Goal: Information Seeking & Learning: Find specific fact

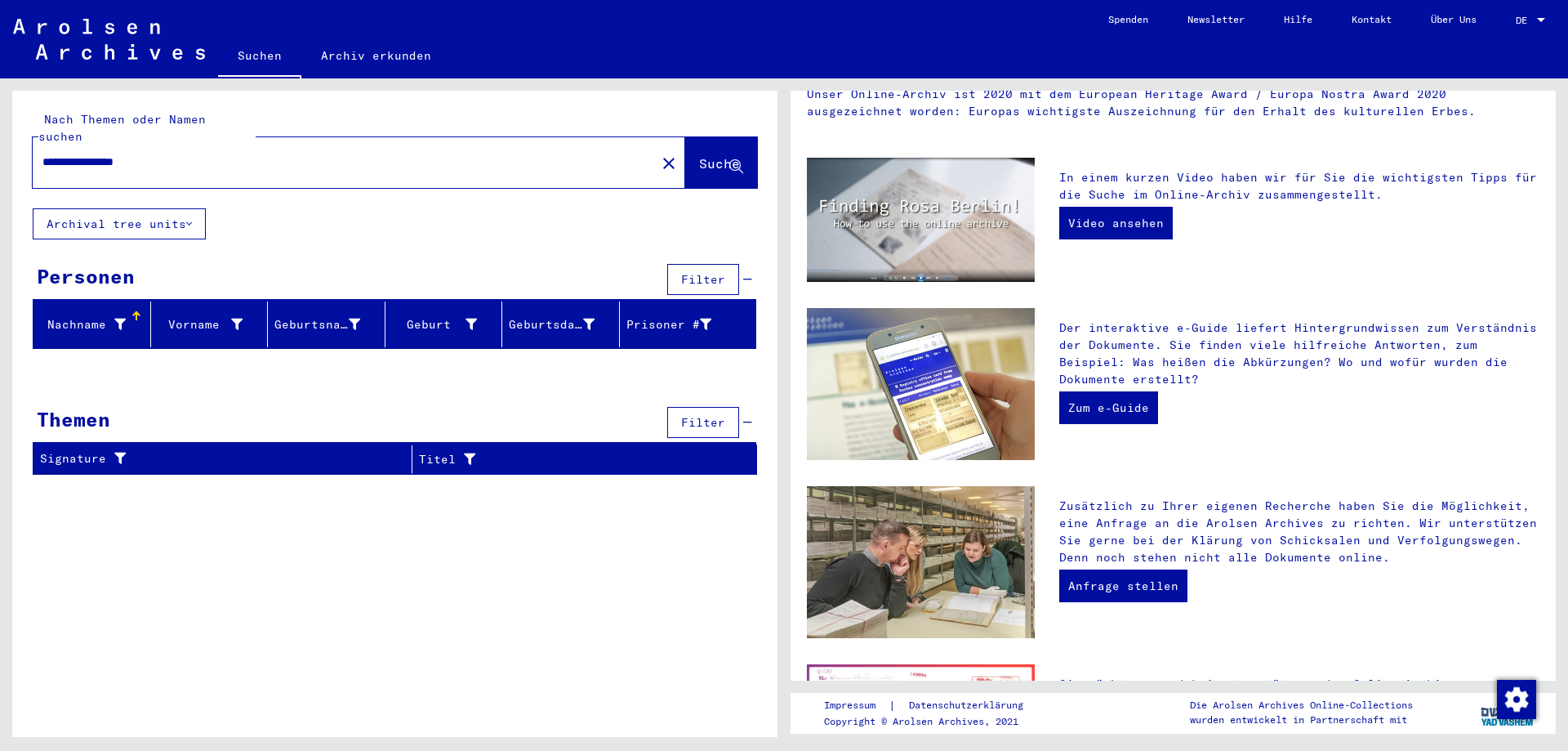
scroll to position [195, 0]
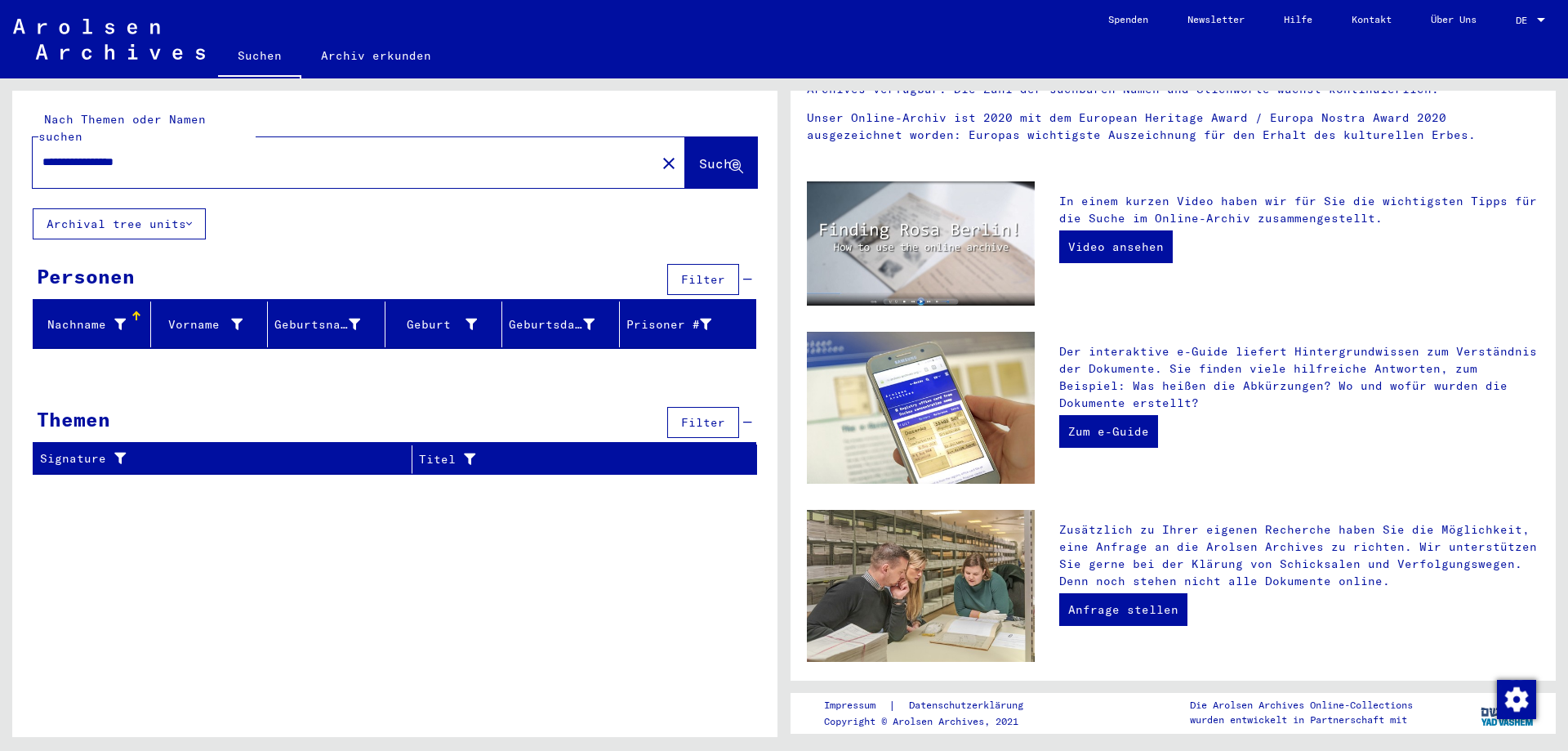
drag, startPoint x: 115, startPoint y: 144, endPoint x: 13, endPoint y: 157, distance: 102.8
click at [13, 157] on div "**********" at bounding box center [395, 150] width 766 height 118
type input "******"
click at [701, 155] on span "Suche" at bounding box center [720, 163] width 41 height 17
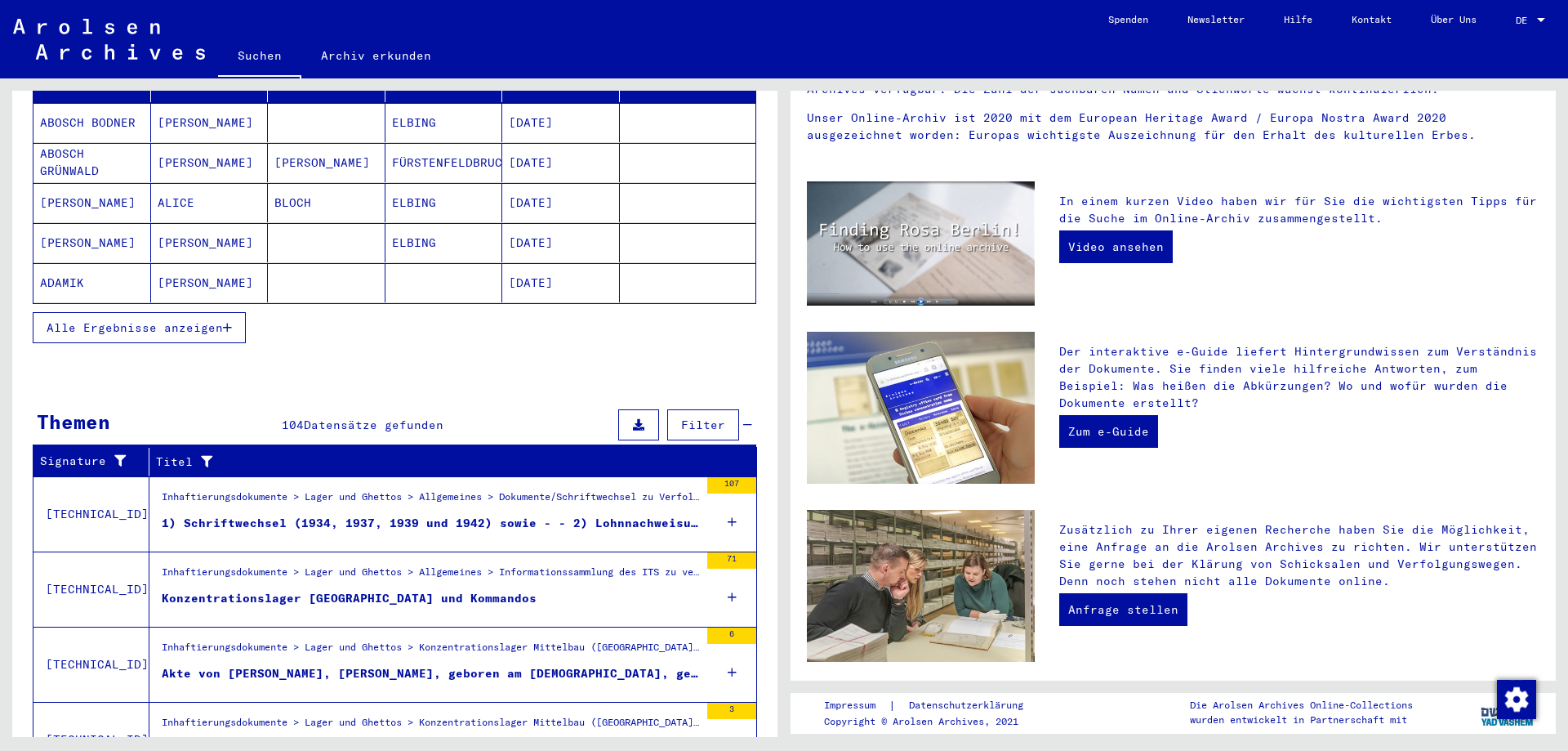
scroll to position [327, 0]
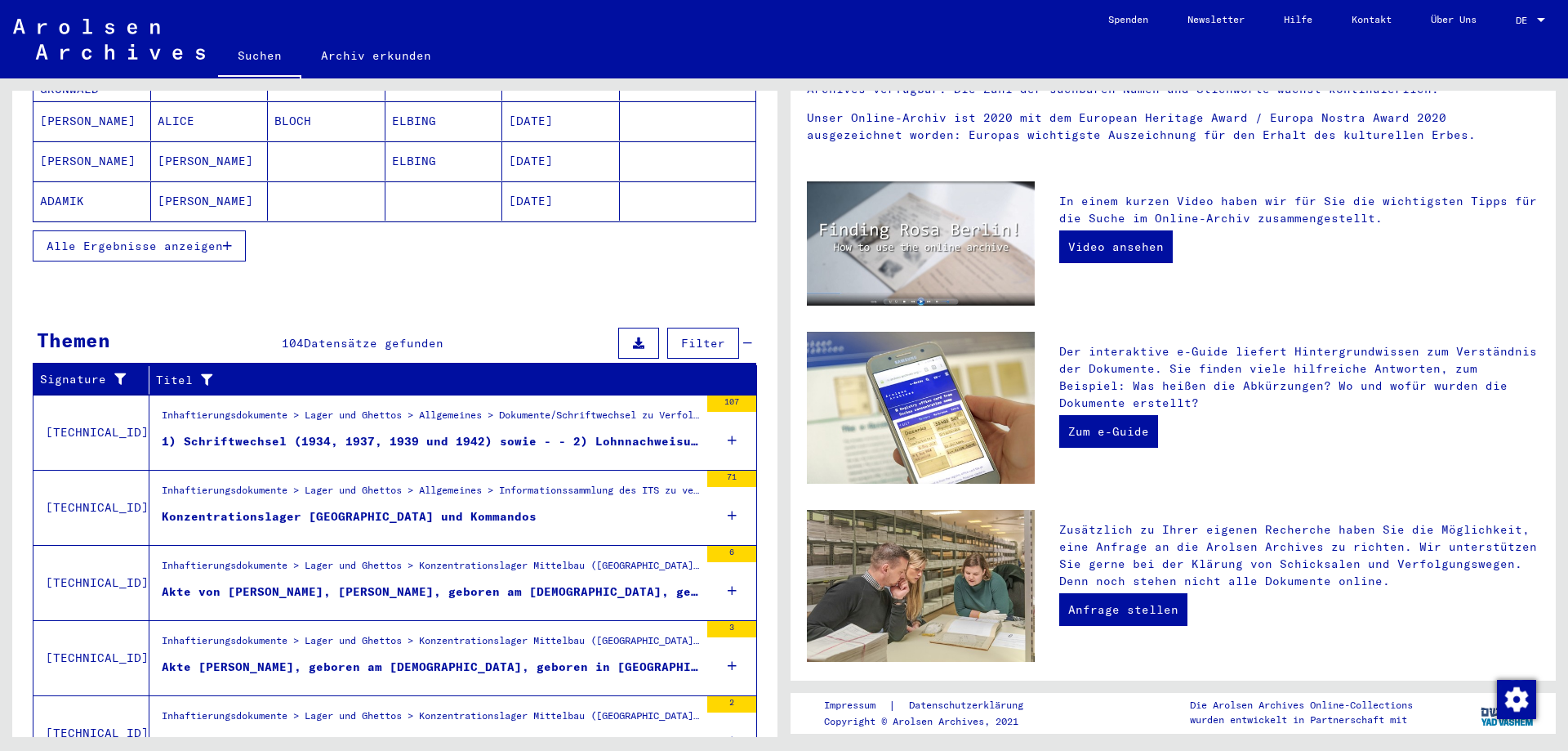
drag, startPoint x: 152, startPoint y: 497, endPoint x: 472, endPoint y: 494, distance: 320.0
click at [472, 494] on div "Inhaftierungsdokumente > Lager und Ghettos > Allgemeines > Informationssammlung…" at bounding box center [425, 508] width 550 height 74
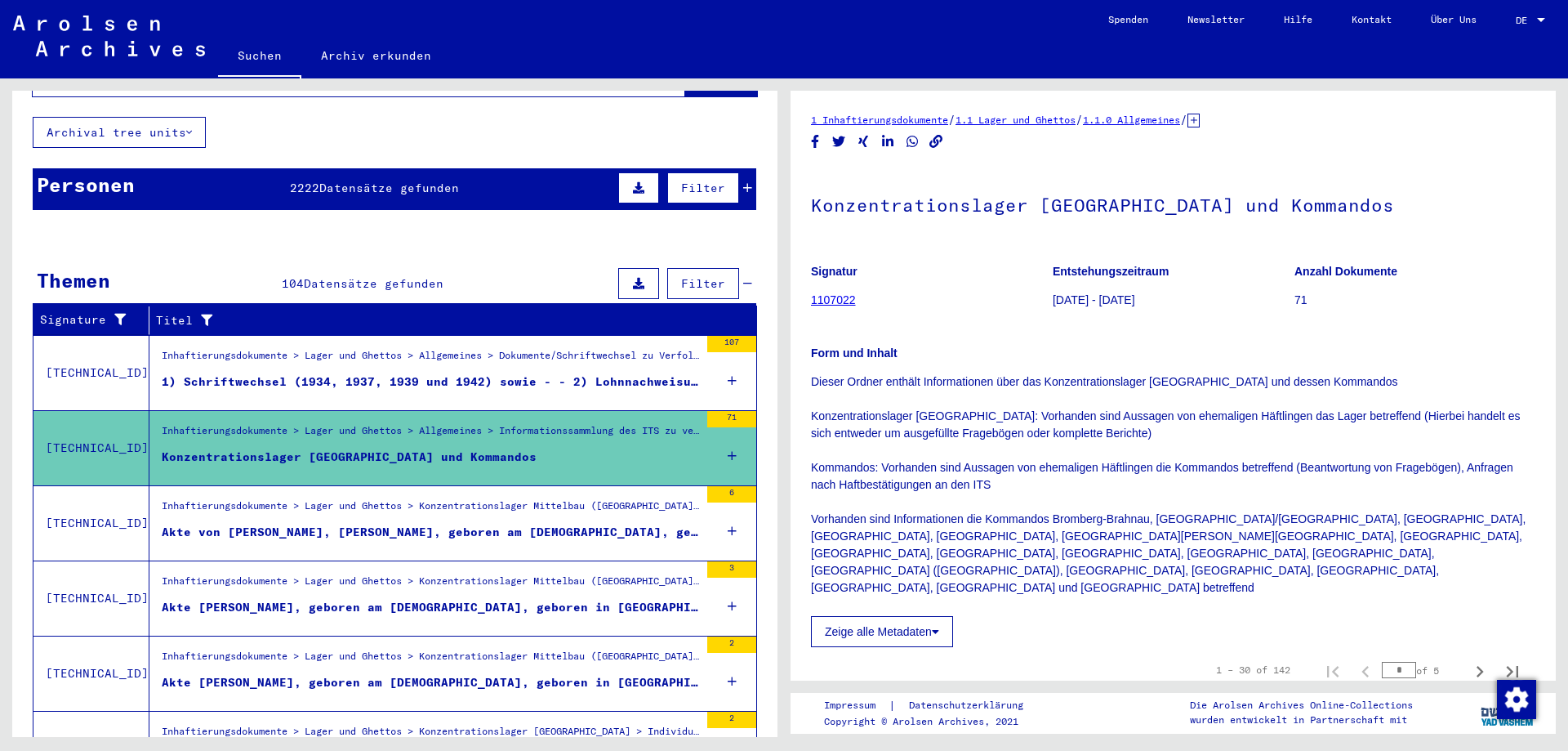
scroll to position [82, 0]
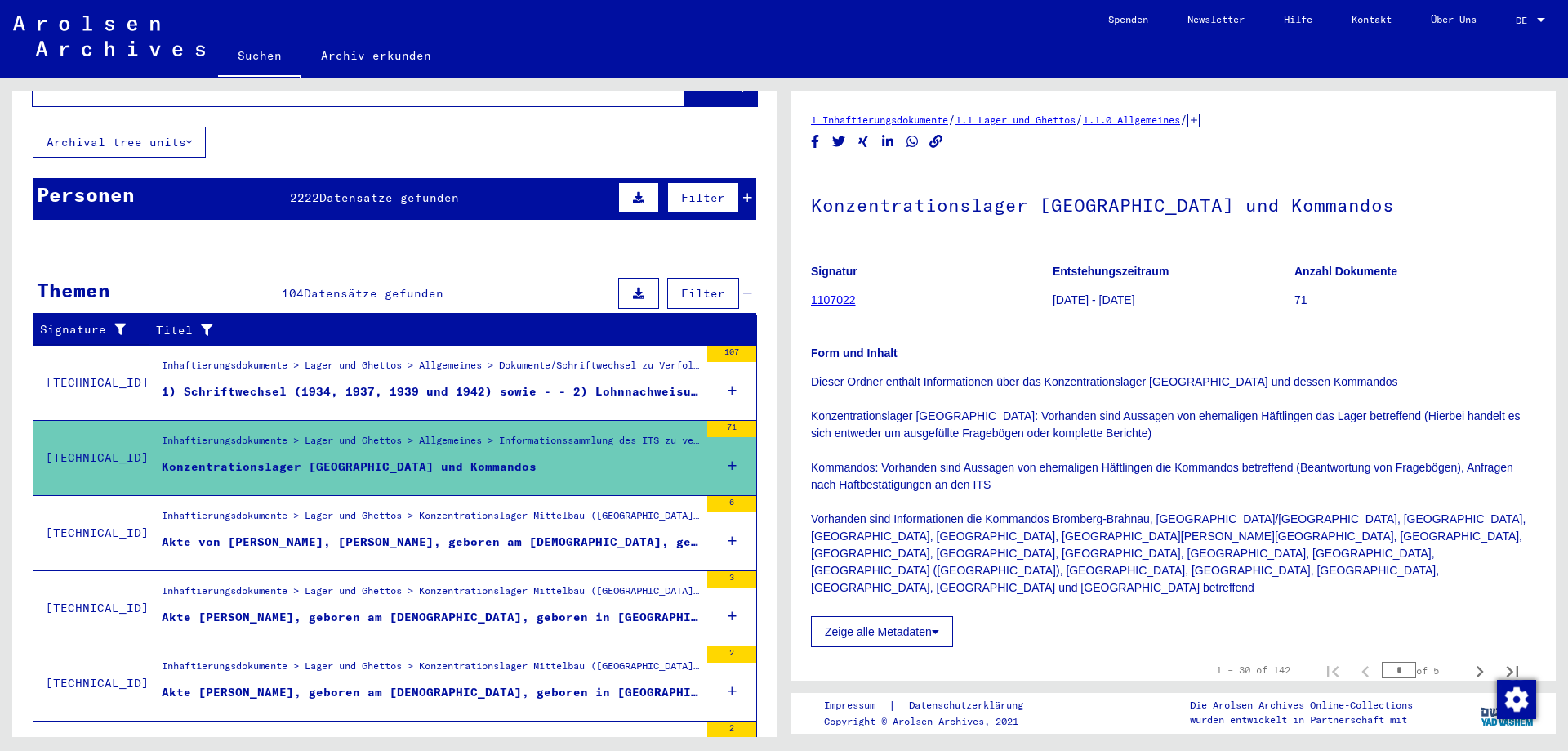
click at [162, 433] on div "Inhaftierungsdokumente > Lager und Ghettos > Allgemeines > Informationssammlung…" at bounding box center [431, 444] width 537 height 23
drag, startPoint x: 151, startPoint y: 415, endPoint x: 540, endPoint y: 459, distance: 391.5
click at [533, 458] on figure "Konzentrationslager [GEOGRAPHIC_DATA] und Kommandos" at bounding box center [431, 471] width 537 height 25
drag, startPoint x: 148, startPoint y: 446, endPoint x: 381, endPoint y: 442, distance: 233.0
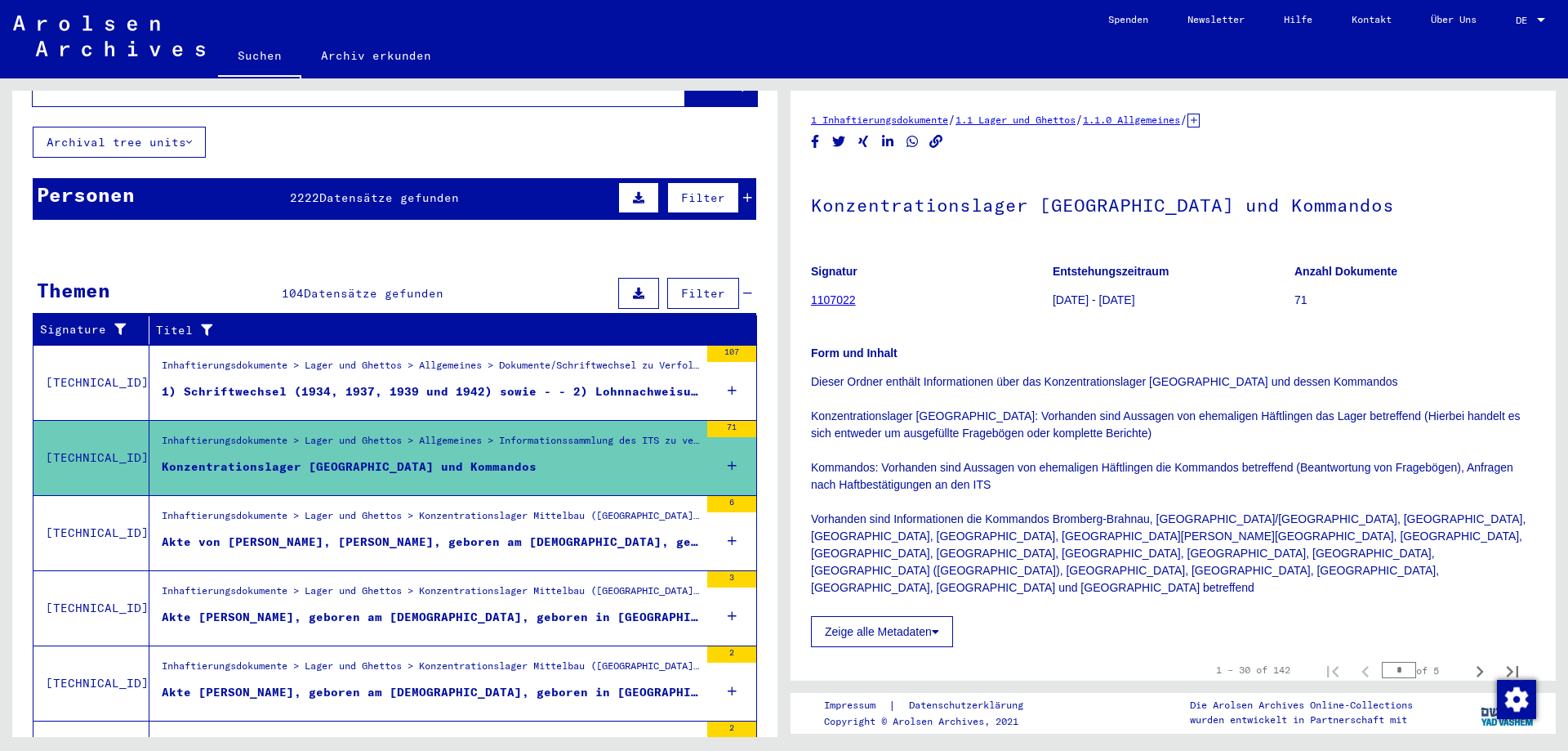
click at [465, 458] on figure "Konzentrationslager [GEOGRAPHIC_DATA] und Kommandos" at bounding box center [431, 471] width 537 height 25
drag, startPoint x: 147, startPoint y: 449, endPoint x: 287, endPoint y: 445, distance: 140.1
click at [722, 446] on mat-cell at bounding box center [688, 450] width 137 height 40
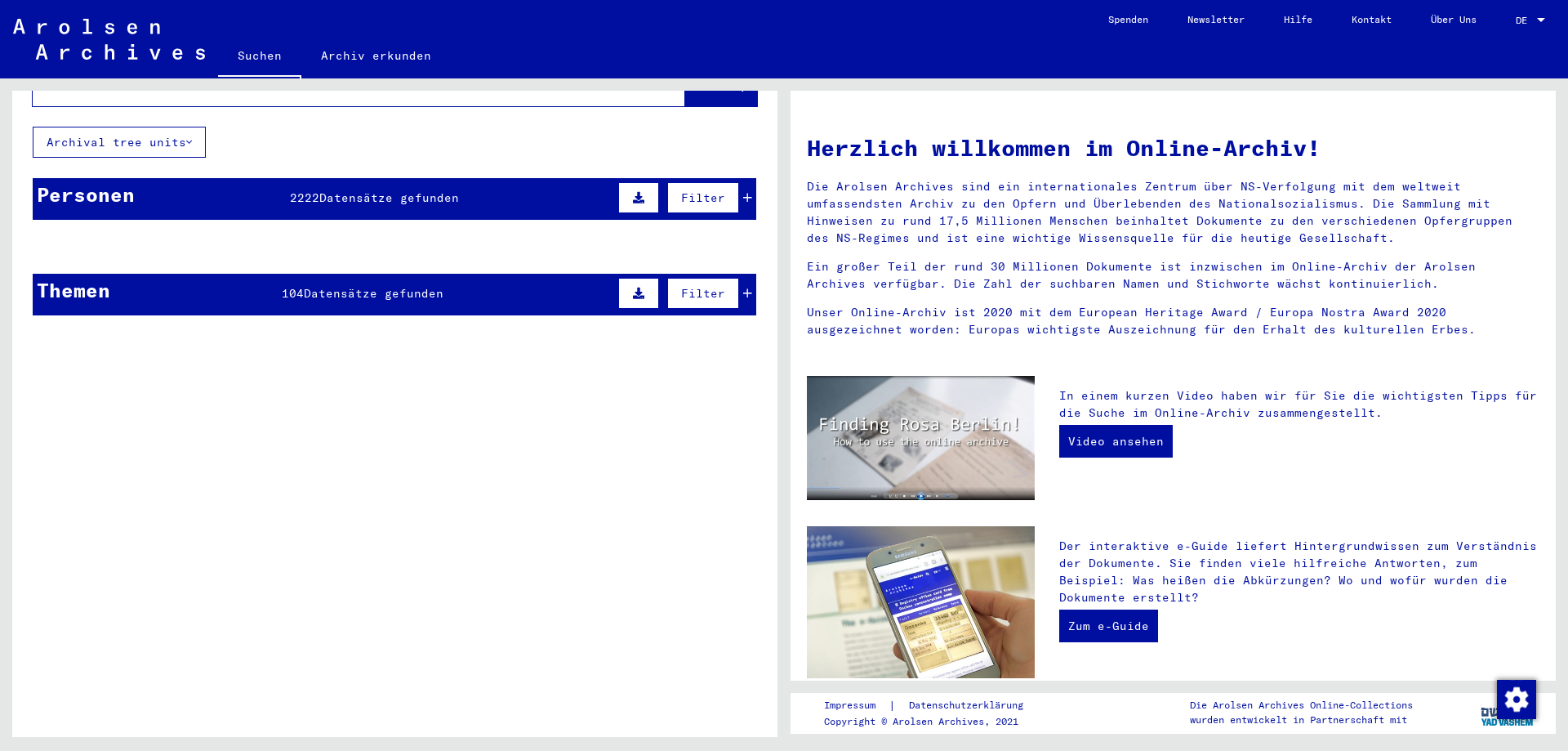
click at [361, 190] on span "Datensätze gefunden" at bounding box center [388, 197] width 140 height 15
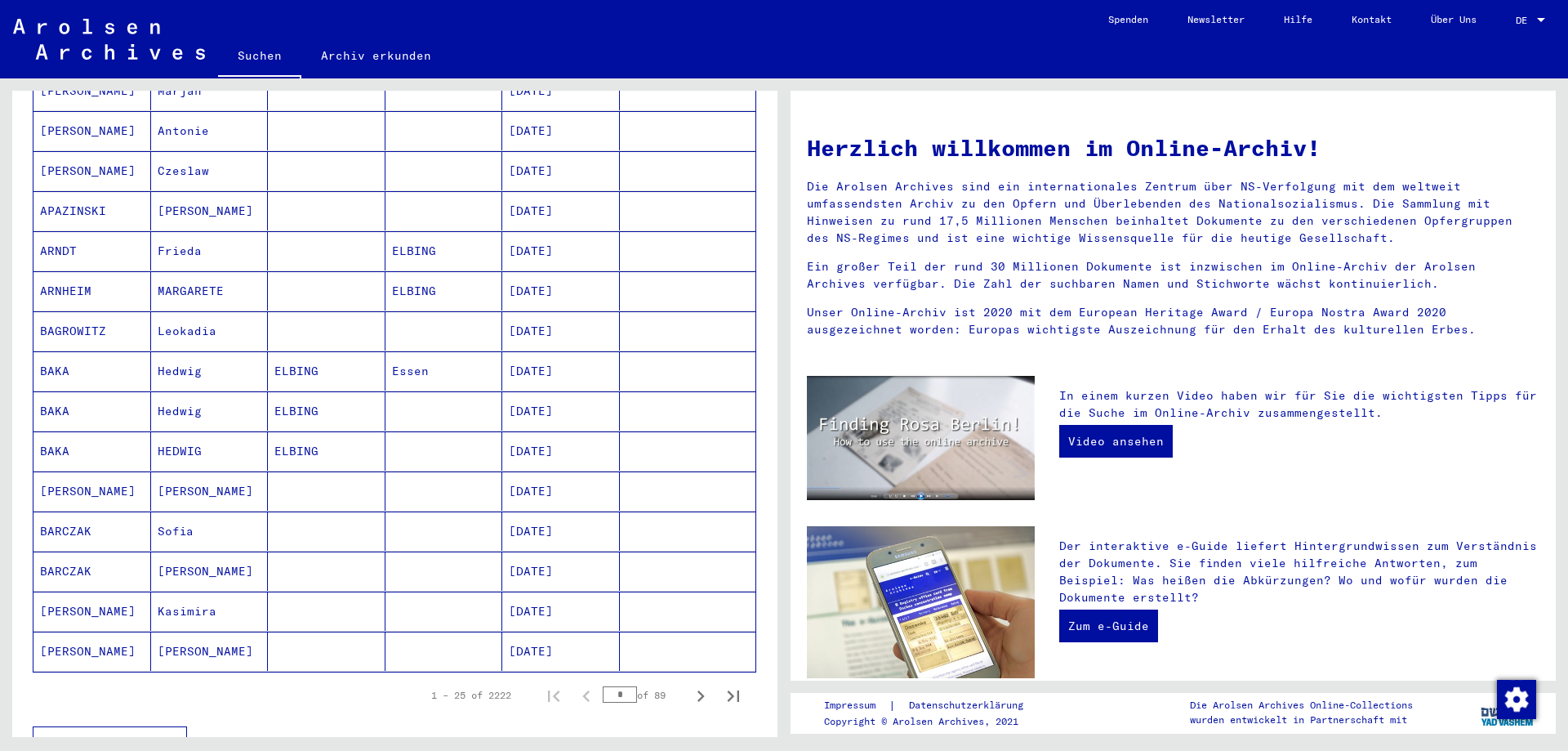
scroll to position [899, 0]
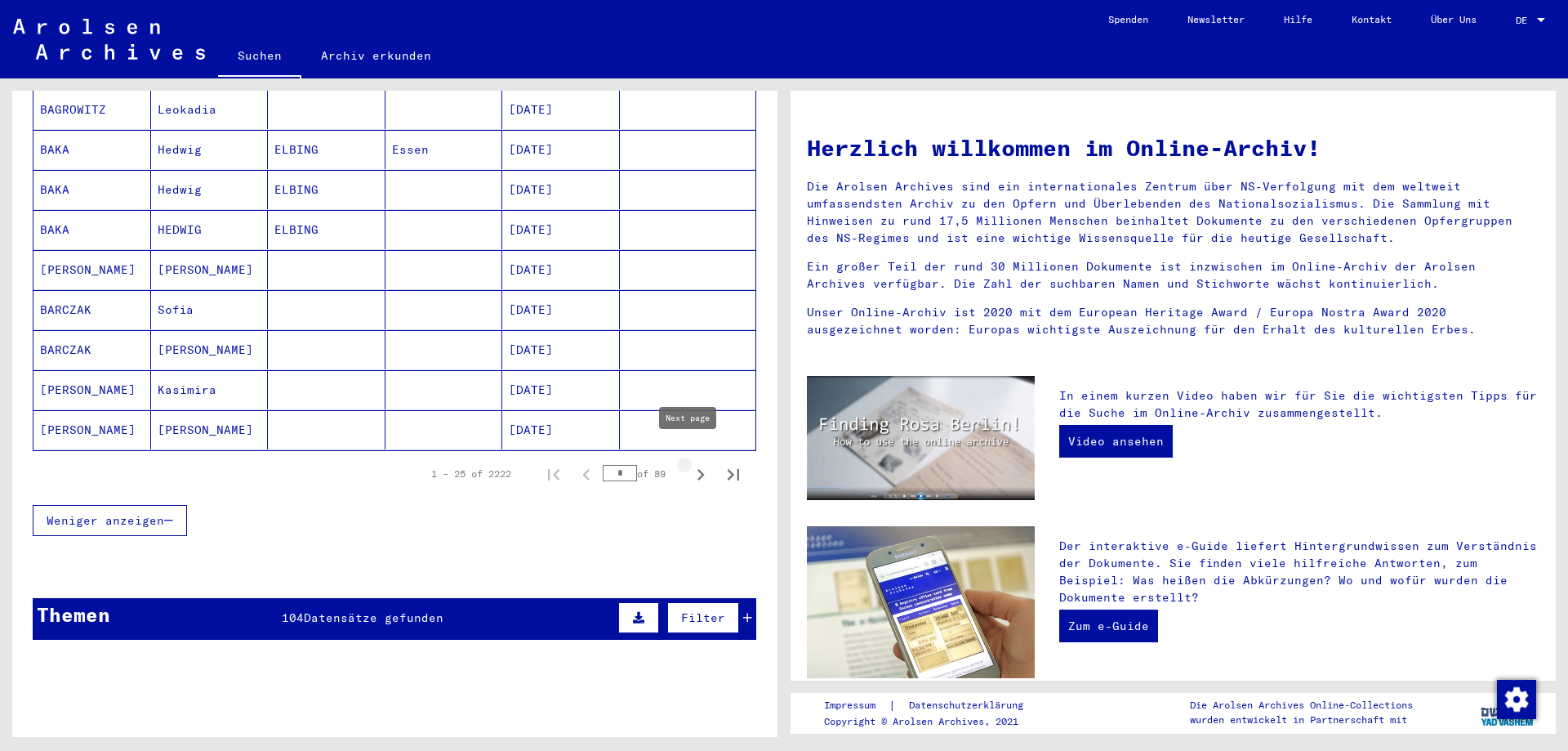
click at [689, 464] on icon "Next page" at bounding box center [700, 475] width 23 height 23
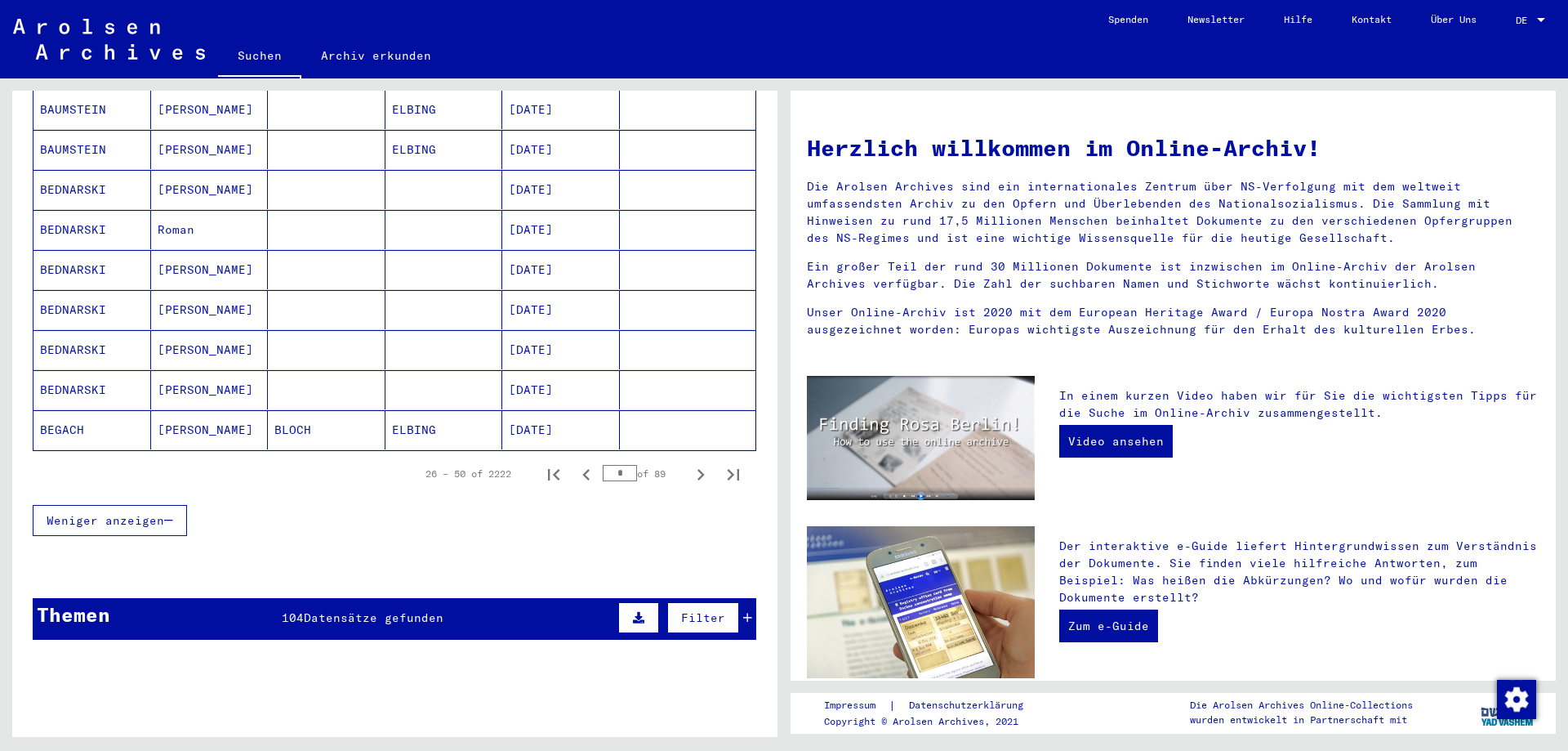
click at [689, 464] on icon "Next page" at bounding box center [700, 475] width 23 height 23
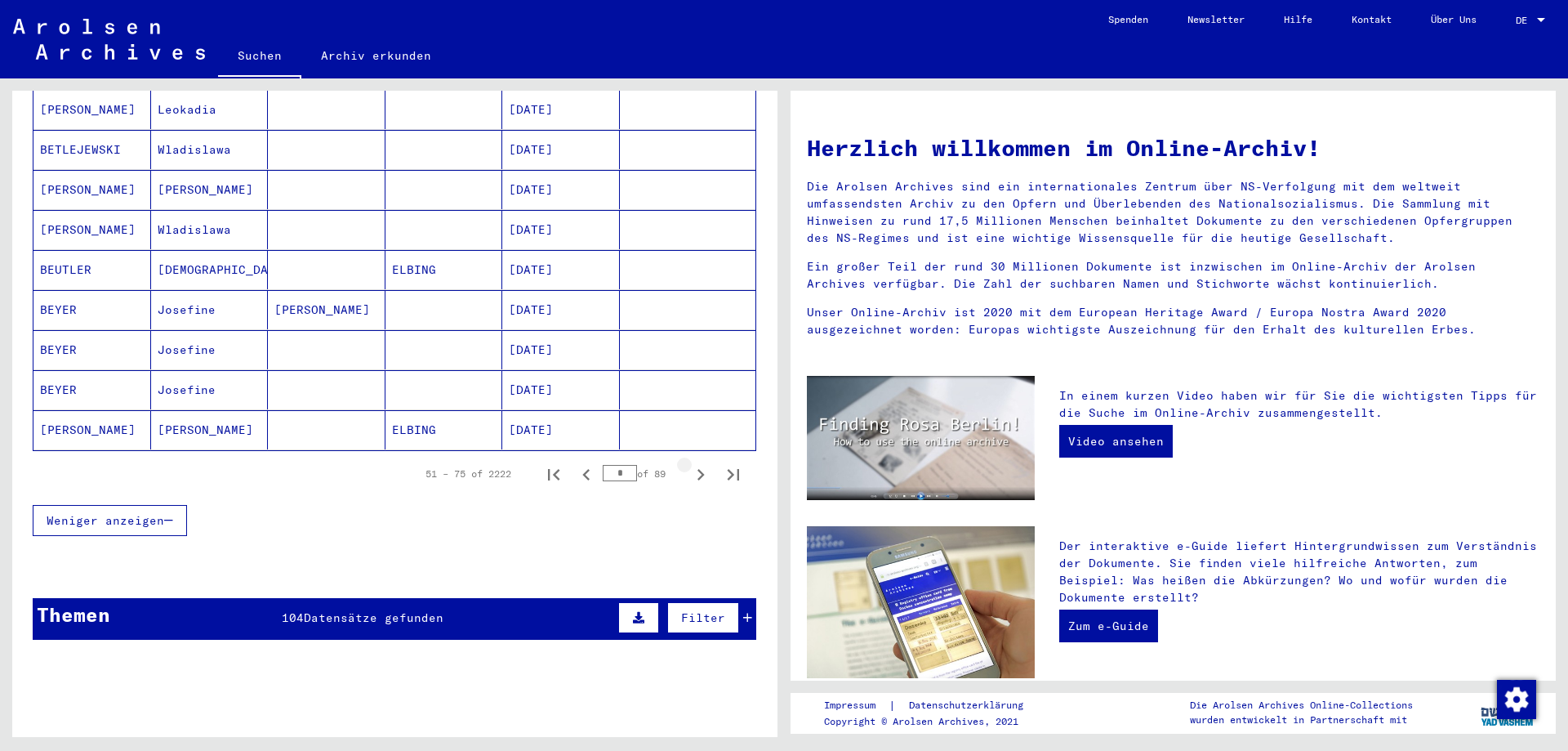
click at [689, 464] on icon "Next page" at bounding box center [700, 475] width 23 height 23
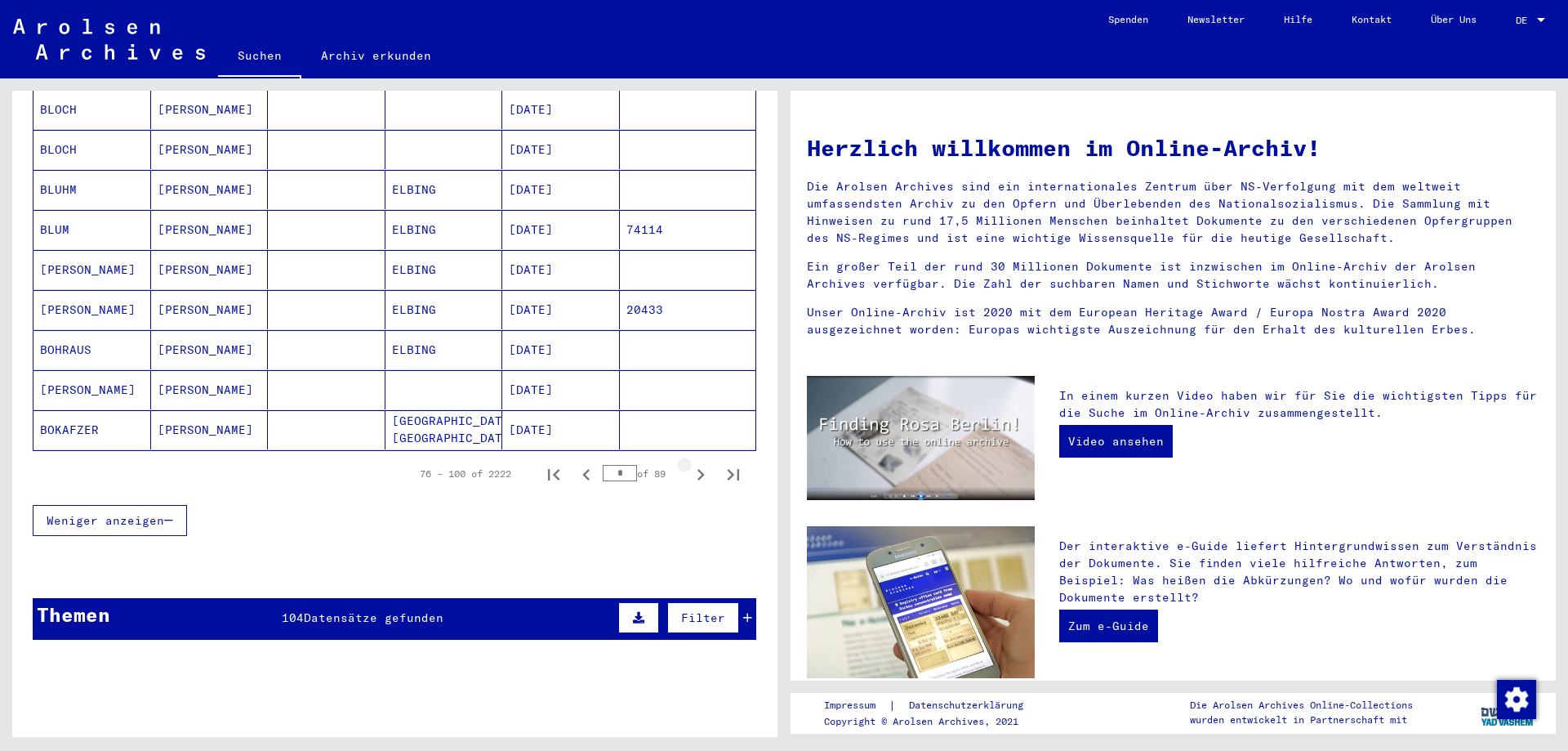
click at [689, 464] on icon "Next page" at bounding box center [700, 475] width 23 height 23
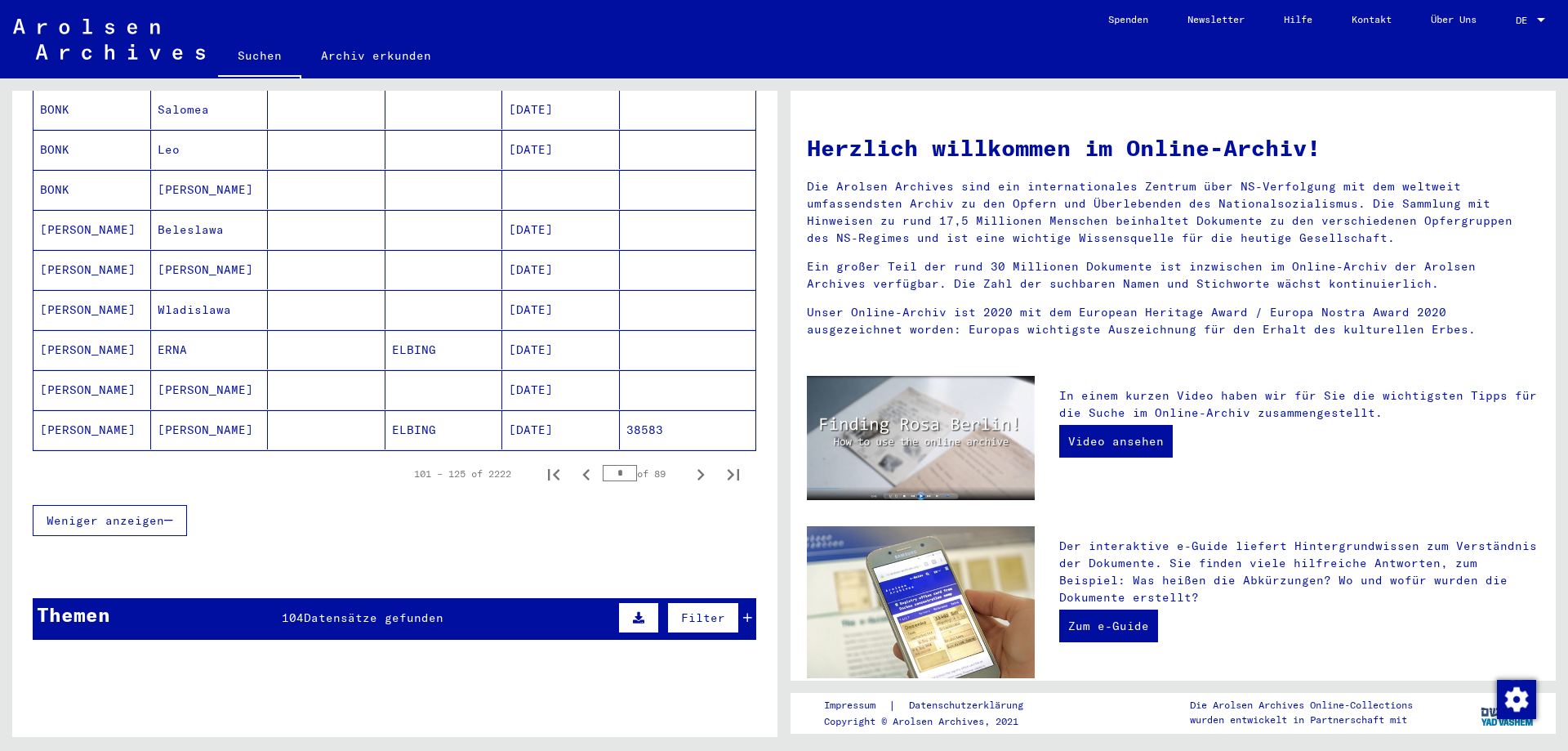
click at [689, 464] on icon "Next page" at bounding box center [700, 475] width 23 height 23
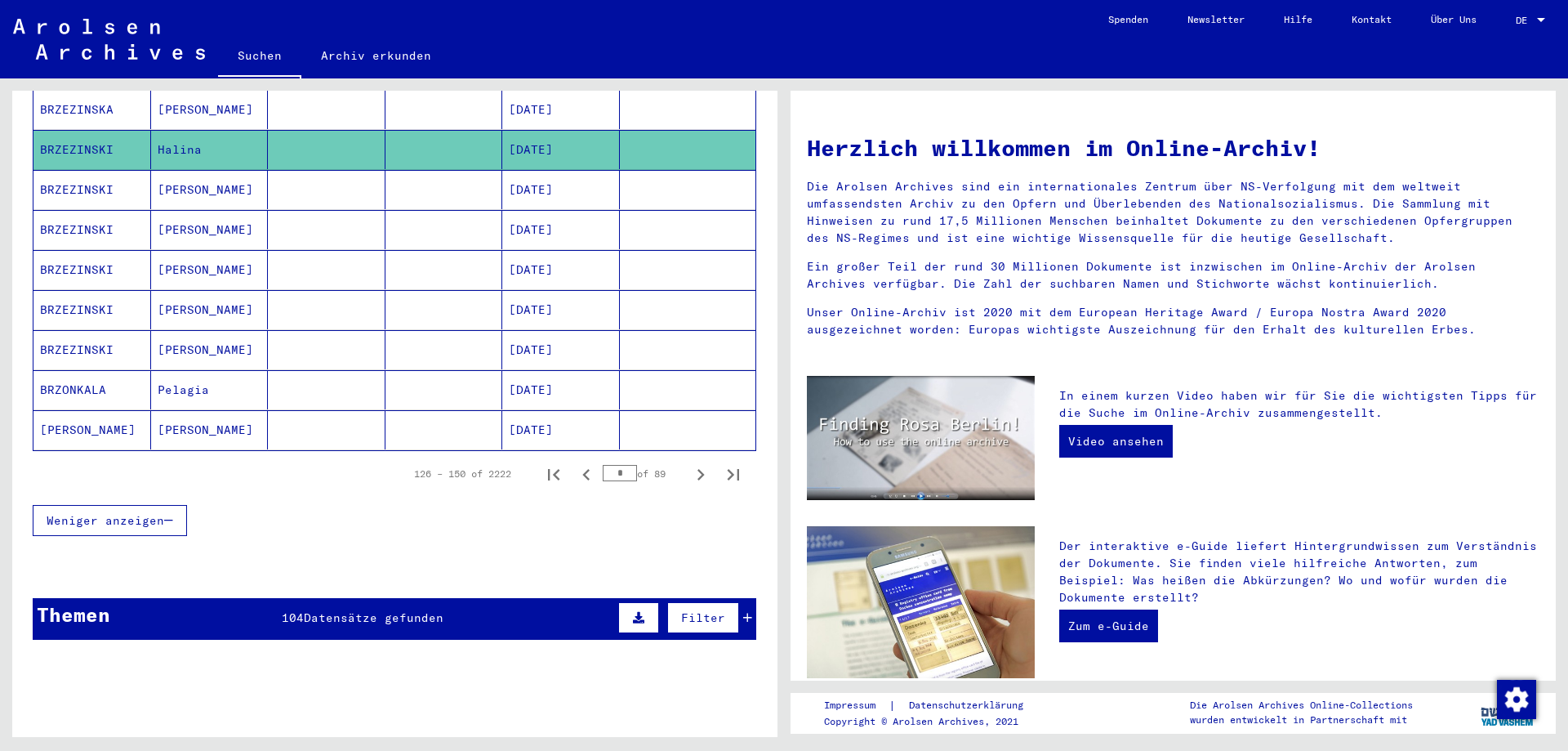
click at [689, 464] on icon "Next page" at bounding box center [700, 475] width 23 height 23
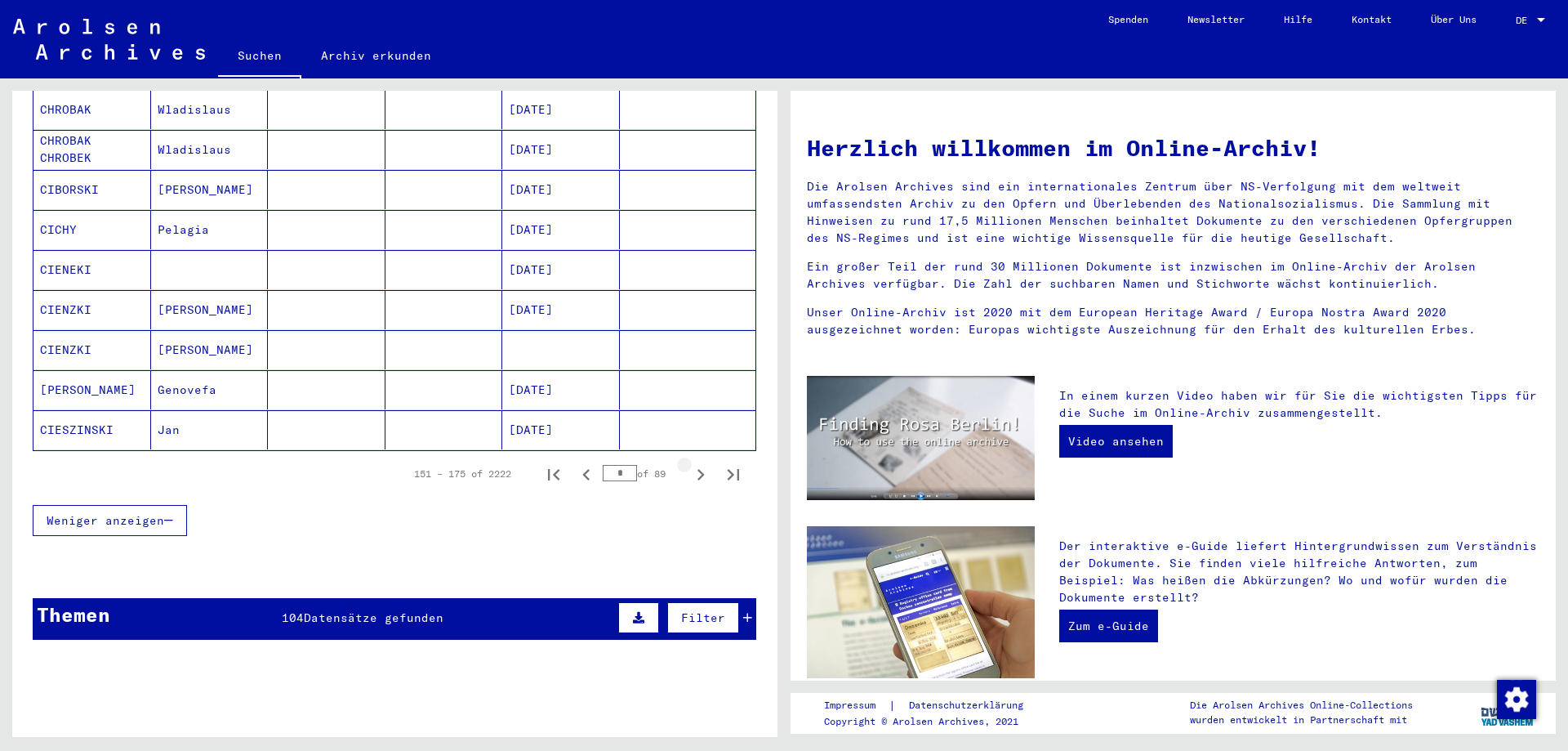
click at [689, 464] on icon "Next page" at bounding box center [700, 475] width 23 height 23
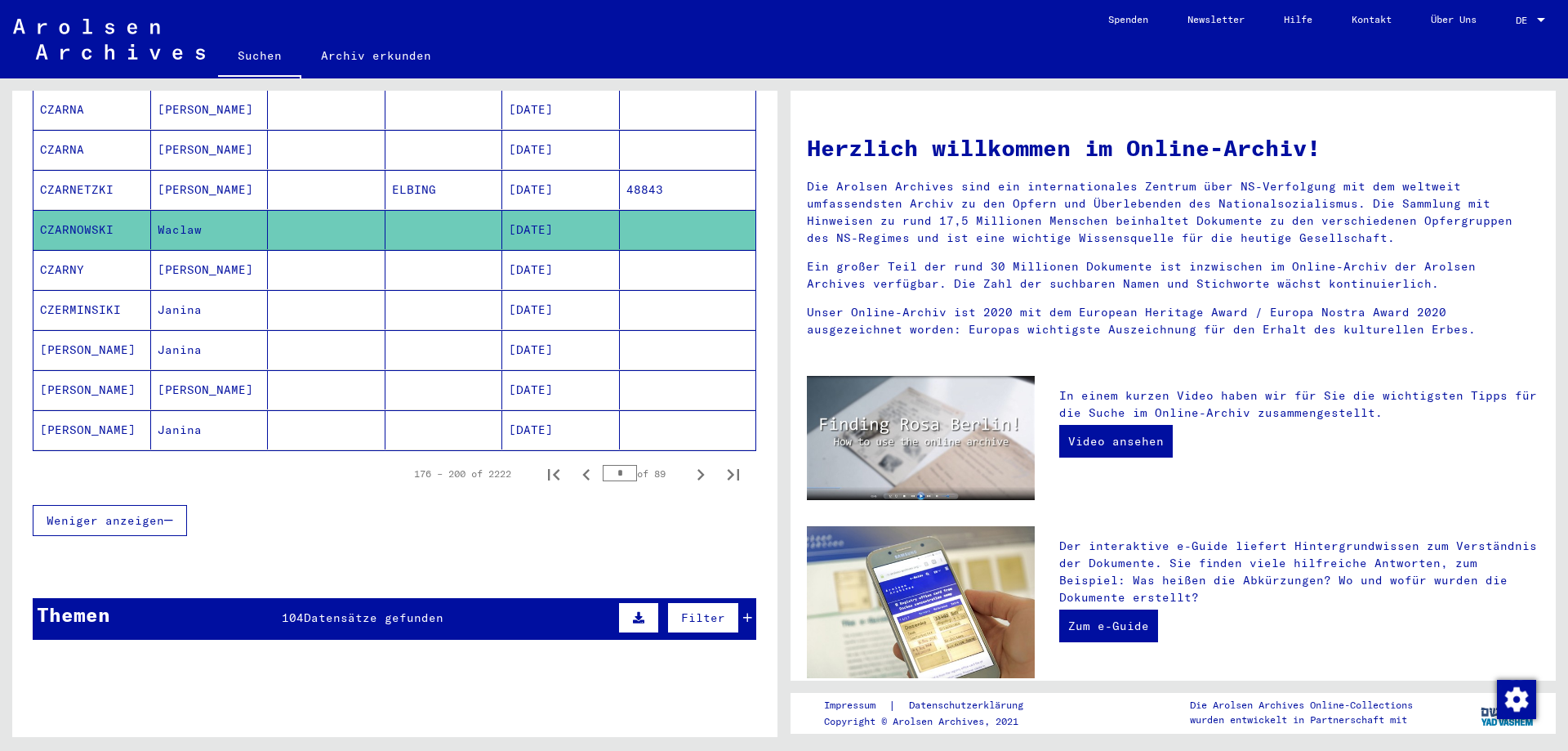
click at [689, 464] on icon "Next page" at bounding box center [700, 475] width 23 height 23
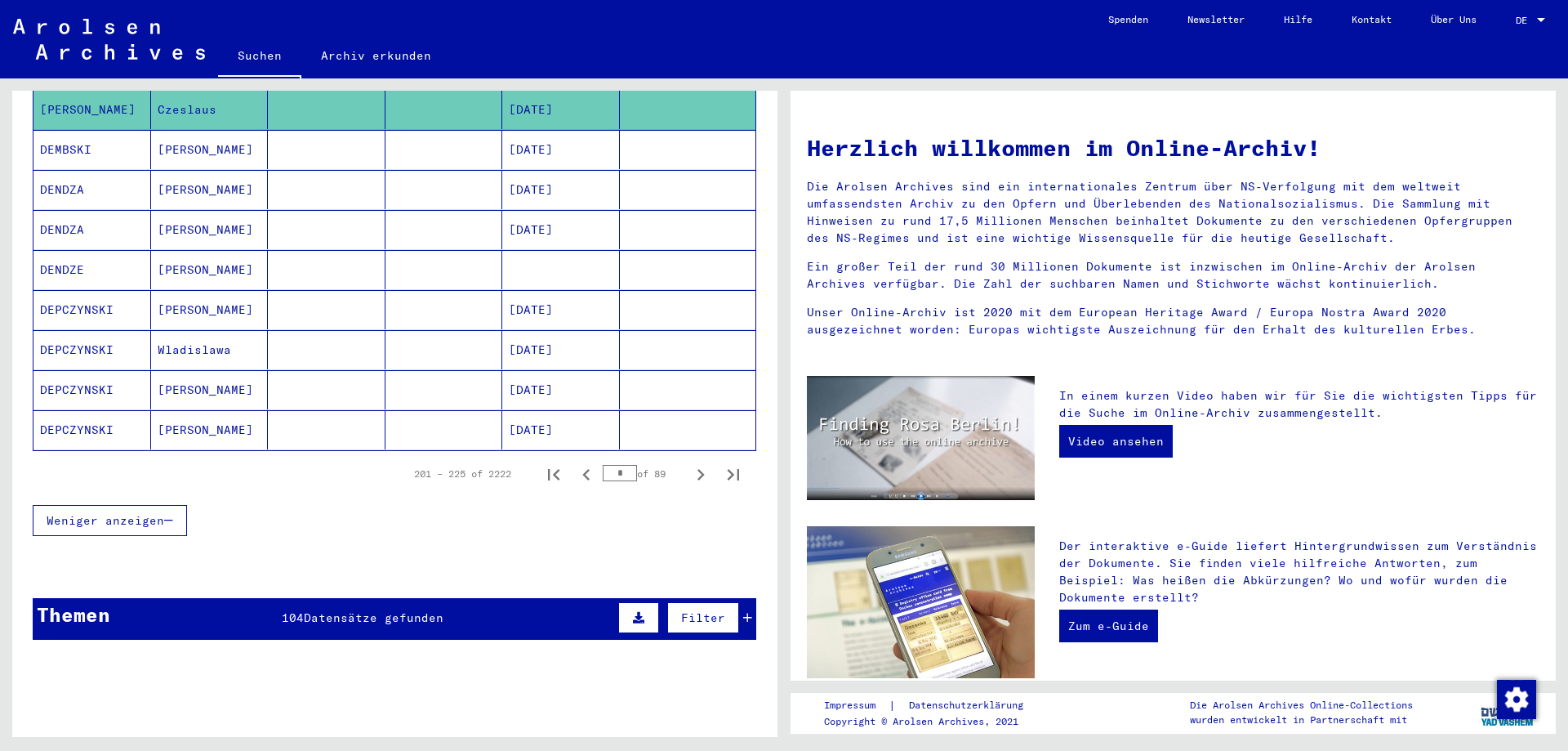
click at [689, 464] on icon "Next page" at bounding box center [700, 475] width 23 height 23
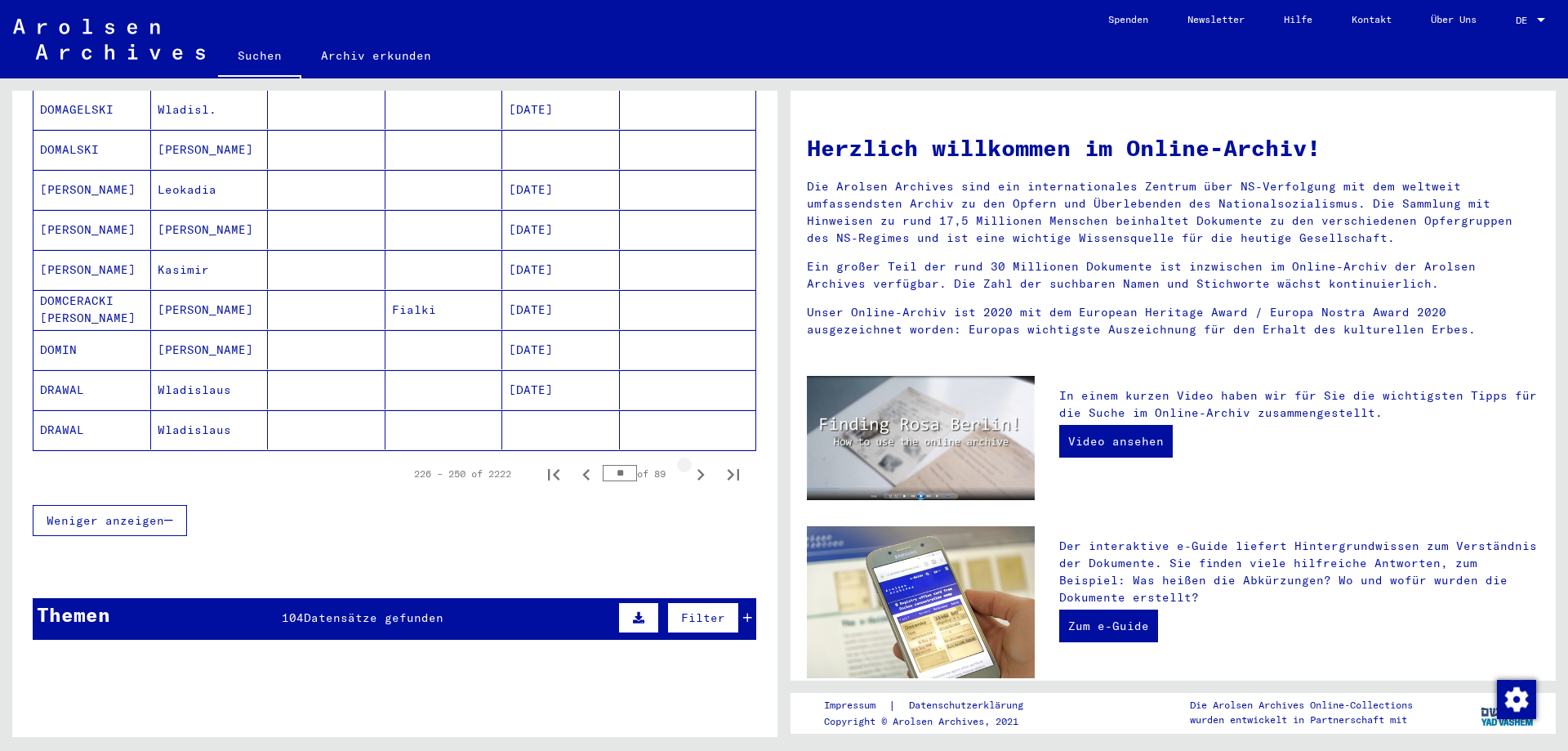
click at [689, 464] on icon "Next page" at bounding box center [700, 475] width 23 height 23
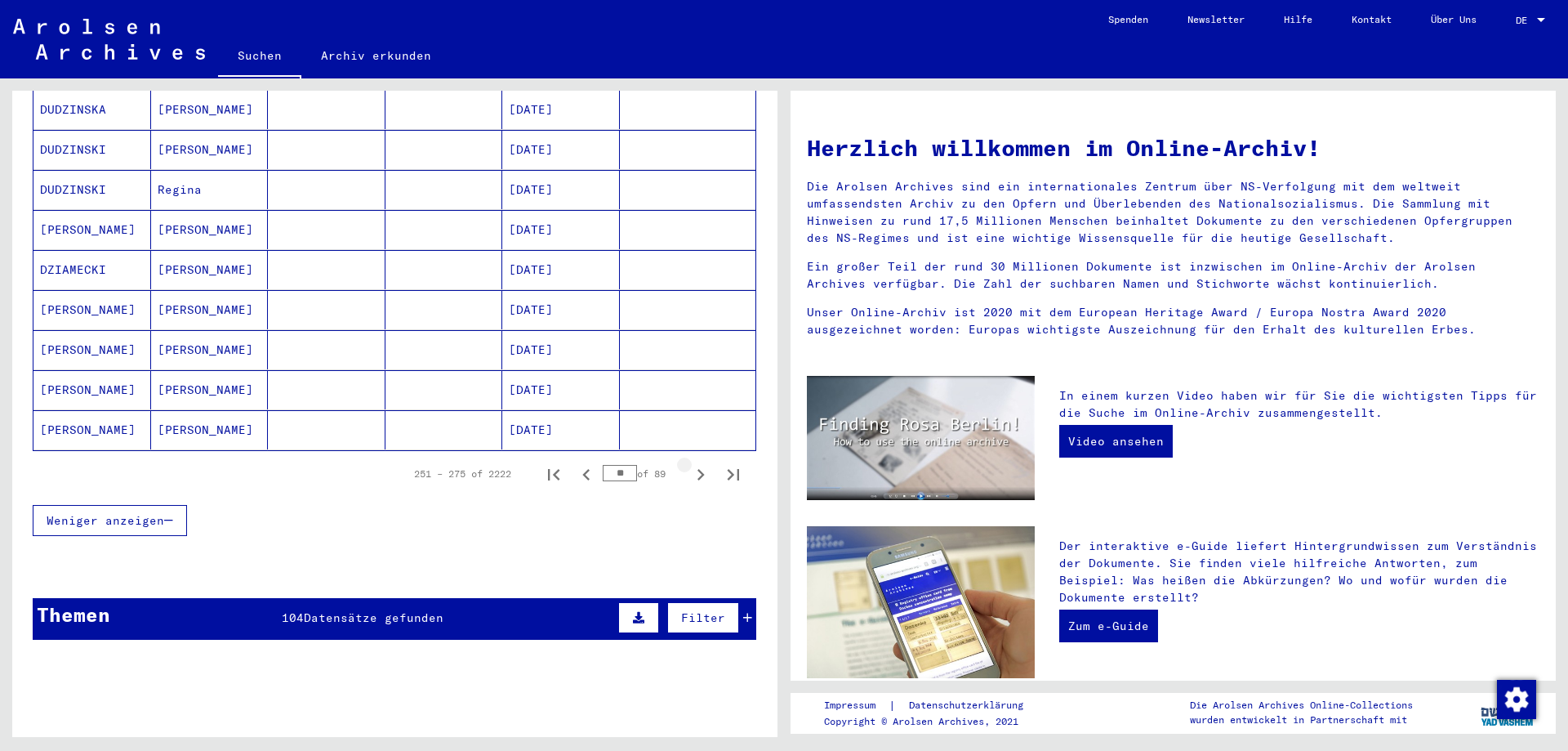
click at [689, 464] on icon "Next page" at bounding box center [700, 475] width 23 height 23
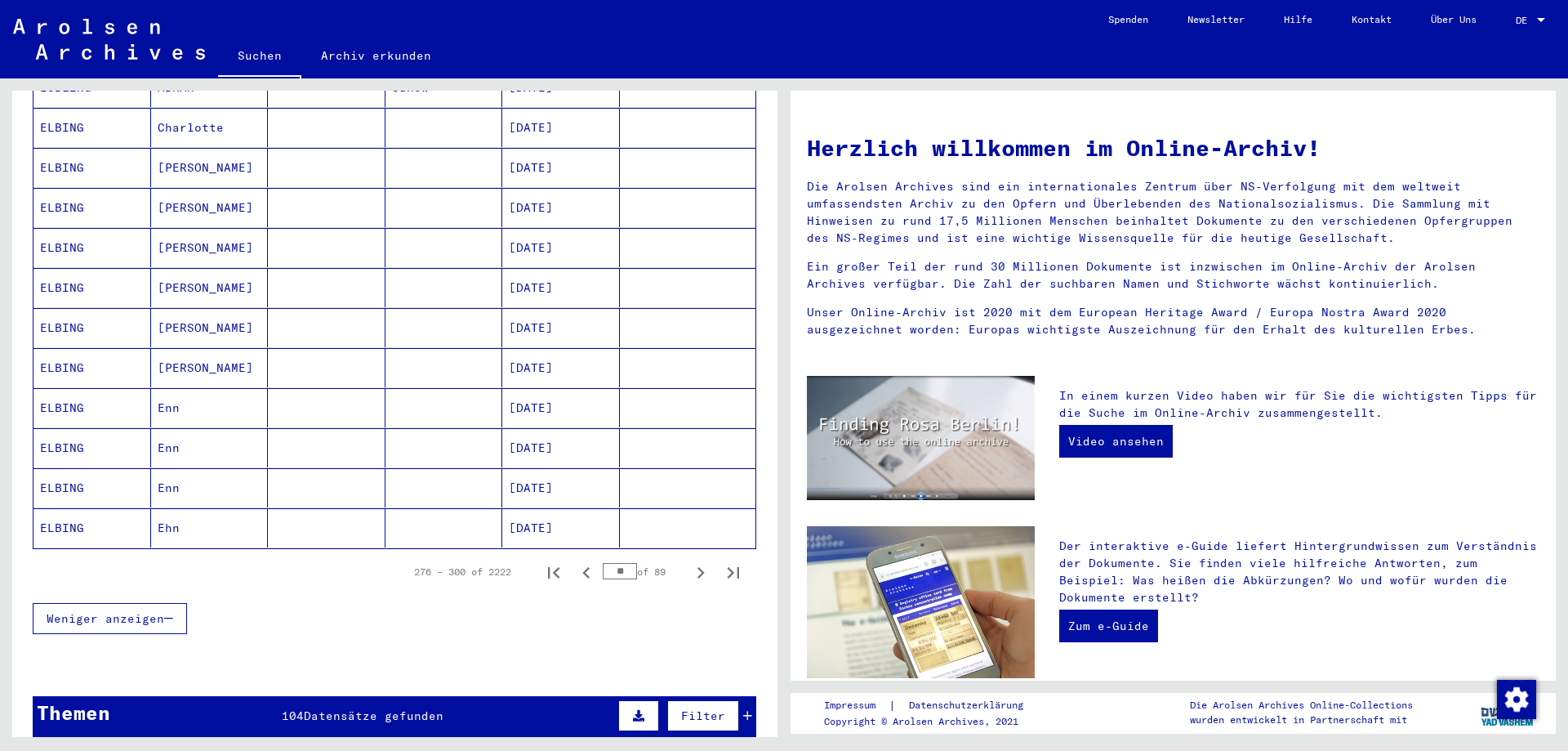
scroll to position [817, 0]
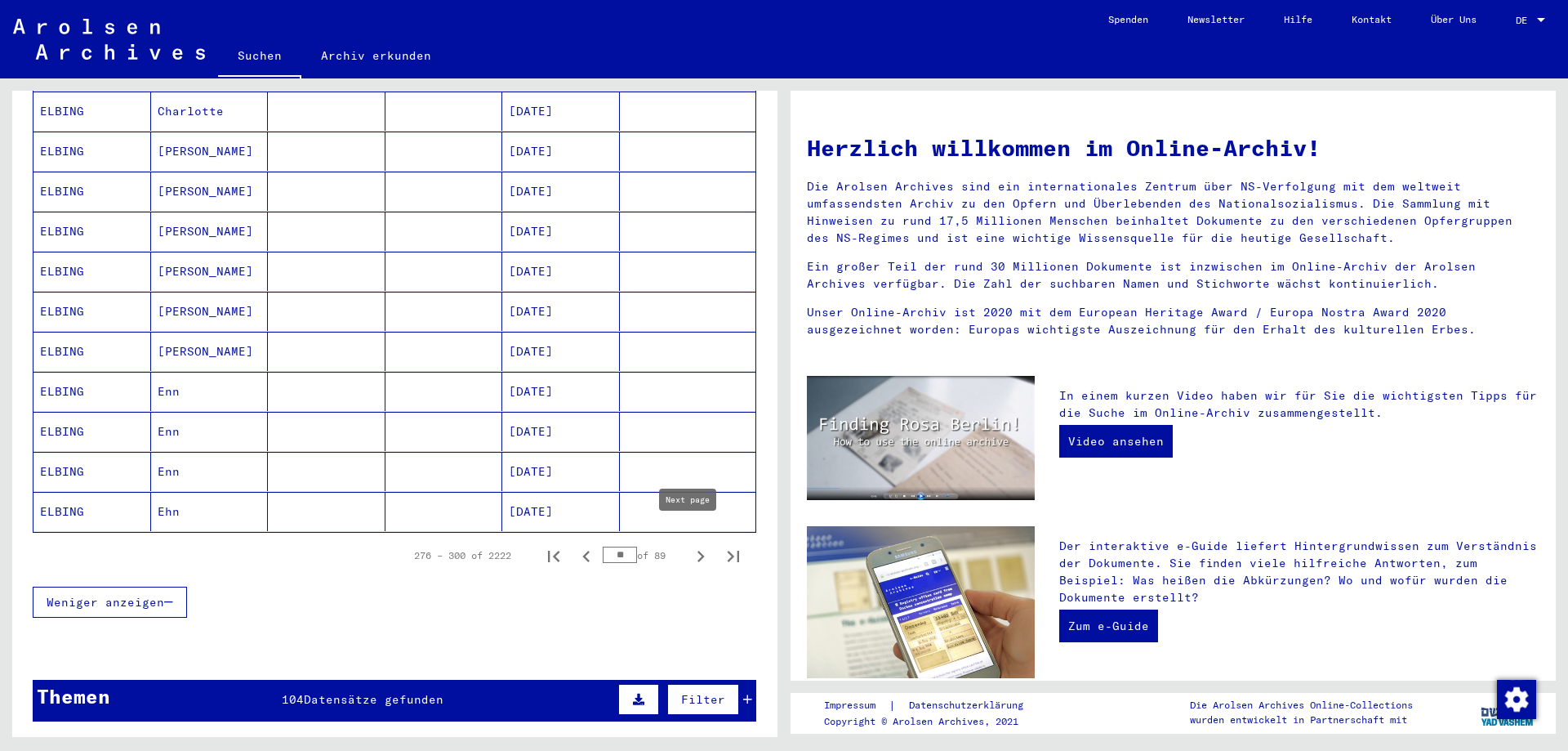
click at [689, 545] on icon "Next page" at bounding box center [700, 556] width 23 height 23
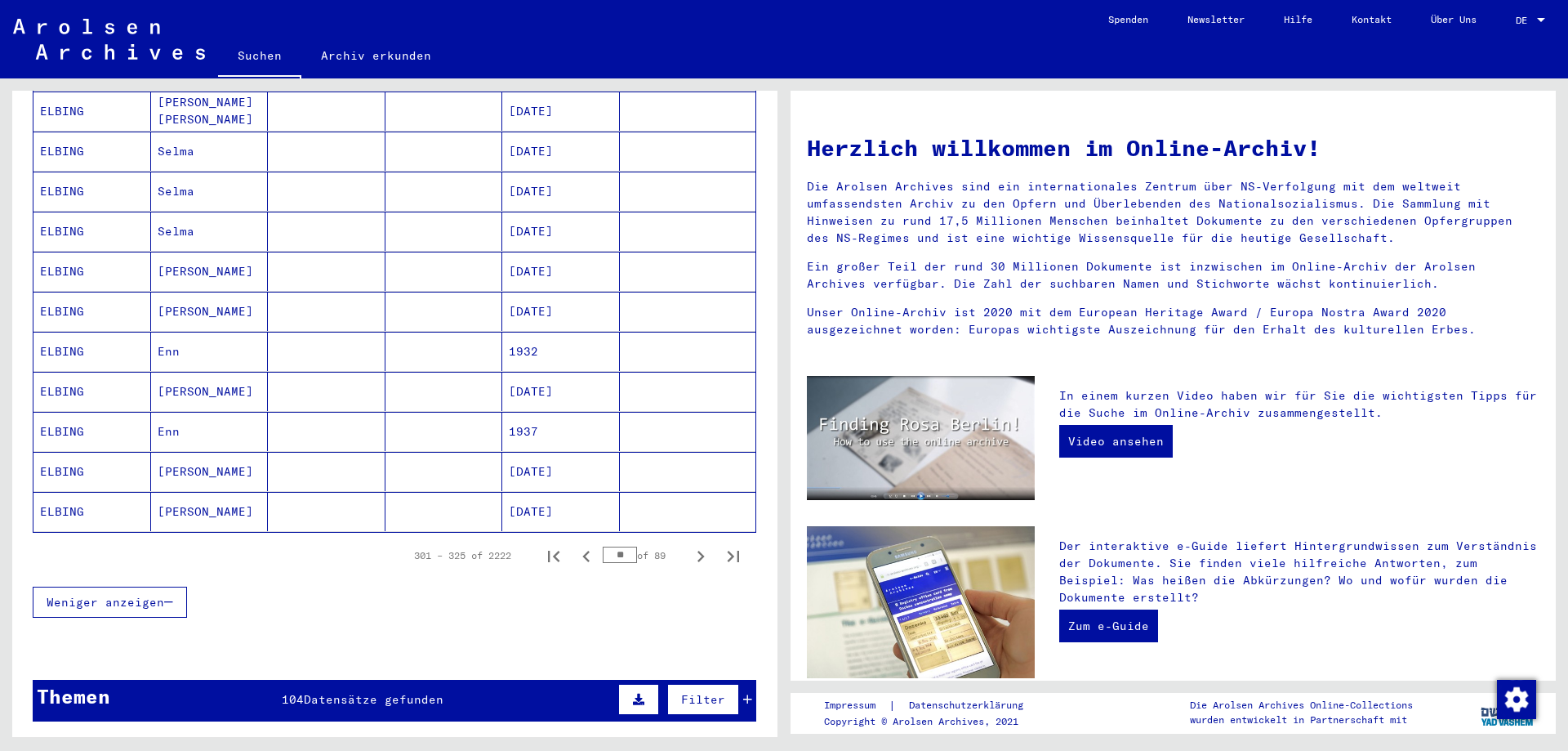
click at [689, 545] on icon "Next page" at bounding box center [700, 556] width 23 height 23
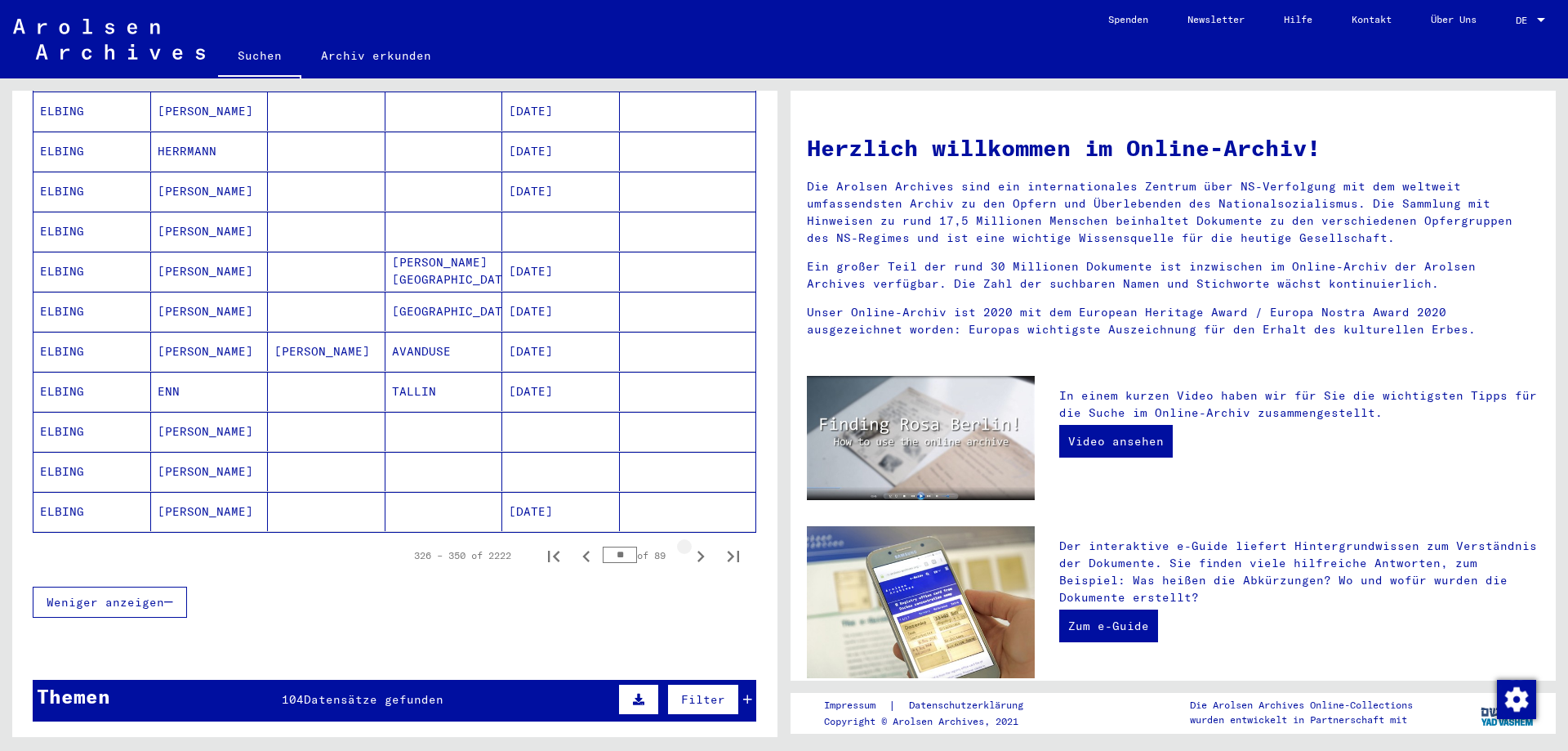
click at [689, 545] on icon "Next page" at bounding box center [700, 556] width 23 height 23
type input "**"
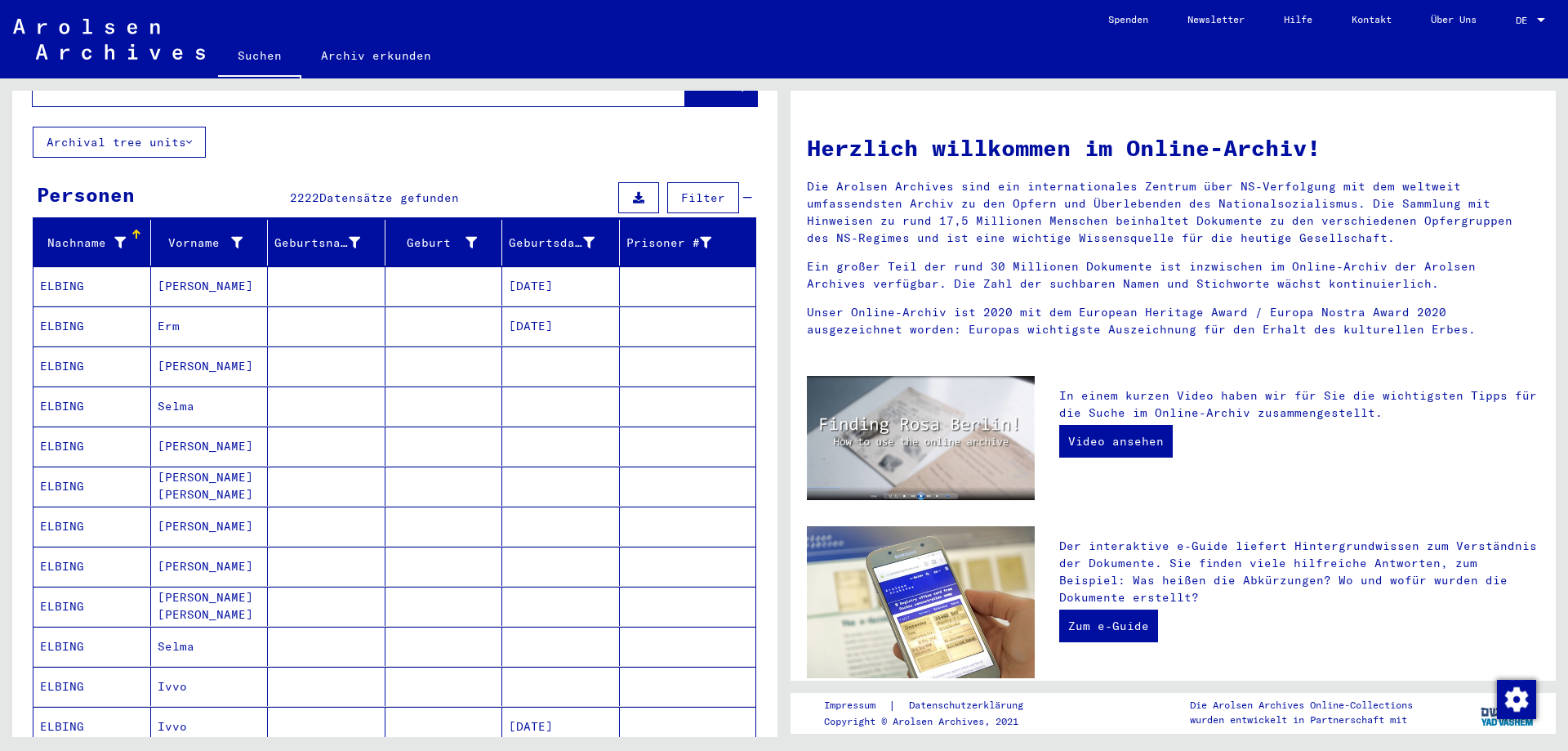
scroll to position [0, 0]
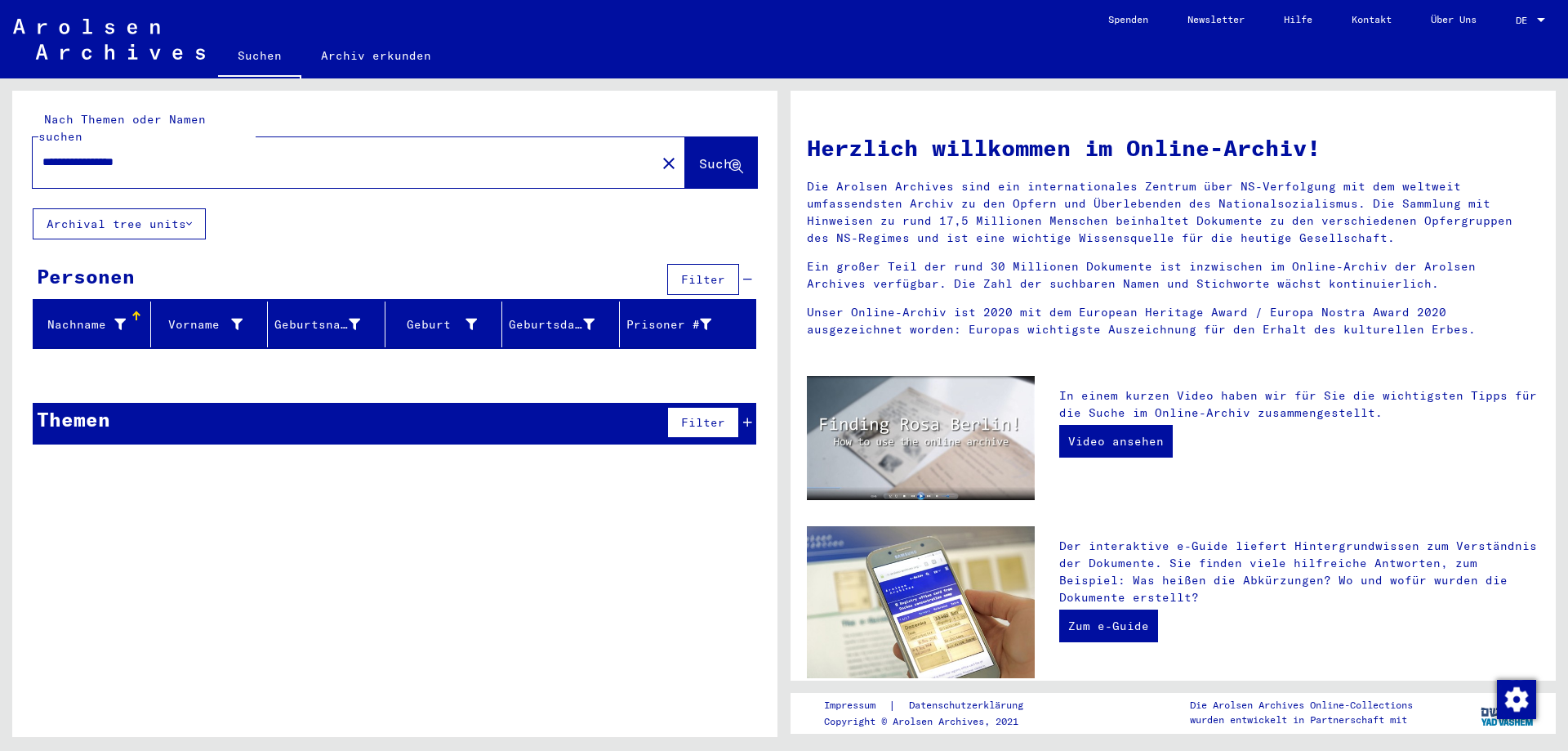
click at [95, 316] on div "Nachname" at bounding box center [82, 324] width 85 height 17
click at [202, 153] on input "**********" at bounding box center [339, 161] width 594 height 17
click at [720, 155] on span "Suche" at bounding box center [720, 163] width 41 height 17
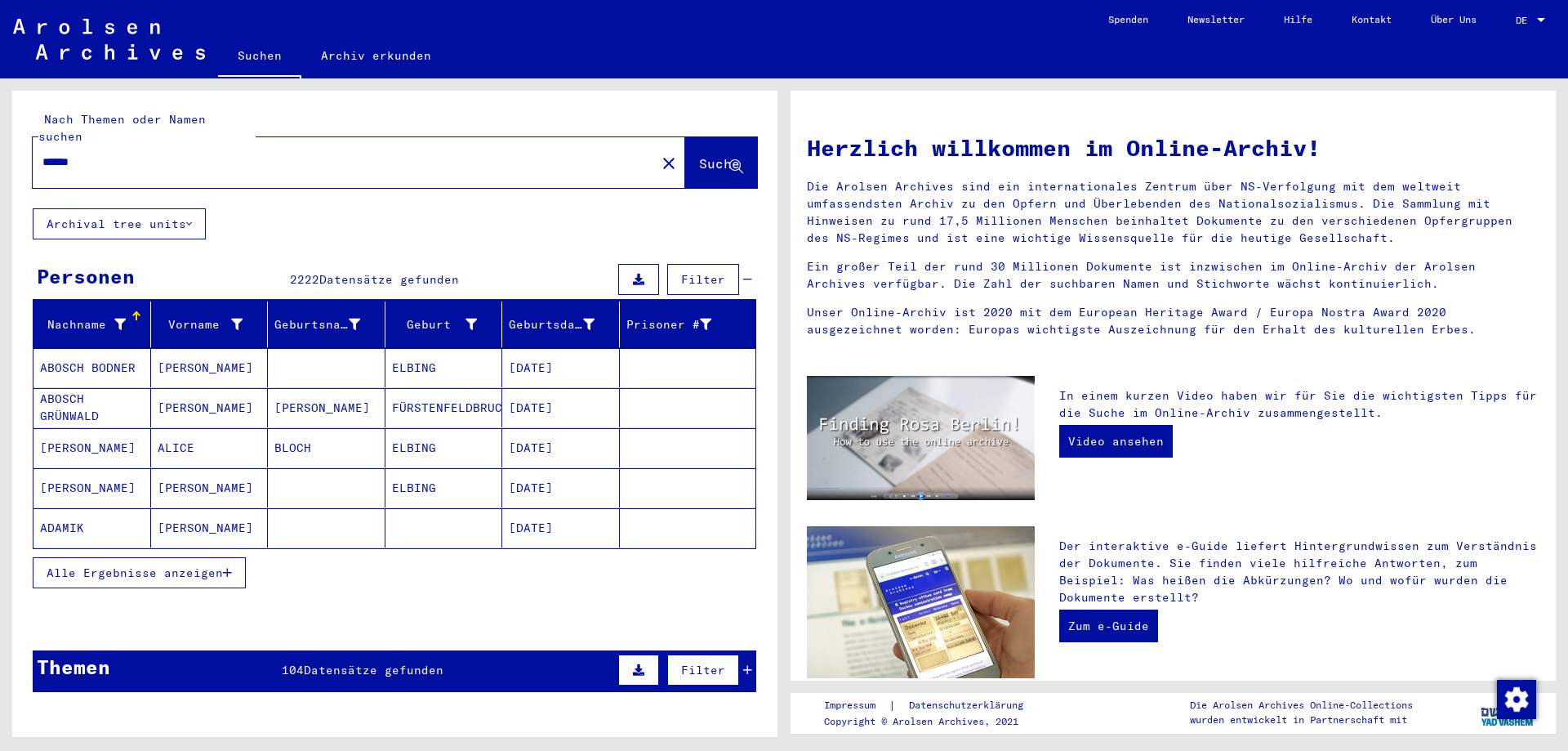
click at [384, 272] on span "Datensätze gefunden" at bounding box center [388, 279] width 140 height 15
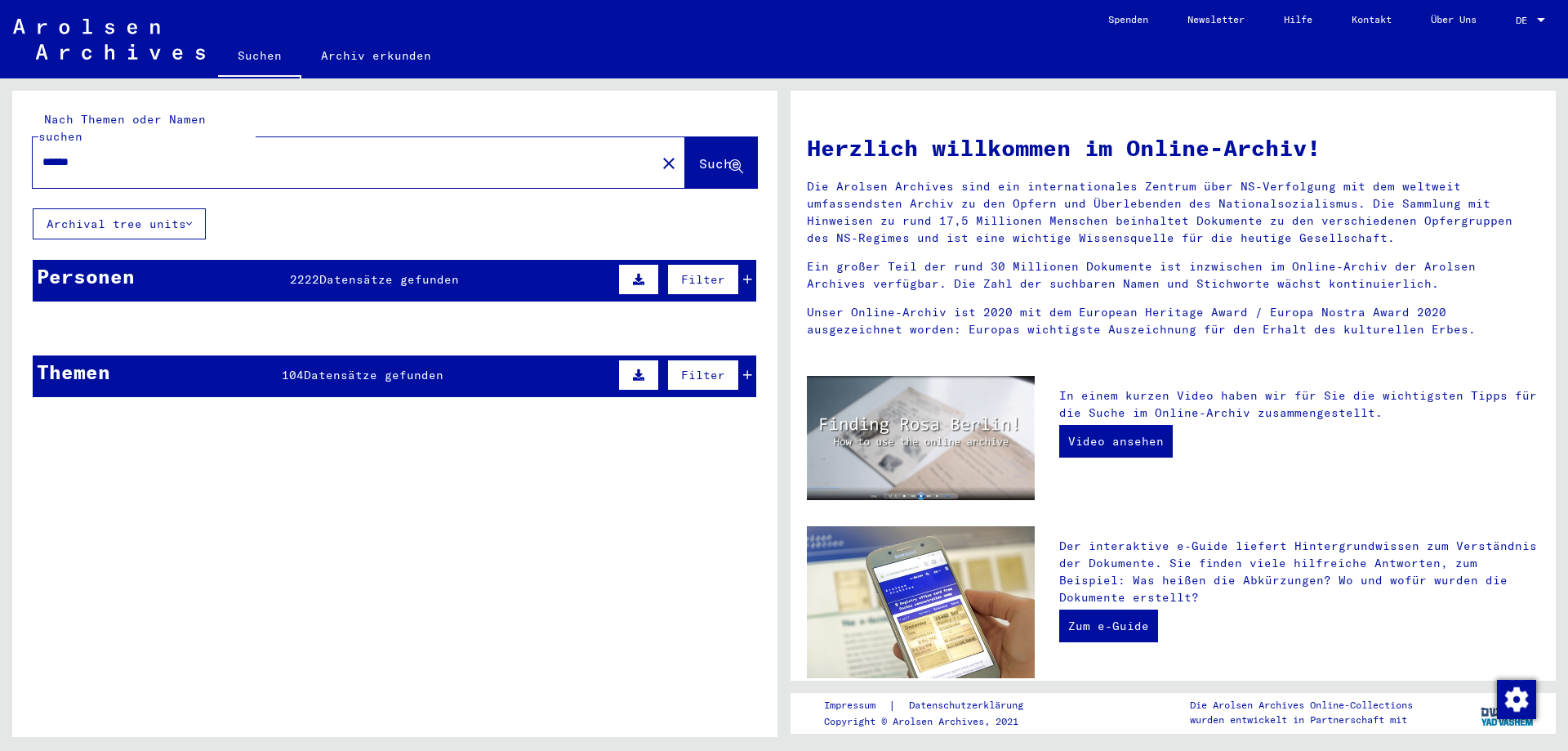
click at [384, 272] on span "Datensätze gefunden" at bounding box center [388, 279] width 140 height 15
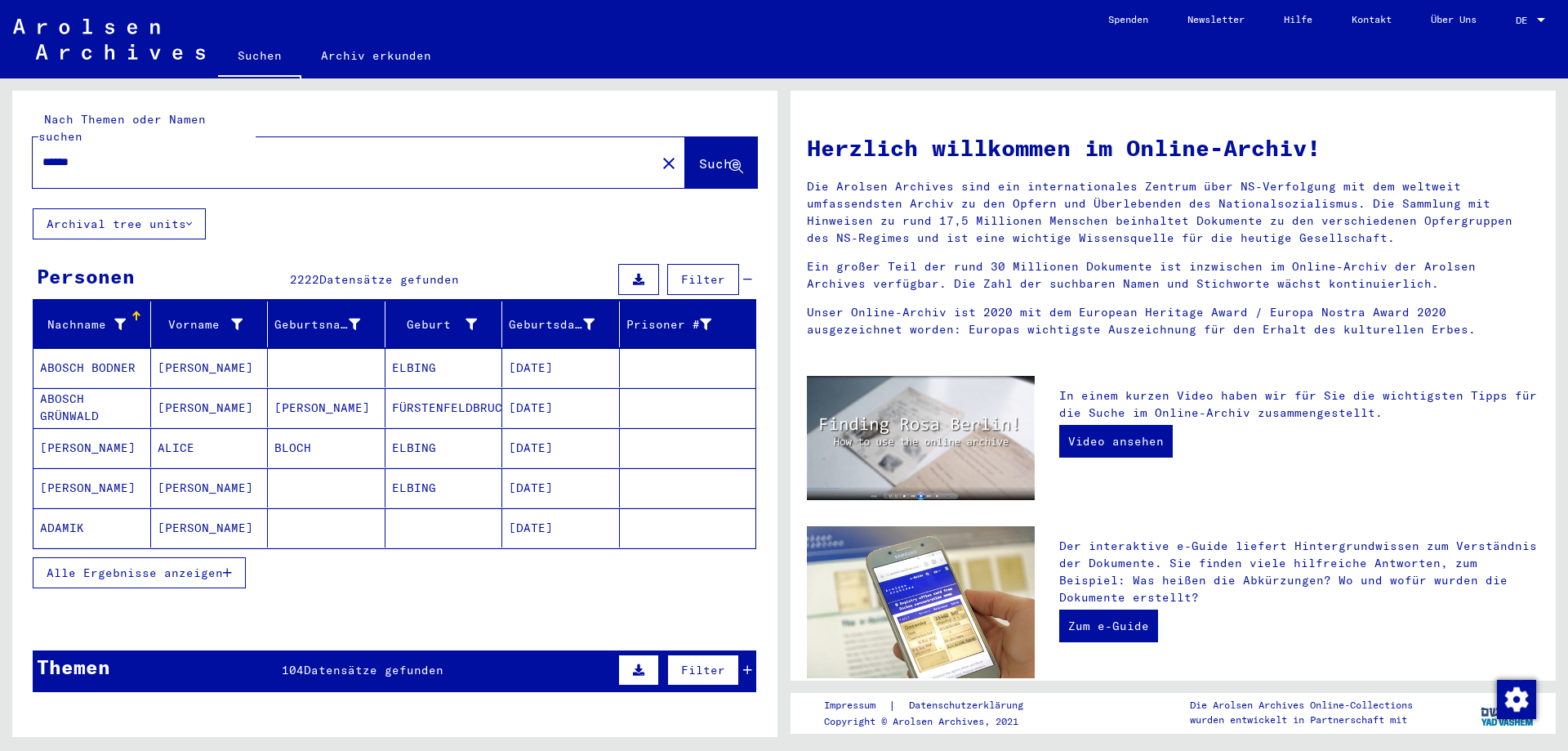
click at [361, 663] on span "Datensätze gefunden" at bounding box center [374, 670] width 140 height 15
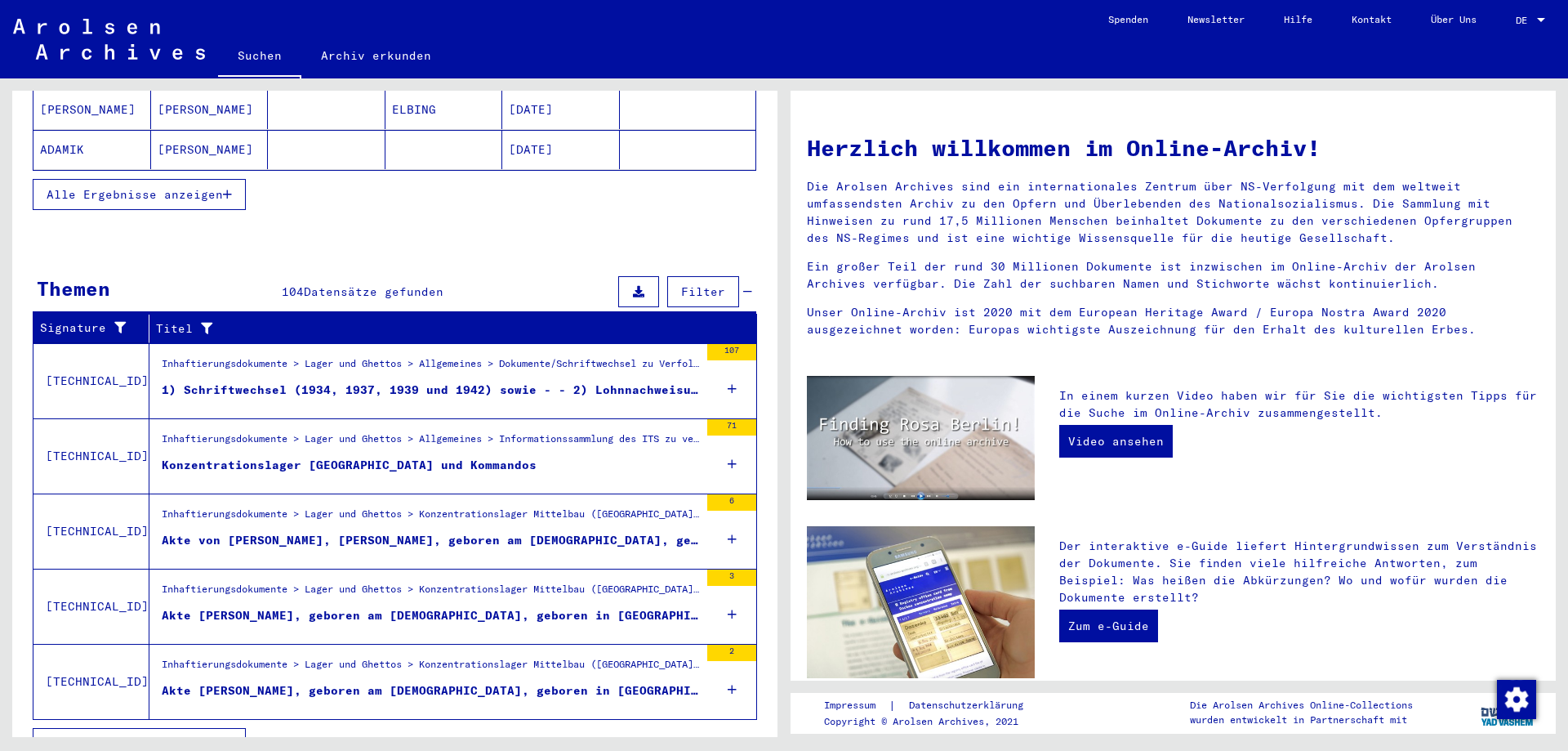
scroll to position [392, 0]
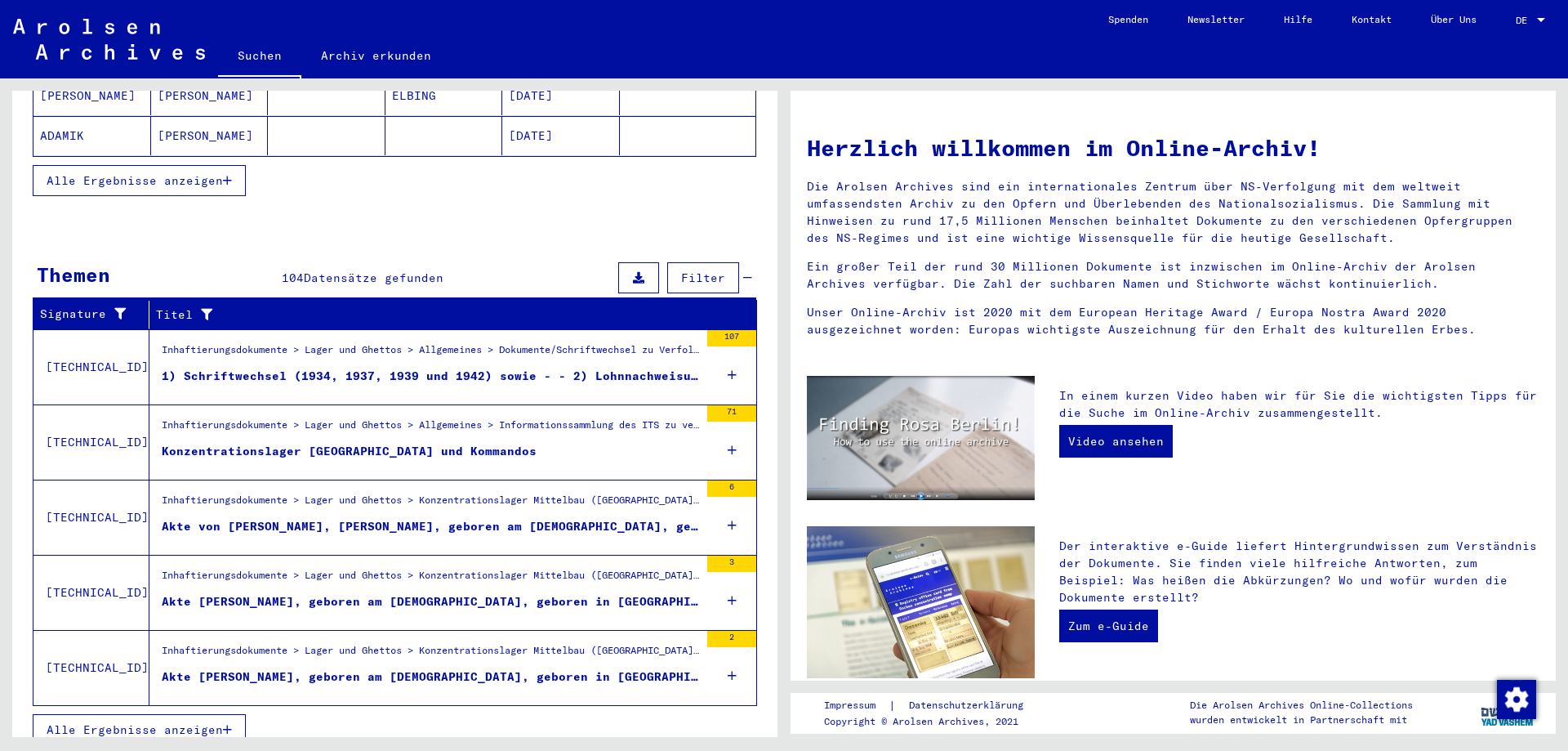
click at [396, 418] on div "Inhaftierungsdokumente > Lager und Ghettos > Allgemeines > Informationssammlung…" at bounding box center [431, 429] width 537 height 23
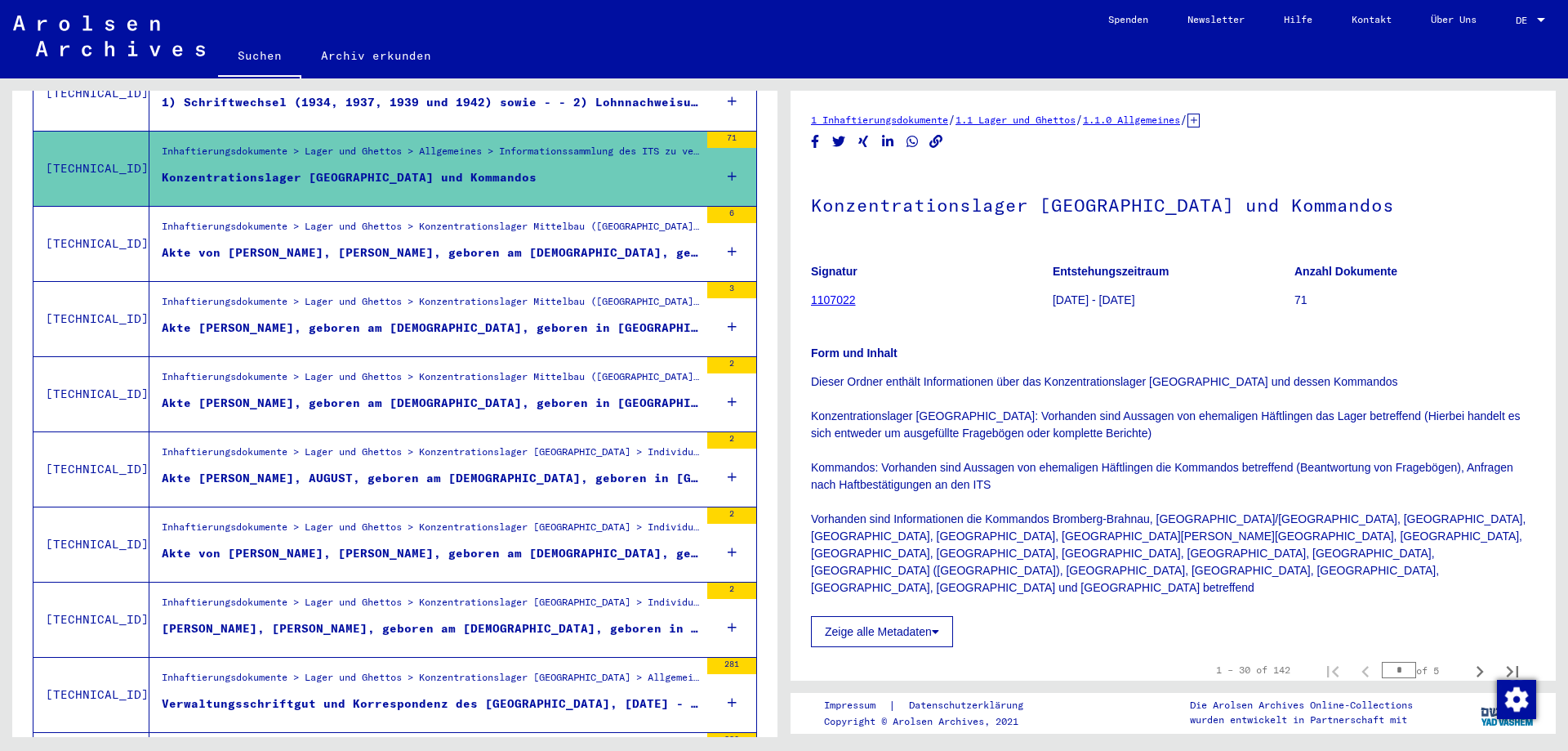
scroll to position [368, 0]
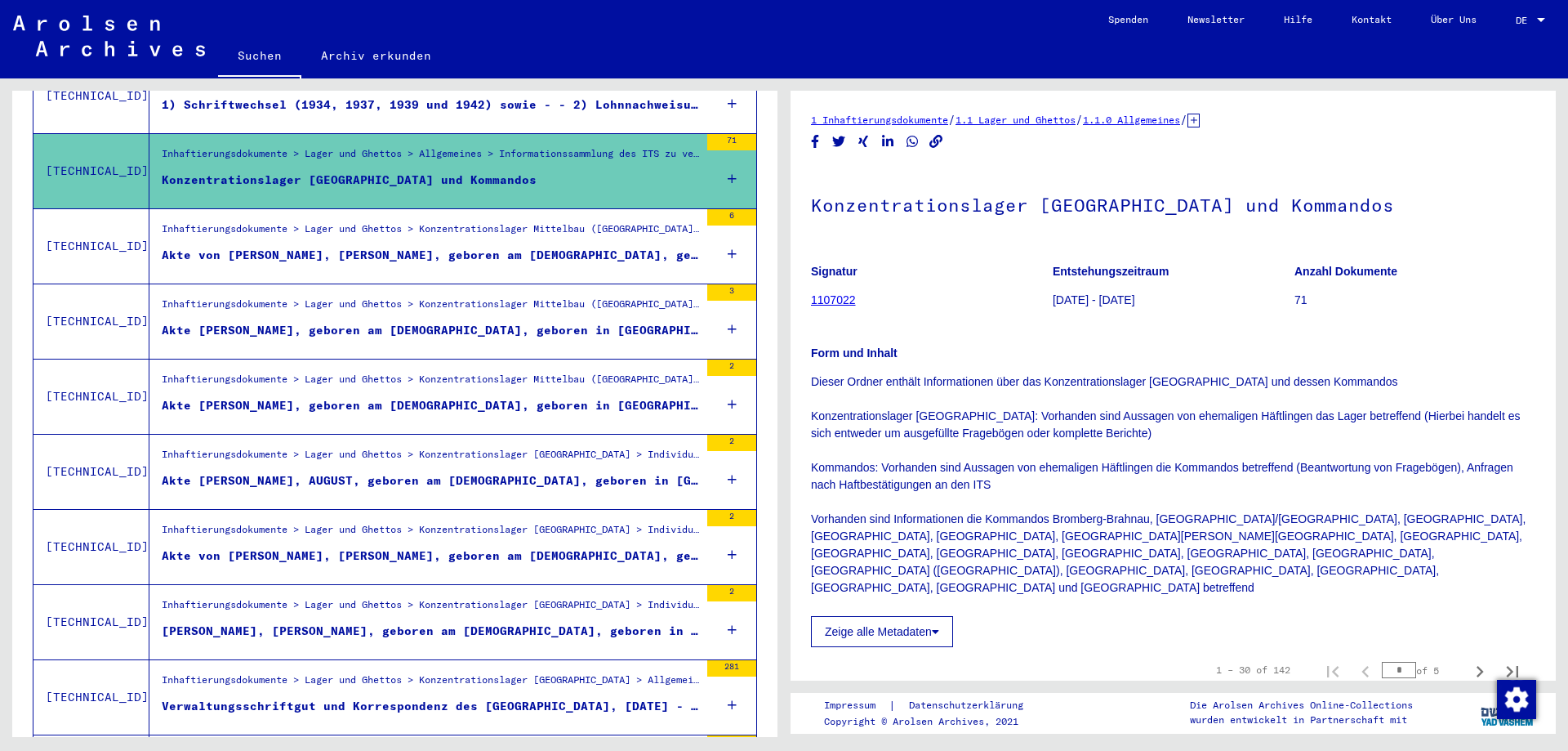
drag, startPoint x: 150, startPoint y: 138, endPoint x: 673, endPoint y: 134, distance: 523.0
drag, startPoint x: 147, startPoint y: 158, endPoint x: 418, endPoint y: 166, distance: 271.1
drag, startPoint x: 804, startPoint y: 202, endPoint x: 1294, endPoint y: 234, distance: 491.0
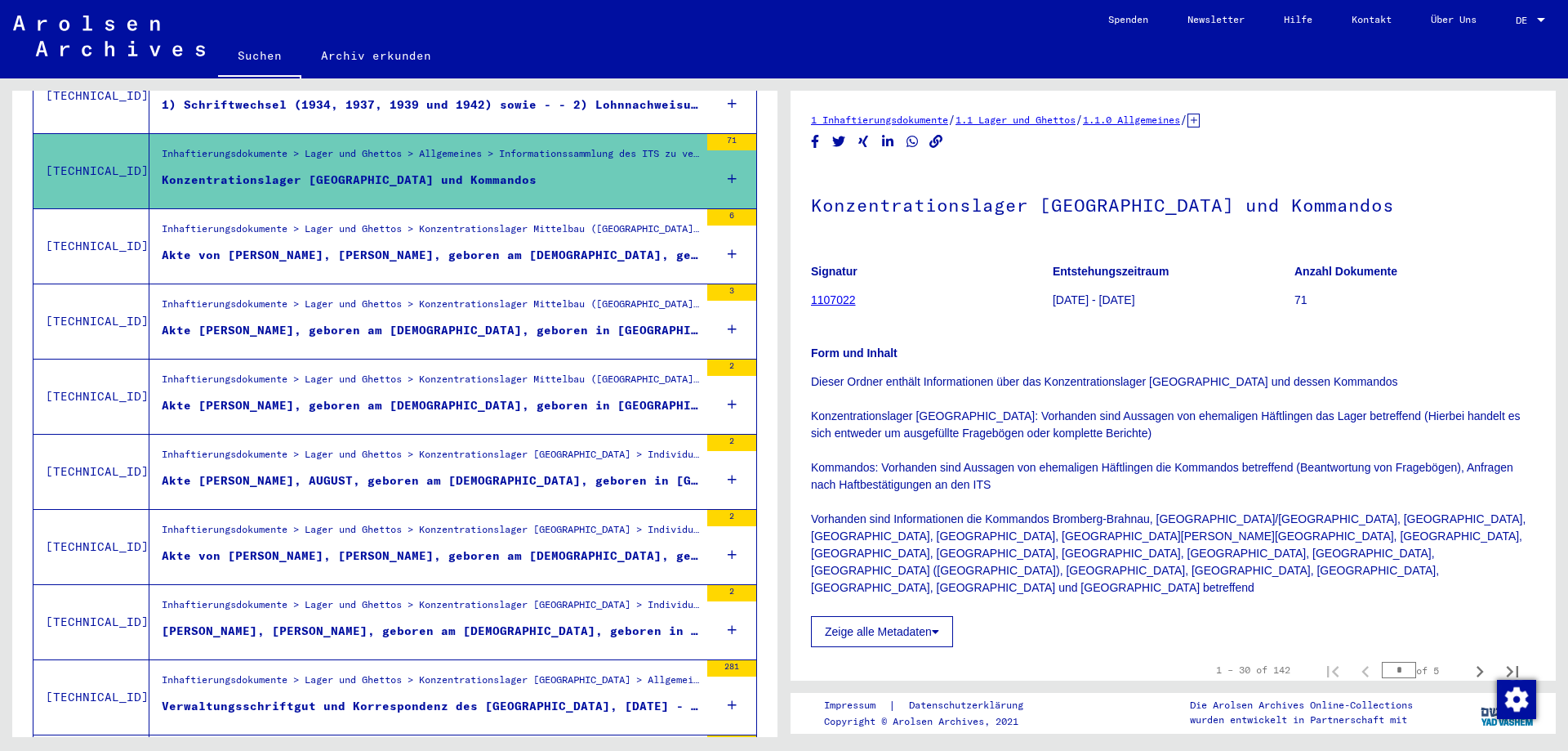
copy h1 "Konzentrationslager [GEOGRAPHIC_DATA] und Kommandos"
drag, startPoint x: 151, startPoint y: 240, endPoint x: 647, endPoint y: 235, distance: 496.0
click at [647, 235] on div "Inhaftierungsdokumente > Lager und Ghettos > Konzentrationslager Mittelbau ([GE…" at bounding box center [425, 246] width 550 height 74
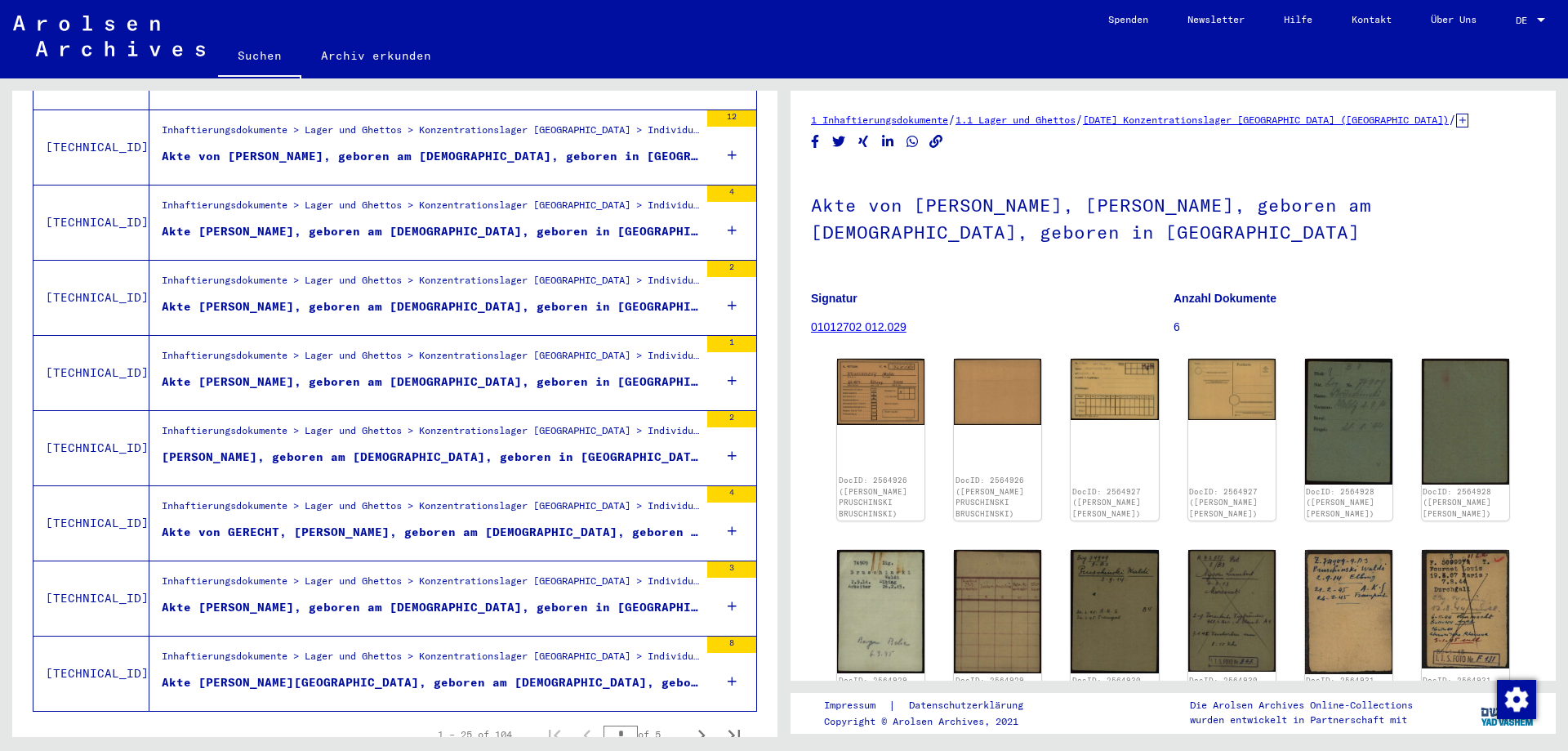
scroll to position [1647, 0]
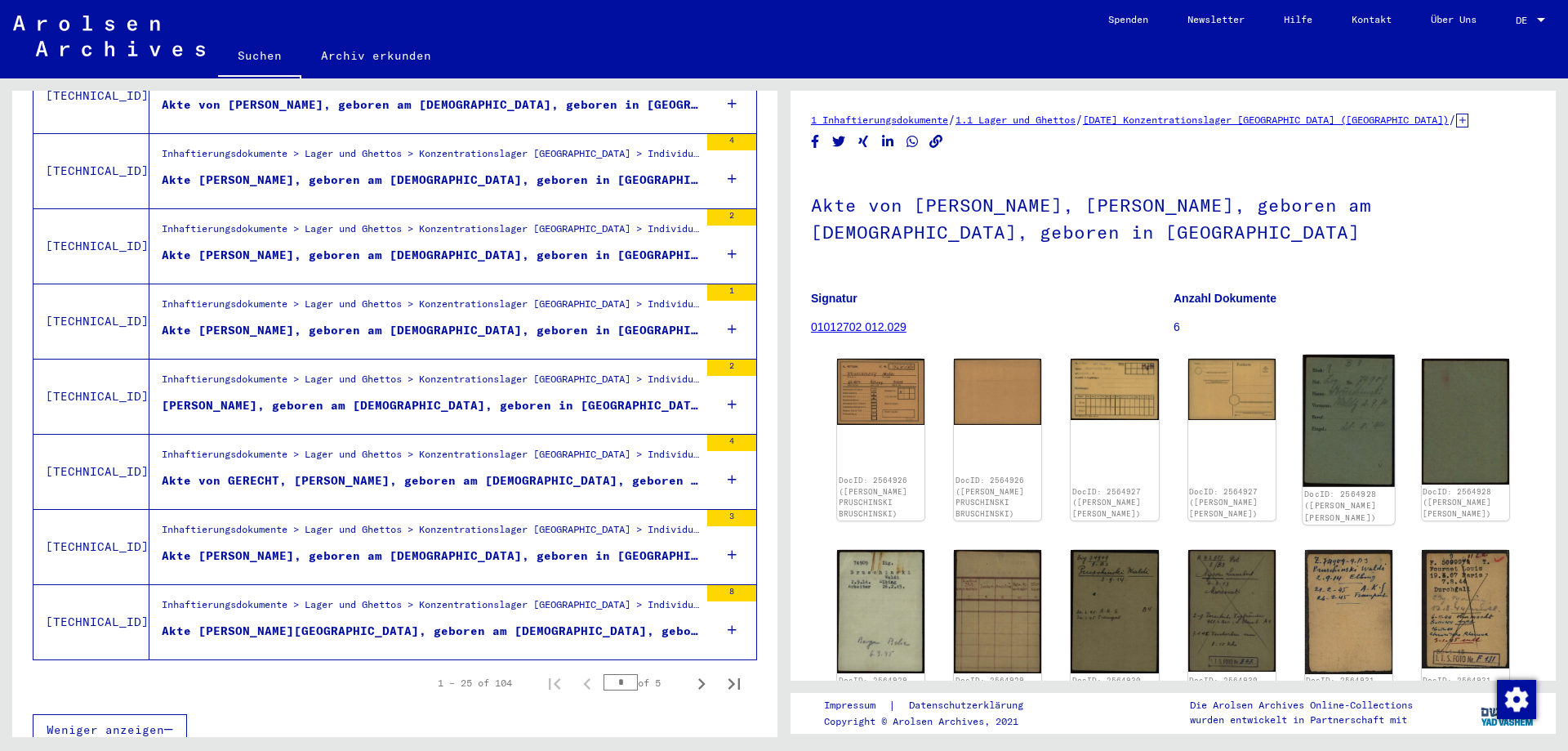
click at [1328, 420] on img at bounding box center [1349, 420] width 92 height 132
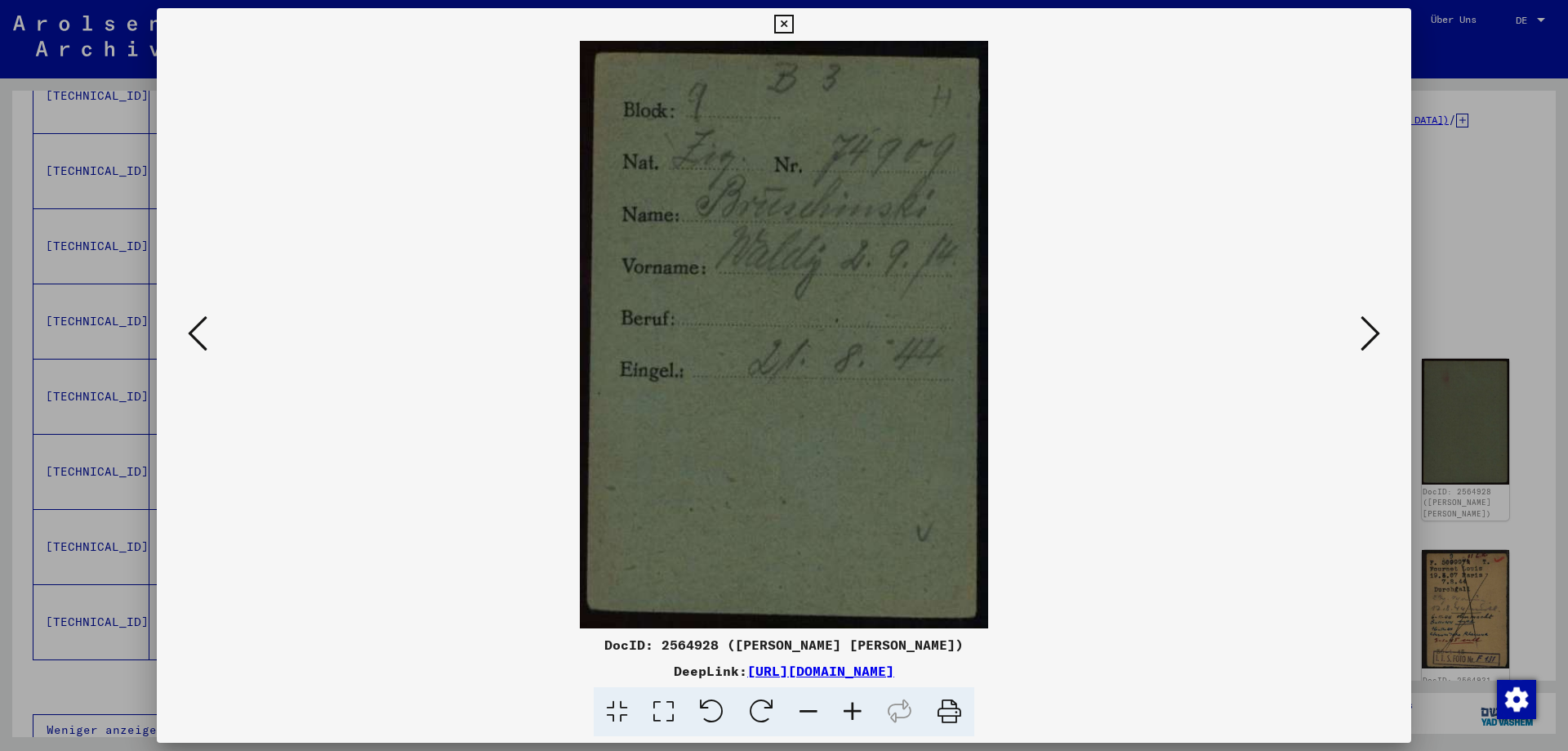
click at [1376, 327] on icon at bounding box center [1371, 333] width 19 height 40
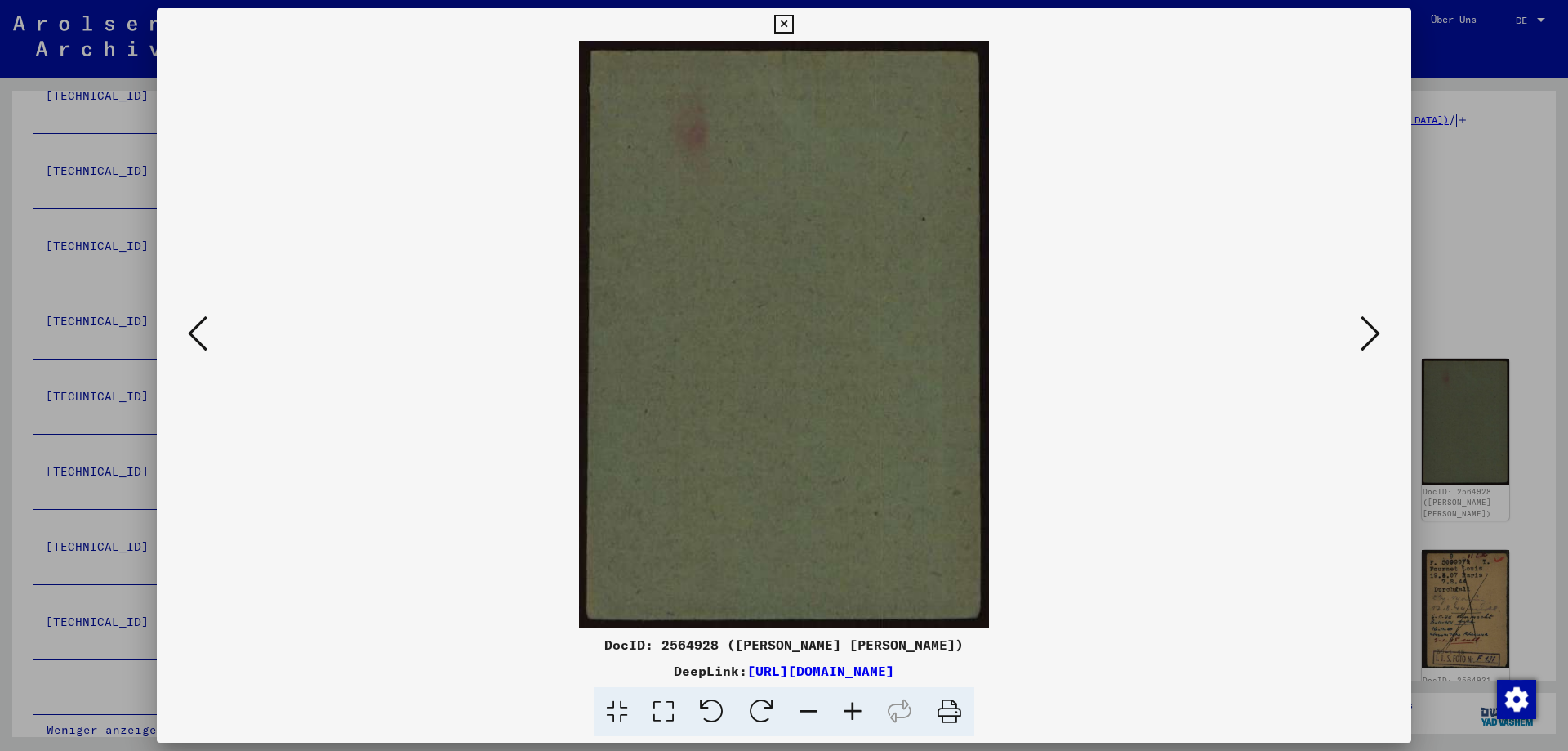
click at [1376, 327] on icon at bounding box center [1371, 333] width 19 height 40
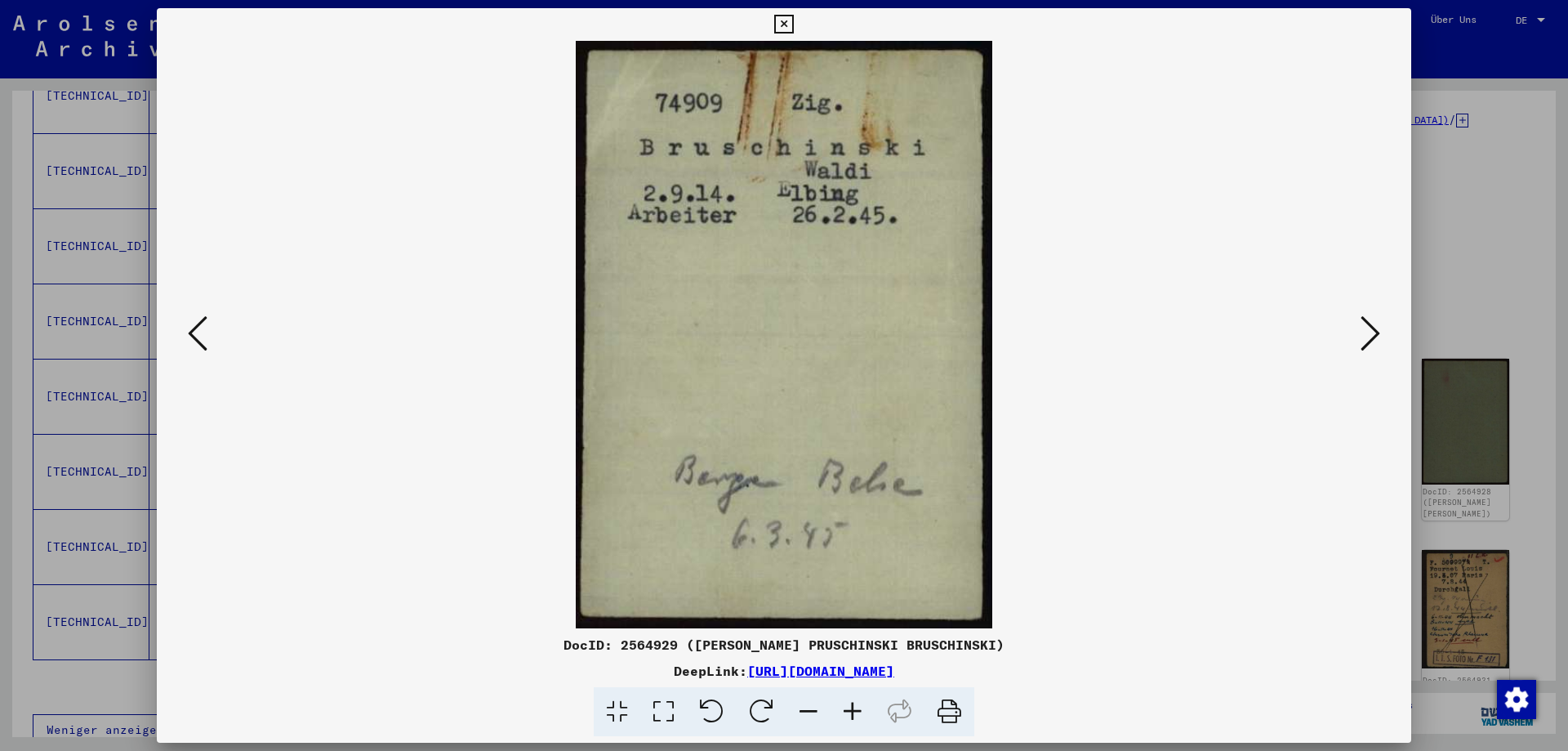
click at [1376, 327] on icon at bounding box center [1371, 333] width 19 height 40
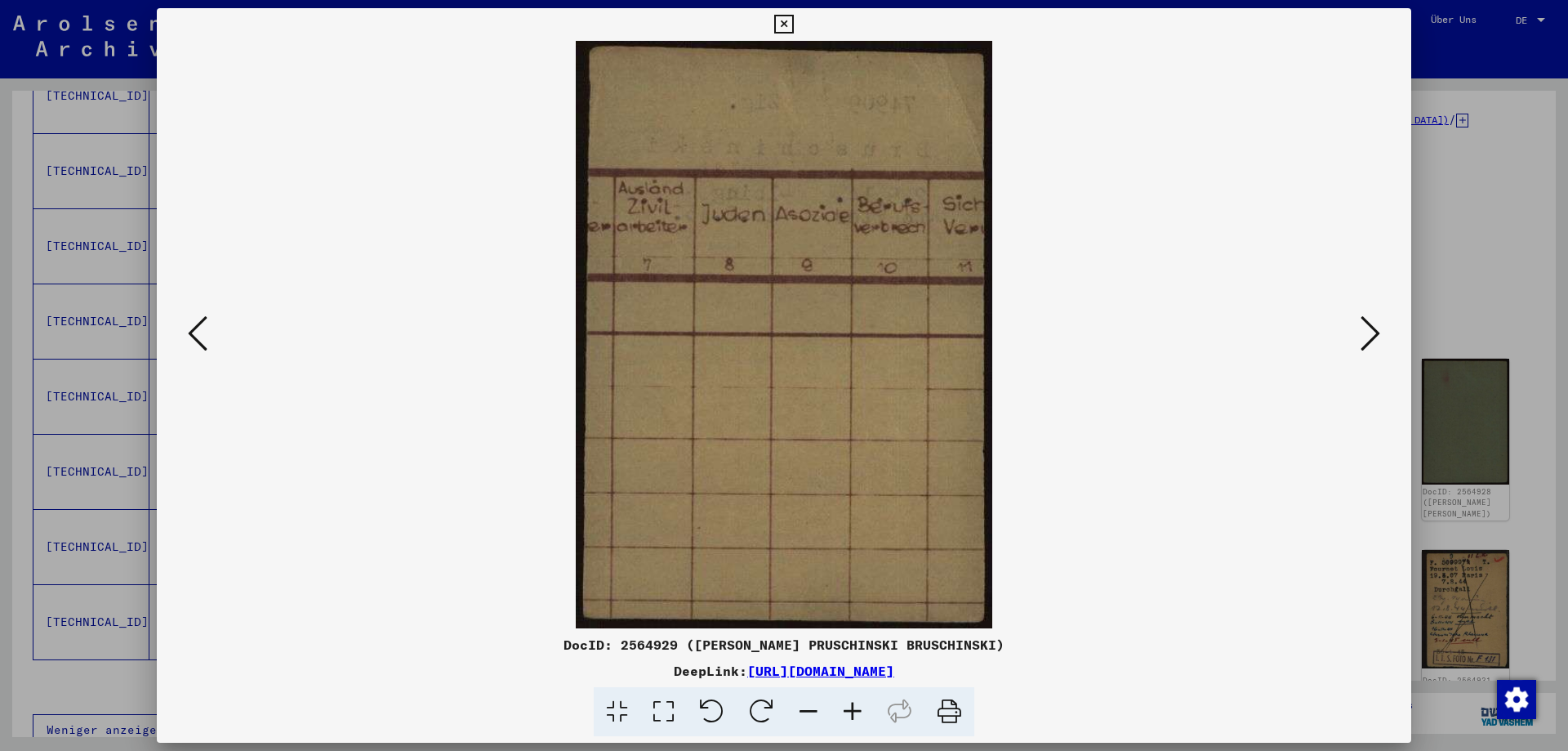
click at [1376, 327] on icon at bounding box center [1371, 333] width 19 height 40
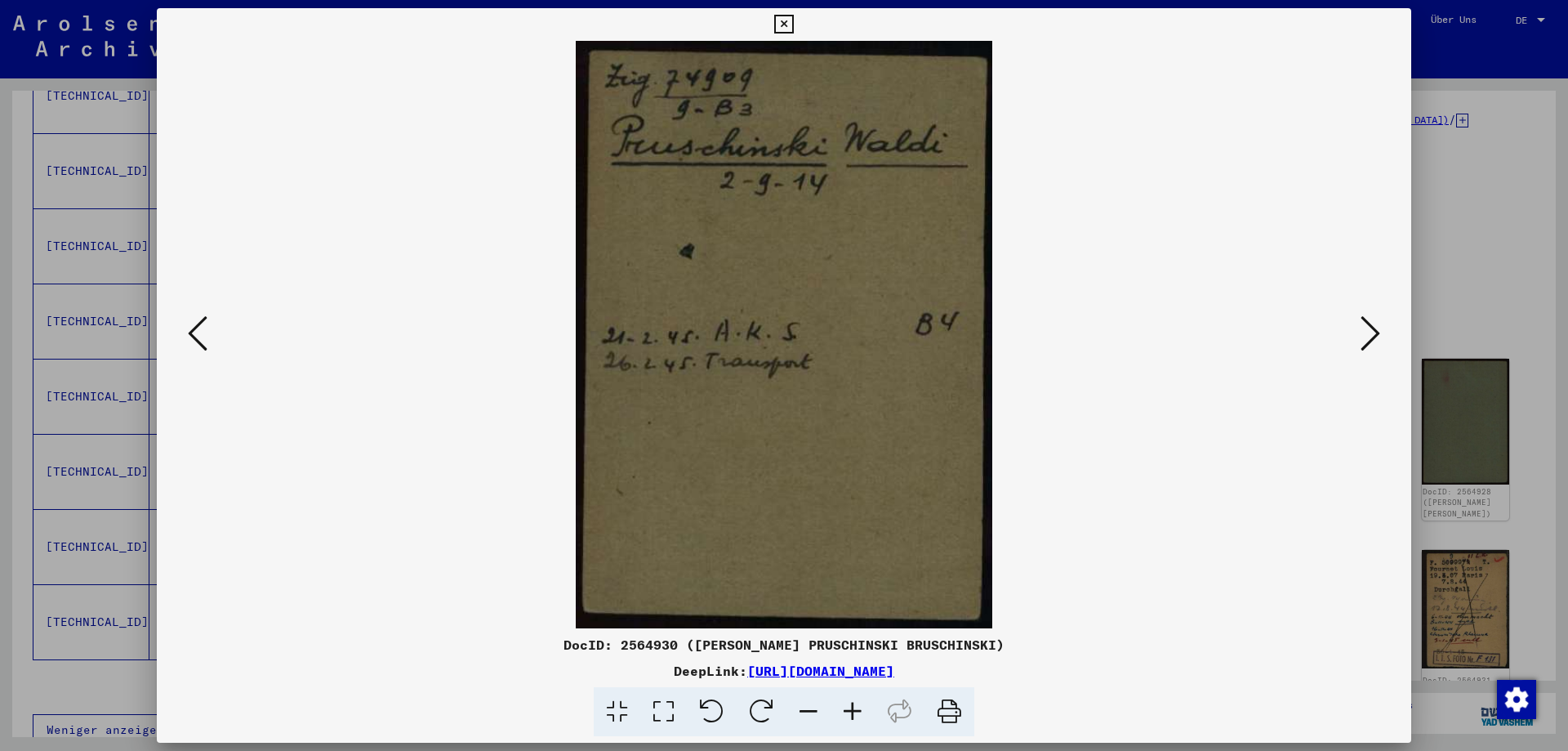
click at [1376, 327] on icon at bounding box center [1371, 333] width 19 height 40
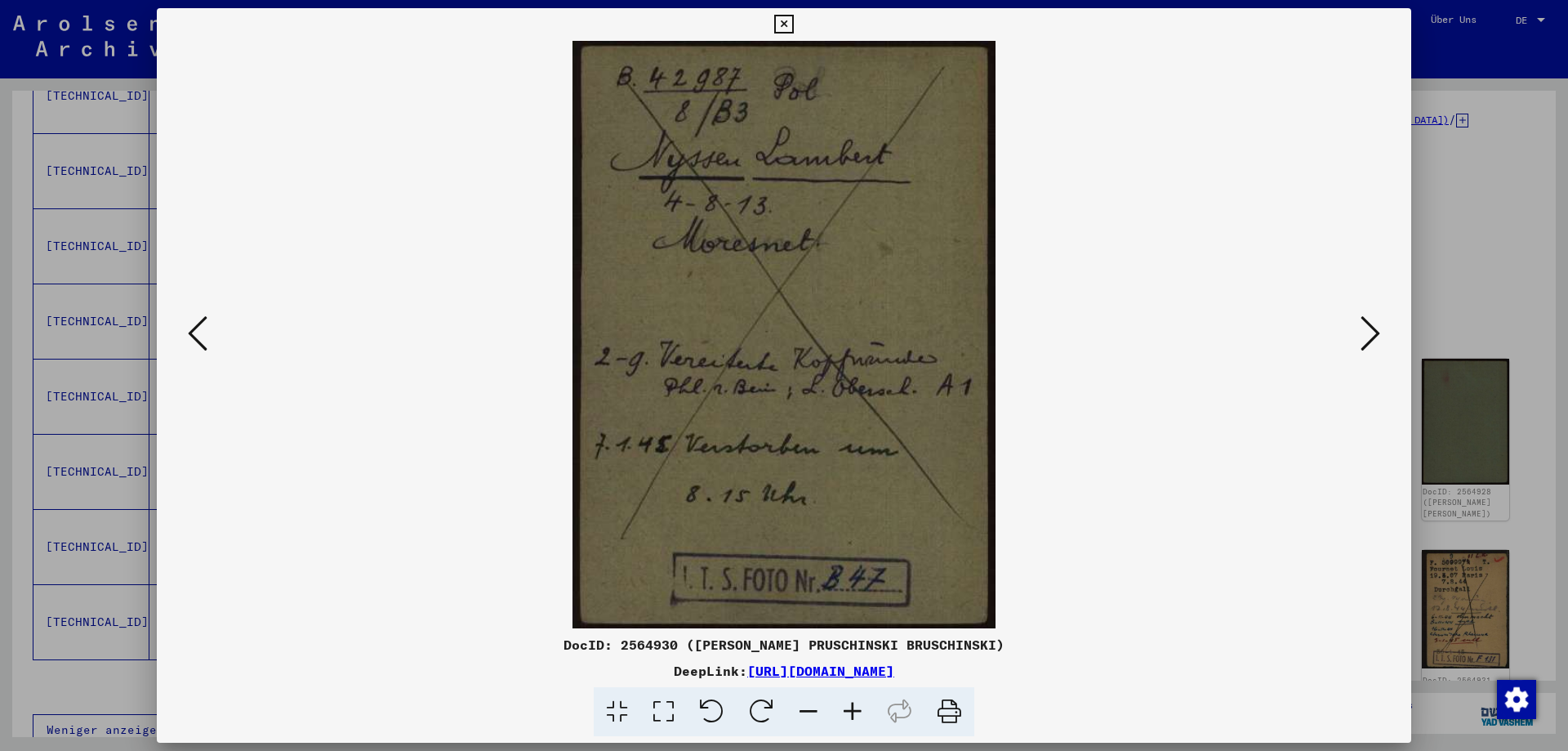
click at [1376, 327] on icon at bounding box center [1371, 333] width 19 height 40
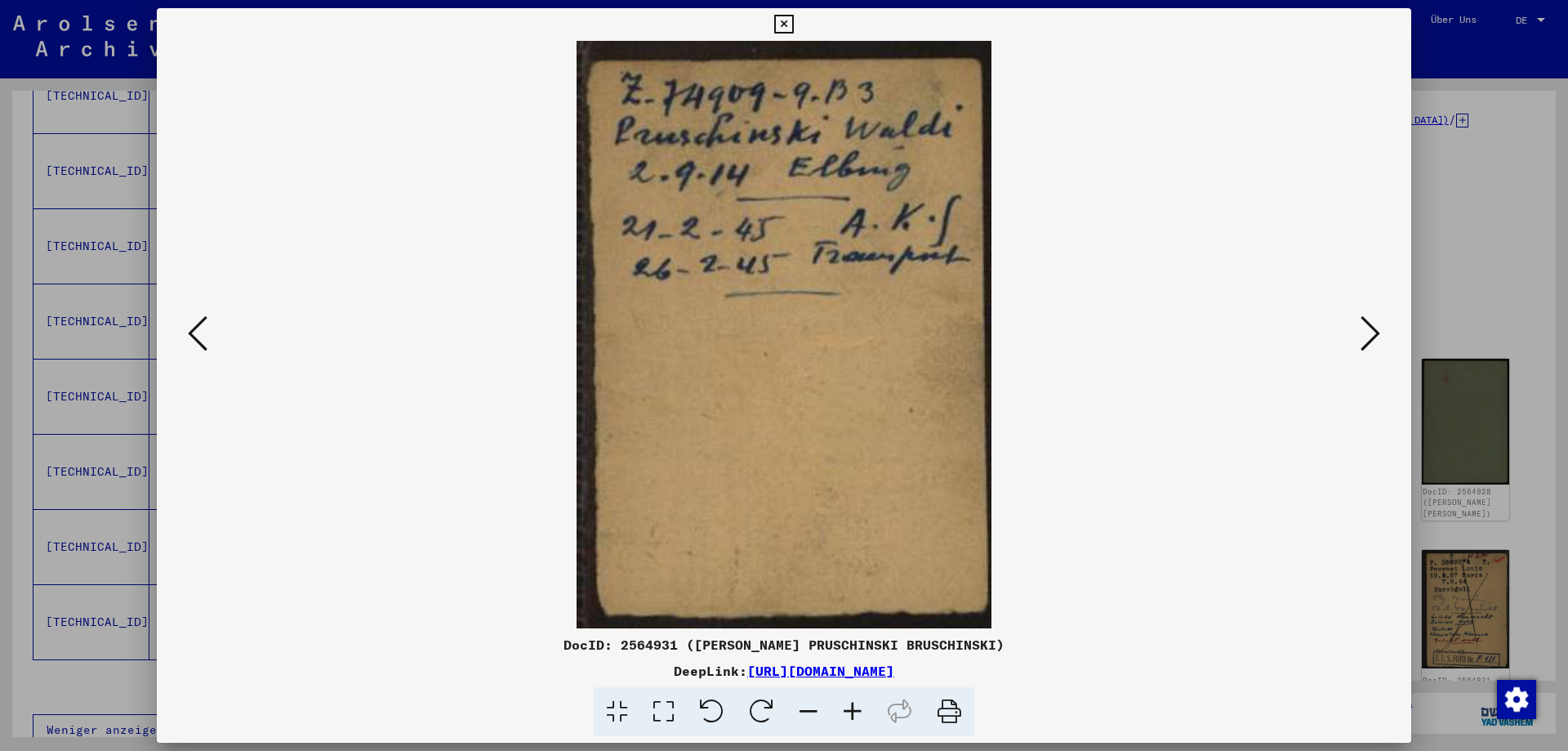
click at [1376, 327] on icon at bounding box center [1371, 333] width 19 height 40
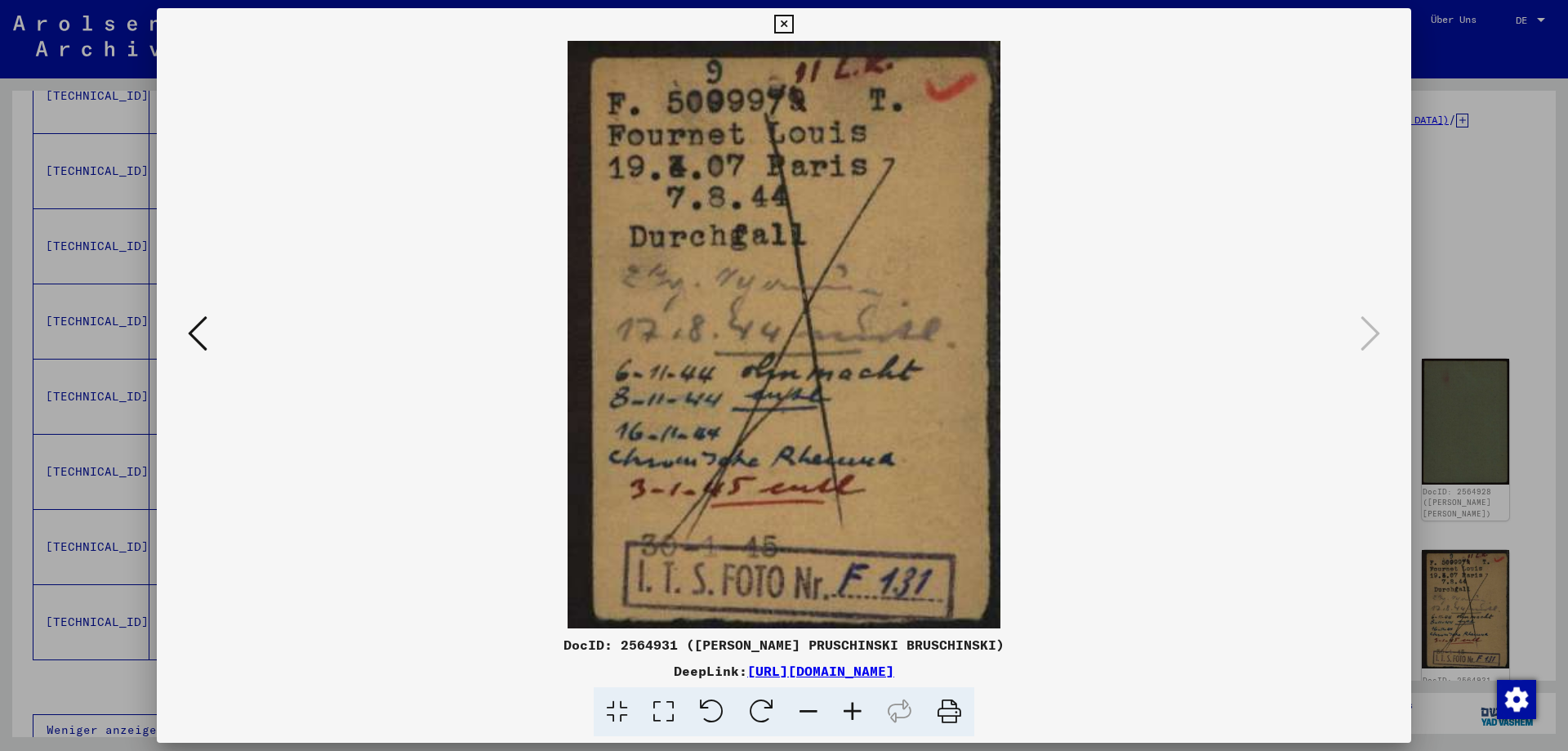
click at [773, 20] on button at bounding box center [783, 24] width 28 height 33
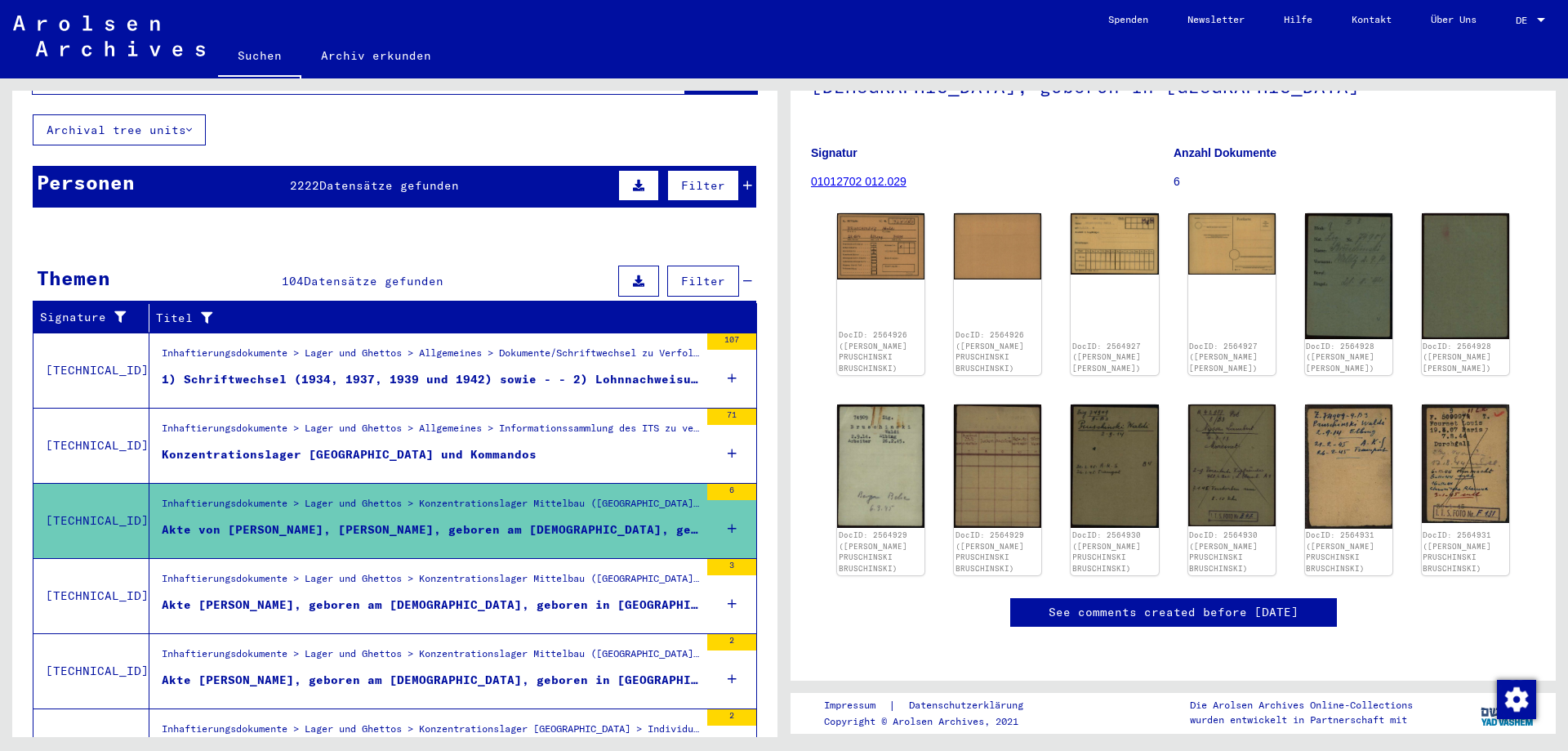
scroll to position [0, 0]
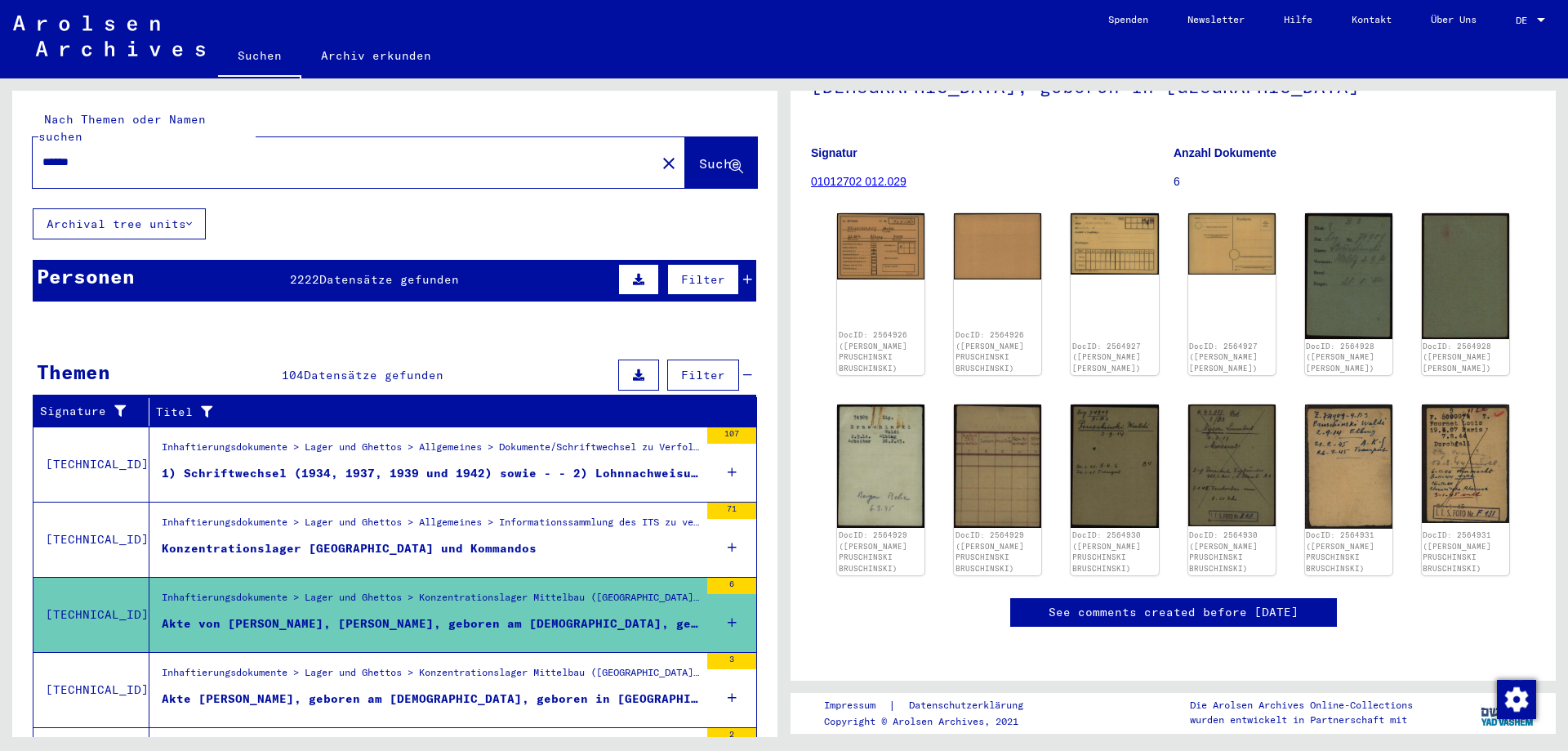
click at [88, 153] on input "******" at bounding box center [344, 161] width 603 height 17
type input "*"
click at [699, 155] on span "Suche" at bounding box center [720, 163] width 41 height 17
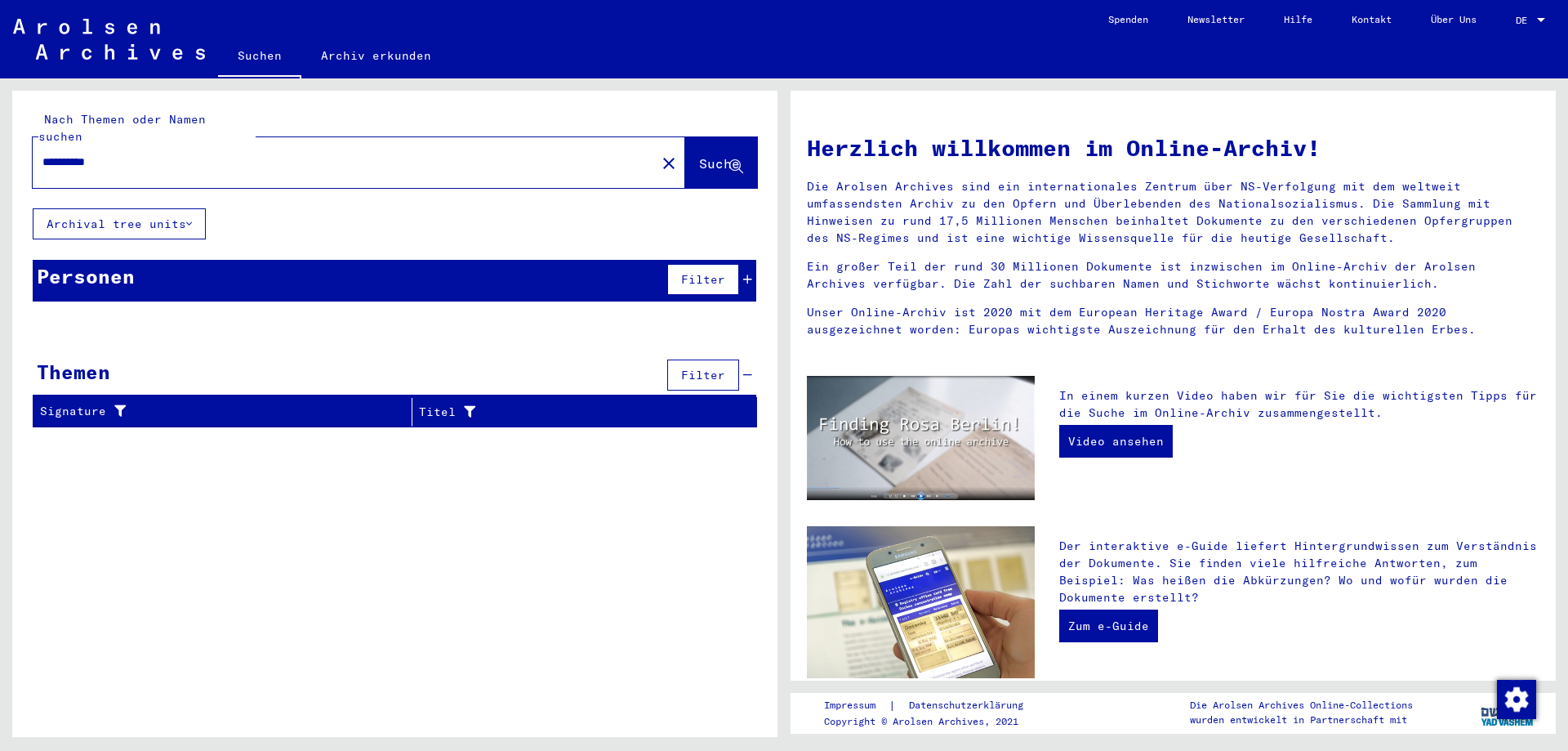
click at [129, 153] on input "**********" at bounding box center [339, 161] width 594 height 17
click at [129, 153] on input "**********" at bounding box center [339, 161] width 594 height 17
type input "**********"
click at [699, 155] on span "Suche" at bounding box center [720, 163] width 41 height 17
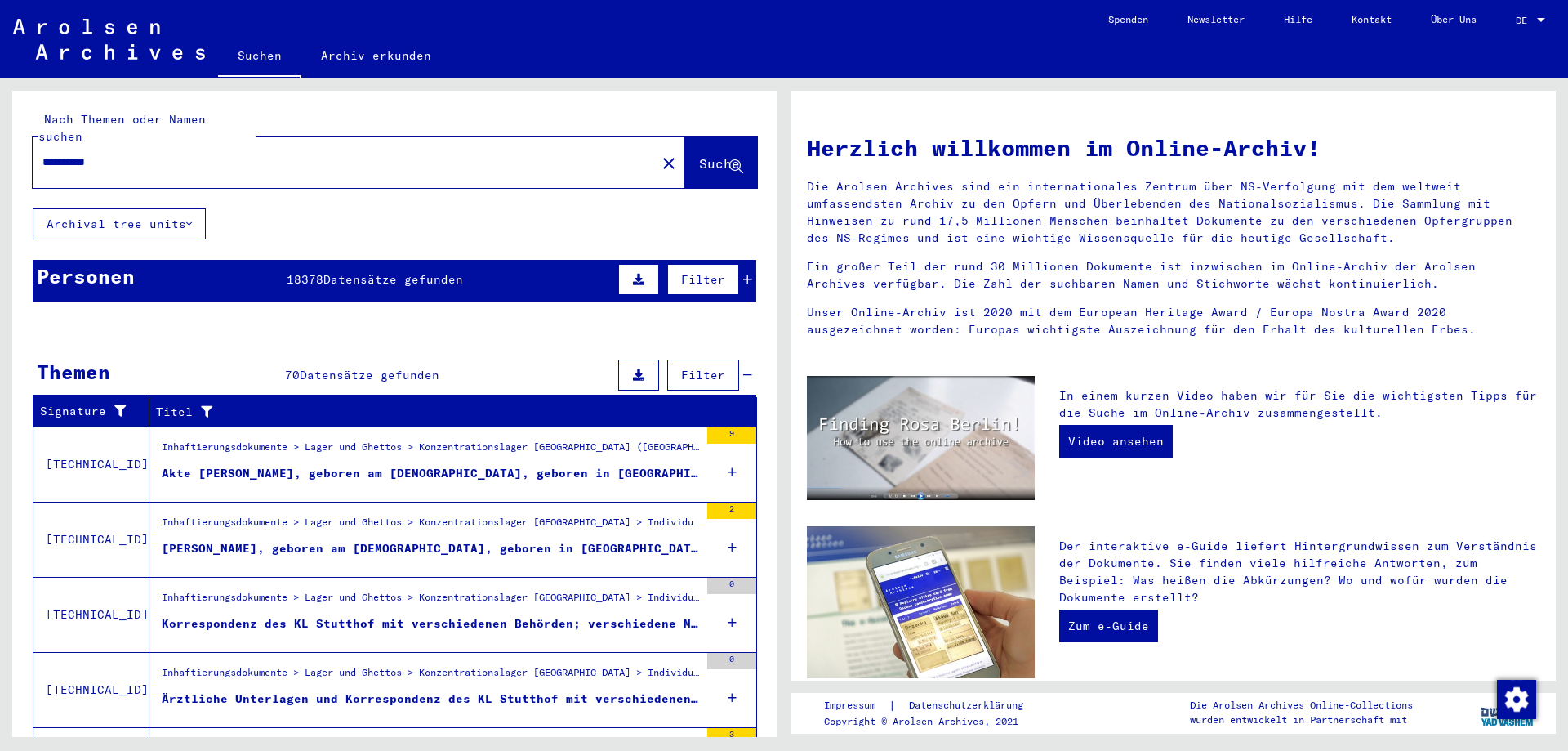
drag, startPoint x: 147, startPoint y: 454, endPoint x: 307, endPoint y: 450, distance: 160.0
click at [307, 450] on yv-its-search-home "**********" at bounding box center [395, 477] width 766 height 773
click at [718, 468] on mat-cell at bounding box center [688, 487] width 137 height 40
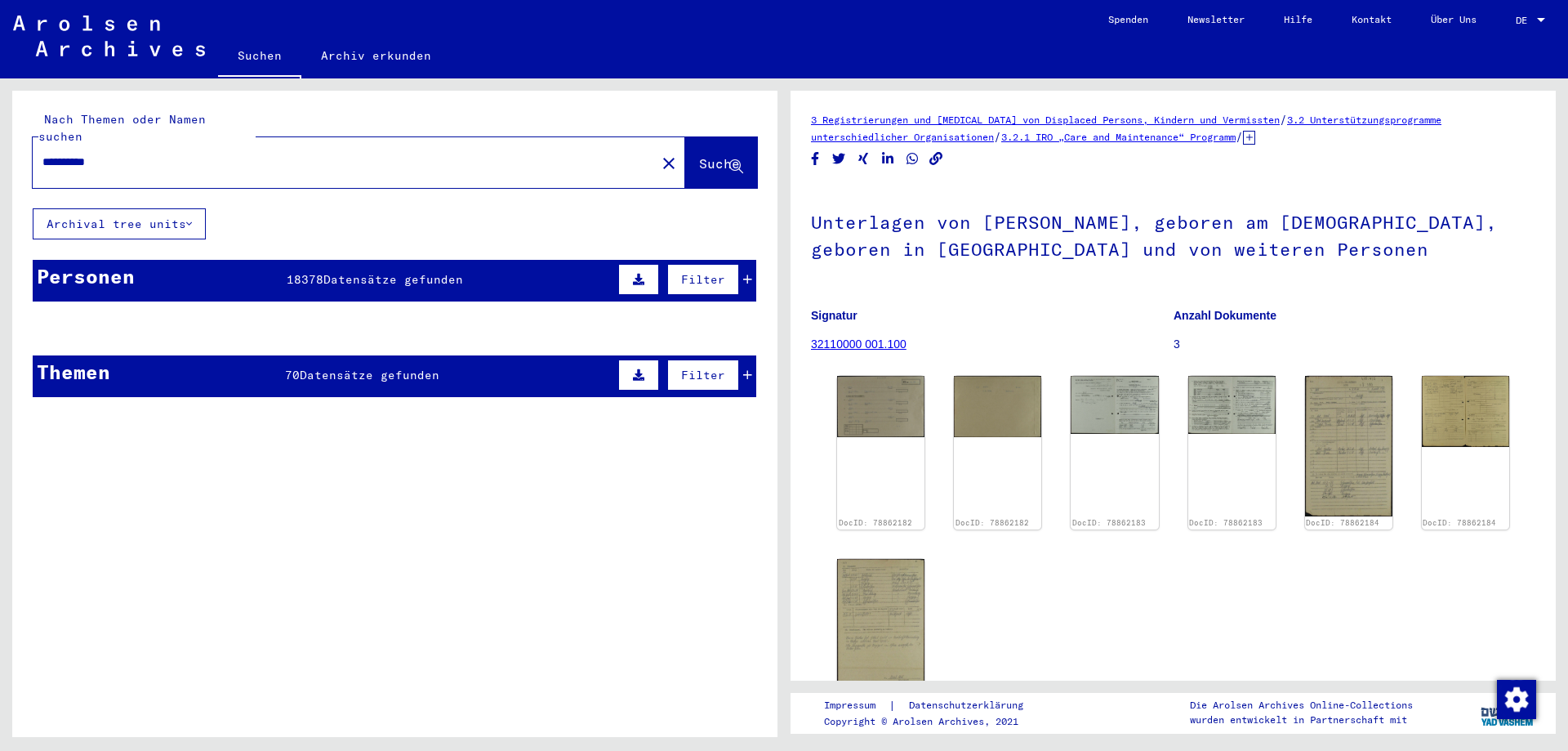
drag, startPoint x: 802, startPoint y: 224, endPoint x: 1476, endPoint y: 249, distance: 674.5
click at [1476, 249] on yv-its-full-details "3 Registrierungen und [MEDICAL_DATA] von Displaced Persons, Kindern und Vermiss…" at bounding box center [1172, 455] width 766 height 688
copy h1 "Unterlagen von [PERSON_NAME], geboren am [DEMOGRAPHIC_DATA], geboren in [GEOGRA…"
click at [375, 272] on span "Datensätze gefunden" at bounding box center [393, 279] width 140 height 15
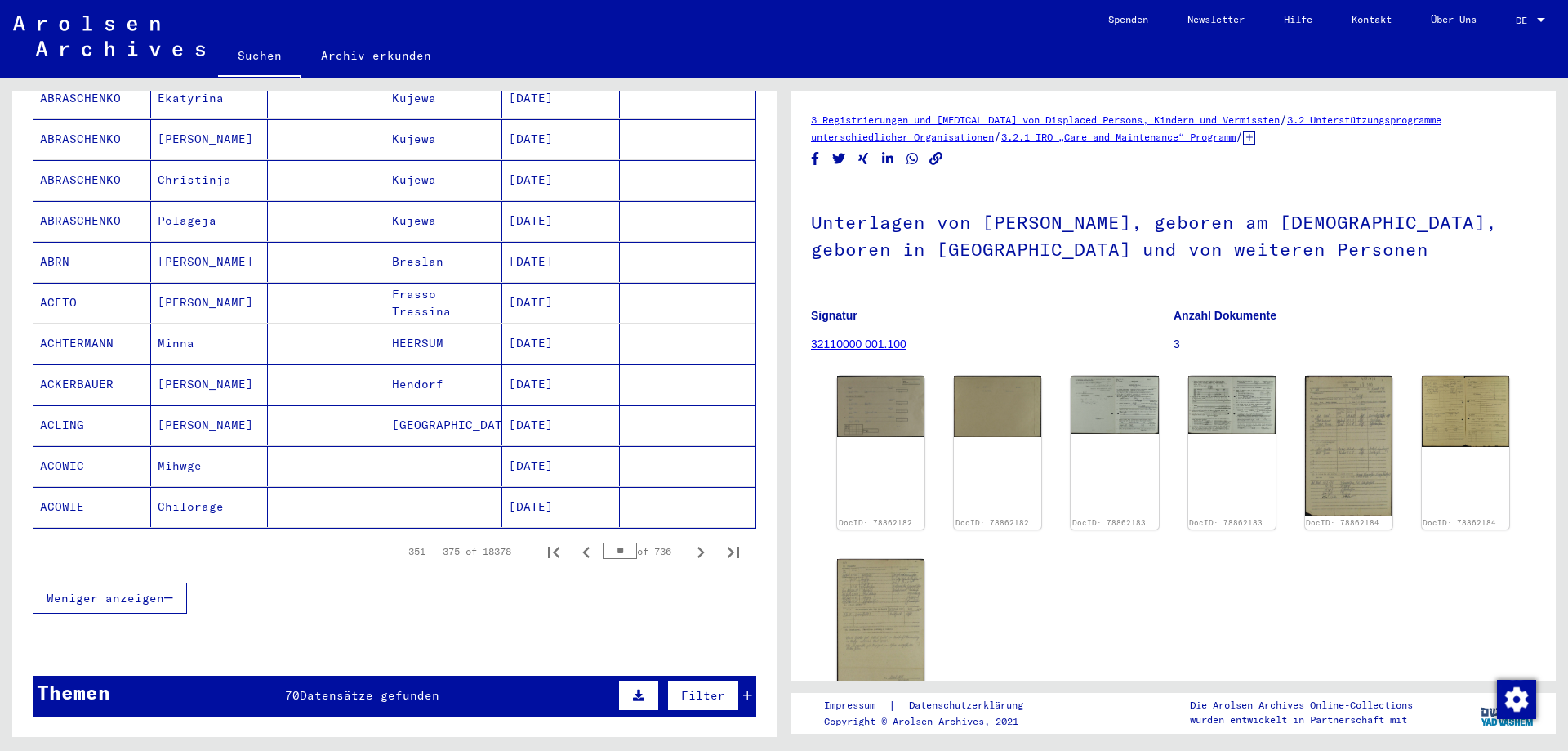
scroll to position [735, 0]
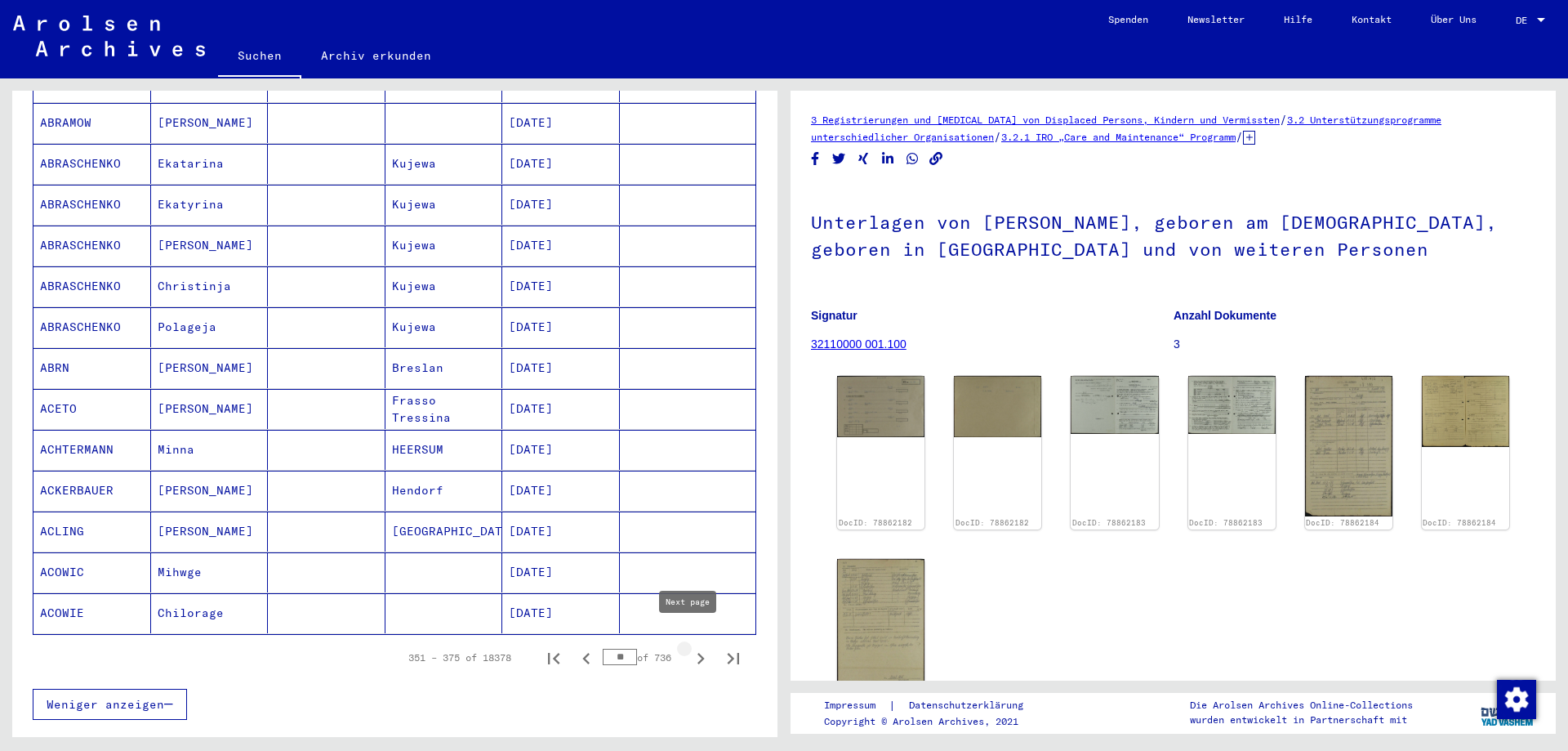
click at [689, 647] on icon "Next page" at bounding box center [700, 658] width 23 height 23
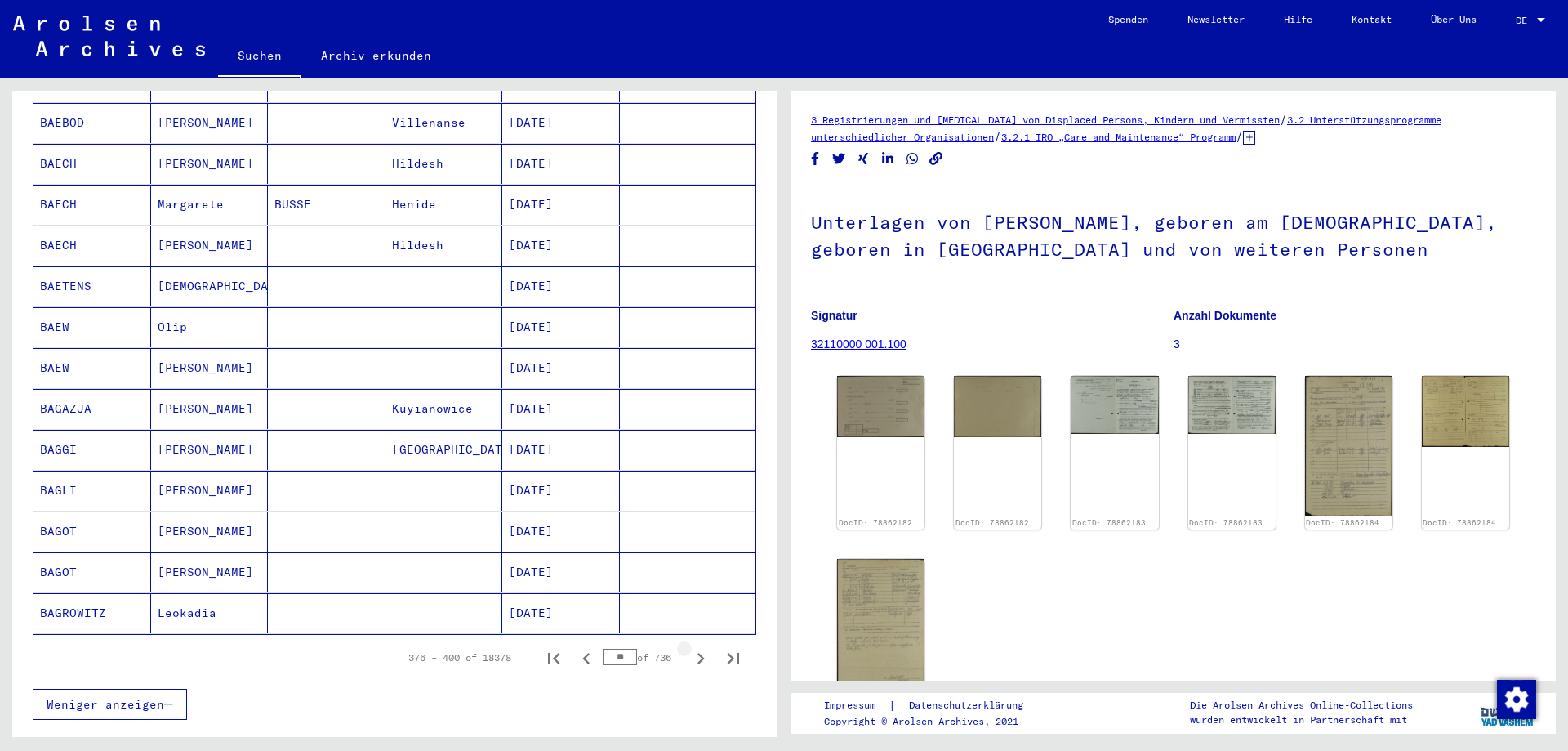
click at [689, 647] on icon "Next page" at bounding box center [700, 658] width 23 height 23
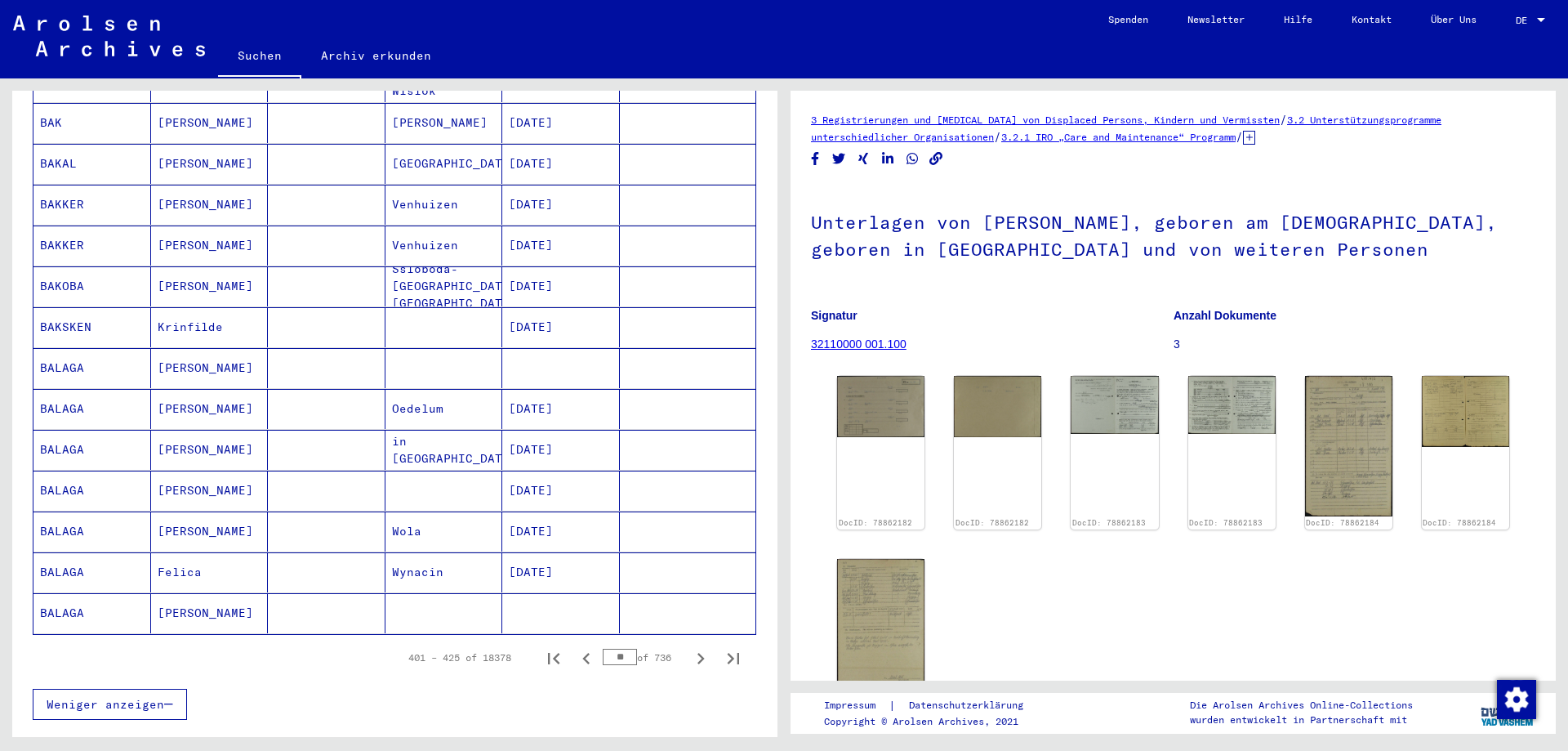
click at [689, 647] on icon "Next page" at bounding box center [700, 658] width 23 height 23
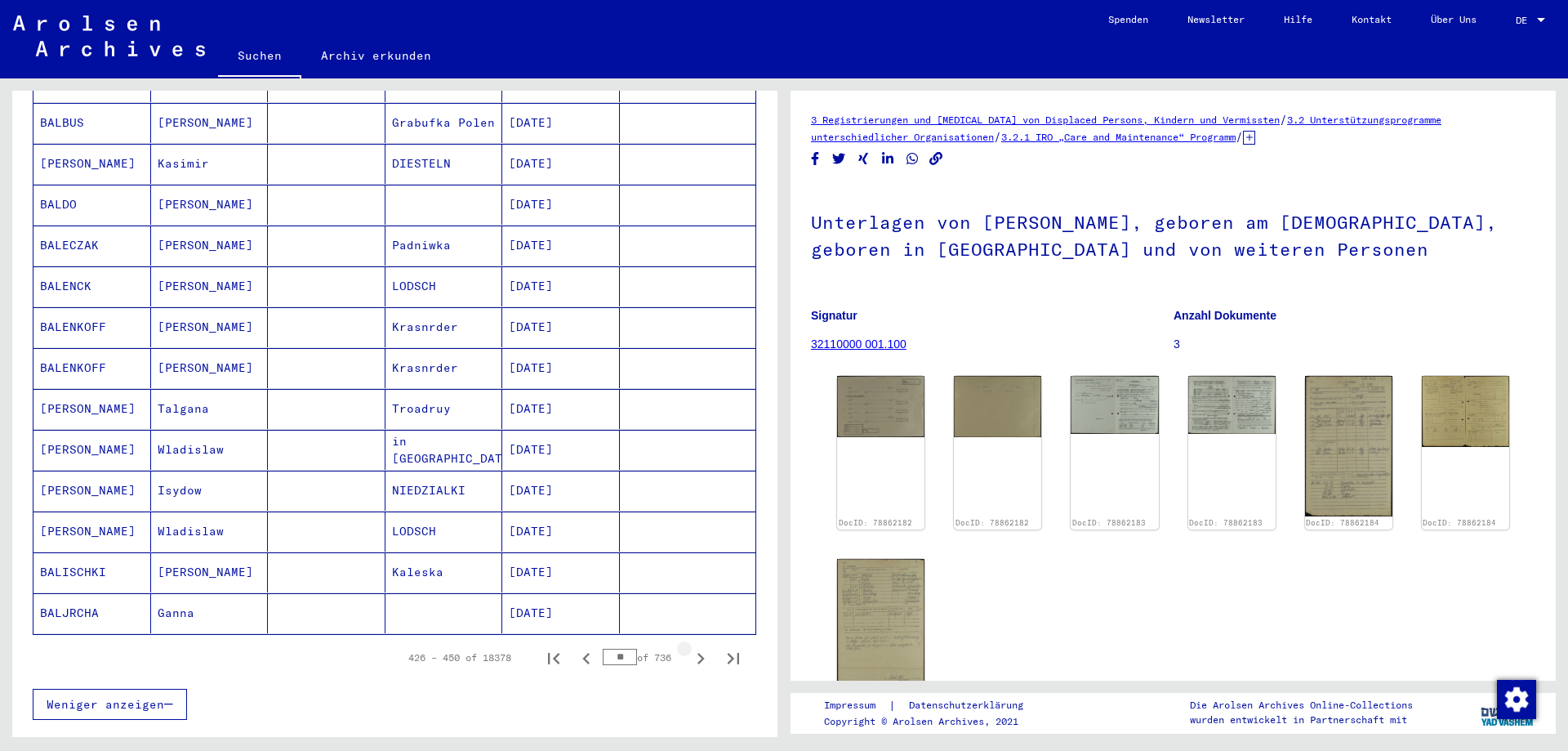
click at [689, 647] on icon "Next page" at bounding box center [700, 658] width 23 height 23
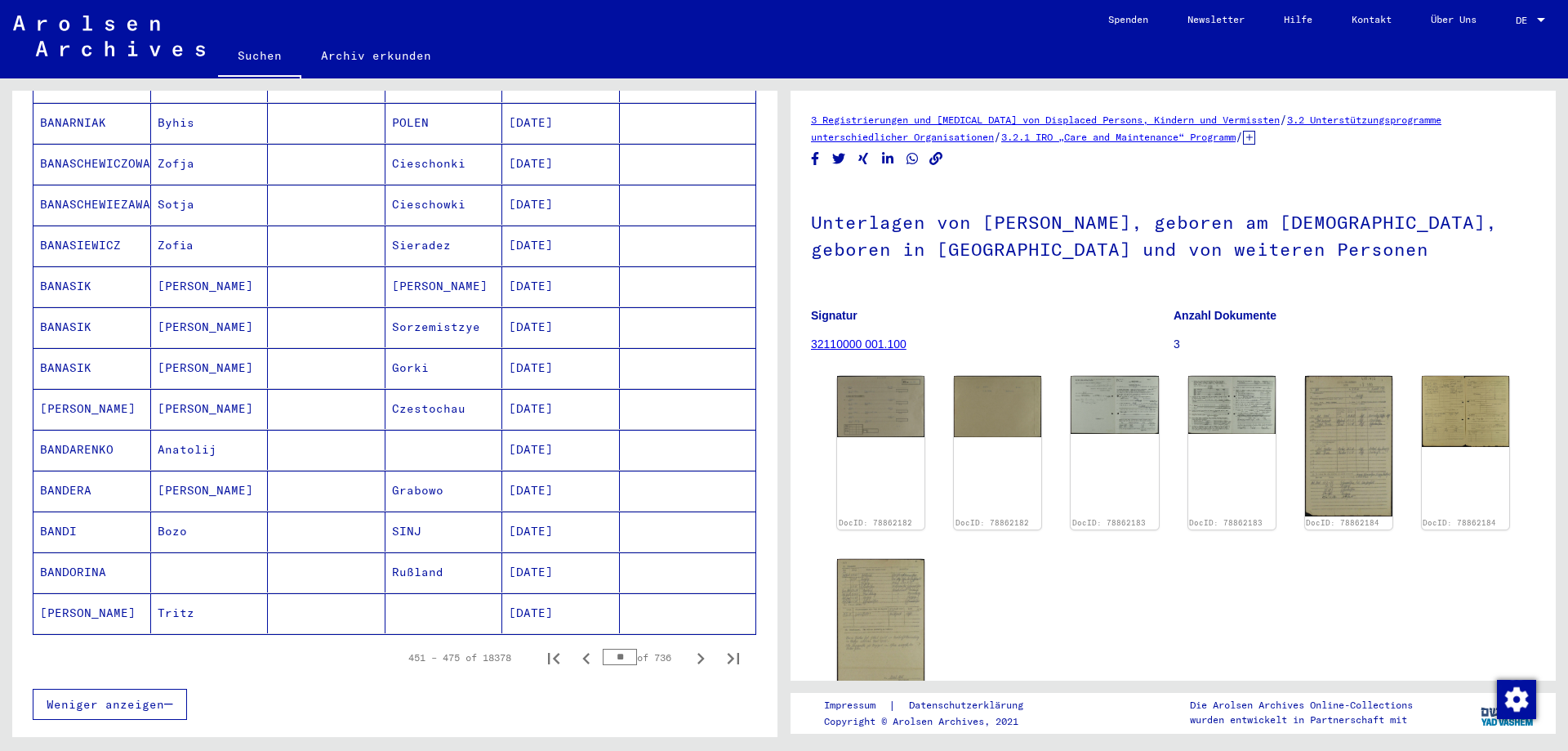
click at [689, 647] on icon "Next page" at bounding box center [700, 658] width 23 height 23
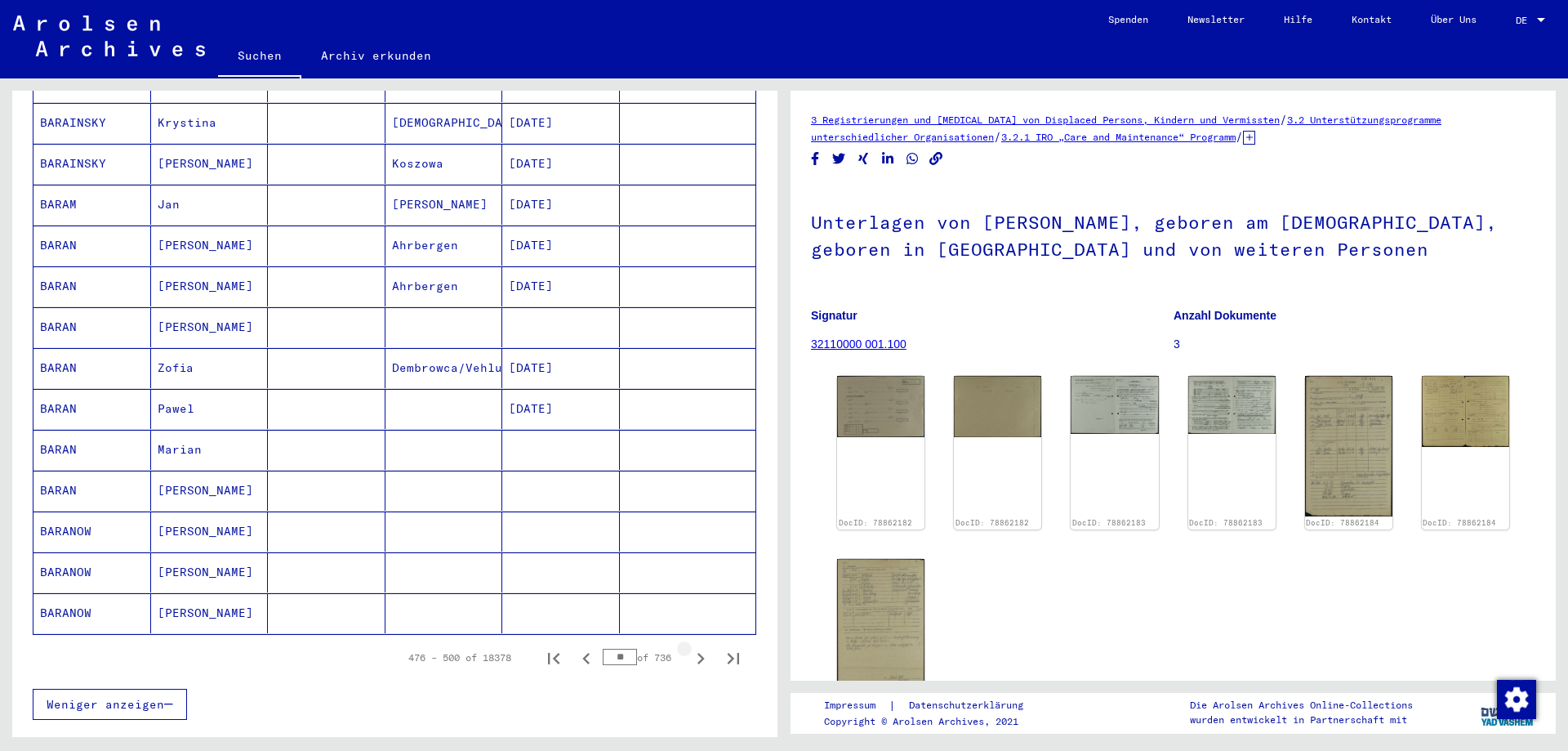
click at [689, 647] on icon "Next page" at bounding box center [700, 658] width 23 height 23
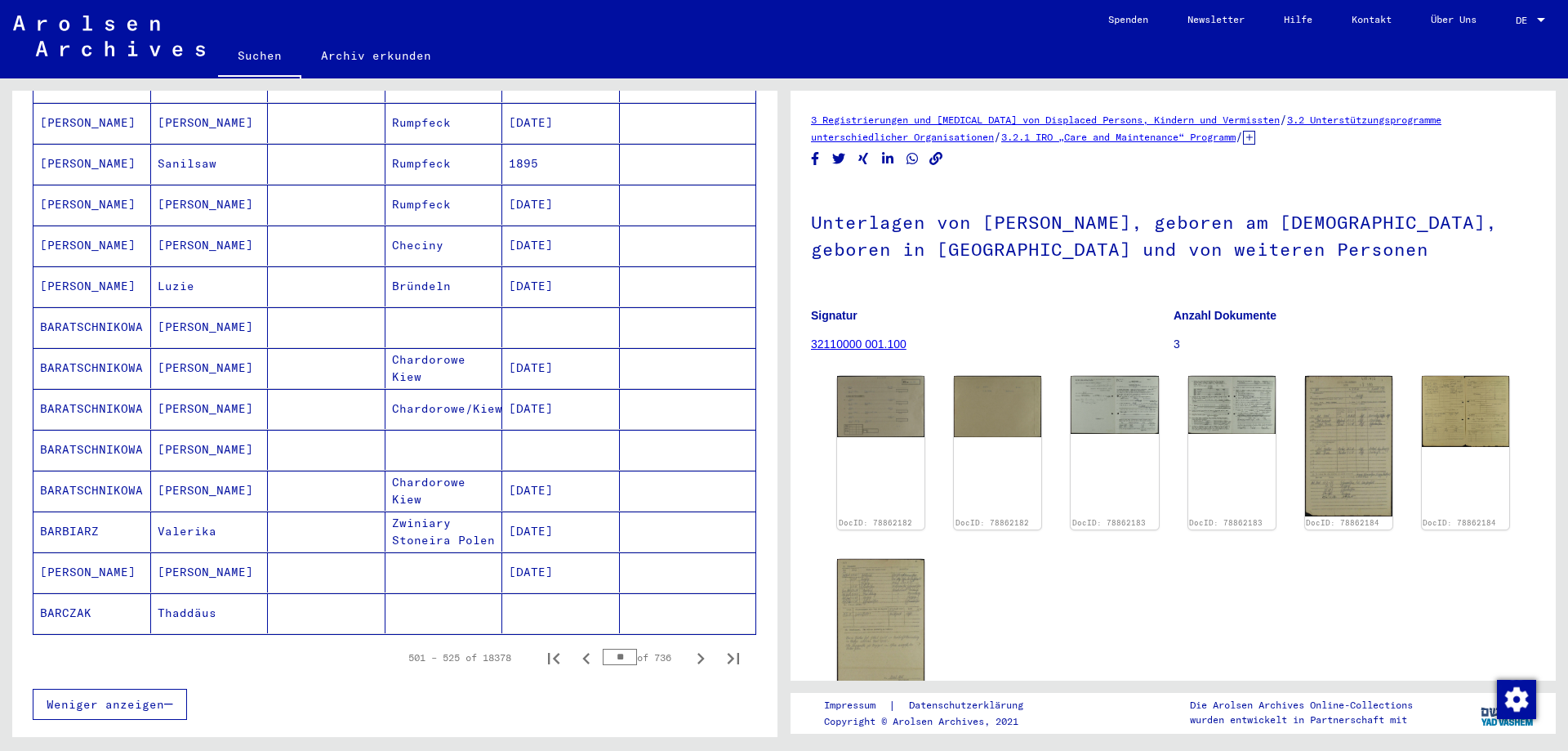
click at [689, 647] on icon "Next page" at bounding box center [700, 658] width 23 height 23
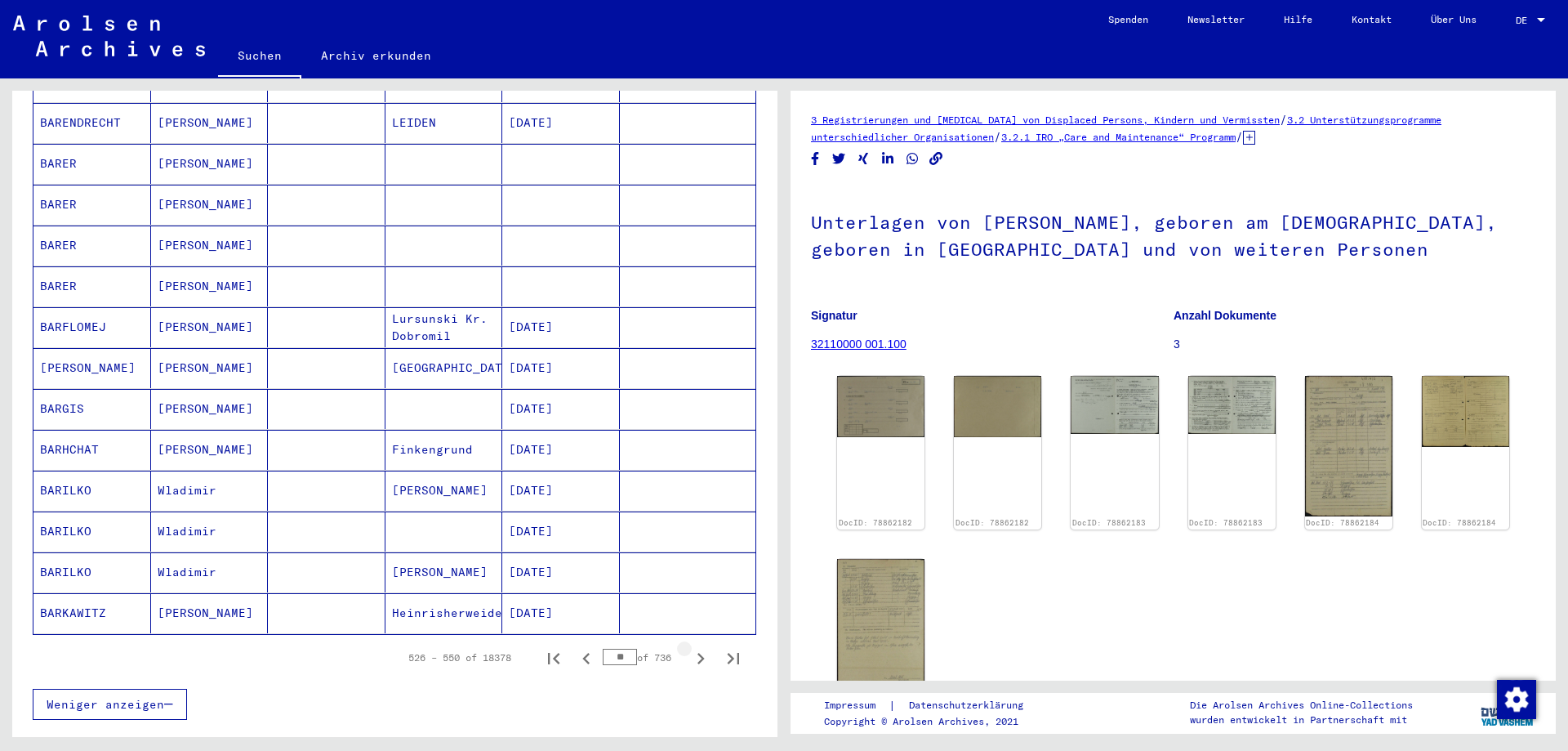
click at [689, 647] on icon "Next page" at bounding box center [700, 658] width 23 height 23
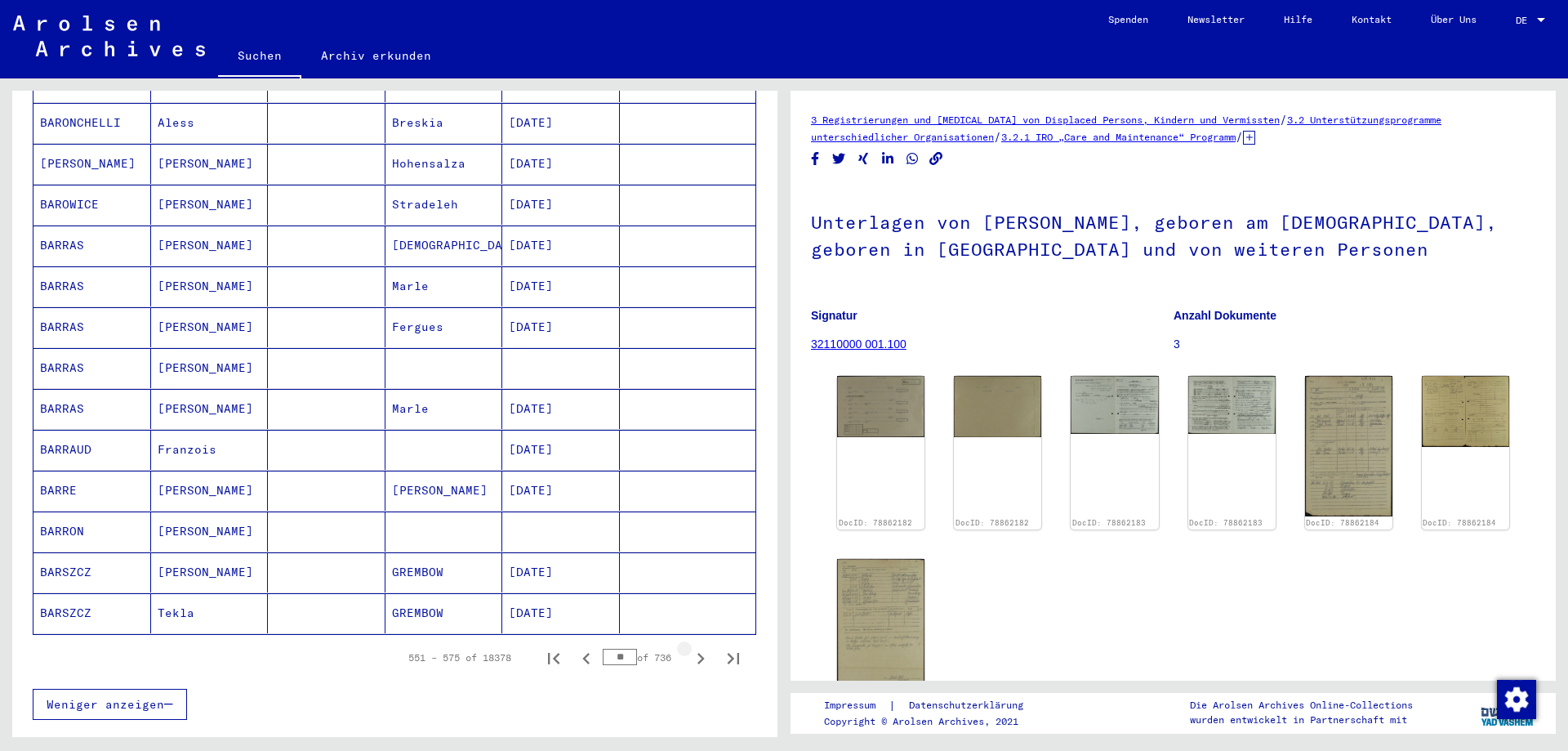
click at [689, 647] on icon "Next page" at bounding box center [700, 658] width 23 height 23
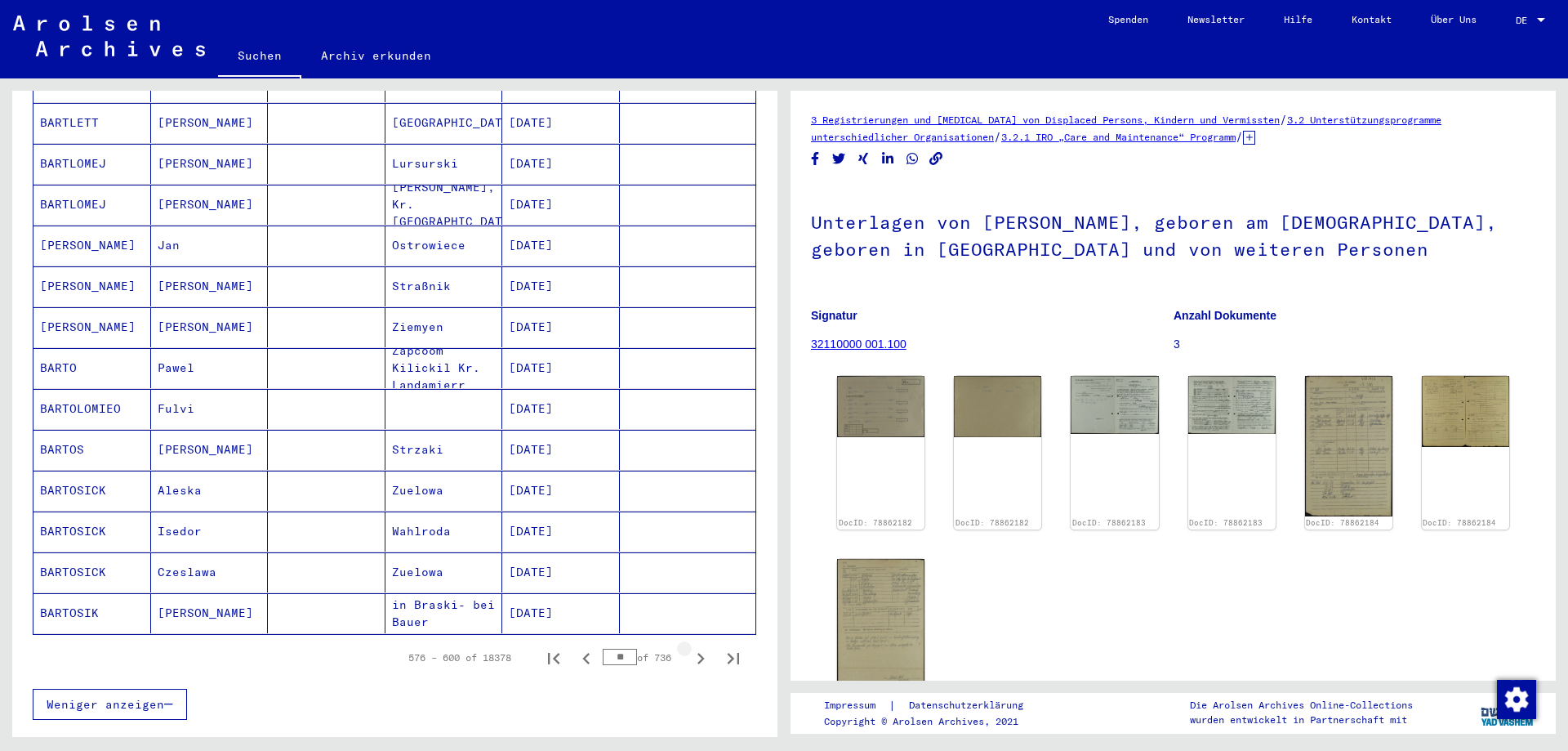
click at [689, 647] on icon "Next page" at bounding box center [700, 658] width 23 height 23
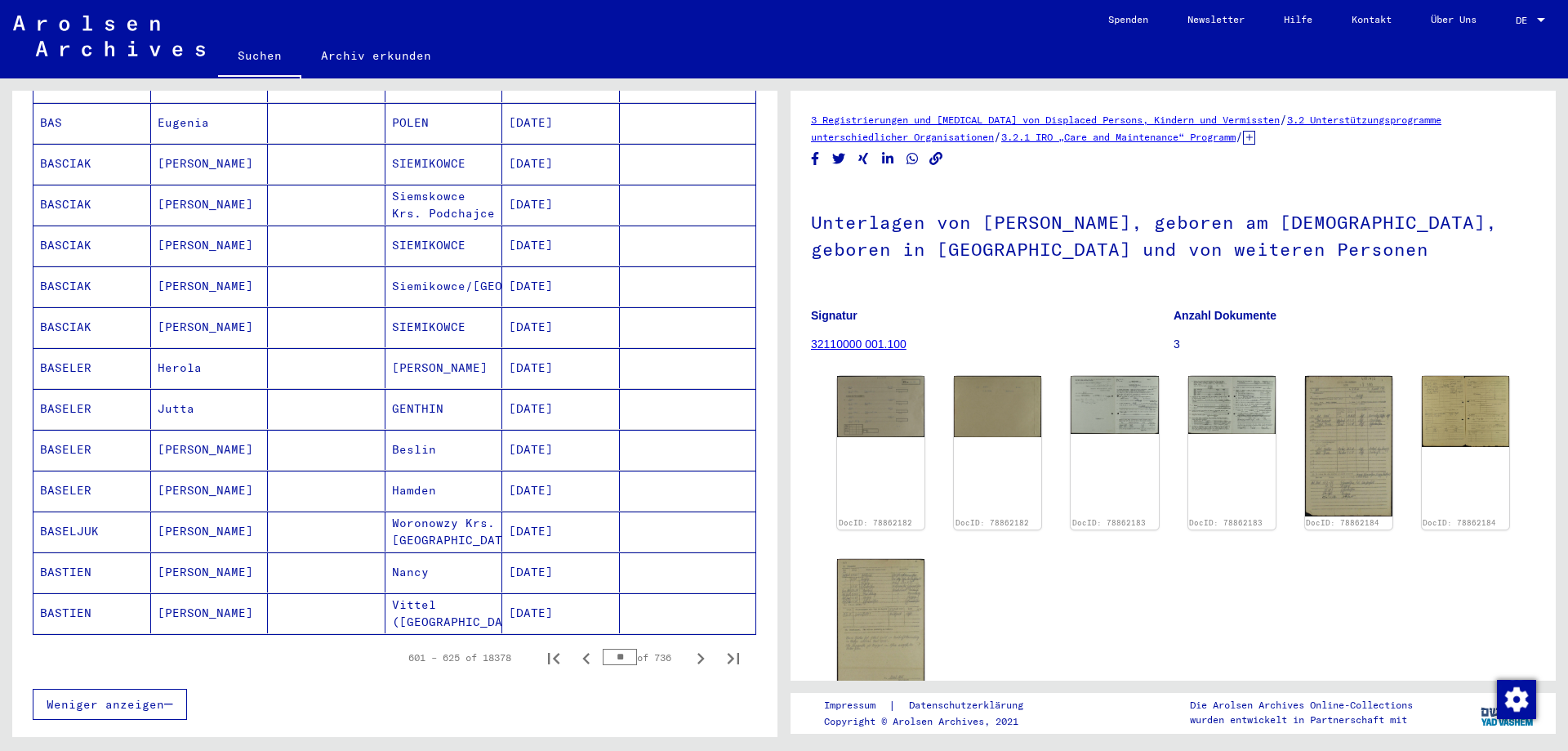
click at [689, 647] on icon "Next page" at bounding box center [700, 658] width 23 height 23
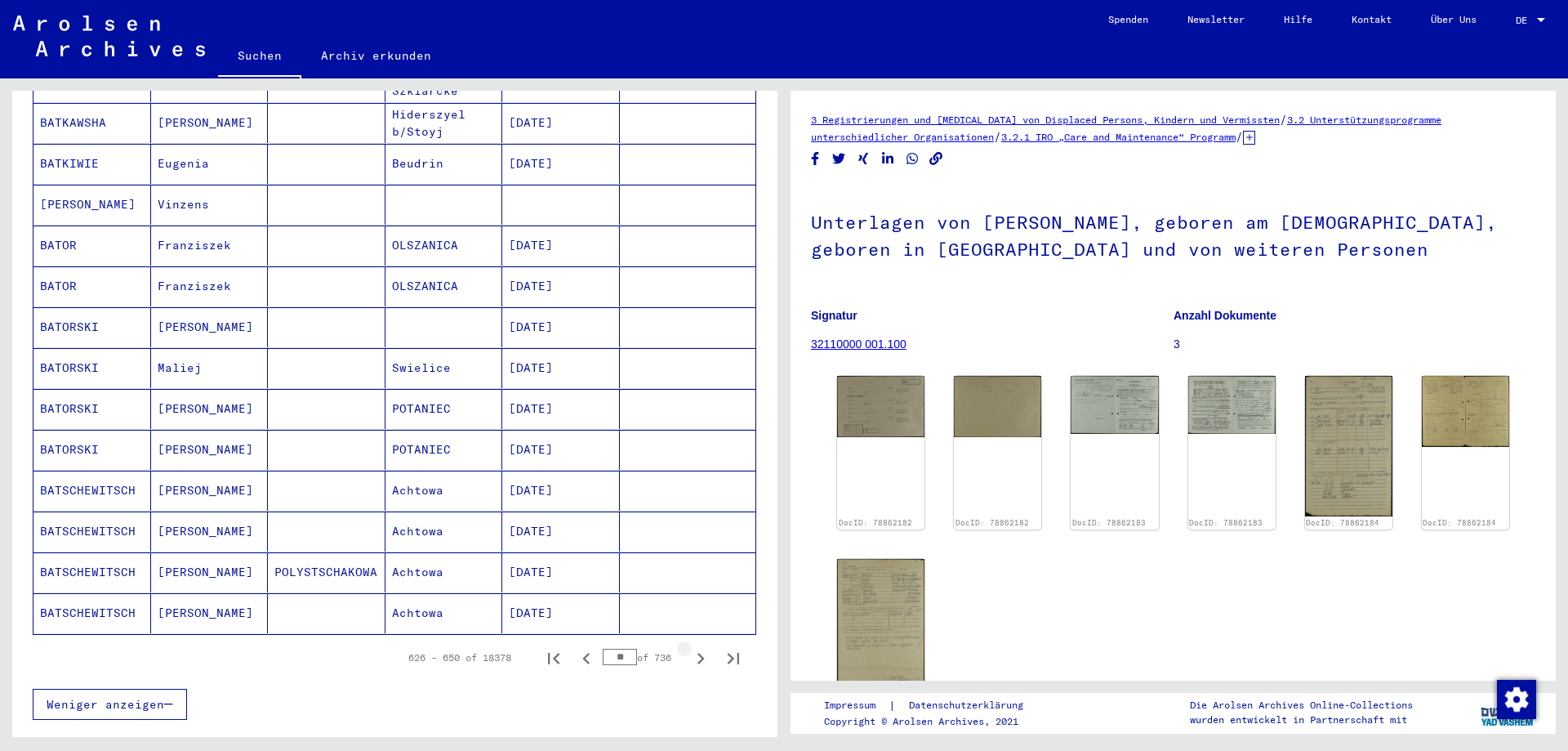
click at [689, 647] on icon "Next page" at bounding box center [700, 658] width 23 height 23
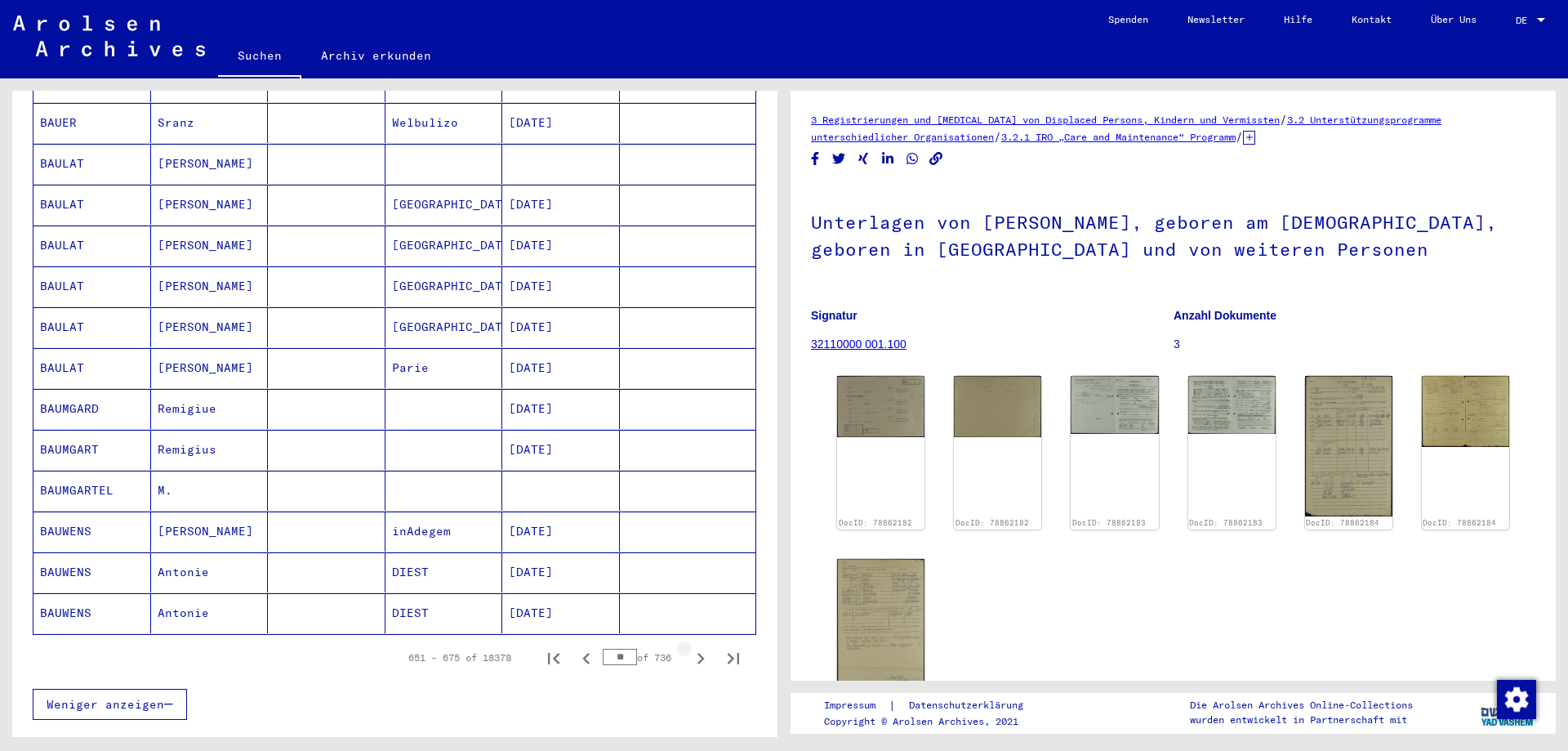
click at [689, 647] on icon "Next page" at bounding box center [700, 658] width 23 height 23
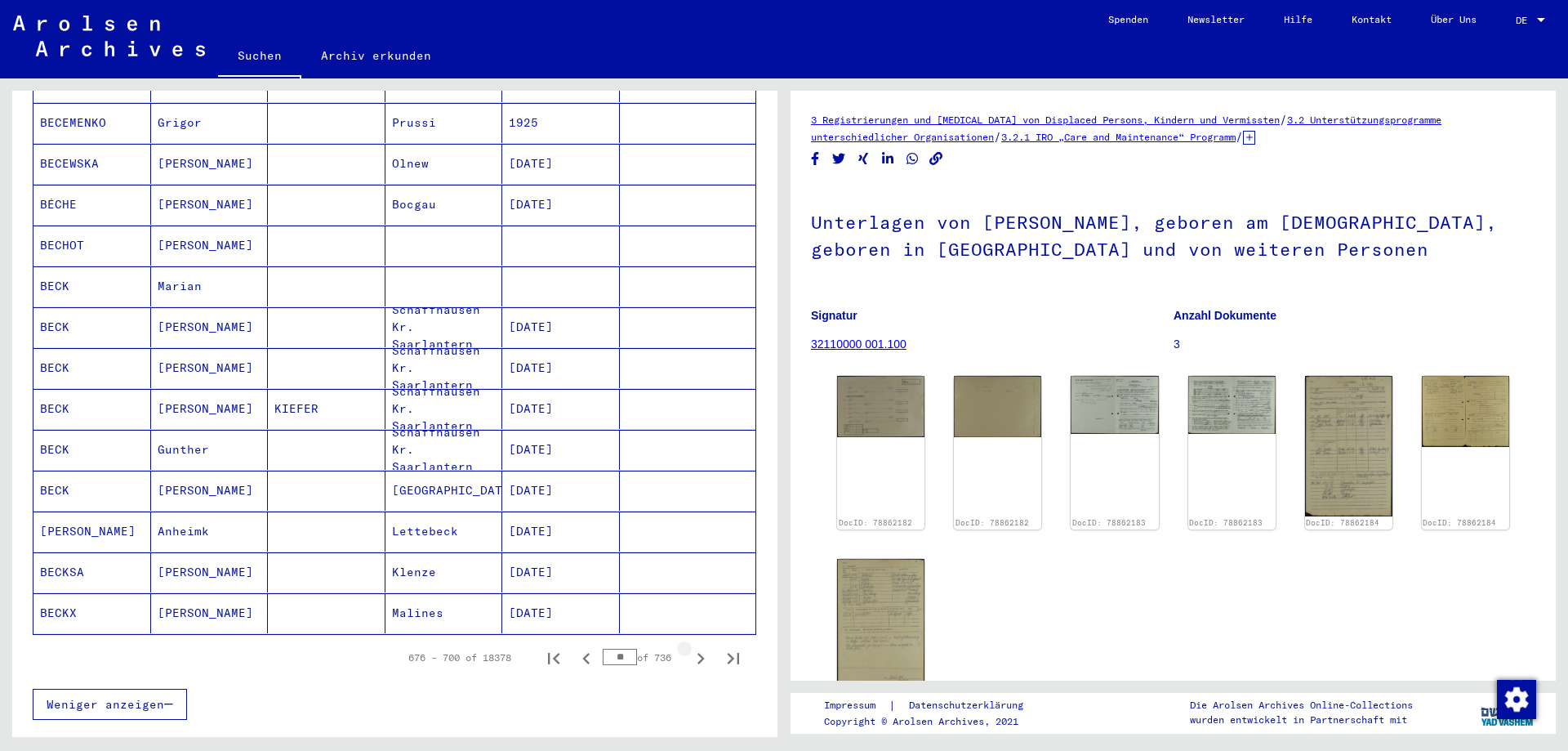
click at [689, 647] on icon "Next page" at bounding box center [700, 658] width 23 height 23
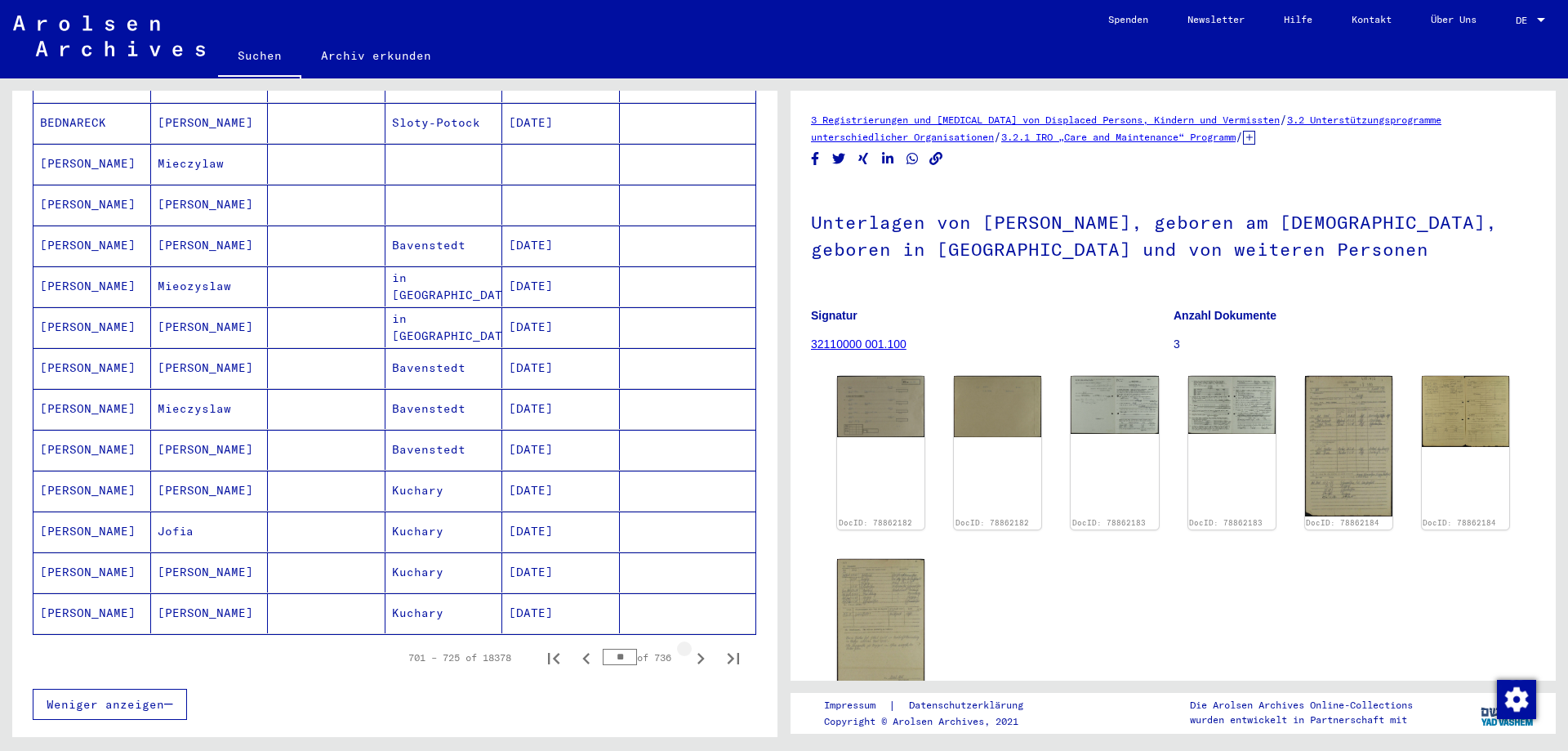
click at [689, 647] on icon "Next page" at bounding box center [700, 658] width 23 height 23
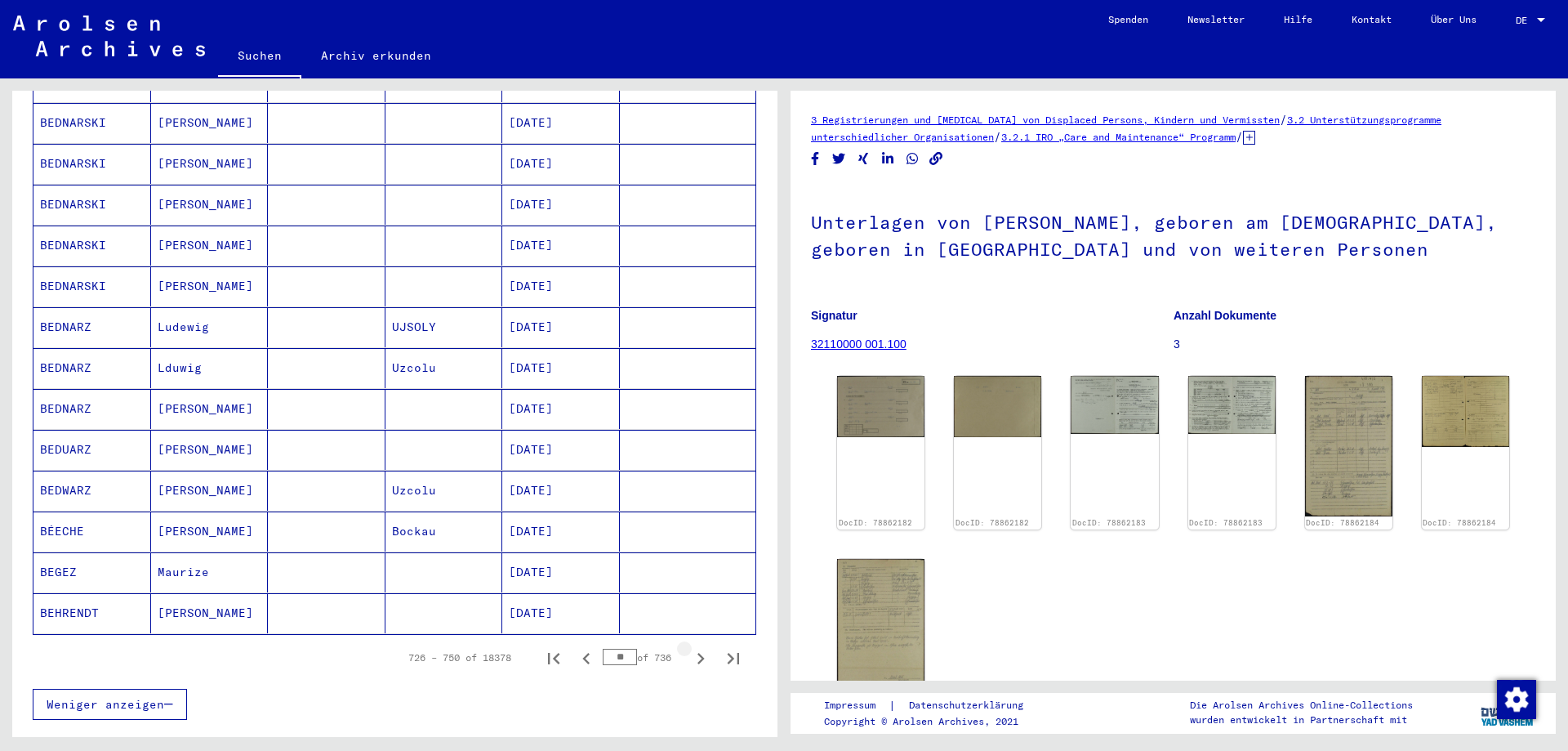
click at [689, 647] on icon "Next page" at bounding box center [700, 658] width 23 height 23
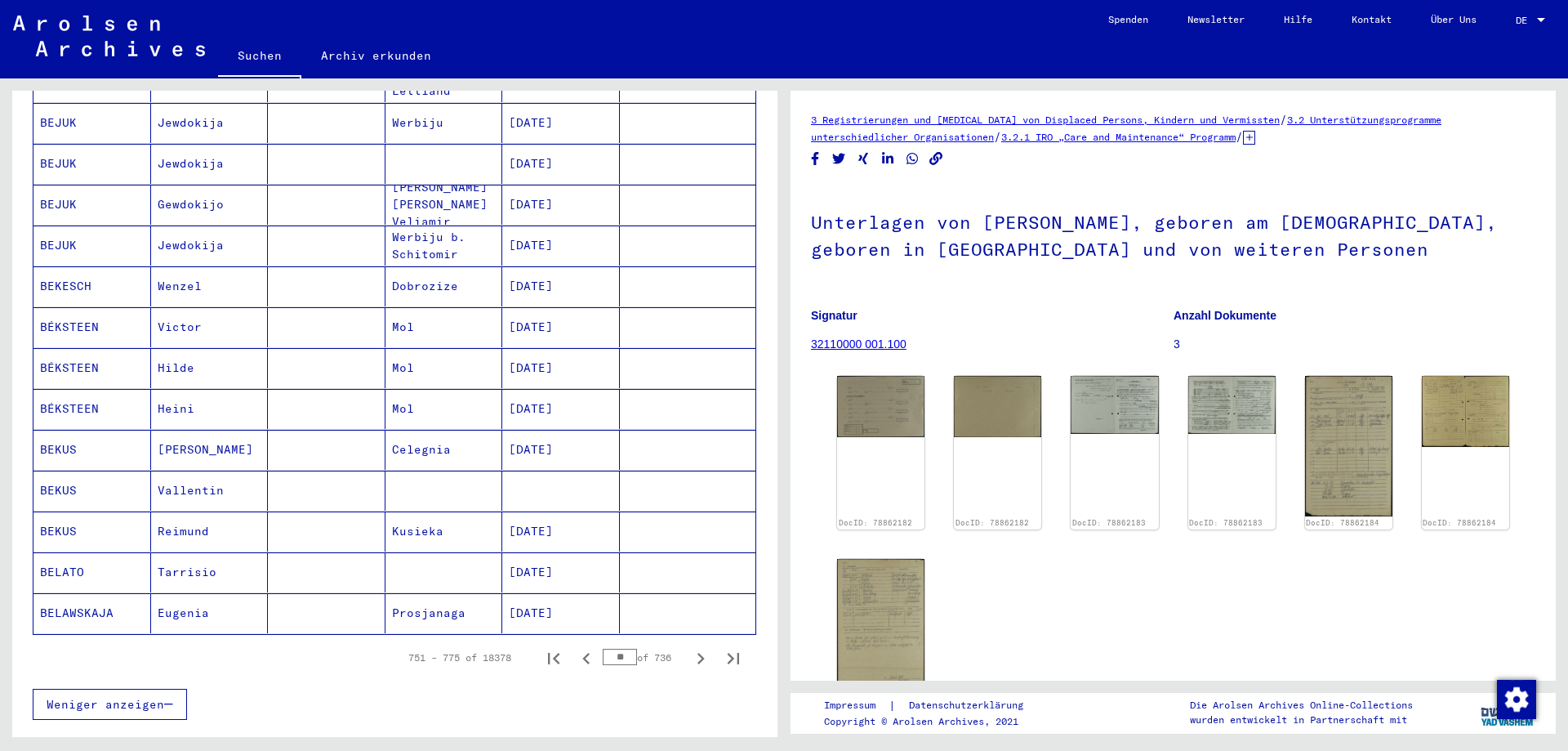
click at [689, 647] on icon "Next page" at bounding box center [700, 658] width 23 height 23
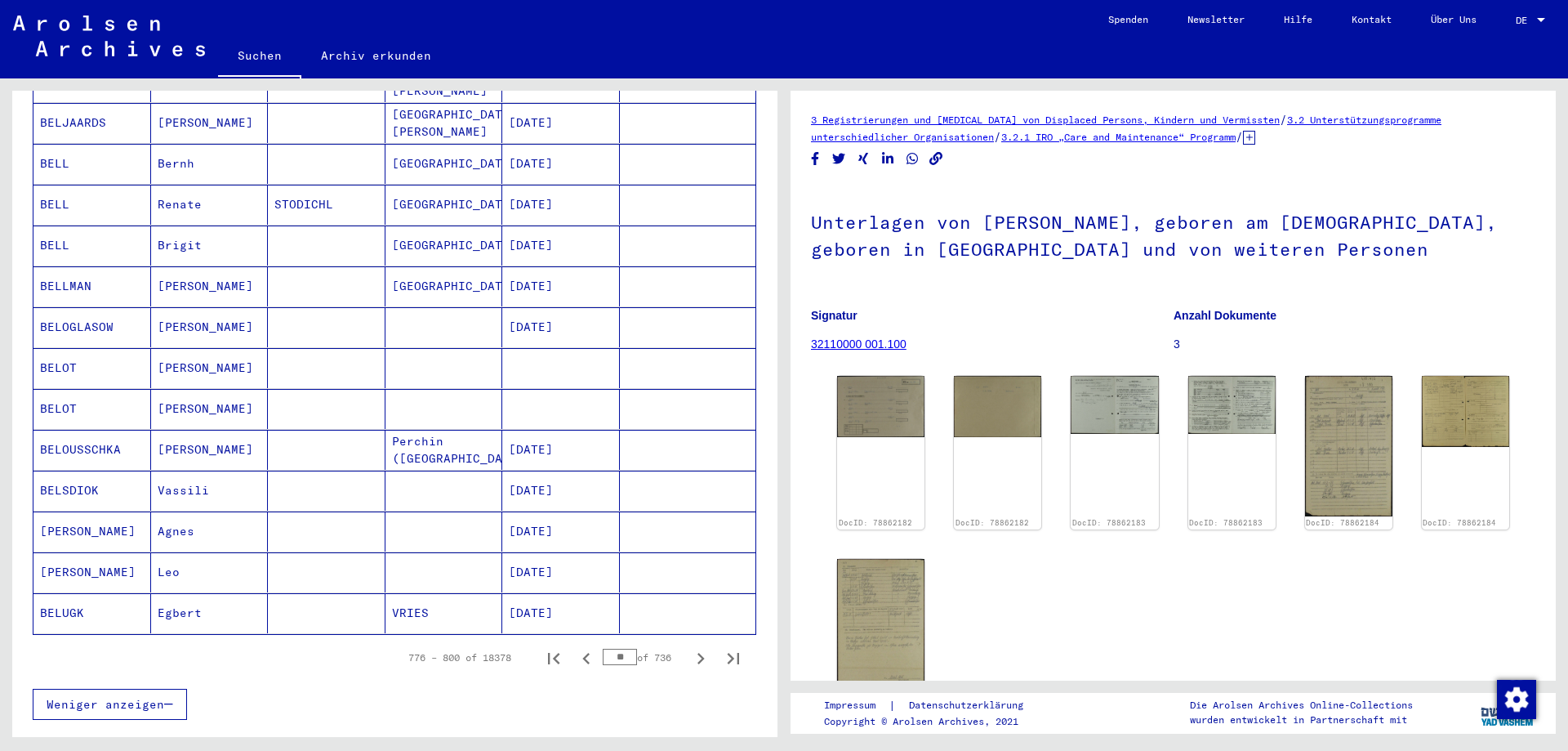
click at [689, 647] on icon "Next page" at bounding box center [700, 658] width 23 height 23
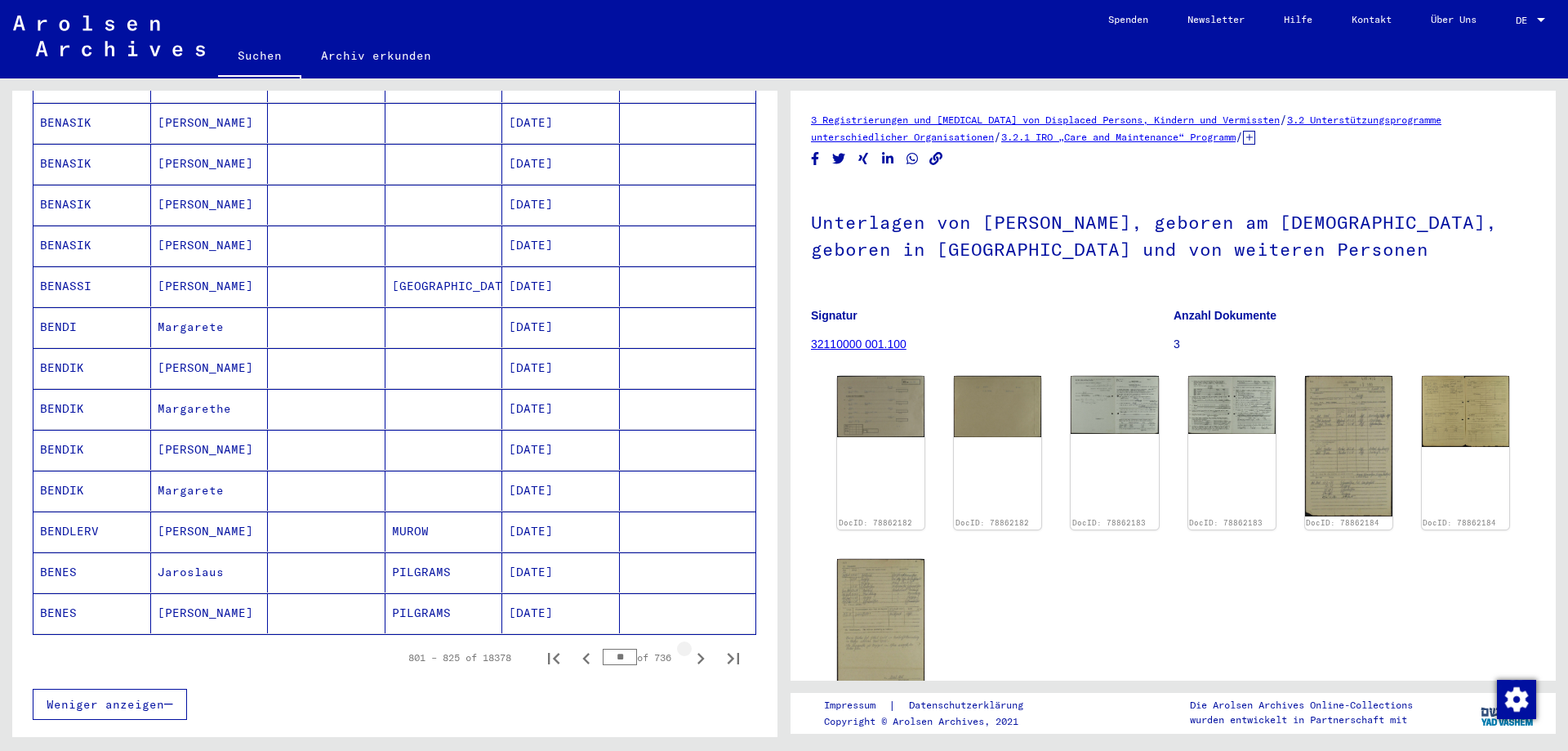
click at [689, 647] on icon "Next page" at bounding box center [700, 658] width 23 height 23
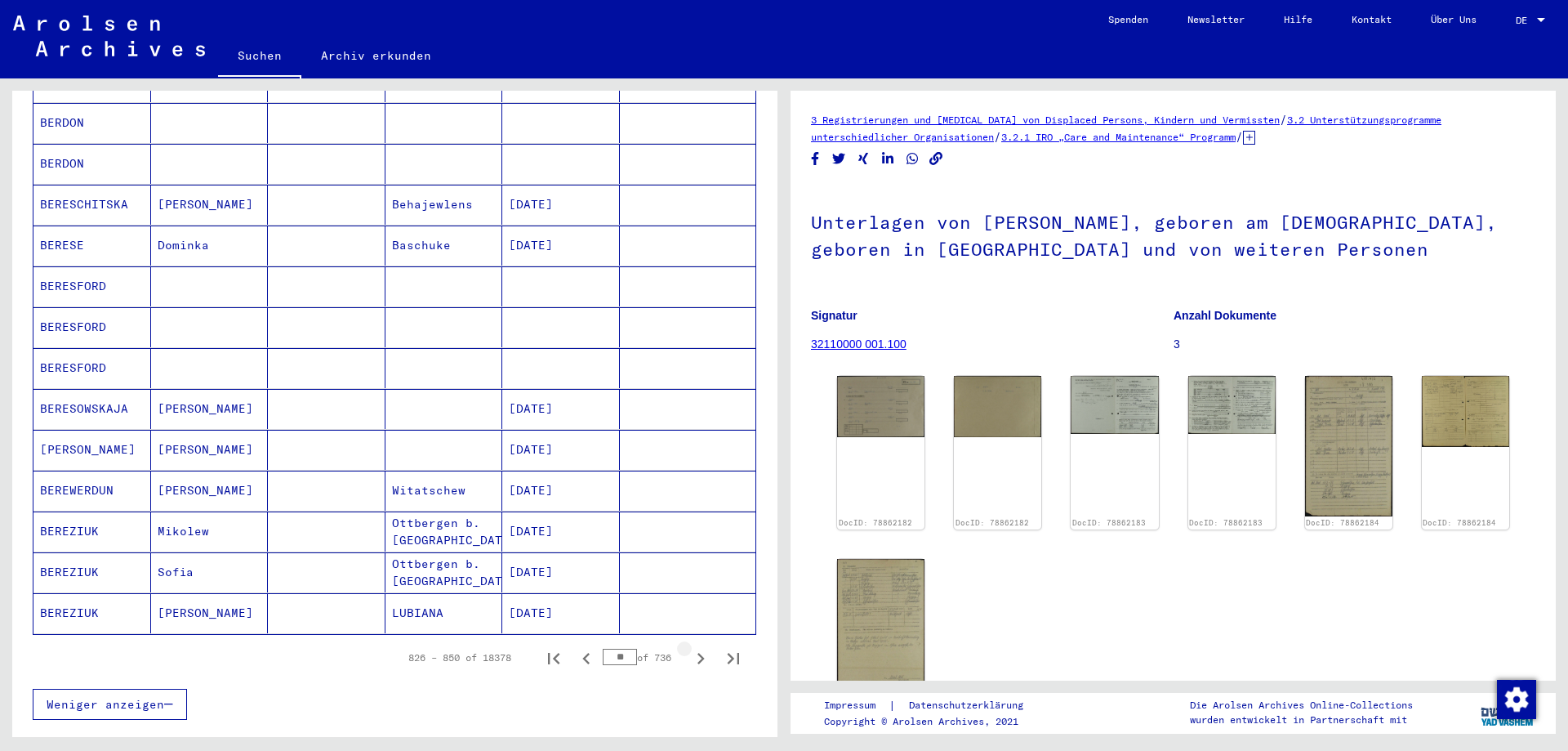
click at [689, 647] on icon "Next page" at bounding box center [700, 658] width 23 height 23
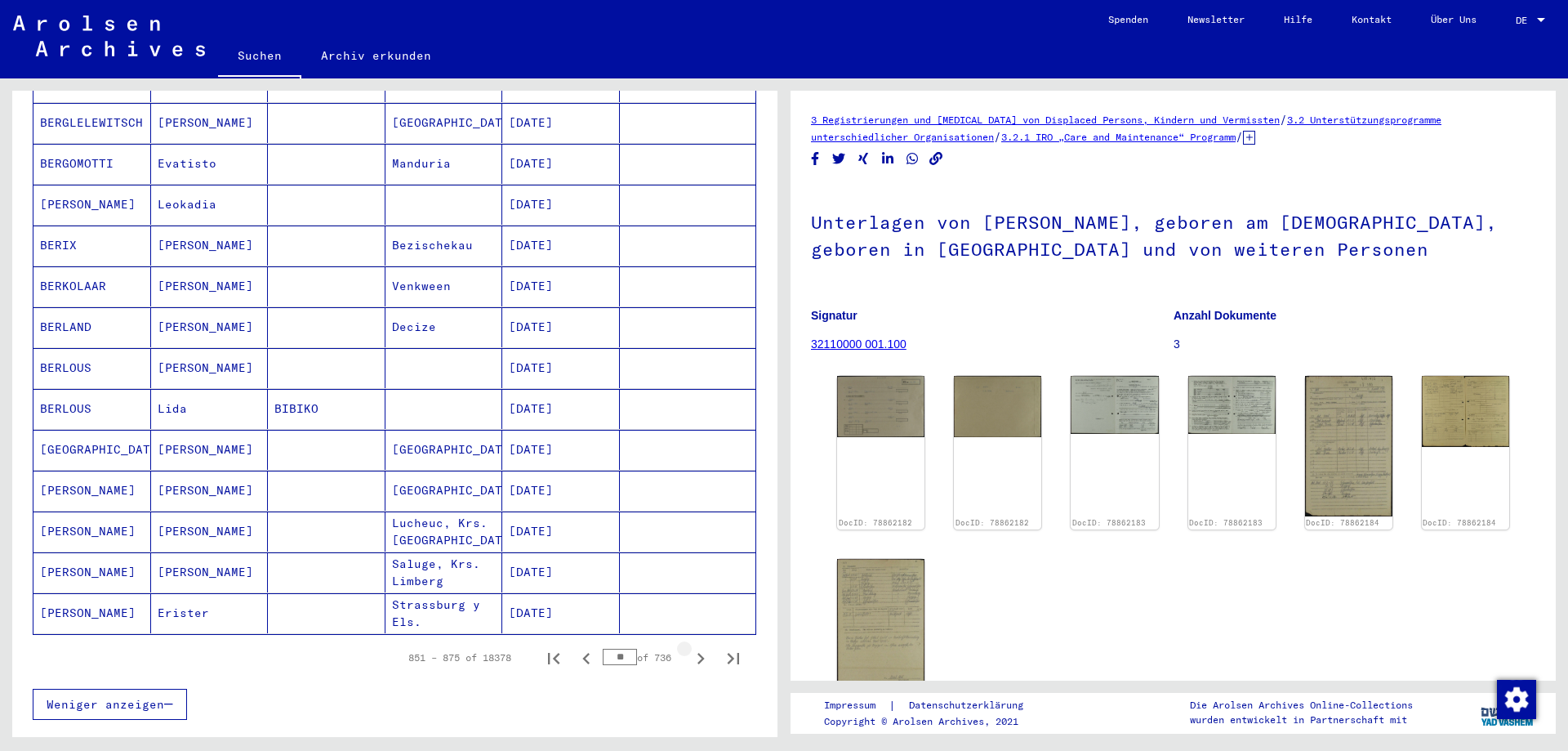
click at [689, 647] on icon "Next page" at bounding box center [700, 658] width 23 height 23
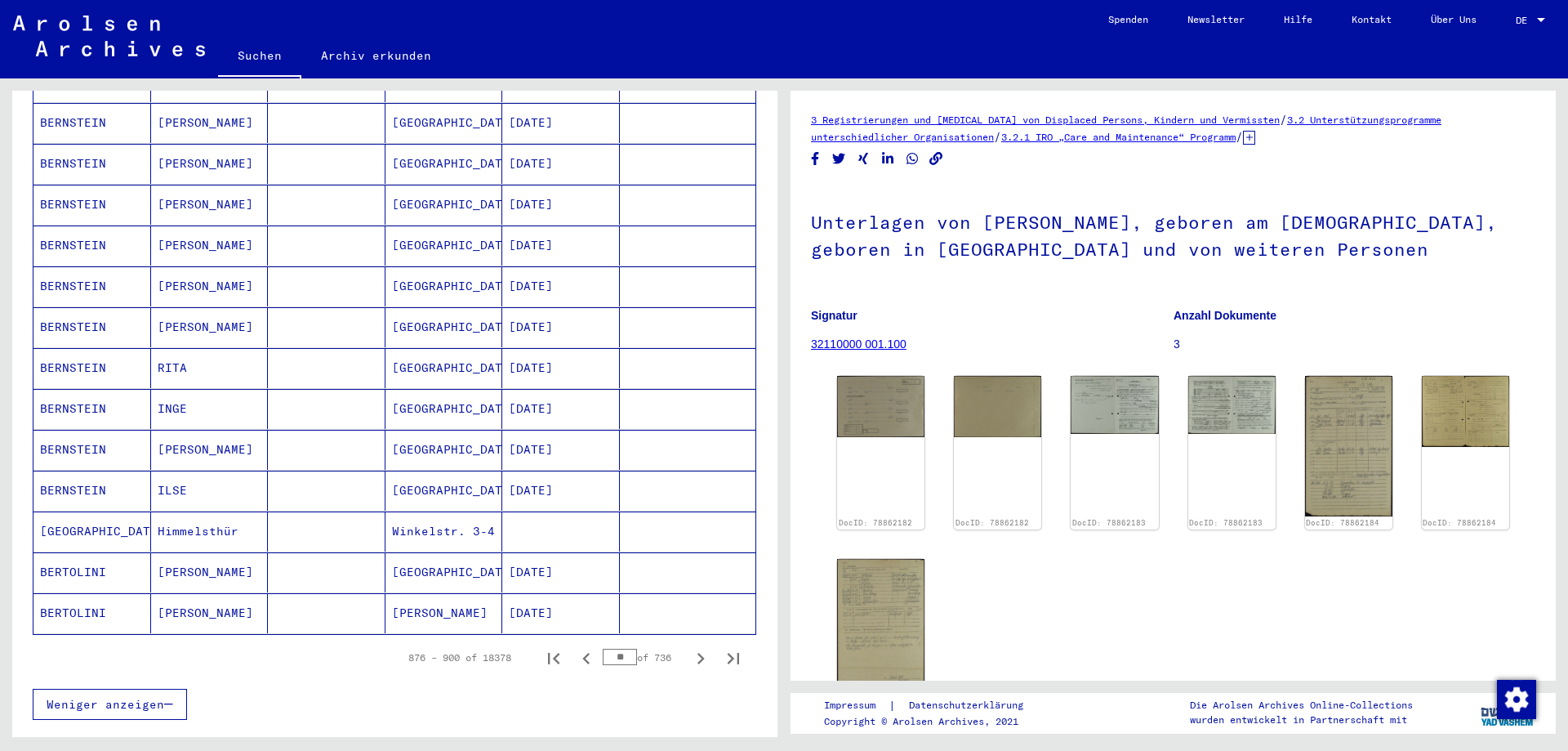
click at [689, 647] on icon "Next page" at bounding box center [700, 658] width 23 height 23
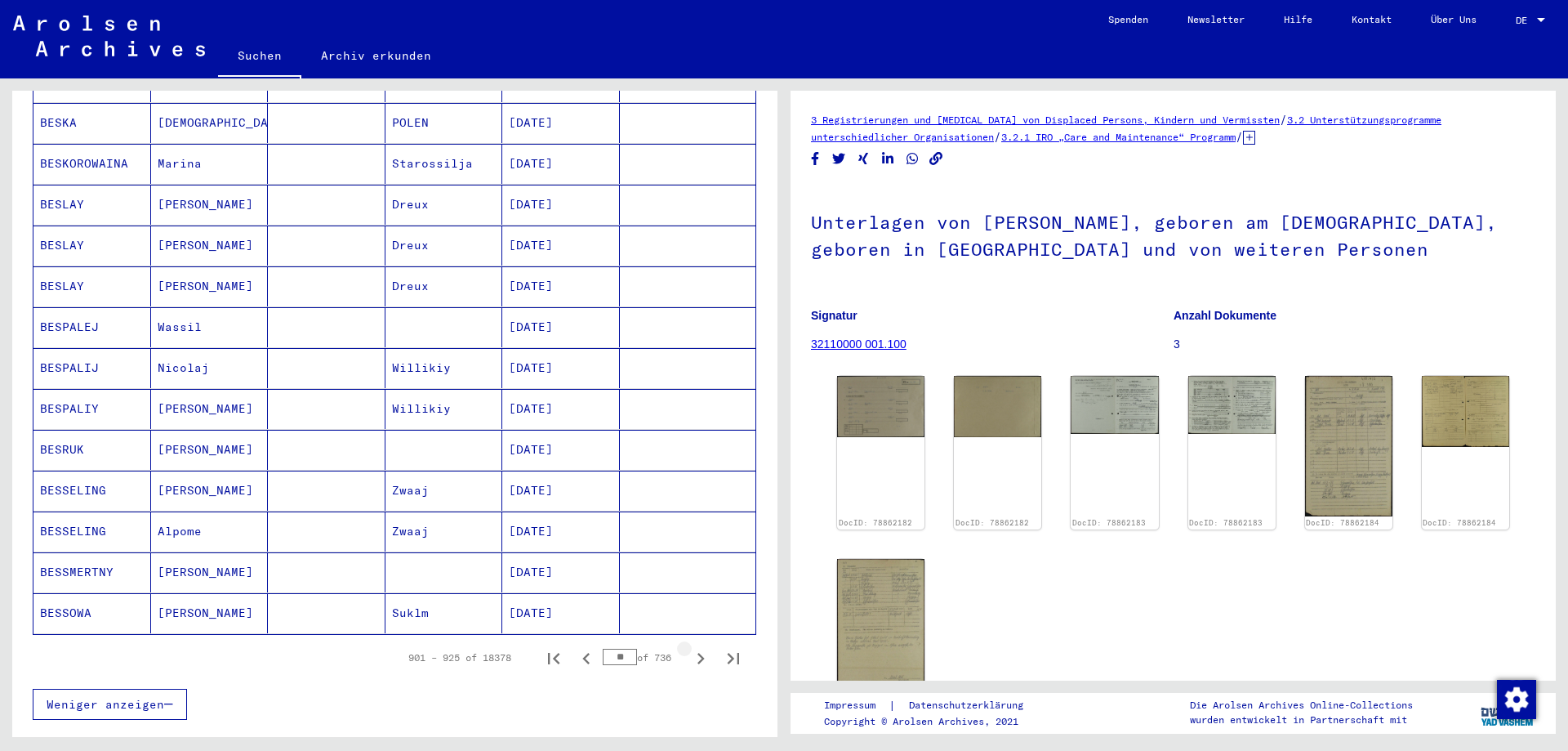
click at [689, 647] on icon "Next page" at bounding box center [700, 658] width 23 height 23
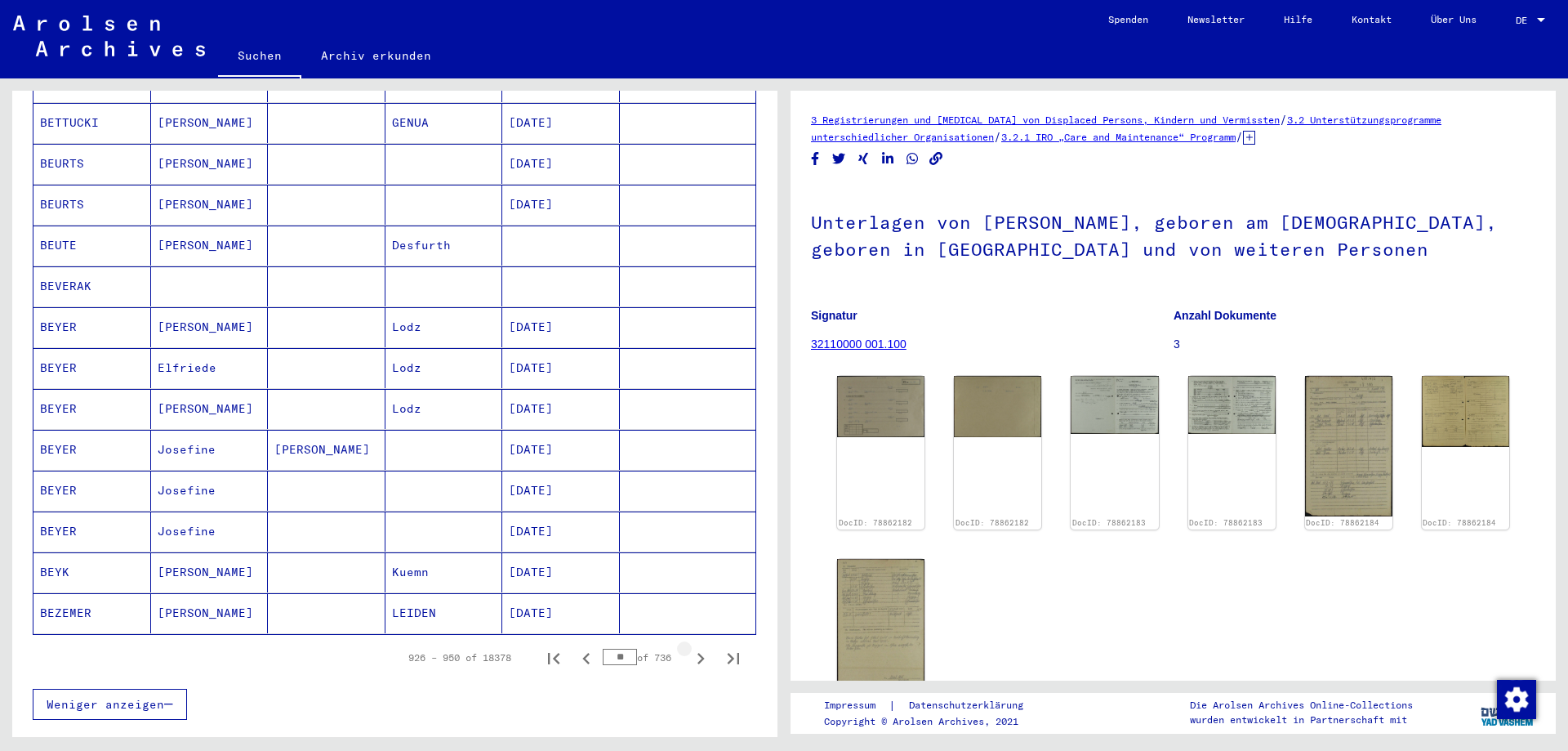
click at [689, 647] on icon "Next page" at bounding box center [700, 658] width 23 height 23
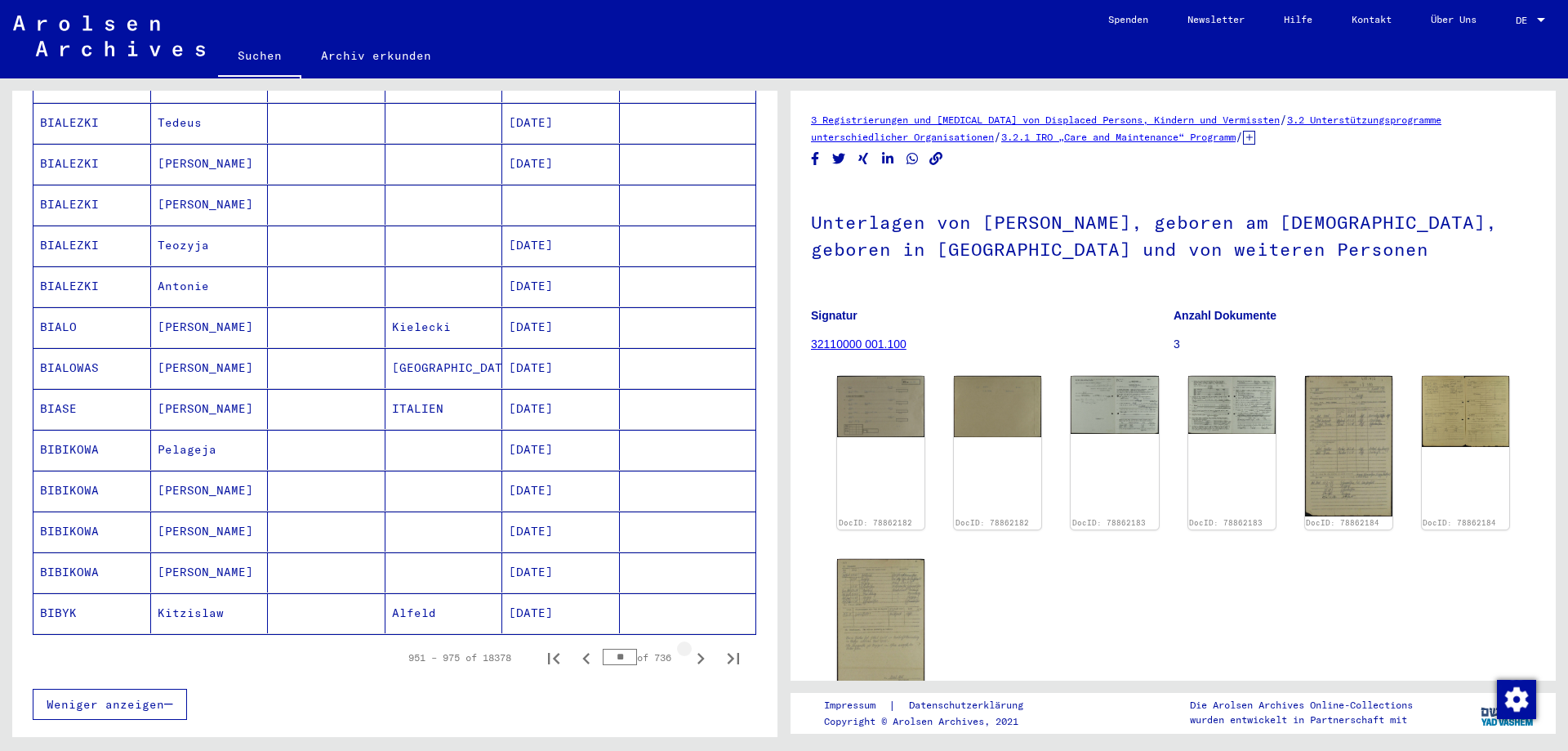
click at [689, 647] on icon "Next page" at bounding box center [700, 658] width 23 height 23
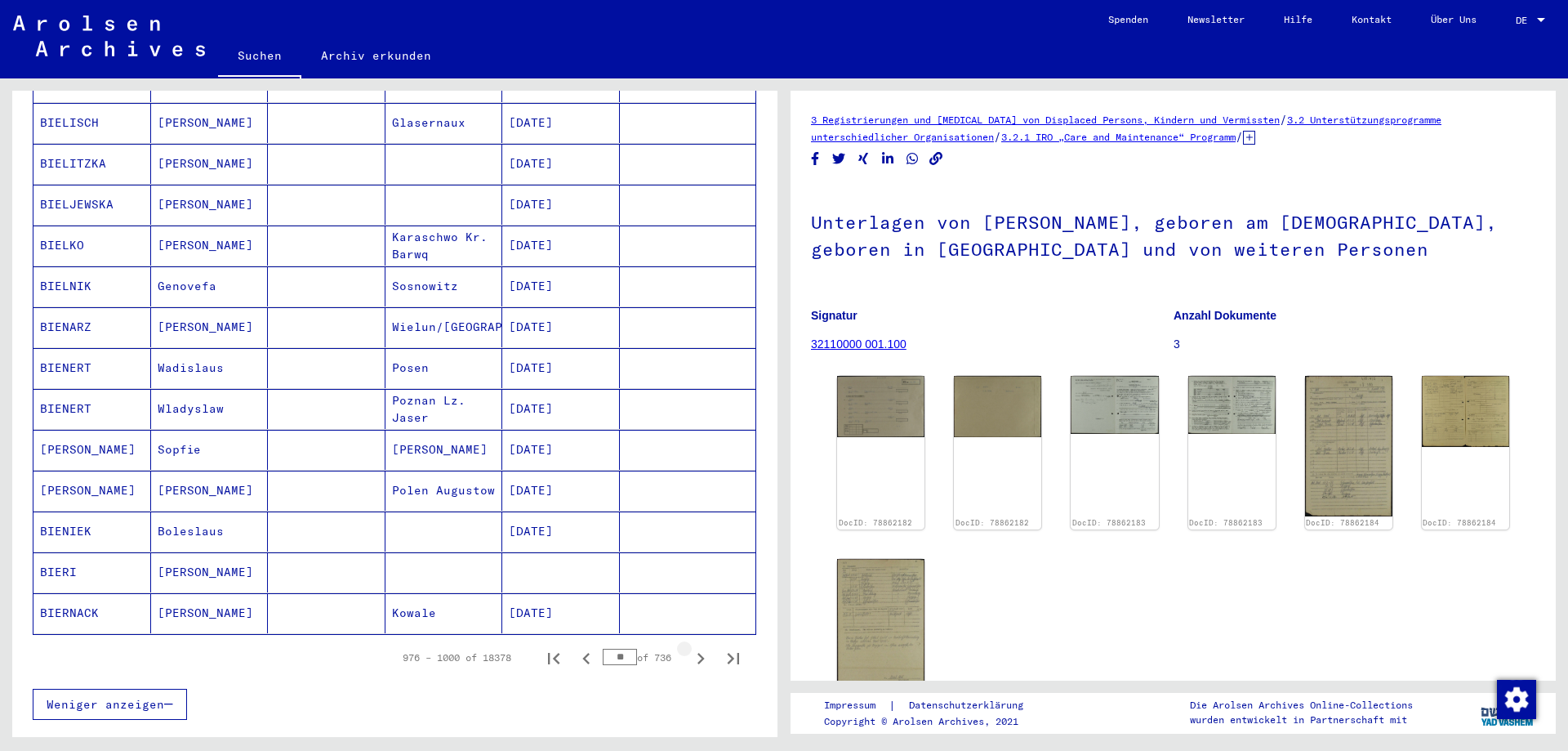
click at [689, 647] on icon "Next page" at bounding box center [700, 658] width 23 height 23
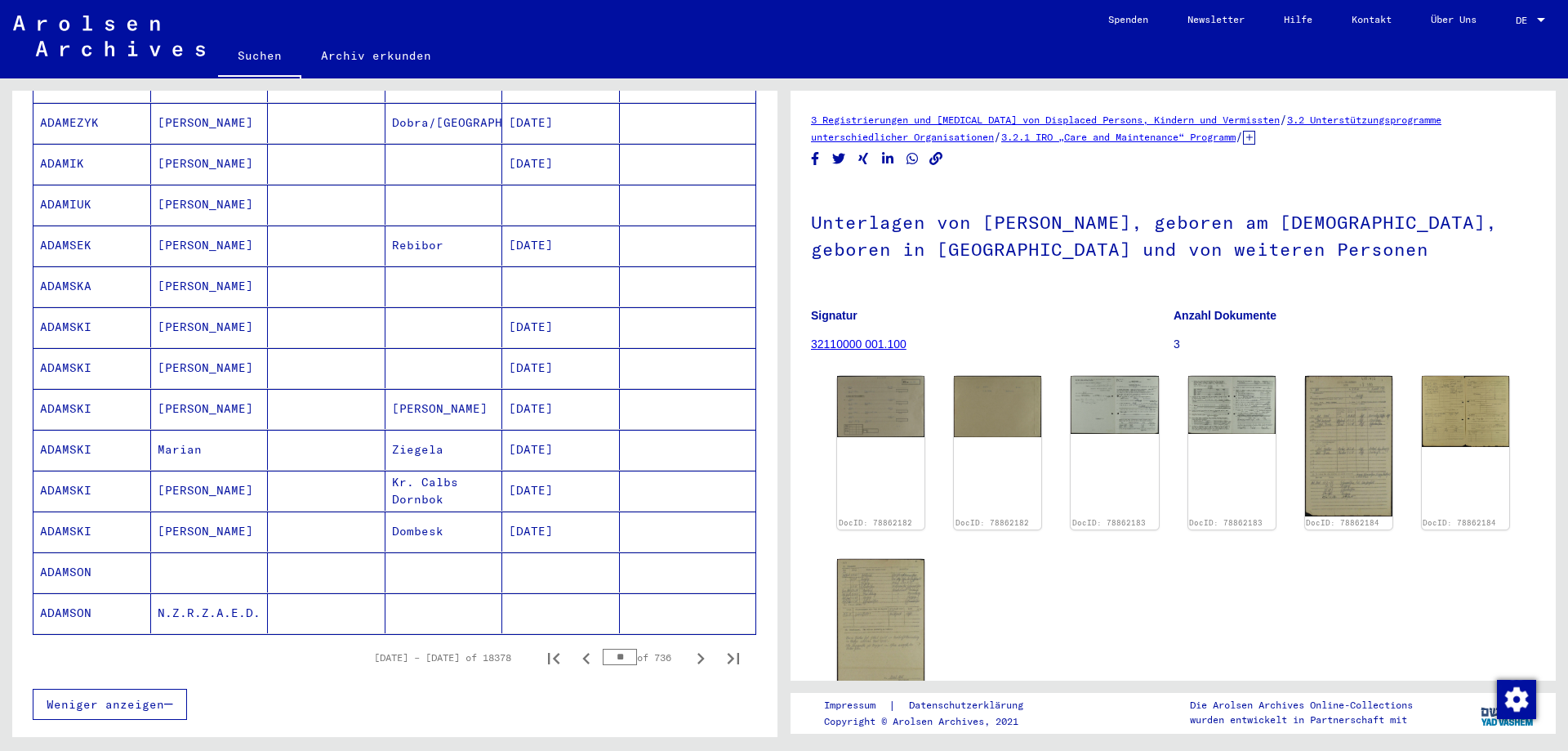
click at [689, 647] on icon "Next page" at bounding box center [700, 658] width 23 height 23
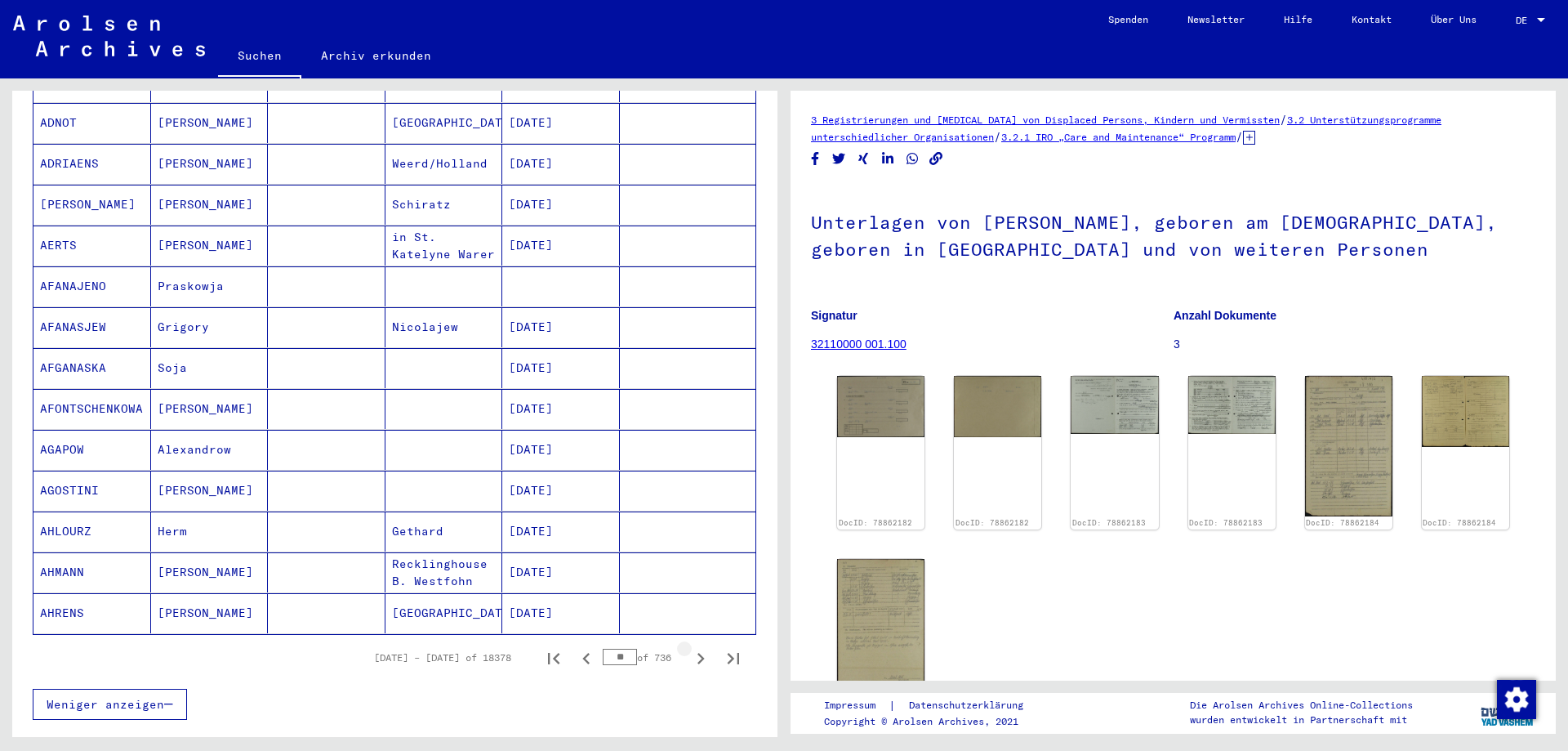
click at [689, 647] on icon "Next page" at bounding box center [700, 658] width 23 height 23
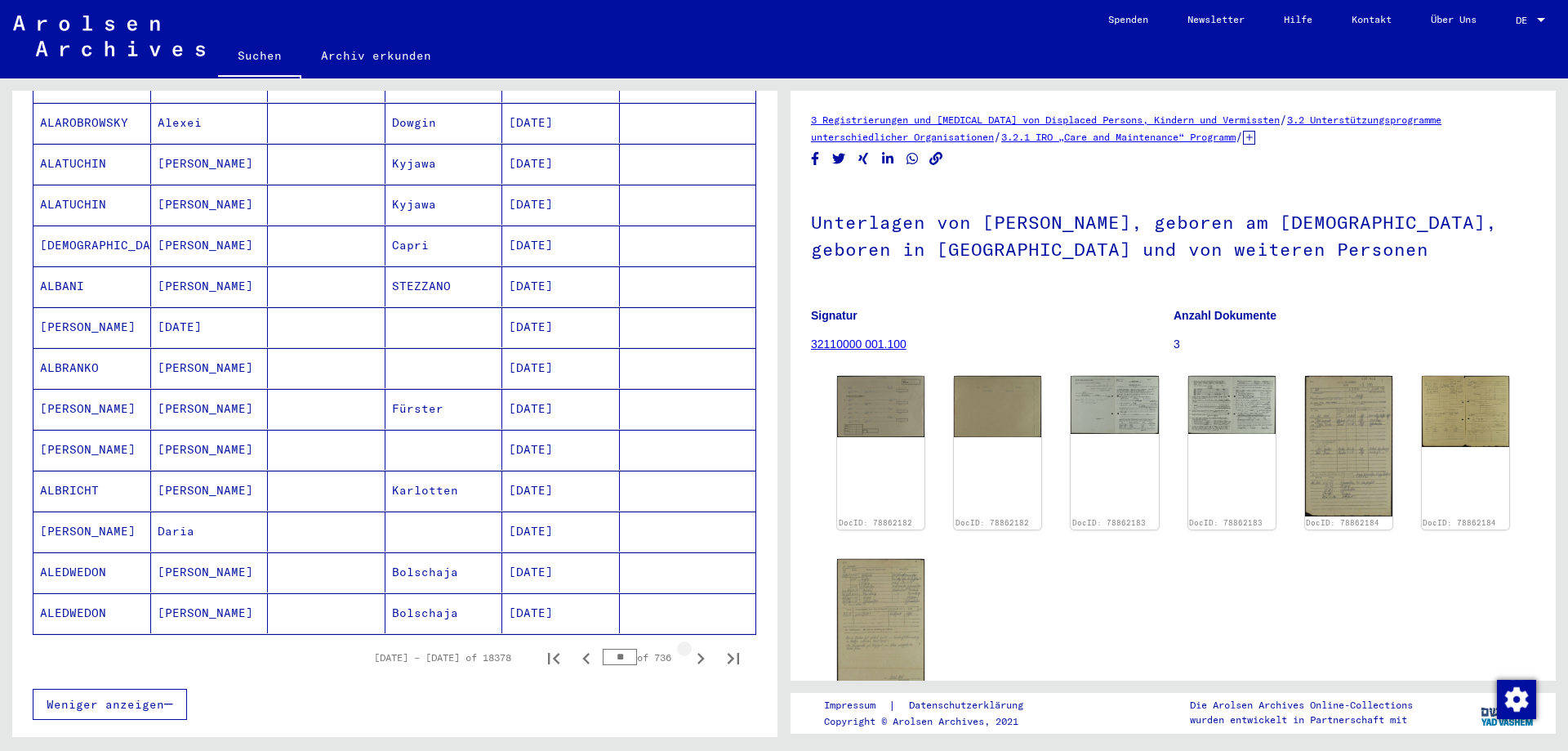
click at [689, 647] on icon "Next page" at bounding box center [700, 658] width 23 height 23
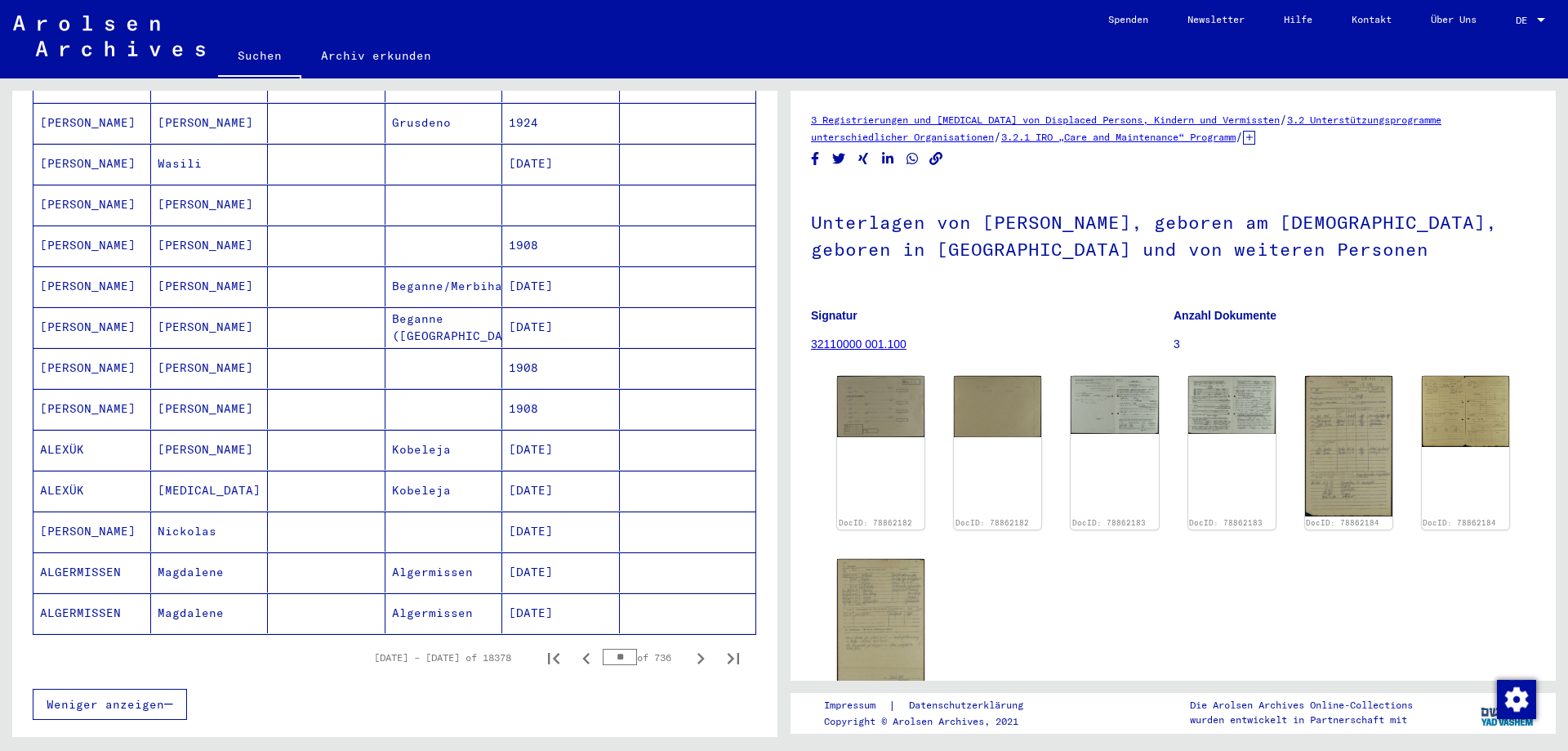
click at [689, 647] on icon "Next page" at bounding box center [700, 658] width 23 height 23
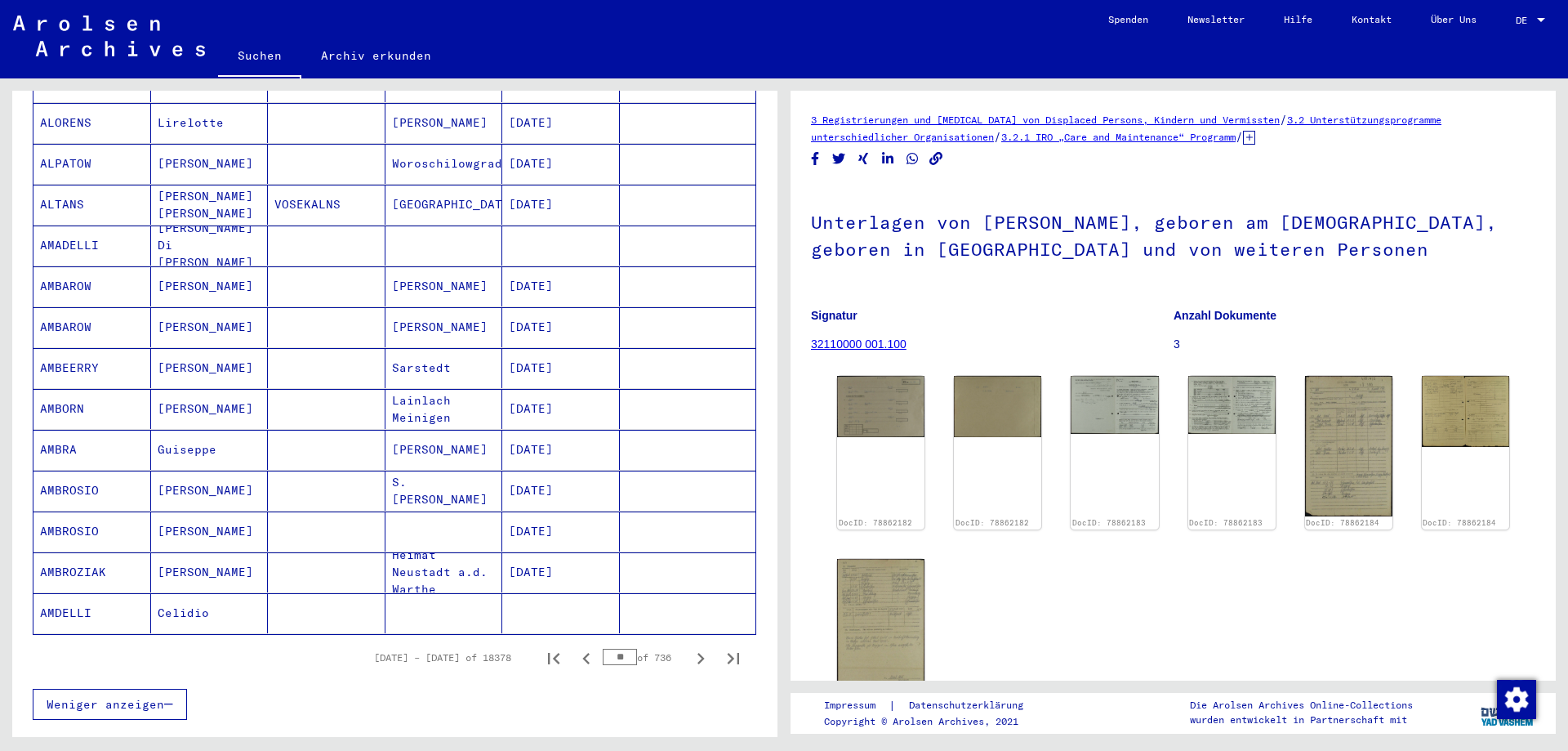
click at [689, 647] on icon "Next page" at bounding box center [700, 658] width 23 height 23
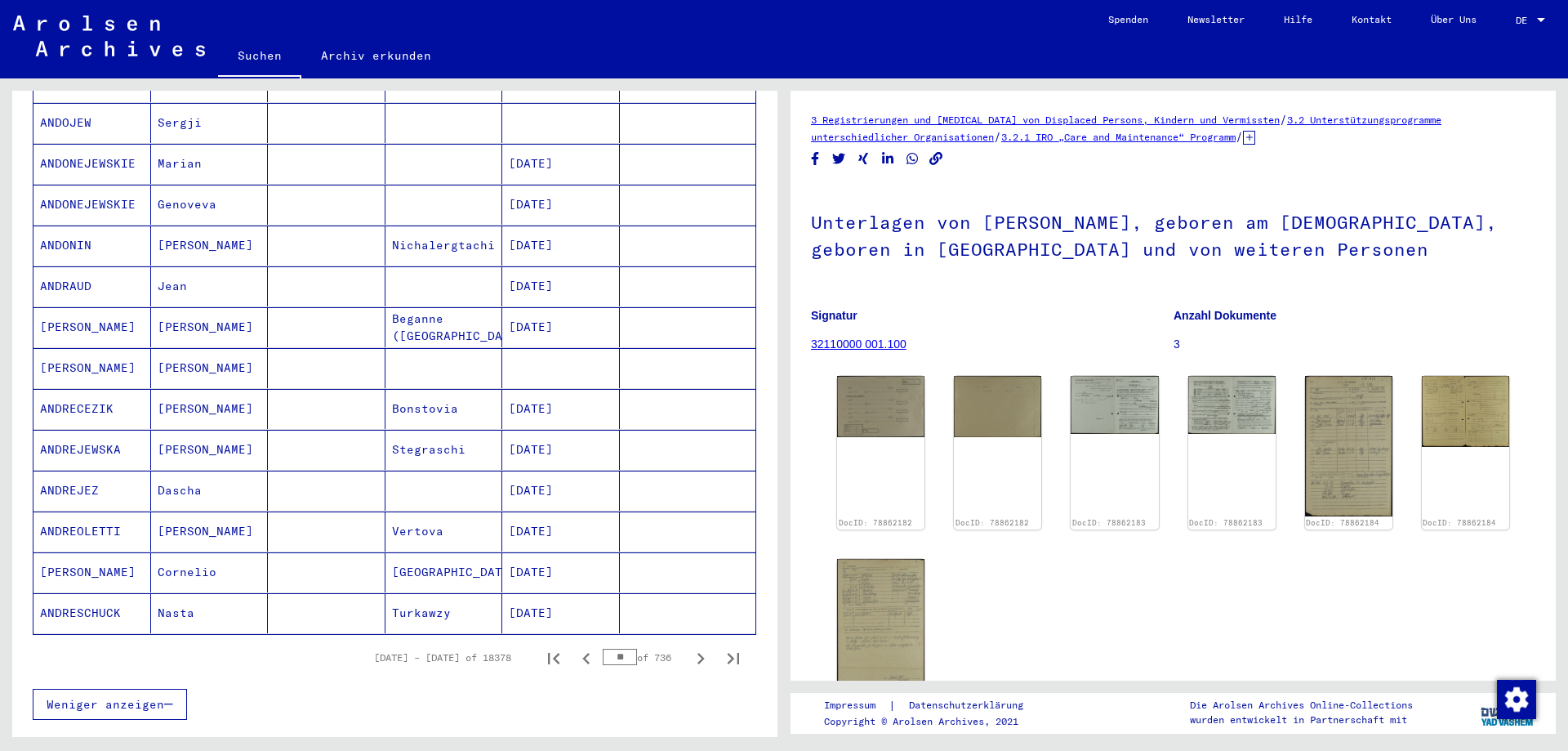
click at [689, 647] on icon "Next page" at bounding box center [700, 658] width 23 height 23
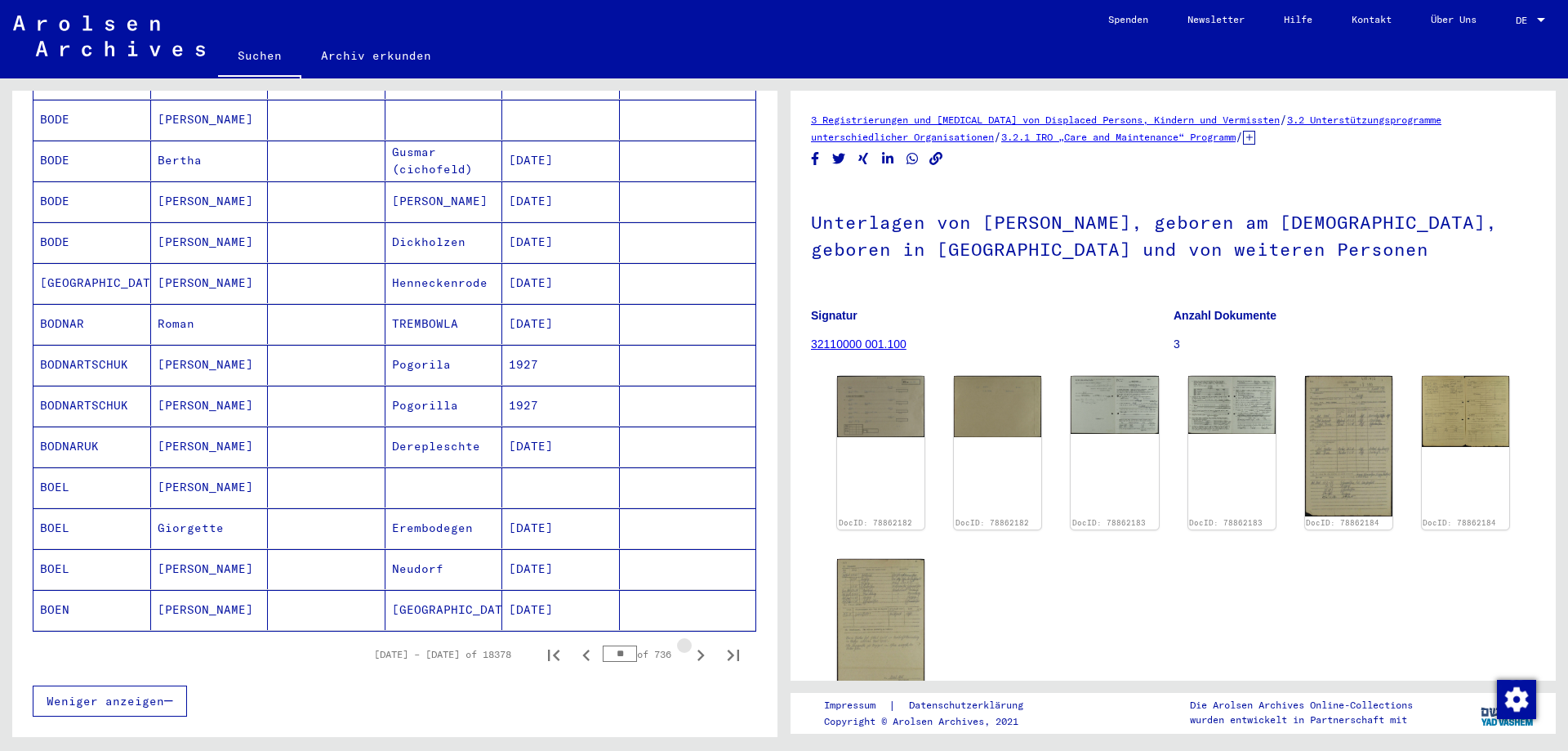
click at [689, 644] on icon "Next page" at bounding box center [700, 656] width 23 height 23
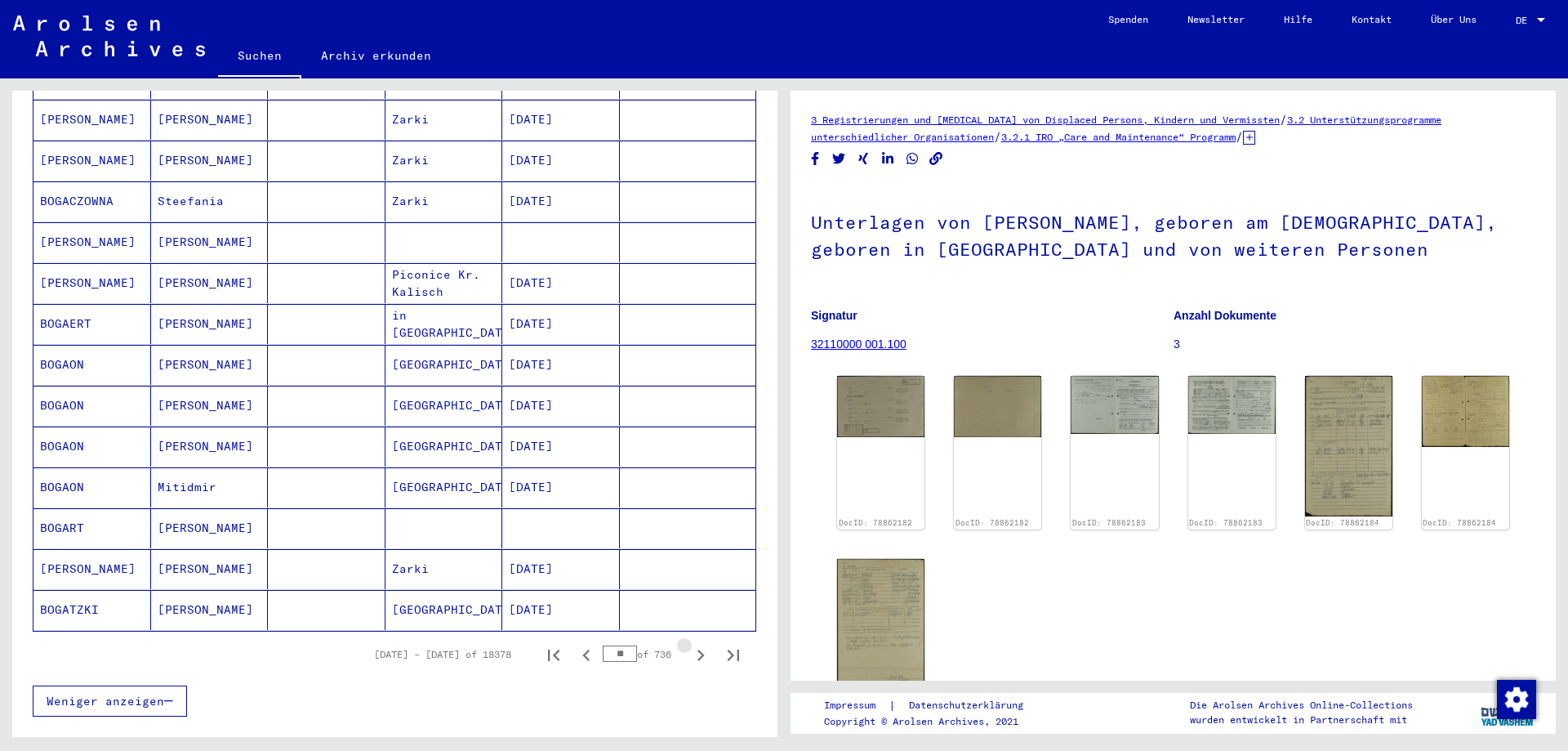
scroll to position [735, 0]
click at [698, 653] on icon "Next page" at bounding box center [701, 658] width 7 height 11
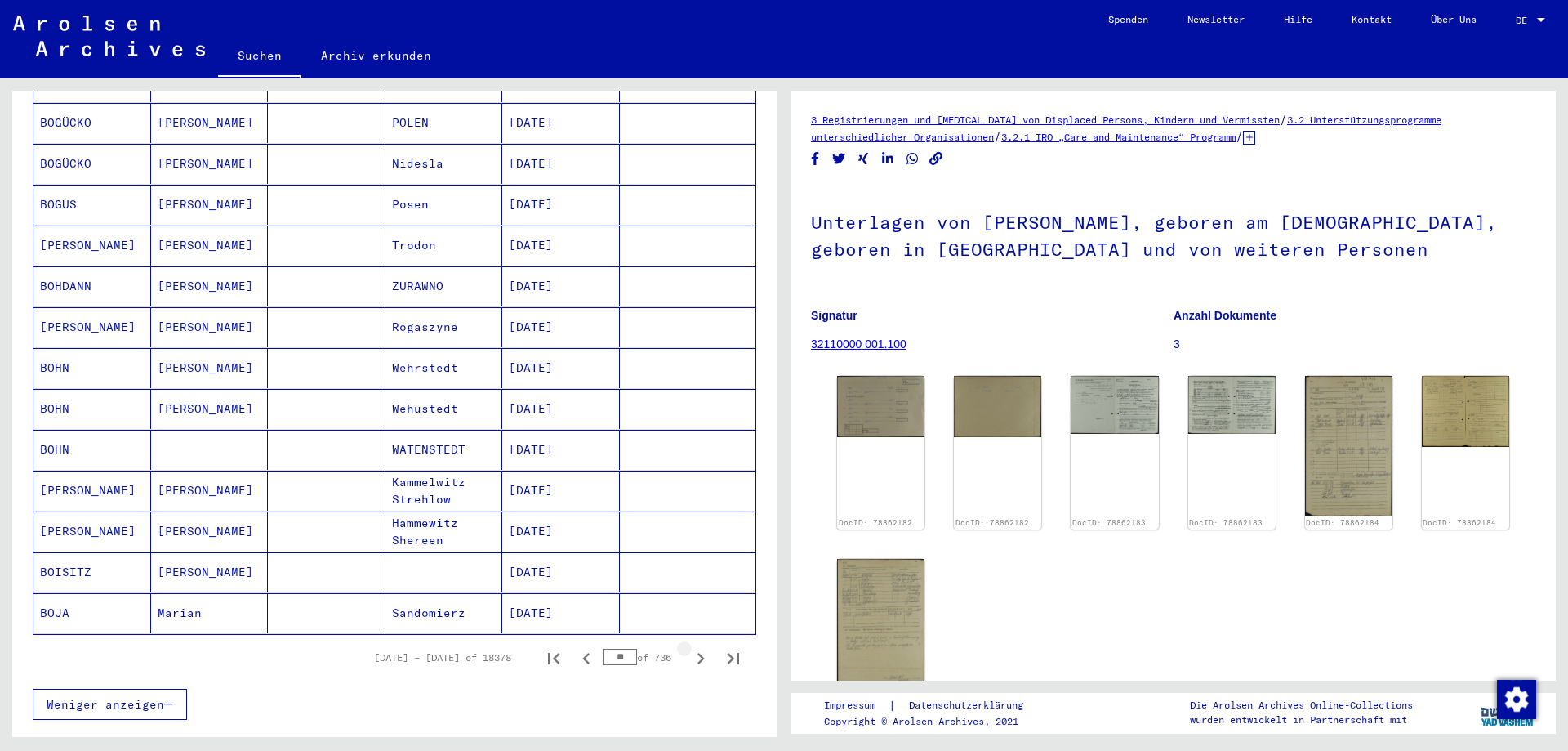
click at [698, 653] on icon "Next page" at bounding box center [701, 658] width 7 height 11
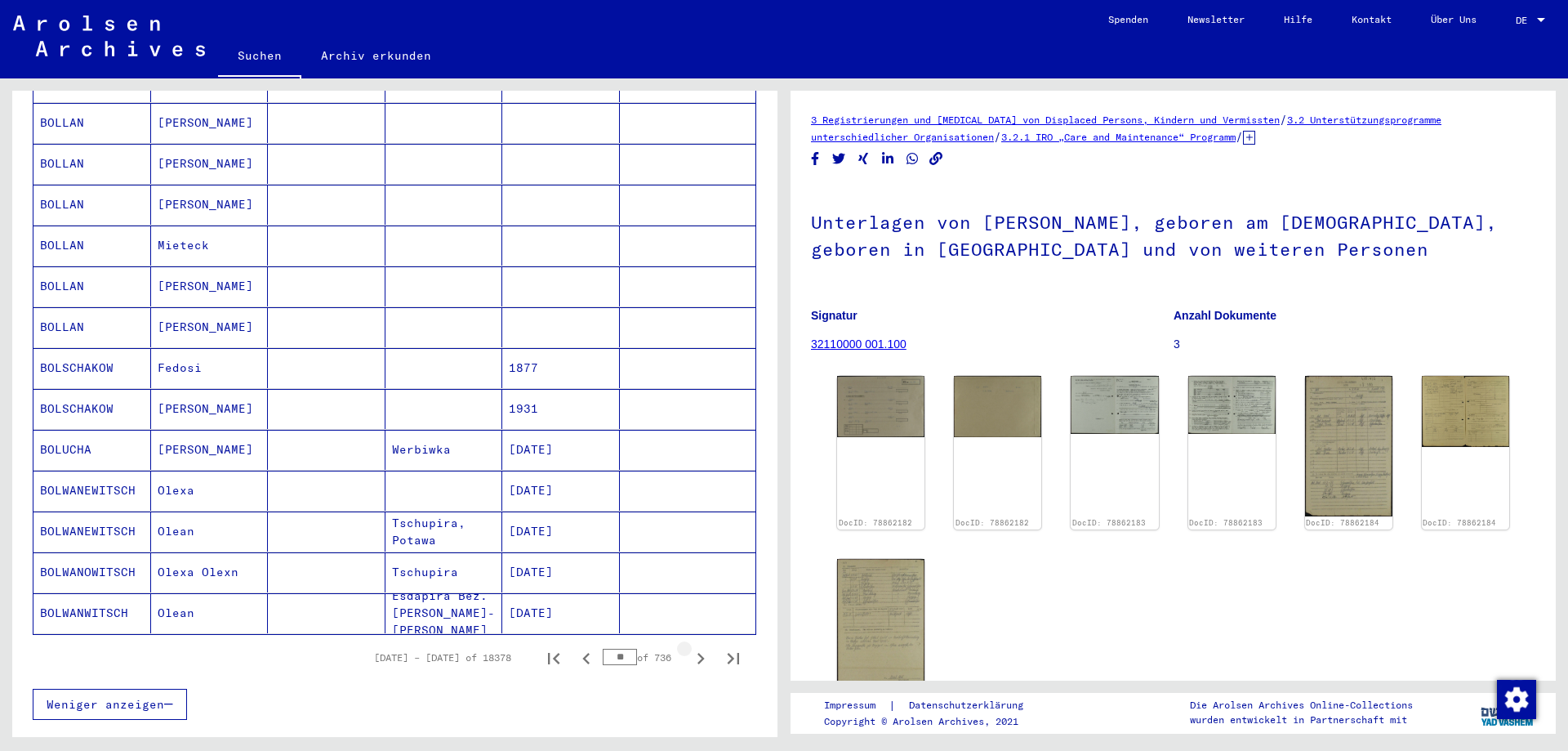
click at [698, 653] on icon "Next page" at bounding box center [701, 658] width 7 height 11
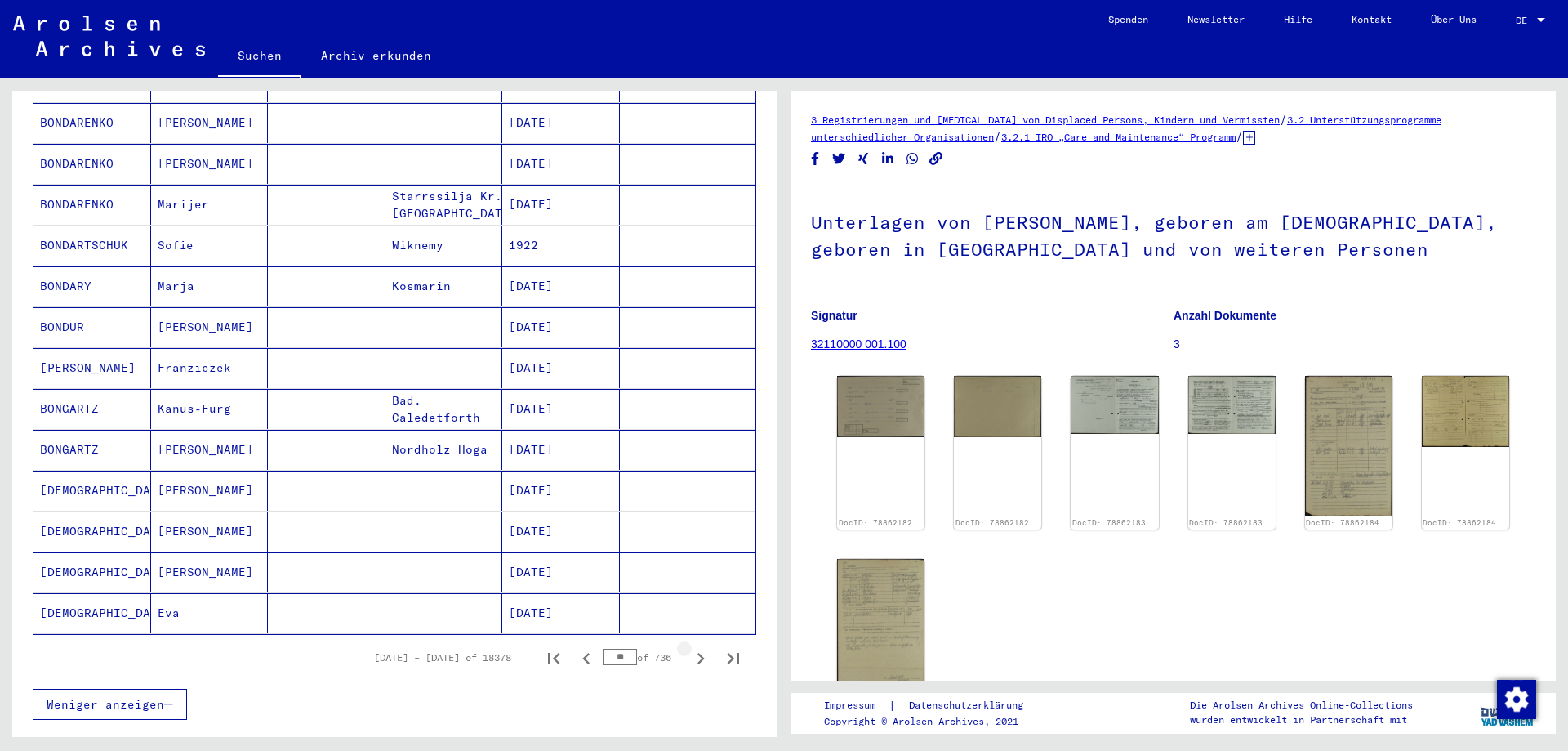
click at [698, 653] on icon "Next page" at bounding box center [701, 658] width 7 height 11
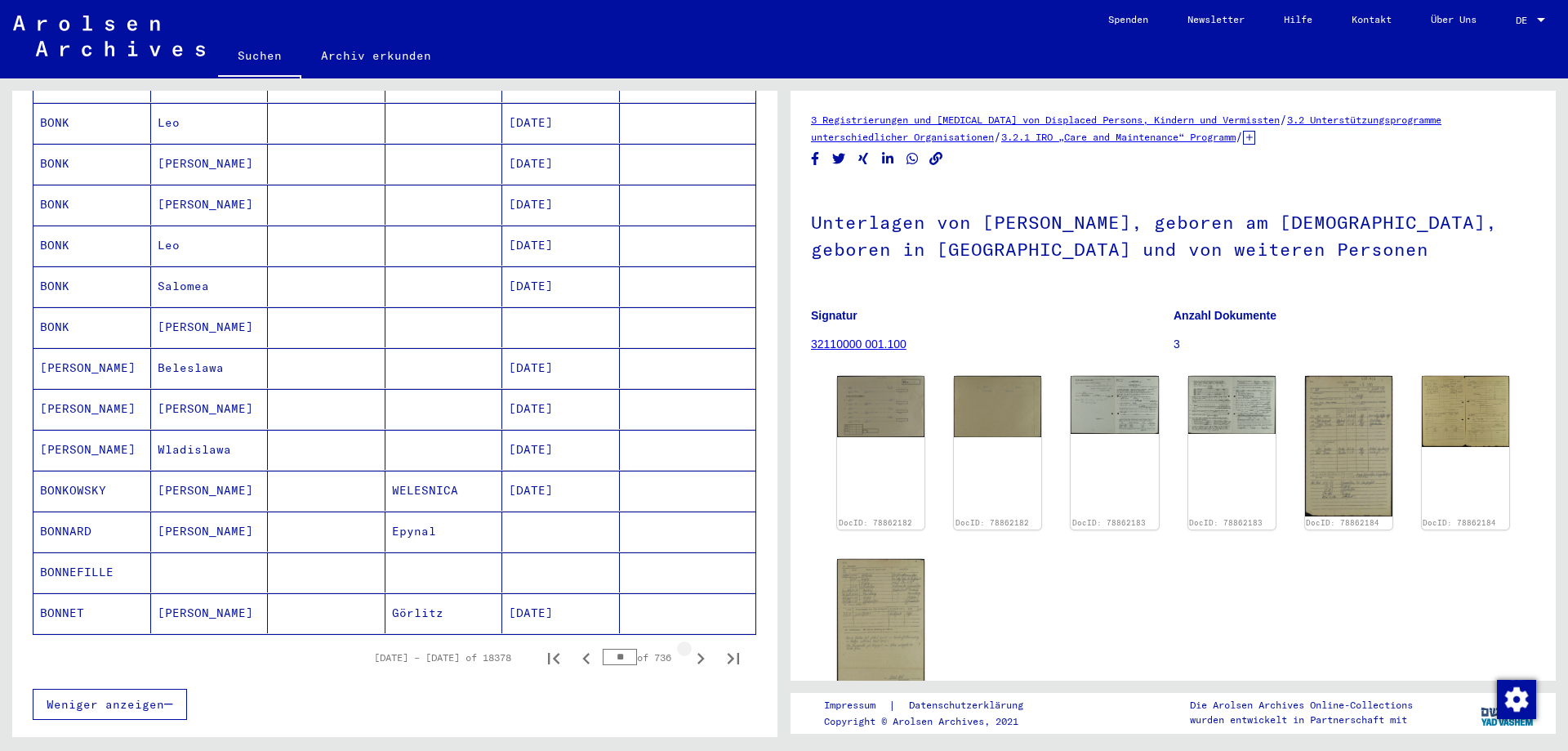
click at [698, 653] on icon "Next page" at bounding box center [701, 658] width 7 height 11
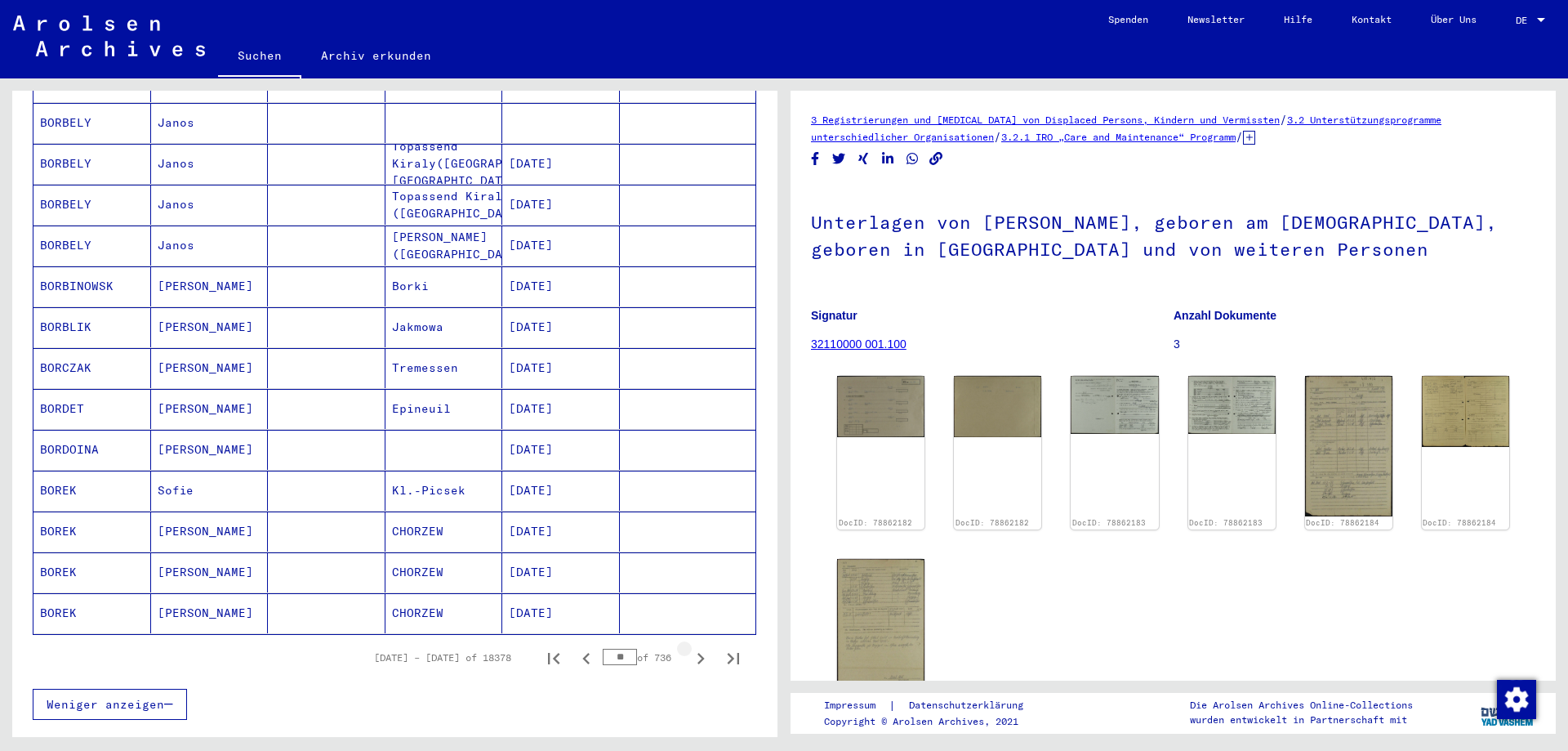
click at [698, 653] on icon "Next page" at bounding box center [701, 658] width 7 height 11
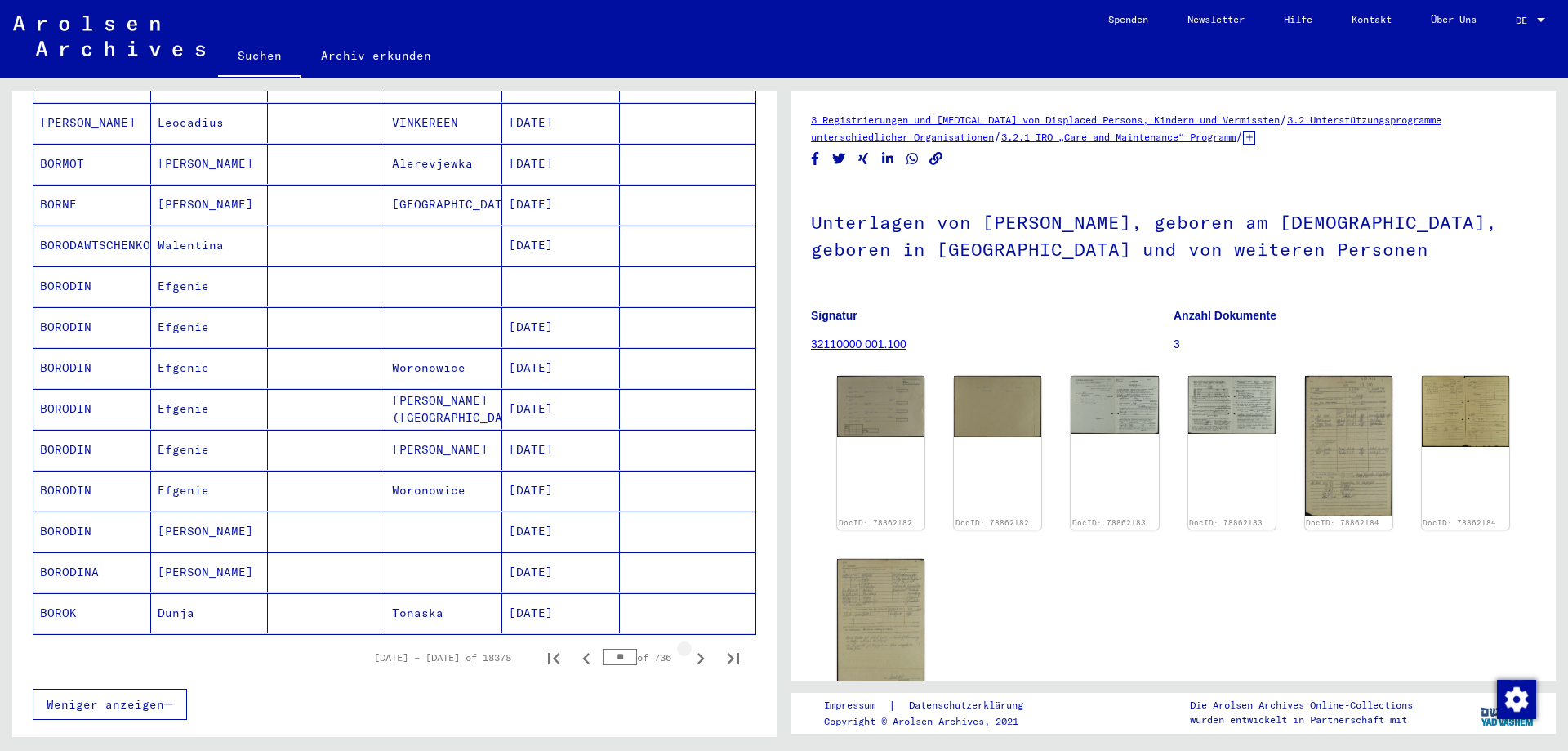
click at [698, 653] on icon "Next page" at bounding box center [701, 658] width 7 height 11
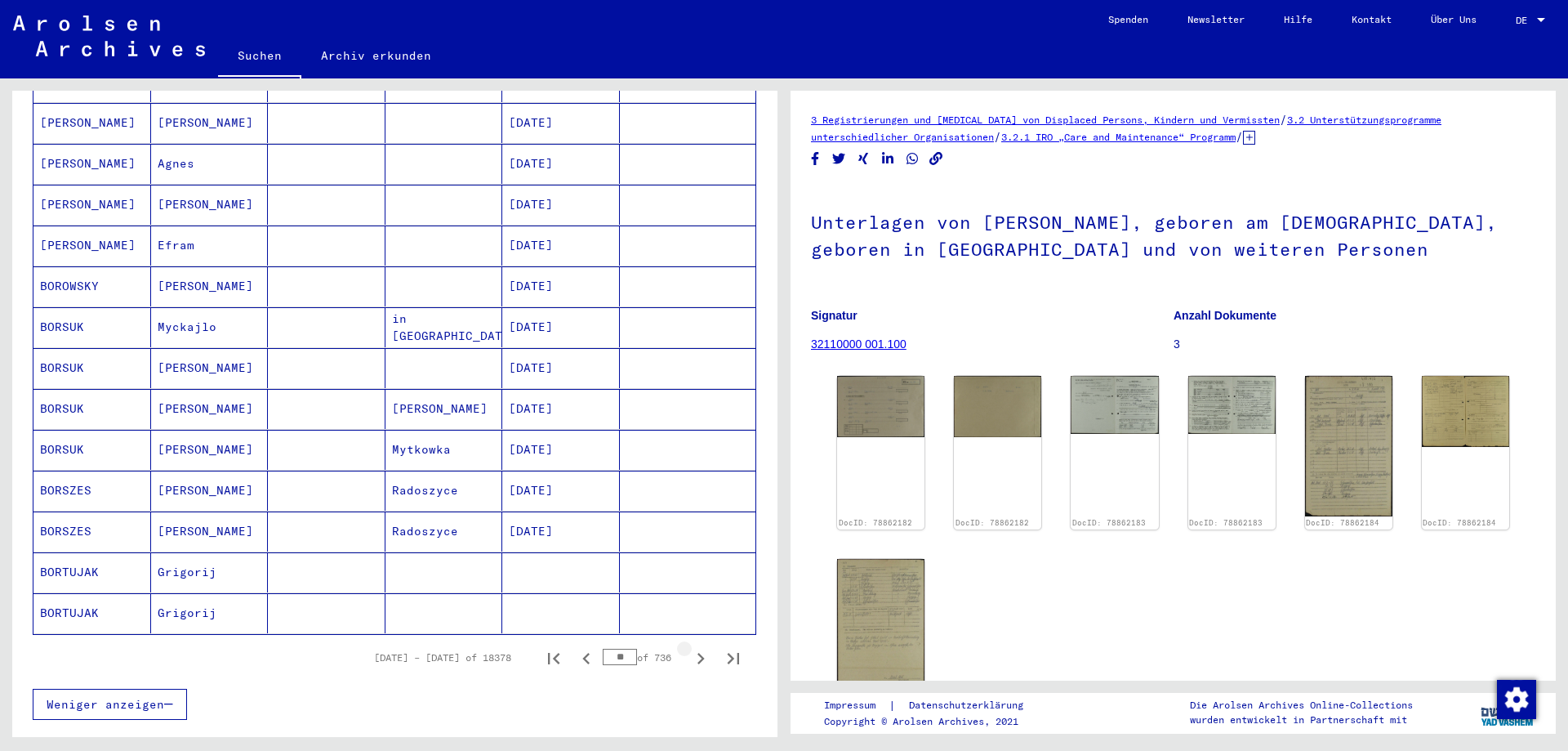
click at [698, 653] on icon "Next page" at bounding box center [701, 658] width 7 height 11
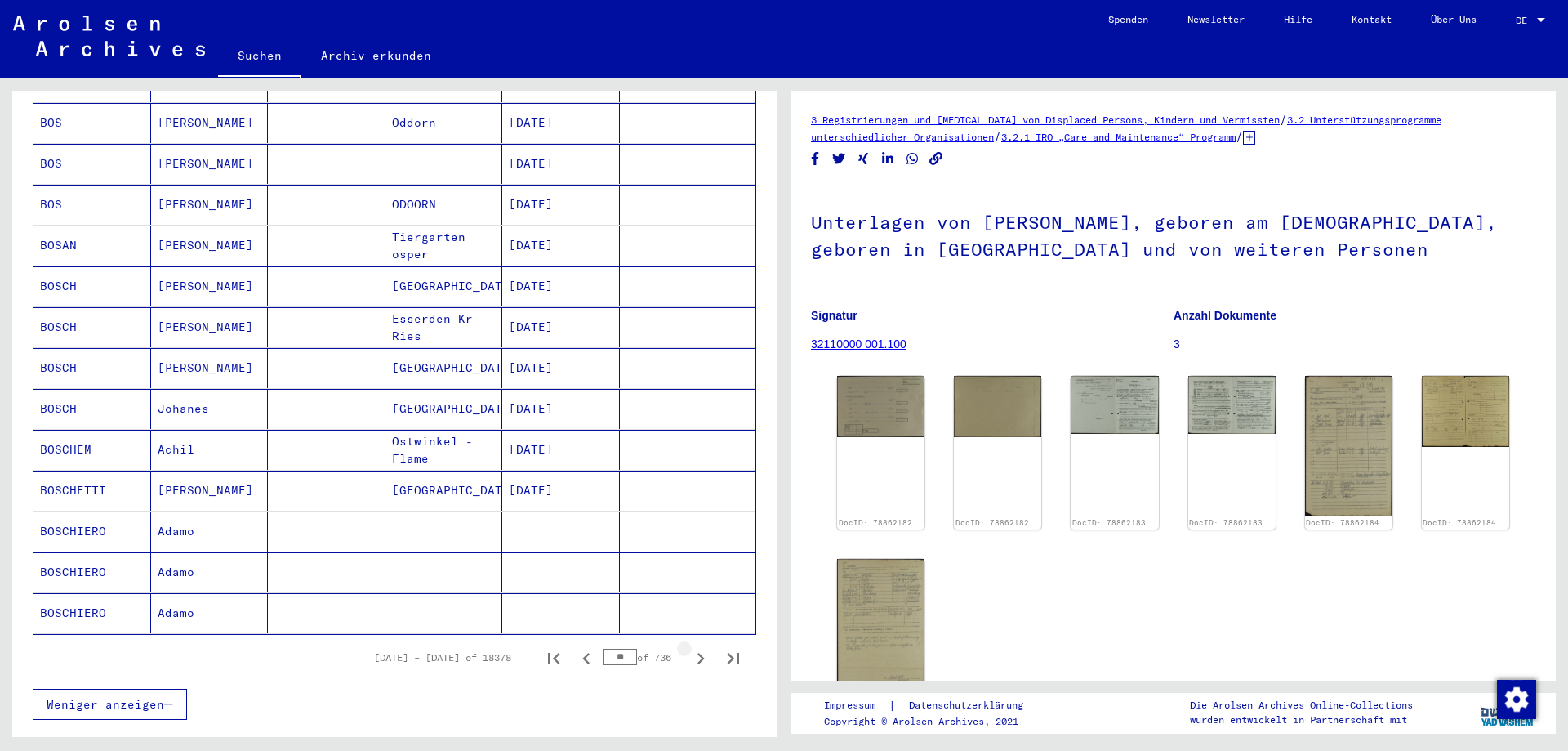
click at [698, 653] on icon "Next page" at bounding box center [701, 658] width 7 height 11
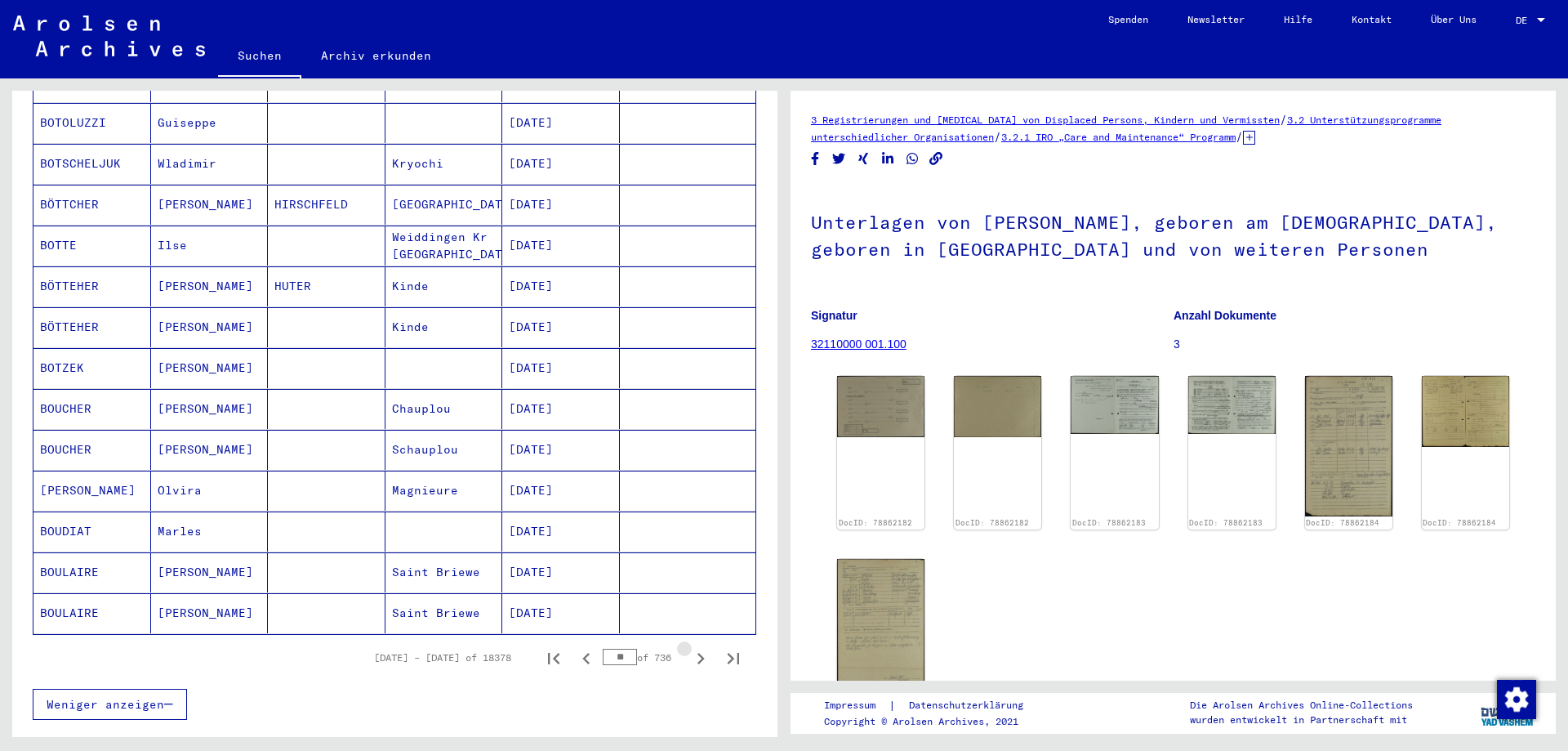
click at [698, 653] on icon "Next page" at bounding box center [701, 658] width 7 height 11
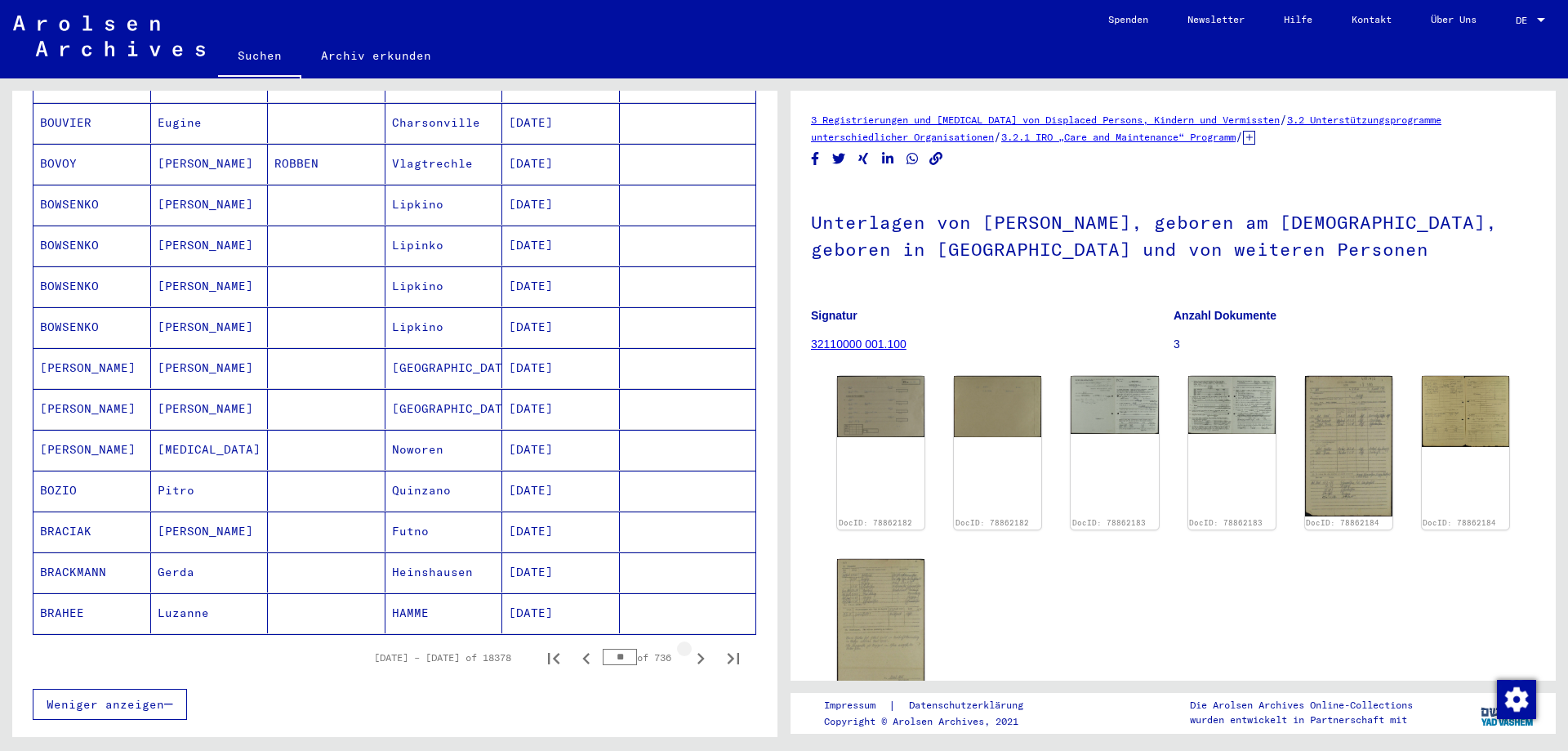
click at [698, 653] on icon "Next page" at bounding box center [701, 658] width 7 height 11
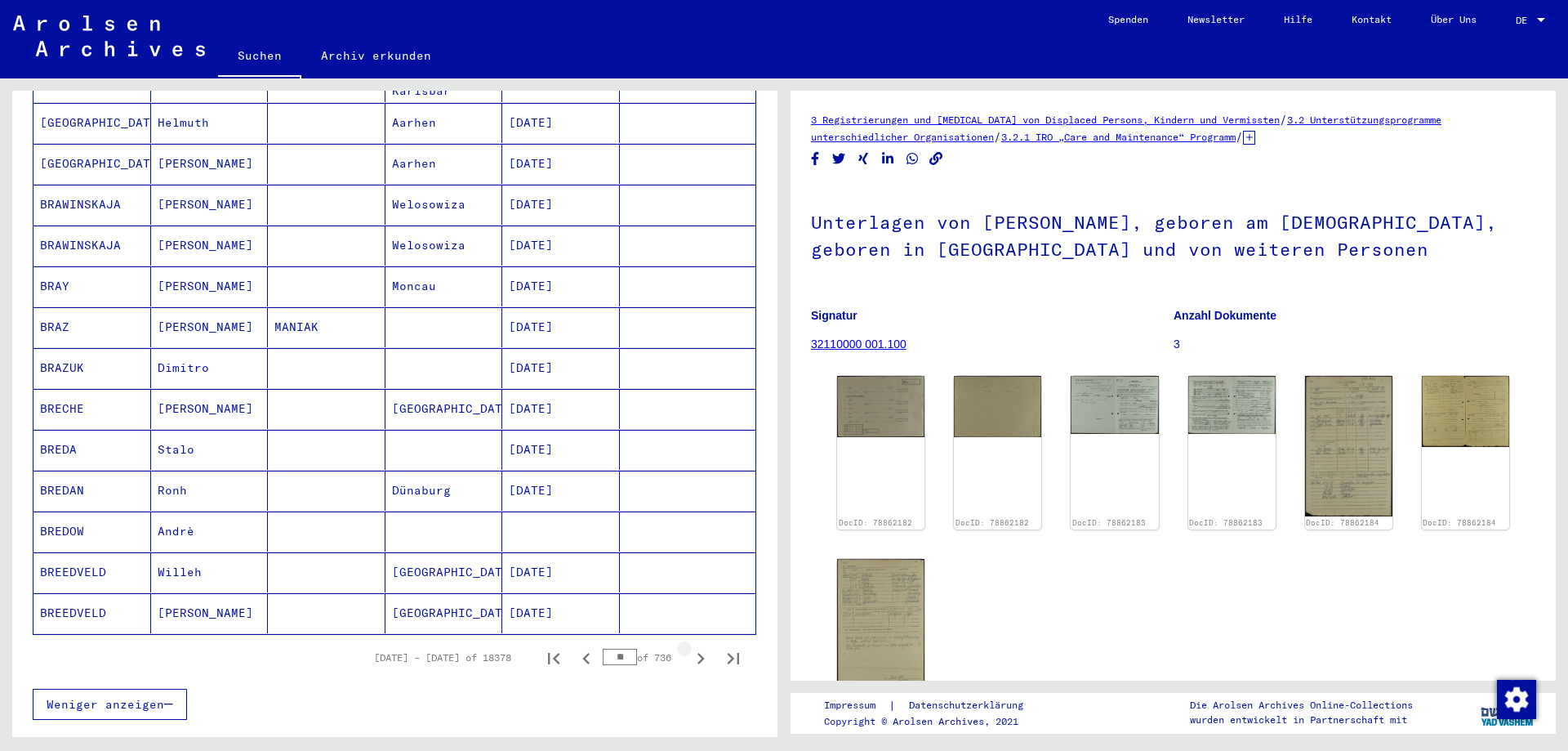
click at [698, 653] on icon "Next page" at bounding box center [701, 658] width 7 height 11
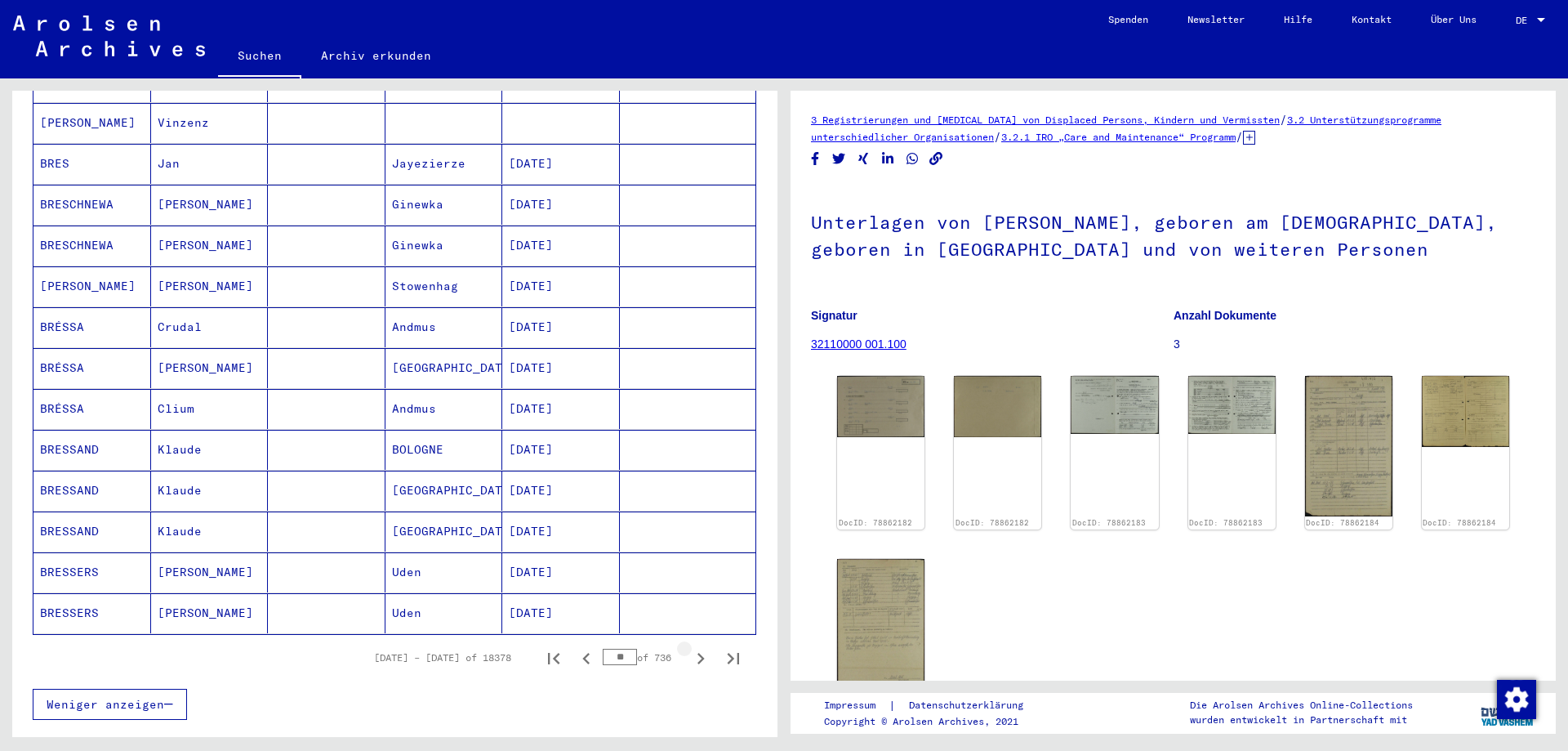
click at [698, 653] on icon "Next page" at bounding box center [701, 658] width 7 height 11
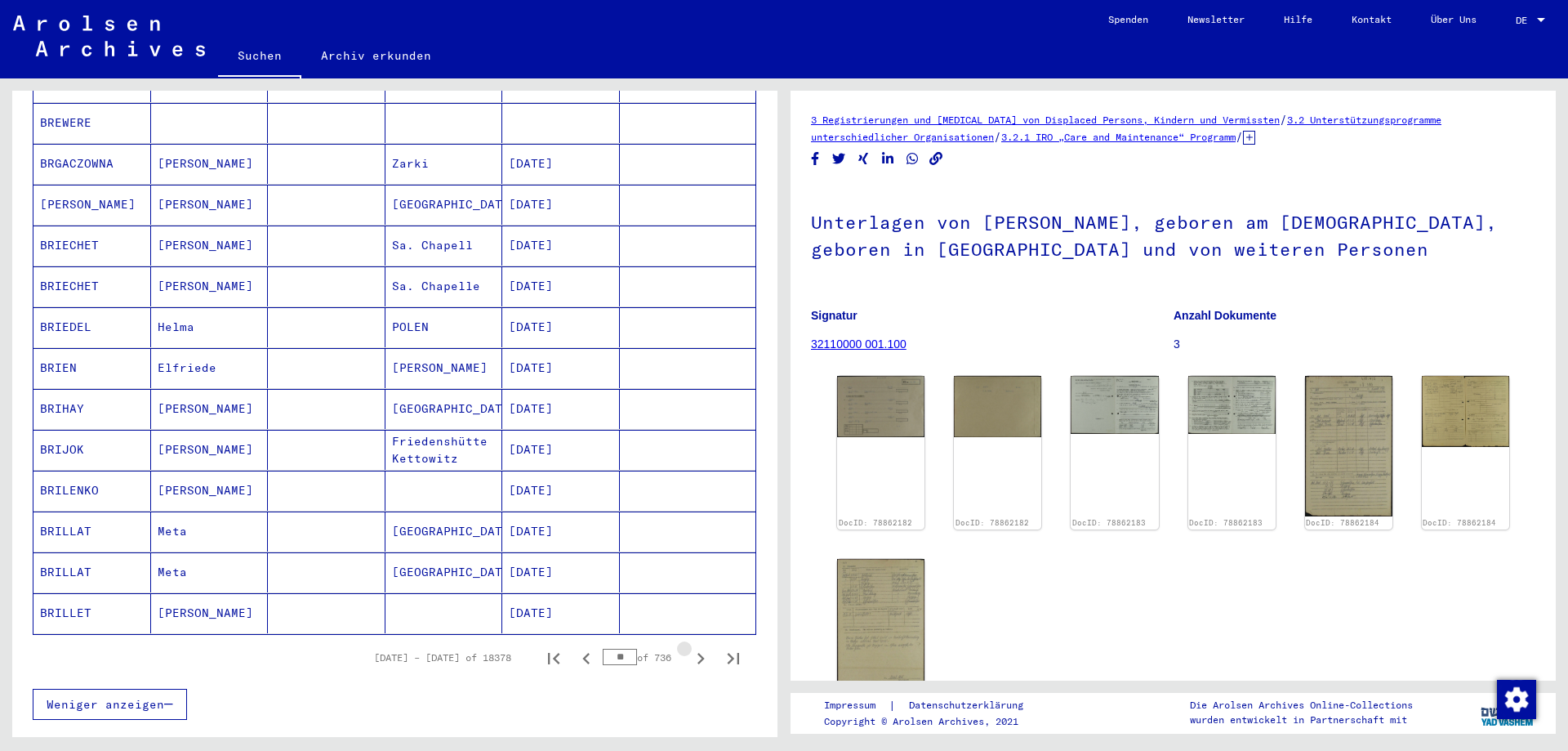
click at [698, 653] on icon "Next page" at bounding box center [701, 658] width 7 height 11
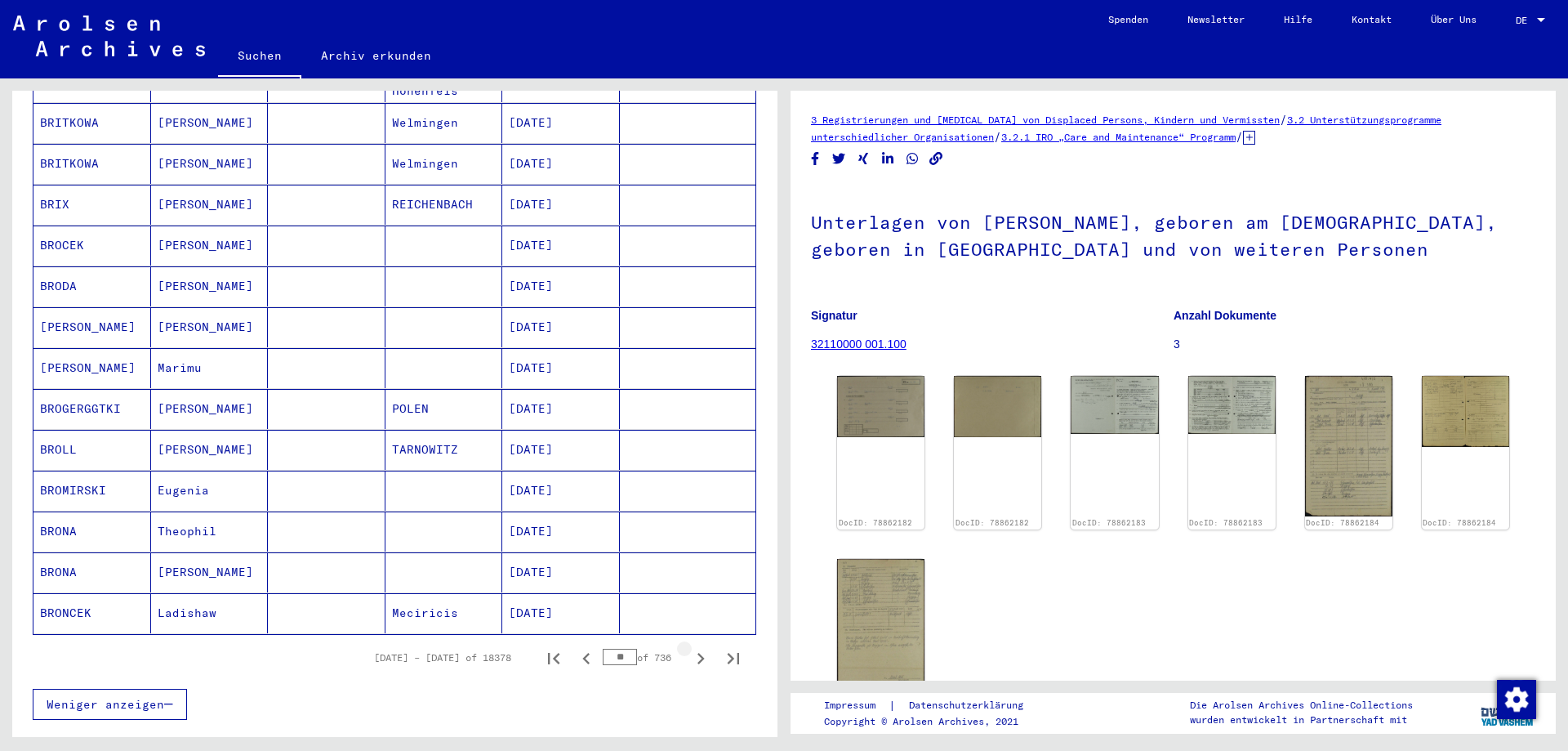
click at [698, 653] on icon "Next page" at bounding box center [701, 658] width 7 height 11
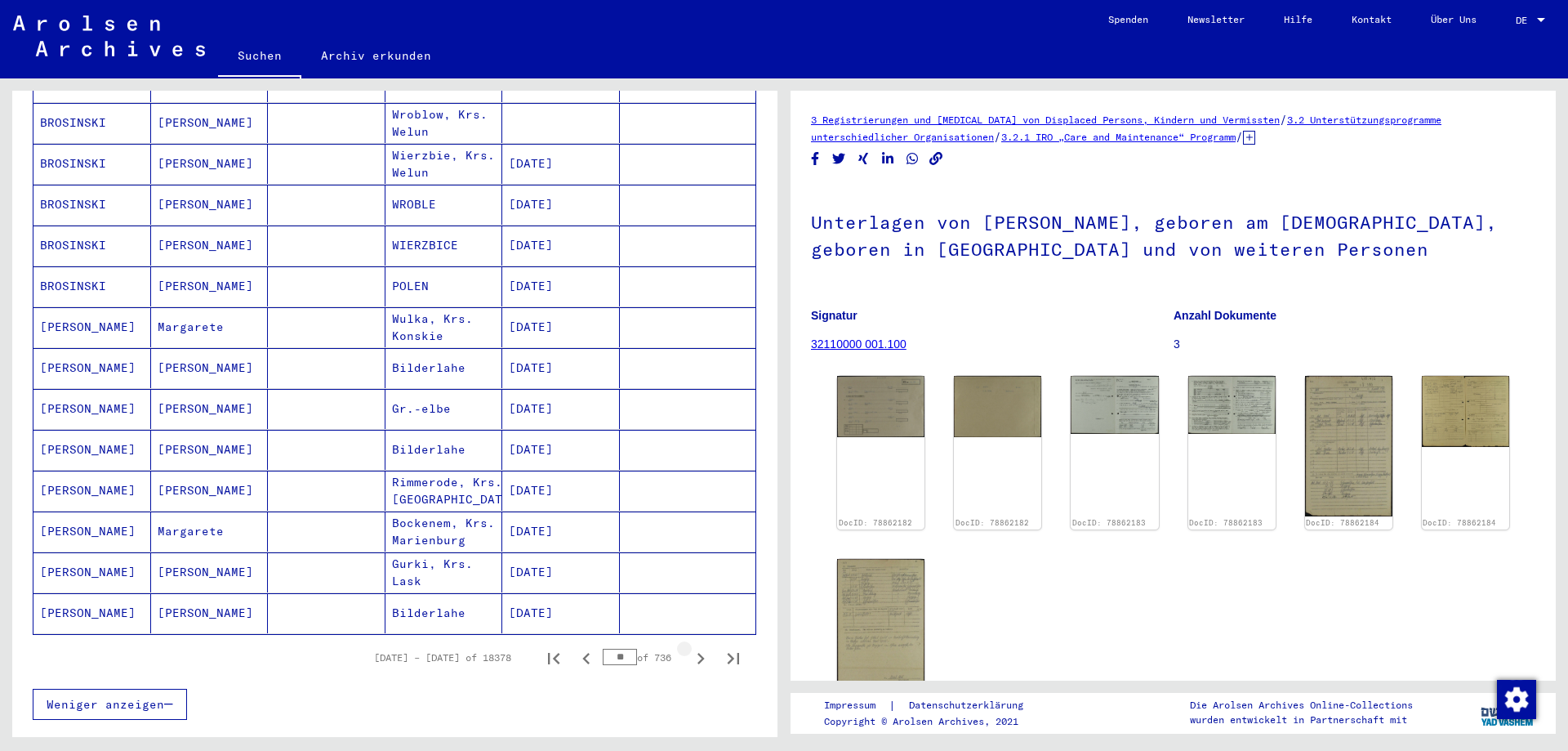
click at [698, 653] on icon "Next page" at bounding box center [701, 658] width 7 height 11
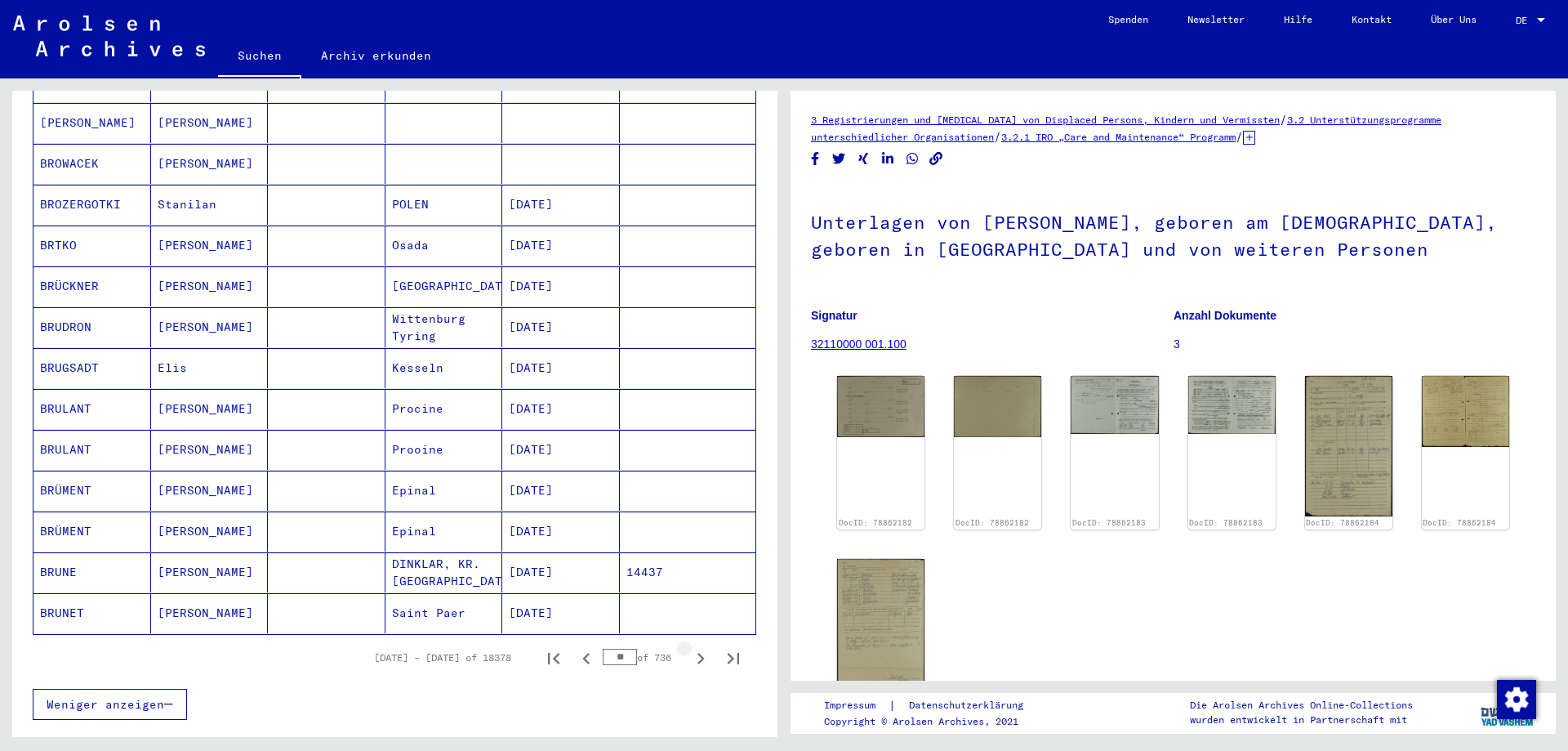
click at [698, 653] on icon "Next page" at bounding box center [701, 658] width 7 height 11
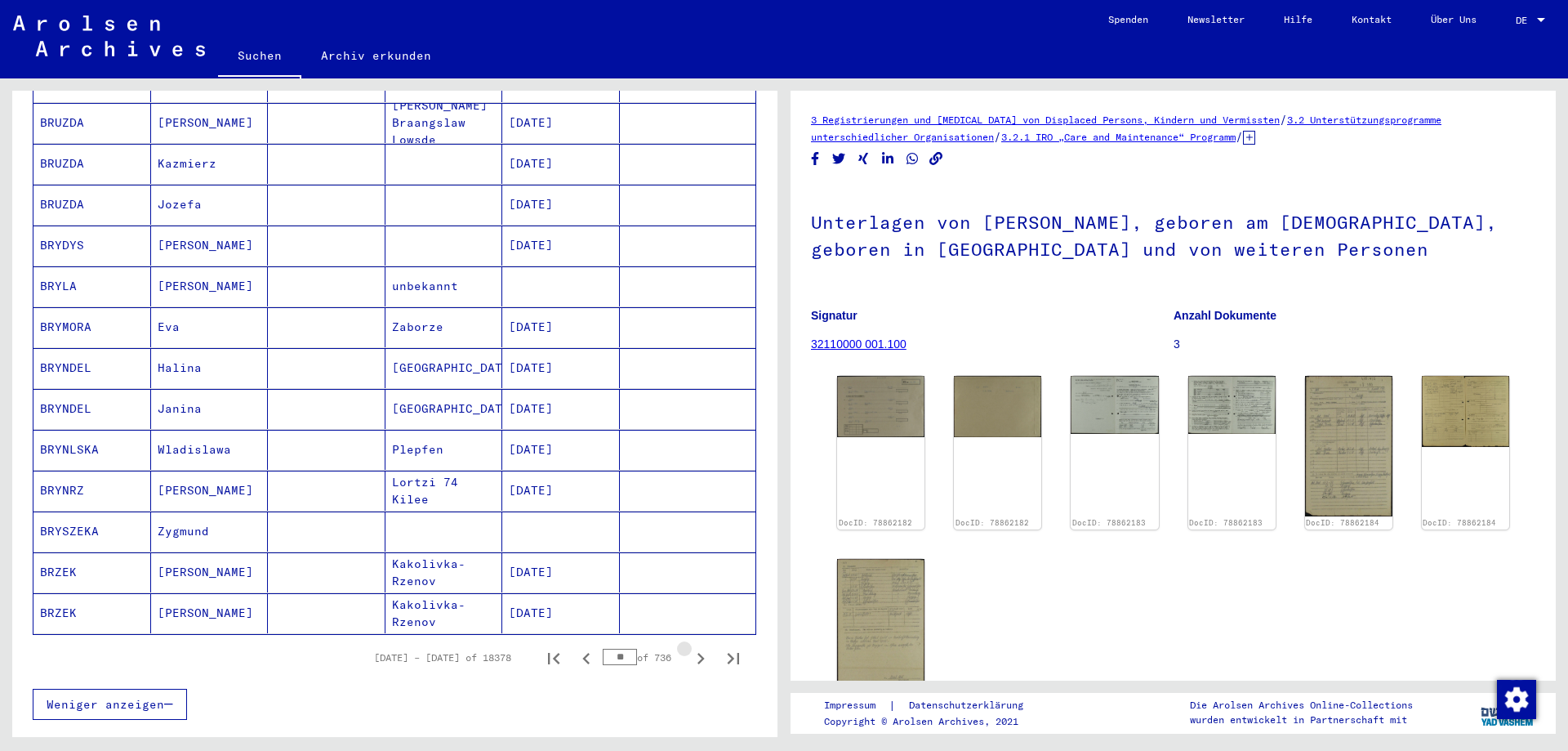
click at [698, 653] on icon "Next page" at bounding box center [701, 658] width 7 height 11
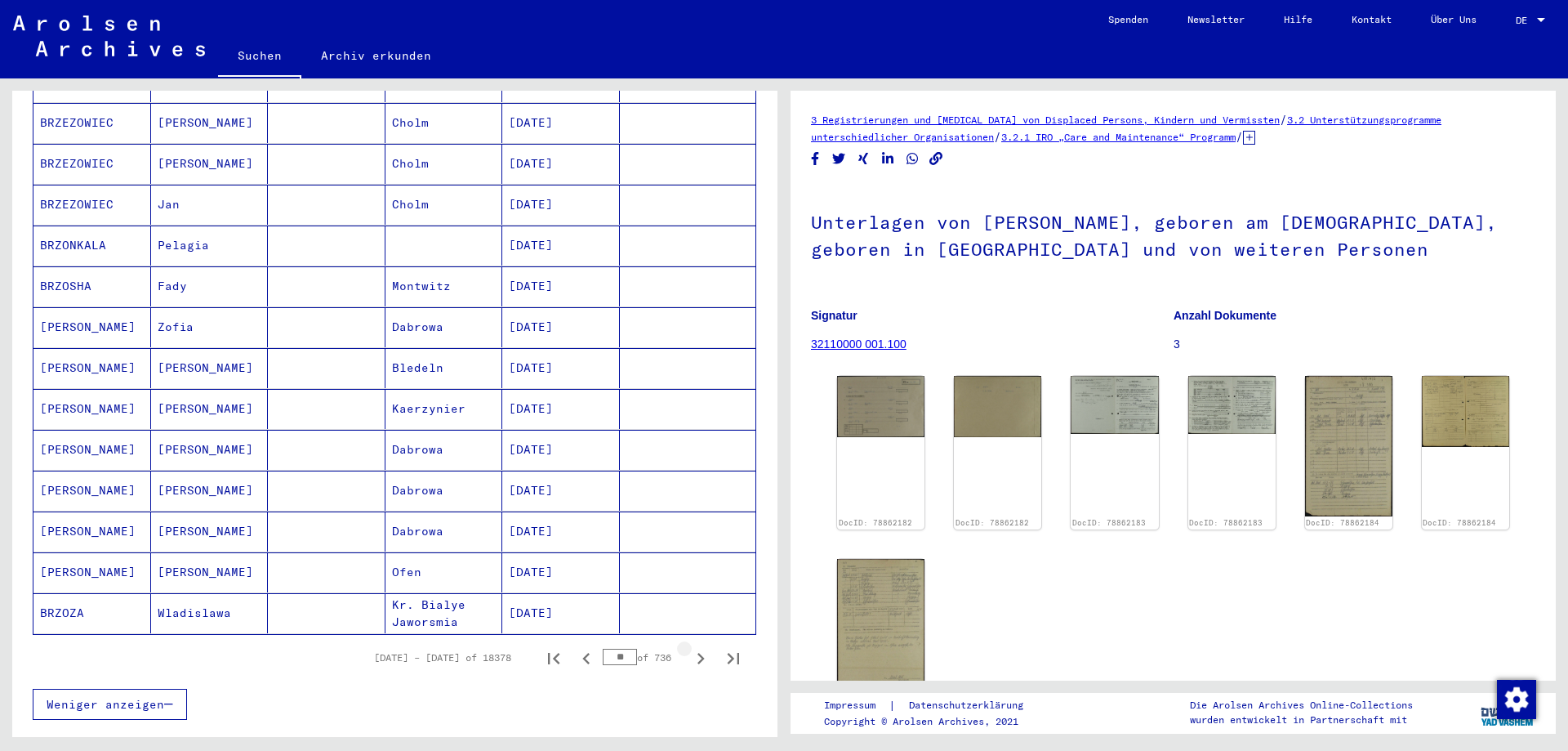
click at [690, 647] on icon "Next page" at bounding box center [700, 658] width 23 height 23
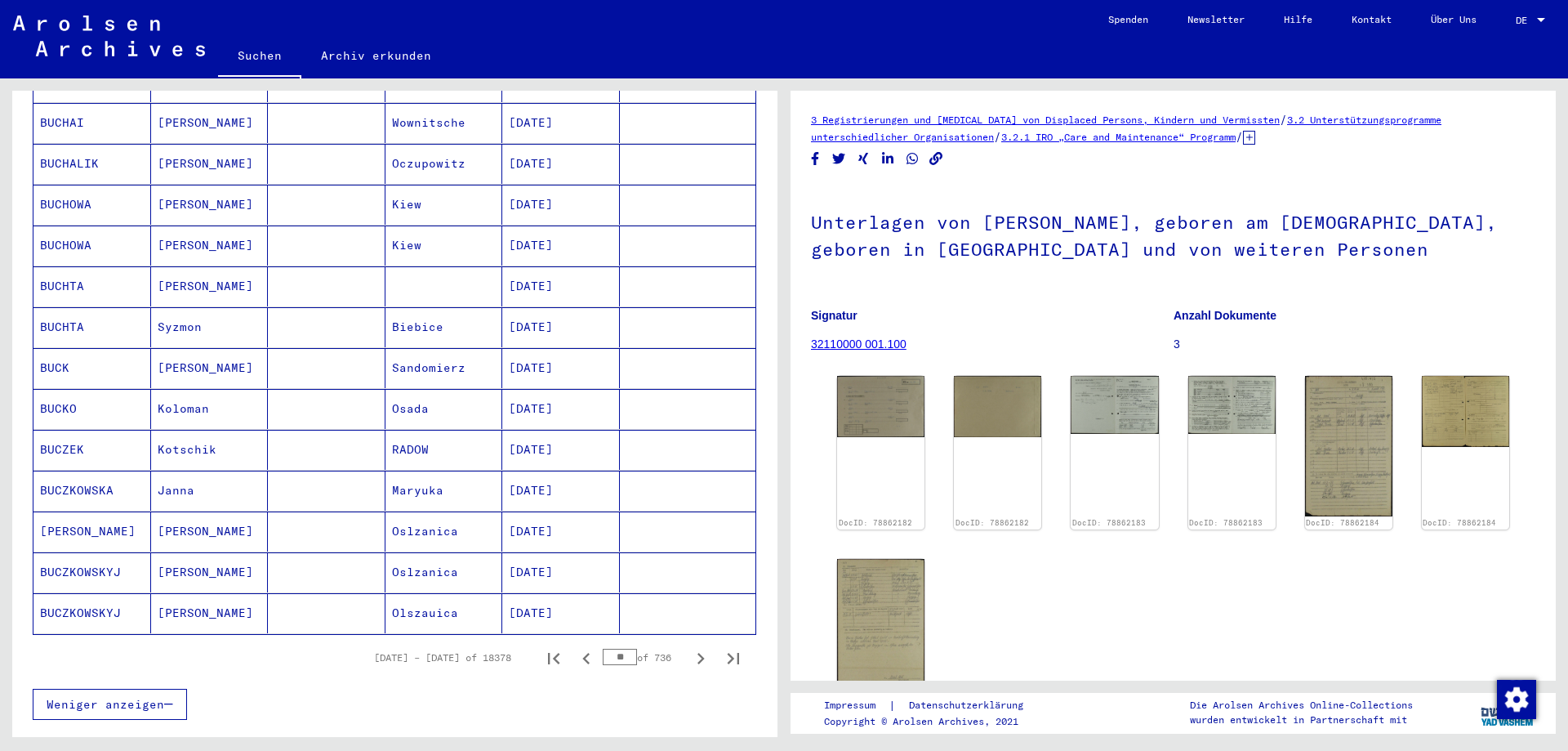
click at [690, 647] on icon "Next page" at bounding box center [700, 658] width 23 height 23
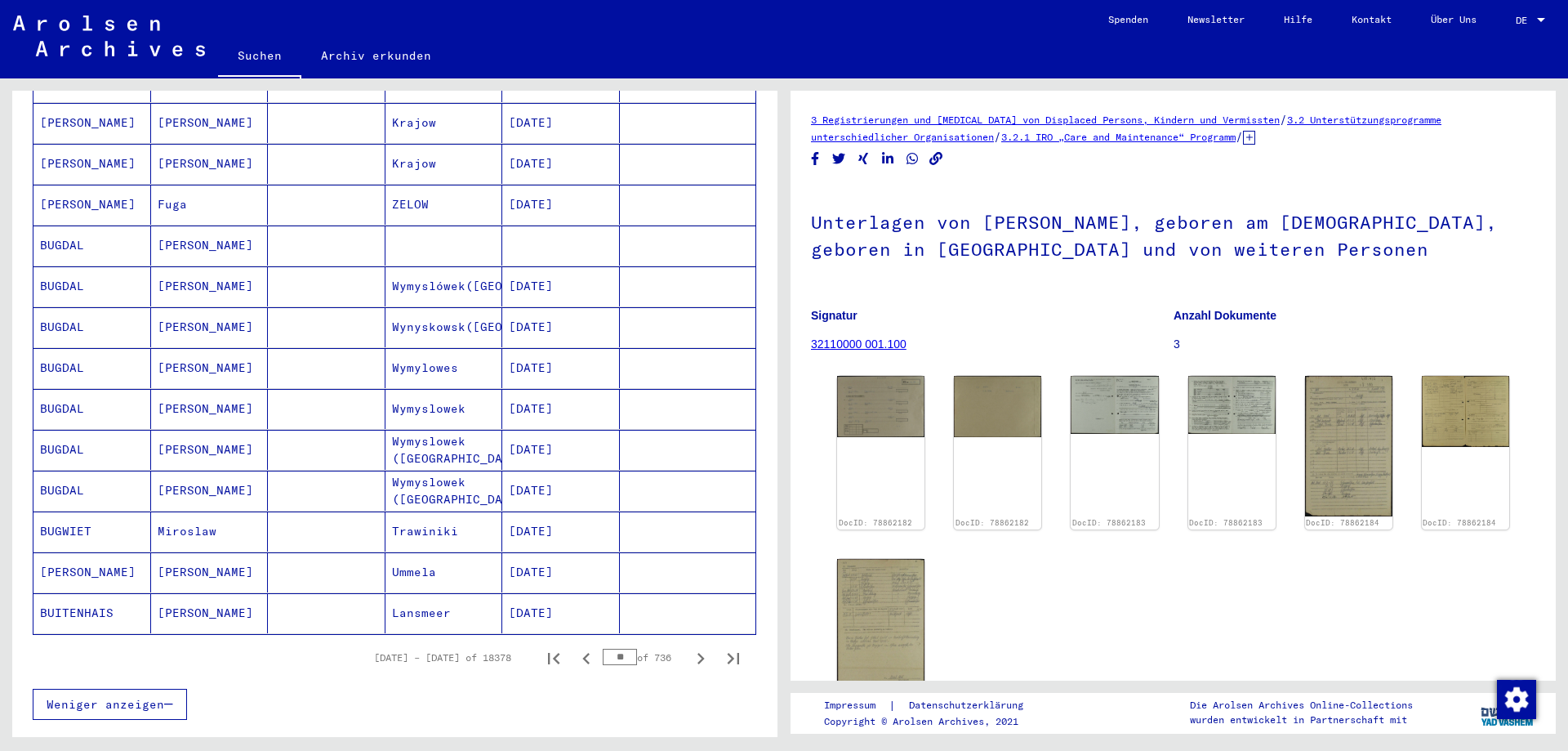
click at [690, 647] on icon "Next page" at bounding box center [700, 658] width 23 height 23
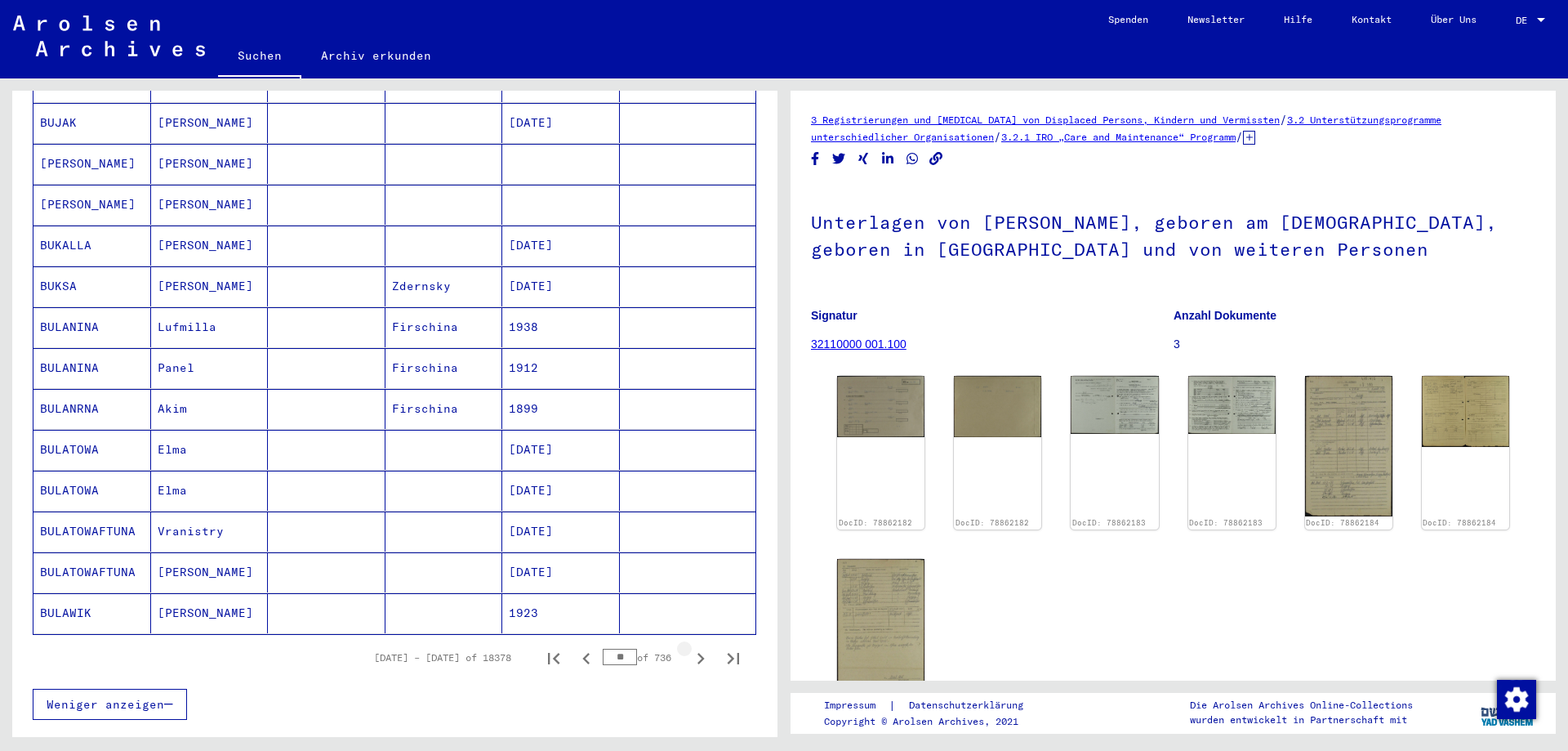
click at [690, 647] on icon "Next page" at bounding box center [700, 658] width 23 height 23
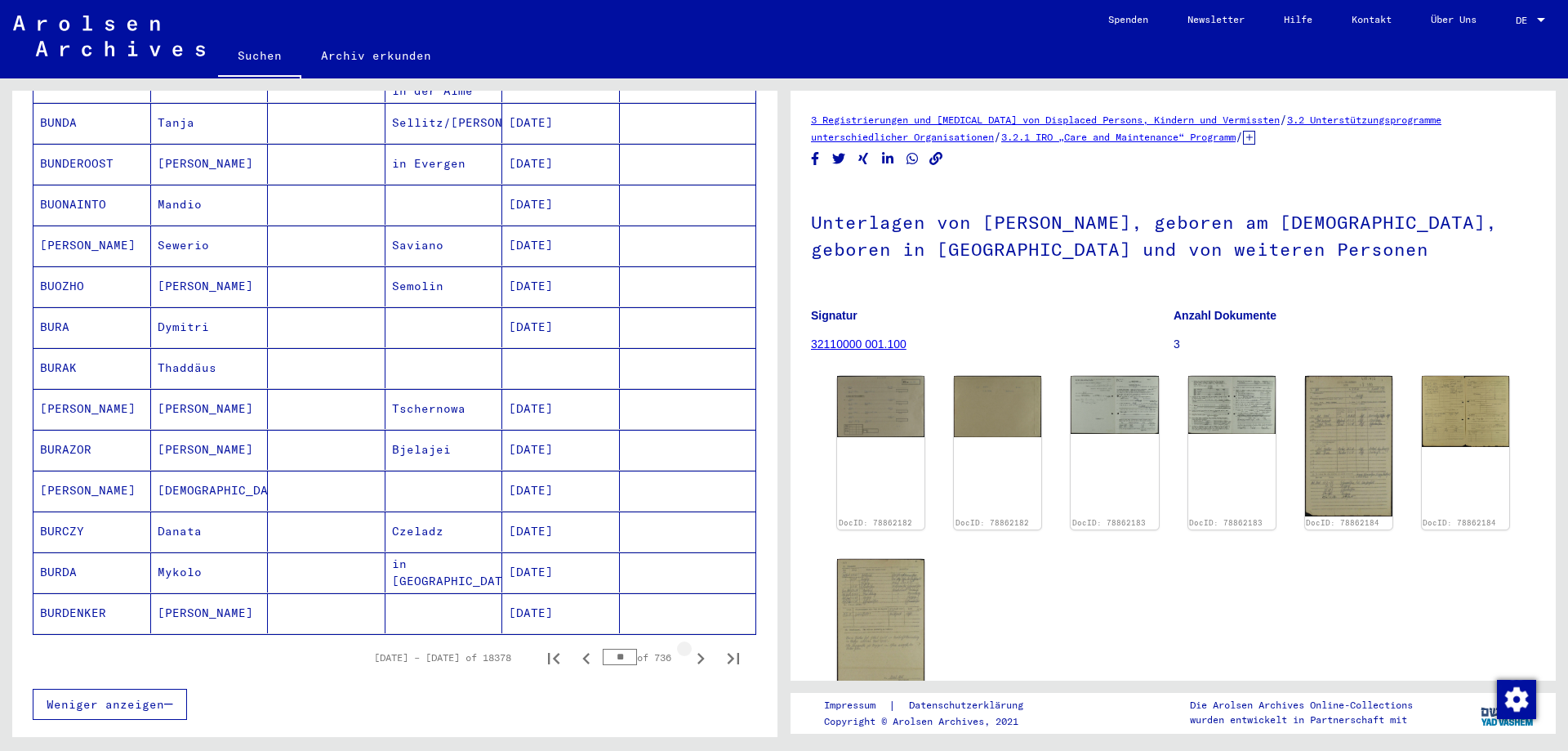
click at [690, 647] on icon "Next page" at bounding box center [700, 658] width 23 height 23
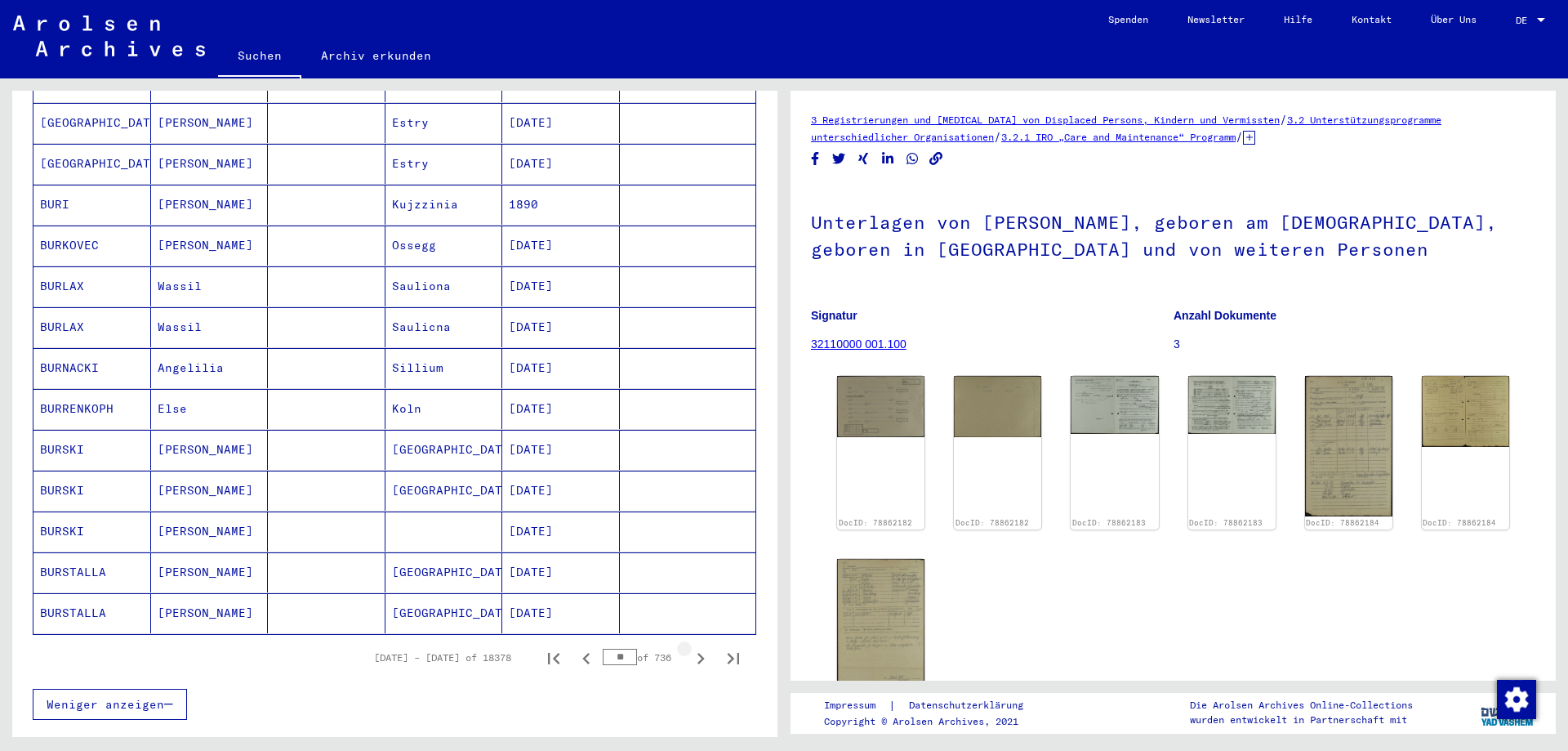
click at [690, 647] on icon "Next page" at bounding box center [700, 658] width 23 height 23
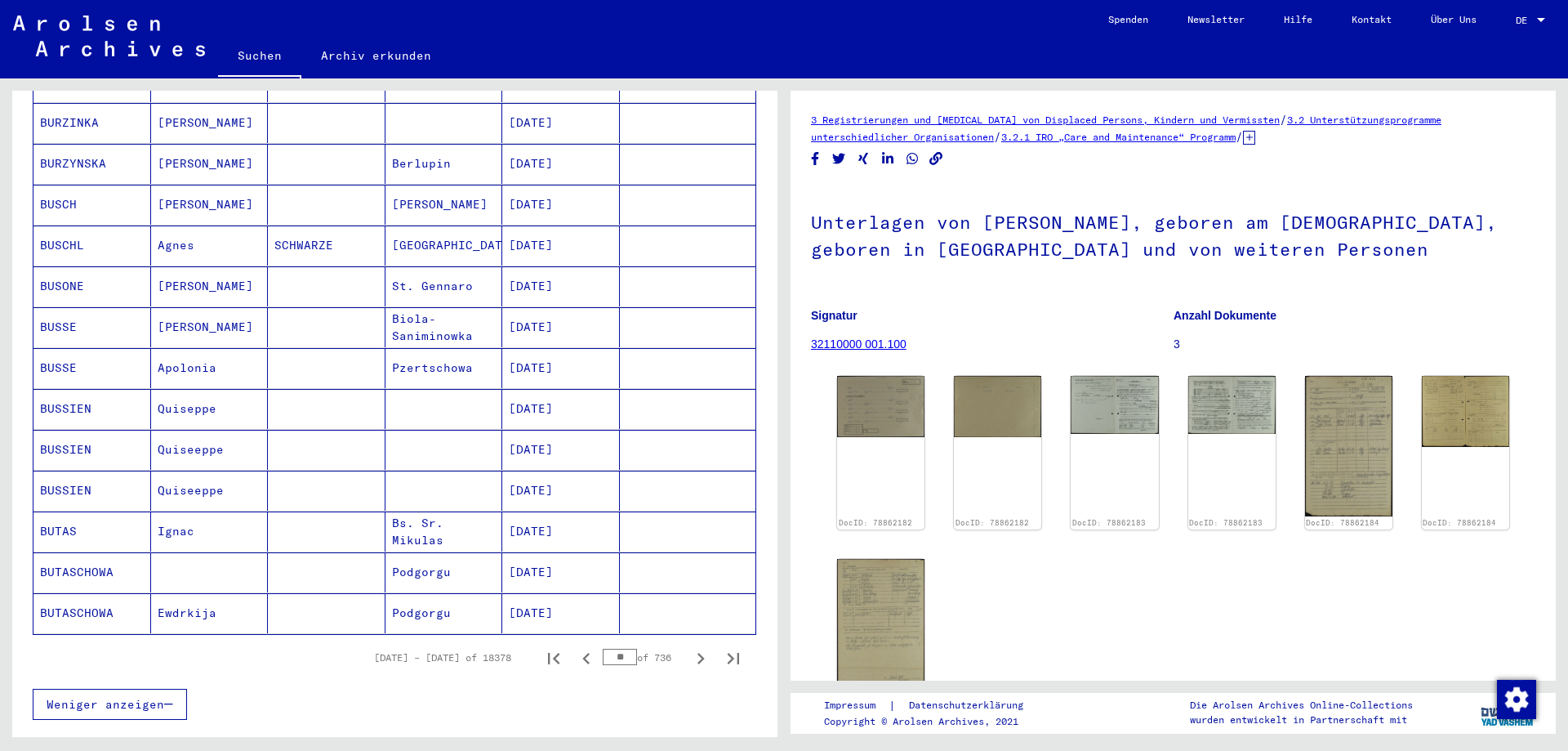
click at [690, 647] on icon "Next page" at bounding box center [700, 658] width 23 height 23
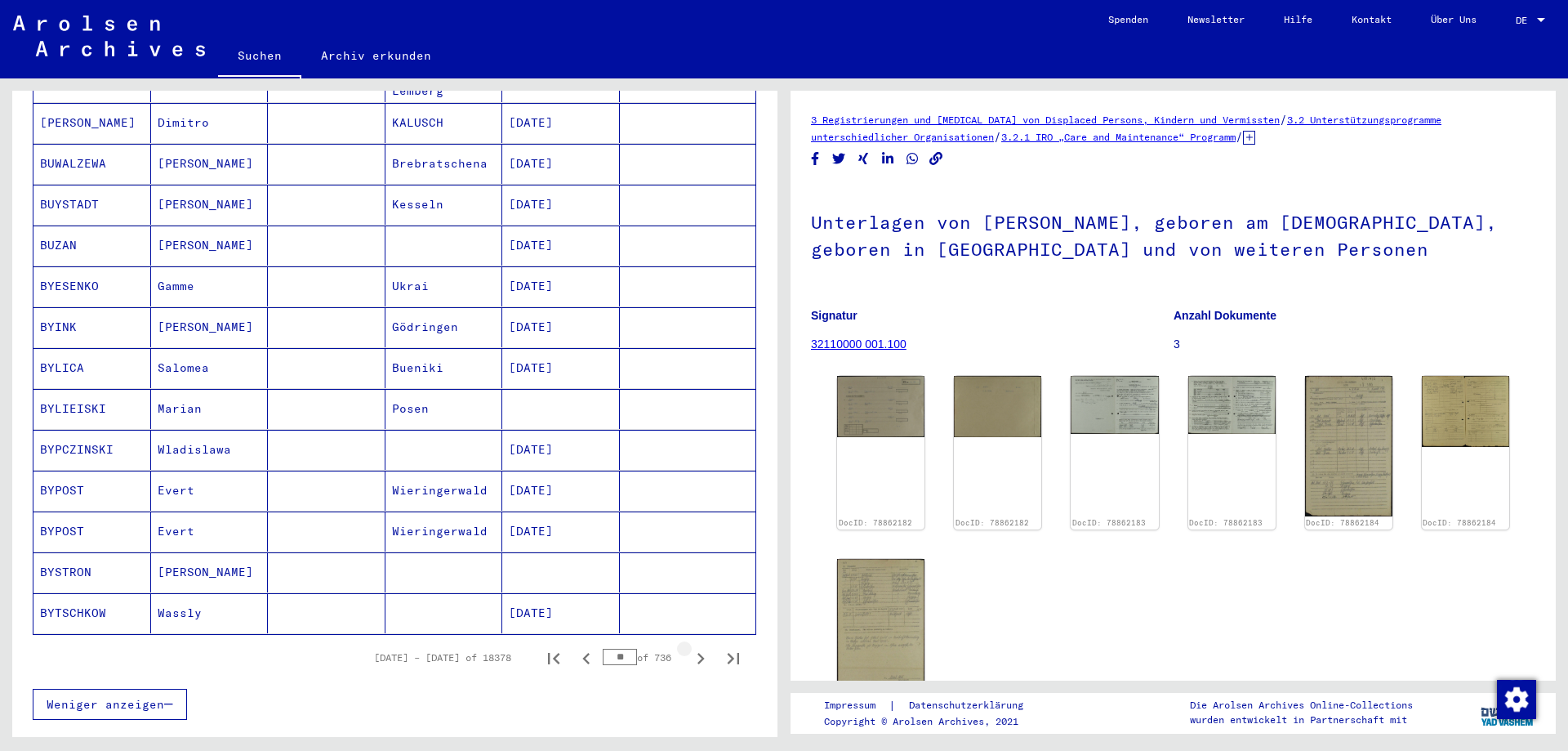
click at [690, 647] on icon "Next page" at bounding box center [700, 658] width 23 height 23
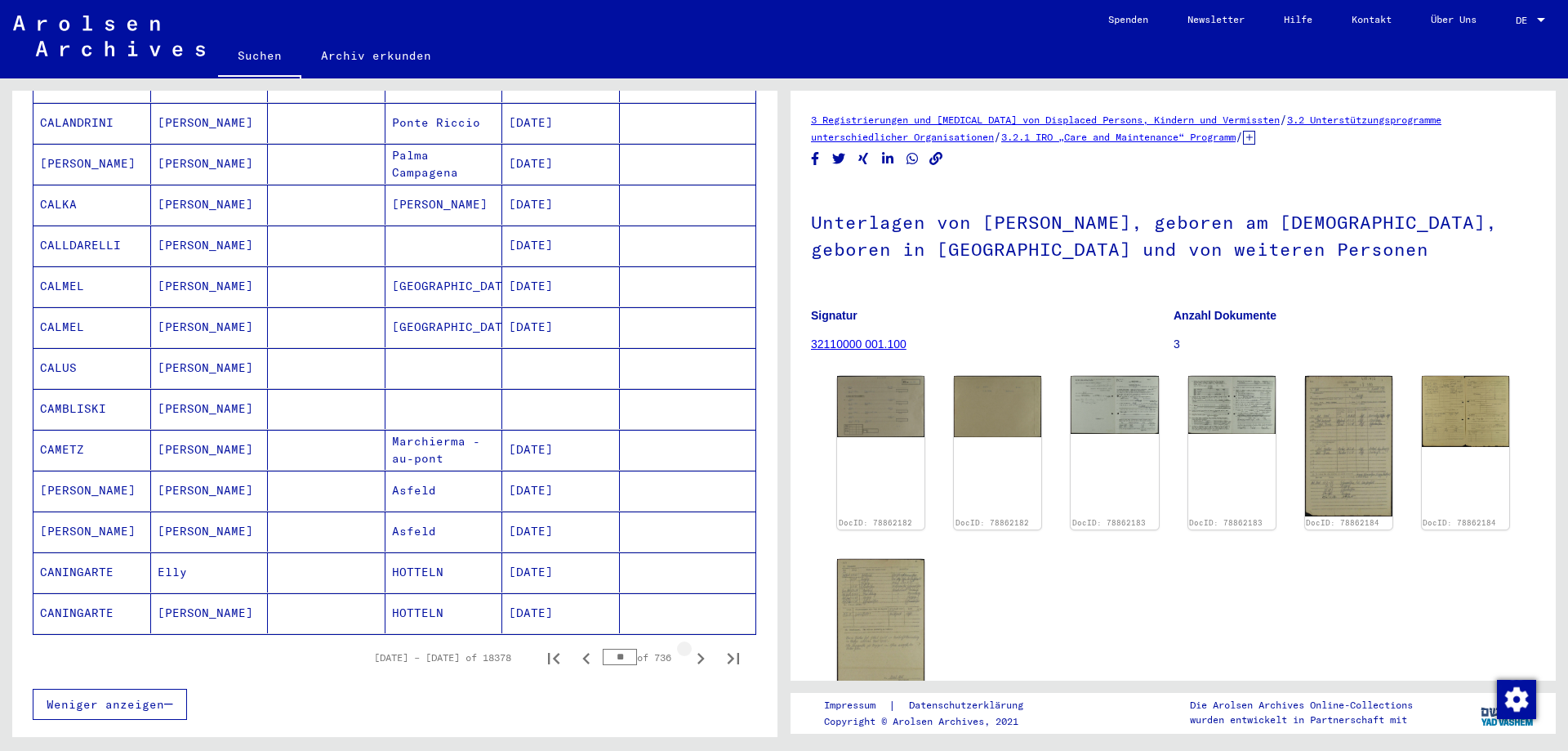
click at [690, 647] on icon "Next page" at bounding box center [700, 658] width 23 height 23
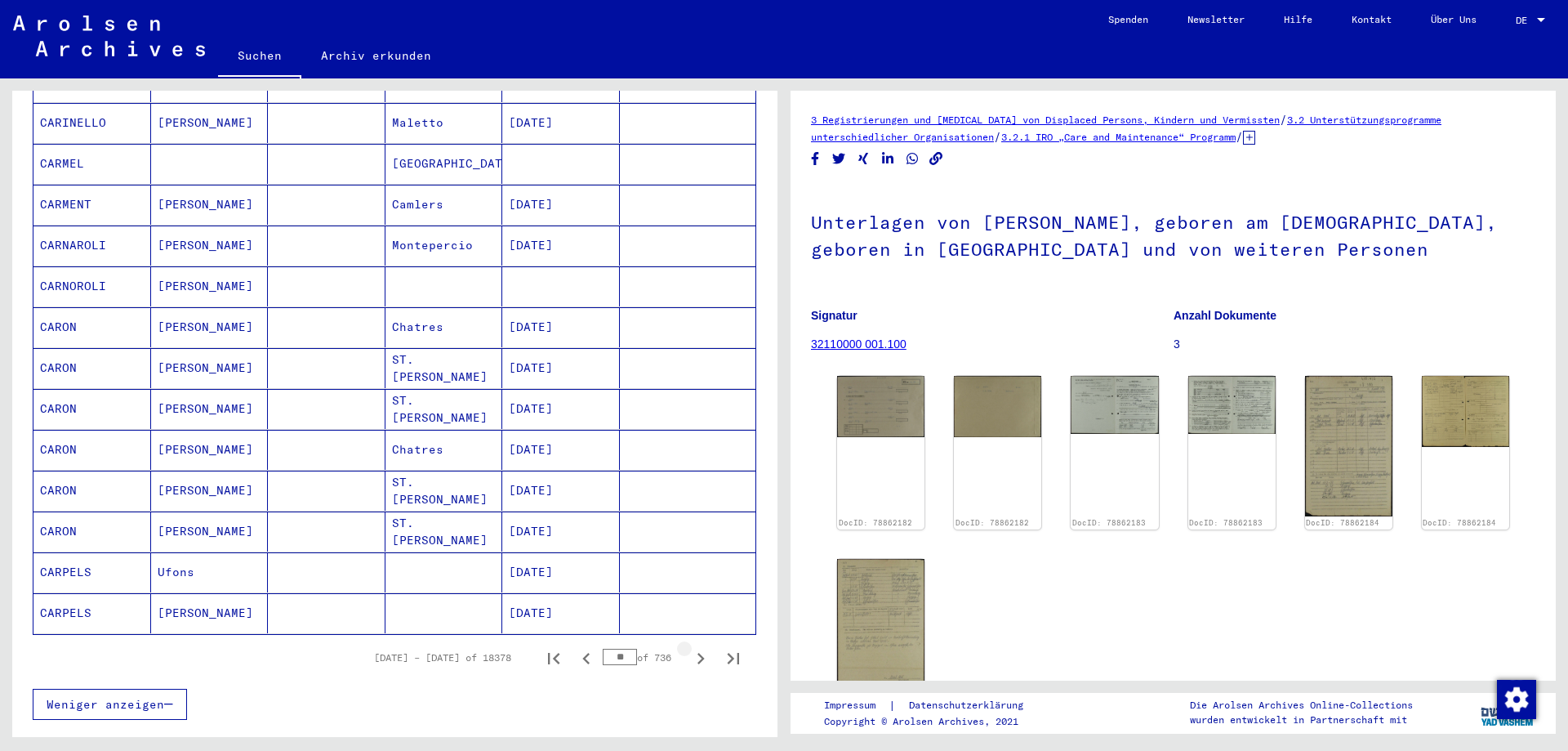
click at [690, 647] on icon "Next page" at bounding box center [700, 658] width 23 height 23
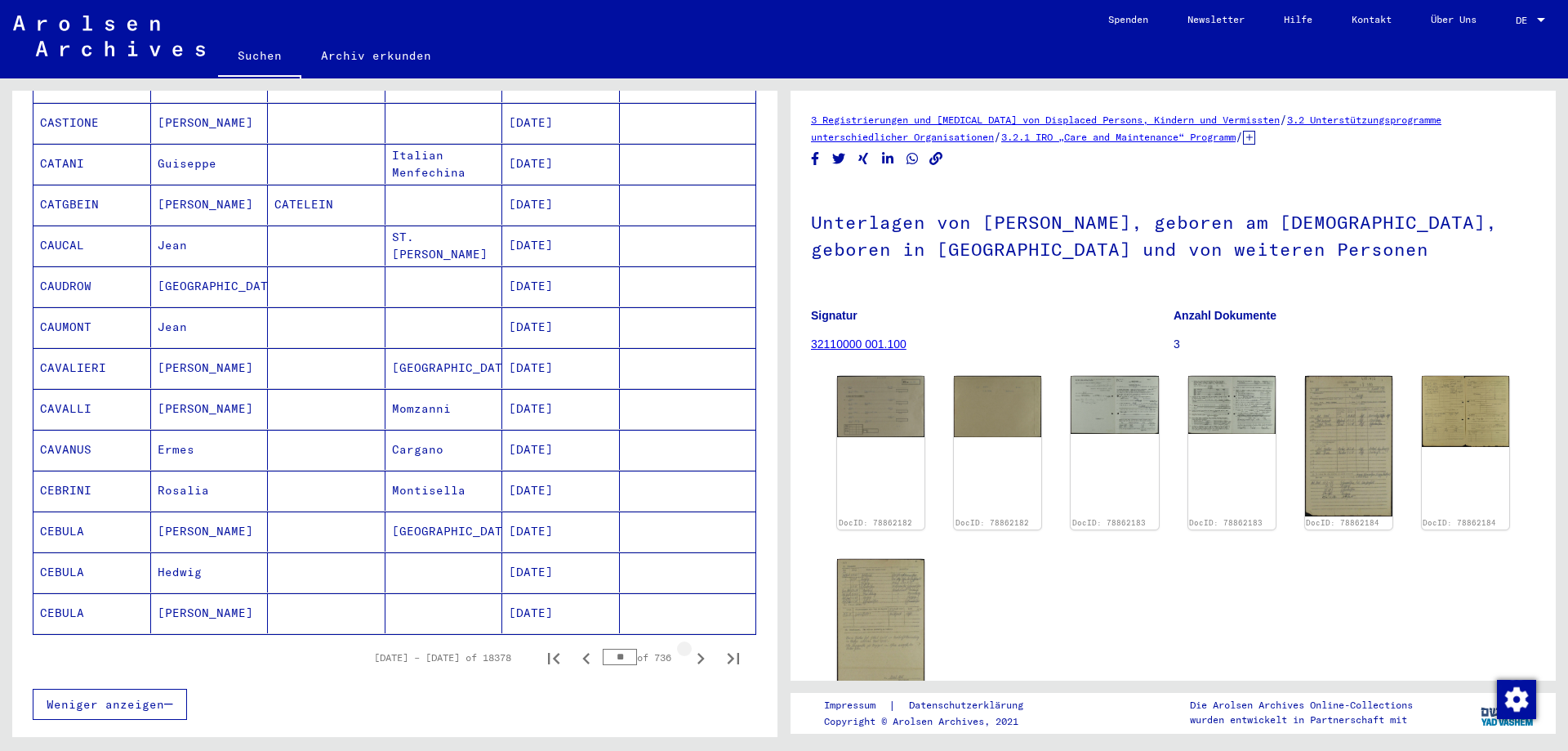
click at [690, 647] on icon "Next page" at bounding box center [700, 658] width 23 height 23
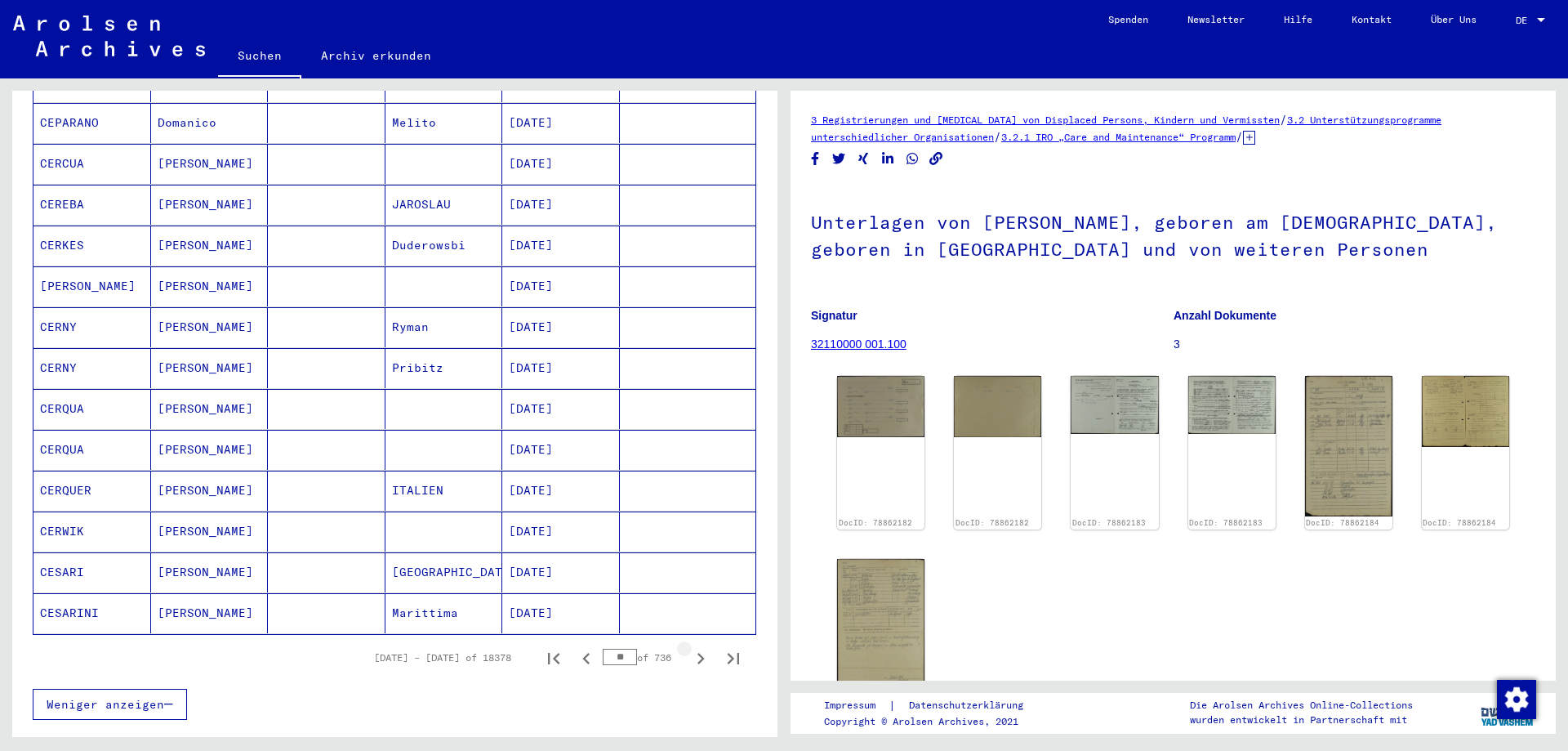
click at [690, 647] on icon "Next page" at bounding box center [700, 658] width 23 height 23
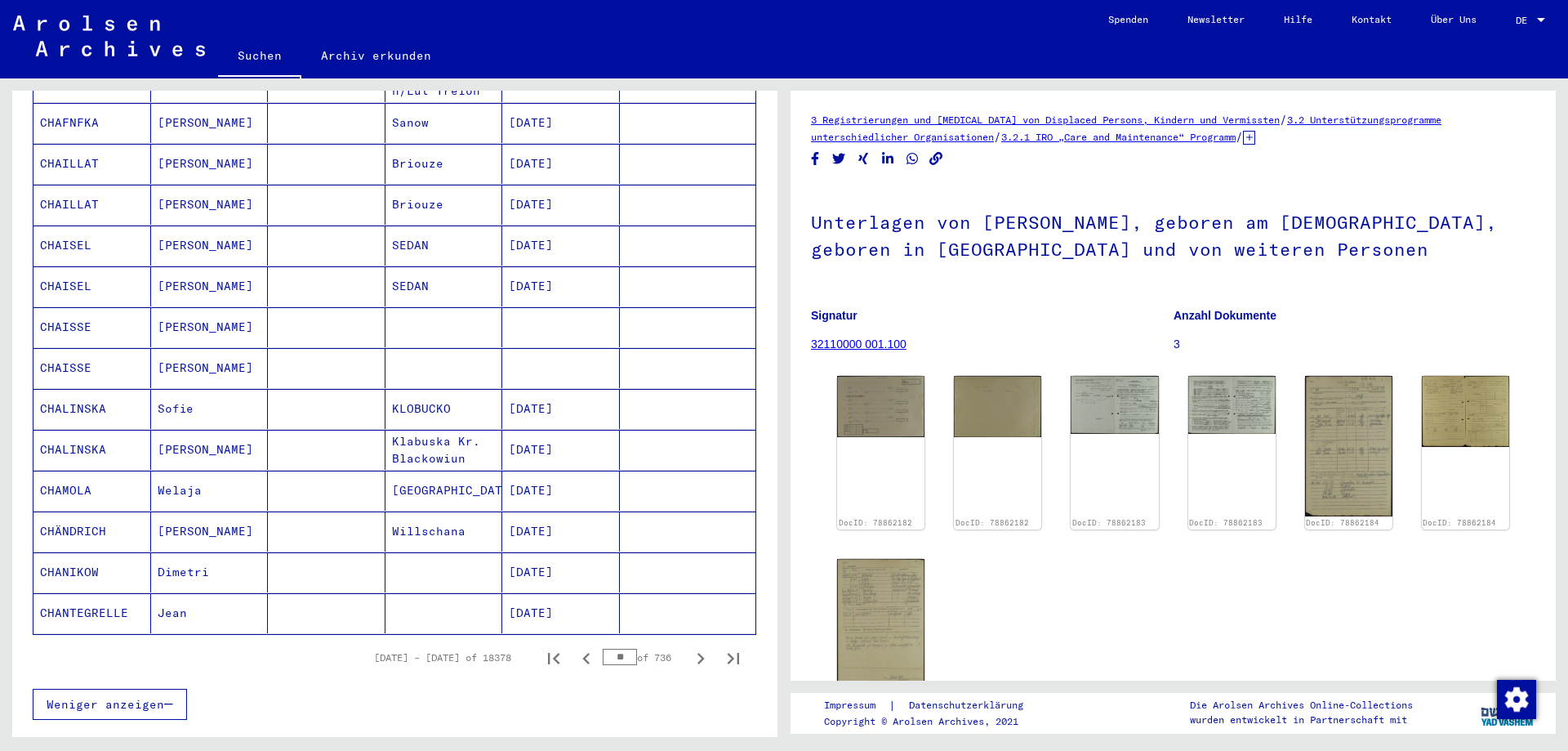
click at [690, 647] on icon "Next page" at bounding box center [700, 658] width 23 height 23
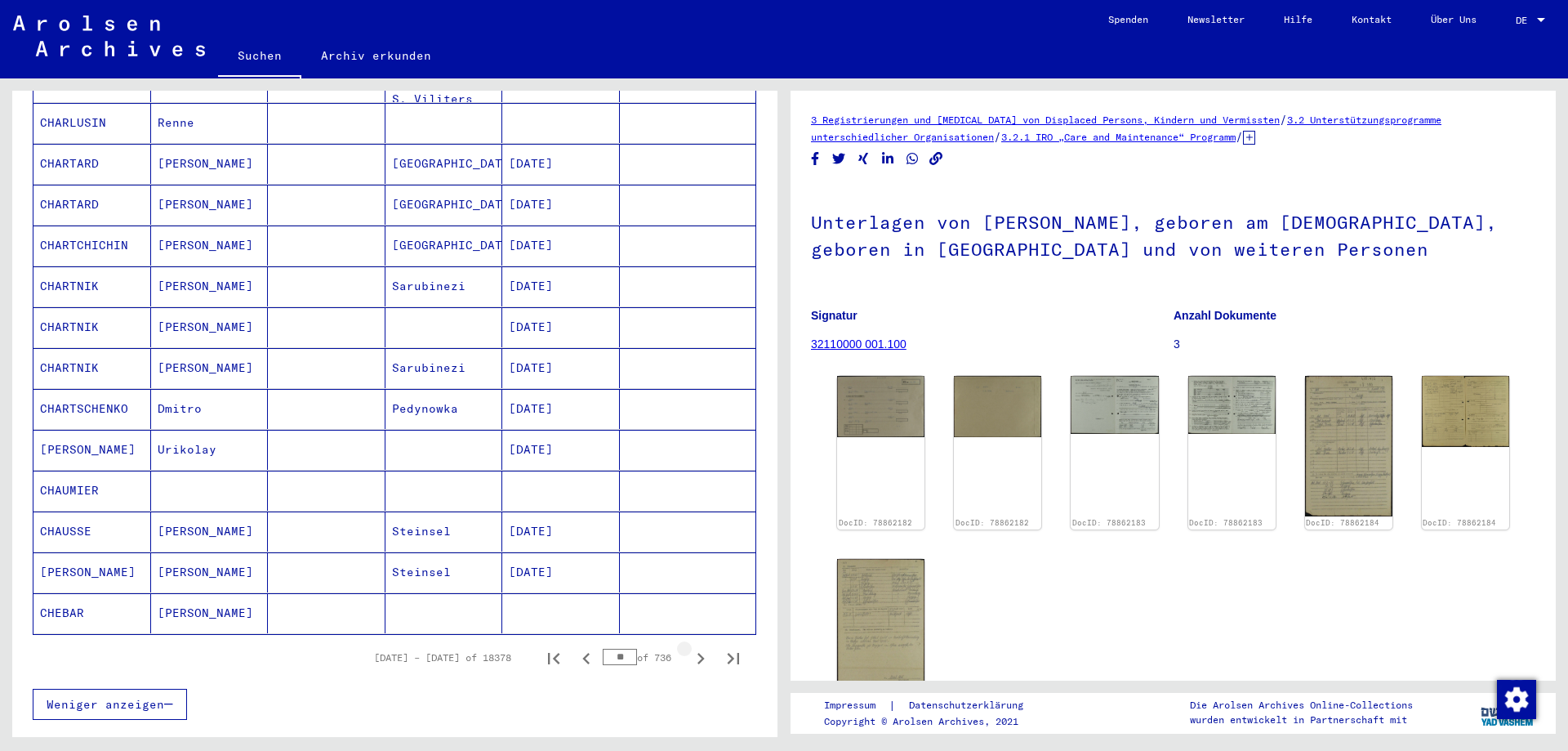
click at [690, 647] on icon "Next page" at bounding box center [700, 658] width 23 height 23
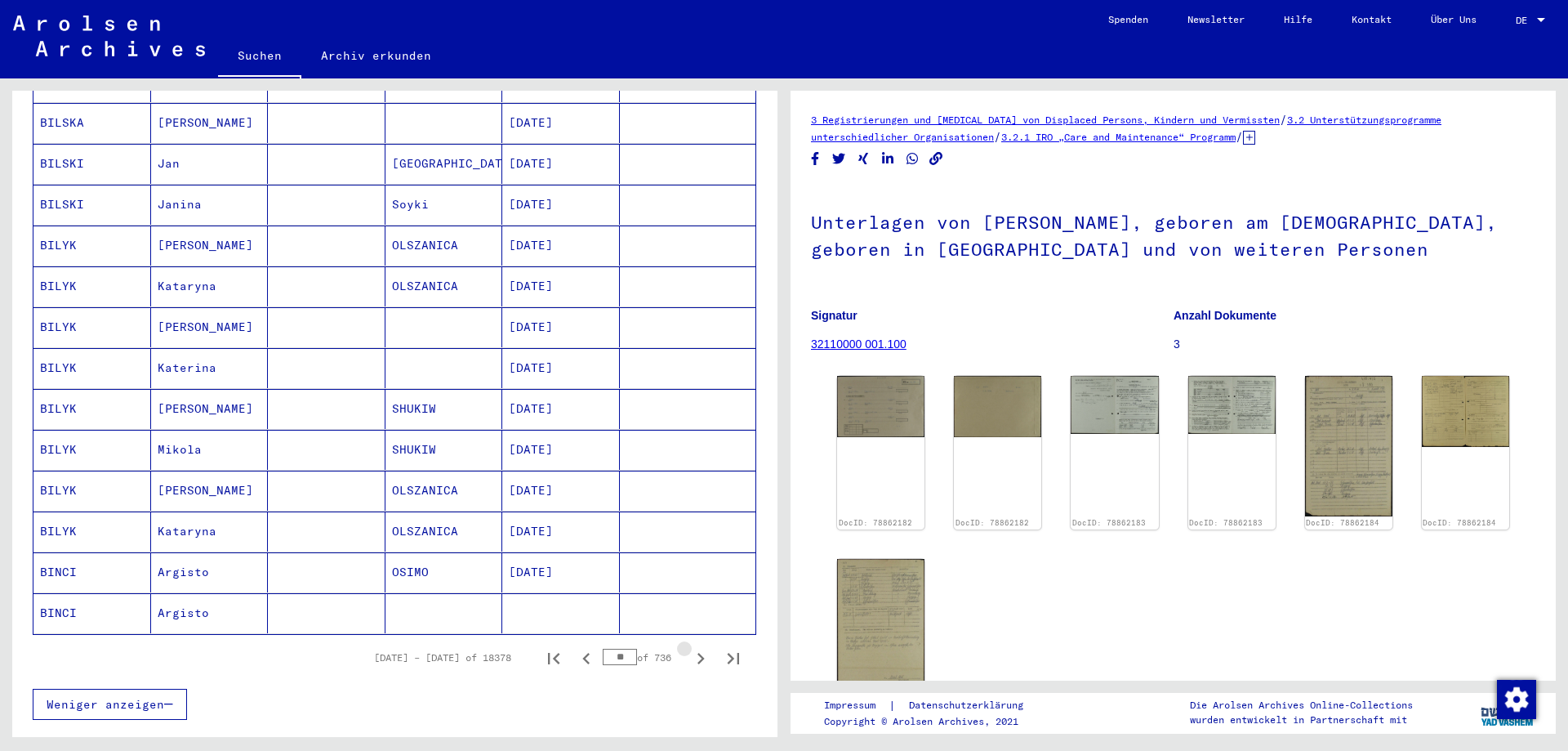
click at [690, 647] on icon "Next page" at bounding box center [700, 658] width 23 height 23
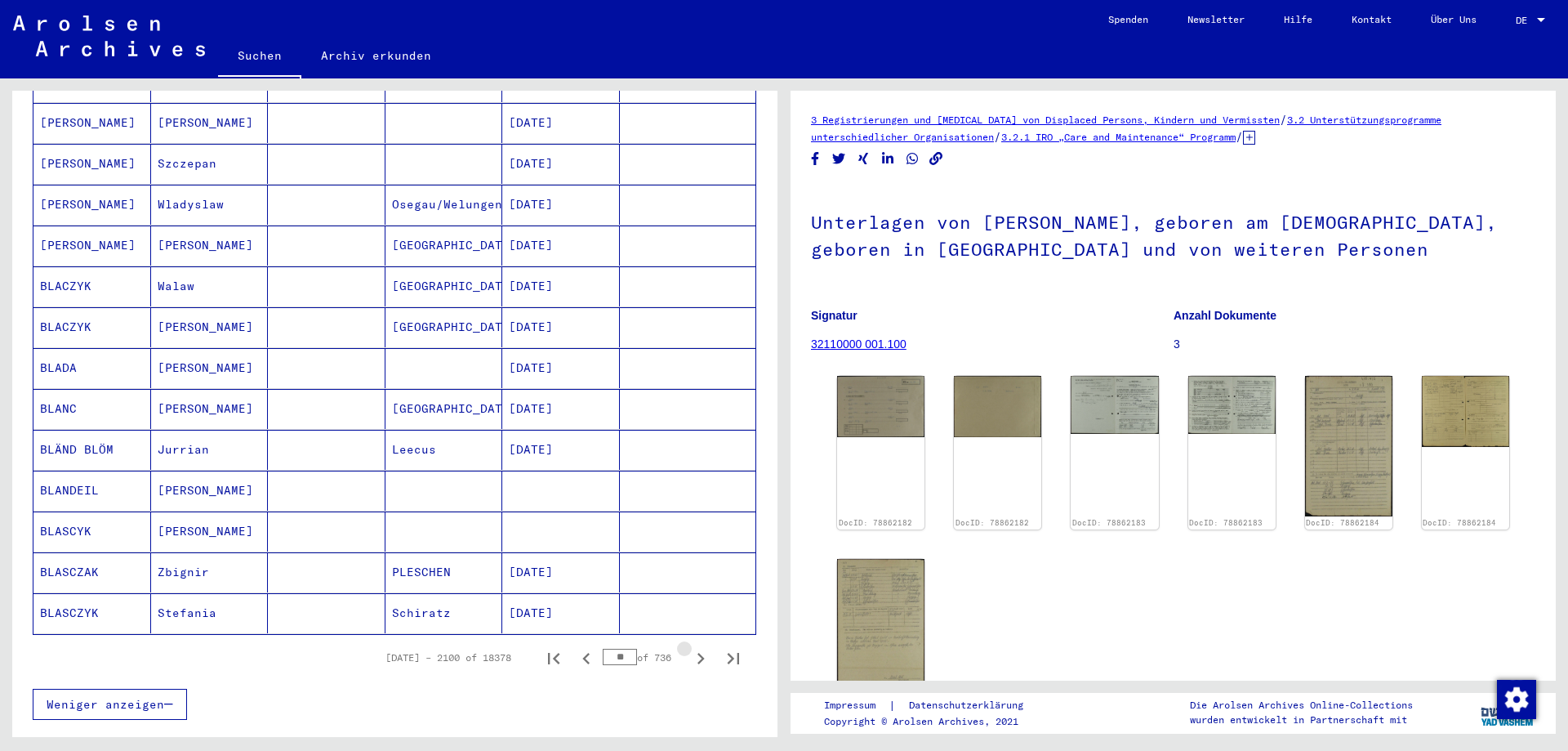
click at [690, 647] on icon "Next page" at bounding box center [700, 658] width 23 height 23
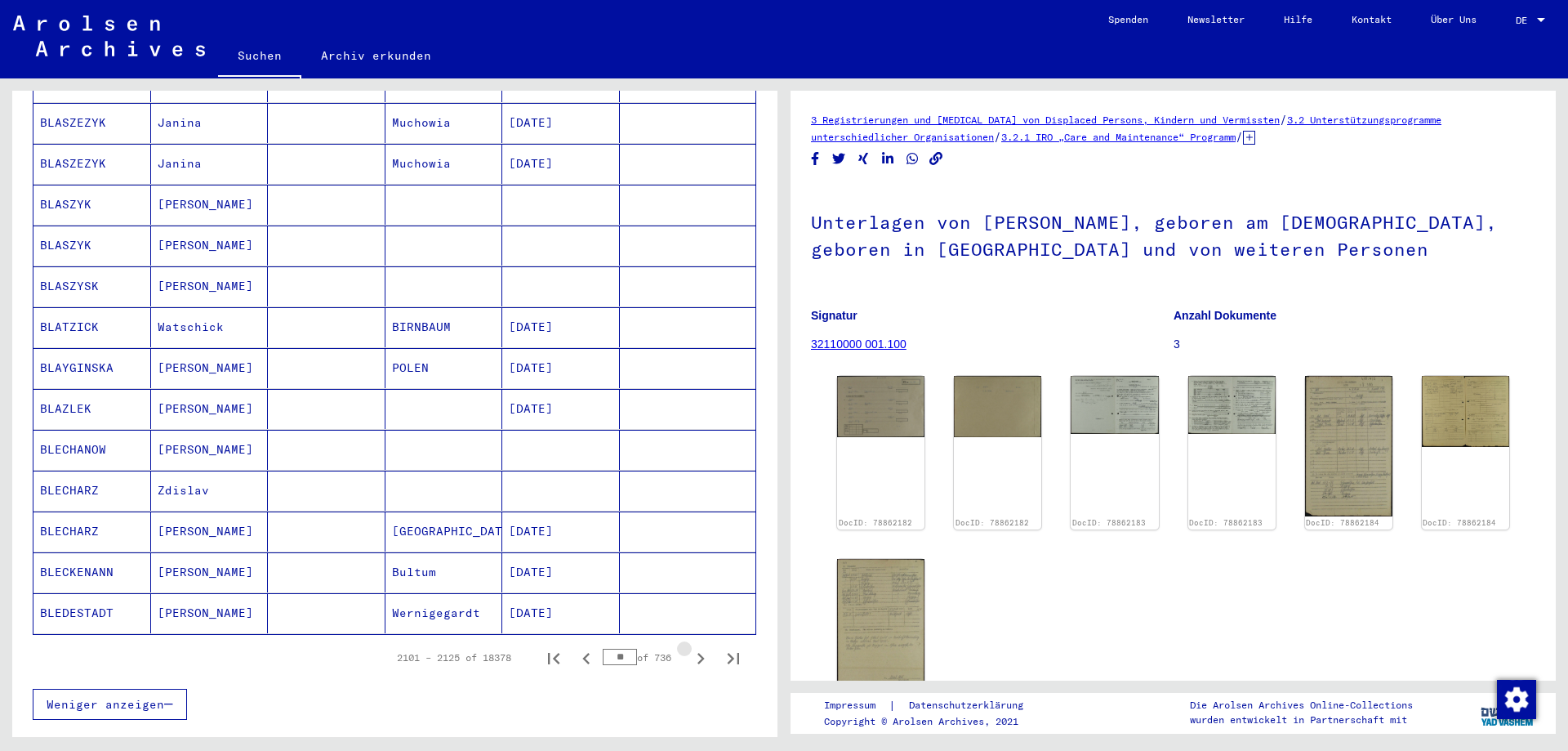
click at [690, 647] on icon "Next page" at bounding box center [700, 658] width 23 height 23
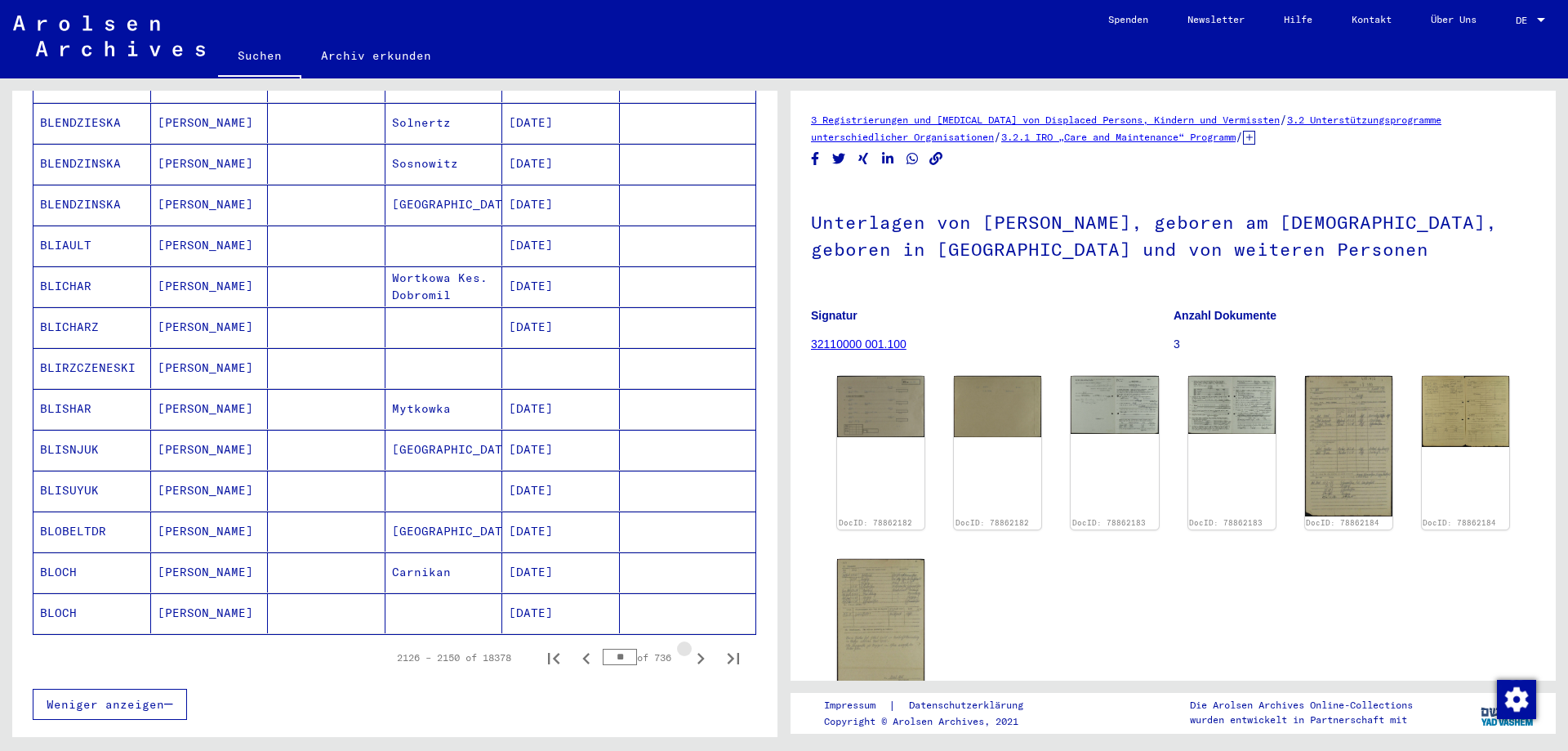
click at [690, 647] on icon "Next page" at bounding box center [700, 658] width 23 height 23
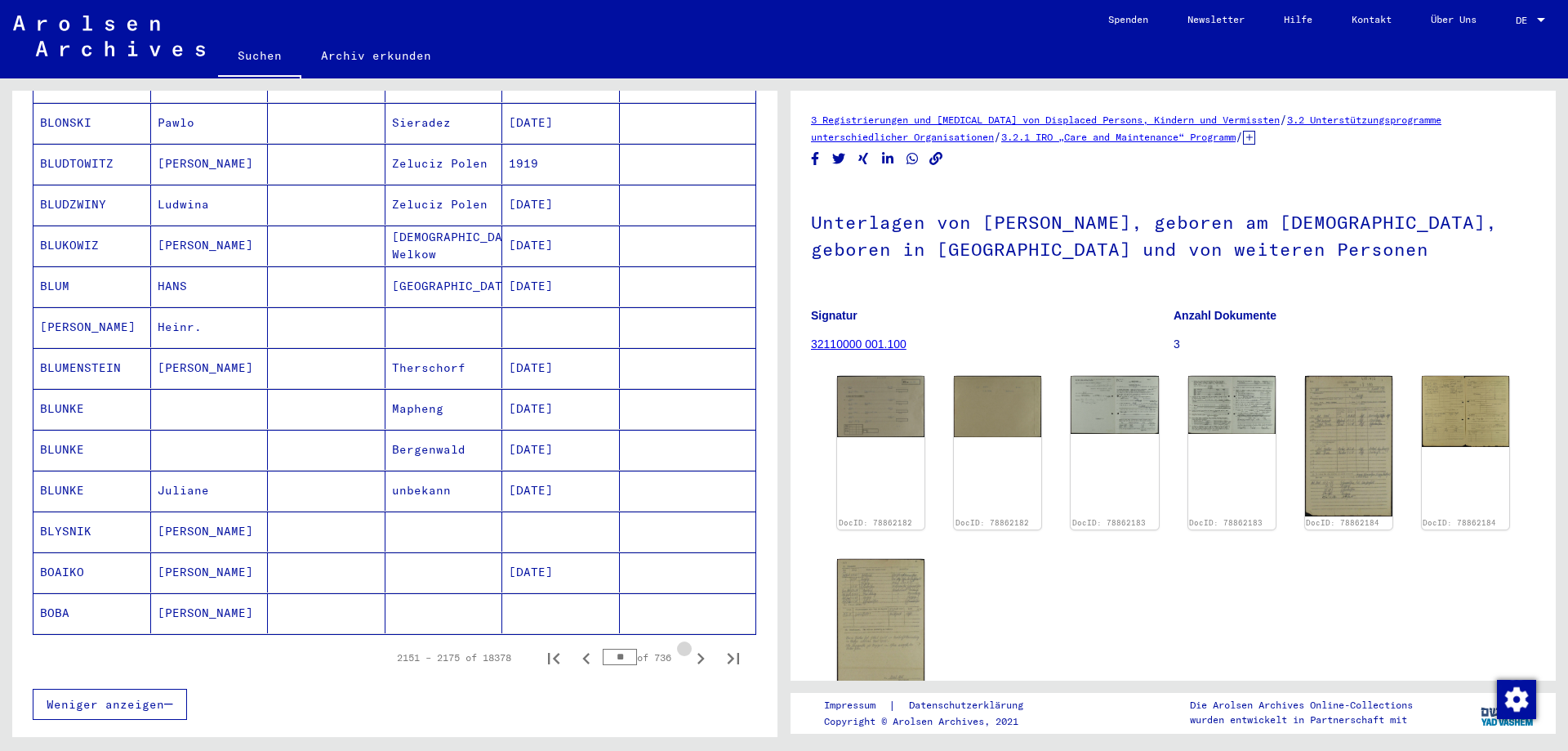
click at [690, 647] on icon "Next page" at bounding box center [700, 658] width 23 height 23
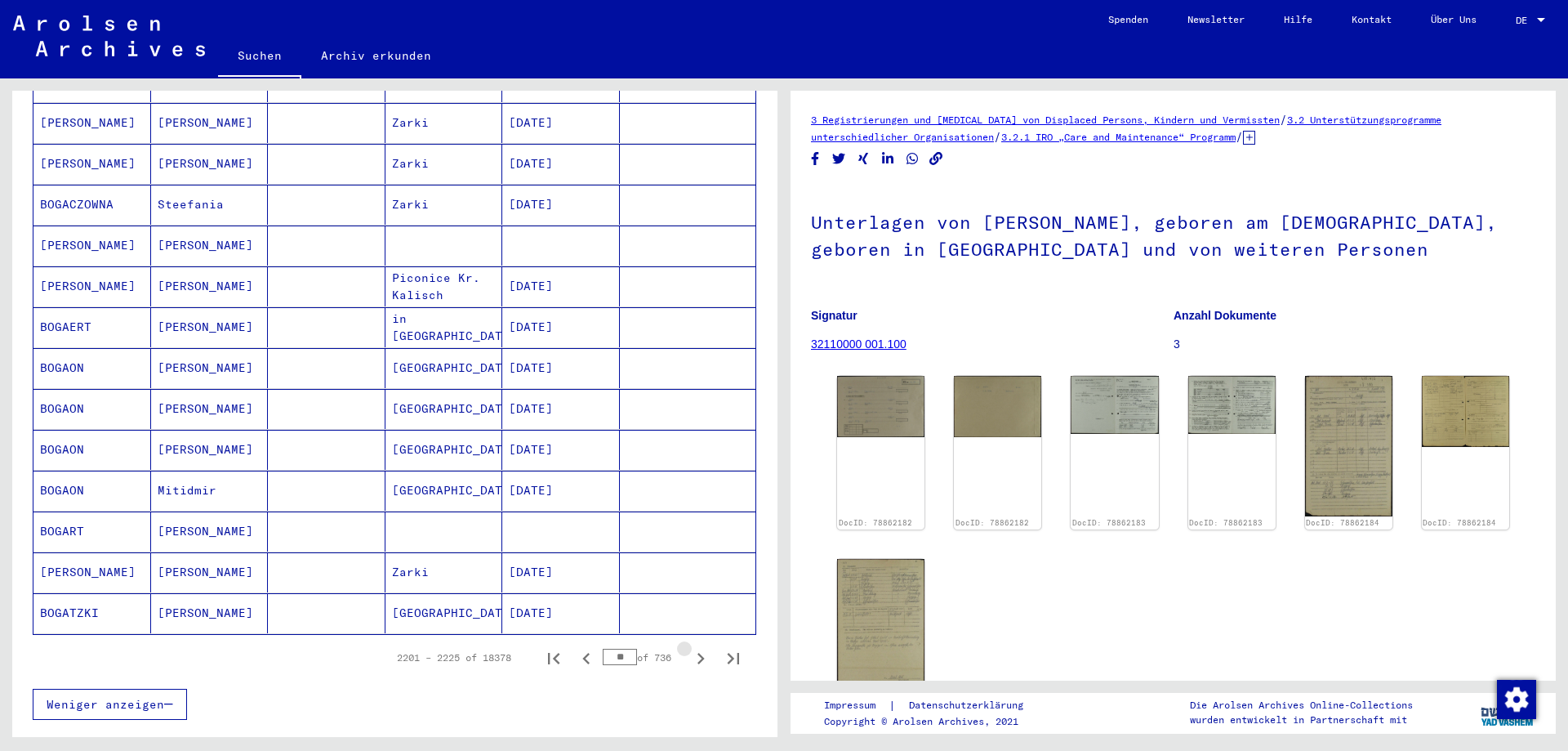
click at [690, 647] on icon "Next page" at bounding box center [700, 658] width 23 height 23
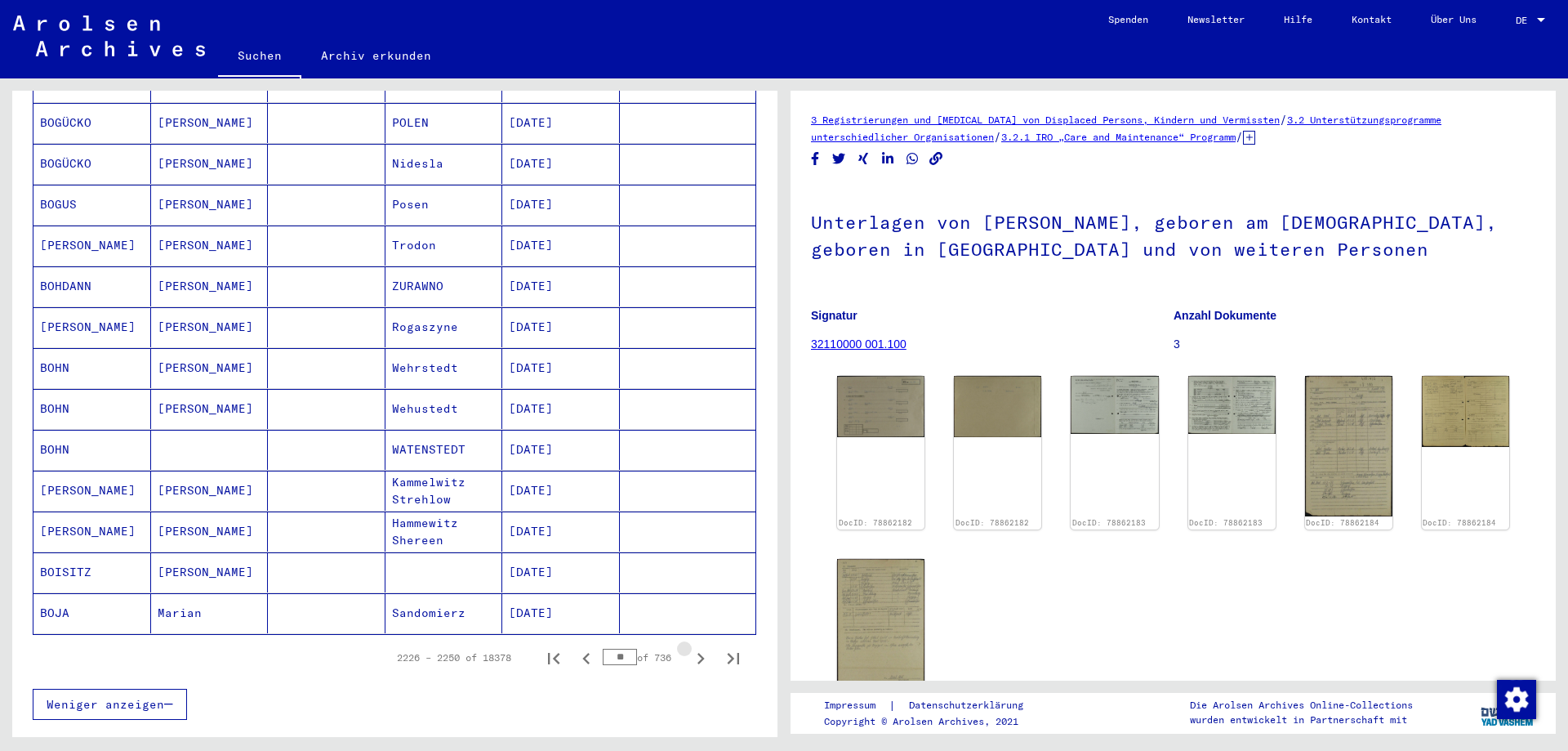
click at [690, 647] on icon "Next page" at bounding box center [700, 658] width 23 height 23
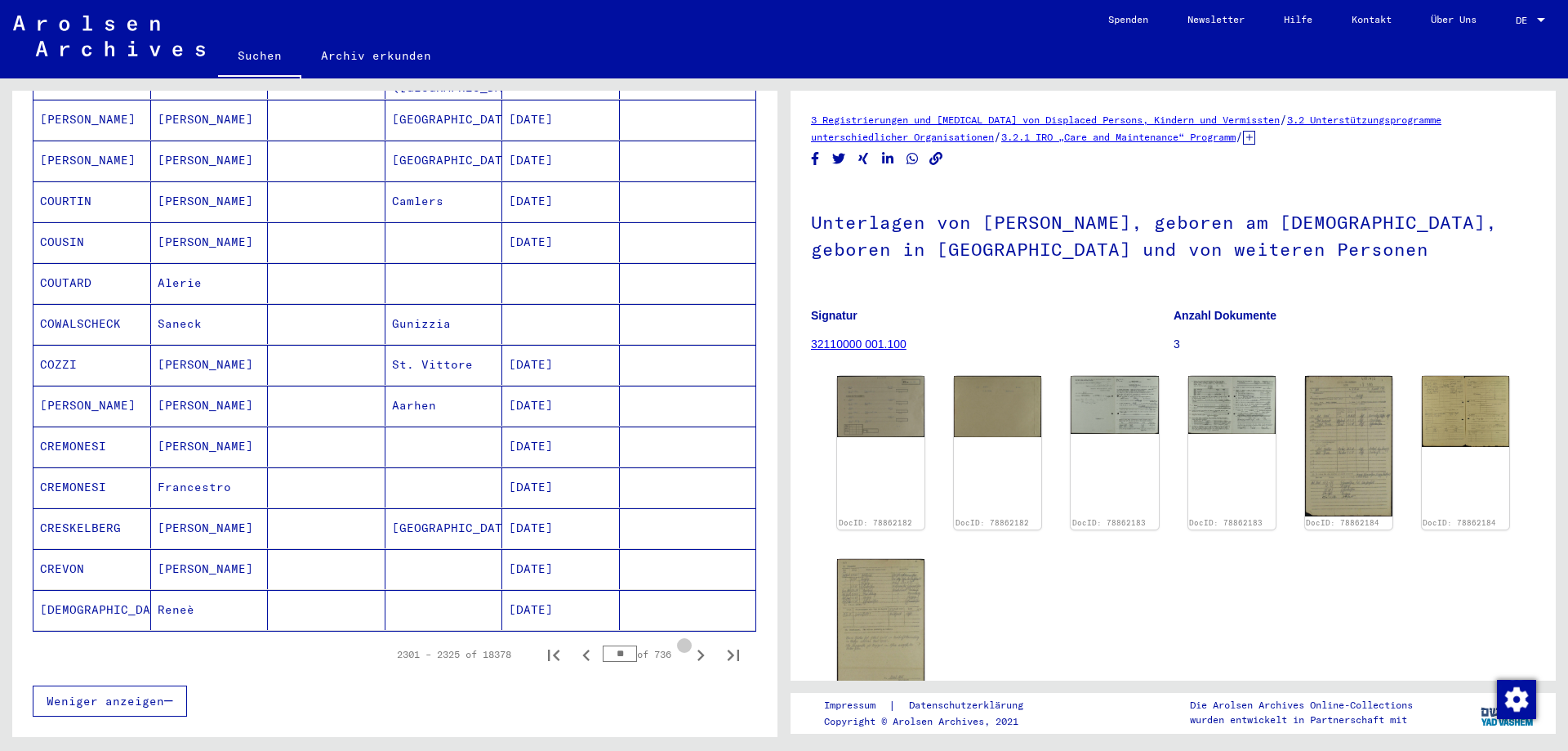
click at [690, 644] on icon "Next page" at bounding box center [700, 656] width 23 height 23
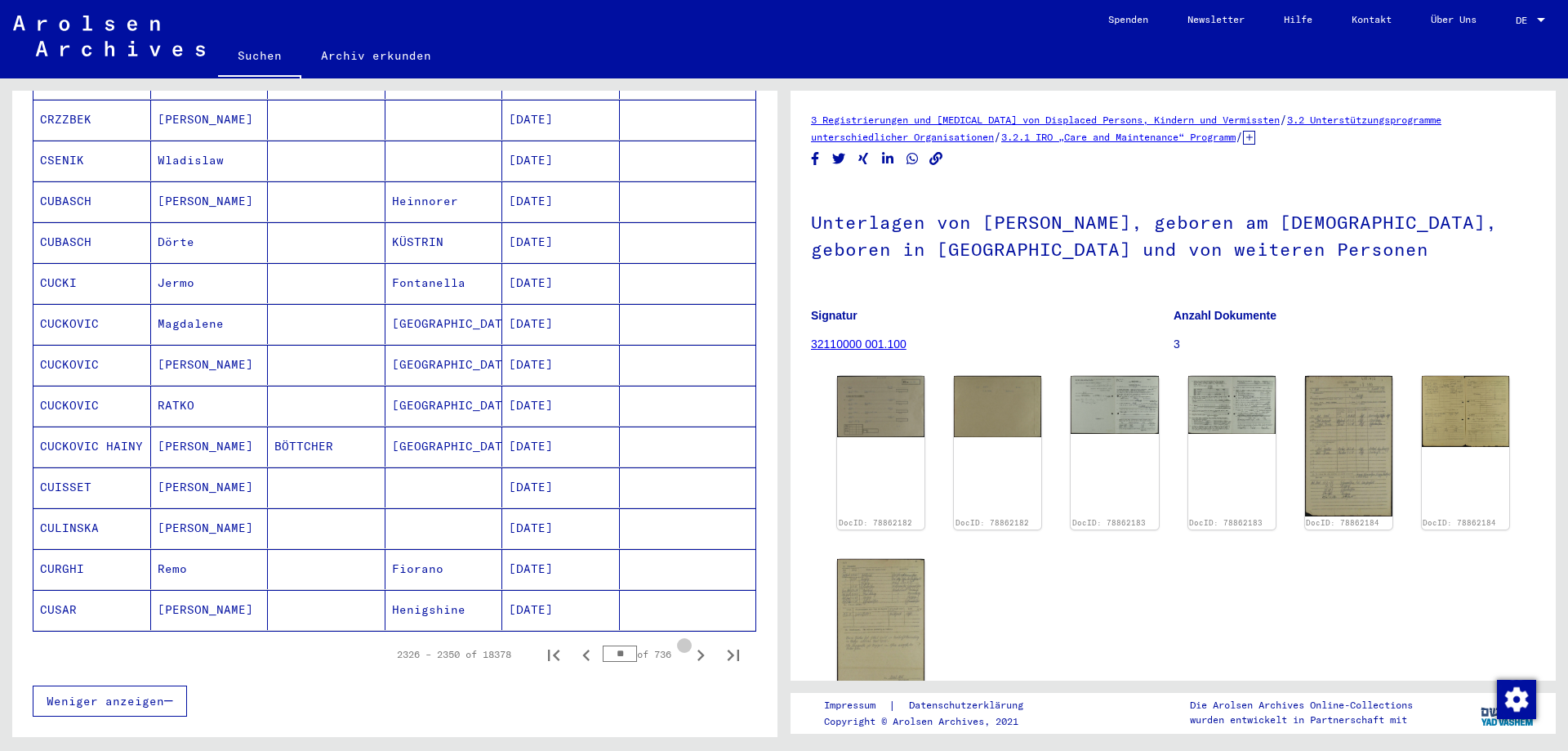
click at [690, 644] on icon "Next page" at bounding box center [700, 656] width 23 height 23
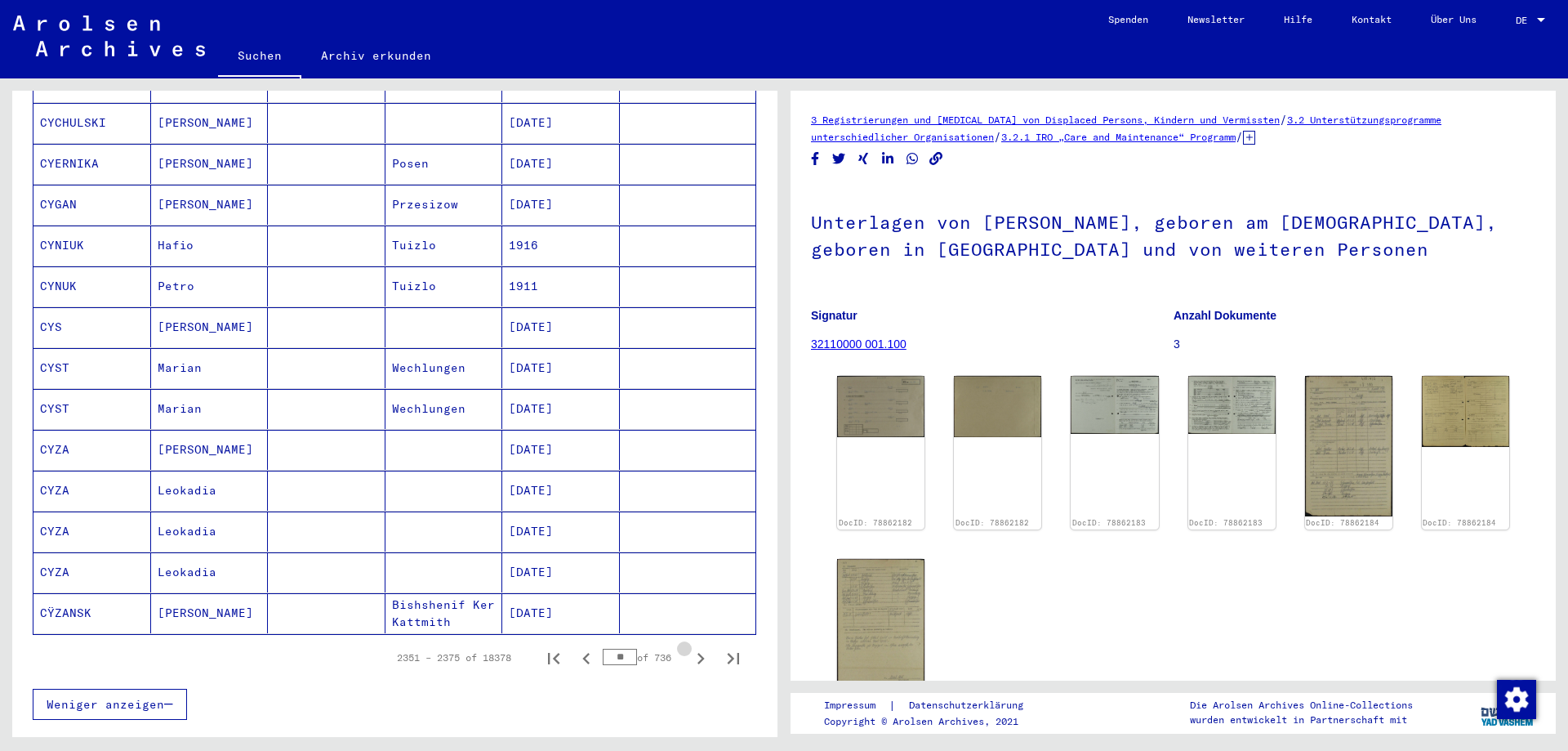
click at [690, 647] on icon "Next page" at bounding box center [700, 658] width 23 height 23
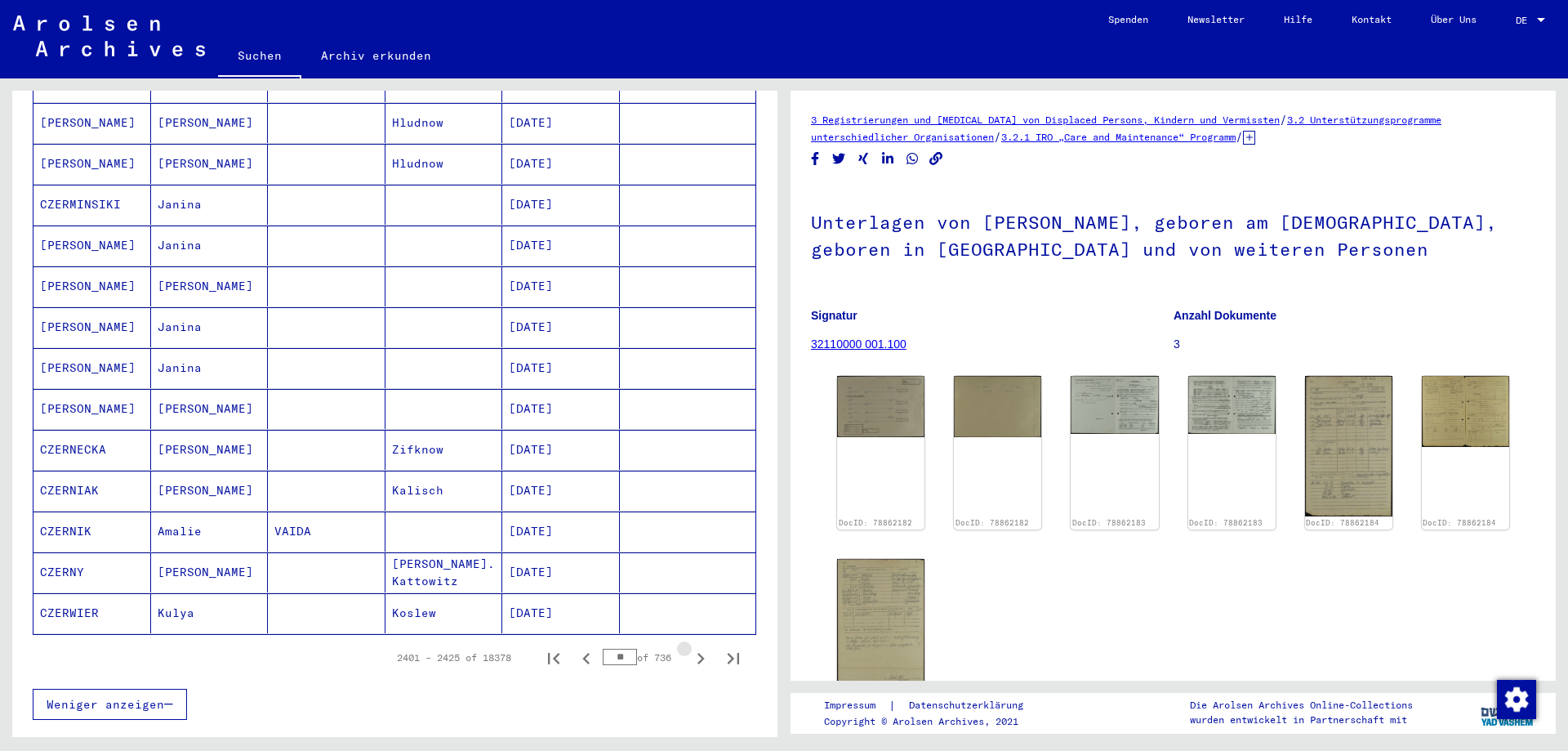
click at [690, 647] on icon "Next page" at bounding box center [700, 658] width 23 height 23
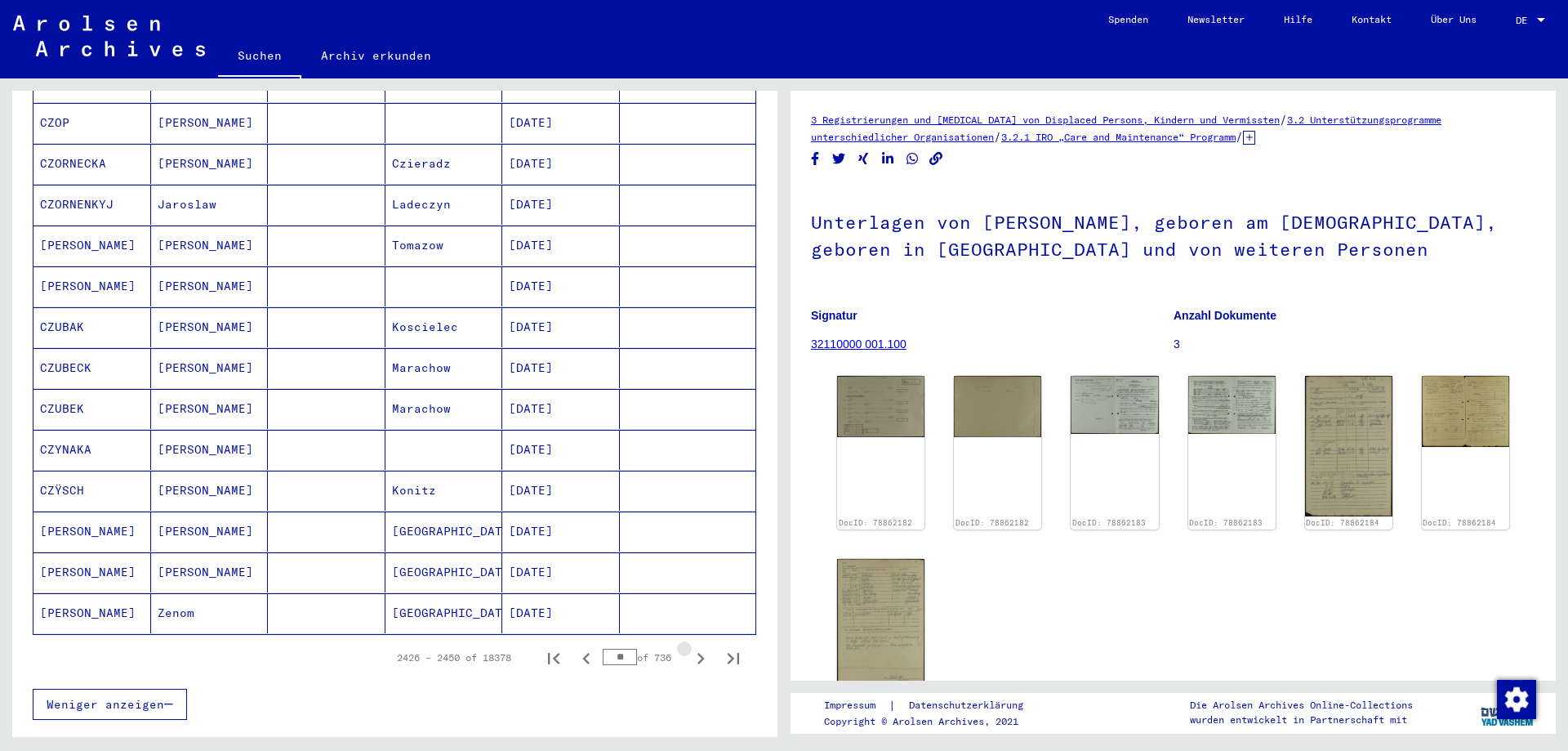
click at [690, 647] on icon "Next page" at bounding box center [700, 658] width 23 height 23
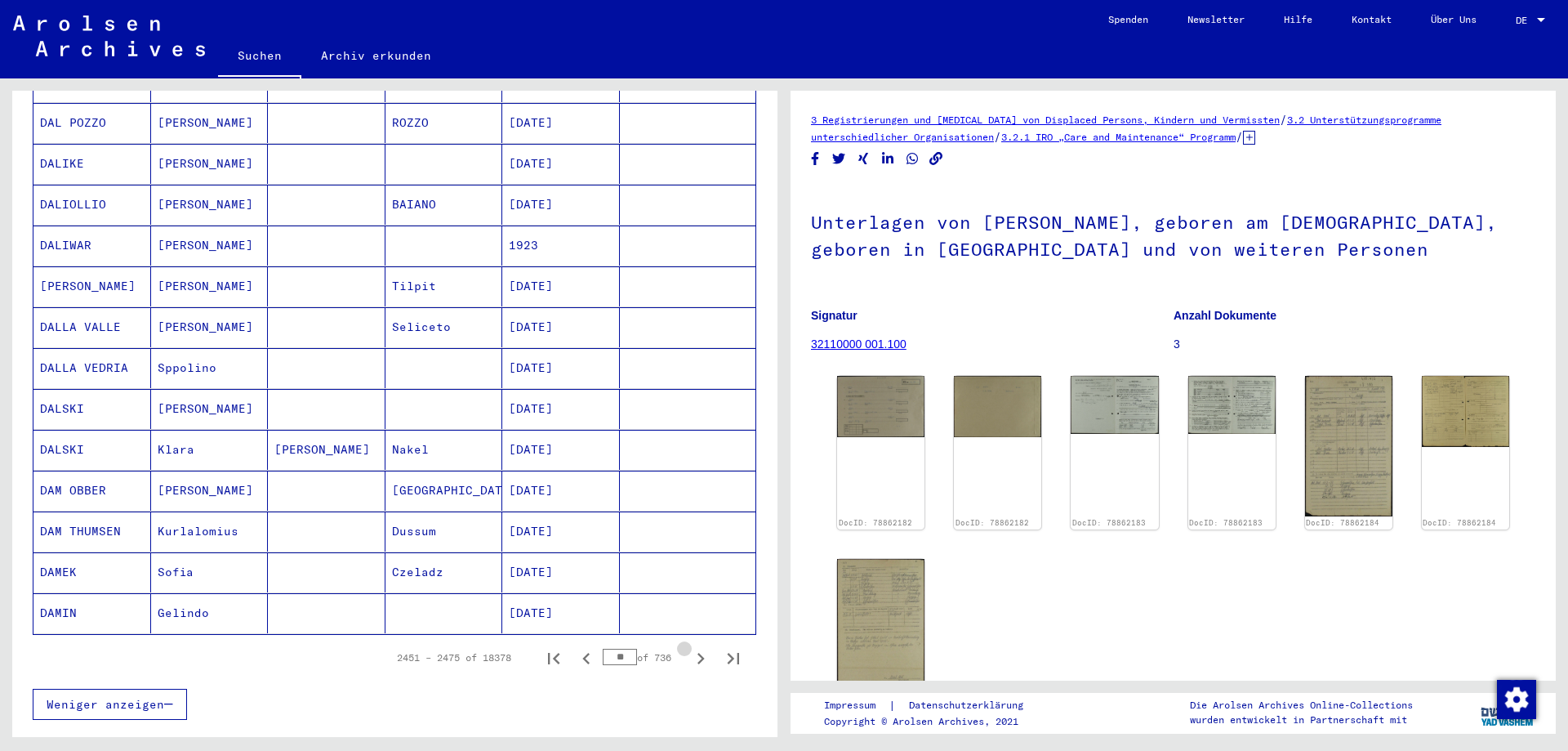
click at [690, 647] on icon "Next page" at bounding box center [700, 658] width 23 height 23
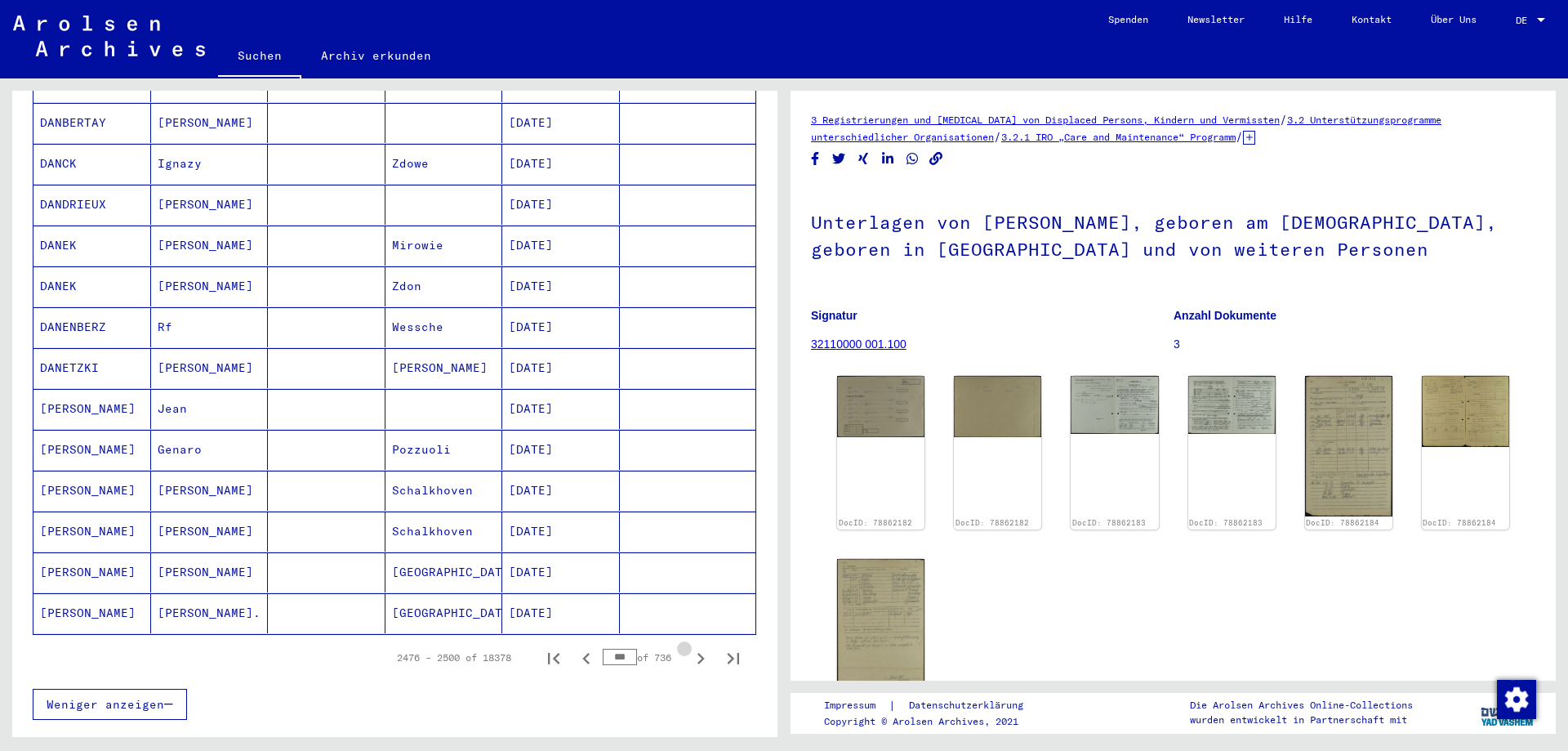
click at [690, 647] on icon "Next page" at bounding box center [700, 658] width 23 height 23
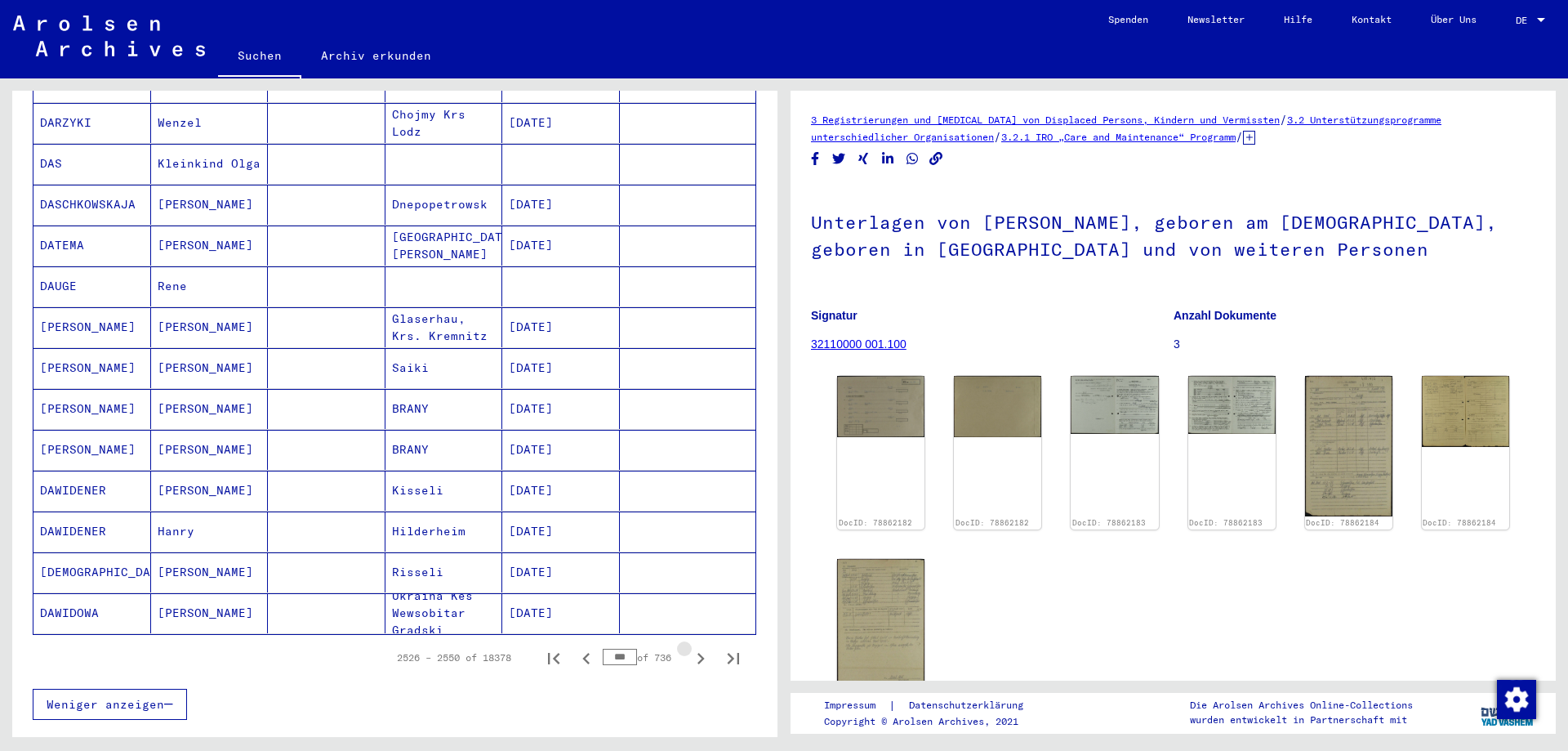
click at [690, 647] on icon "Next page" at bounding box center [700, 658] width 23 height 23
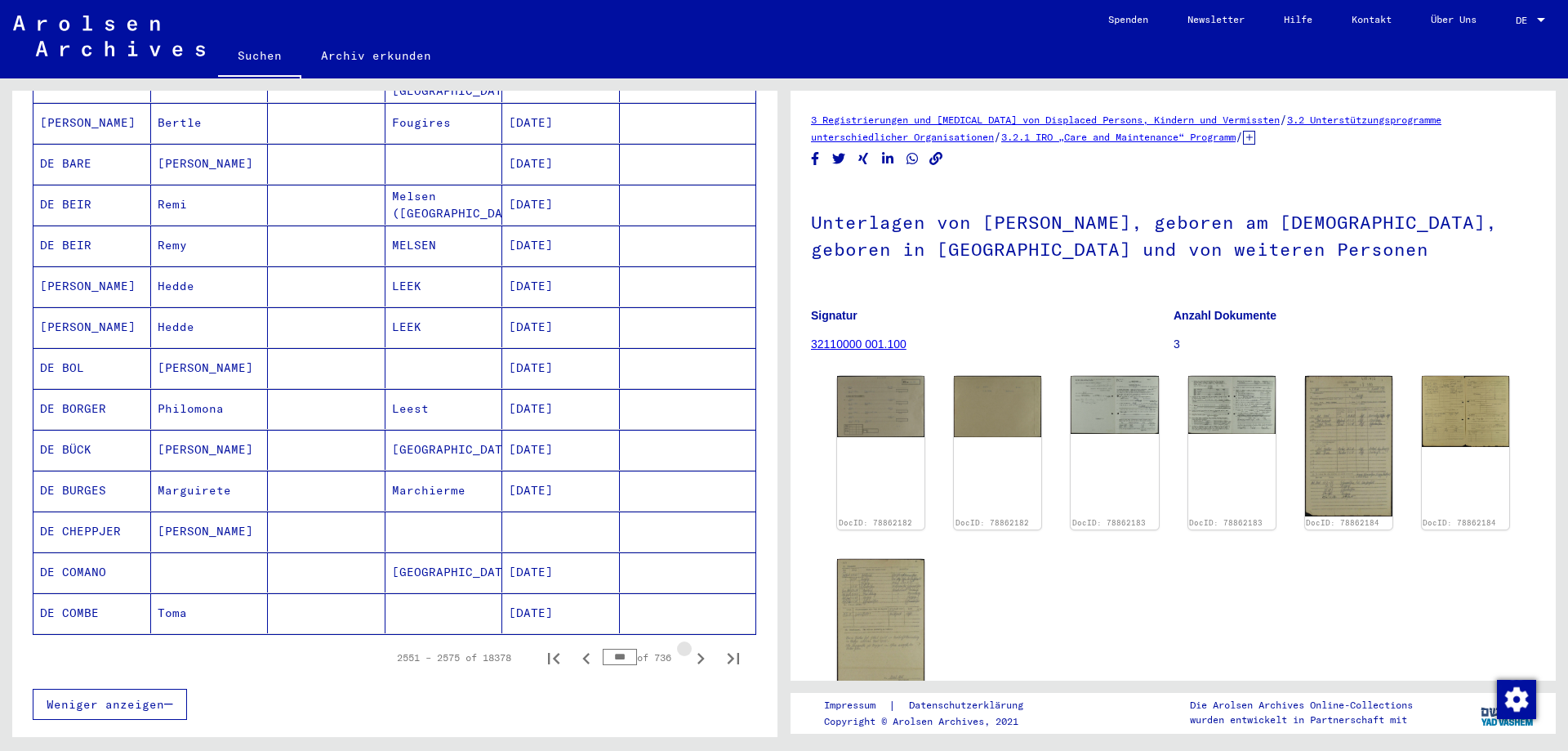
click at [690, 647] on icon "Next page" at bounding box center [700, 658] width 23 height 23
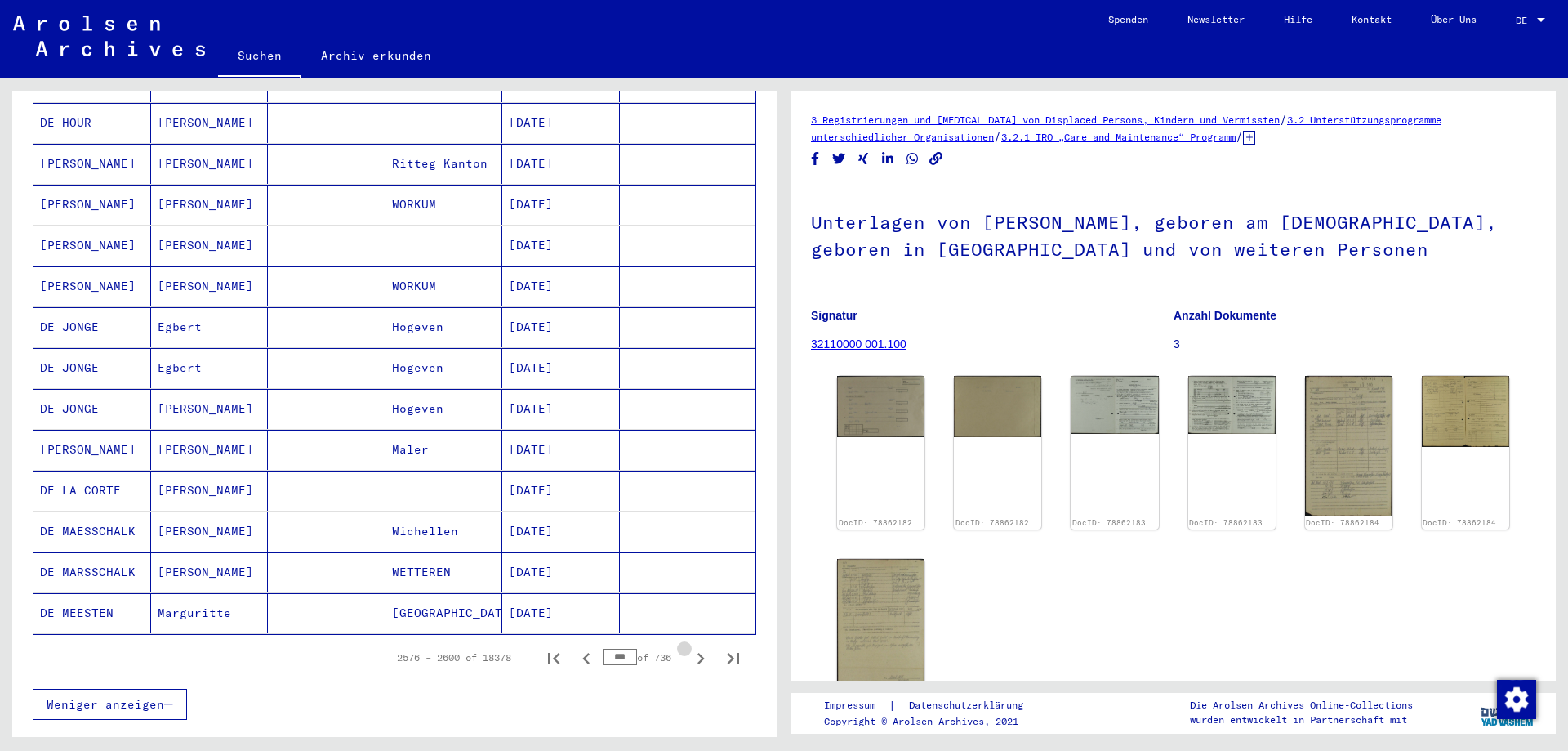
click at [690, 647] on icon "Next page" at bounding box center [700, 658] width 23 height 23
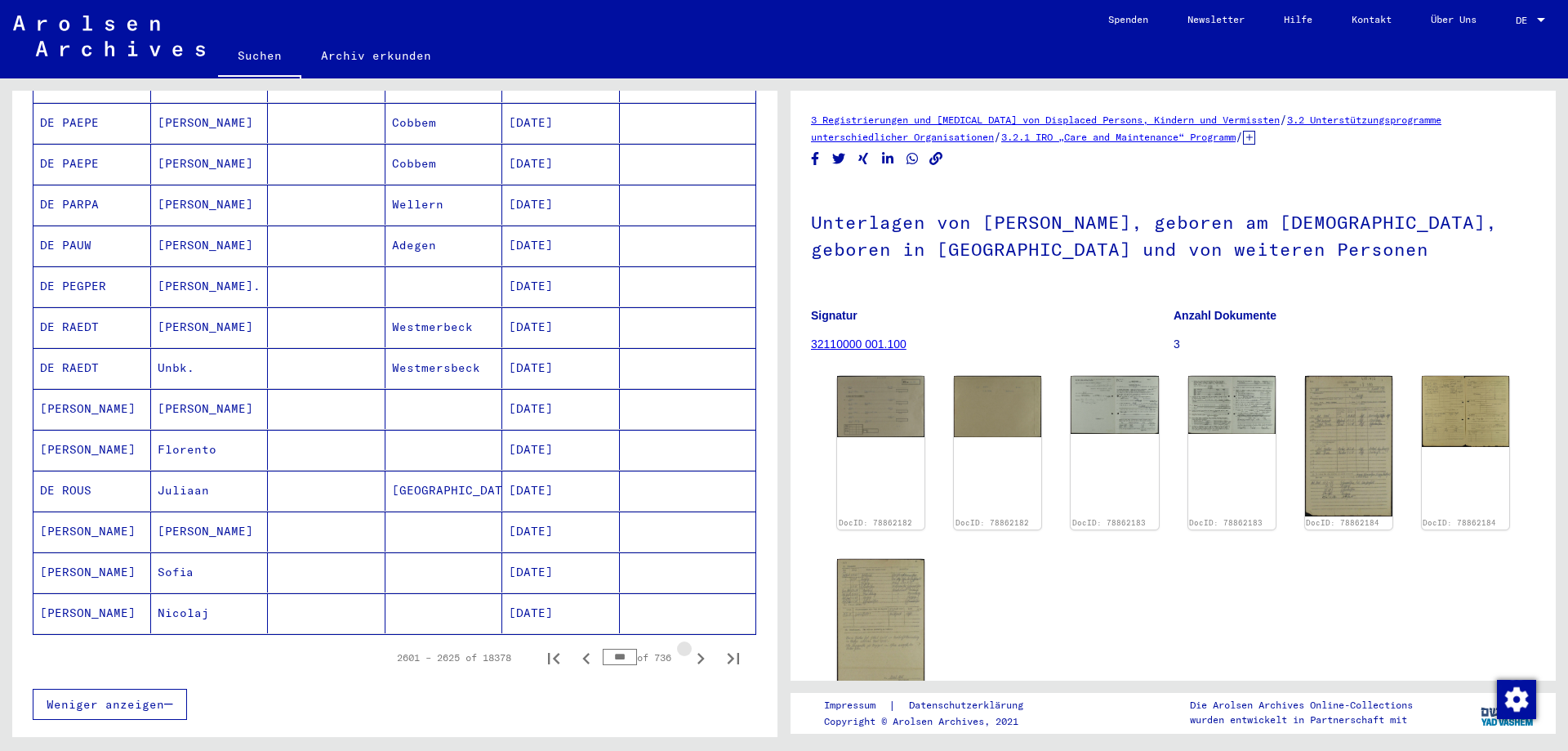
click at [690, 647] on icon "Next page" at bounding box center [700, 658] width 23 height 23
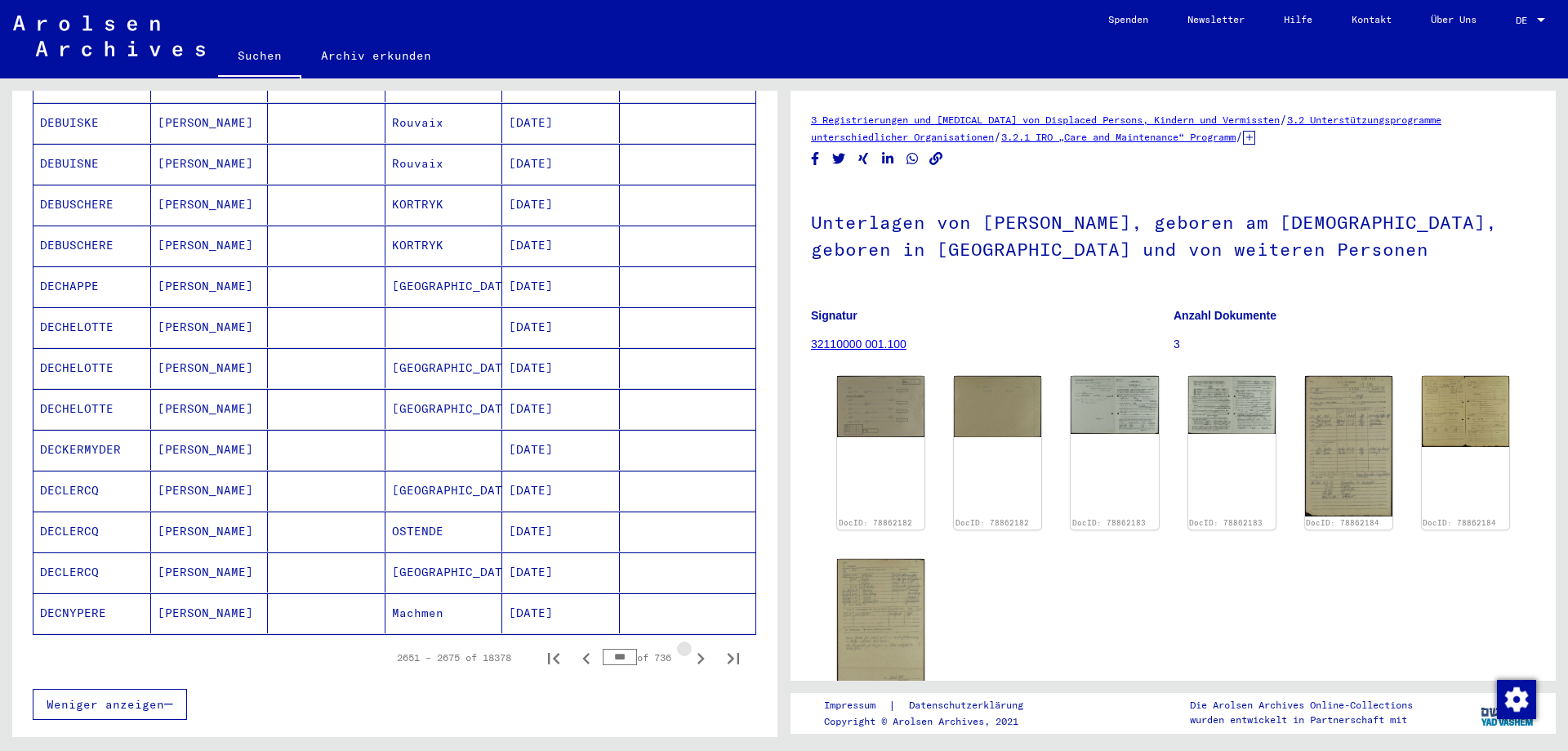
click at [690, 647] on icon "Next page" at bounding box center [700, 658] width 23 height 23
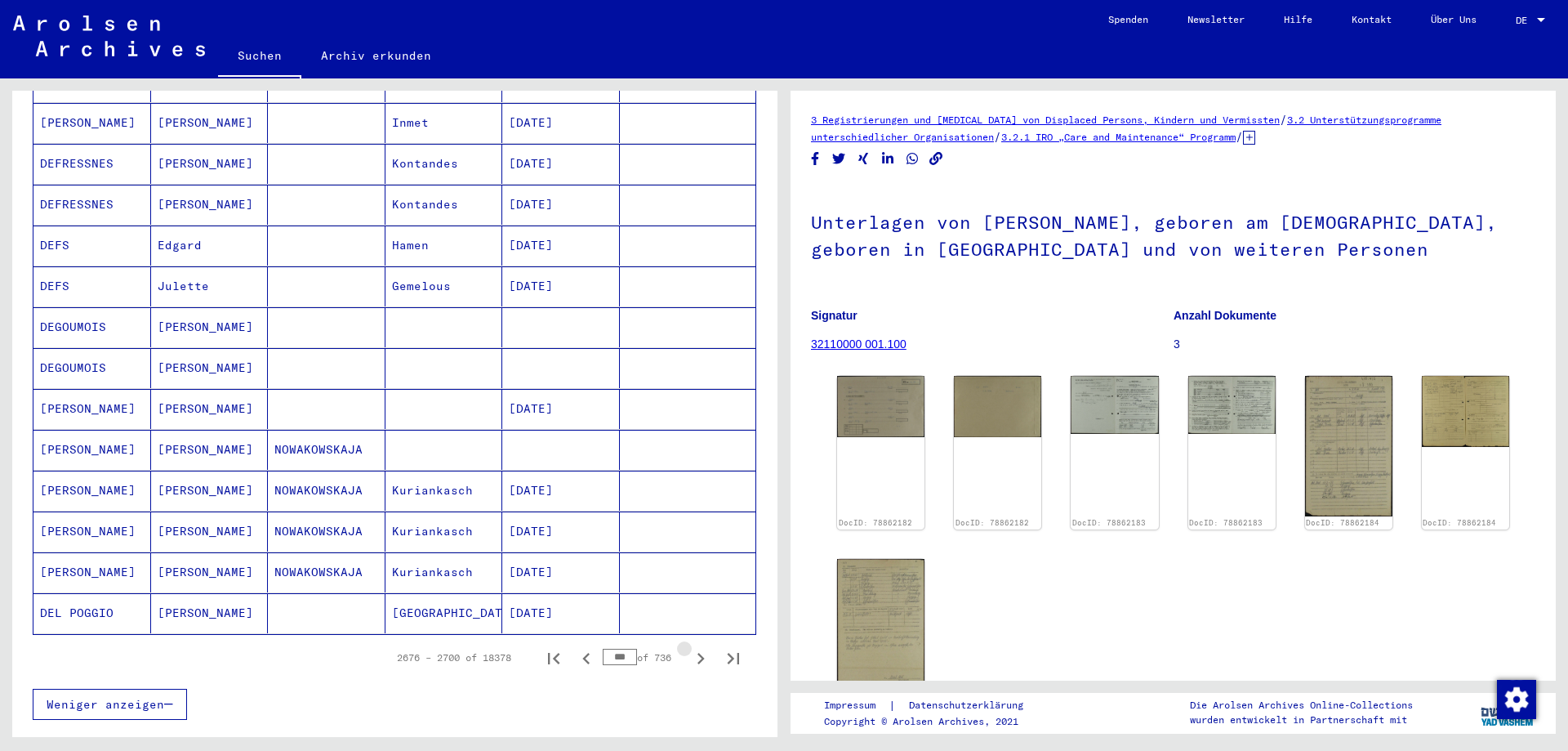
click at [690, 647] on icon "Next page" at bounding box center [700, 658] width 23 height 23
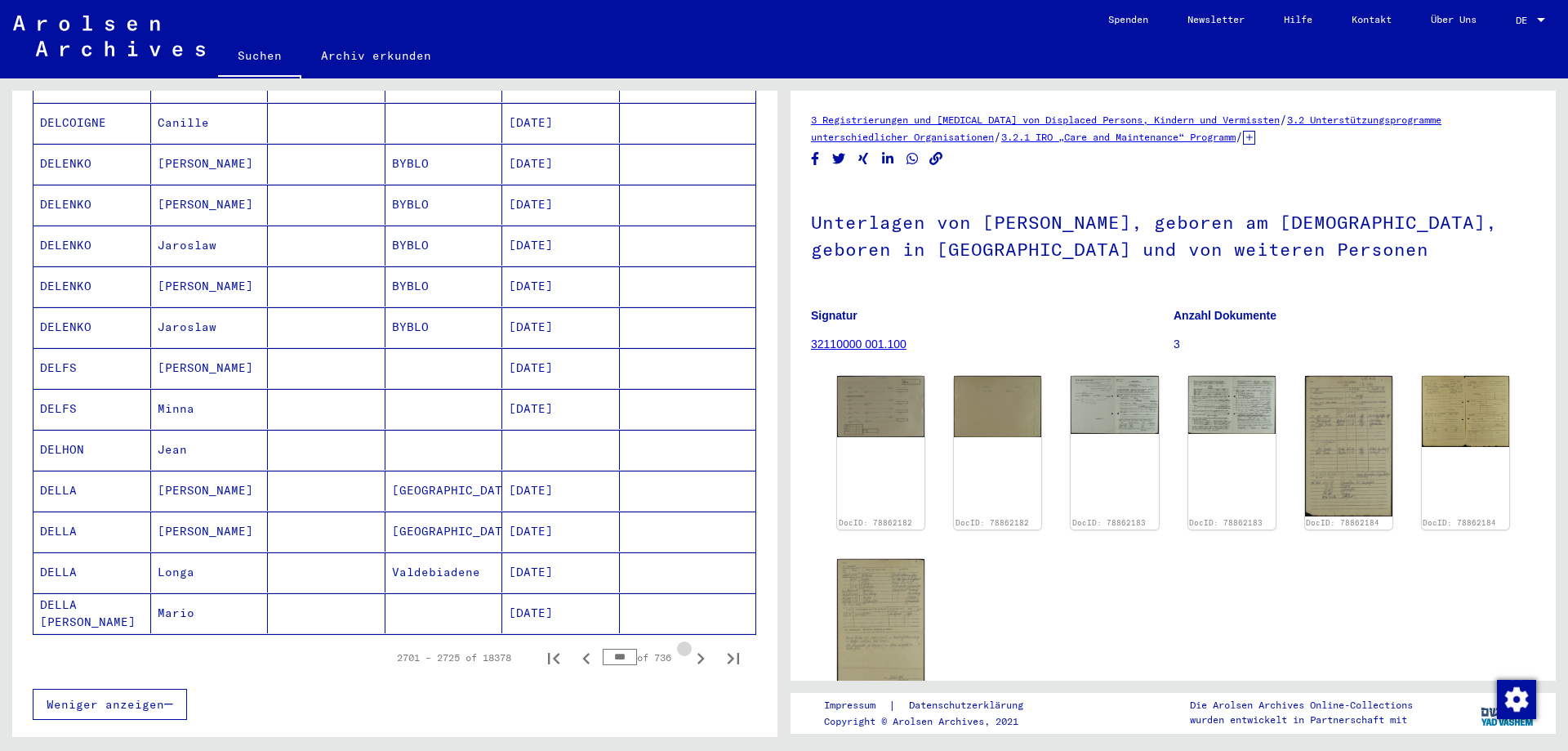
click at [690, 647] on icon "Next page" at bounding box center [700, 658] width 23 height 23
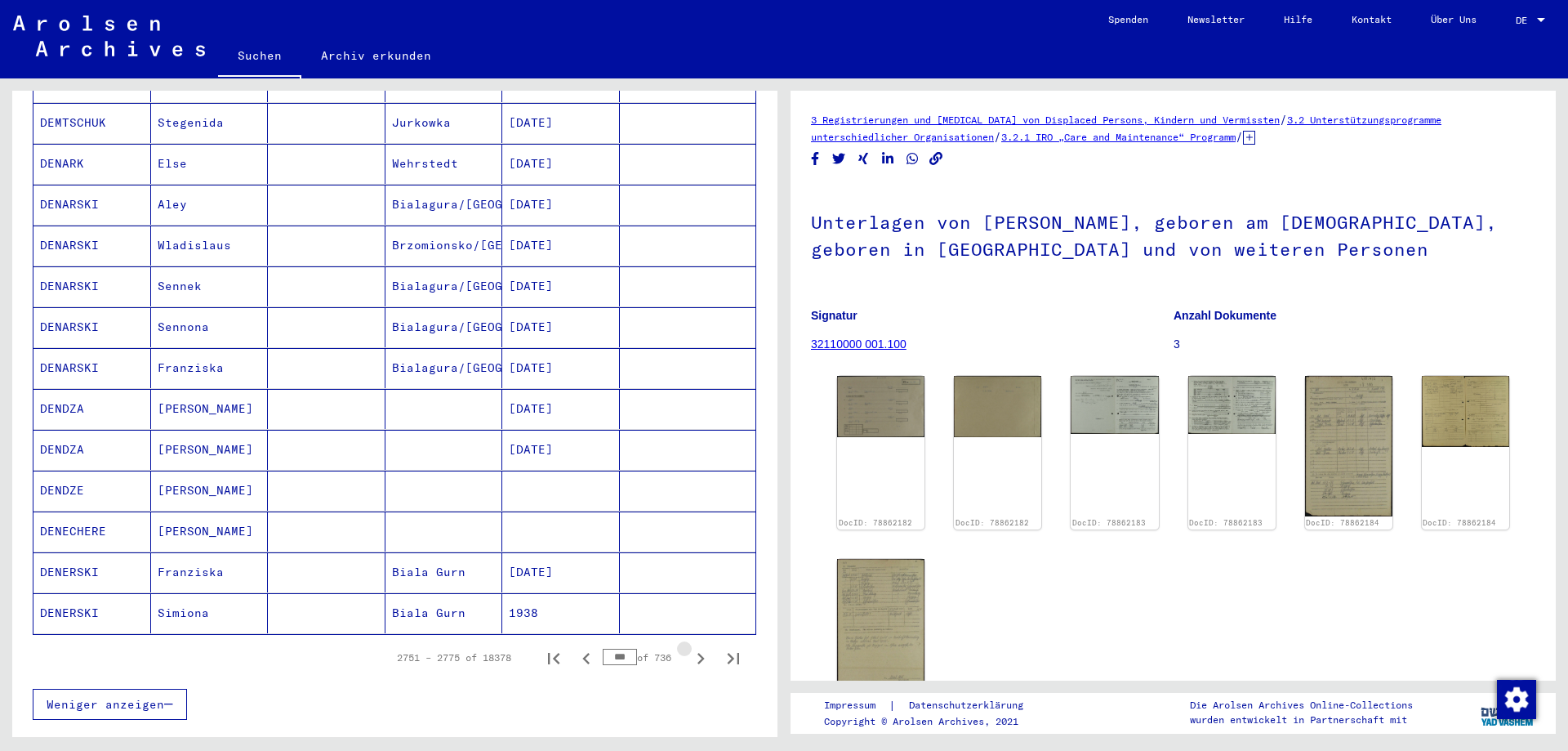
click at [690, 647] on icon "Next page" at bounding box center [700, 658] width 23 height 23
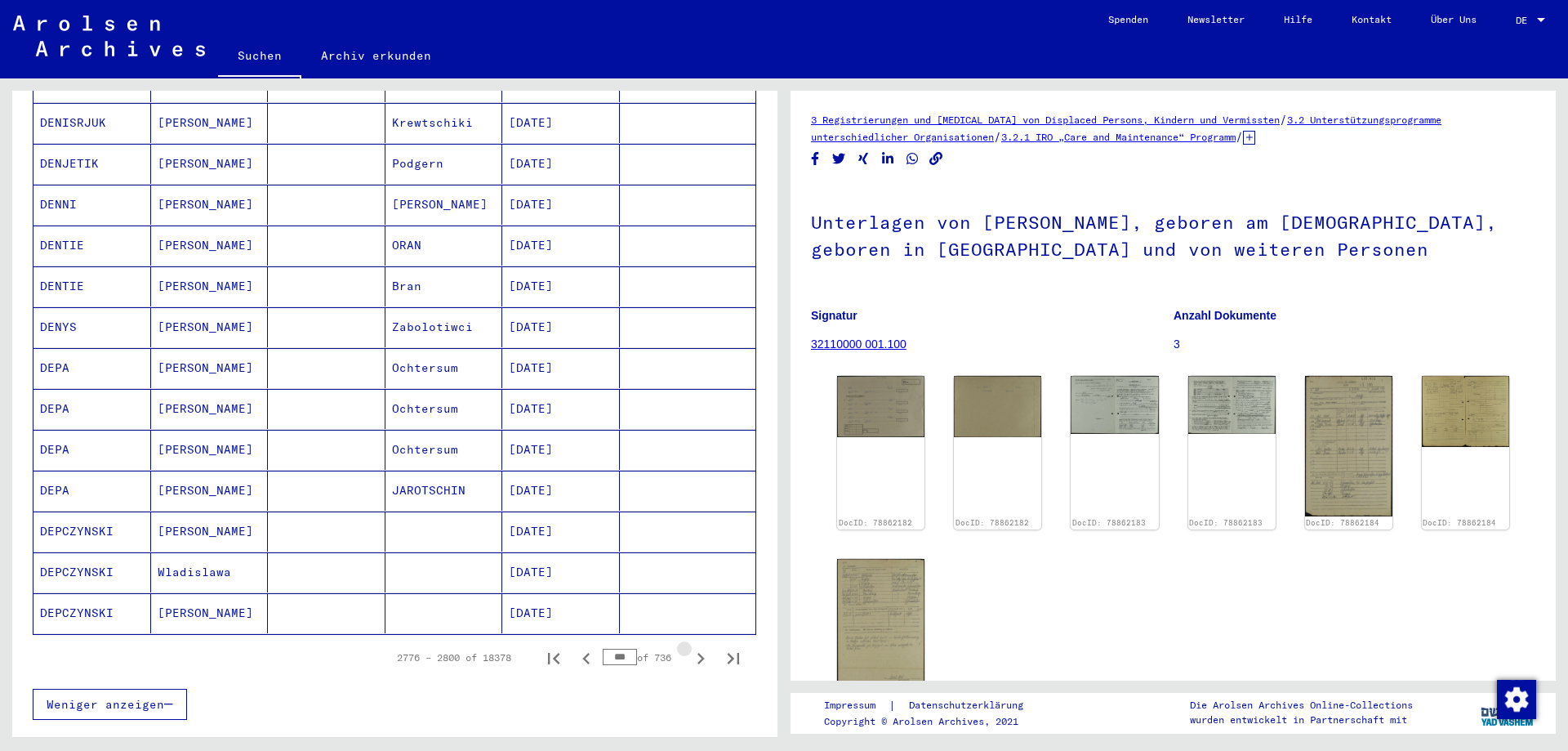
click at [690, 647] on icon "Next page" at bounding box center [700, 658] width 23 height 23
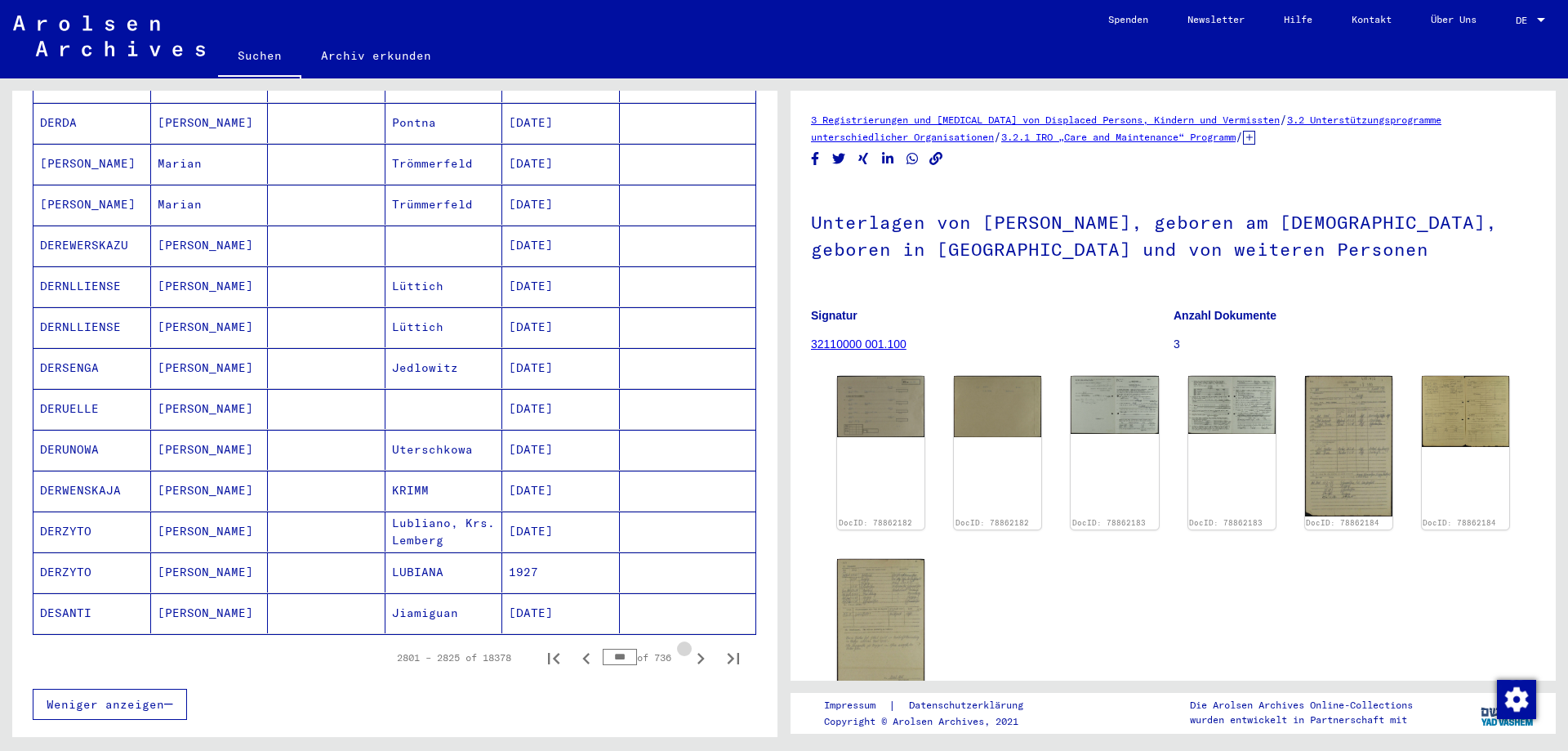
click at [690, 647] on icon "Next page" at bounding box center [700, 658] width 23 height 23
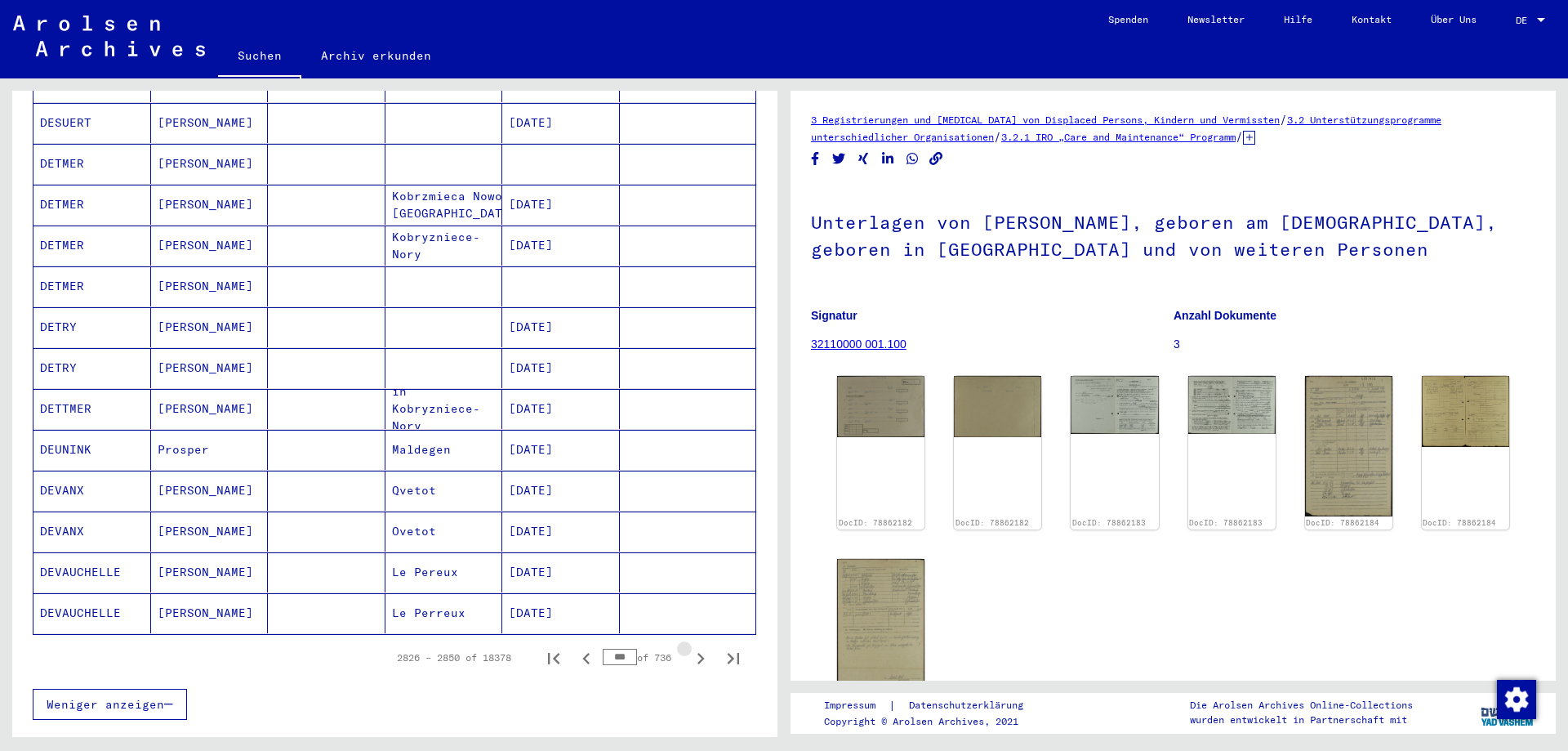
click at [690, 647] on icon "Next page" at bounding box center [700, 658] width 23 height 23
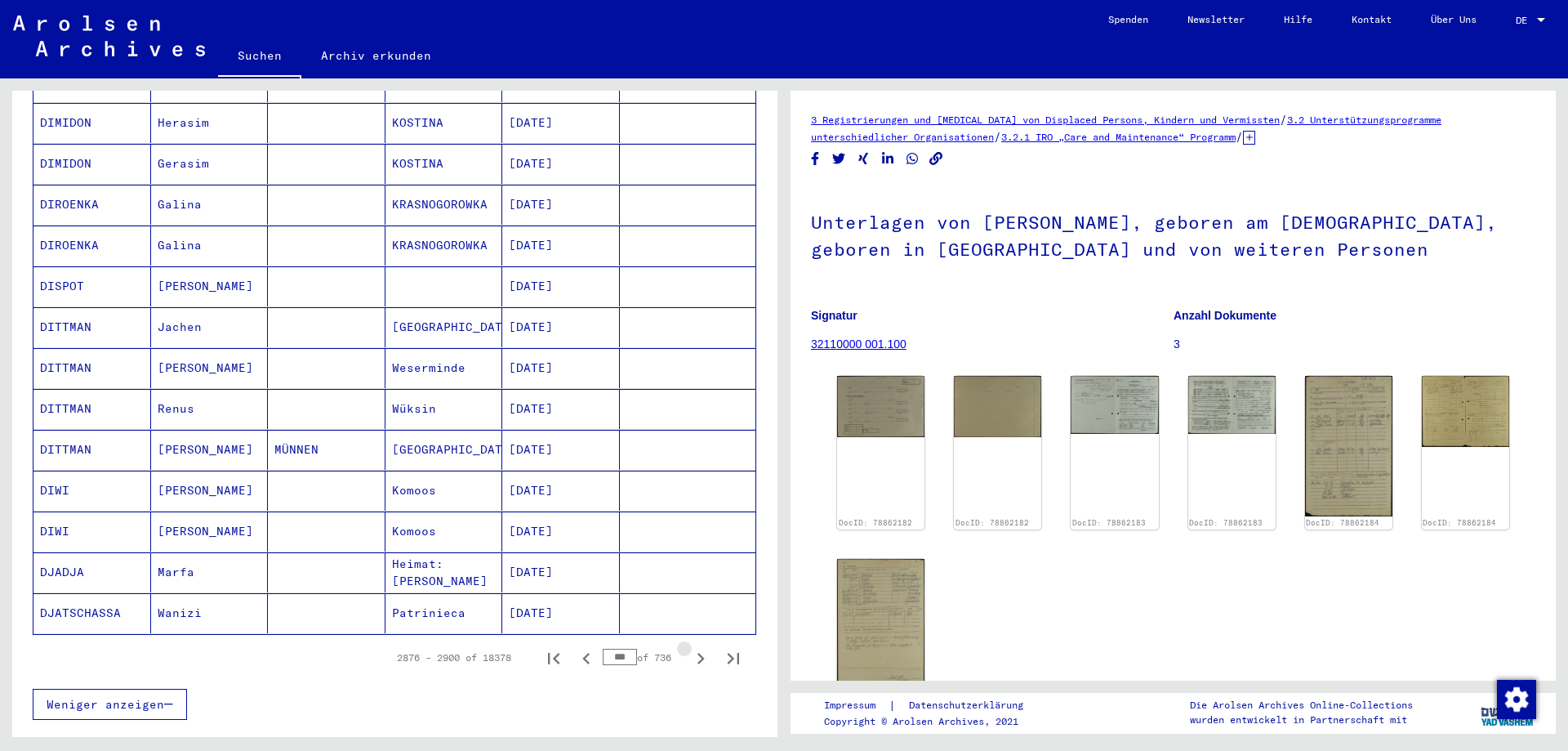
click at [690, 647] on icon "Next page" at bounding box center [700, 658] width 23 height 23
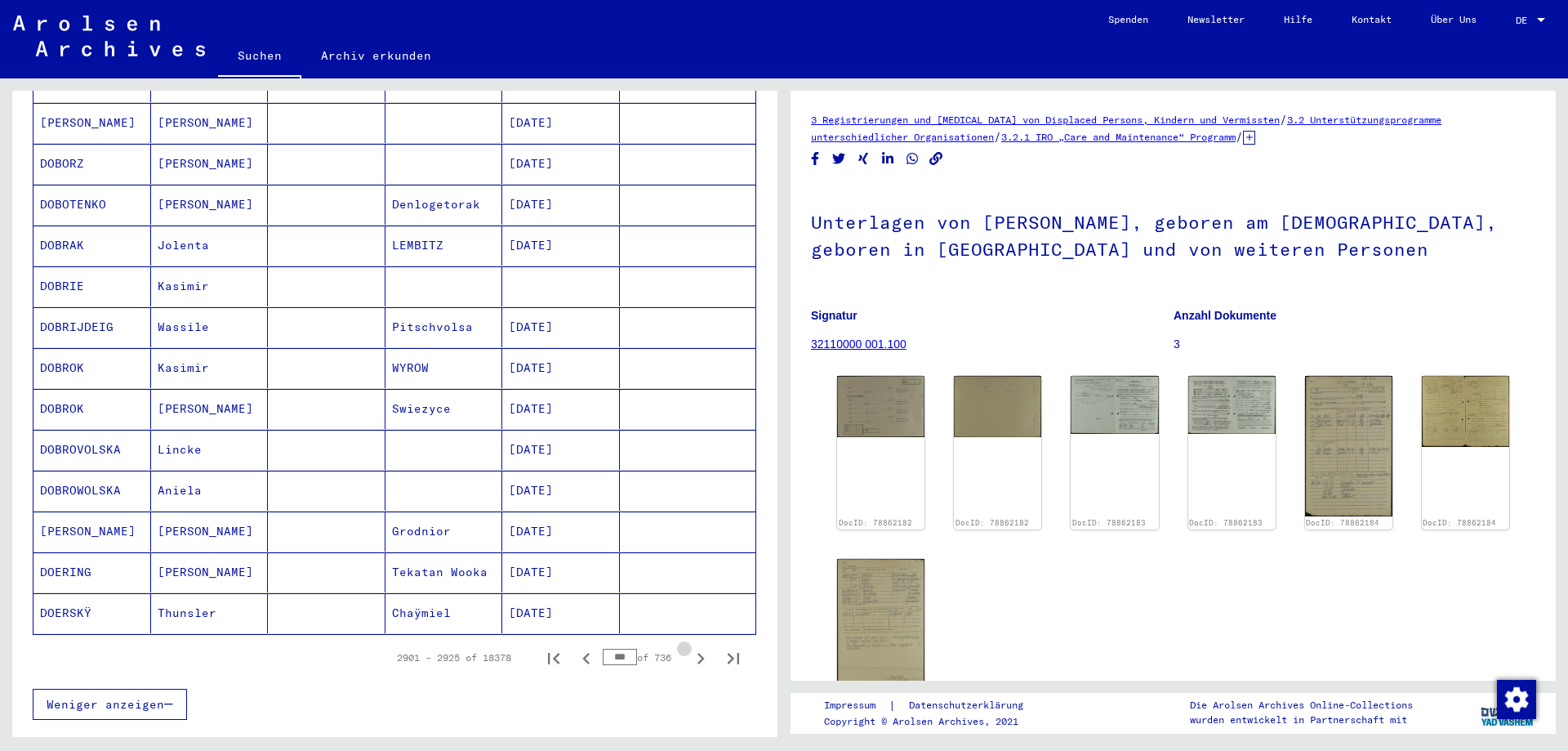
click at [690, 647] on icon "Next page" at bounding box center [700, 658] width 23 height 23
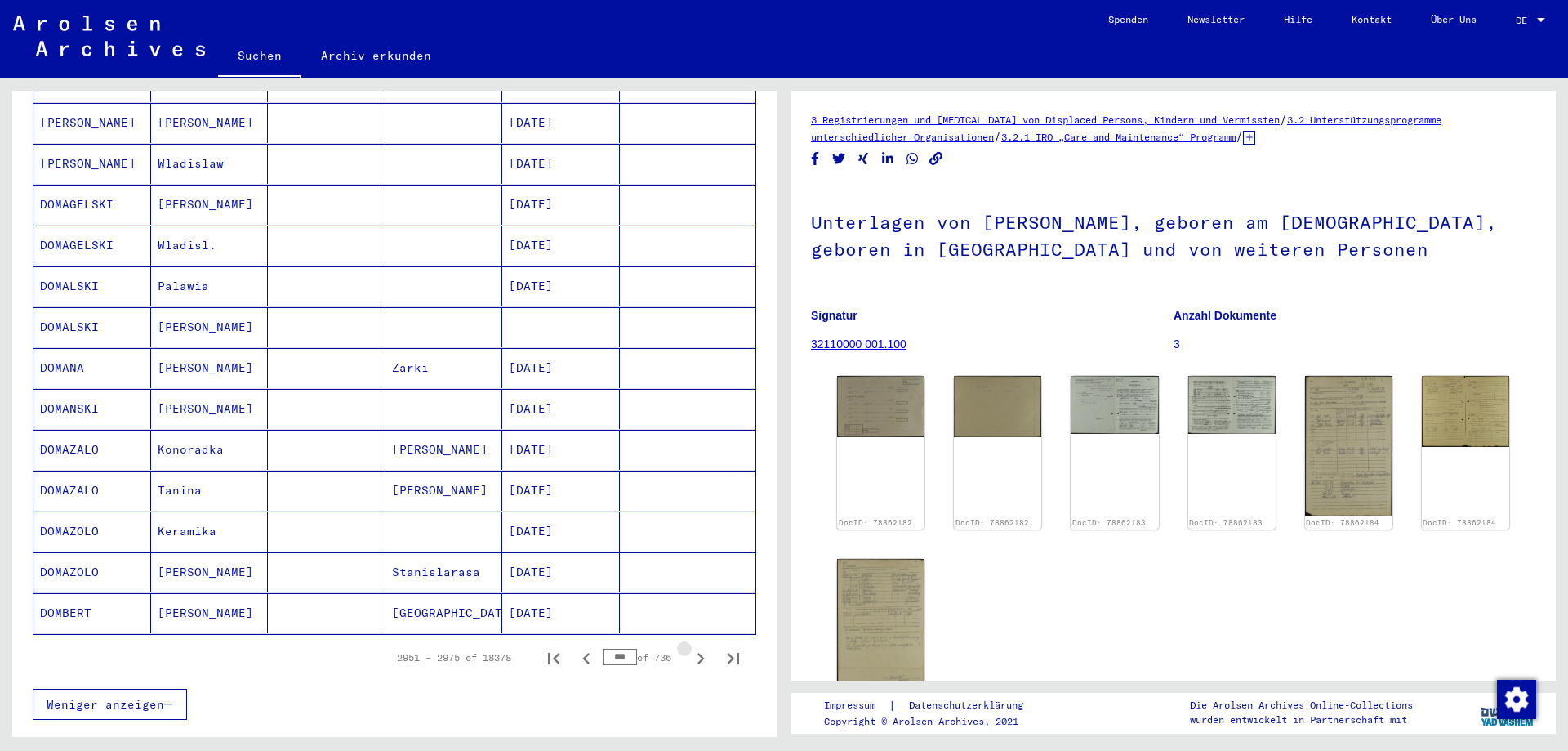
click at [690, 647] on icon "Next page" at bounding box center [700, 658] width 23 height 23
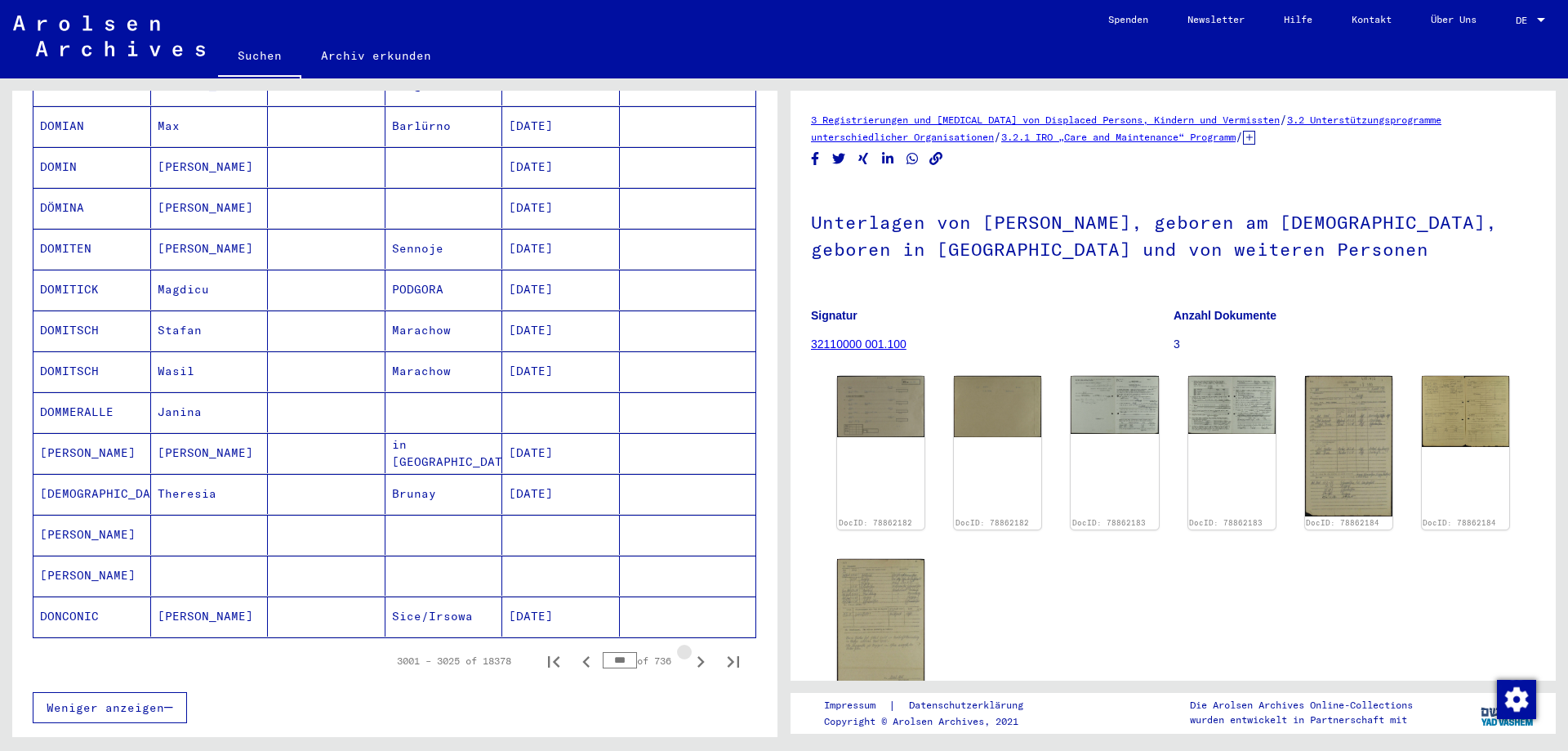
scroll to position [739, 0]
click at [690, 647] on icon "Next page" at bounding box center [700, 658] width 23 height 23
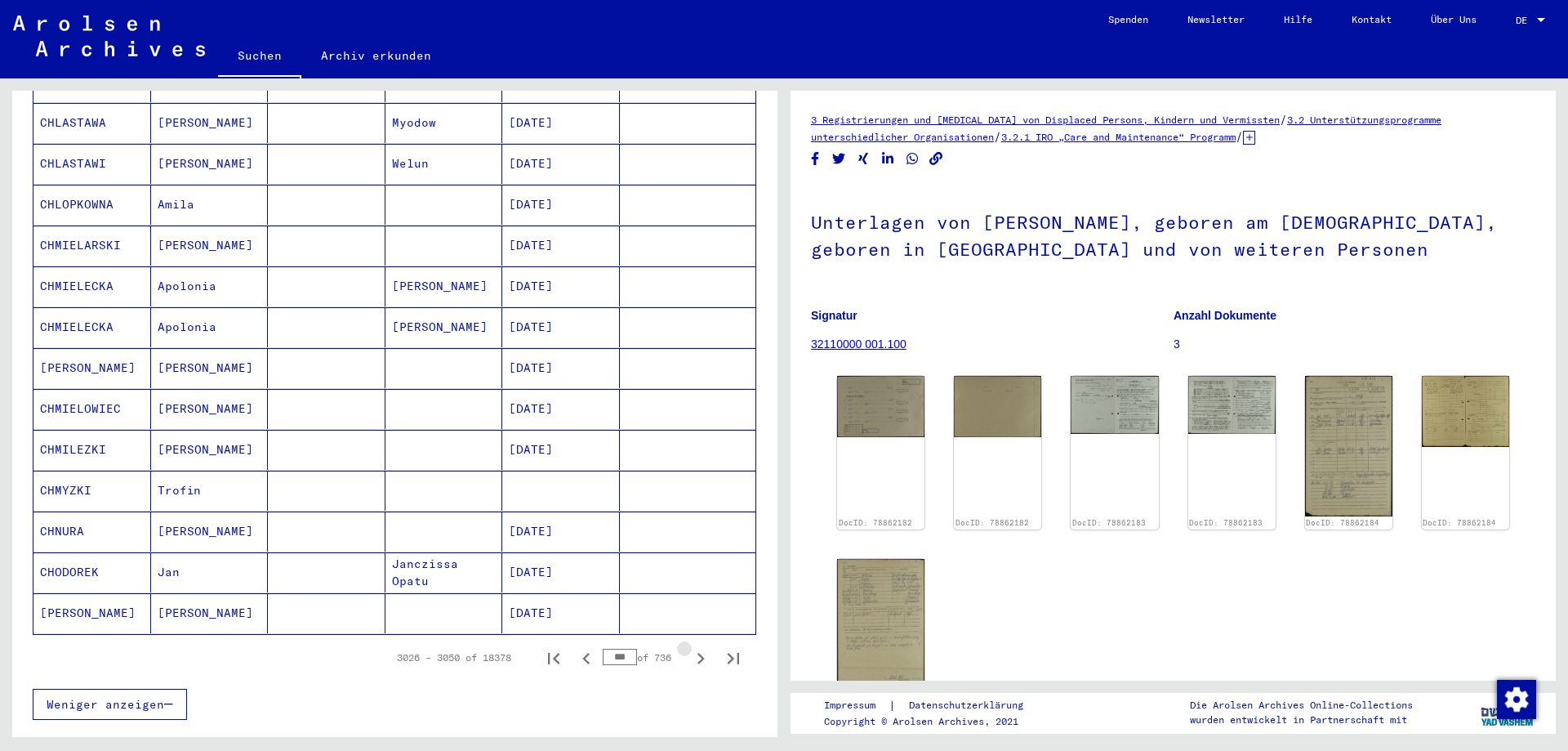
click at [690, 647] on icon "Next page" at bounding box center [700, 658] width 23 height 23
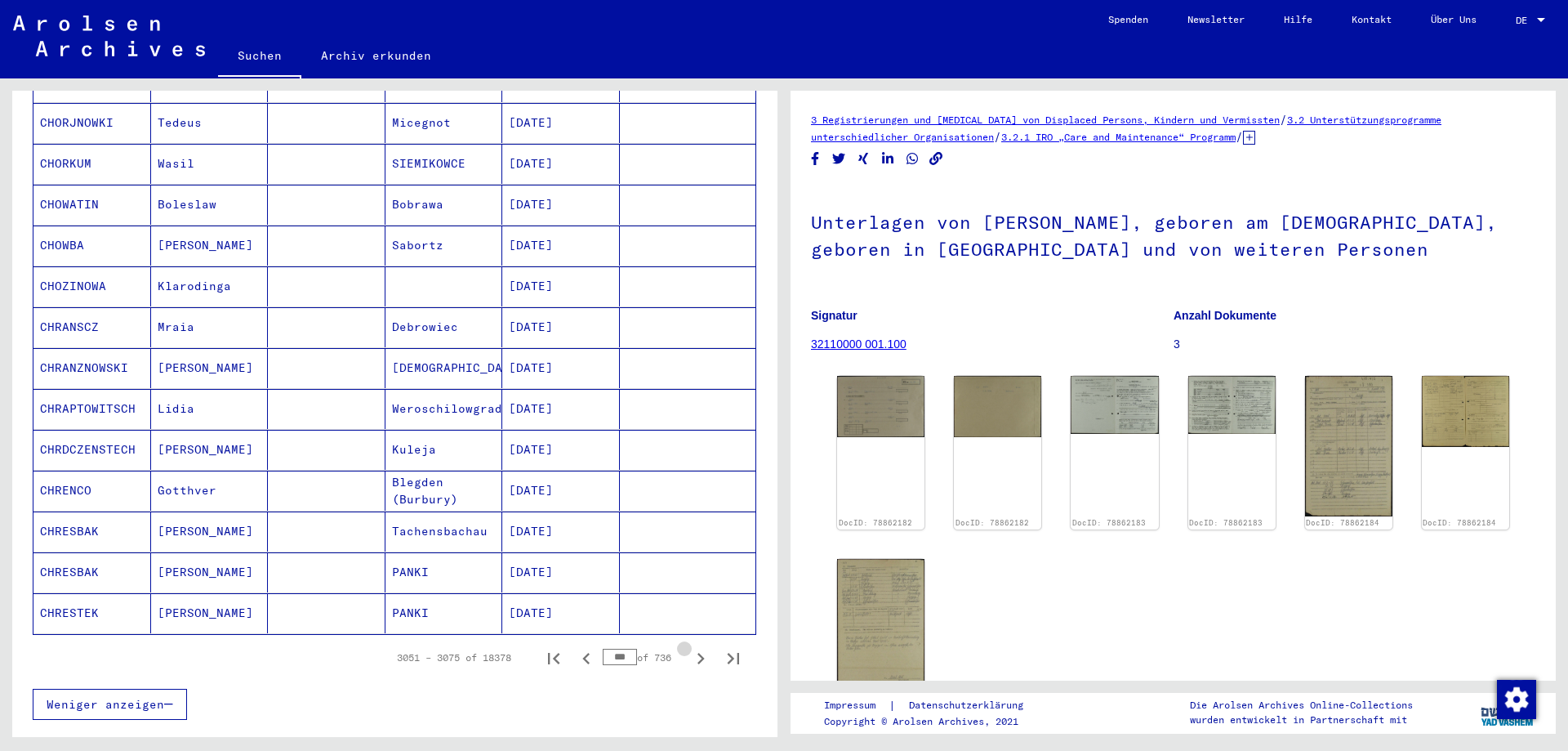
click at [690, 647] on icon "Next page" at bounding box center [700, 658] width 23 height 23
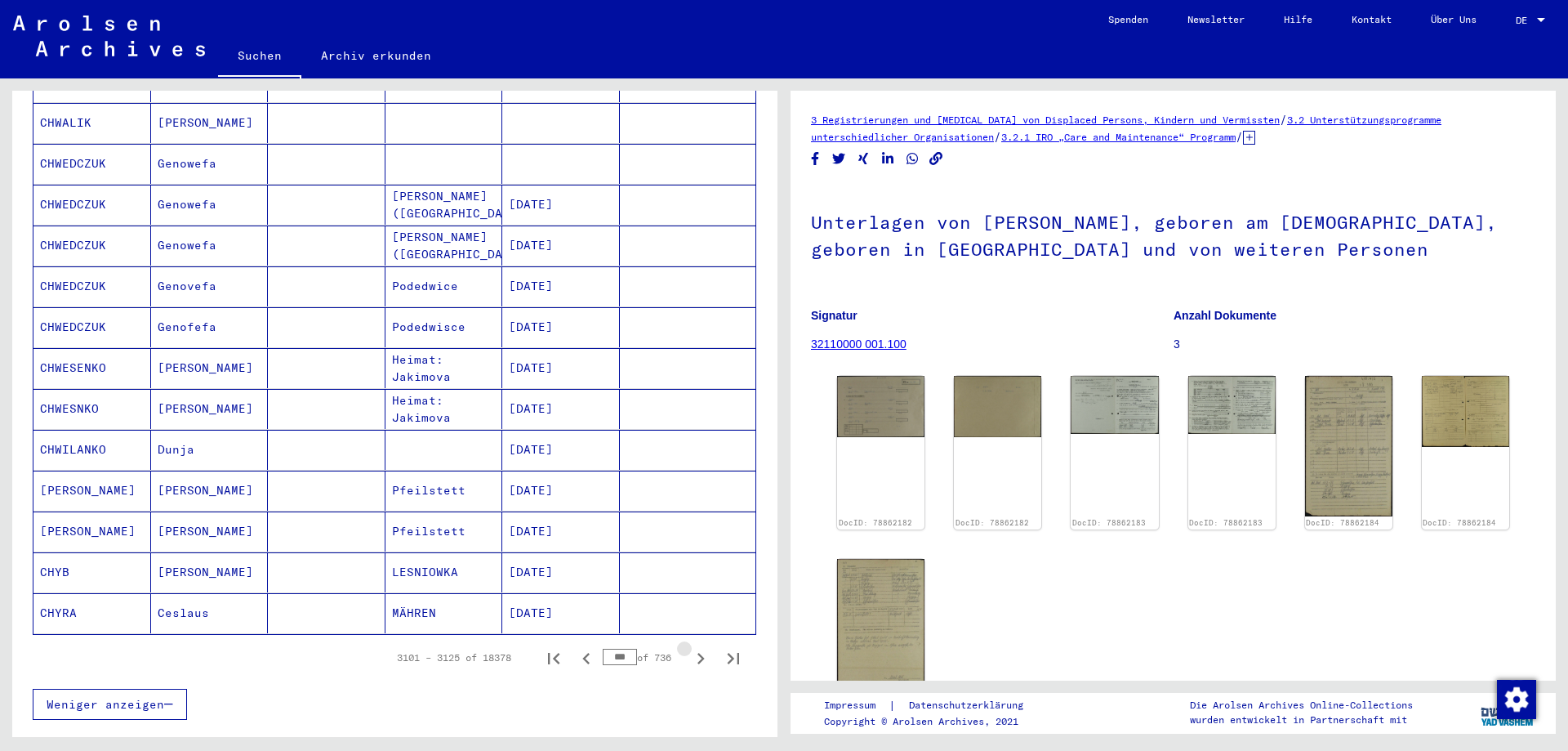
click at [690, 647] on icon "Next page" at bounding box center [700, 658] width 23 height 23
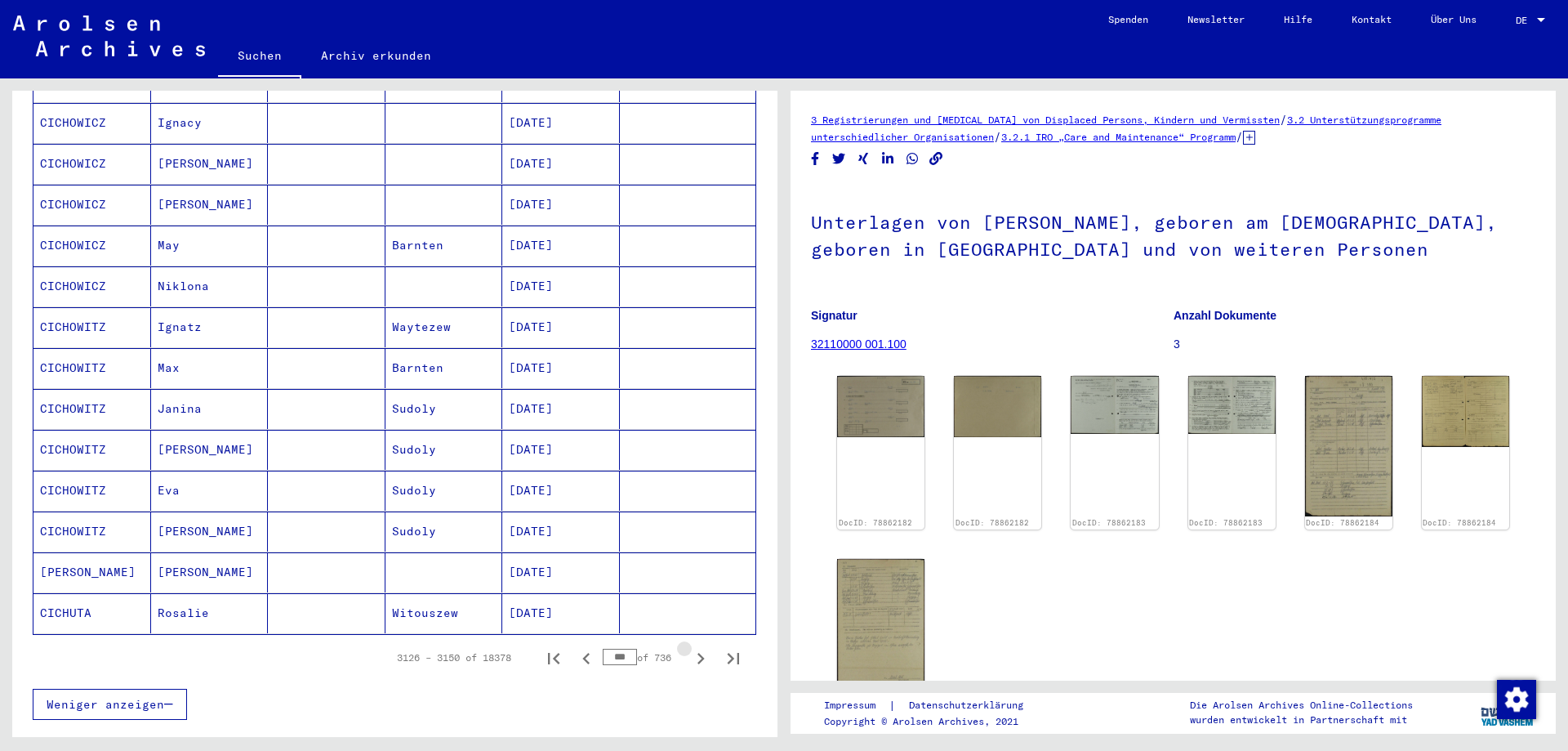
click at [690, 647] on icon "Next page" at bounding box center [700, 658] width 23 height 23
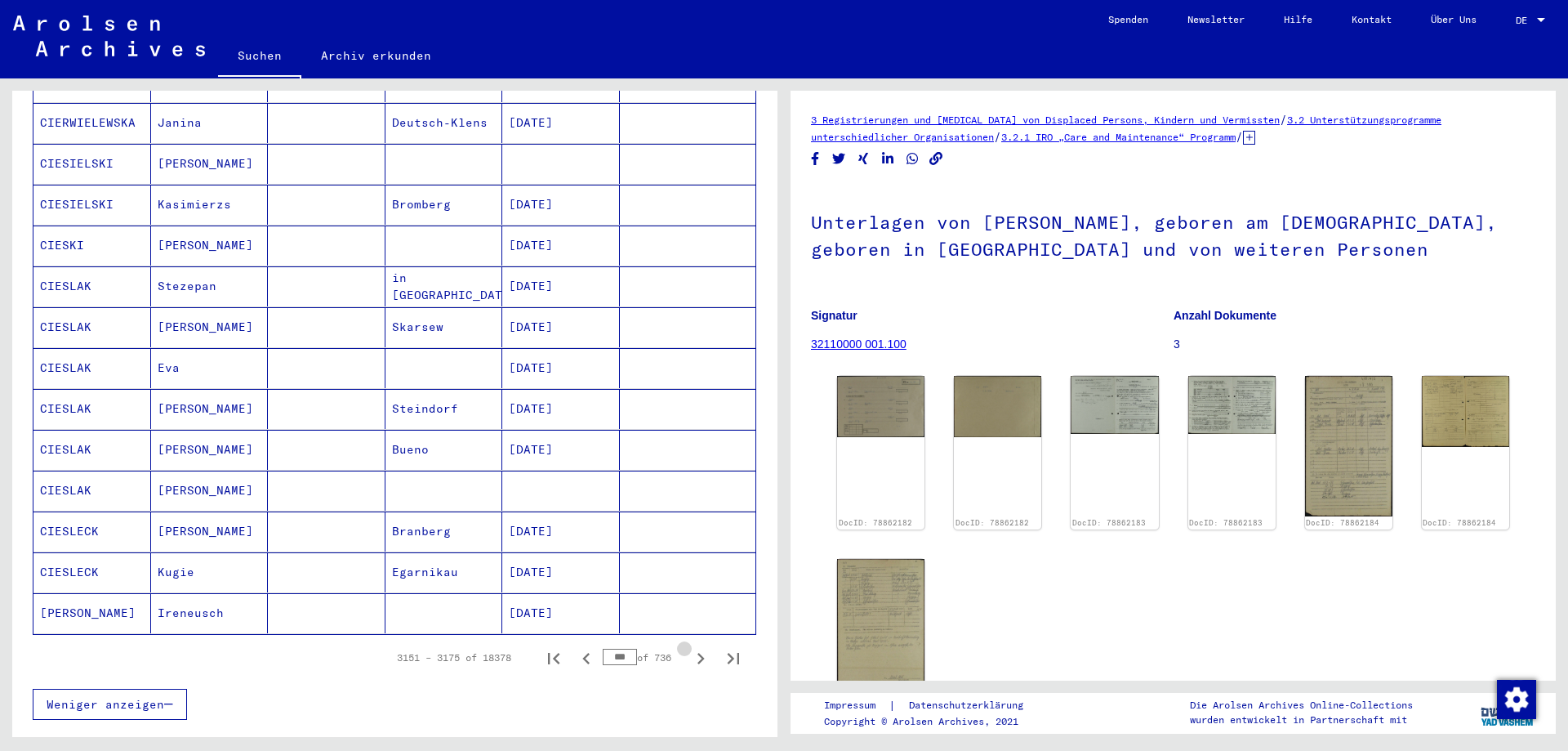
click at [690, 647] on icon "Next page" at bounding box center [700, 658] width 23 height 23
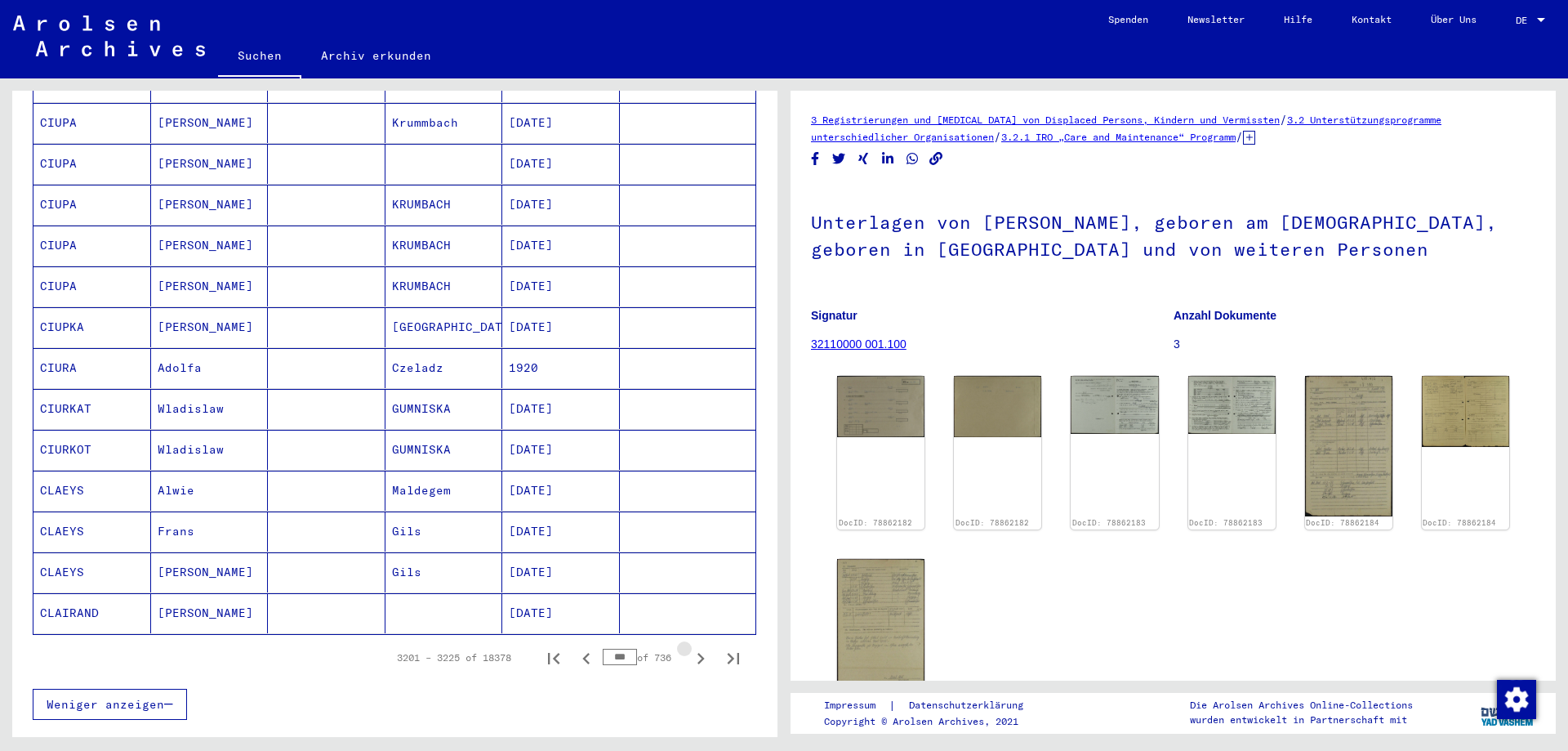
click at [690, 647] on icon "Next page" at bounding box center [700, 658] width 23 height 23
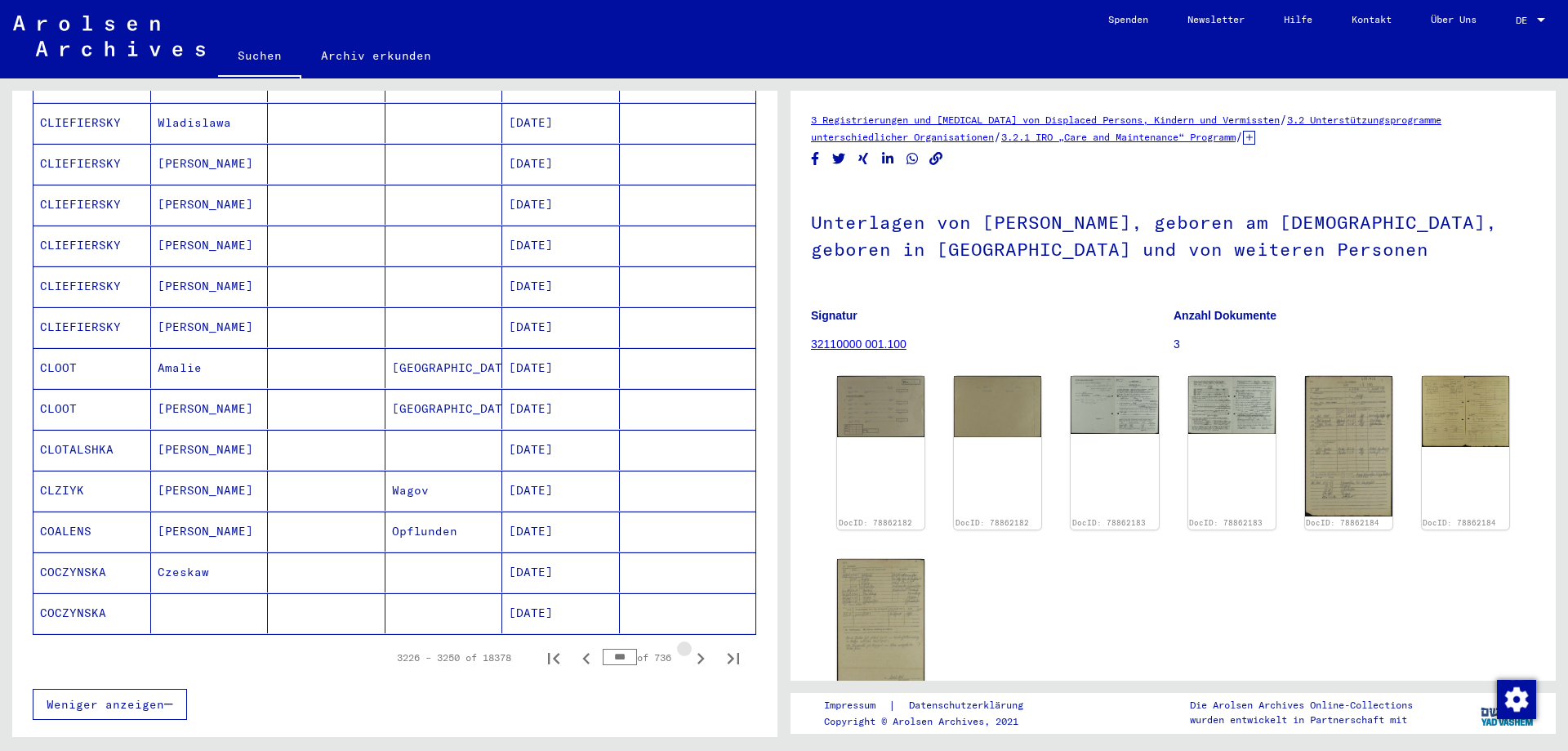
click at [690, 647] on icon "Next page" at bounding box center [700, 658] width 23 height 23
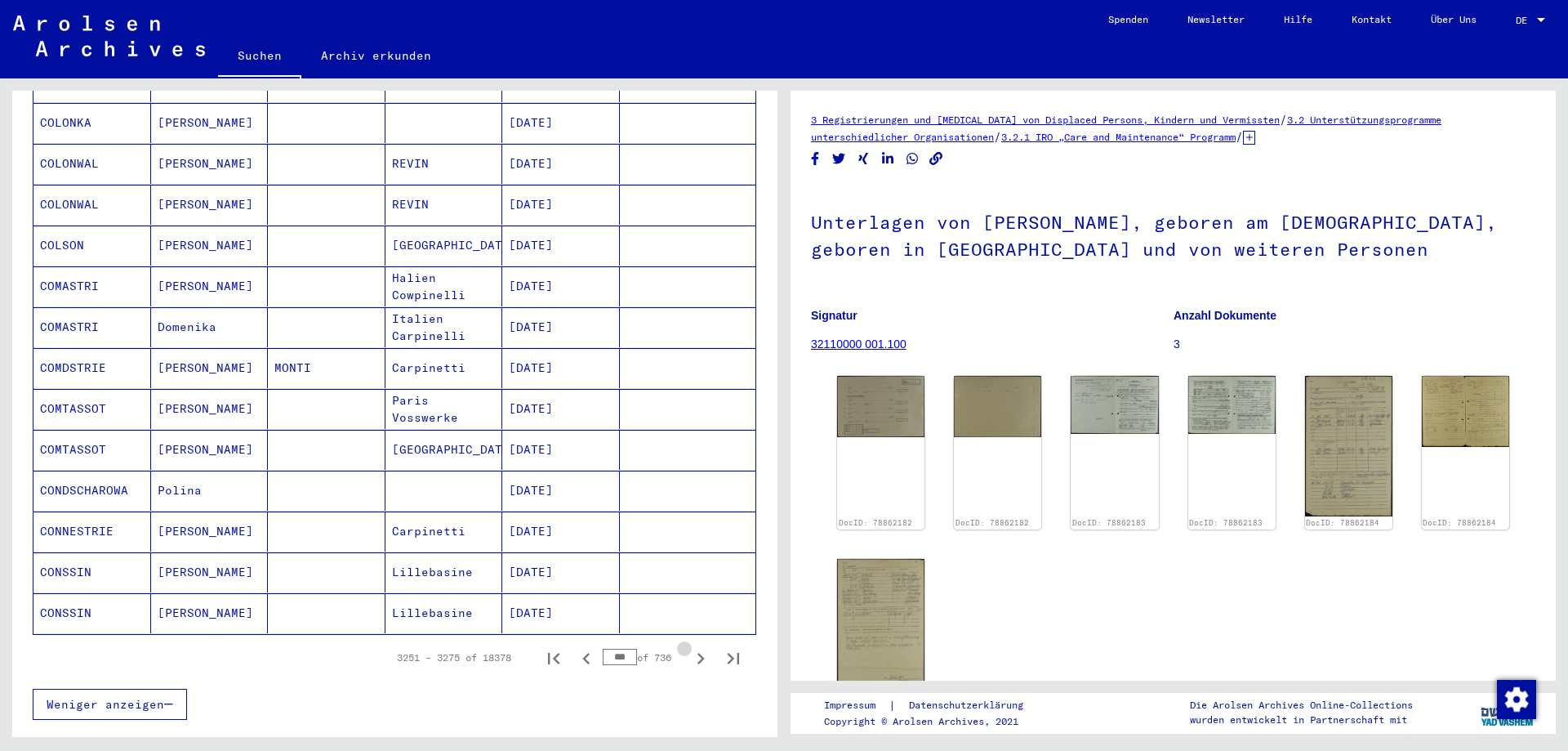
click at [690, 647] on icon "Next page" at bounding box center [700, 658] width 23 height 23
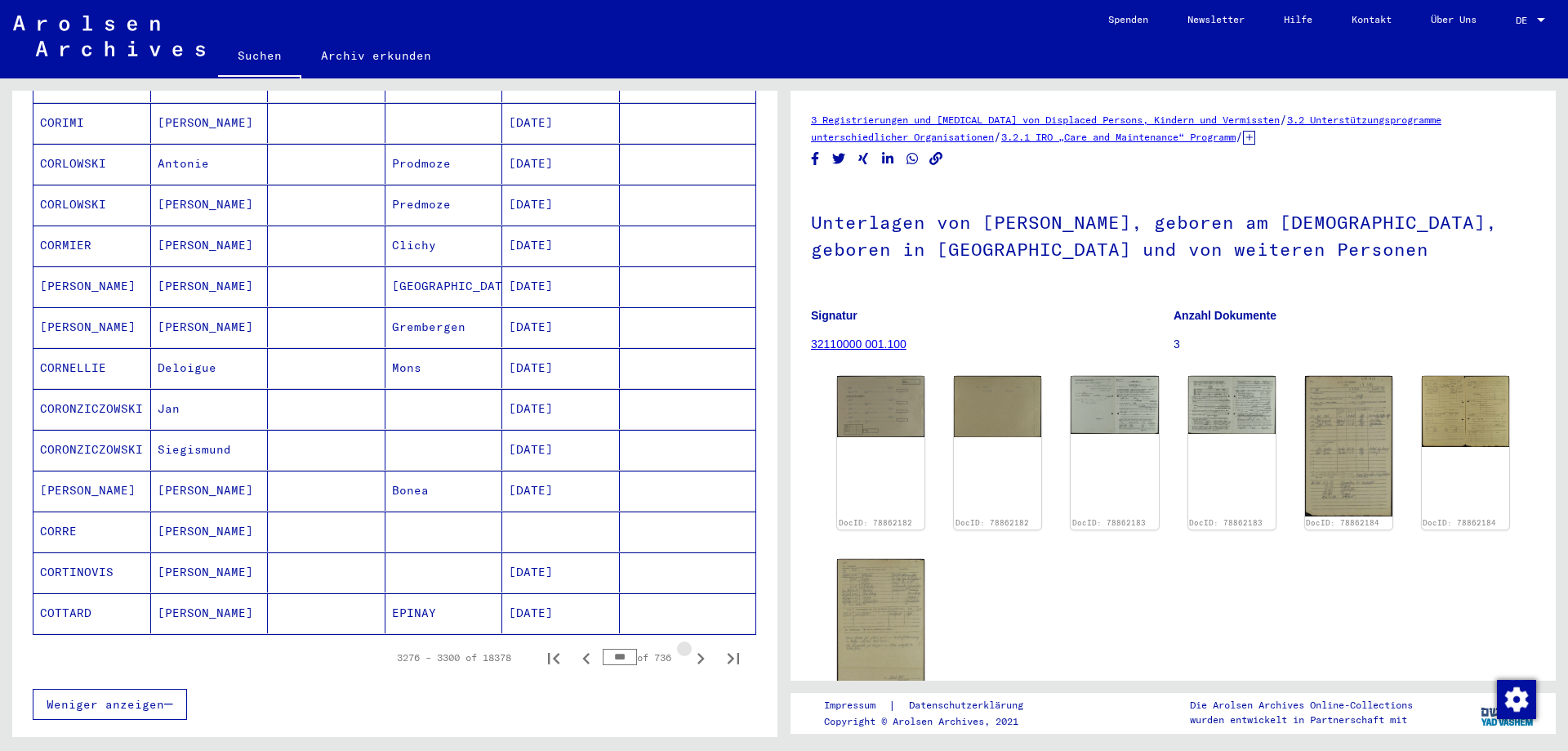
click at [690, 647] on icon "Next page" at bounding box center [700, 658] width 23 height 23
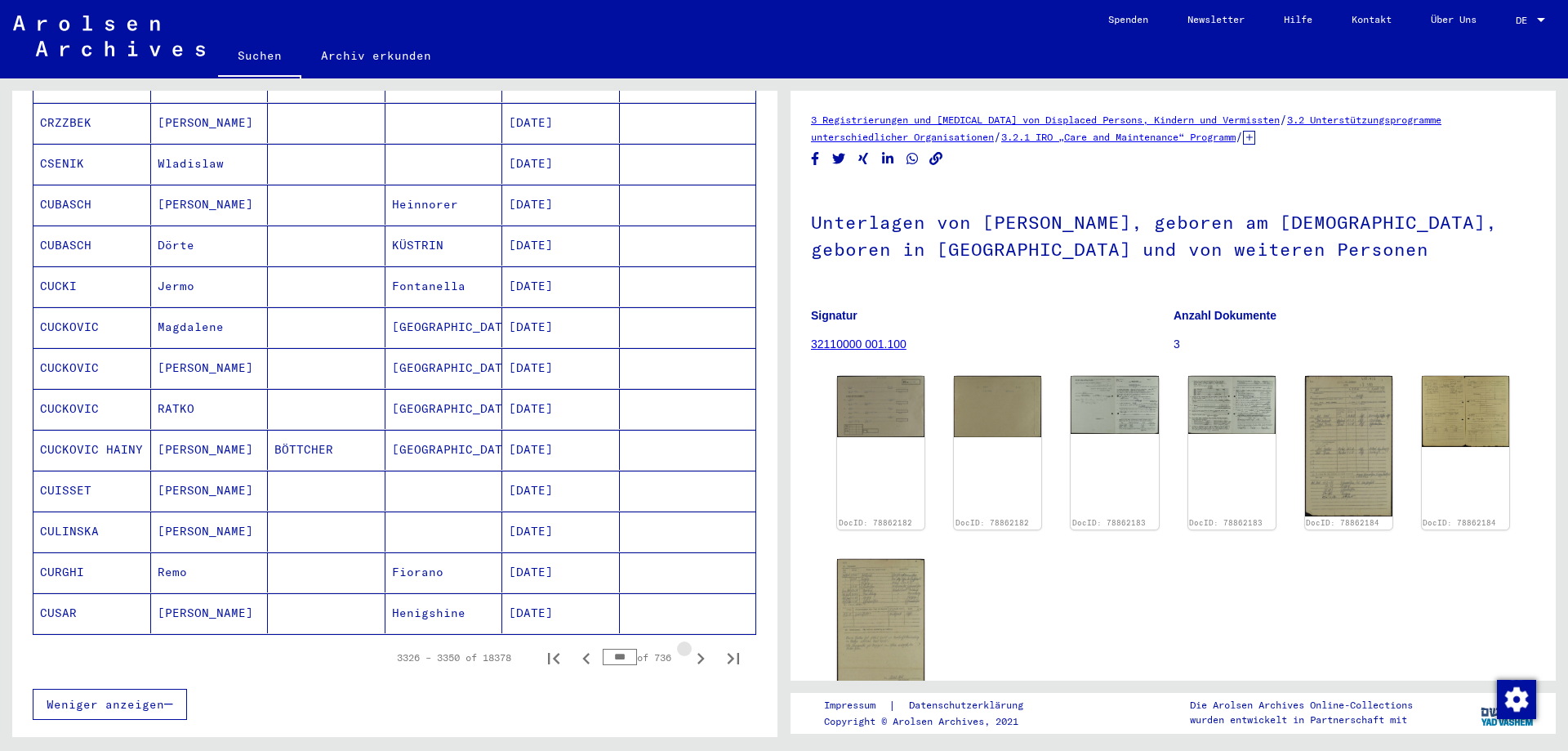
click at [690, 647] on icon "Next page" at bounding box center [700, 658] width 23 height 23
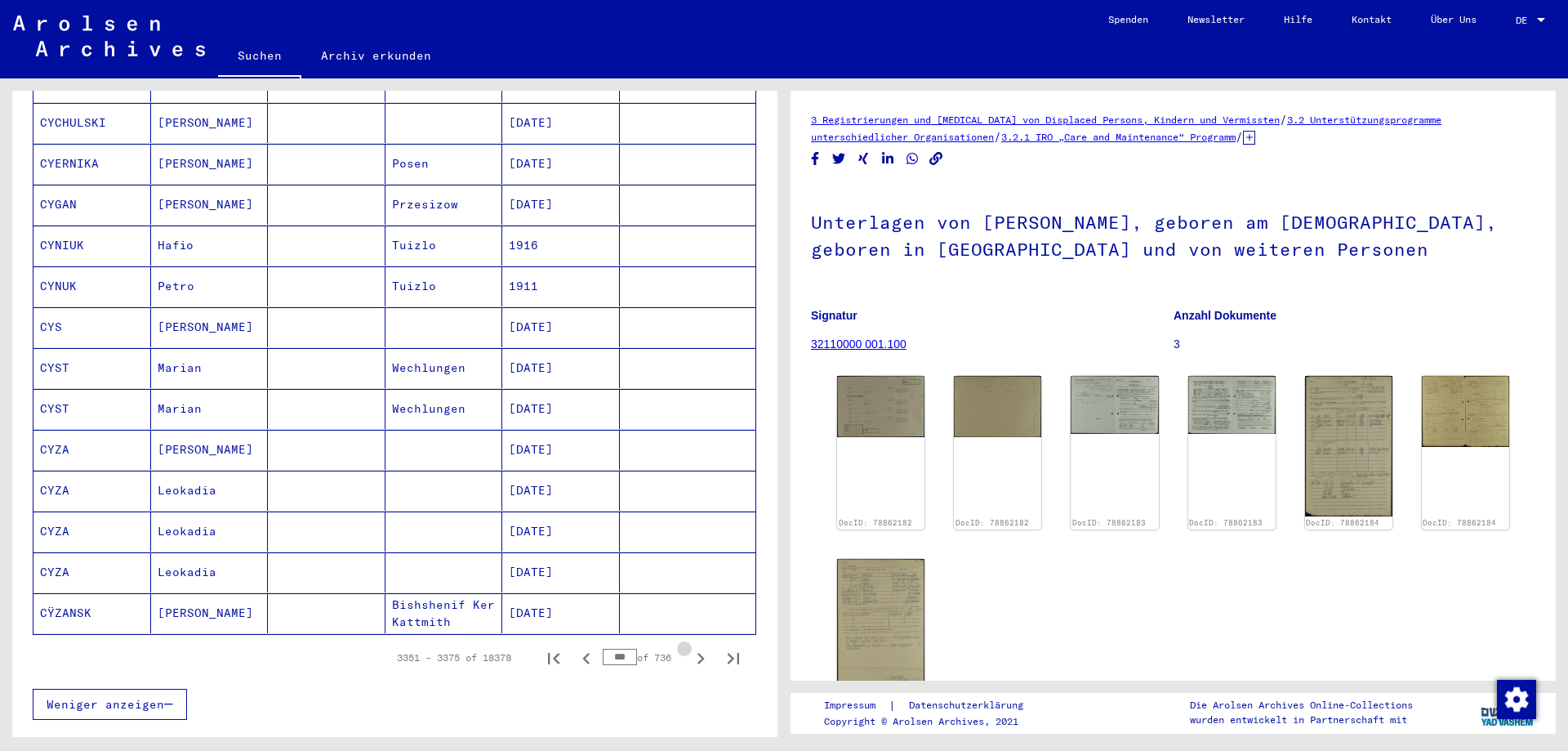
click at [690, 647] on icon "Next page" at bounding box center [700, 658] width 23 height 23
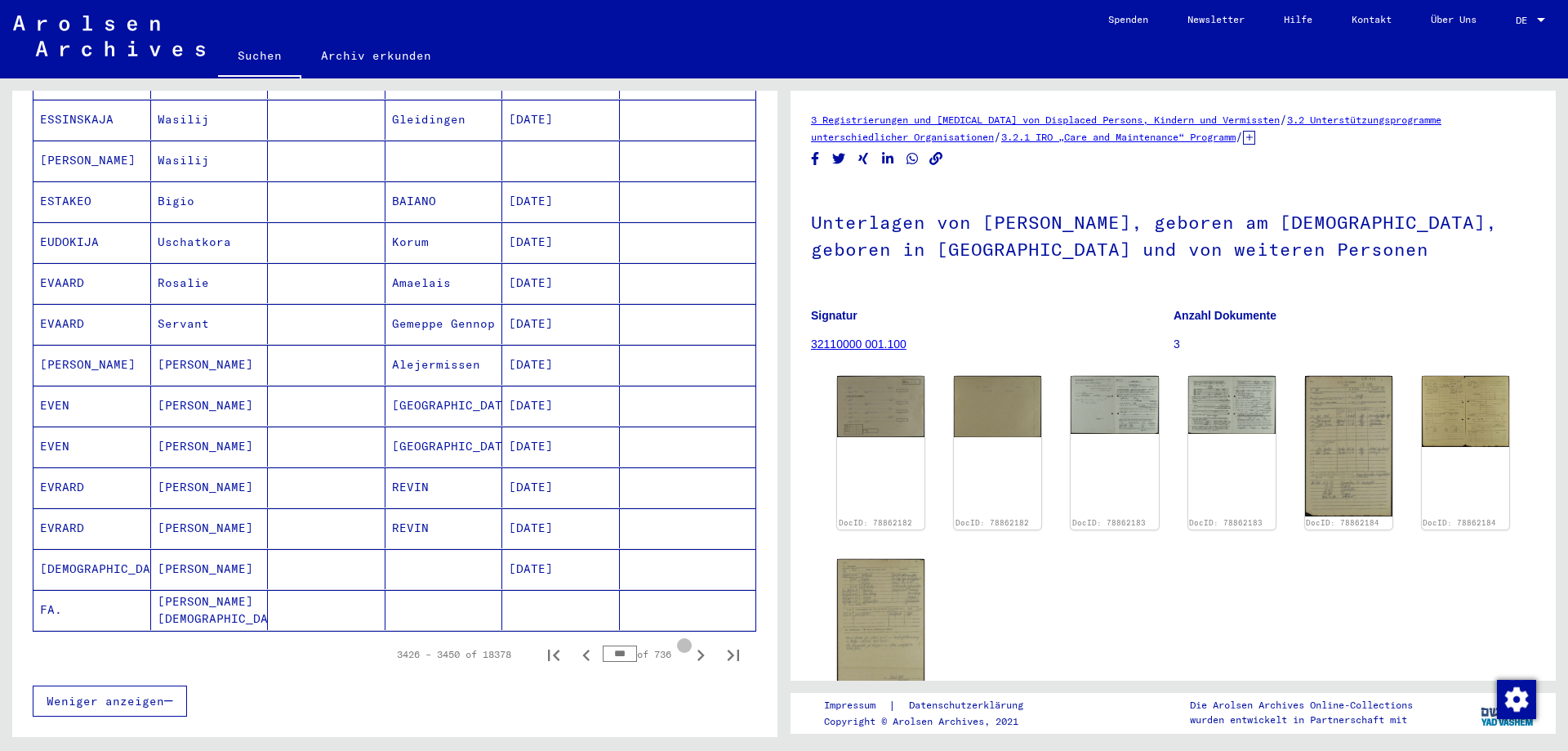
click at [690, 644] on icon "Next page" at bounding box center [700, 656] width 23 height 23
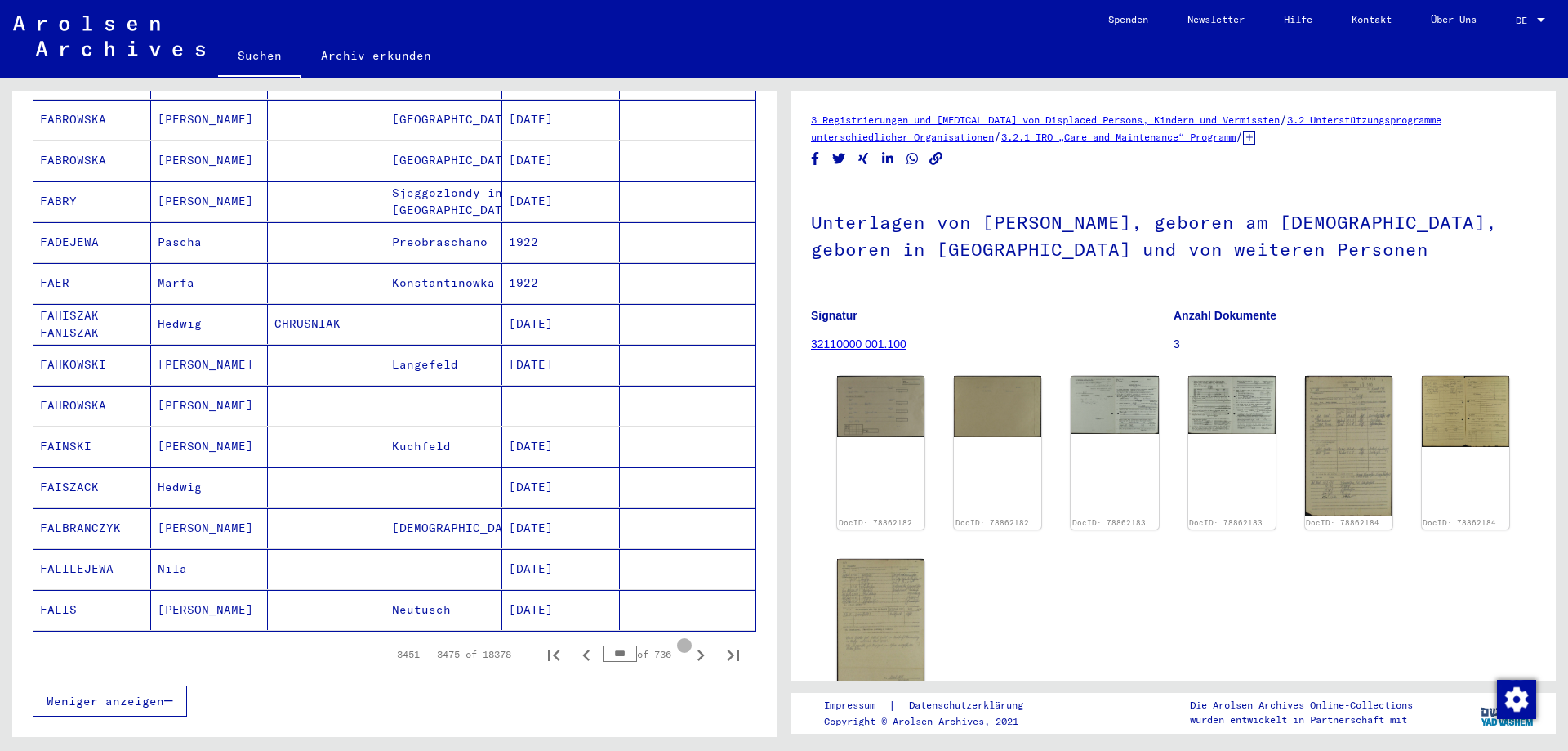
click at [690, 644] on icon "Next page" at bounding box center [700, 656] width 23 height 23
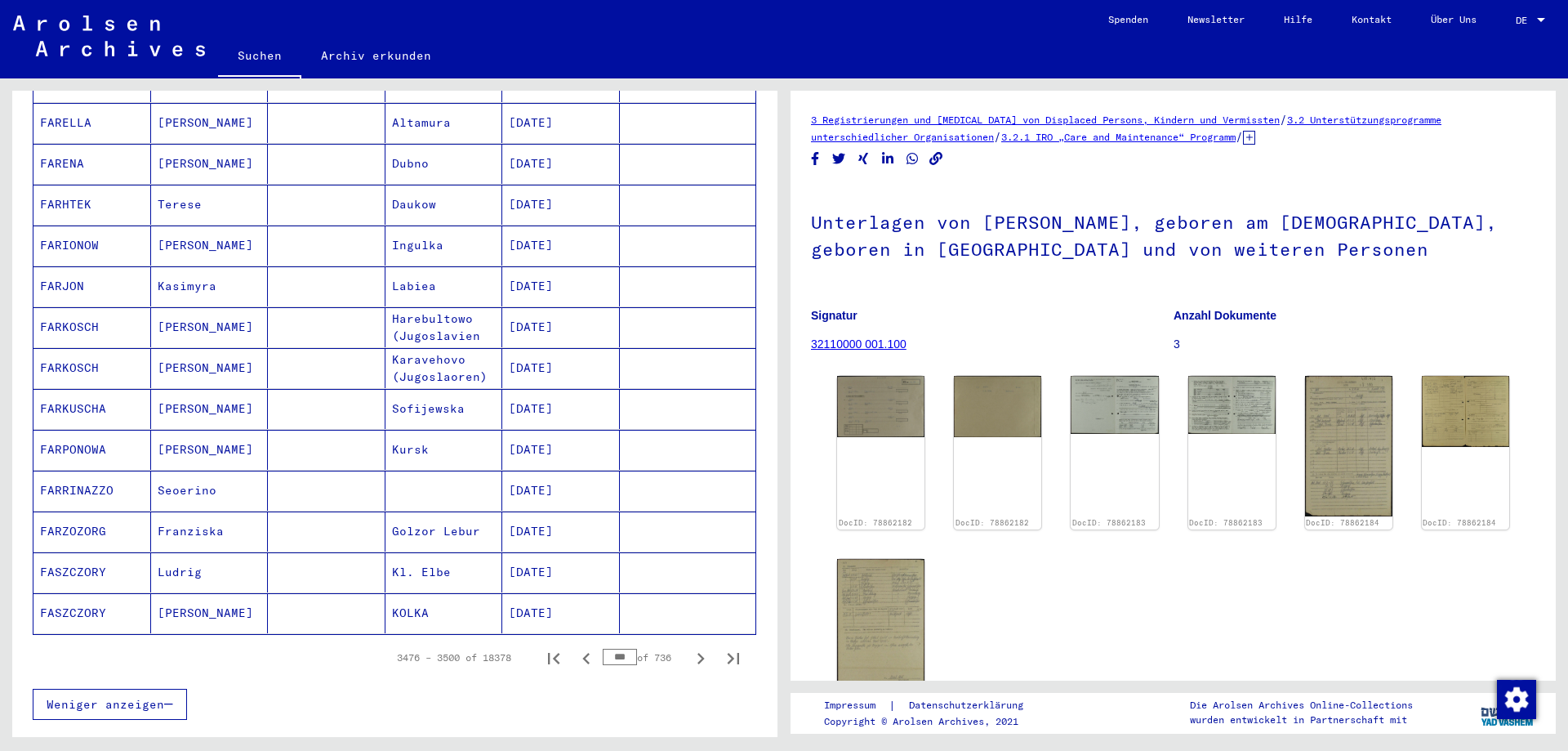
click at [690, 647] on icon "Next page" at bounding box center [700, 658] width 23 height 23
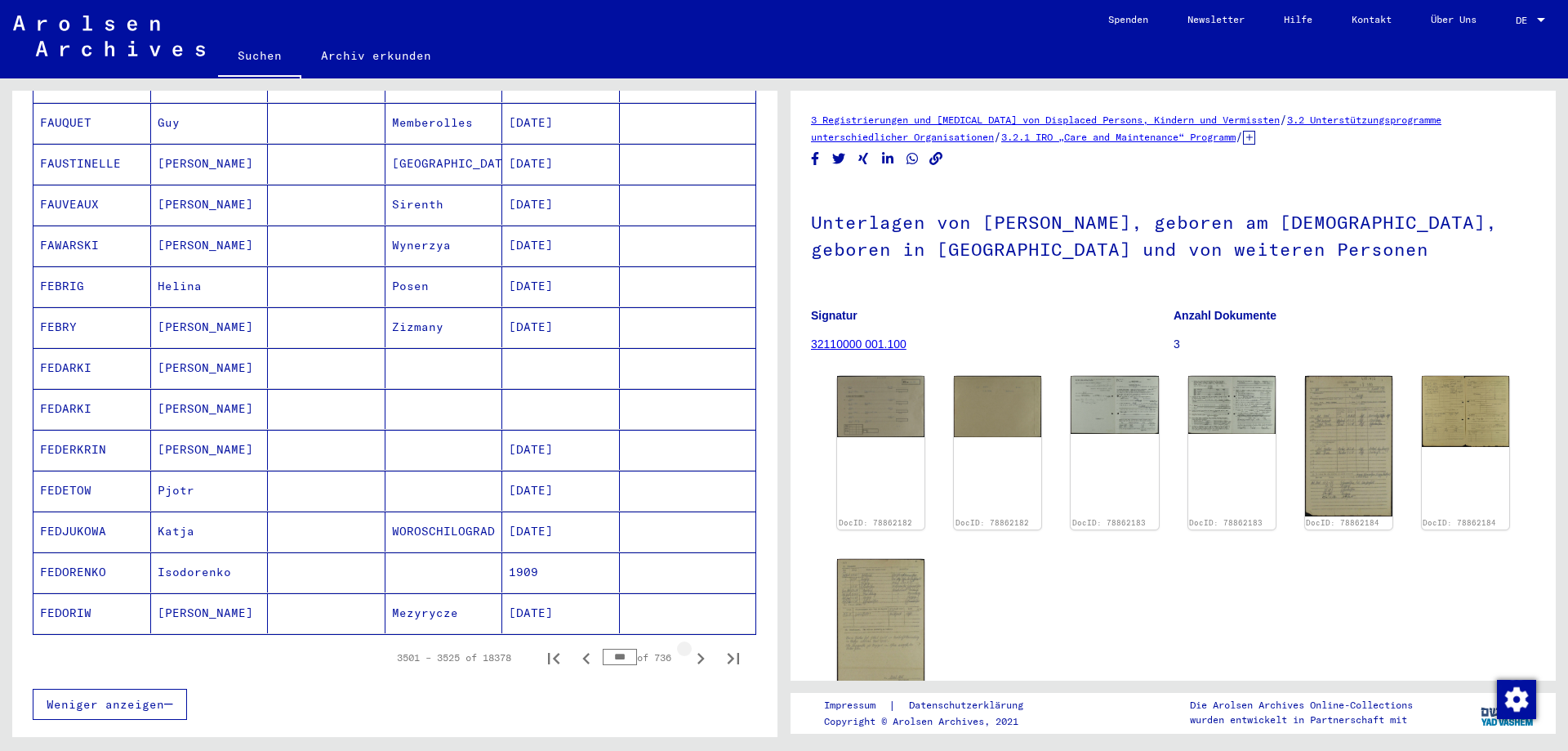
click at [690, 647] on icon "Next page" at bounding box center [700, 658] width 23 height 23
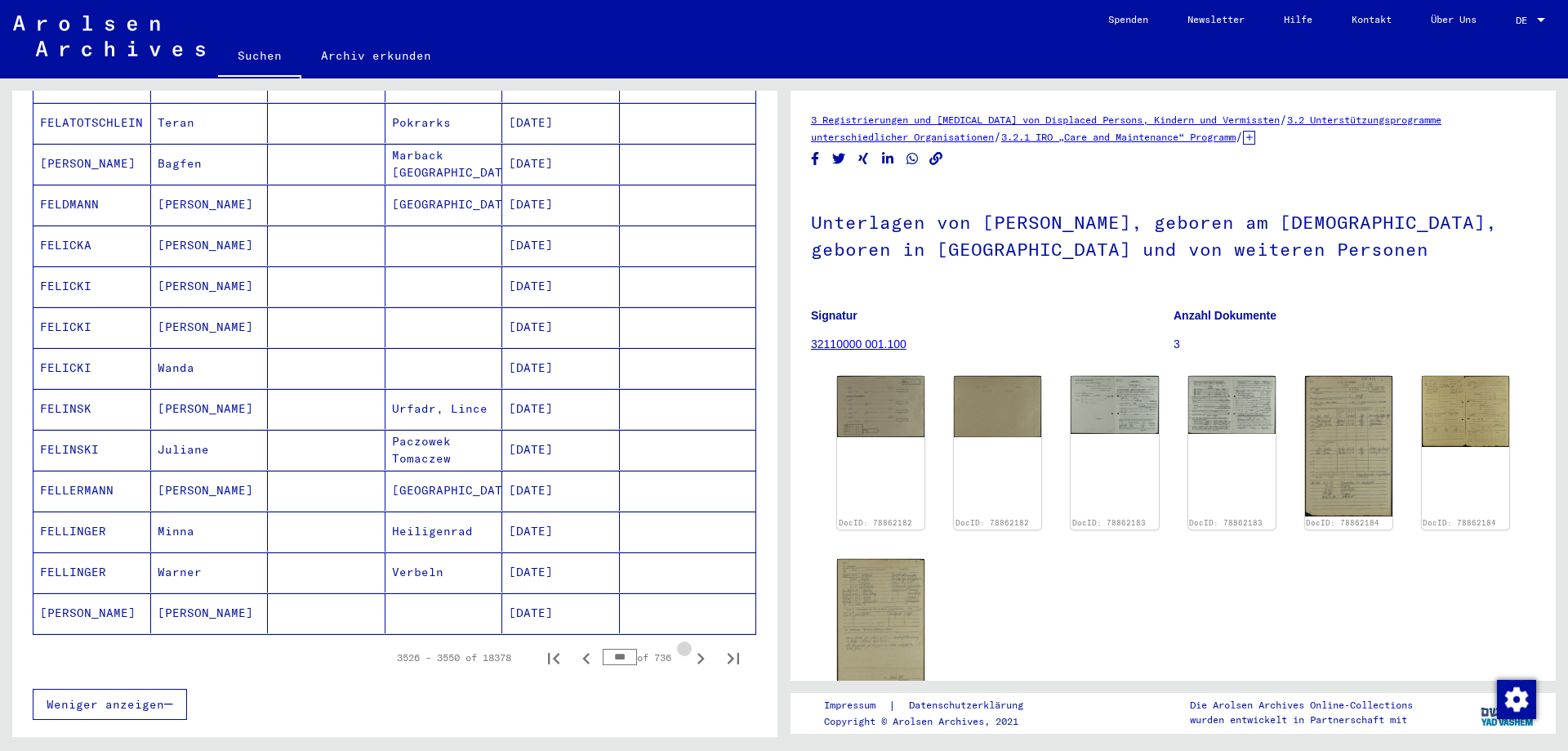
click at [690, 647] on icon "Next page" at bounding box center [700, 658] width 23 height 23
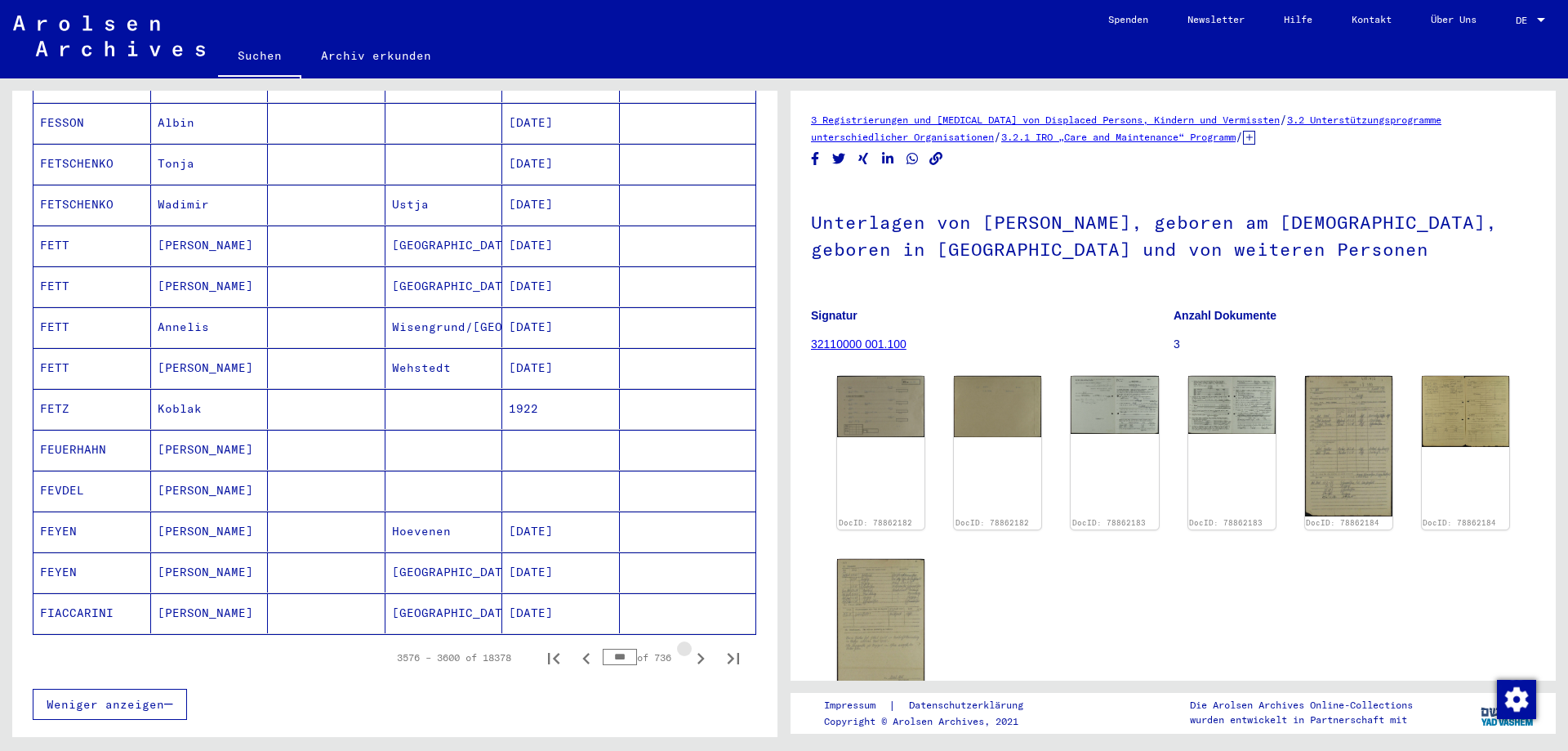
click at [690, 647] on icon "Next page" at bounding box center [700, 658] width 23 height 23
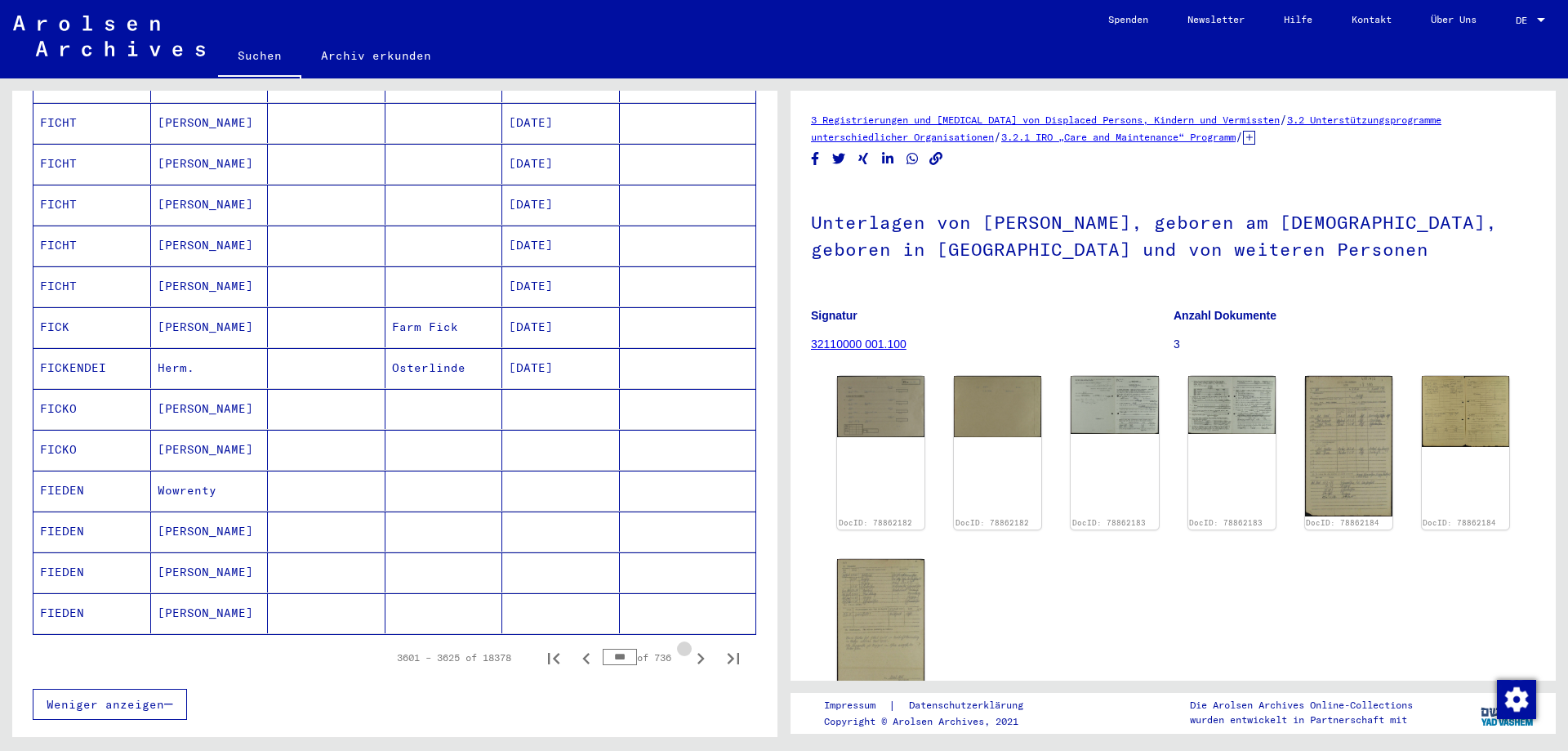
click at [690, 647] on icon "Next page" at bounding box center [700, 658] width 23 height 23
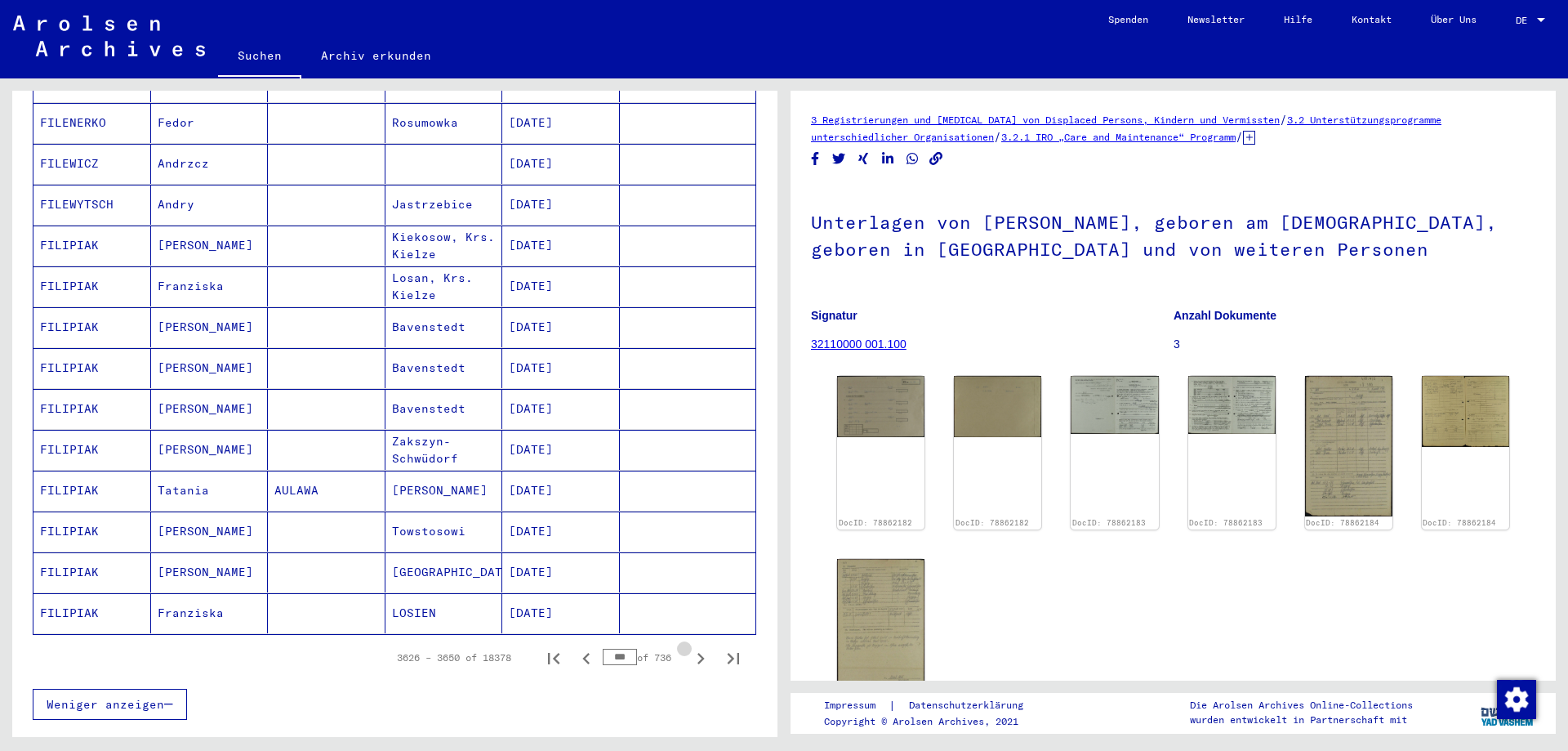
click at [690, 647] on icon "Next page" at bounding box center [700, 658] width 23 height 23
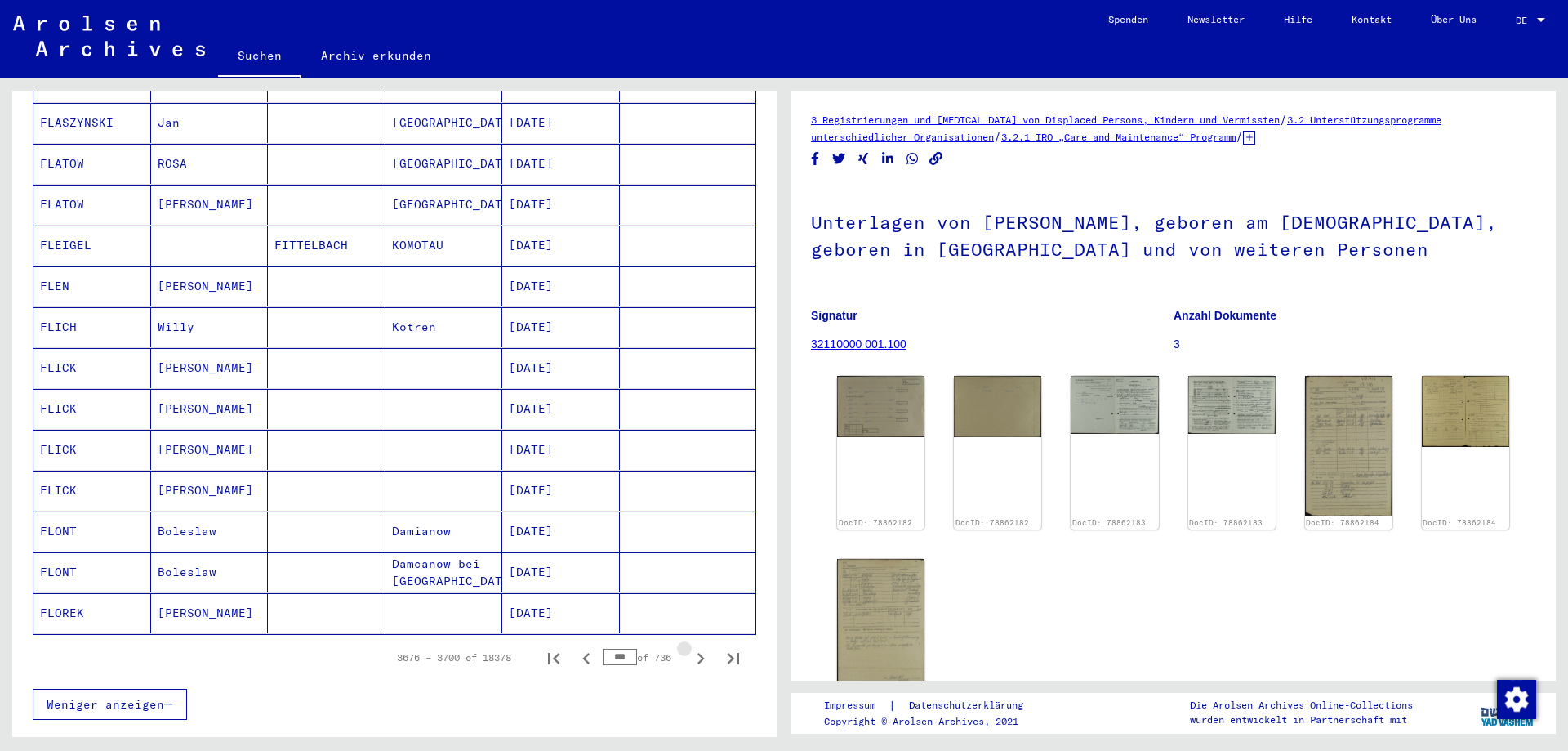
click at [690, 647] on icon "Next page" at bounding box center [700, 658] width 23 height 23
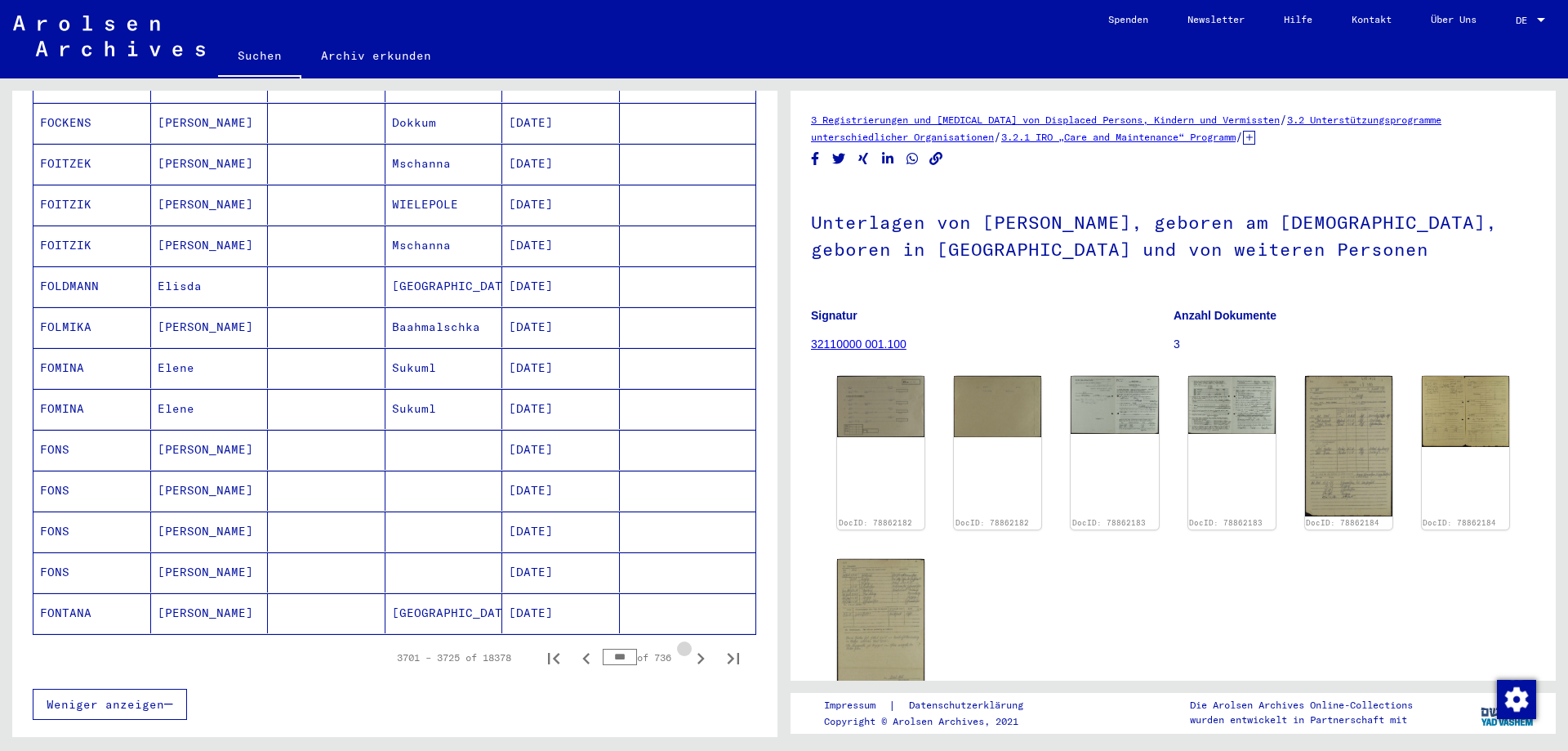
click at [690, 647] on icon "Next page" at bounding box center [700, 658] width 23 height 23
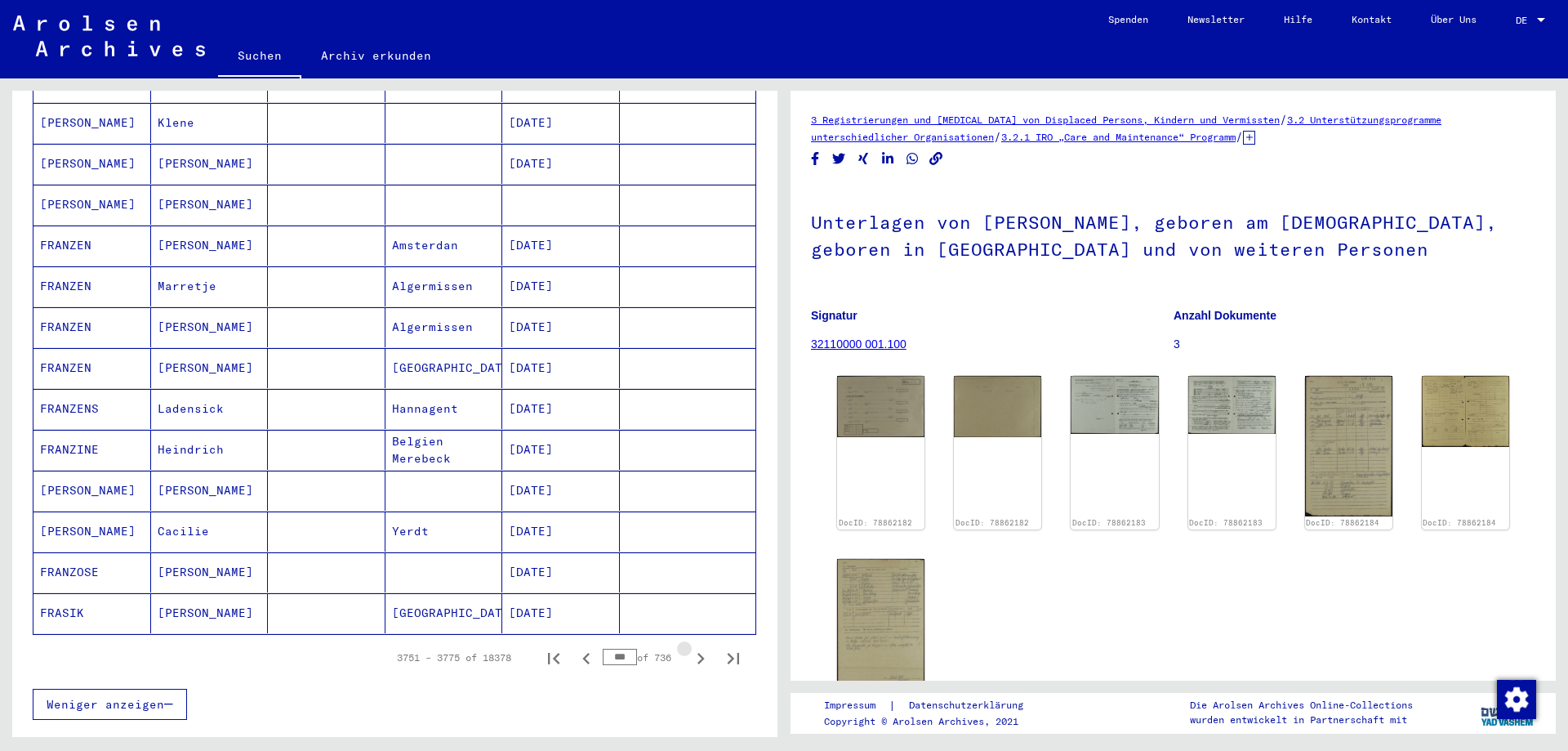
click at [690, 647] on icon "Next page" at bounding box center [700, 658] width 23 height 23
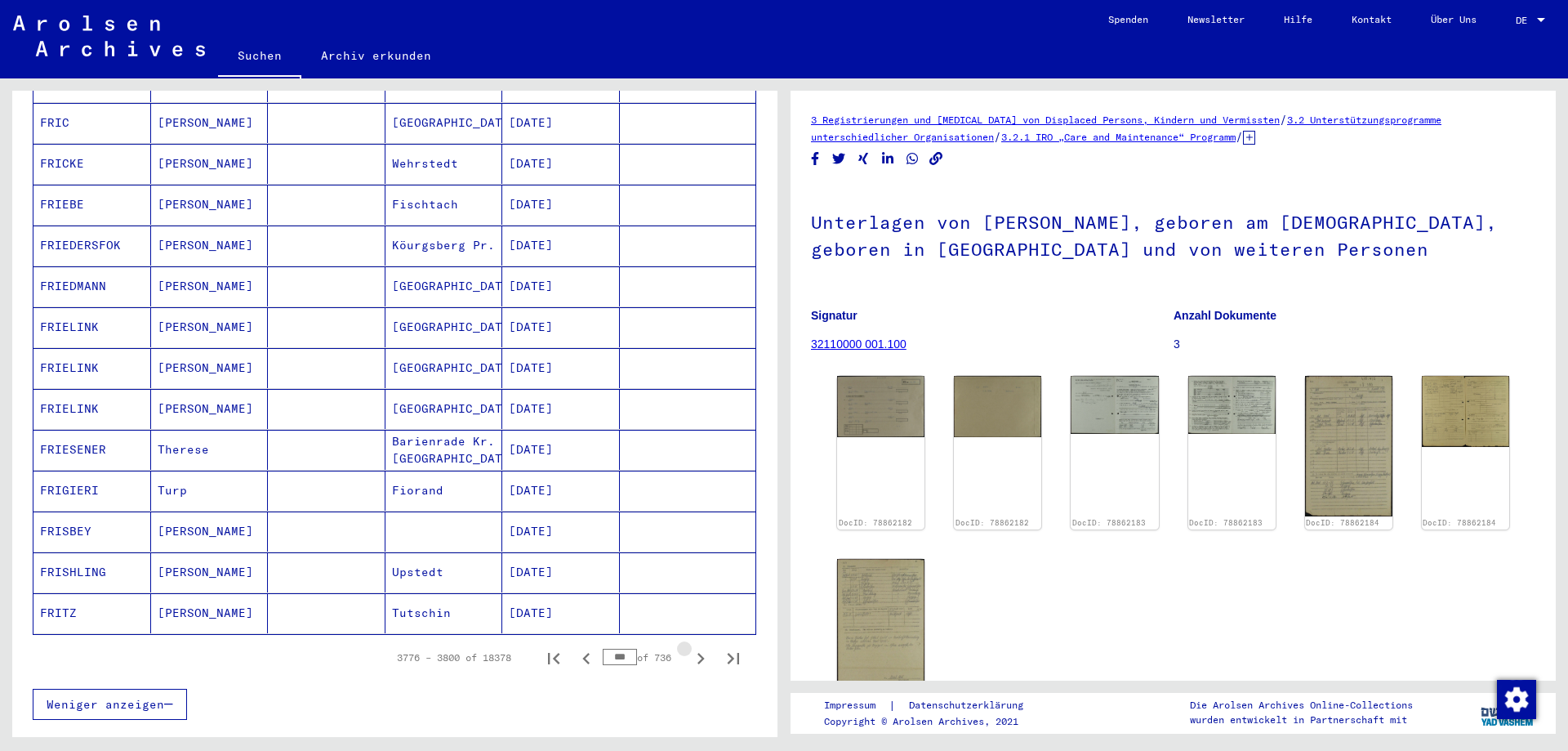
click at [690, 647] on icon "Next page" at bounding box center [700, 658] width 23 height 23
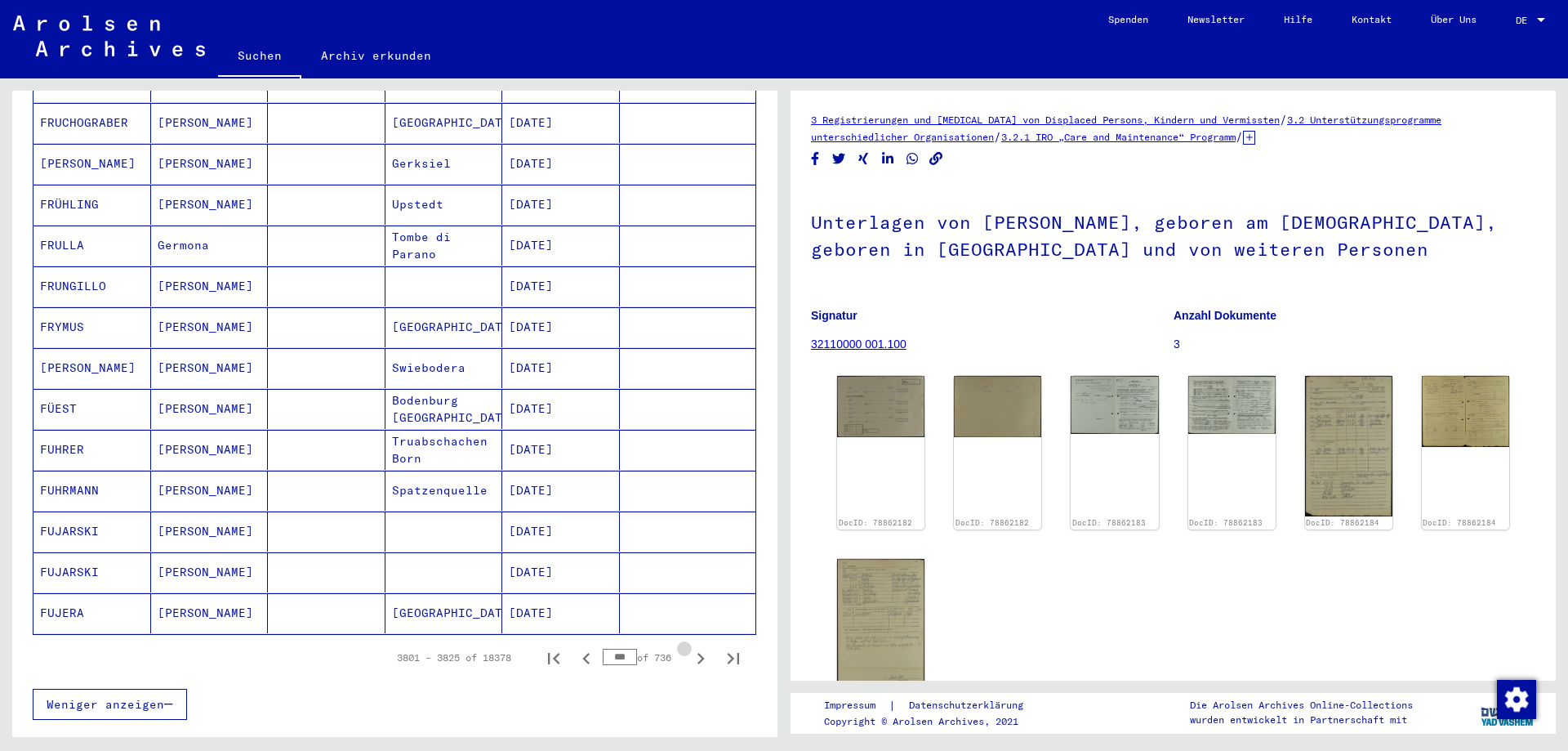
click at [690, 647] on icon "Next page" at bounding box center [700, 658] width 23 height 23
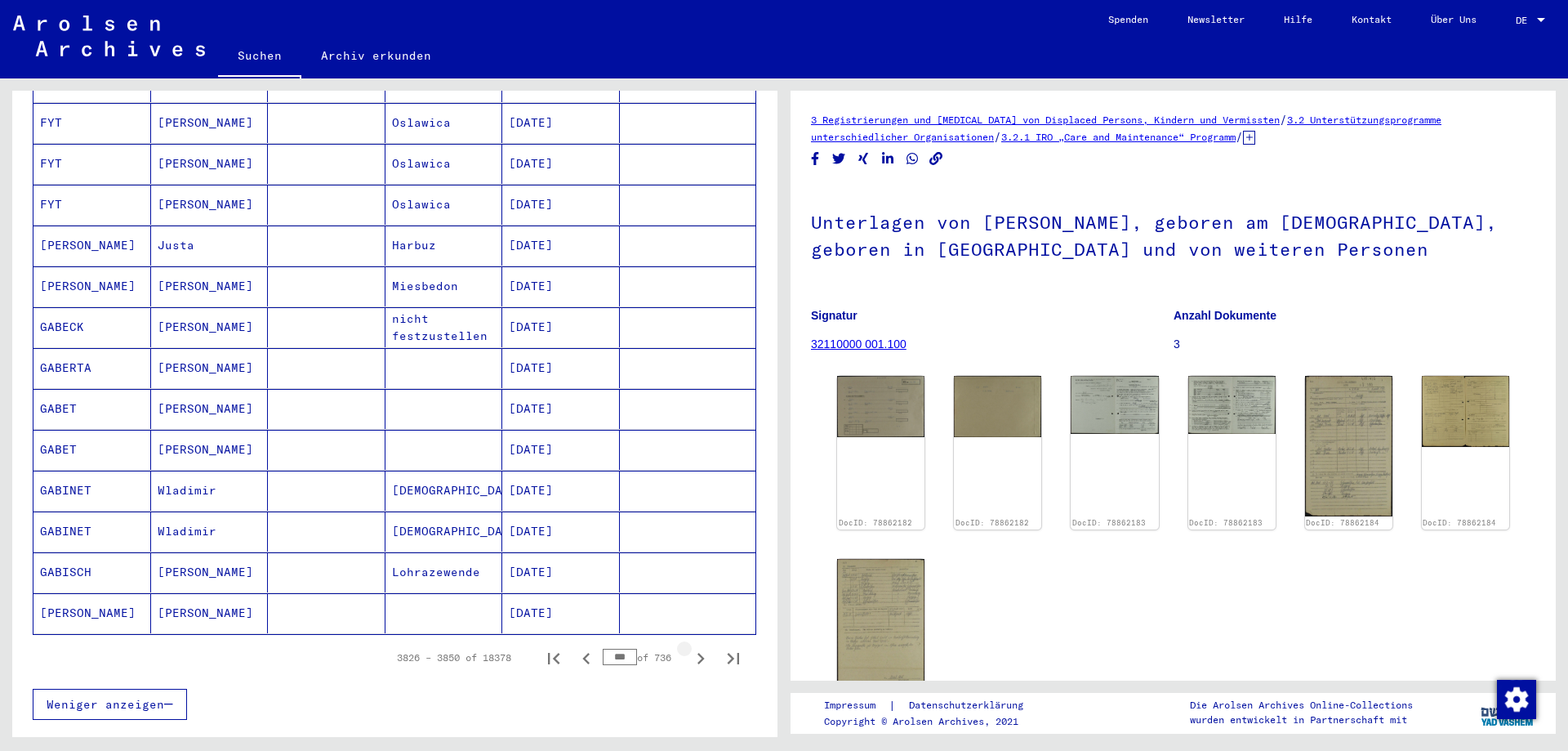
click at [690, 647] on icon "Next page" at bounding box center [700, 658] width 23 height 23
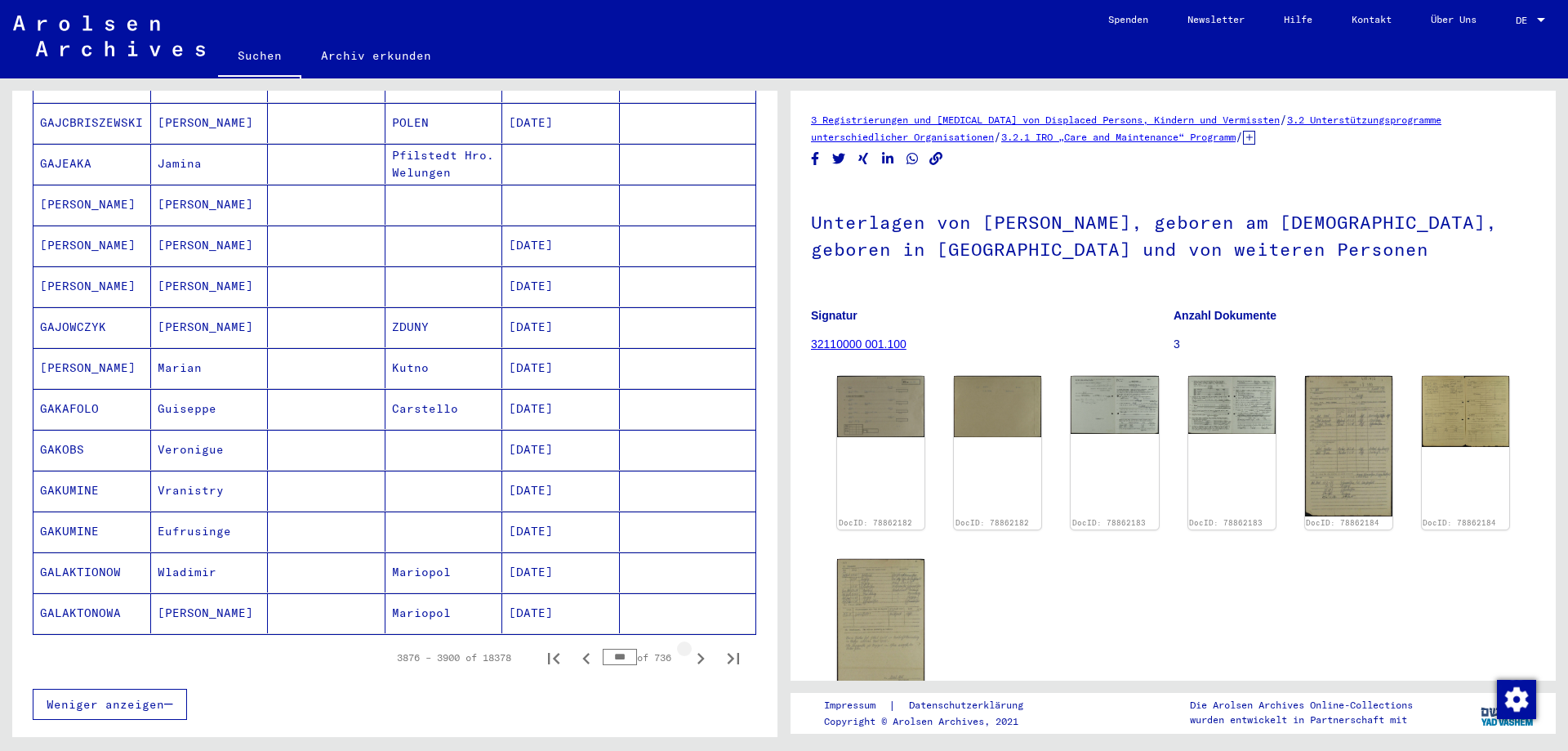
click at [690, 647] on icon "Next page" at bounding box center [700, 658] width 23 height 23
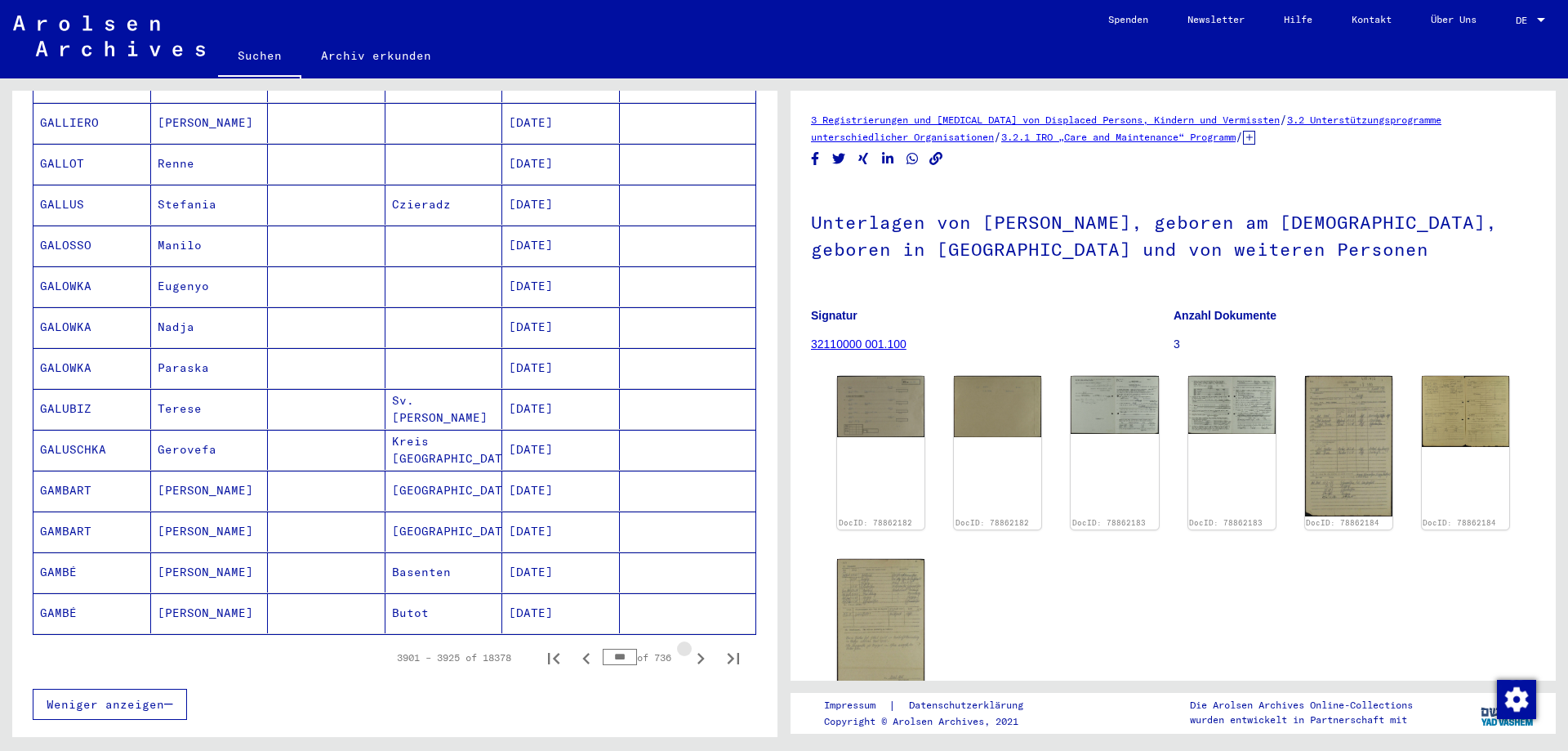
click at [690, 647] on icon "Next page" at bounding box center [700, 658] width 23 height 23
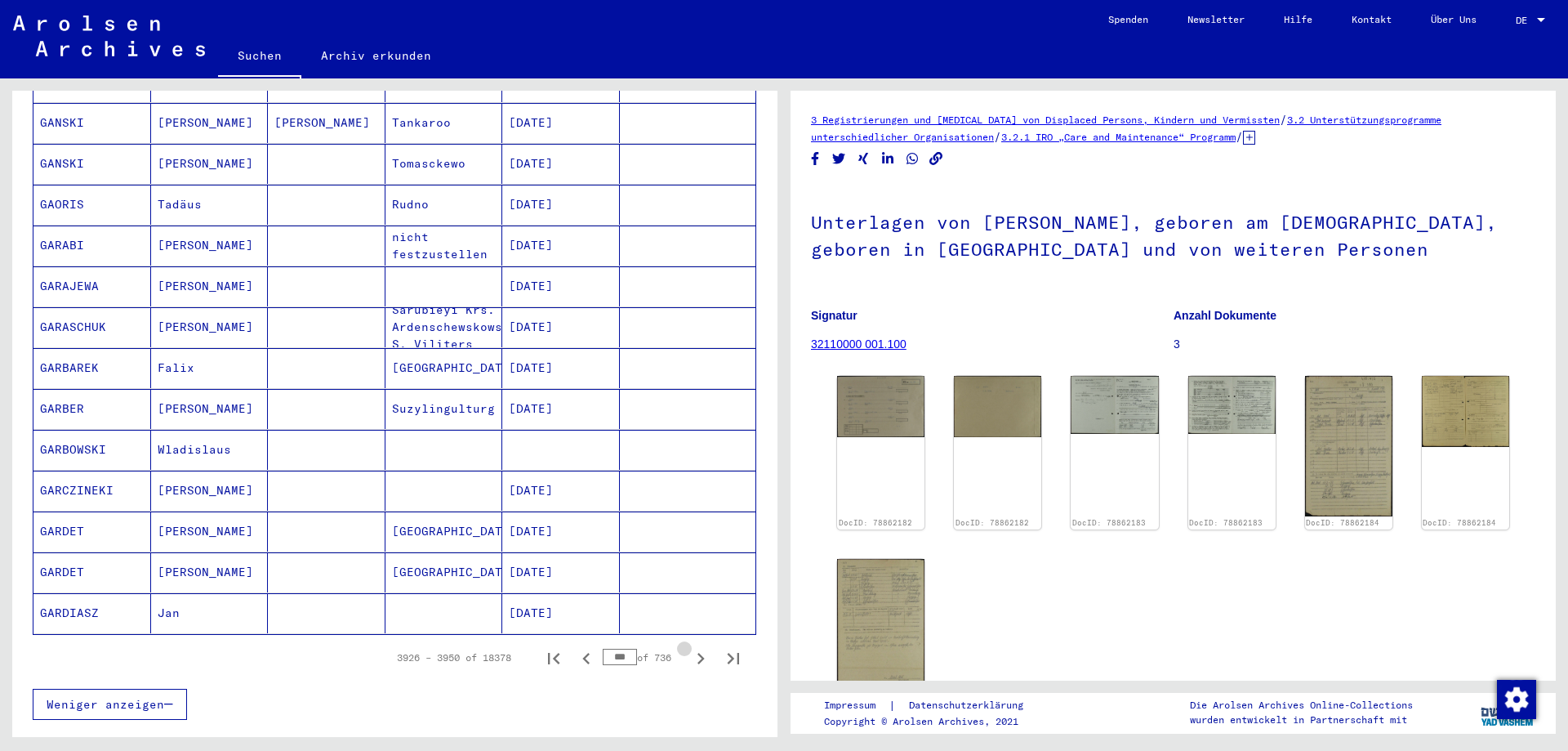
click at [690, 647] on icon "Next page" at bounding box center [700, 658] width 23 height 23
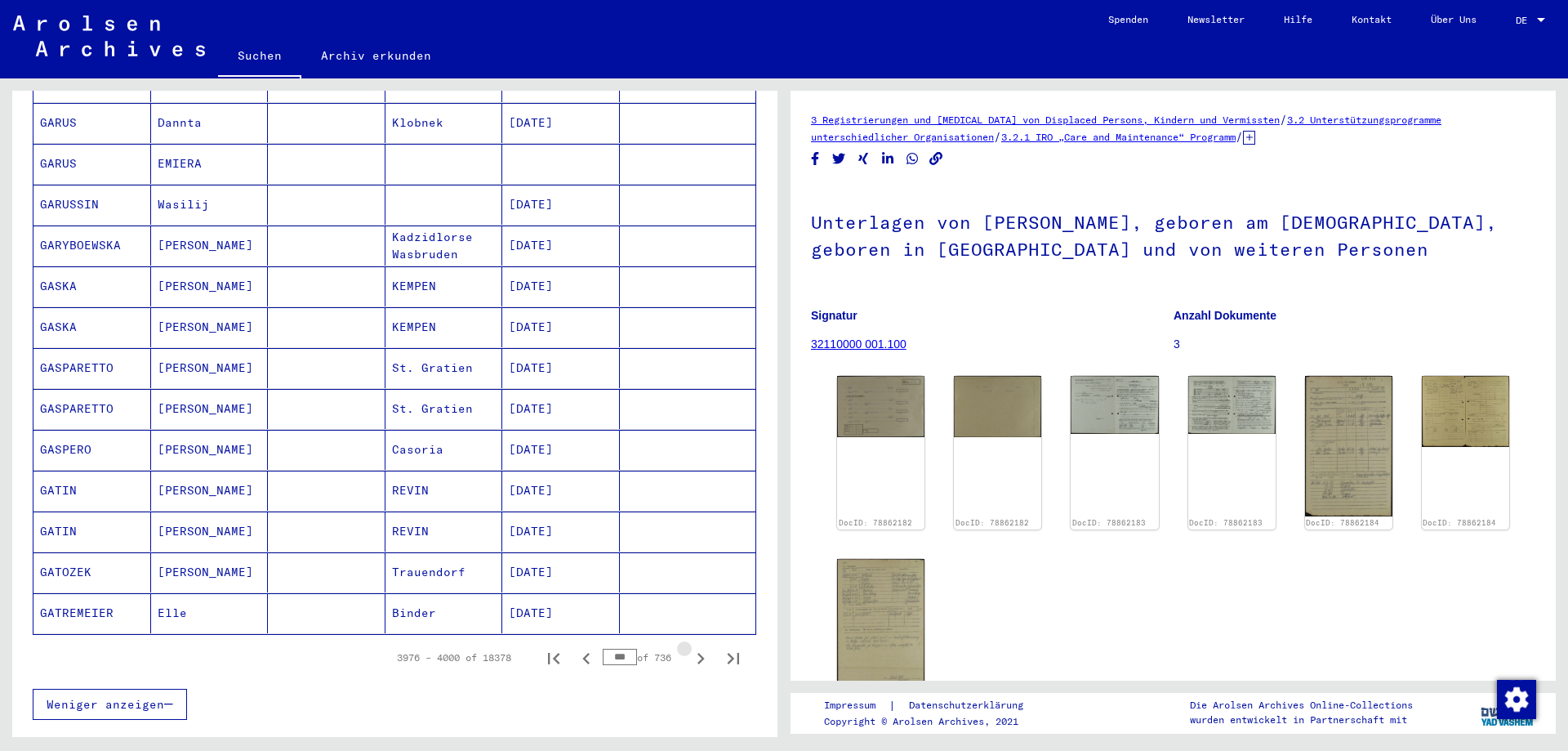
click at [690, 647] on icon "Next page" at bounding box center [700, 658] width 23 height 23
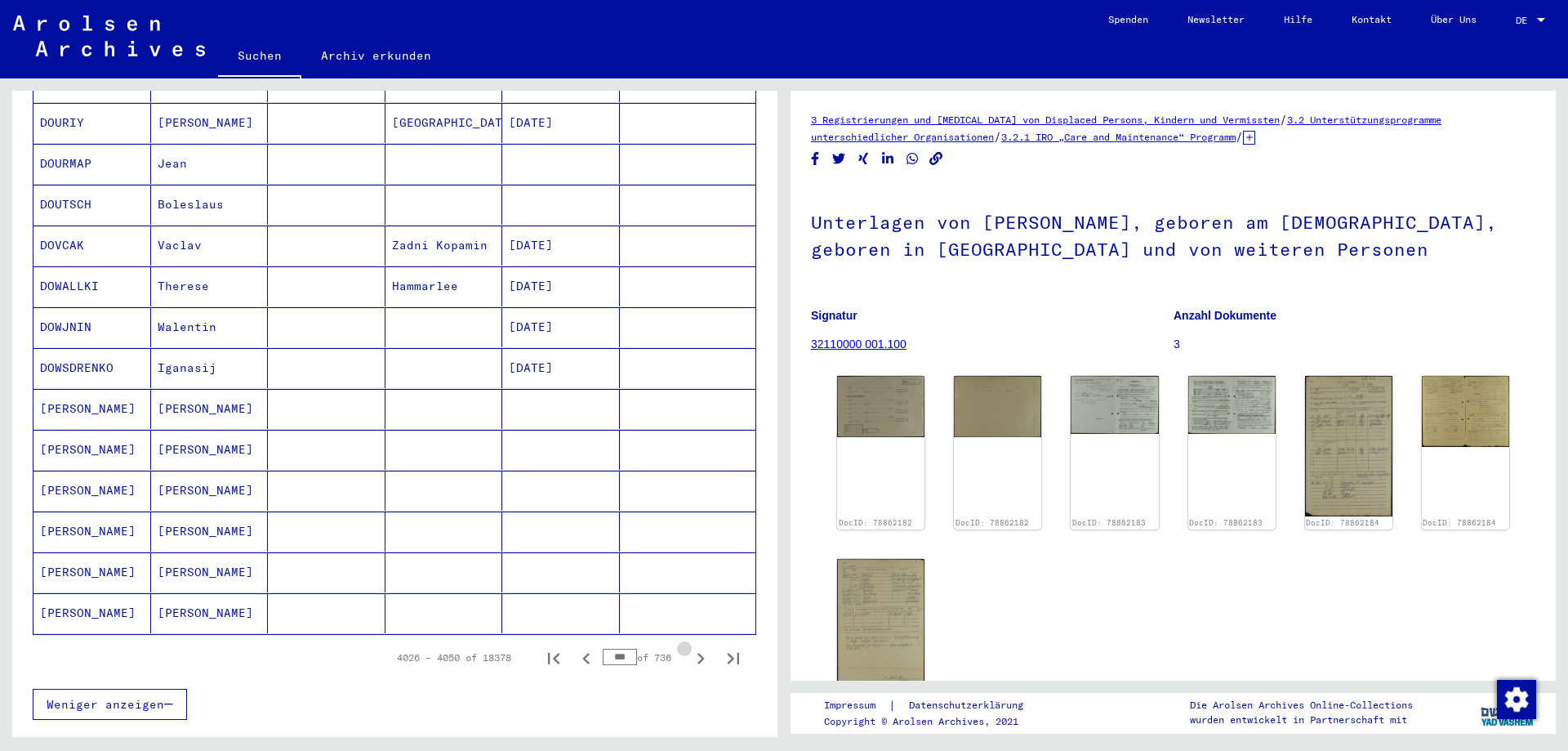
click at [690, 647] on icon "Next page" at bounding box center [700, 658] width 23 height 23
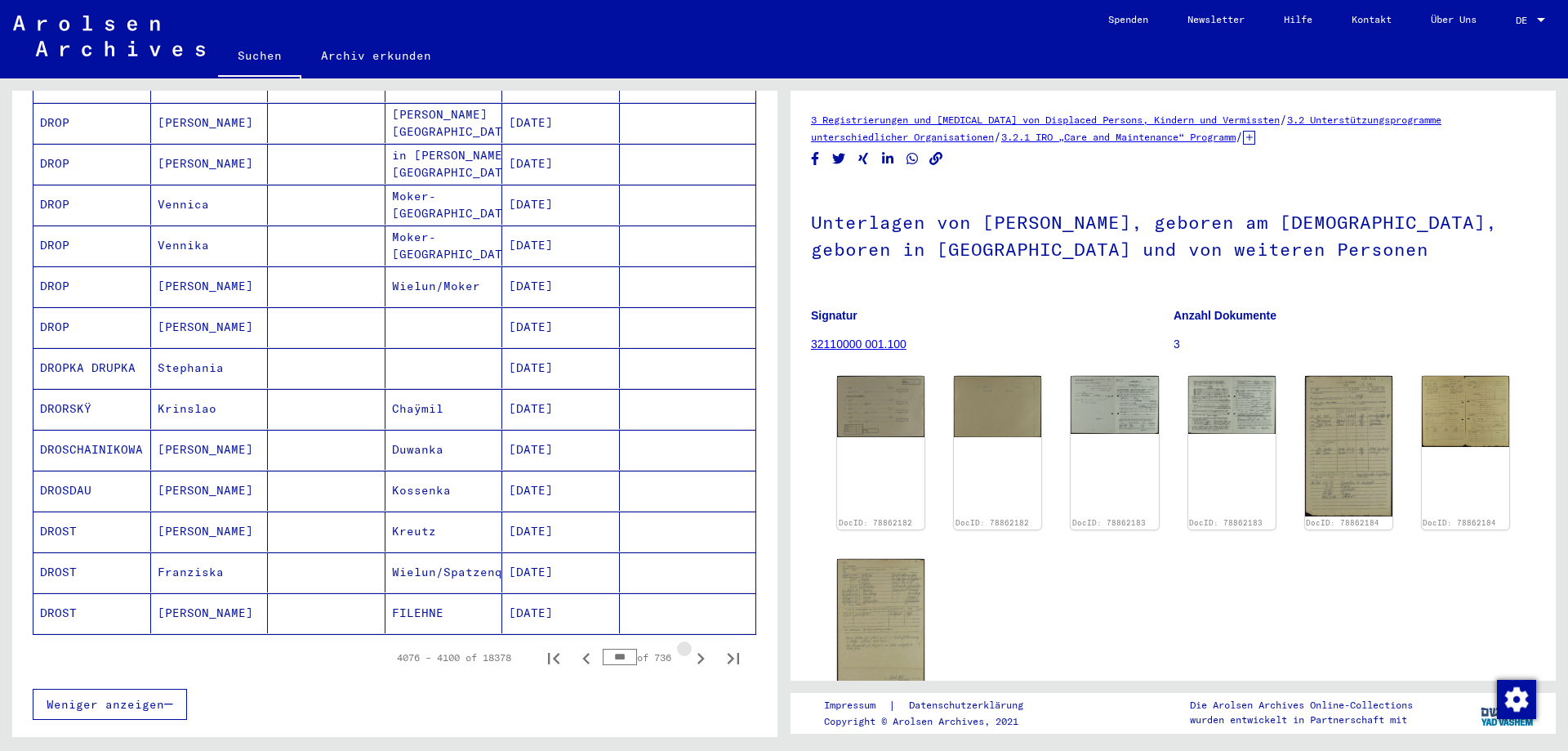
click at [690, 647] on icon "Next page" at bounding box center [700, 658] width 23 height 23
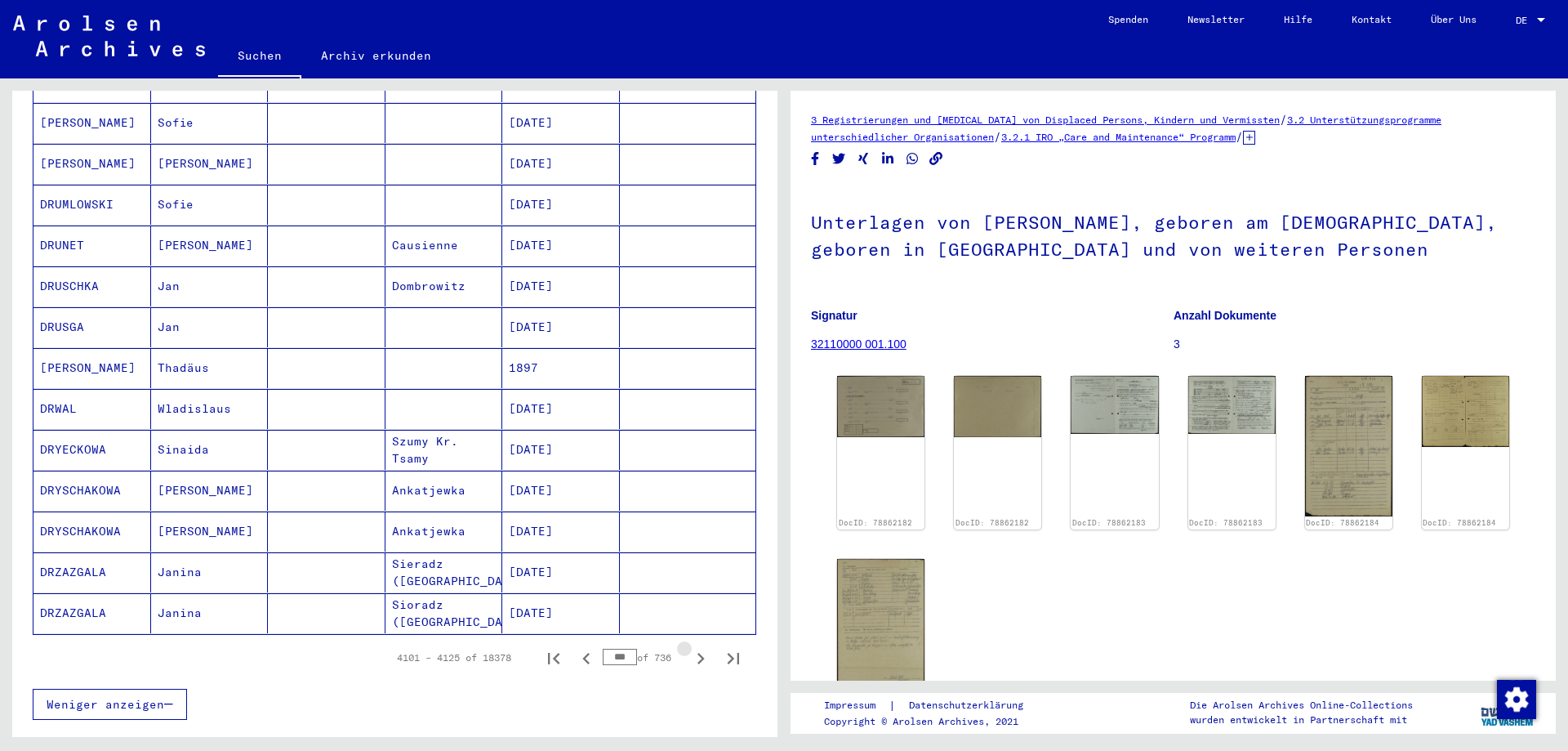
click at [690, 647] on icon "Next page" at bounding box center [700, 658] width 23 height 23
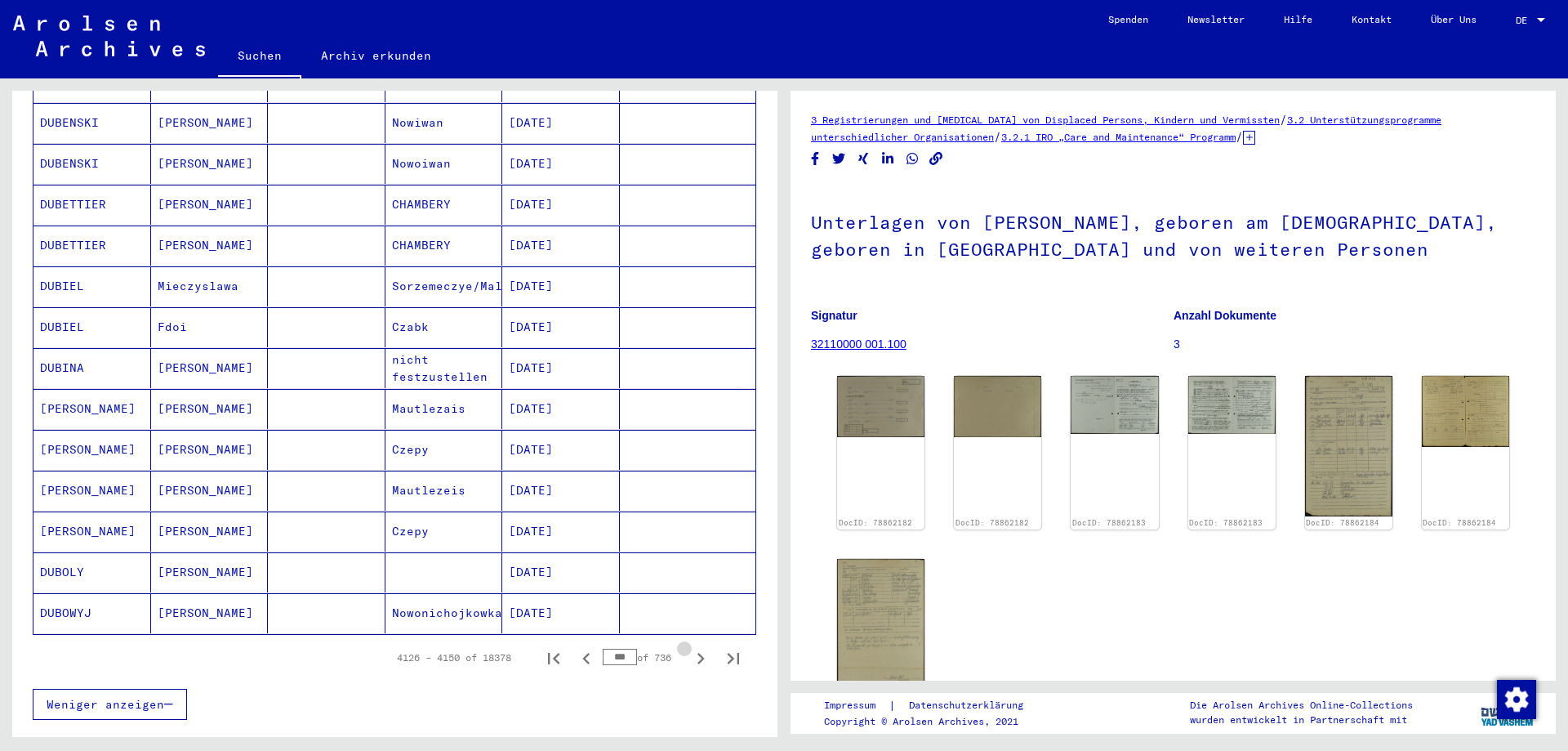
click at [690, 647] on icon "Next page" at bounding box center [700, 658] width 23 height 23
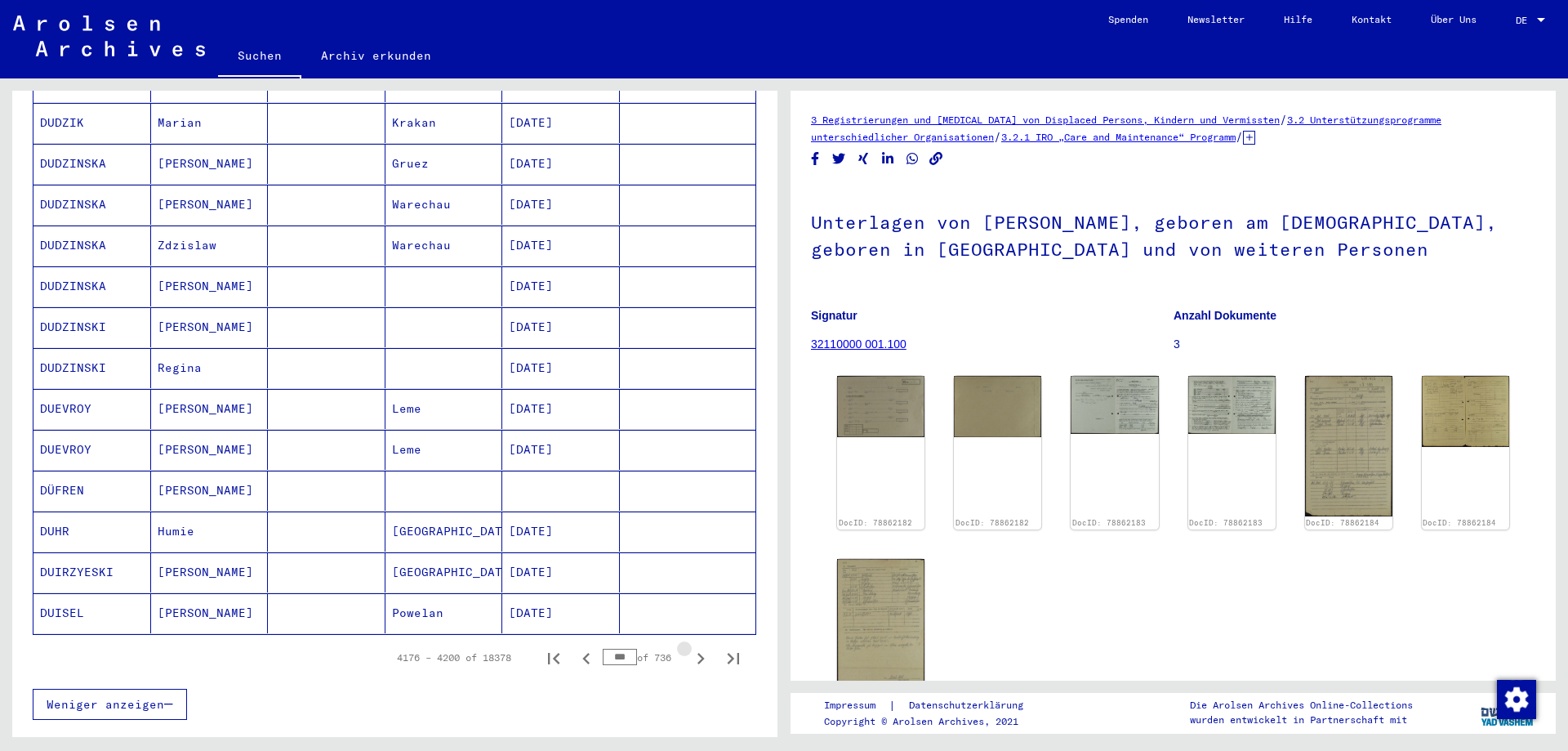
click at [690, 647] on icon "Next page" at bounding box center [700, 658] width 23 height 23
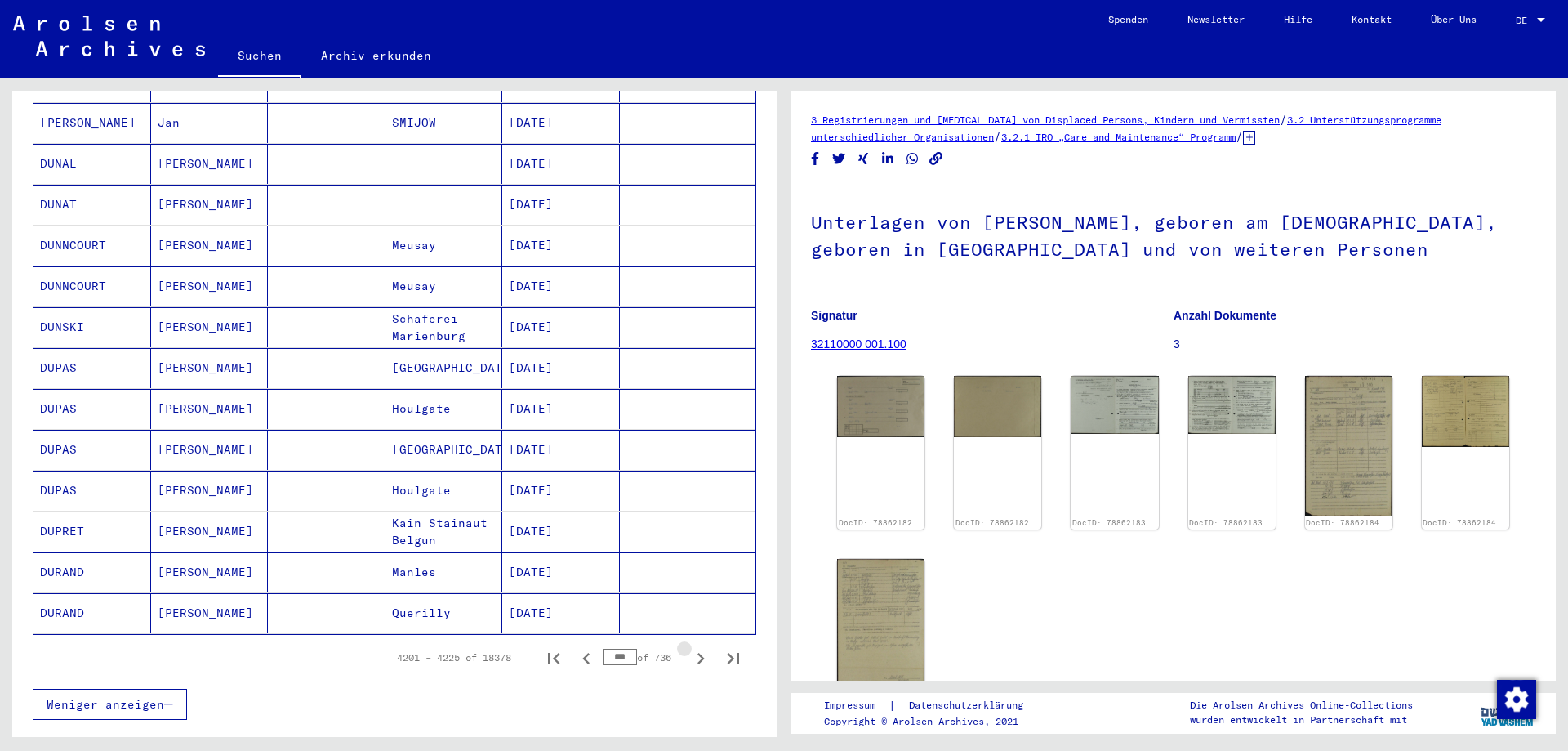
click at [690, 647] on icon "Next page" at bounding box center [700, 658] width 23 height 23
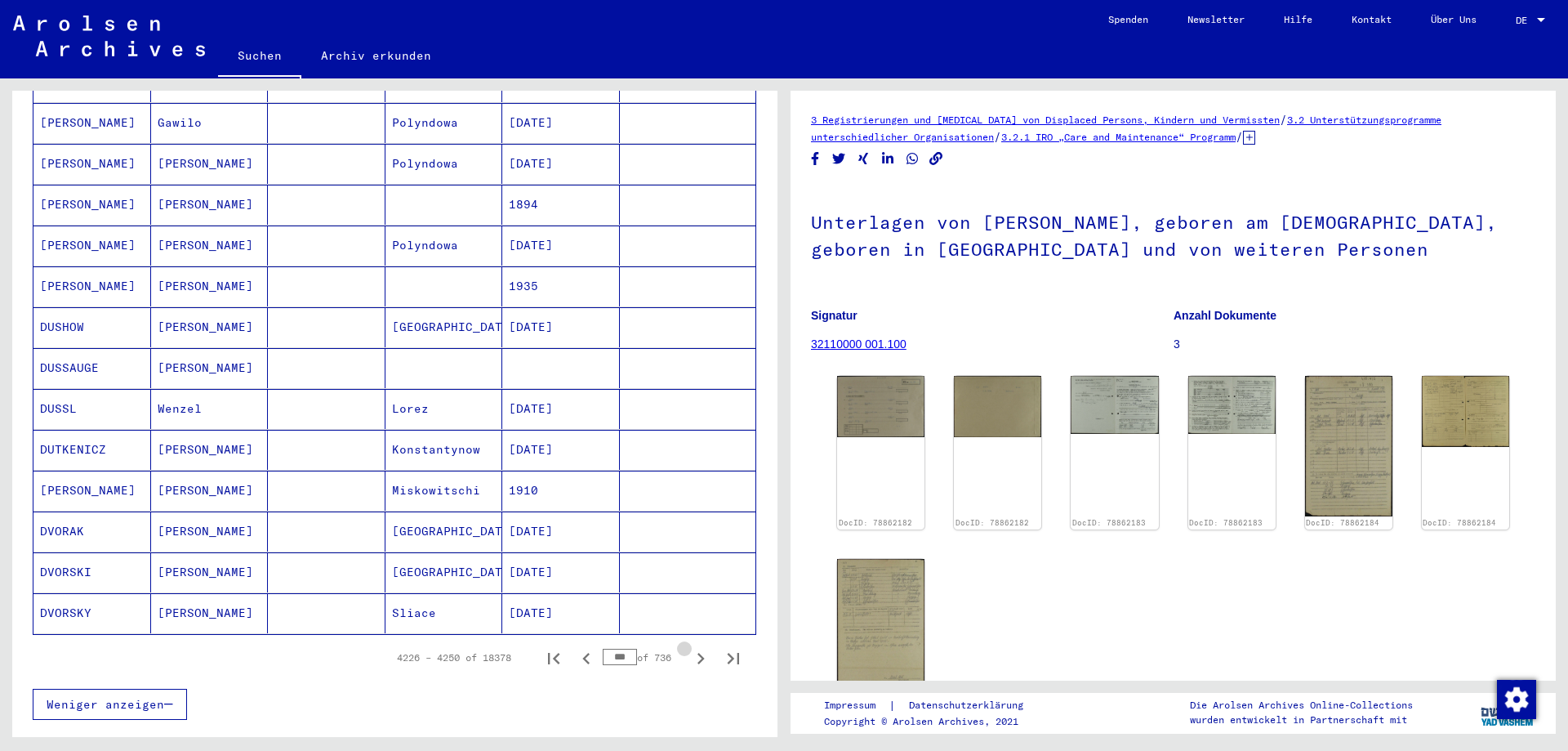
click at [690, 647] on icon "Next page" at bounding box center [700, 658] width 23 height 23
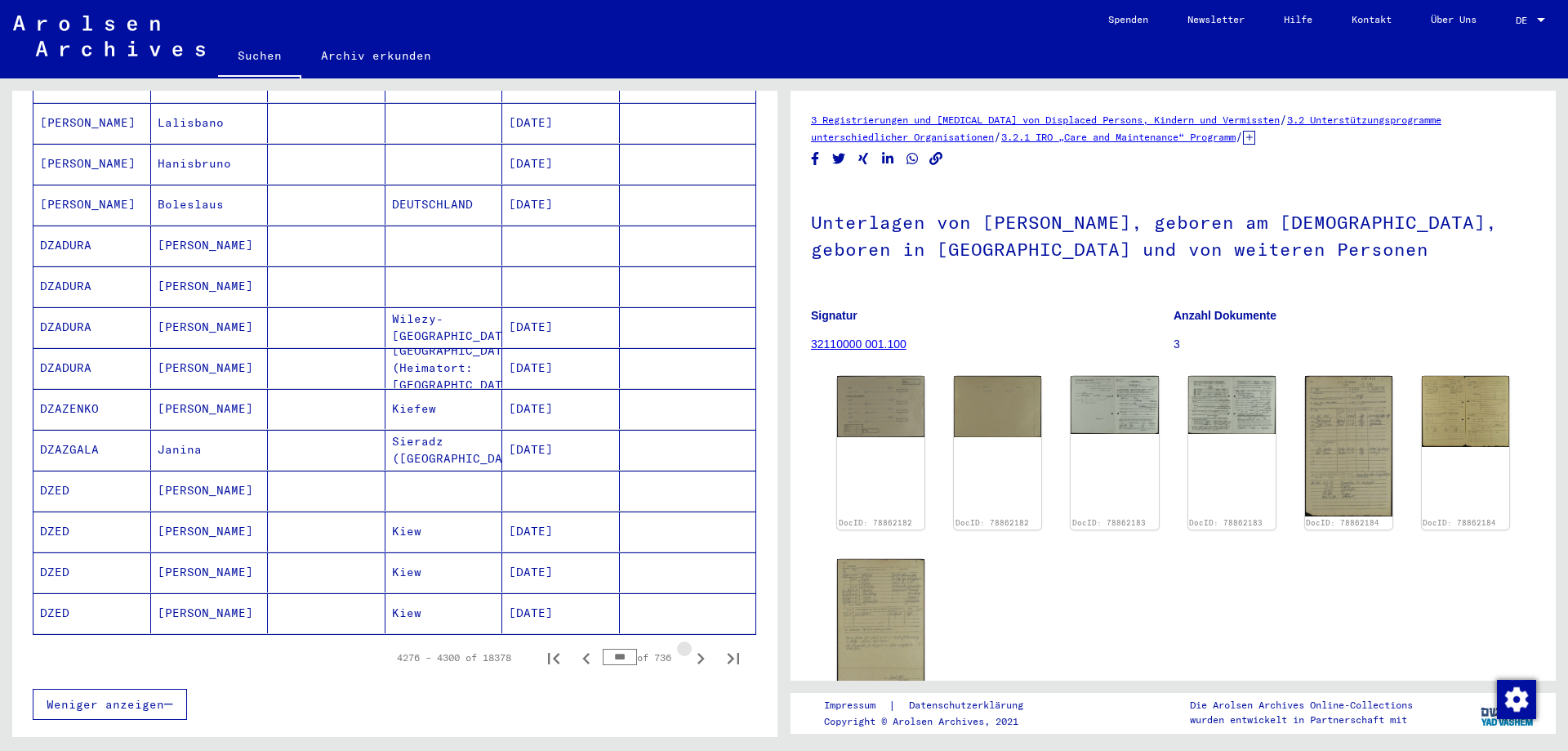
click at [690, 647] on icon "Next page" at bounding box center [700, 658] width 23 height 23
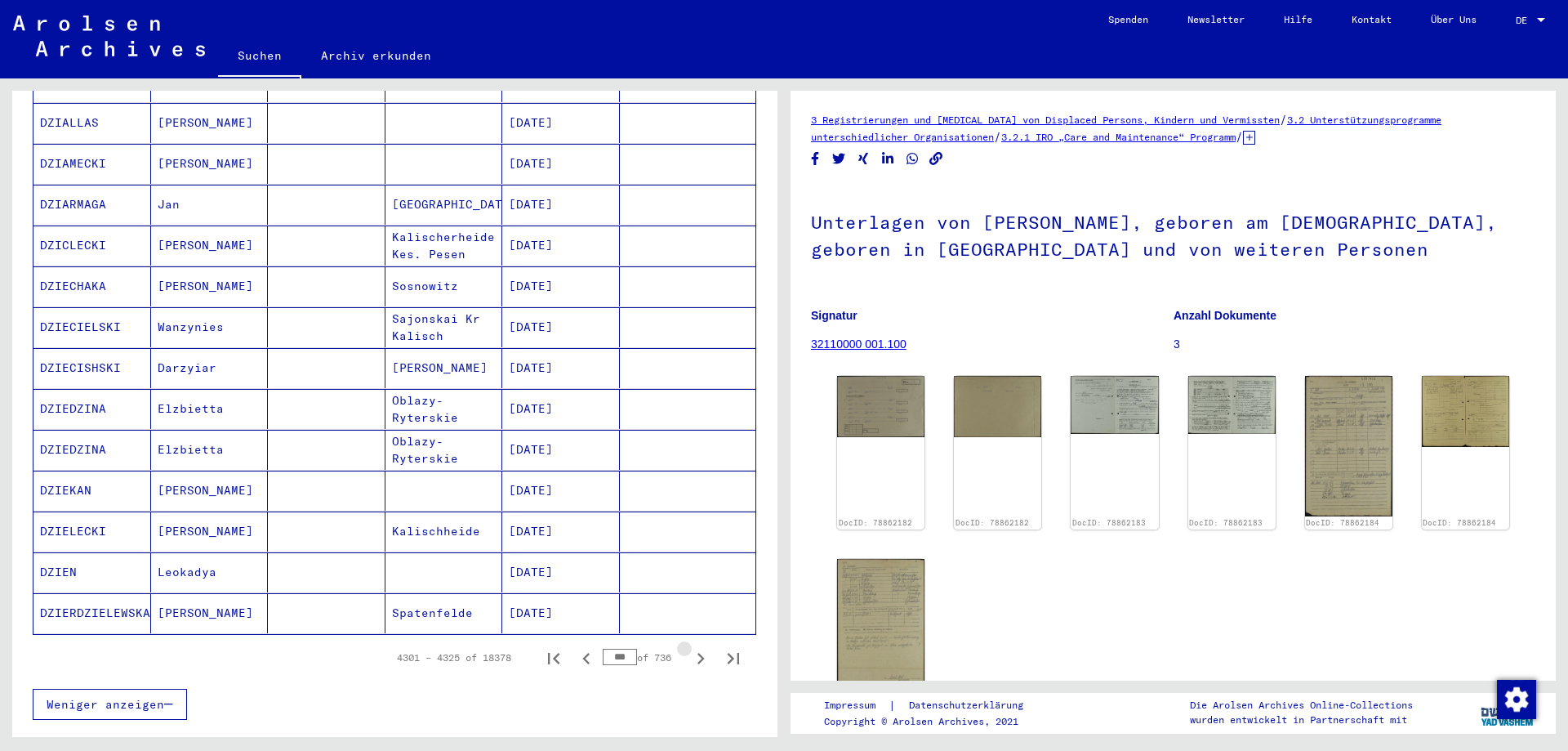
click at [690, 647] on icon "Next page" at bounding box center [700, 658] width 23 height 23
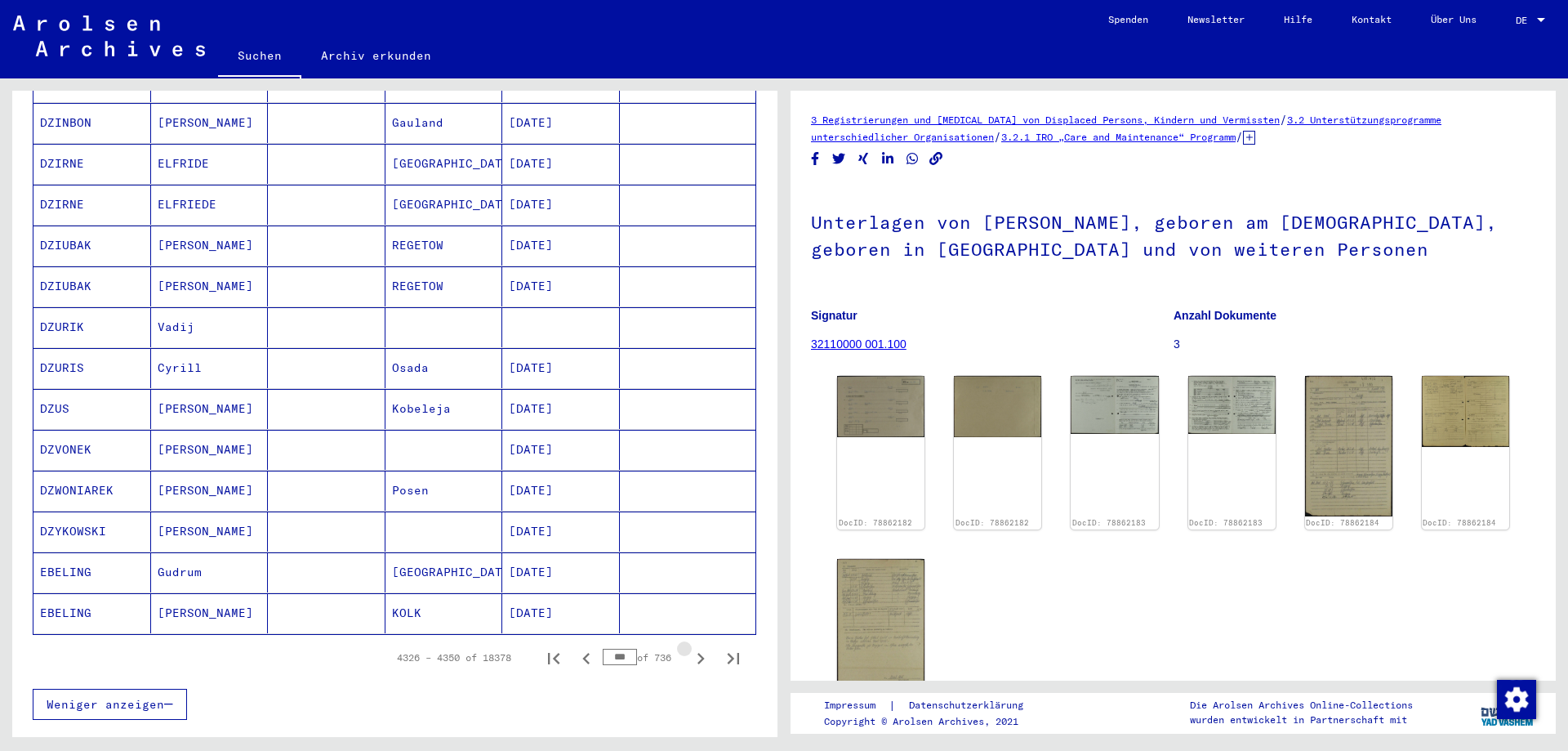
click at [690, 647] on icon "Next page" at bounding box center [700, 658] width 23 height 23
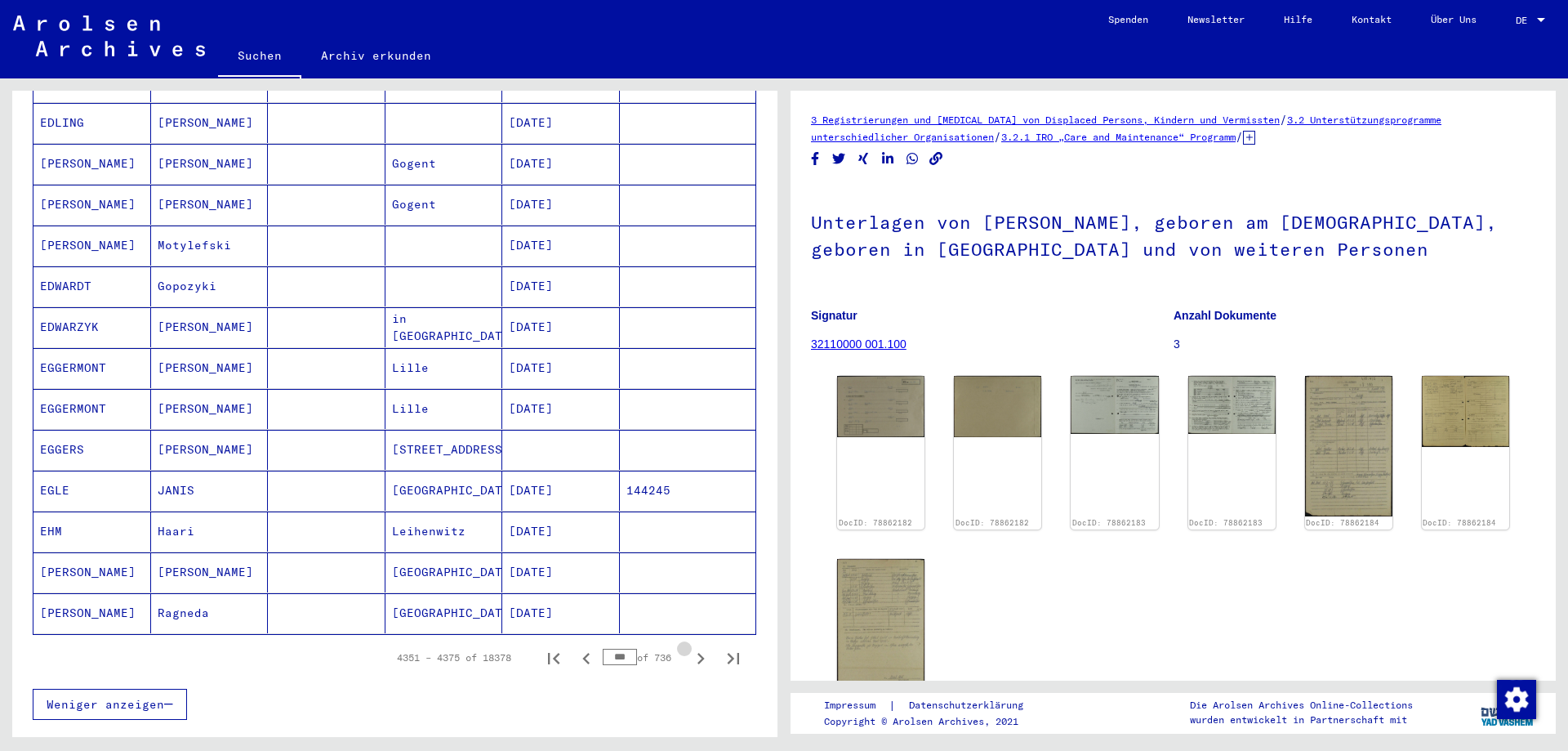
click at [690, 647] on icon "Next page" at bounding box center [700, 658] width 23 height 23
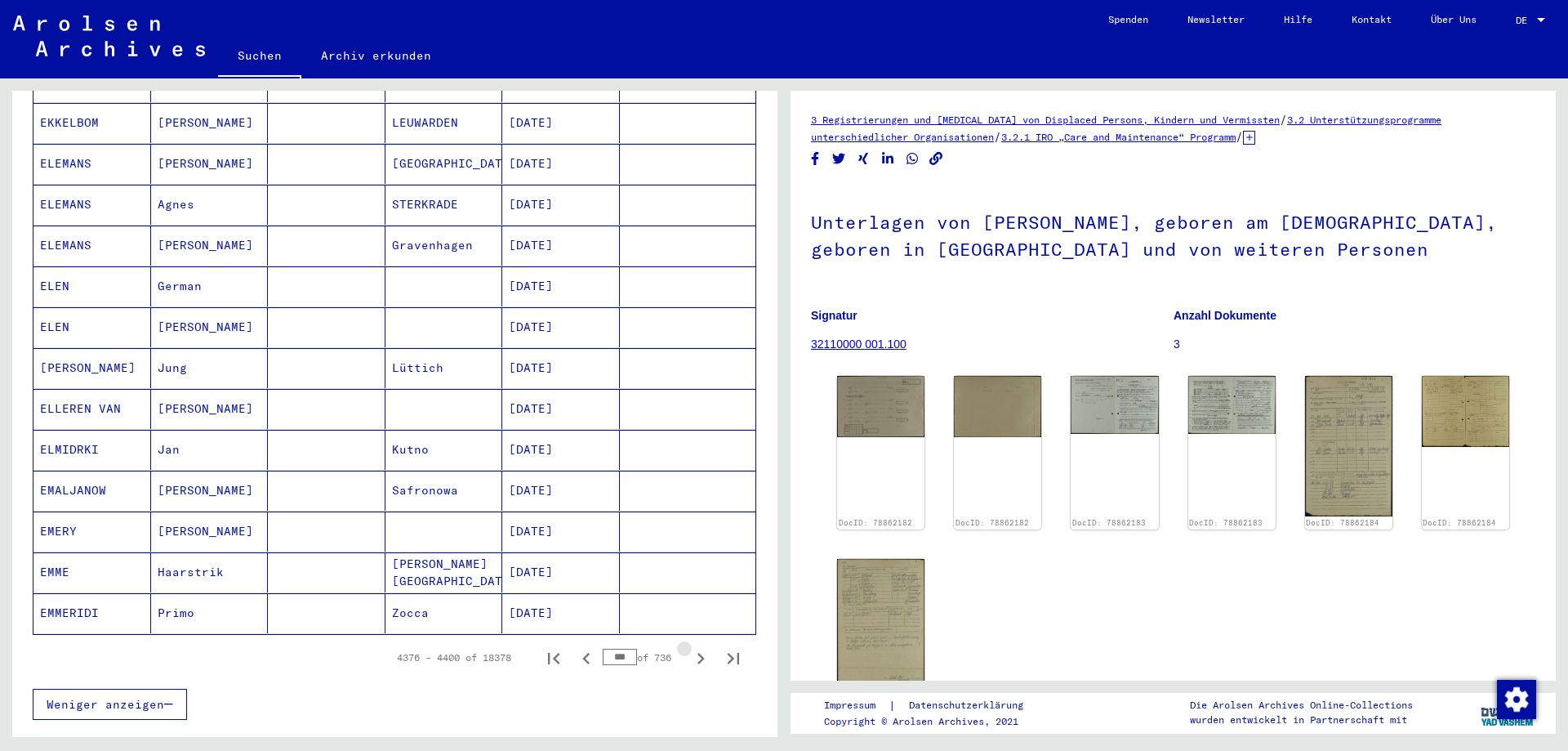
click at [690, 647] on icon "Next page" at bounding box center [700, 658] width 23 height 23
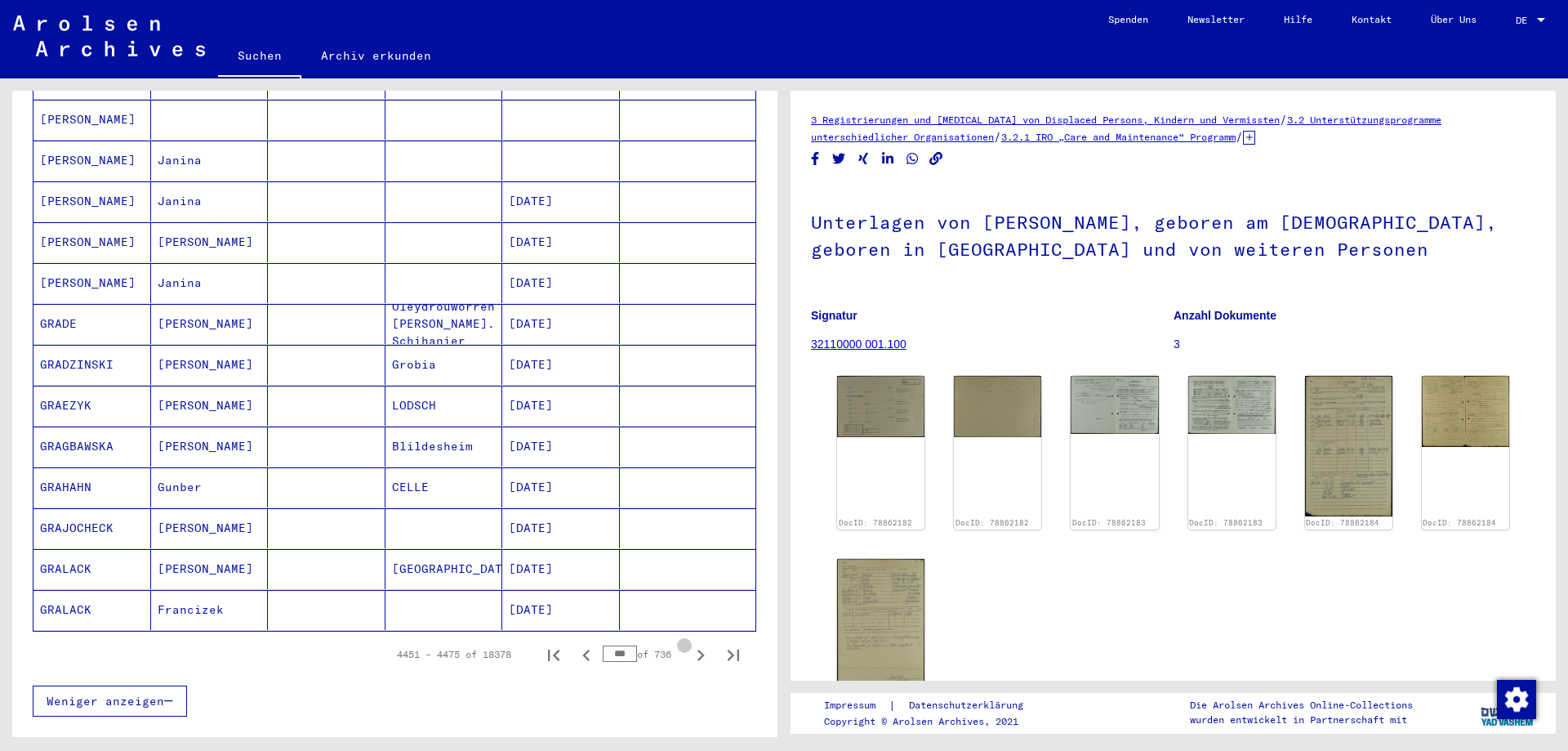
click at [690, 644] on icon "Next page" at bounding box center [700, 656] width 23 height 23
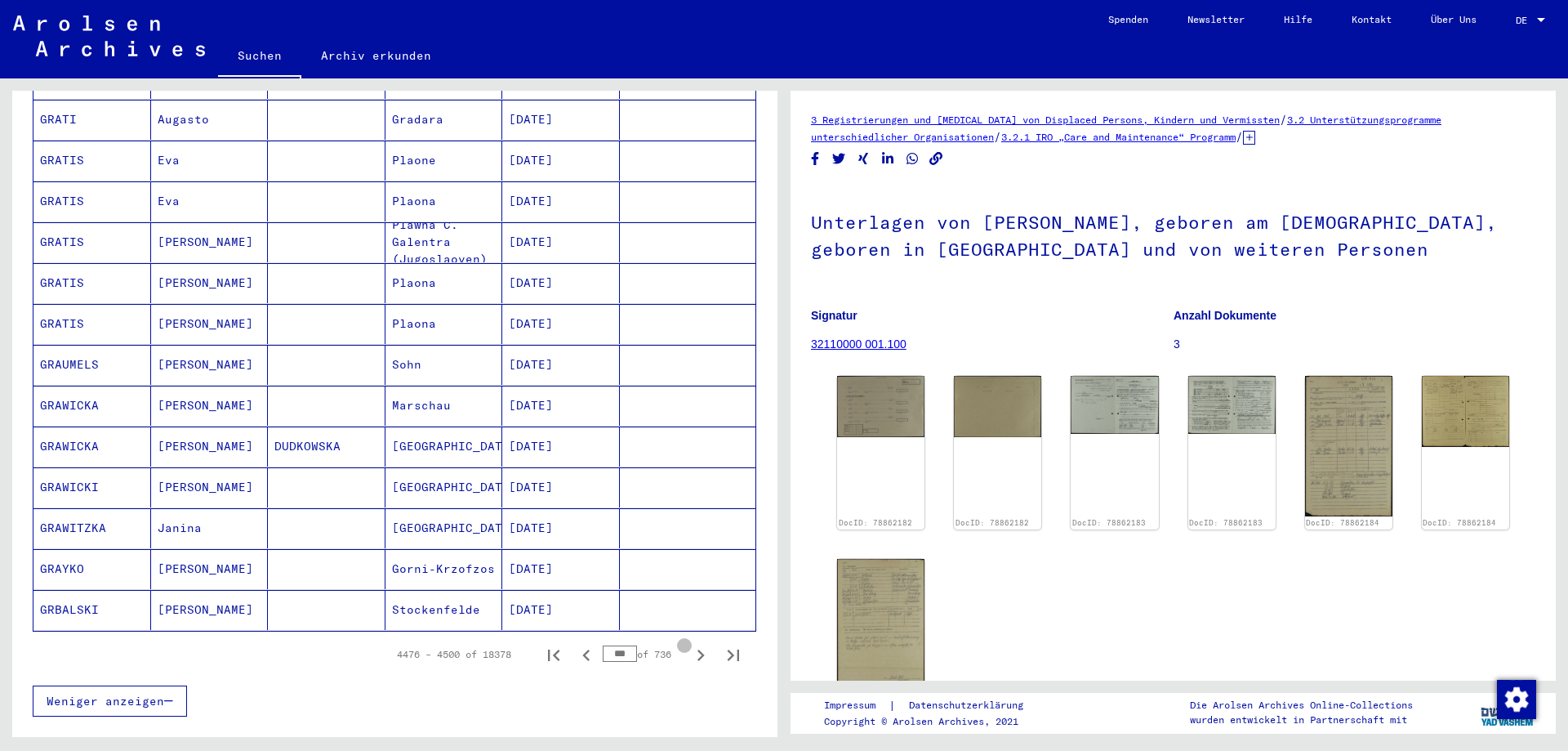
click at [690, 644] on icon "Next page" at bounding box center [700, 656] width 23 height 23
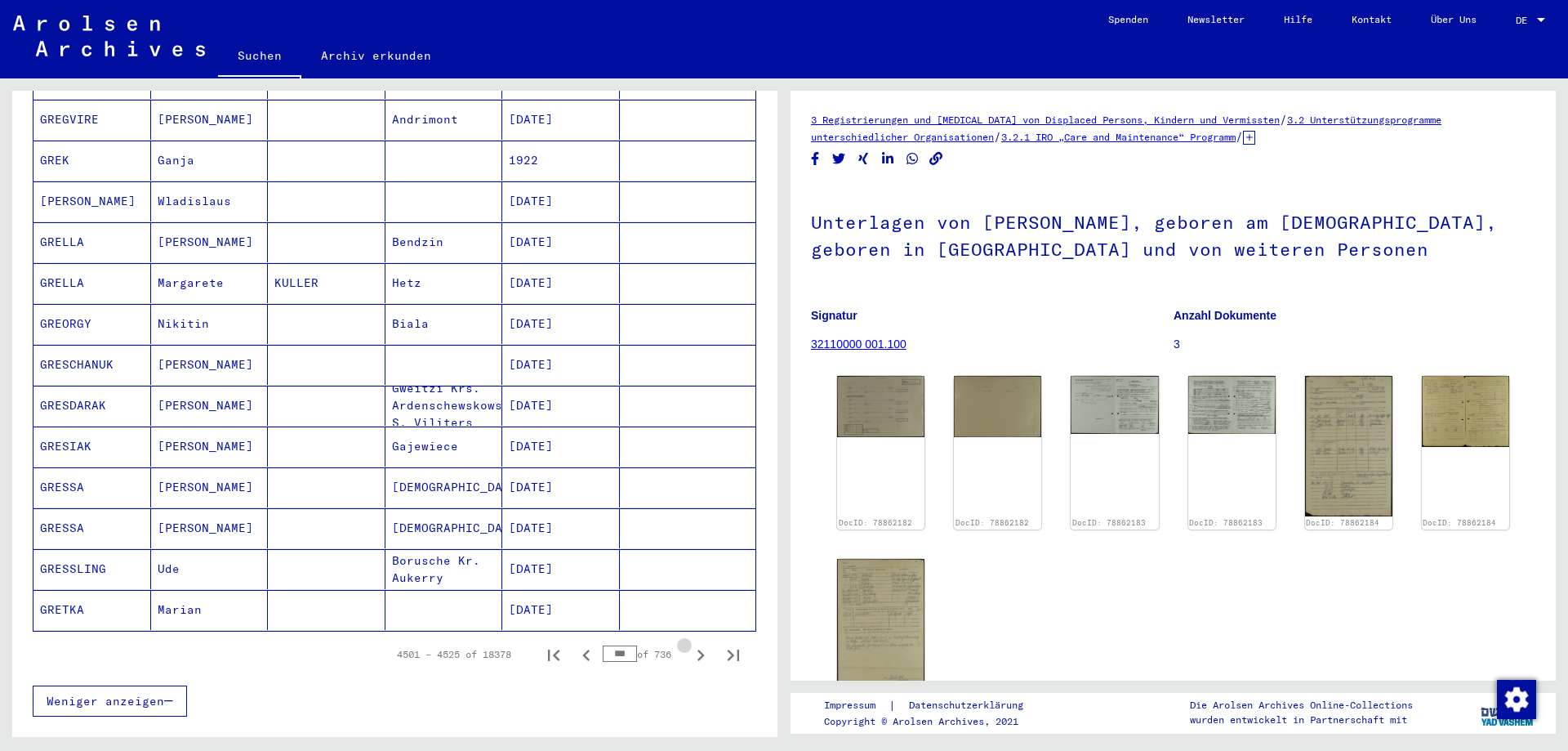
scroll to position [735, 0]
click at [690, 647] on icon "Next page" at bounding box center [700, 658] width 23 height 23
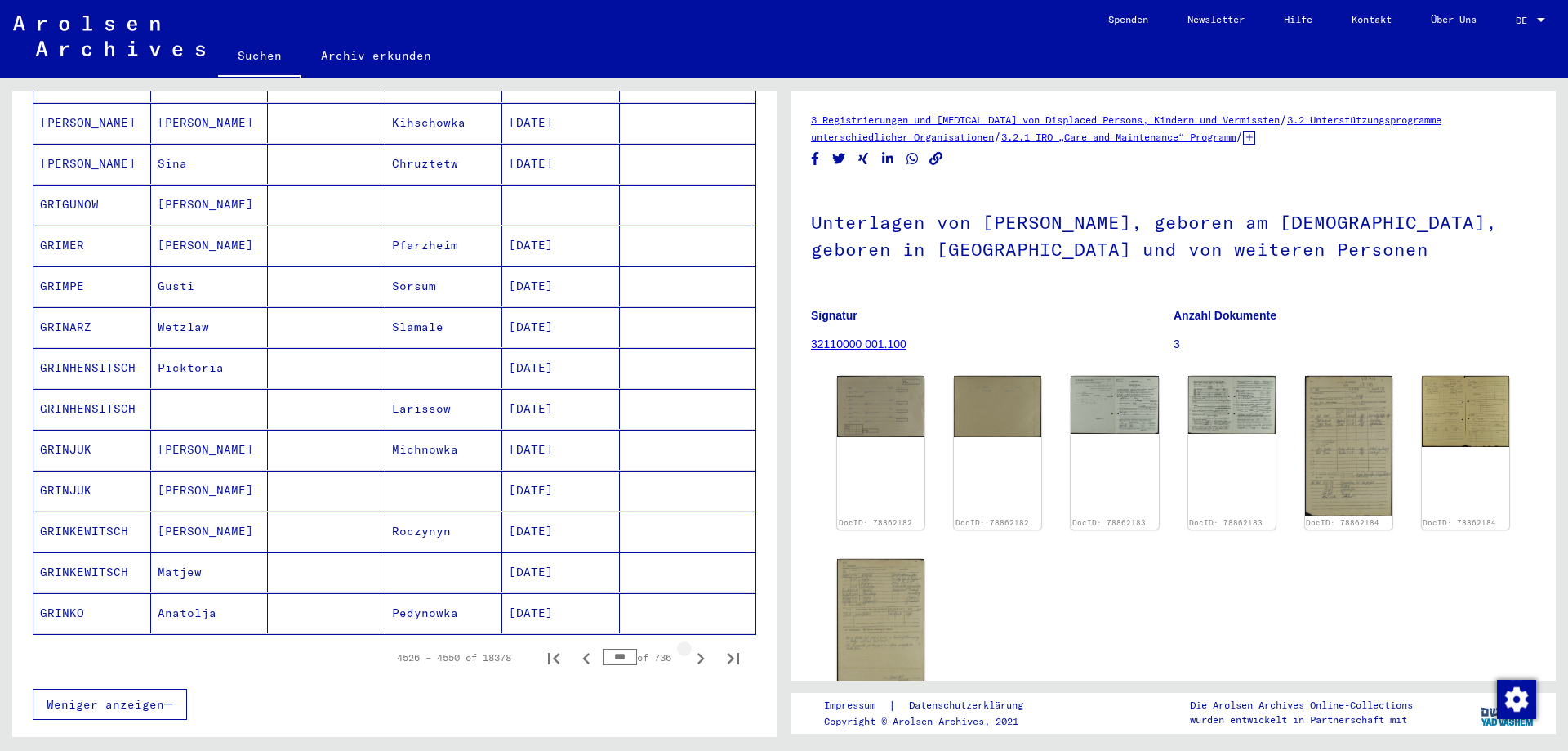
click at [690, 647] on icon "Next page" at bounding box center [700, 658] width 23 height 23
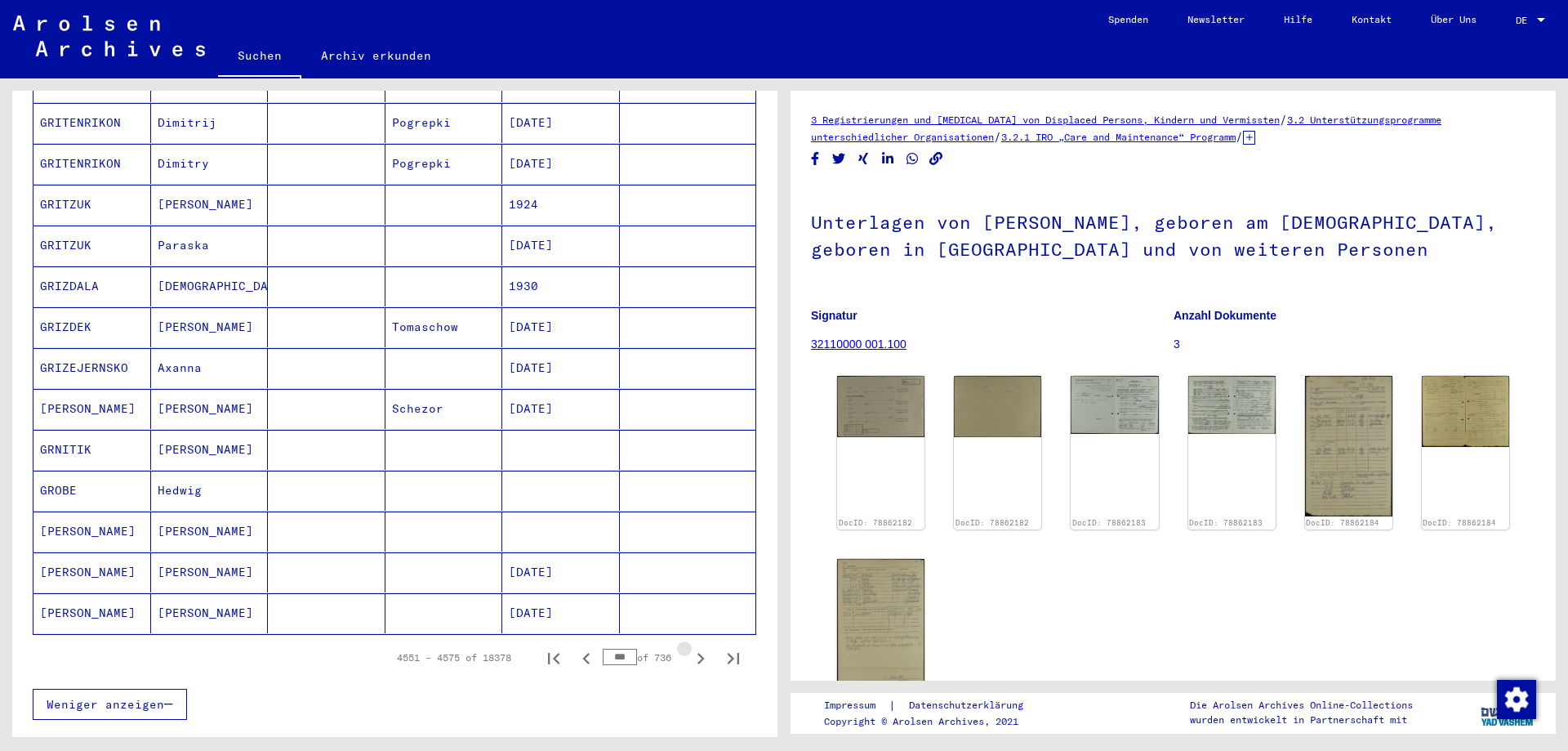
click at [690, 647] on icon "Next page" at bounding box center [700, 658] width 23 height 23
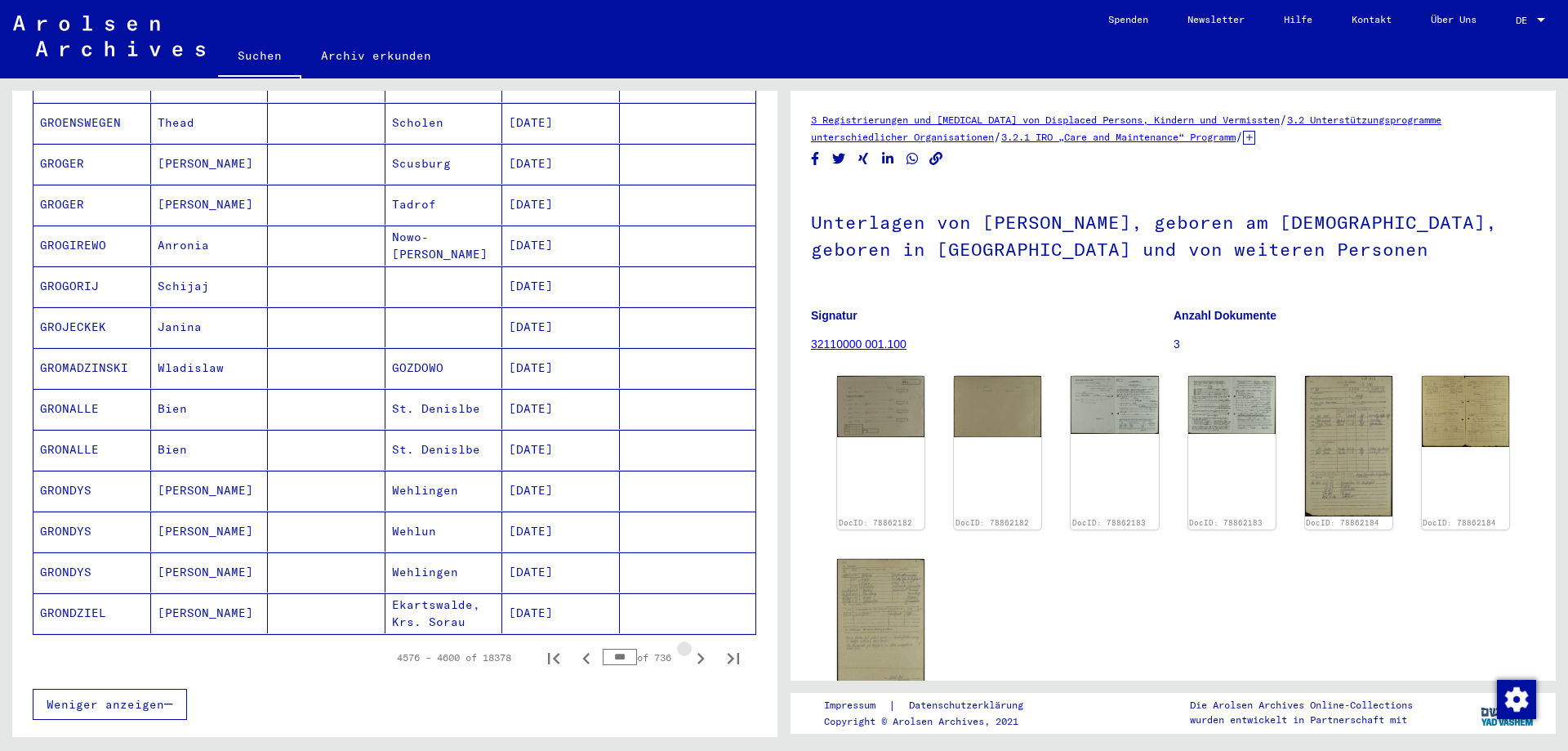
click at [690, 647] on icon "Next page" at bounding box center [700, 658] width 23 height 23
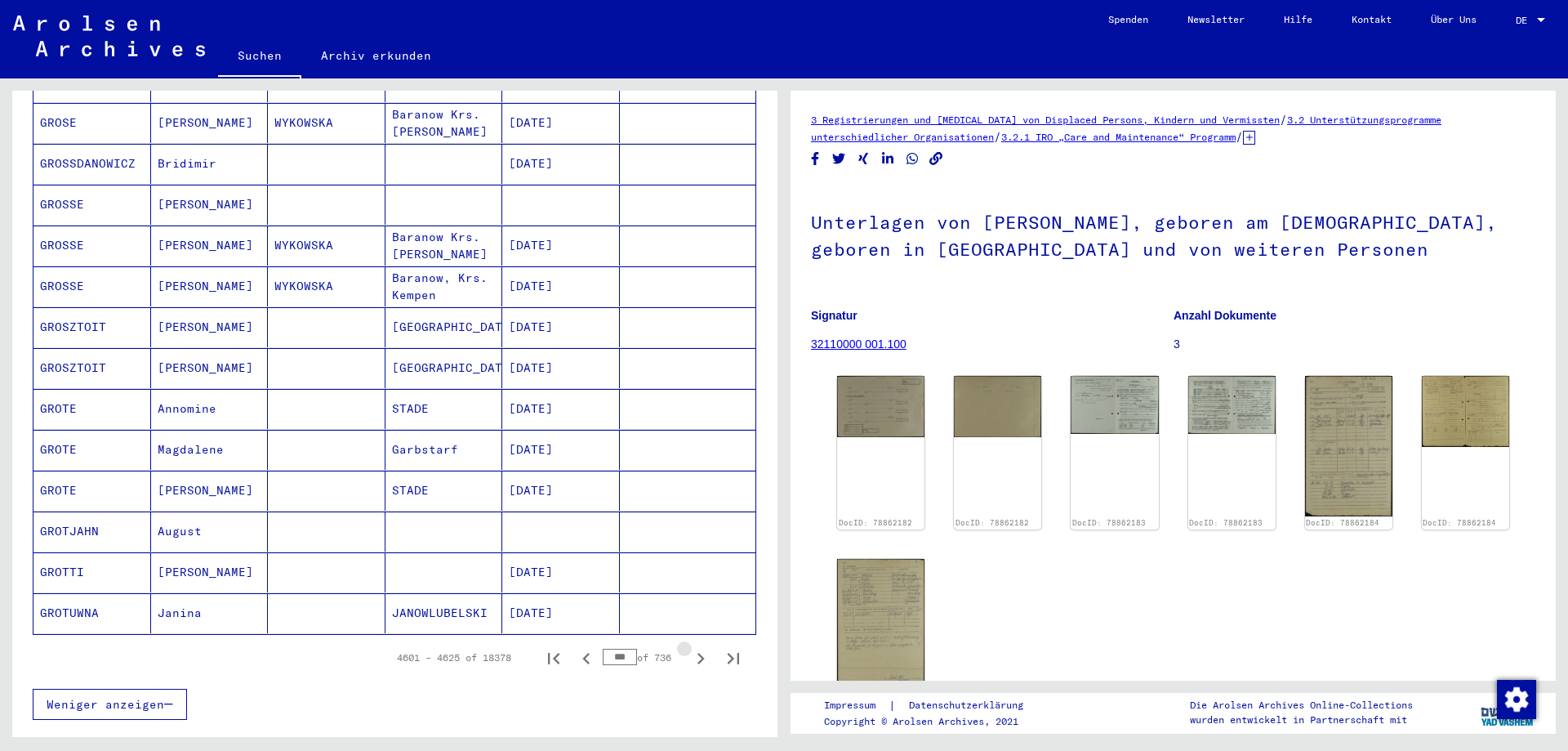
click at [690, 647] on icon "Next page" at bounding box center [700, 658] width 23 height 23
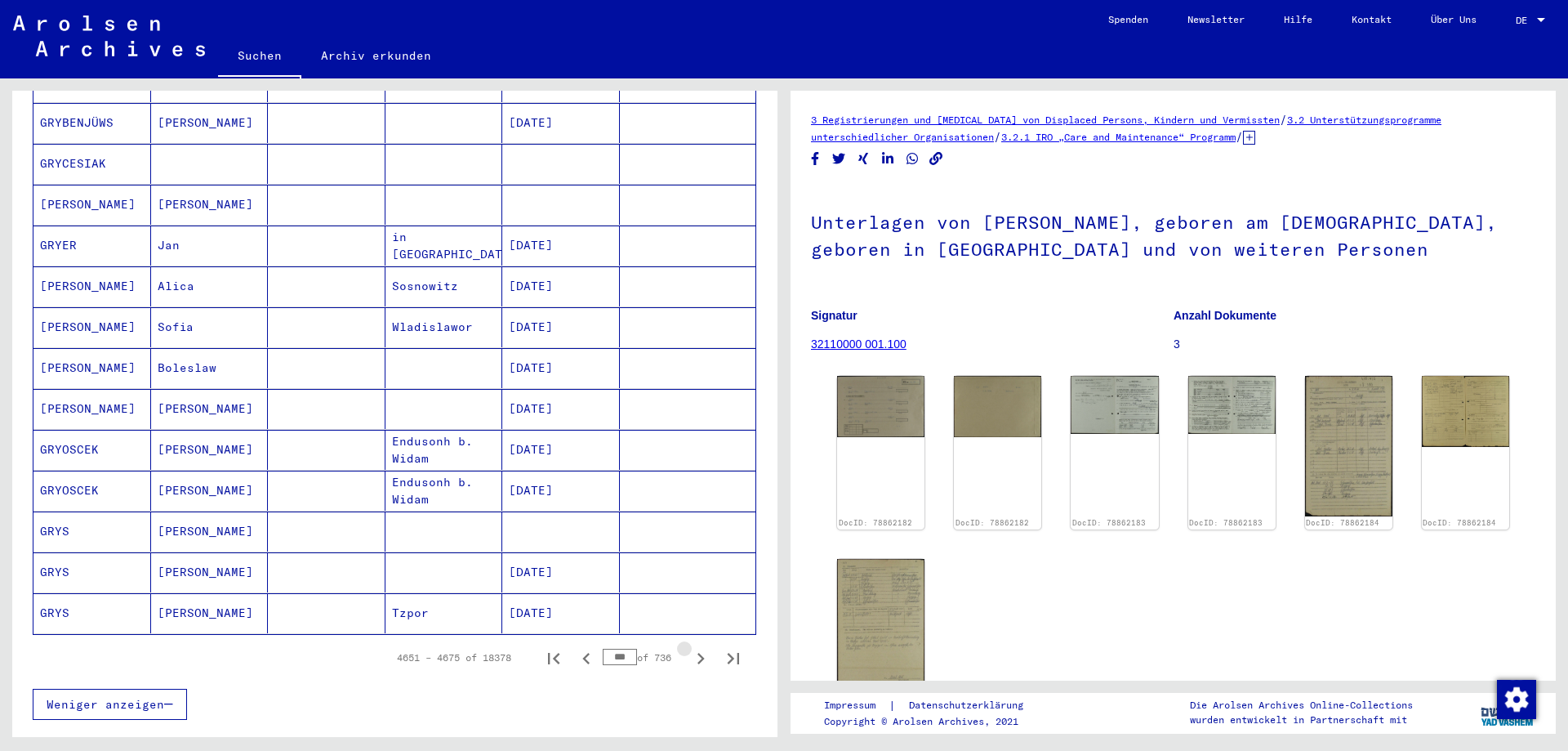
click at [690, 647] on icon "Next page" at bounding box center [700, 658] width 23 height 23
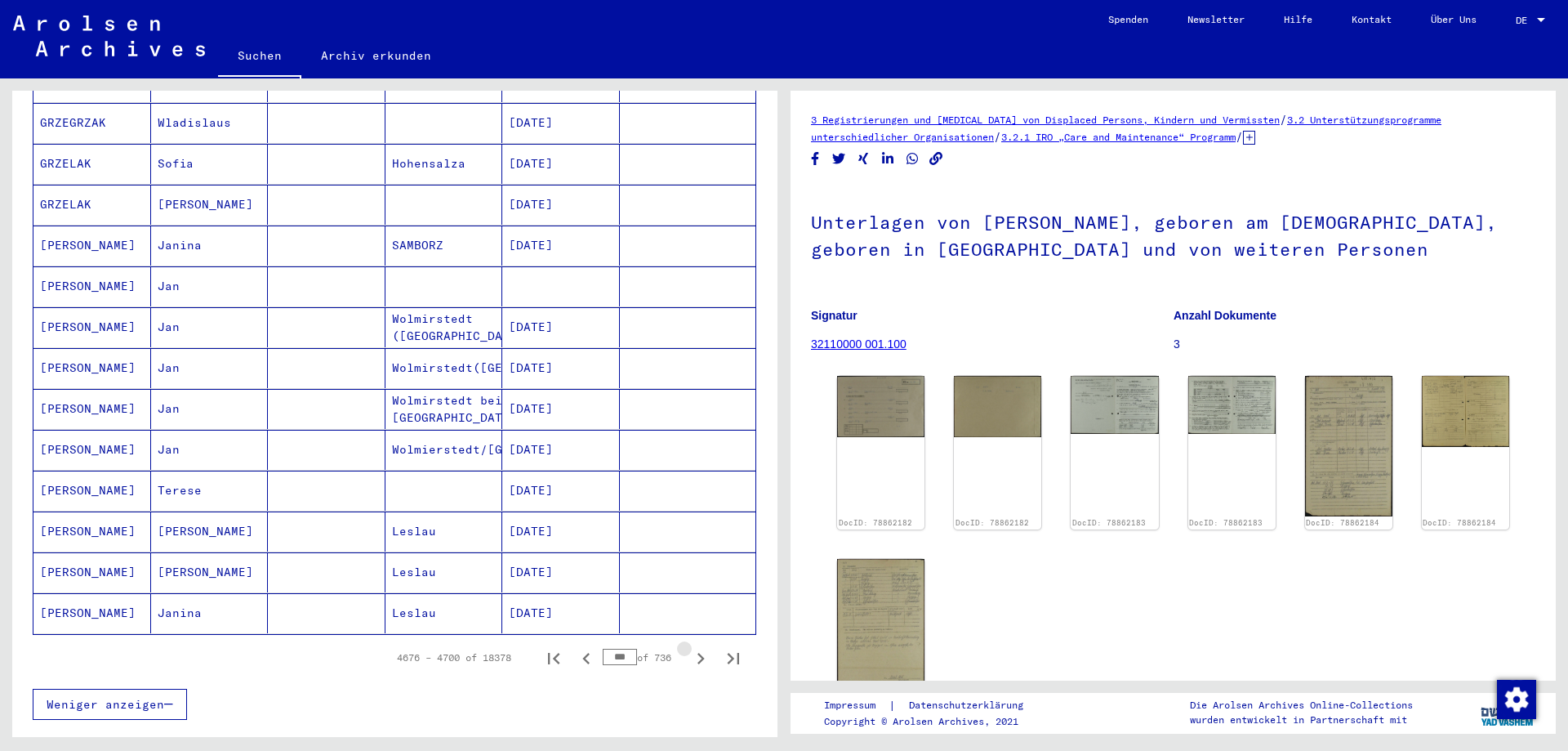
click at [690, 647] on icon "Next page" at bounding box center [700, 658] width 23 height 23
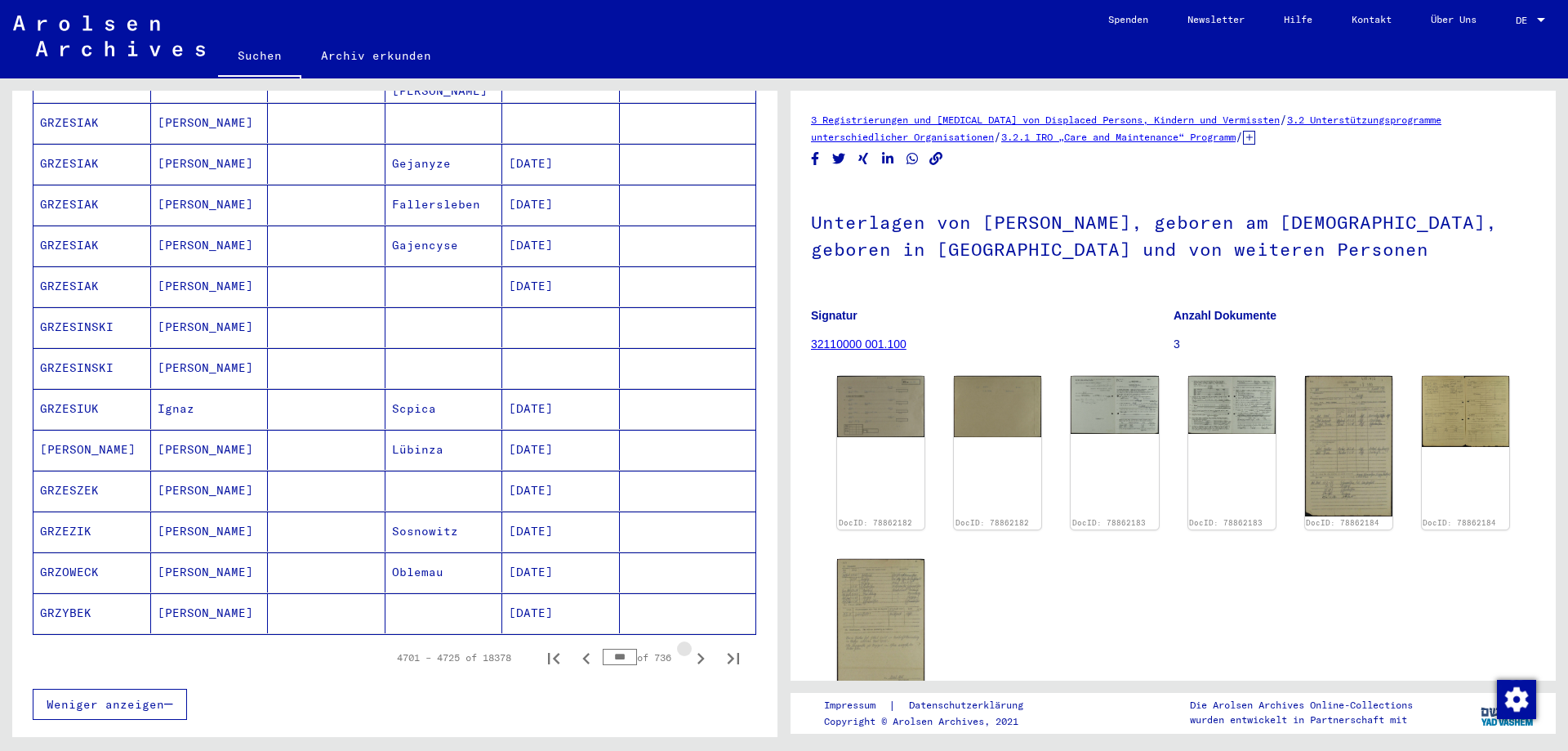
click at [690, 647] on icon "Next page" at bounding box center [700, 658] width 23 height 23
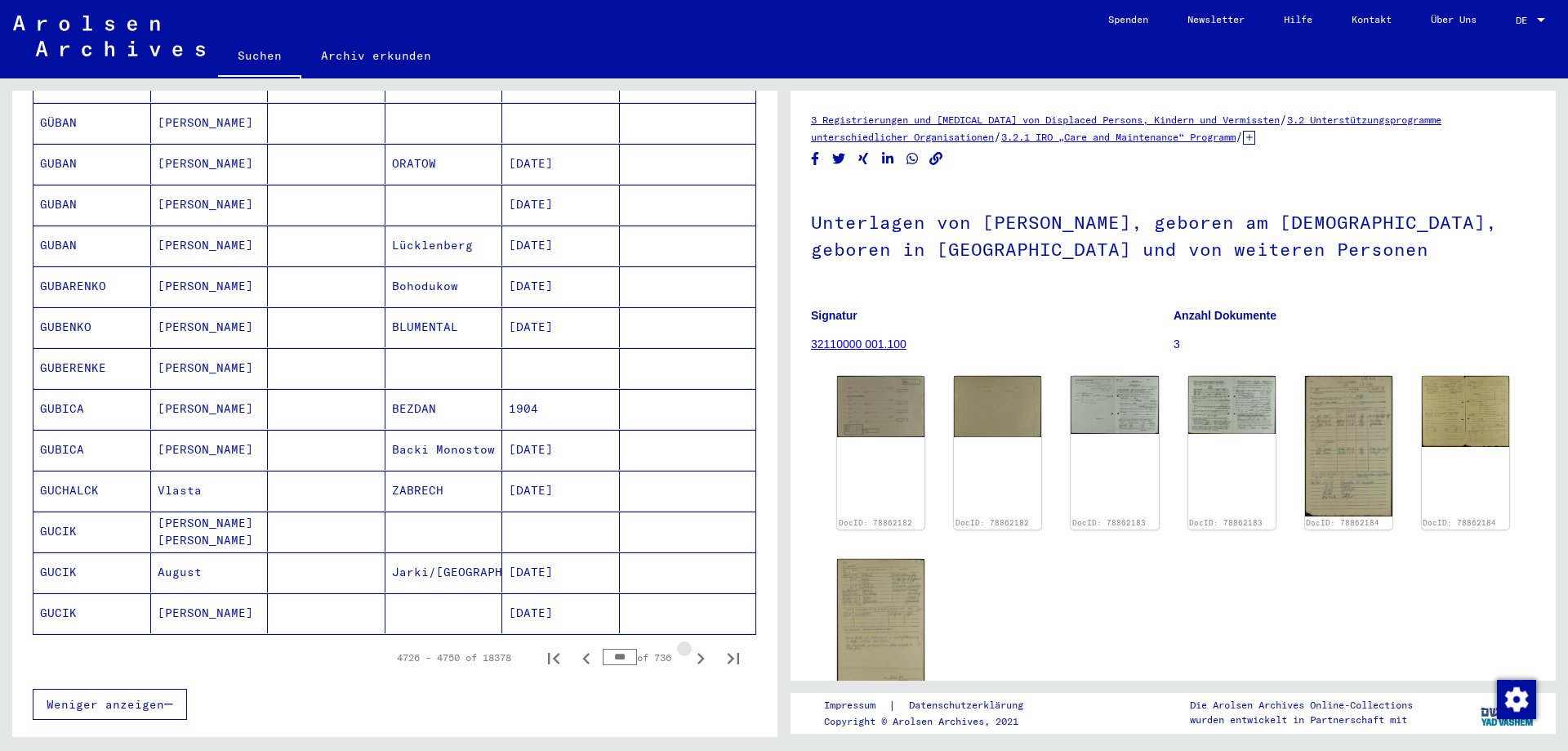
click at [690, 647] on icon "Next page" at bounding box center [700, 658] width 23 height 23
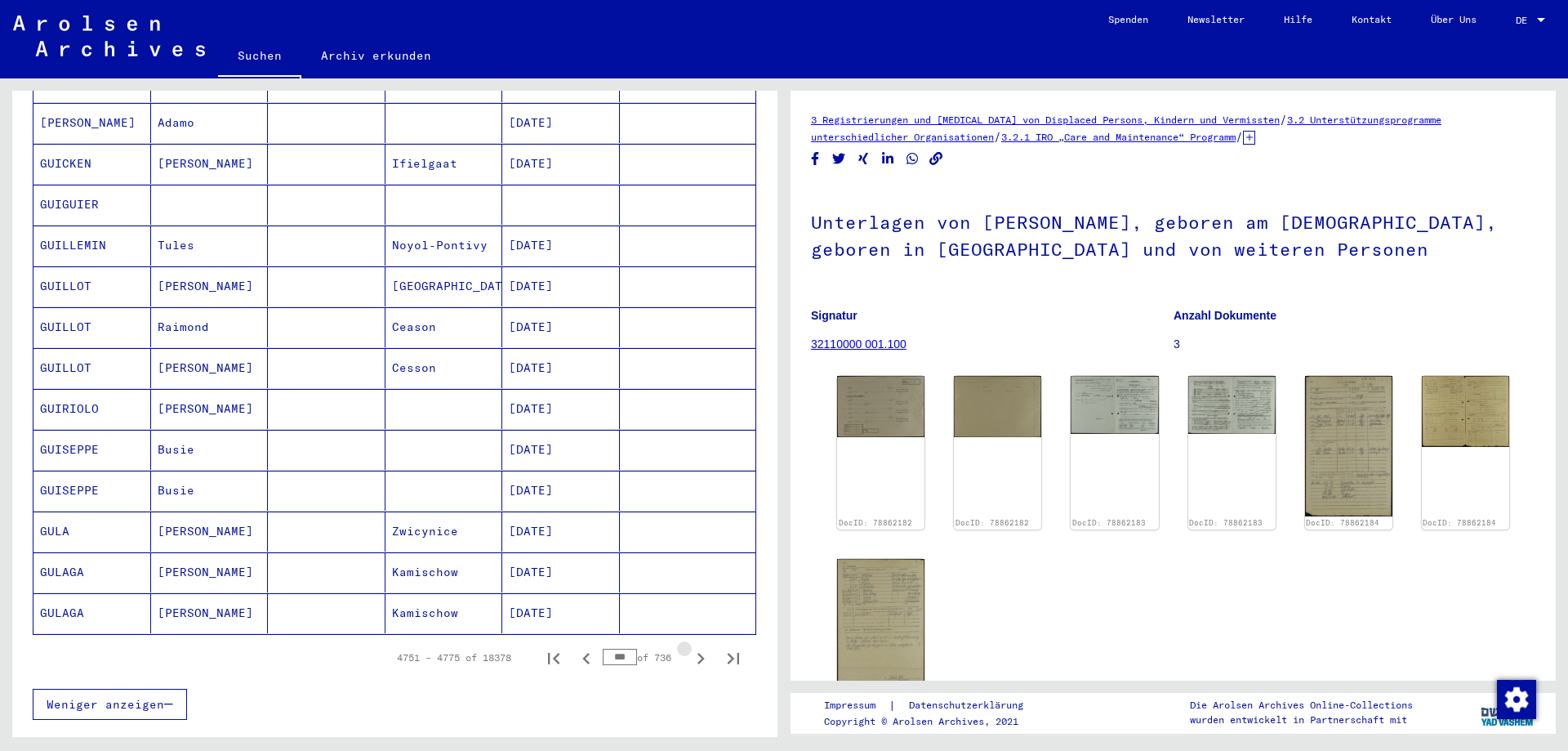
click at [690, 647] on icon "Next page" at bounding box center [700, 658] width 23 height 23
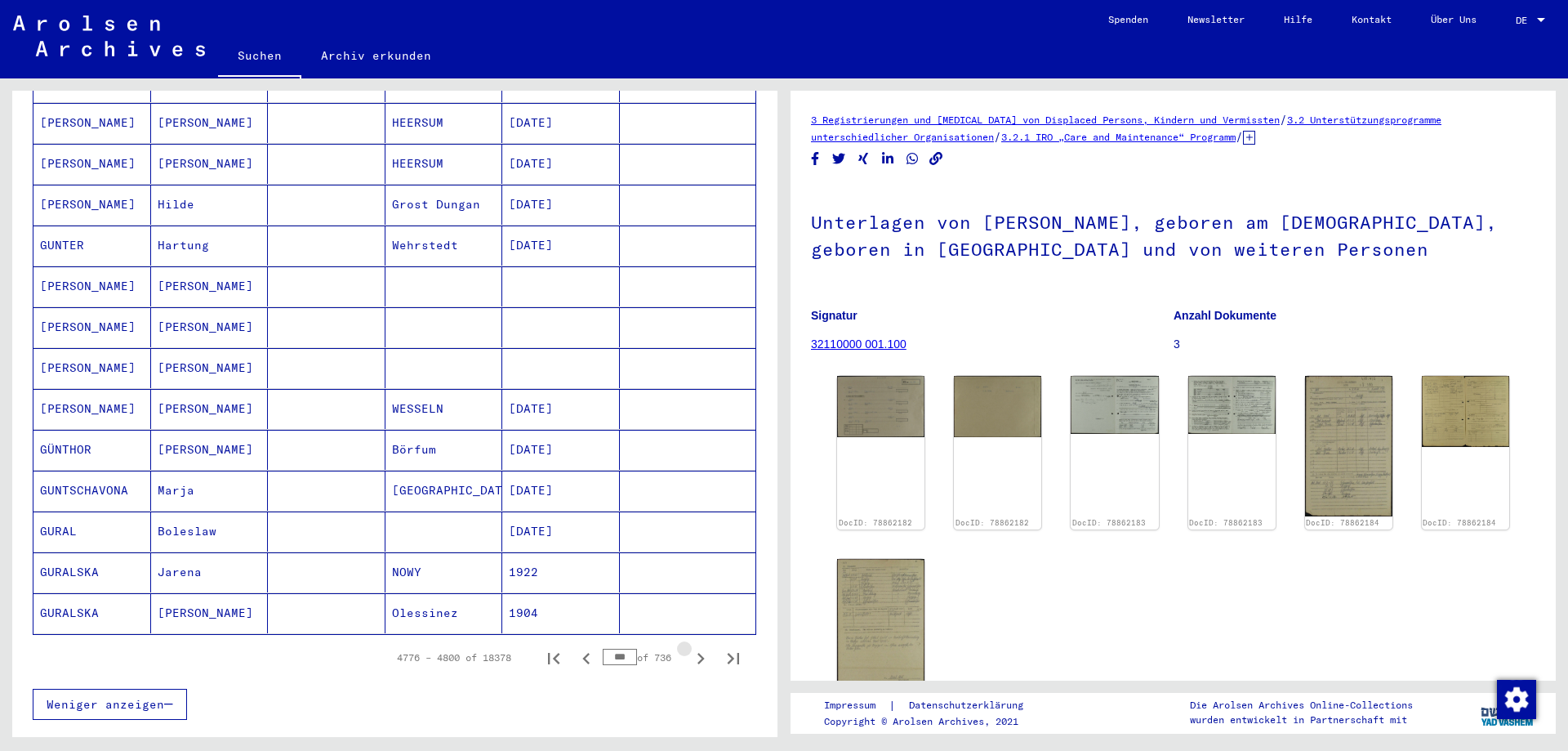
click at [690, 647] on icon "Next page" at bounding box center [700, 658] width 23 height 23
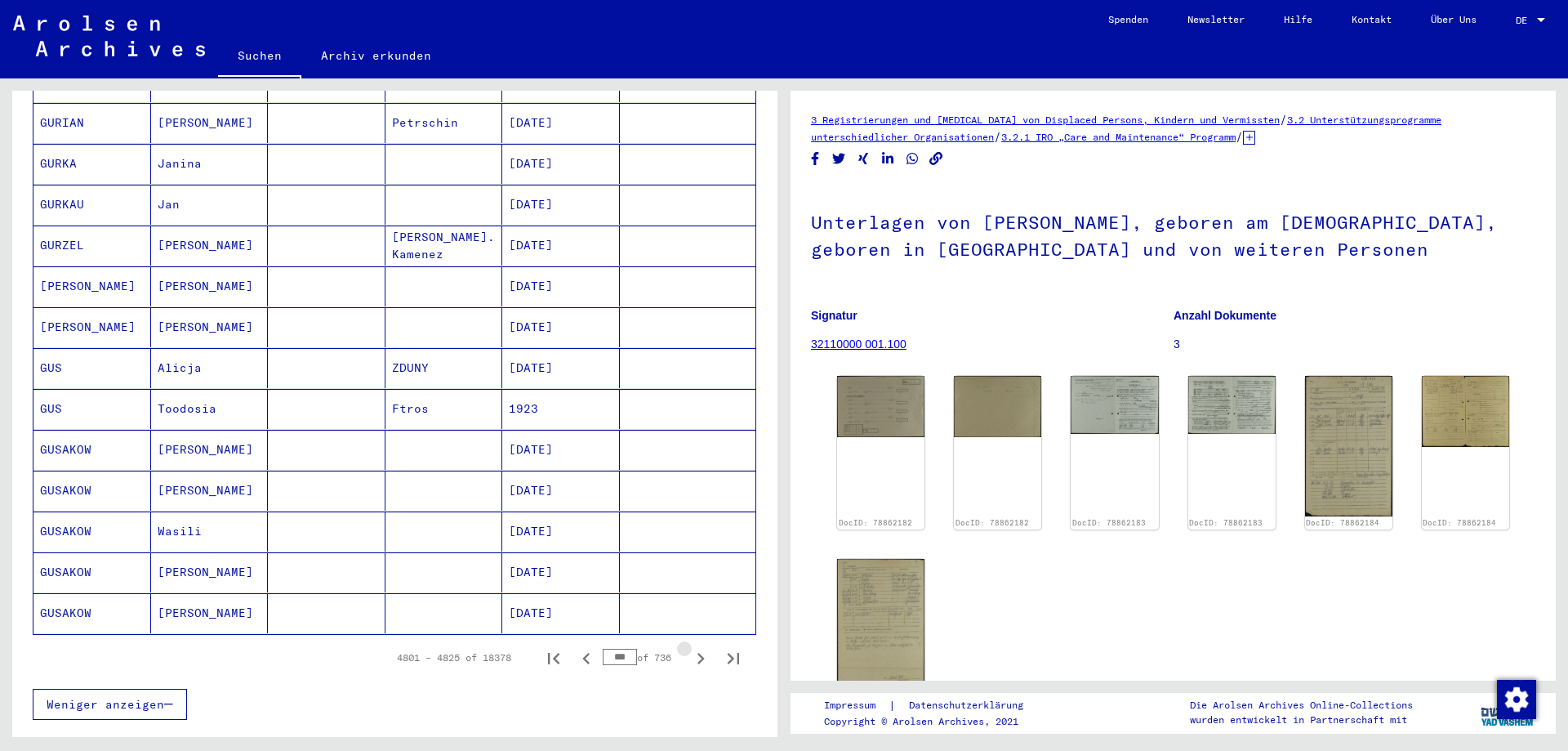
click at [690, 647] on icon "Next page" at bounding box center [700, 658] width 23 height 23
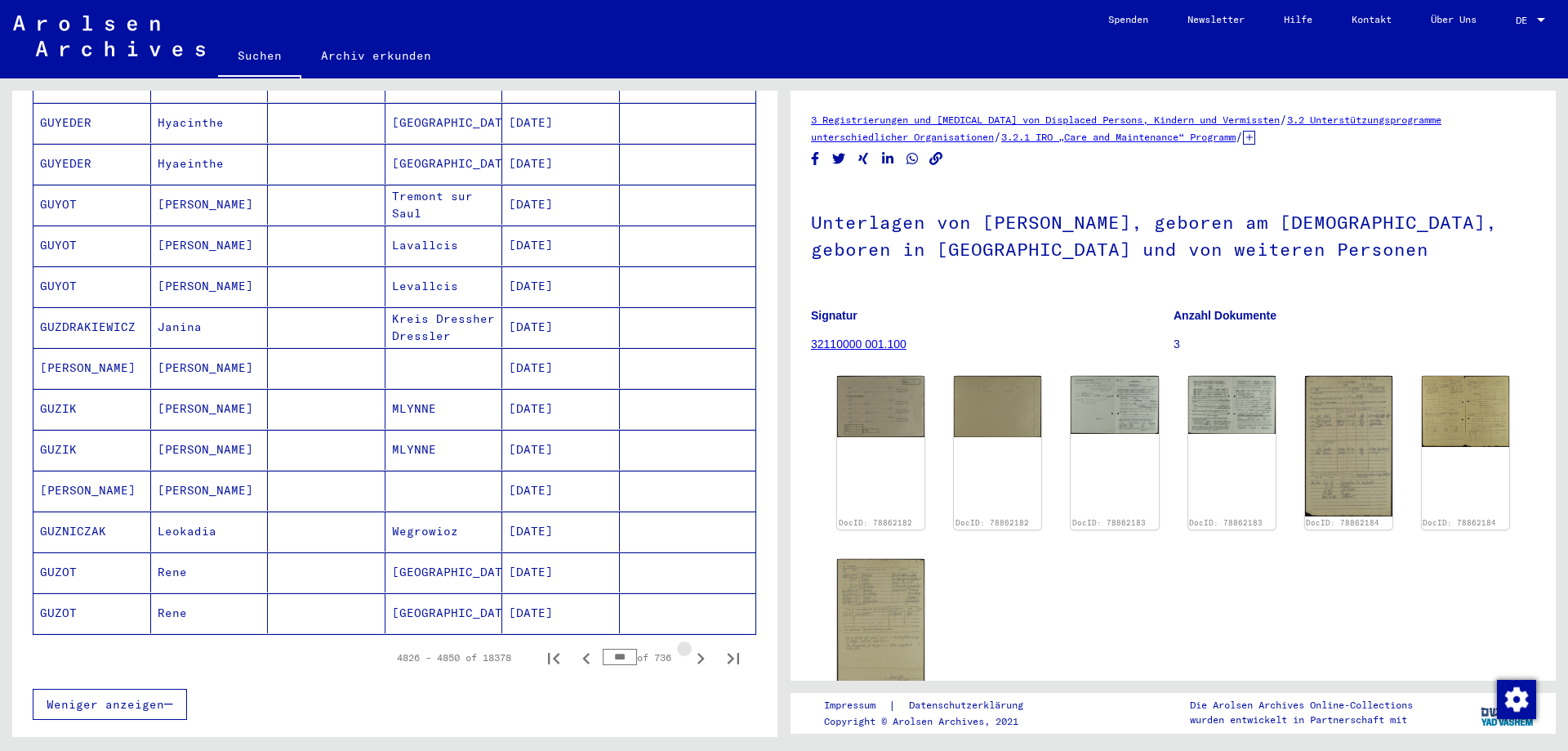
click at [690, 647] on icon "Next page" at bounding box center [700, 658] width 23 height 23
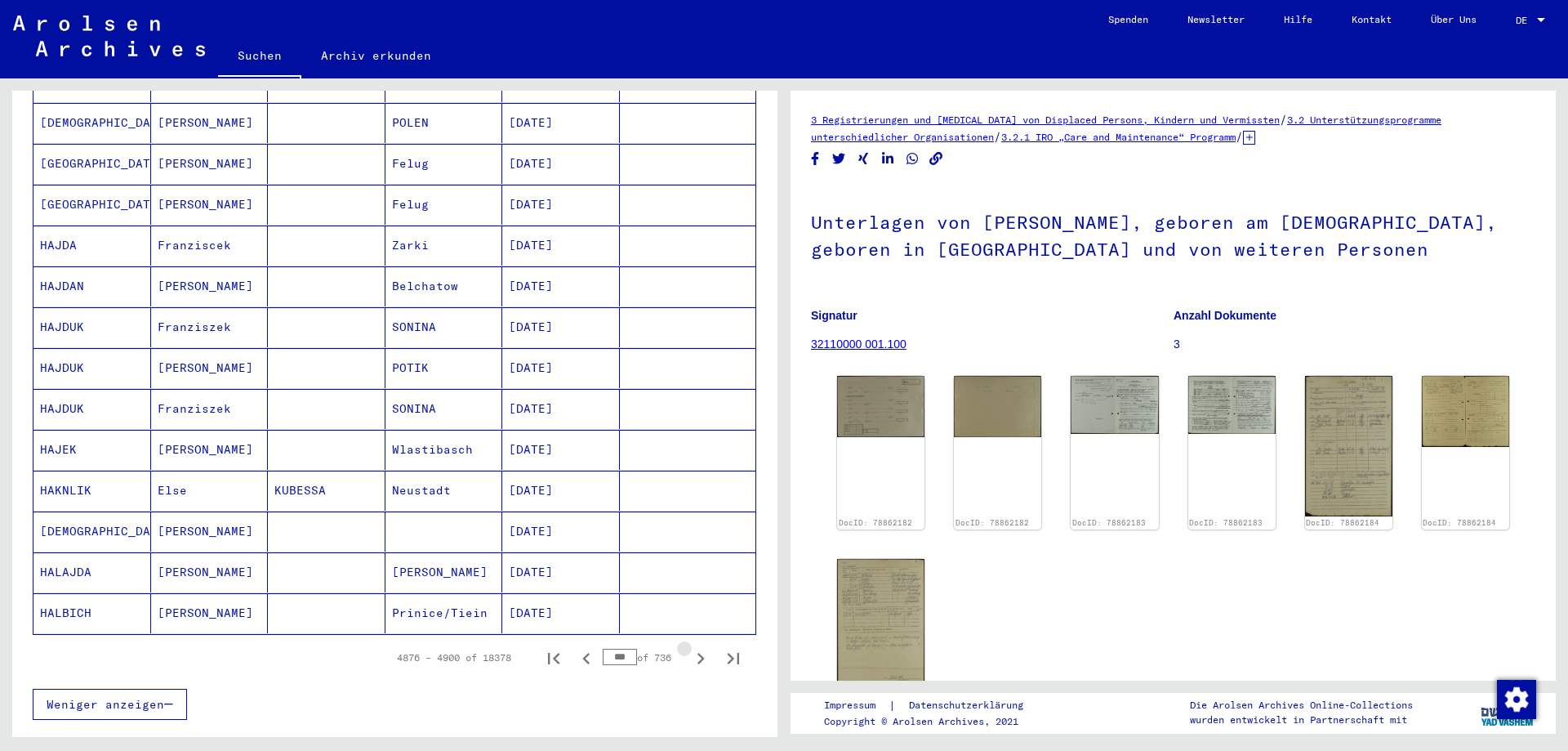
click at [690, 647] on icon "Next page" at bounding box center [700, 658] width 23 height 23
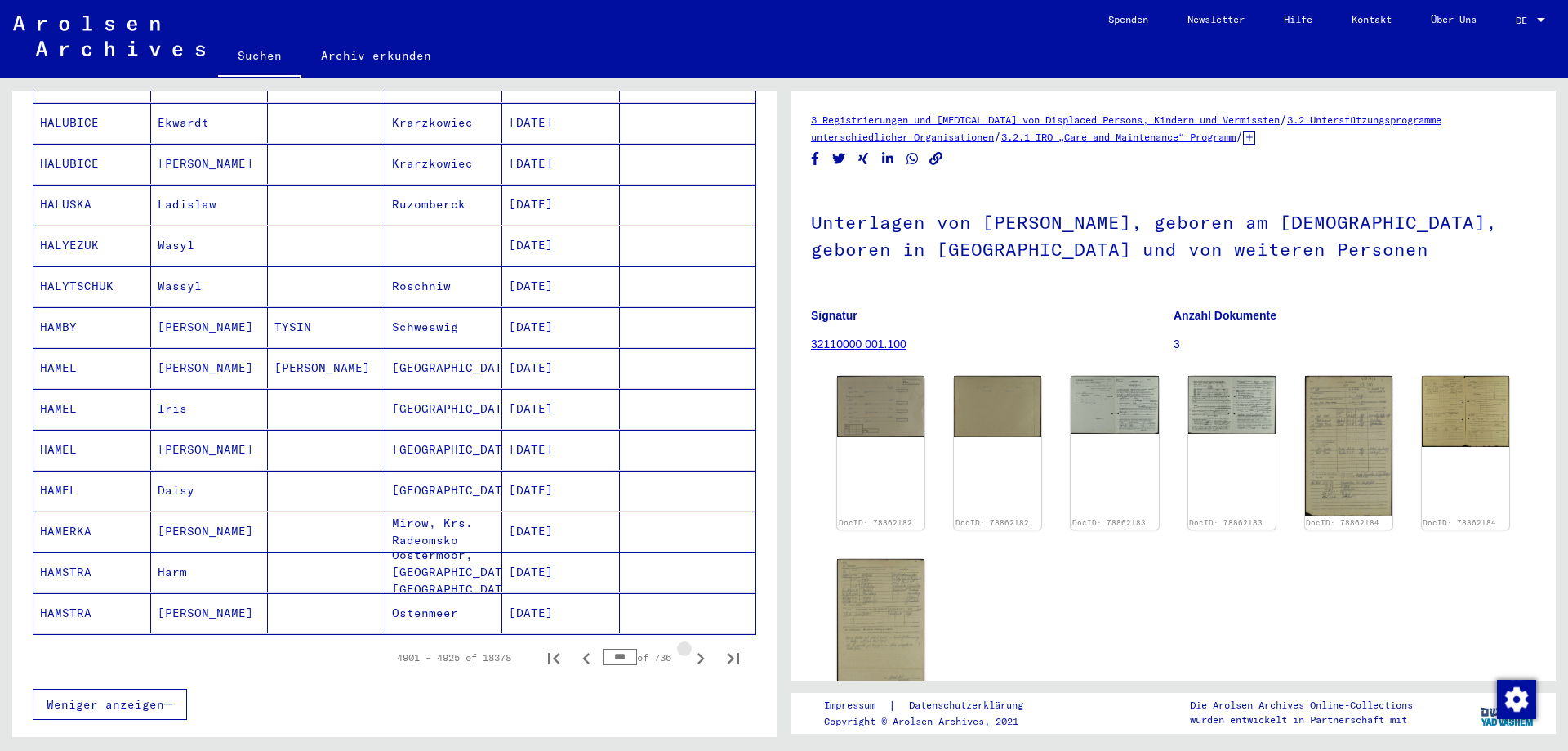
click at [690, 647] on icon "Next page" at bounding box center [700, 658] width 23 height 23
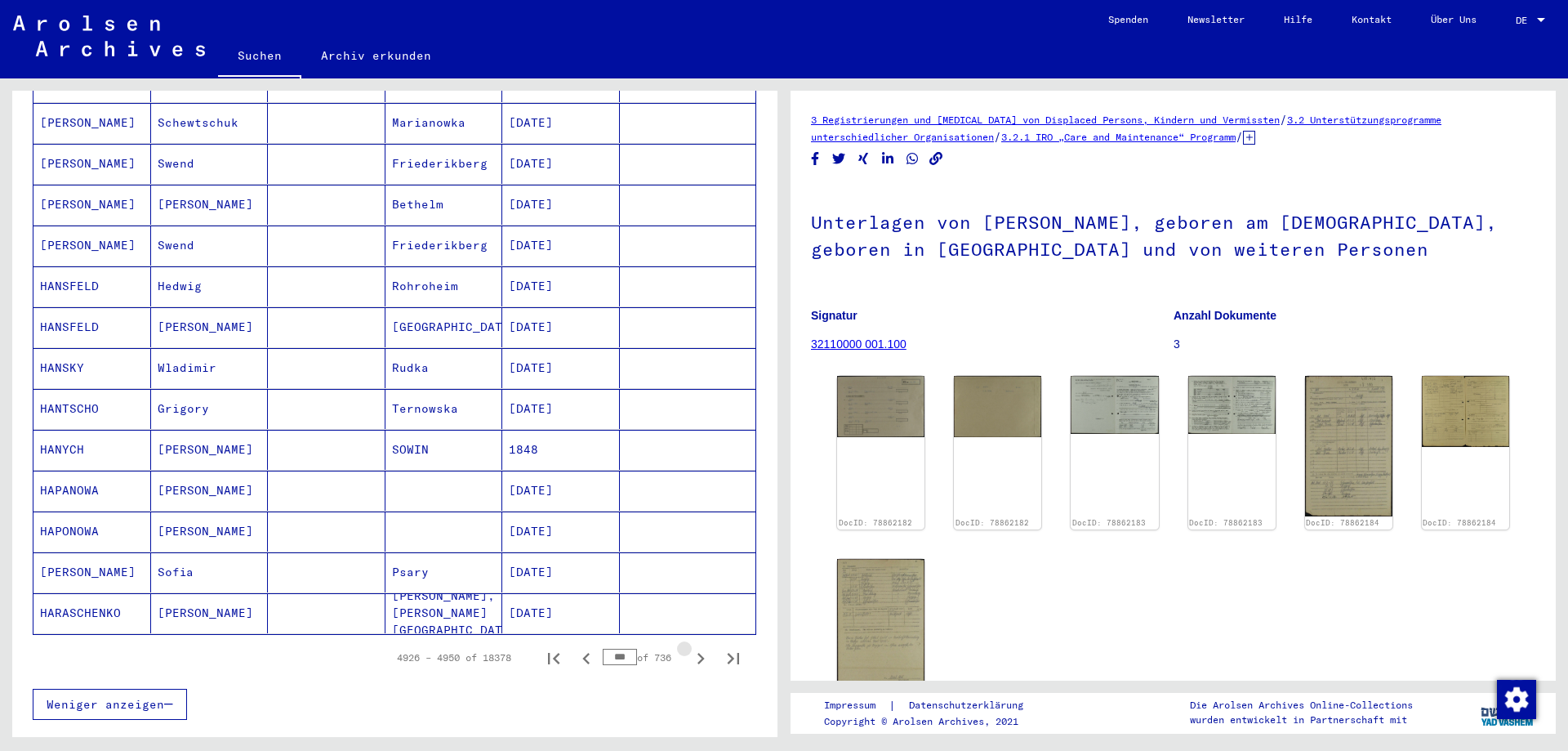
click at [690, 647] on icon "Next page" at bounding box center [700, 658] width 23 height 23
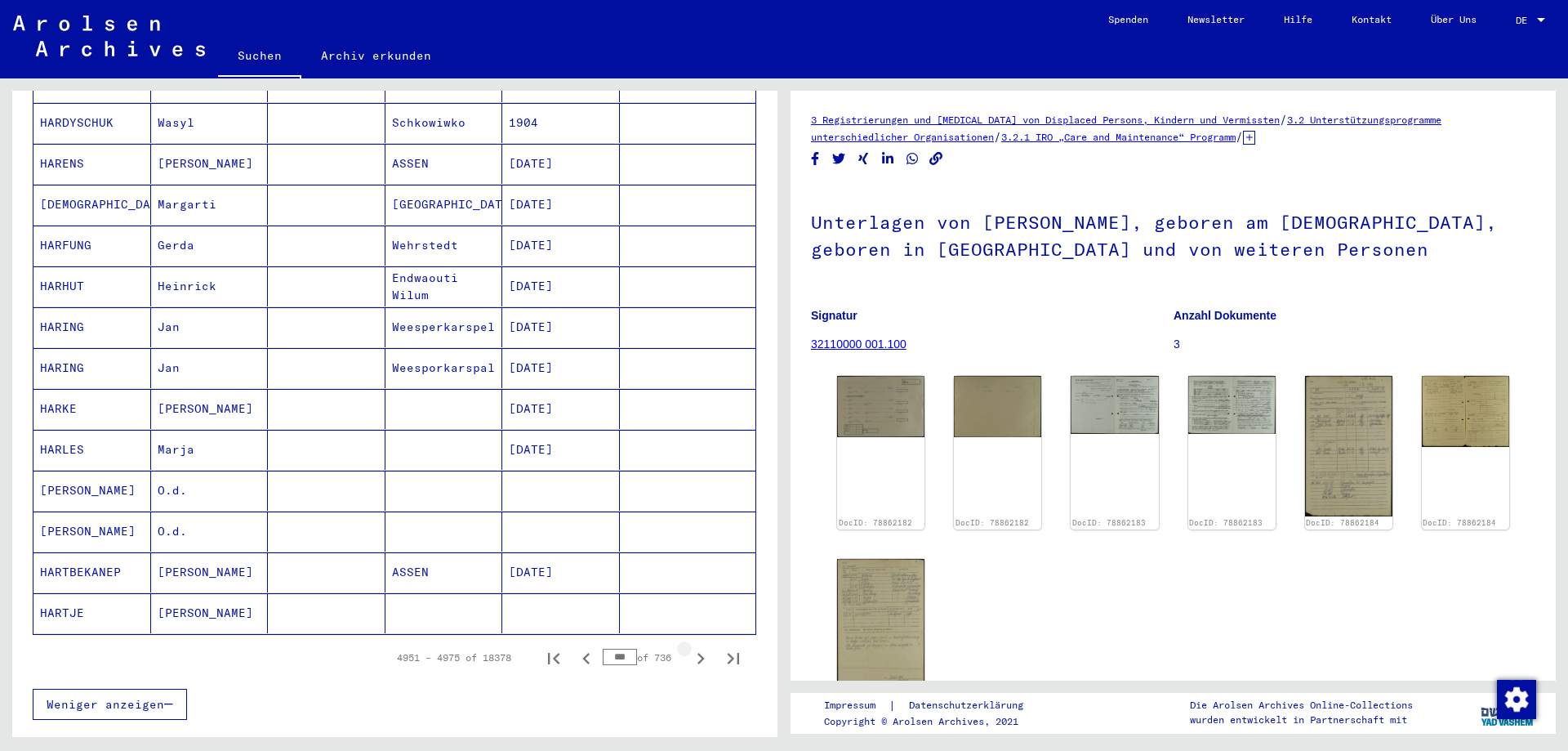
click at [690, 647] on icon "Next page" at bounding box center [700, 658] width 23 height 23
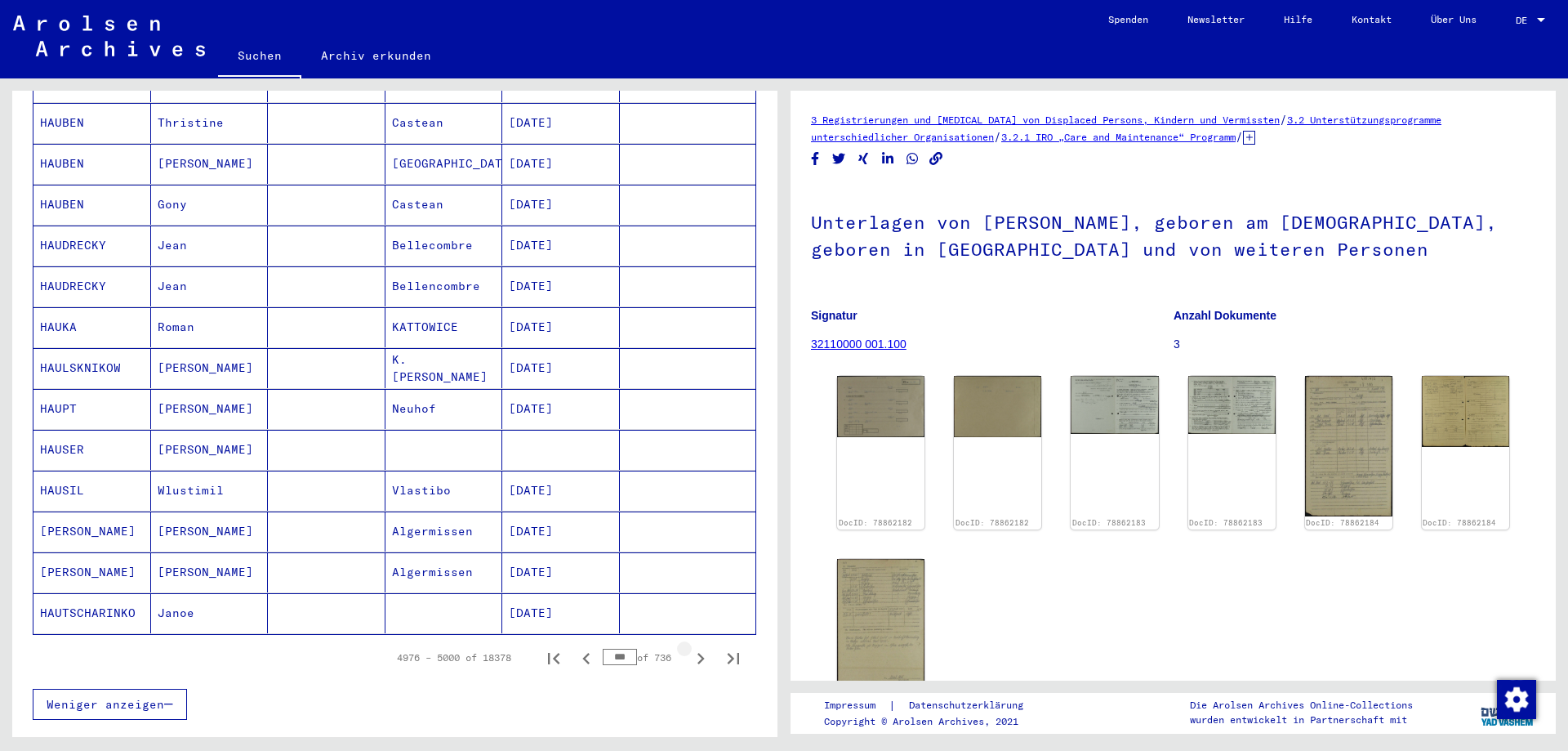
click at [690, 647] on icon "Next page" at bounding box center [700, 658] width 23 height 23
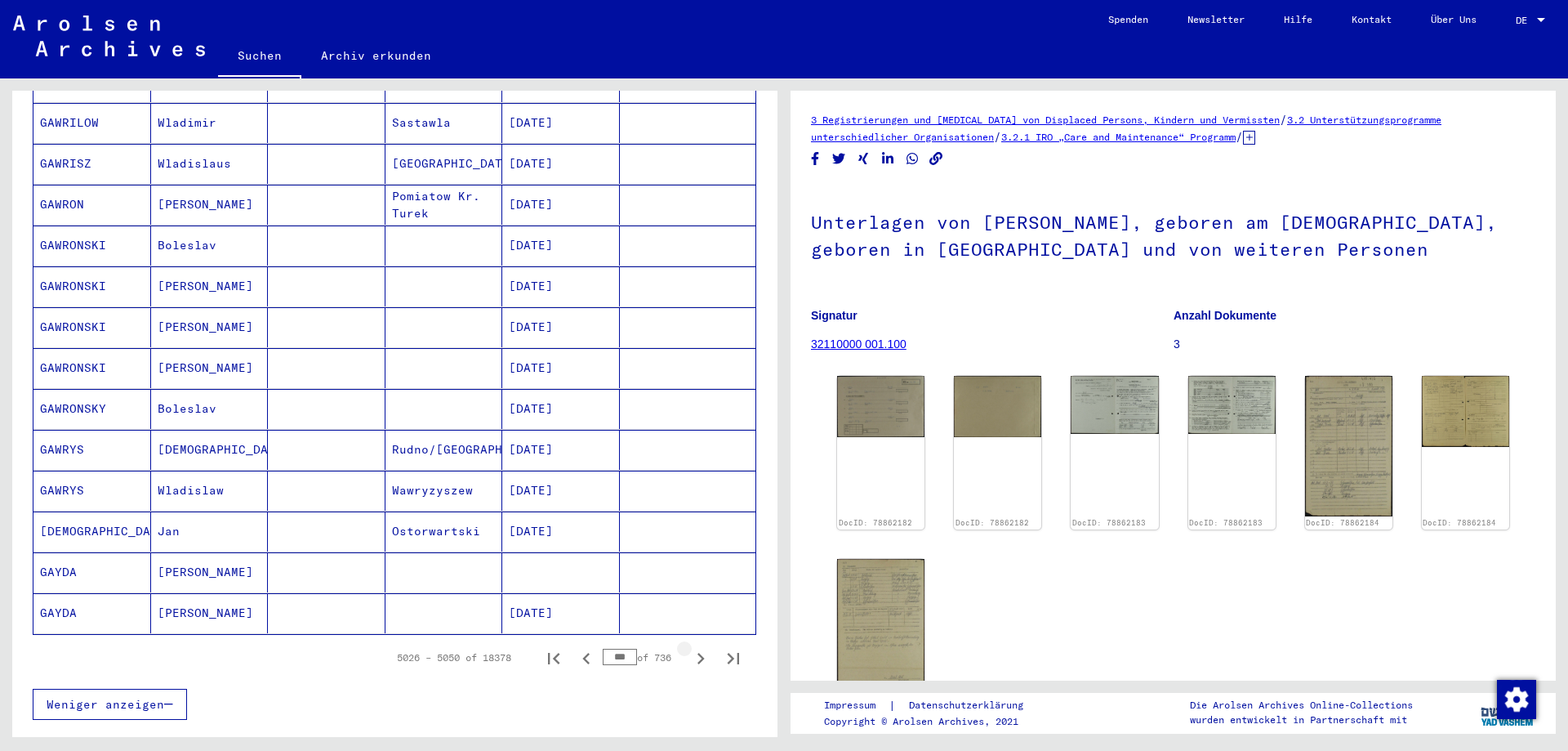
click at [690, 647] on icon "Next page" at bounding box center [700, 658] width 23 height 23
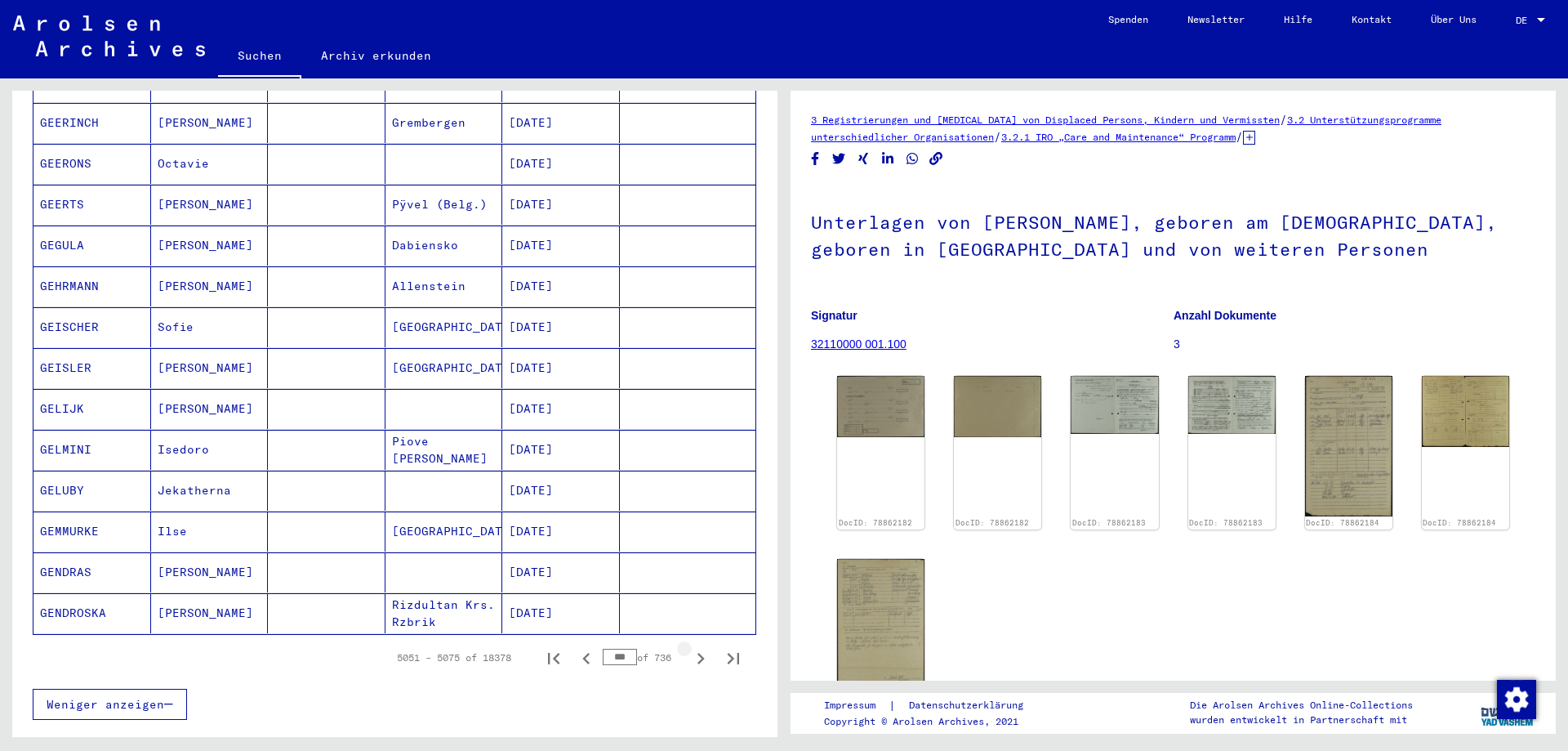
click at [690, 647] on icon "Next page" at bounding box center [700, 658] width 23 height 23
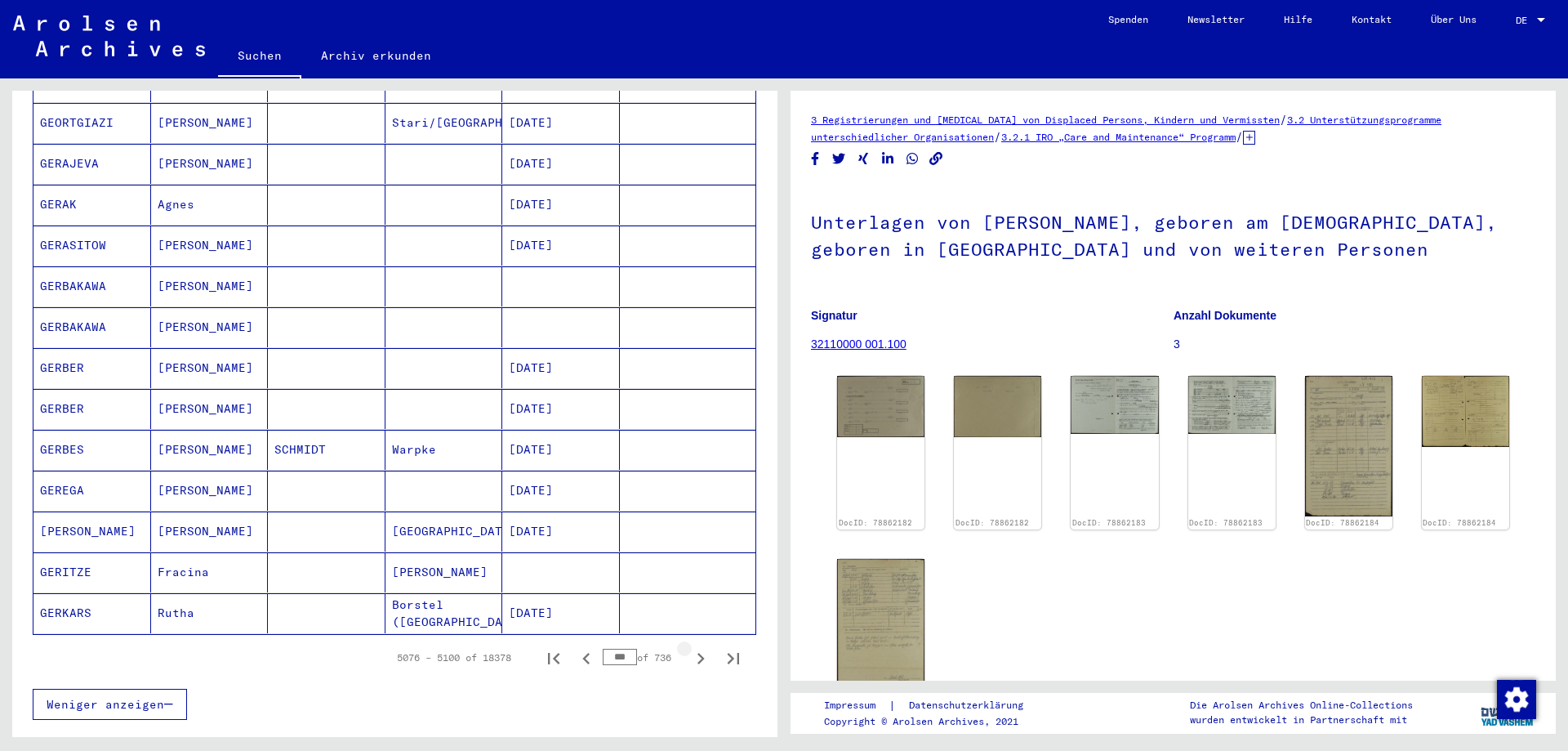
click at [690, 647] on icon "Next page" at bounding box center [700, 658] width 23 height 23
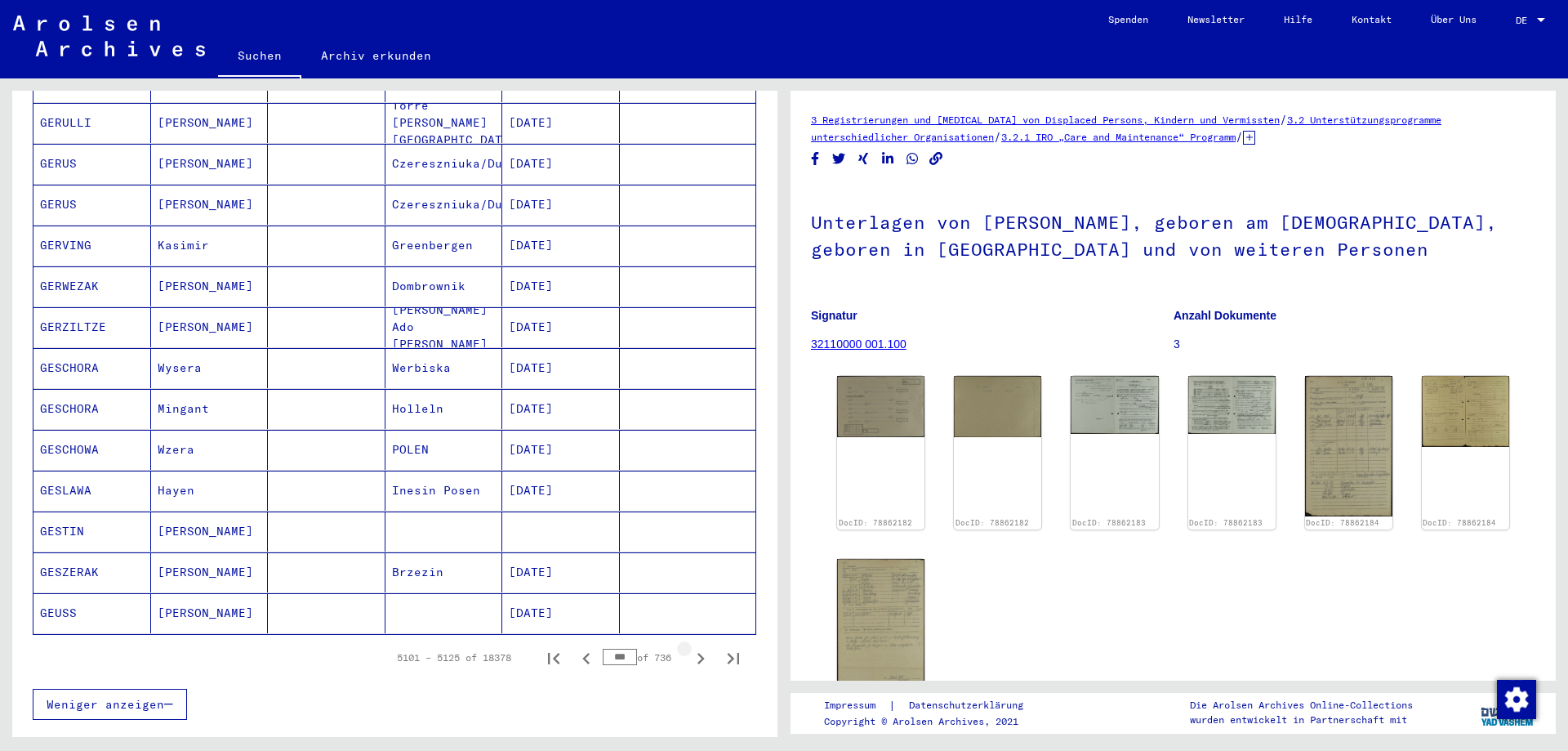
click at [690, 647] on icon "Next page" at bounding box center [700, 658] width 23 height 23
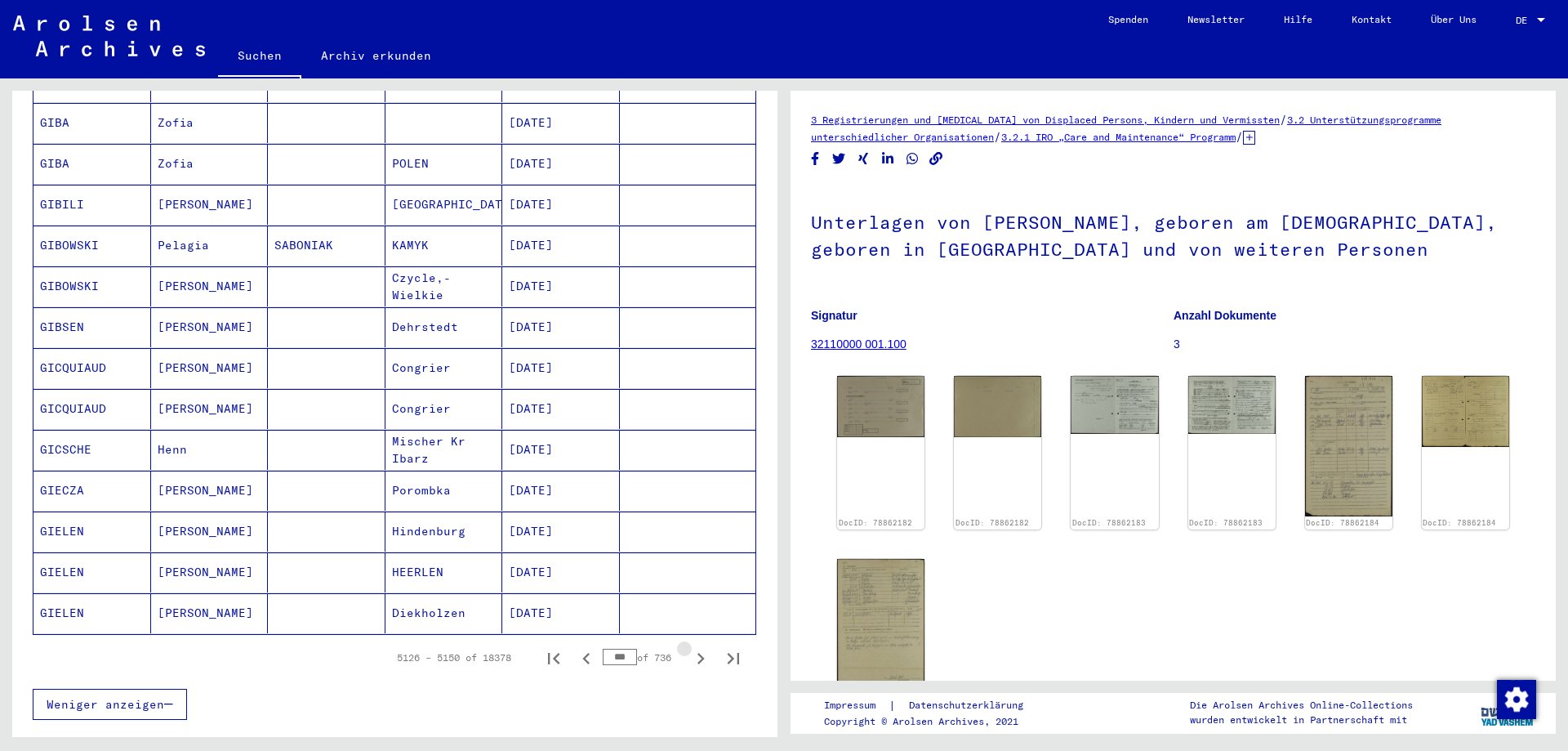
click at [690, 647] on icon "Next page" at bounding box center [700, 658] width 23 height 23
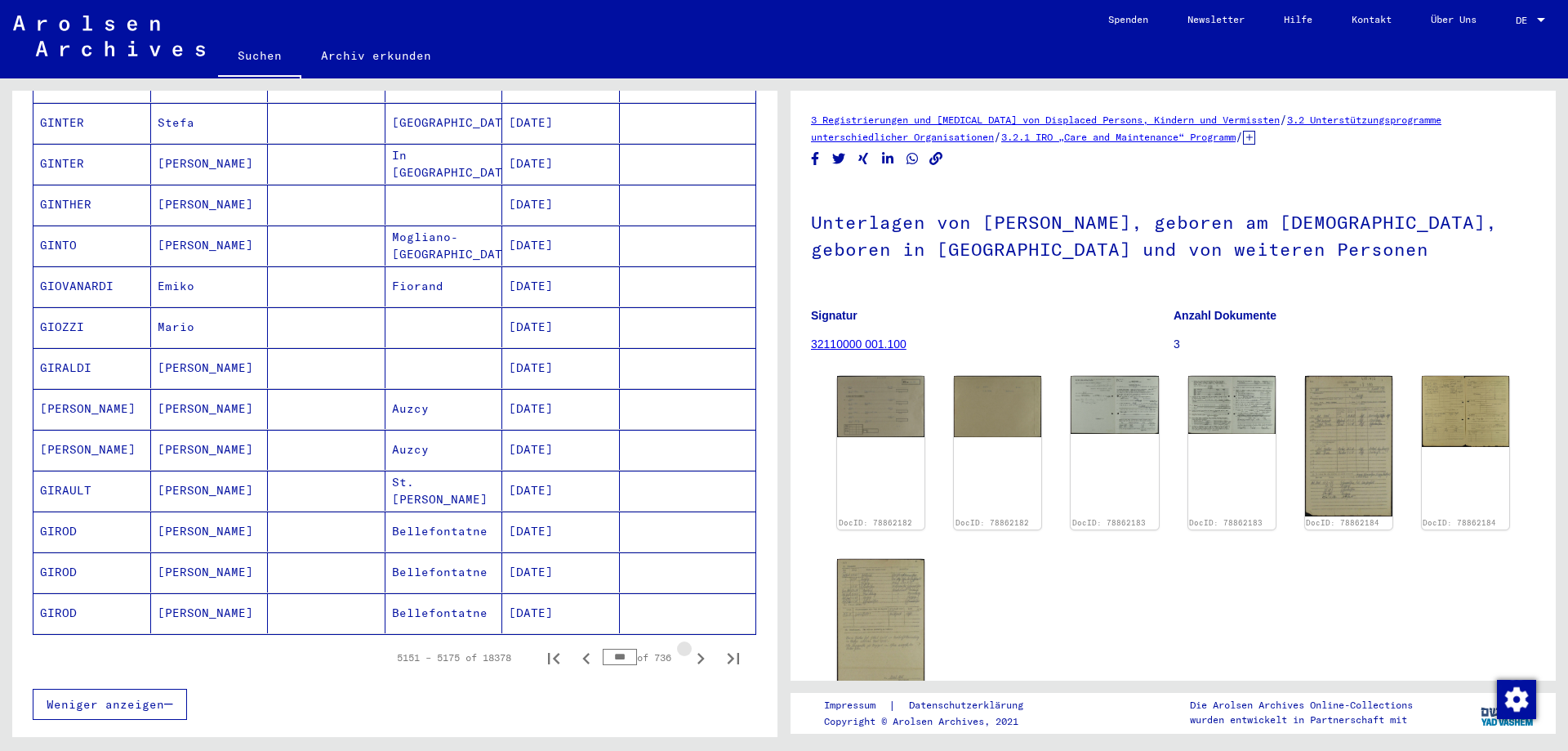
click at [690, 647] on icon "Next page" at bounding box center [700, 658] width 23 height 23
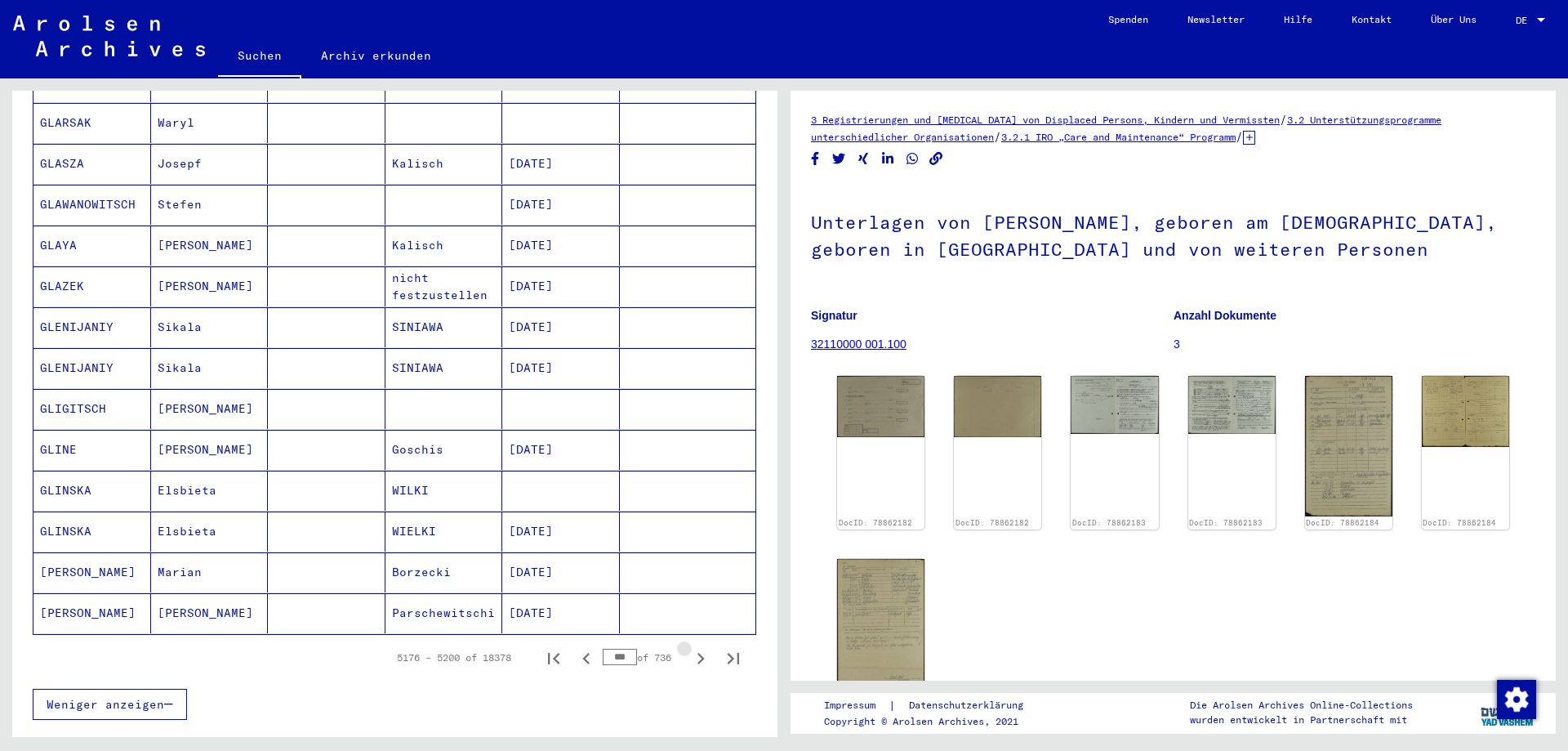
click at [690, 647] on icon "Next page" at bounding box center [700, 658] width 23 height 23
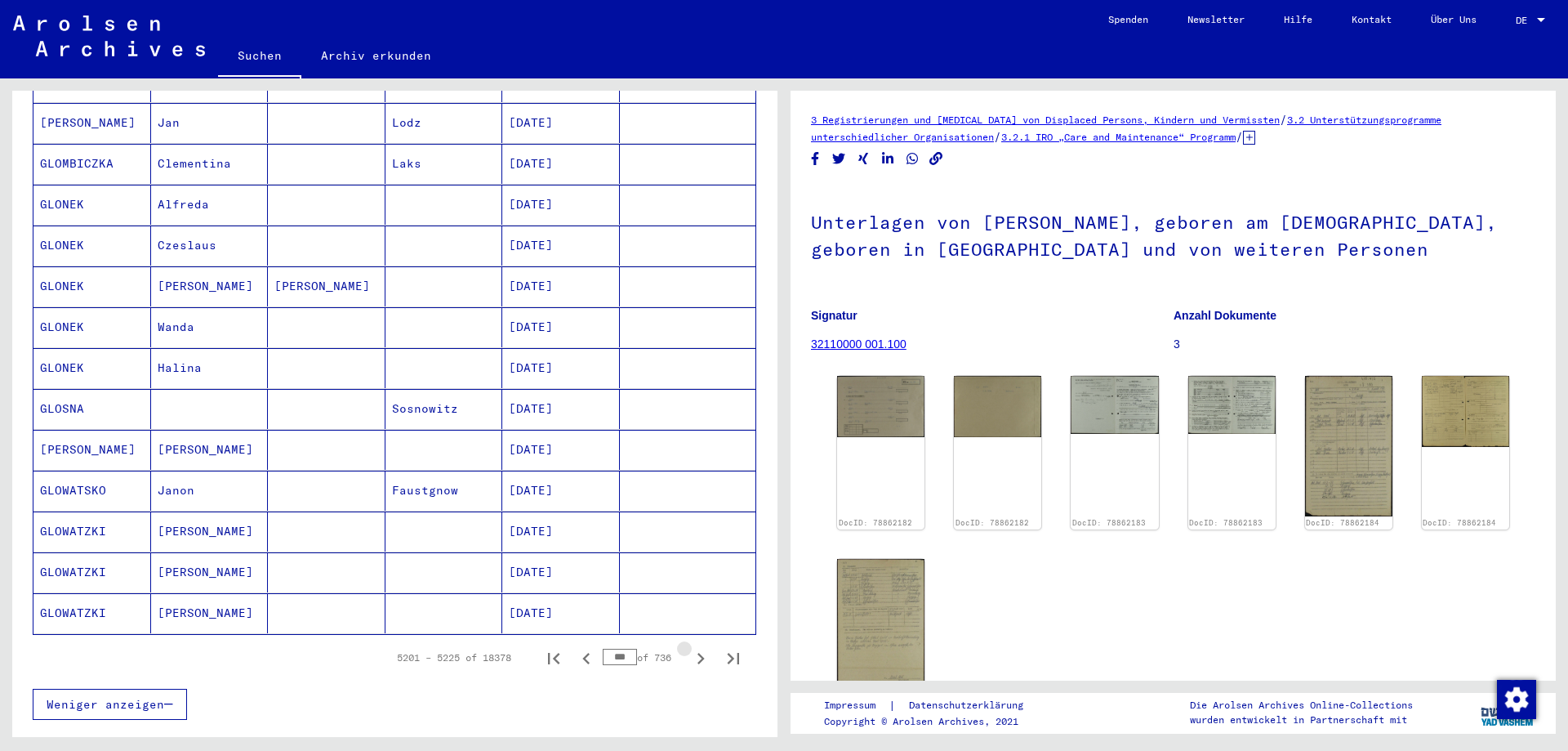
click at [690, 647] on icon "Next page" at bounding box center [700, 658] width 23 height 23
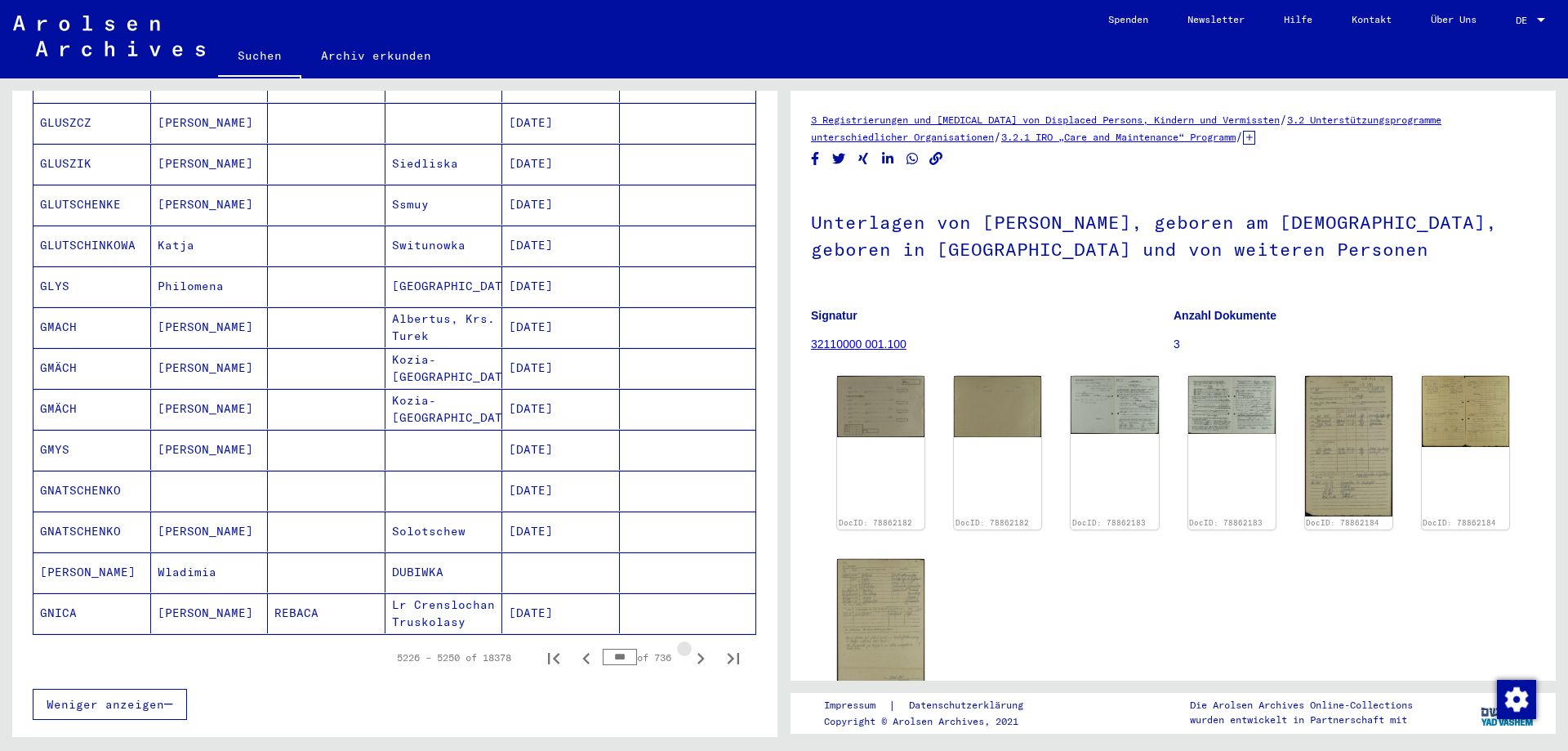
click at [690, 647] on icon "Next page" at bounding box center [700, 658] width 23 height 23
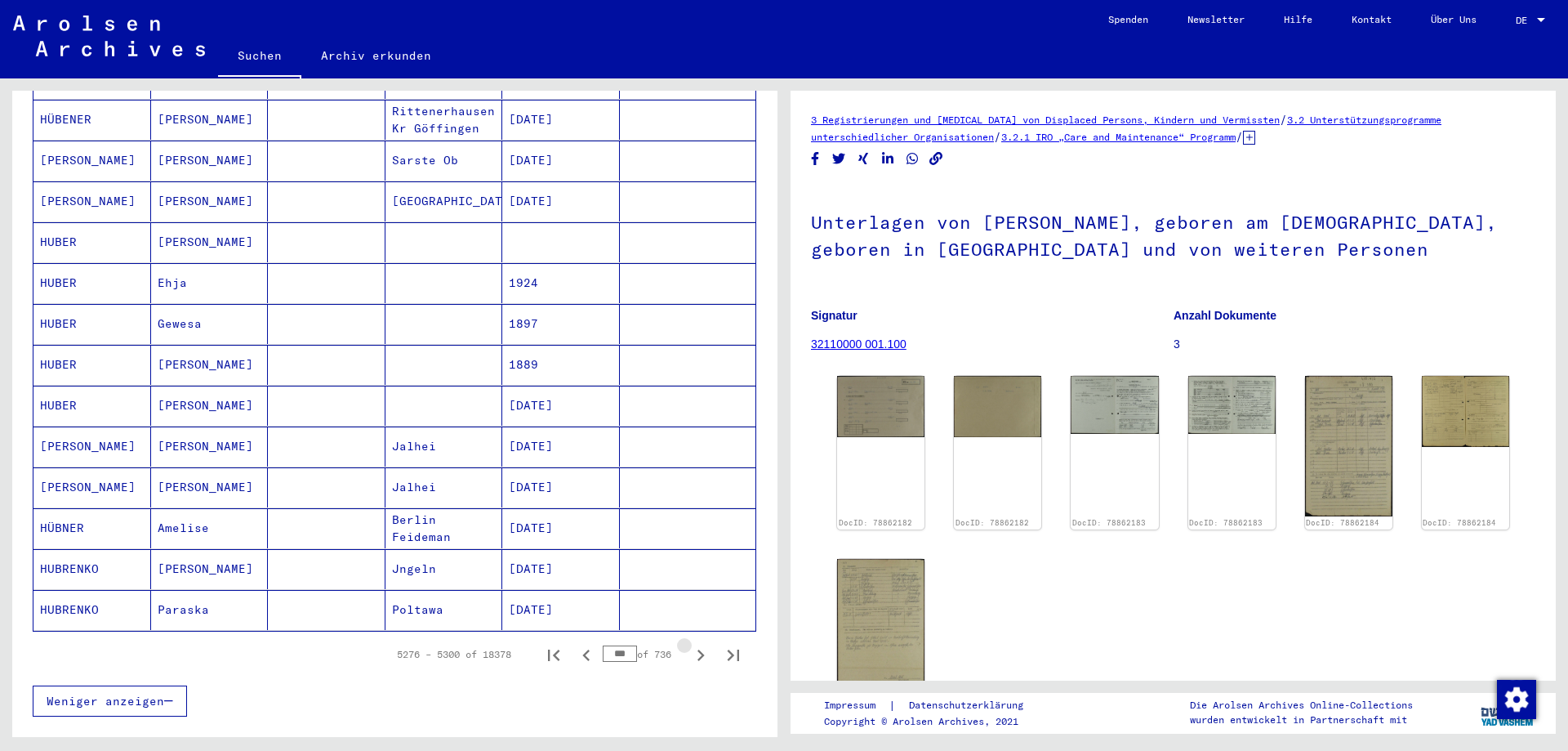
click at [690, 644] on icon "Next page" at bounding box center [700, 656] width 23 height 23
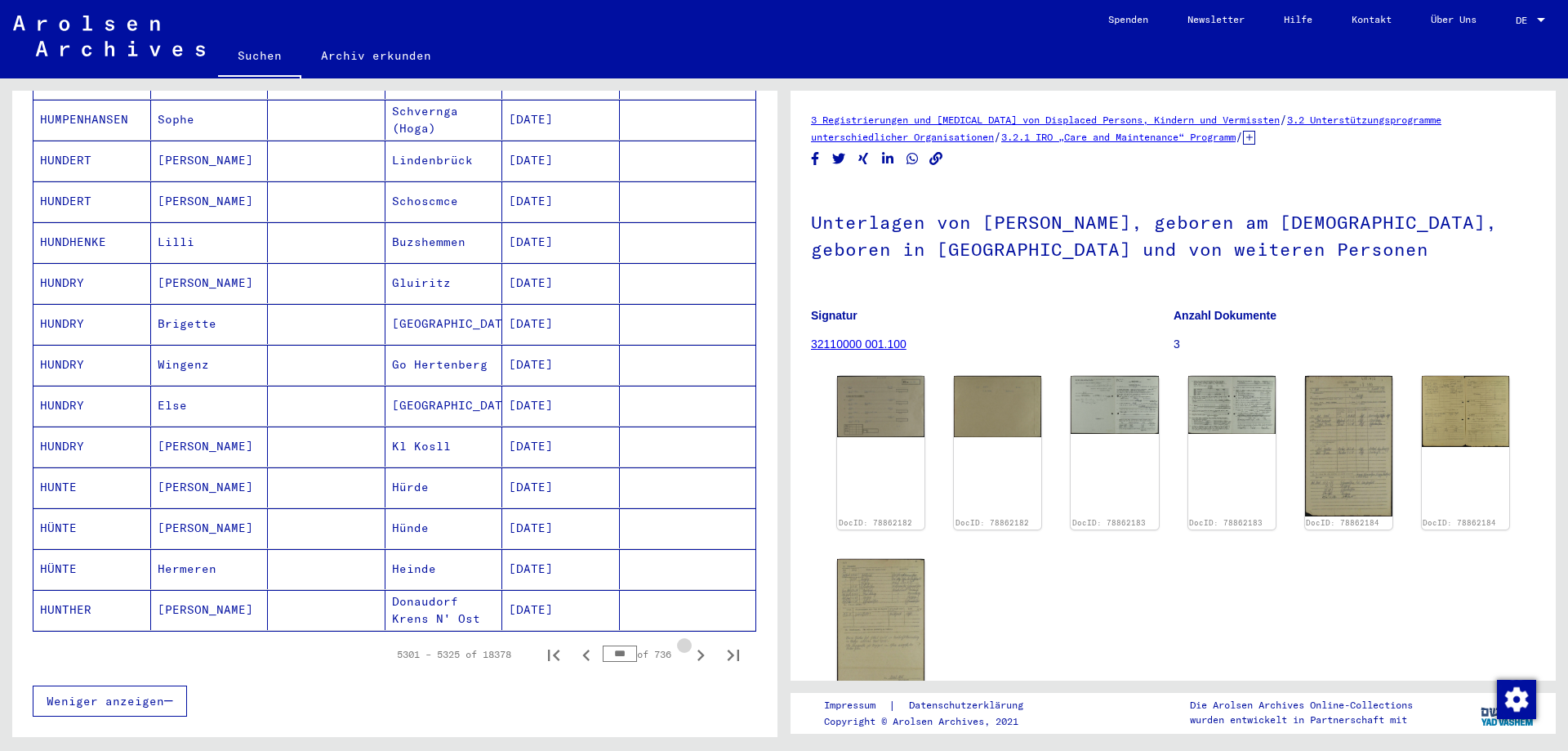
scroll to position [735, 0]
click at [690, 647] on icon "Next page" at bounding box center [700, 658] width 23 height 23
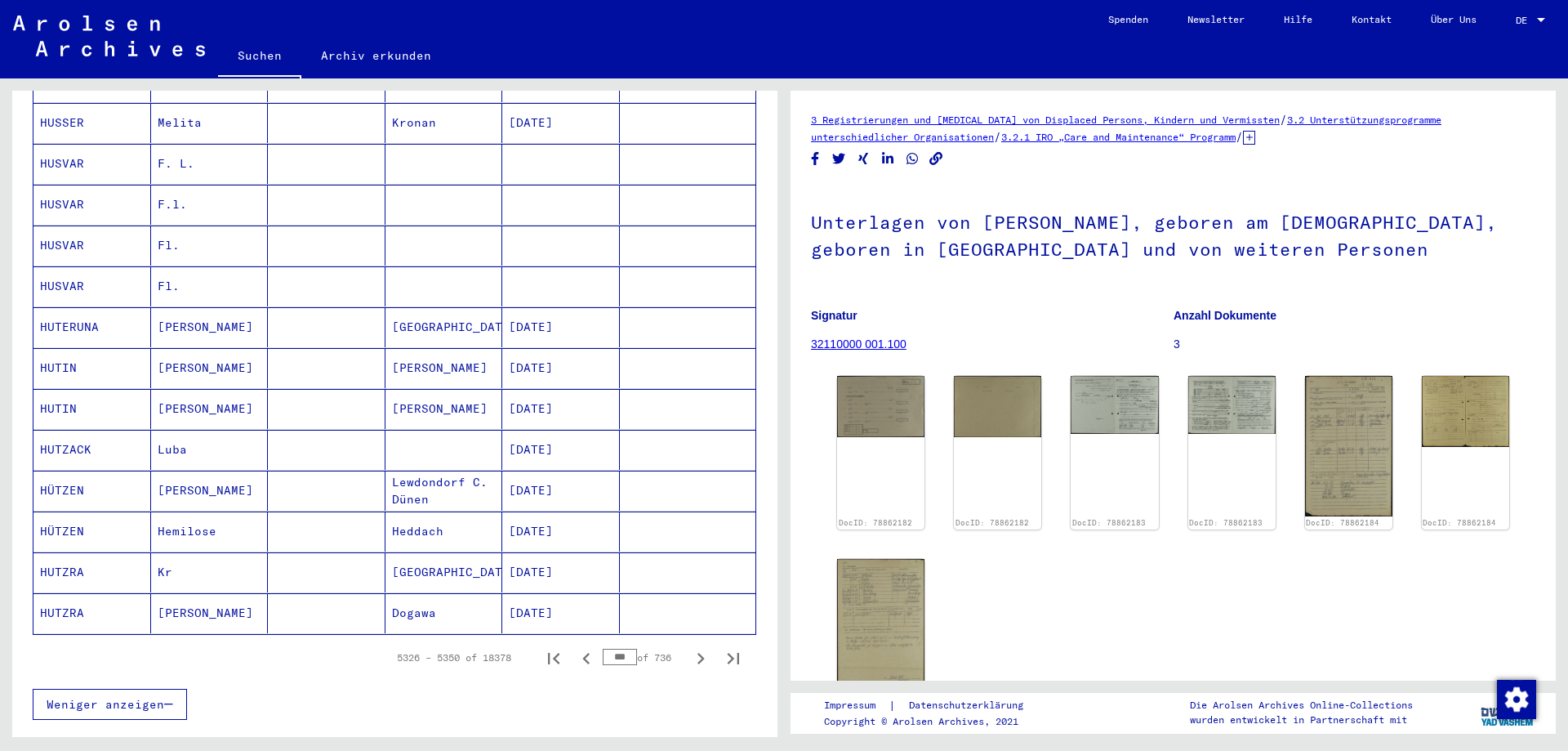
click at [690, 647] on icon "Next page" at bounding box center [700, 658] width 23 height 23
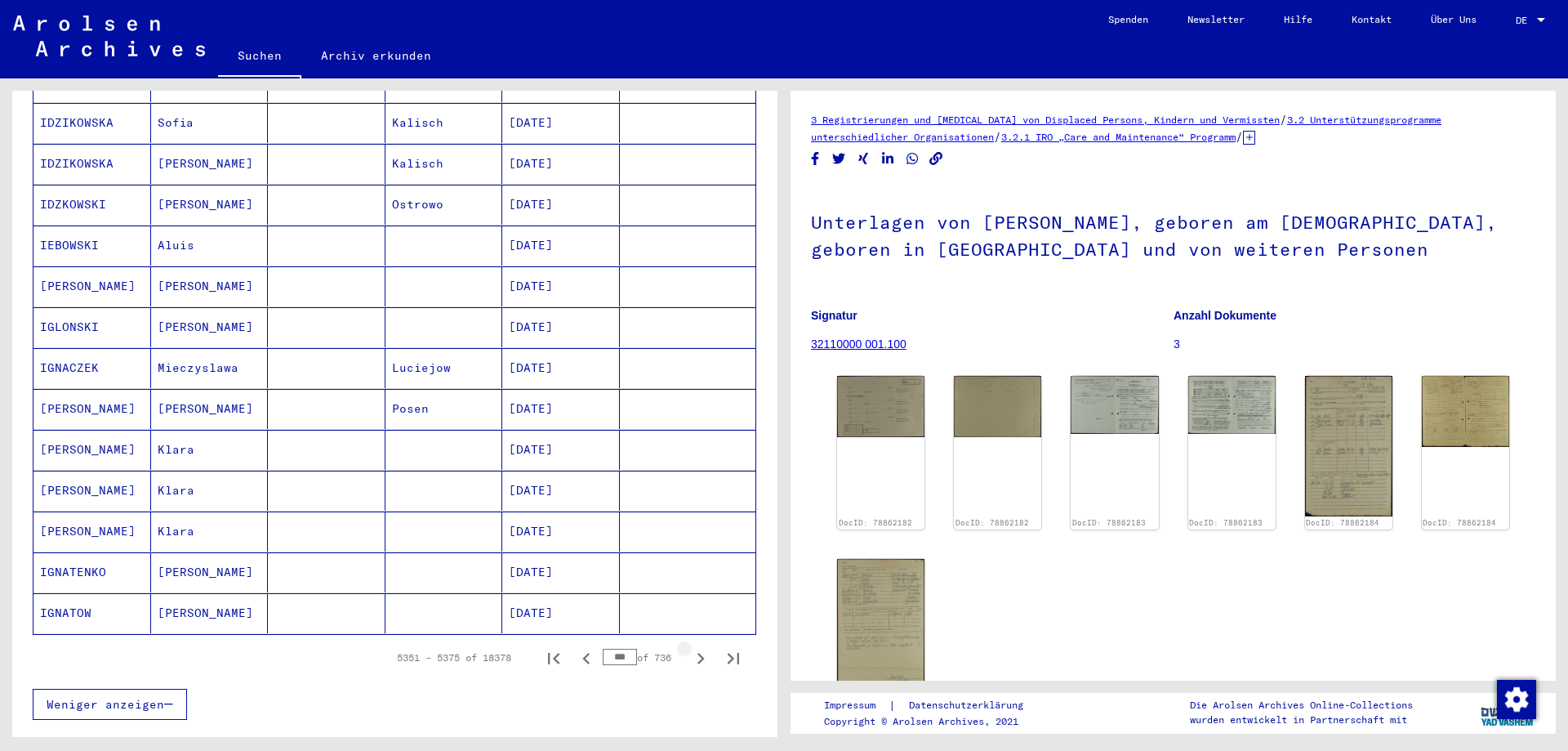
click at [690, 647] on icon "Next page" at bounding box center [700, 658] width 23 height 23
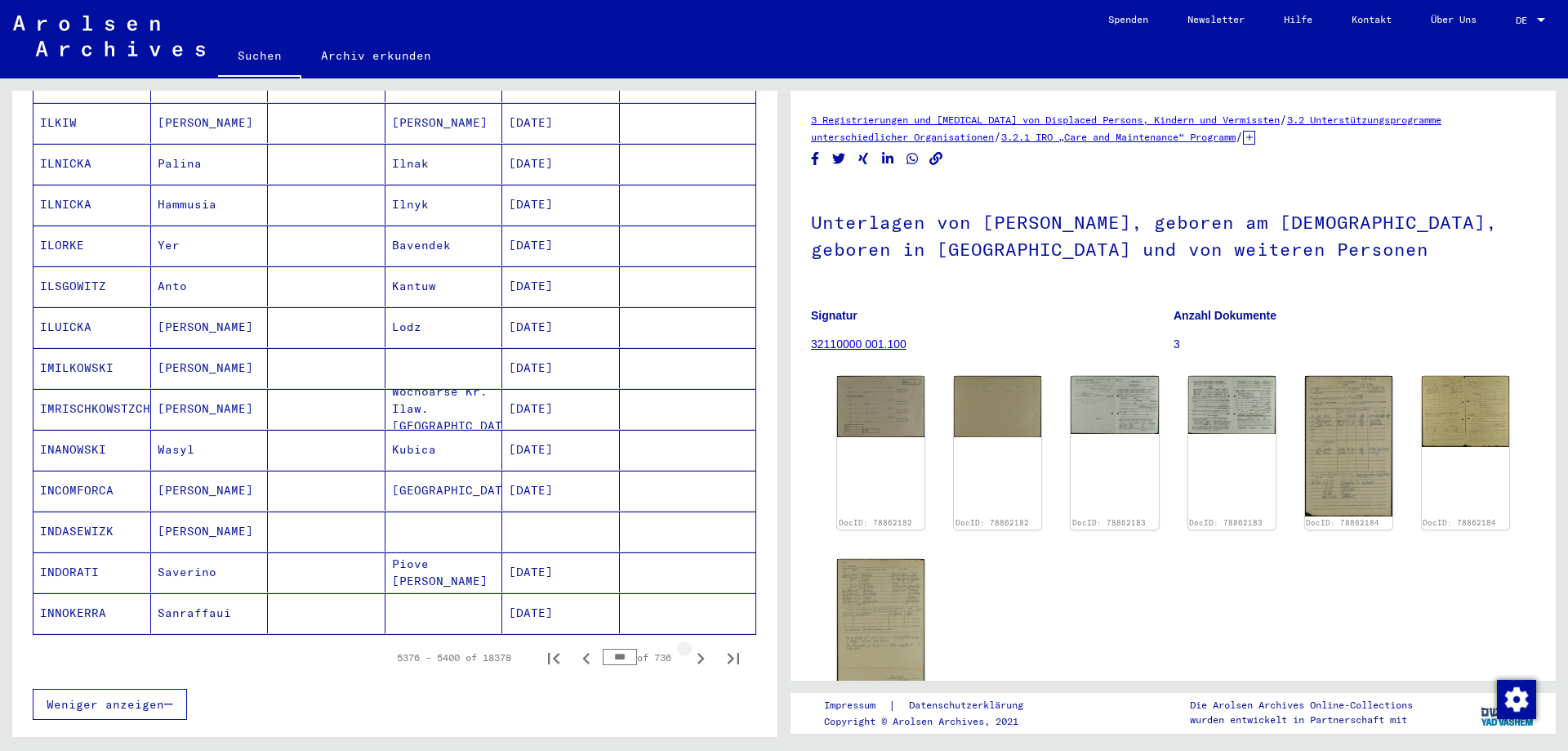
click at [690, 647] on icon "Next page" at bounding box center [700, 658] width 23 height 23
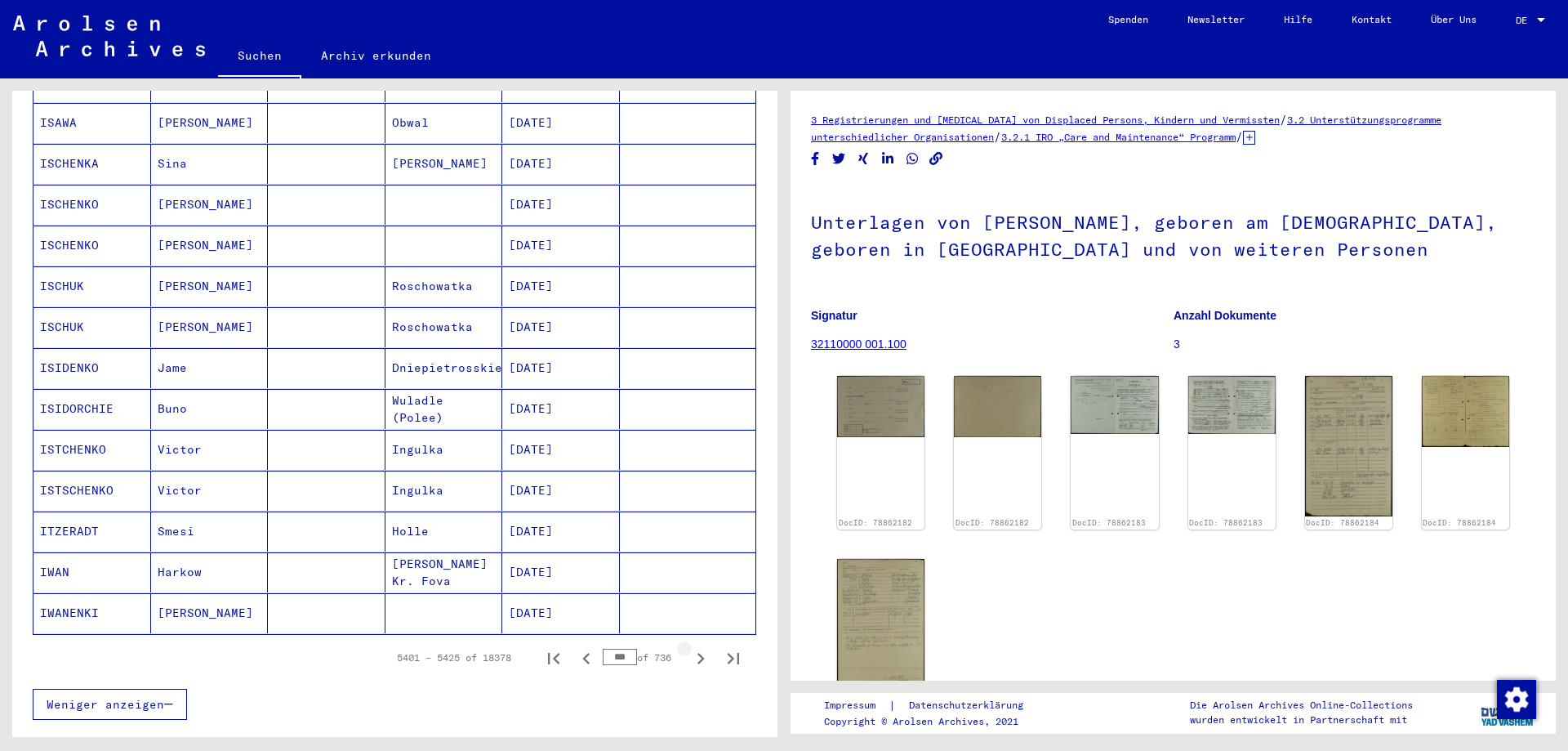
click at [690, 647] on icon "Next page" at bounding box center [700, 658] width 23 height 23
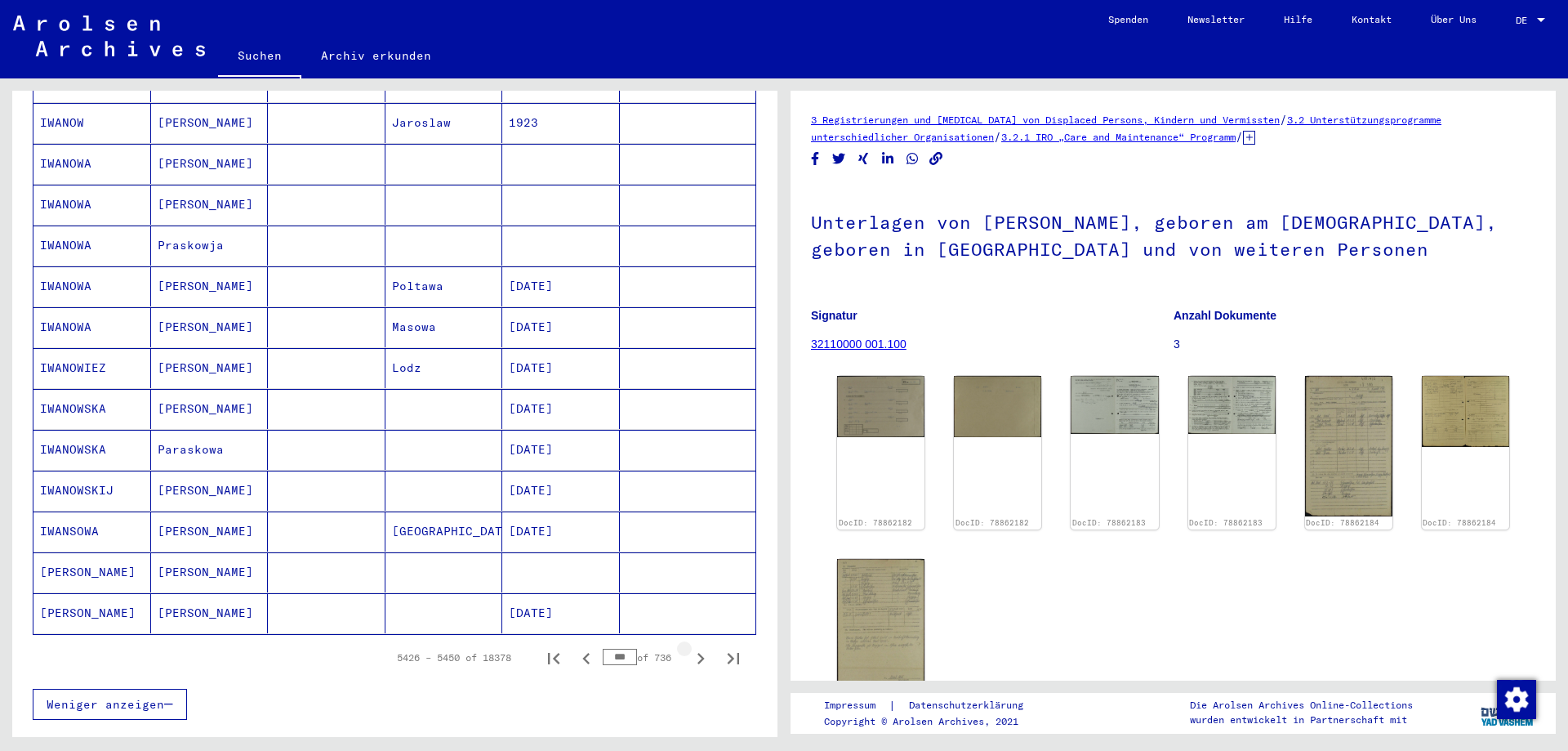
click at [690, 647] on icon "Next page" at bounding box center [700, 658] width 23 height 23
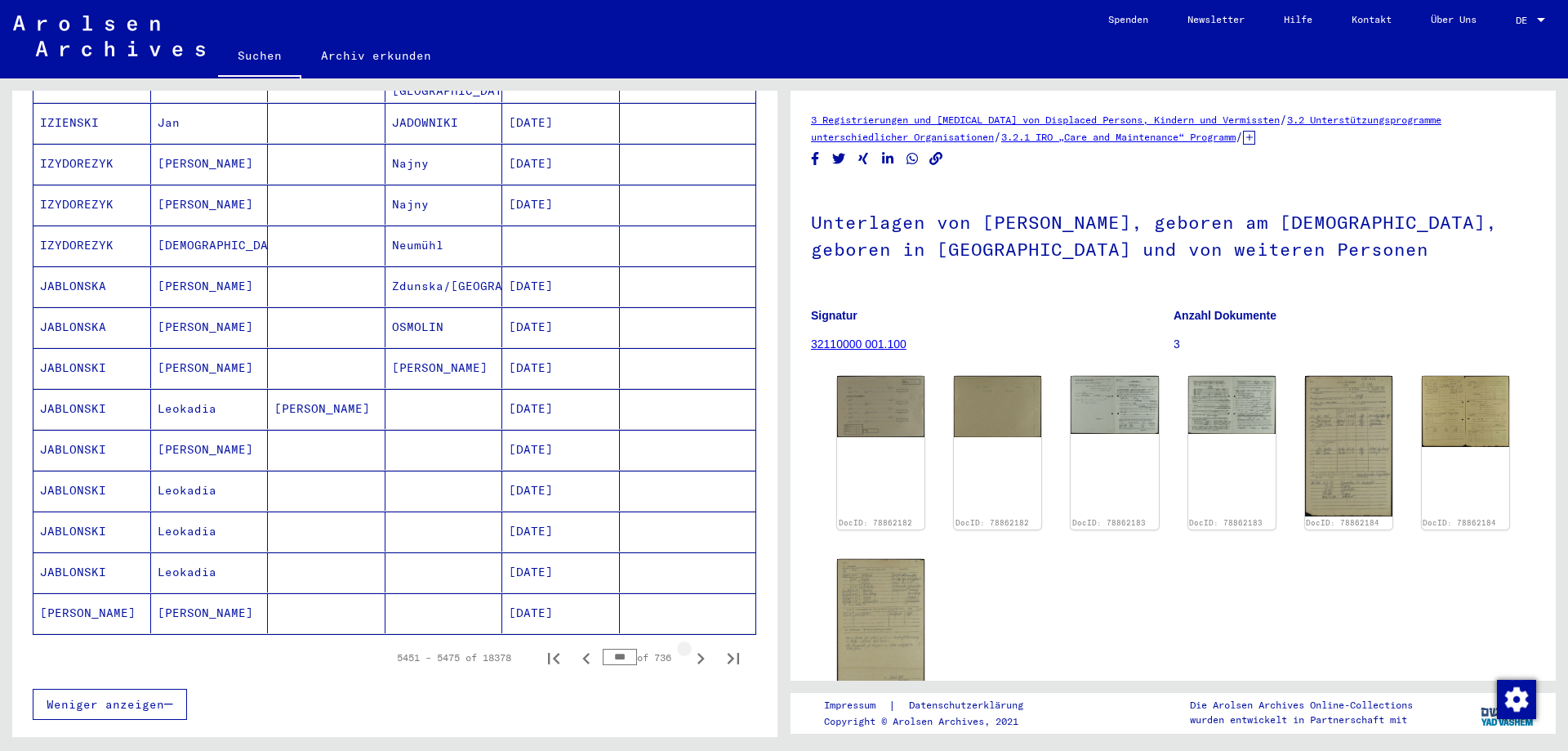
click at [690, 647] on icon "Next page" at bounding box center [700, 658] width 23 height 23
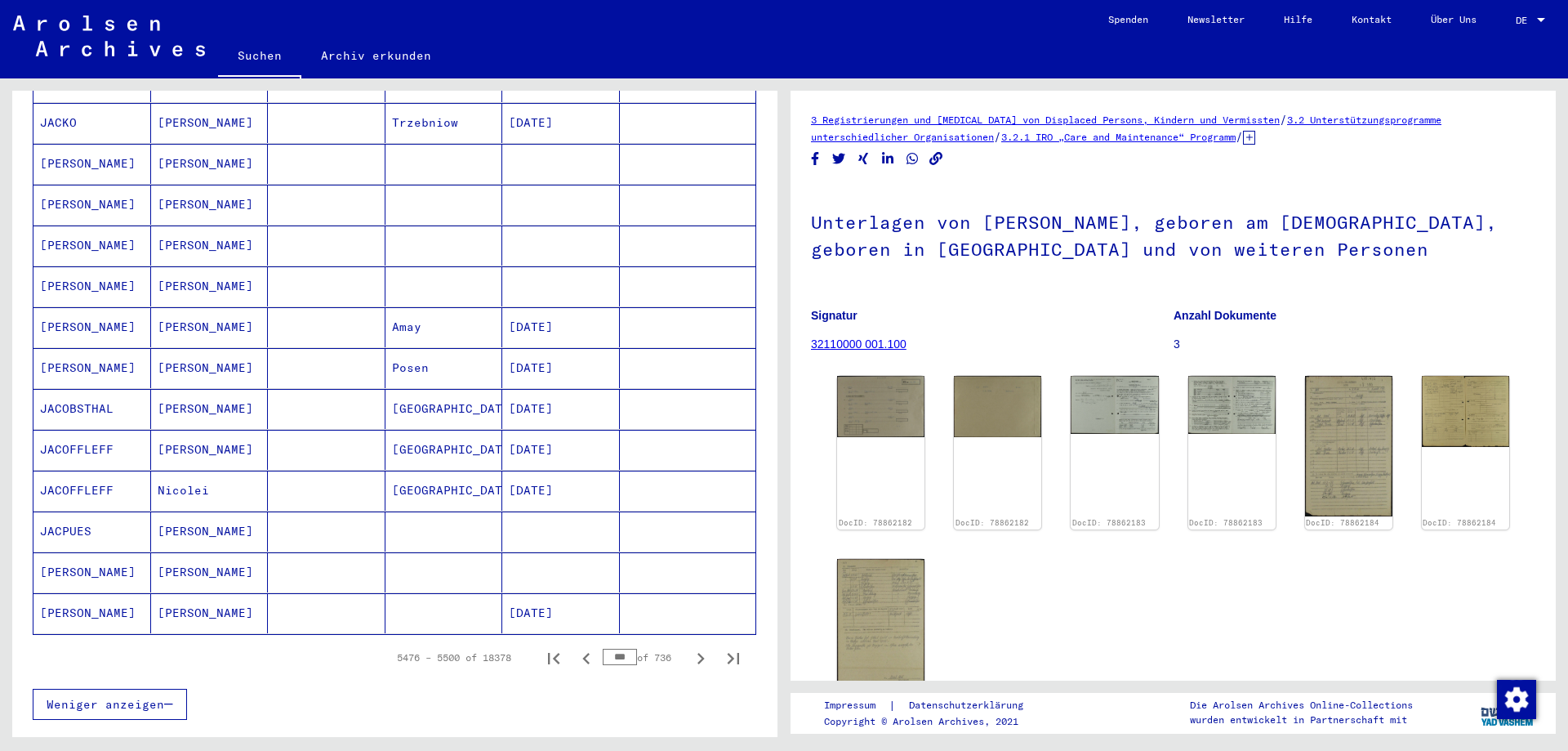
click at [690, 647] on icon "Next page" at bounding box center [700, 658] width 23 height 23
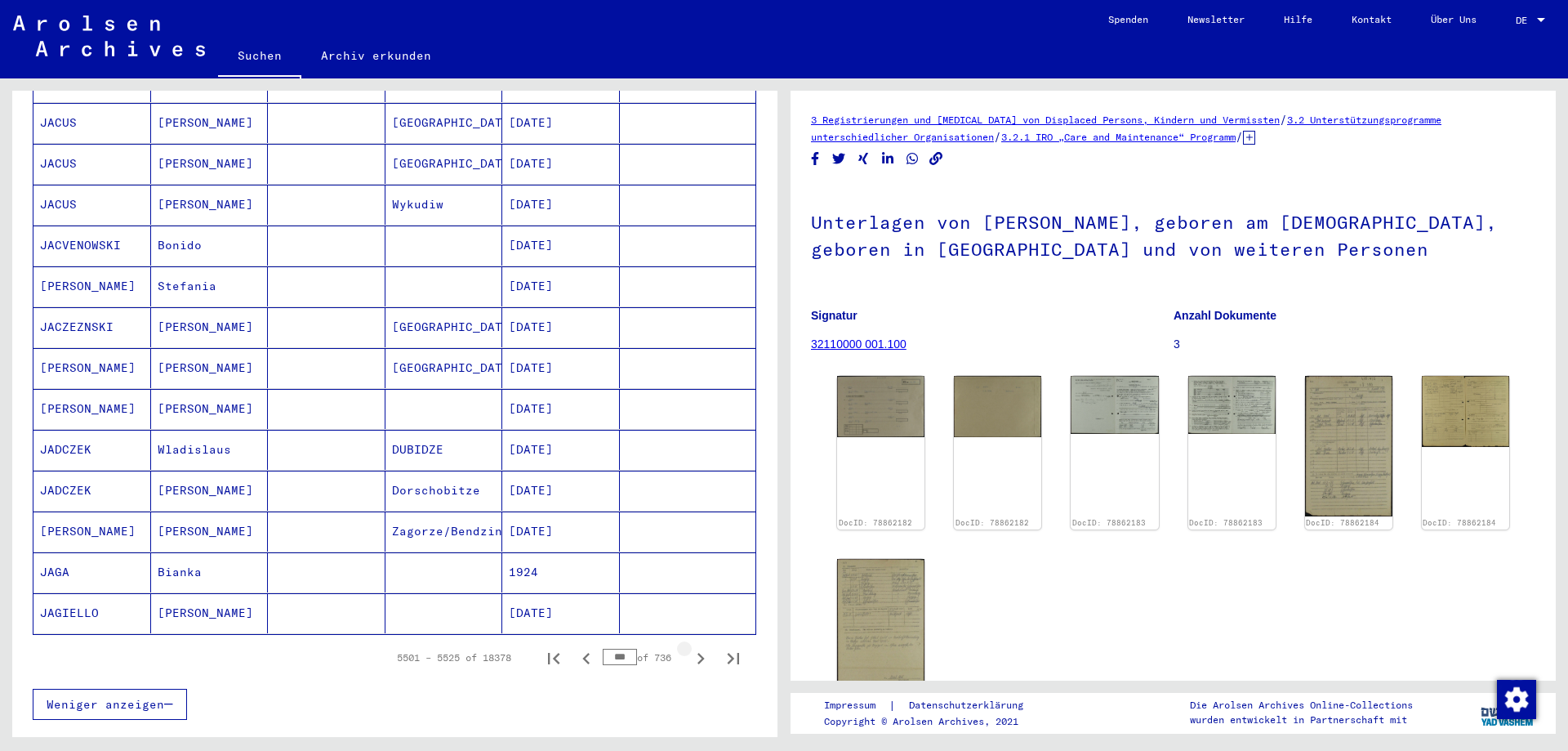
click at [690, 647] on icon "Next page" at bounding box center [700, 658] width 23 height 23
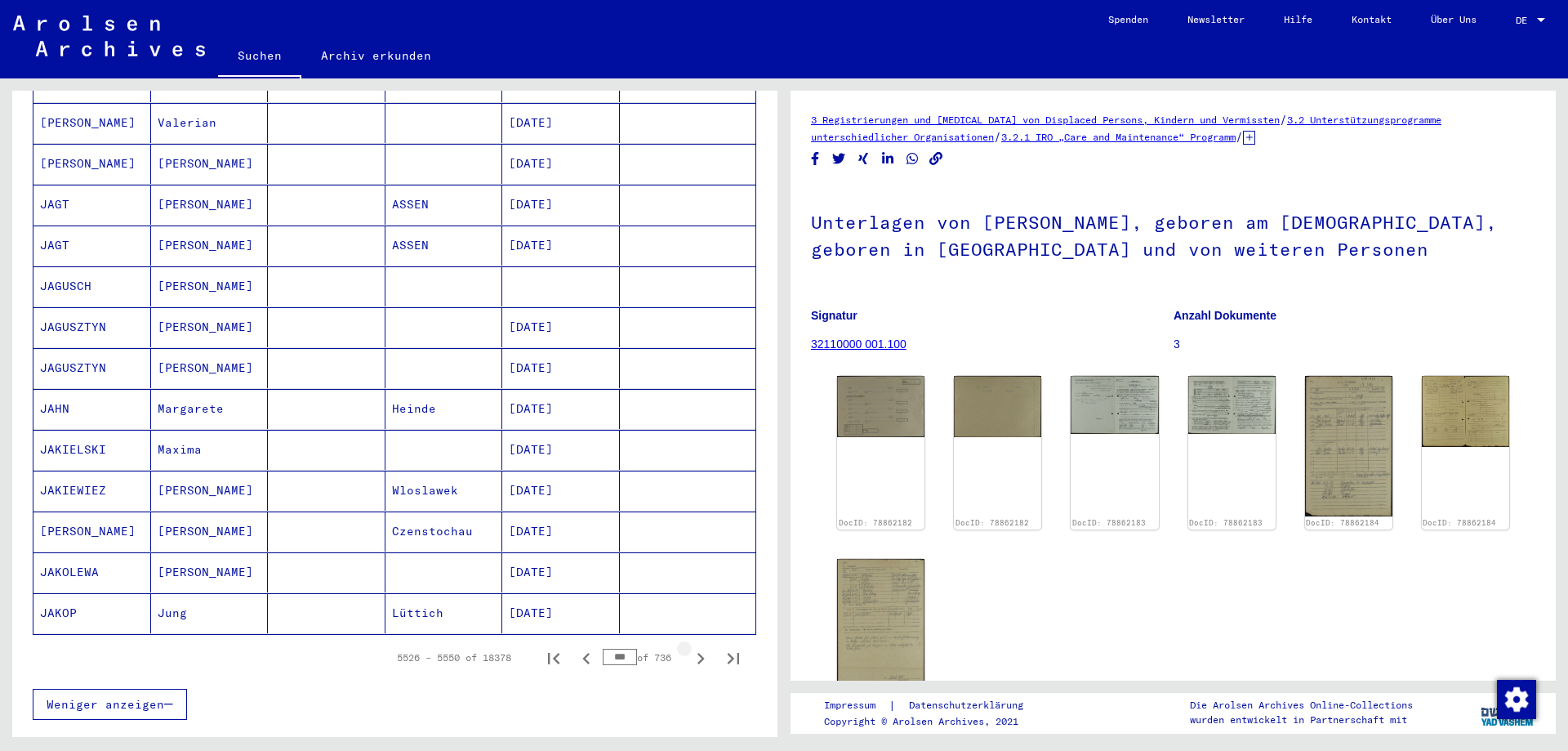
click at [690, 647] on icon "Next page" at bounding box center [700, 658] width 23 height 23
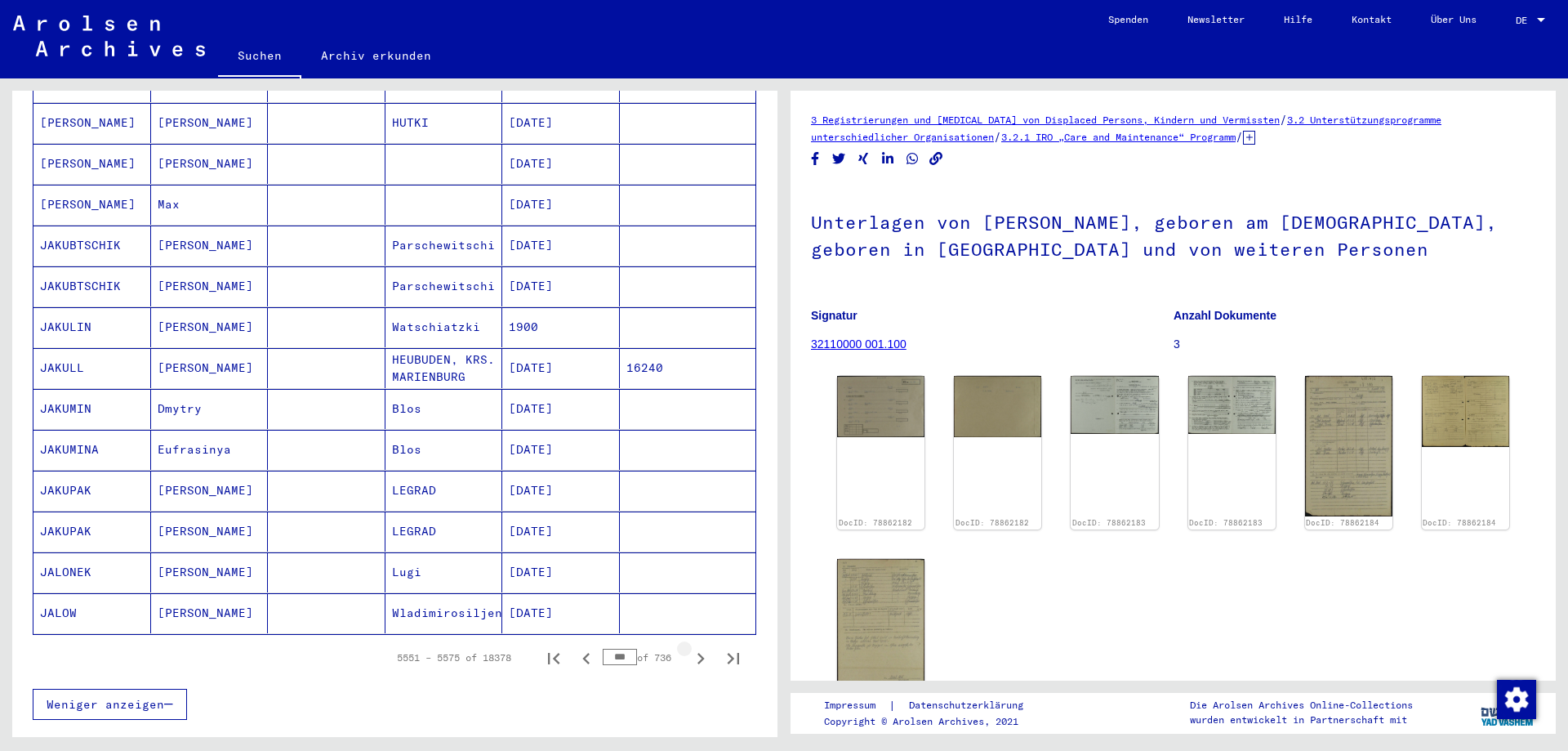
click at [690, 647] on icon "Next page" at bounding box center [700, 658] width 23 height 23
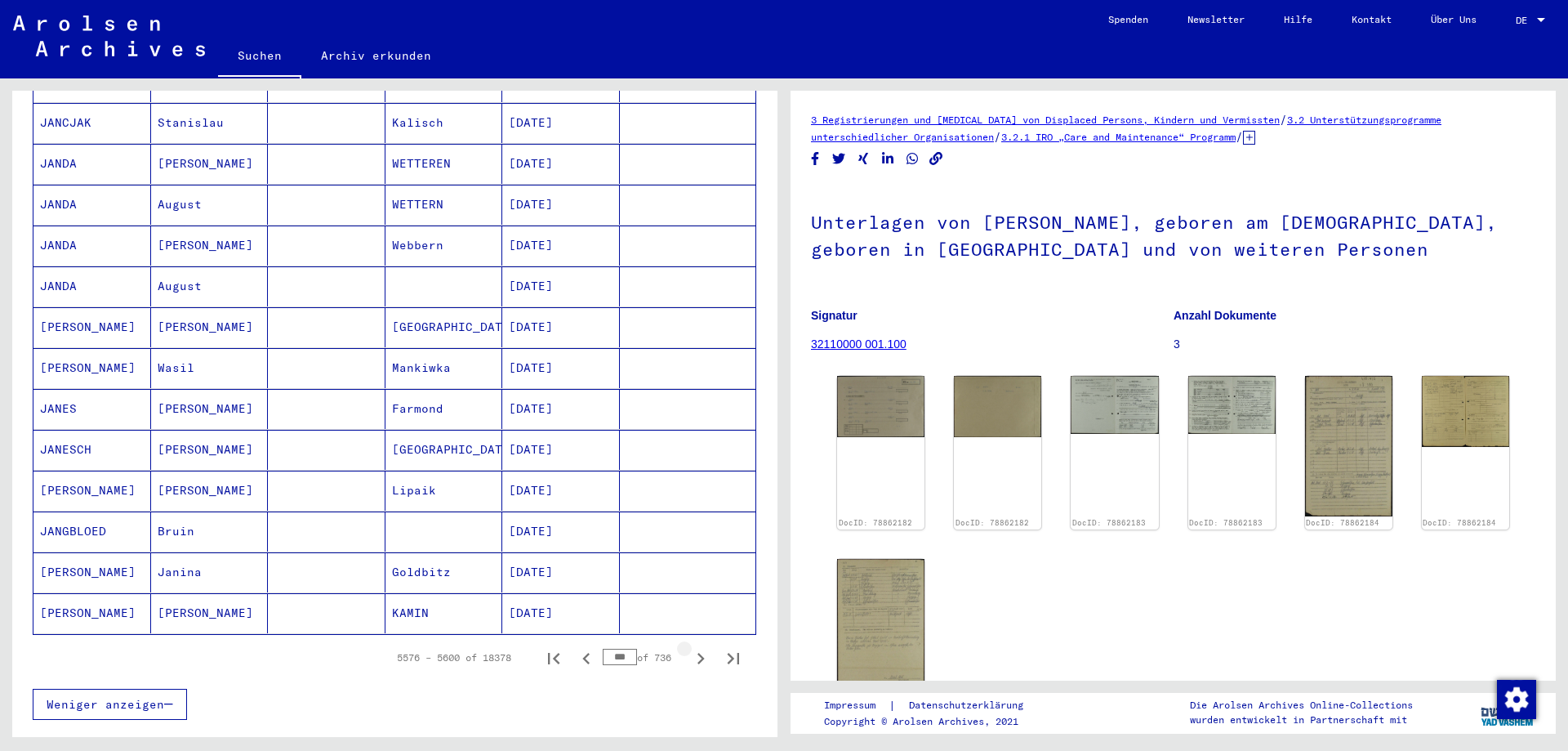
click at [690, 647] on icon "Next page" at bounding box center [700, 658] width 23 height 23
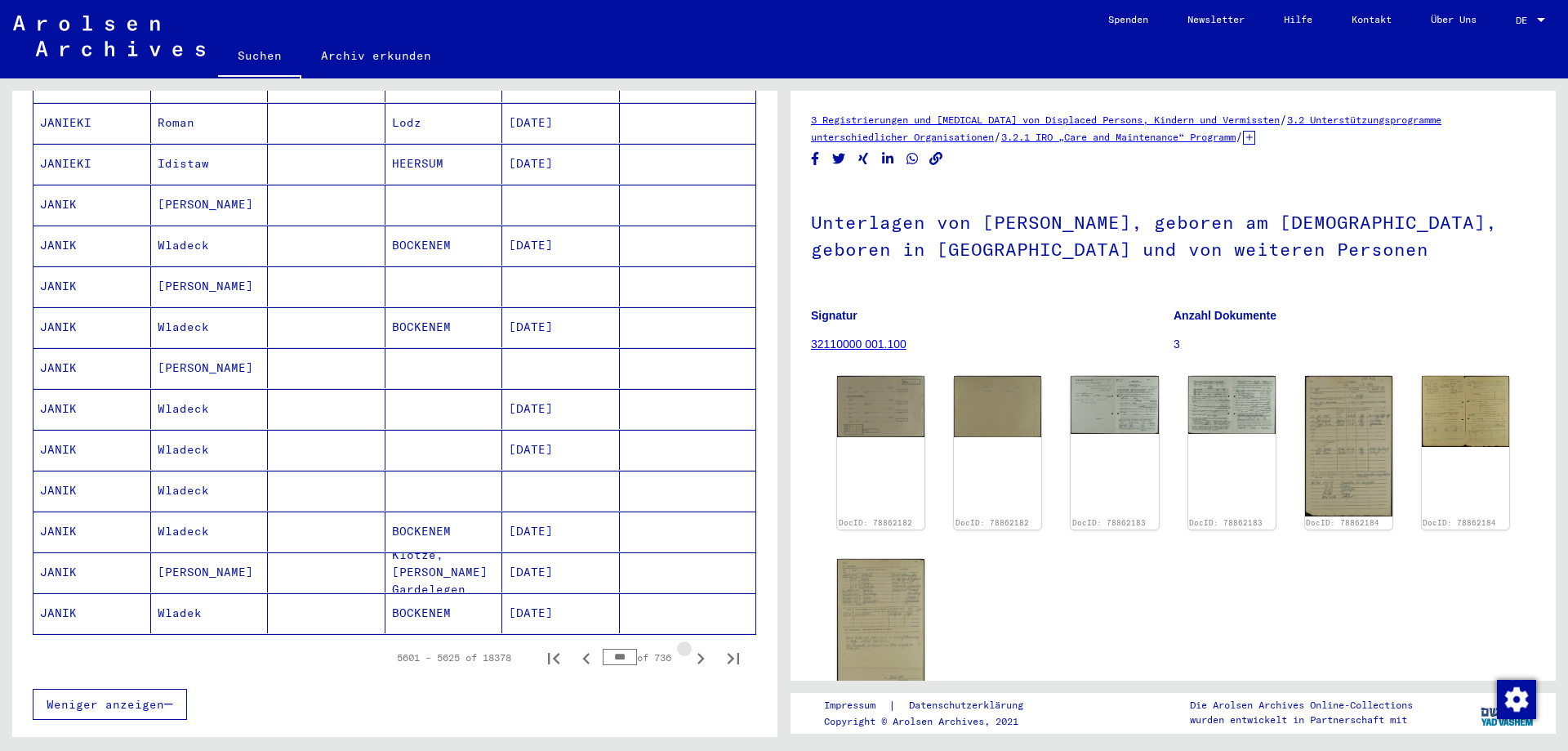
click at [690, 647] on icon "Next page" at bounding box center [700, 658] width 23 height 23
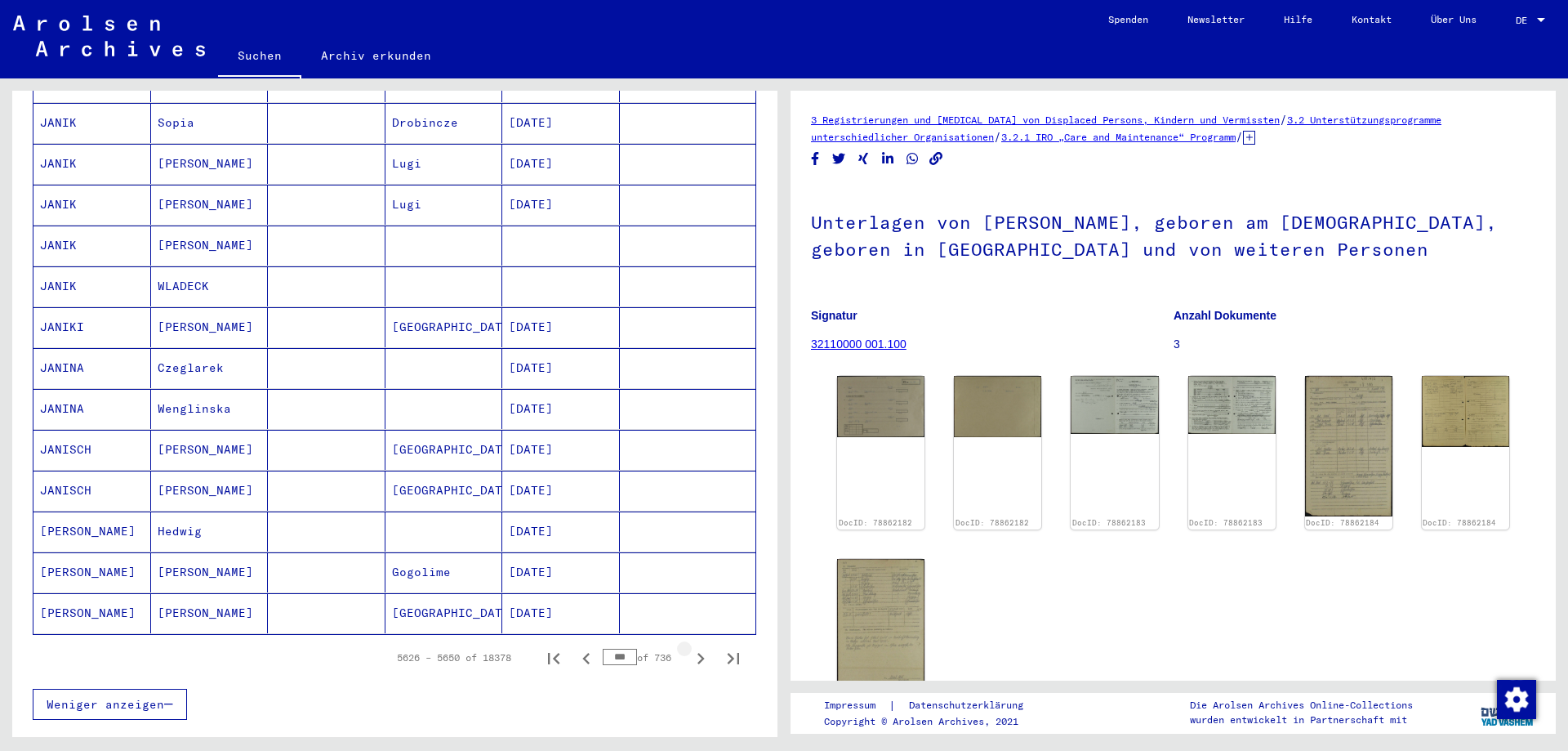
click at [690, 647] on icon "Next page" at bounding box center [700, 658] width 23 height 23
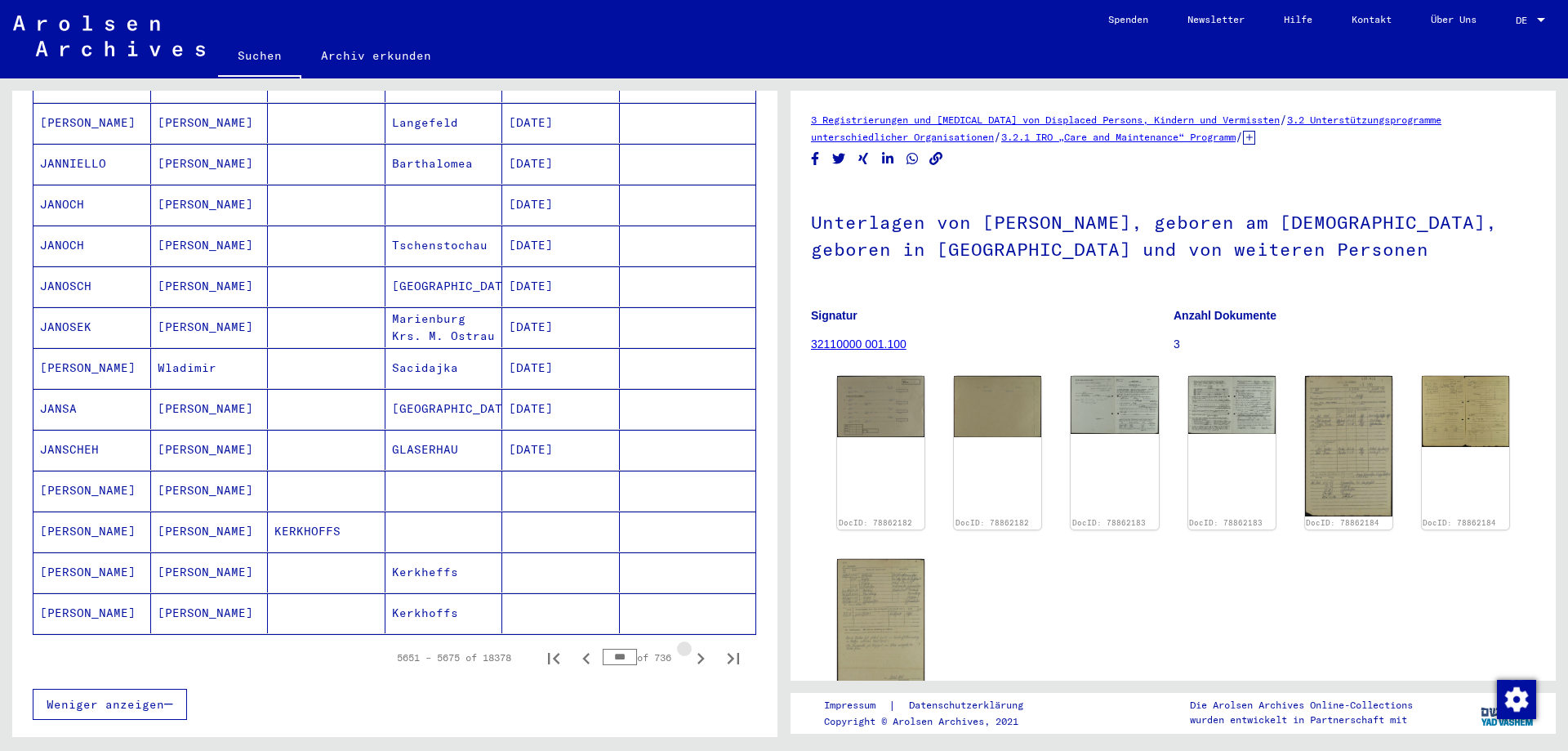
click at [690, 647] on icon "Next page" at bounding box center [700, 658] width 23 height 23
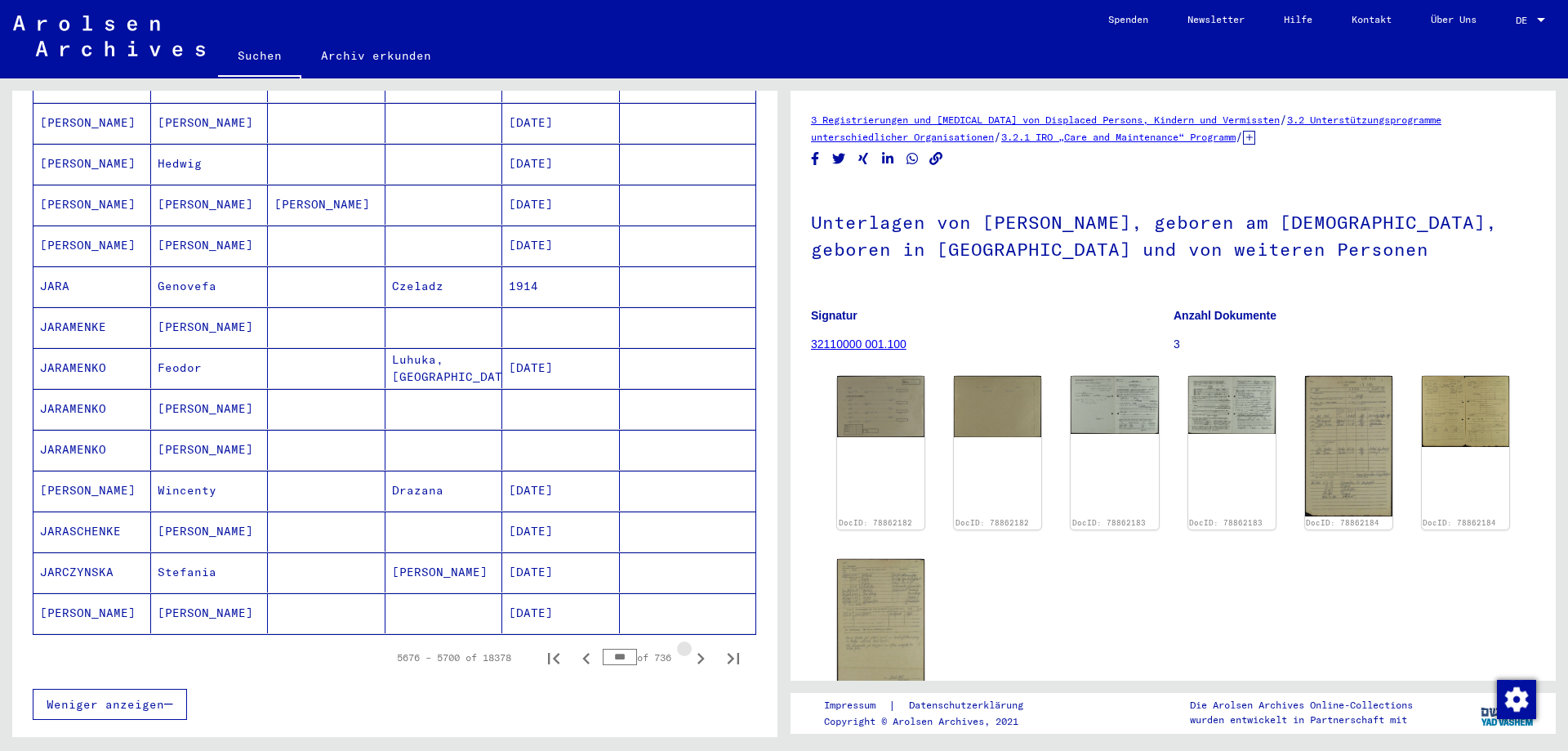
click at [690, 647] on icon "Next page" at bounding box center [700, 658] width 23 height 23
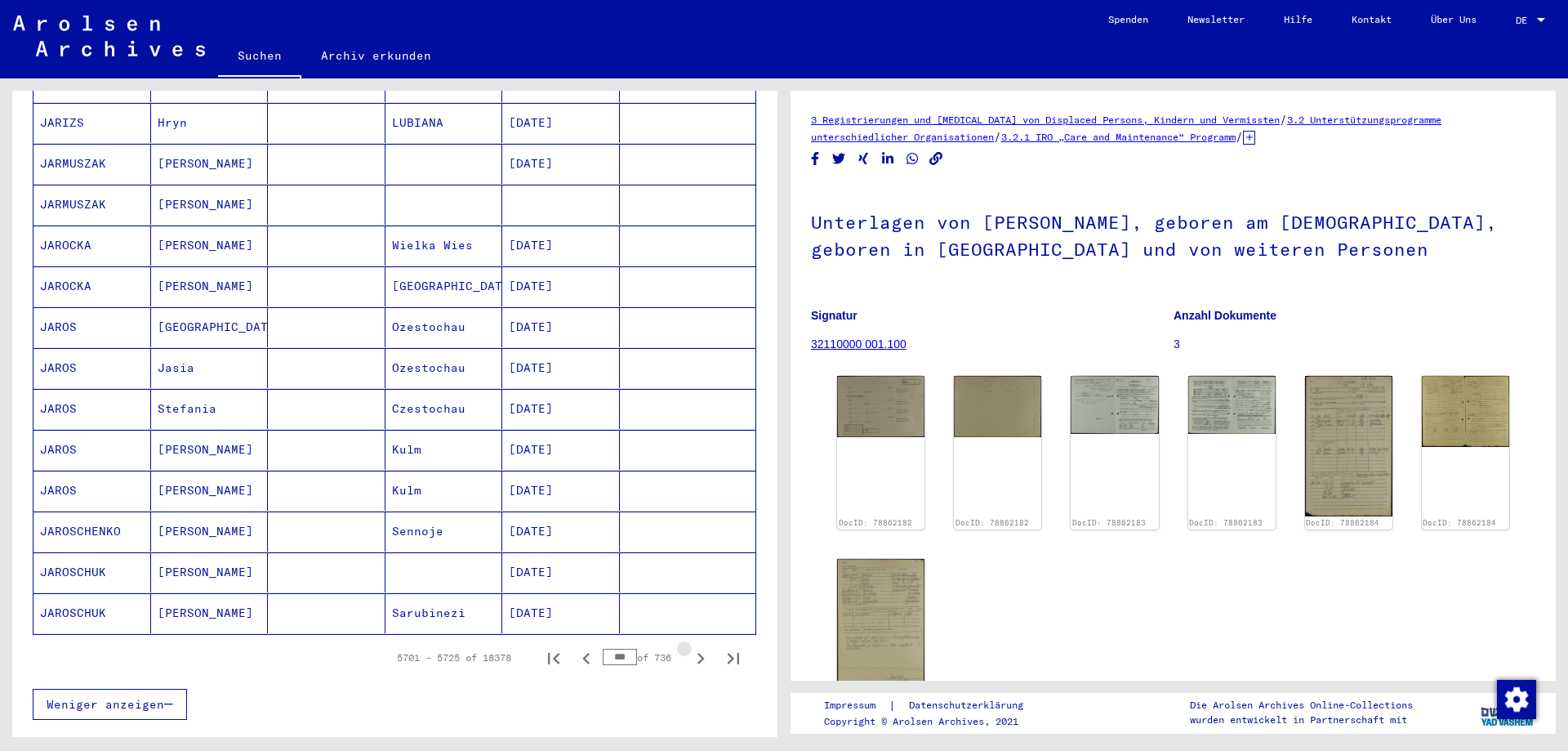
click at [690, 647] on icon "Next page" at bounding box center [700, 658] width 23 height 23
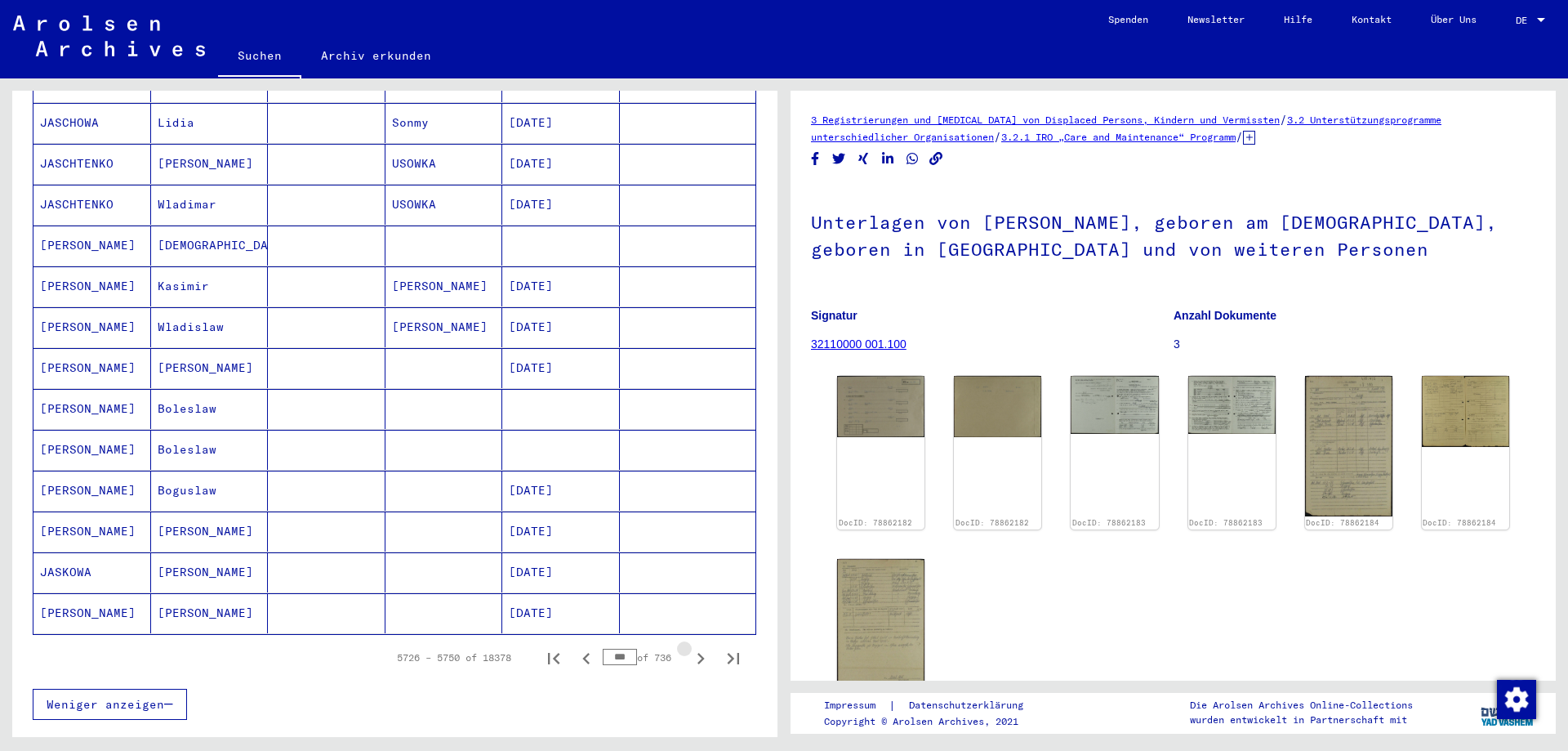
click at [690, 647] on icon "Next page" at bounding box center [700, 658] width 23 height 23
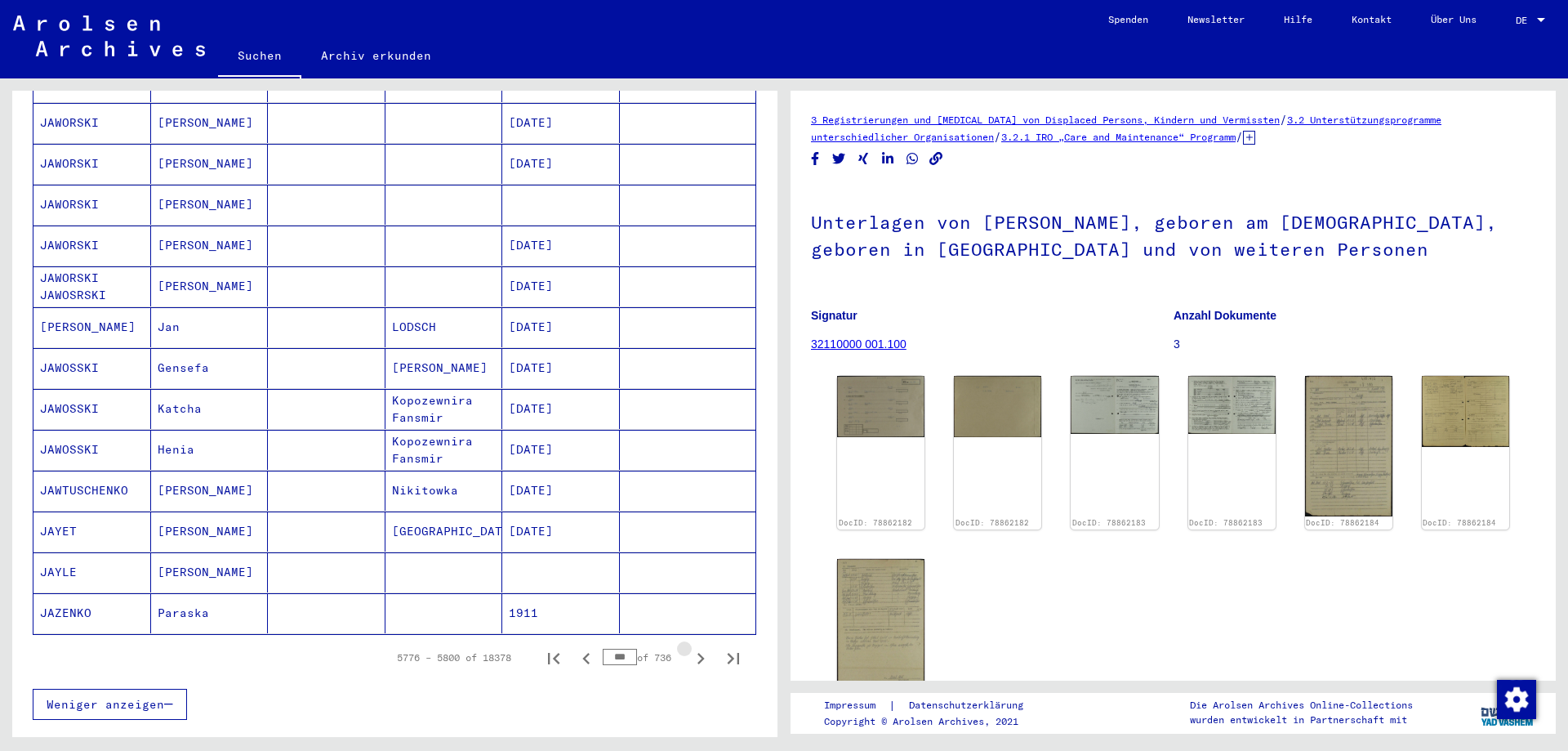
click at [690, 647] on icon "Next page" at bounding box center [700, 658] width 23 height 23
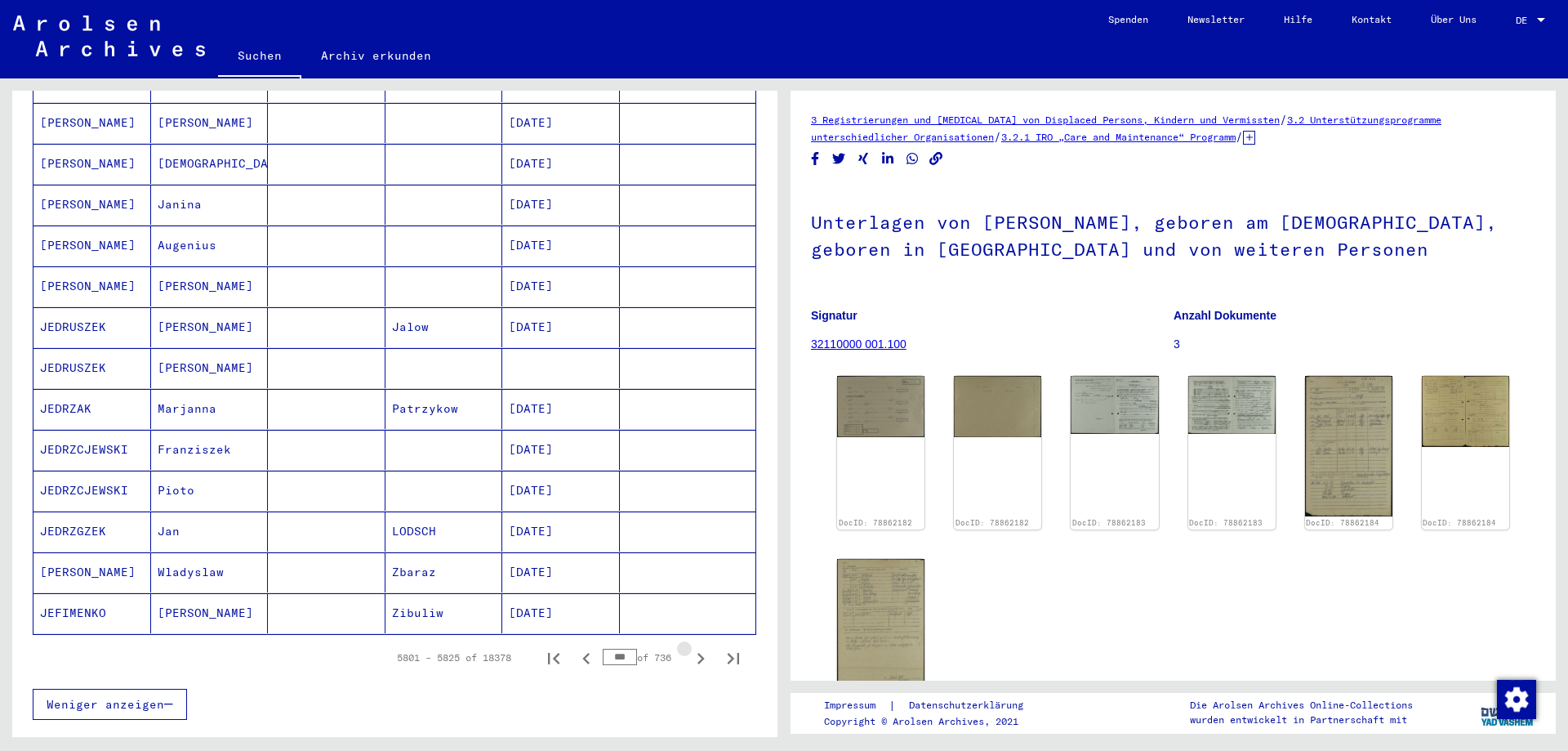
click at [690, 647] on icon "Next page" at bounding box center [700, 658] width 23 height 23
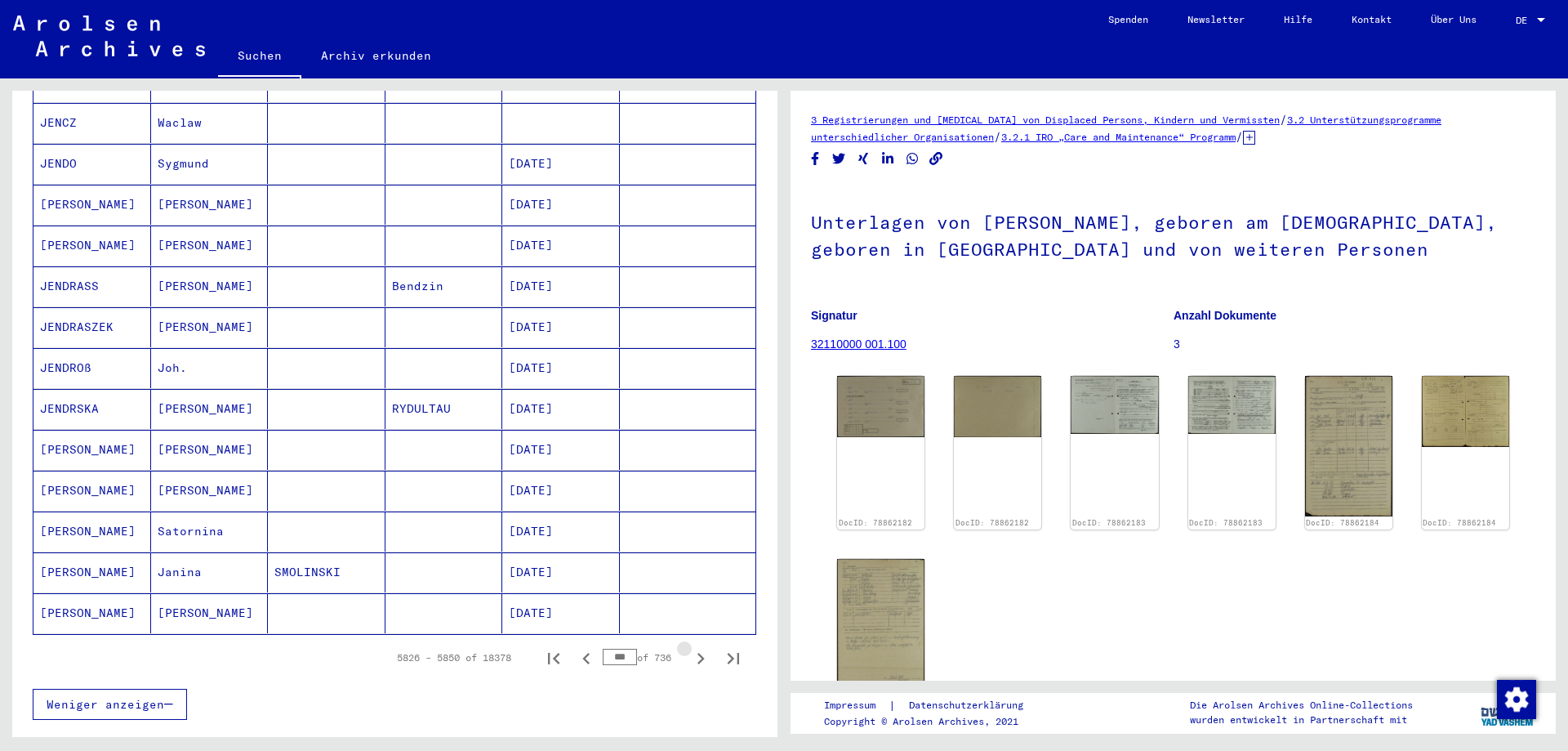
click at [690, 647] on icon "Next page" at bounding box center [700, 658] width 23 height 23
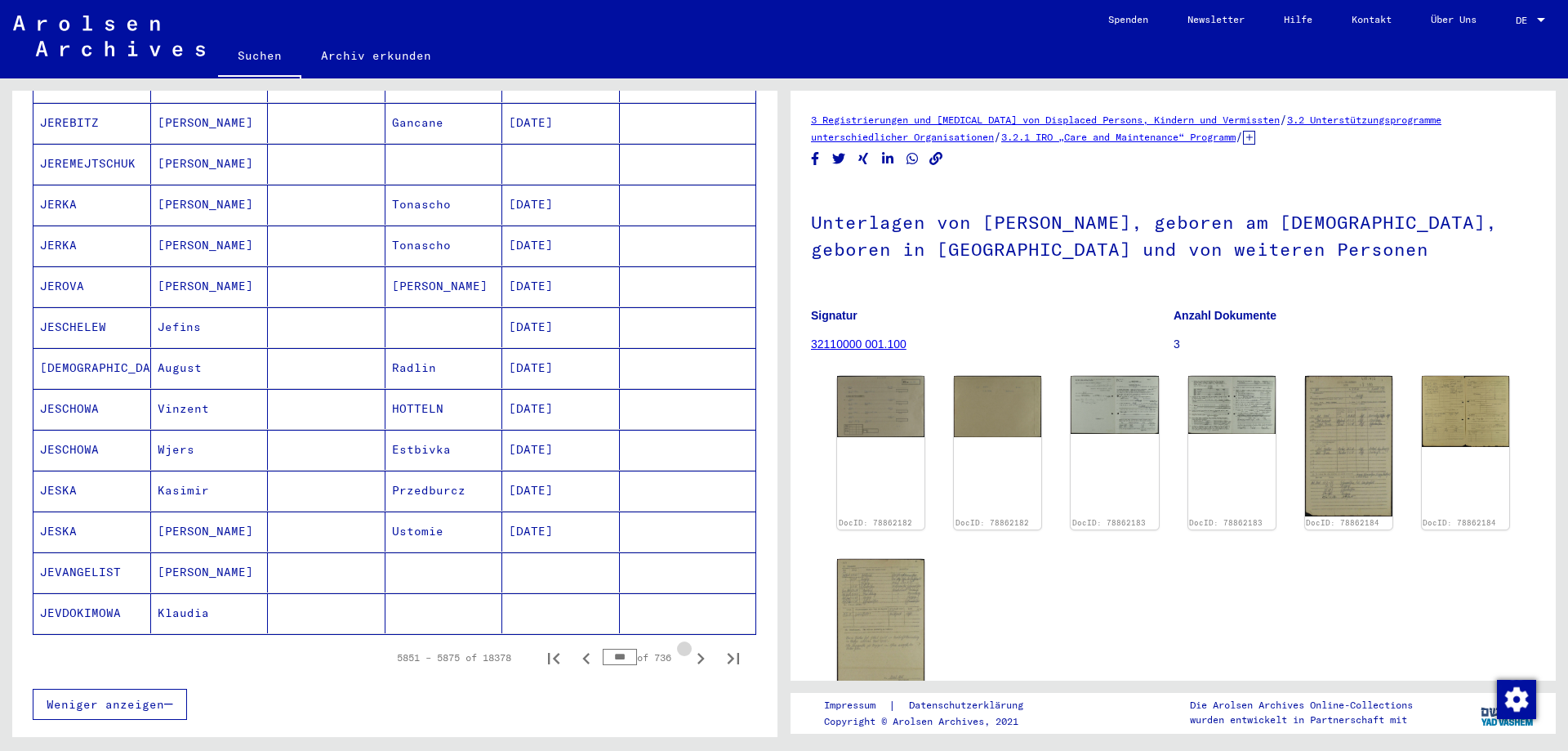
click at [690, 647] on icon "Next page" at bounding box center [700, 658] width 23 height 23
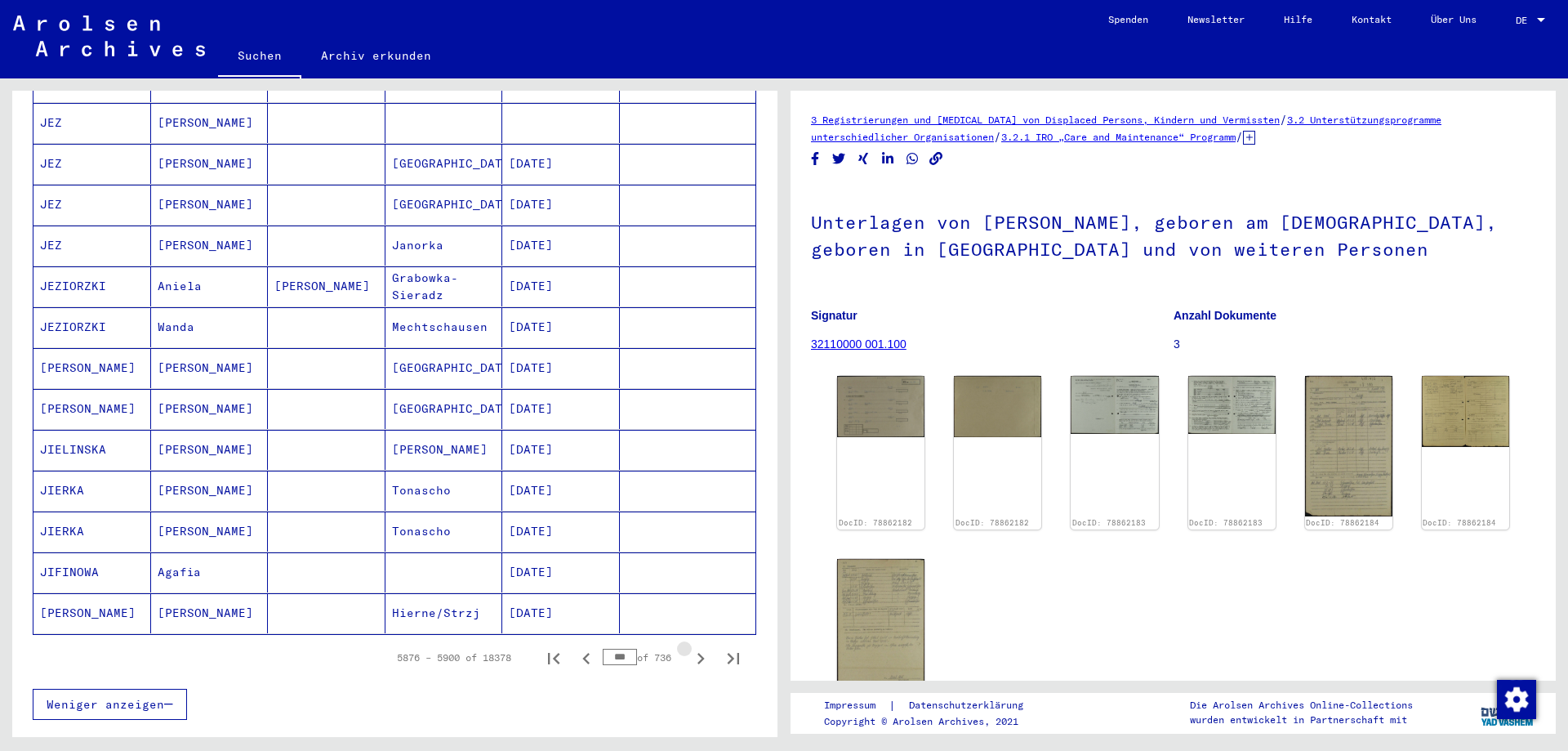
click at [690, 647] on icon "Next page" at bounding box center [700, 658] width 23 height 23
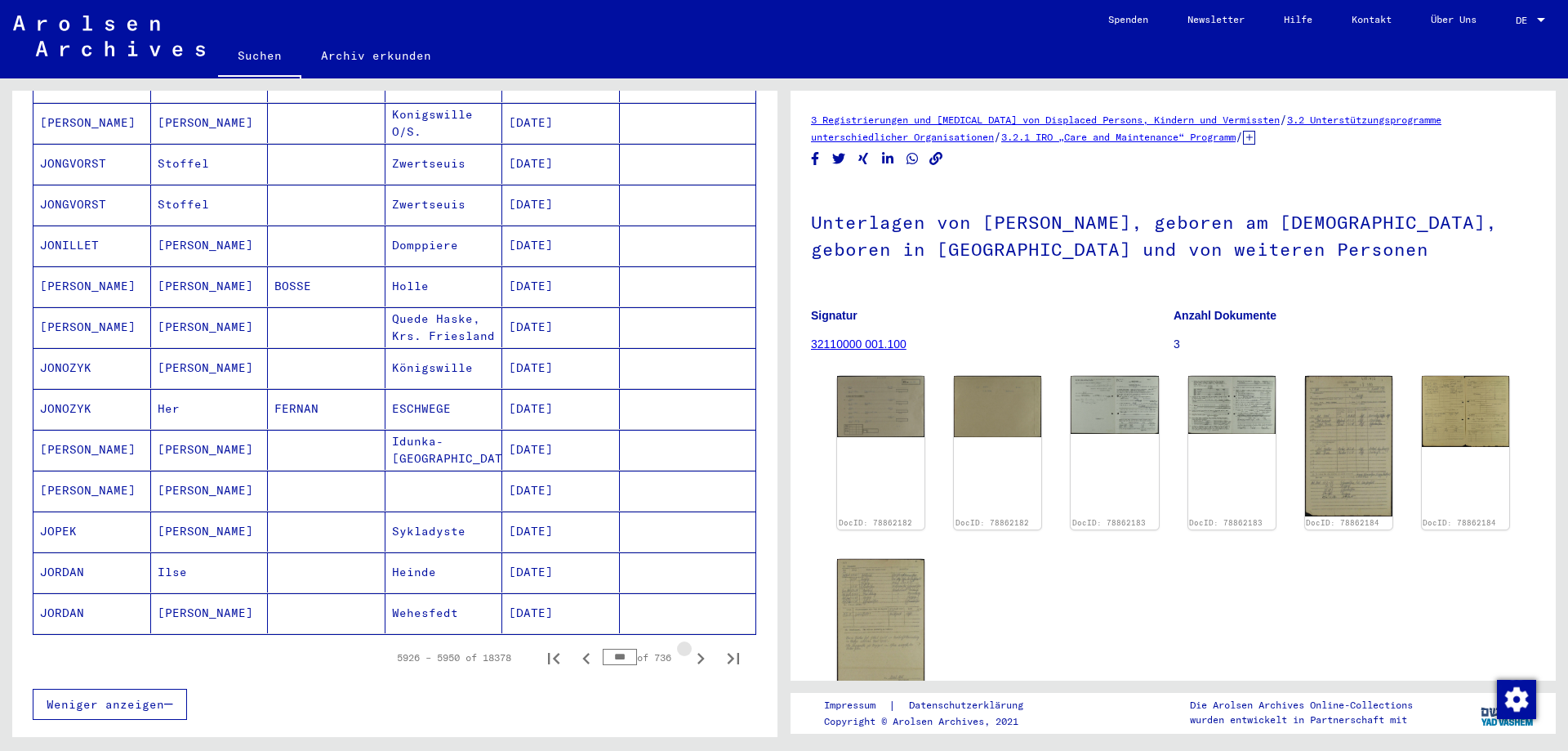
click at [690, 647] on icon "Next page" at bounding box center [700, 658] width 23 height 23
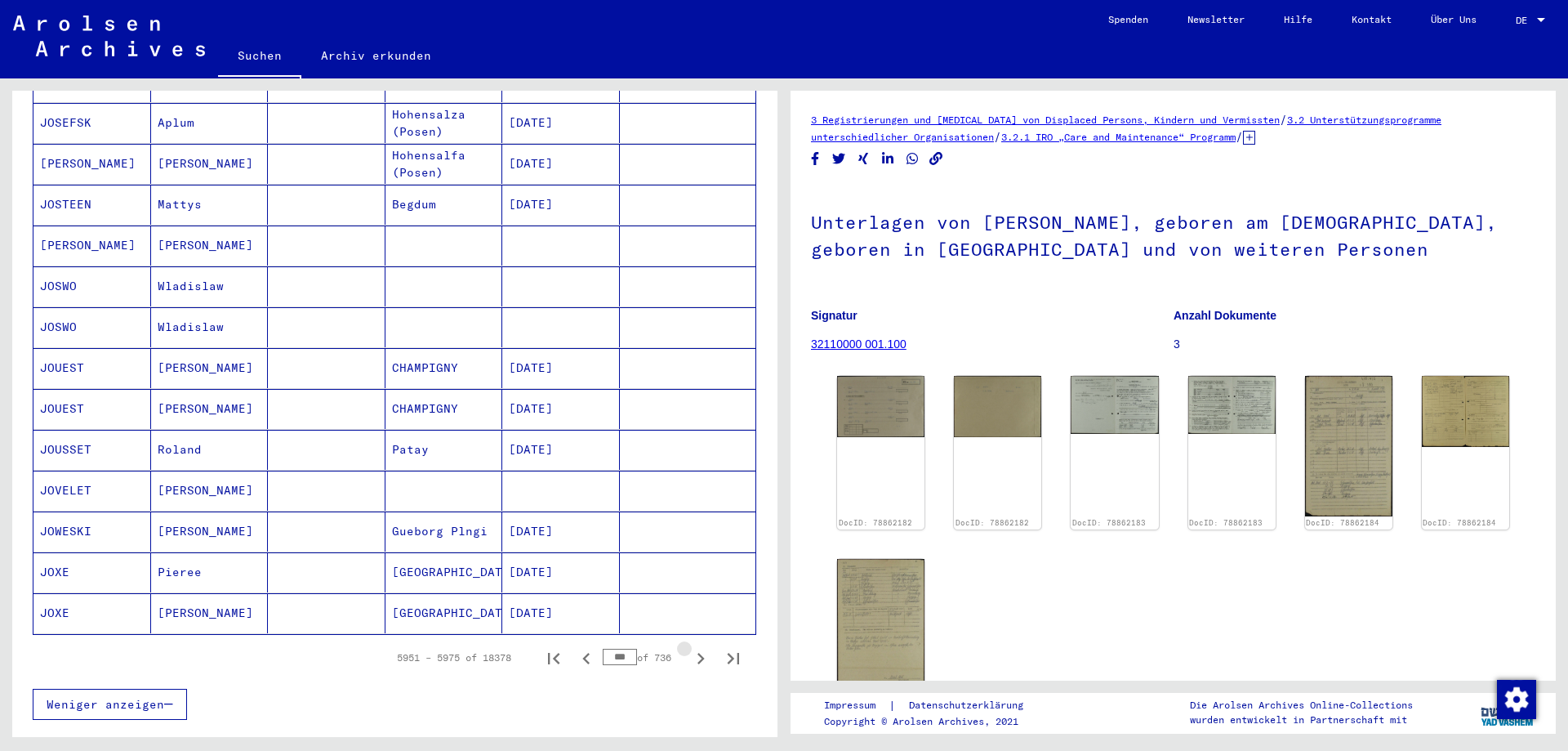
click at [690, 647] on icon "Next page" at bounding box center [700, 658] width 23 height 23
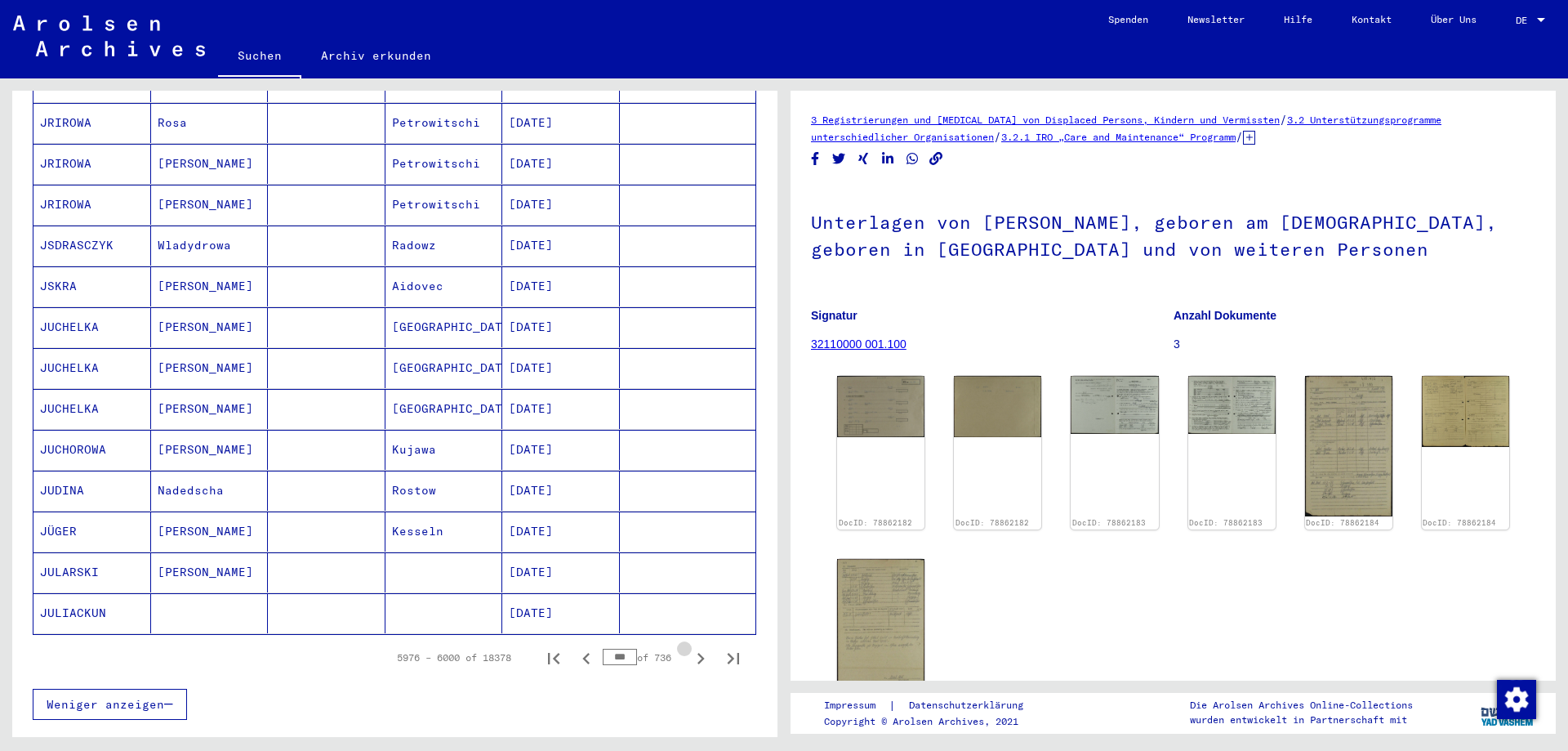
click at [690, 647] on icon "Next page" at bounding box center [700, 658] width 23 height 23
click at [690, 644] on icon "Next page" at bounding box center [700, 656] width 23 height 23
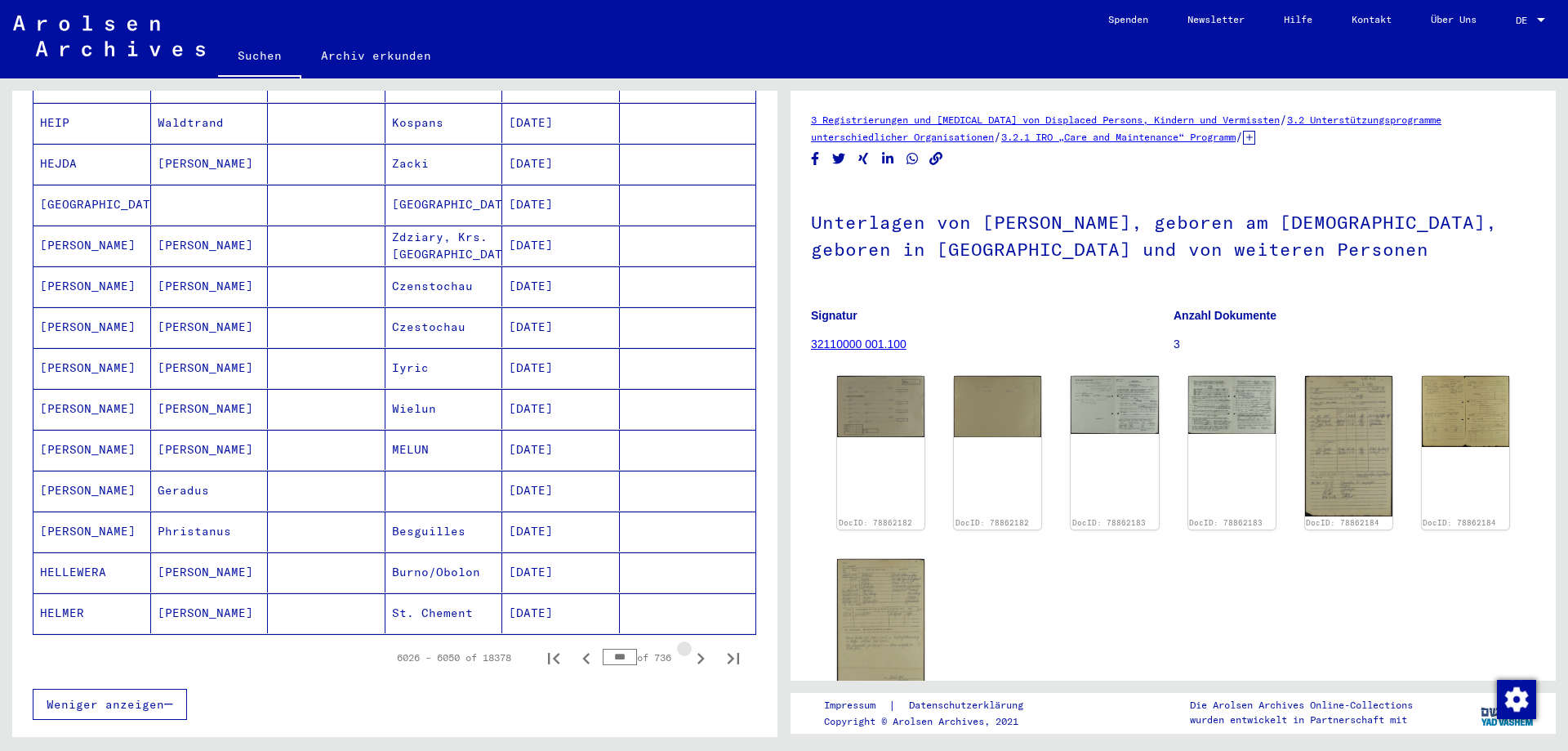
click at [690, 647] on icon "Next page" at bounding box center [700, 658] width 23 height 23
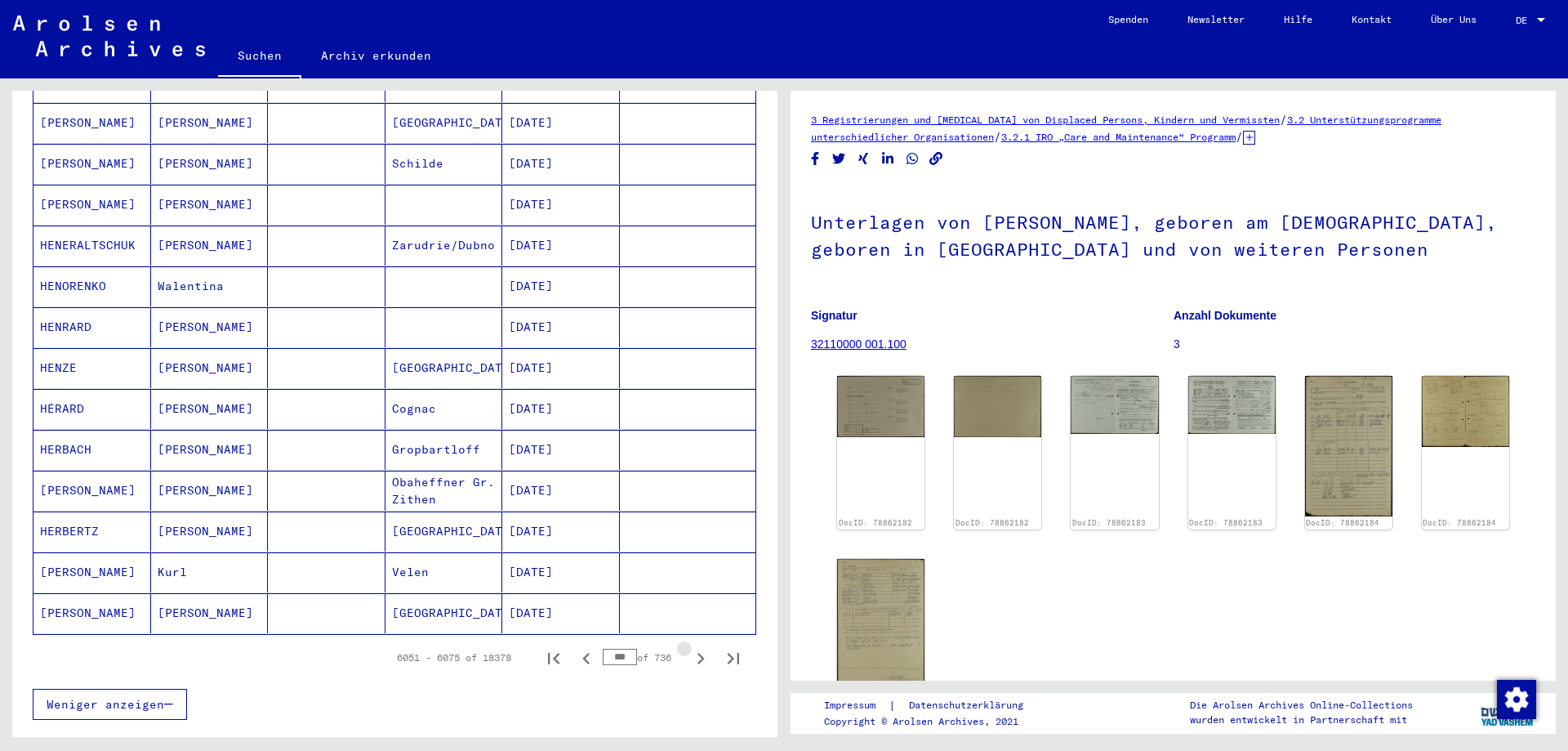
click at [690, 647] on icon "Next page" at bounding box center [700, 658] width 23 height 23
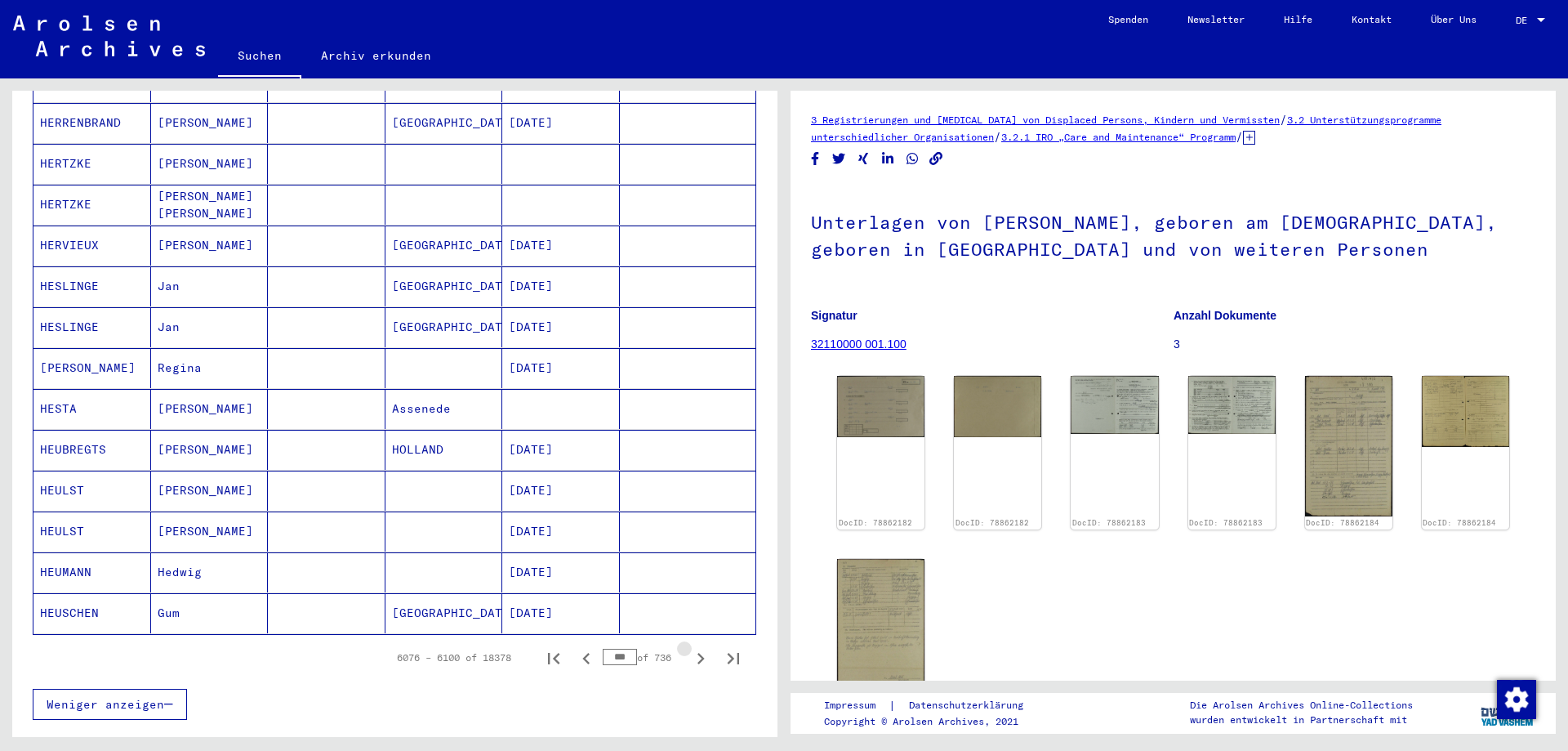
click at [690, 647] on icon "Next page" at bounding box center [700, 658] width 23 height 23
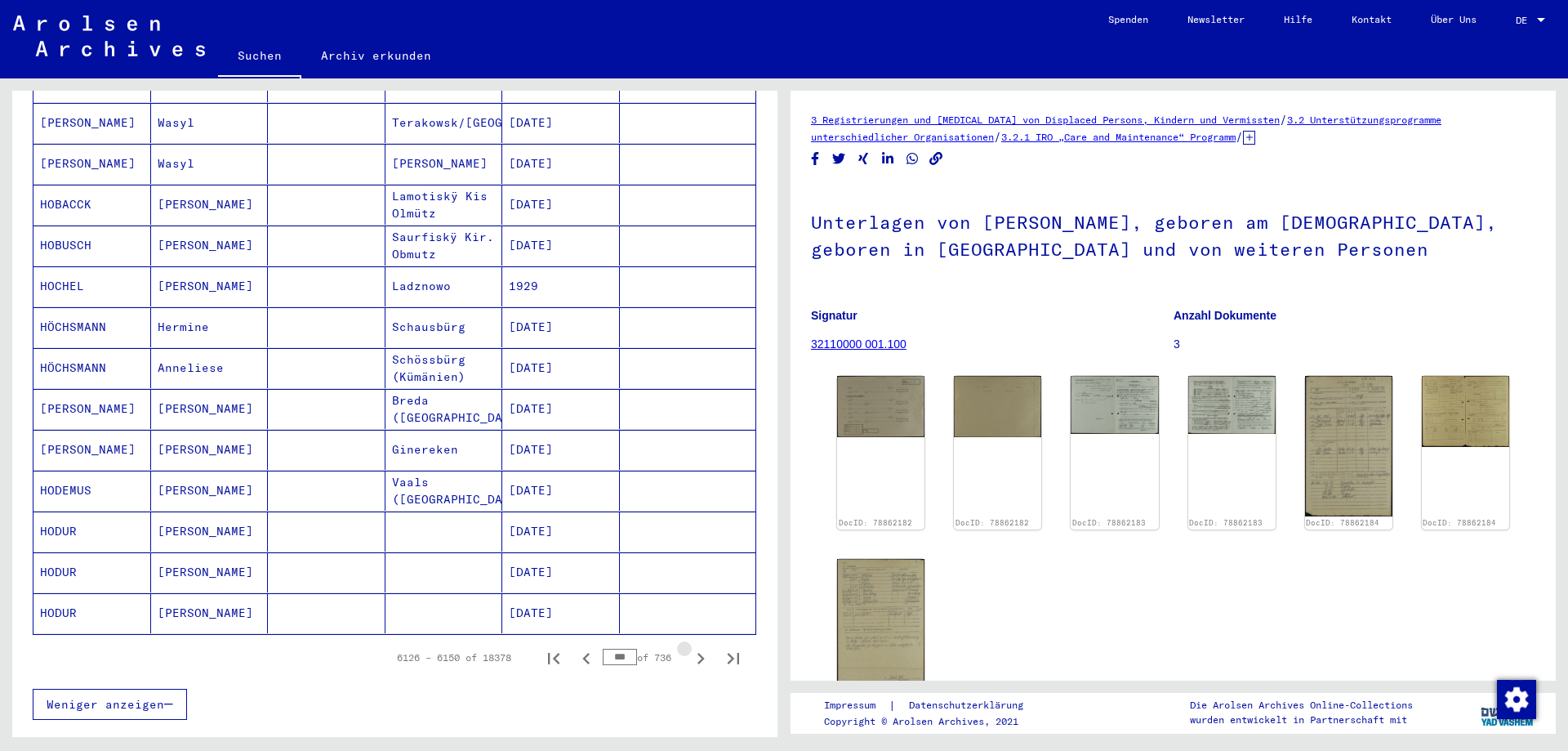
click at [690, 647] on icon "Next page" at bounding box center [700, 658] width 23 height 23
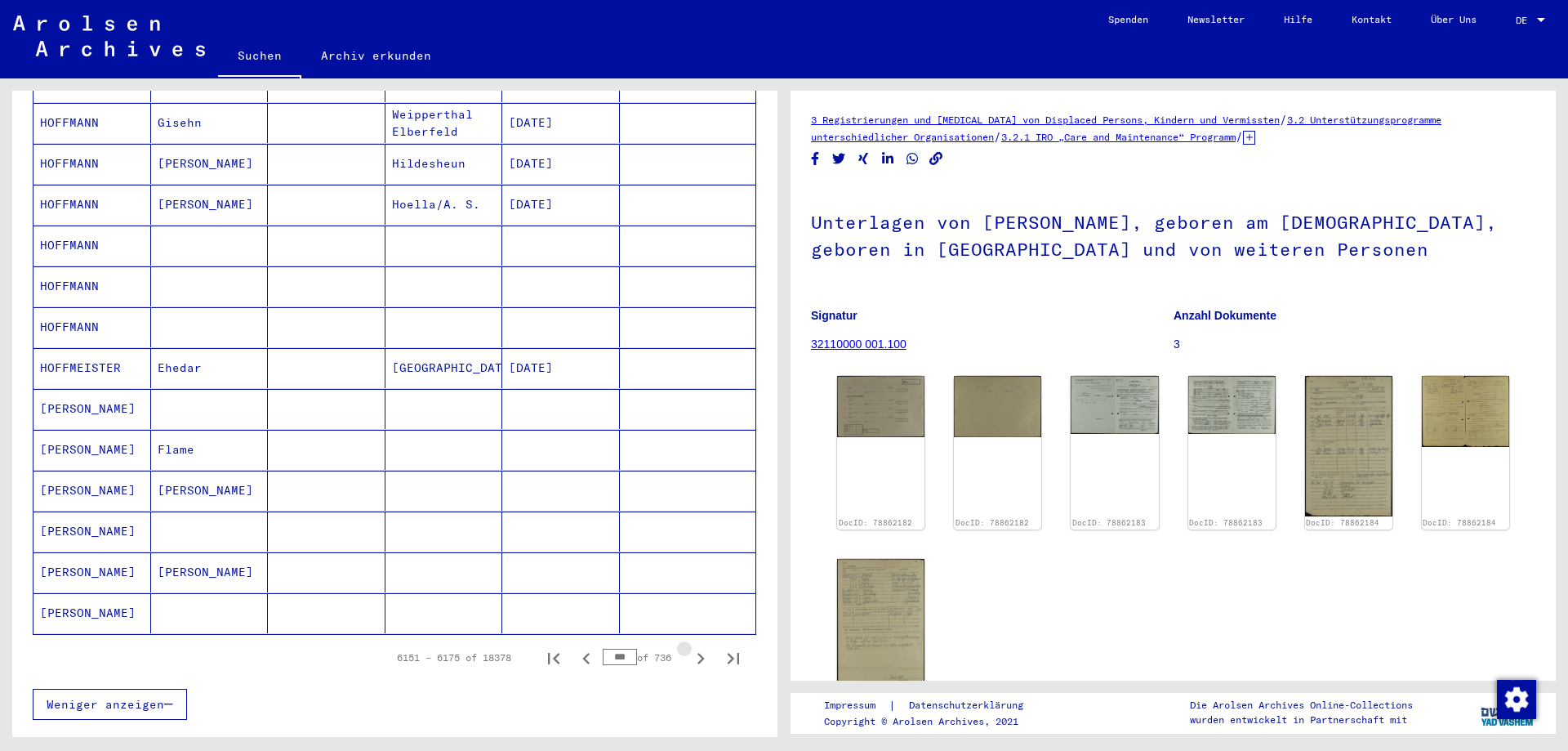
click at [690, 647] on icon "Next page" at bounding box center [700, 658] width 23 height 23
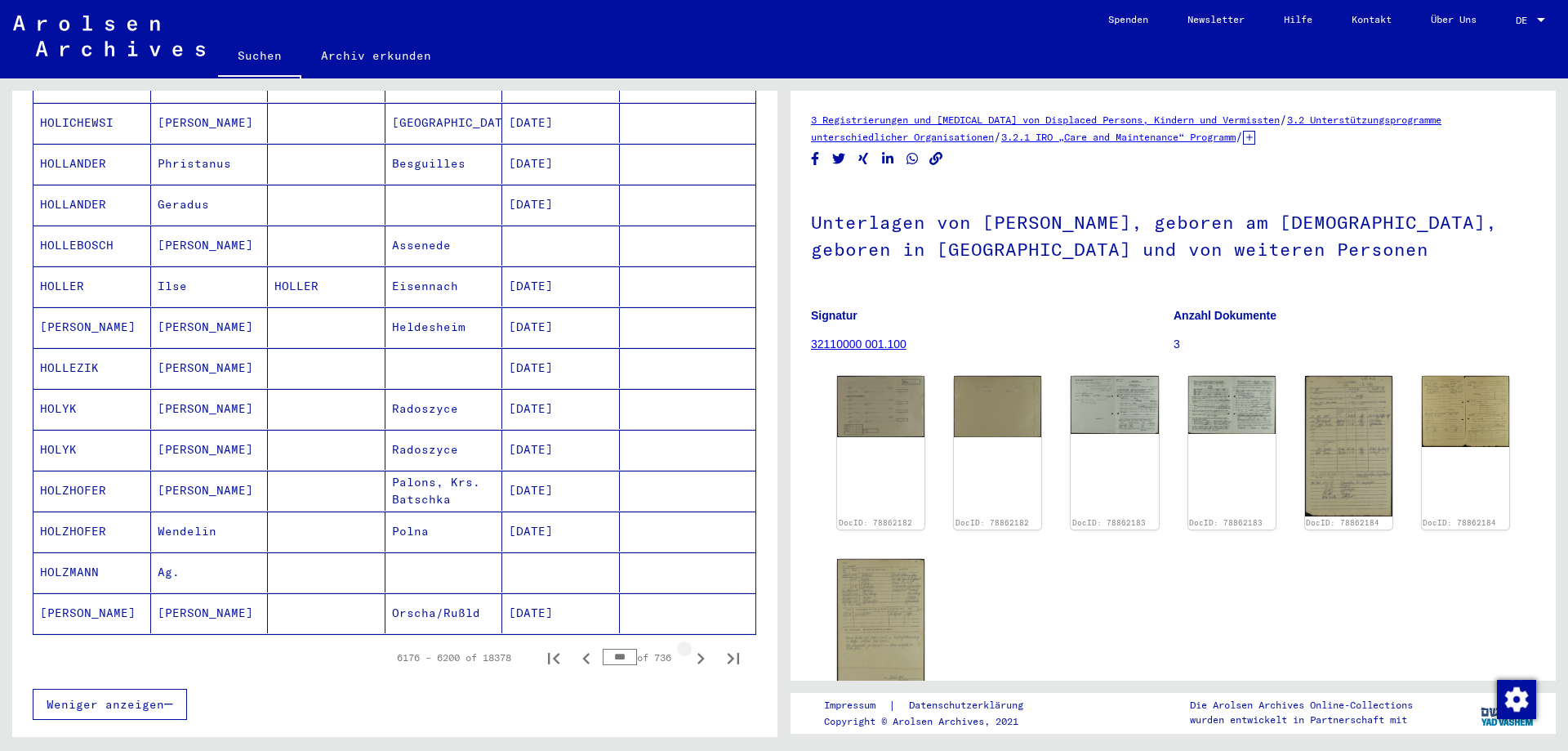
click at [690, 647] on icon "Next page" at bounding box center [700, 658] width 23 height 23
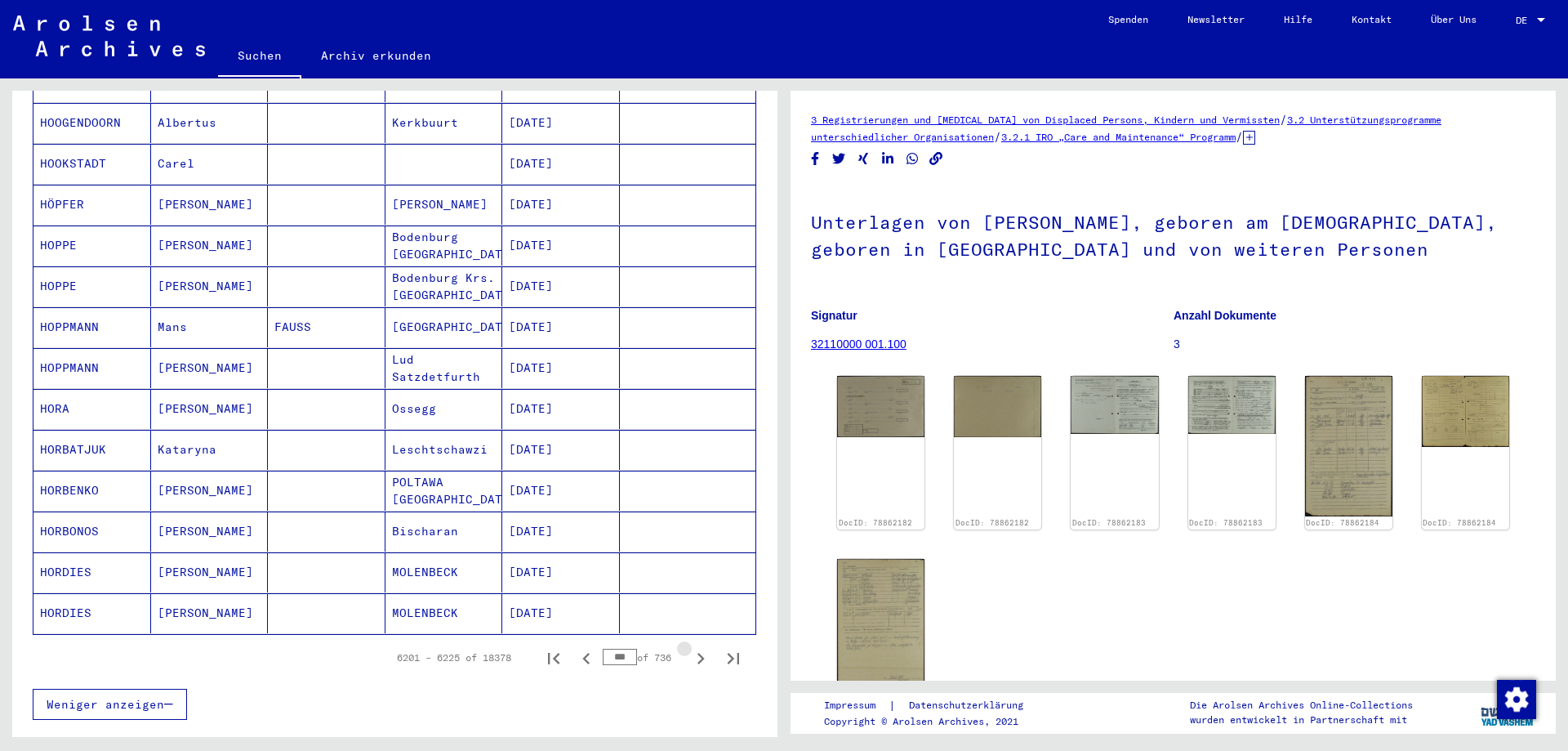
click at [690, 647] on icon "Next page" at bounding box center [700, 658] width 23 height 23
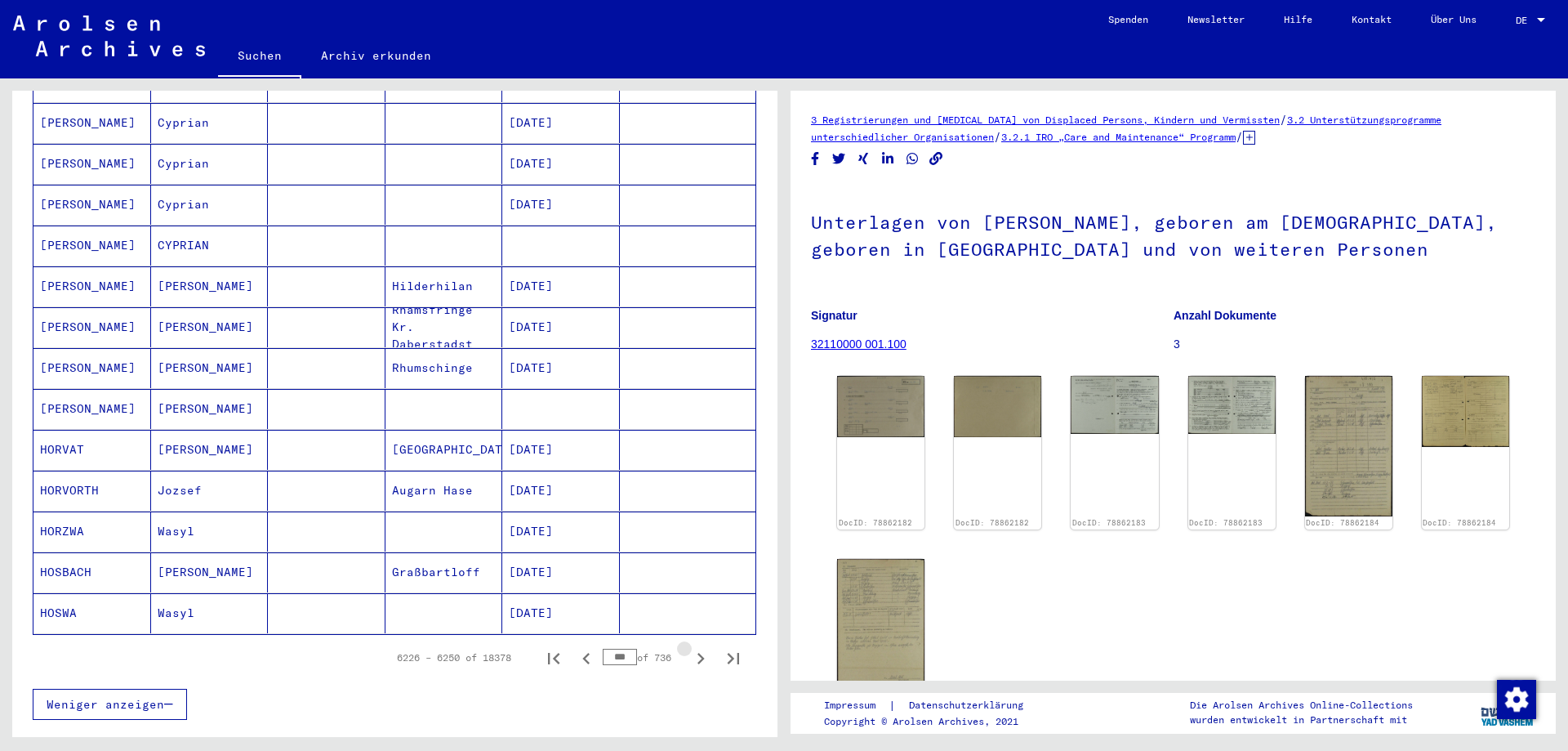
click at [690, 647] on icon "Next page" at bounding box center [700, 658] width 23 height 23
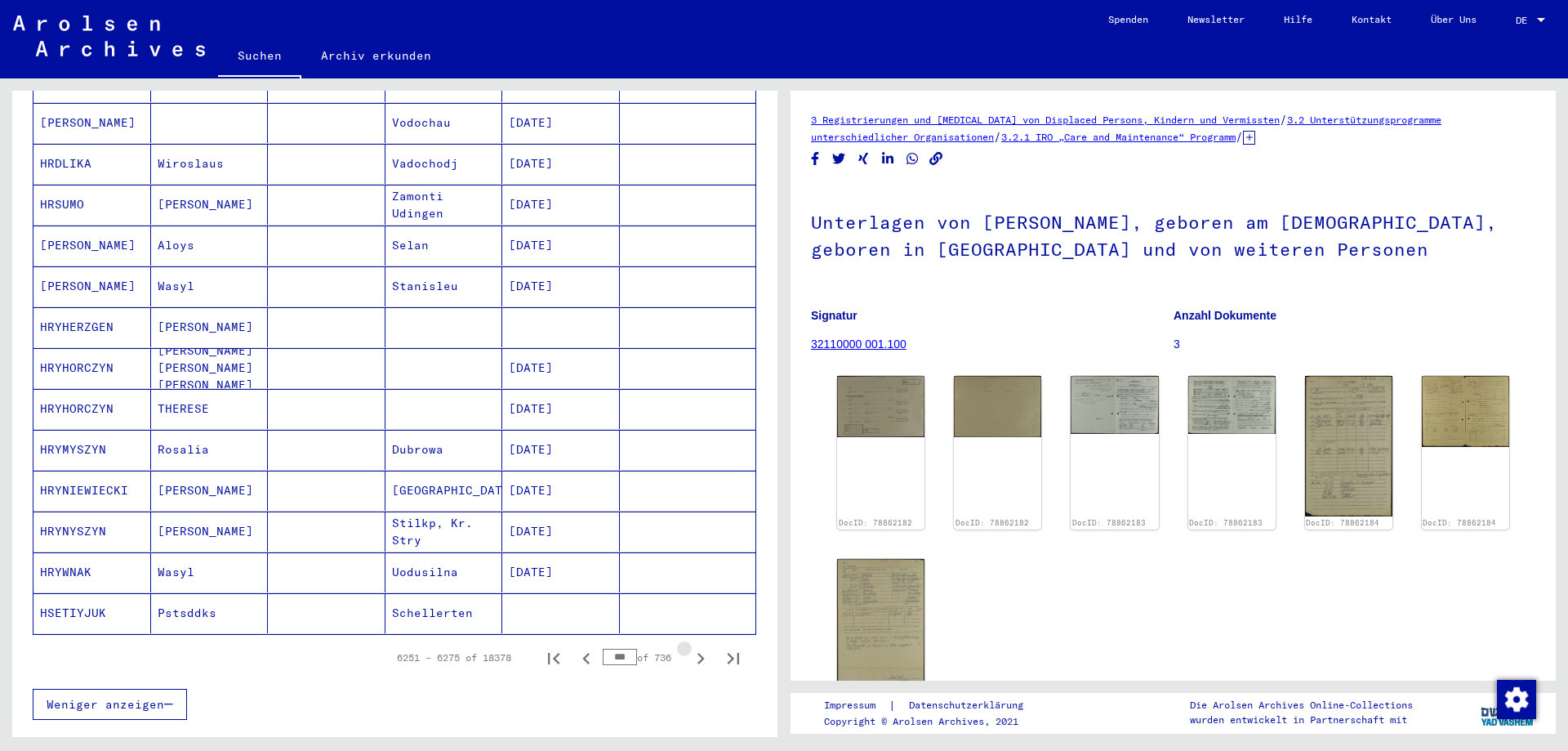
click at [690, 647] on icon "Next page" at bounding box center [700, 658] width 23 height 23
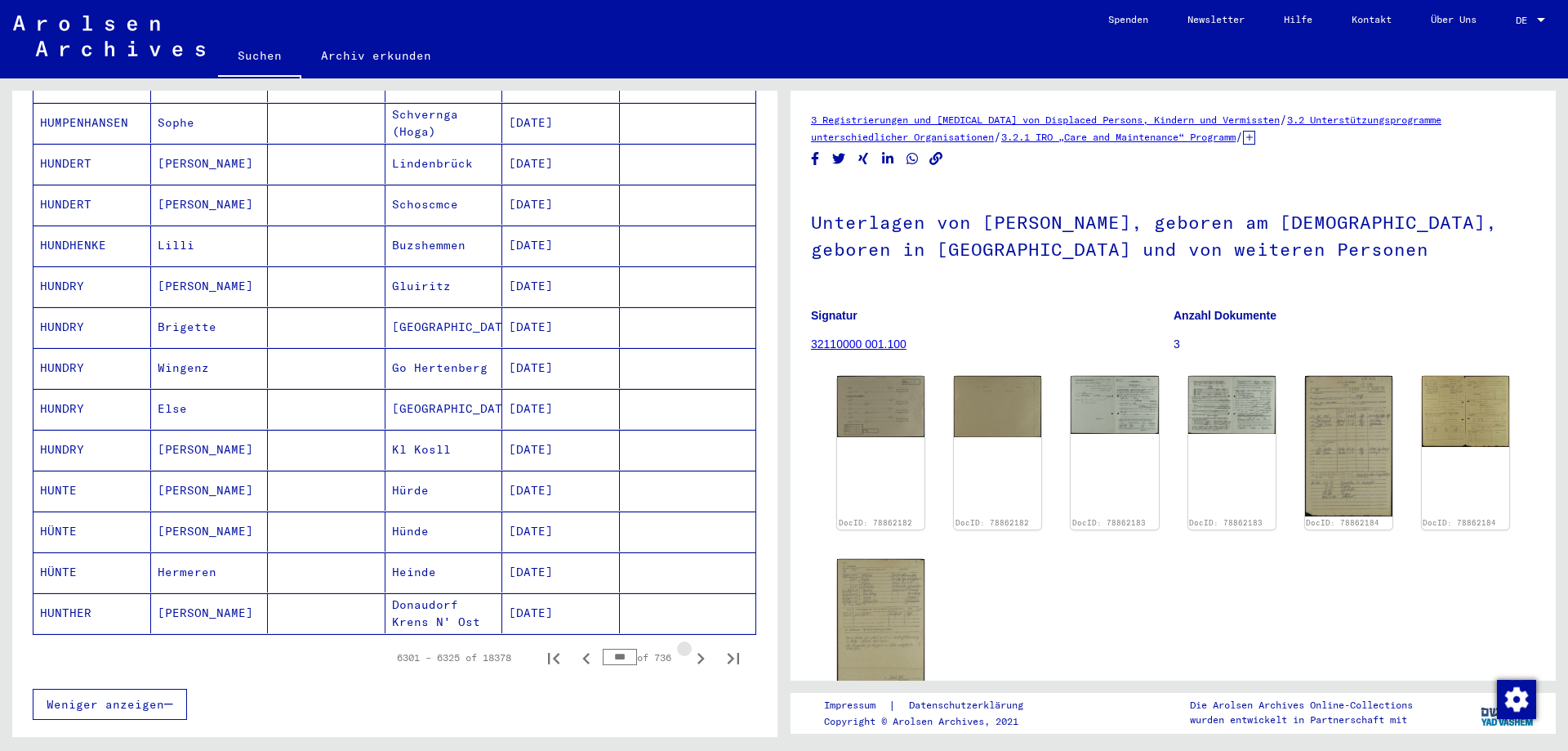
click at [690, 647] on icon "Next page" at bounding box center [700, 658] width 23 height 23
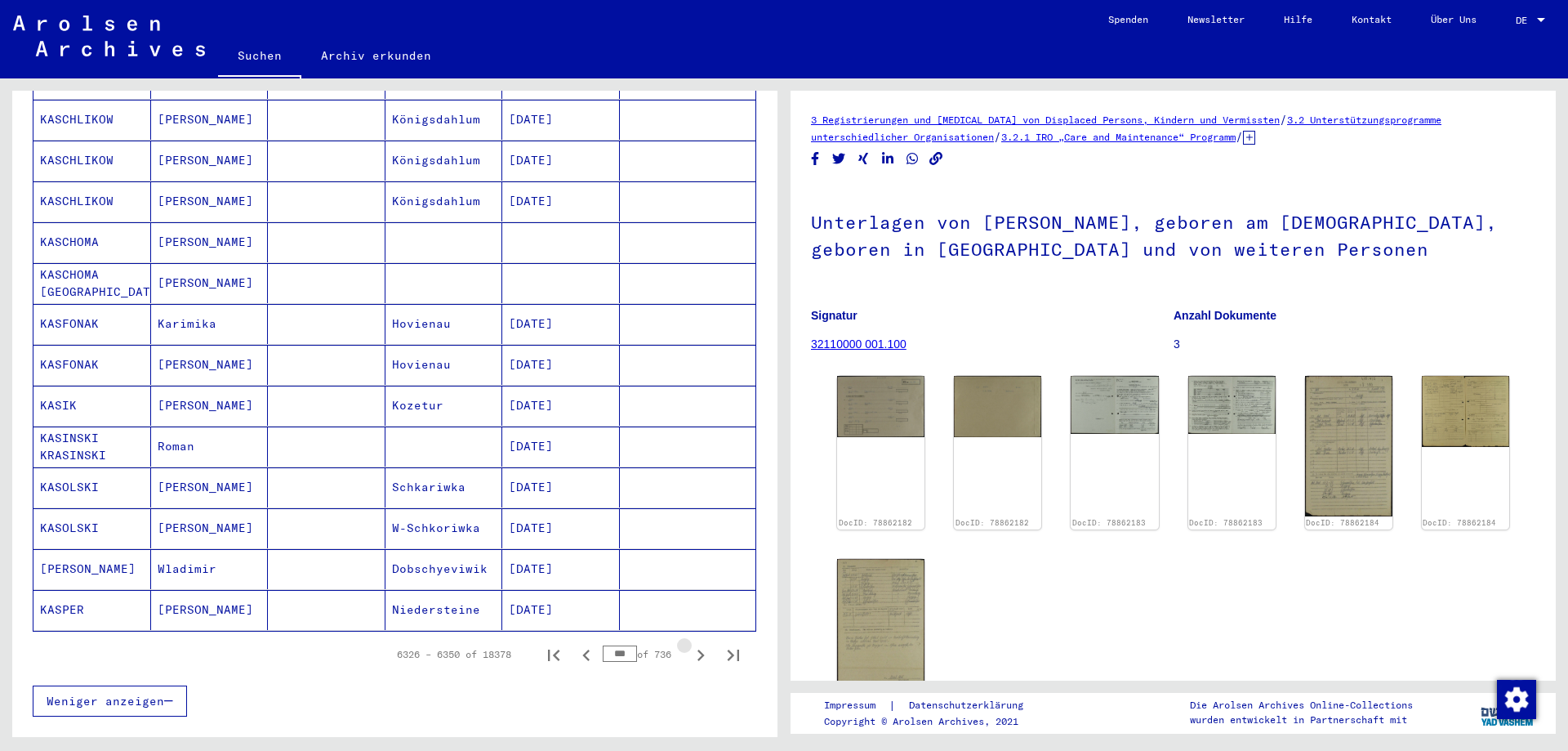
click at [690, 644] on icon "Next page" at bounding box center [700, 656] width 23 height 23
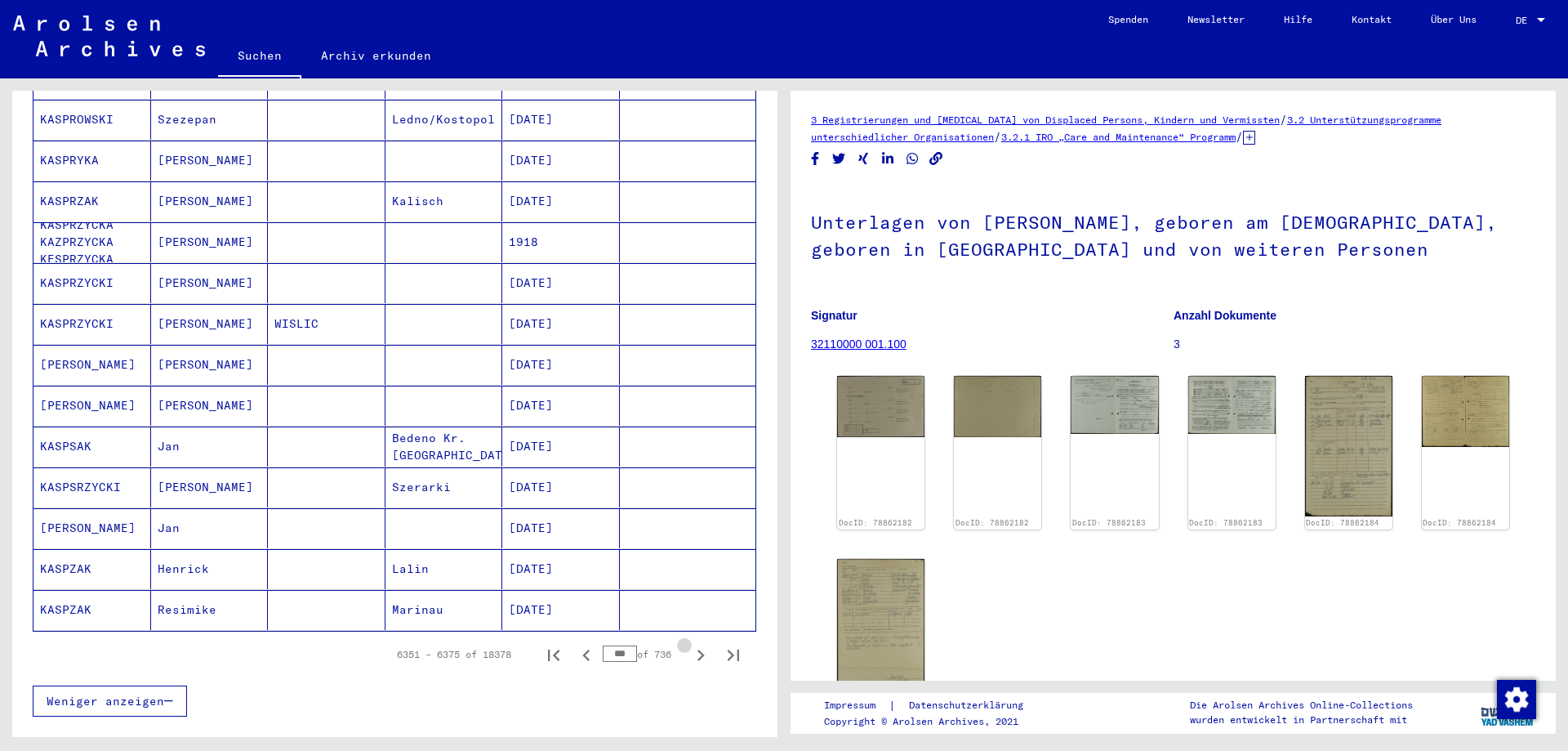
click at [690, 644] on icon "Next page" at bounding box center [700, 656] width 23 height 23
click at [690, 647] on icon "Next page" at bounding box center [700, 658] width 23 height 23
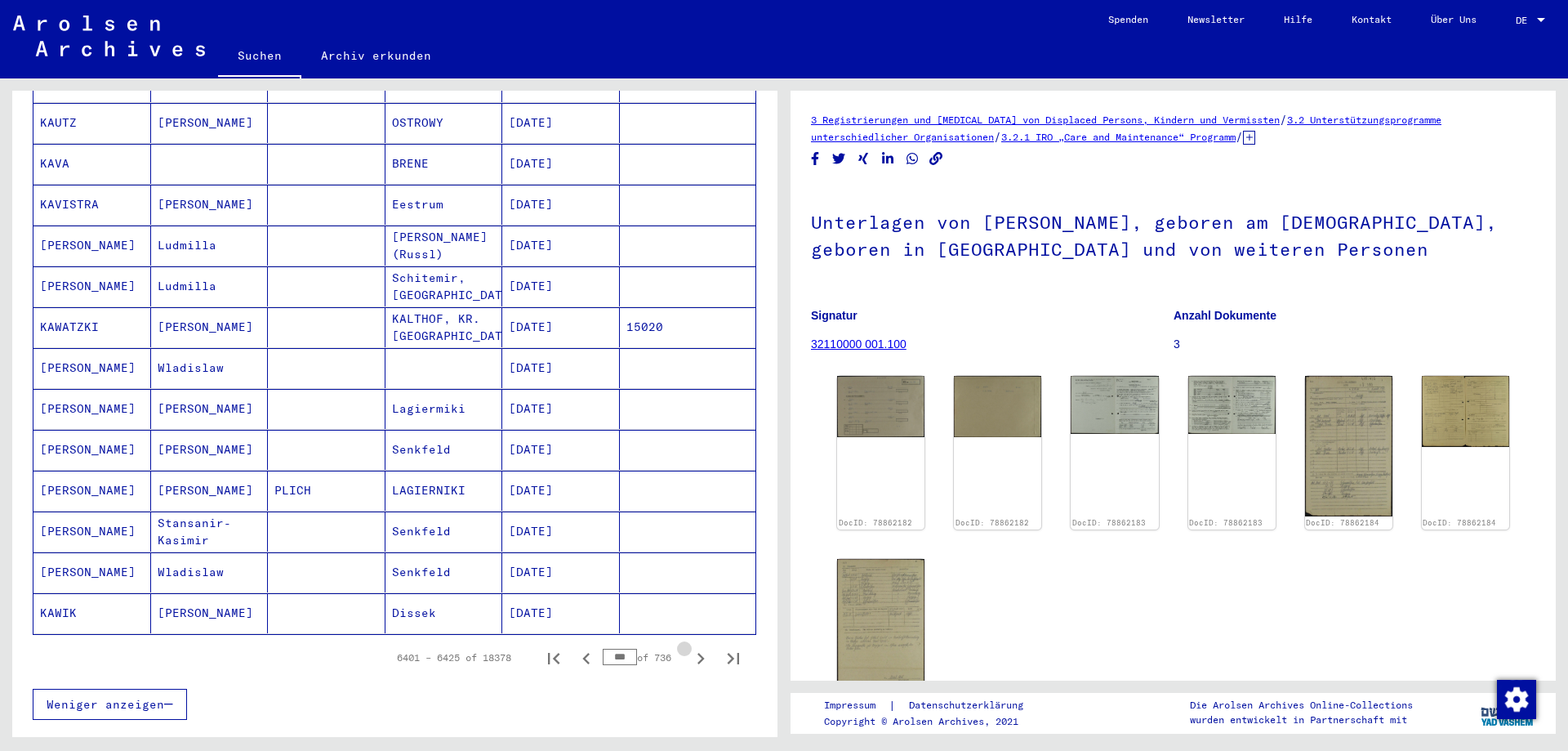
click at [690, 647] on icon "Next page" at bounding box center [700, 658] width 23 height 23
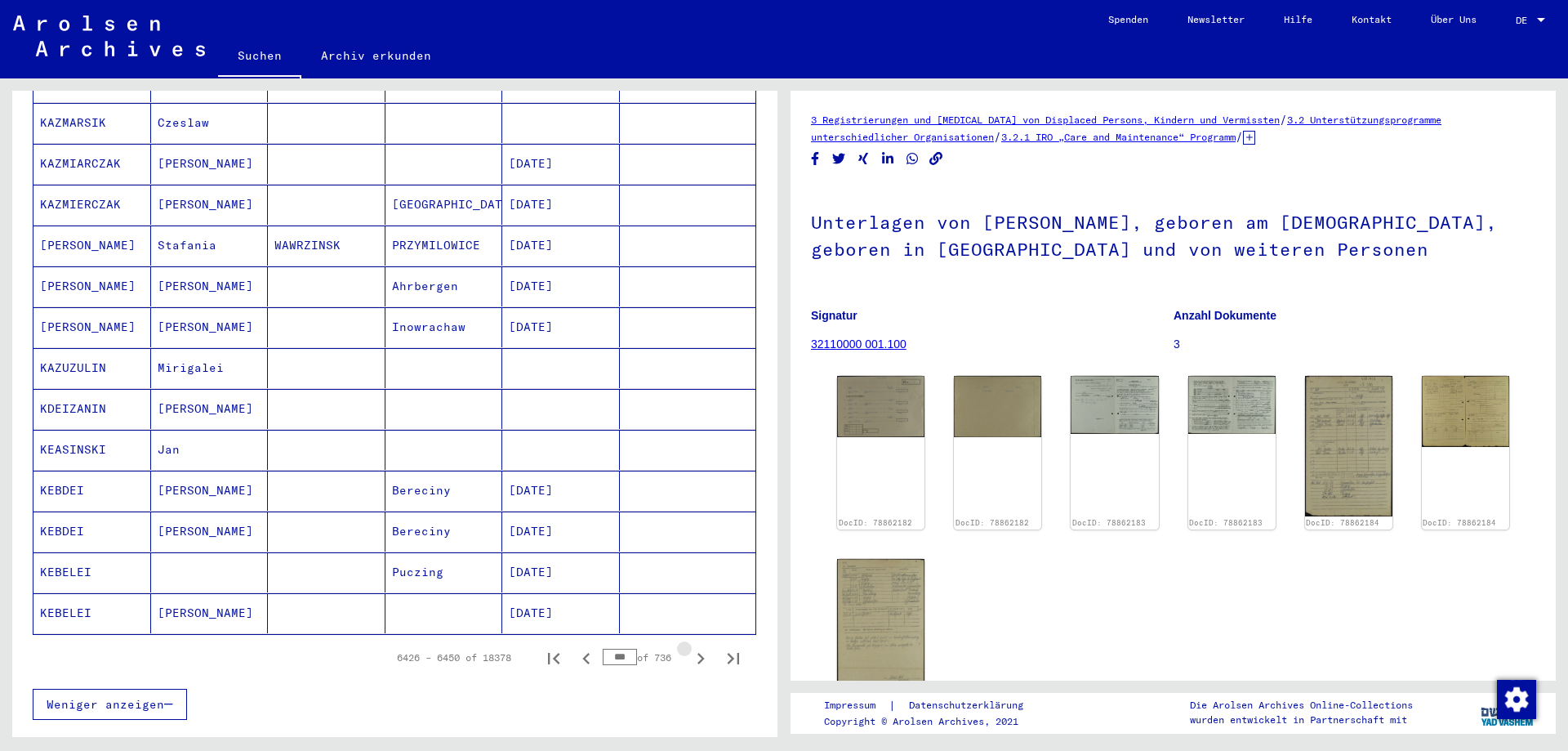
click at [690, 647] on icon "Next page" at bounding box center [700, 658] width 23 height 23
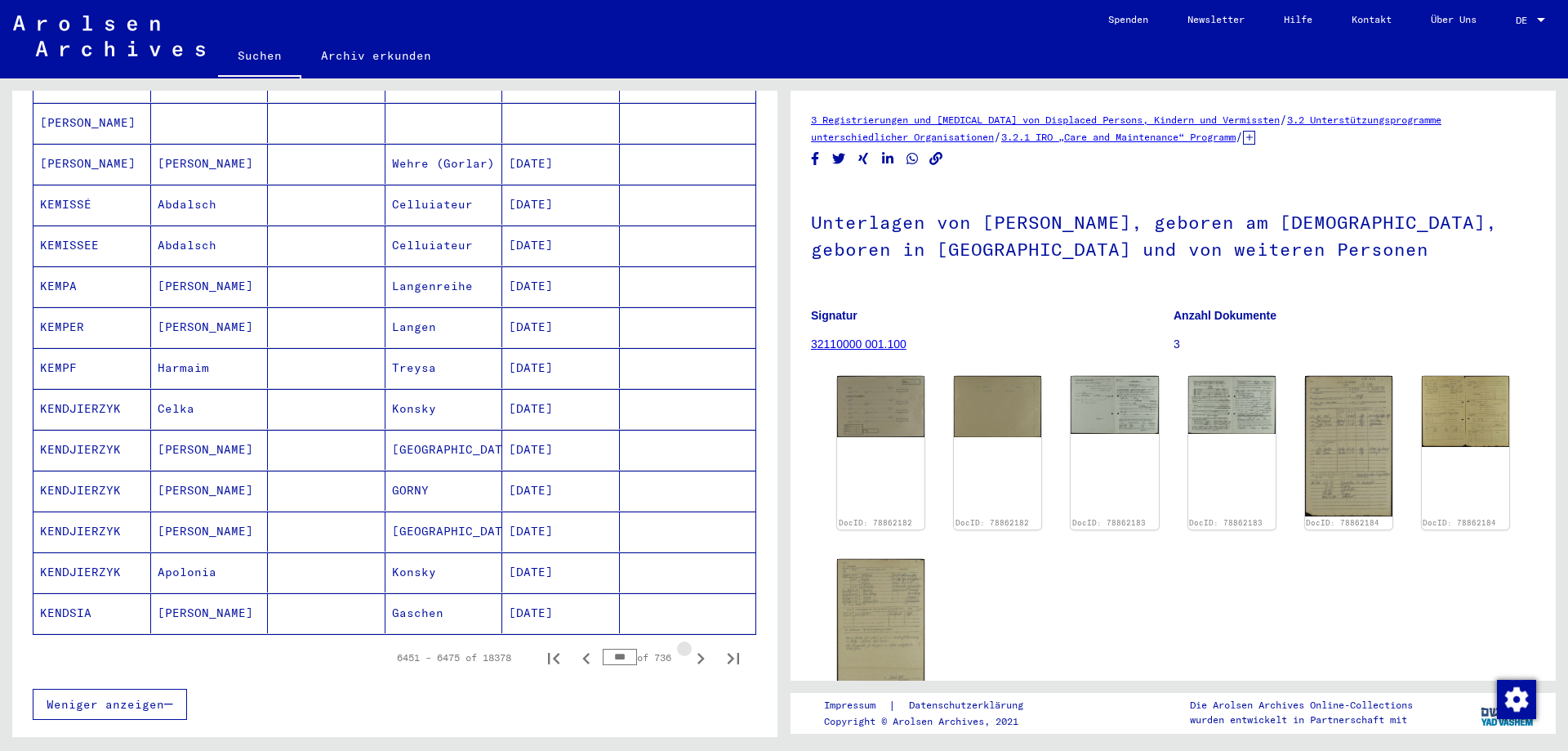
click at [690, 647] on icon "Next page" at bounding box center [700, 658] width 23 height 23
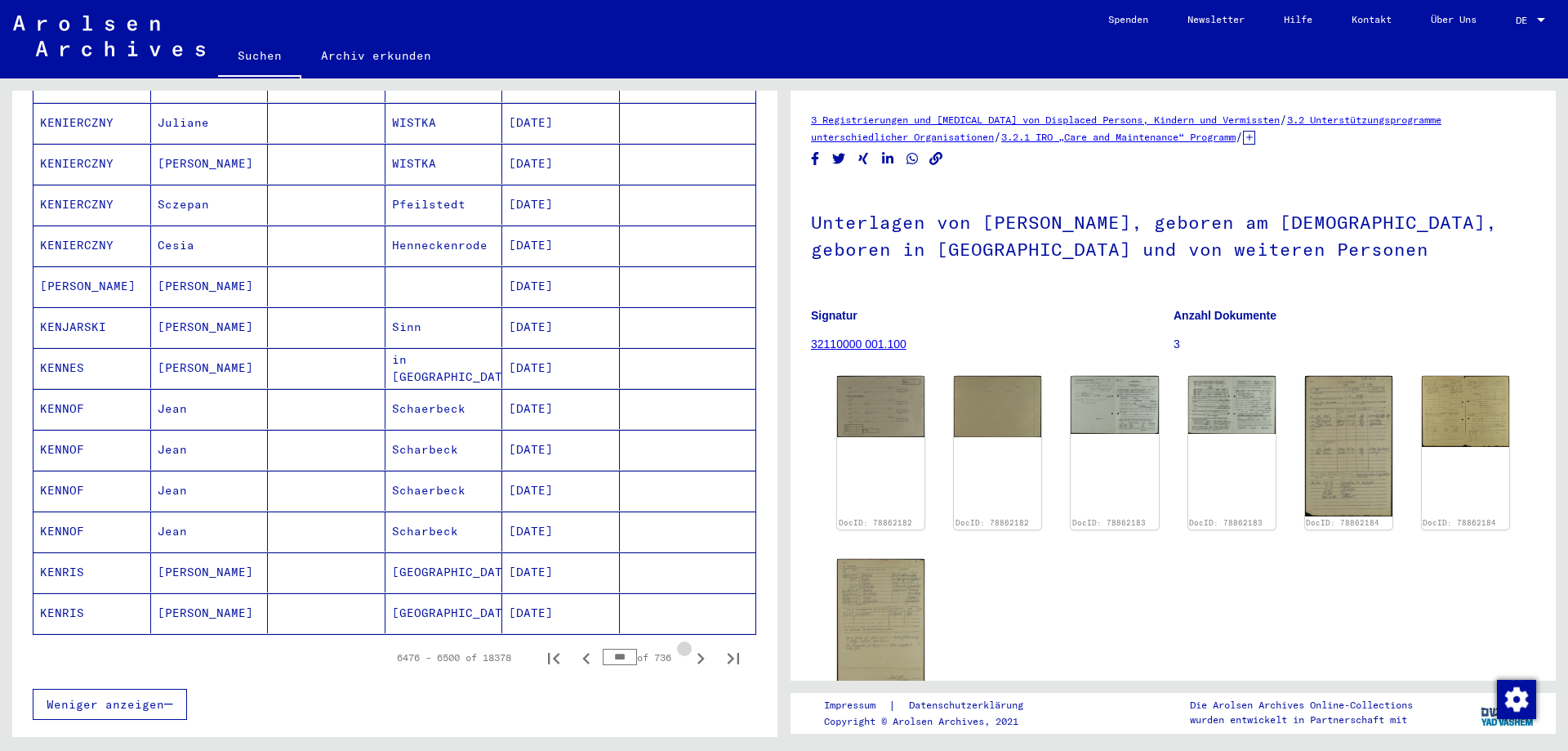
click at [690, 647] on icon "Next page" at bounding box center [700, 658] width 23 height 23
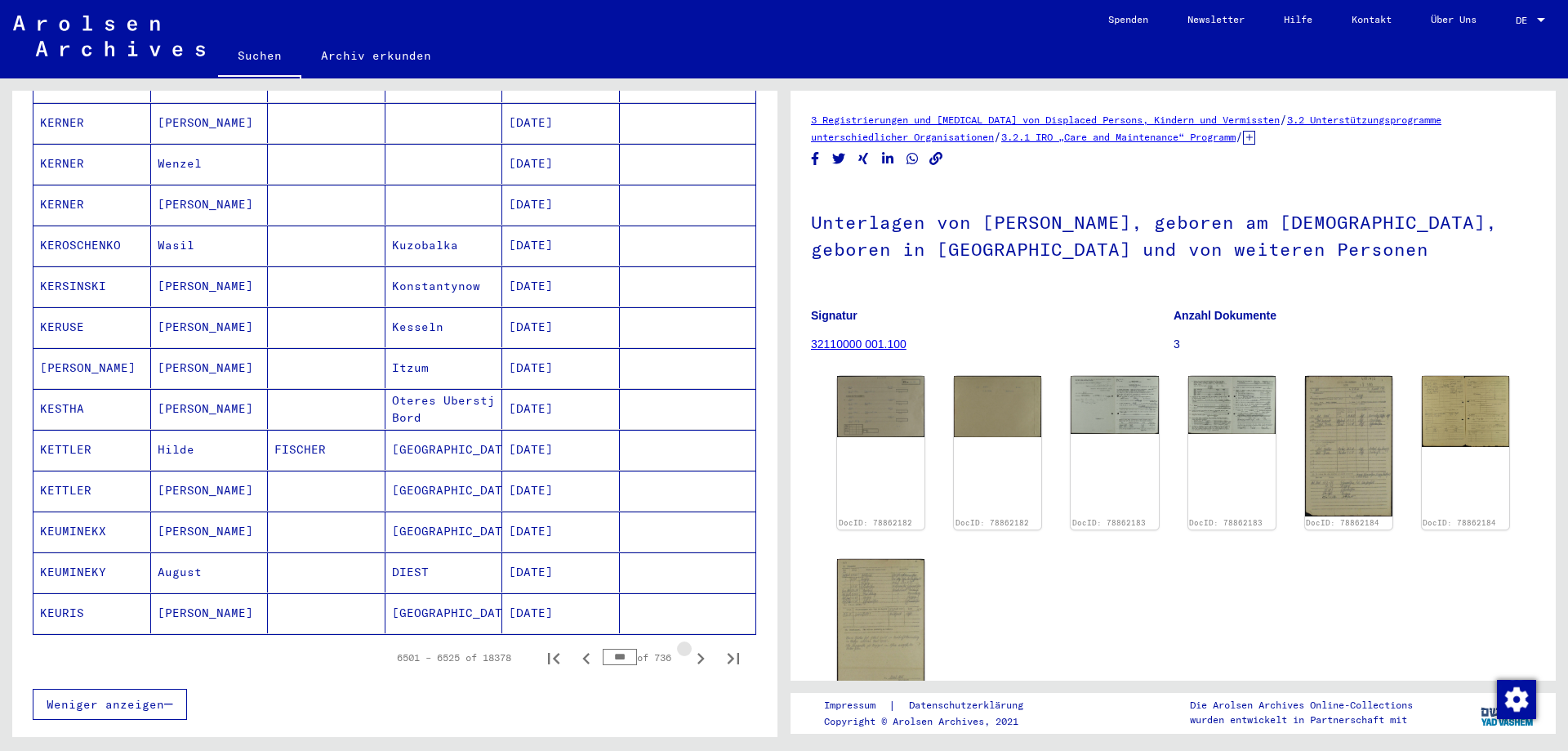
click at [690, 647] on icon "Next page" at bounding box center [700, 658] width 23 height 23
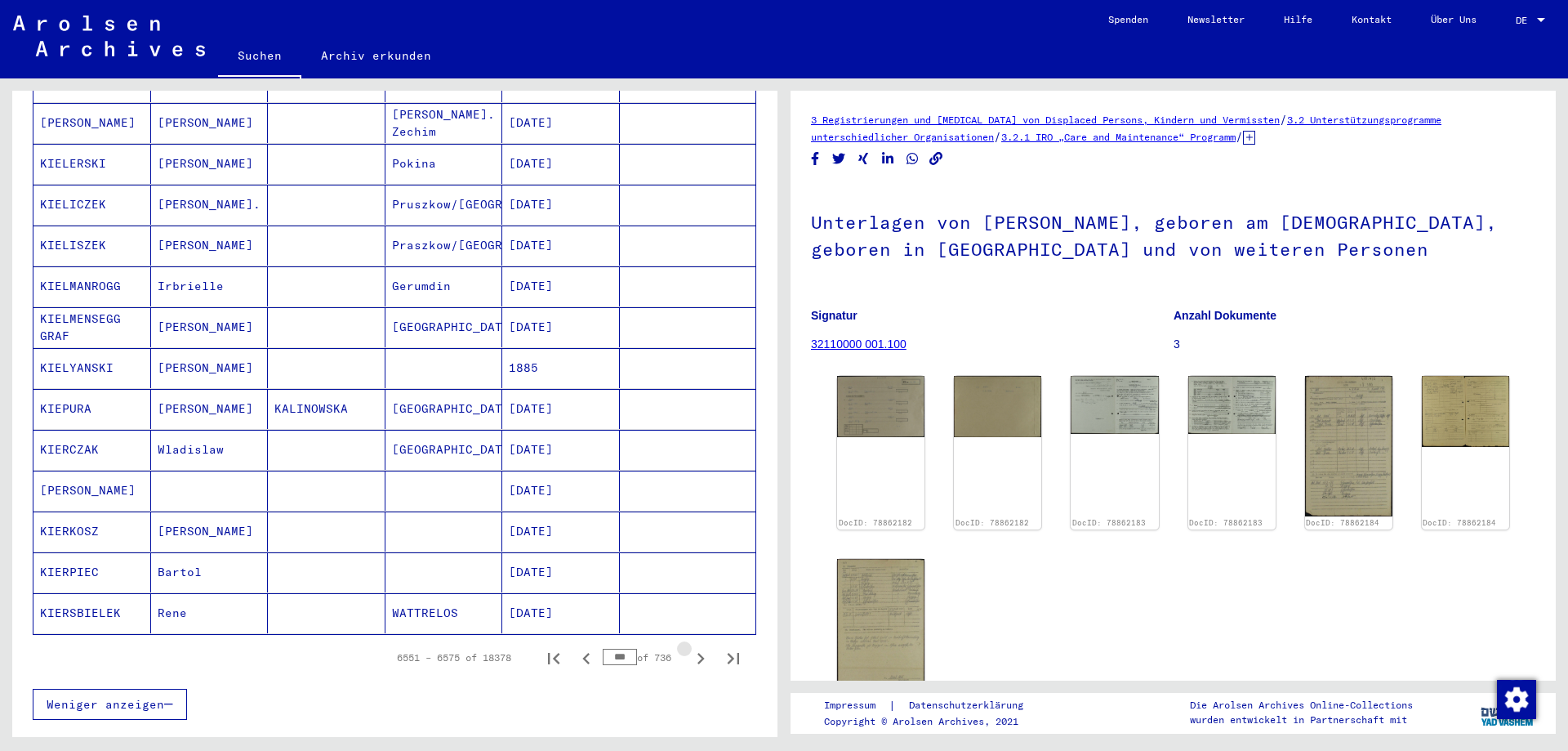
click at [690, 647] on icon "Next page" at bounding box center [700, 658] width 23 height 23
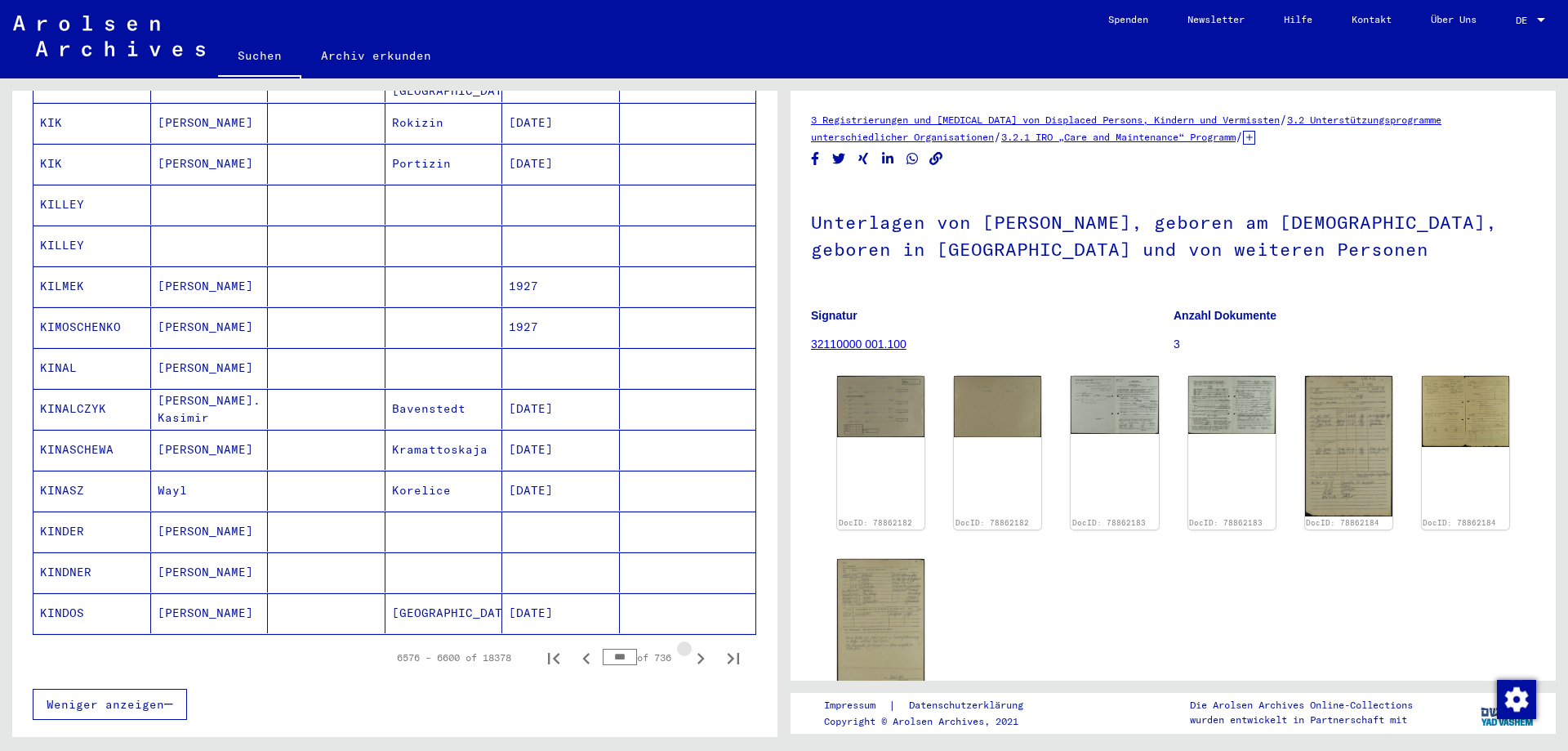
click at [690, 647] on icon "Next page" at bounding box center [700, 658] width 23 height 23
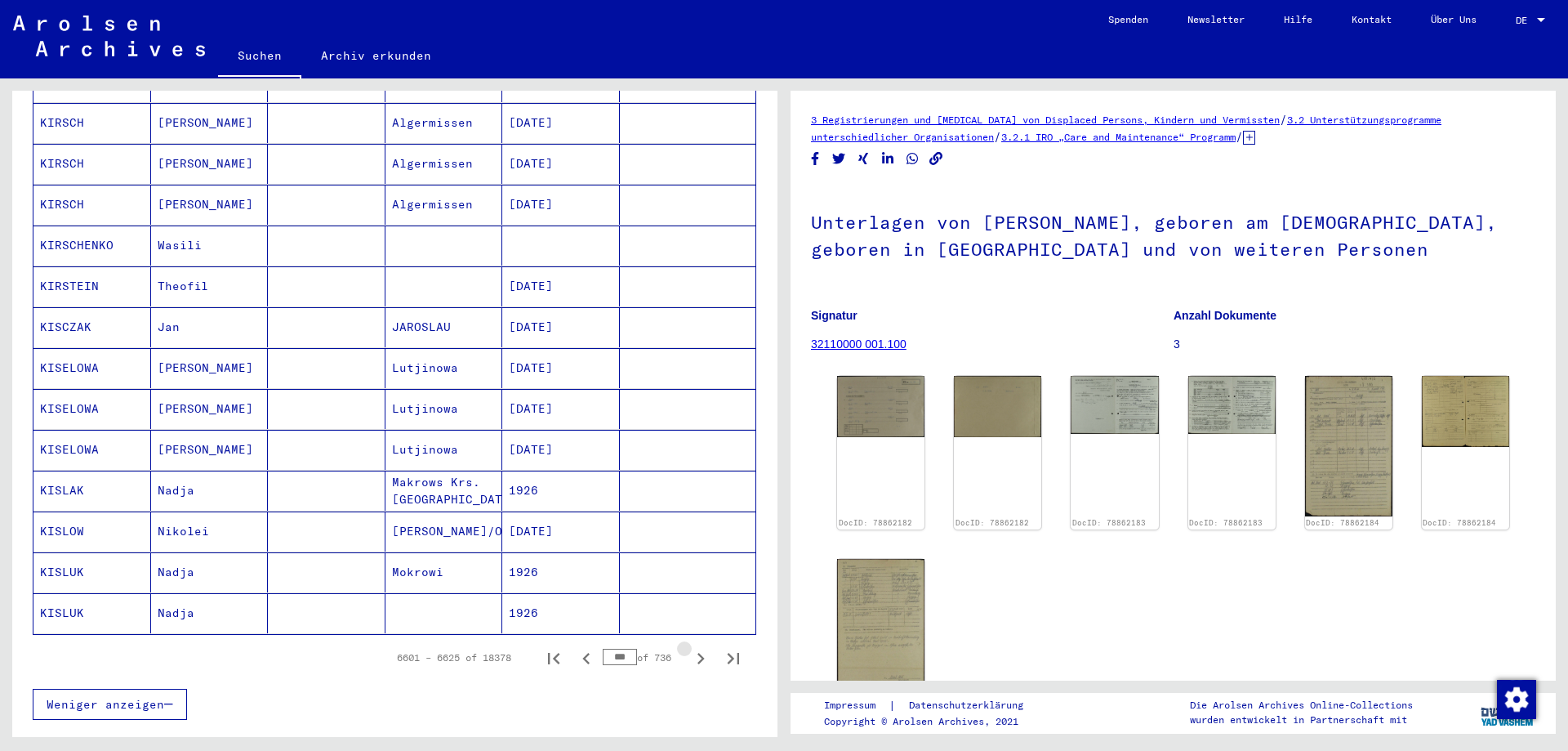
click at [690, 647] on icon "Next page" at bounding box center [700, 658] width 23 height 23
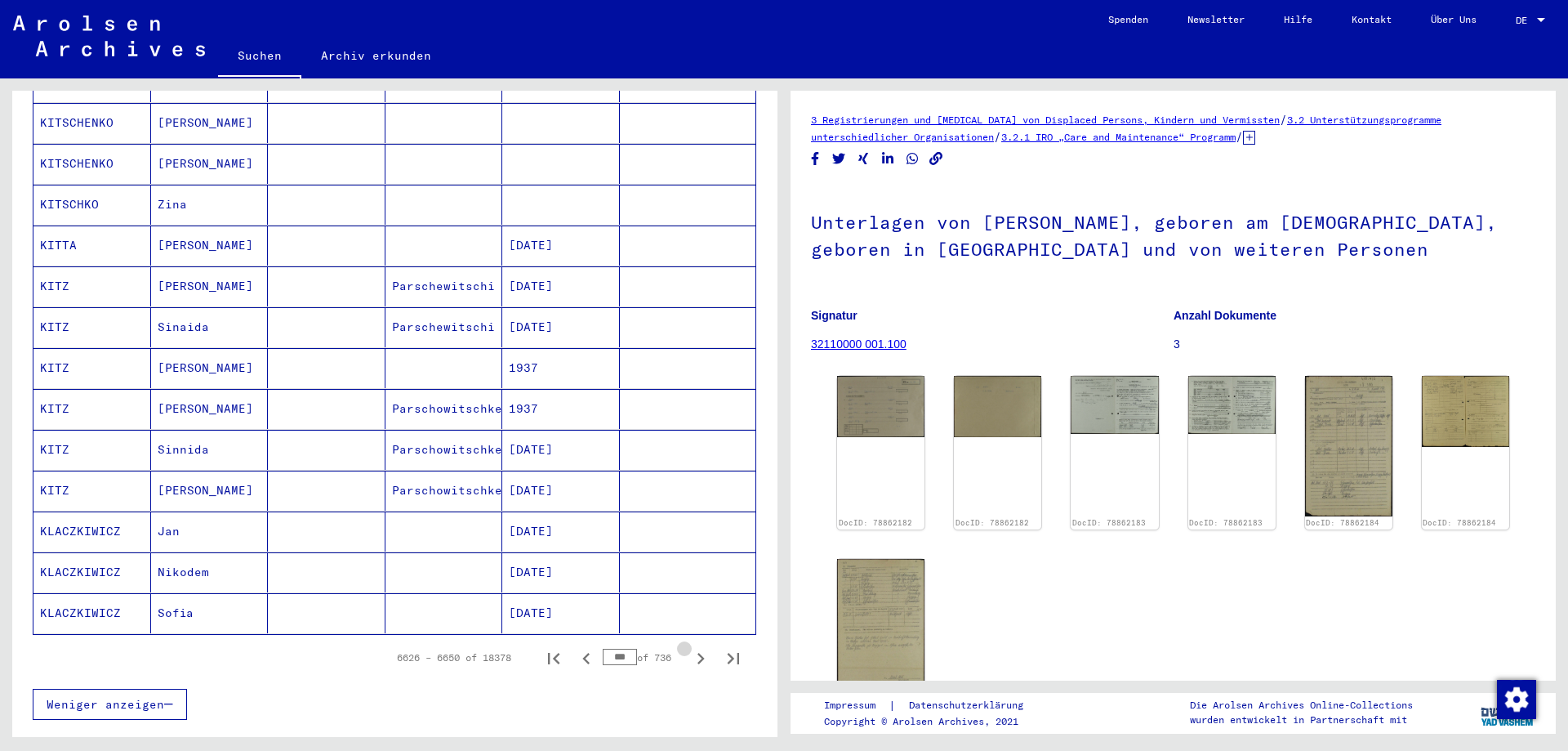
click at [690, 647] on icon "Next page" at bounding box center [700, 658] width 23 height 23
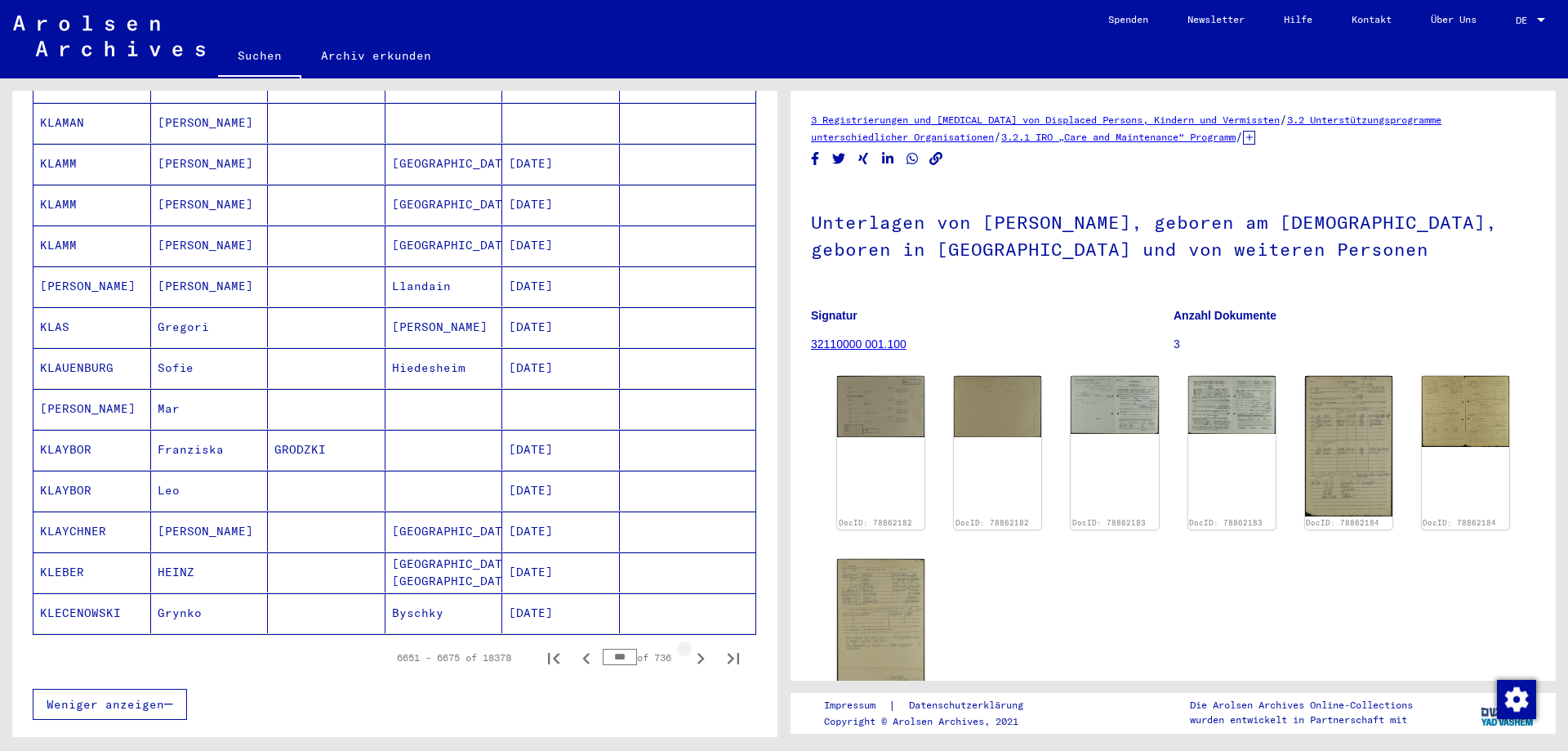
click at [690, 647] on icon "Next page" at bounding box center [700, 658] width 23 height 23
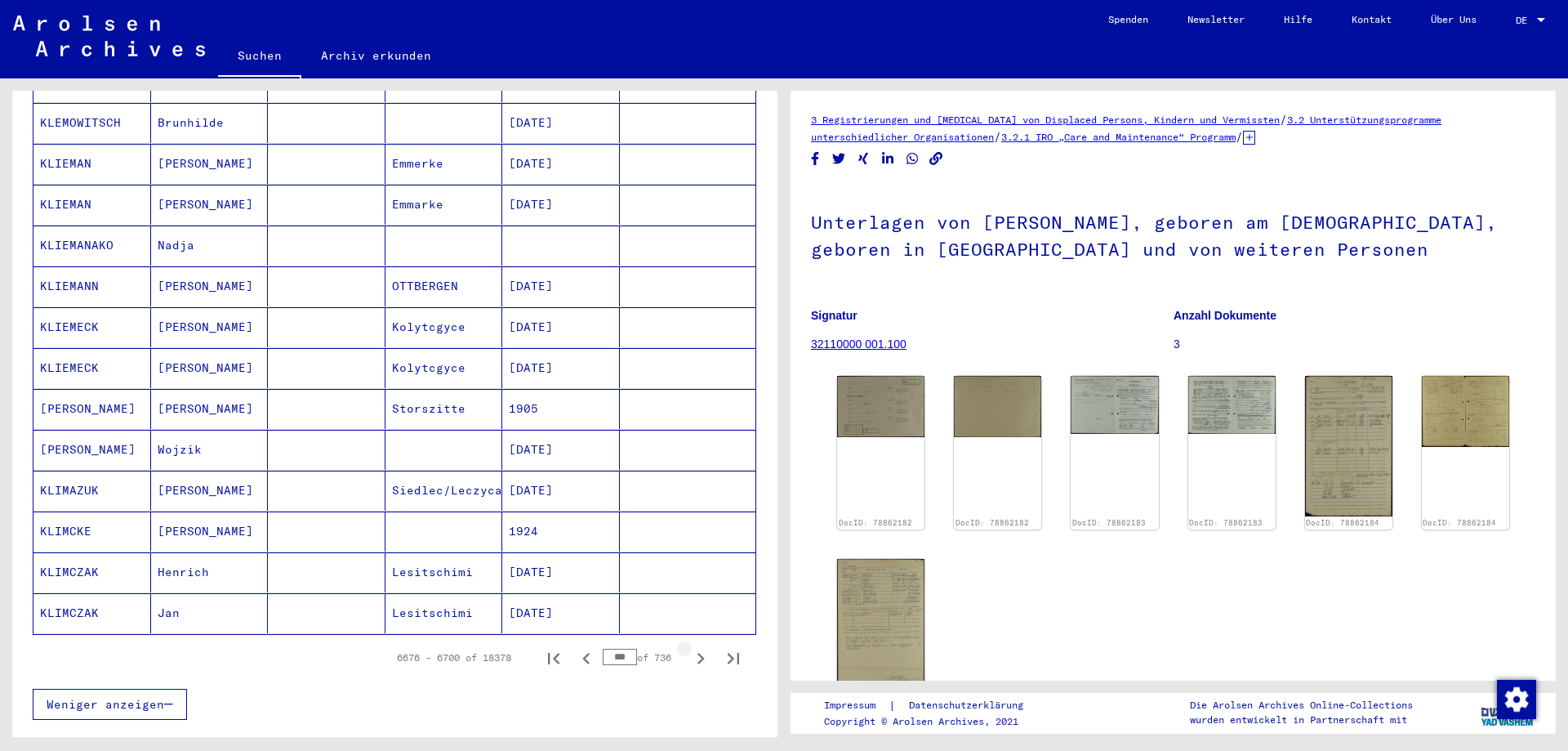
click at [690, 647] on icon "Next page" at bounding box center [700, 658] width 23 height 23
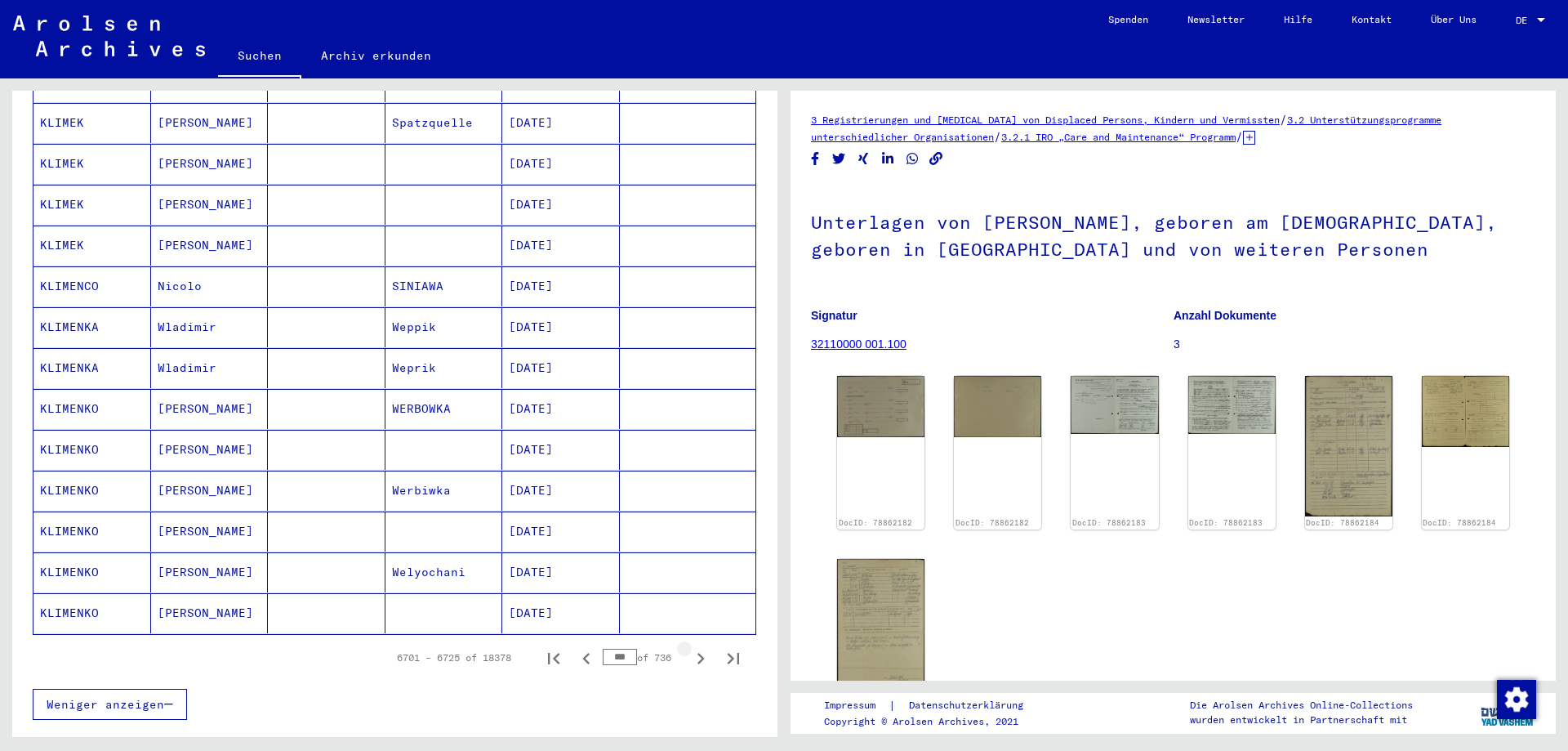
click at [690, 647] on icon "Next page" at bounding box center [700, 658] width 23 height 23
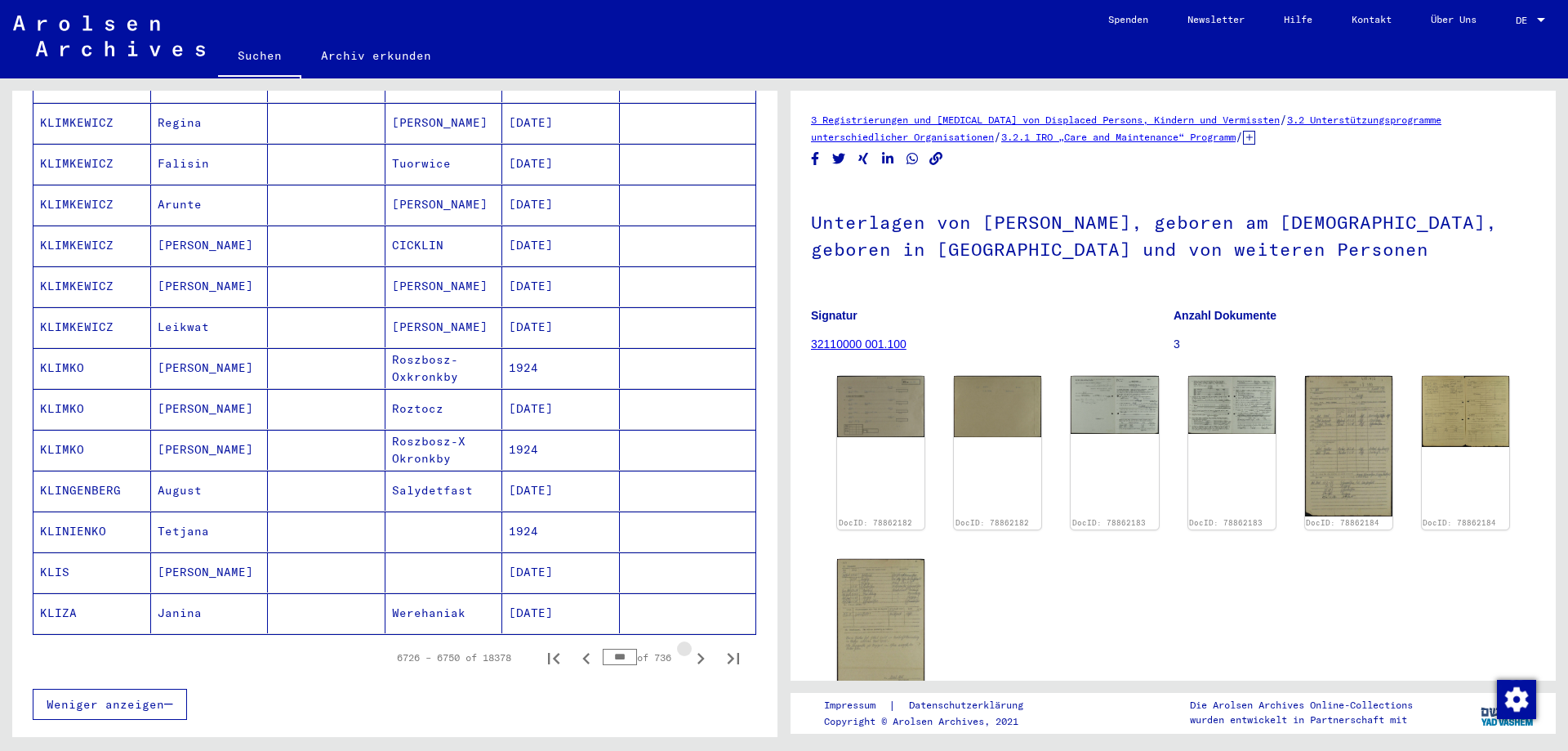
click at [690, 647] on icon "Next page" at bounding box center [700, 658] width 23 height 23
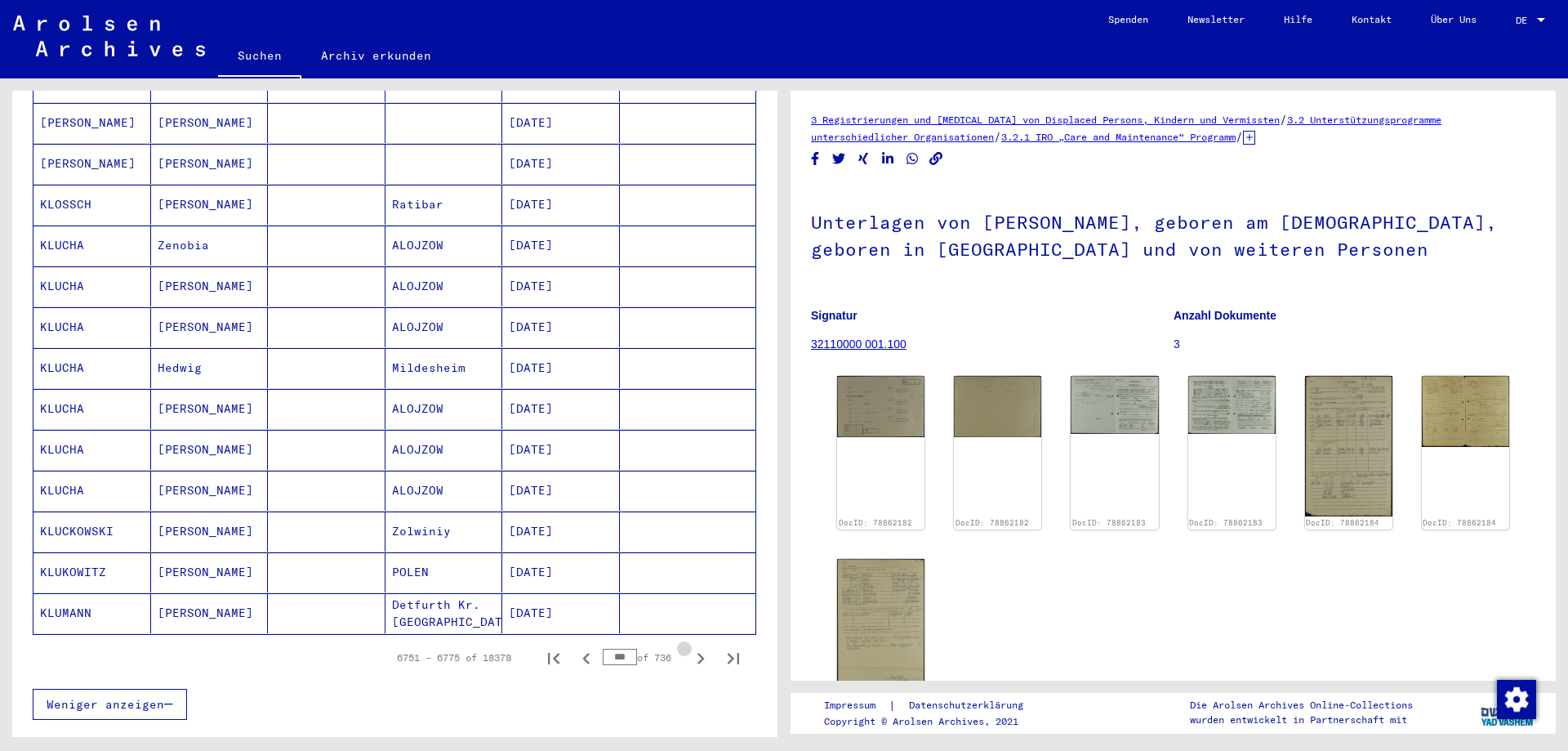
click at [690, 647] on icon "Next page" at bounding box center [700, 658] width 23 height 23
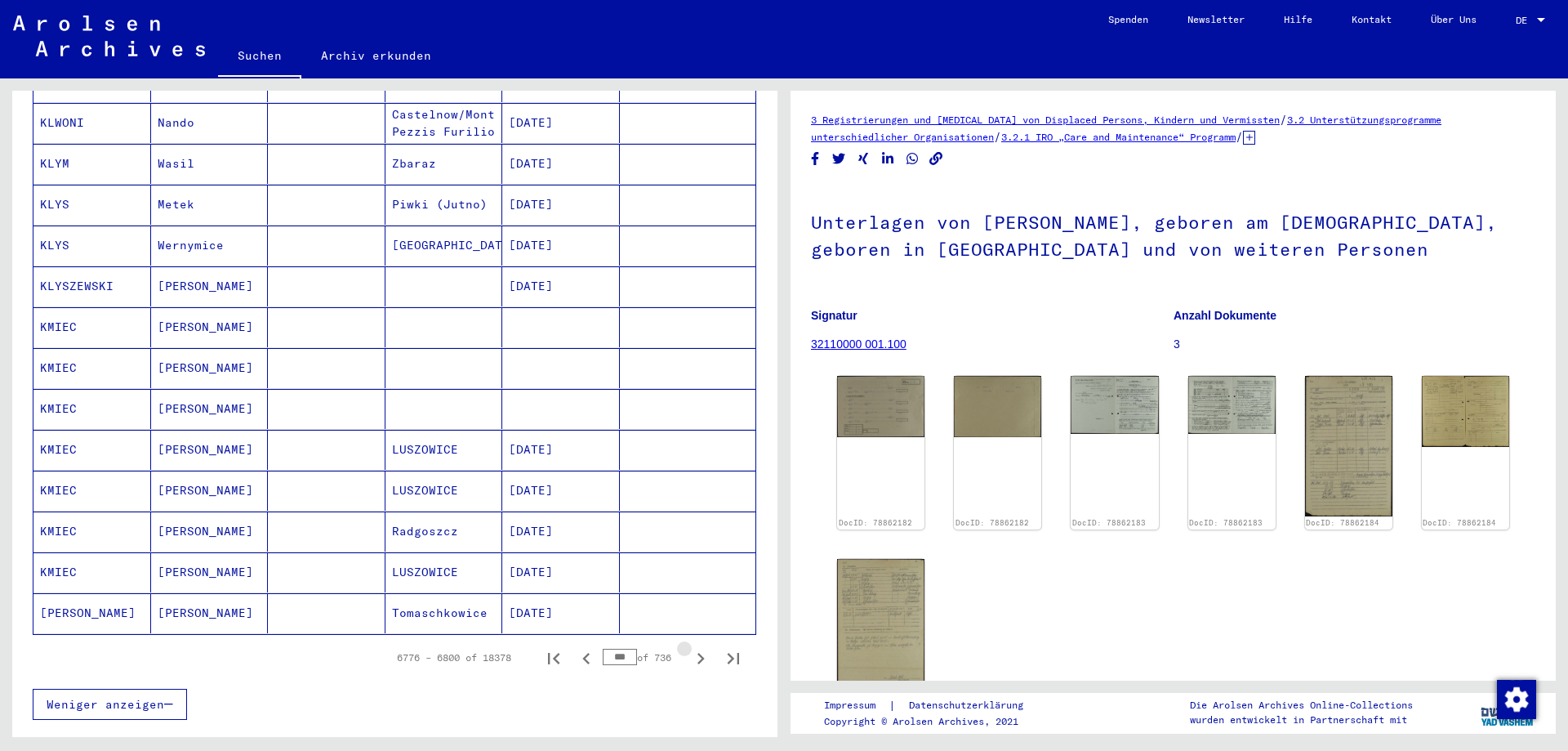
click at [690, 647] on icon "Next page" at bounding box center [700, 658] width 23 height 23
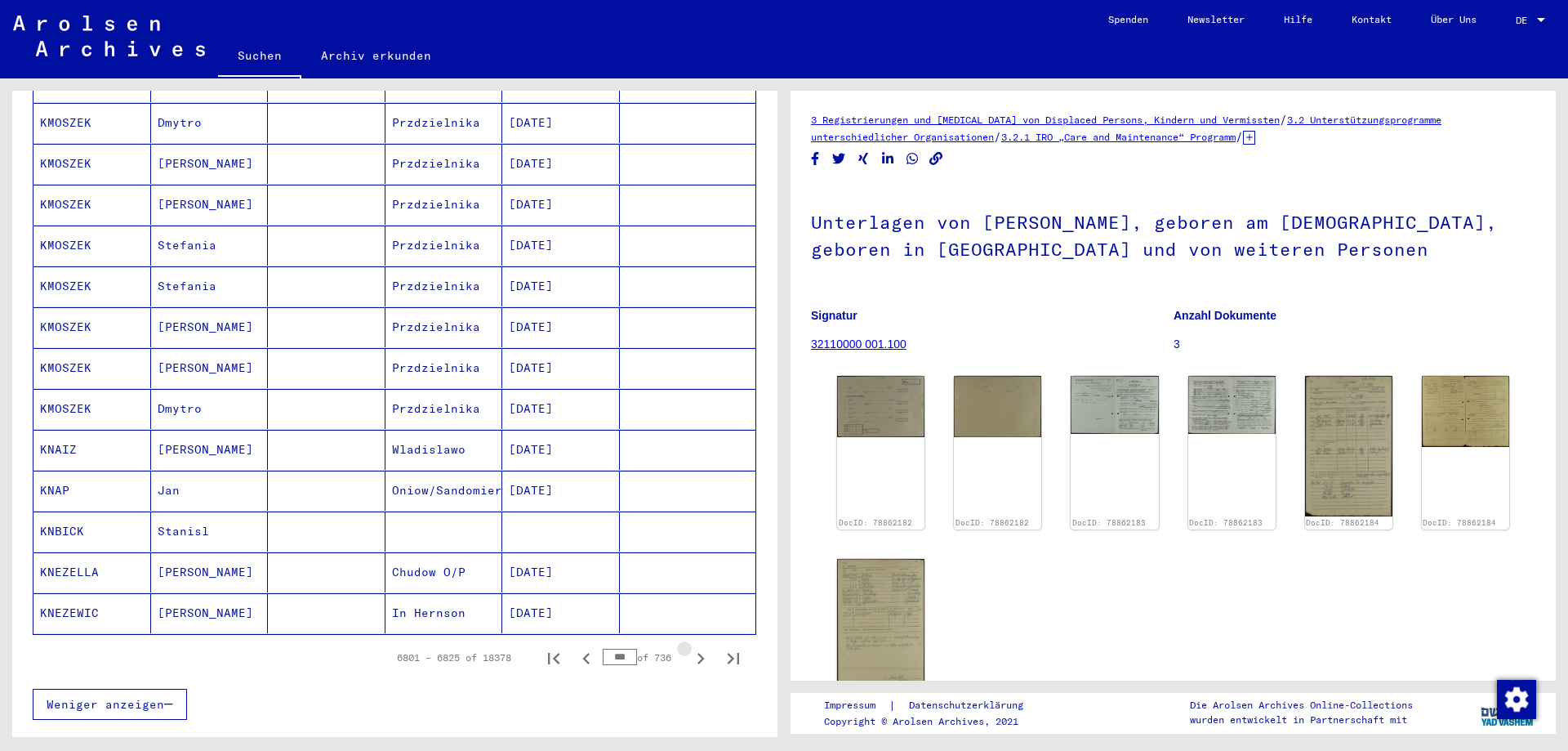
click at [690, 647] on icon "Next page" at bounding box center [700, 658] width 23 height 23
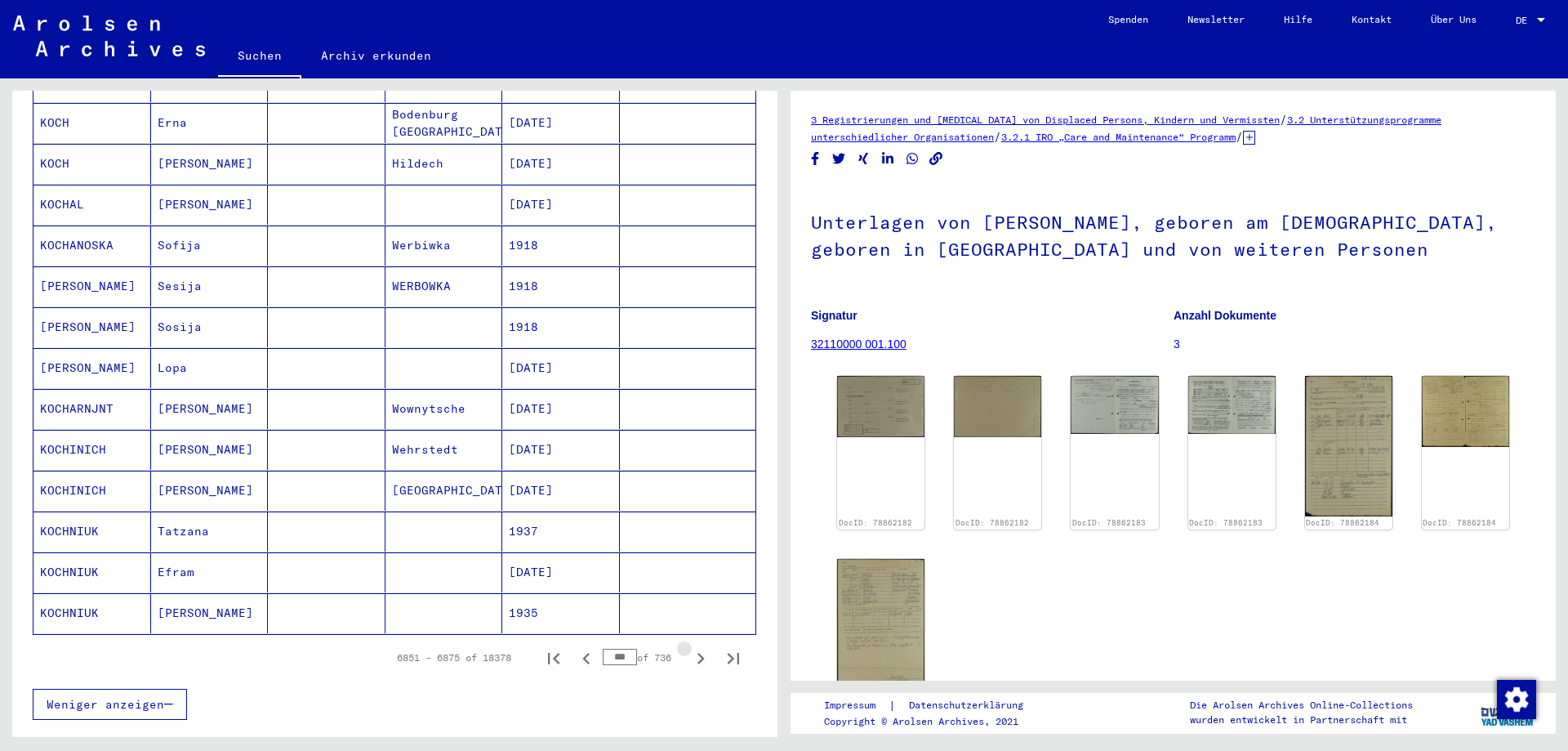
click at [690, 647] on icon "Next page" at bounding box center [700, 658] width 23 height 23
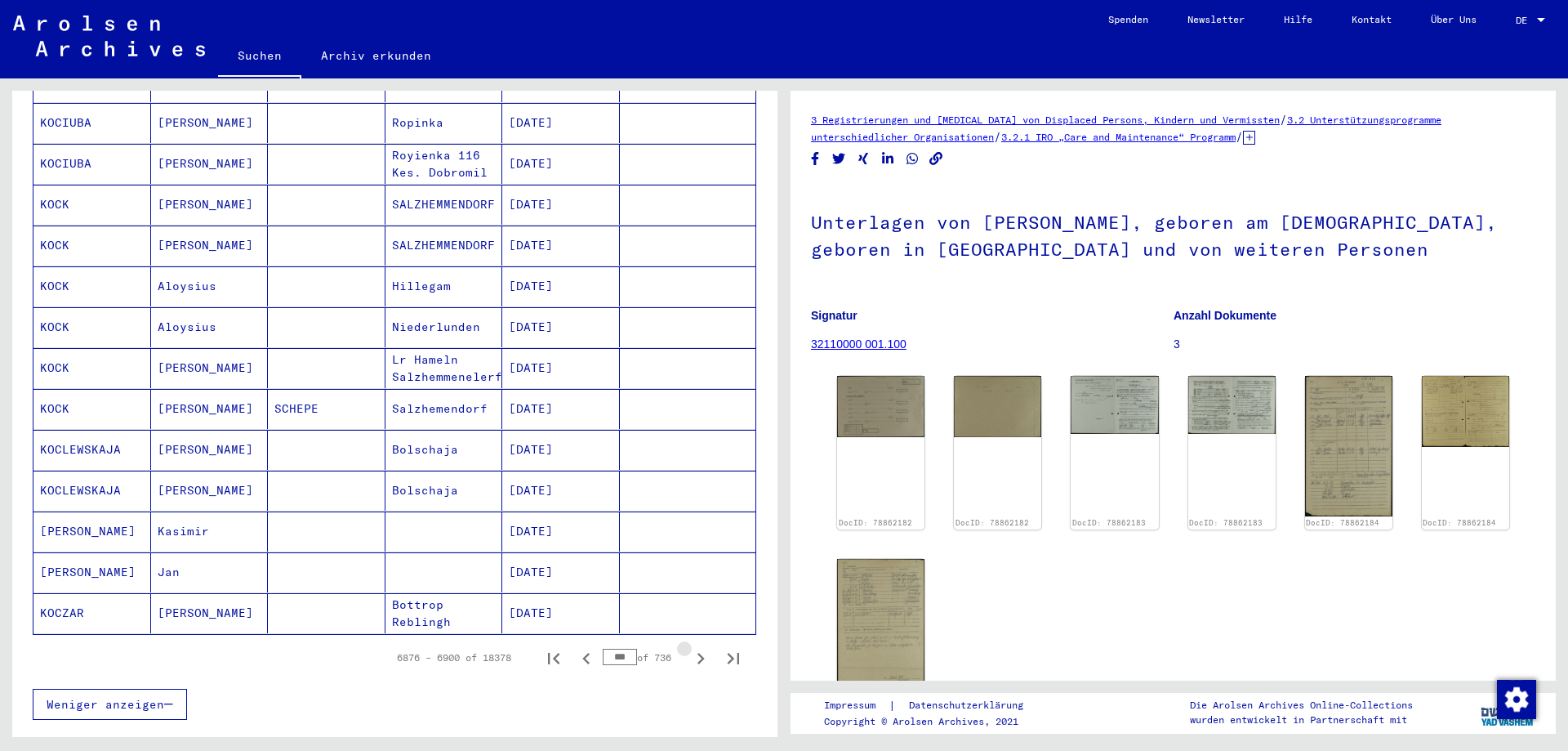
click at [690, 647] on icon "Next page" at bounding box center [700, 658] width 23 height 23
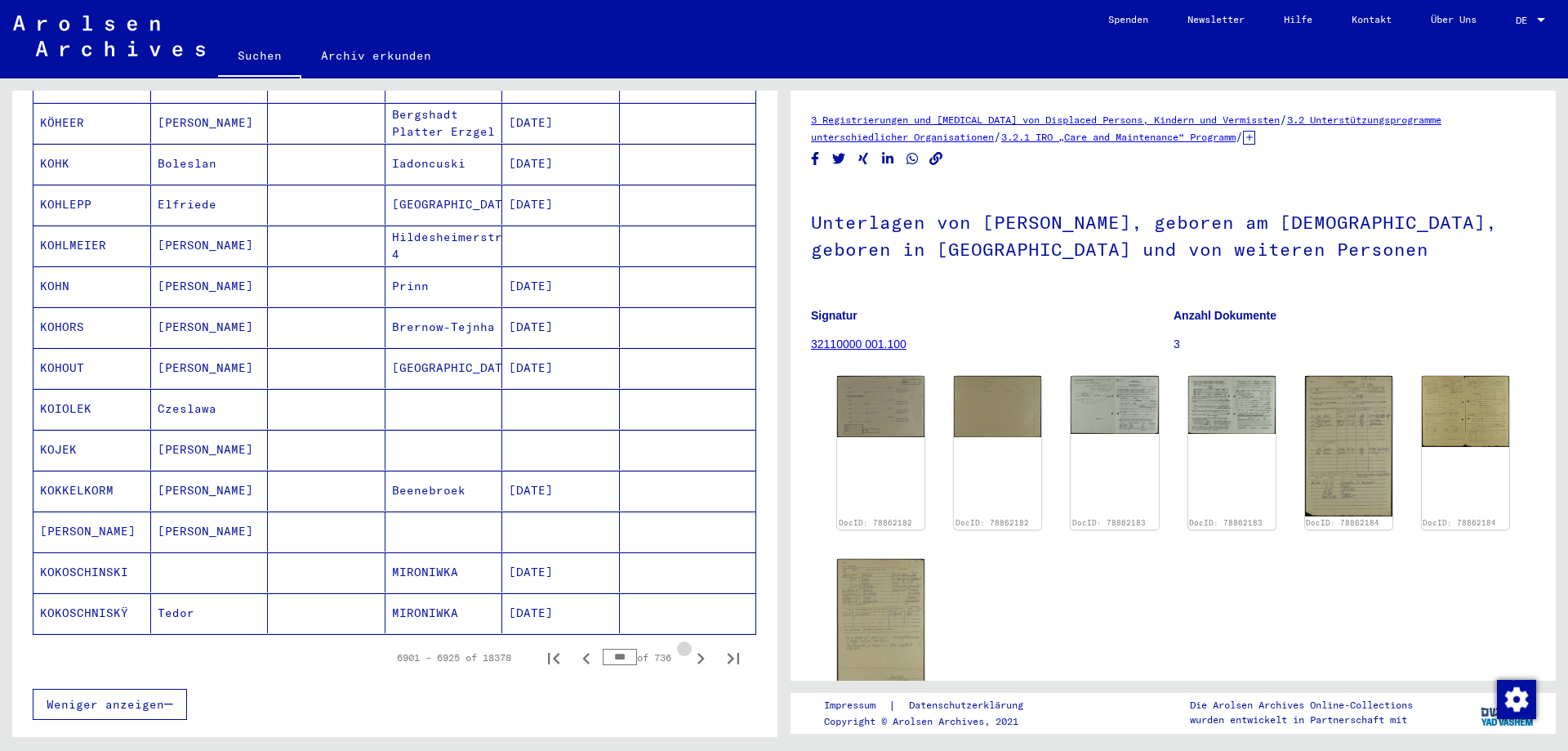
click at [690, 647] on icon "Next page" at bounding box center [700, 658] width 23 height 23
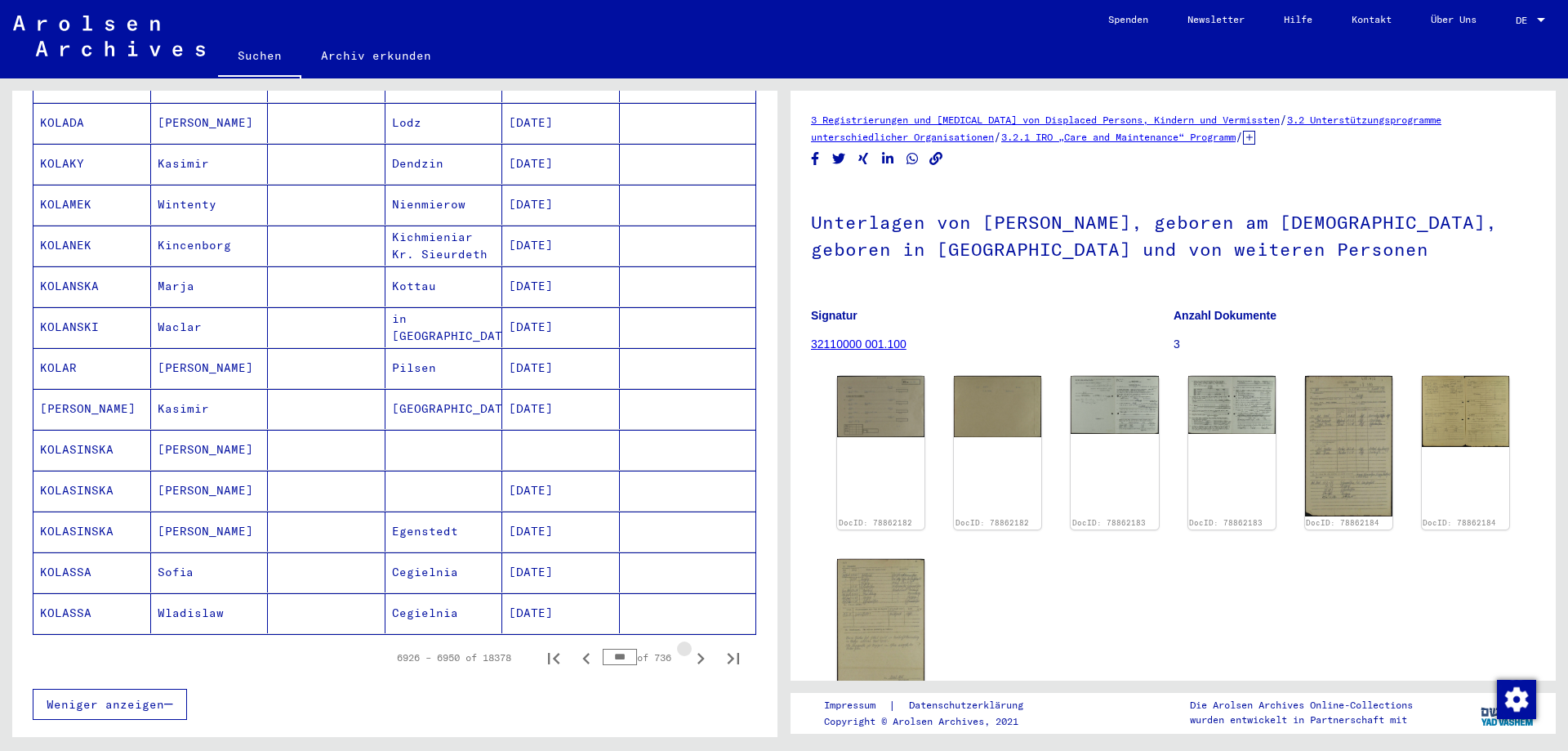
click at [690, 647] on icon "Next page" at bounding box center [700, 658] width 23 height 23
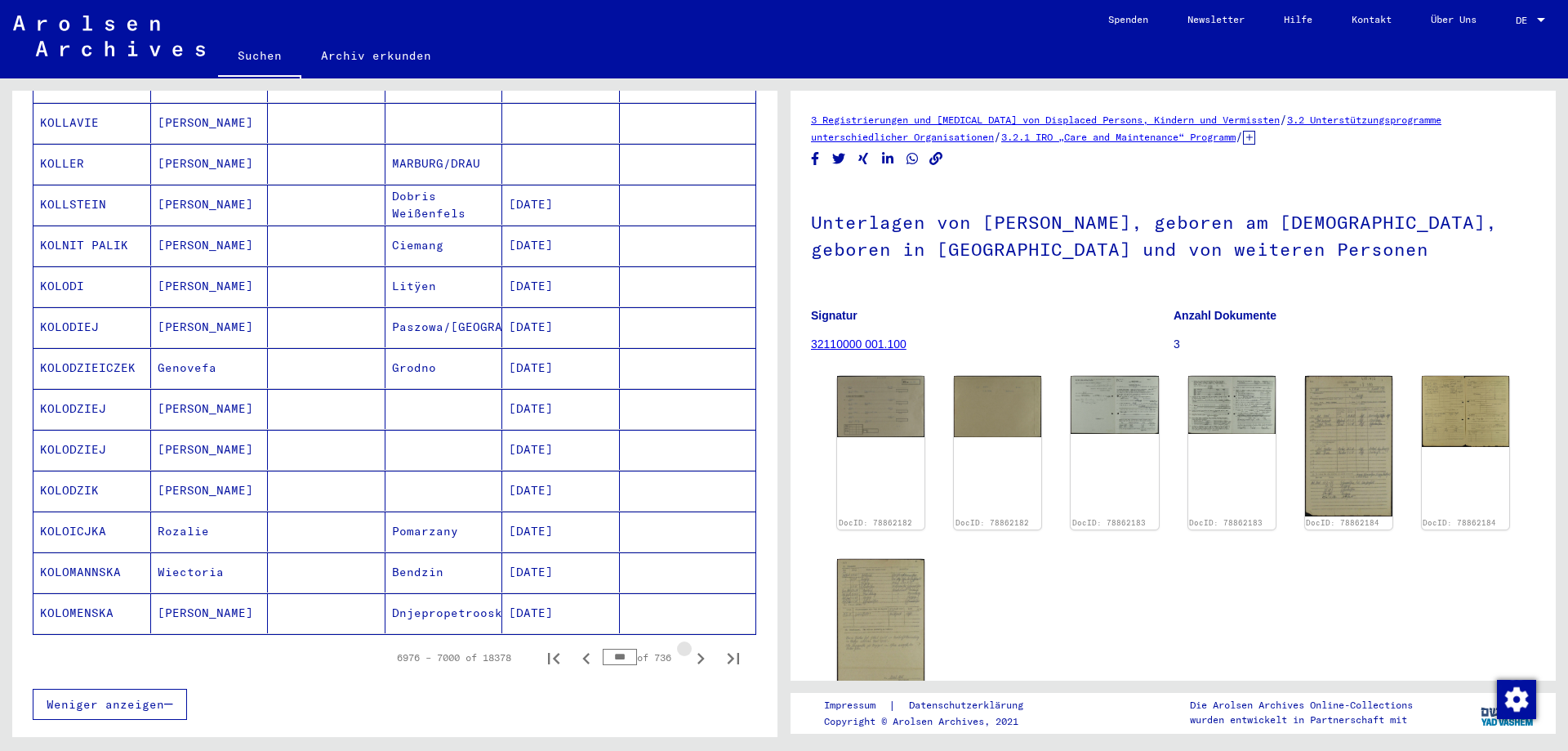
click at [690, 647] on icon "Next page" at bounding box center [700, 658] width 23 height 23
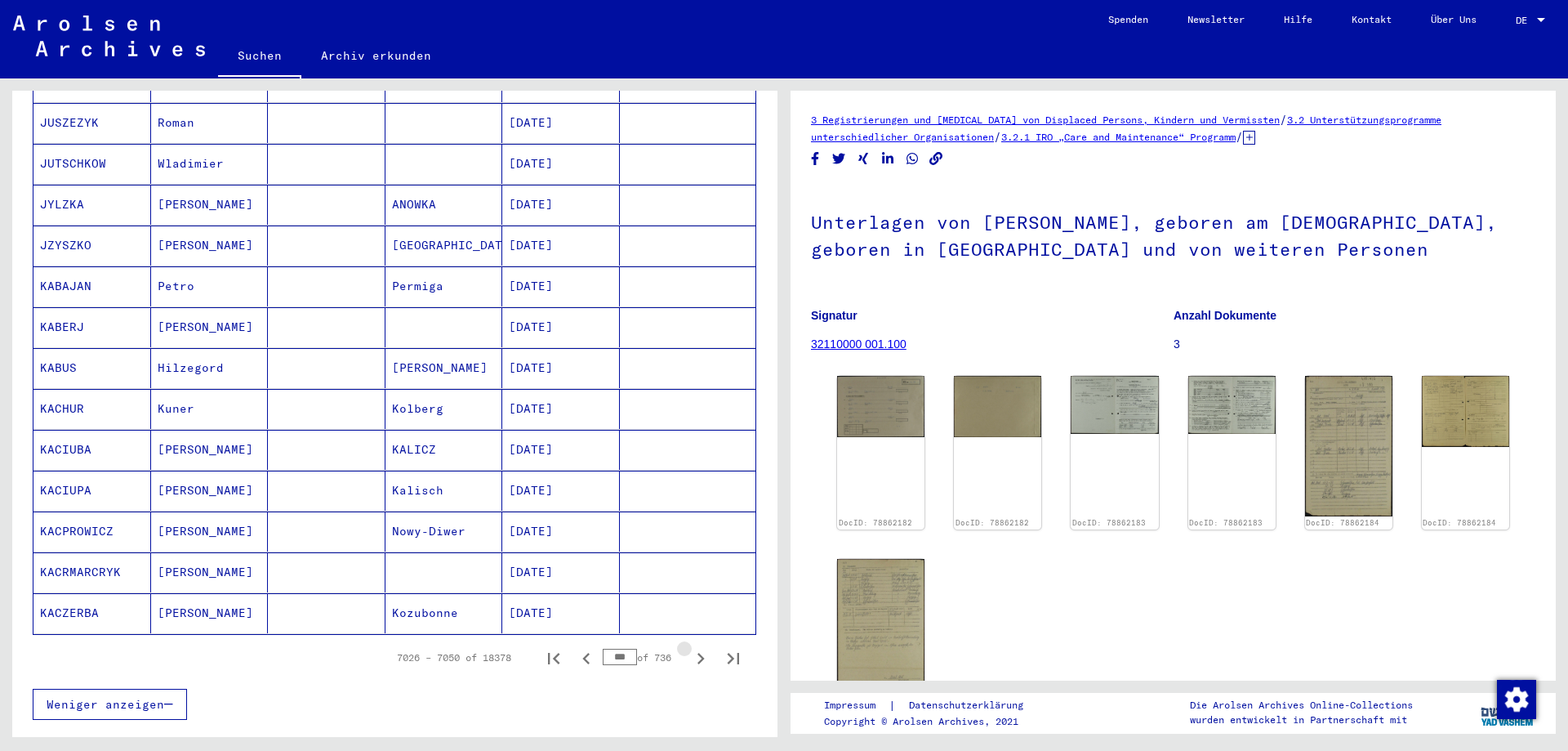
click at [690, 647] on icon "Next page" at bounding box center [700, 658] width 23 height 23
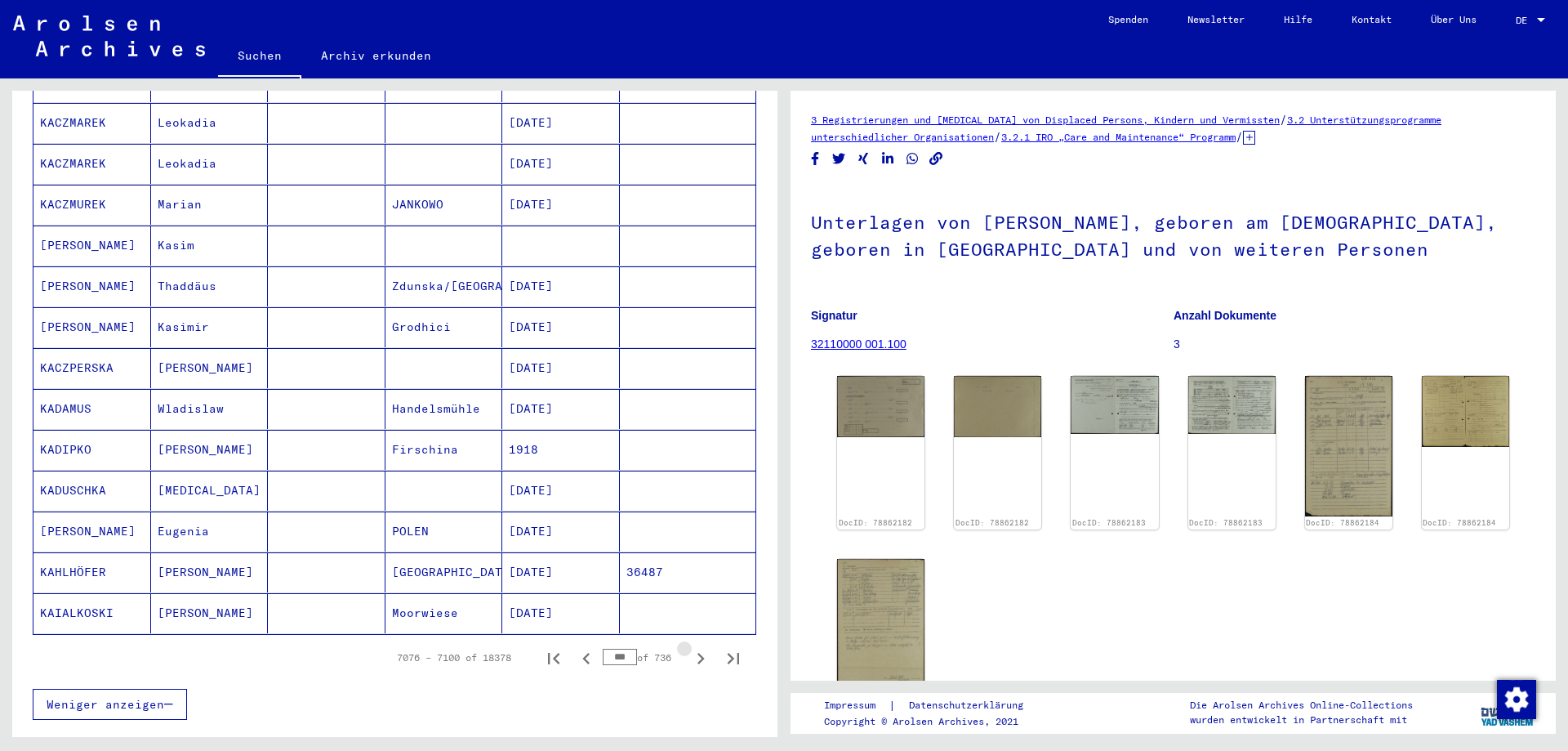
click at [690, 647] on icon "Next page" at bounding box center [700, 658] width 23 height 23
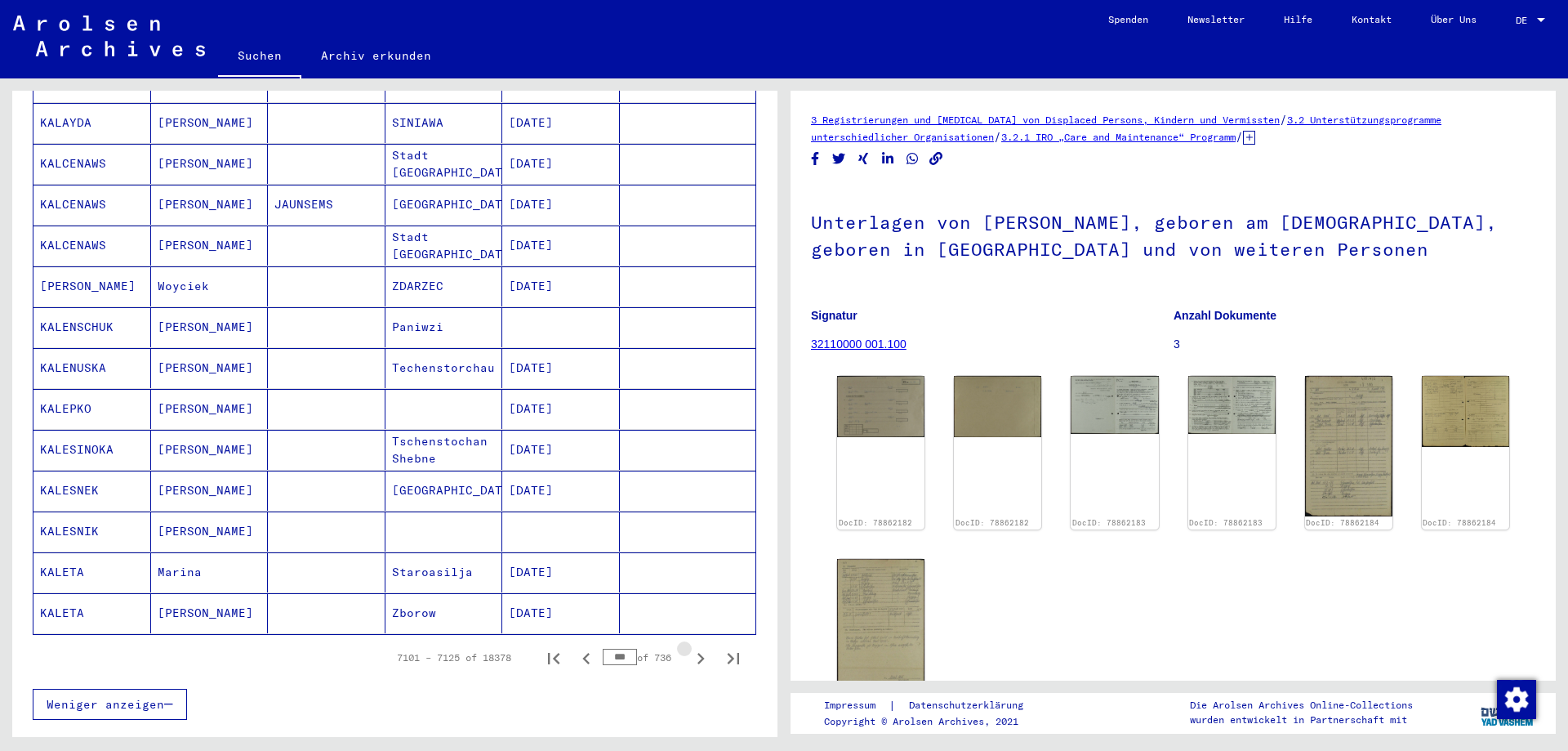
click at [690, 647] on icon "Next page" at bounding box center [700, 658] width 23 height 23
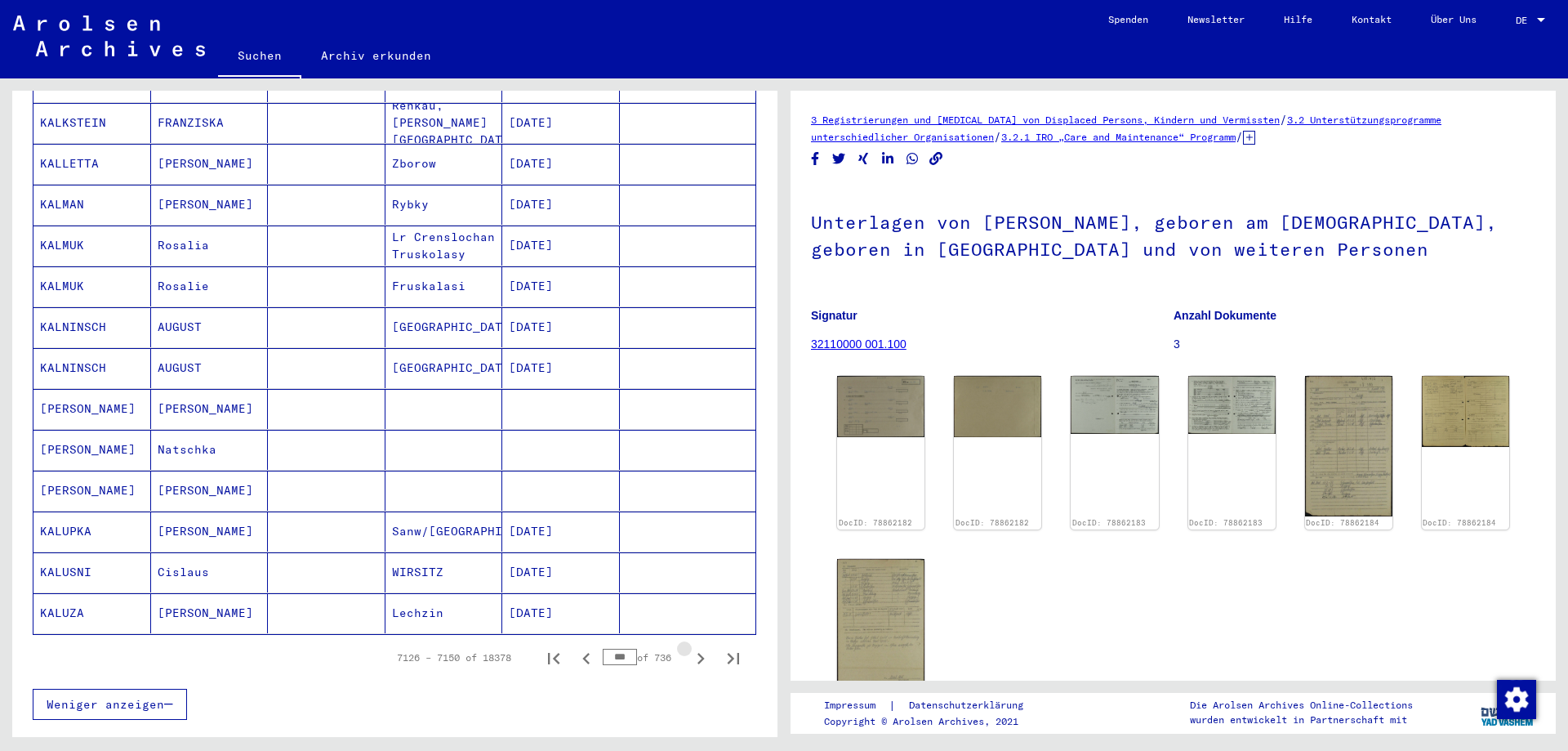
click at [690, 647] on icon "Next page" at bounding box center [700, 658] width 23 height 23
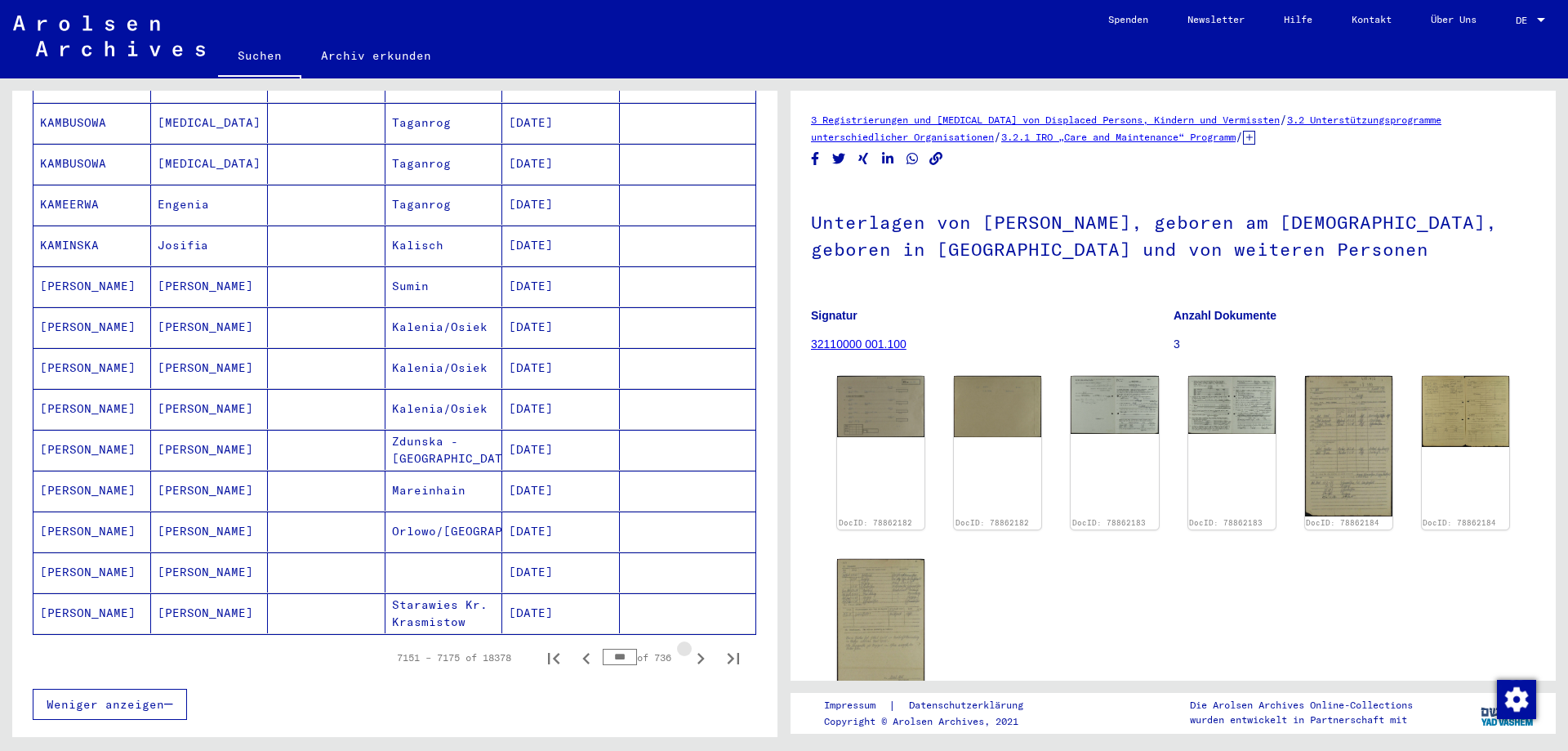
click at [690, 647] on icon "Next page" at bounding box center [700, 658] width 23 height 23
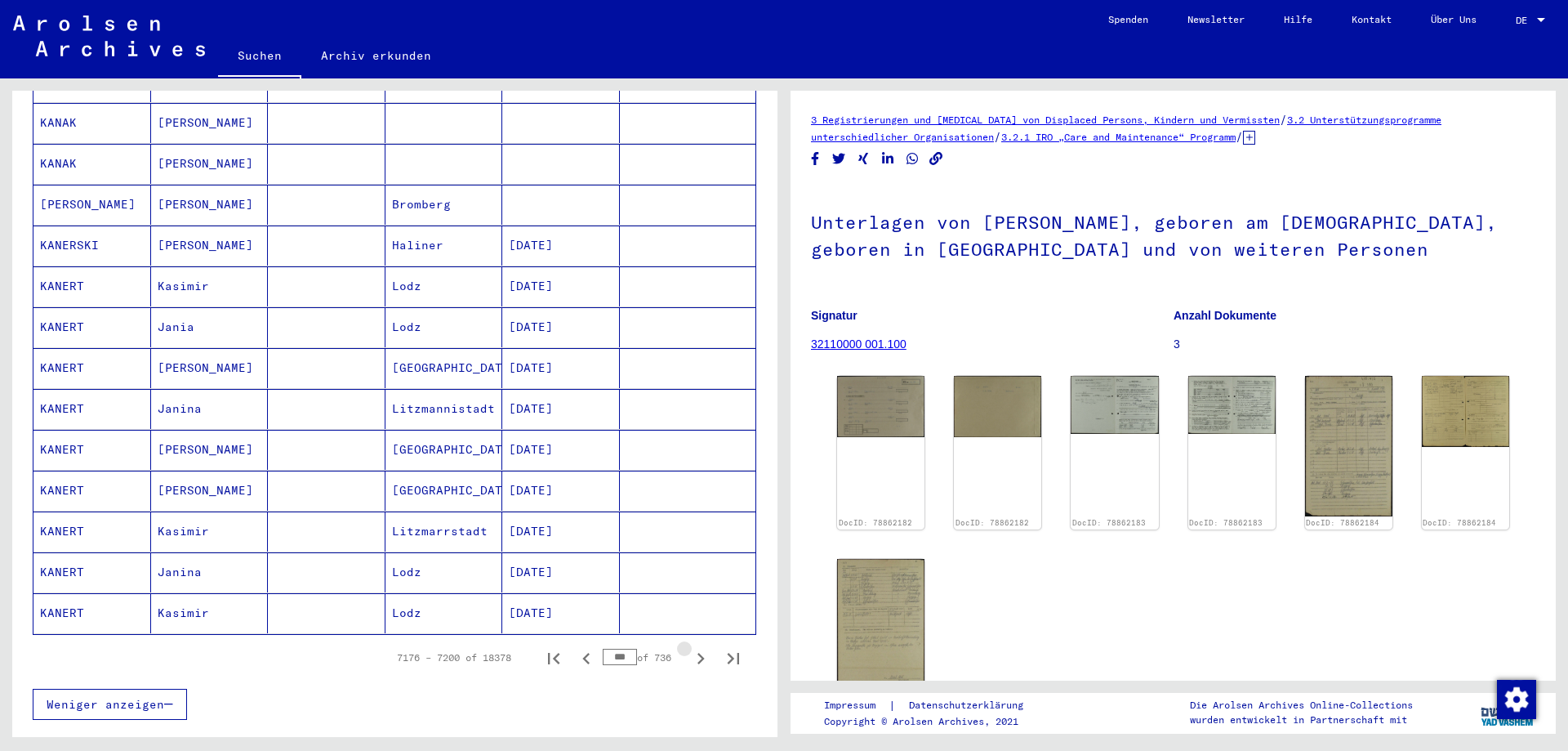
click at [690, 647] on icon "Next page" at bounding box center [700, 658] width 23 height 23
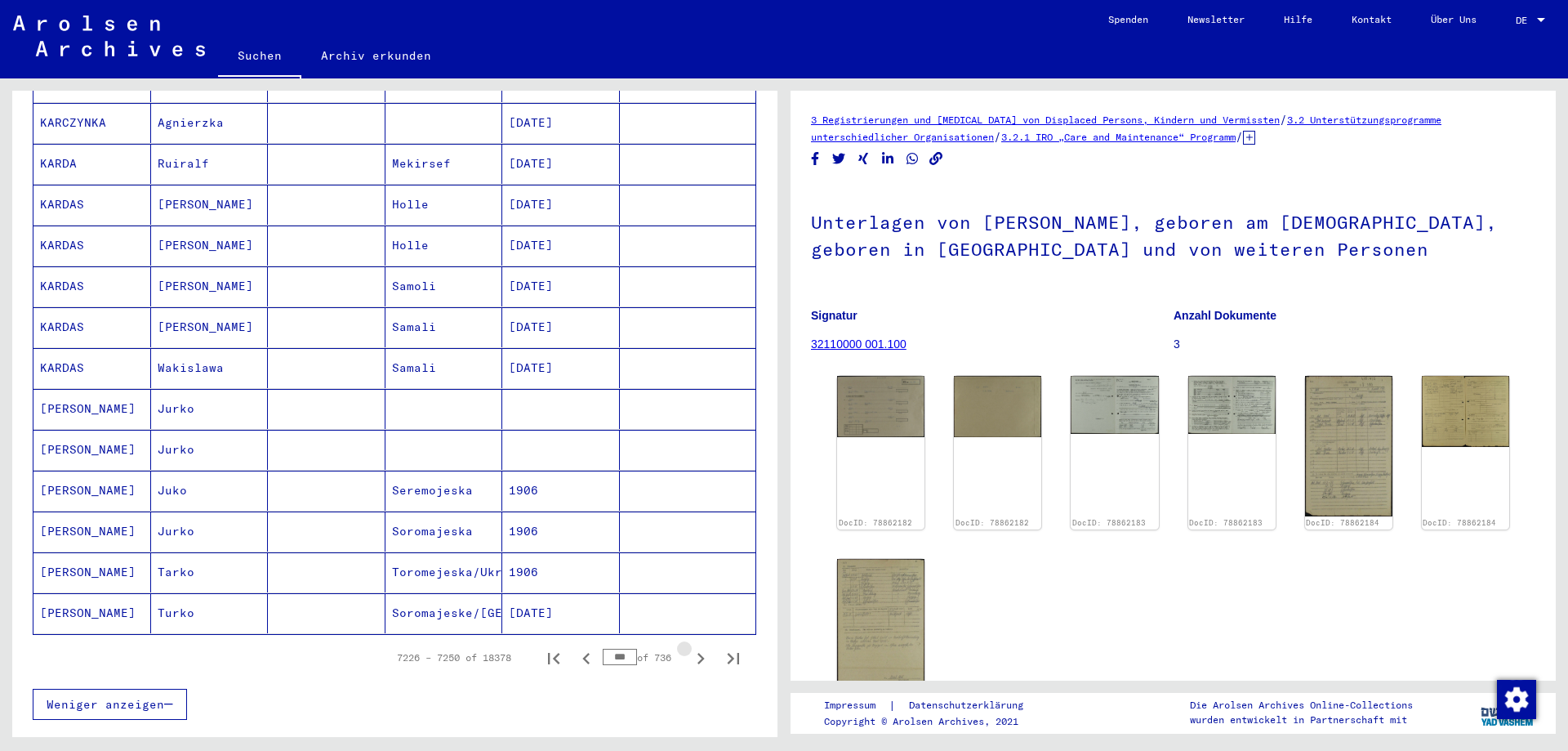
click at [690, 647] on icon "Next page" at bounding box center [700, 658] width 23 height 23
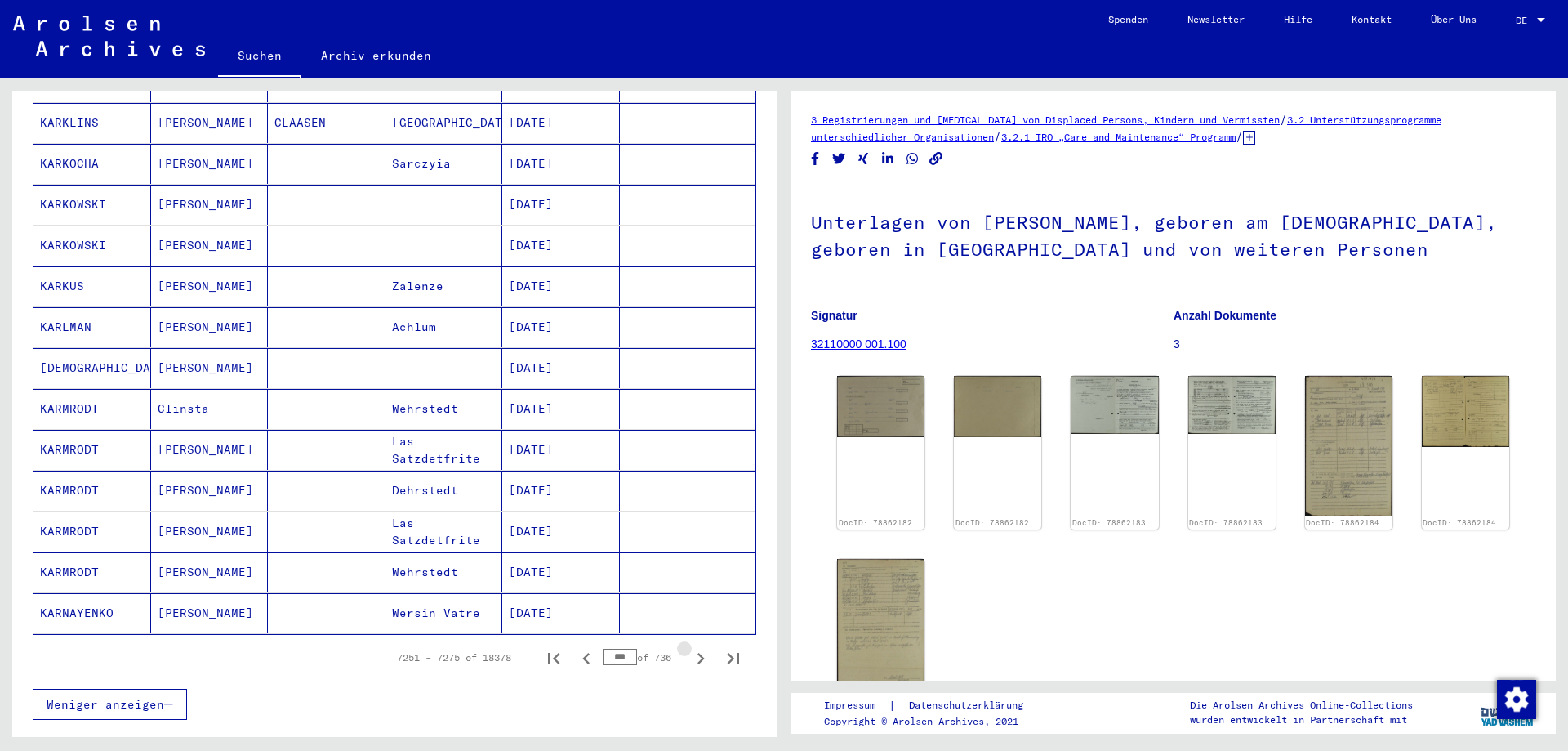
click at [690, 647] on icon "Next page" at bounding box center [700, 658] width 23 height 23
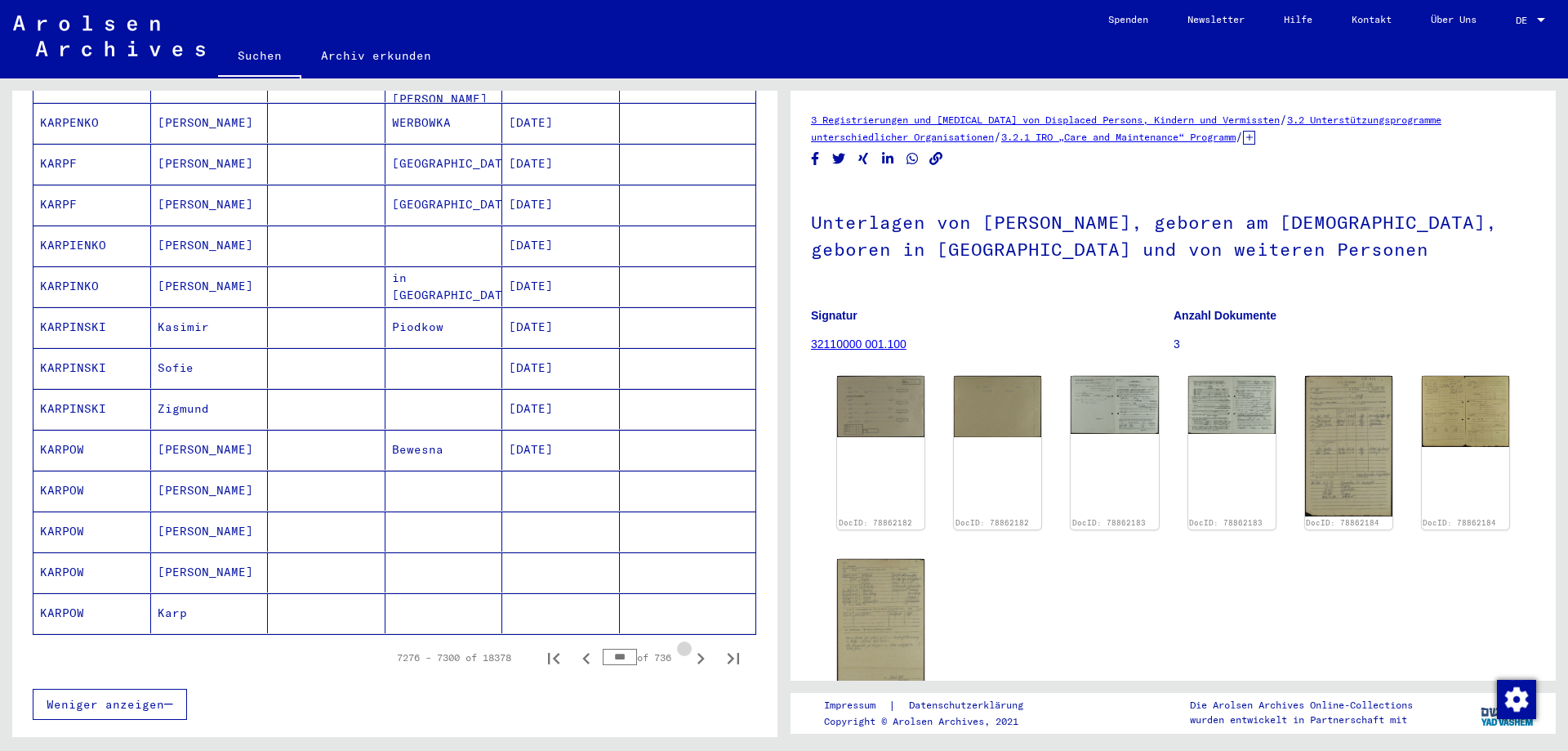
click at [690, 647] on icon "Next page" at bounding box center [700, 658] width 23 height 23
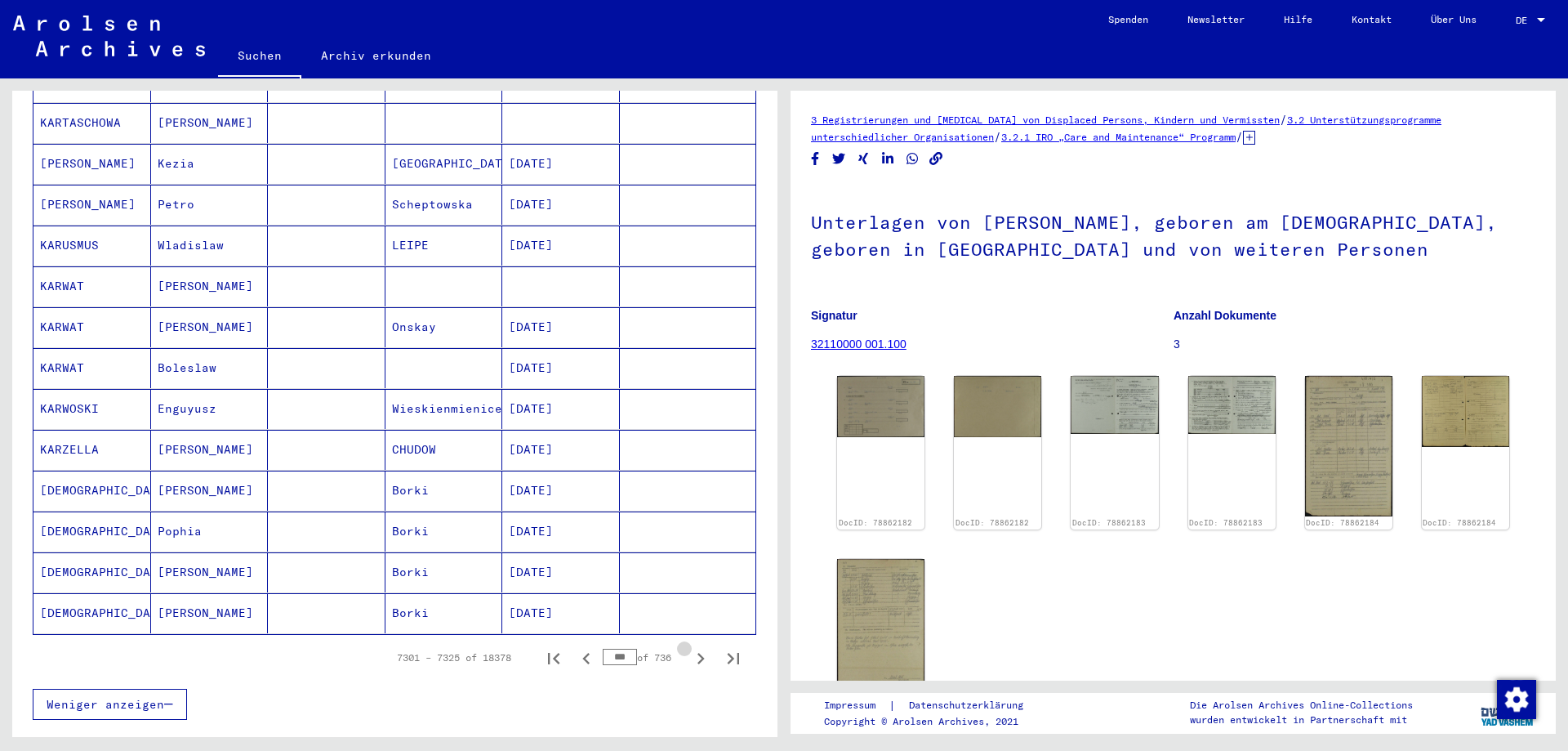
click at [690, 647] on icon "Next page" at bounding box center [700, 658] width 23 height 23
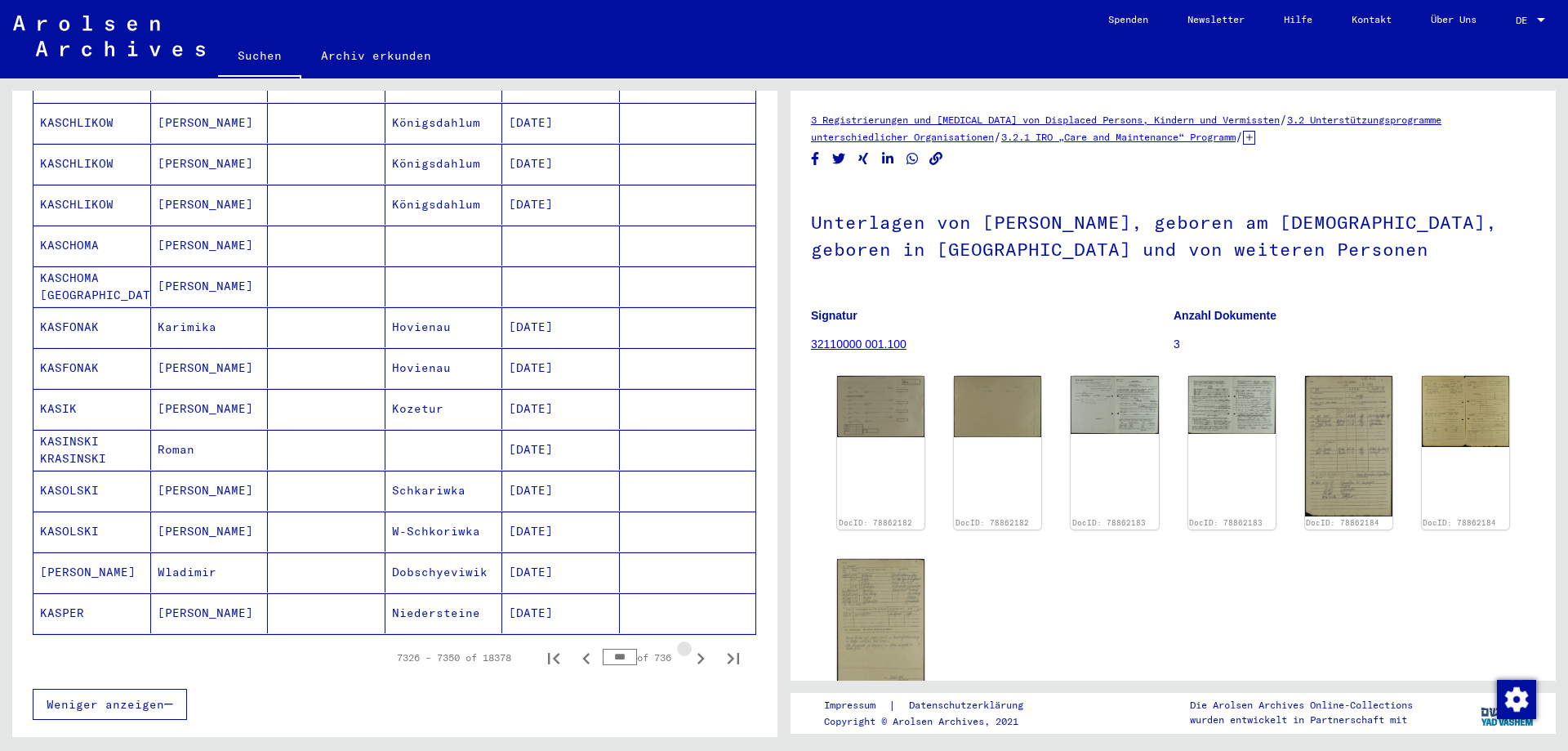
click at [690, 647] on icon "Next page" at bounding box center [700, 658] width 23 height 23
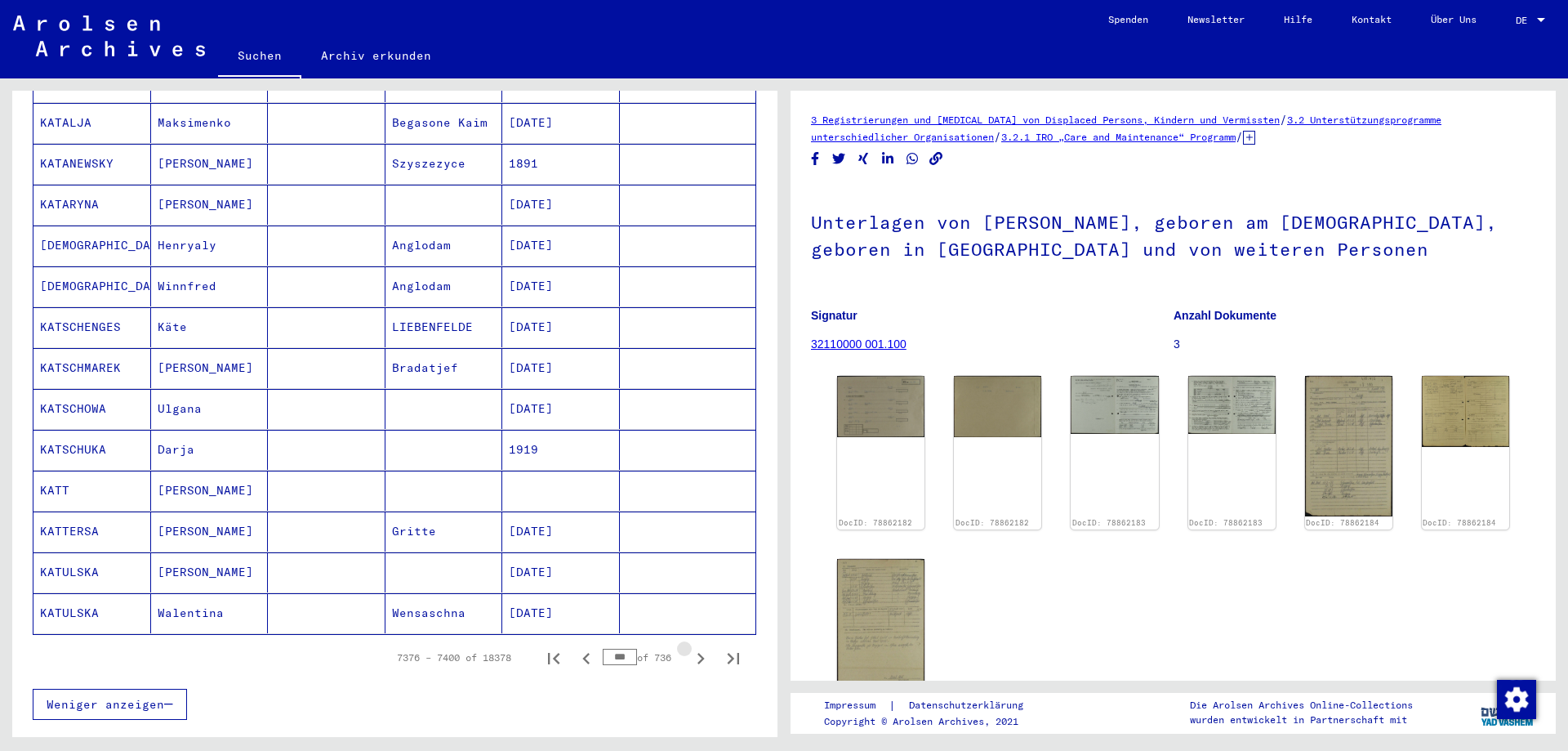
click at [690, 647] on icon "Next page" at bounding box center [700, 658] width 23 height 23
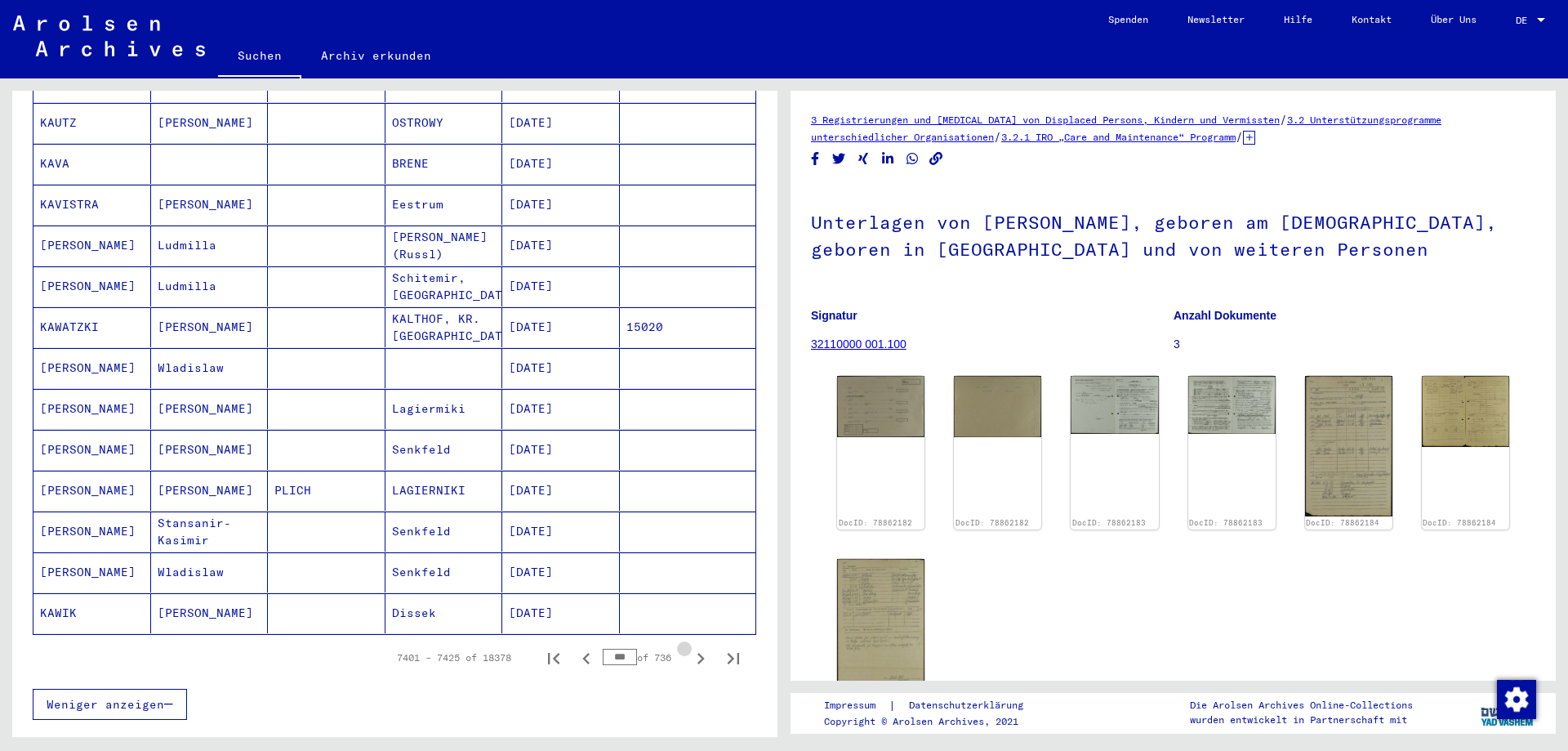
click at [690, 647] on icon "Next page" at bounding box center [700, 658] width 23 height 23
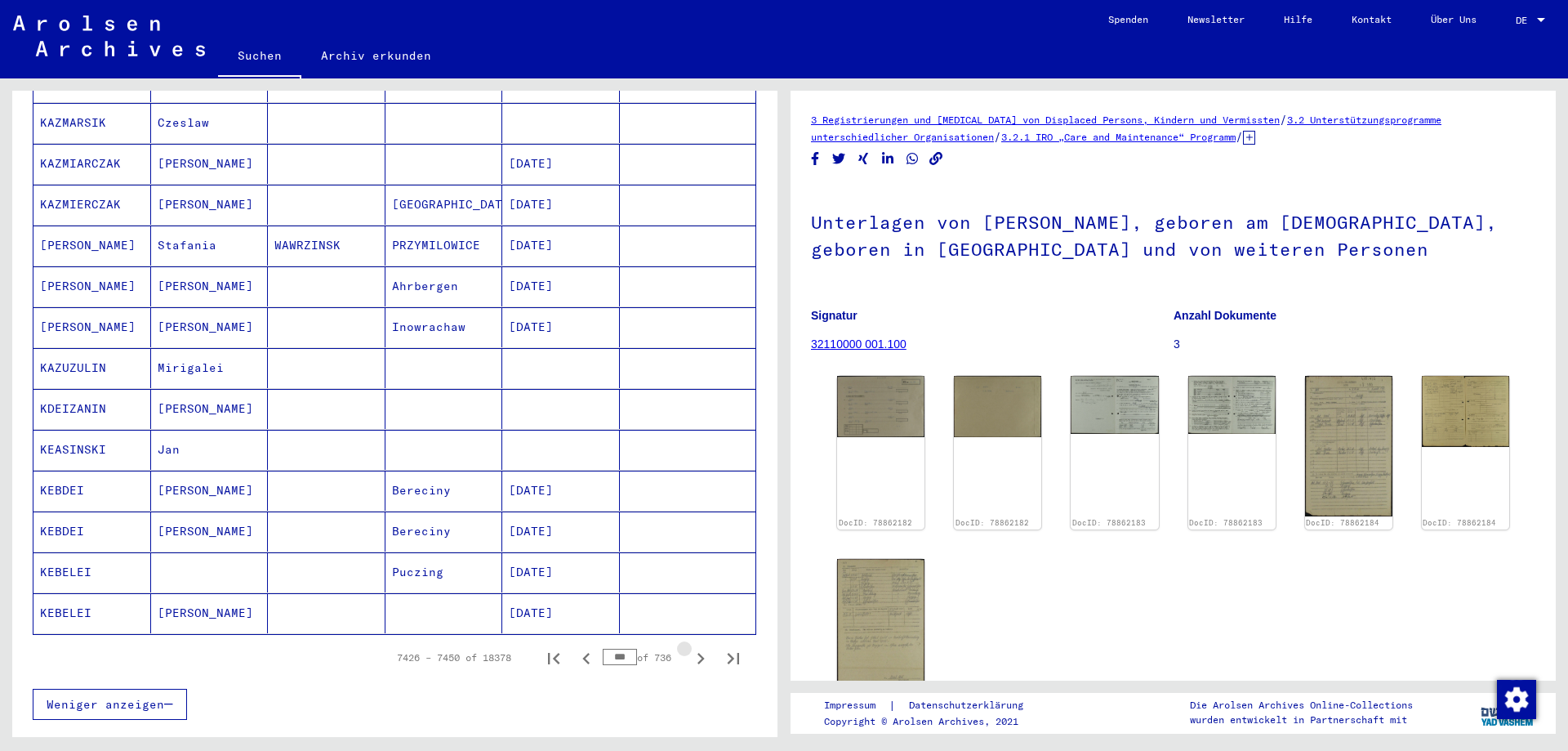
click at [690, 647] on icon "Next page" at bounding box center [700, 658] width 23 height 23
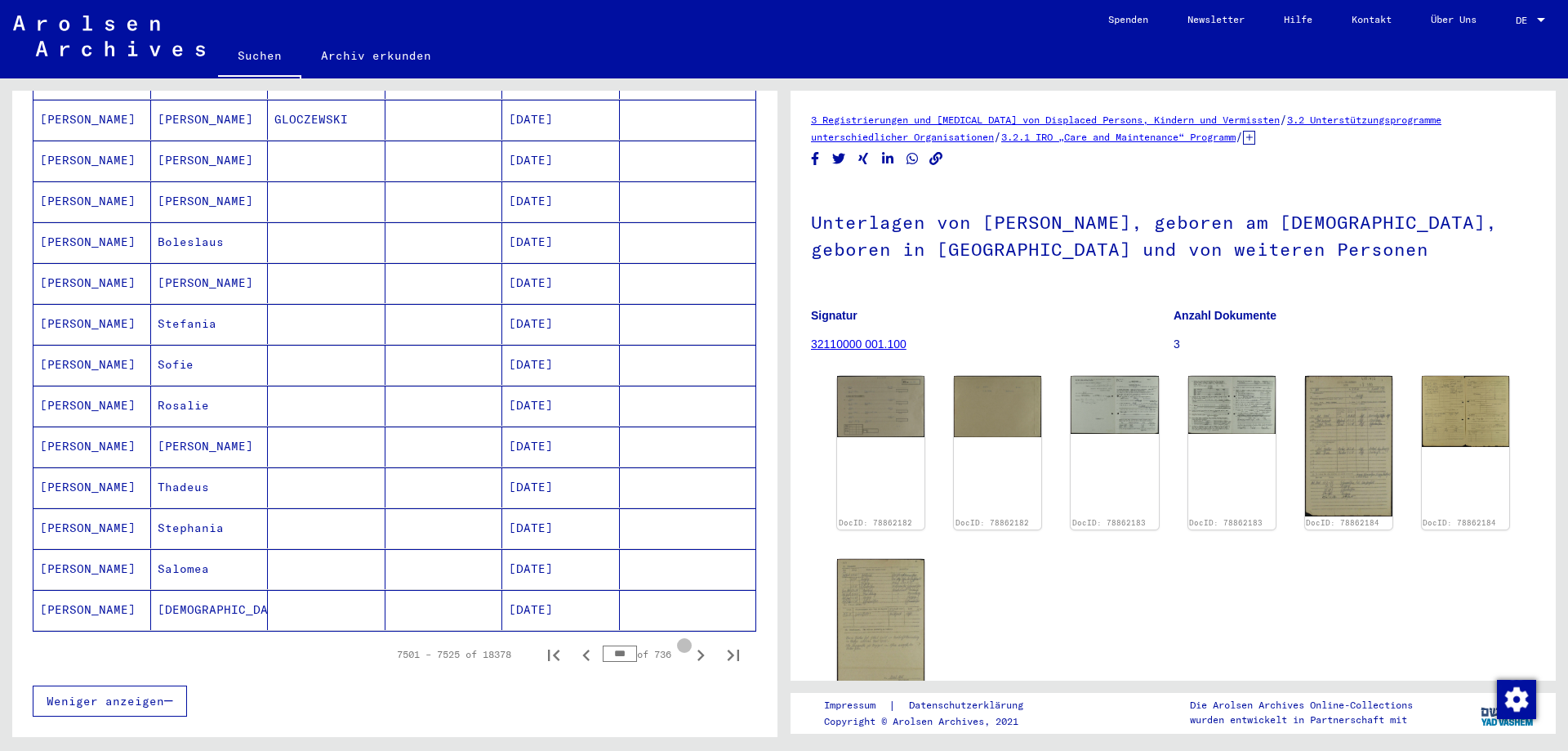
click at [690, 644] on icon "Next page" at bounding box center [700, 656] width 23 height 23
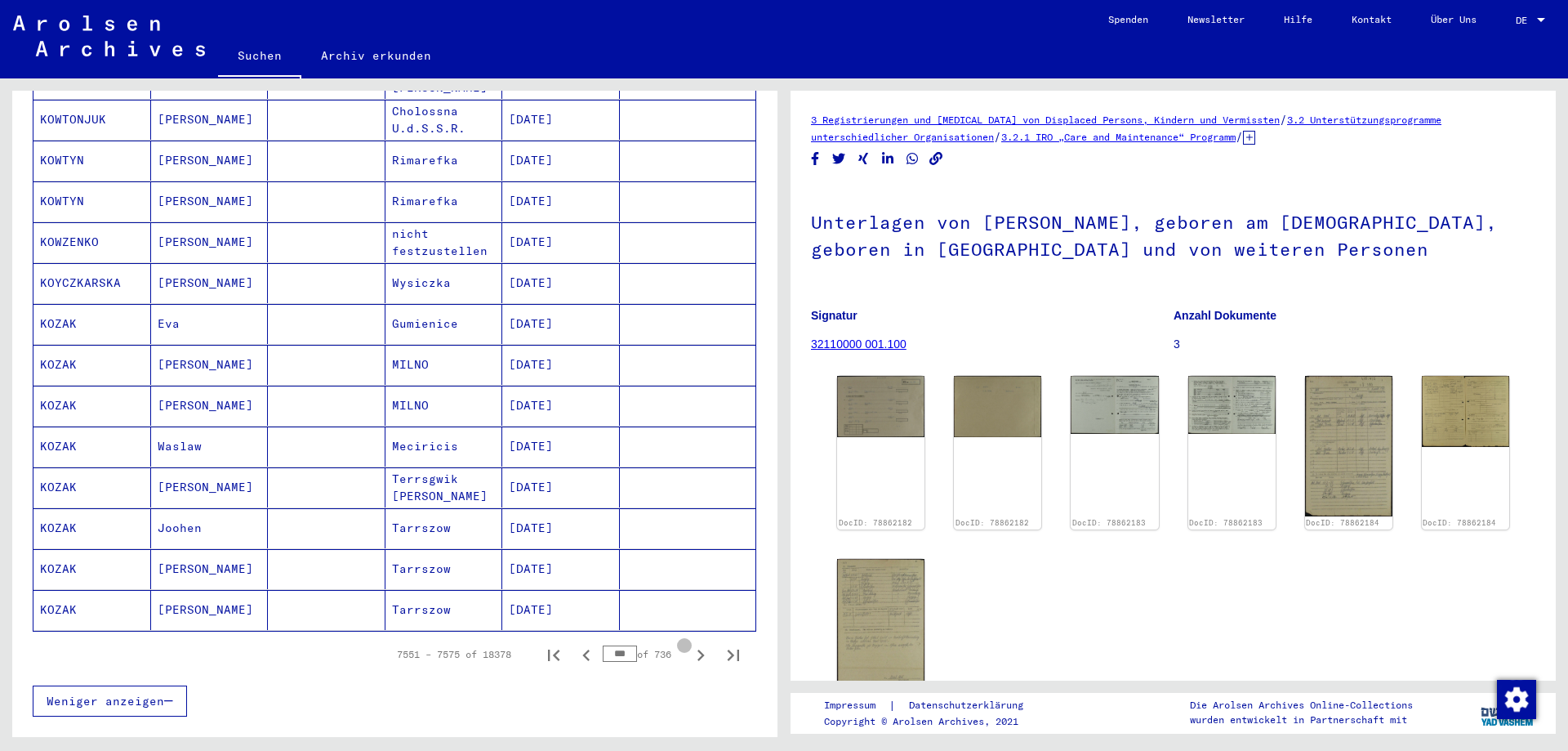
scroll to position [735, 0]
click at [690, 647] on icon "Next page" at bounding box center [700, 658] width 23 height 23
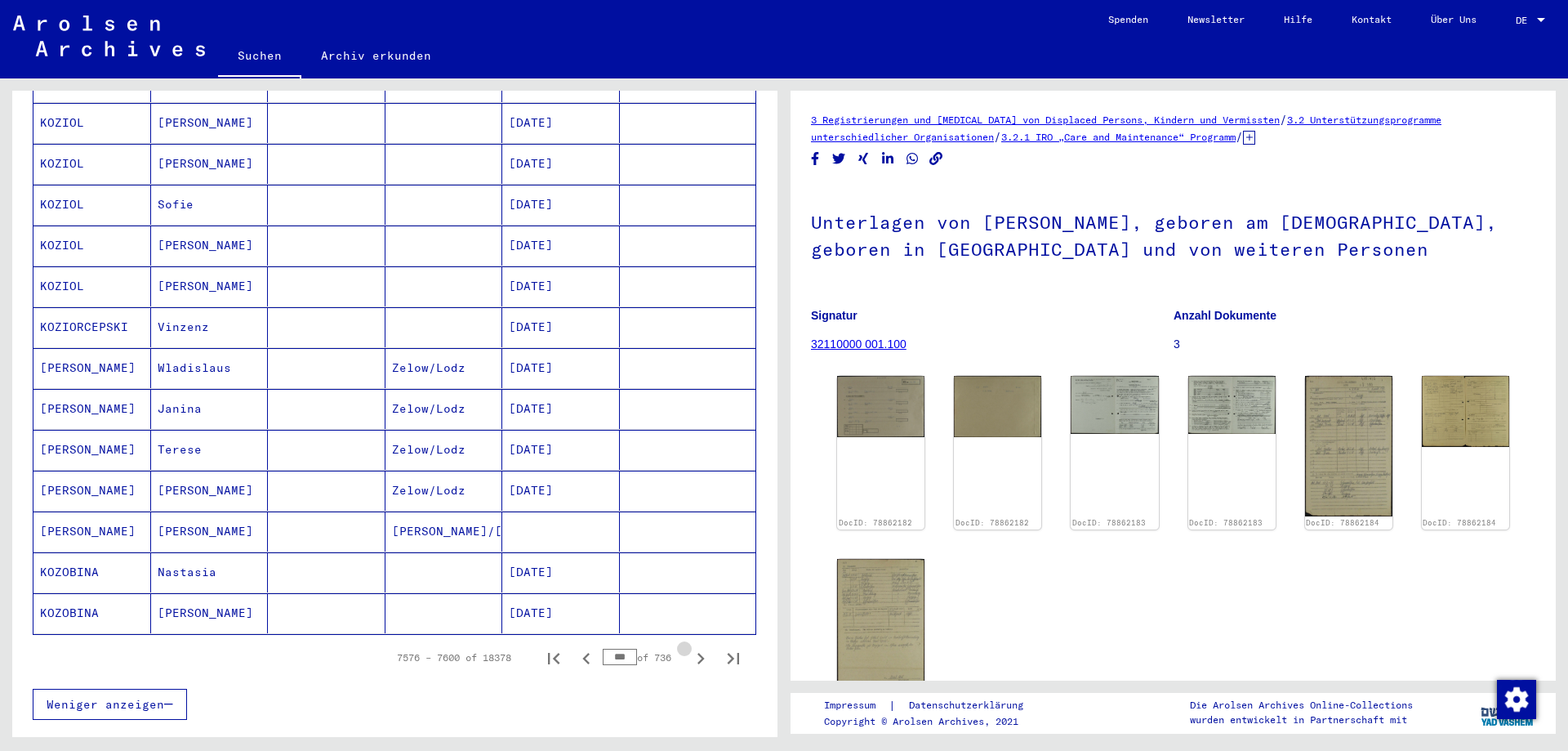
click at [690, 647] on icon "Next page" at bounding box center [700, 658] width 23 height 23
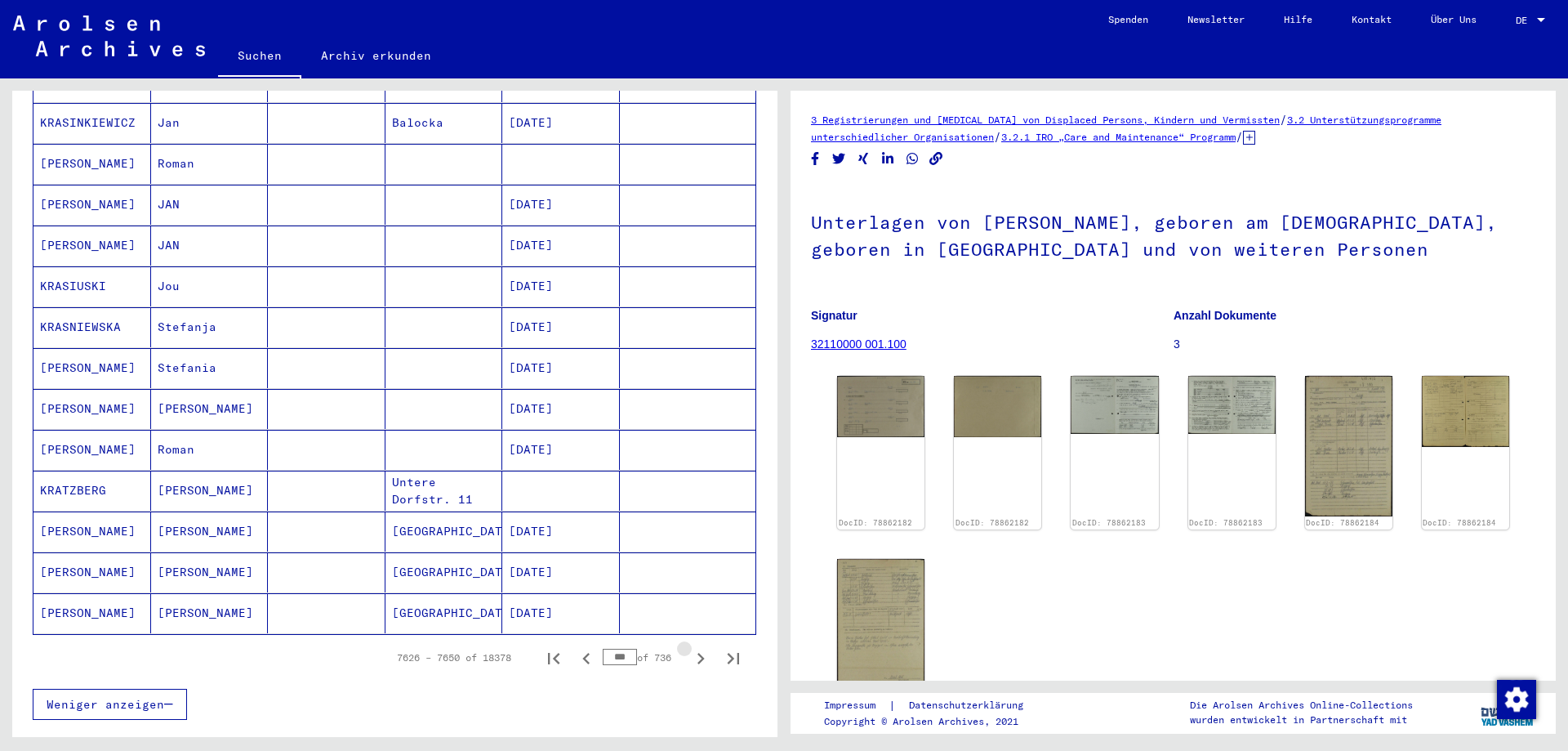
click at [690, 647] on icon "Next page" at bounding box center [700, 658] width 23 height 23
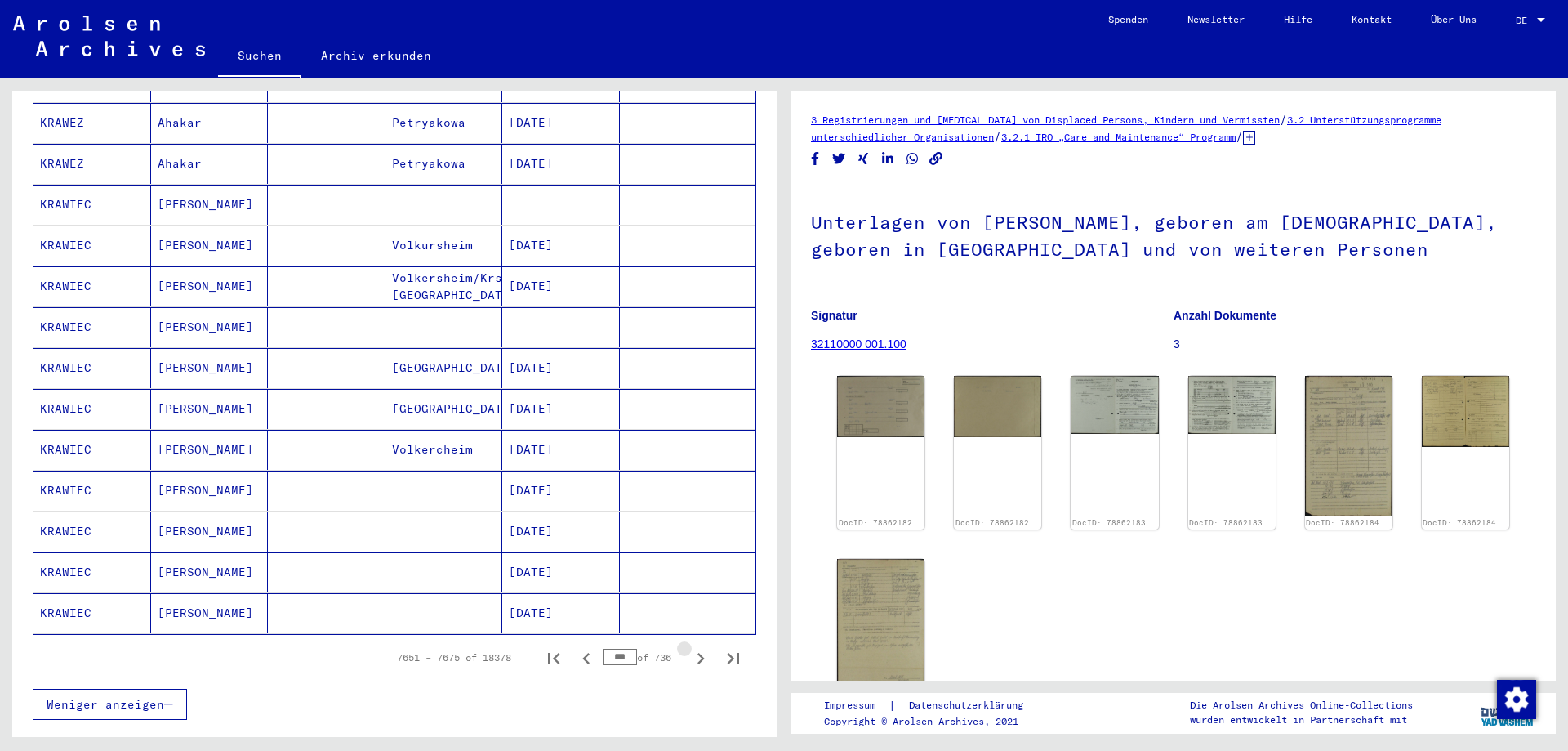
click at [690, 647] on icon "Next page" at bounding box center [700, 658] width 23 height 23
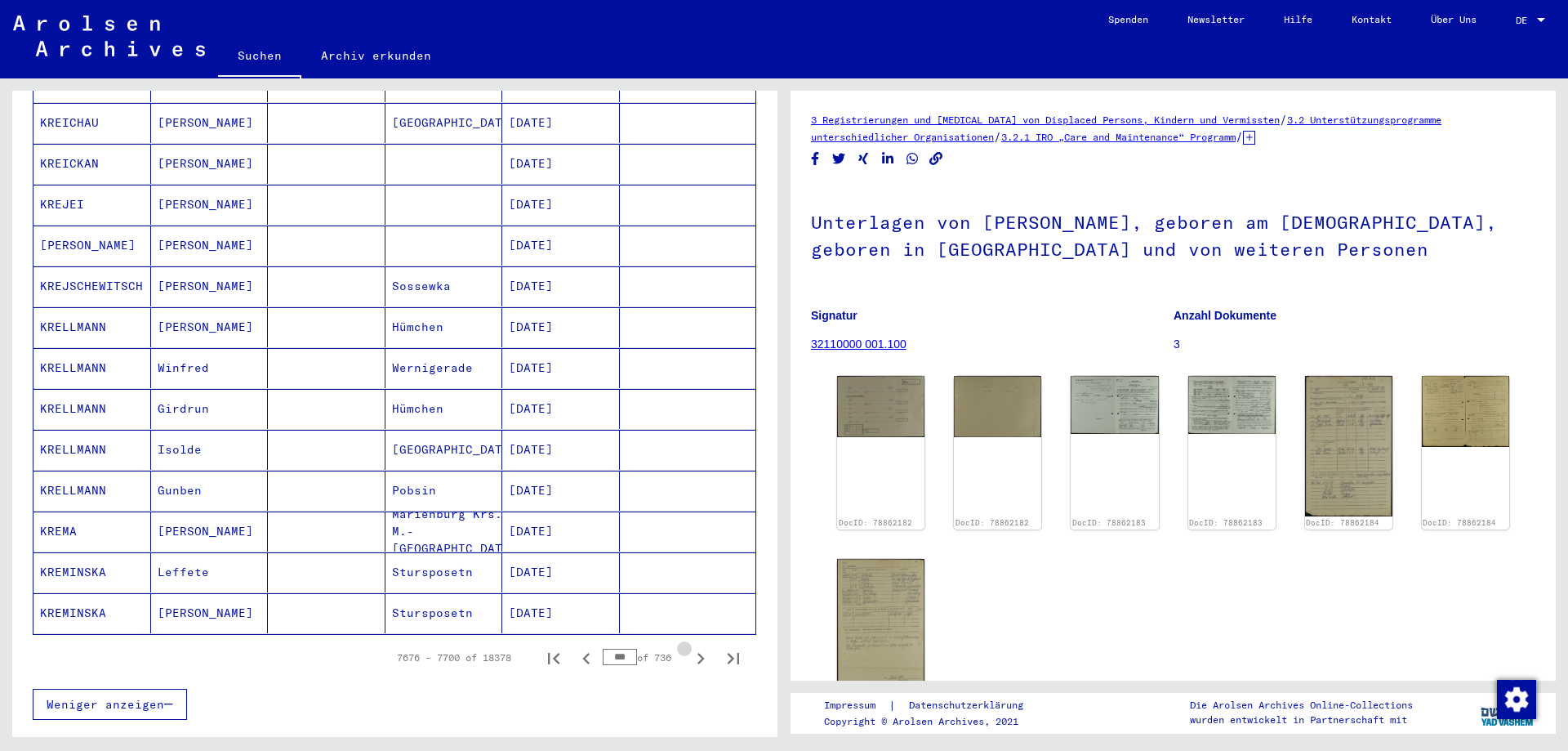
click at [690, 647] on icon "Next page" at bounding box center [700, 658] width 23 height 23
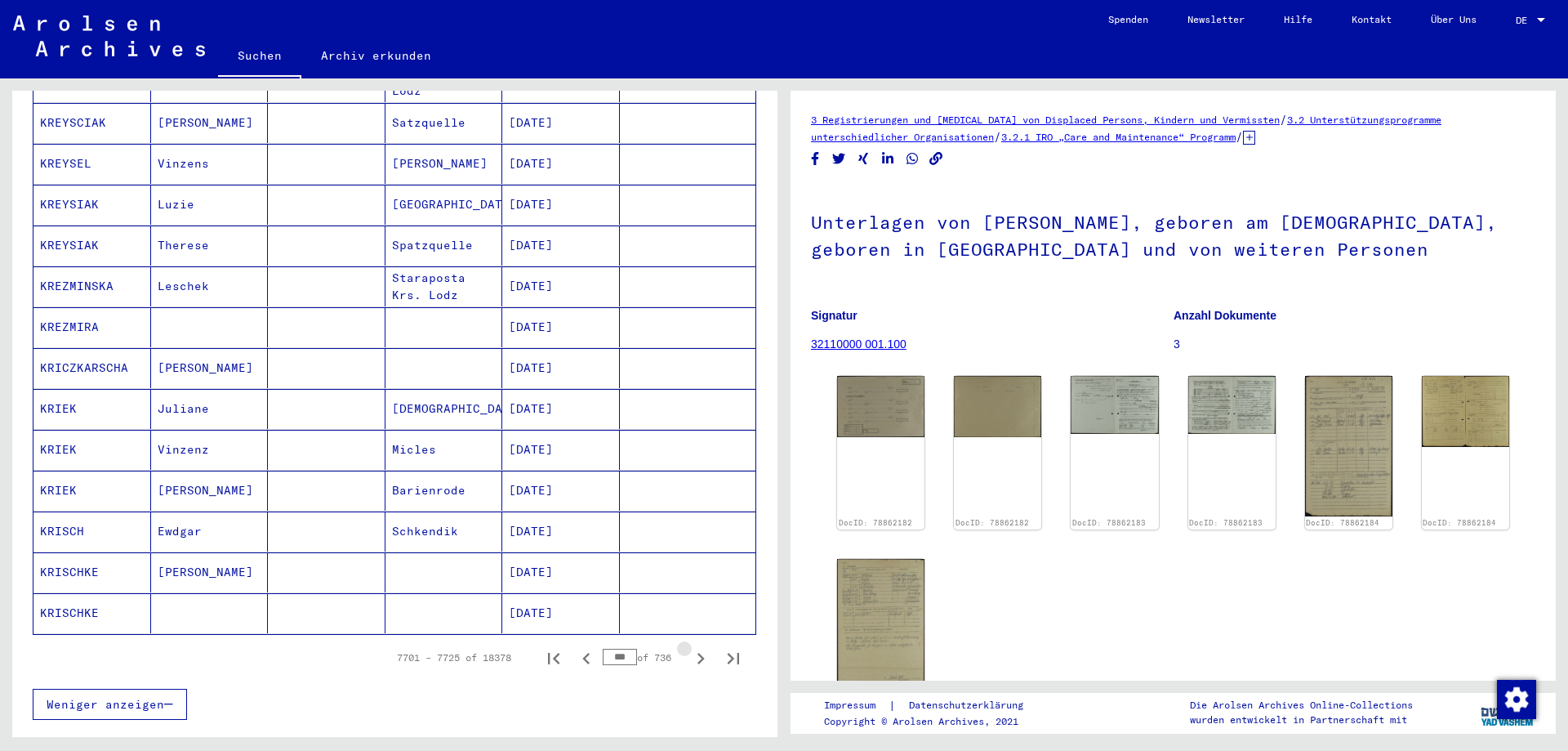
click at [690, 647] on icon "Next page" at bounding box center [700, 658] width 23 height 23
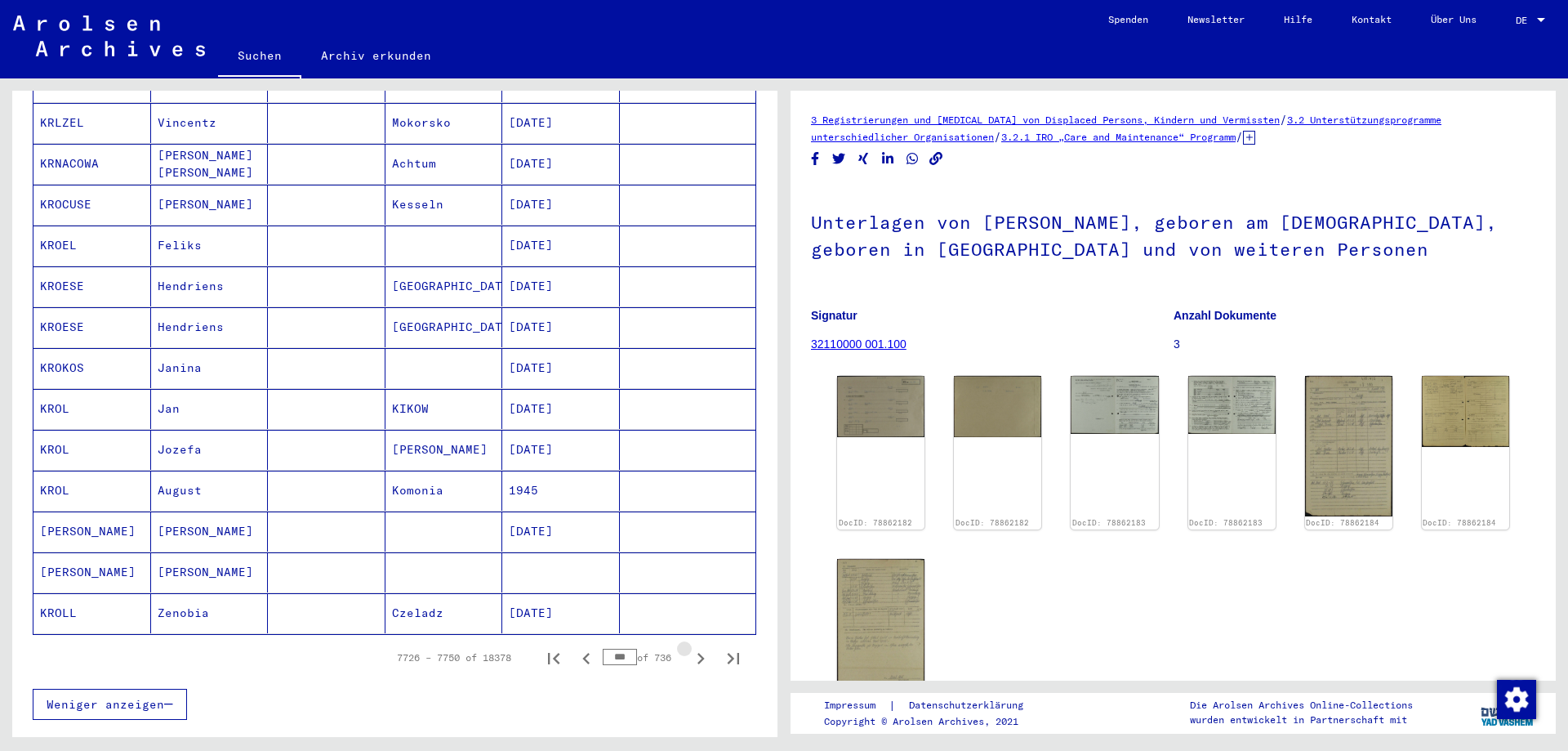
click at [690, 647] on icon "Next page" at bounding box center [700, 658] width 23 height 23
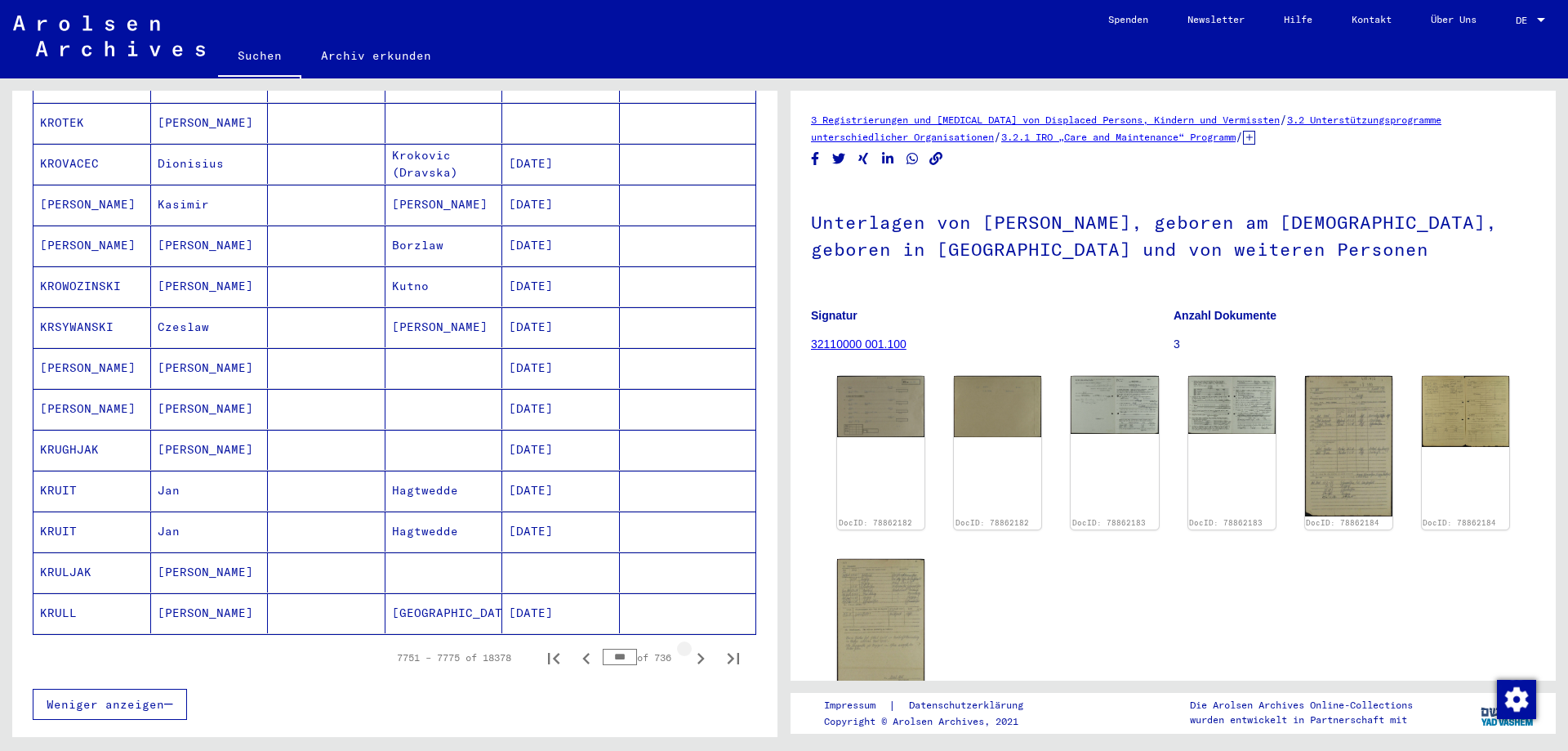
click at [690, 647] on icon "Next page" at bounding box center [700, 658] width 23 height 23
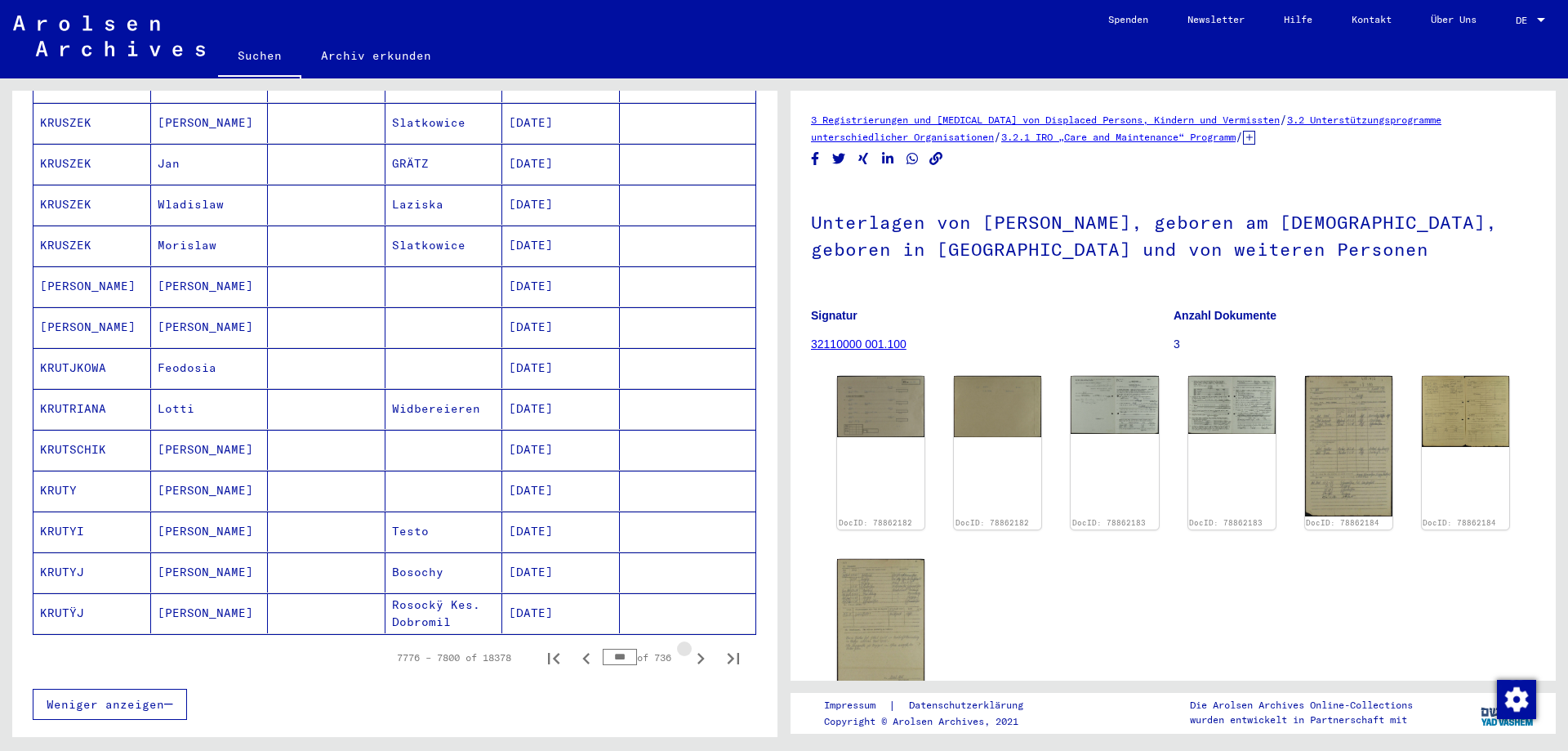
click at [690, 647] on icon "Next page" at bounding box center [700, 658] width 23 height 23
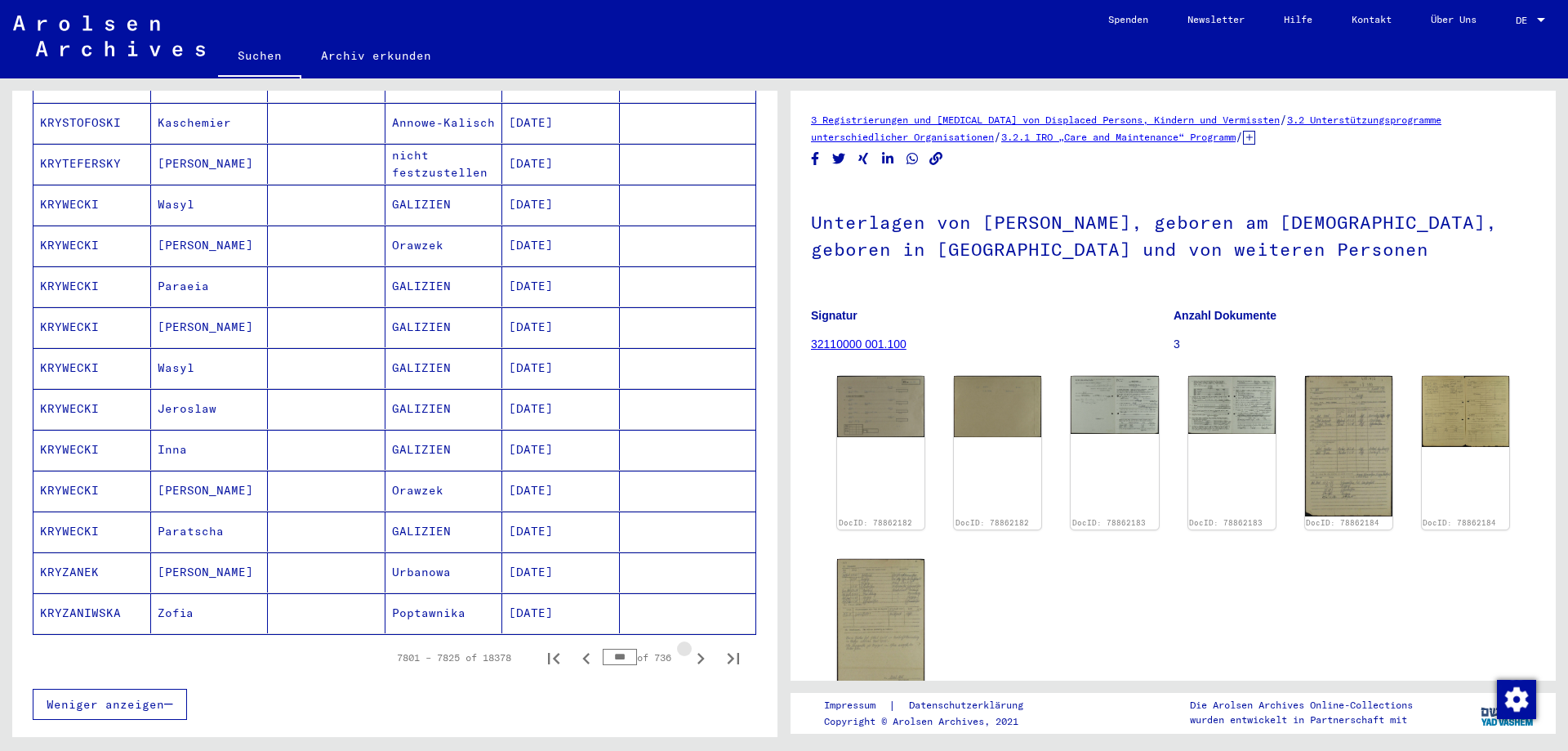
click at [690, 647] on icon "Next page" at bounding box center [700, 658] width 23 height 23
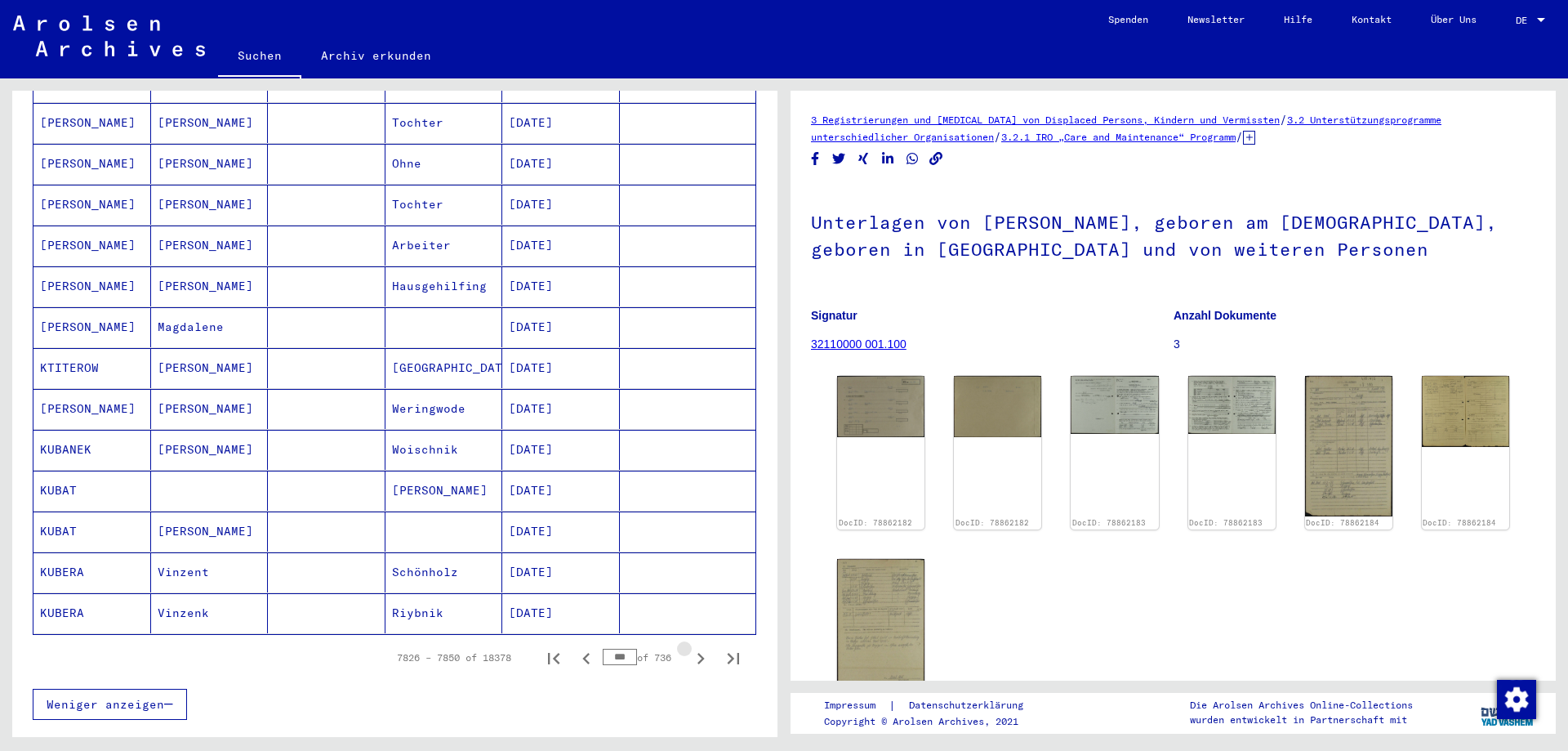
click at [690, 647] on icon "Next page" at bounding box center [700, 658] width 23 height 23
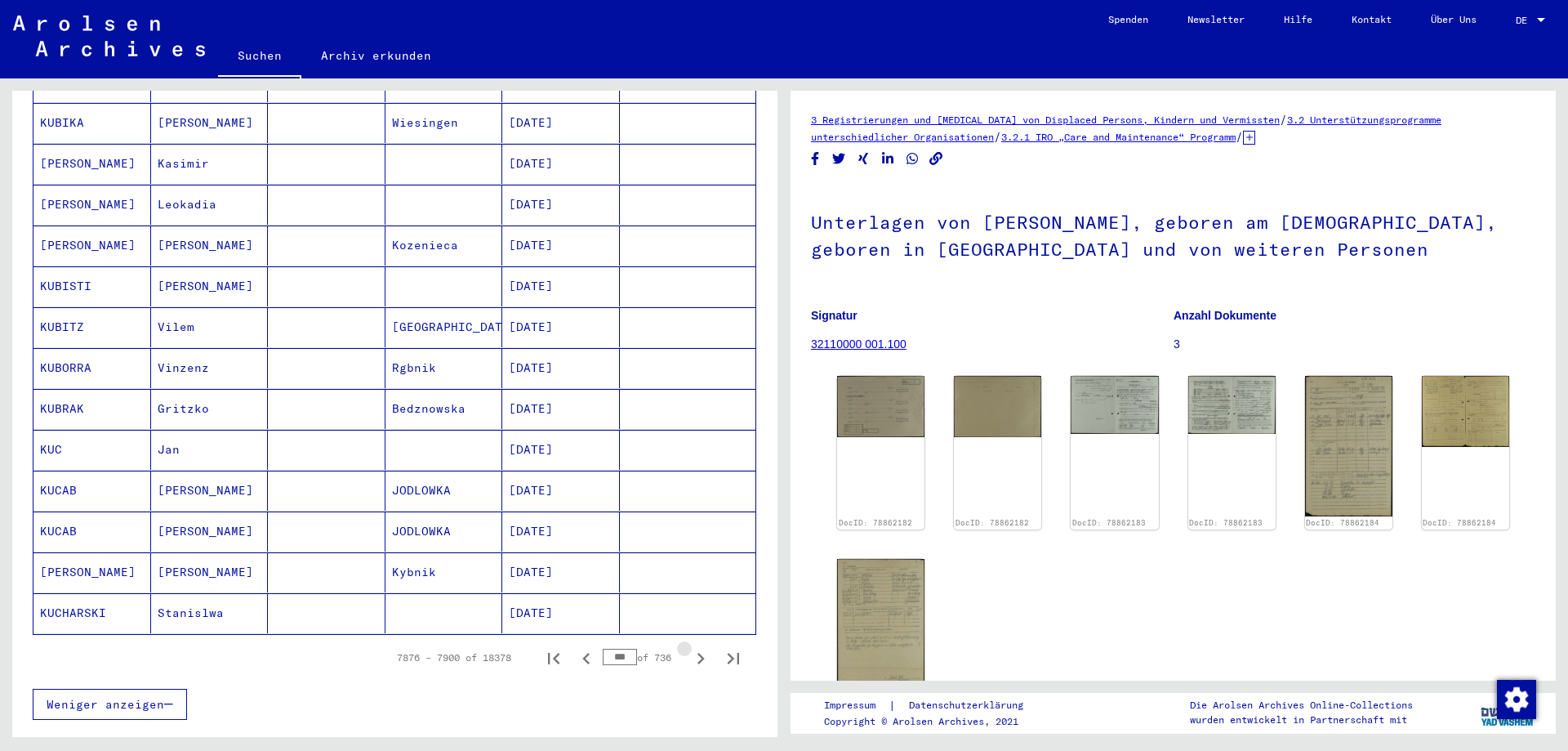
click at [690, 647] on icon "Next page" at bounding box center [700, 658] width 23 height 23
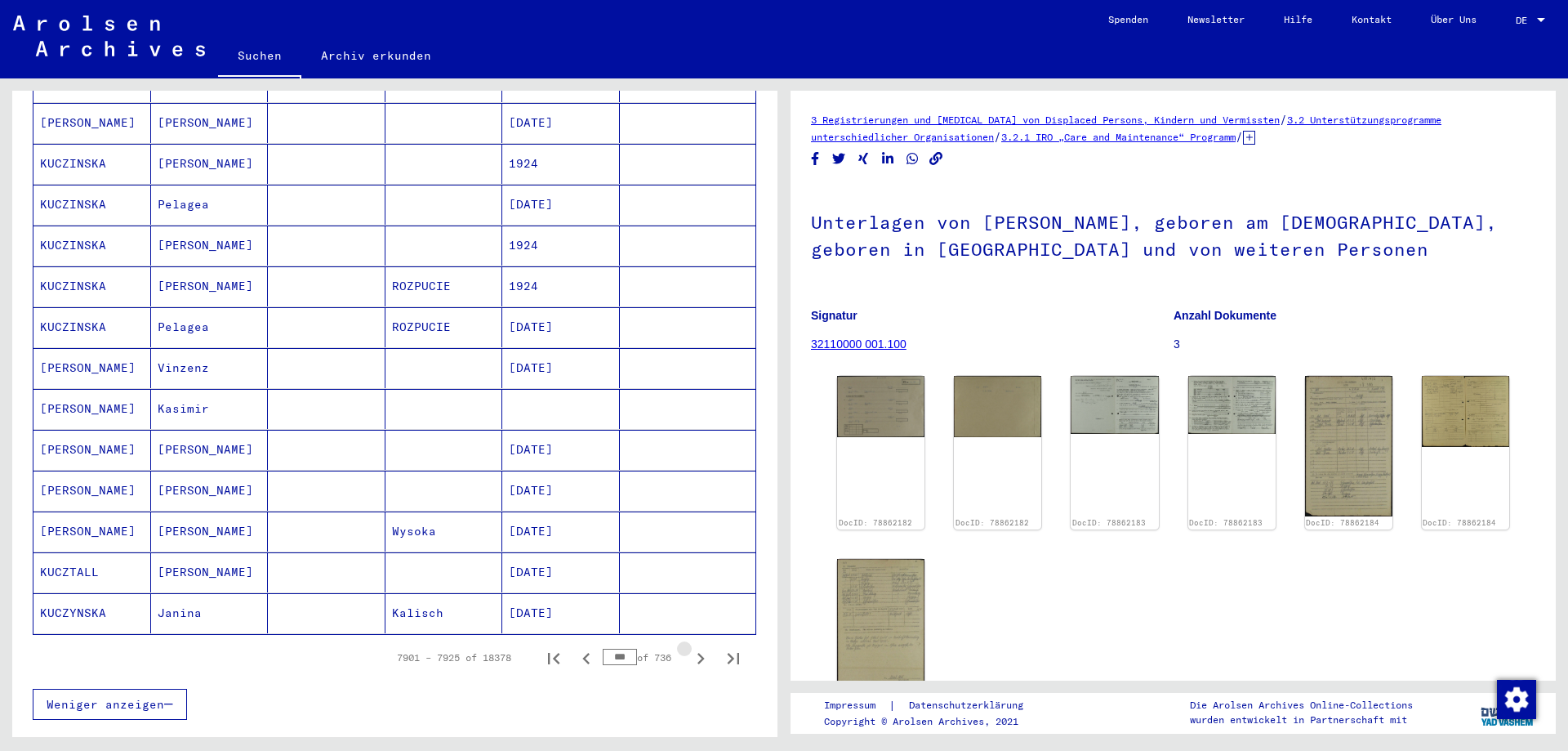
click at [690, 647] on icon "Next page" at bounding box center [700, 658] width 23 height 23
type input "***"
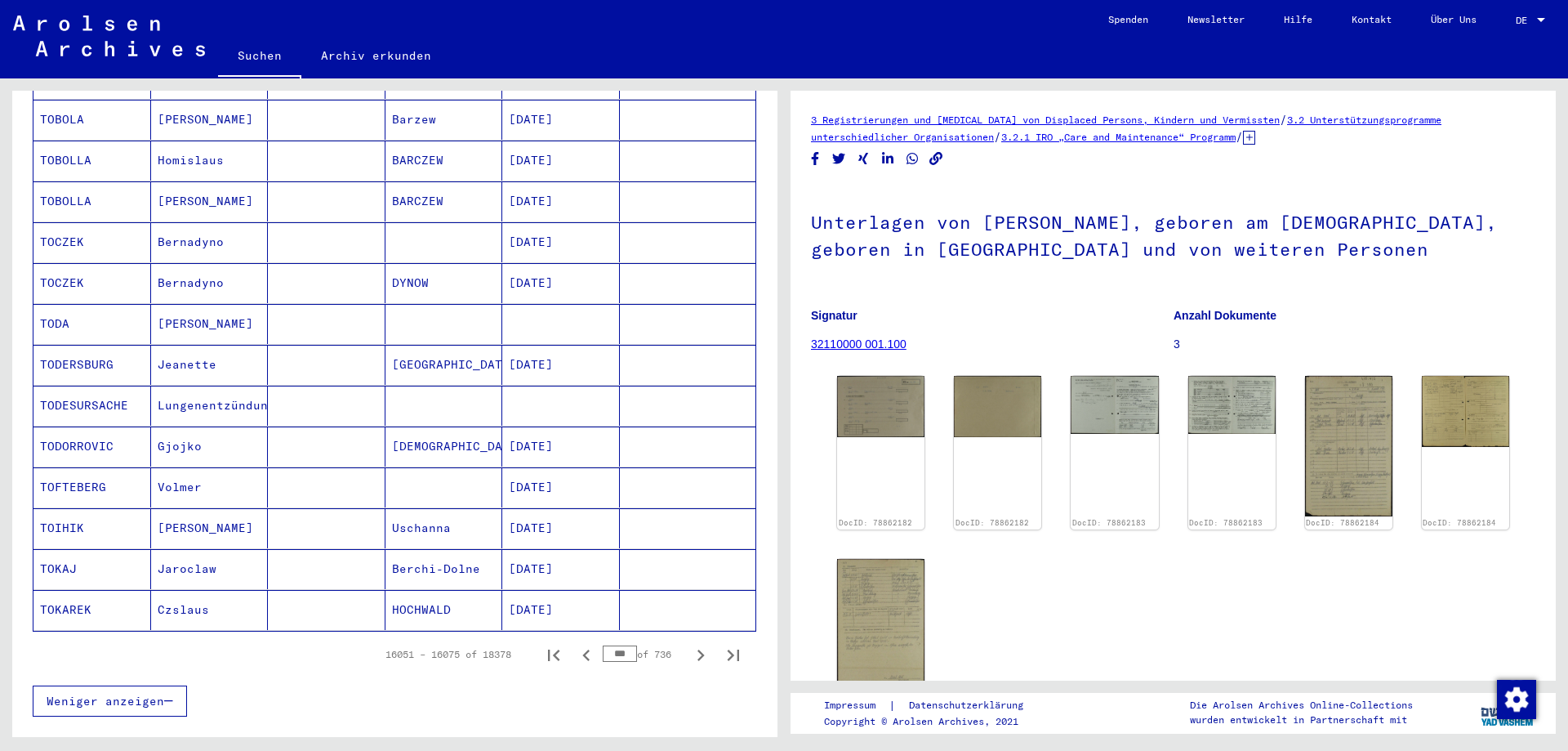
scroll to position [735, 0]
click at [728, 653] on icon "Last page" at bounding box center [733, 658] width 11 height 11
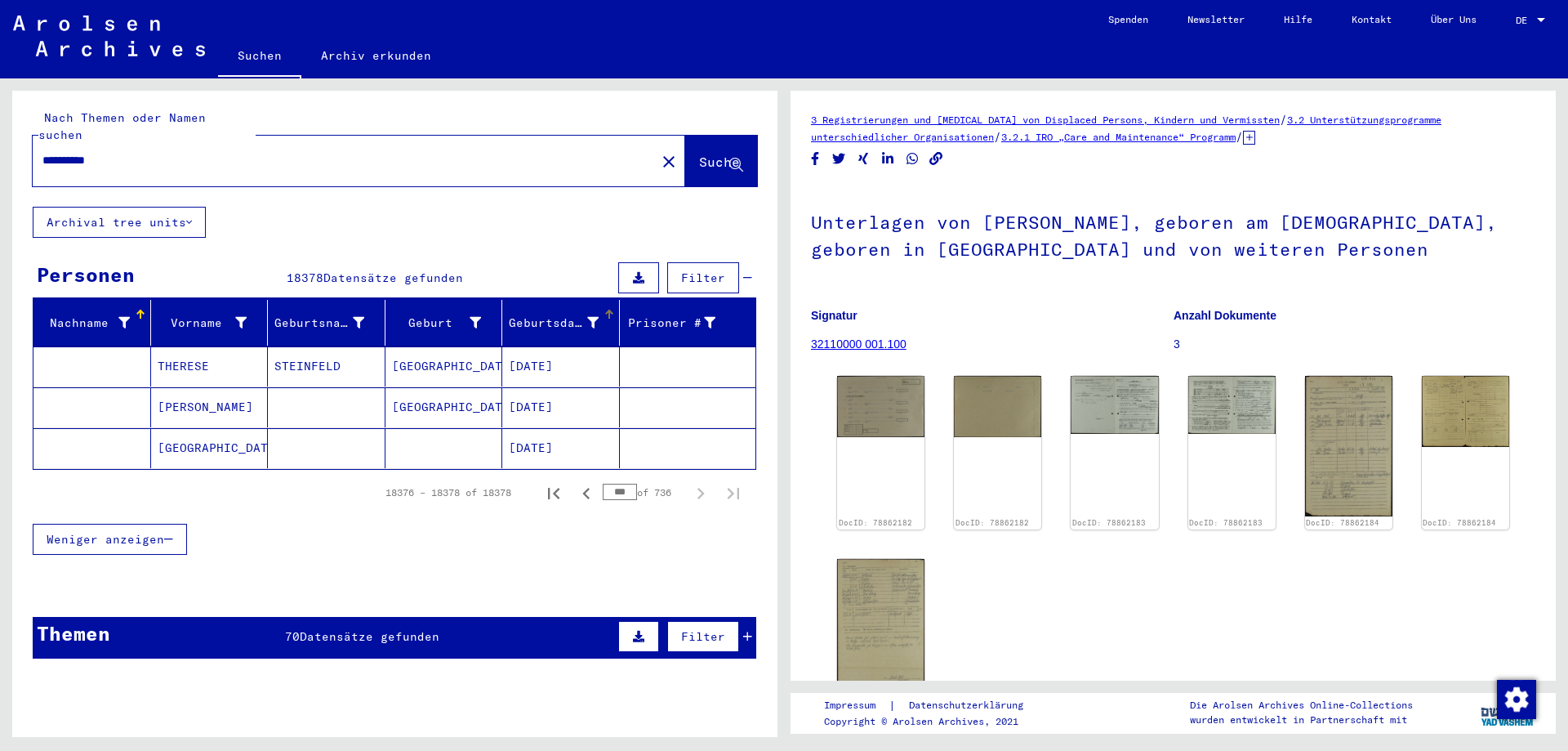
scroll to position [0, 0]
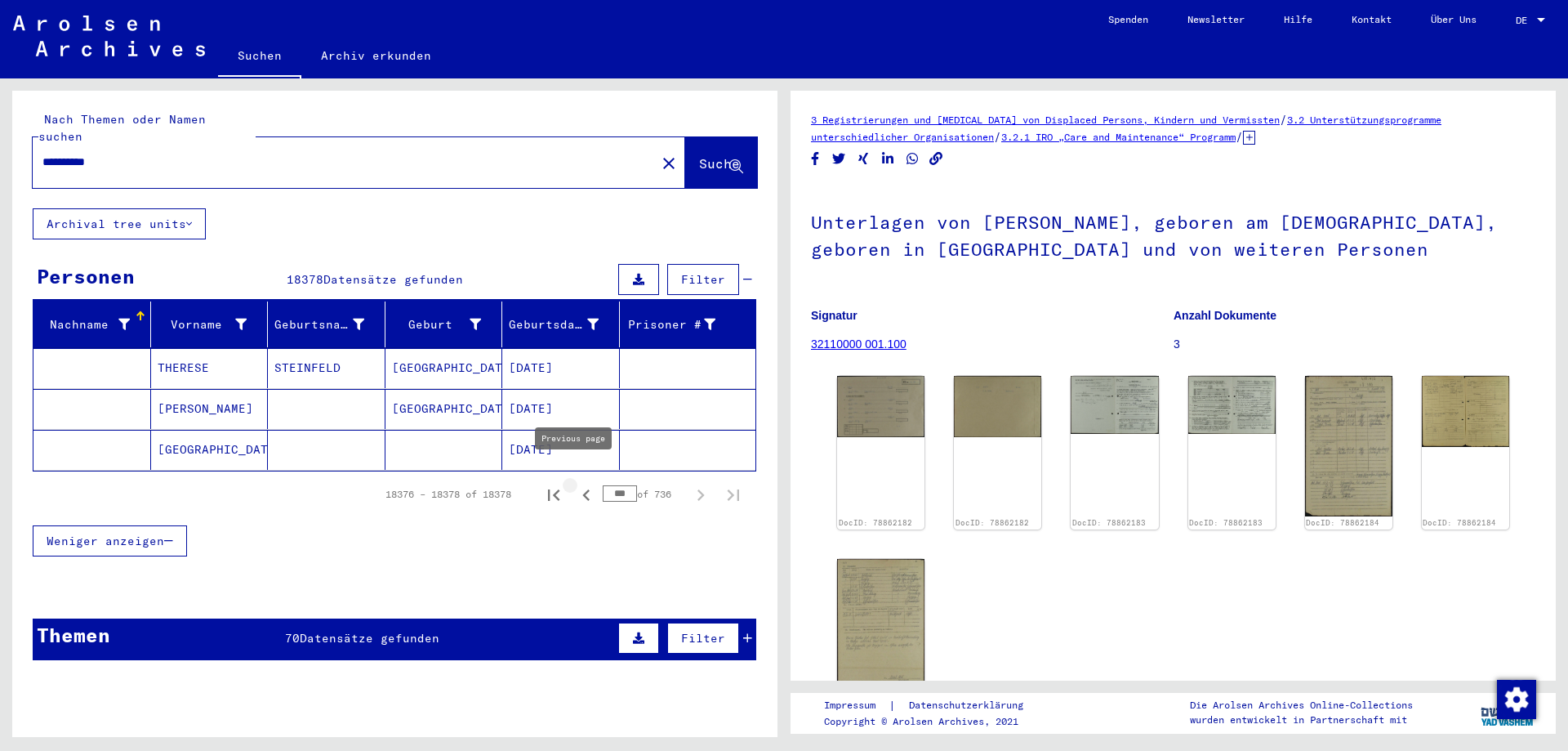
click at [582, 489] on icon "Previous page" at bounding box center [586, 494] width 7 height 11
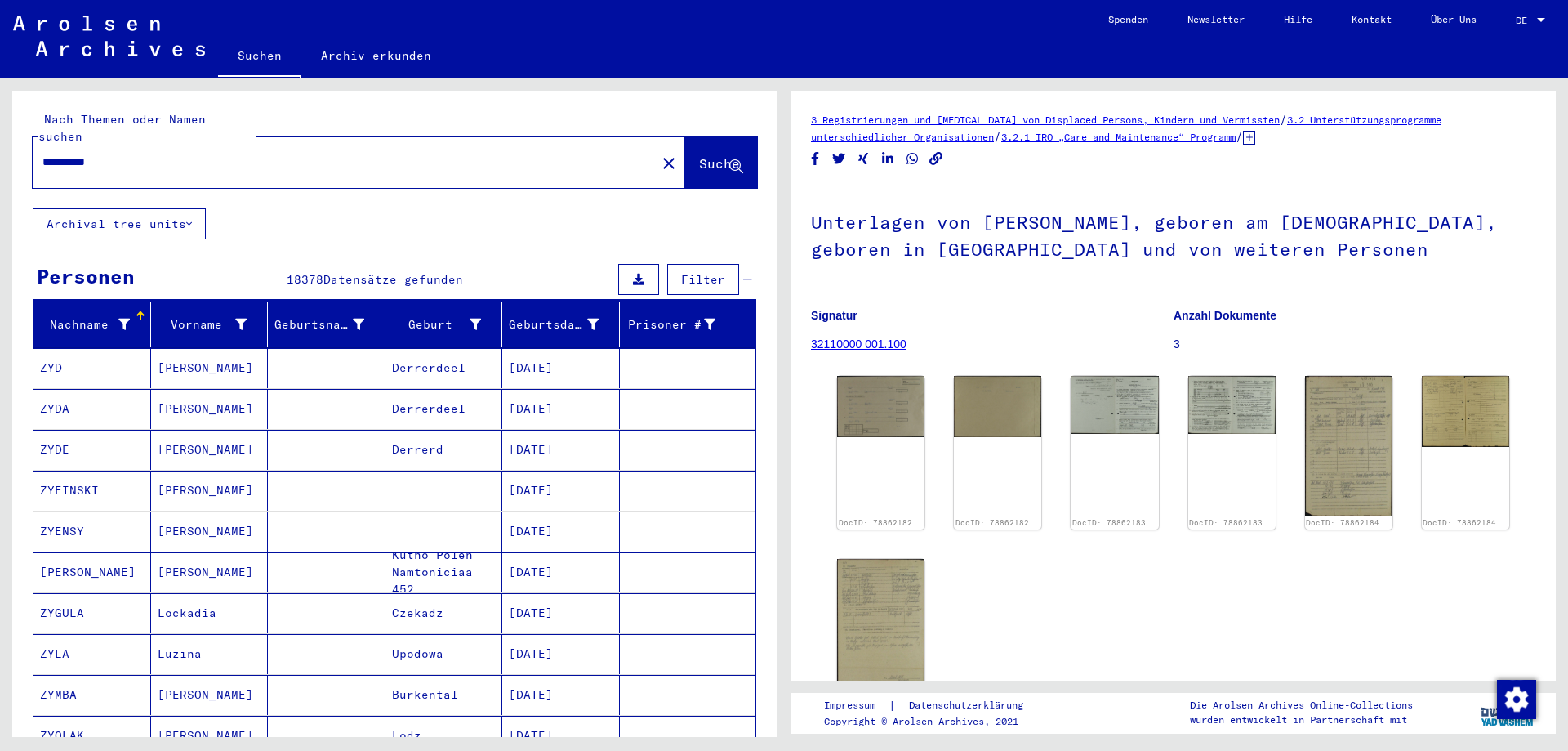
click at [573, 477] on mat-cell "08/01/1898" at bounding box center [561, 490] width 118 height 40
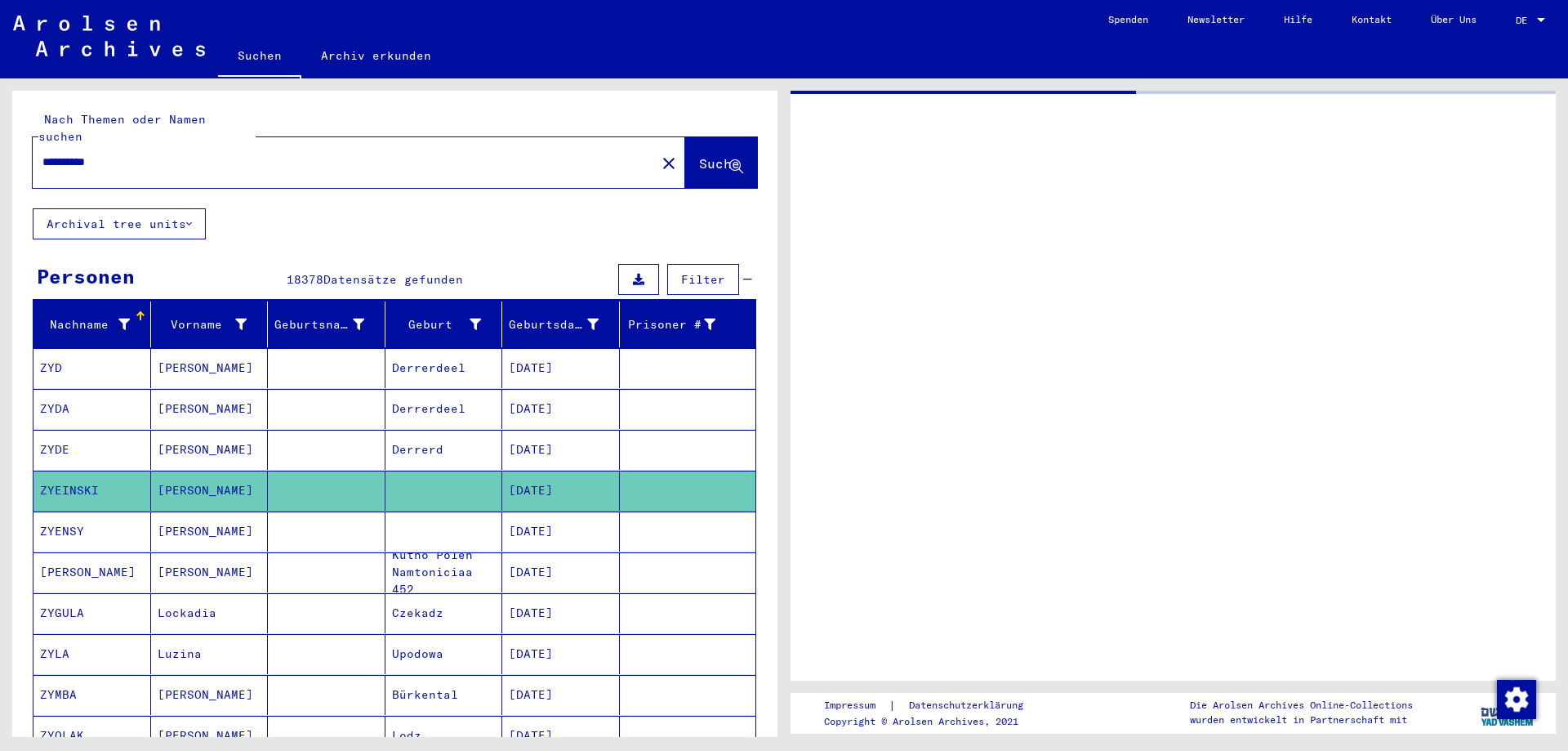
click at [573, 477] on mat-cell "08/01/1898" at bounding box center [561, 490] width 118 height 40
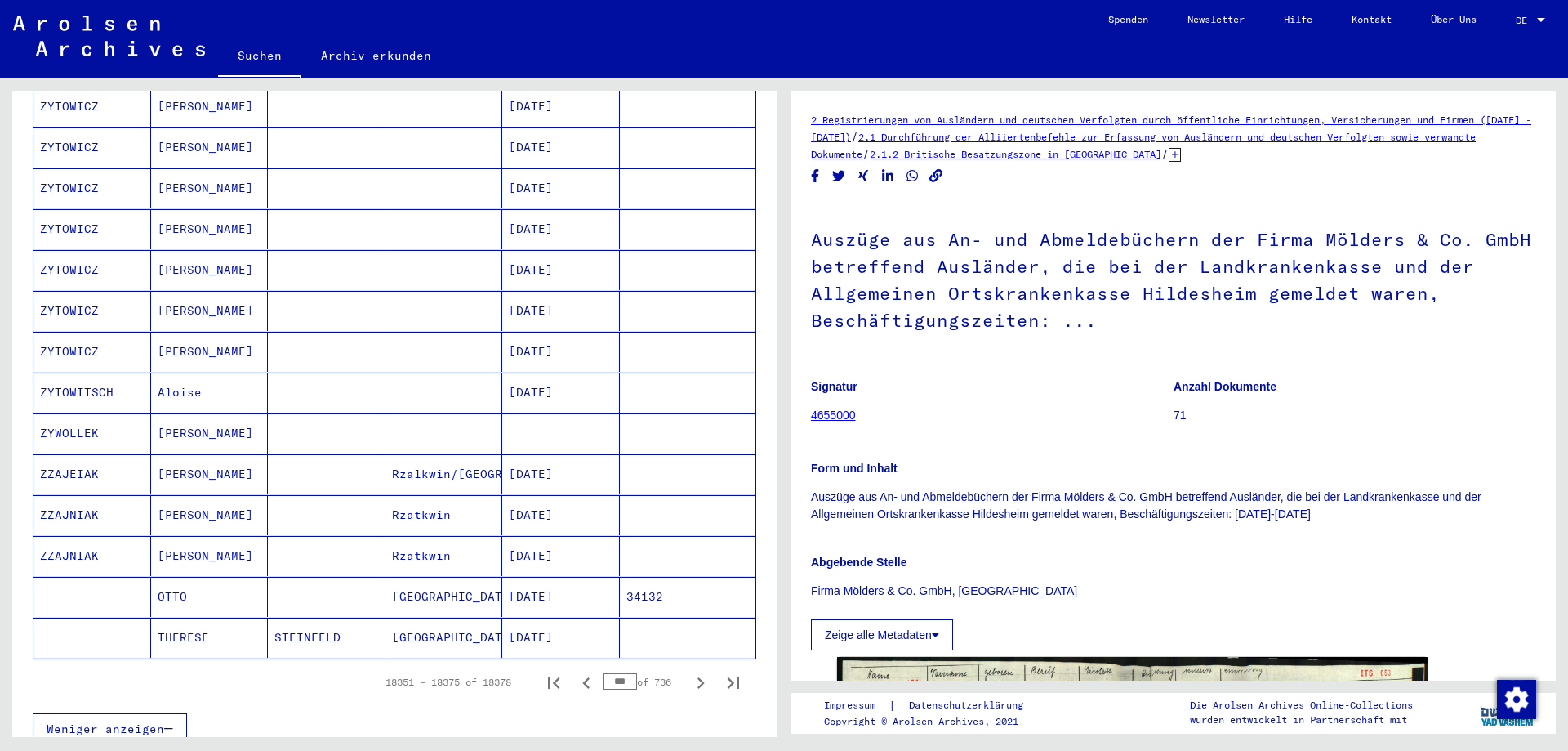
scroll to position [735, 0]
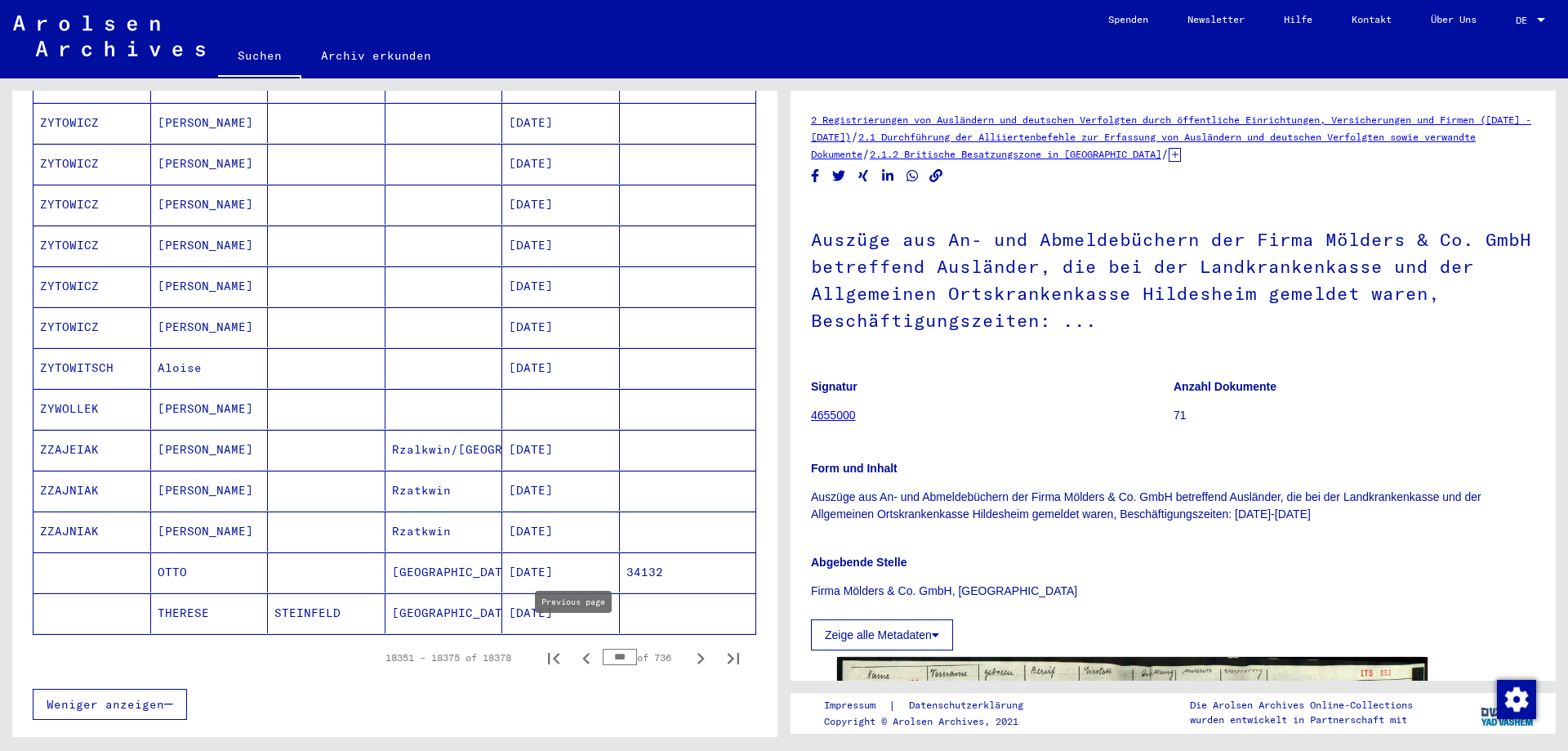
click at [575, 647] on icon "Previous page" at bounding box center [587, 658] width 23 height 23
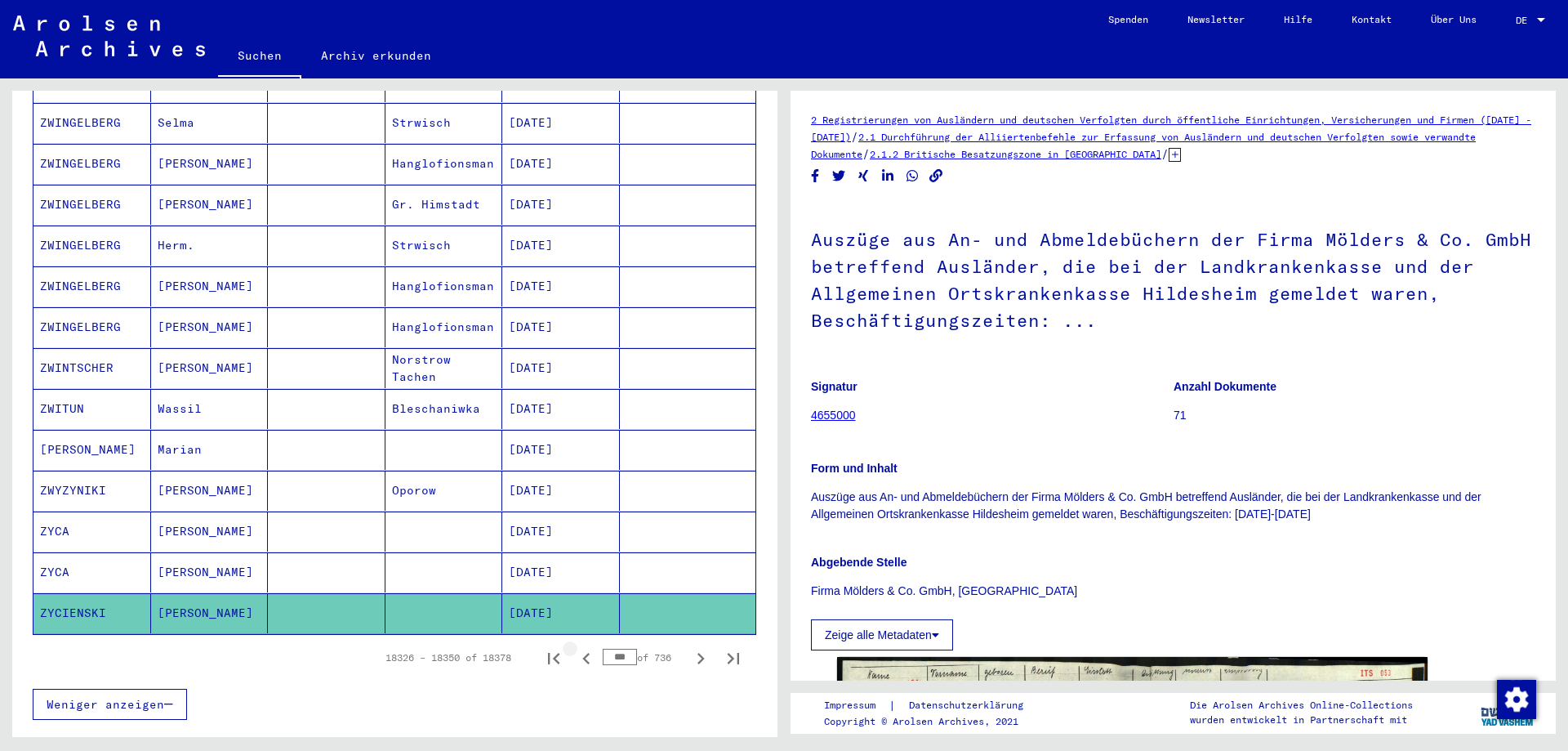
click at [575, 647] on icon "Previous page" at bounding box center [587, 658] width 23 height 23
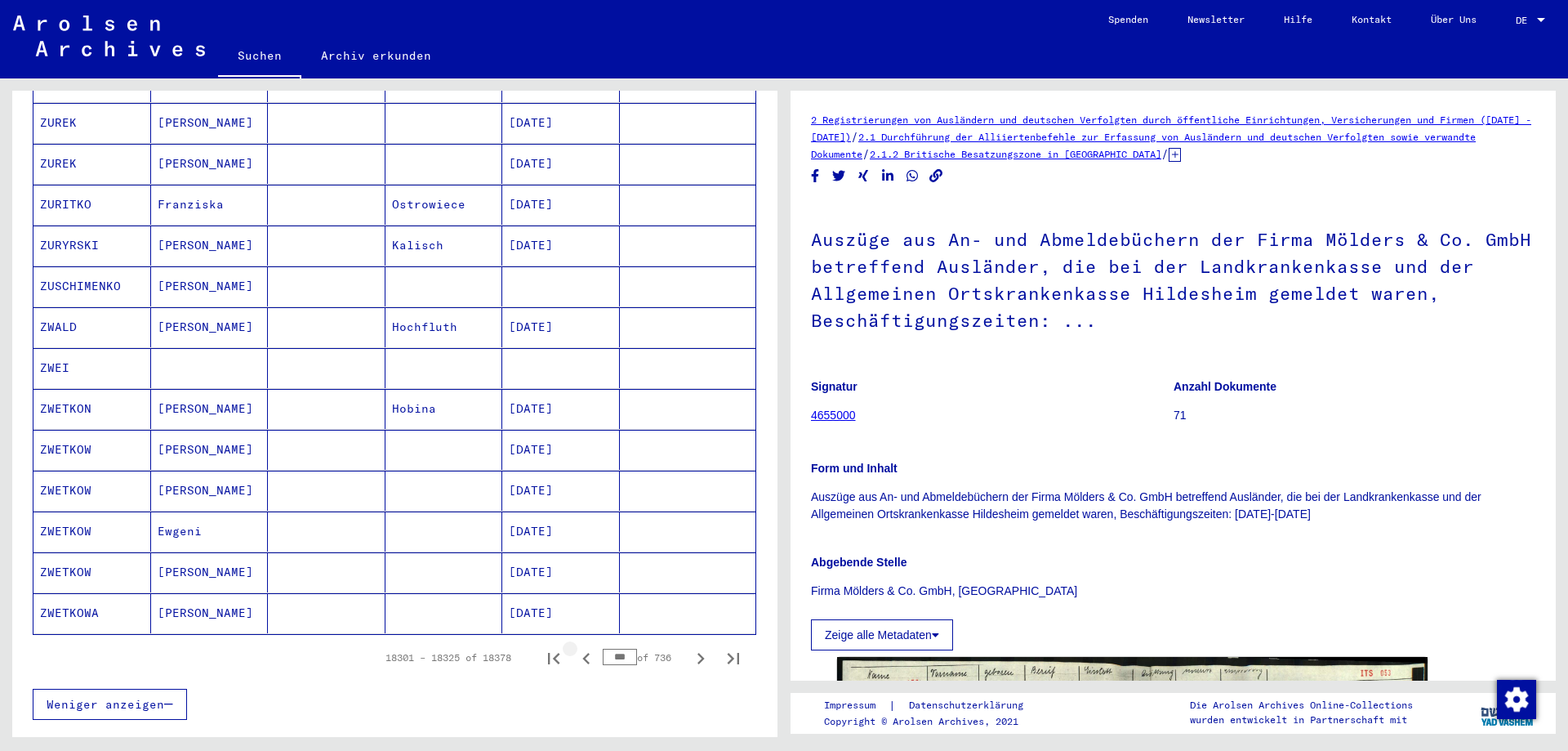
click at [575, 647] on icon "Previous page" at bounding box center [587, 658] width 23 height 23
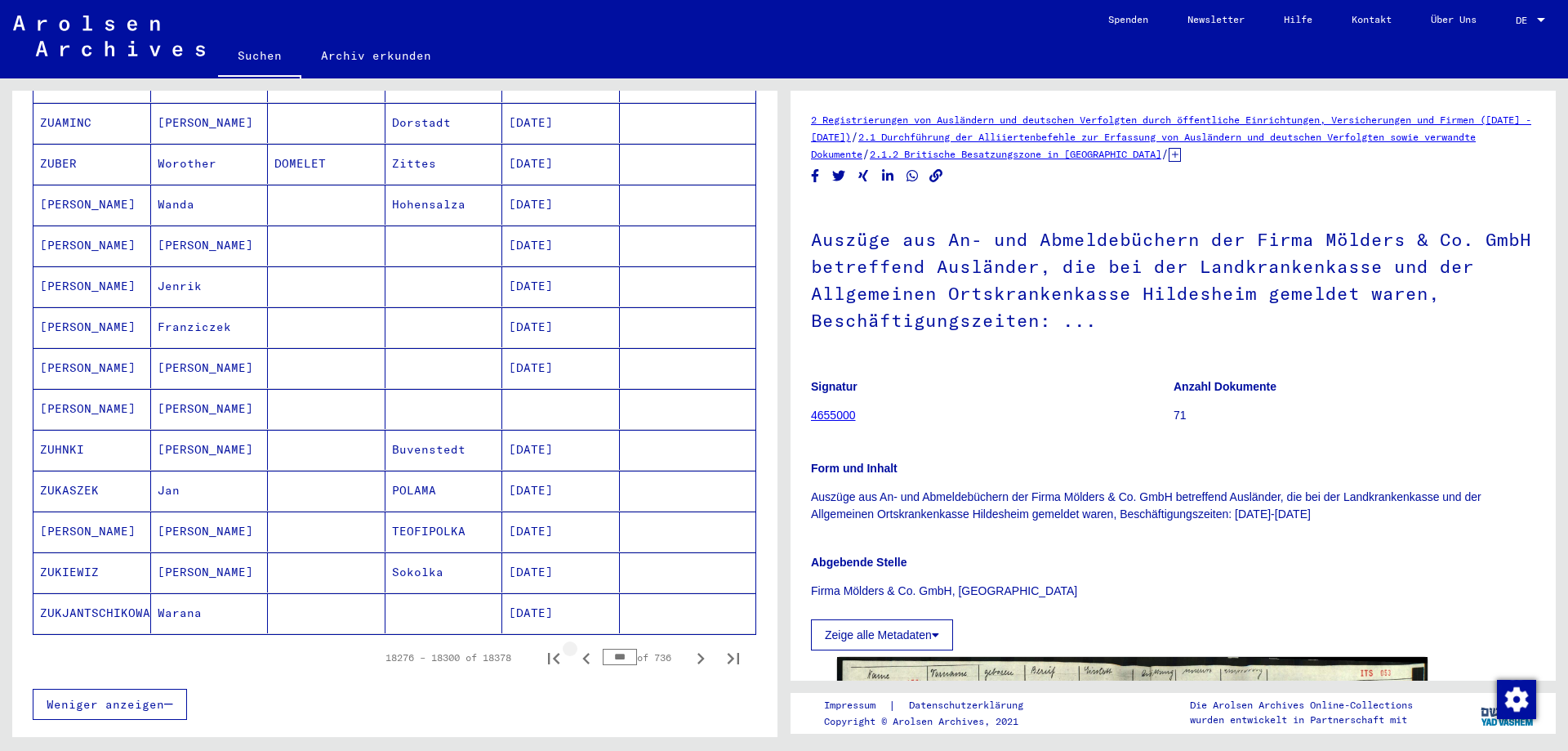
click at [575, 647] on icon "Previous page" at bounding box center [587, 658] width 23 height 23
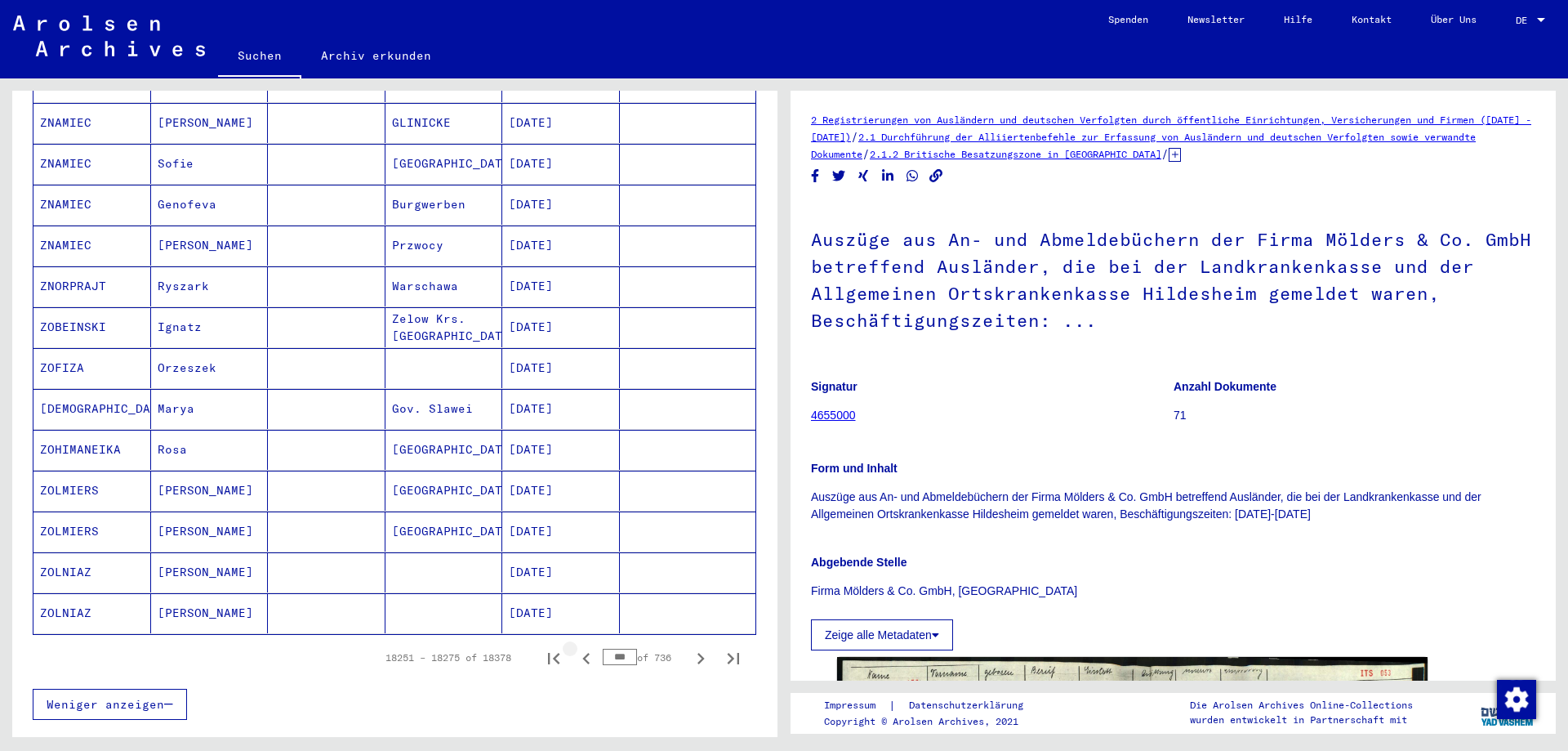
click at [575, 647] on icon "Previous page" at bounding box center [587, 658] width 23 height 23
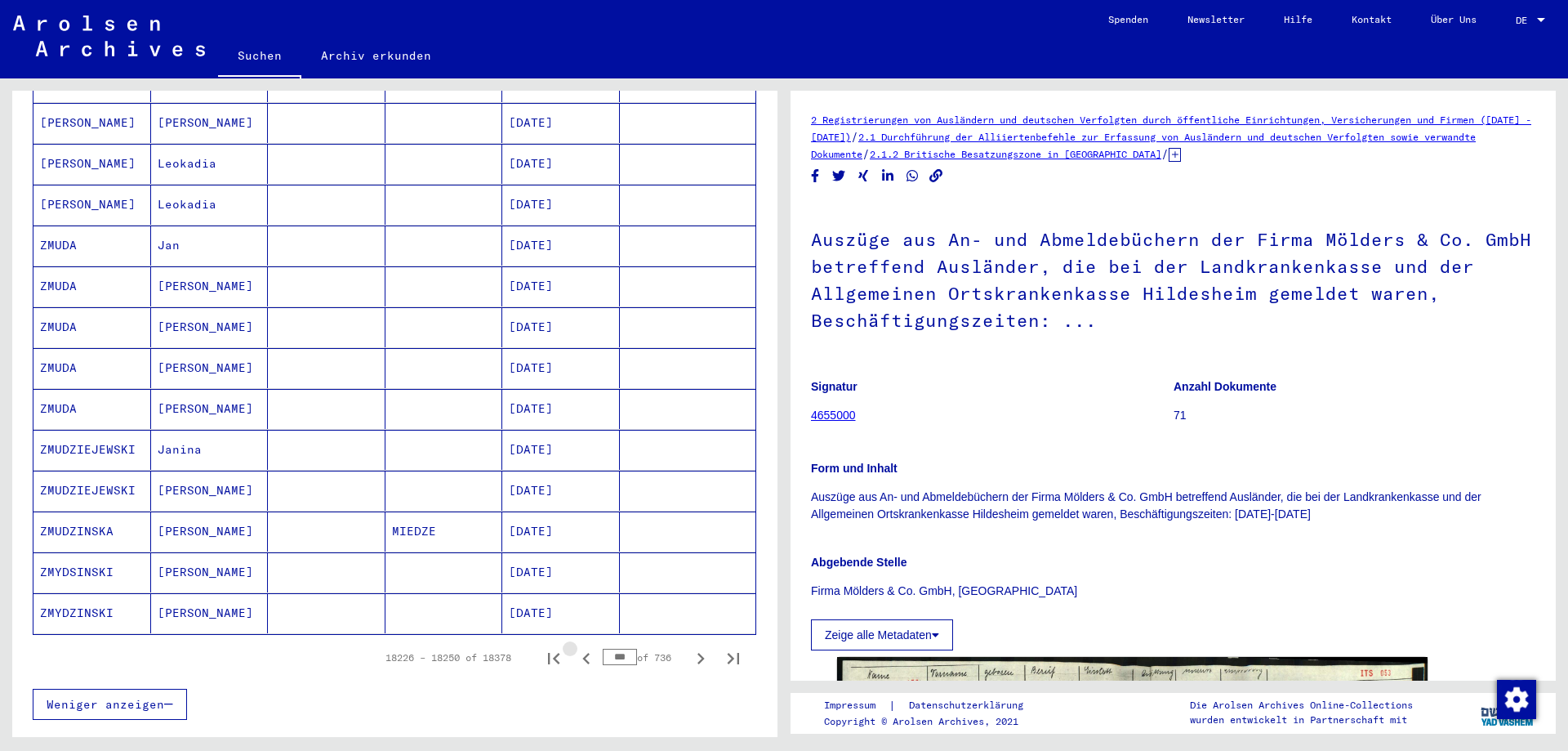
click at [575, 647] on icon "Previous page" at bounding box center [587, 658] width 23 height 23
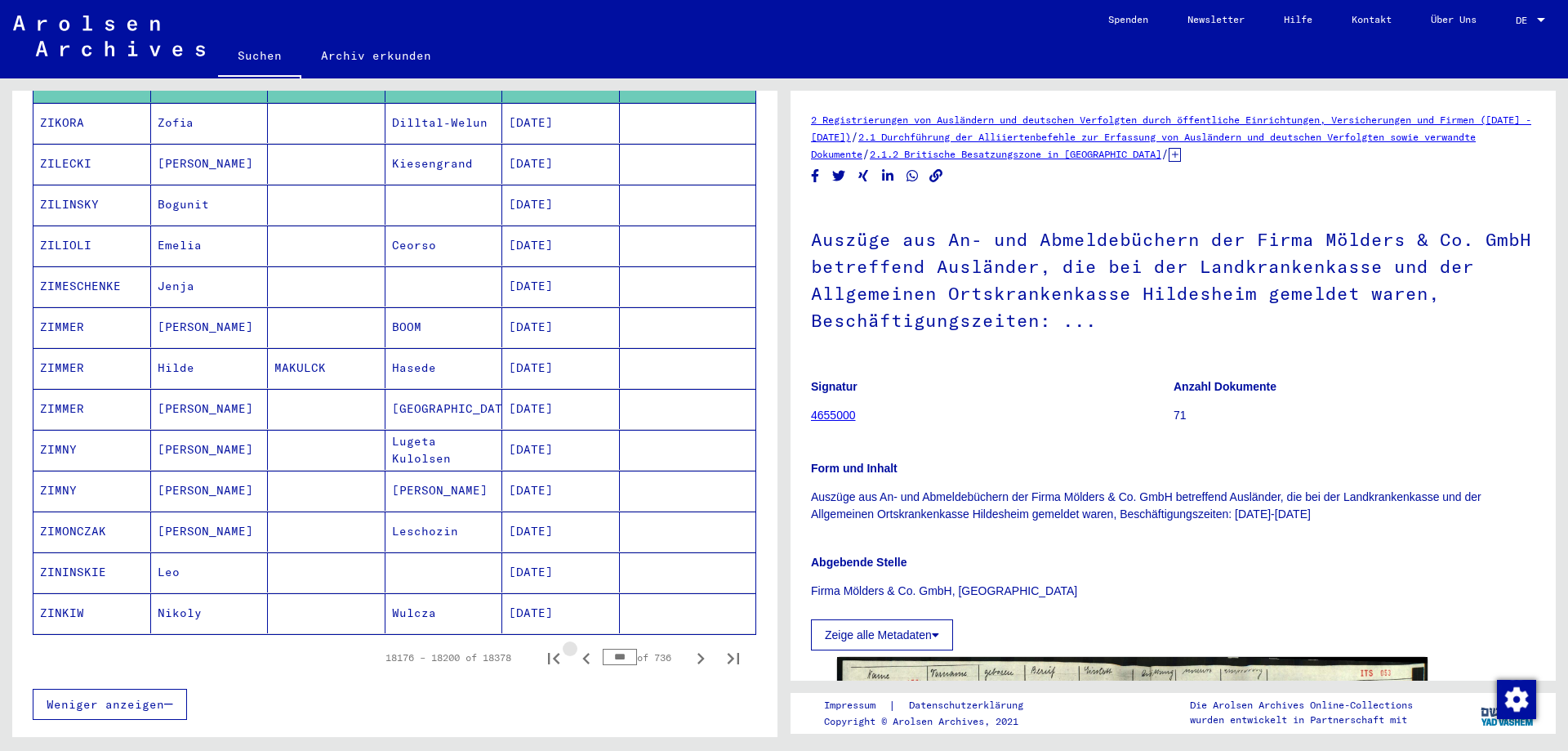
click at [575, 647] on icon "Previous page" at bounding box center [587, 658] width 23 height 23
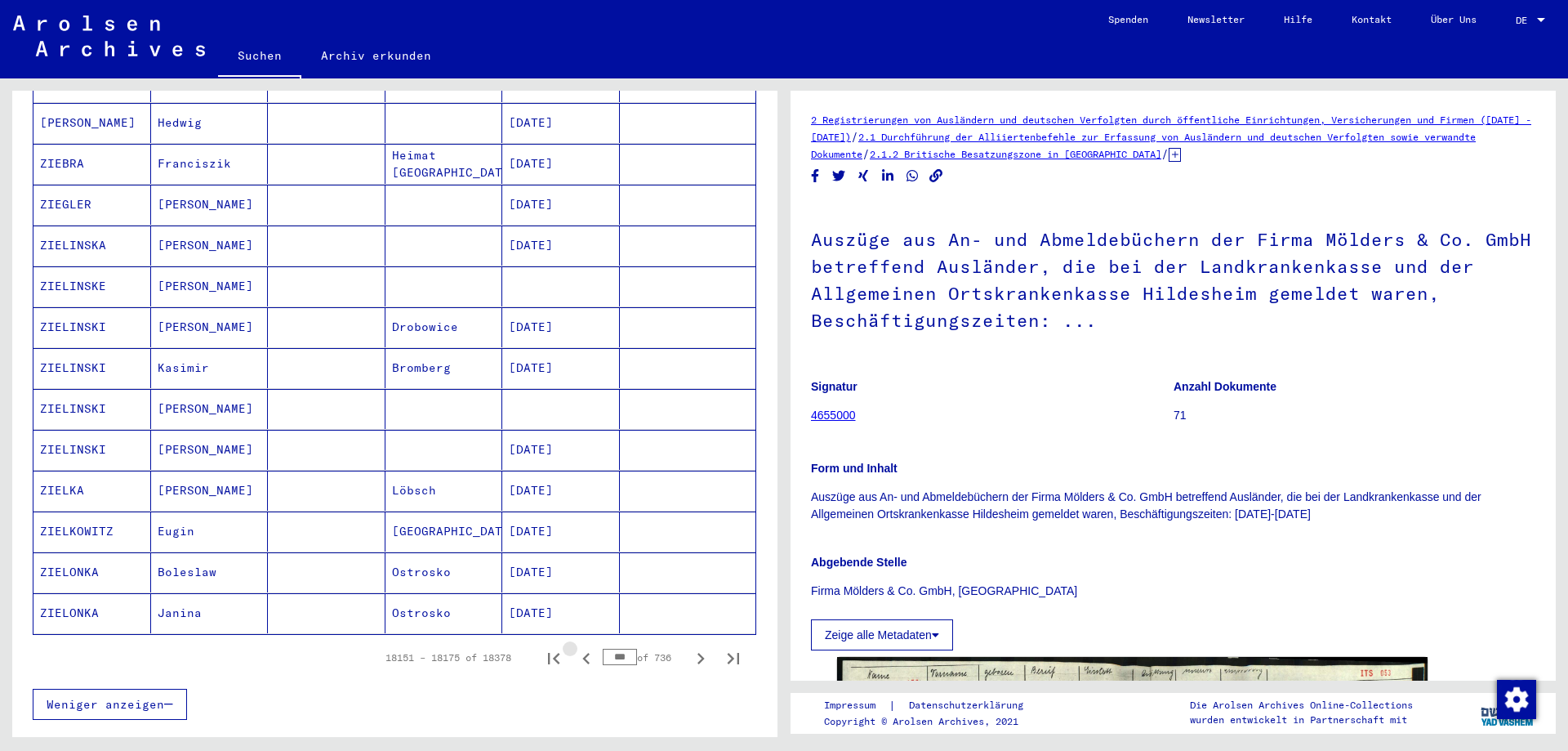
click at [575, 647] on icon "Previous page" at bounding box center [587, 658] width 23 height 23
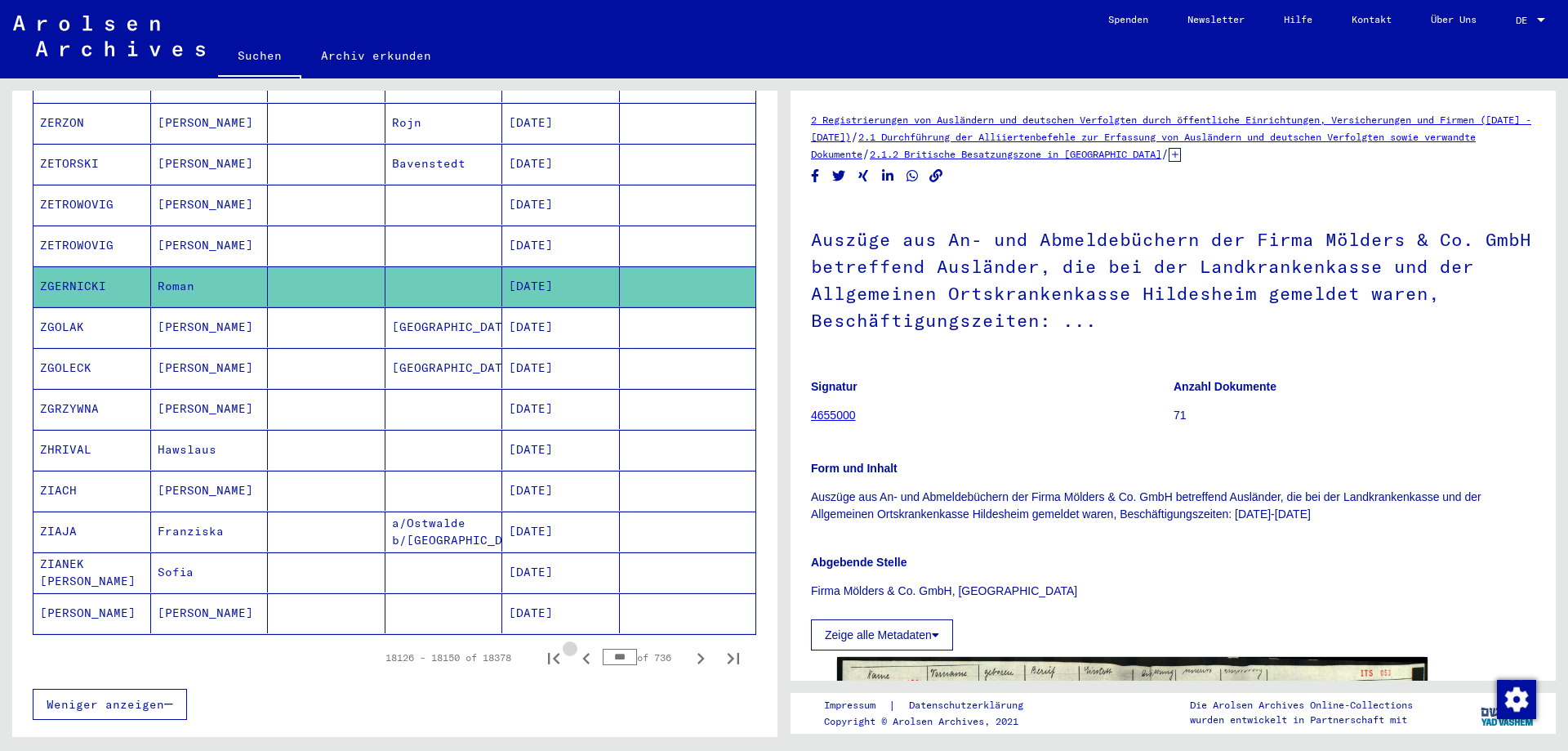
click at [575, 647] on icon "Previous page" at bounding box center [587, 658] width 23 height 23
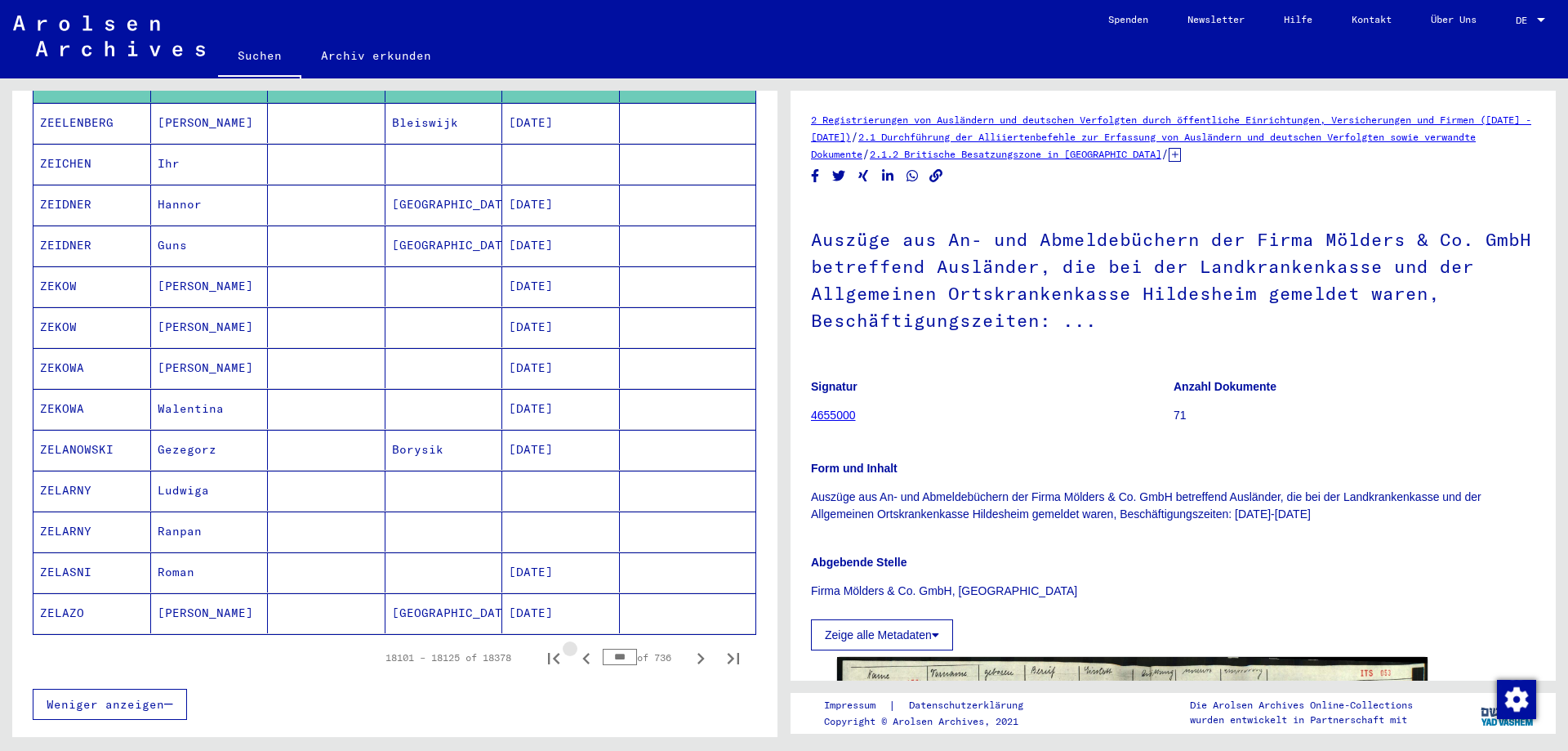
click at [575, 647] on icon "Previous page" at bounding box center [587, 658] width 23 height 23
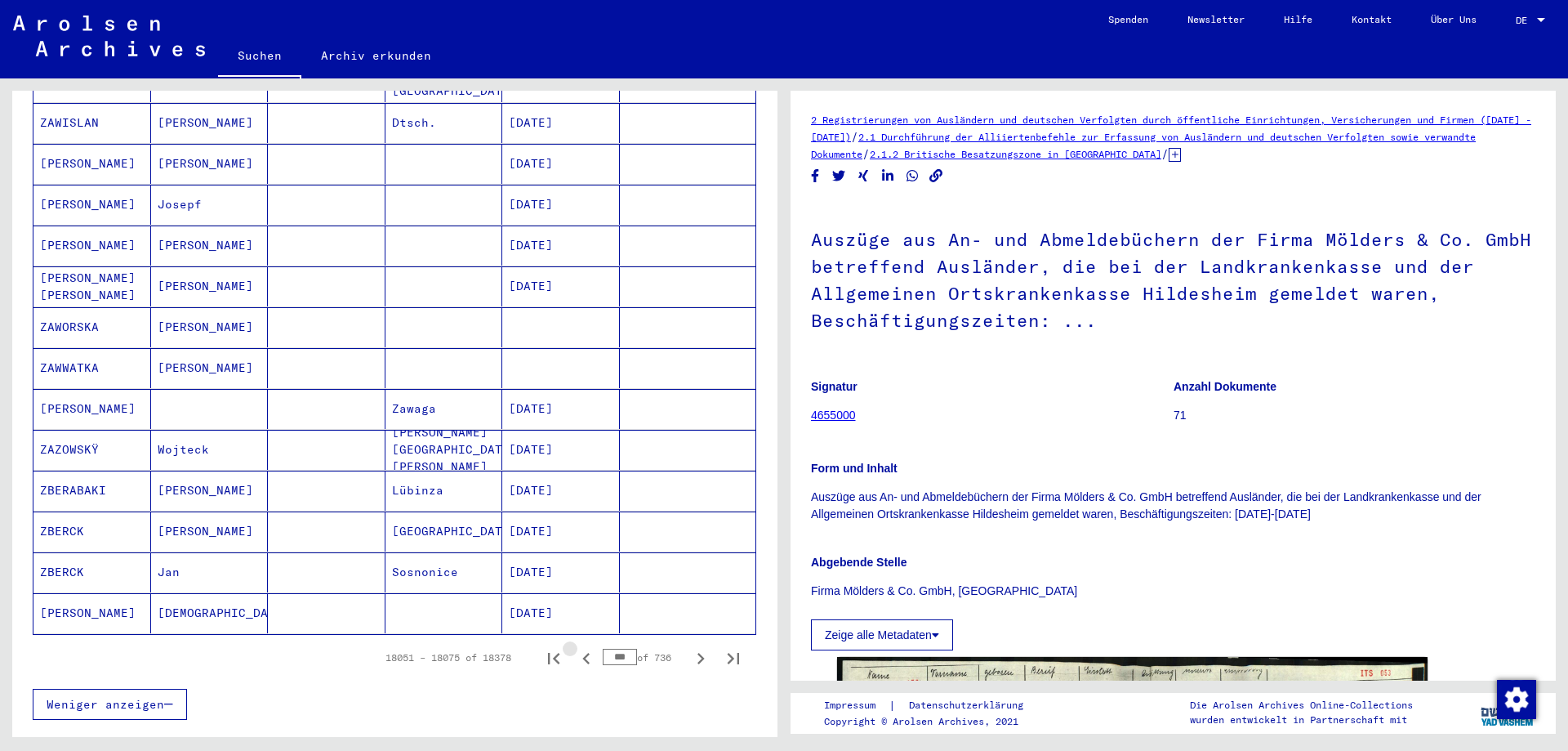
click at [575, 647] on icon "Previous page" at bounding box center [587, 658] width 23 height 23
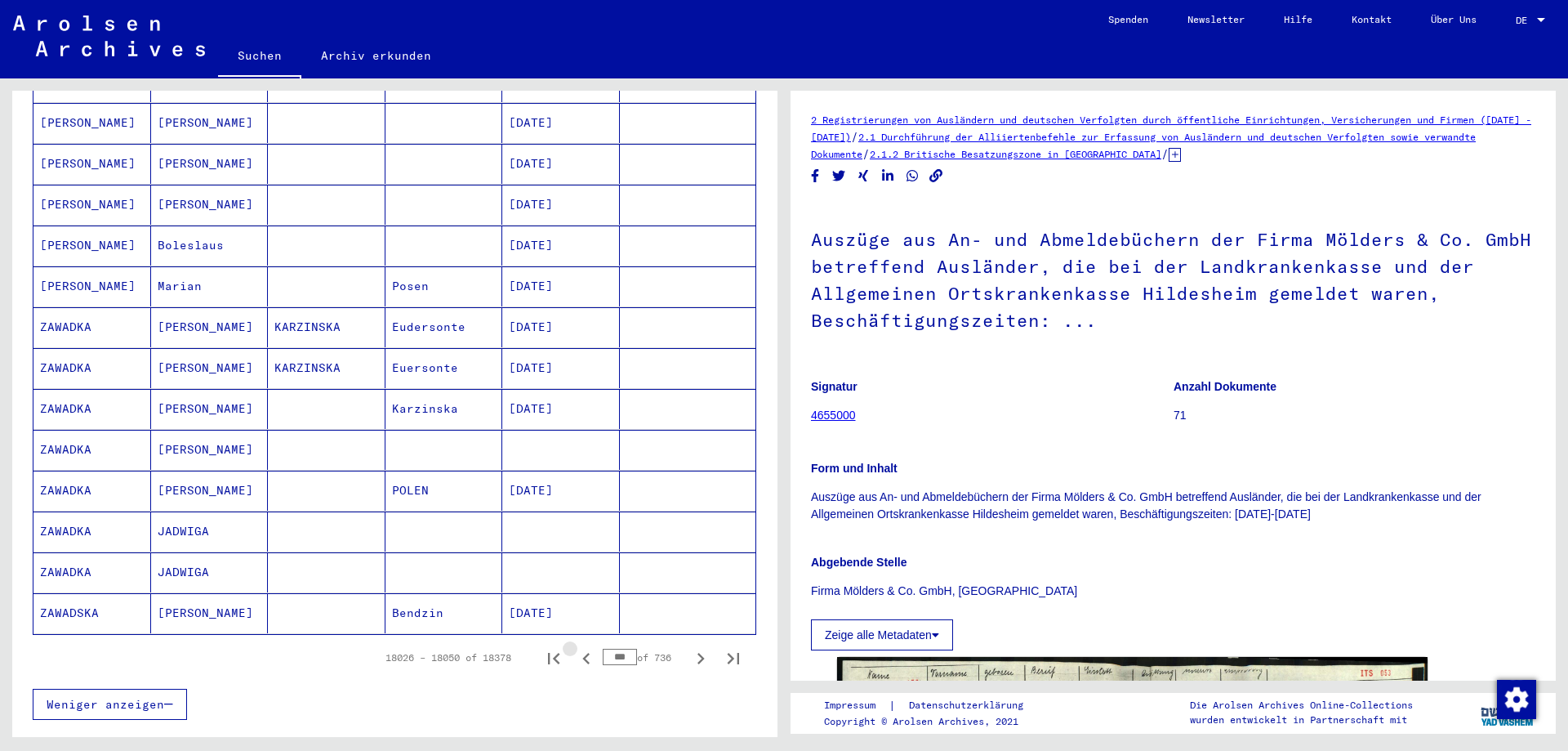
click at [575, 647] on icon "Previous page" at bounding box center [587, 658] width 23 height 23
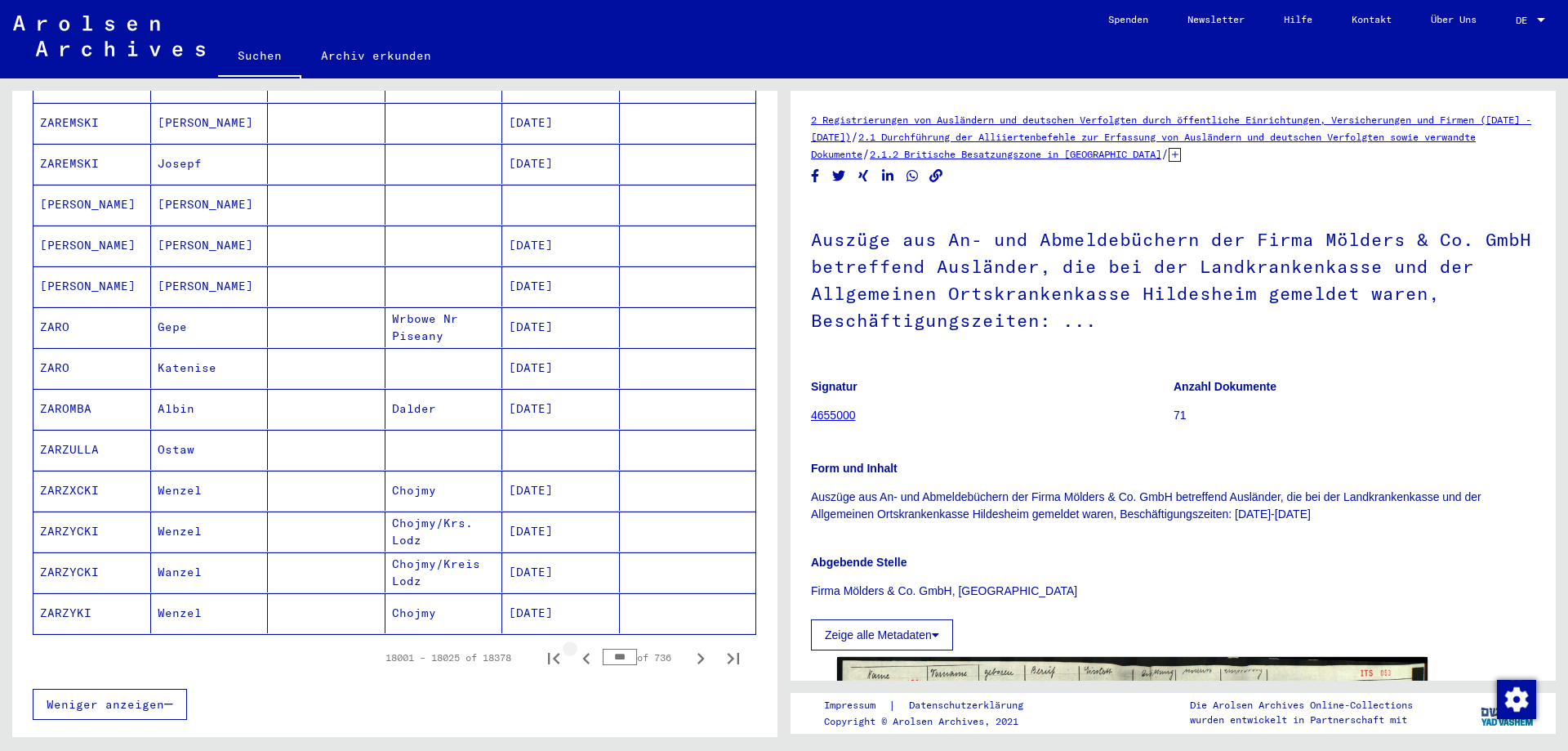
click at [575, 647] on icon "Previous page" at bounding box center [587, 658] width 23 height 23
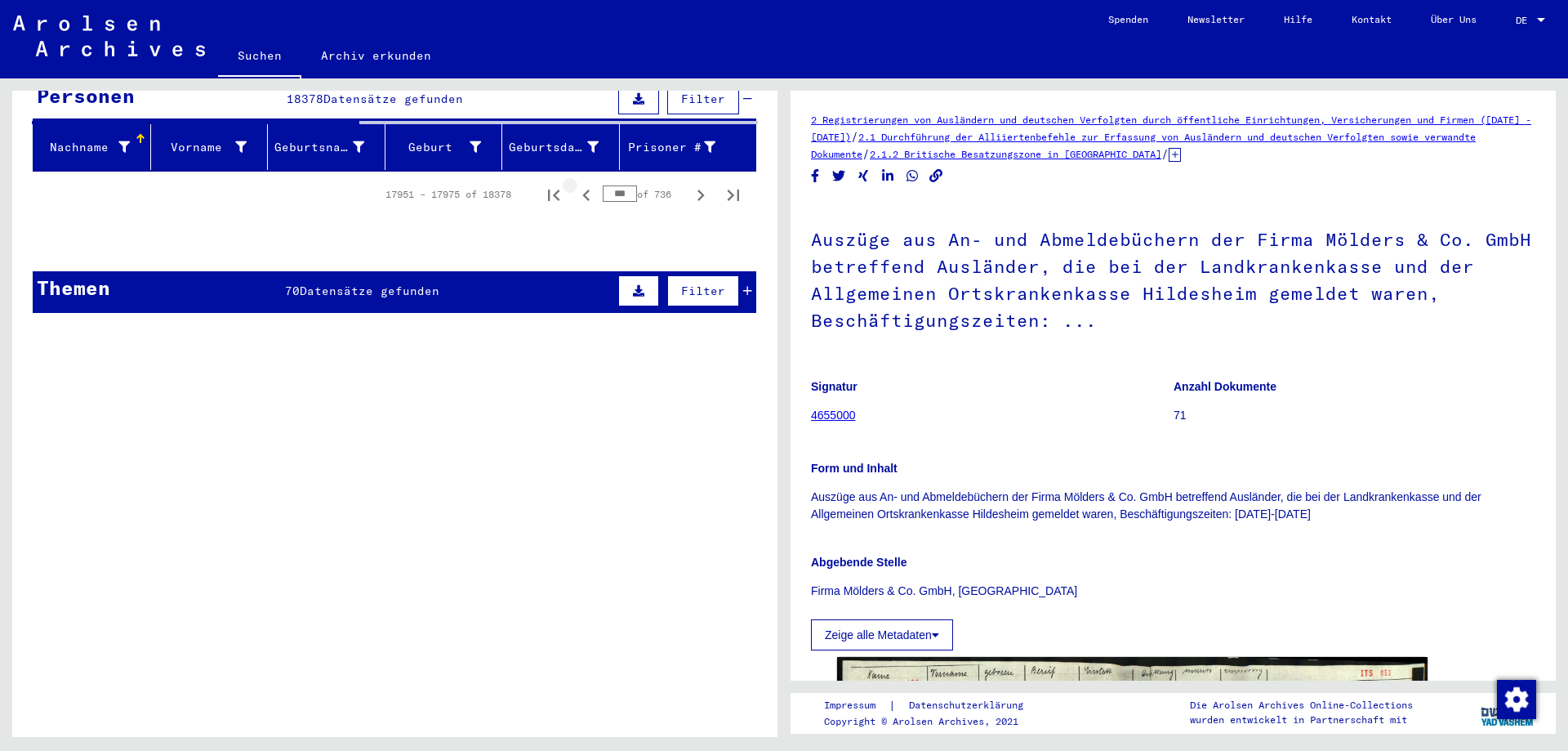
click at [569, 656] on div "Inhaftierungsdokumente > Lager und Ghettos > Konzentrationslager [GEOGRAPHIC_DA…" at bounding box center [431, 667] width 537 height 23
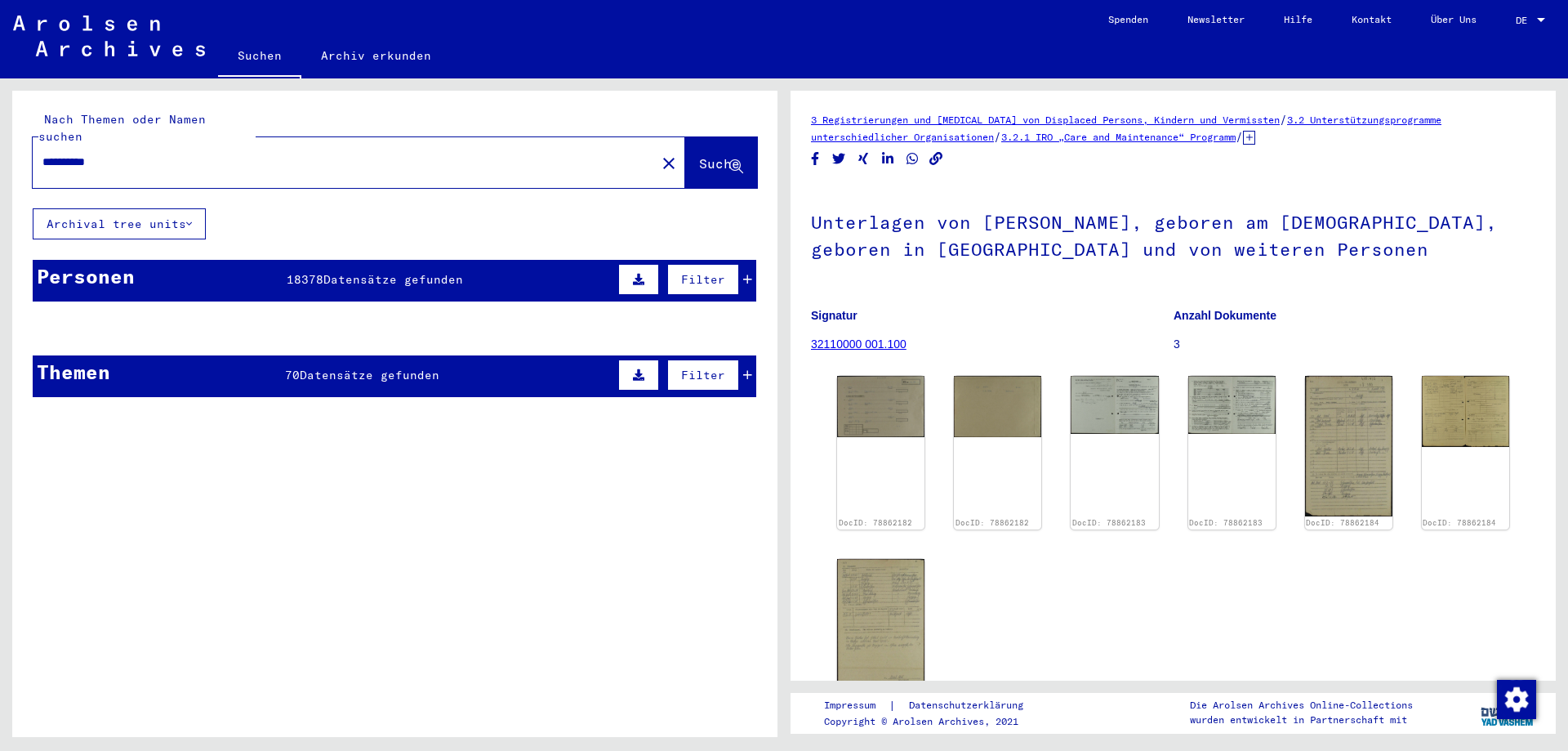
click at [364, 355] on mat-cell at bounding box center [327, 368] width 118 height 40
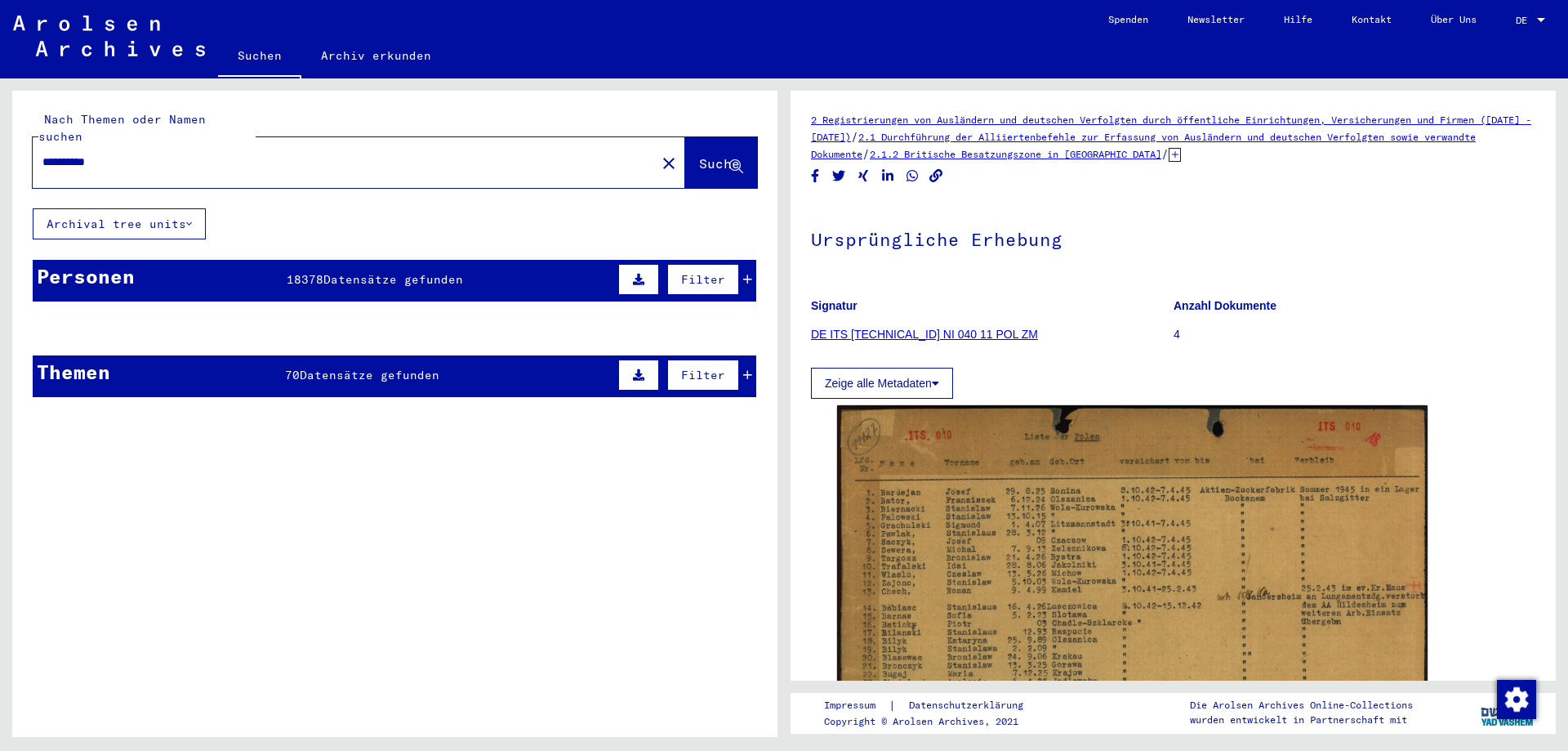
drag, startPoint x: 281, startPoint y: 355, endPoint x: 374, endPoint y: 368, distance: 93.9
click at [374, 368] on mat-cell at bounding box center [327, 368] width 118 height 40
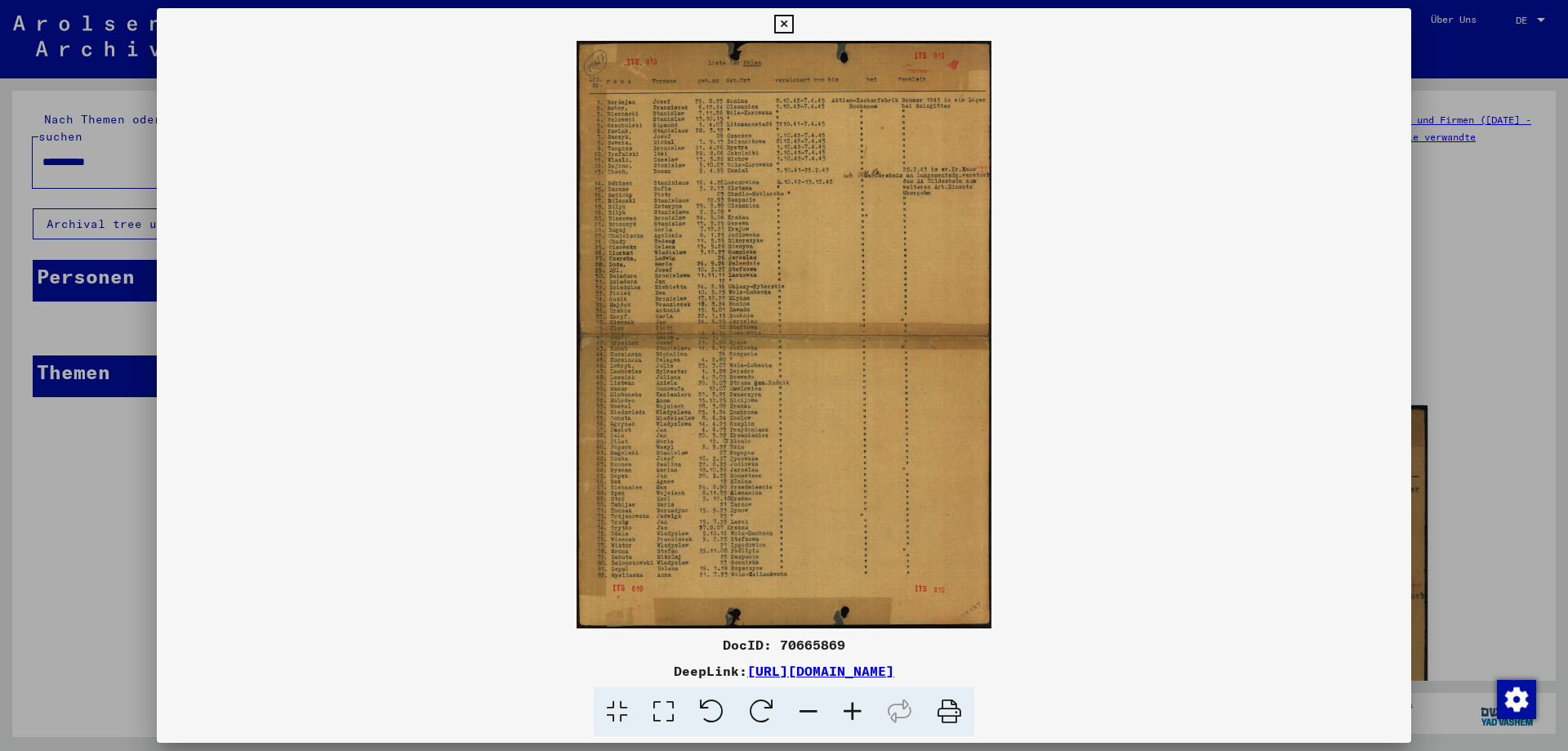
click at [850, 715] on icon at bounding box center [853, 712] width 44 height 50
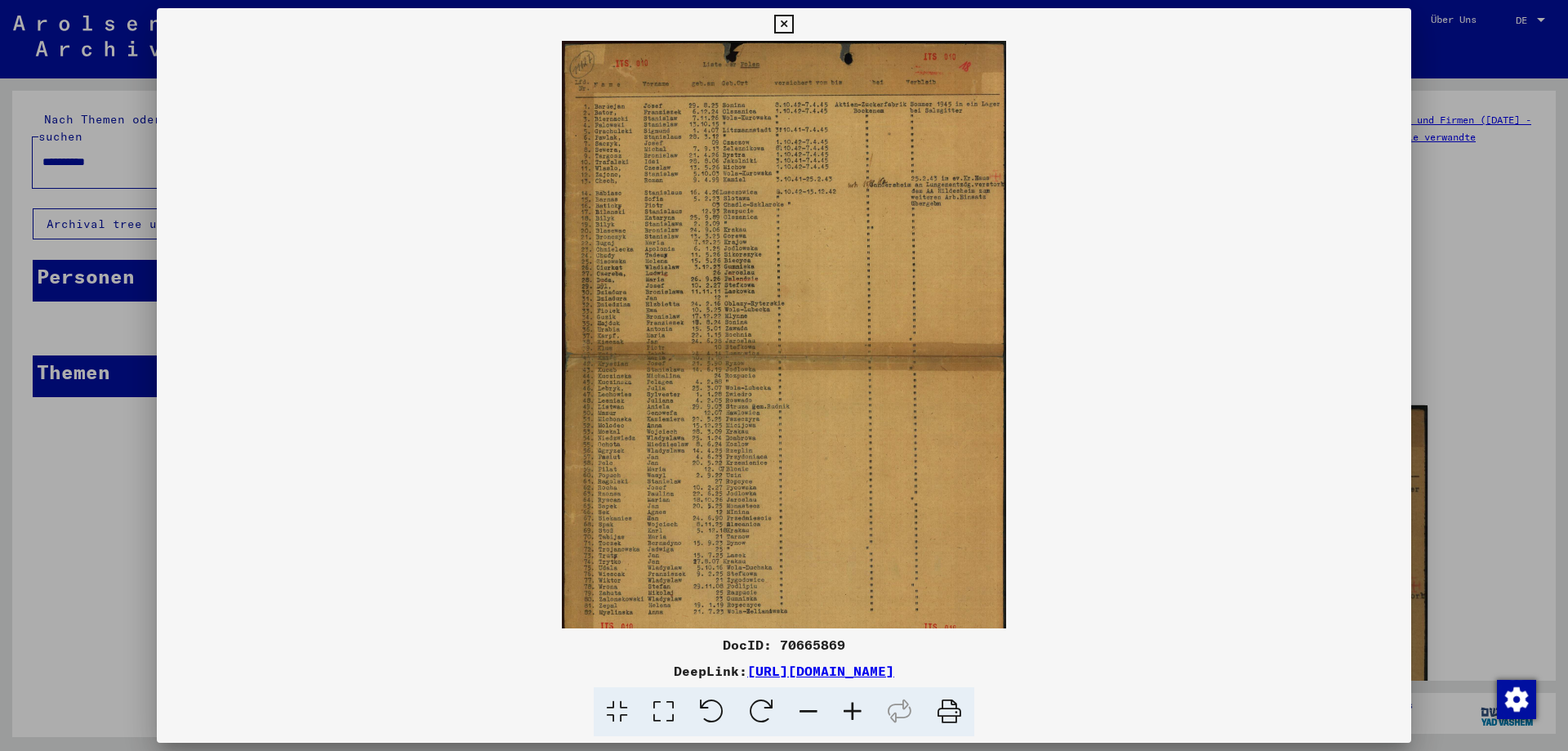
click at [851, 715] on icon at bounding box center [853, 712] width 44 height 50
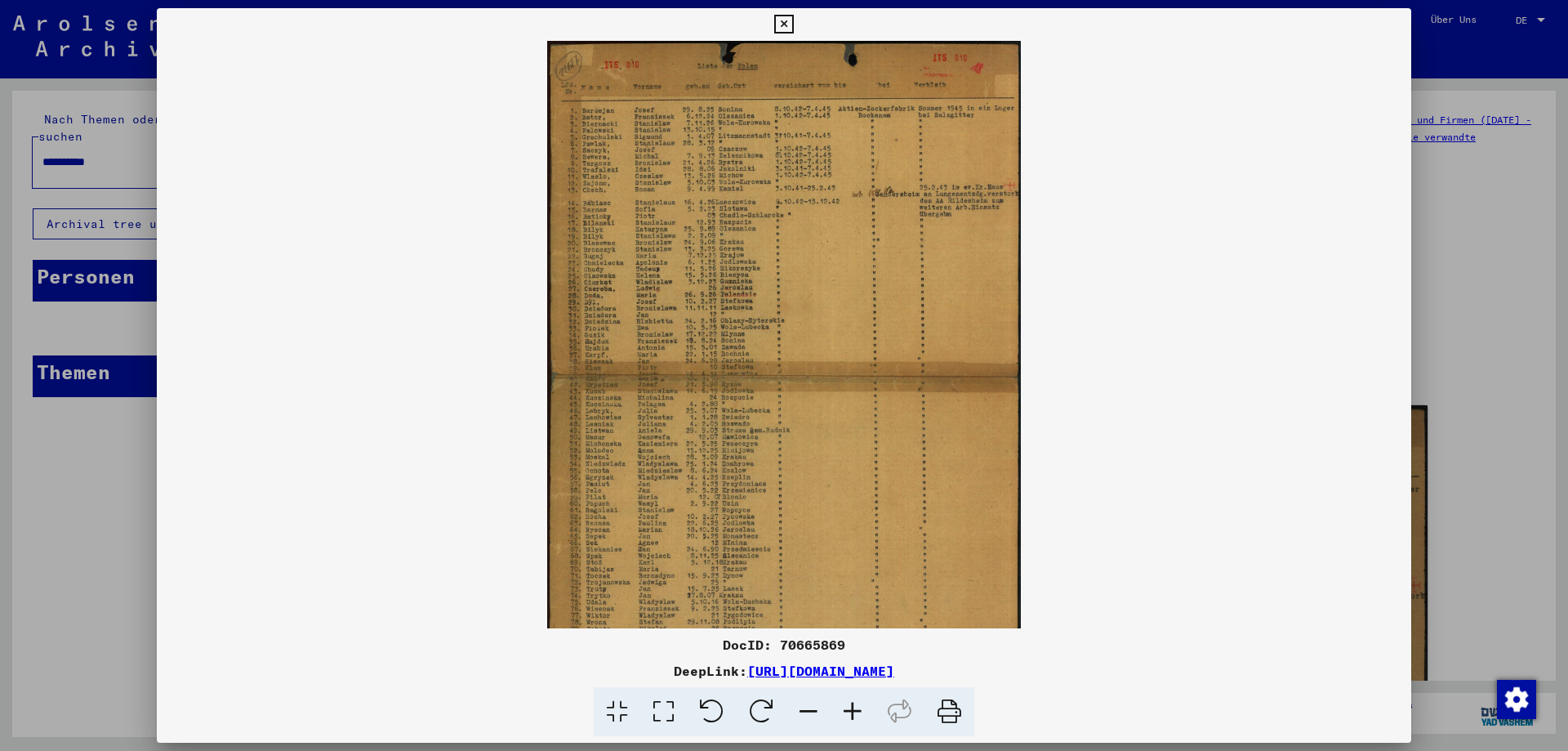
click at [853, 715] on icon at bounding box center [853, 712] width 44 height 50
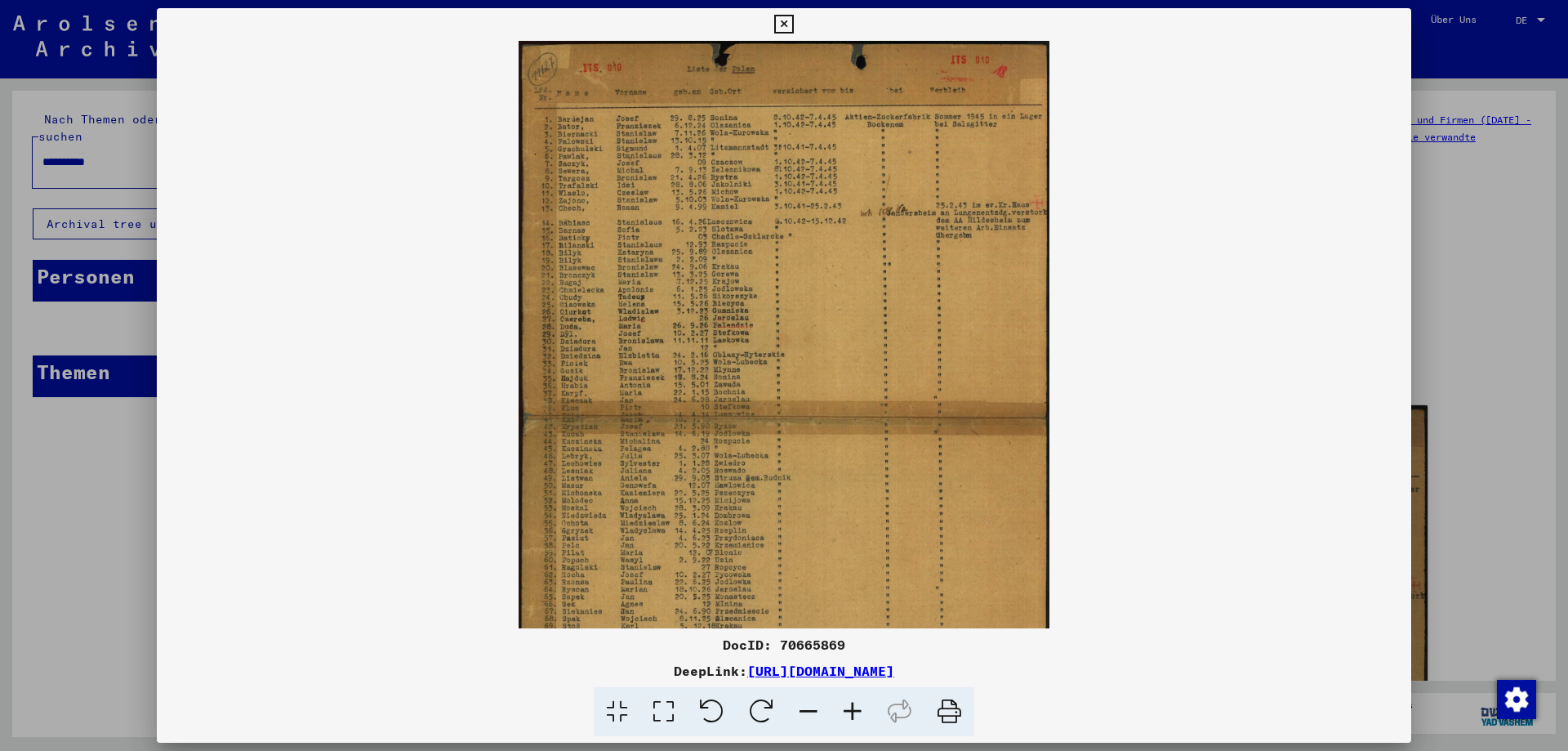
click at [853, 715] on icon at bounding box center [853, 712] width 44 height 50
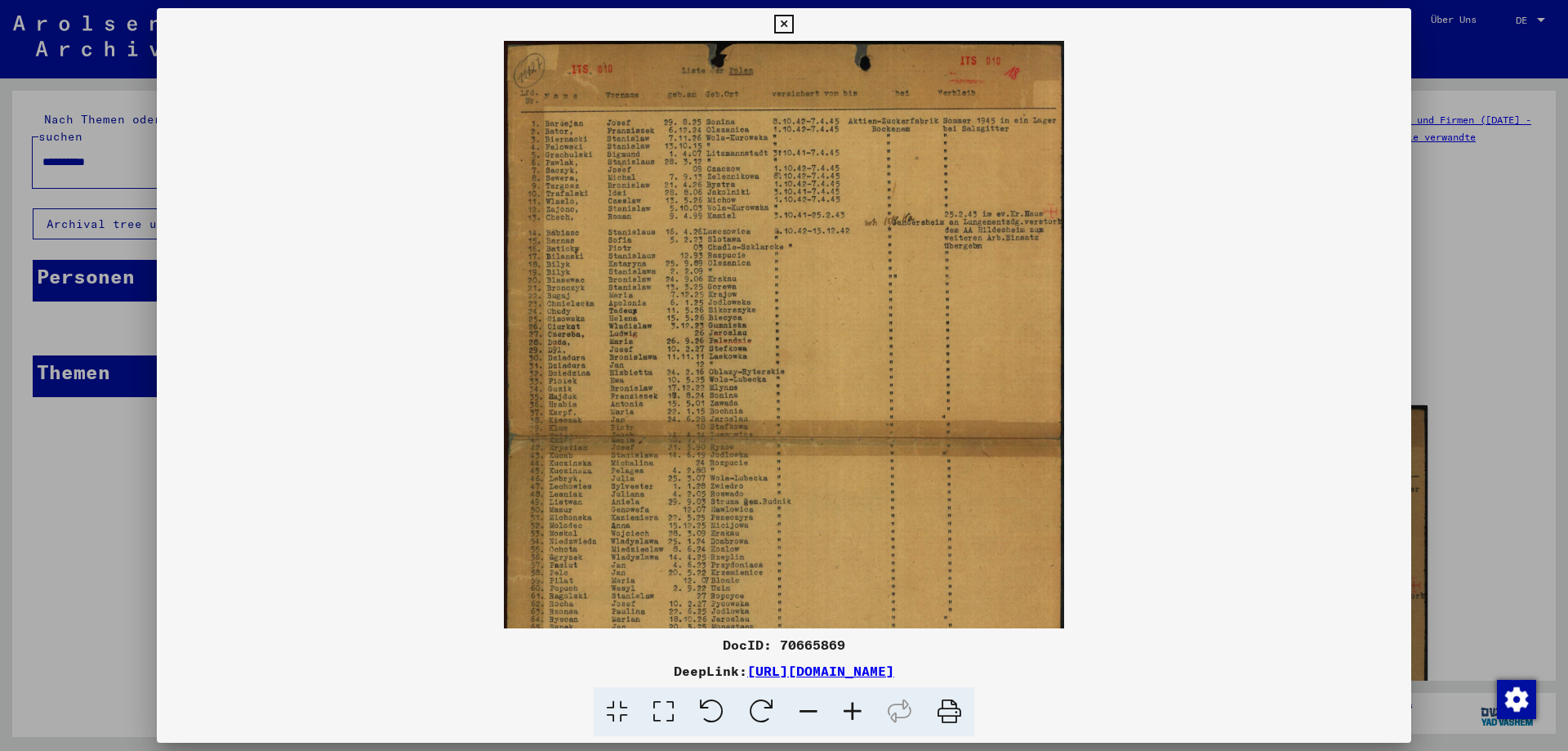
click at [853, 715] on icon at bounding box center [853, 712] width 44 height 50
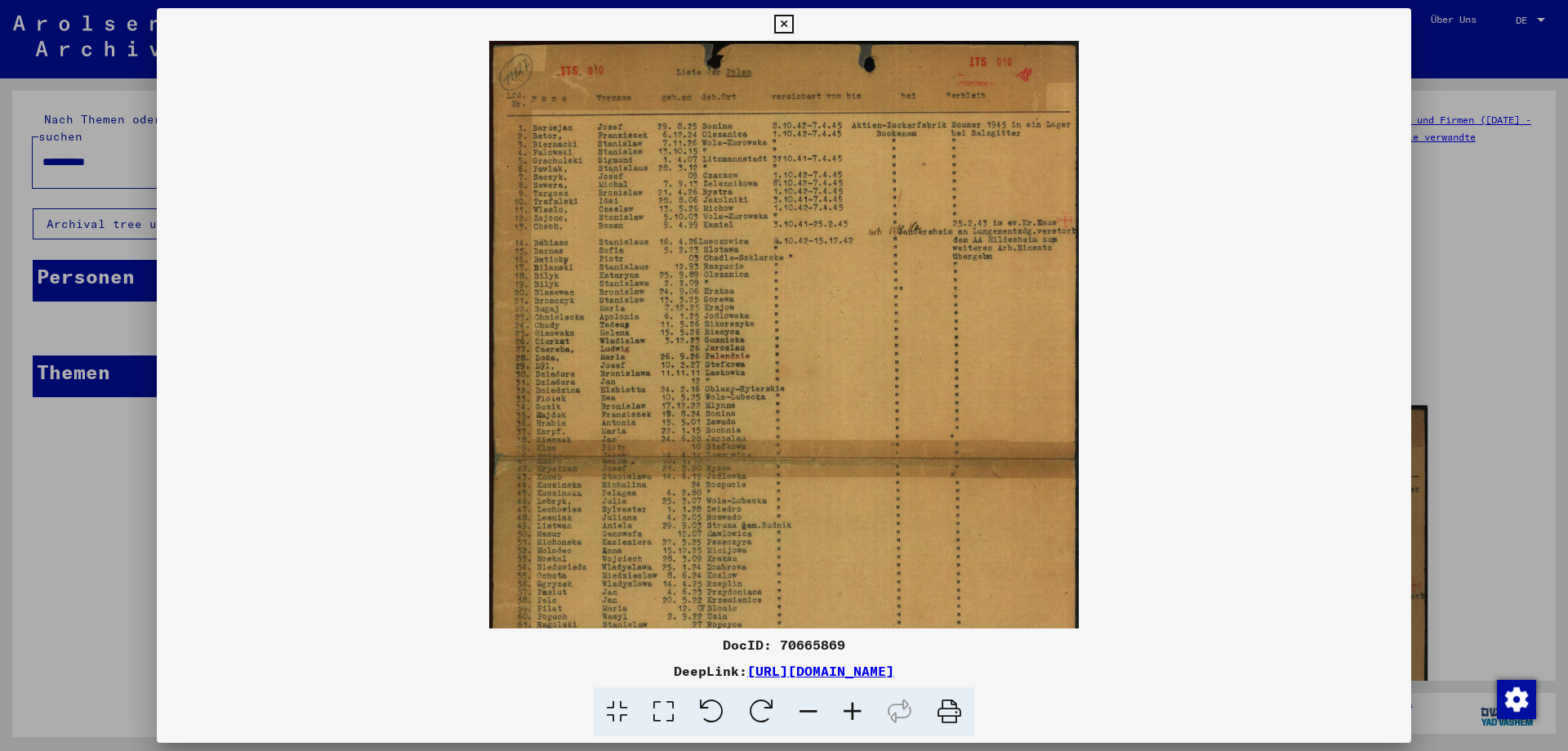
click at [853, 715] on icon at bounding box center [853, 712] width 44 height 50
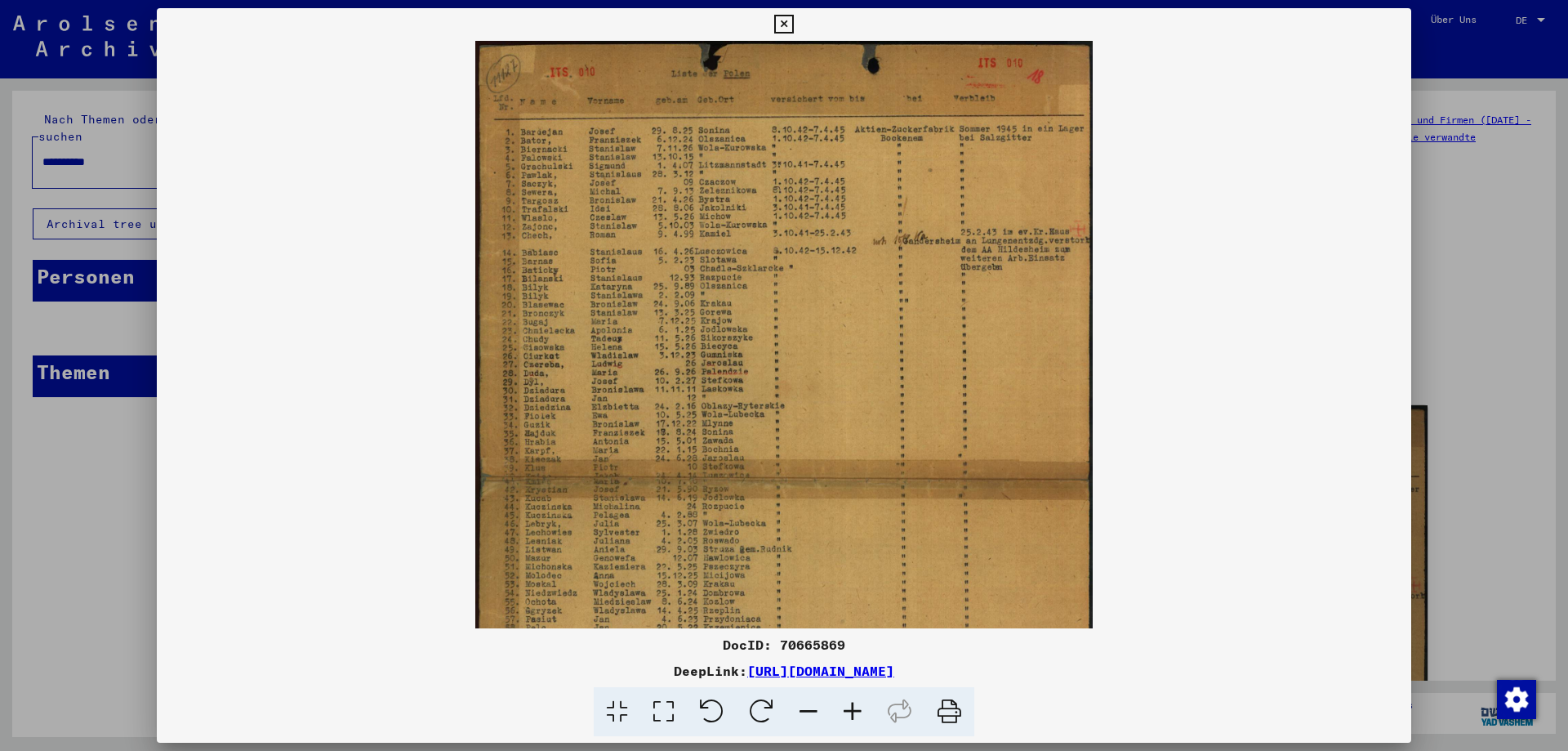
click at [853, 715] on icon at bounding box center [853, 712] width 44 height 50
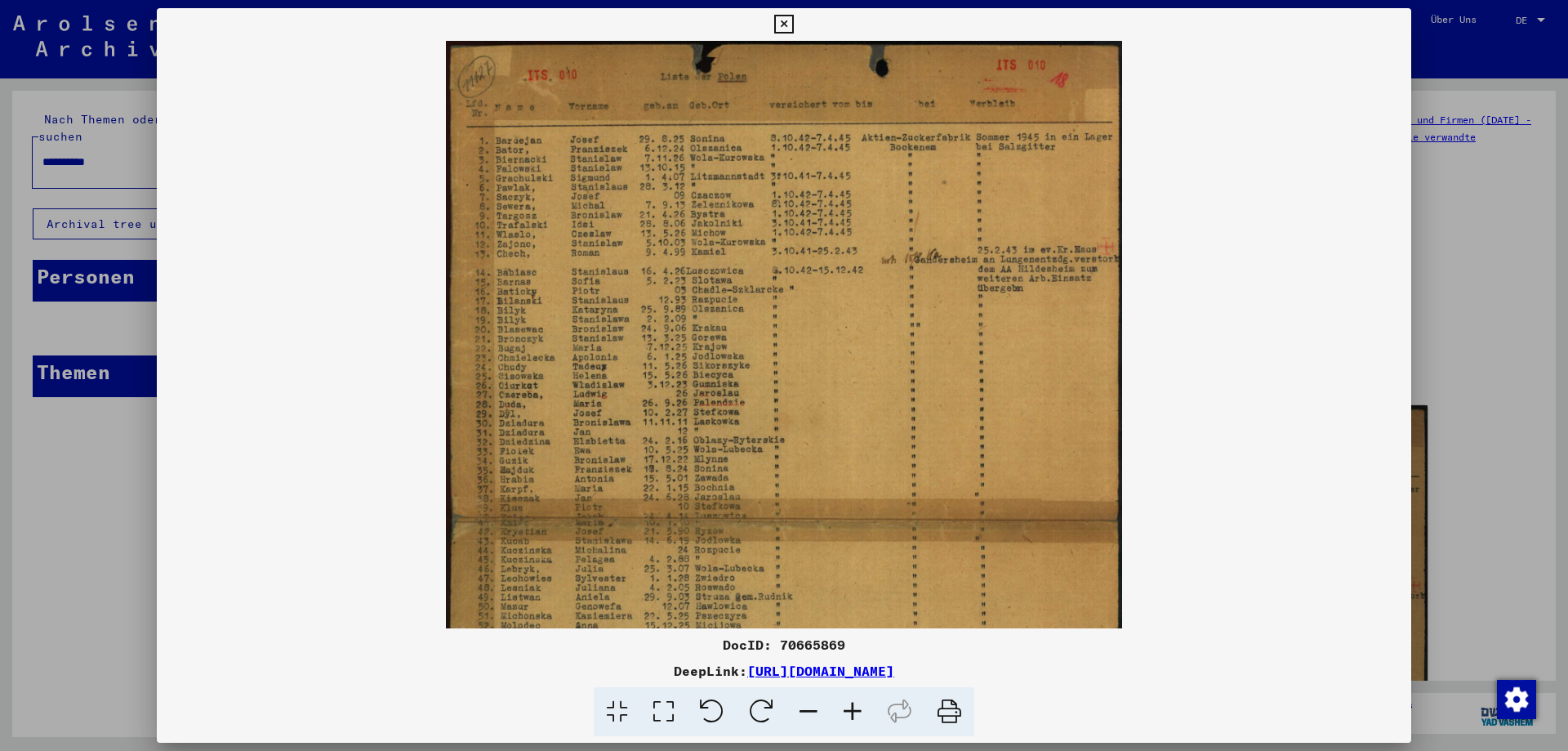
click at [853, 716] on icon at bounding box center [853, 712] width 44 height 50
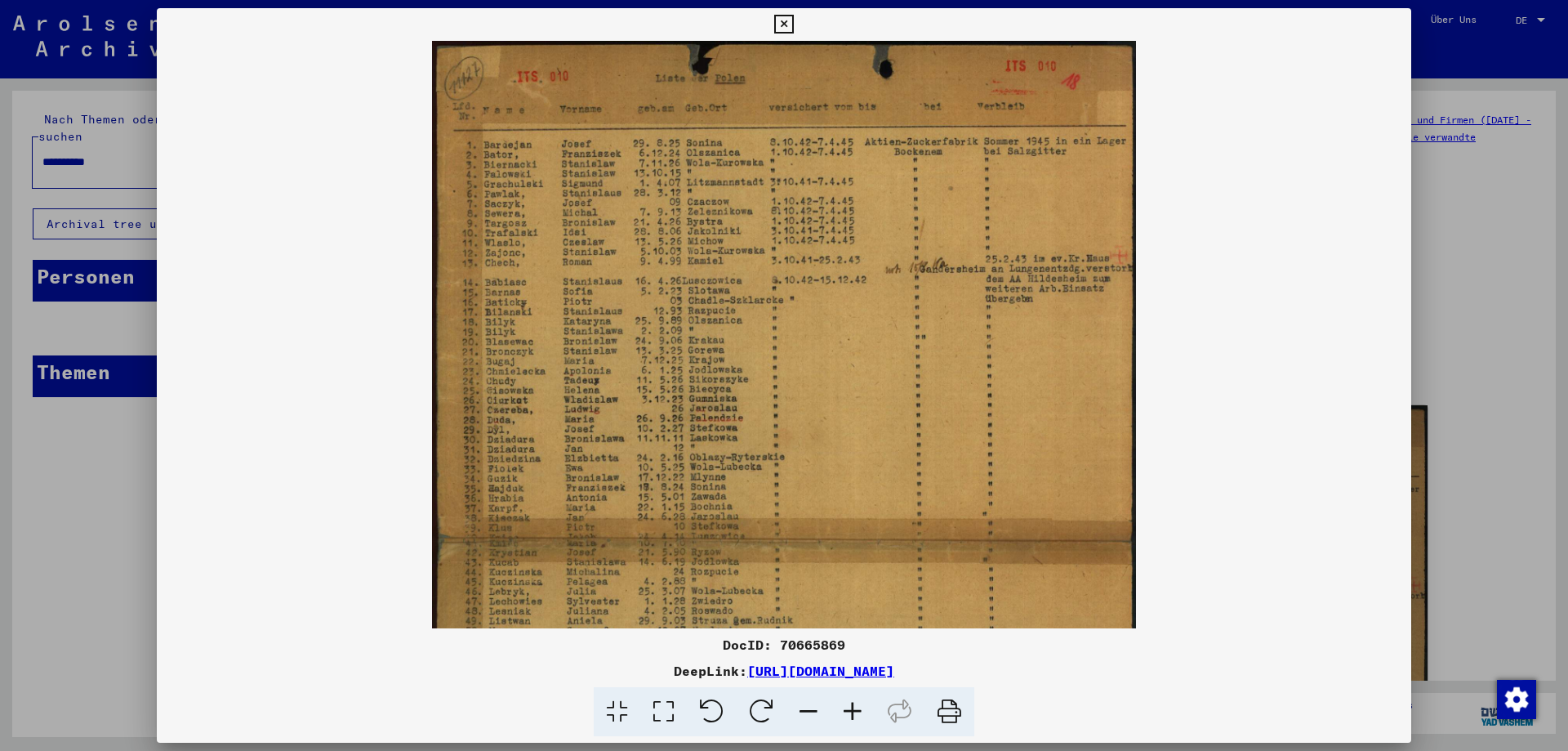
click at [853, 717] on icon at bounding box center [853, 712] width 44 height 50
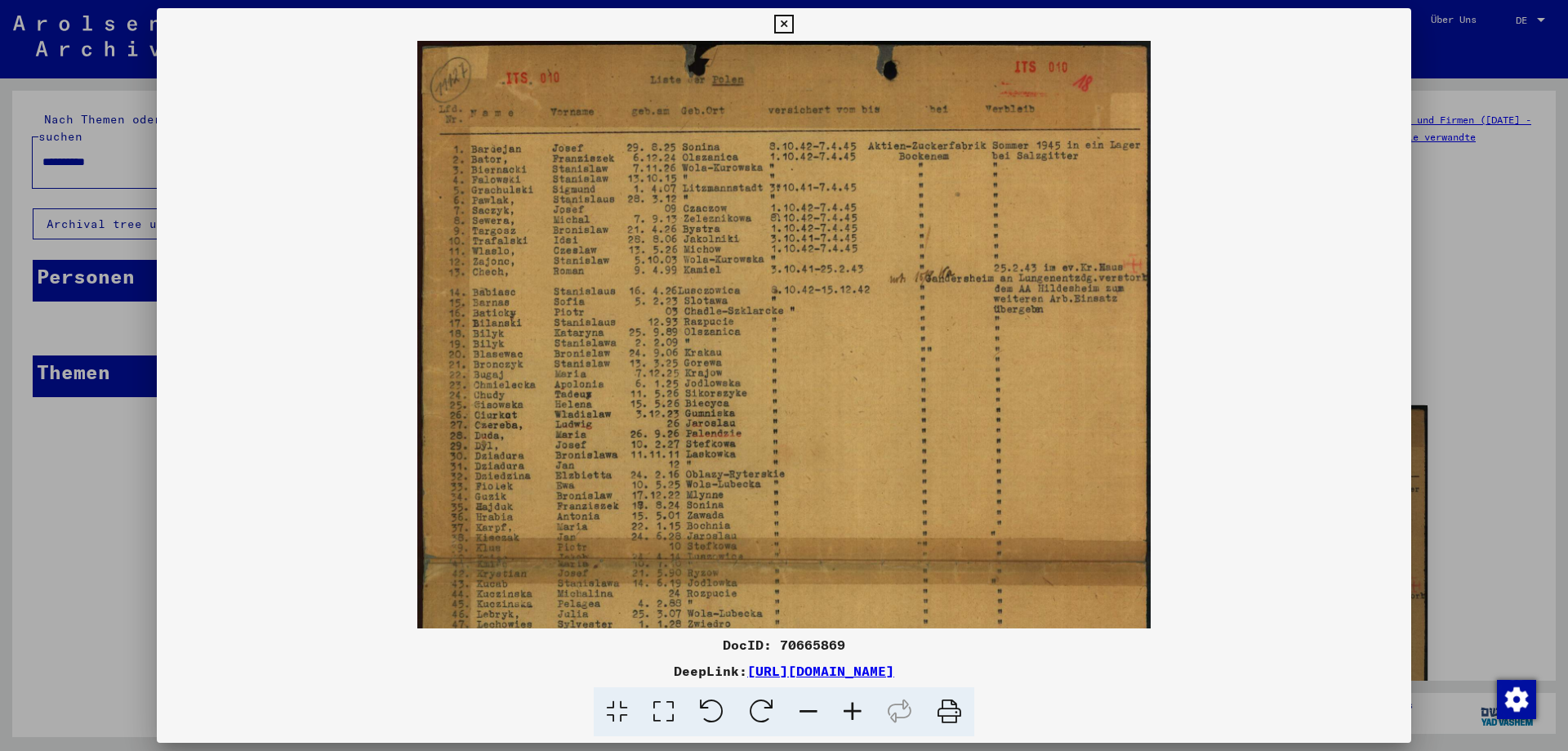
click at [853, 717] on icon at bounding box center [853, 712] width 44 height 50
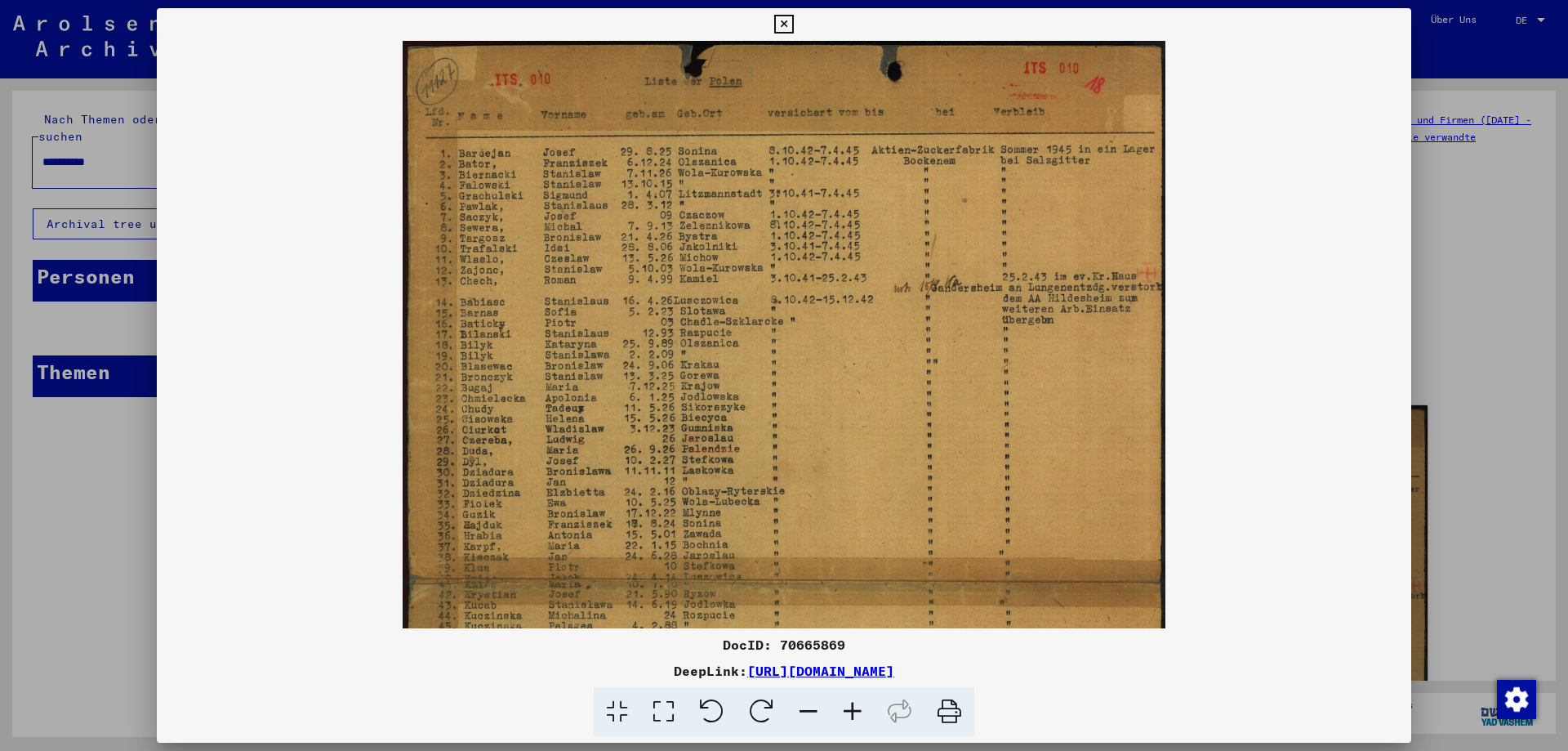
click at [853, 717] on icon at bounding box center [853, 712] width 44 height 50
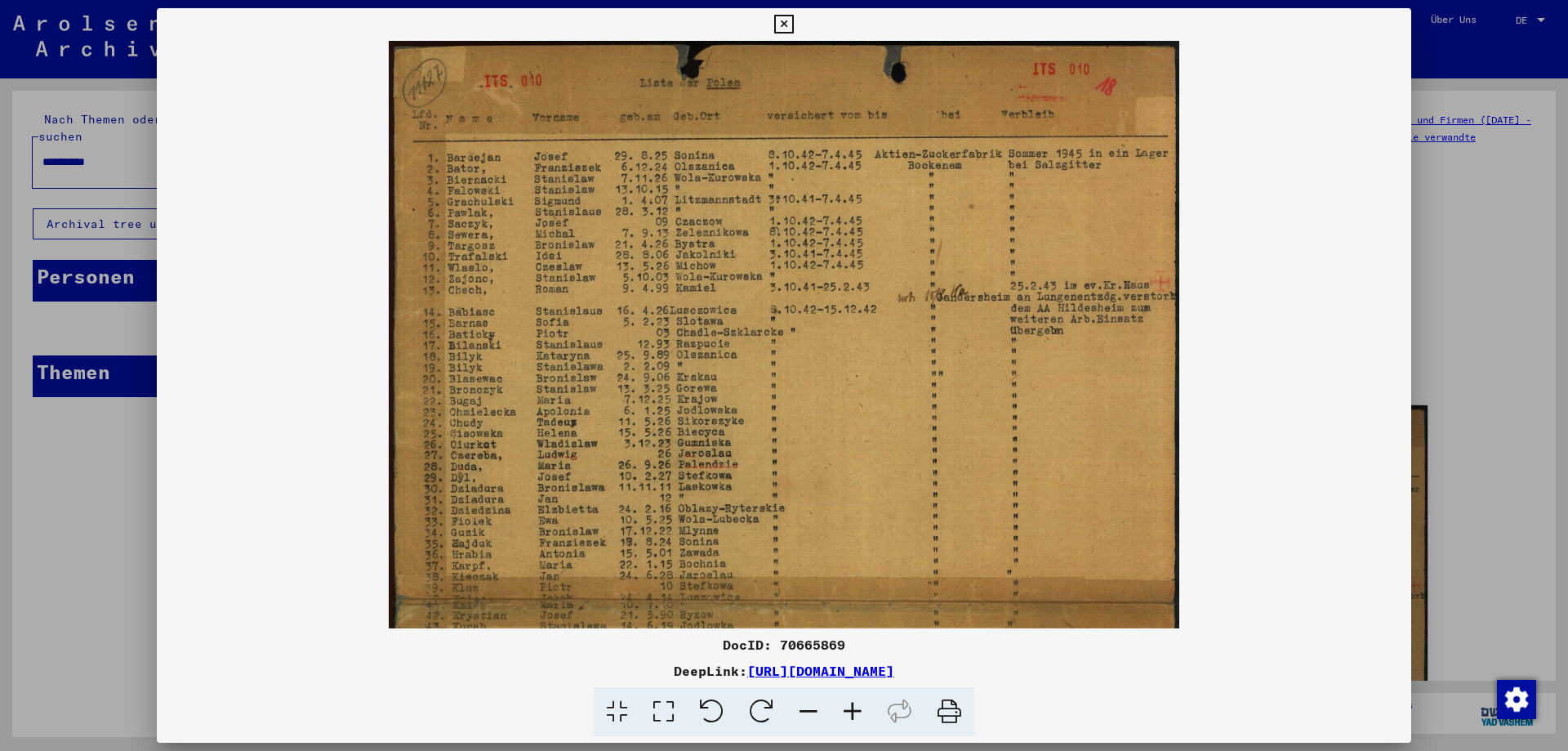
click at [853, 717] on icon at bounding box center [853, 712] width 44 height 50
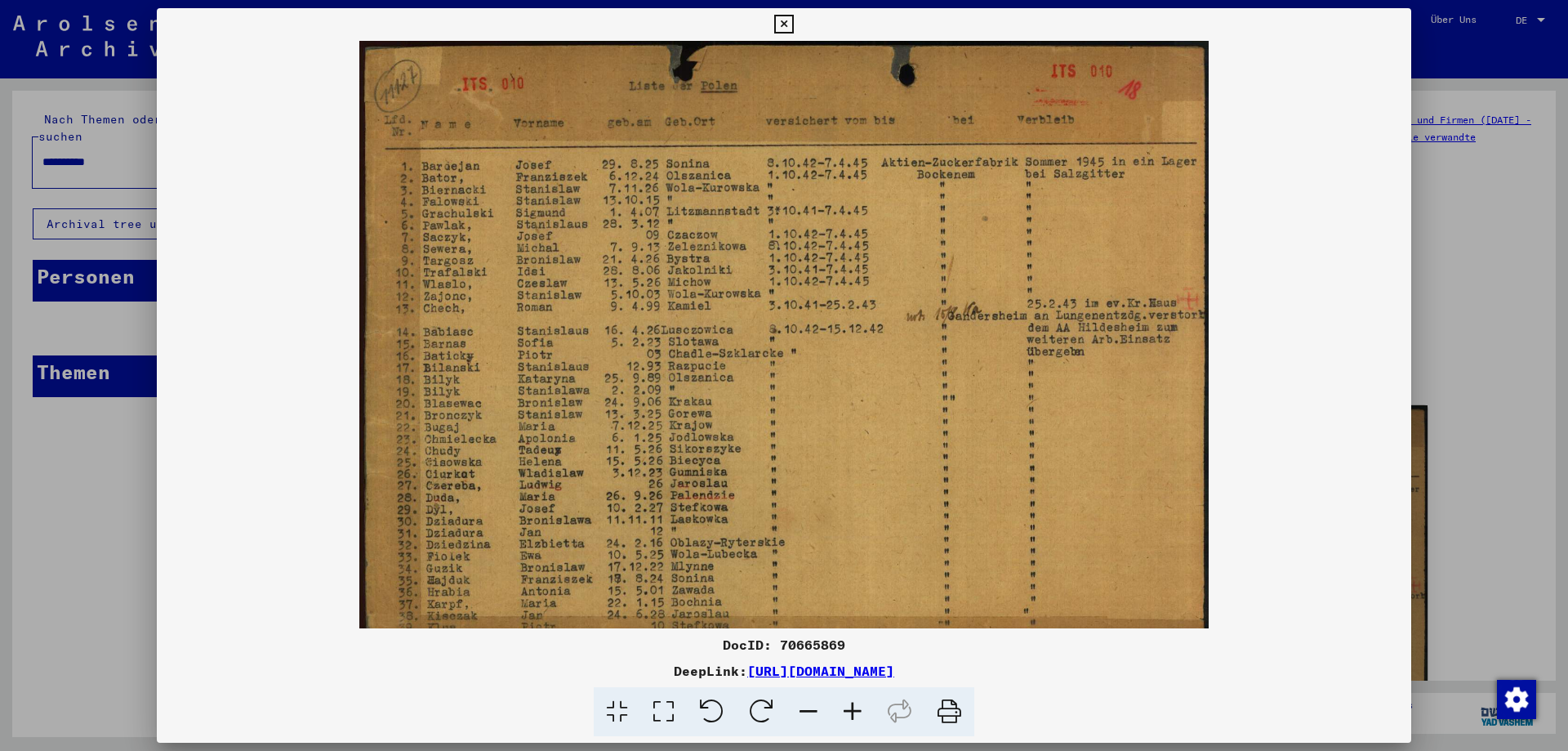
click at [853, 717] on icon at bounding box center [853, 712] width 44 height 50
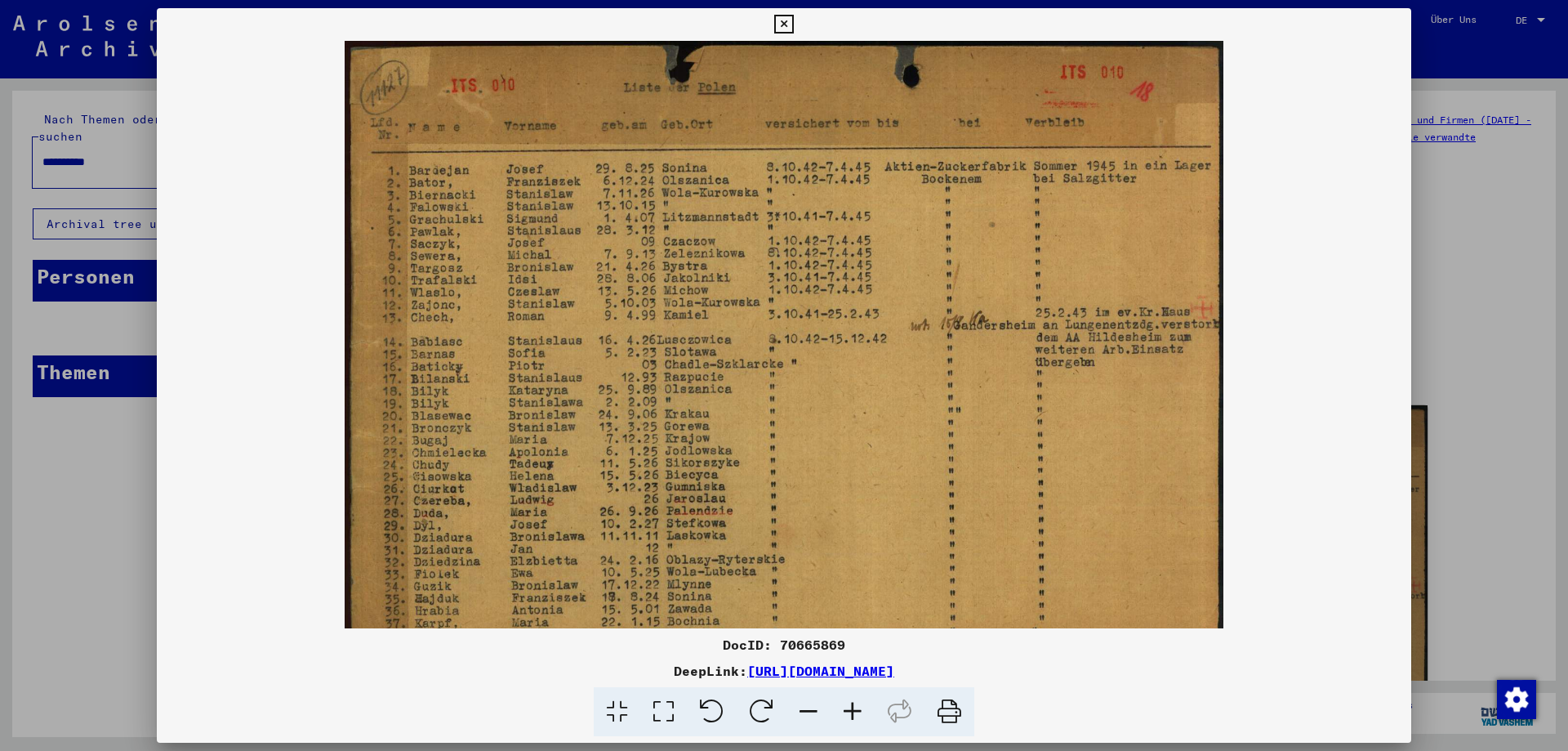
click at [853, 717] on icon at bounding box center [853, 712] width 44 height 50
click at [854, 717] on icon at bounding box center [853, 712] width 44 height 50
click at [854, 717] on icon at bounding box center [853, 712] width 44 height 50
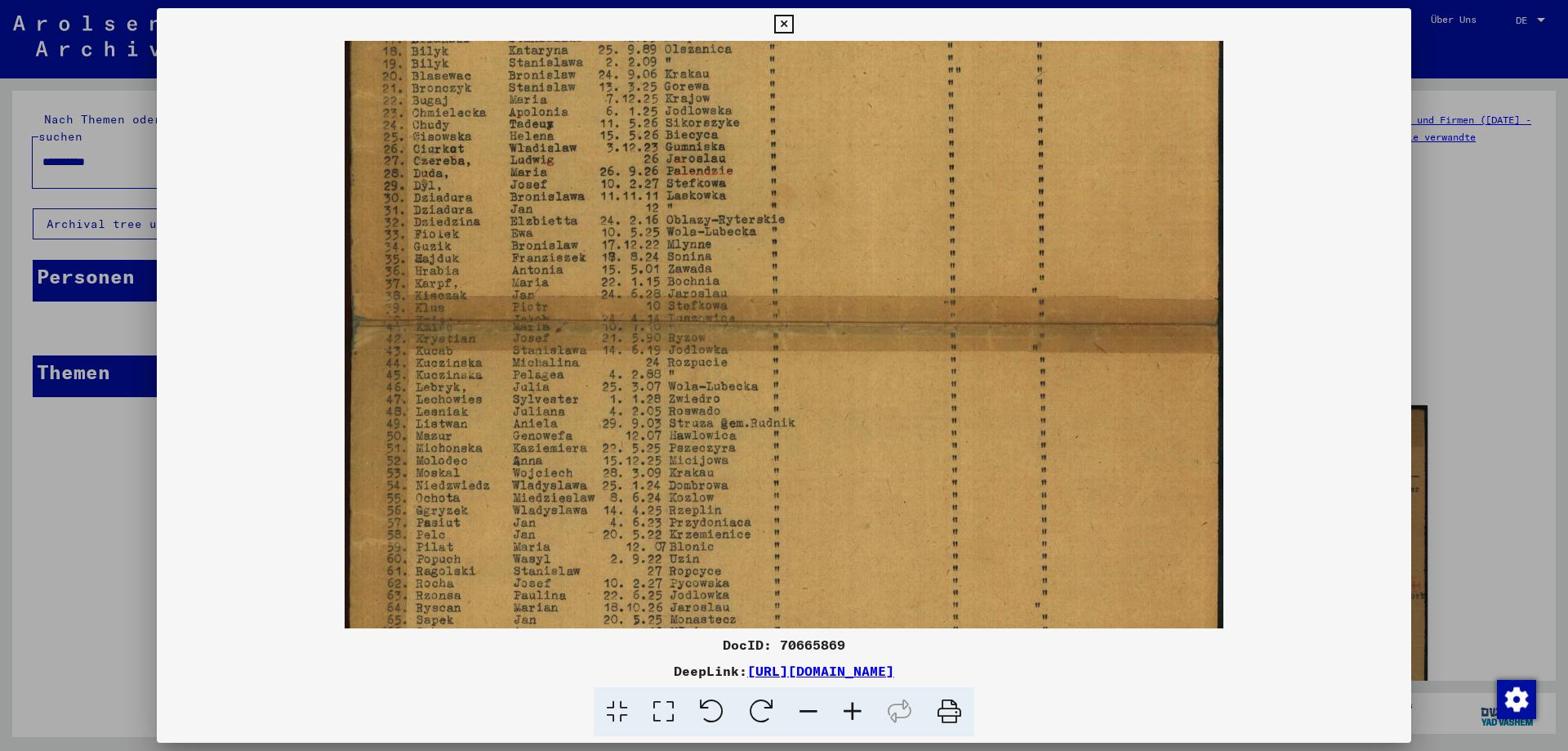
drag, startPoint x: 941, startPoint y: 533, endPoint x: 876, endPoint y: 137, distance: 401.3
click at [876, 136] on img at bounding box center [783, 322] width 878 height 1241
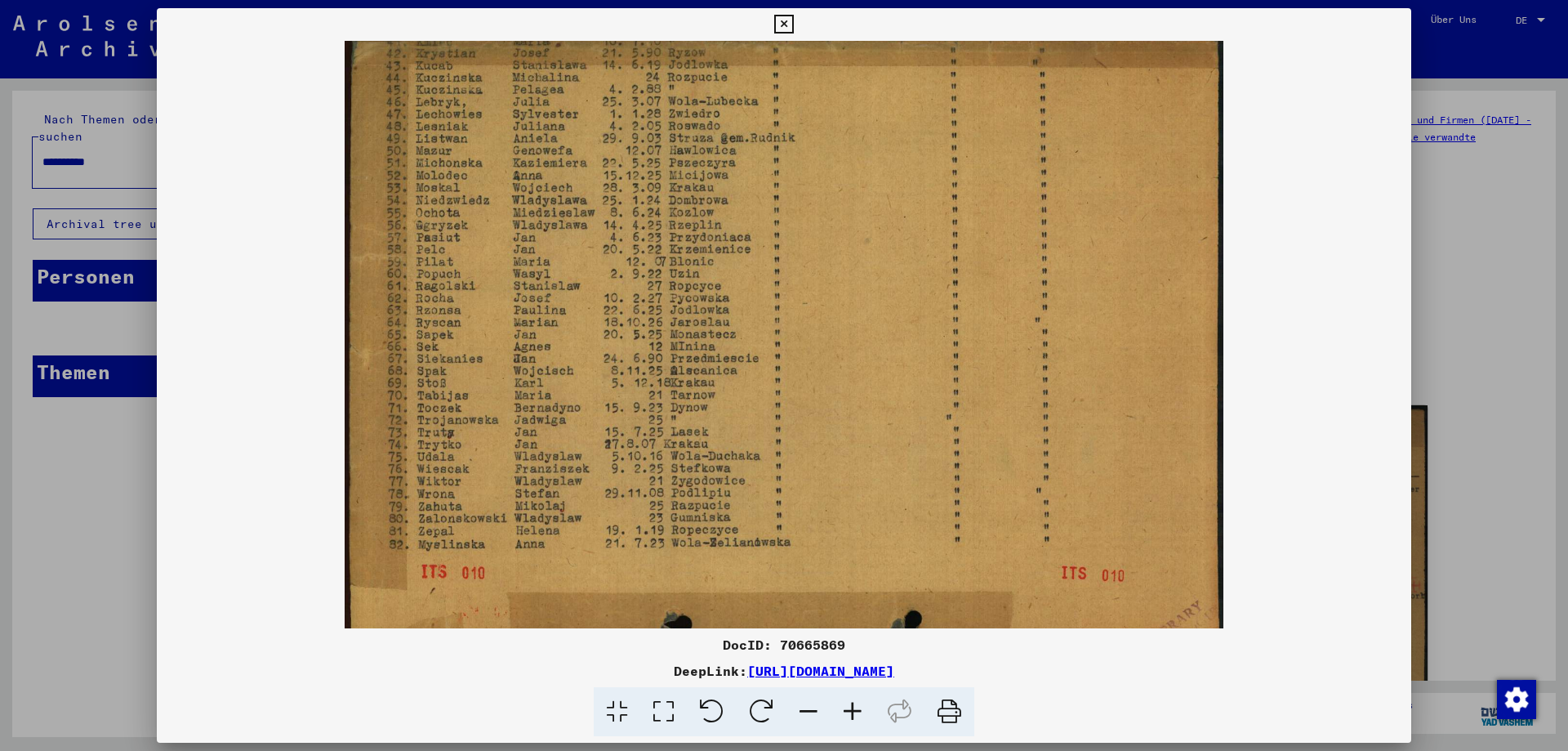
scroll to position [654, 0]
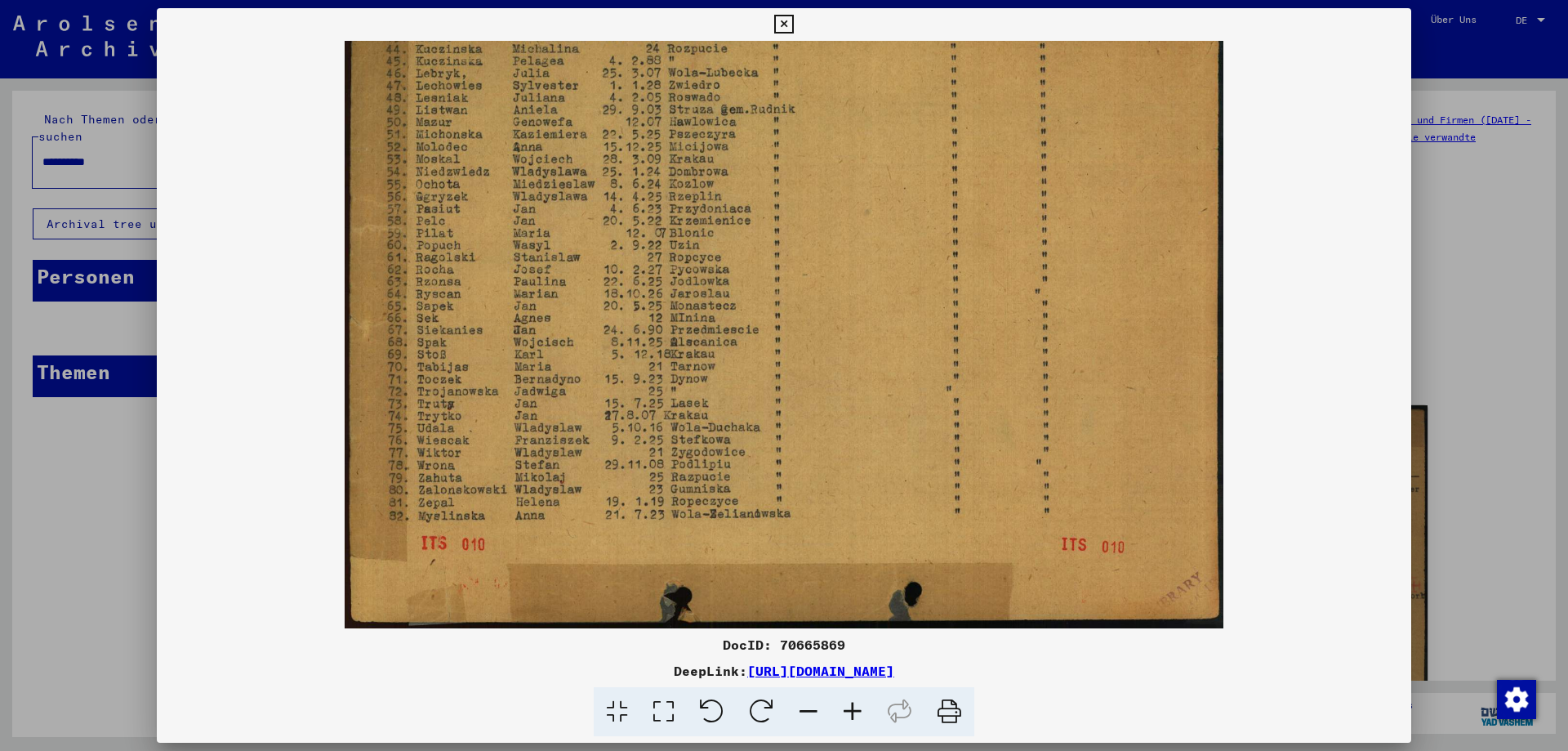
drag, startPoint x: 821, startPoint y: 433, endPoint x: 926, endPoint y: 167, distance: 286.0
click at [926, 167] on img at bounding box center [783, 8] width 878 height 1241
drag, startPoint x: 835, startPoint y: 342, endPoint x: 849, endPoint y: 271, distance: 72.4
click at [851, 271] on img at bounding box center [783, 8] width 878 height 1241
click at [847, 713] on icon at bounding box center [853, 712] width 44 height 50
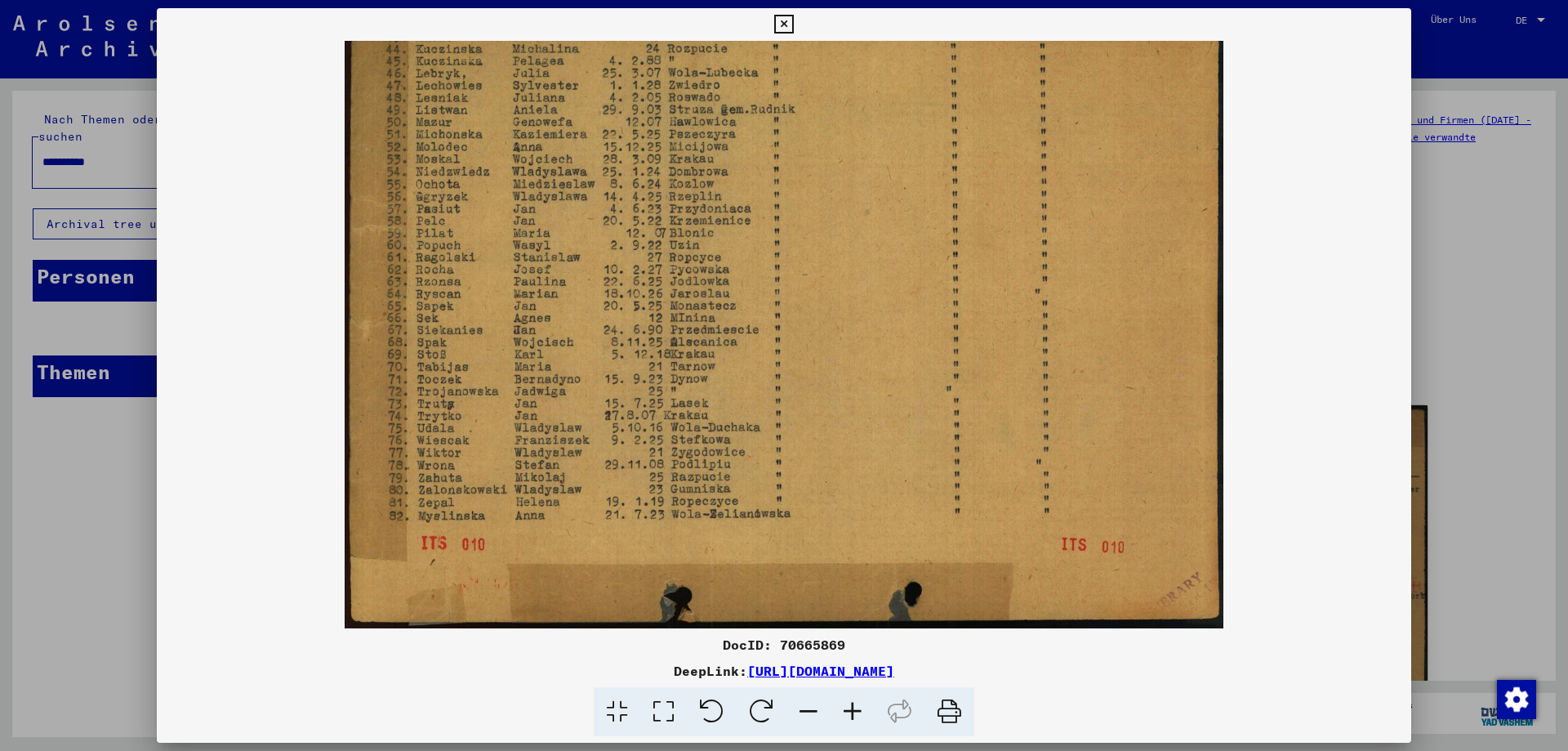
click at [847, 710] on icon at bounding box center [853, 712] width 44 height 50
click at [847, 710] on icon at bounding box center [853, 712] width 44 height 50
click at [773, 23] on button at bounding box center [783, 24] width 28 height 33
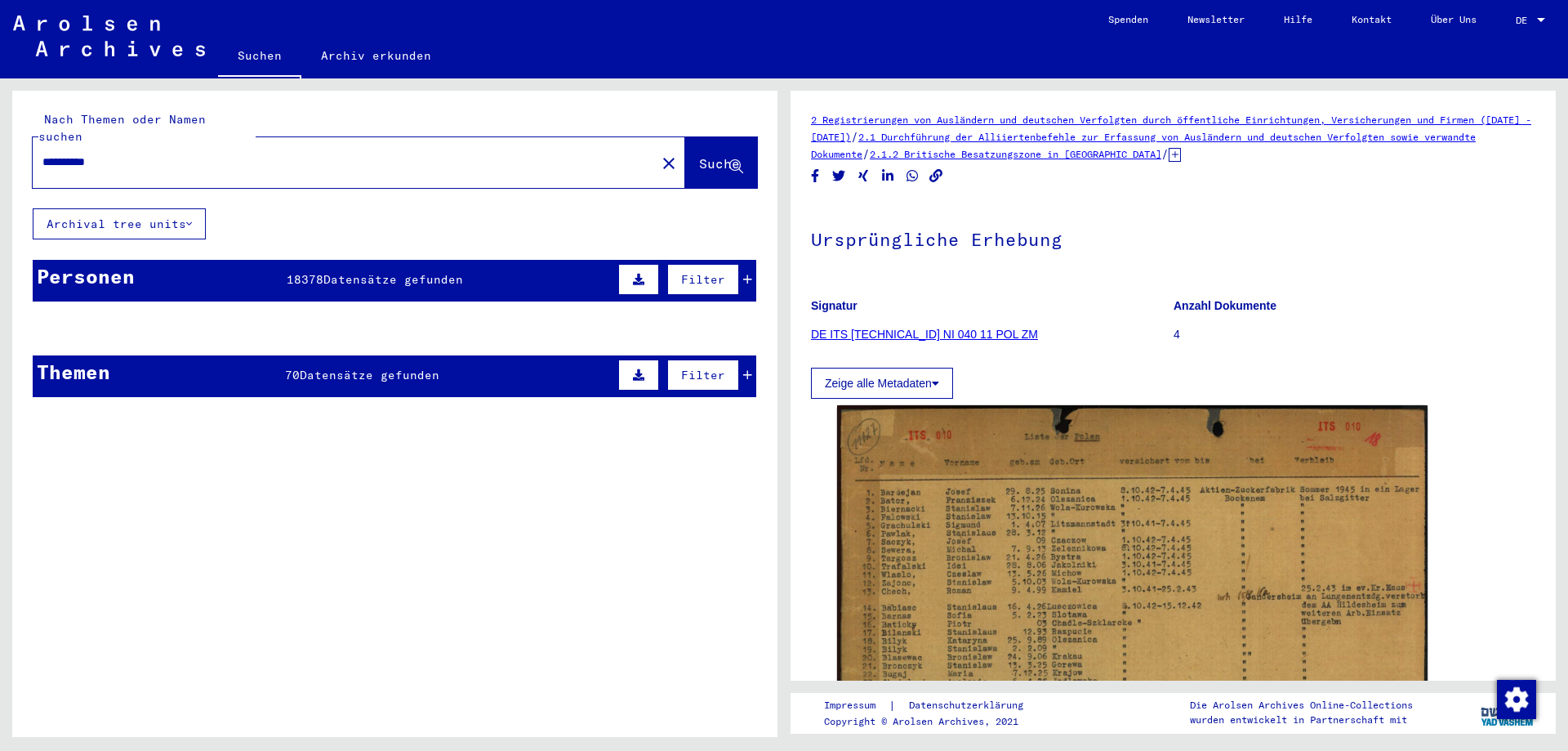
click at [327, 272] on span "Datensätze gefunden" at bounding box center [393, 279] width 140 height 15
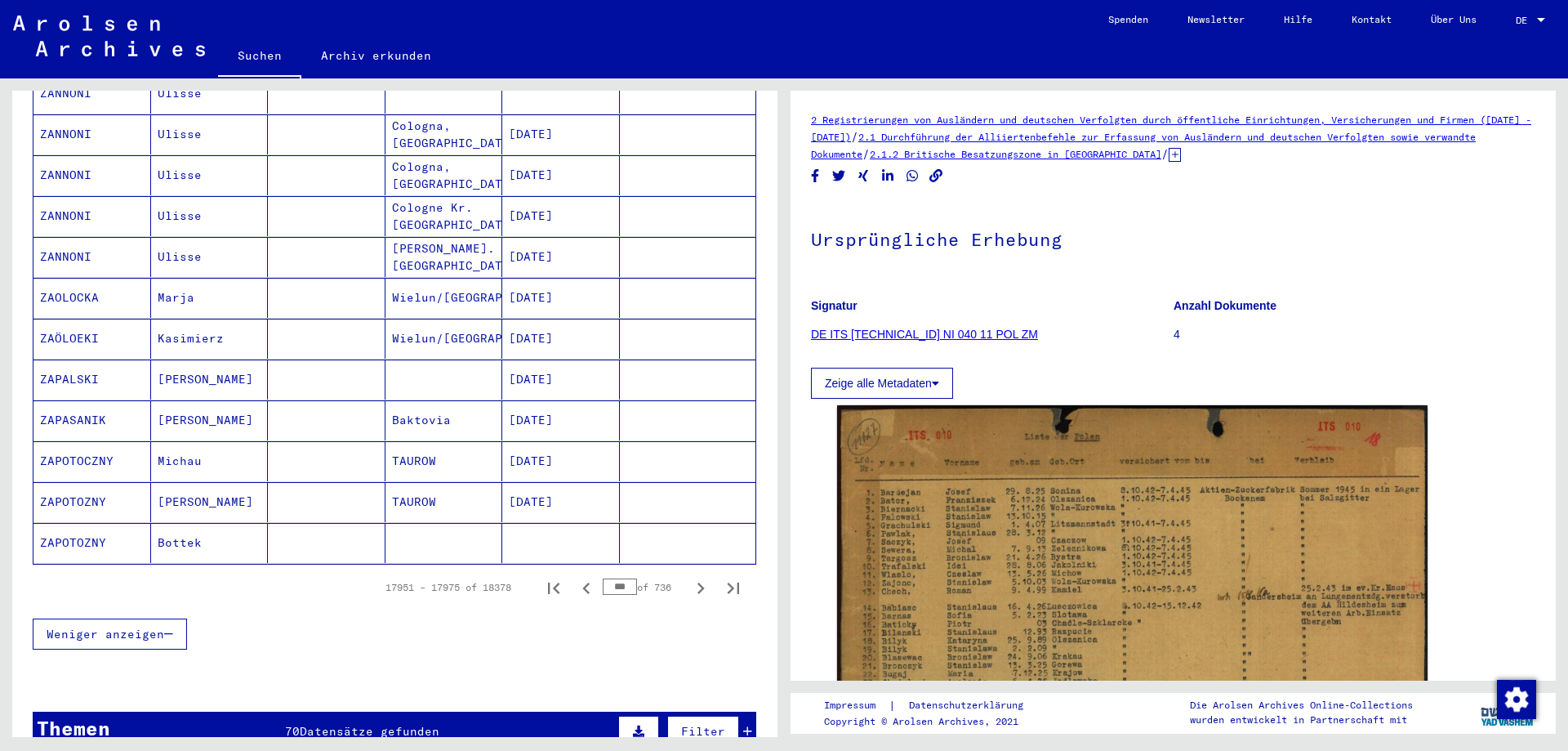
scroll to position [899, 0]
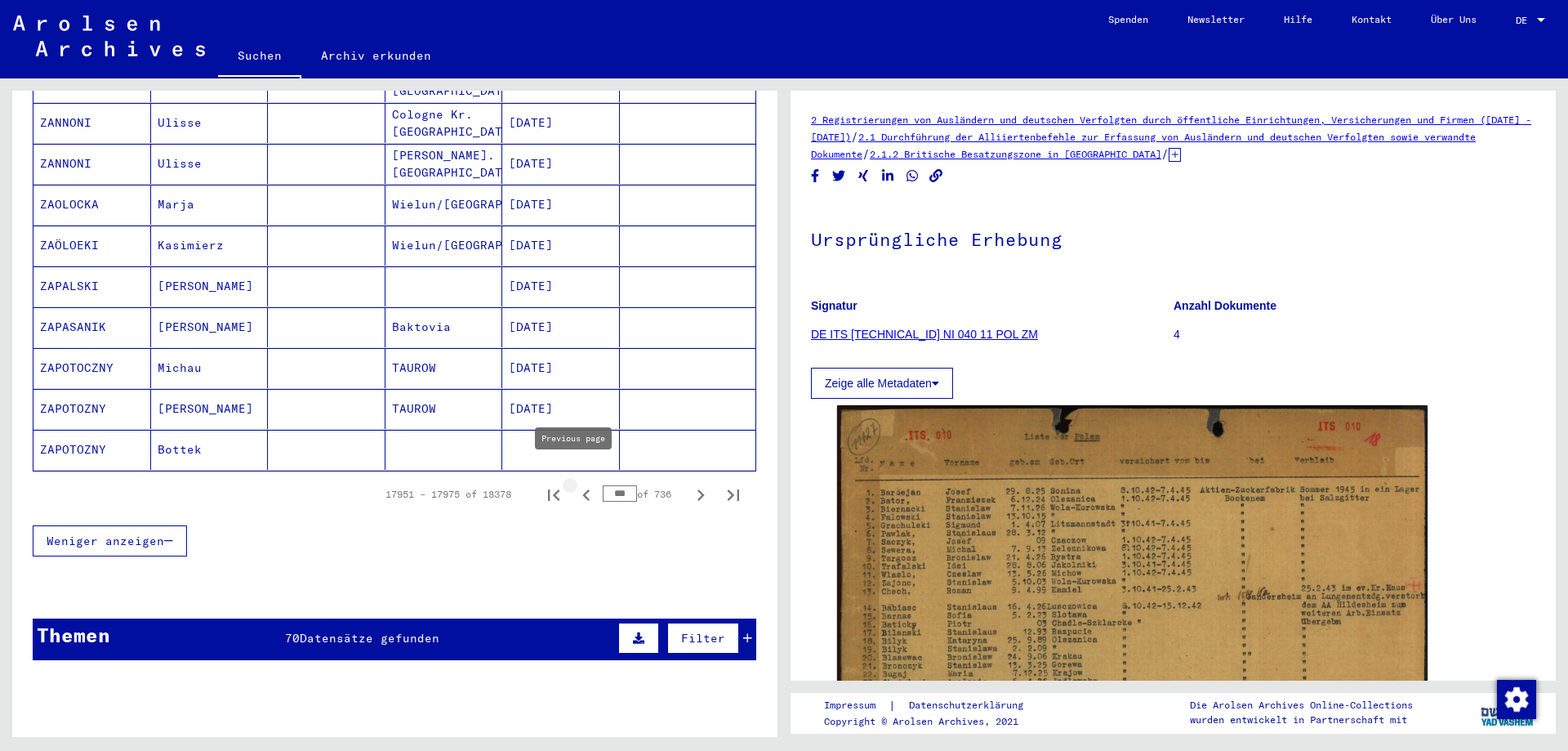
click at [575, 484] on icon "Previous page" at bounding box center [587, 495] width 23 height 23
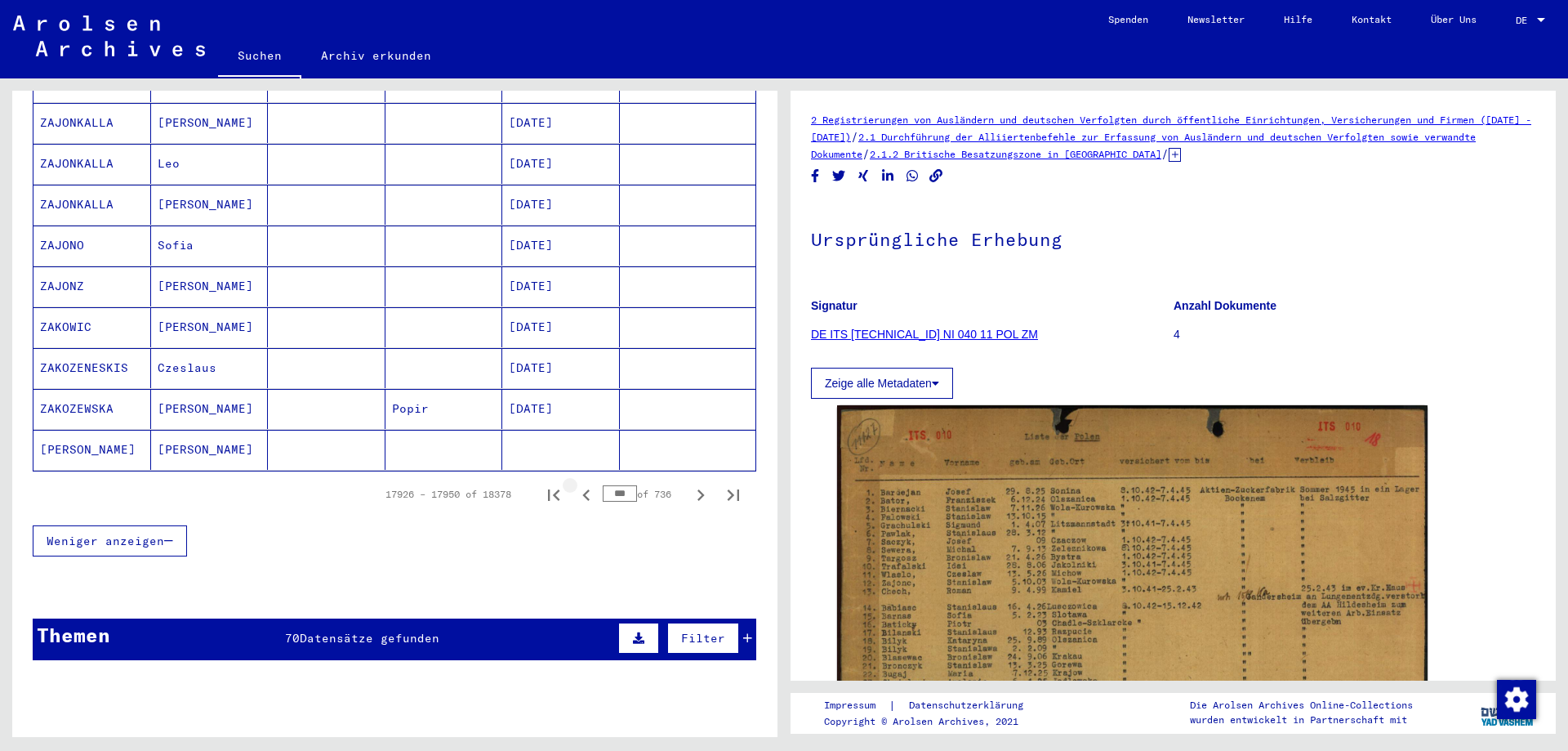
click at [577, 484] on icon "Previous page" at bounding box center [587, 495] width 23 height 23
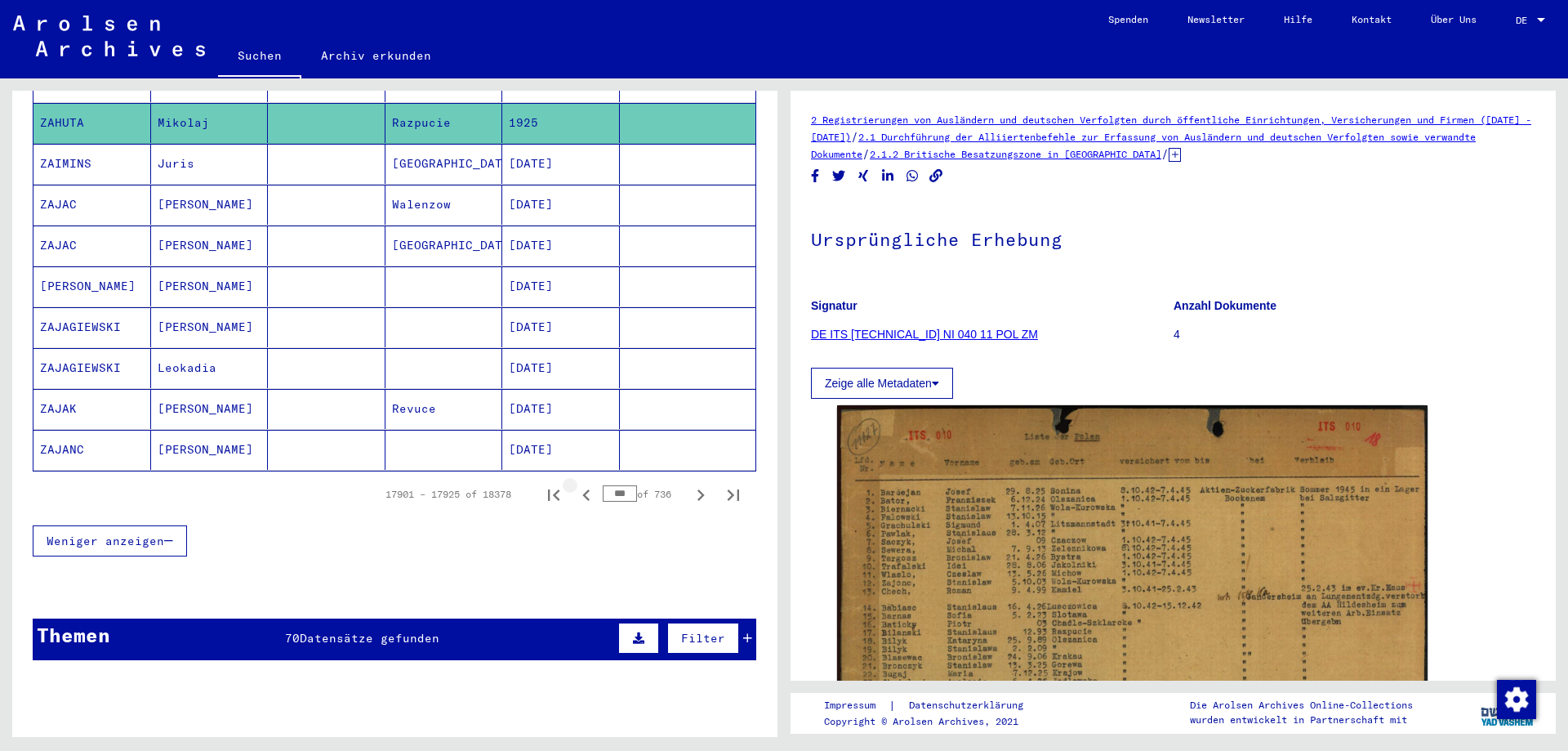
click at [577, 484] on icon "Previous page" at bounding box center [587, 495] width 23 height 23
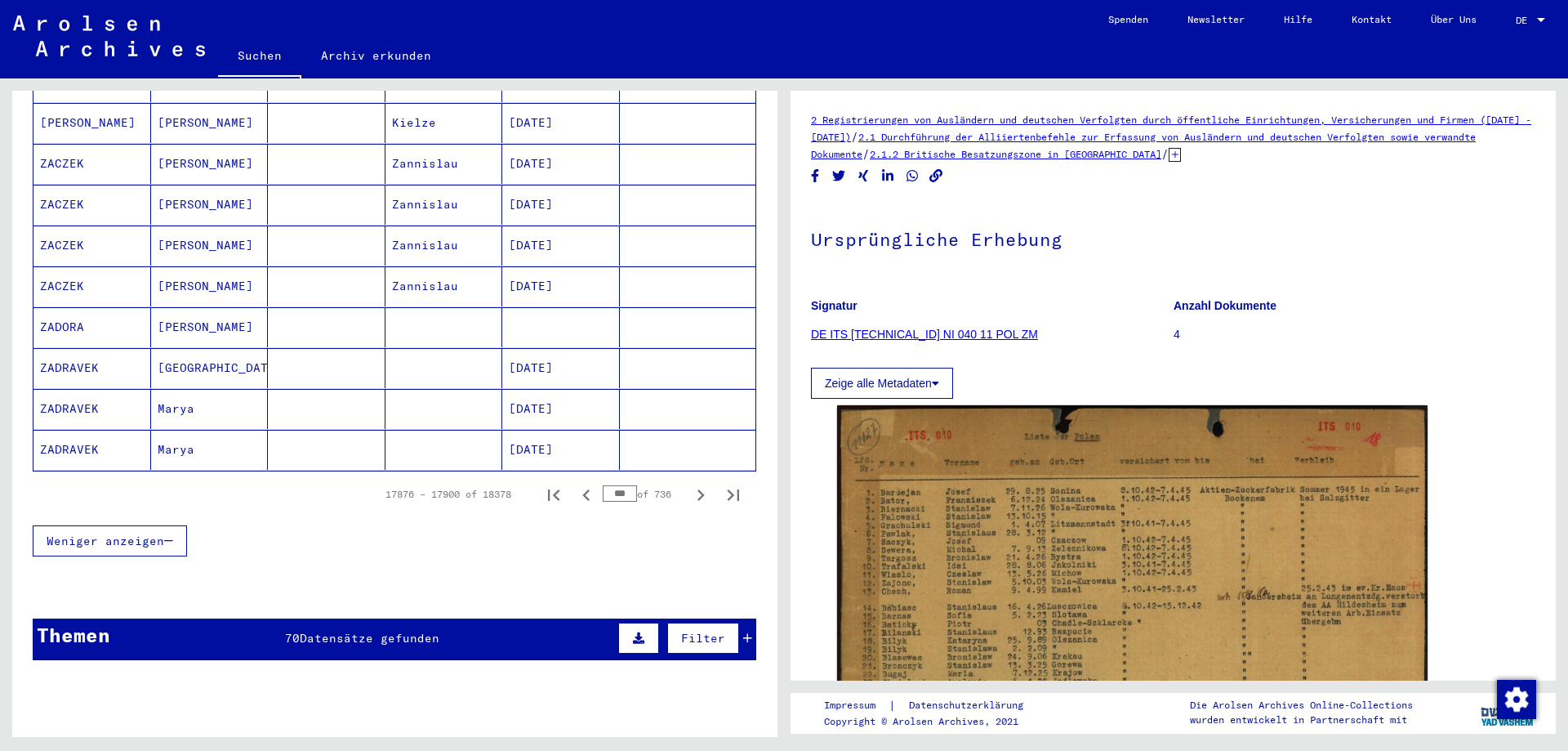
click at [577, 484] on icon "Previous page" at bounding box center [587, 495] width 23 height 23
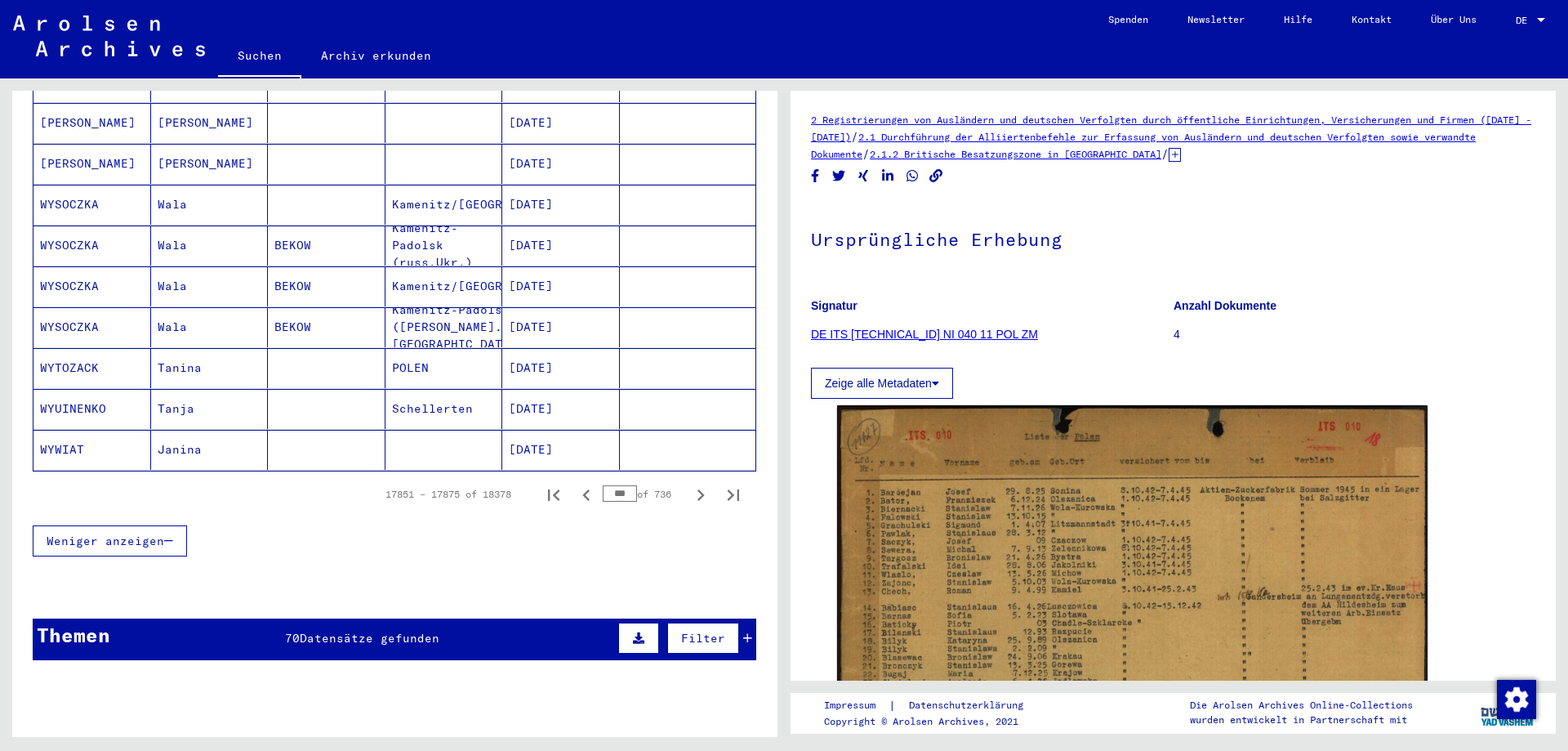
click at [577, 484] on icon "Previous page" at bounding box center [587, 495] width 23 height 23
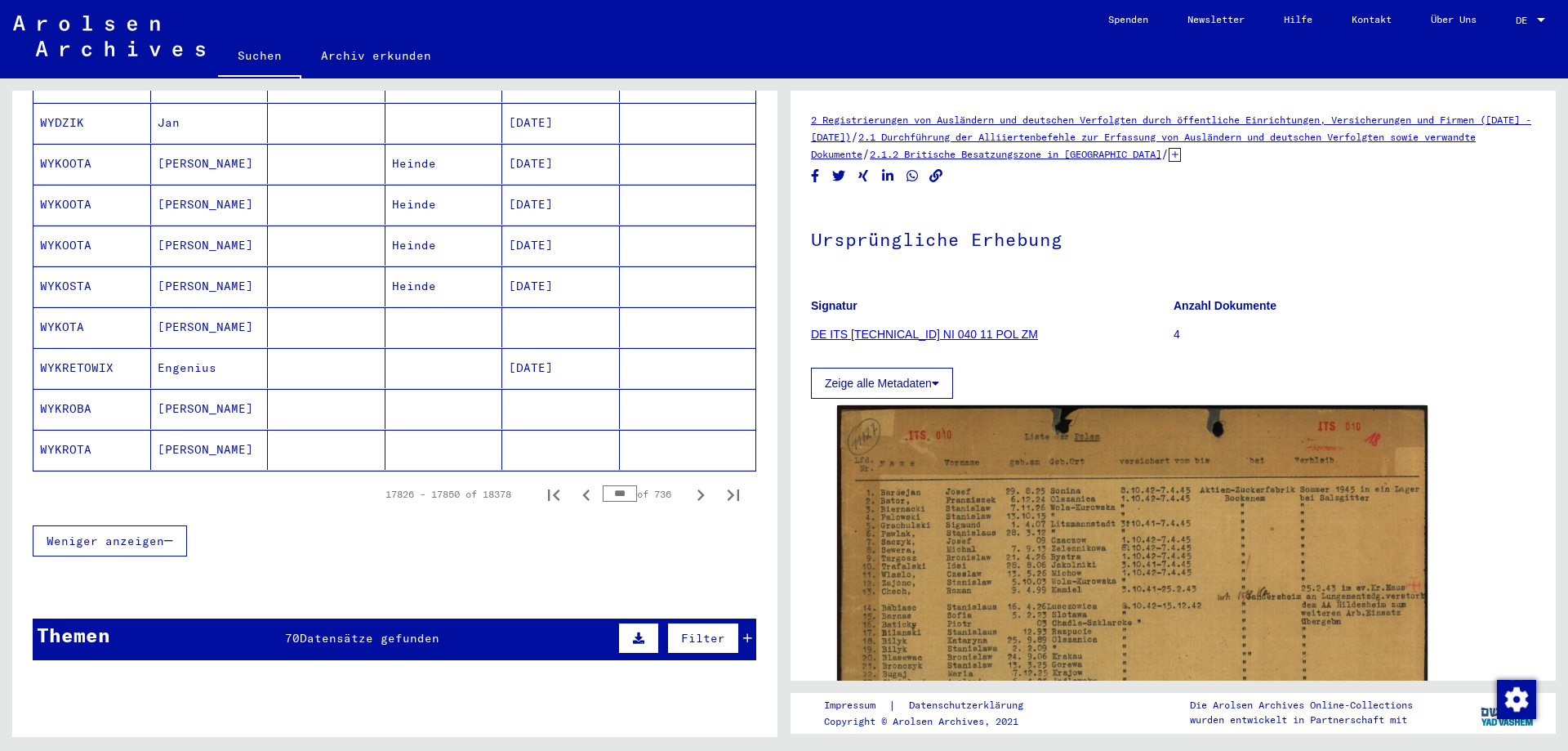
click at [577, 484] on icon "Previous page" at bounding box center [587, 495] width 23 height 23
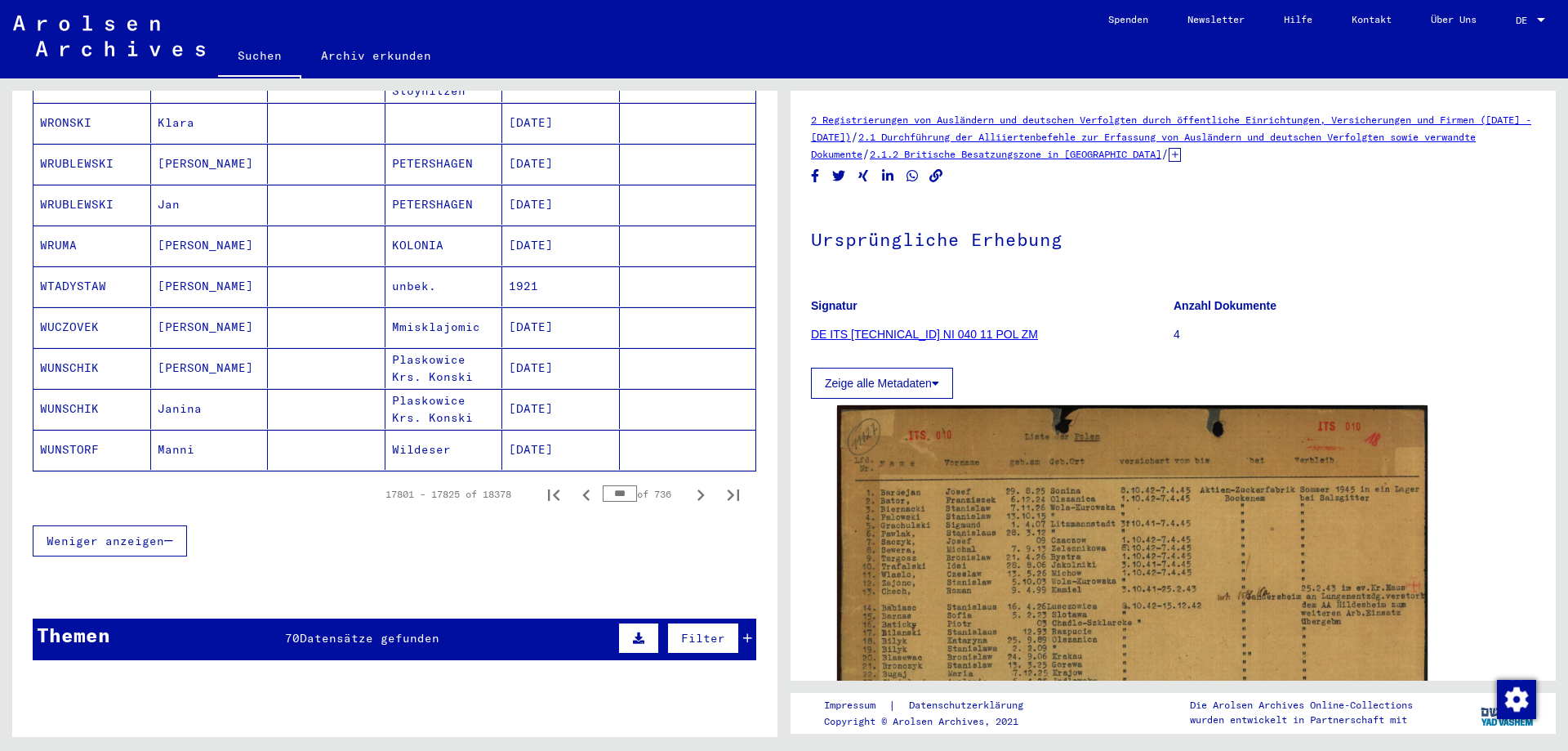
click at [577, 484] on icon "Previous page" at bounding box center [587, 495] width 23 height 23
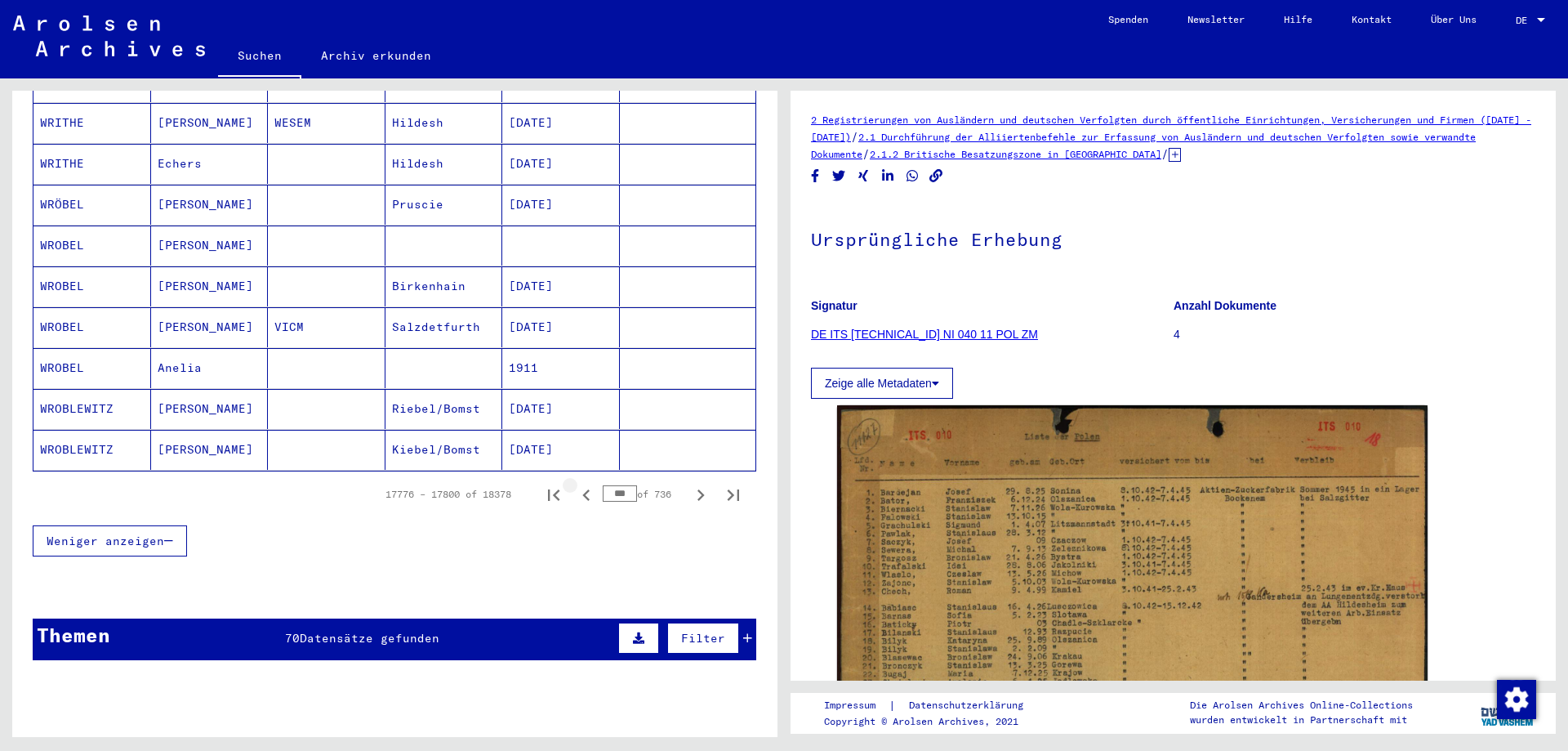
click at [577, 484] on icon "Previous page" at bounding box center [587, 495] width 23 height 23
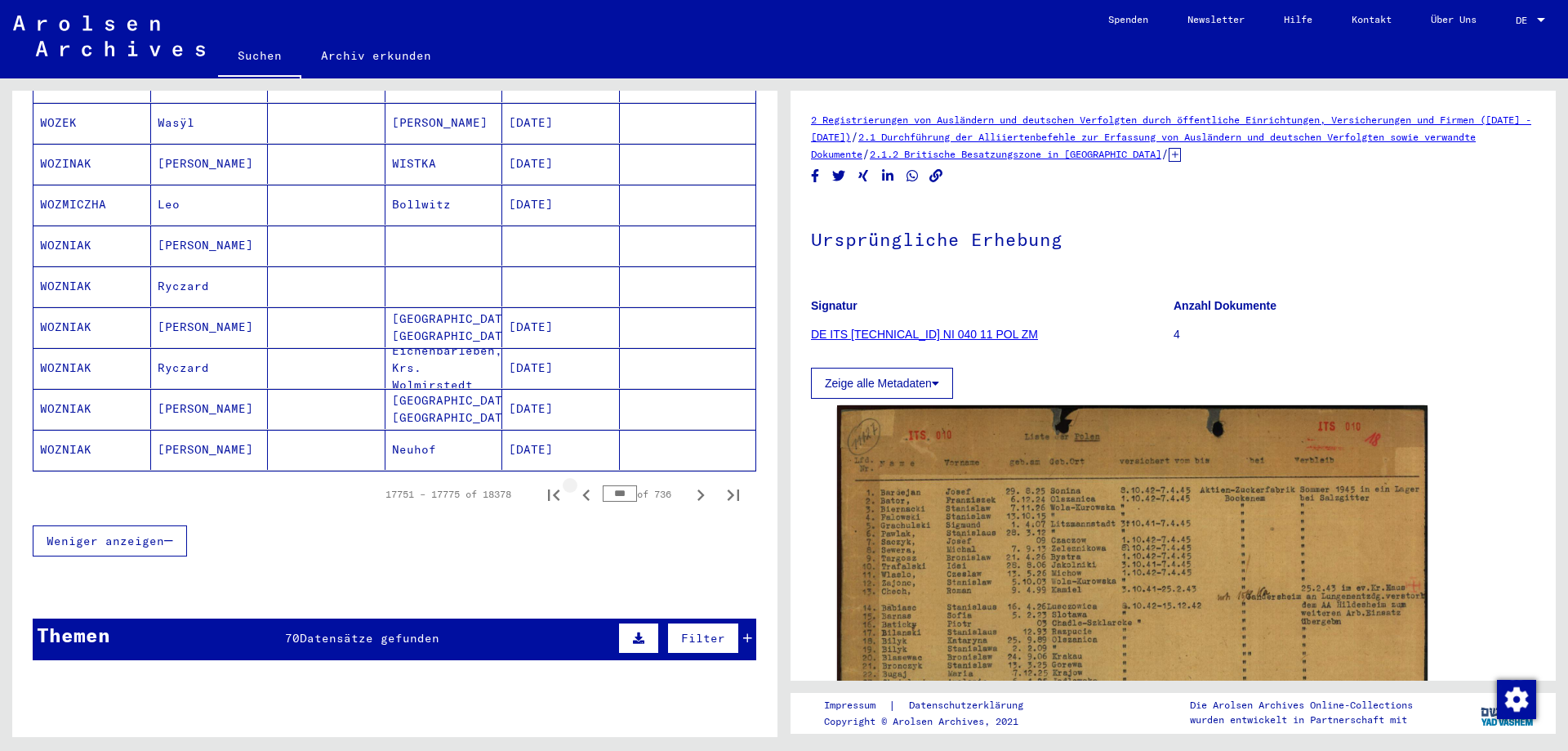
click at [577, 484] on icon "Previous page" at bounding box center [587, 495] width 23 height 23
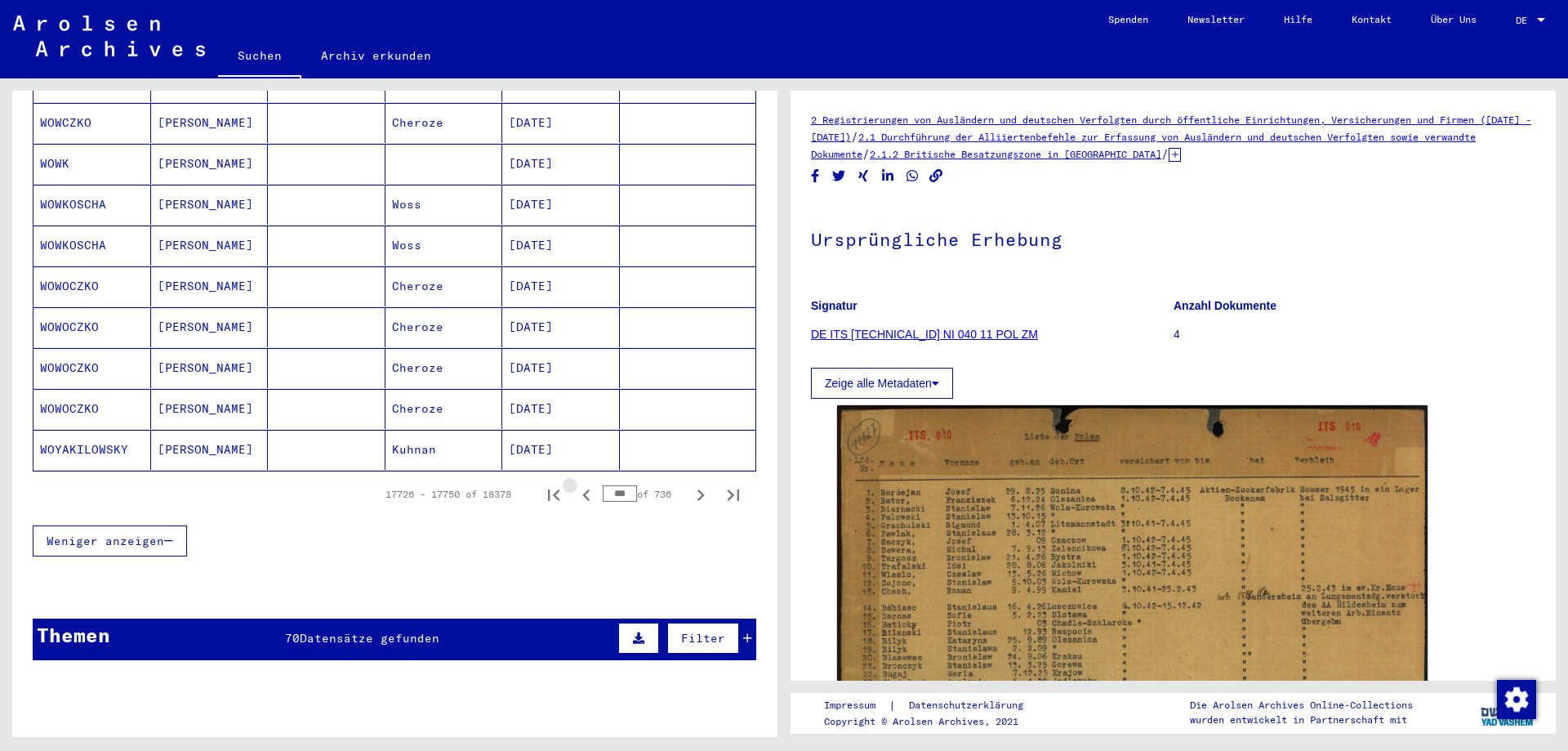
click at [577, 484] on icon "Previous page" at bounding box center [587, 495] width 23 height 23
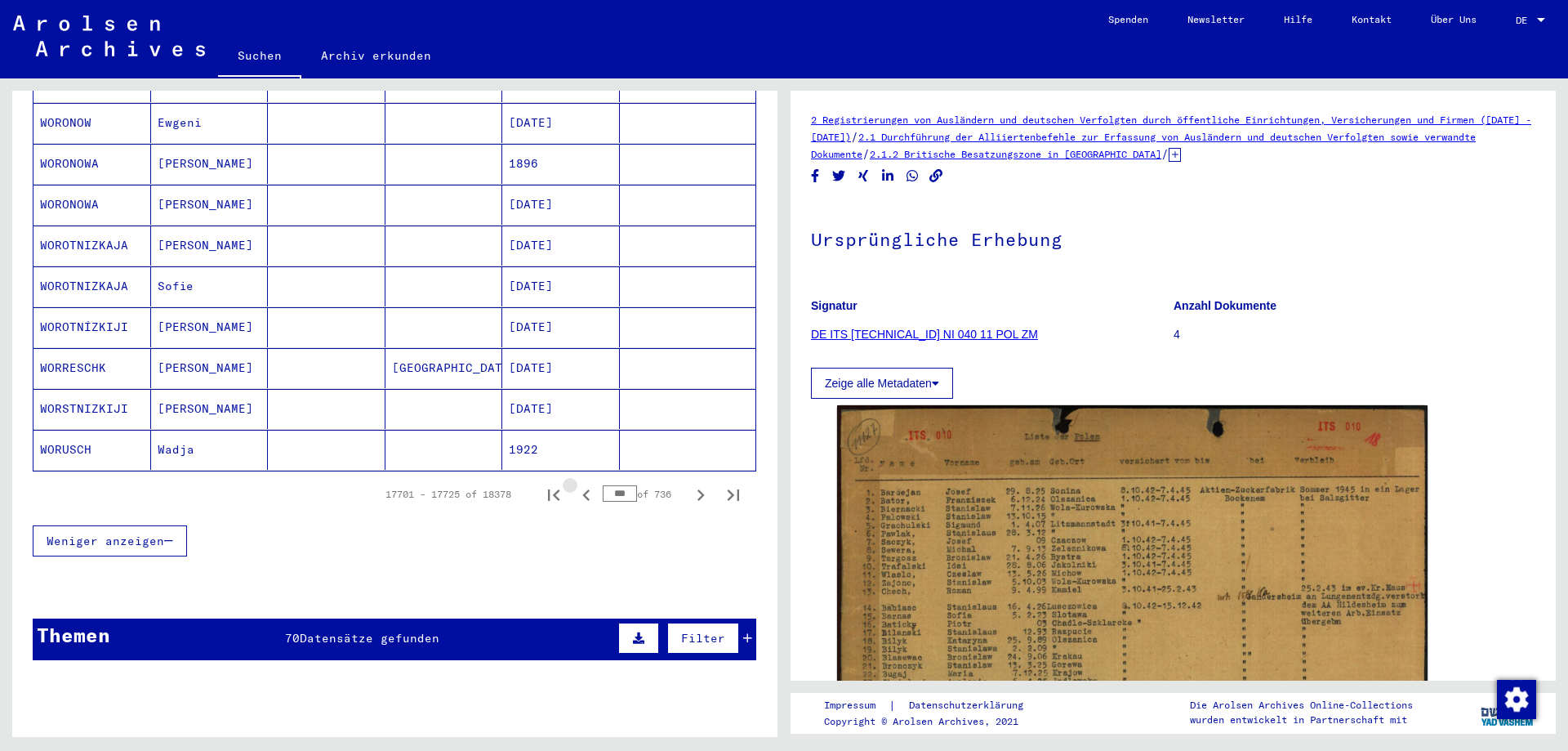
click at [577, 484] on icon "Previous page" at bounding box center [587, 495] width 23 height 23
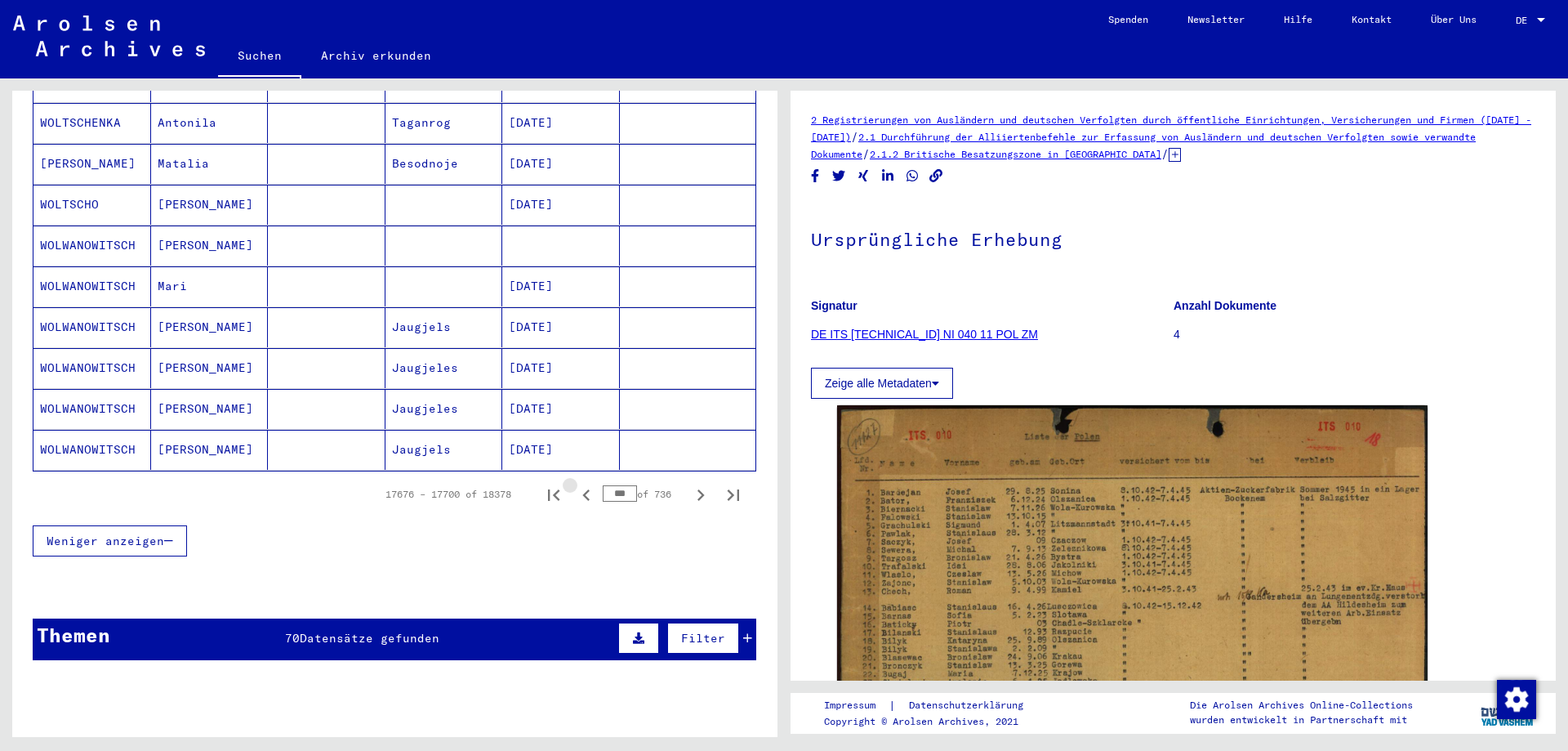
click at [577, 484] on icon "Previous page" at bounding box center [587, 495] width 23 height 23
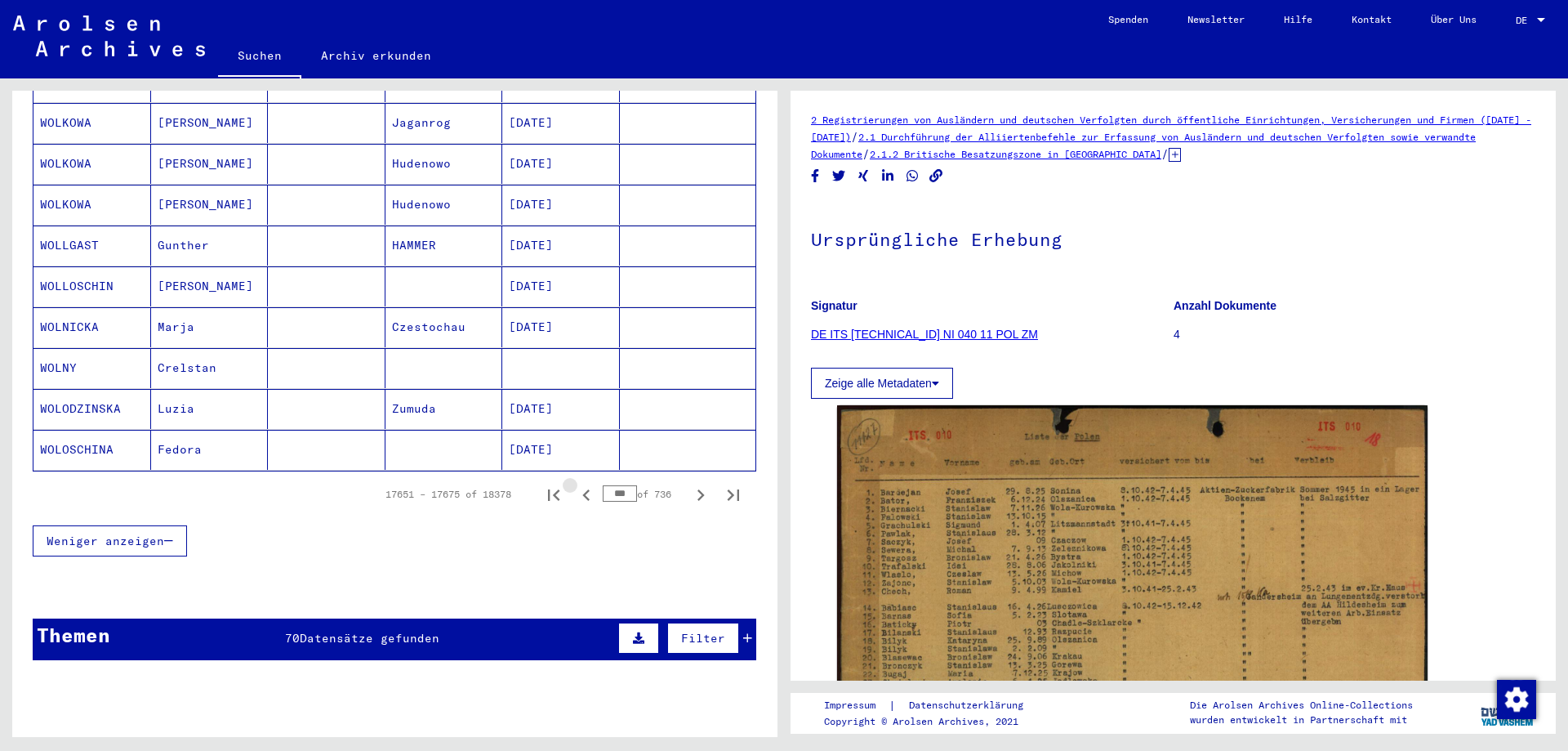
click at [577, 484] on icon "Previous page" at bounding box center [587, 495] width 23 height 23
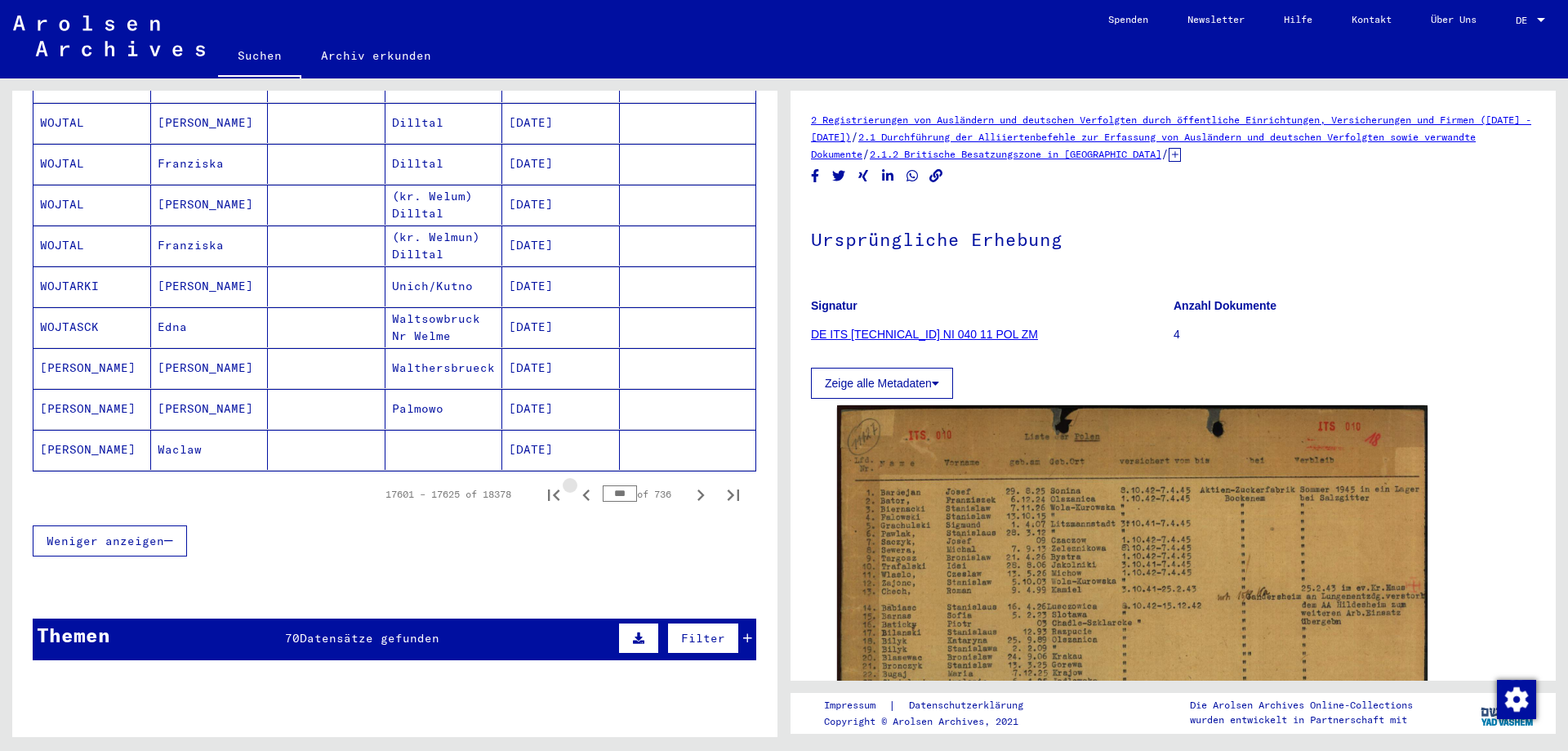
click at [577, 484] on icon "Previous page" at bounding box center [587, 495] width 23 height 23
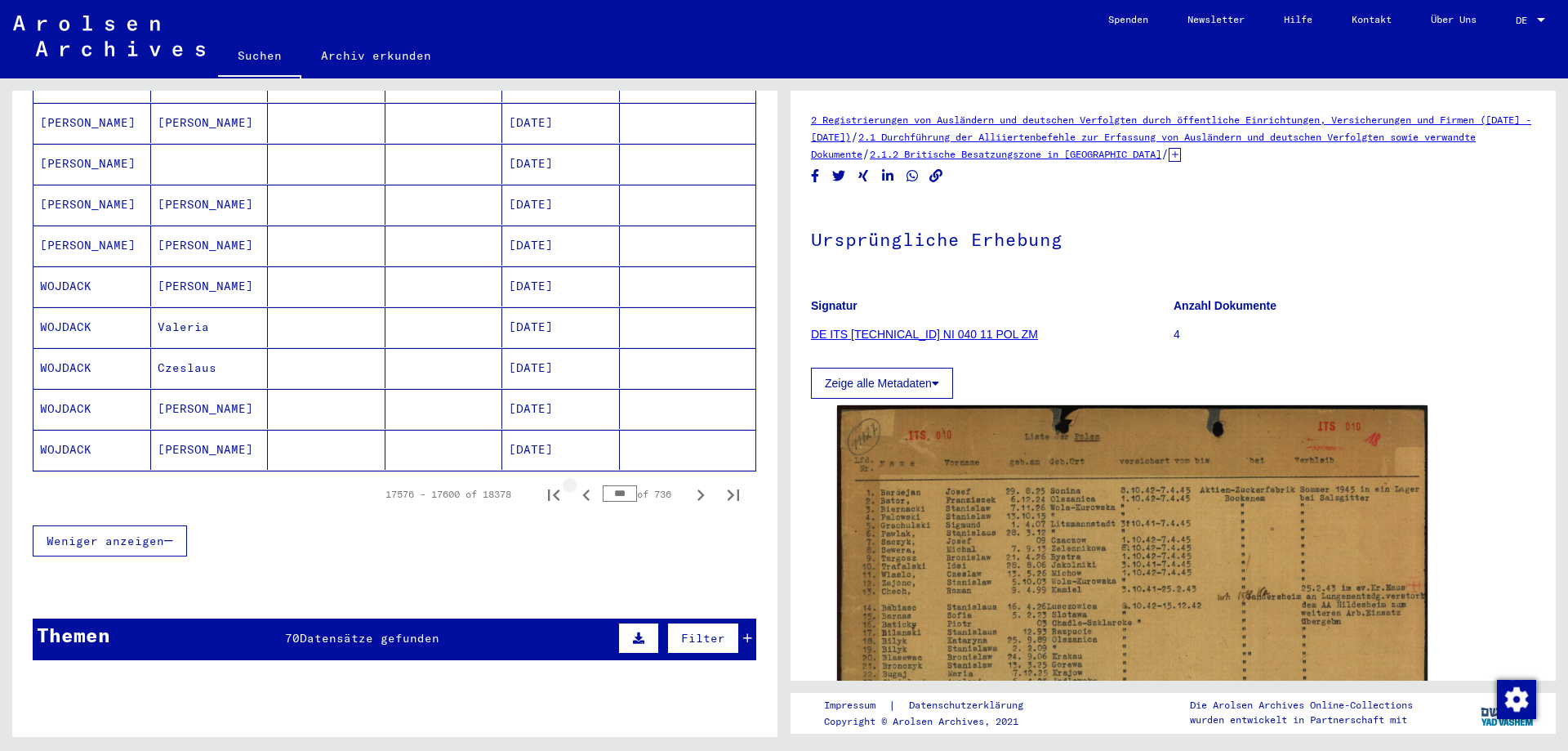
click at [577, 484] on icon "Previous page" at bounding box center [587, 495] width 23 height 23
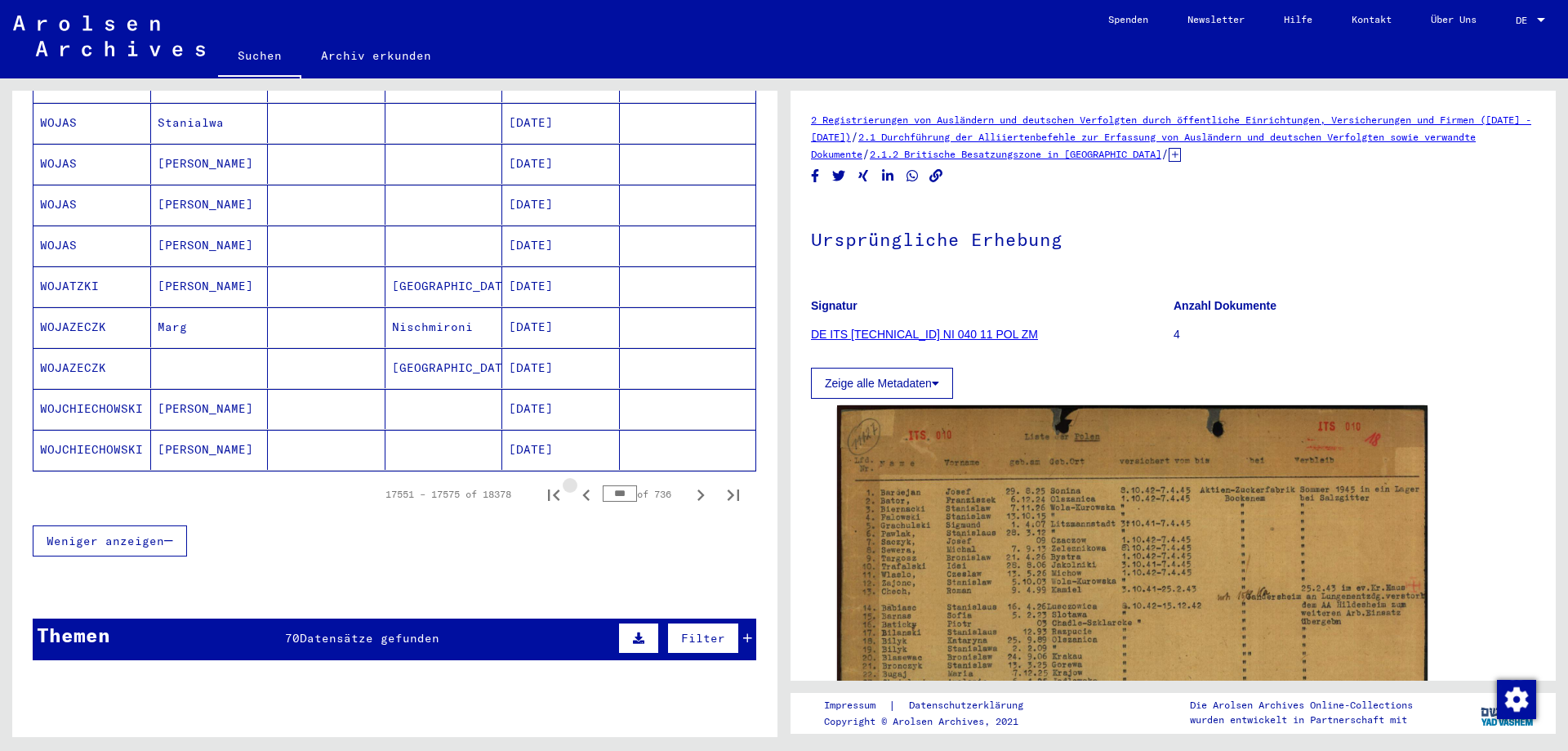
click at [577, 484] on icon "Previous page" at bounding box center [587, 495] width 23 height 23
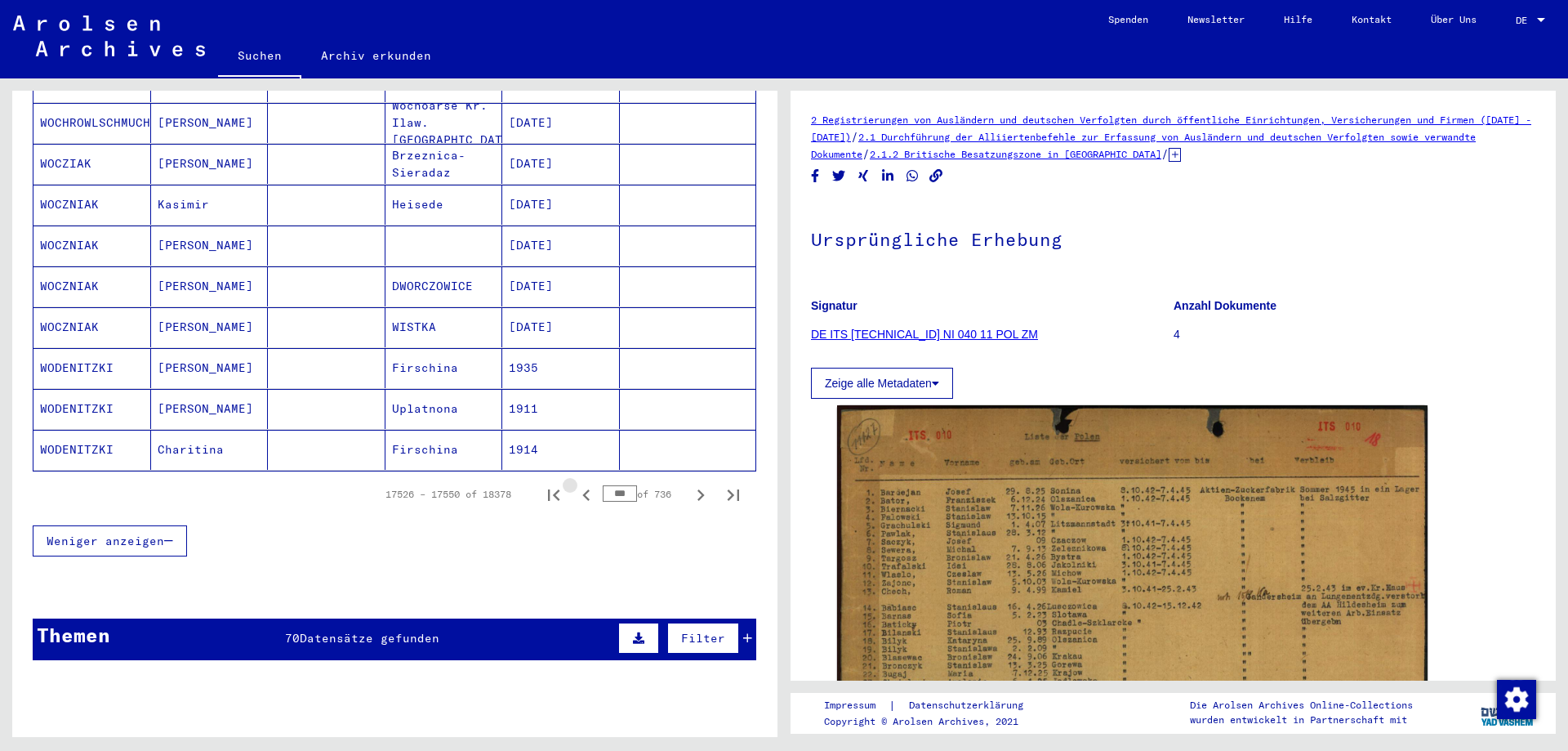
click at [577, 484] on icon "Previous page" at bounding box center [587, 495] width 23 height 23
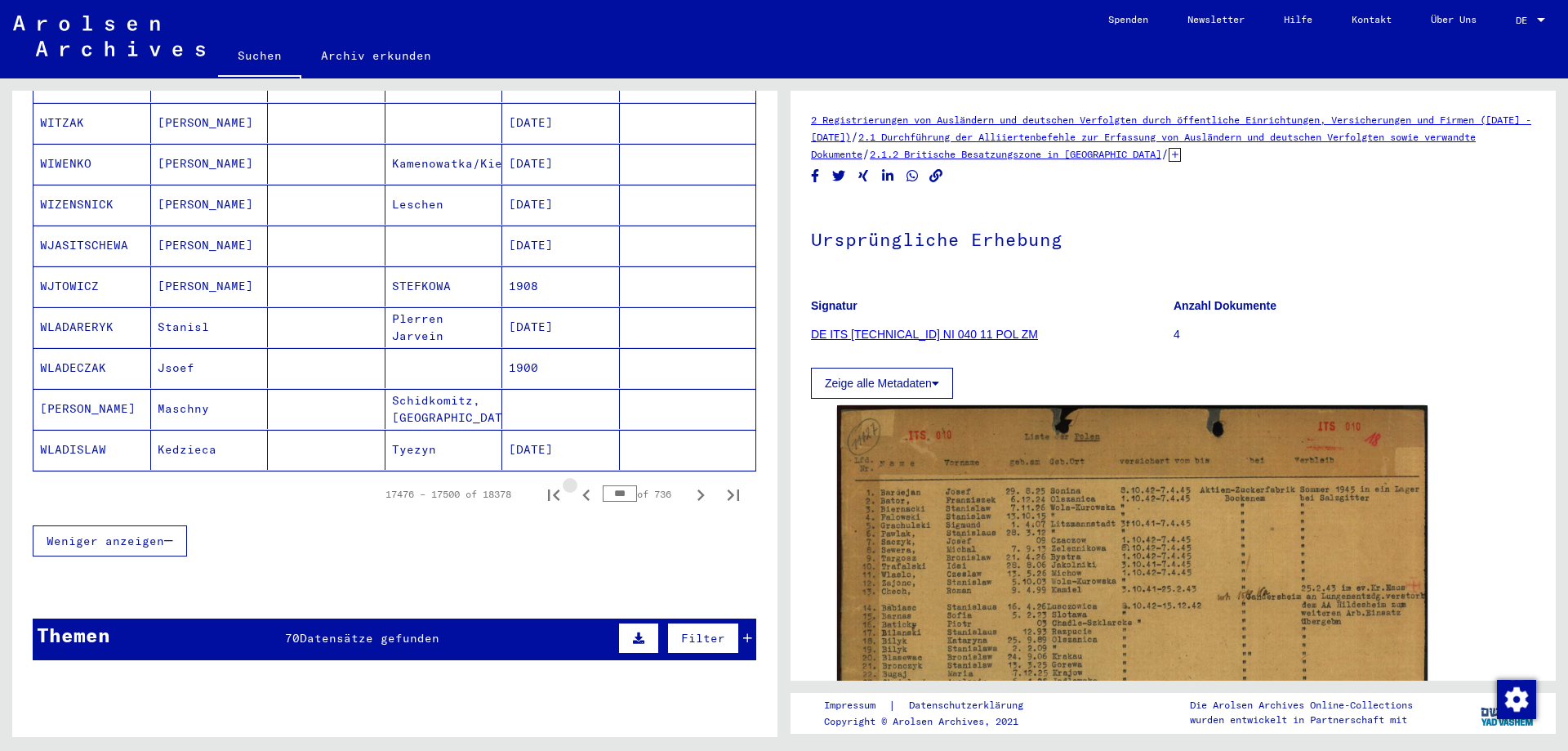
click at [577, 484] on icon "Previous page" at bounding box center [587, 495] width 23 height 23
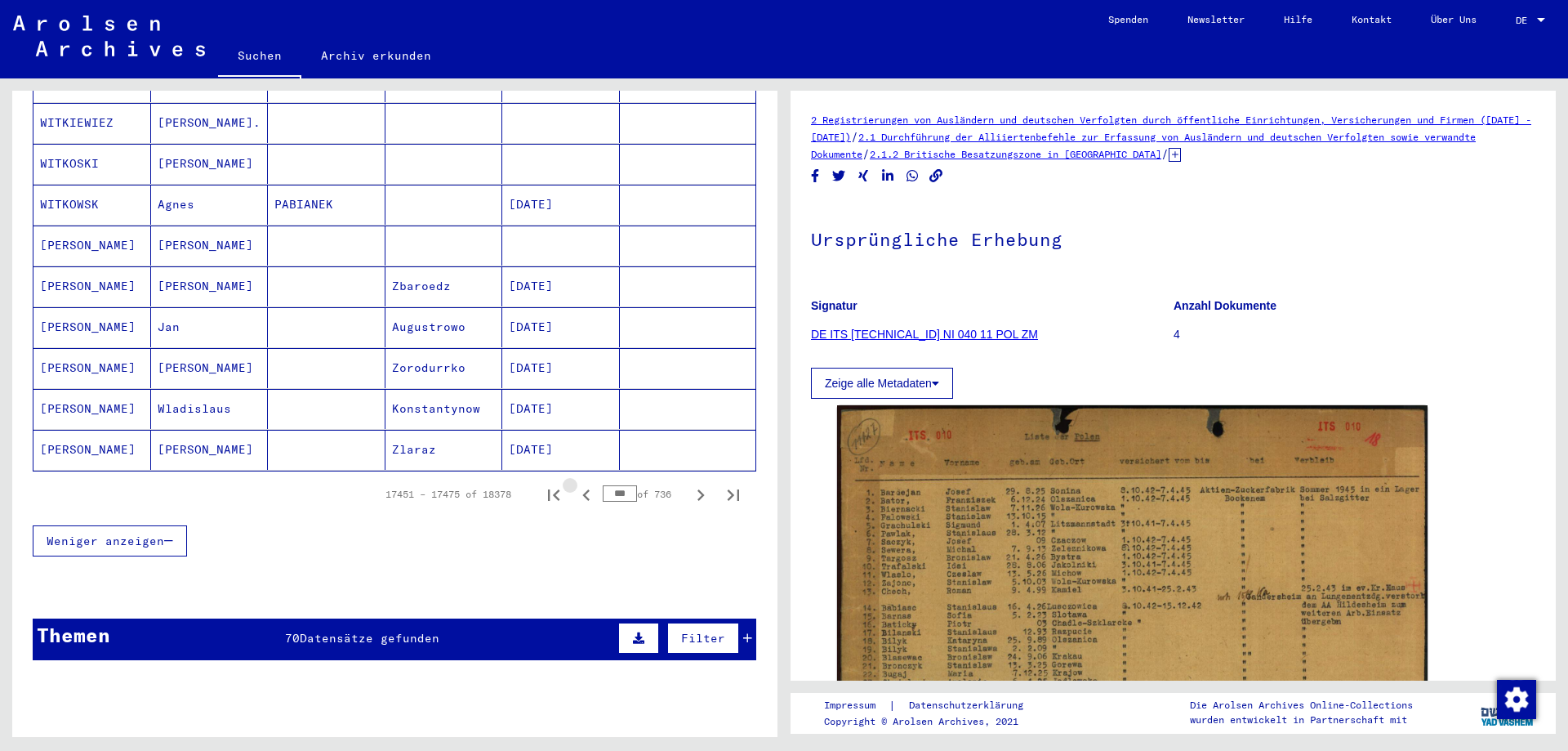
click at [577, 484] on icon "Previous page" at bounding box center [587, 495] width 23 height 23
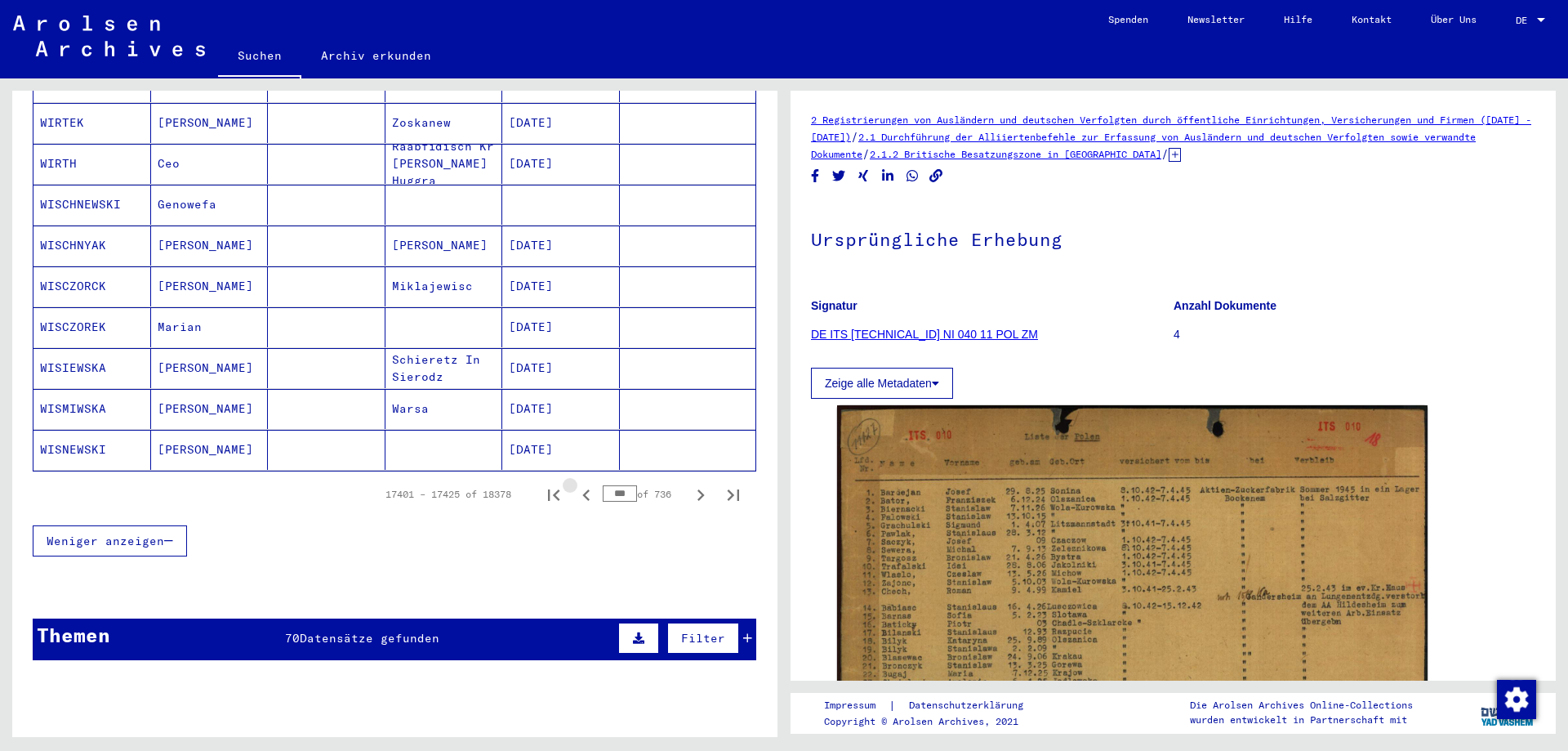
click at [577, 484] on icon "Previous page" at bounding box center [587, 495] width 23 height 23
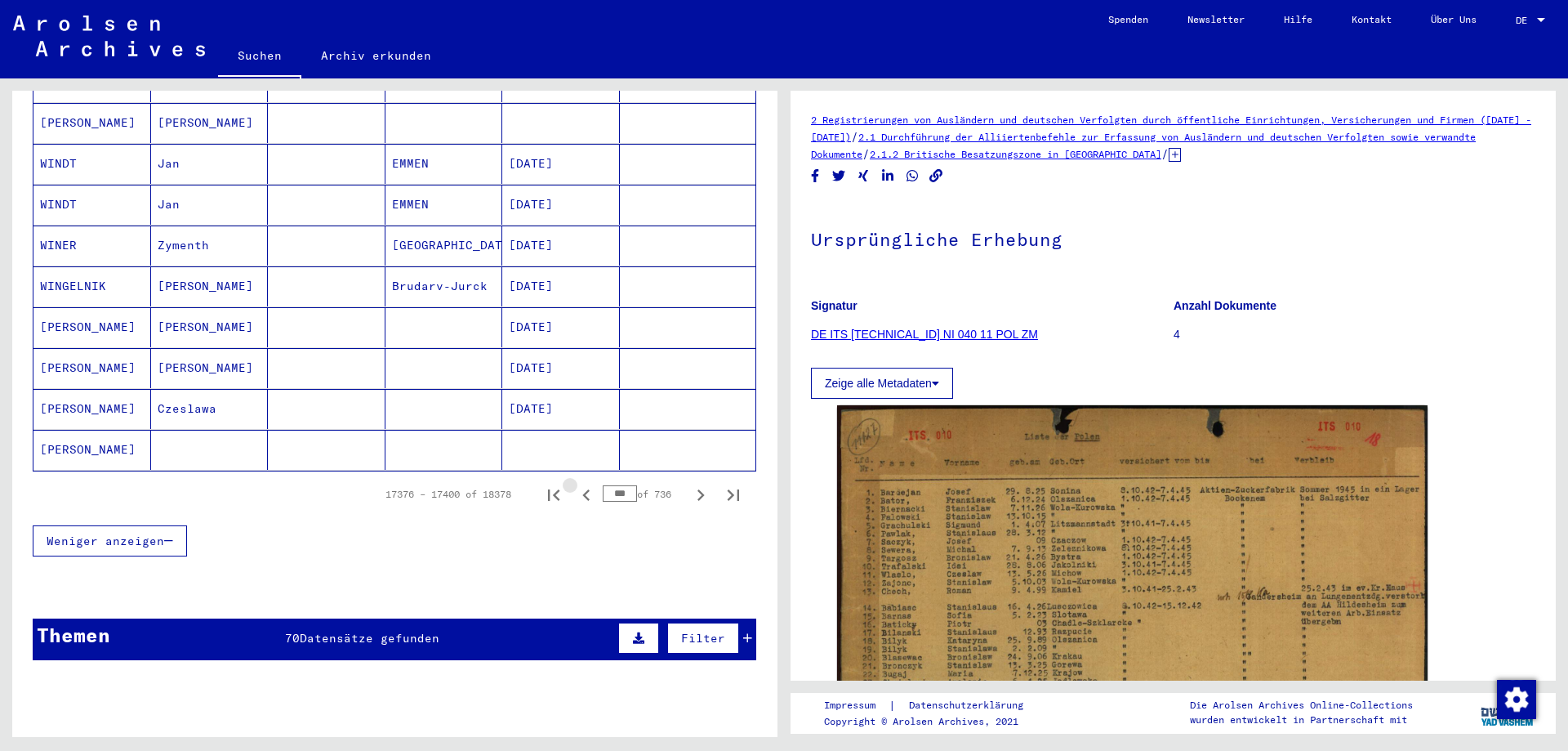
click at [577, 484] on icon "Previous page" at bounding box center [587, 495] width 23 height 23
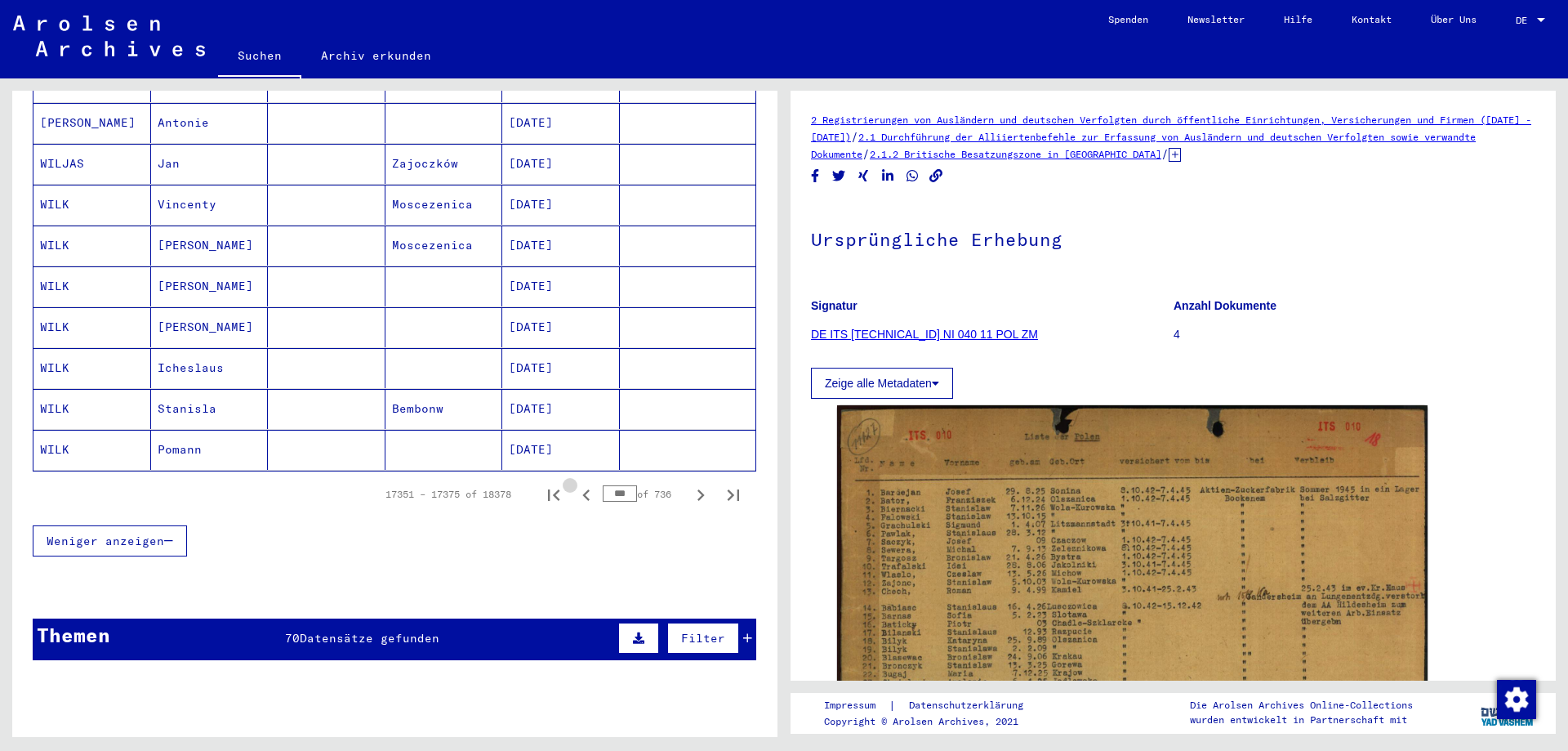
click at [577, 484] on icon "Previous page" at bounding box center [587, 495] width 23 height 23
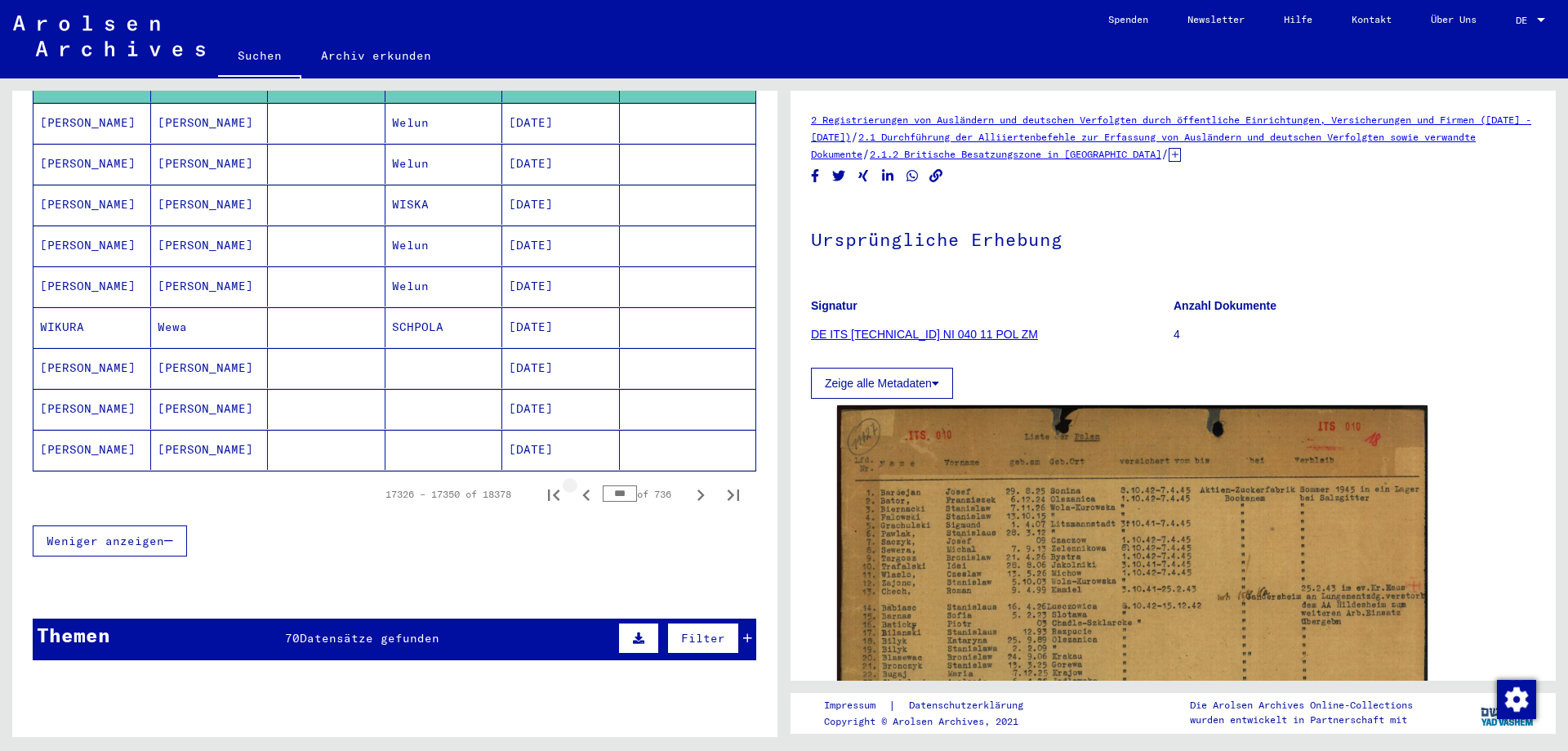
click at [577, 484] on icon "Previous page" at bounding box center [587, 495] width 23 height 23
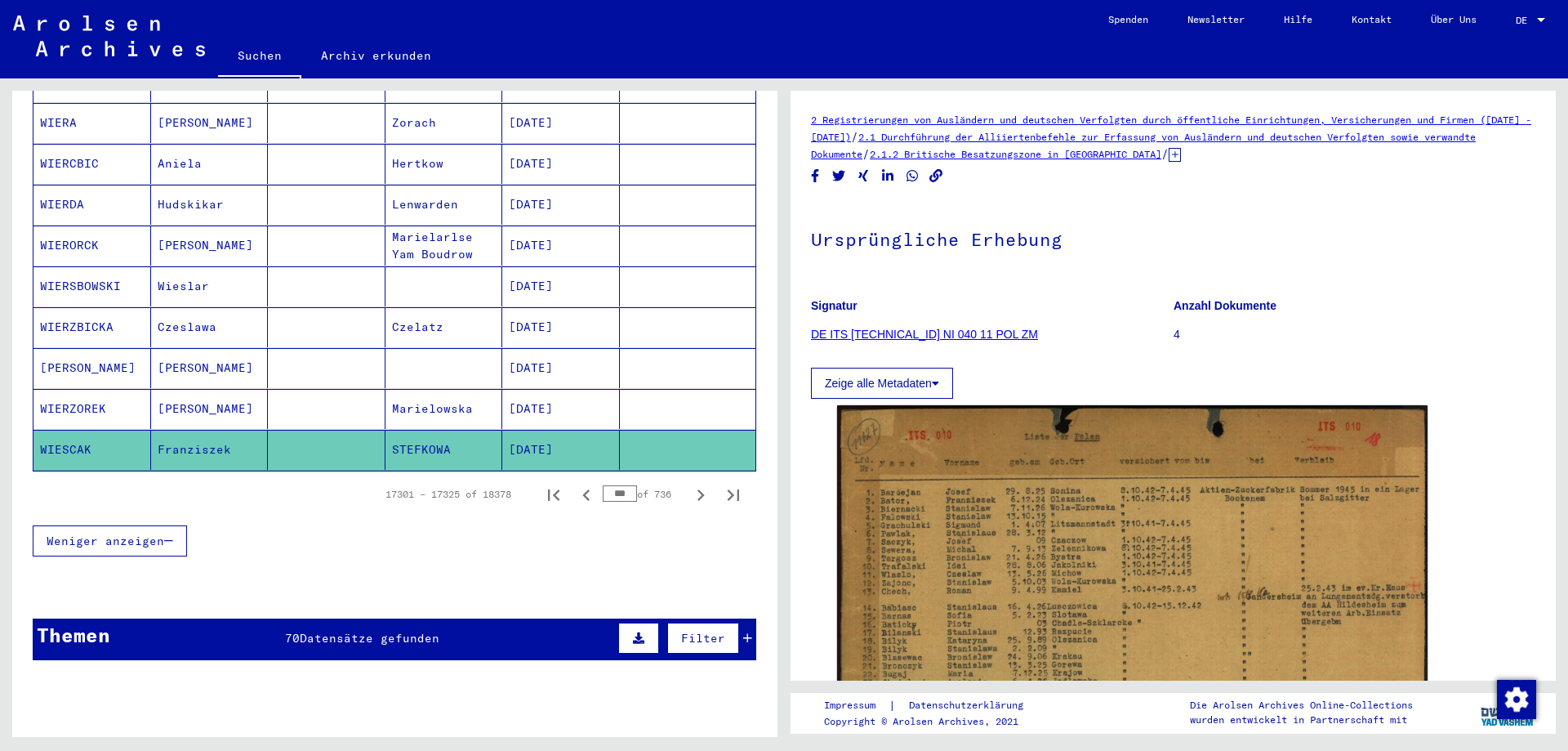
click at [577, 484] on icon "Previous page" at bounding box center [587, 495] width 23 height 23
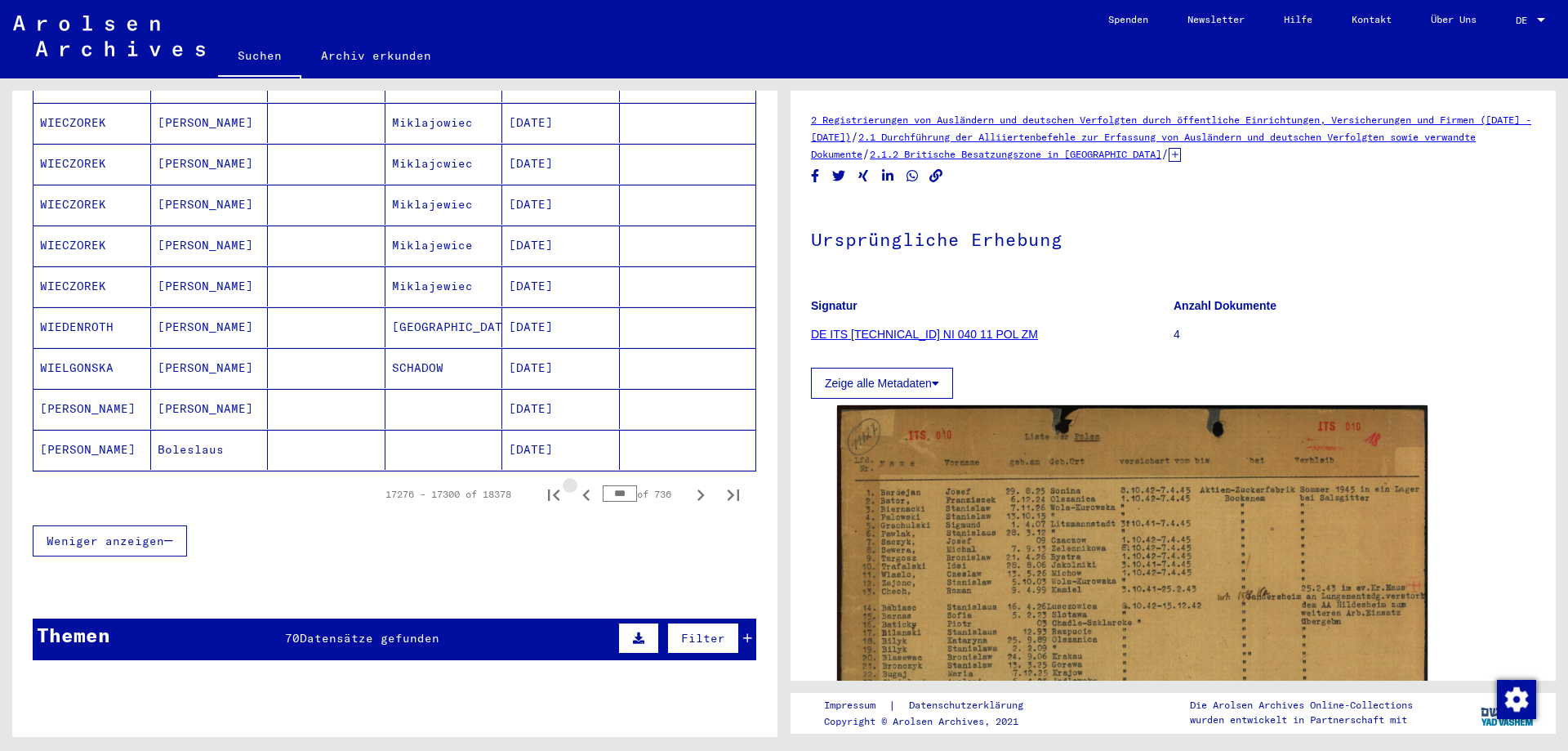
click at [577, 484] on icon "Previous page" at bounding box center [587, 495] width 23 height 23
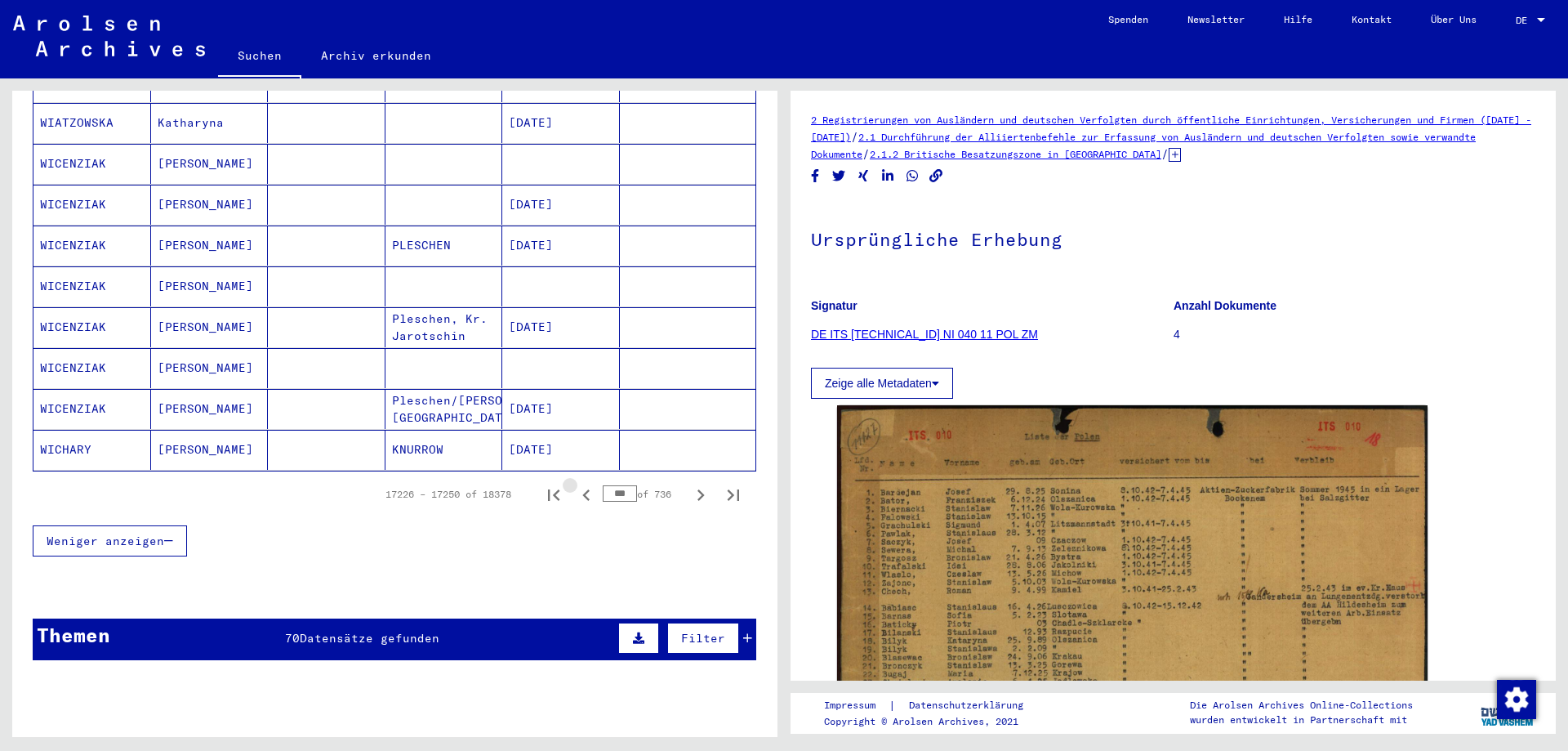
click at [577, 484] on icon "Previous page" at bounding box center [587, 495] width 23 height 23
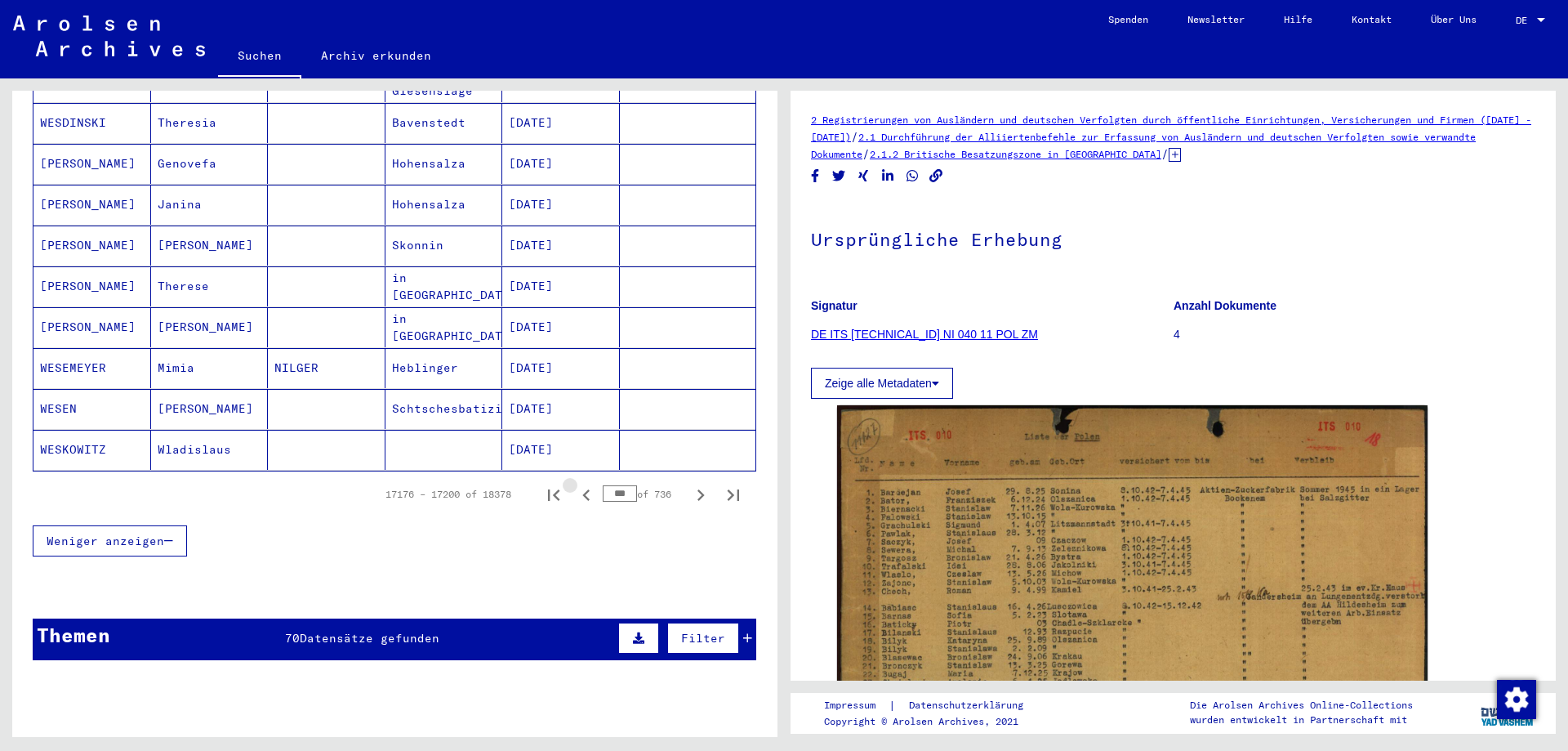
click at [577, 484] on icon "Previous page" at bounding box center [587, 495] width 23 height 23
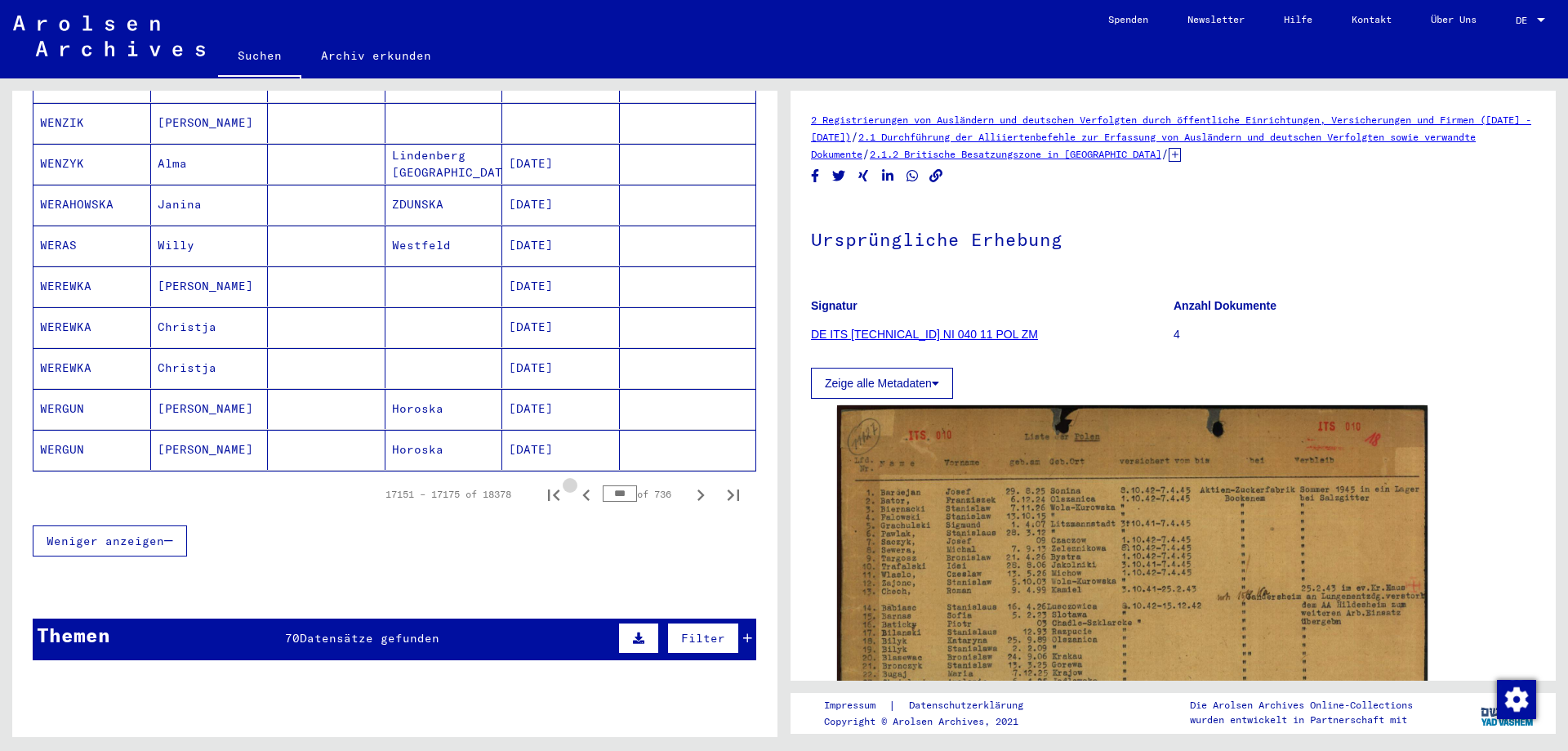
click at [577, 484] on icon "Previous page" at bounding box center [587, 495] width 23 height 23
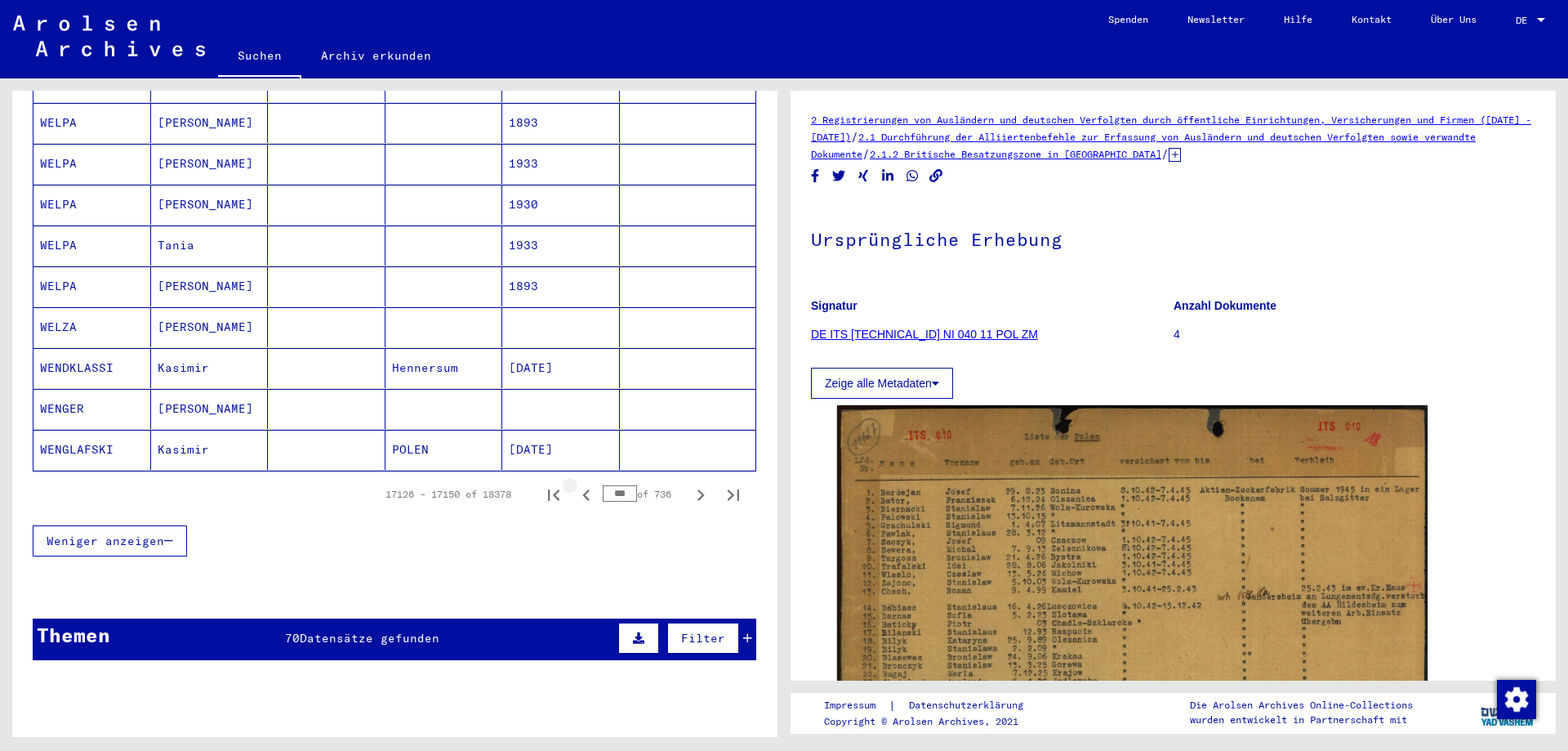
click at [577, 484] on icon "Previous page" at bounding box center [587, 495] width 23 height 23
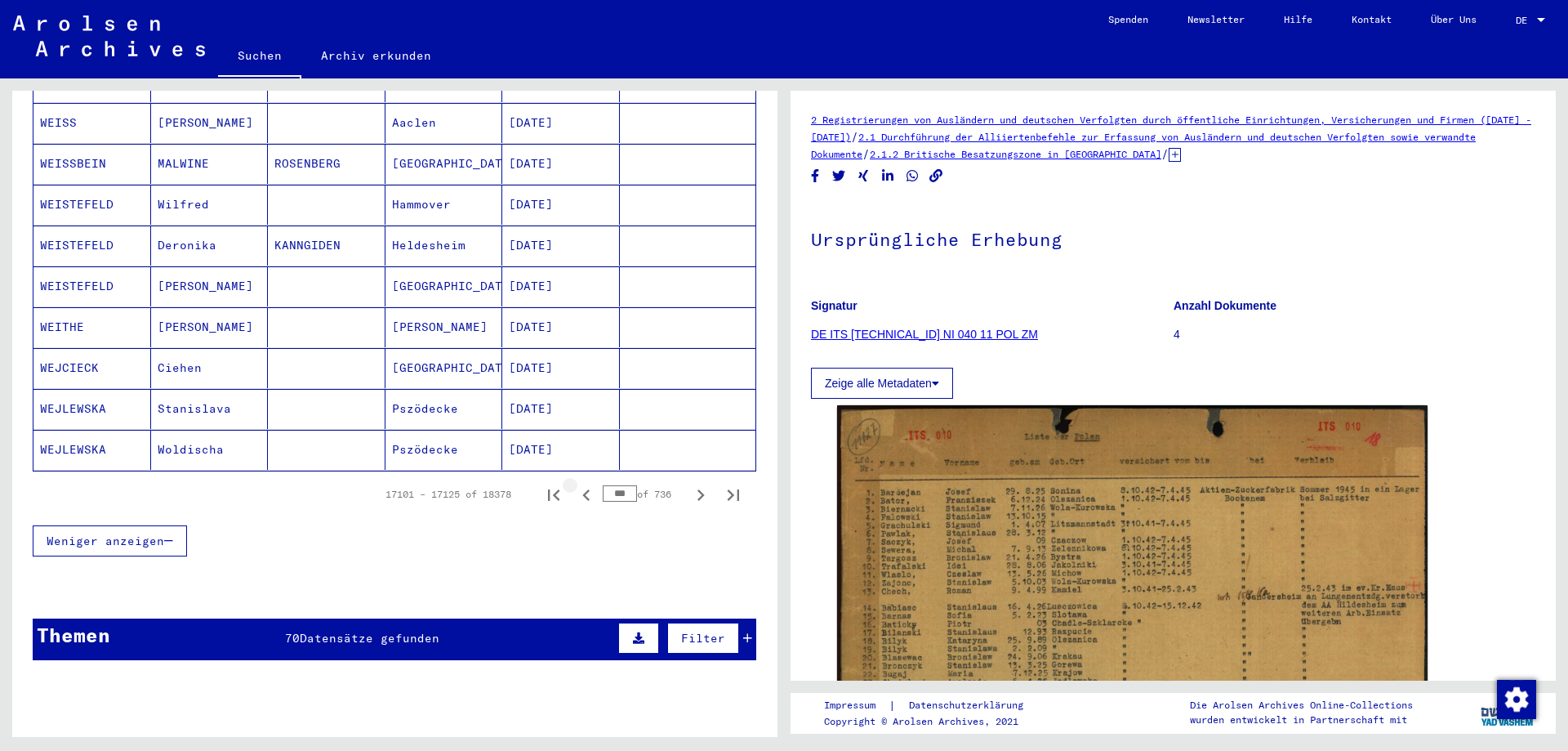
click at [577, 484] on icon "Previous page" at bounding box center [587, 495] width 23 height 23
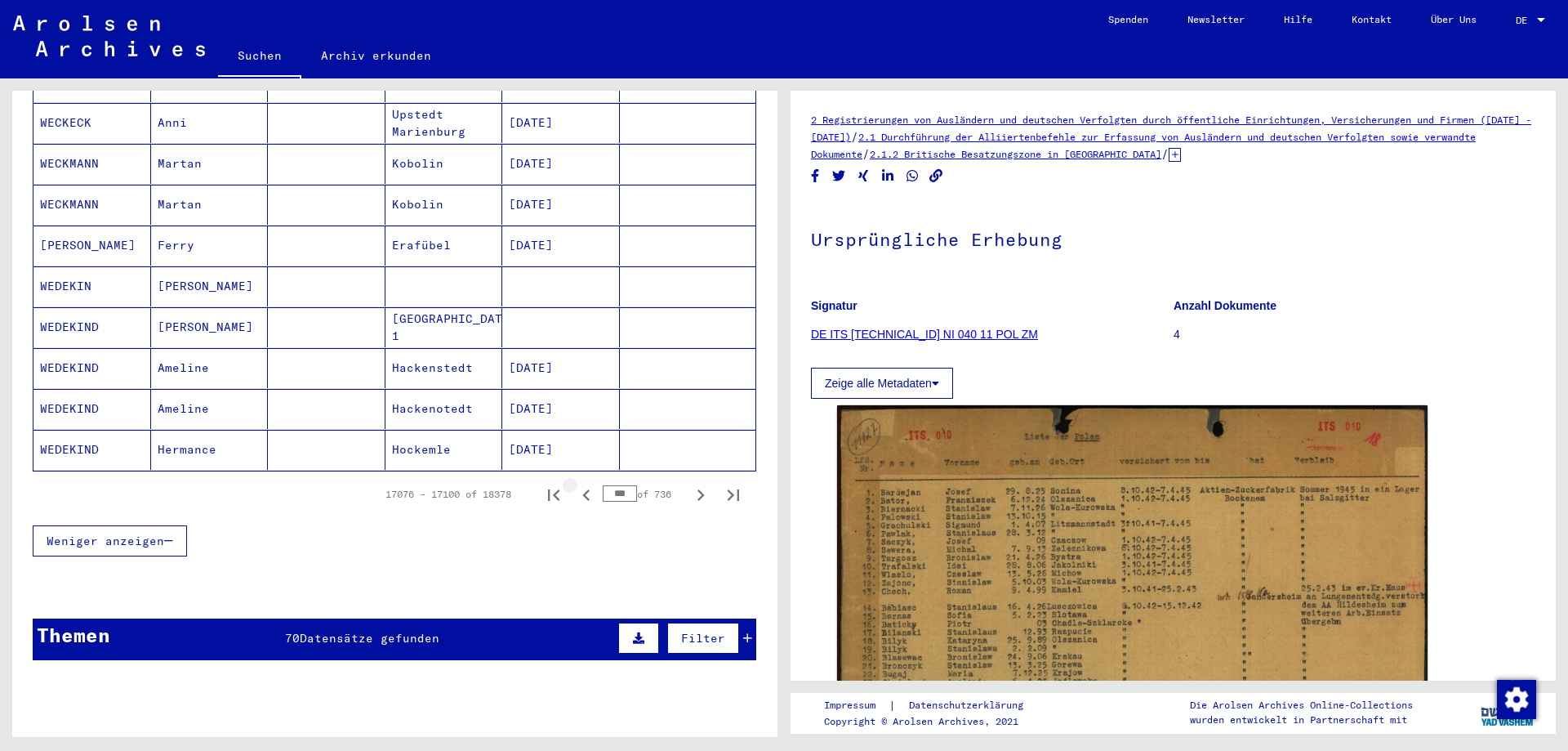
click at [577, 484] on icon "Previous page" at bounding box center [587, 495] width 23 height 23
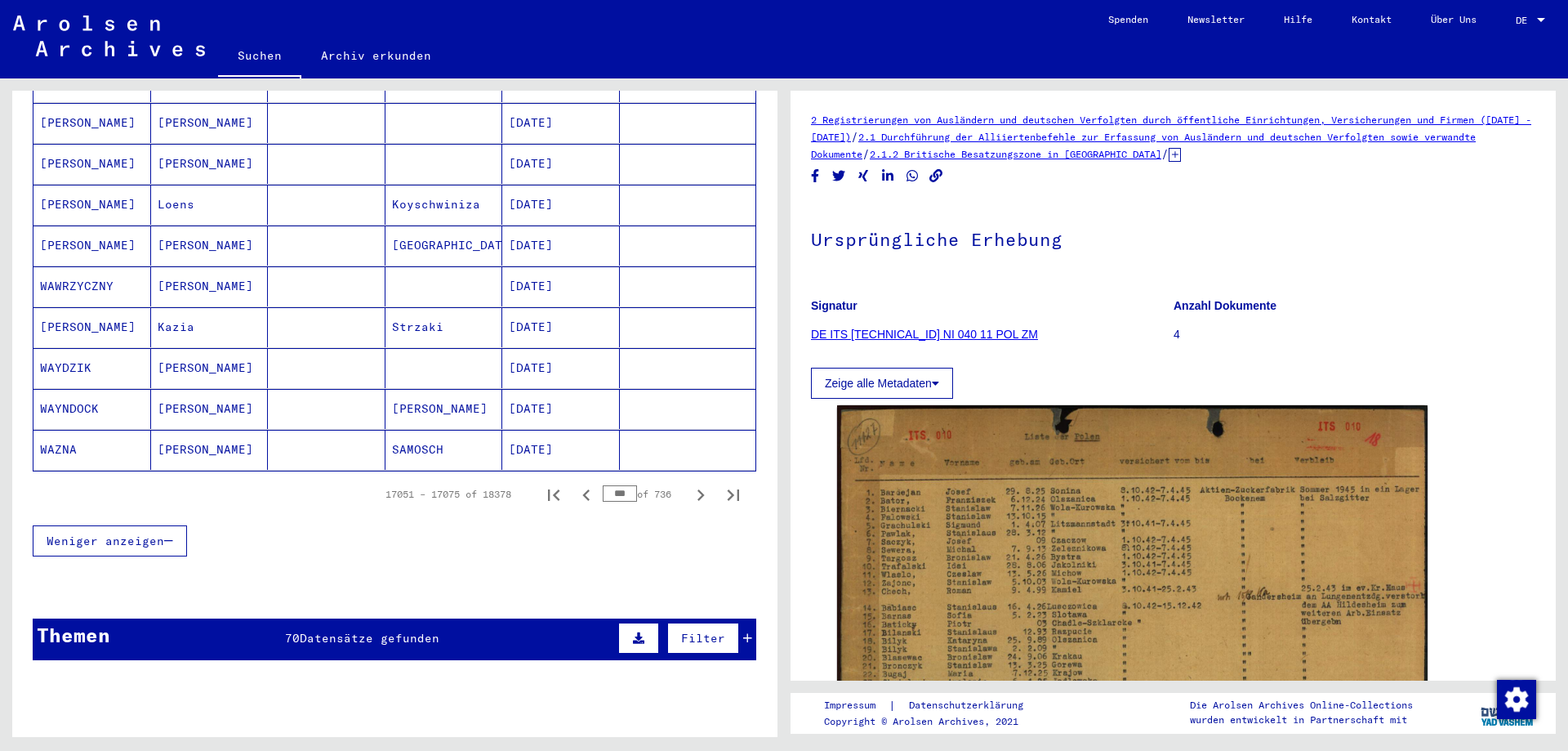
click at [577, 484] on icon "Previous page" at bounding box center [587, 495] width 23 height 23
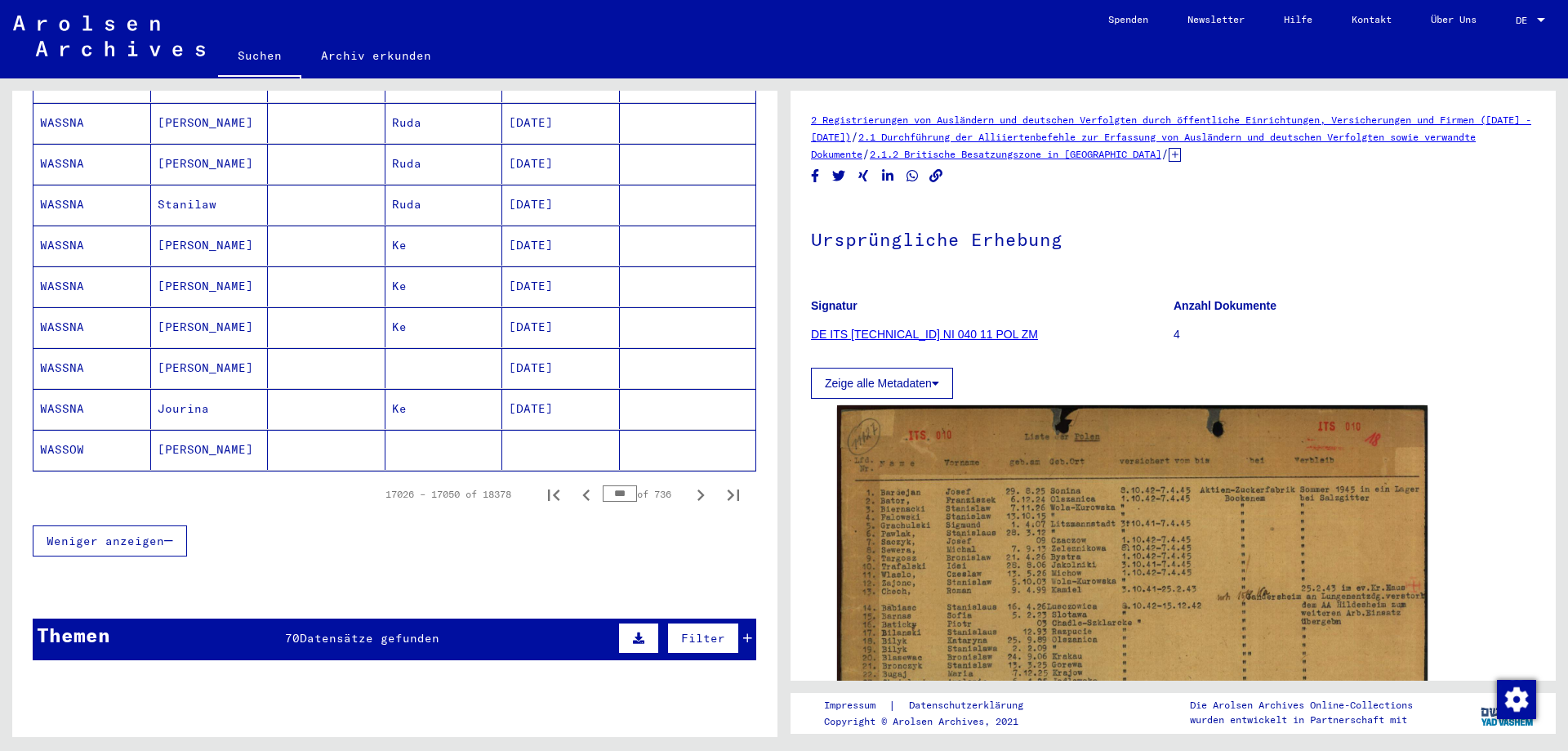
click at [577, 484] on icon "Previous page" at bounding box center [587, 495] width 23 height 23
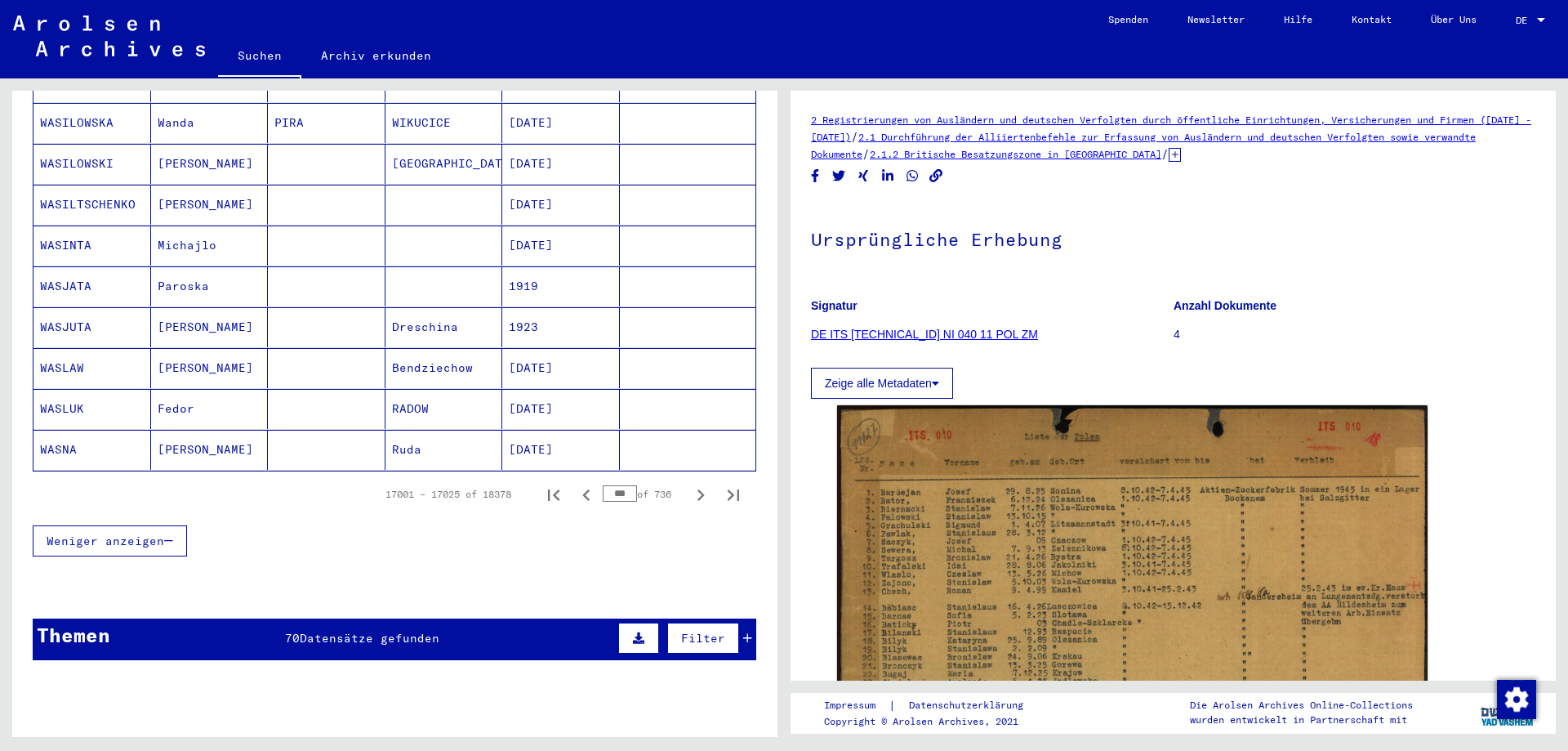
click at [577, 484] on icon "Previous page" at bounding box center [587, 495] width 23 height 23
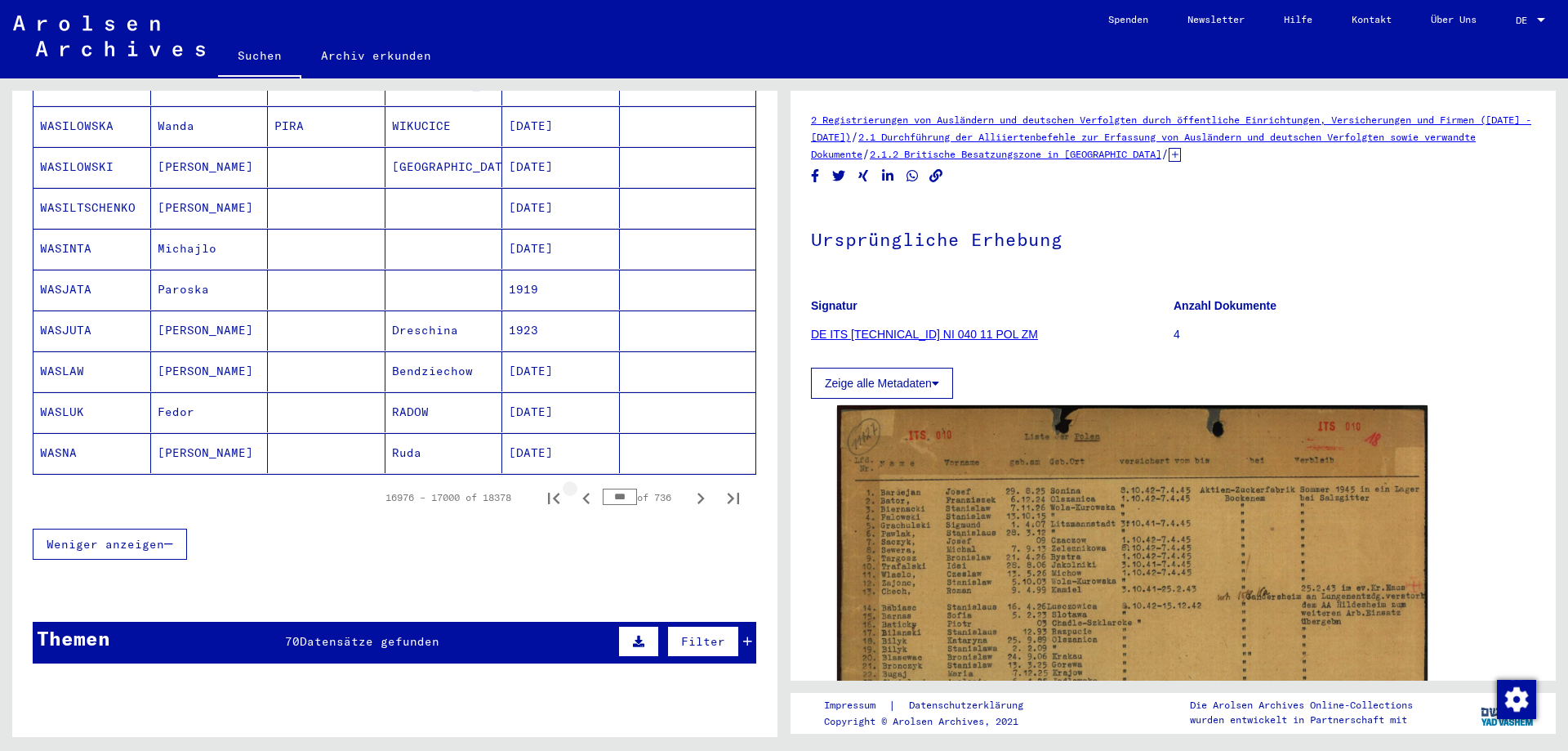
scroll to position [903, 0]
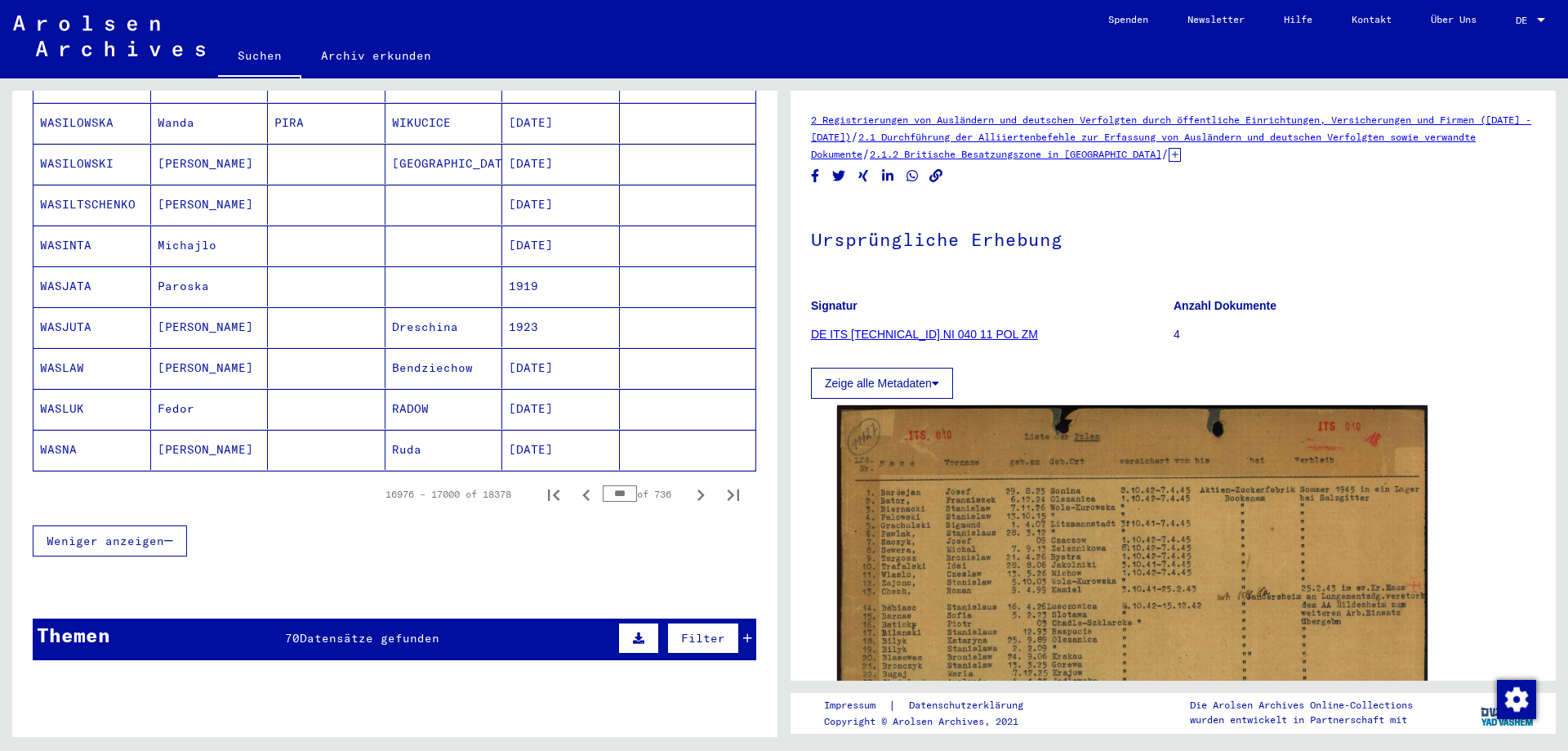
click at [577, 484] on icon "Previous page" at bounding box center [587, 495] width 23 height 23
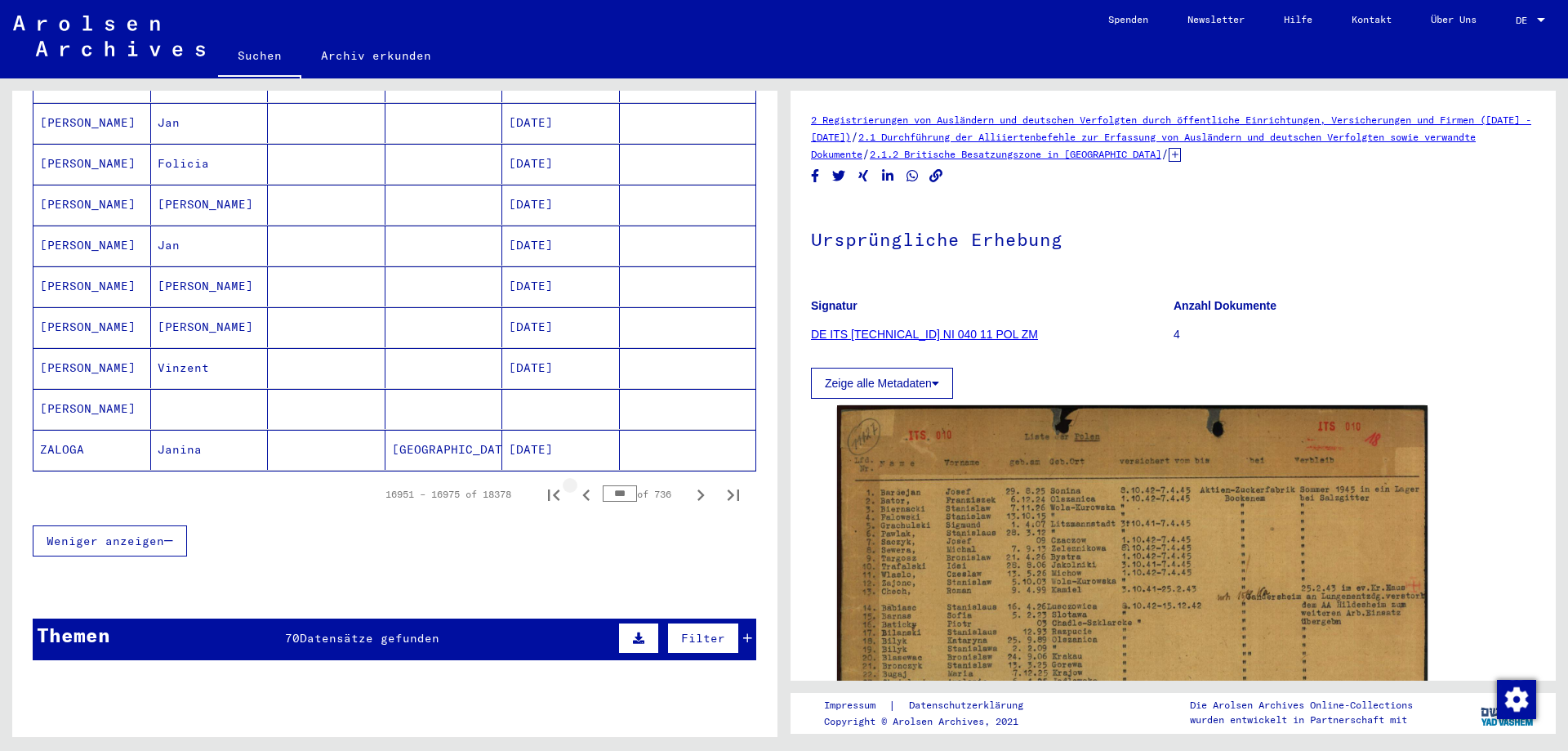
click at [577, 484] on icon "Previous page" at bounding box center [587, 495] width 23 height 23
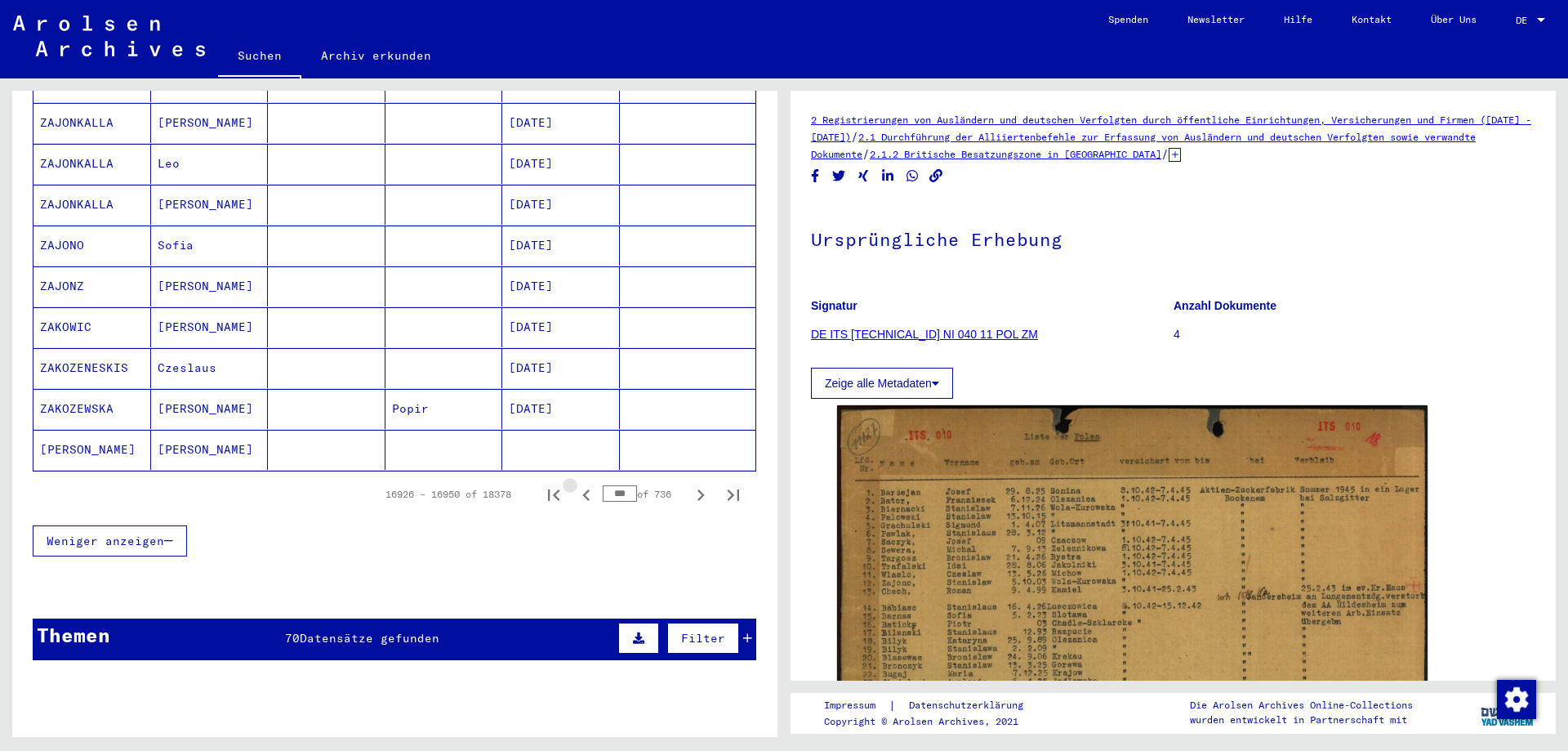
click at [577, 484] on icon "Previous page" at bounding box center [587, 495] width 23 height 23
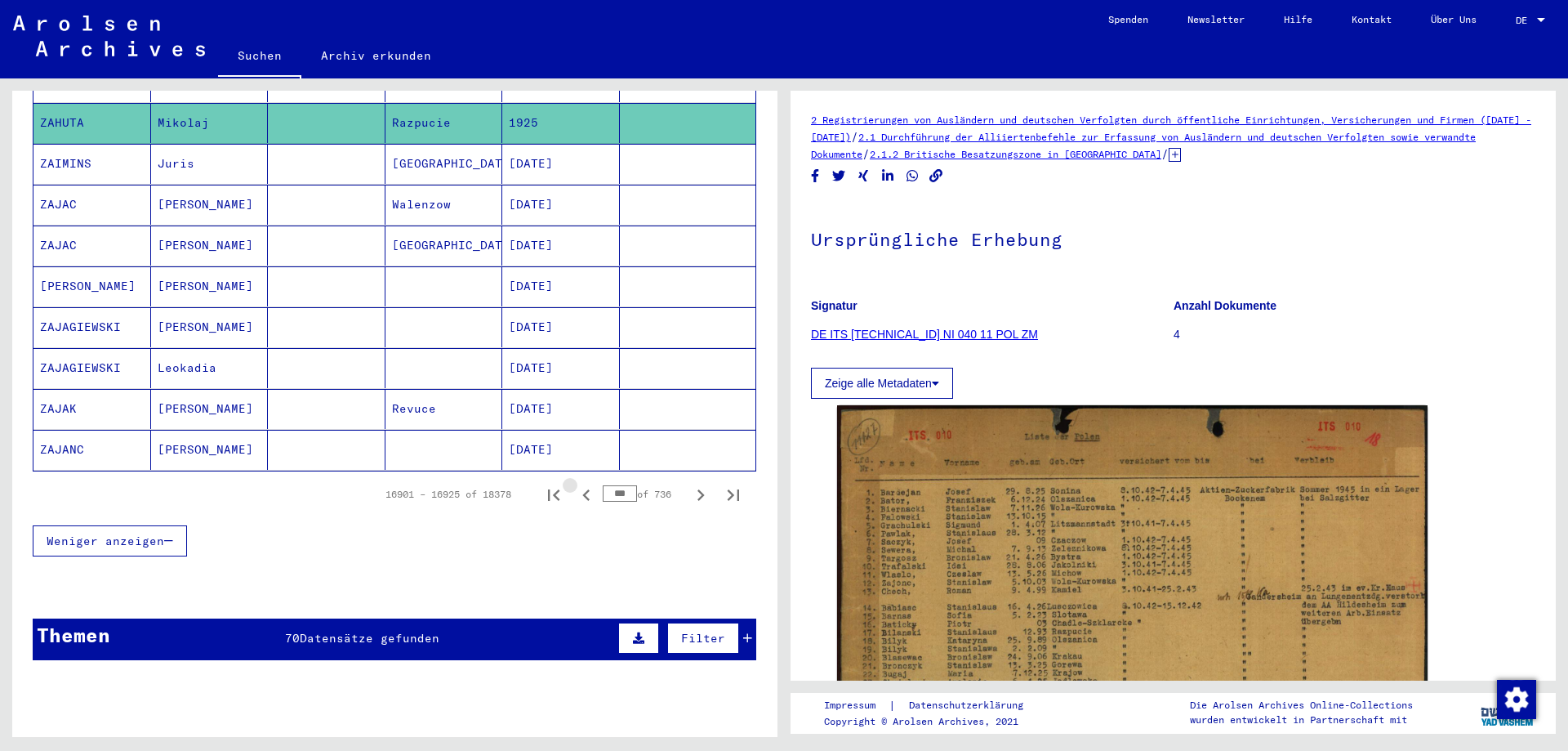
click at [577, 484] on icon "Previous page" at bounding box center [587, 495] width 23 height 23
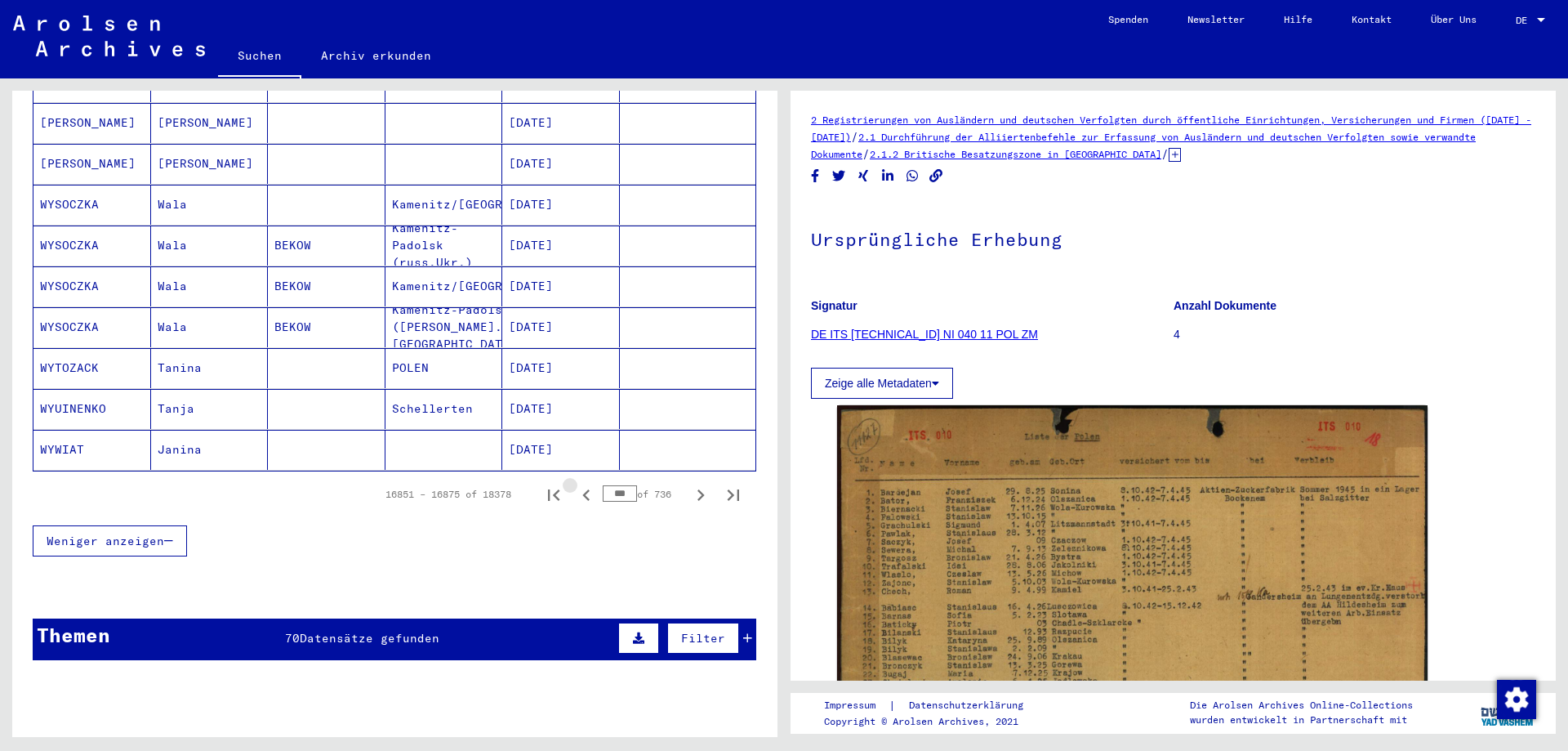
click at [577, 484] on icon "Previous page" at bounding box center [587, 495] width 23 height 23
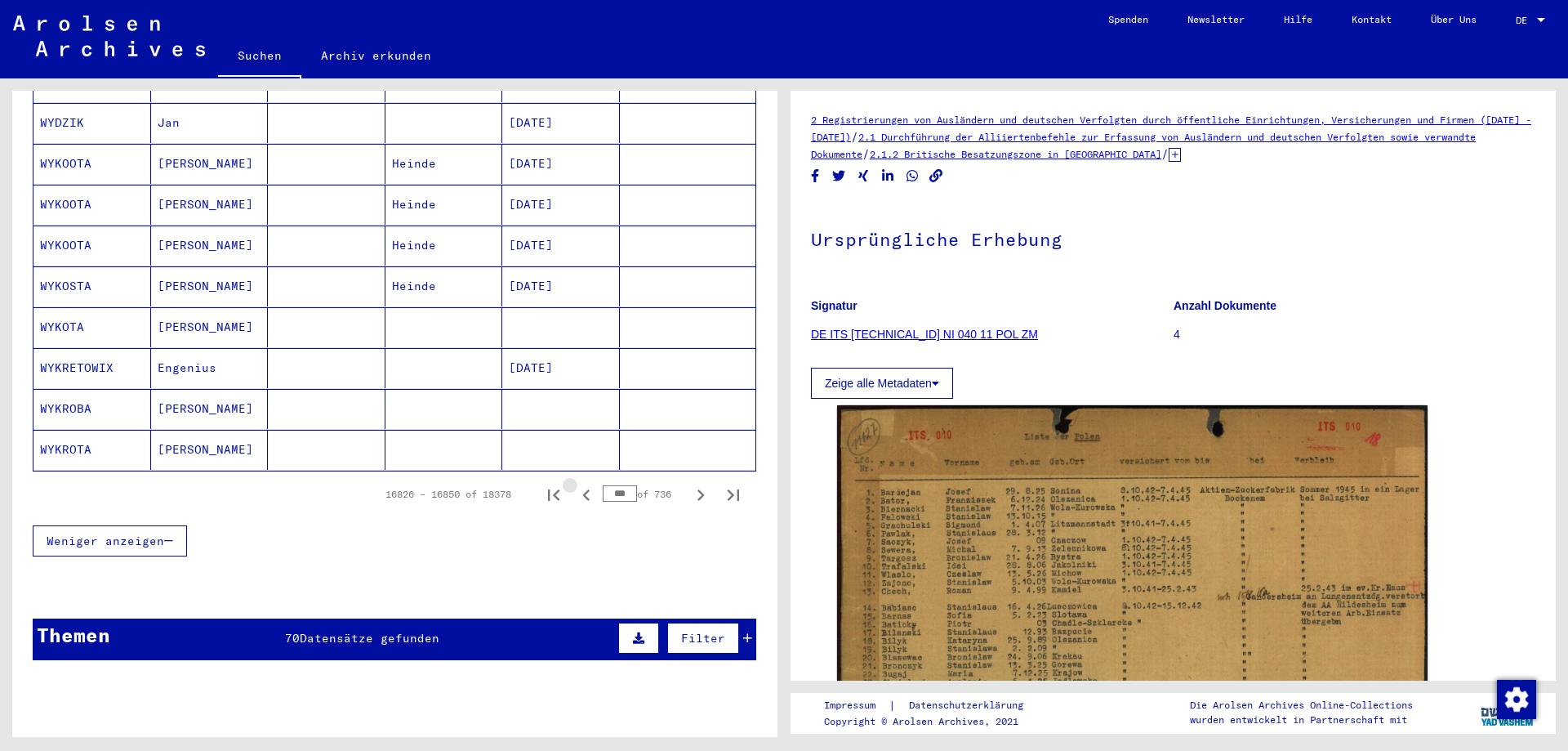
click at [577, 484] on icon "Previous page" at bounding box center [587, 495] width 23 height 23
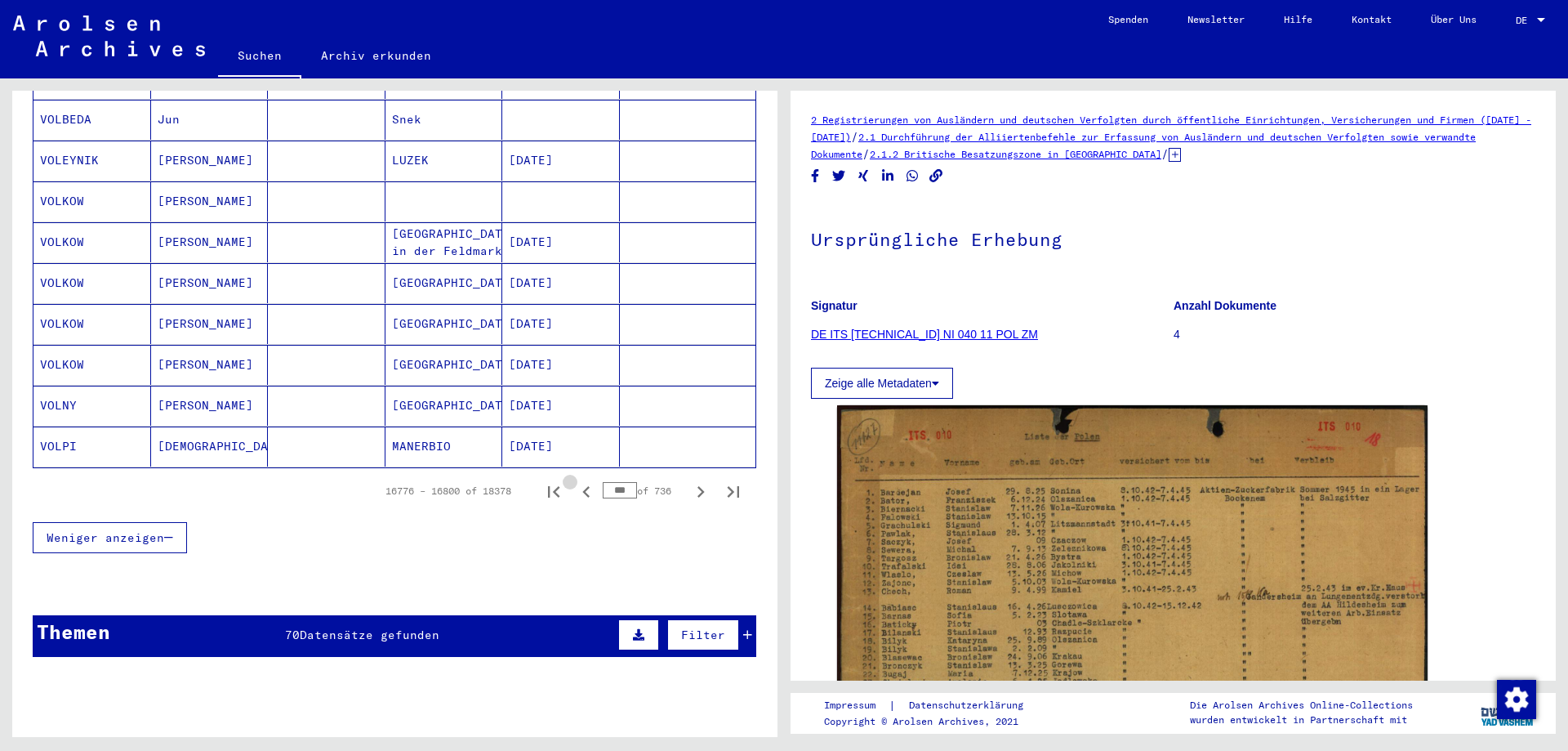
scroll to position [899, 0]
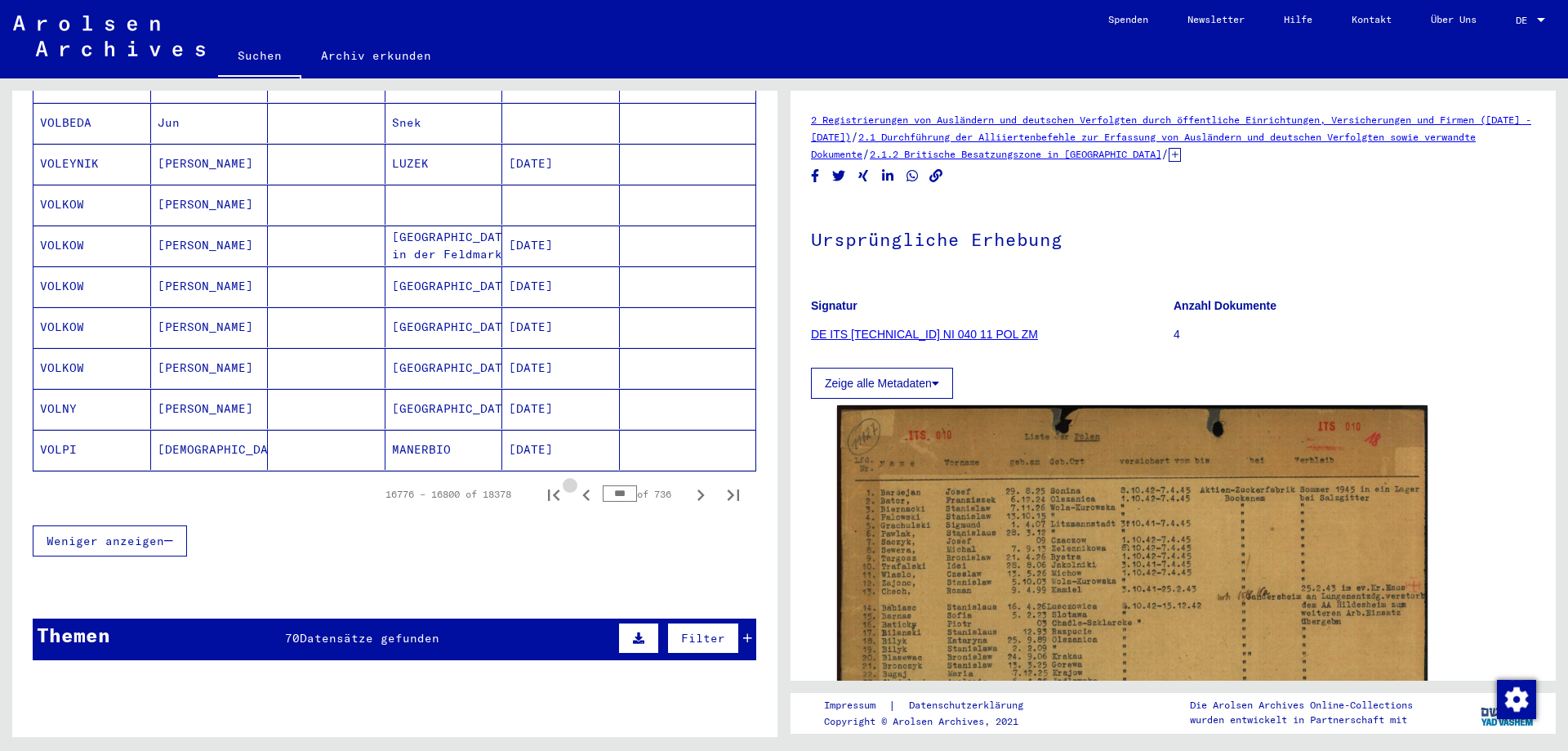
click at [577, 484] on icon "Previous page" at bounding box center [587, 495] width 23 height 23
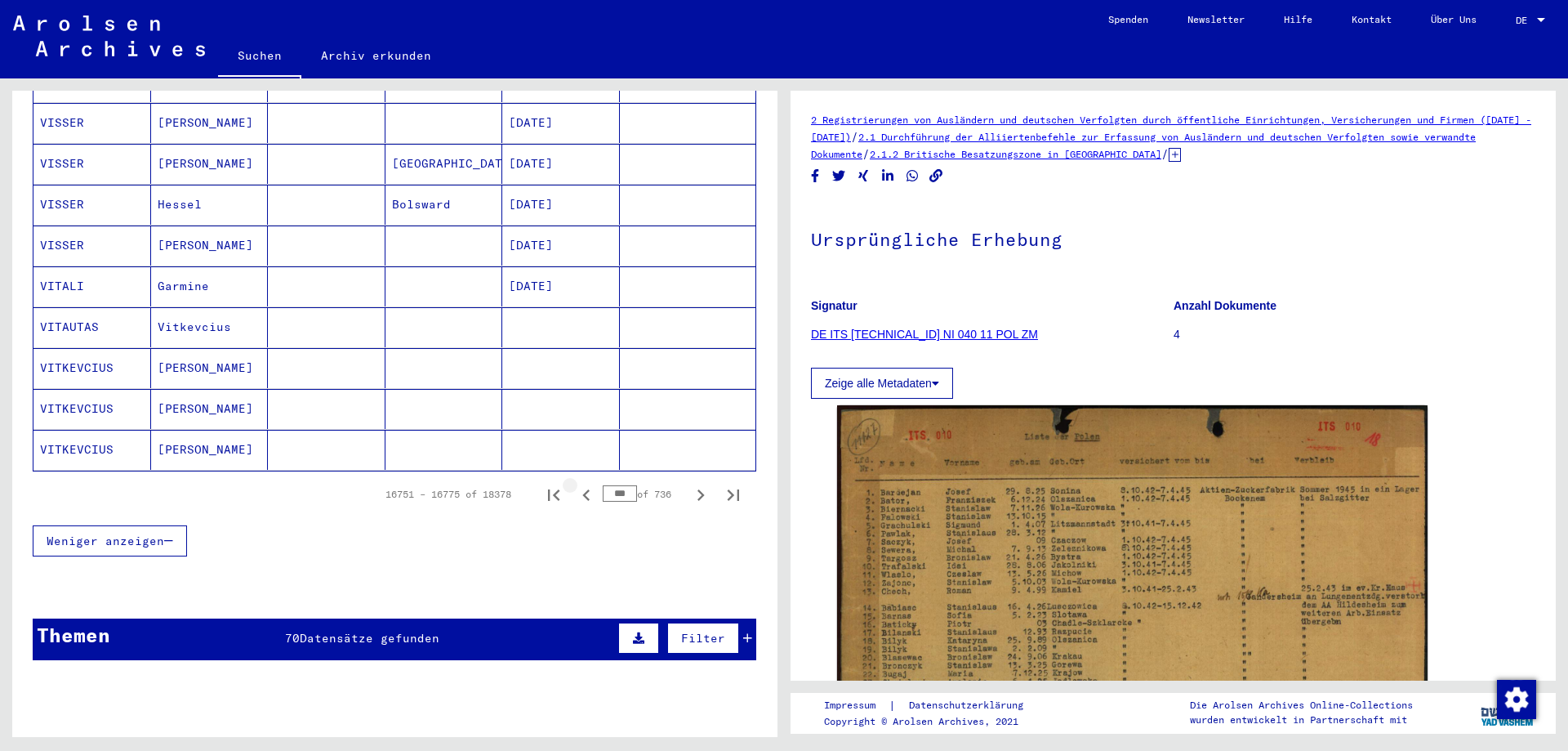
click at [577, 484] on icon "Previous page" at bounding box center [587, 495] width 23 height 23
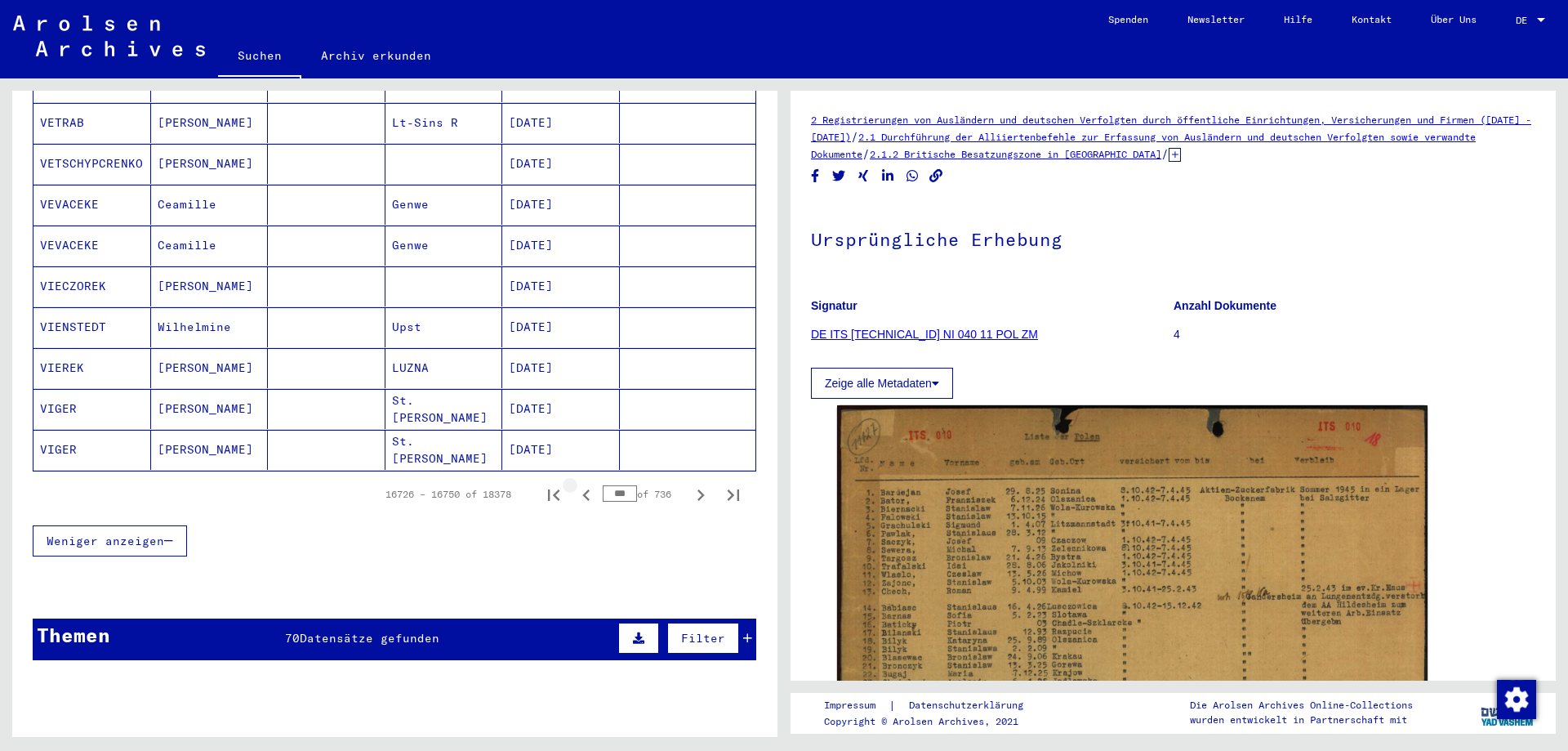
click at [577, 484] on icon "Previous page" at bounding box center [587, 495] width 23 height 23
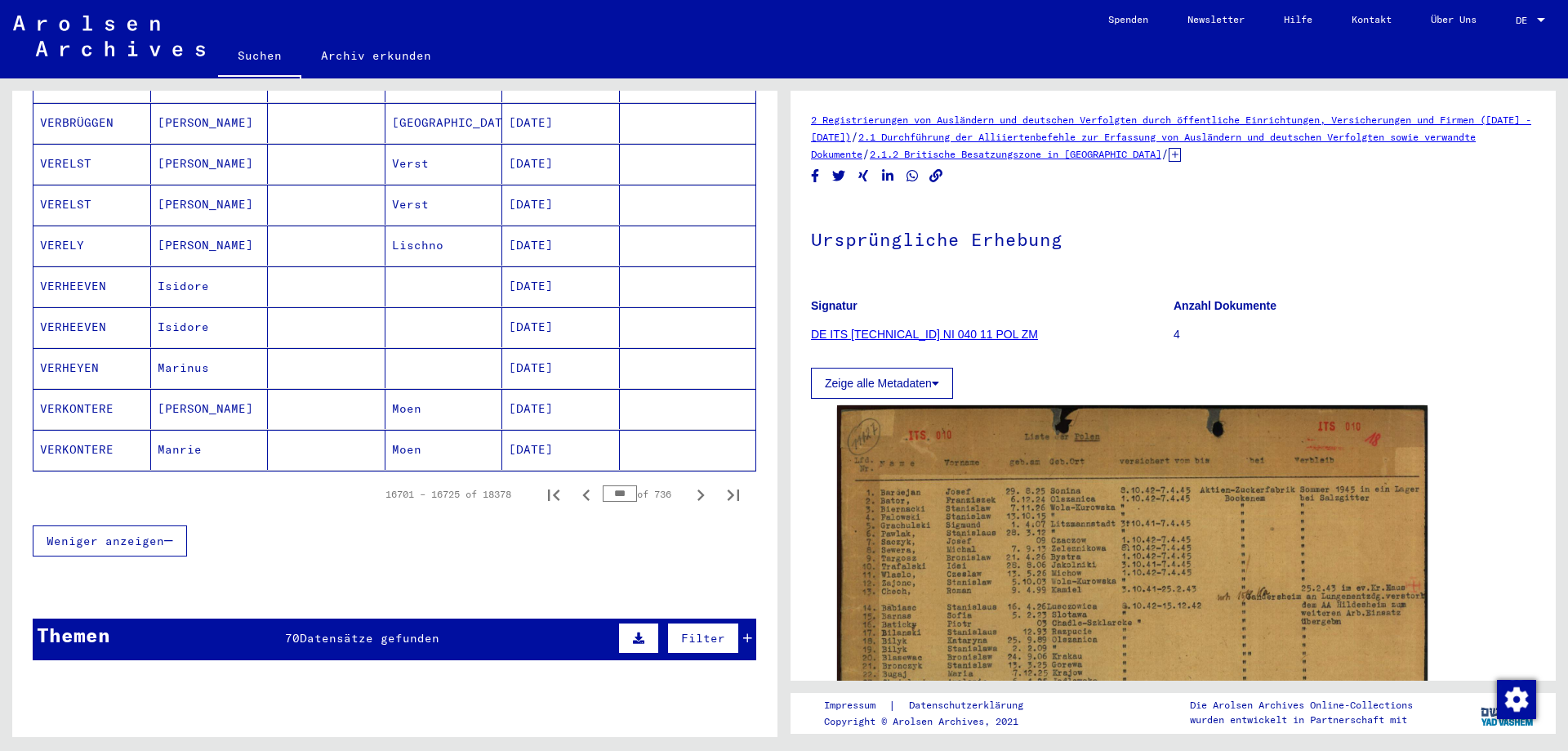
click at [577, 484] on icon "Previous page" at bounding box center [587, 495] width 23 height 23
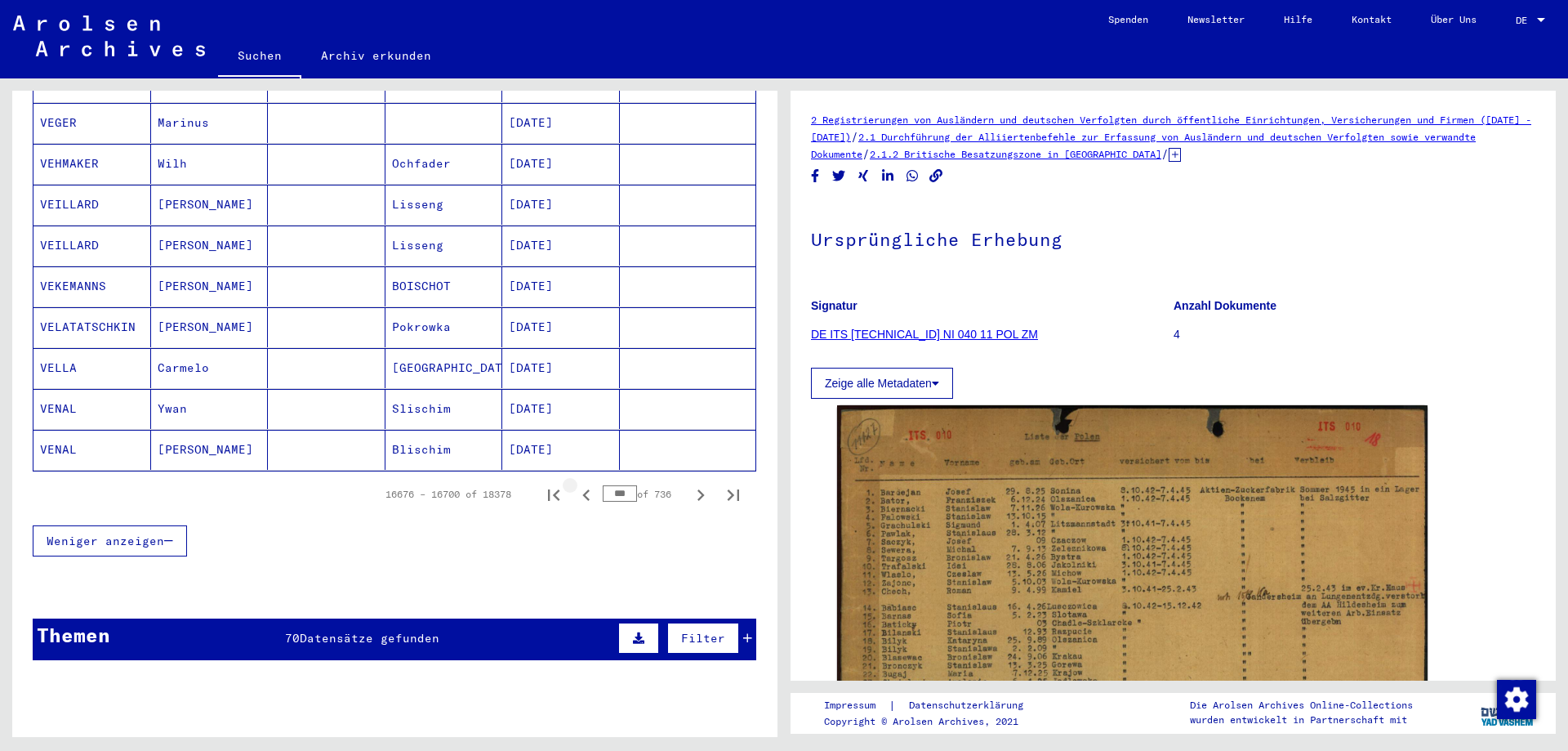
click at [577, 484] on icon "Previous page" at bounding box center [587, 495] width 23 height 23
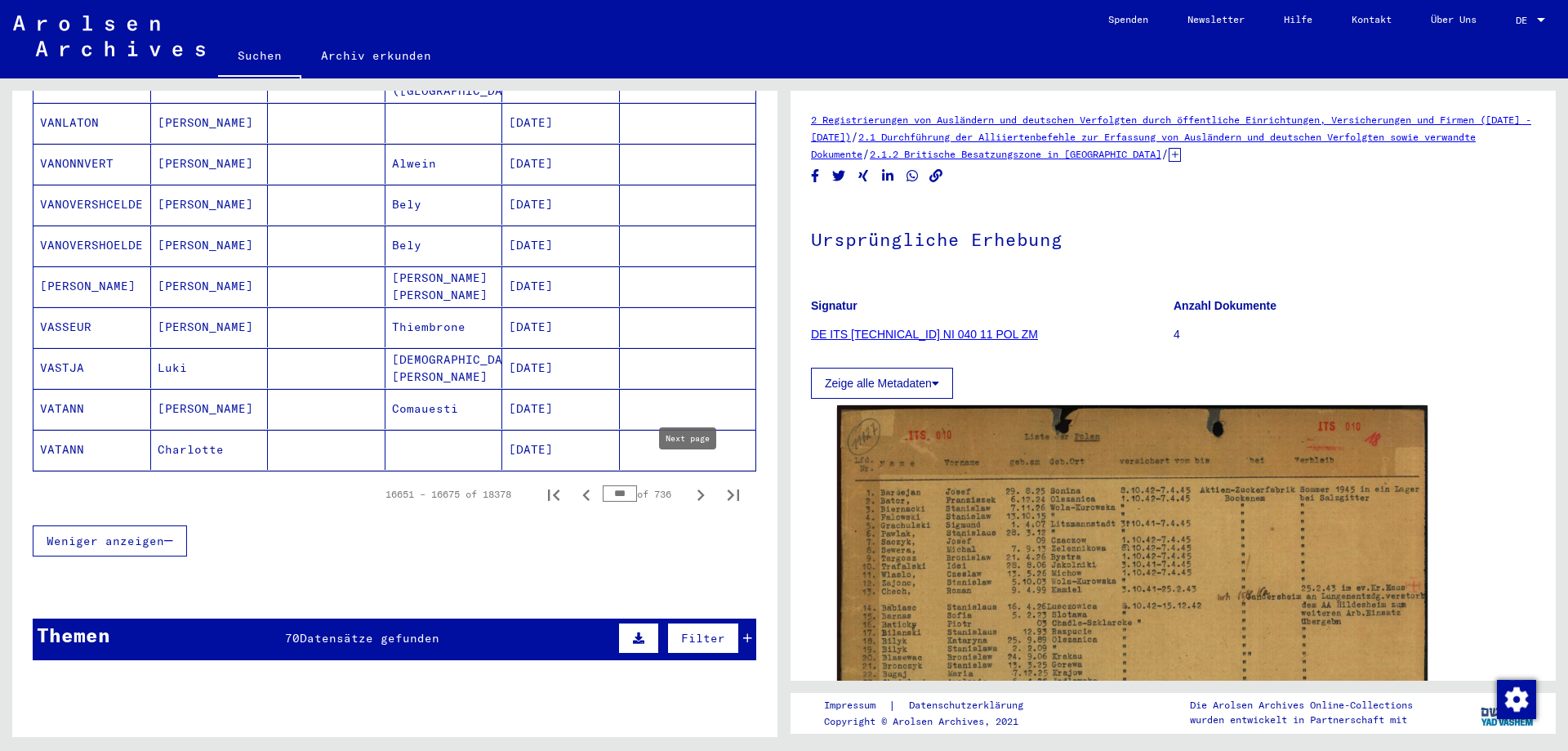
click at [689, 484] on icon "Next page" at bounding box center [700, 495] width 23 height 23
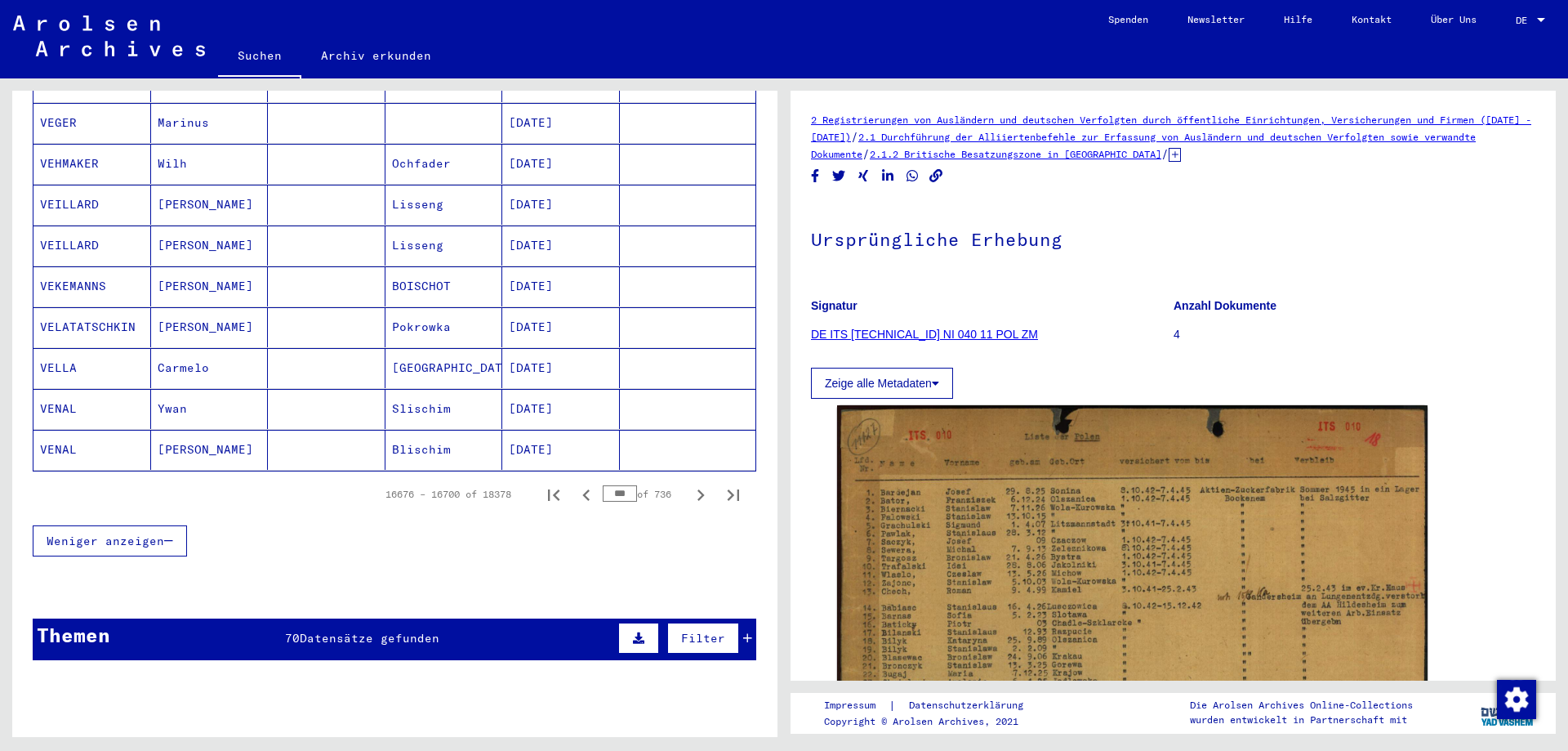
click at [440, 352] on mat-cell "Agrigento" at bounding box center [445, 368] width 118 height 40
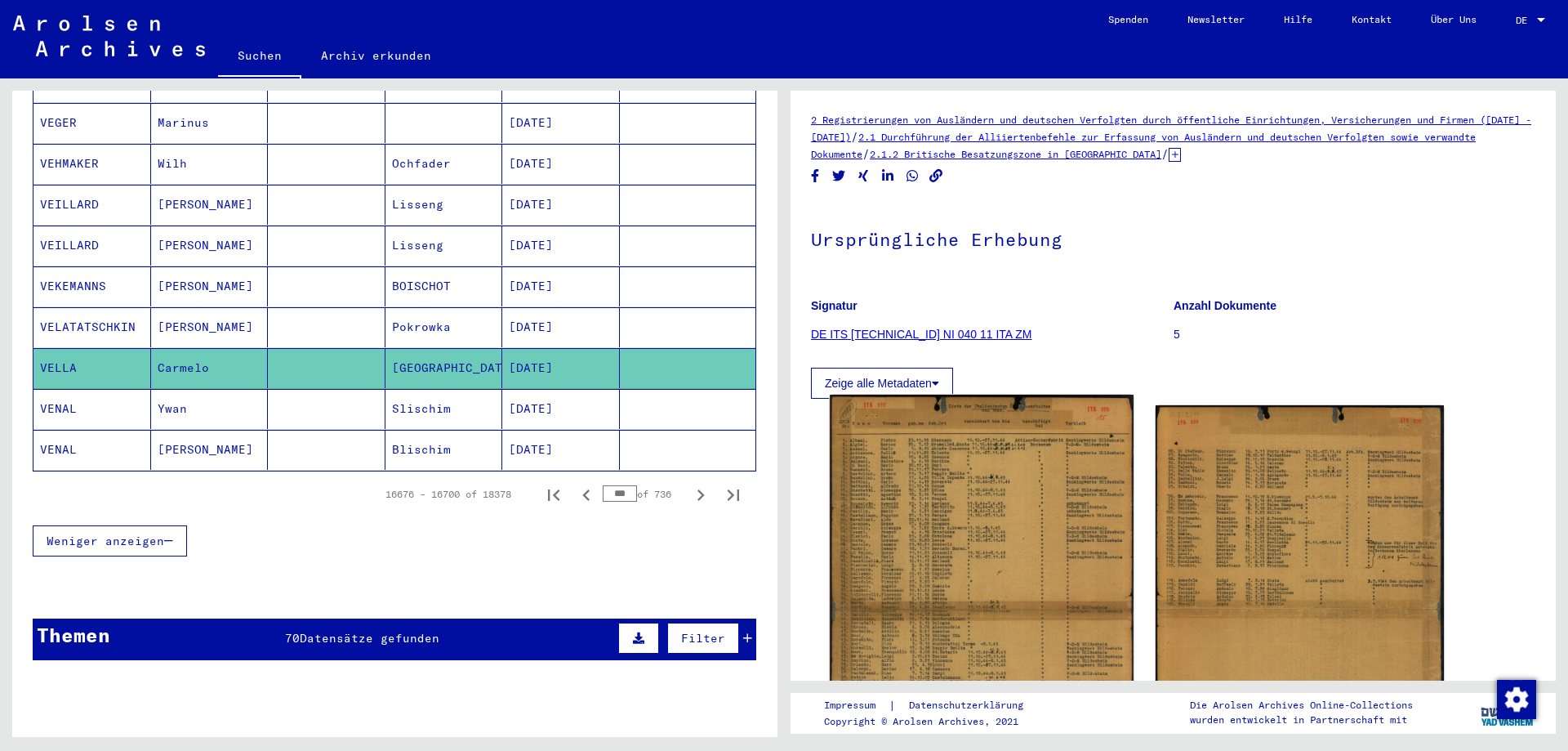
click at [959, 549] on img at bounding box center [981, 610] width 303 height 431
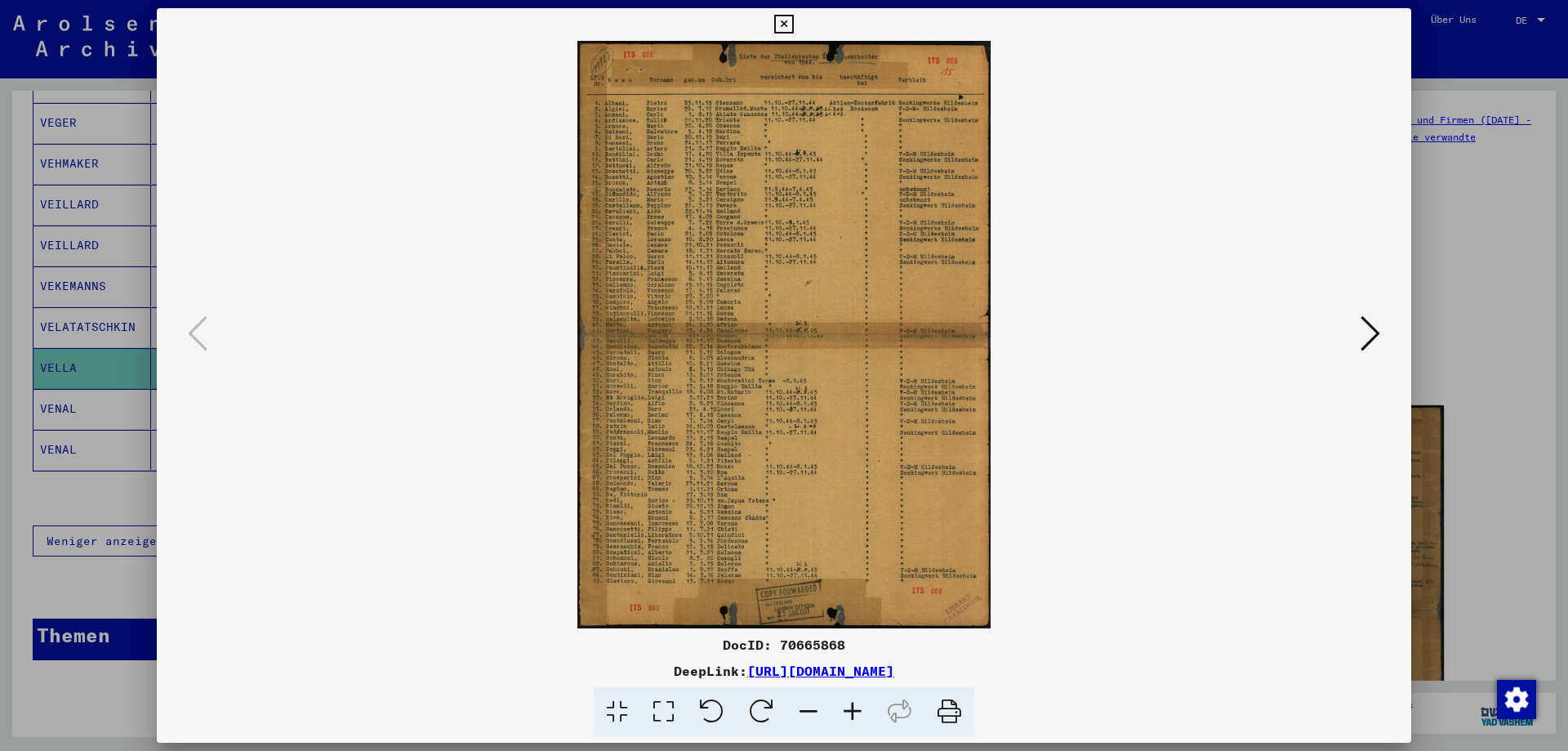
click at [859, 705] on icon at bounding box center [853, 712] width 44 height 50
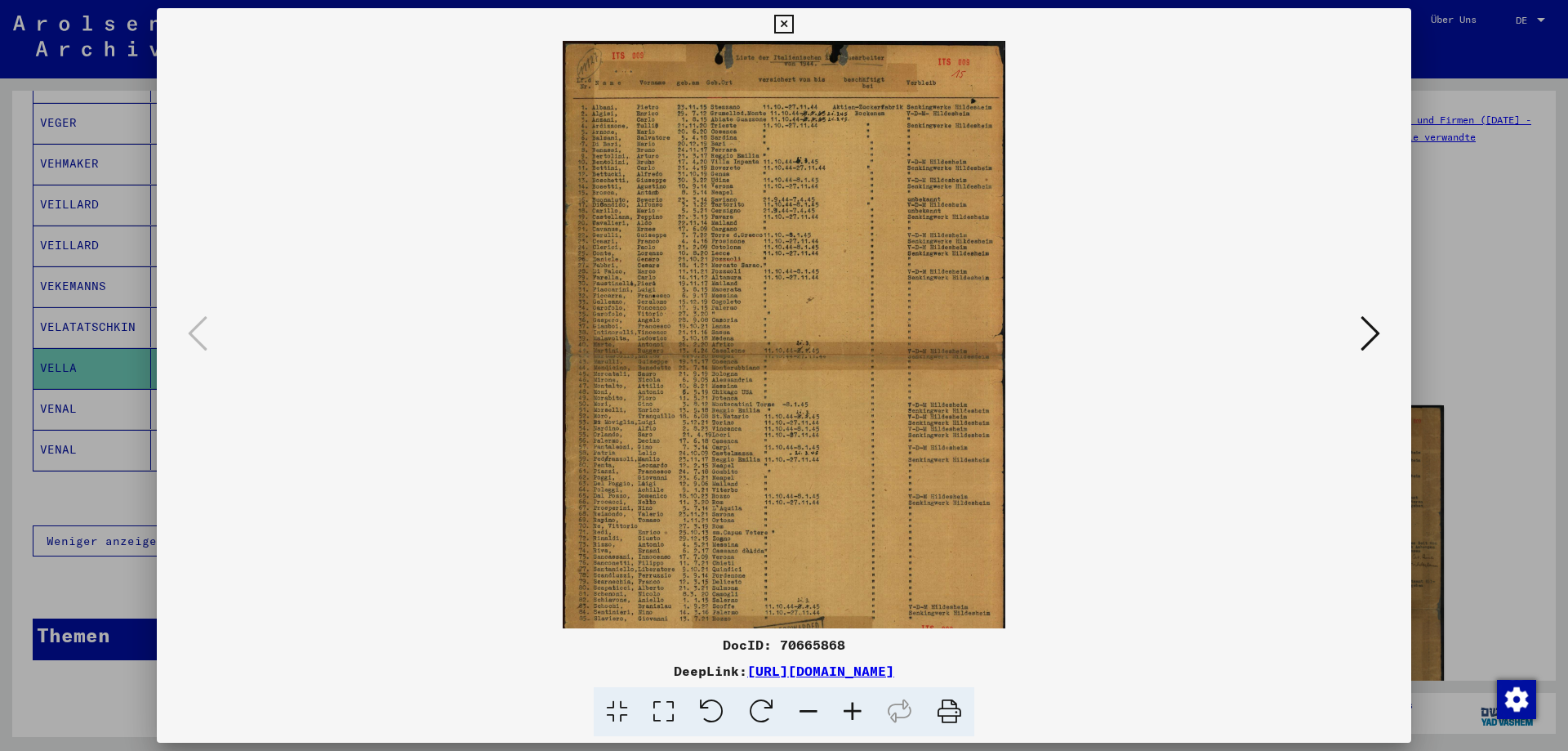
click at [859, 705] on icon at bounding box center [853, 712] width 44 height 50
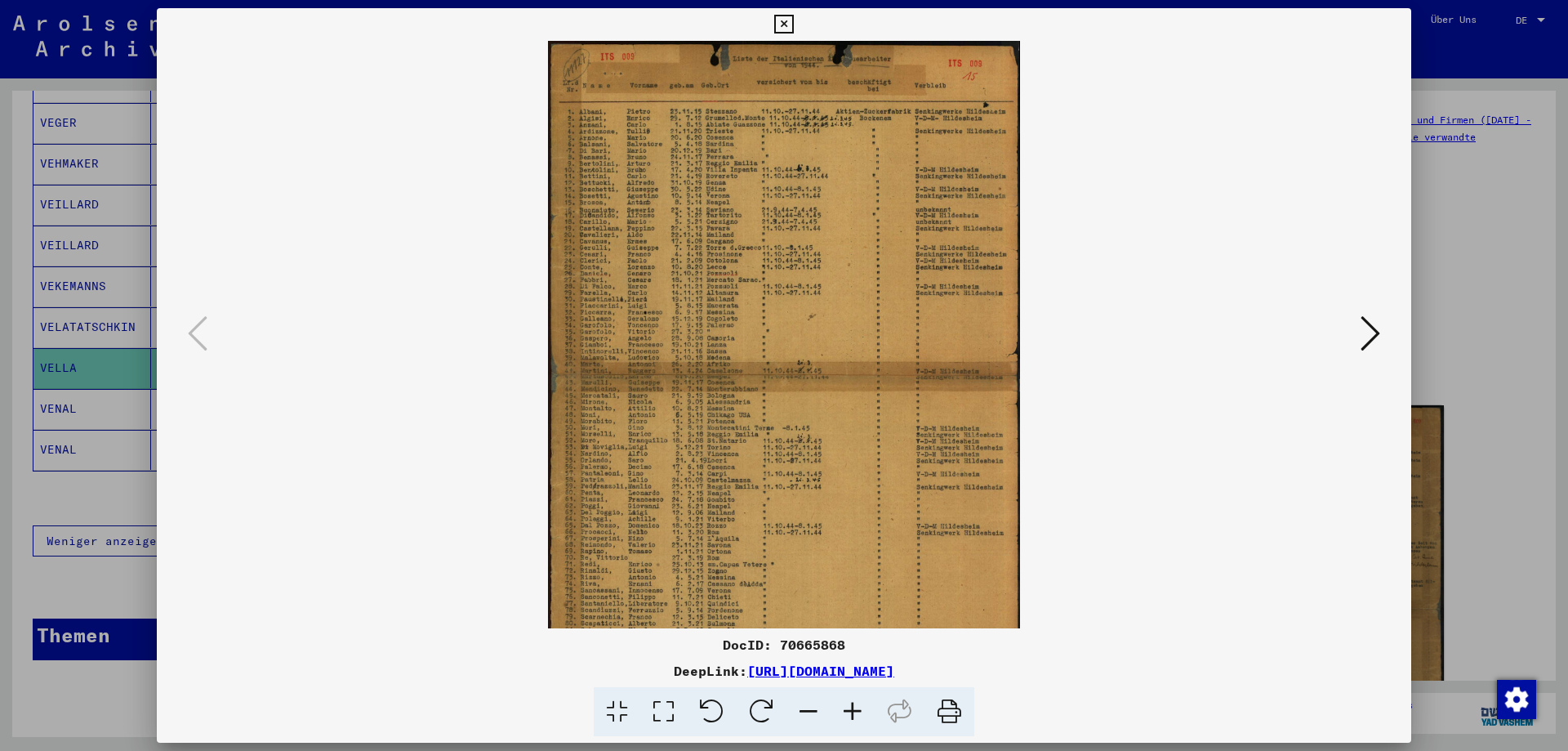
click at [859, 705] on icon at bounding box center [853, 712] width 44 height 50
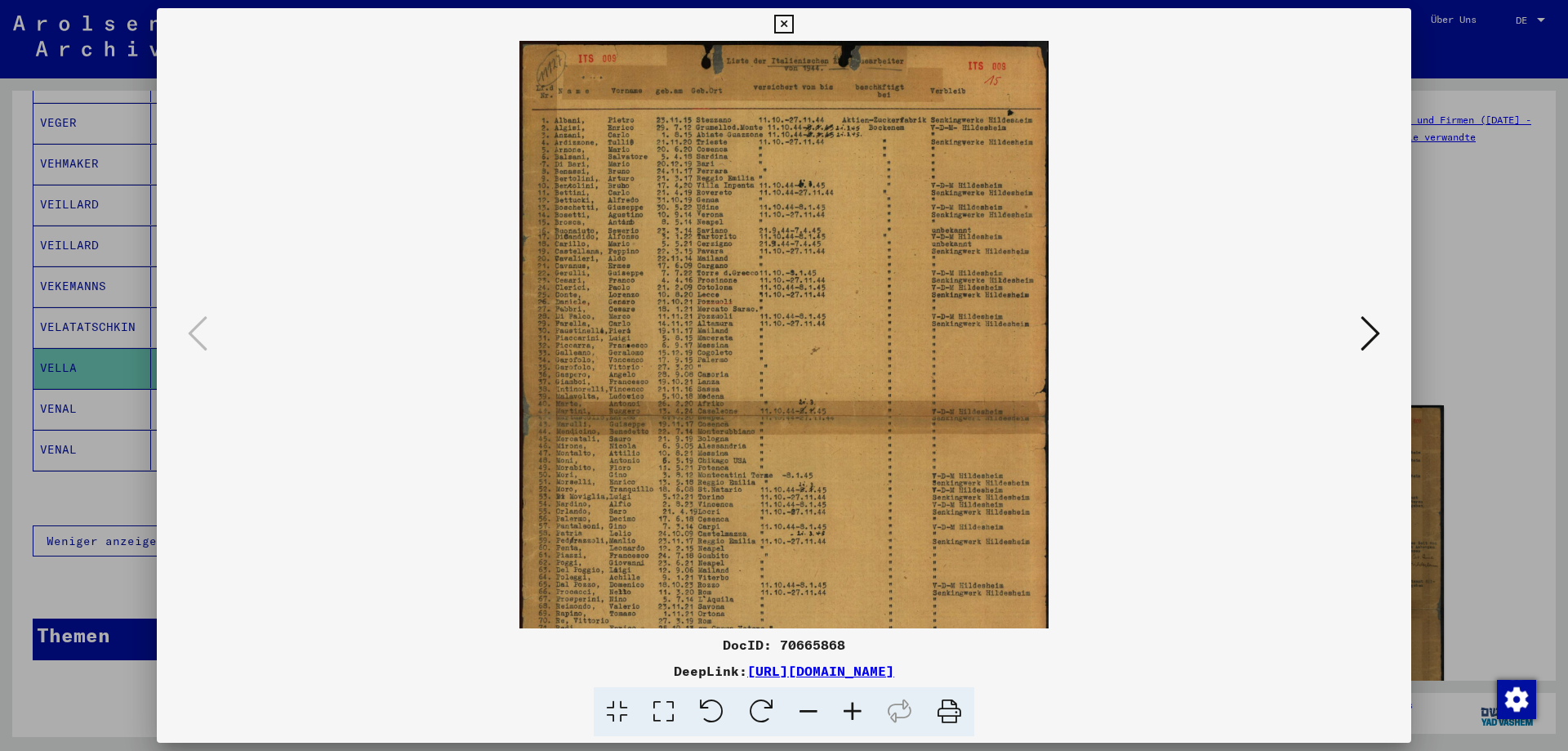
click at [859, 705] on icon at bounding box center [853, 712] width 44 height 50
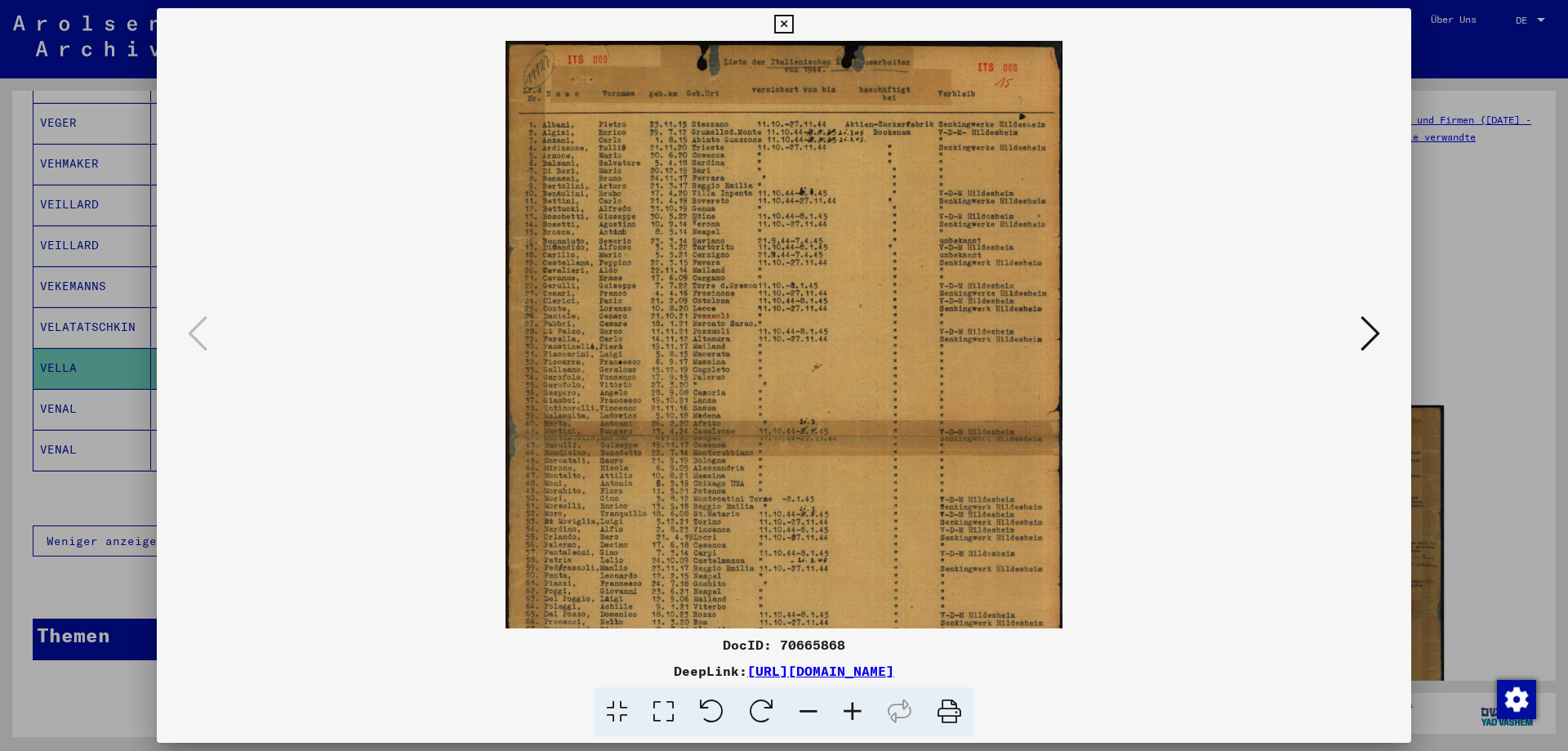
click at [859, 705] on icon at bounding box center [853, 712] width 44 height 50
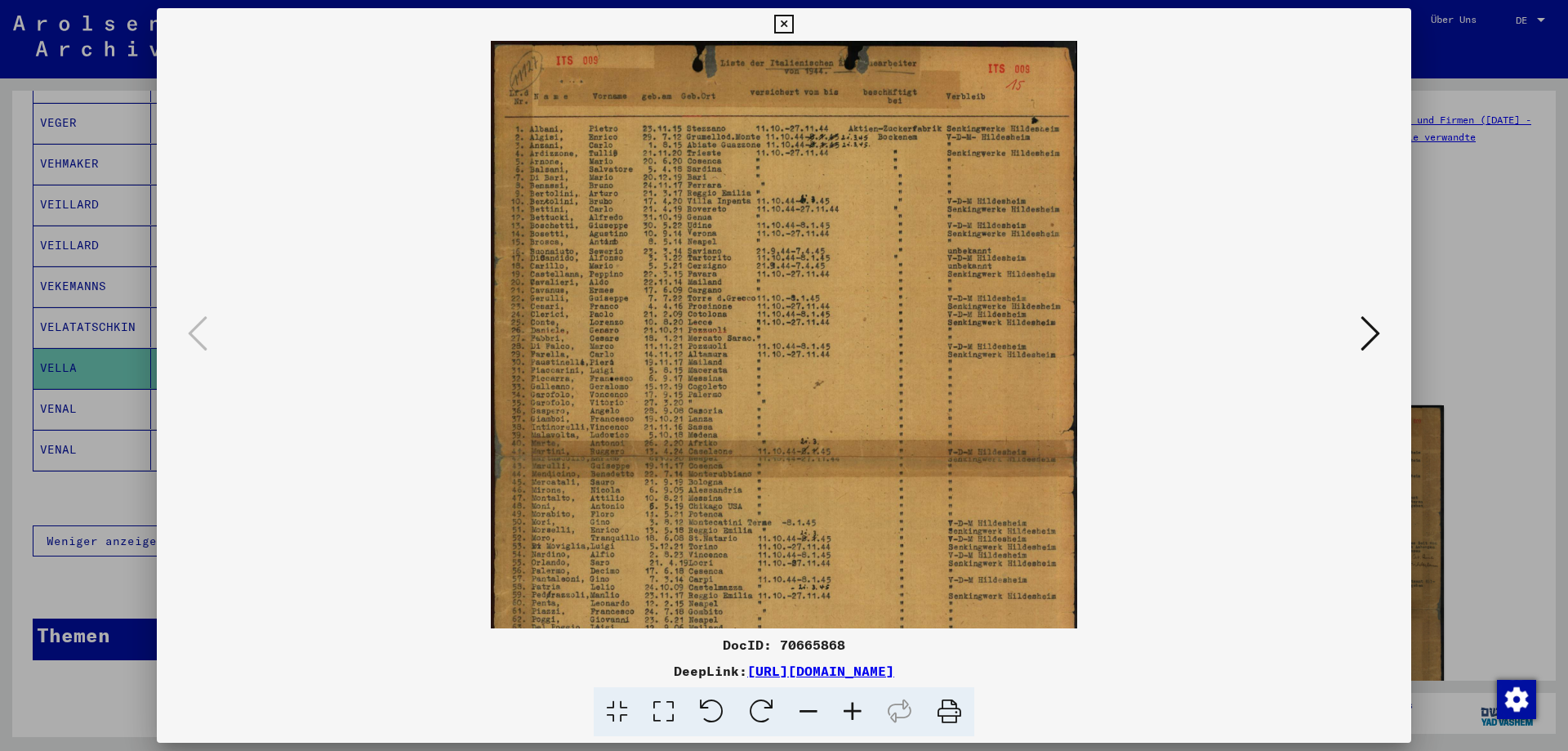
click at [859, 705] on icon at bounding box center [853, 712] width 44 height 50
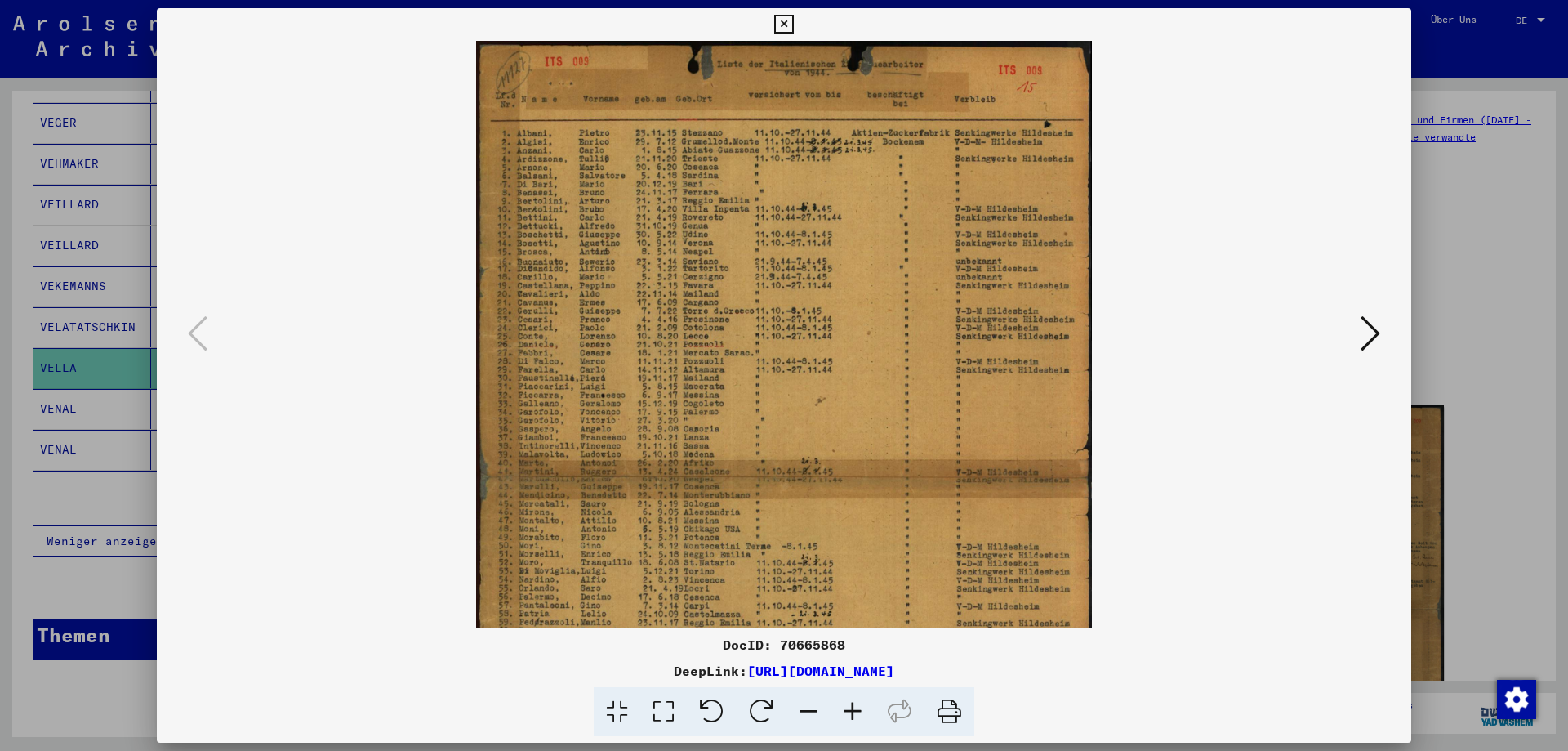
click at [859, 705] on icon at bounding box center [853, 712] width 44 height 50
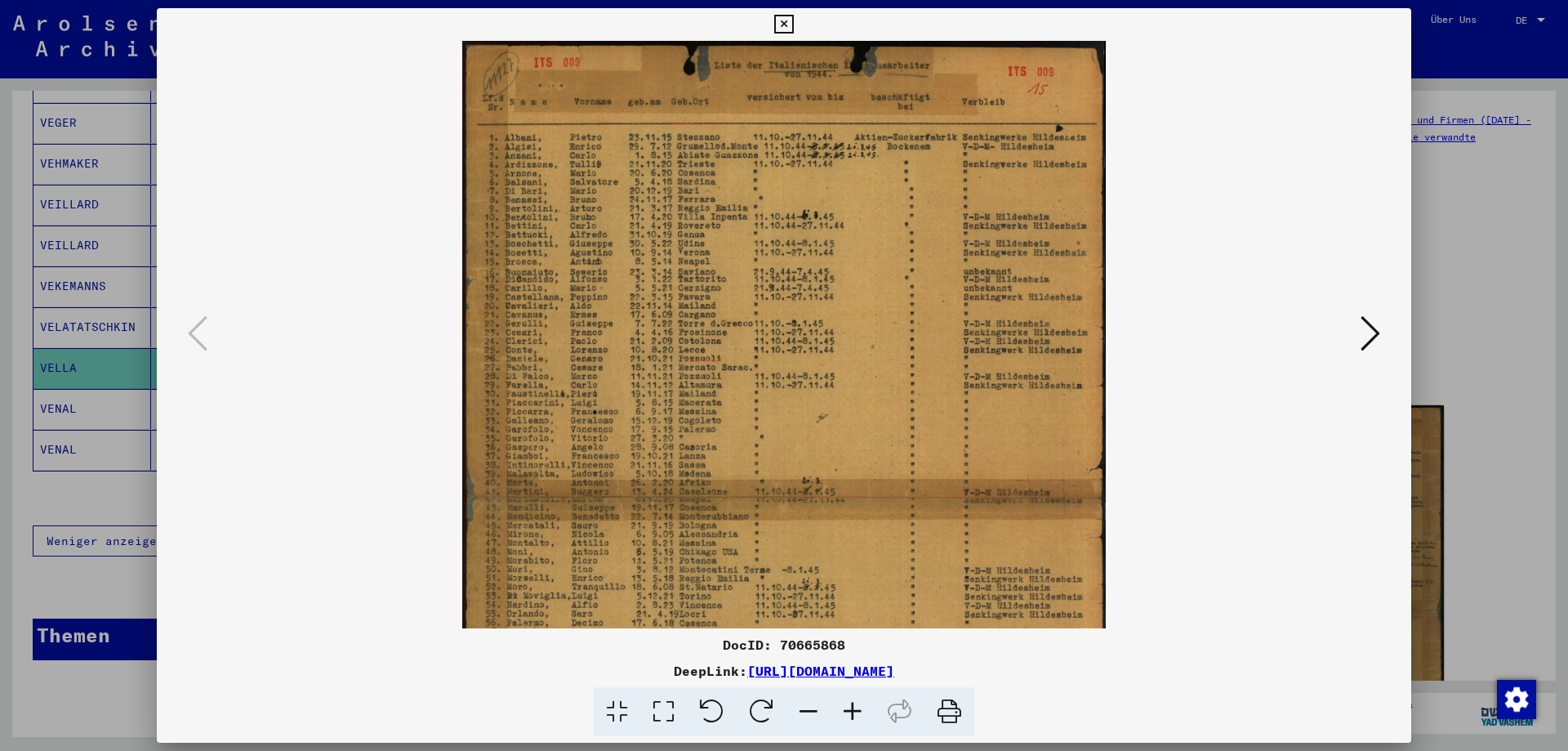
click at [859, 705] on icon at bounding box center [853, 712] width 44 height 50
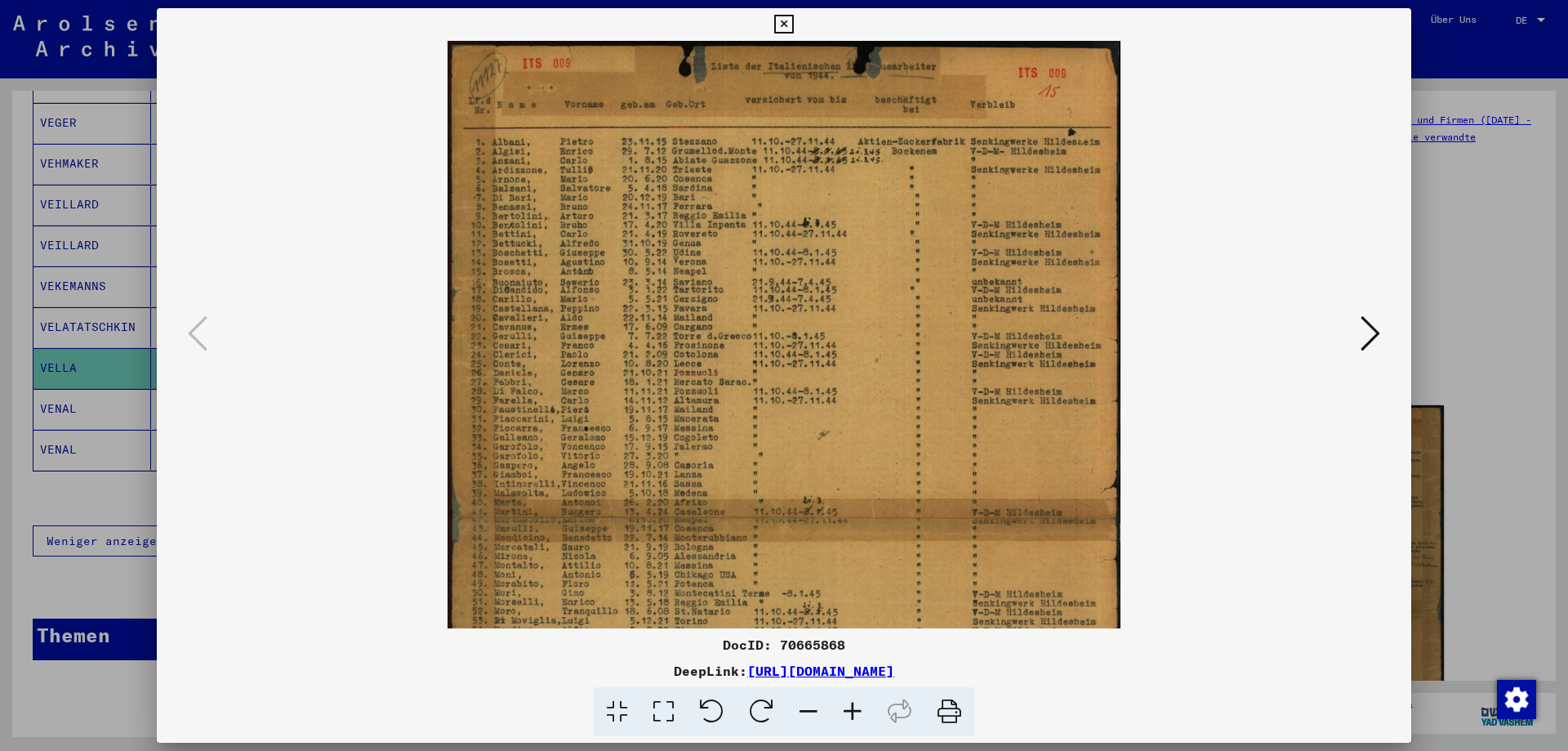
click at [859, 705] on icon at bounding box center [853, 712] width 44 height 50
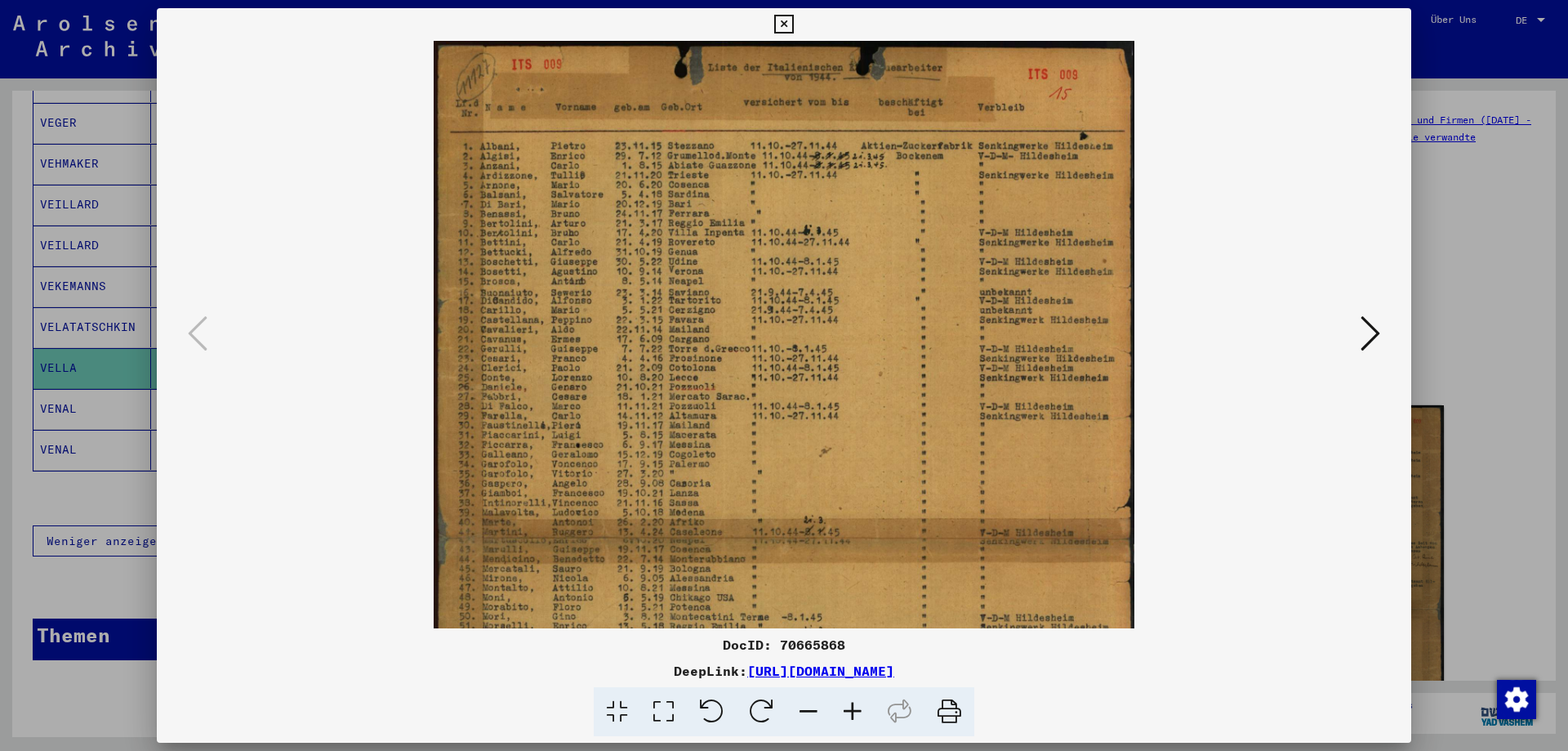
click at [859, 705] on icon at bounding box center [853, 712] width 44 height 50
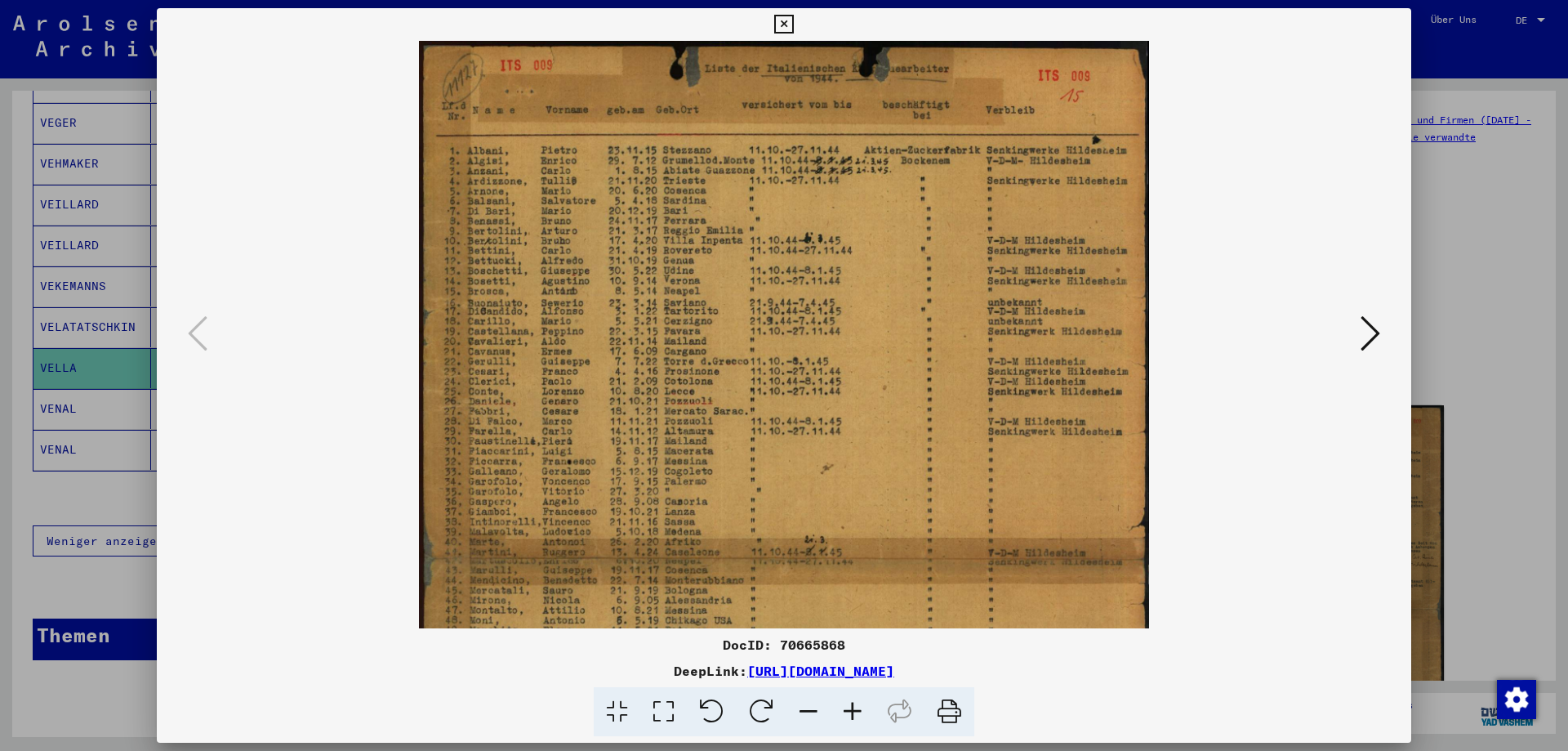
click at [859, 705] on icon at bounding box center [853, 712] width 44 height 50
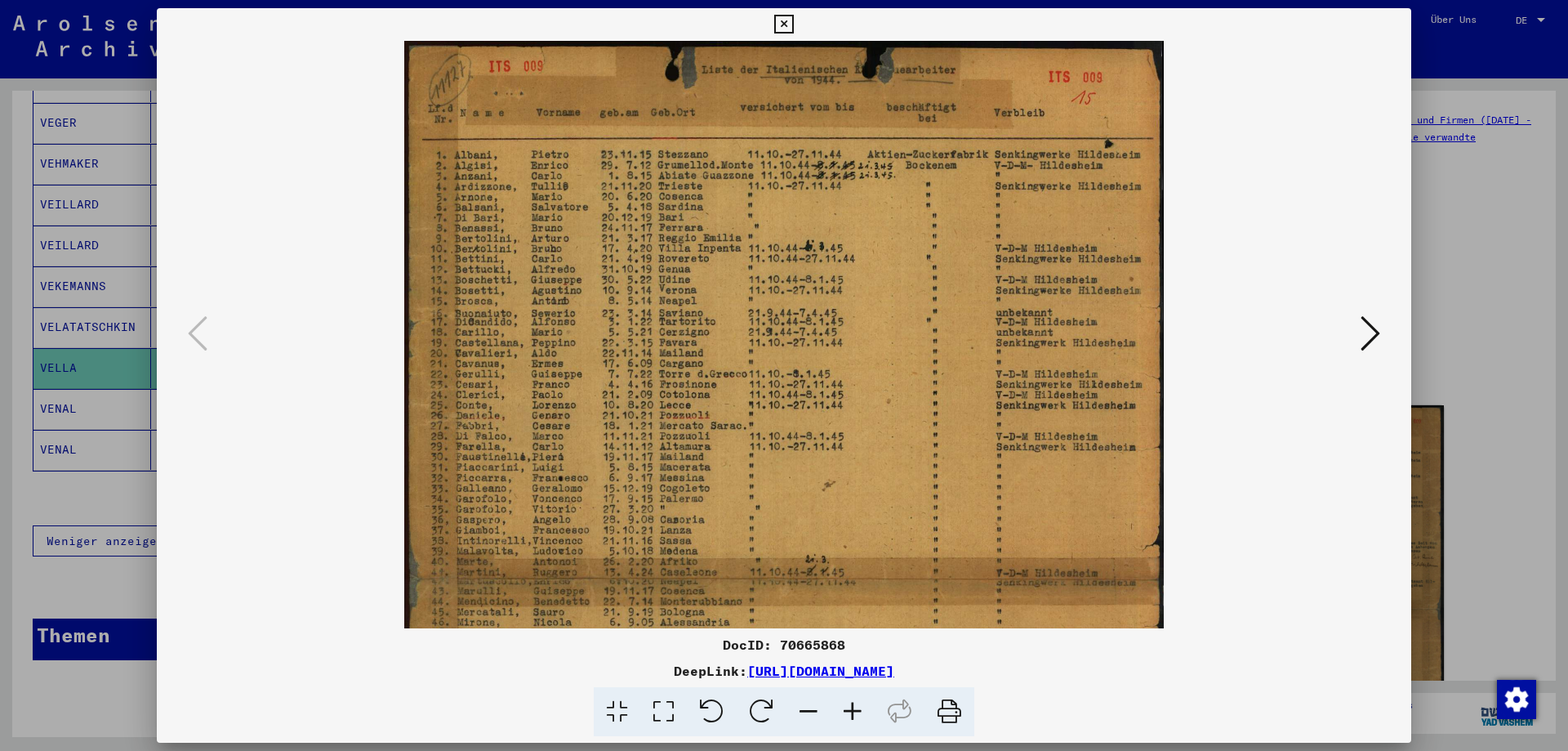
click at [859, 704] on icon at bounding box center [853, 712] width 44 height 50
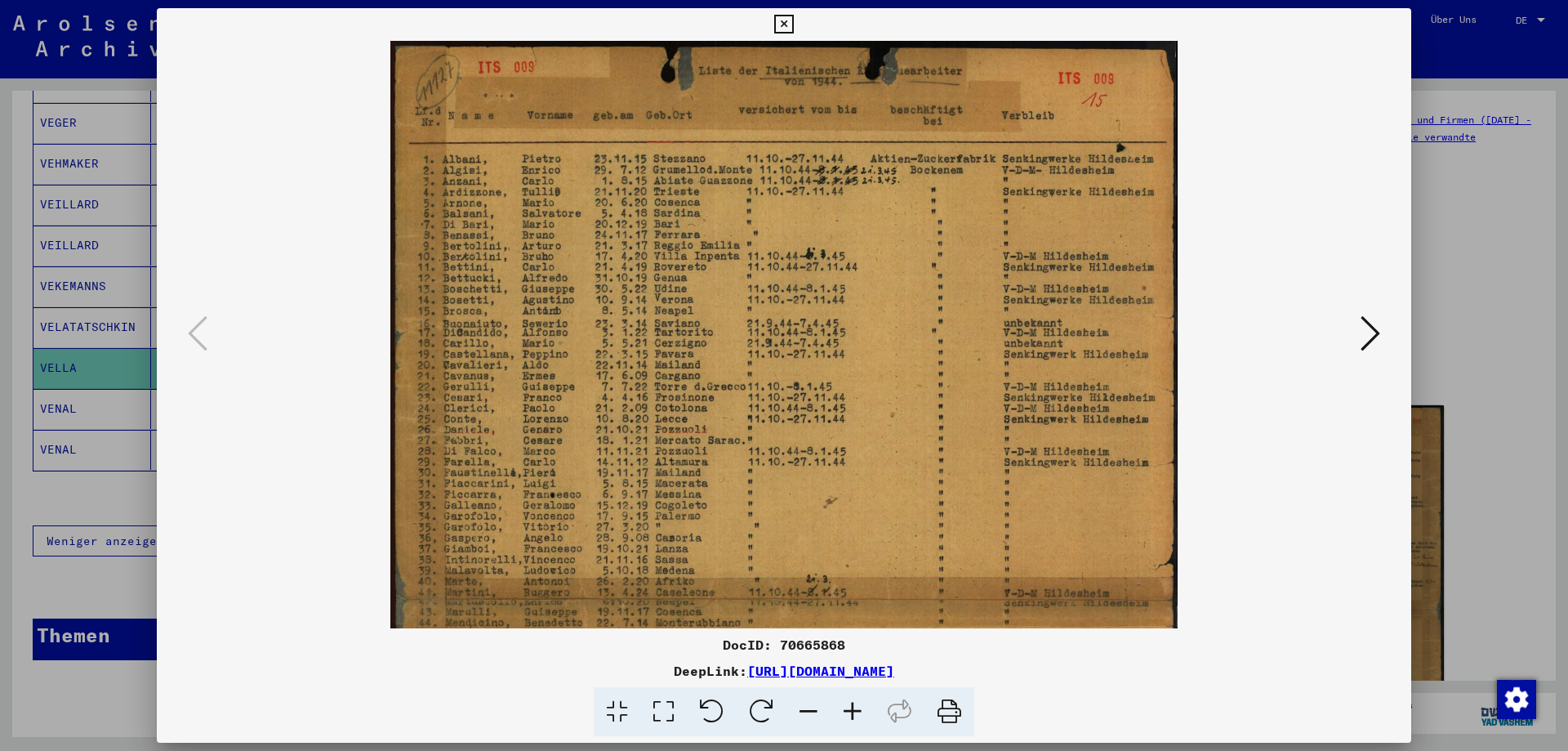
click at [859, 704] on icon at bounding box center [853, 712] width 44 height 50
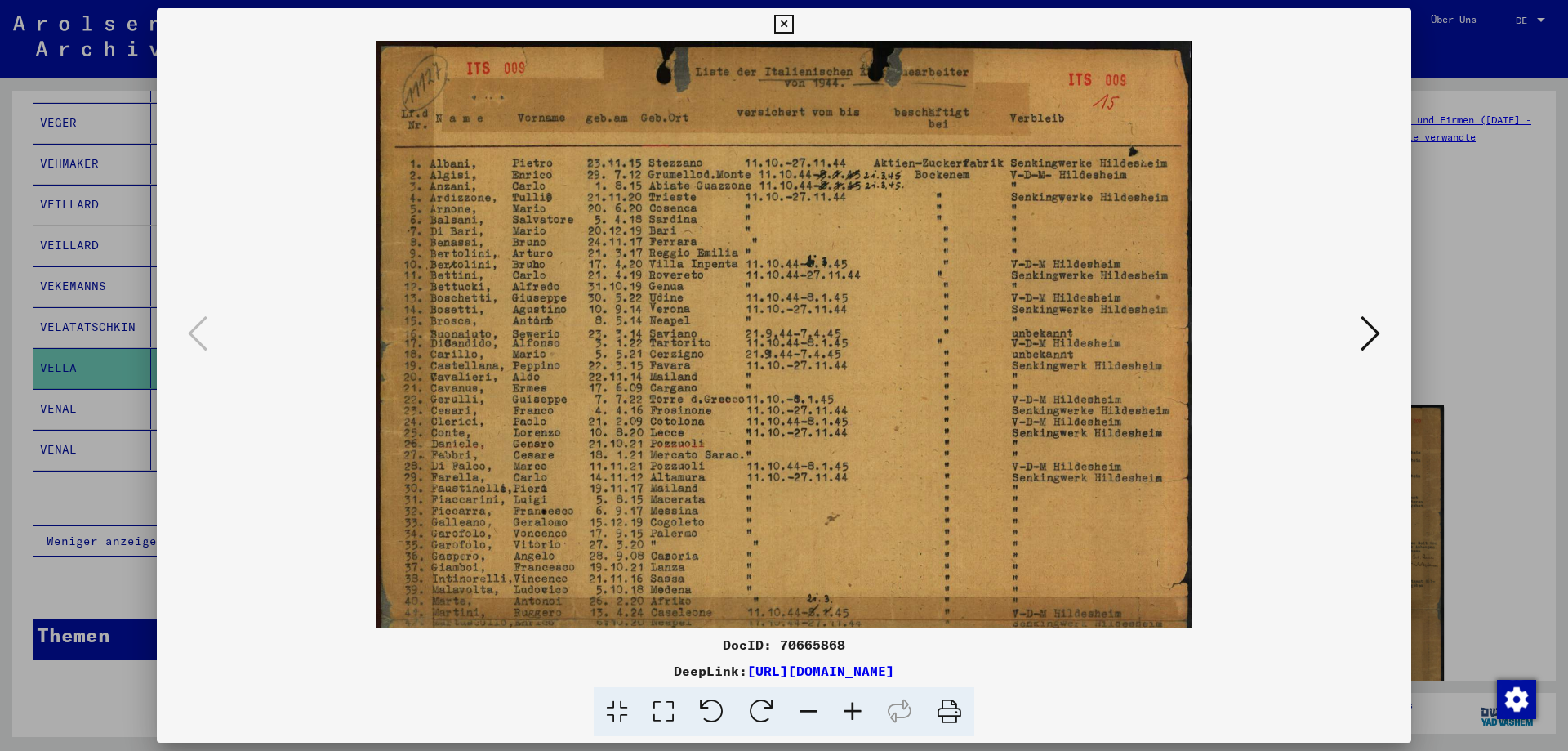
click at [859, 704] on icon at bounding box center [853, 712] width 44 height 50
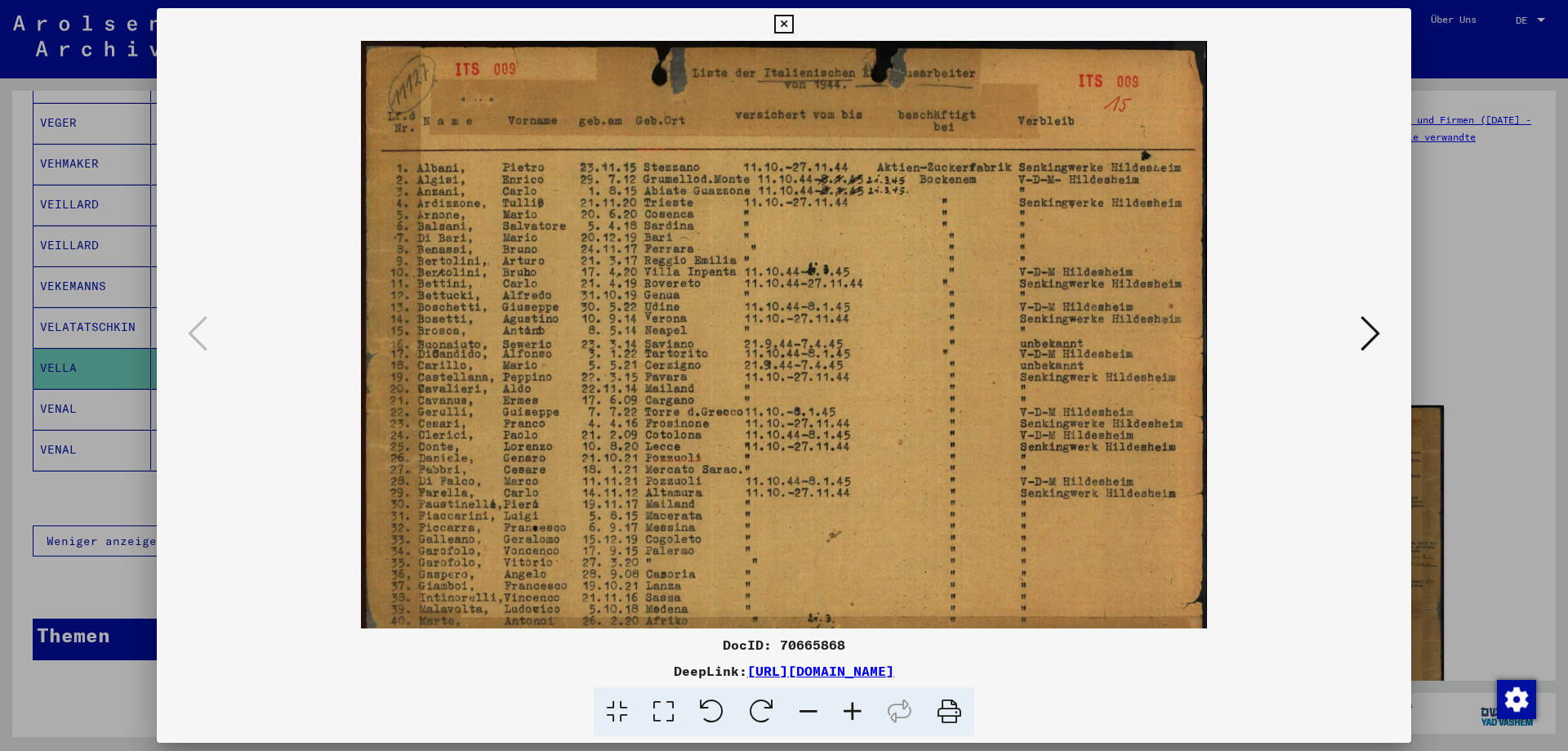
click at [859, 704] on icon at bounding box center [853, 712] width 44 height 50
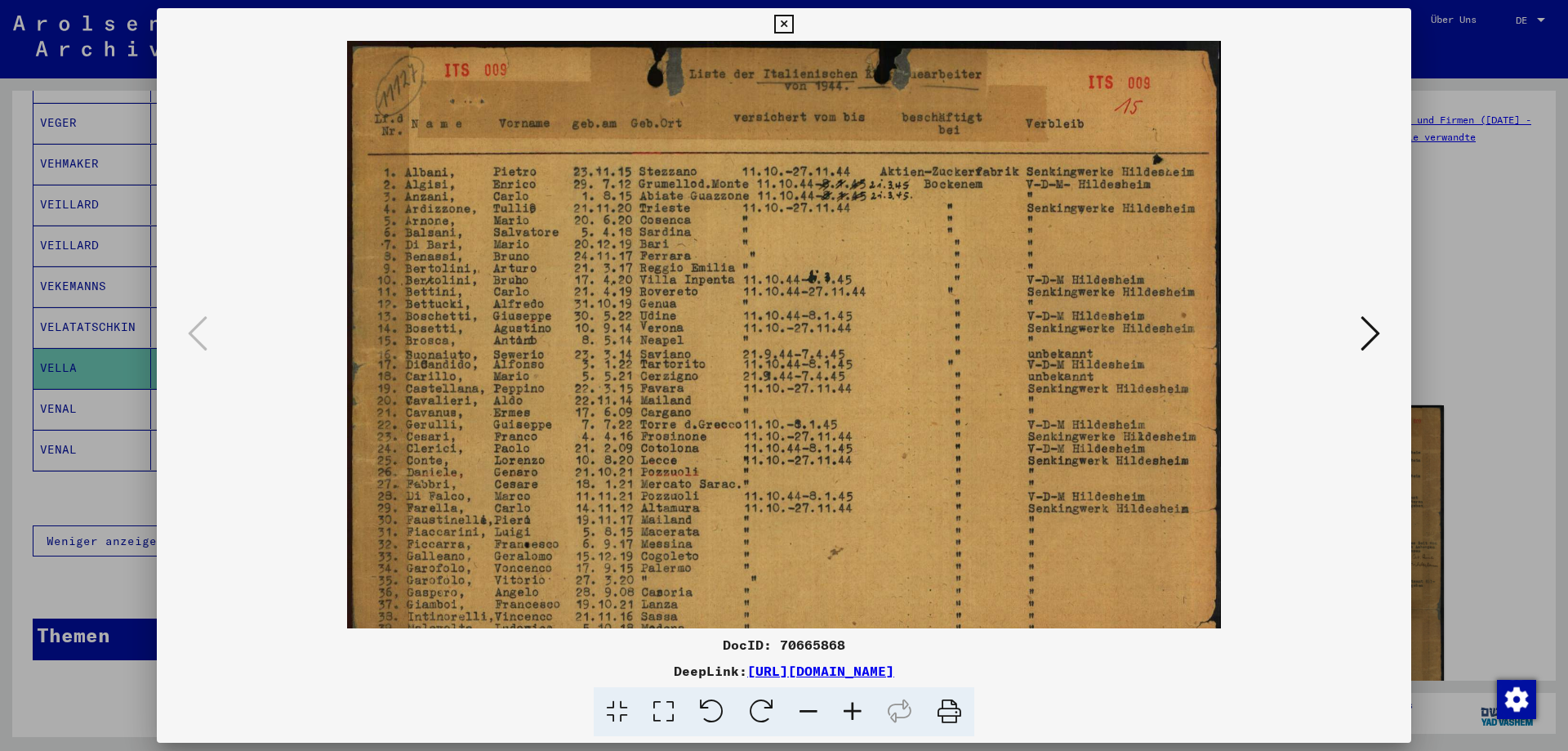
click at [859, 704] on icon at bounding box center [853, 712] width 44 height 50
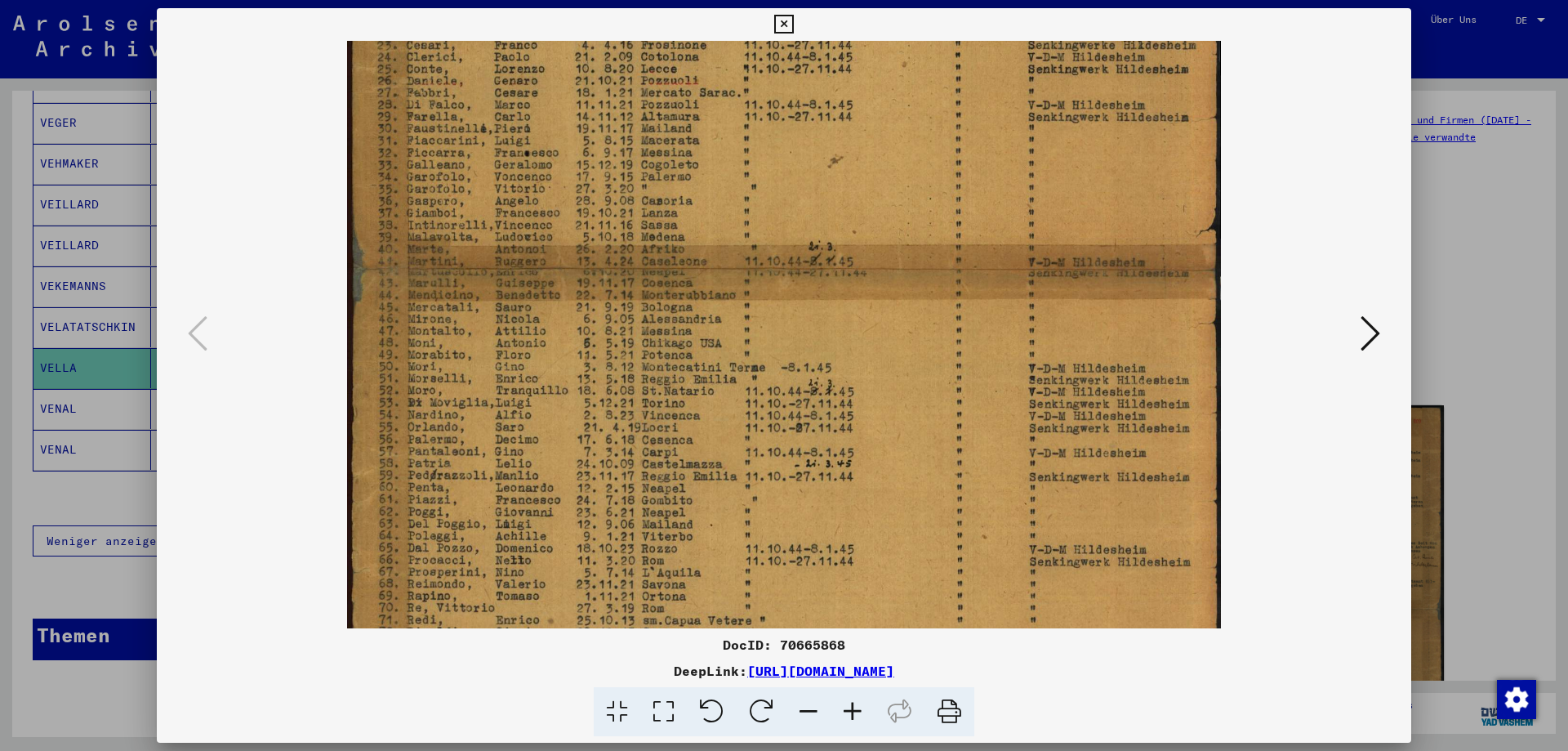
drag, startPoint x: 572, startPoint y: 567, endPoint x: 661, endPoint y: 175, distance: 402.0
click at [661, 175] on img at bounding box center [784, 270] width 874 height 1241
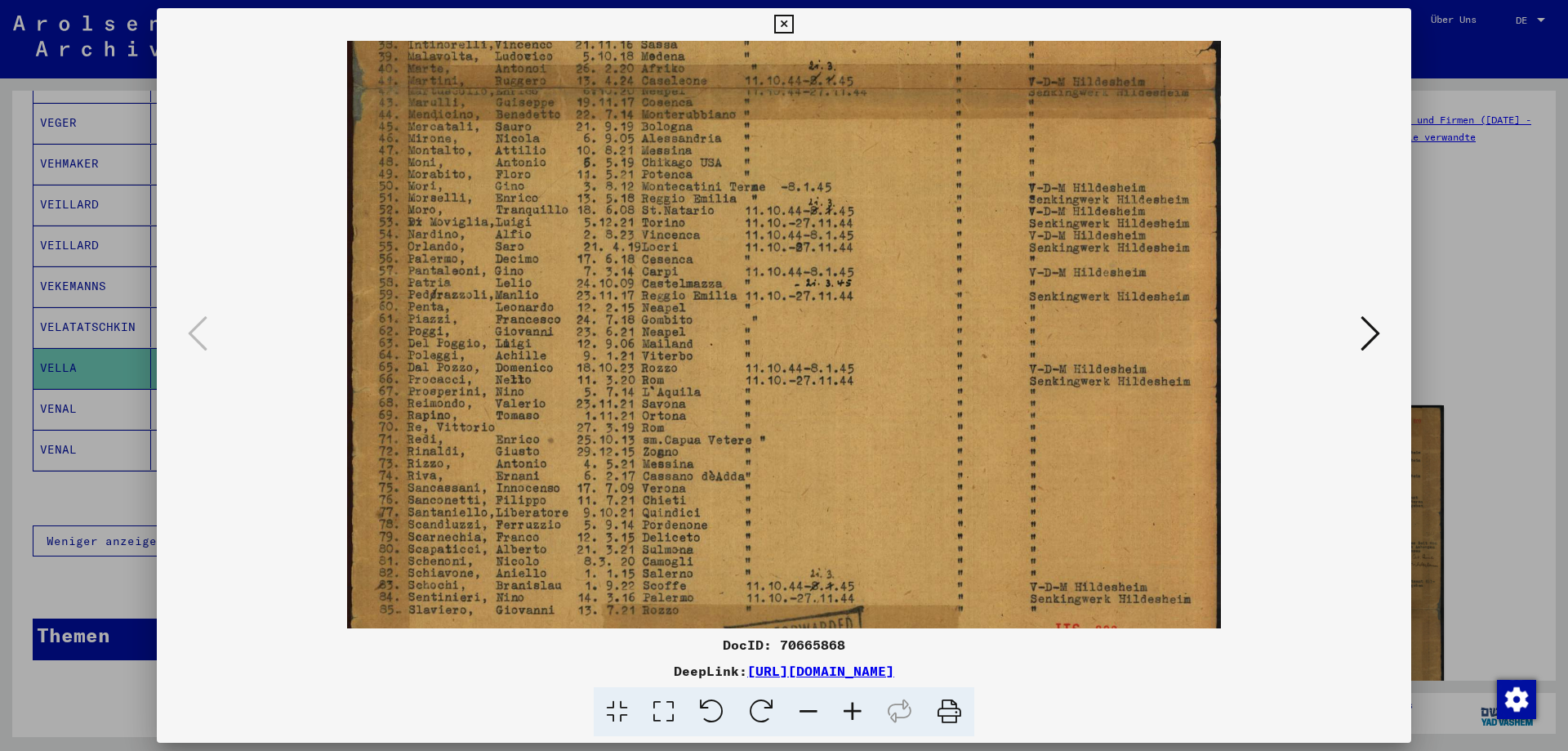
scroll to position [573, 0]
drag, startPoint x: 581, startPoint y: 485, endPoint x: 597, endPoint y: 303, distance: 182.7
click at [597, 303] on img at bounding box center [784, 88] width 874 height 1241
click at [514, 390] on img at bounding box center [784, 88] width 874 height 1241
click at [1377, 331] on icon at bounding box center [1371, 333] width 19 height 40
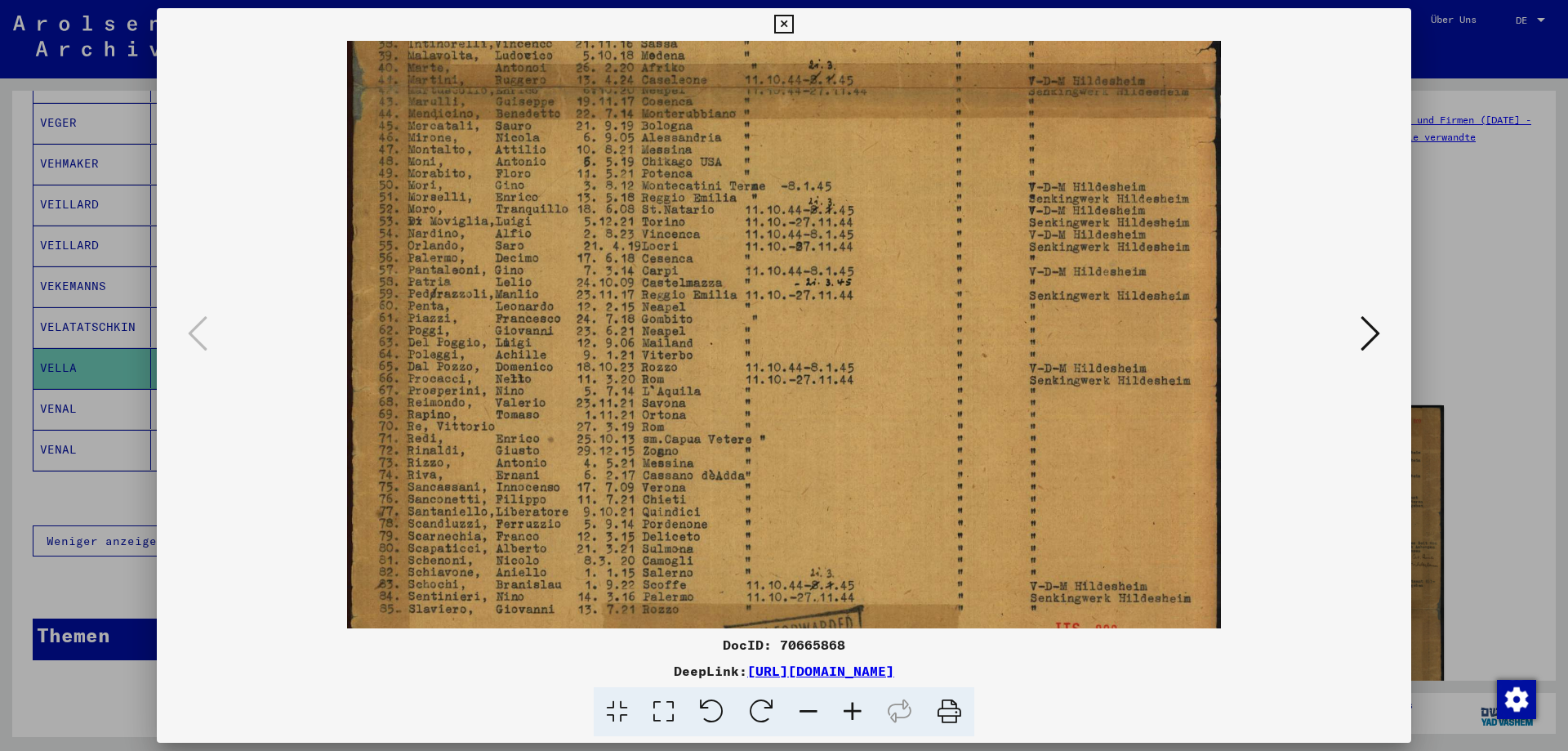
scroll to position [0, 0]
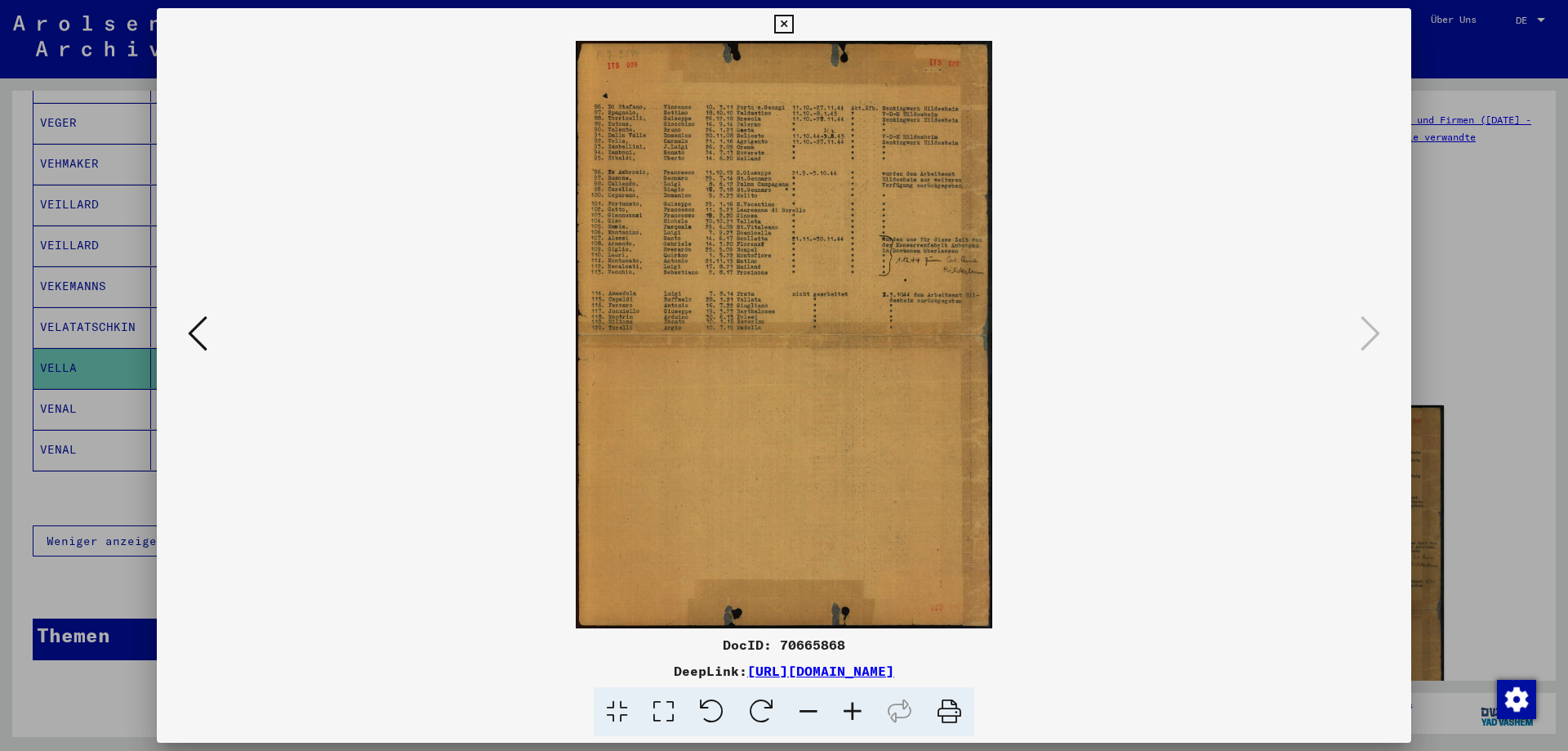
click at [848, 707] on icon at bounding box center [853, 712] width 44 height 50
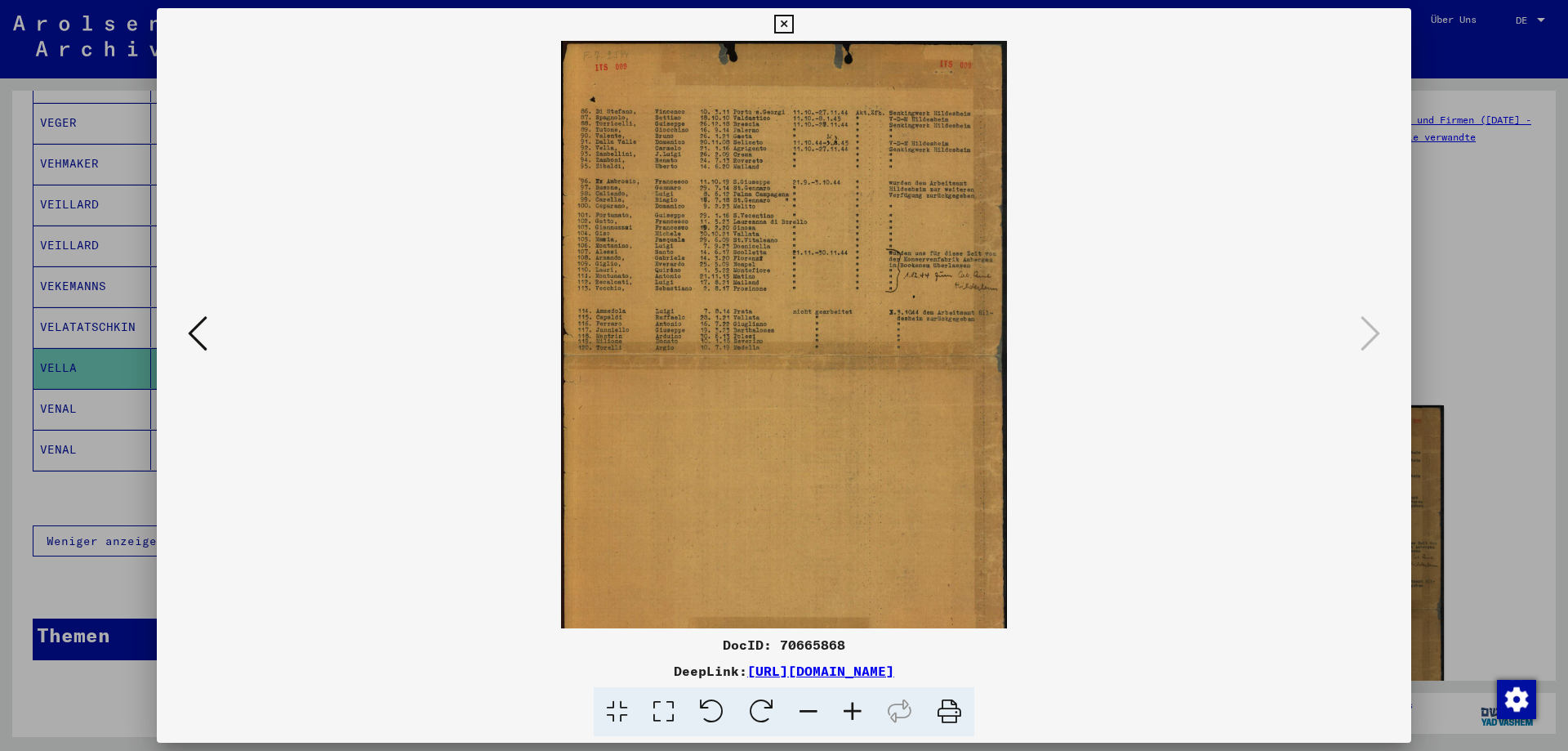
click at [848, 707] on icon at bounding box center [853, 712] width 44 height 50
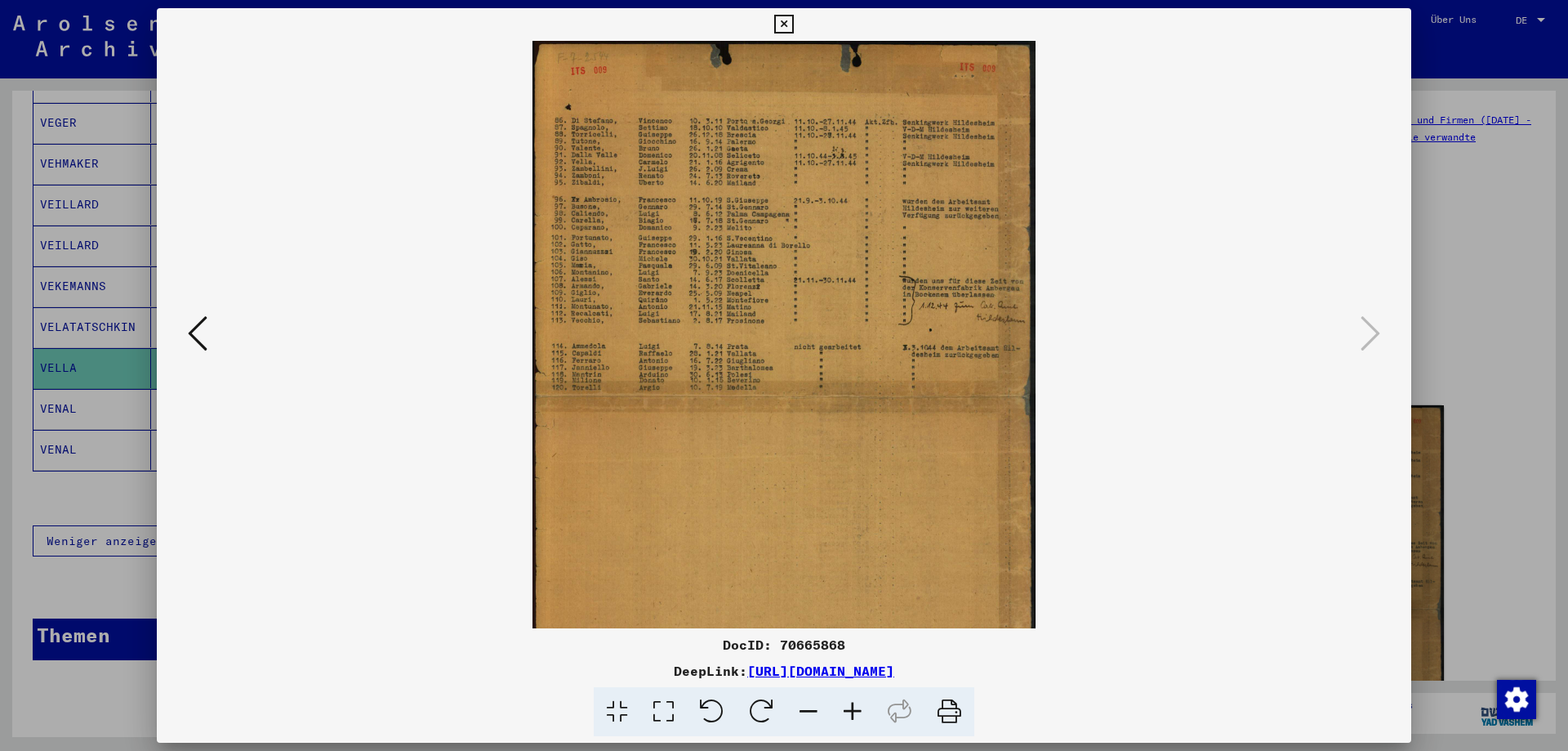
click at [848, 707] on icon at bounding box center [853, 712] width 44 height 50
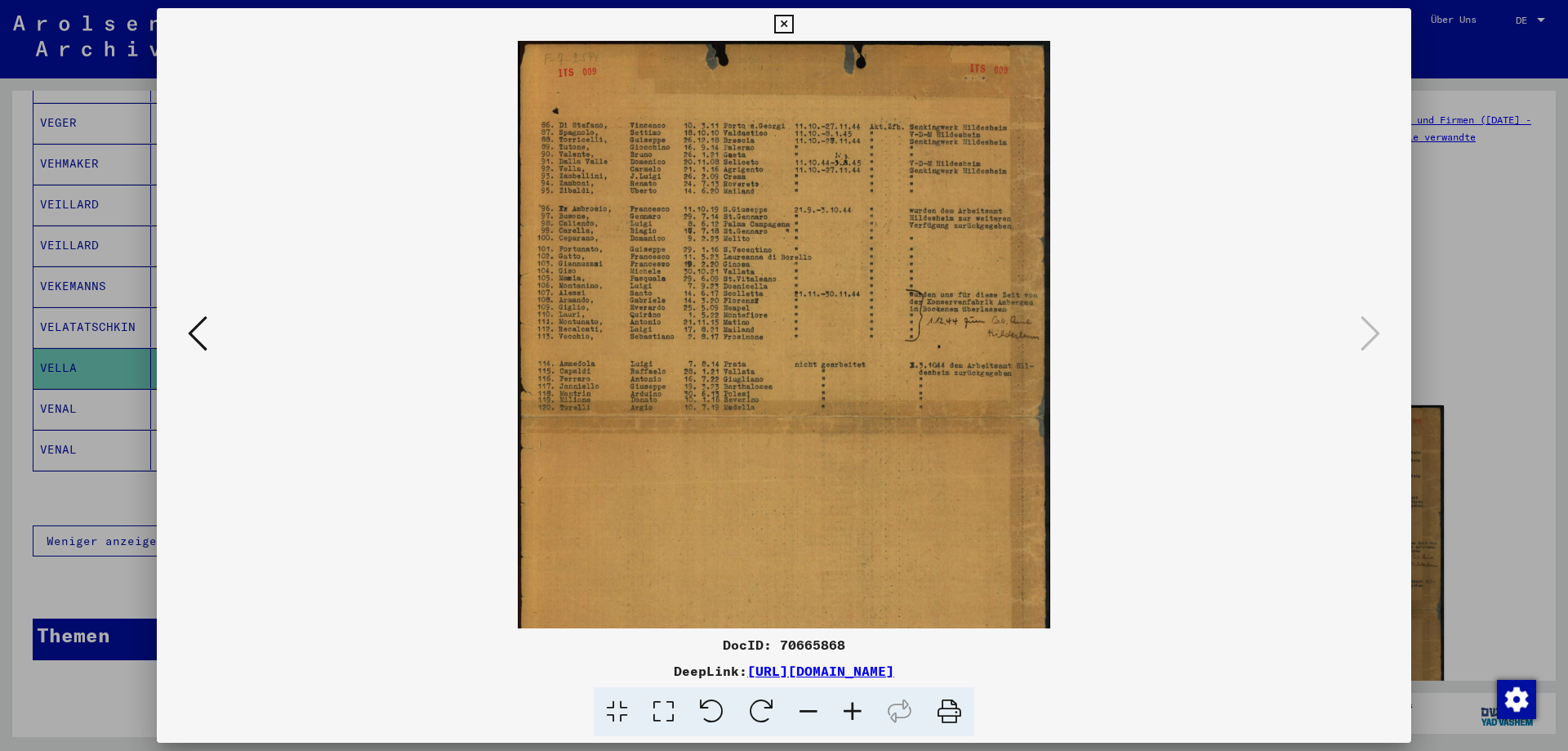
click at [848, 707] on icon at bounding box center [853, 712] width 44 height 50
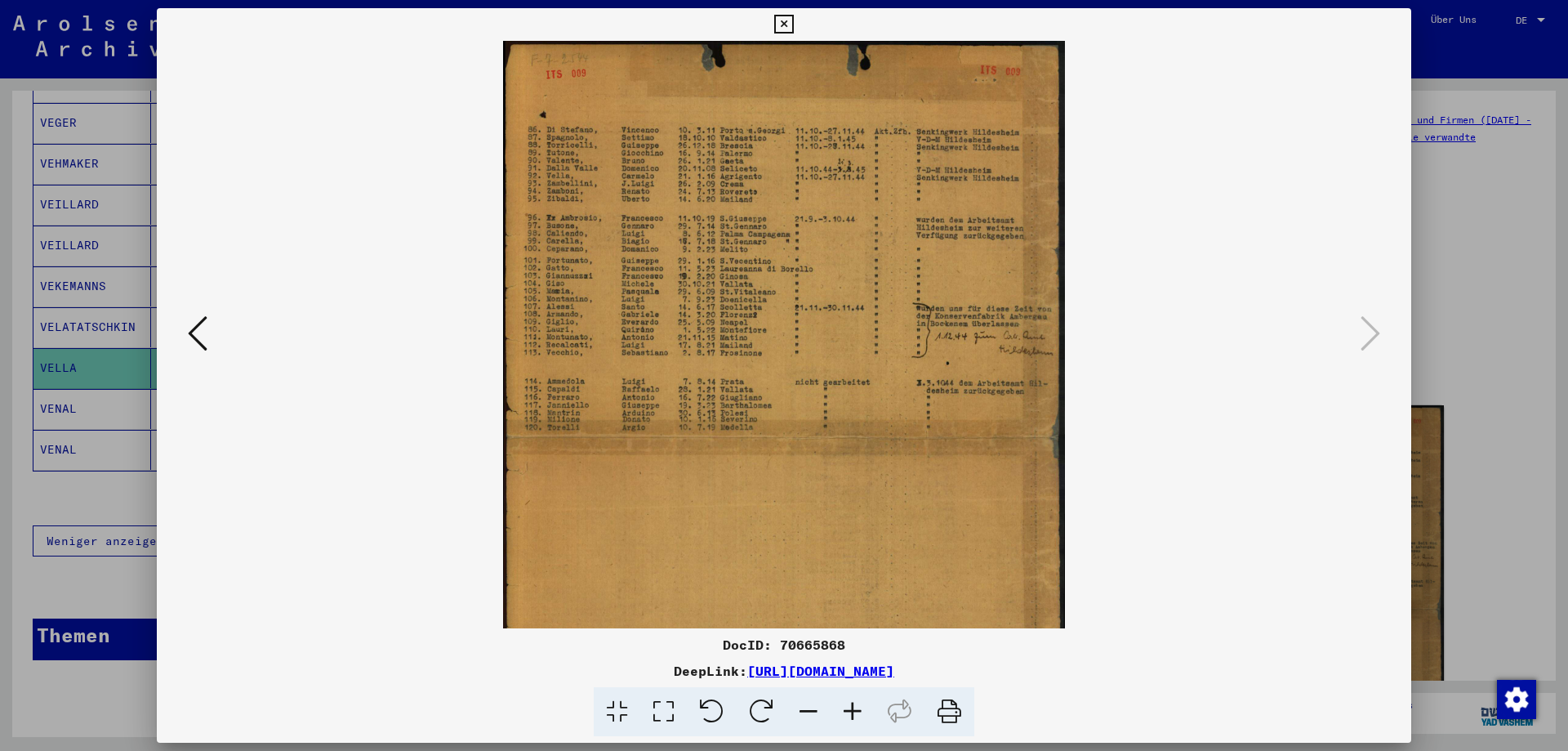
click at [848, 707] on icon at bounding box center [853, 712] width 44 height 50
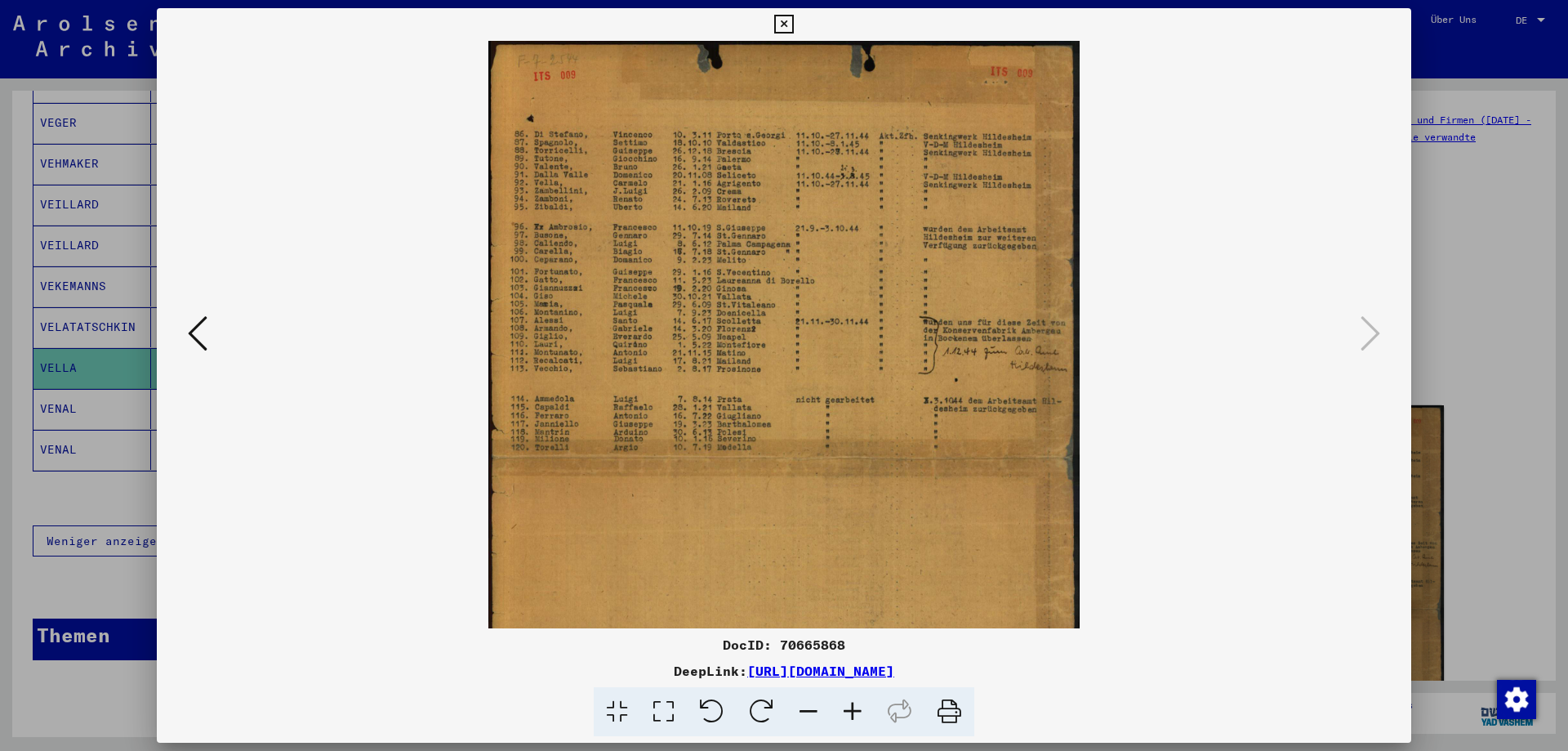
click at [848, 707] on icon at bounding box center [853, 712] width 44 height 50
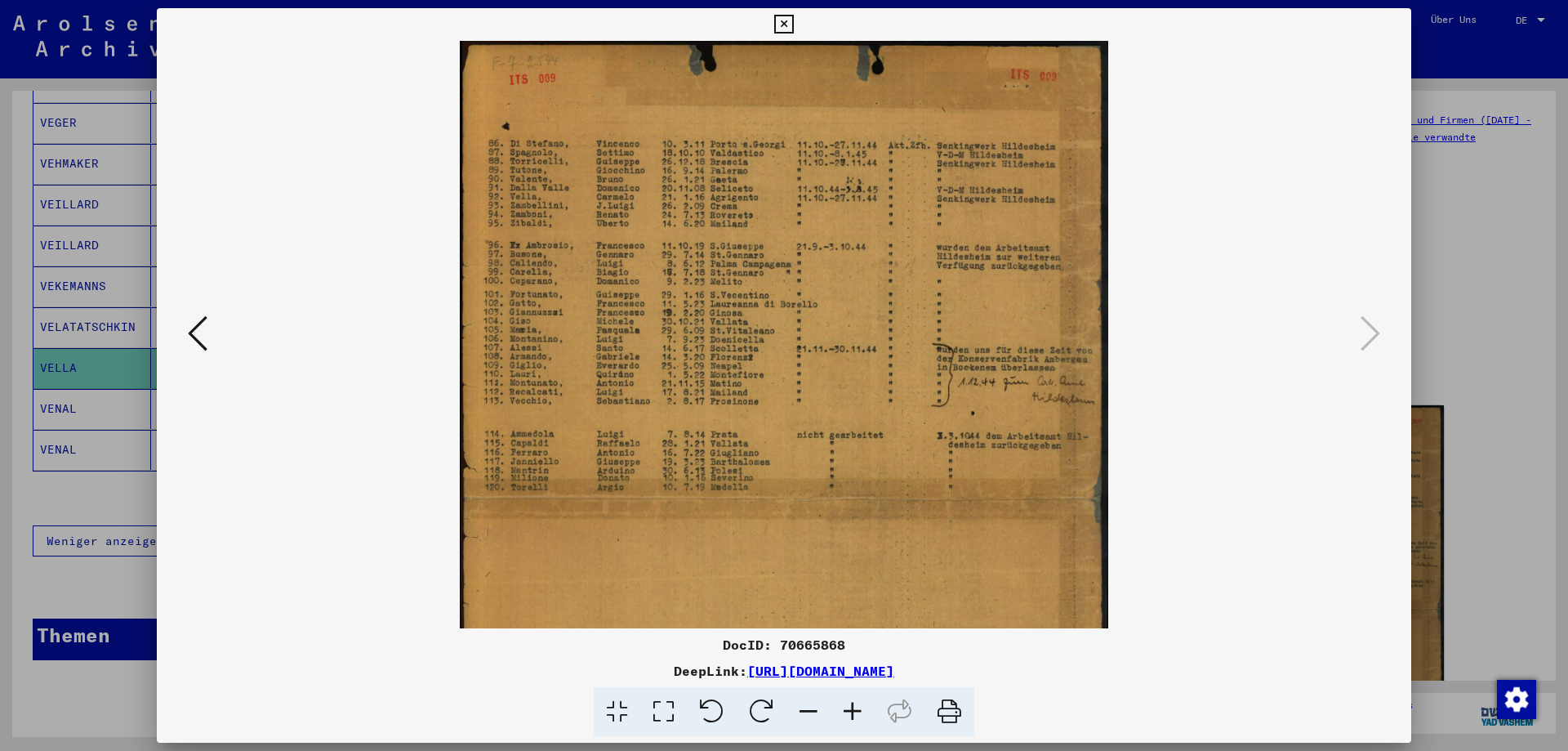
click at [848, 707] on icon at bounding box center [853, 712] width 44 height 50
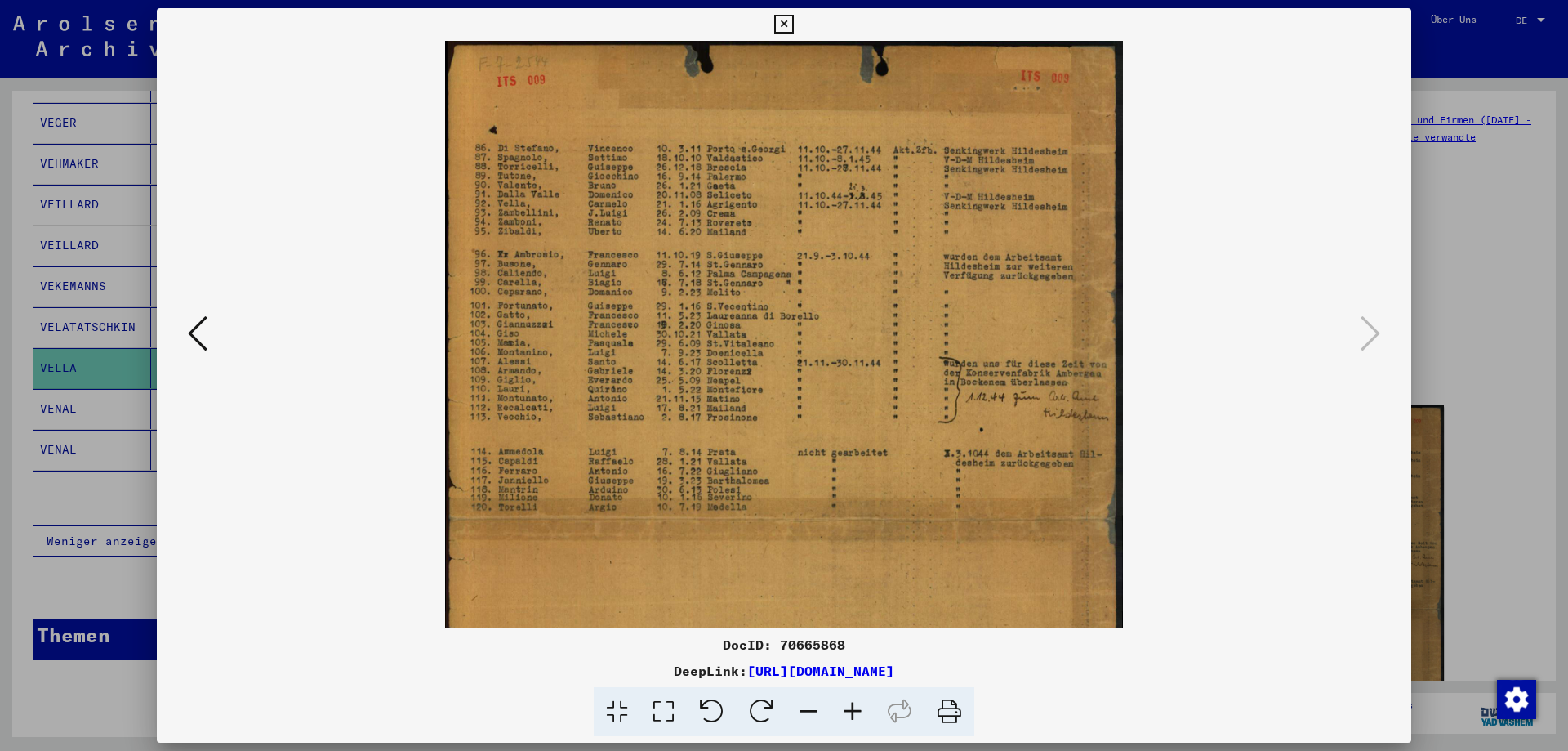
click at [848, 707] on icon at bounding box center [853, 712] width 44 height 50
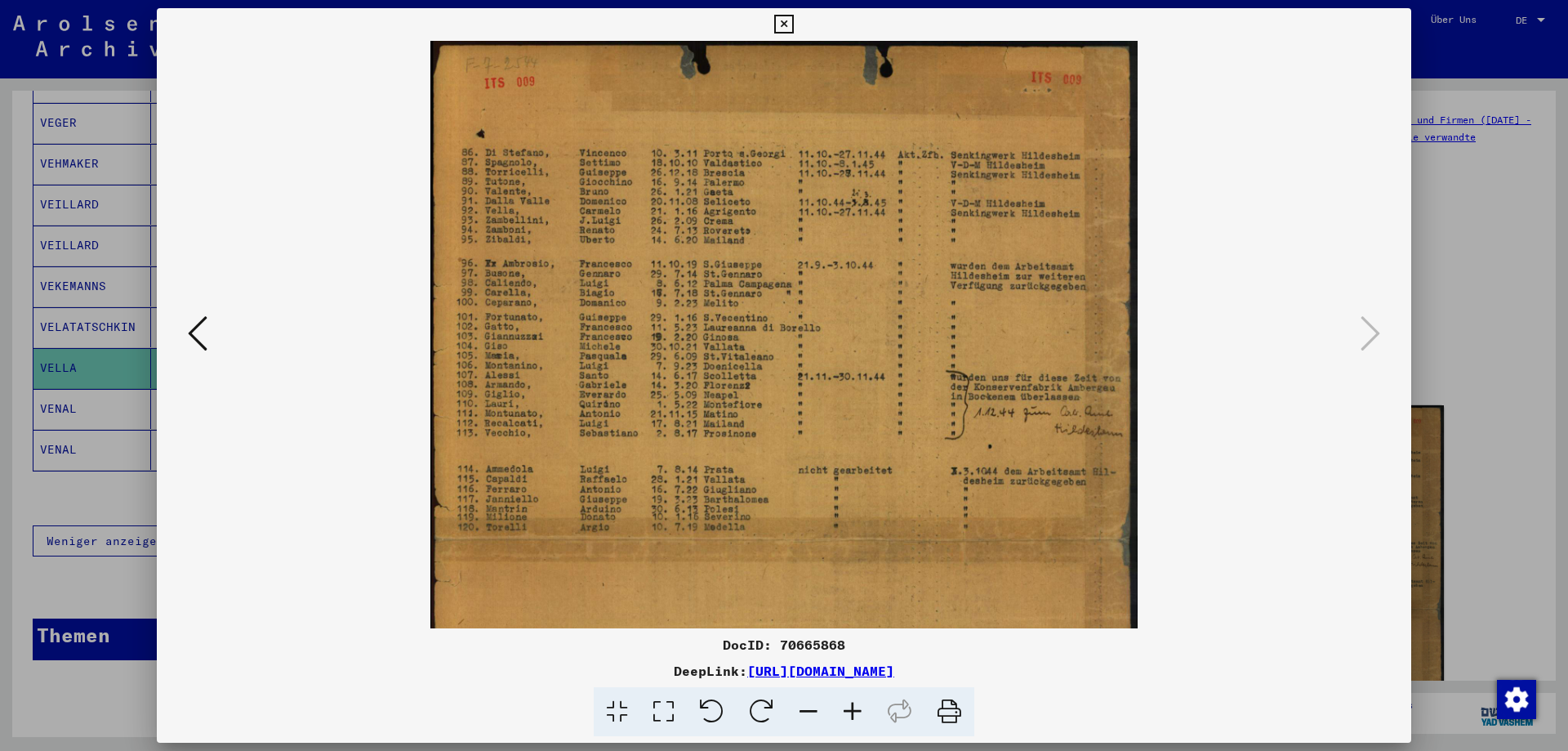
click at [848, 707] on icon at bounding box center [853, 712] width 44 height 50
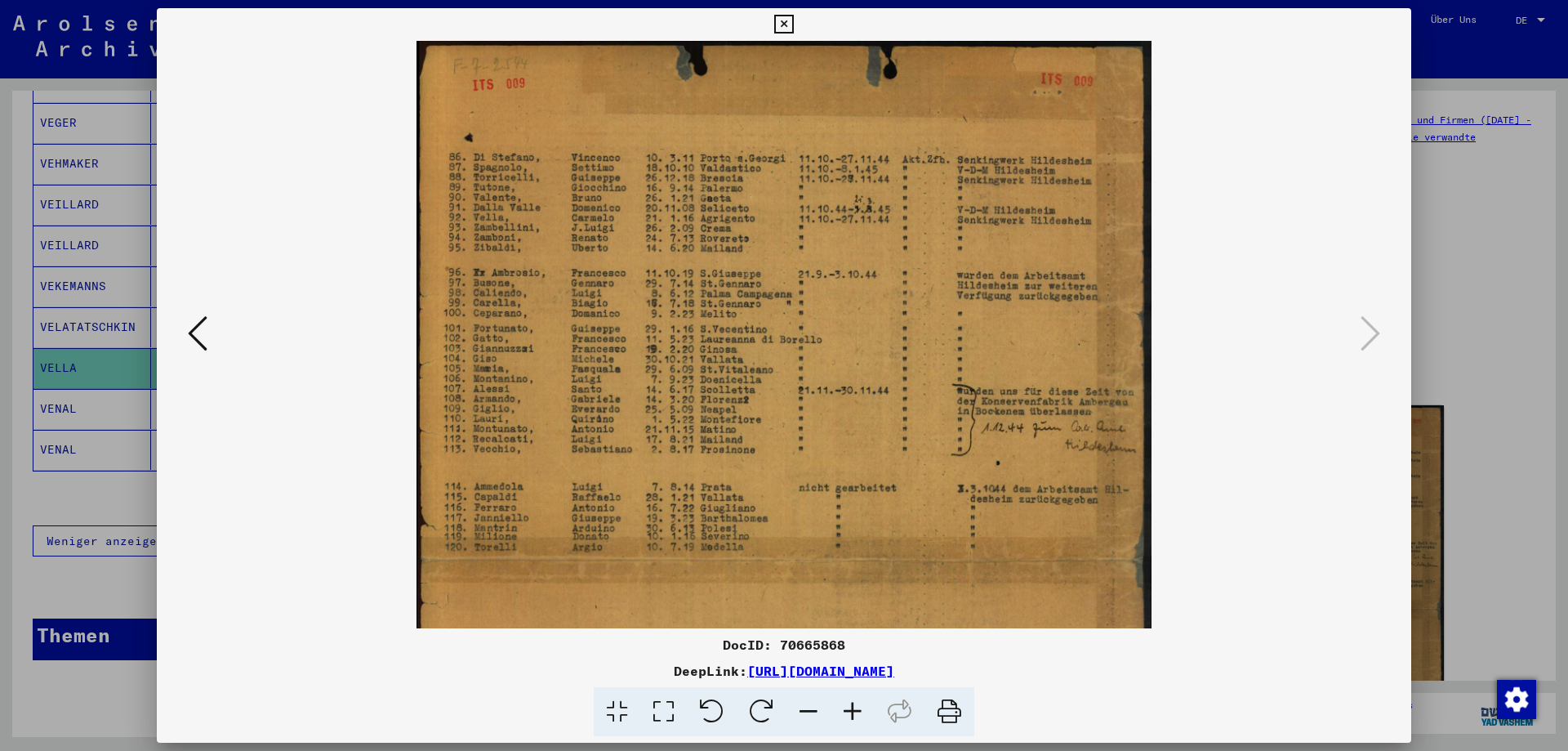
click at [848, 707] on icon at bounding box center [853, 712] width 44 height 50
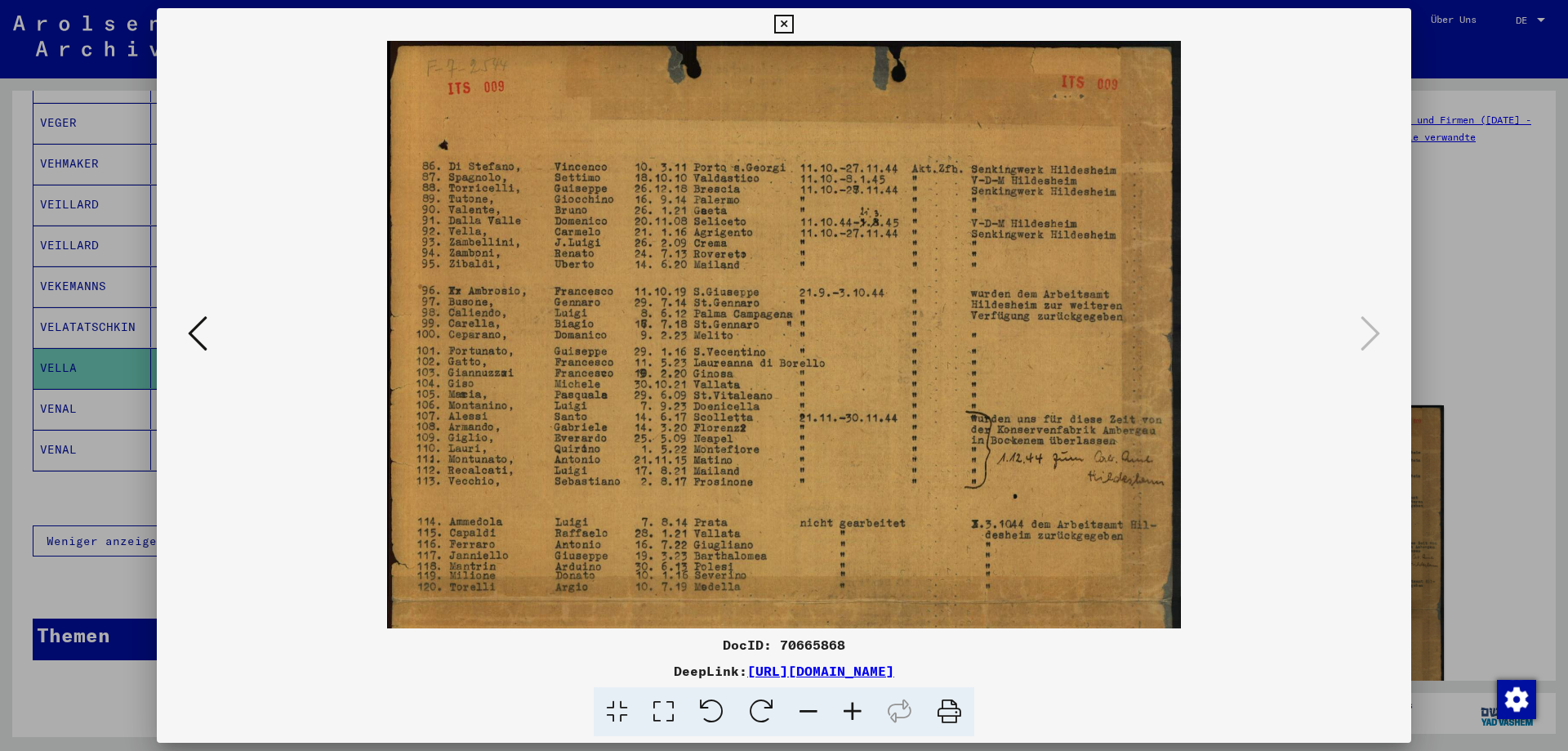
click at [848, 707] on icon at bounding box center [853, 712] width 44 height 50
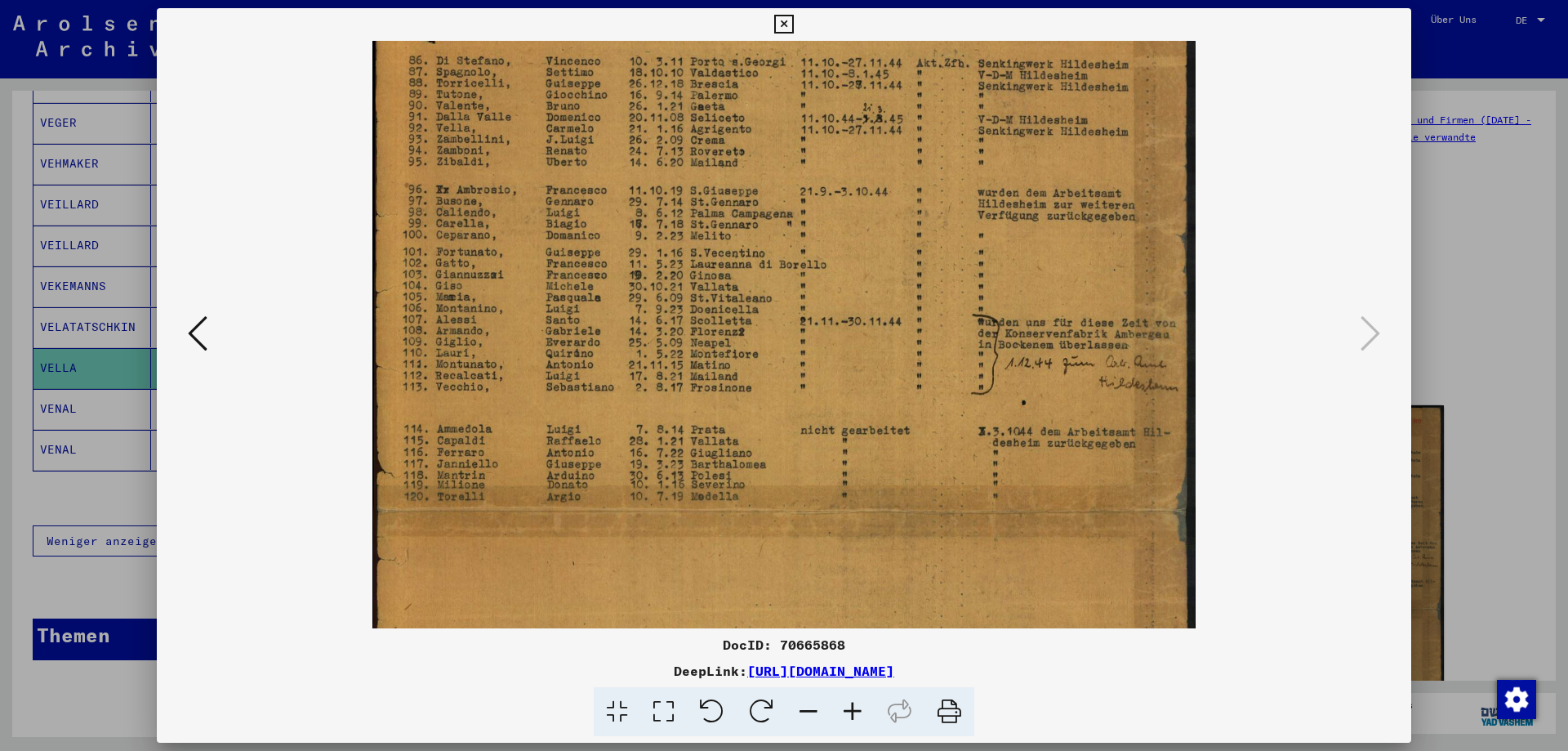
drag, startPoint x: 492, startPoint y: 403, endPoint x: 515, endPoint y: 293, distance: 112.4
click at [515, 293] on img at bounding box center [784, 510] width 823 height 1160
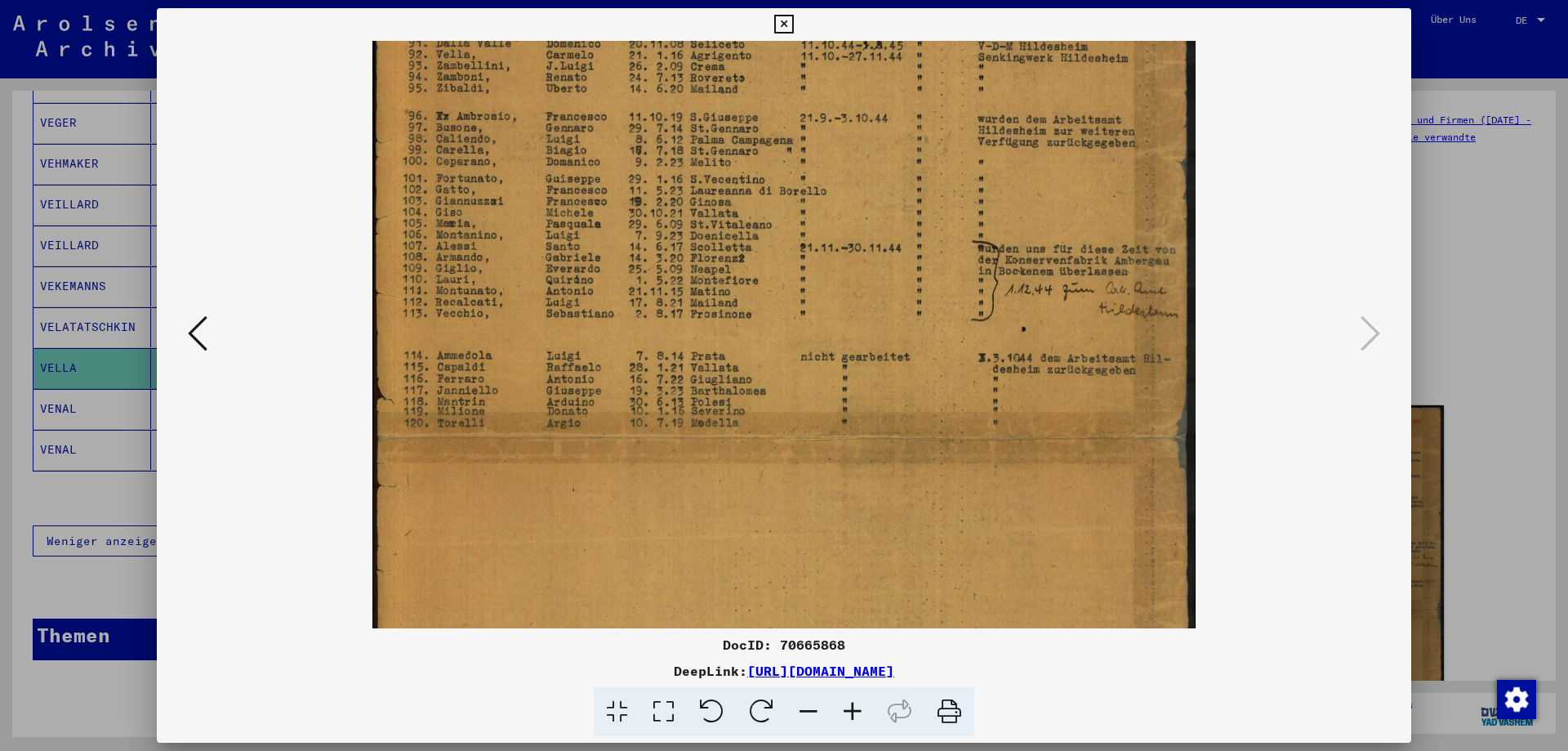
drag, startPoint x: 489, startPoint y: 380, endPoint x: 509, endPoint y: 307, distance: 75.7
click at [509, 307] on img at bounding box center [784, 437] width 823 height 1160
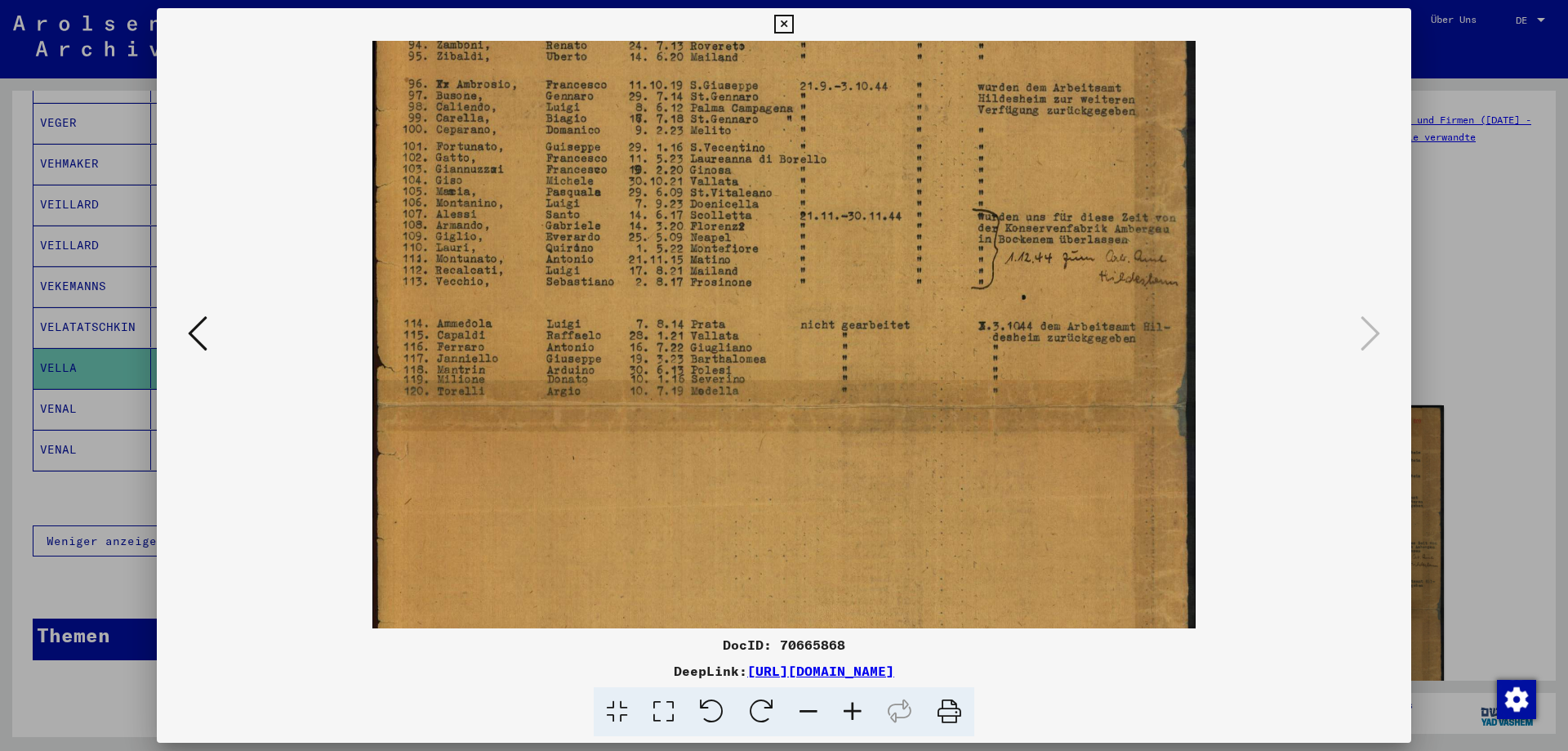
drag, startPoint x: 490, startPoint y: 376, endPoint x: 487, endPoint y: 366, distance: 10.4
click at [490, 367] on img at bounding box center [784, 405] width 823 height 1160
click at [787, 16] on icon at bounding box center [783, 25] width 18 height 19
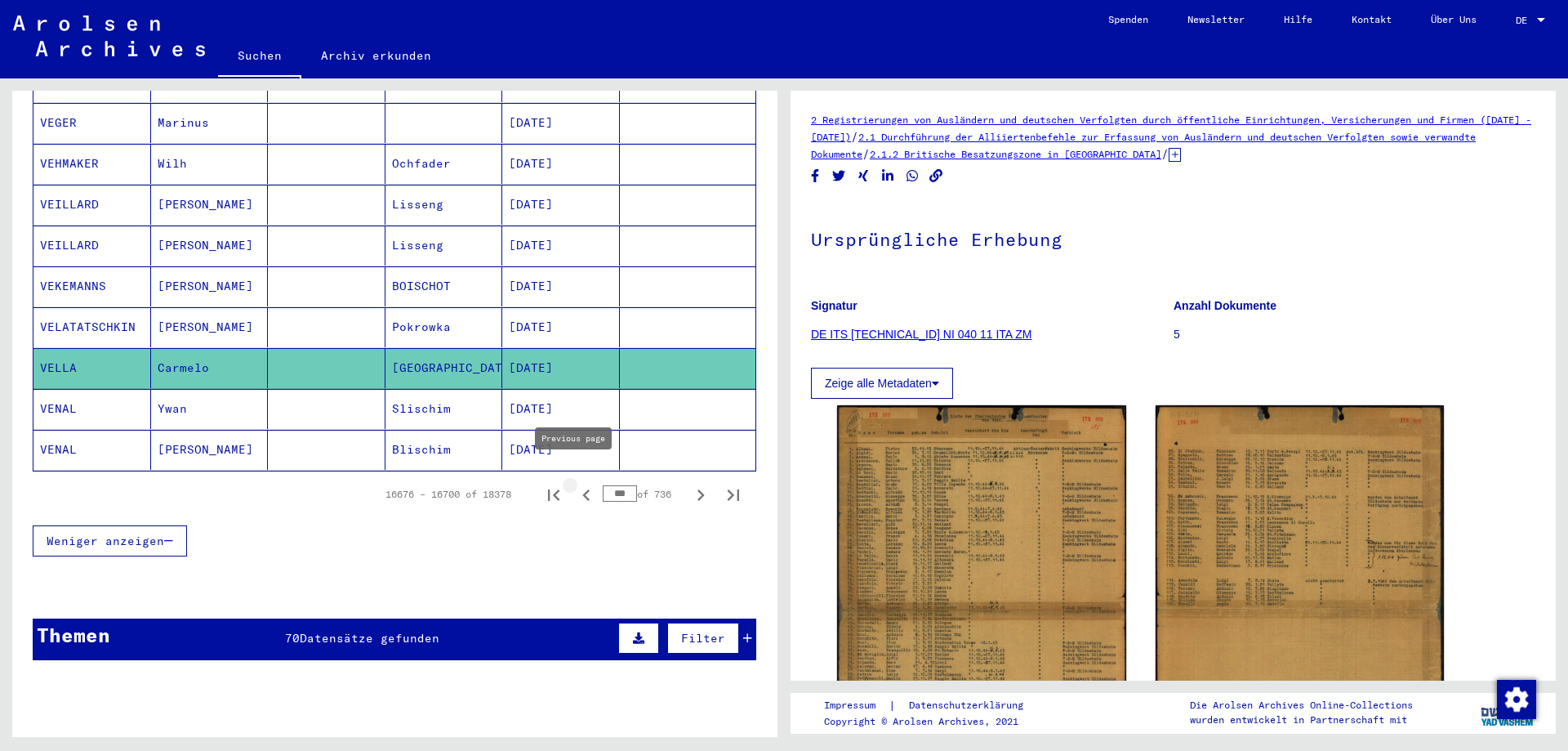
click at [575, 484] on icon "Previous page" at bounding box center [587, 495] width 23 height 23
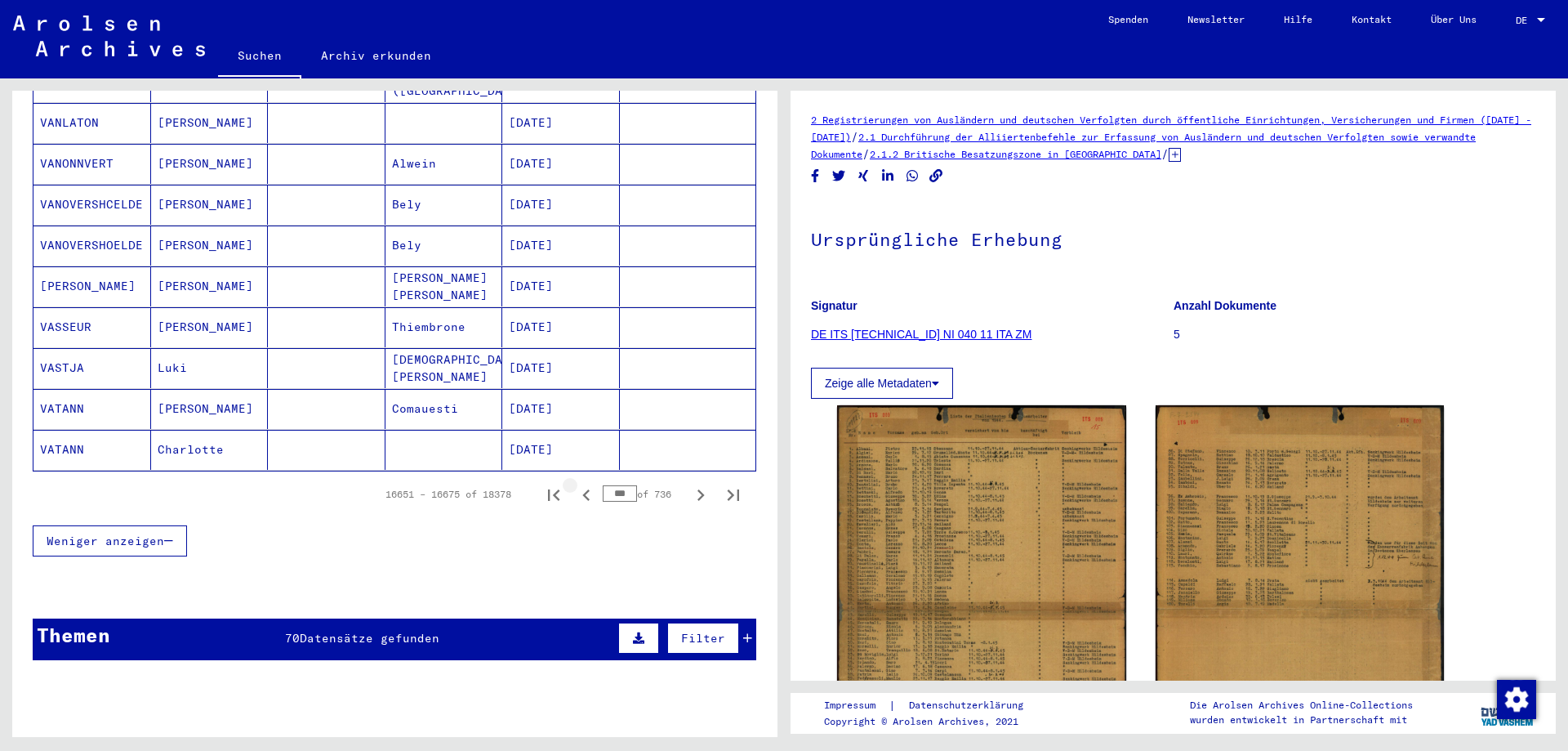
click at [575, 484] on icon "Previous page" at bounding box center [587, 495] width 23 height 23
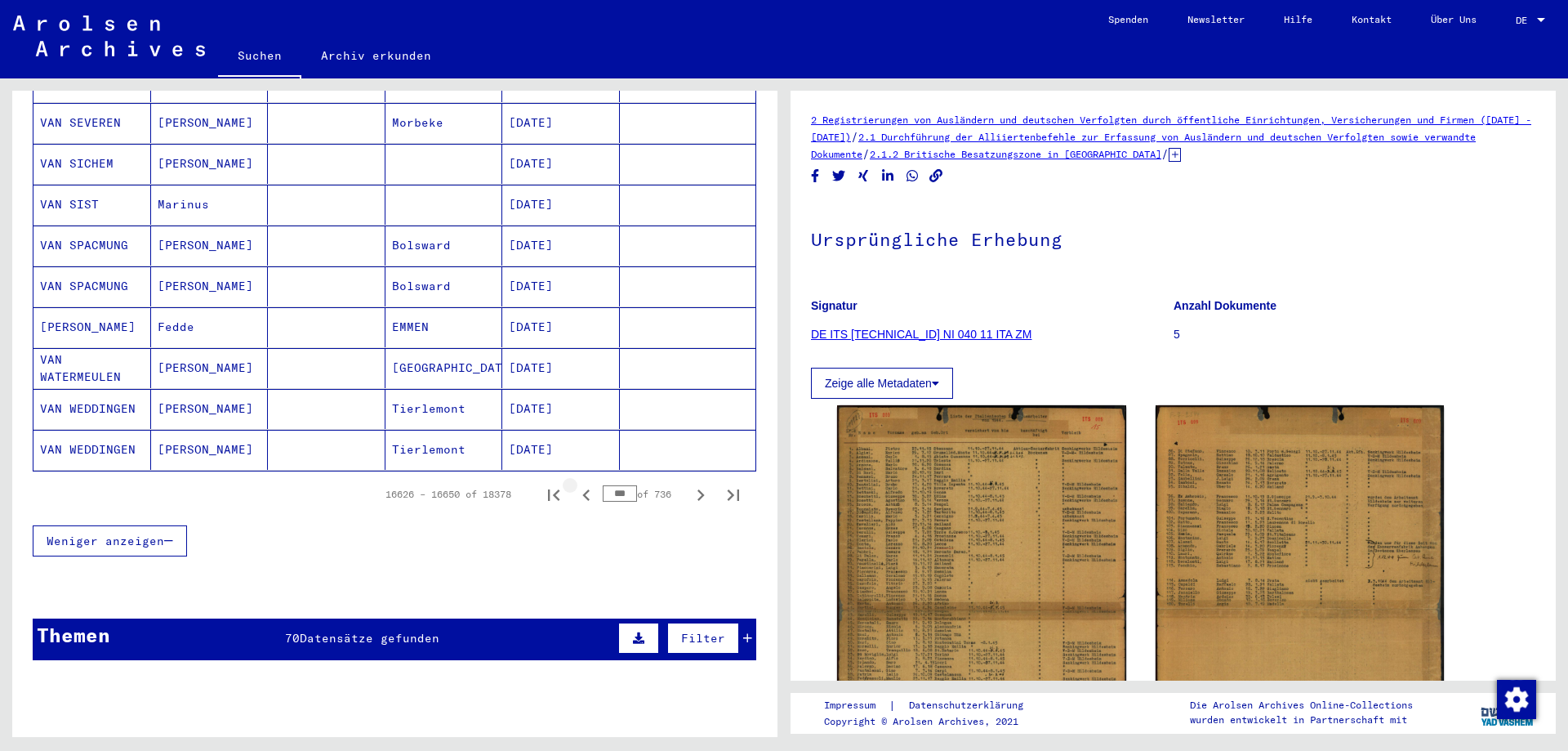
click at [575, 484] on icon "Previous page" at bounding box center [587, 495] width 23 height 23
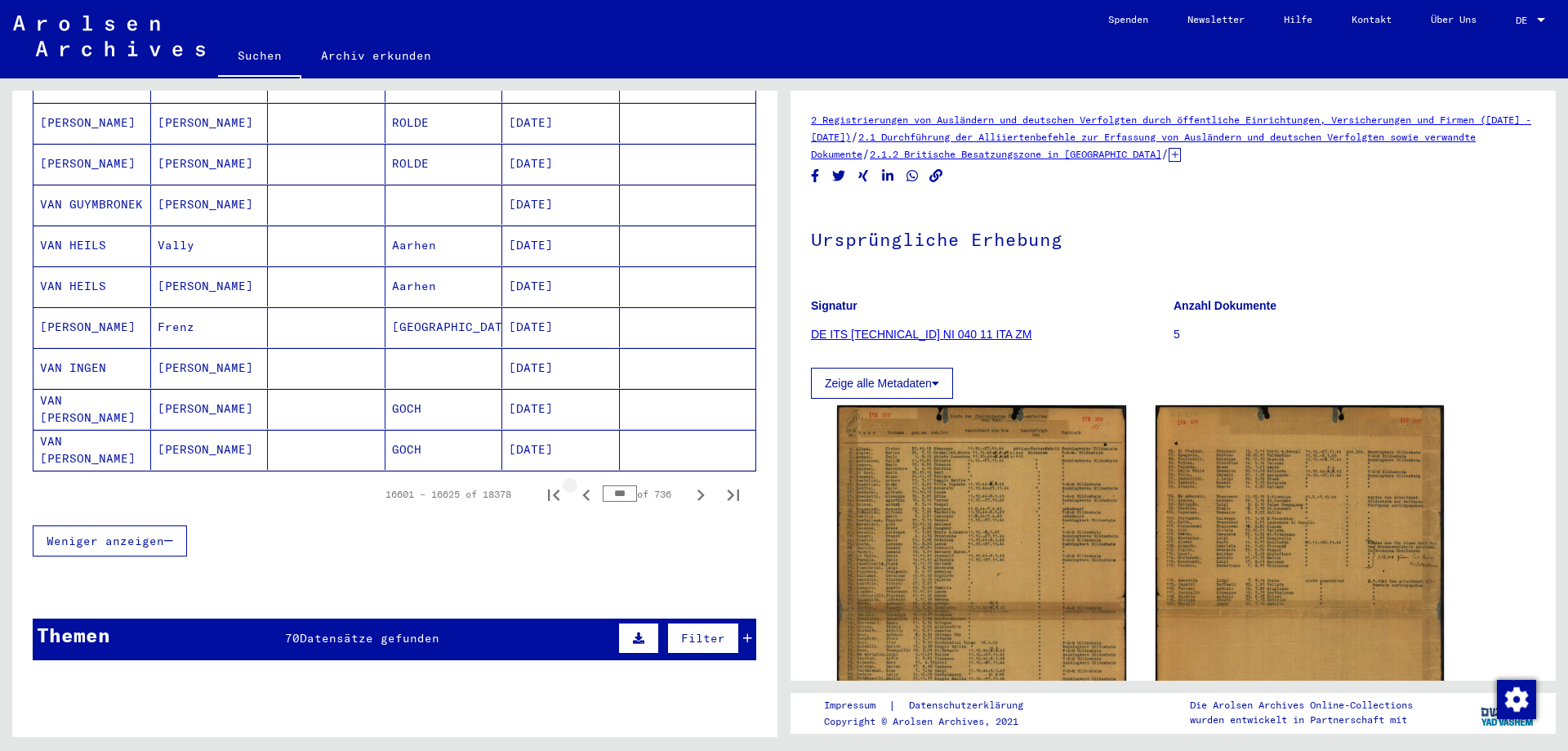
click at [575, 484] on icon "Previous page" at bounding box center [587, 495] width 23 height 23
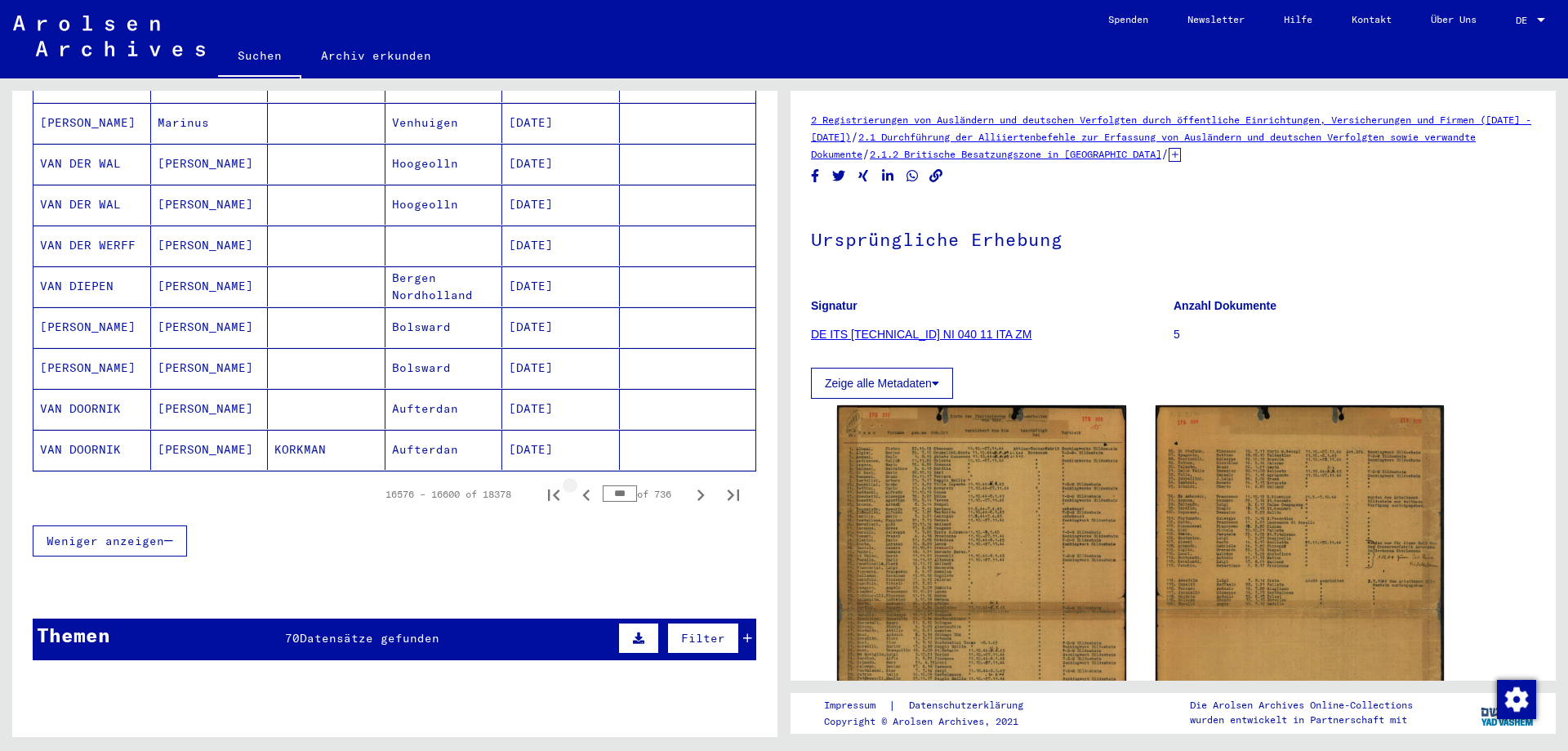
click at [575, 484] on icon "Previous page" at bounding box center [587, 495] width 23 height 23
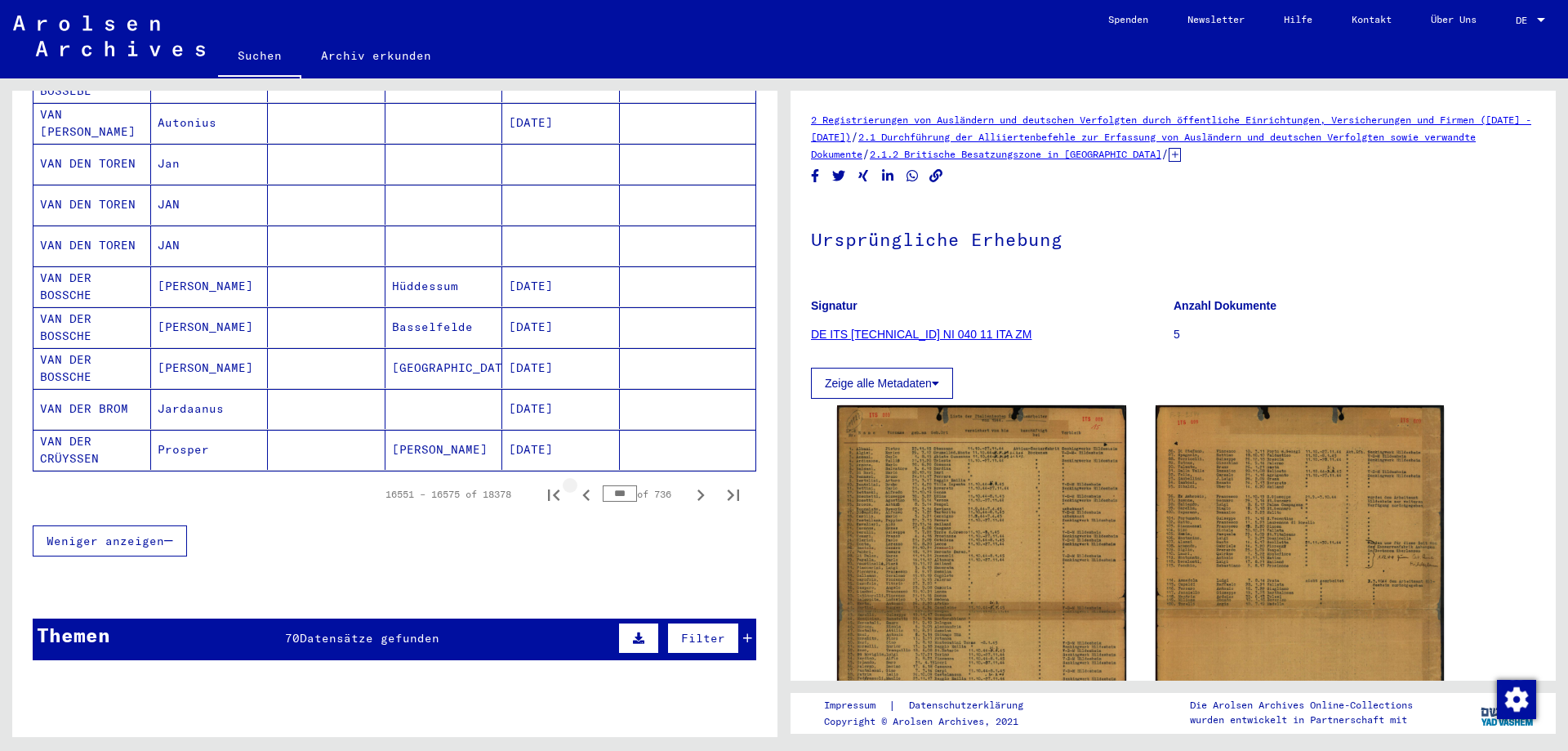
click at [575, 484] on icon "Previous page" at bounding box center [587, 495] width 23 height 23
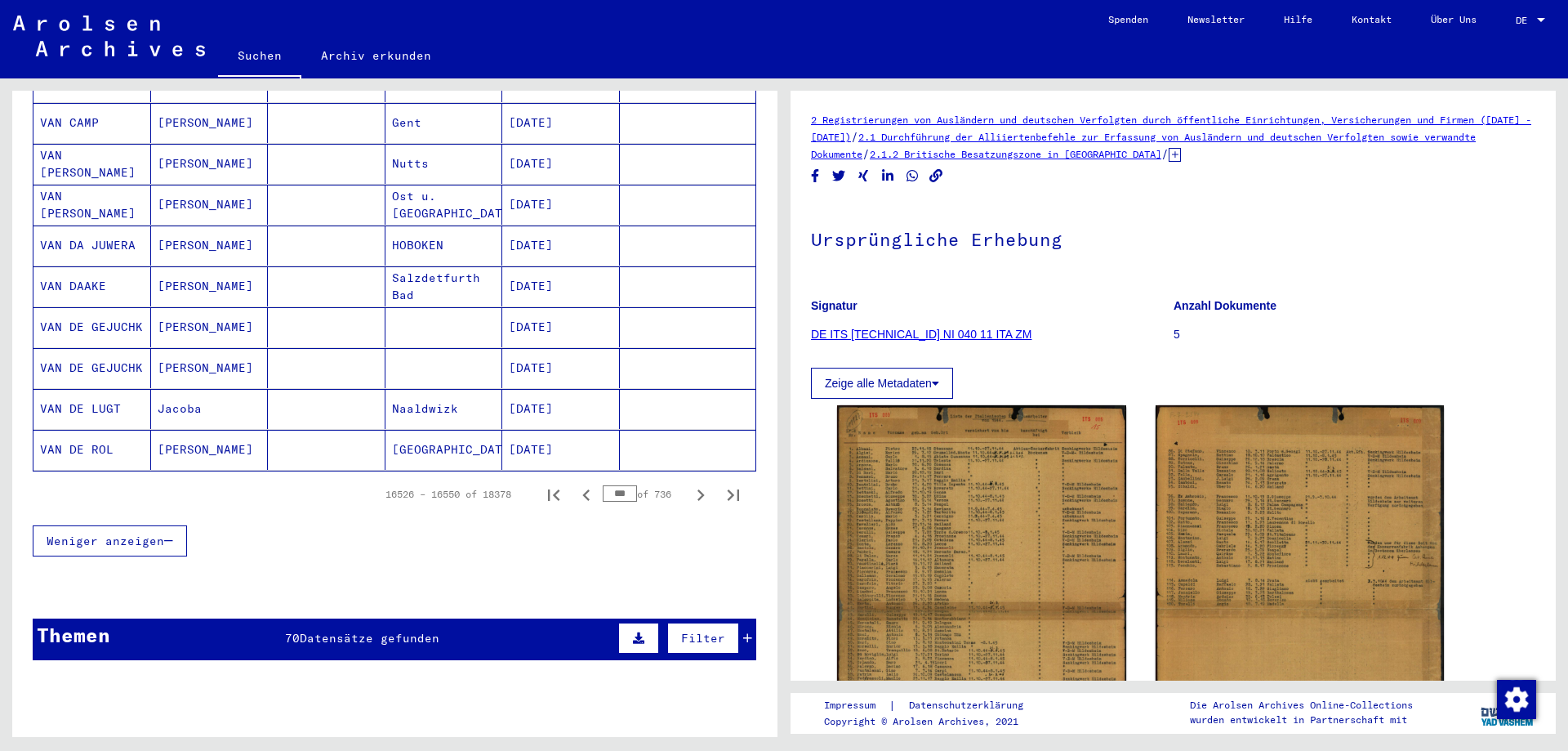
click at [575, 484] on icon "Previous page" at bounding box center [587, 495] width 23 height 23
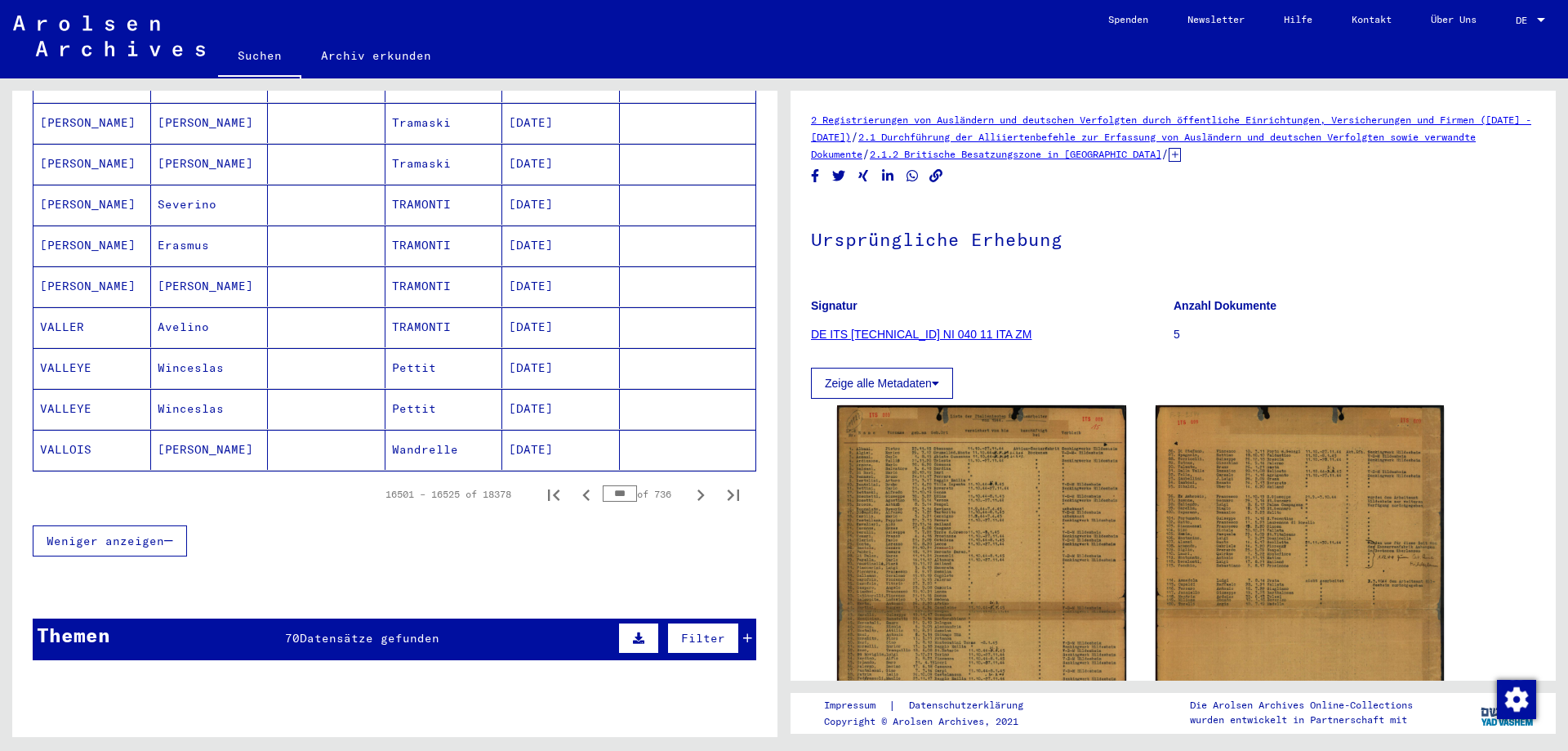
drag, startPoint x: 573, startPoint y: 480, endPoint x: 568, endPoint y: 508, distance: 28.4
click at [568, 517] on div "Weniger anzeigen" at bounding box center [394, 541] width 723 height 48
click at [575, 484] on icon "Previous page" at bounding box center [587, 495] width 23 height 23
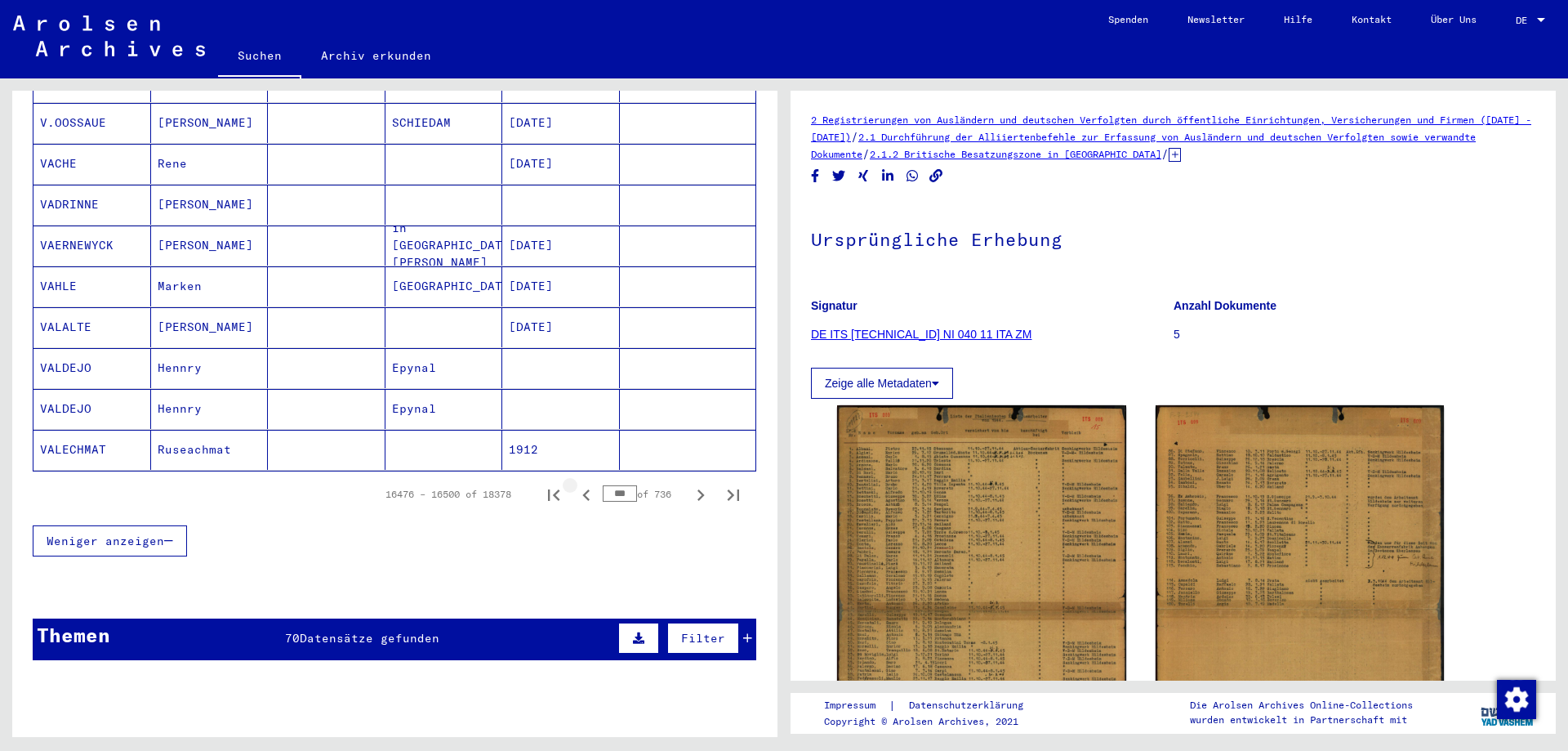
click at [575, 484] on icon "Previous page" at bounding box center [587, 495] width 23 height 23
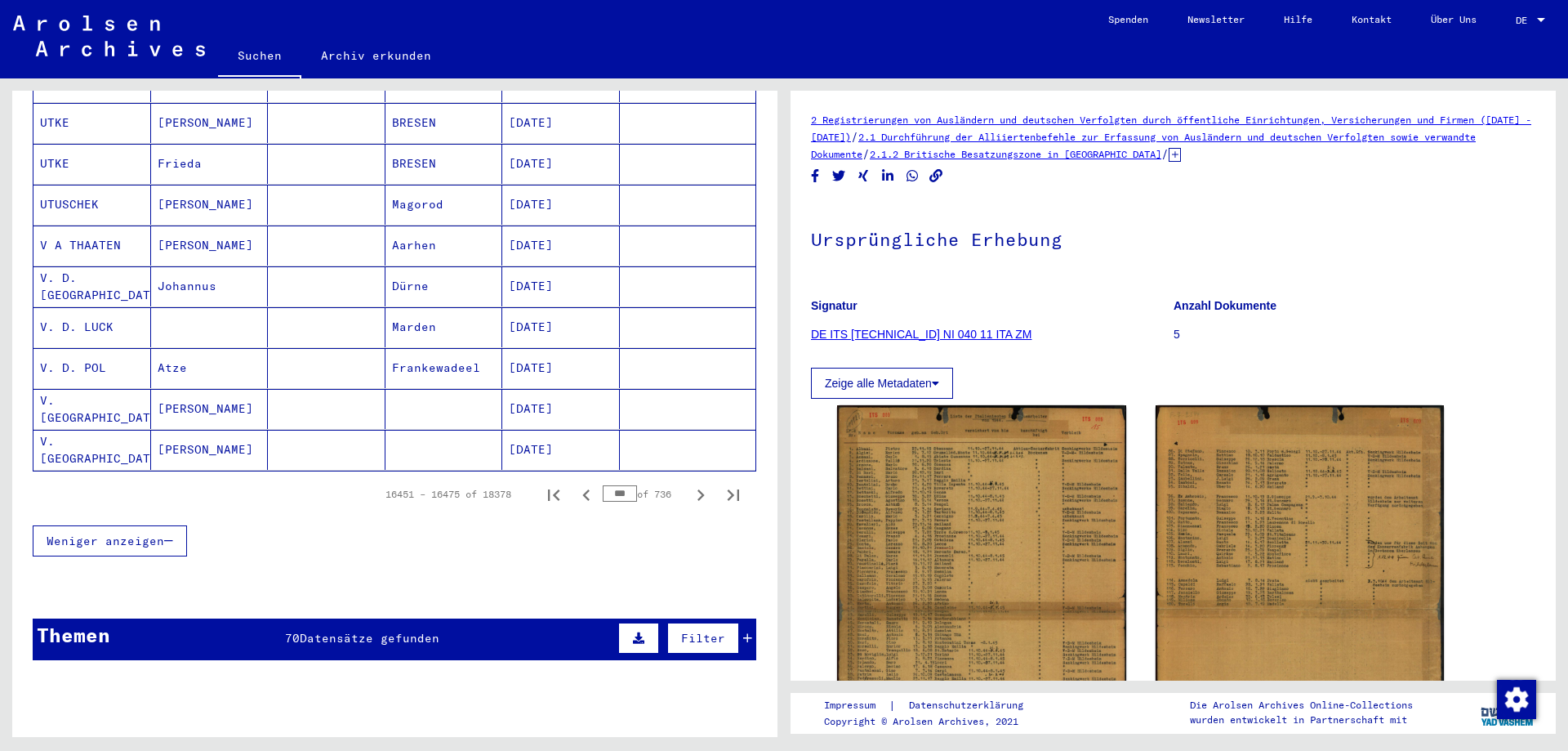
click at [582, 489] on icon "Previous page" at bounding box center [586, 494] width 7 height 11
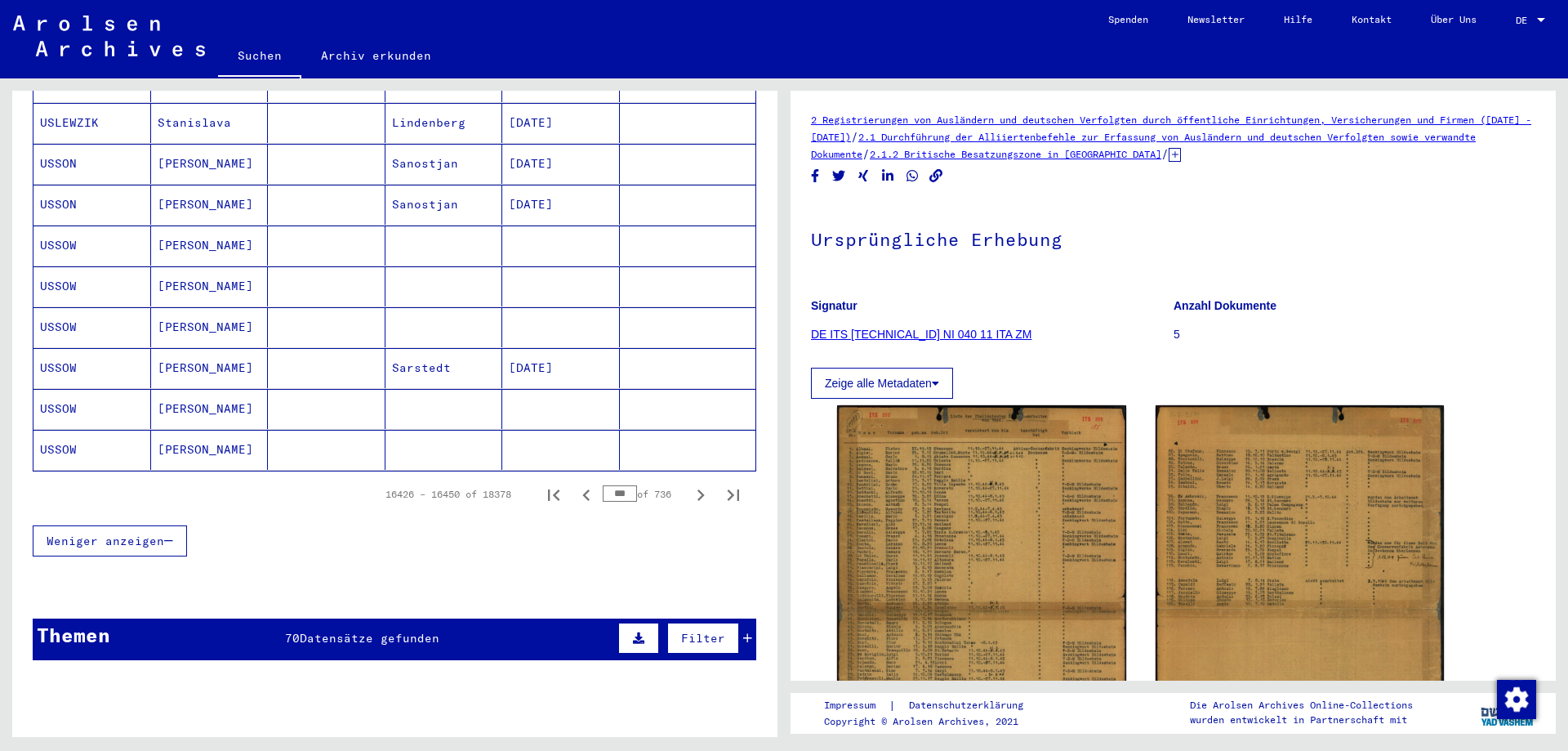
click at [582, 489] on icon "Previous page" at bounding box center [586, 494] width 7 height 11
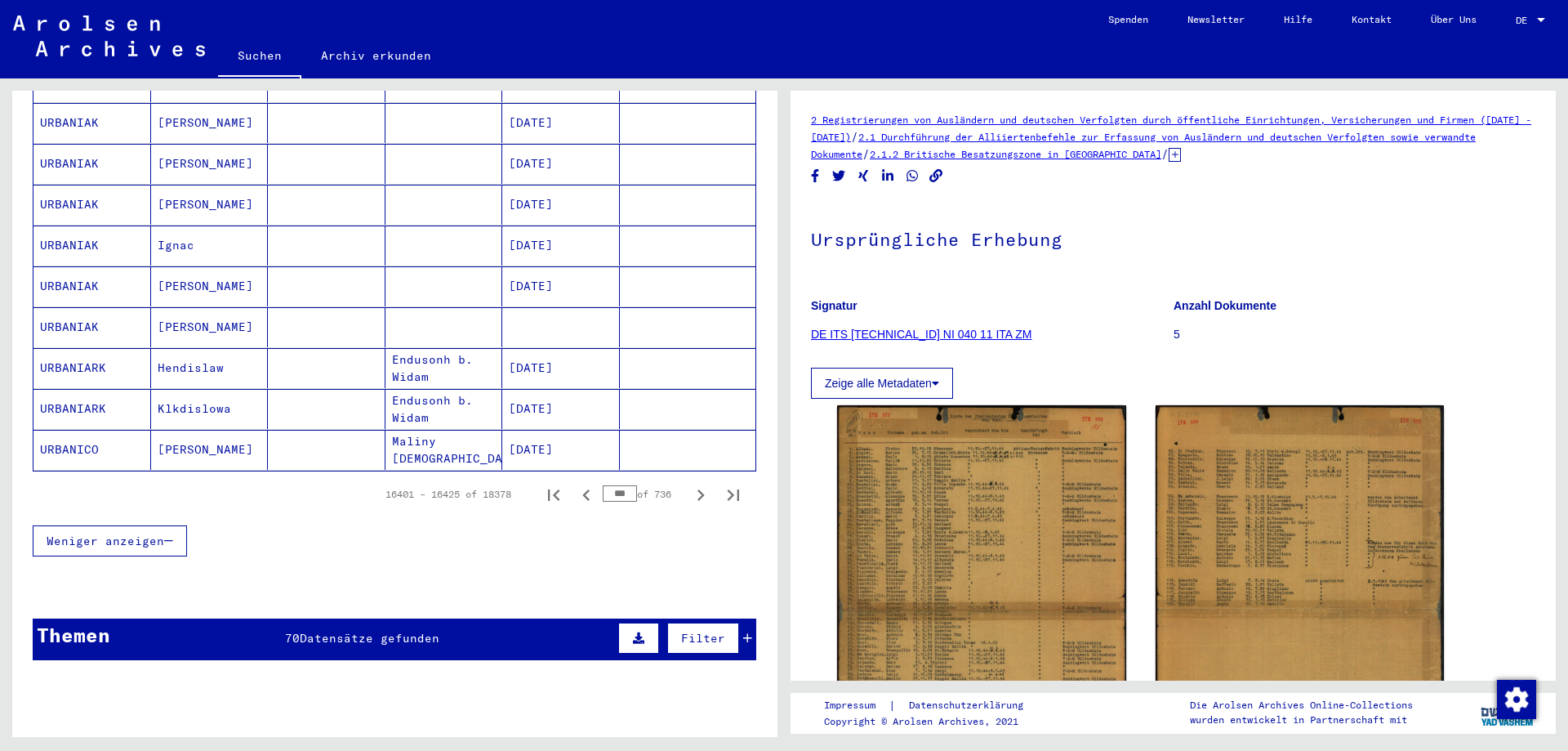
click at [582, 489] on icon "Previous page" at bounding box center [586, 494] width 7 height 11
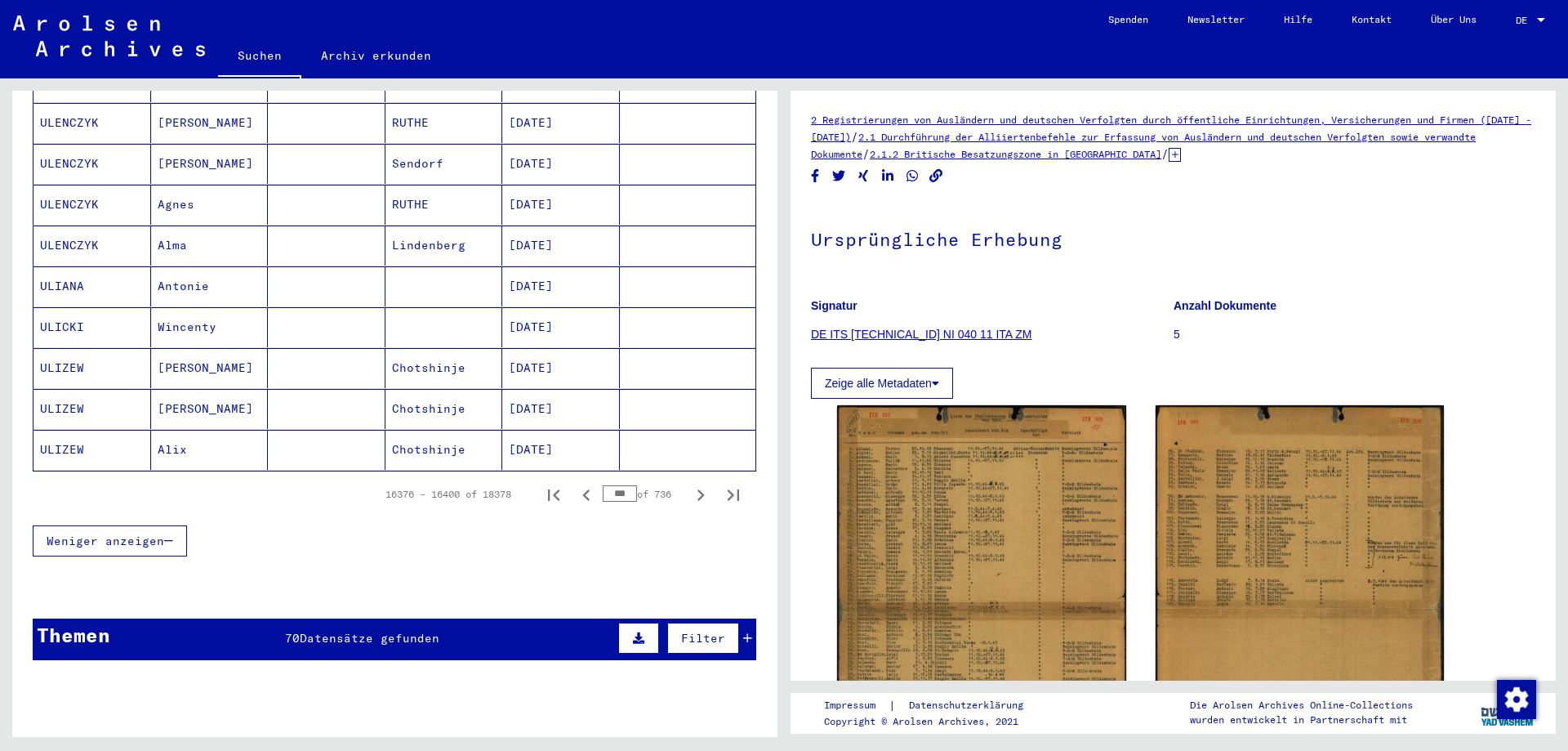
click at [582, 489] on icon "Previous page" at bounding box center [586, 494] width 7 height 11
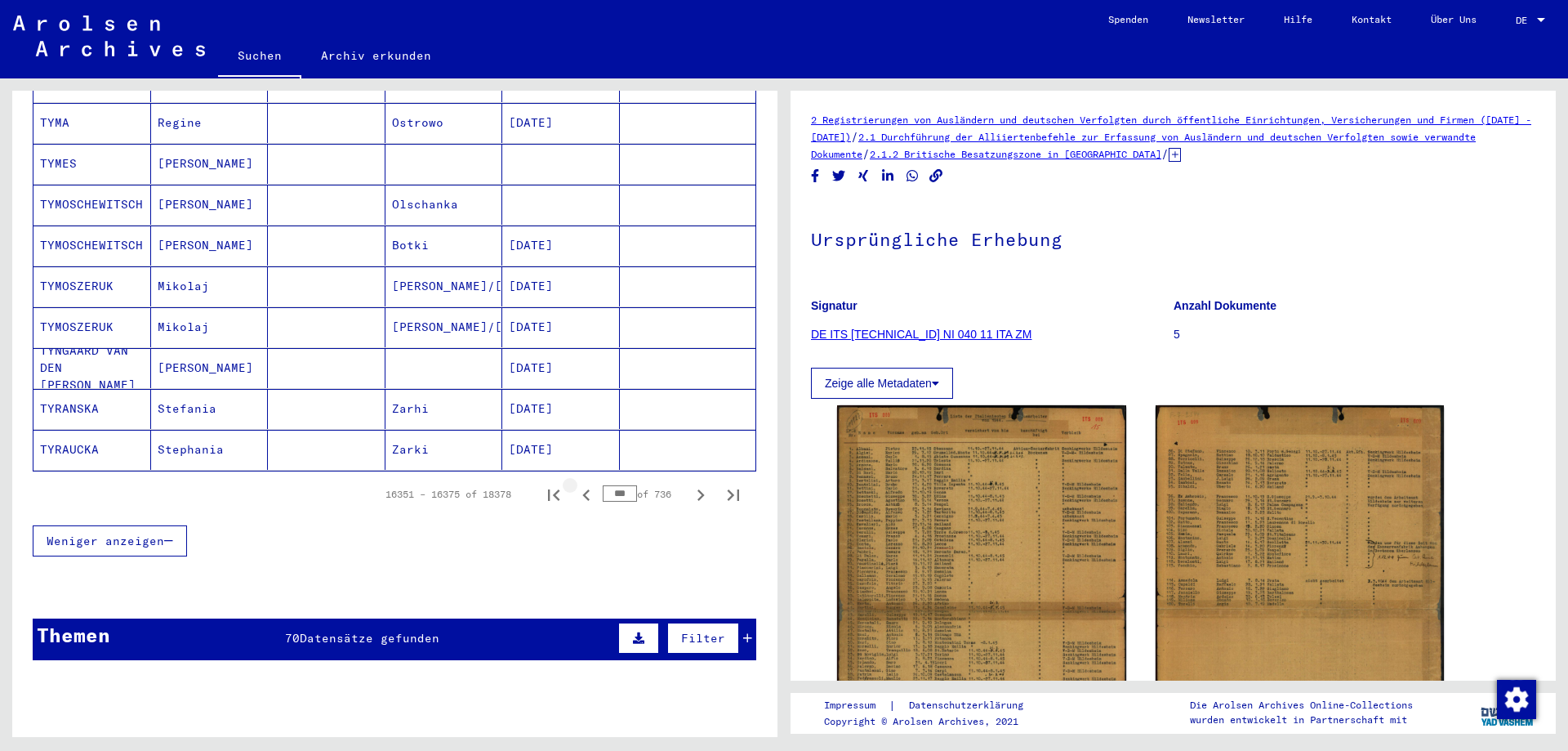
click at [582, 489] on icon "Previous page" at bounding box center [586, 494] width 7 height 11
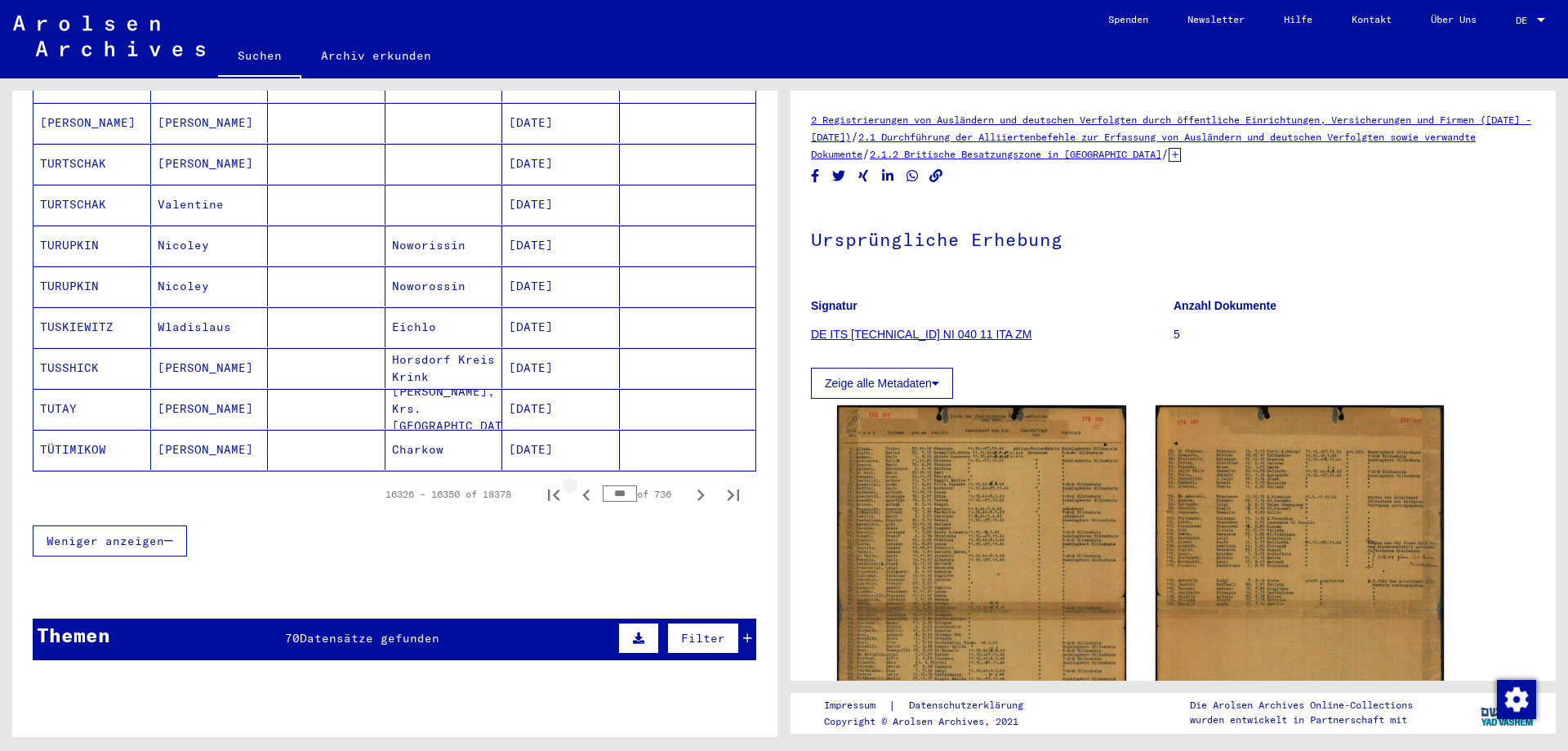
click at [582, 489] on icon "Previous page" at bounding box center [586, 494] width 7 height 11
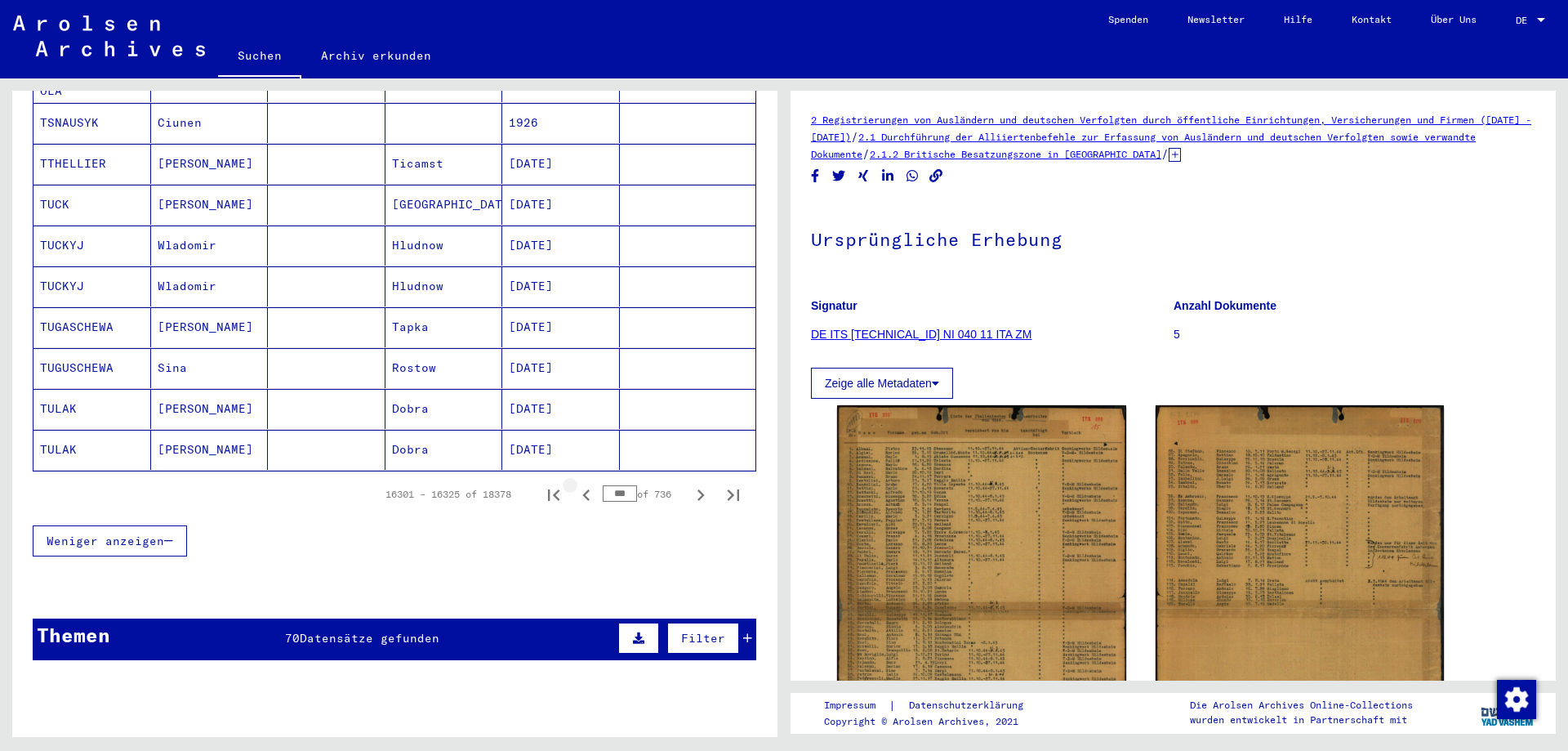
click at [582, 489] on icon "Previous page" at bounding box center [586, 494] width 7 height 11
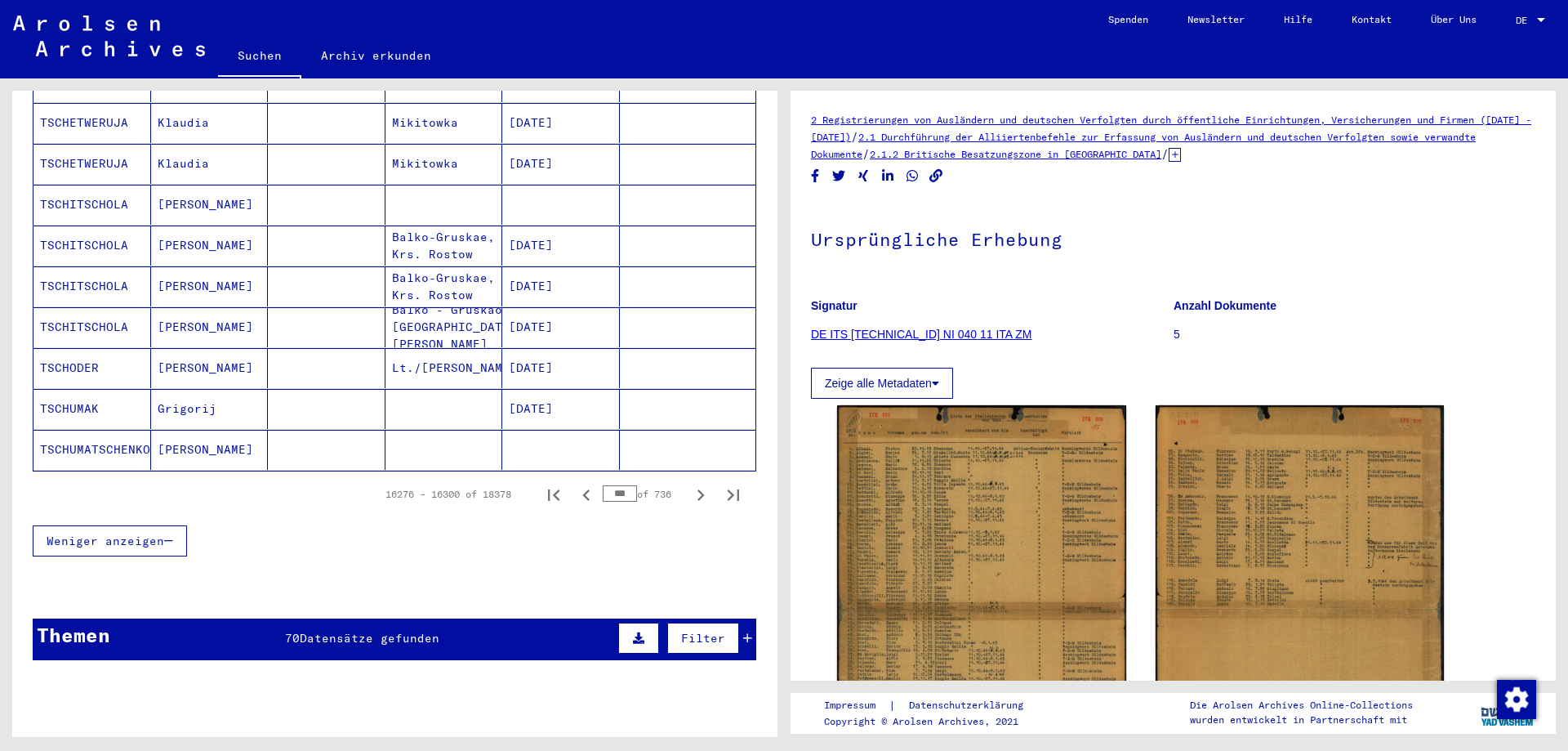
click at [582, 489] on icon "Previous page" at bounding box center [586, 494] width 7 height 11
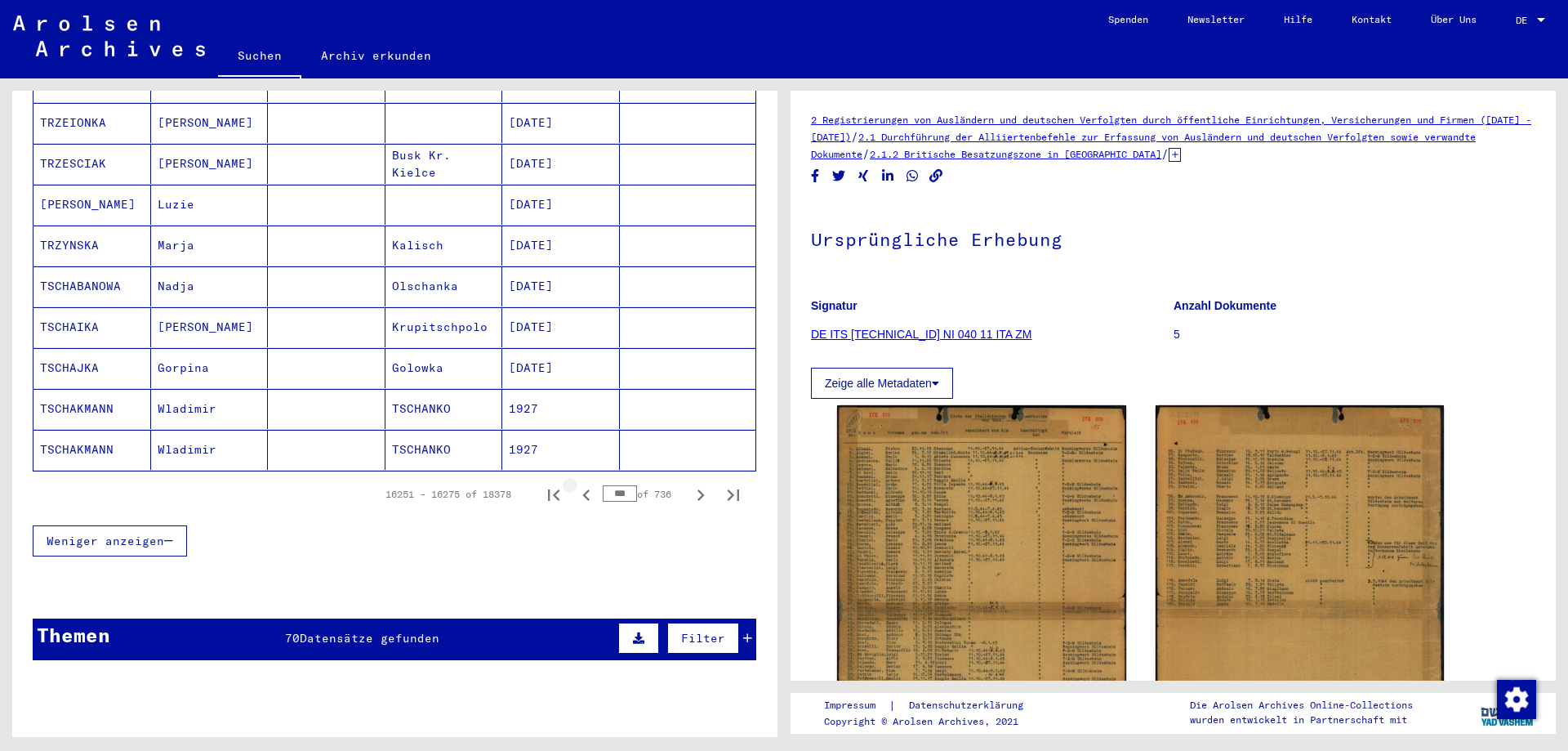
click at [582, 489] on icon "Previous page" at bounding box center [586, 494] width 7 height 11
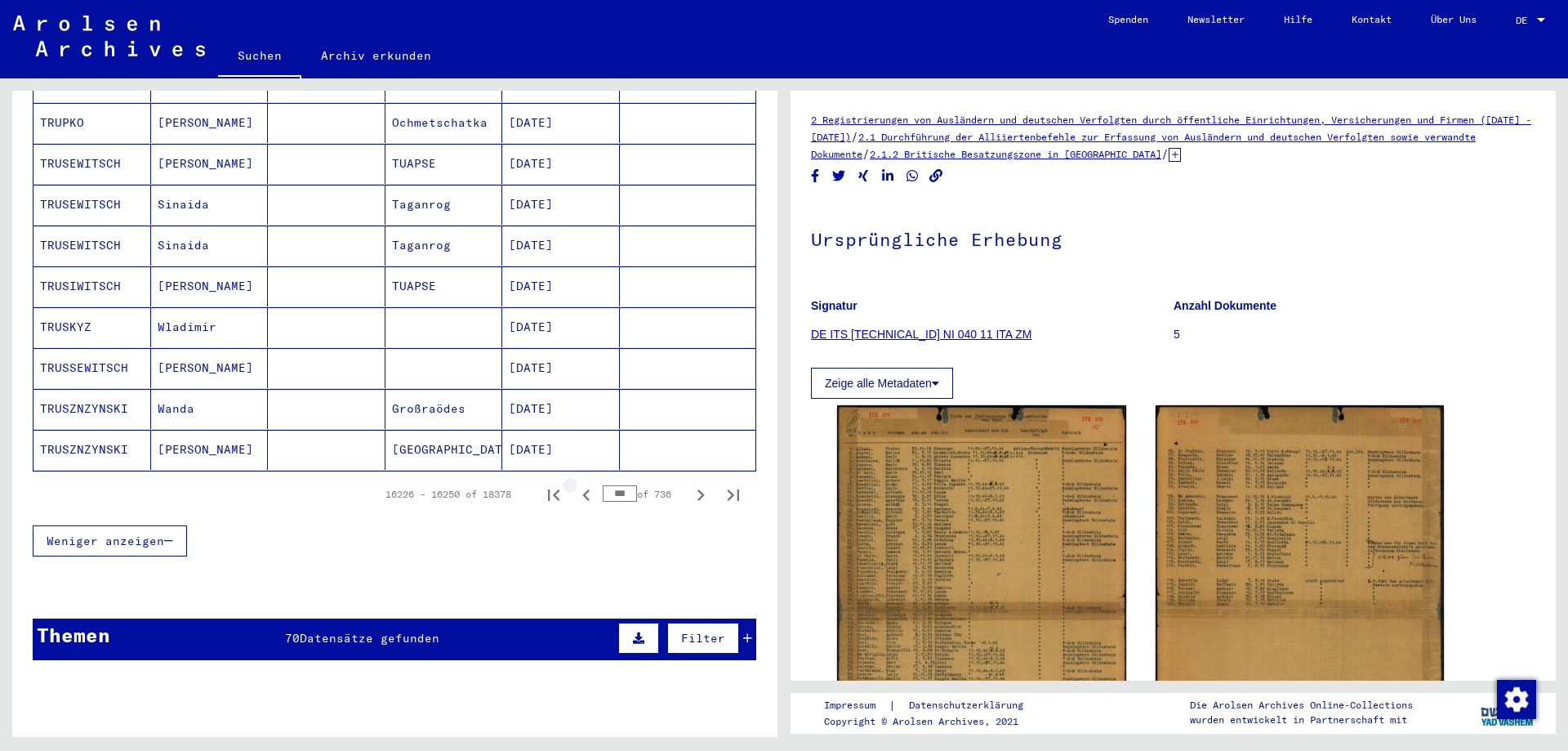
click at [582, 489] on icon "Previous page" at bounding box center [586, 494] width 7 height 11
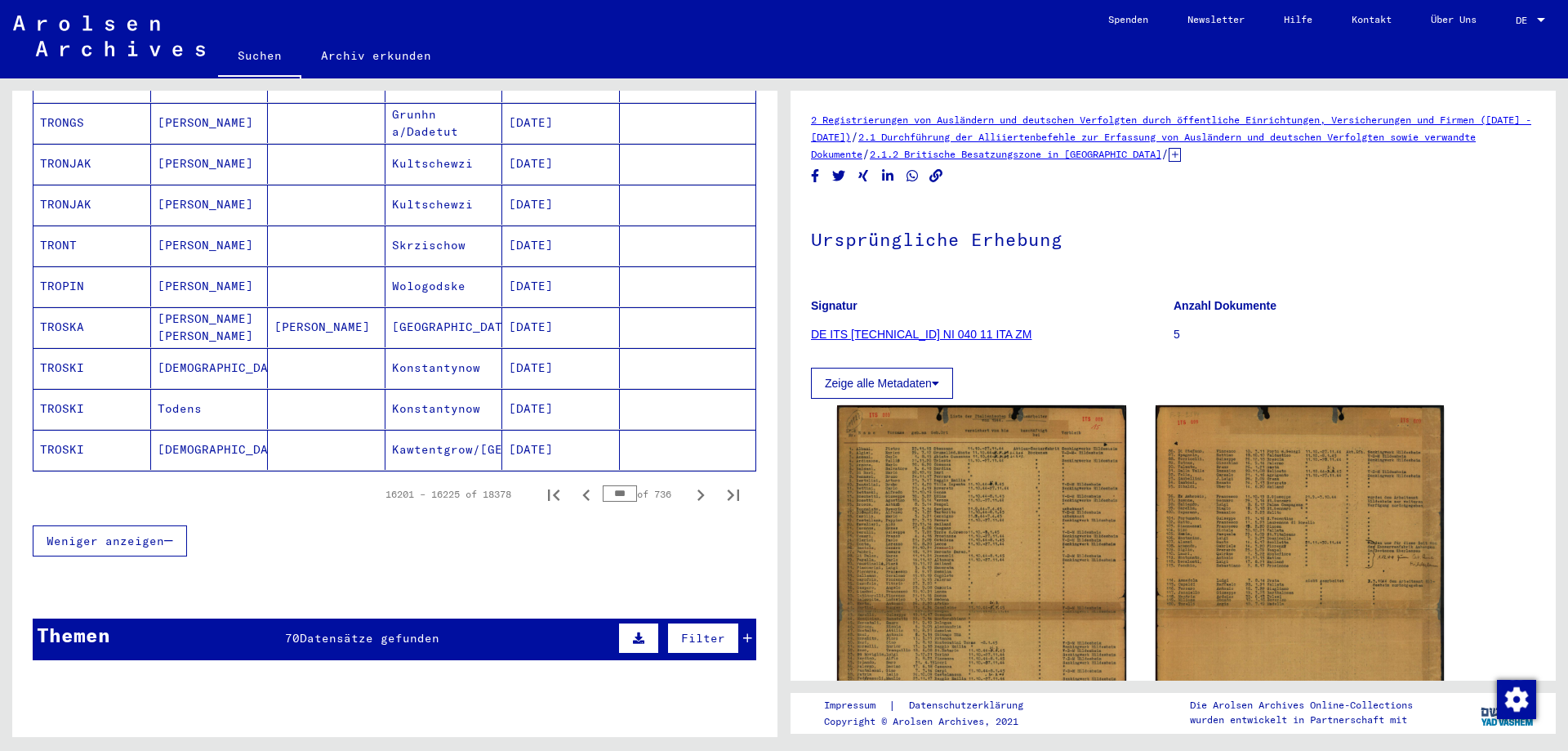
click at [582, 489] on icon "Previous page" at bounding box center [586, 494] width 7 height 11
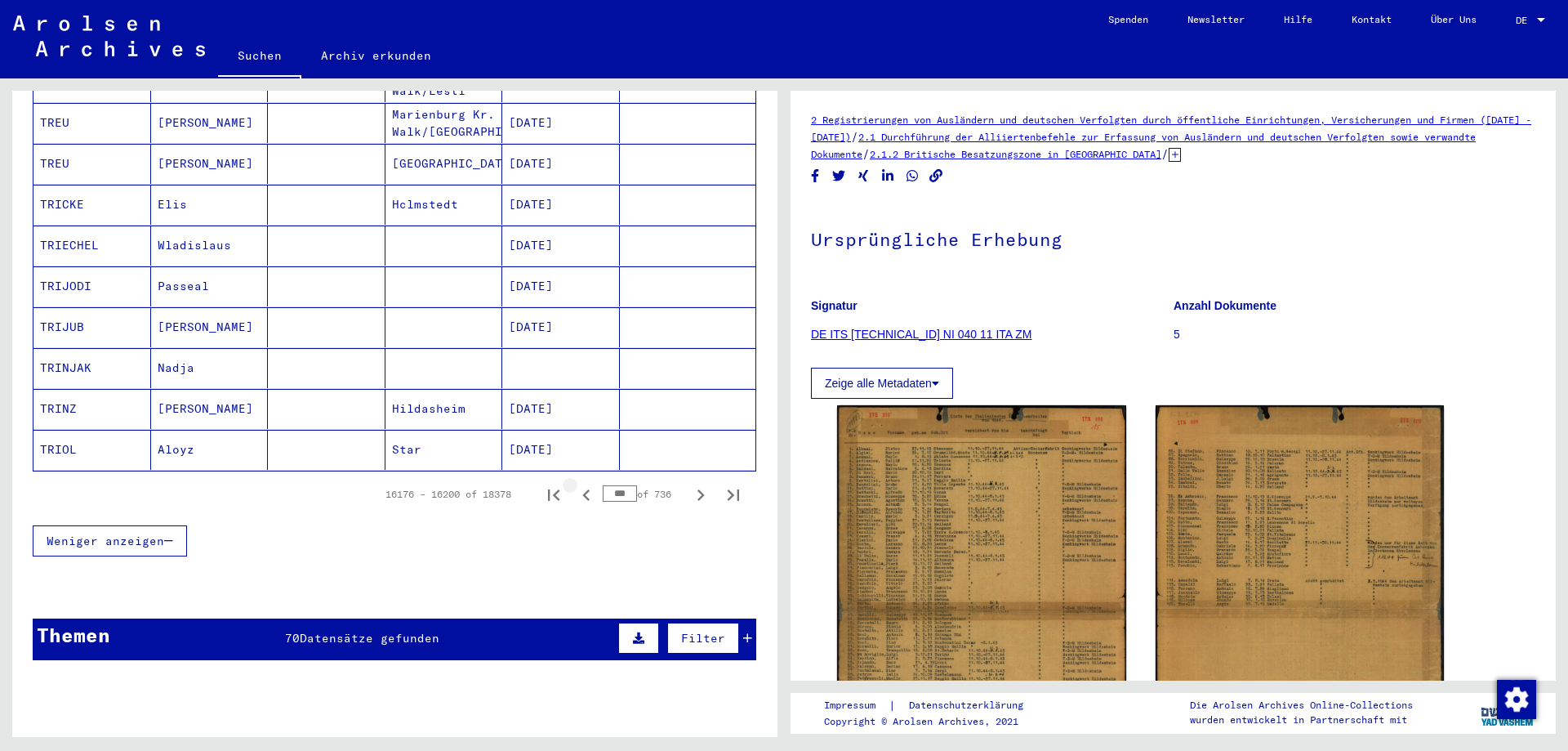
click at [582, 489] on icon "Previous page" at bounding box center [586, 494] width 7 height 11
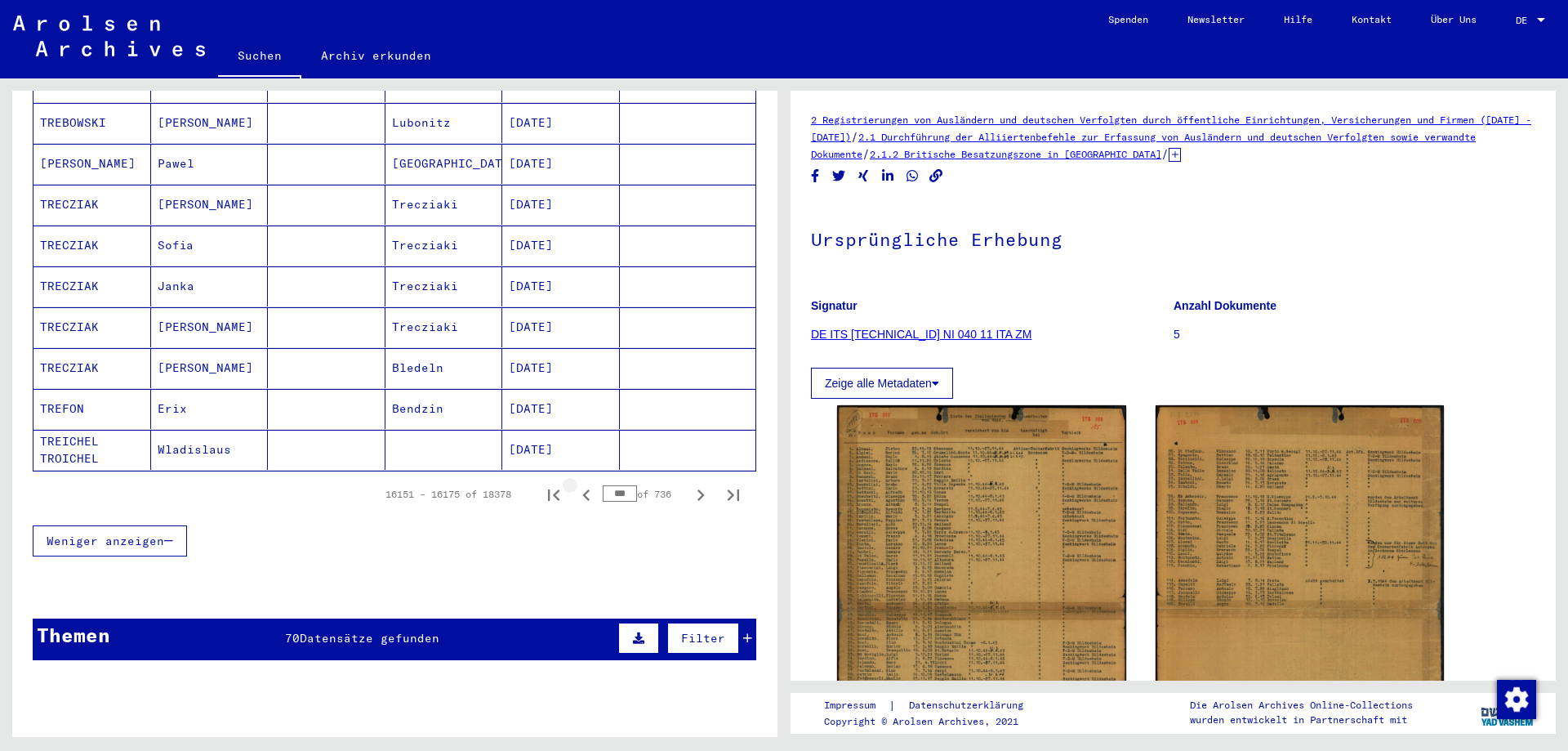
click at [582, 489] on icon "Previous page" at bounding box center [586, 494] width 7 height 11
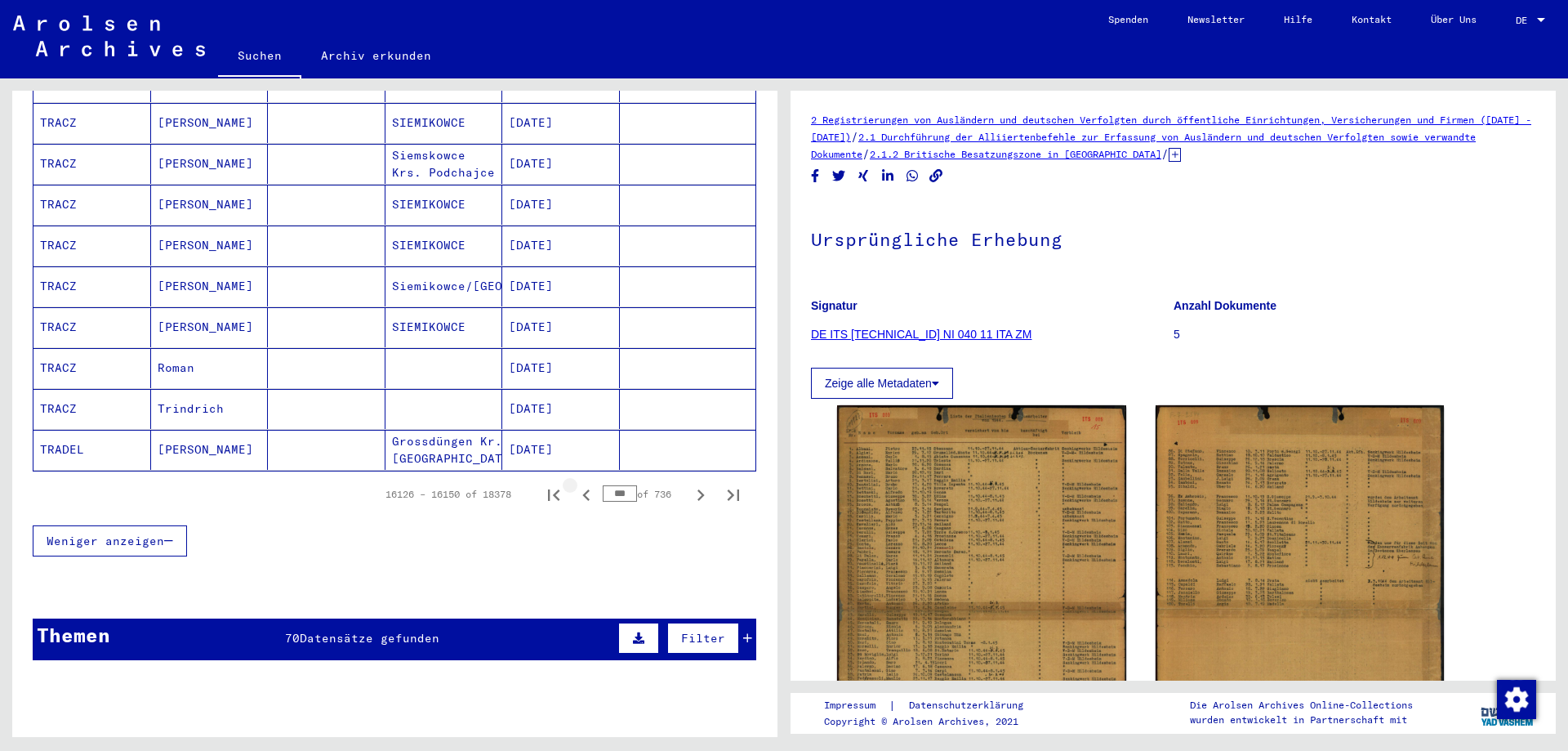
click at [582, 489] on icon "Previous page" at bounding box center [586, 494] width 7 height 11
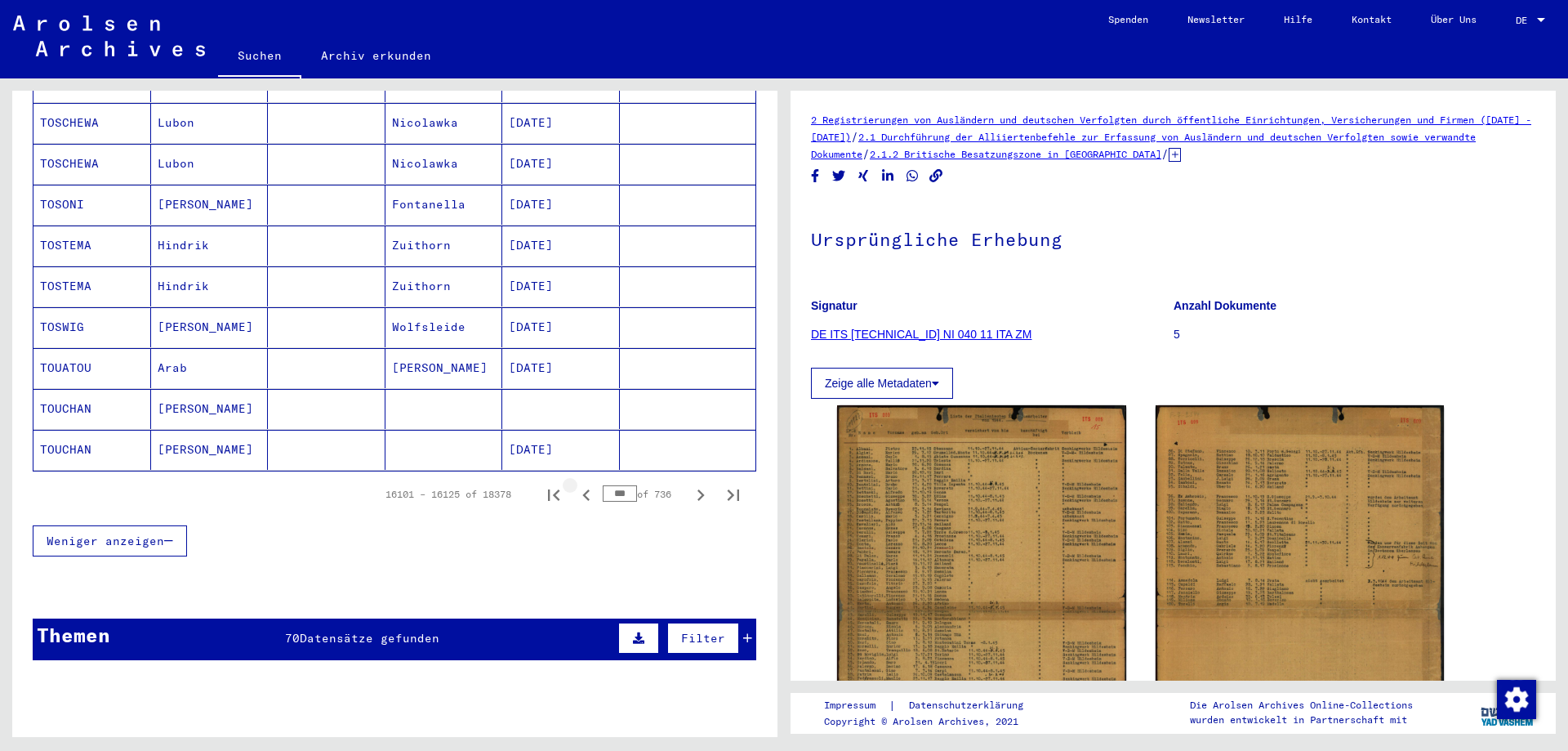
click at [582, 489] on icon "Previous page" at bounding box center [586, 494] width 7 height 11
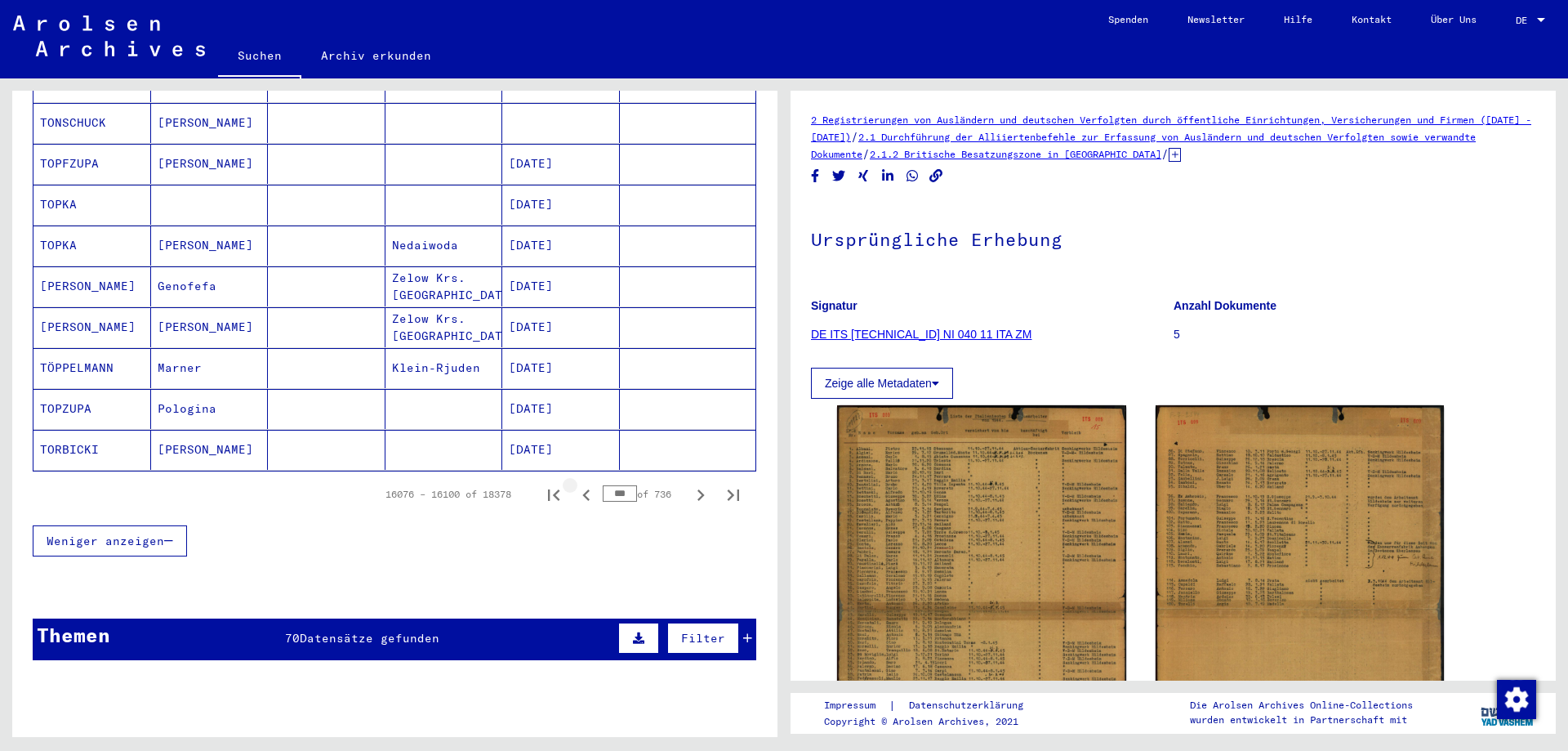
click at [582, 489] on icon "Previous page" at bounding box center [586, 494] width 7 height 11
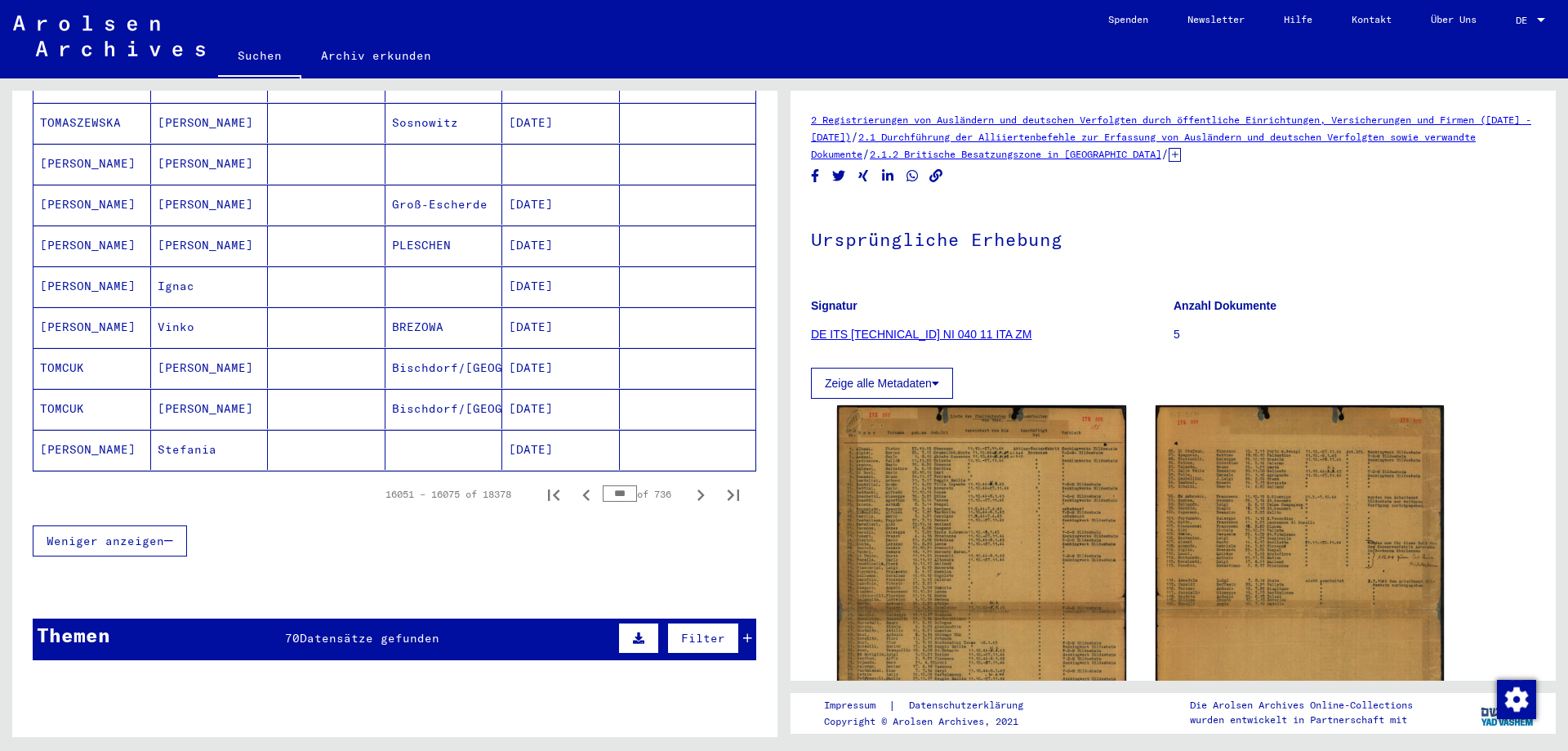
click at [582, 489] on icon "Previous page" at bounding box center [586, 494] width 7 height 11
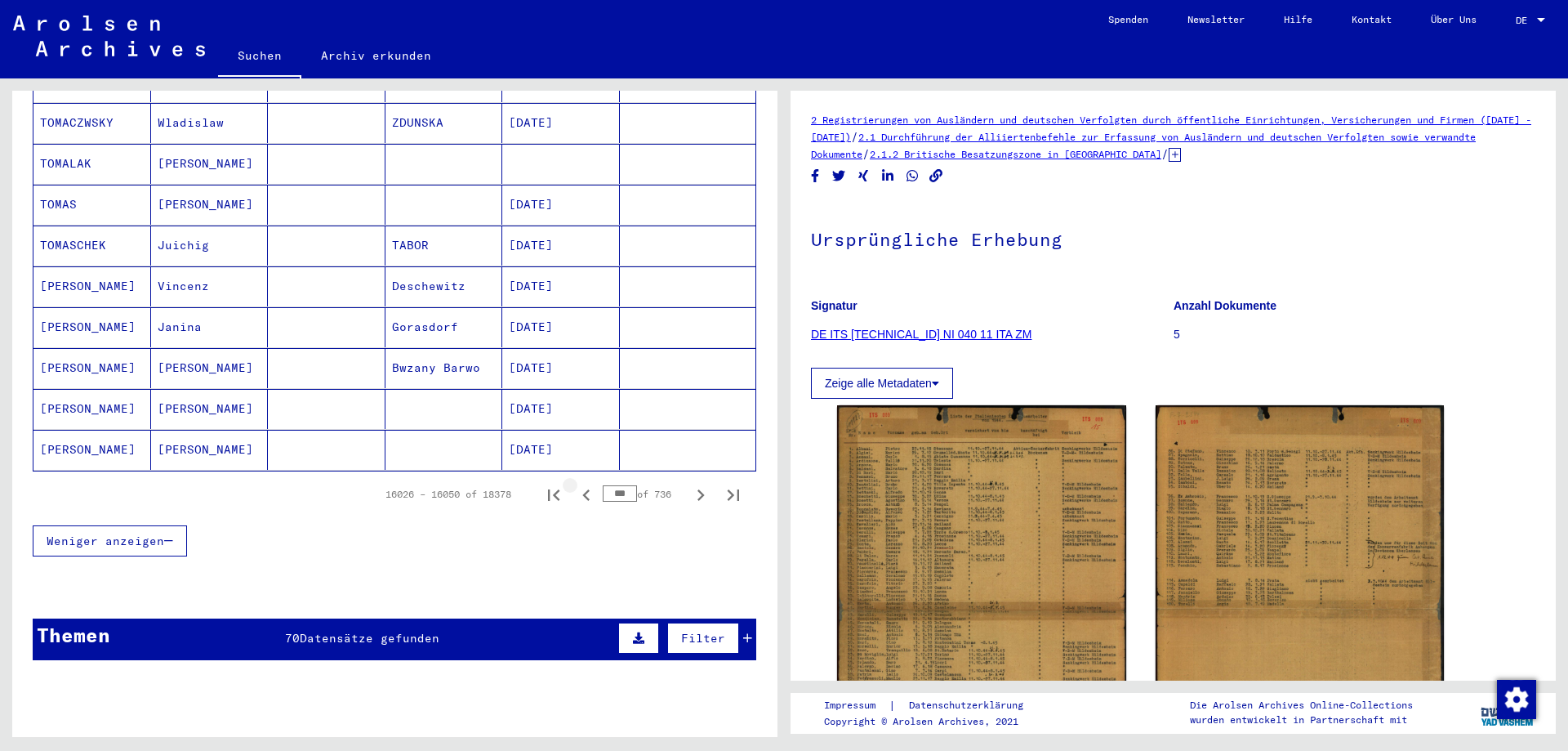
click at [582, 489] on icon "Previous page" at bounding box center [586, 494] width 7 height 11
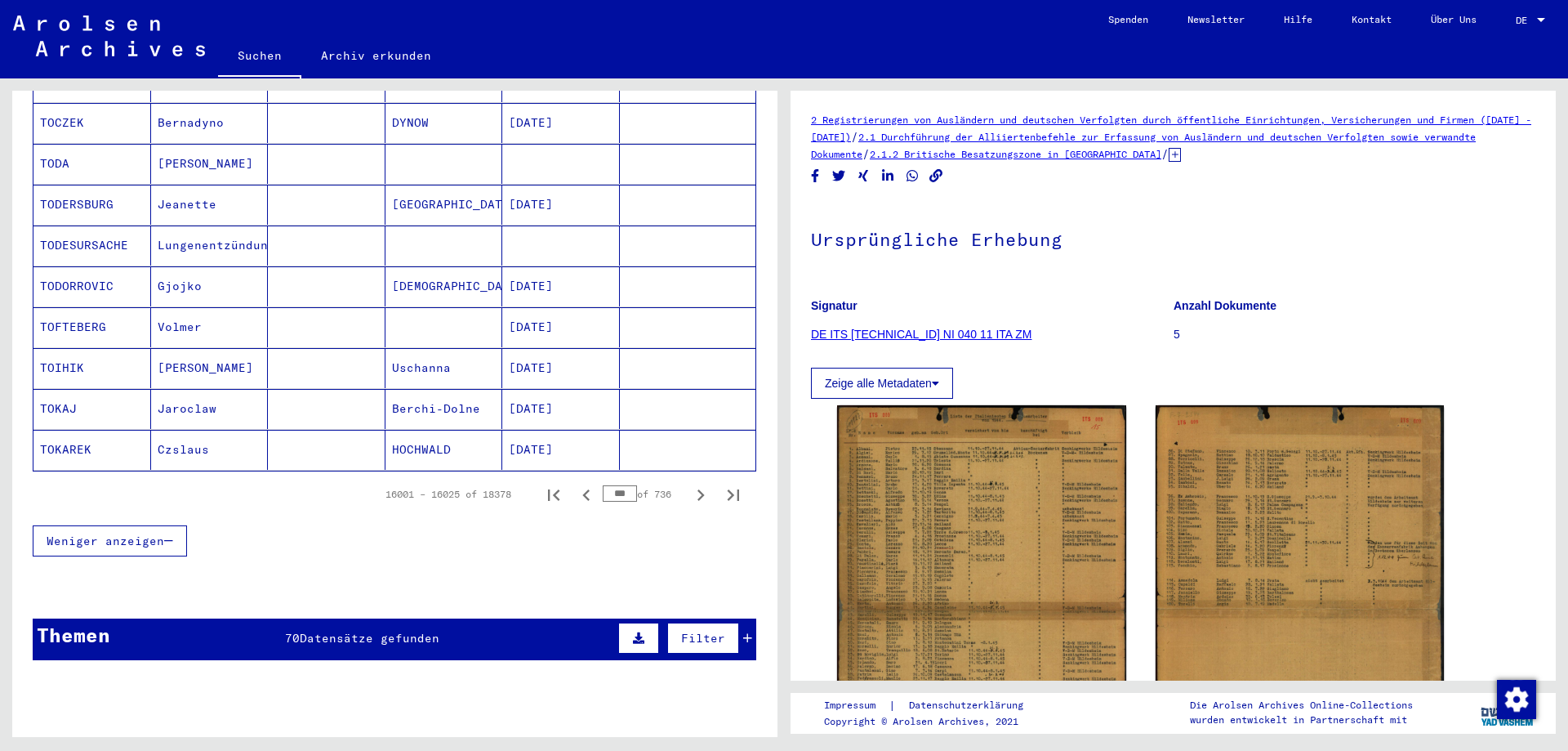
click at [582, 489] on icon "Previous page" at bounding box center [586, 494] width 7 height 11
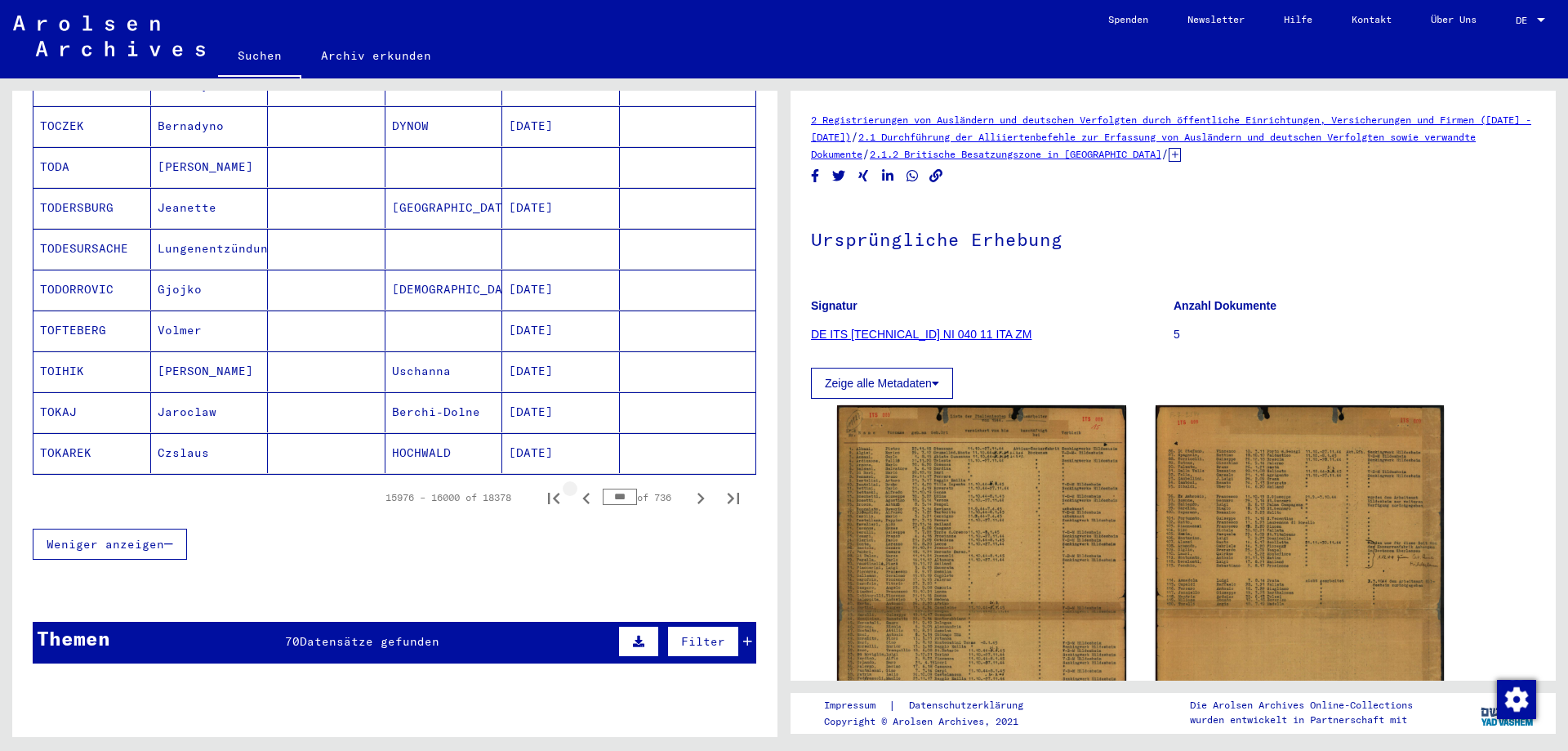
scroll to position [903, 0]
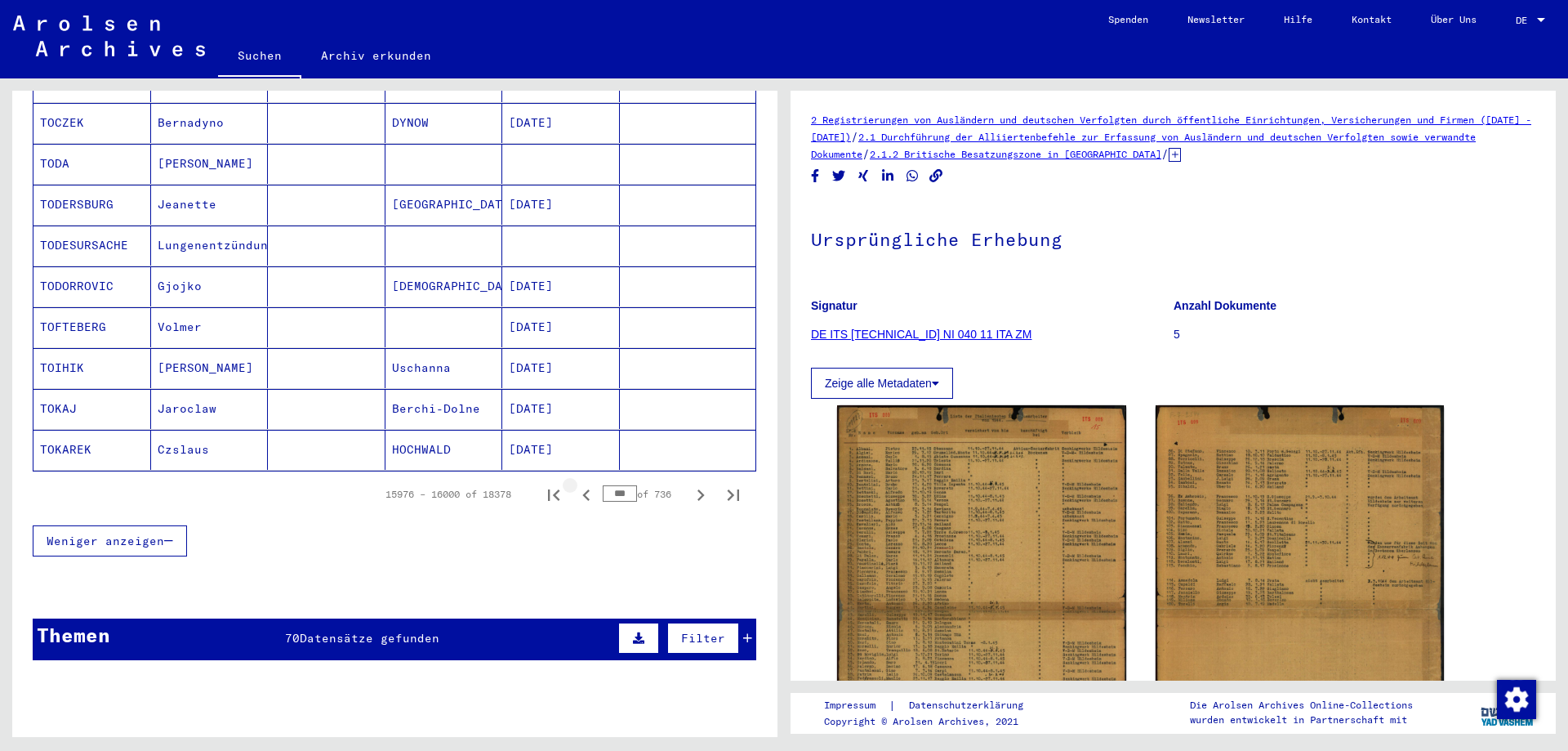
click at [582, 489] on icon "Previous page" at bounding box center [586, 494] width 7 height 11
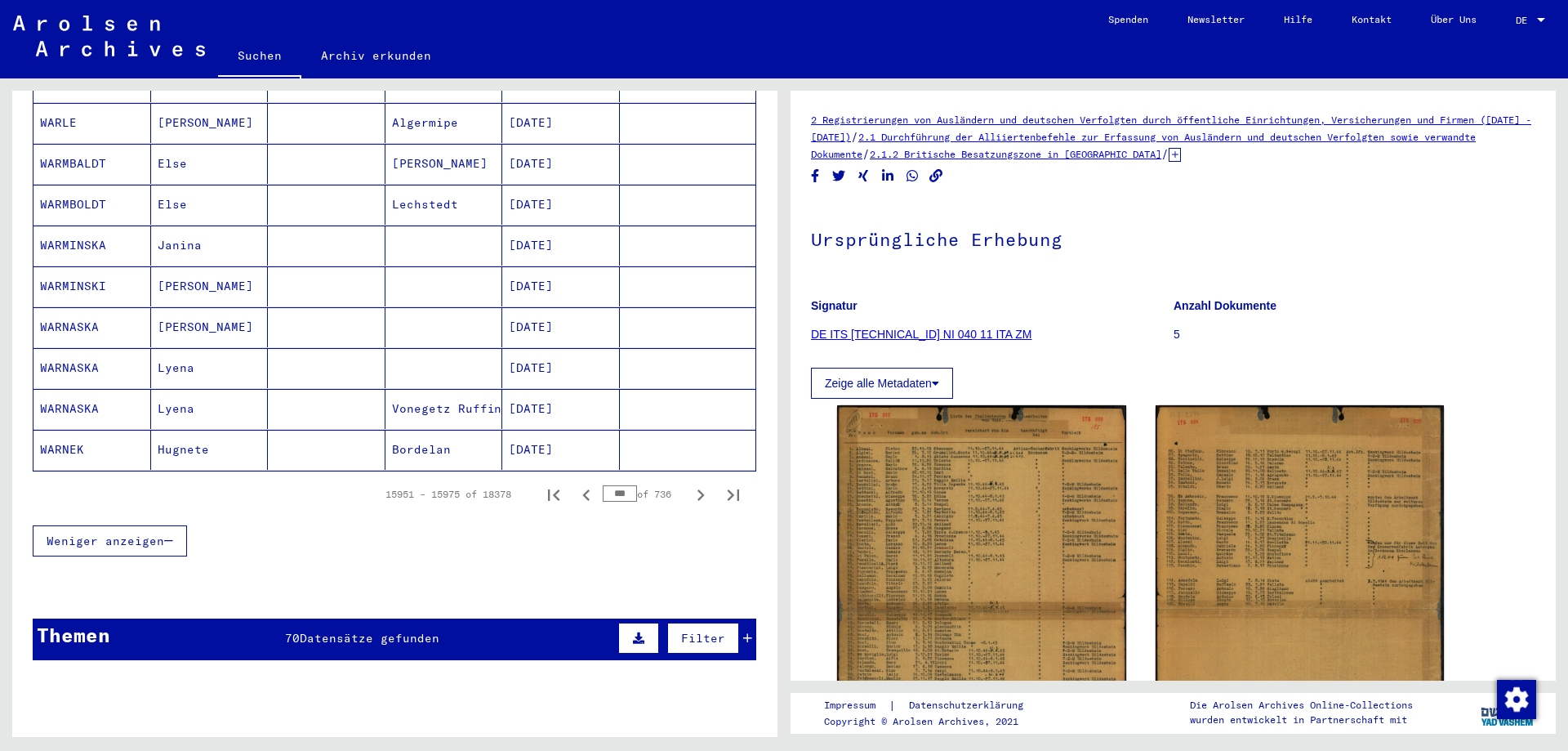
click at [582, 489] on icon "Previous page" at bounding box center [586, 494] width 7 height 11
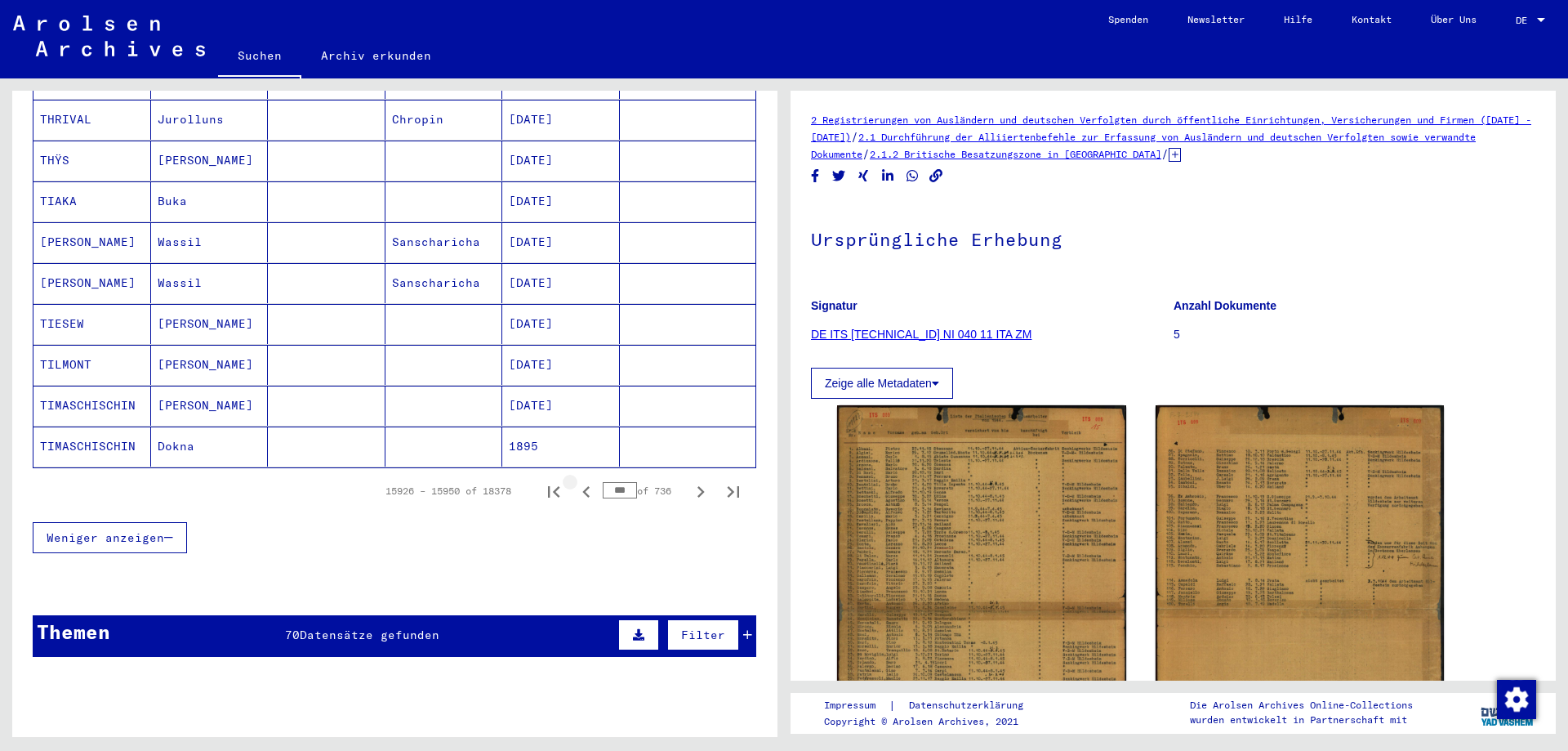
scroll to position [899, 0]
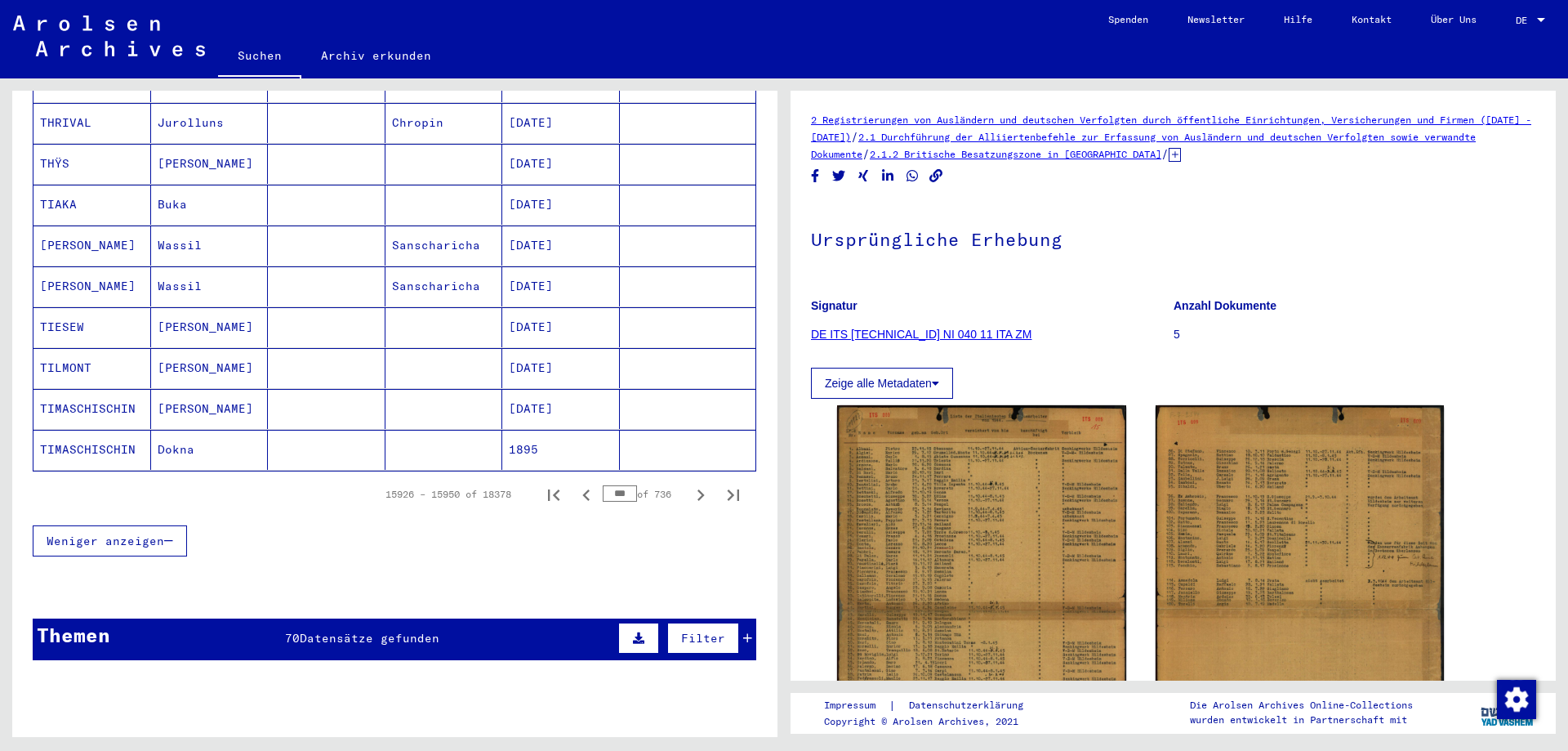
click at [575, 484] on icon "Previous page" at bounding box center [587, 495] width 23 height 23
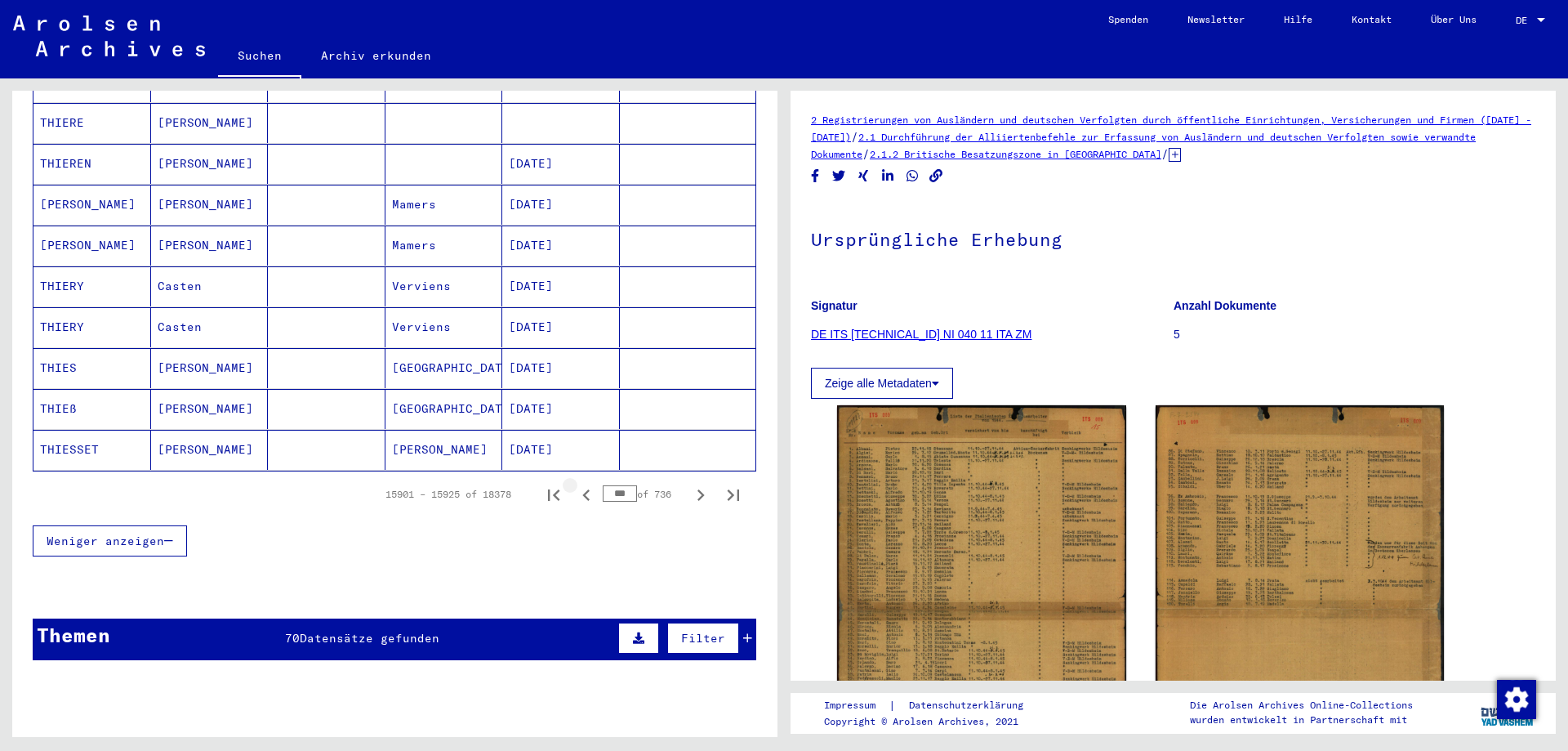
click at [575, 484] on icon "Previous page" at bounding box center [587, 495] width 23 height 23
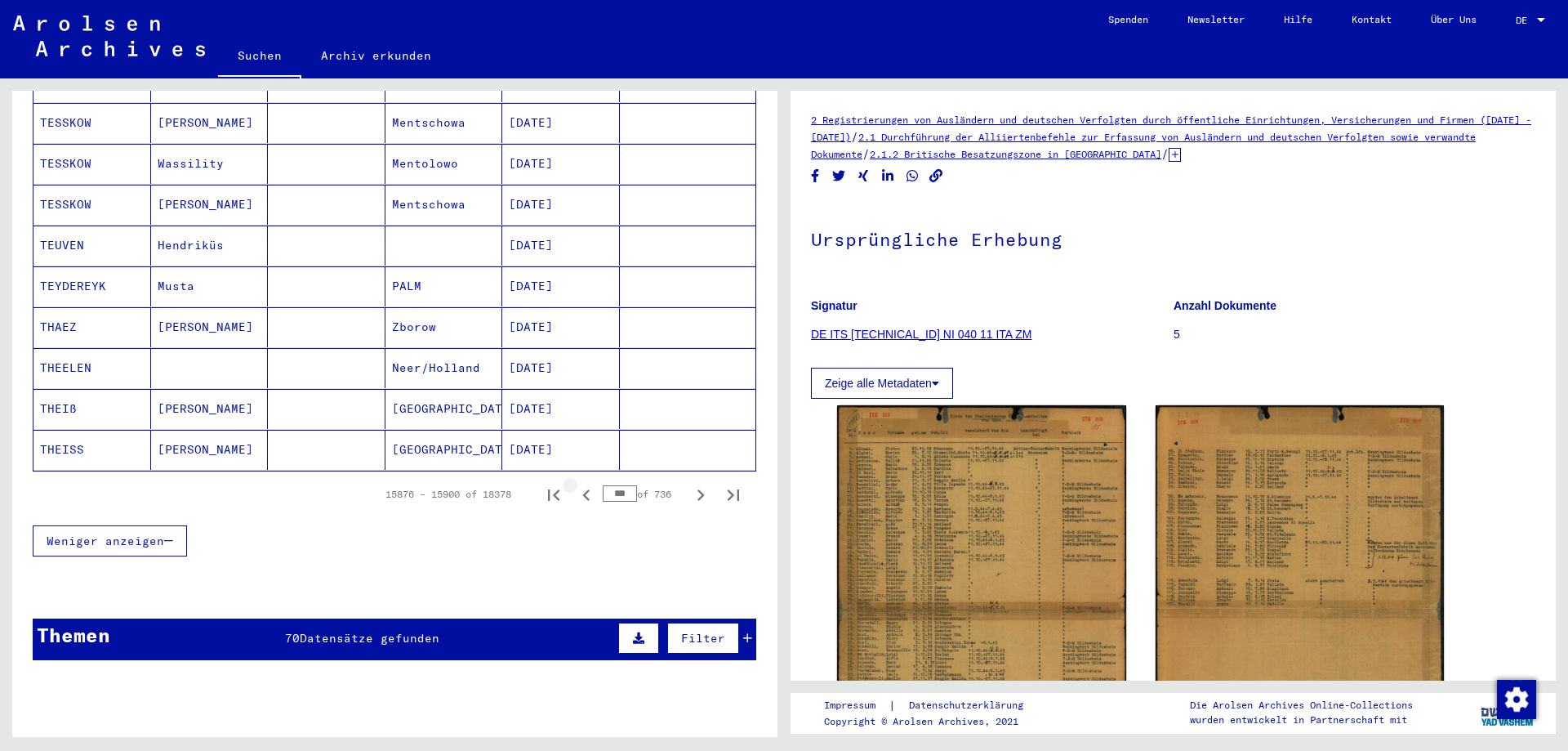
click at [575, 484] on icon "Previous page" at bounding box center [587, 495] width 23 height 23
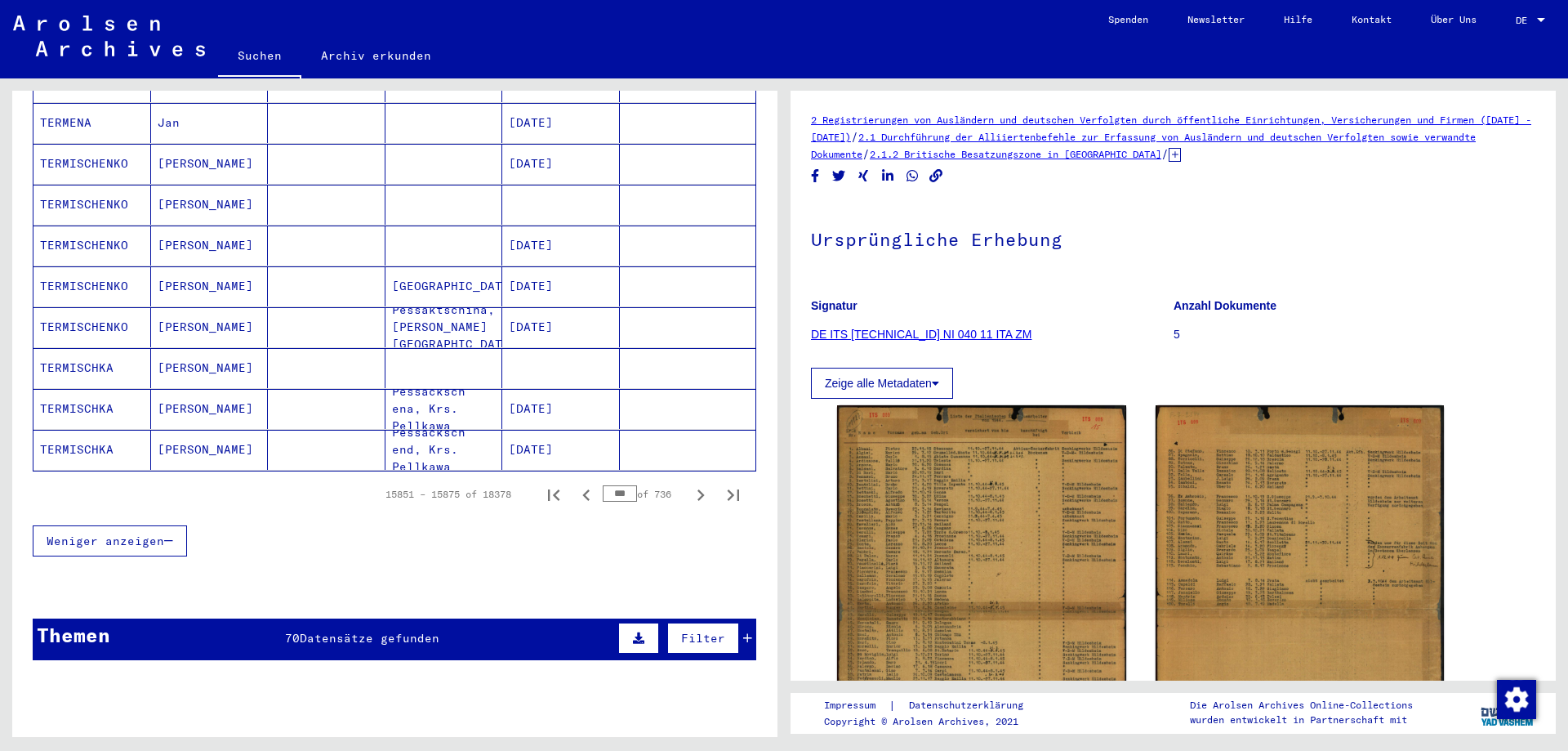
click at [575, 484] on icon "Previous page" at bounding box center [587, 495] width 23 height 23
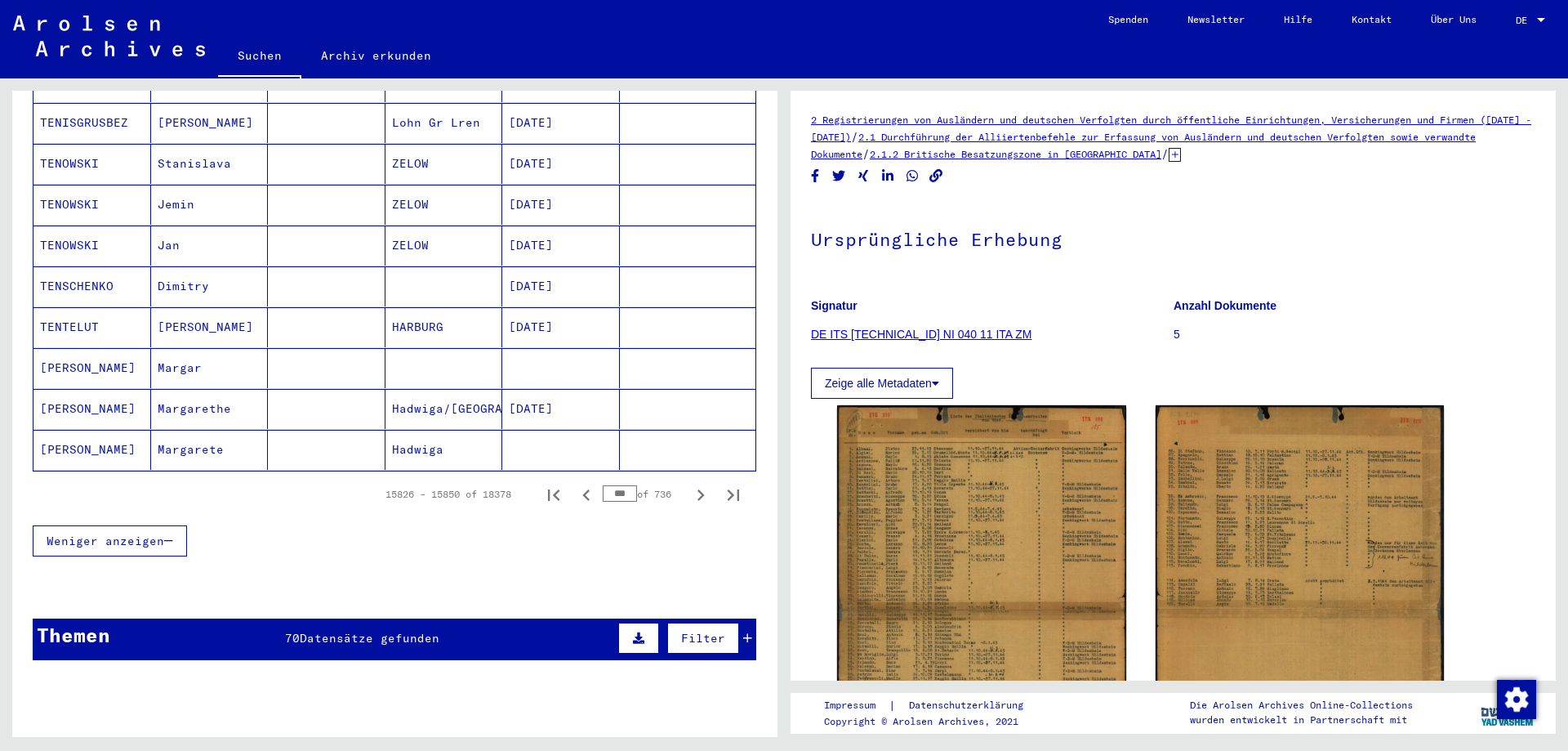
click at [575, 484] on icon "Previous page" at bounding box center [587, 495] width 23 height 23
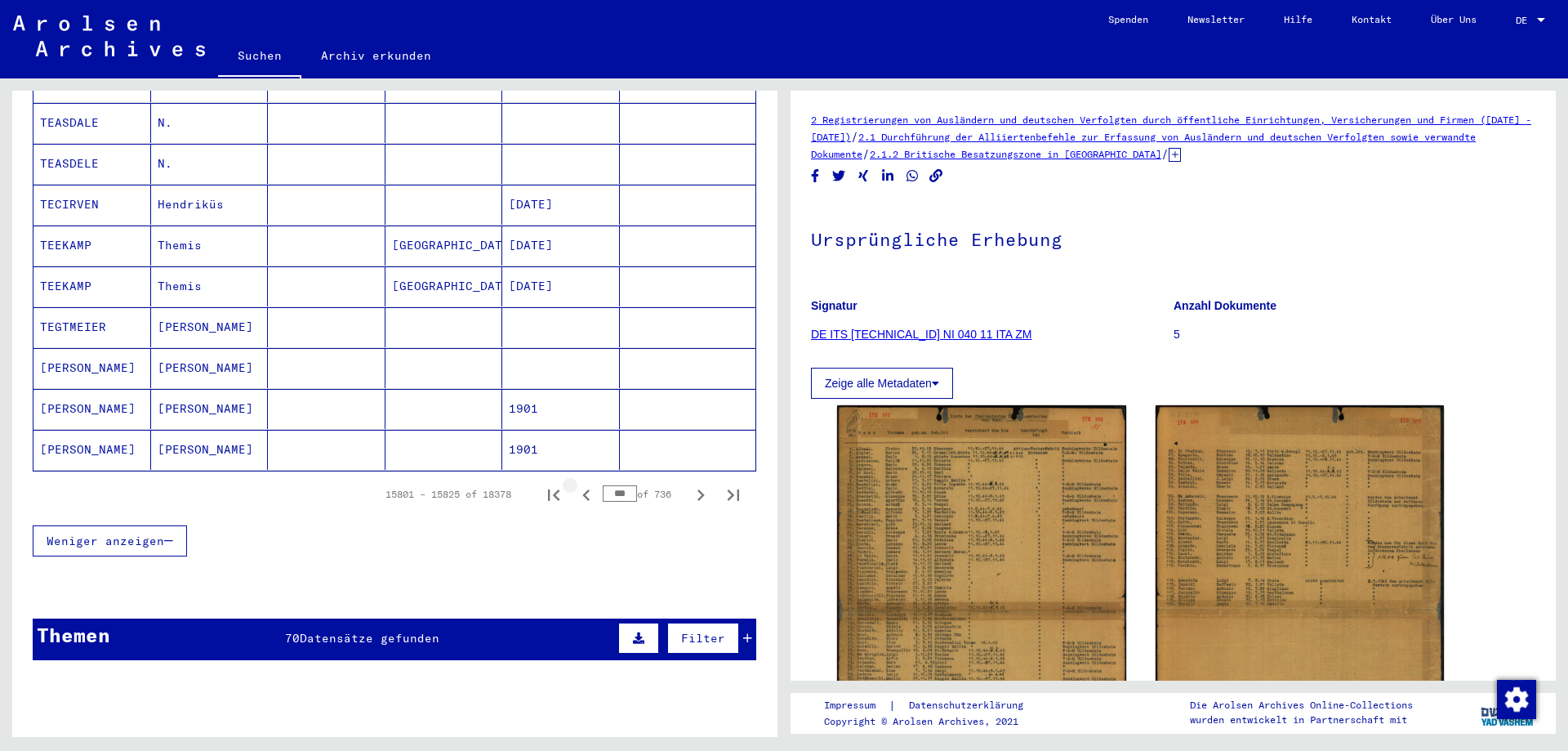
click at [575, 484] on icon "Previous page" at bounding box center [587, 495] width 23 height 23
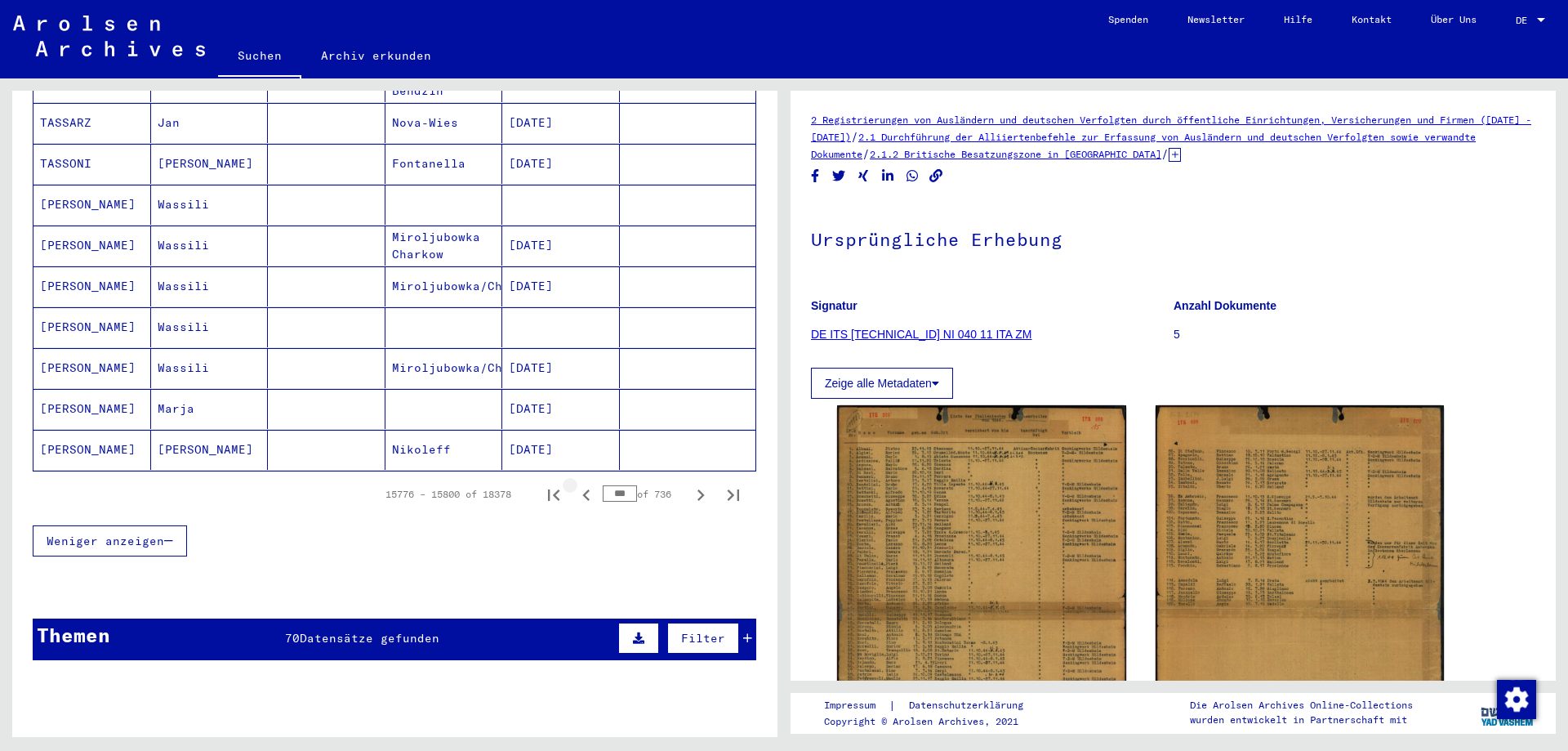
click at [575, 484] on icon "Previous page" at bounding box center [587, 495] width 23 height 23
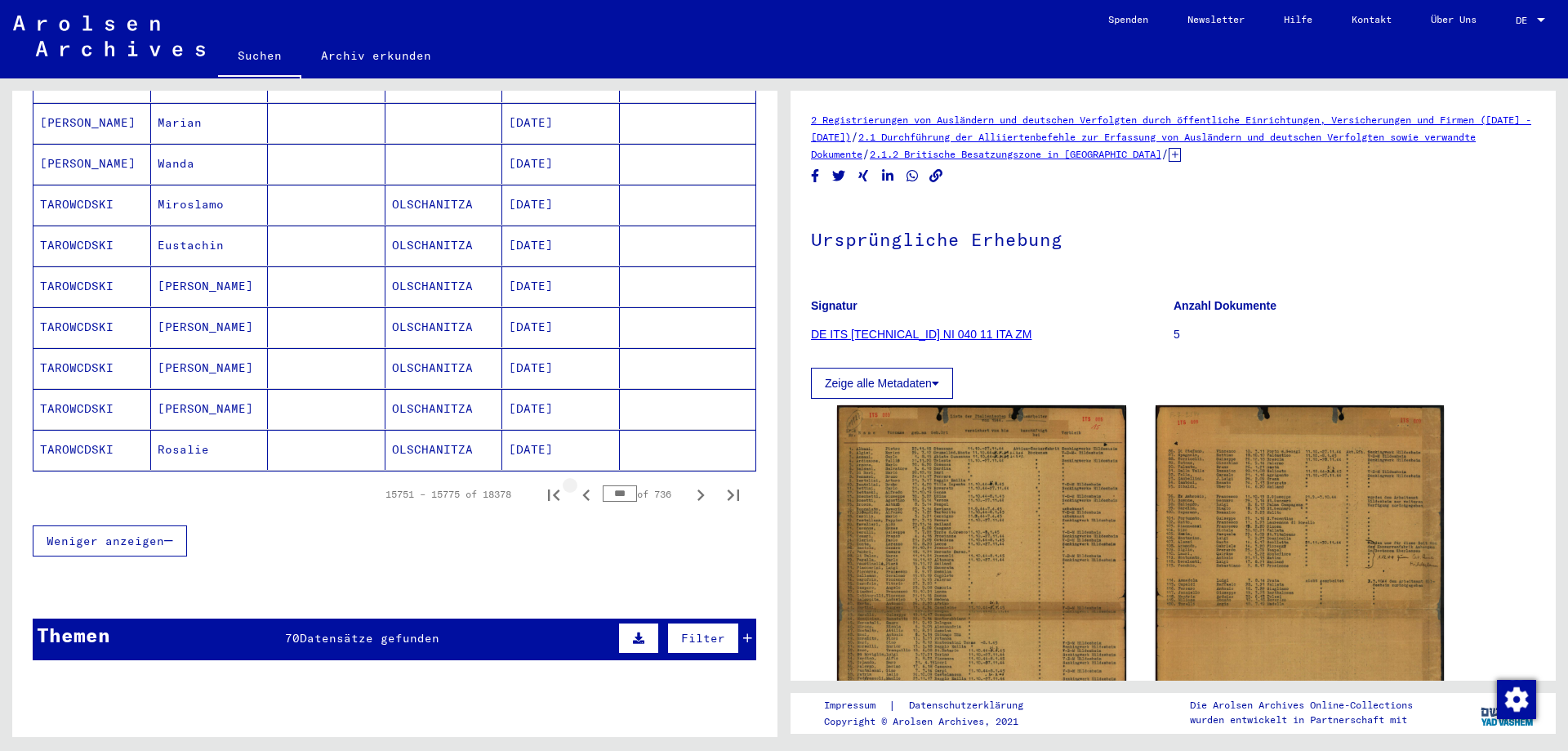
click at [575, 484] on icon "Previous page" at bounding box center [587, 495] width 23 height 23
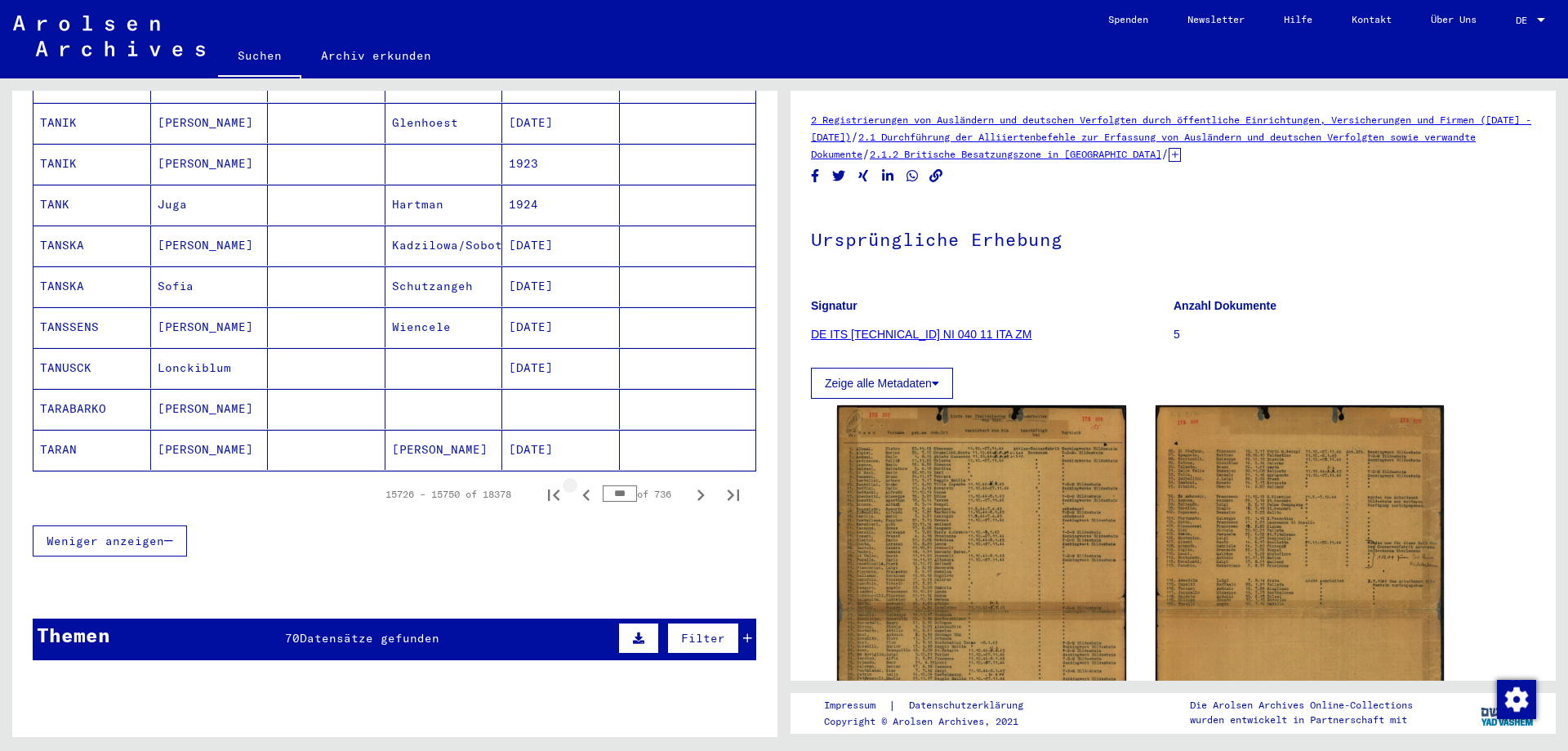
click at [575, 484] on icon "Previous page" at bounding box center [587, 495] width 23 height 23
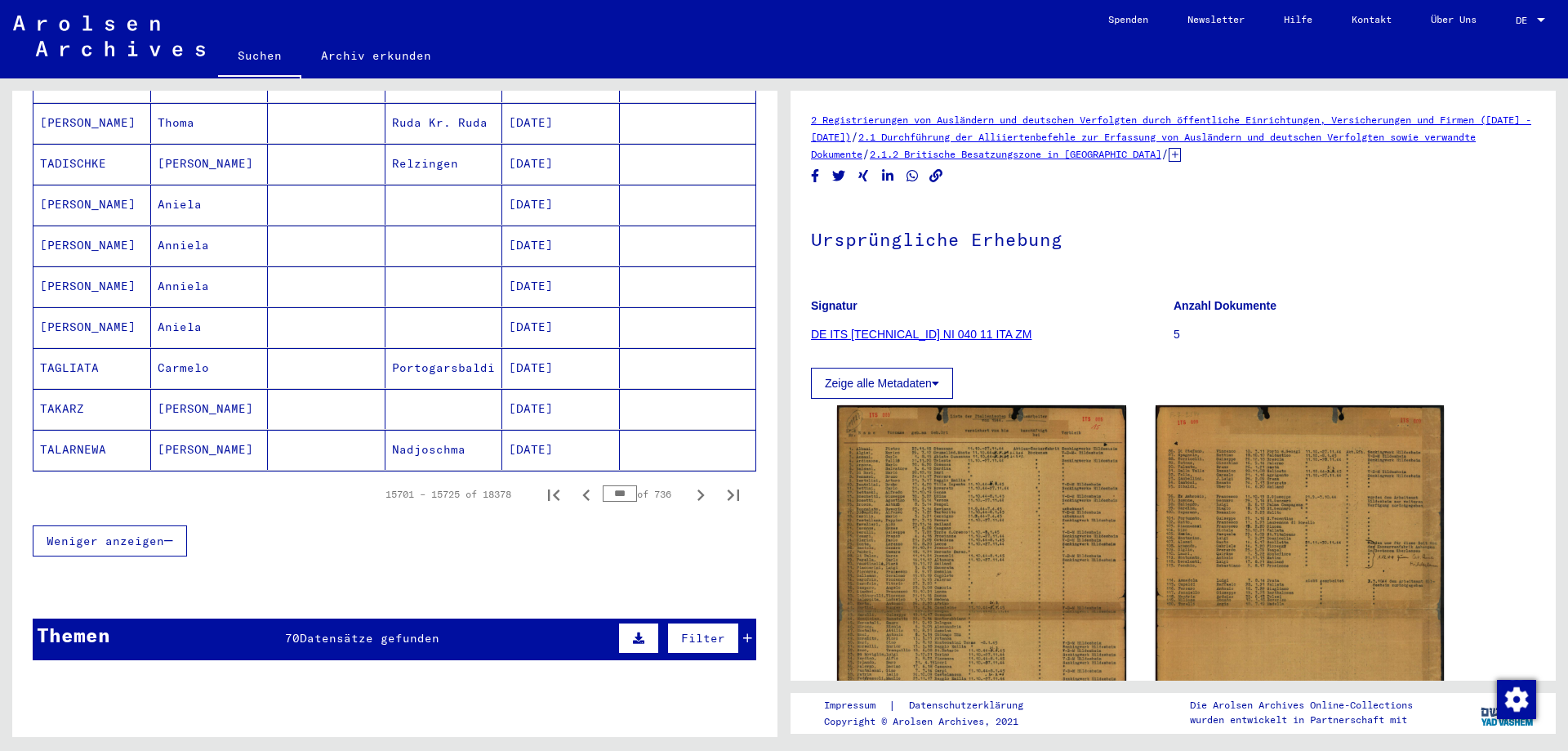
click at [575, 484] on icon "Previous page" at bounding box center [587, 495] width 23 height 23
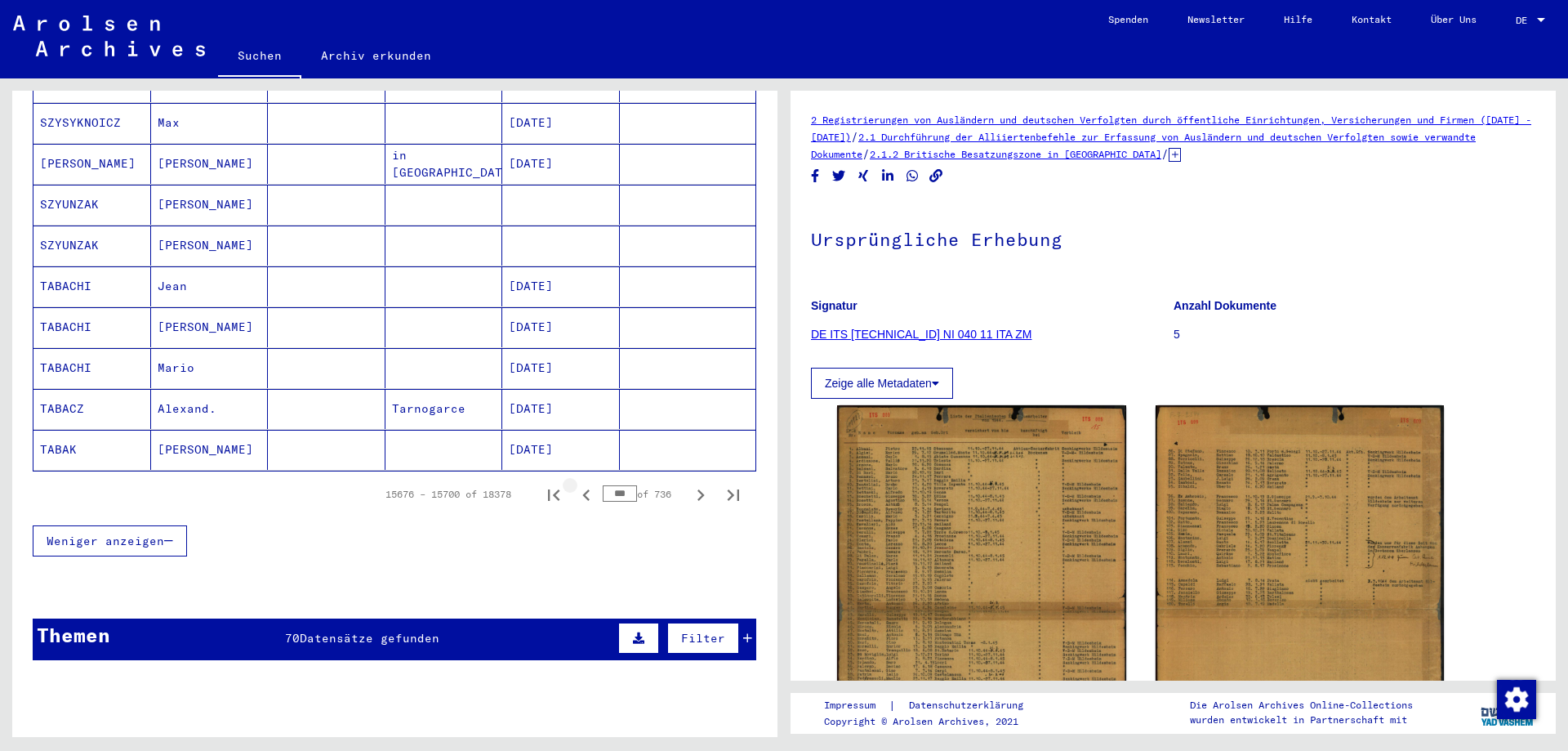
click at [575, 484] on icon "Previous page" at bounding box center [587, 495] width 23 height 23
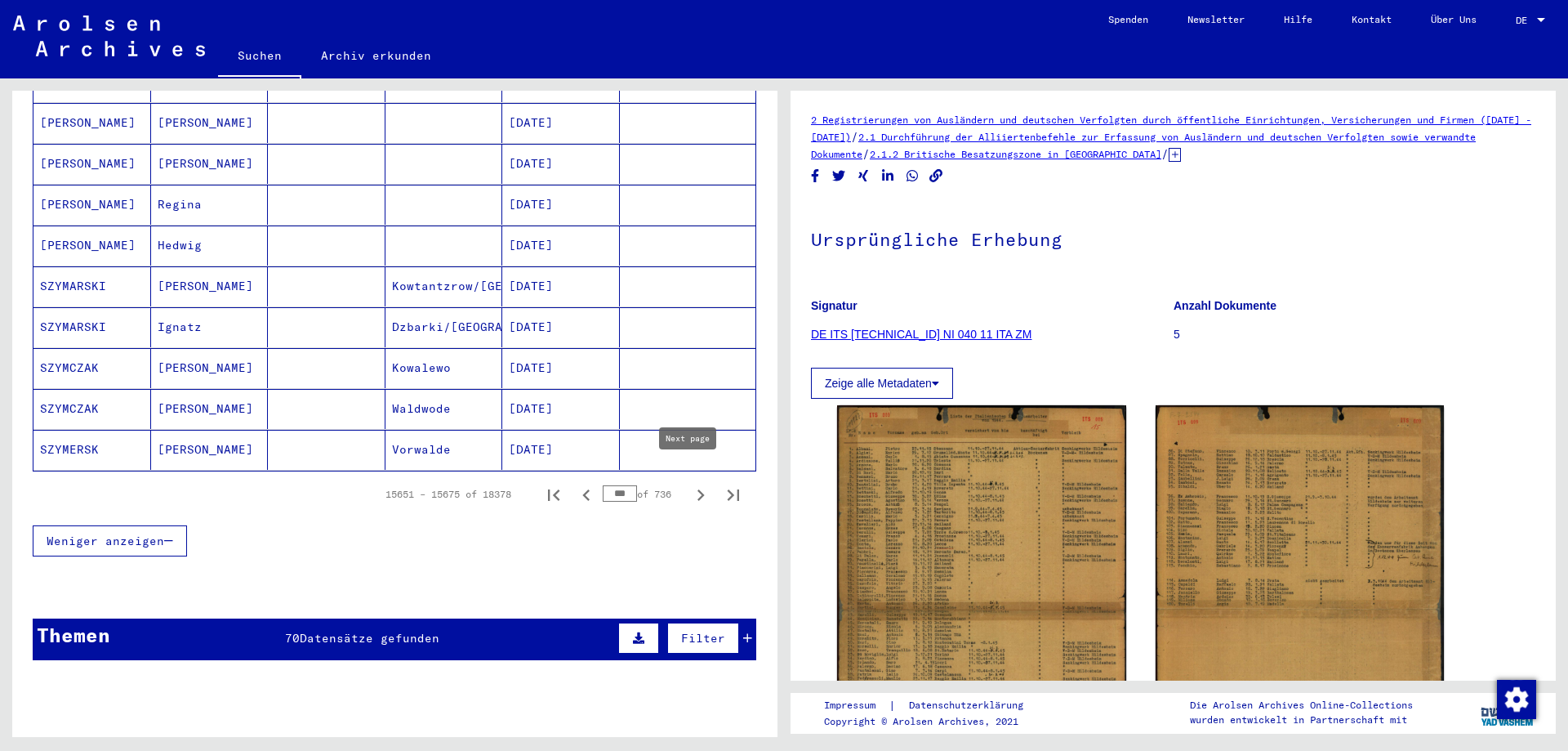
click at [689, 484] on icon "Next page" at bounding box center [700, 495] width 23 height 23
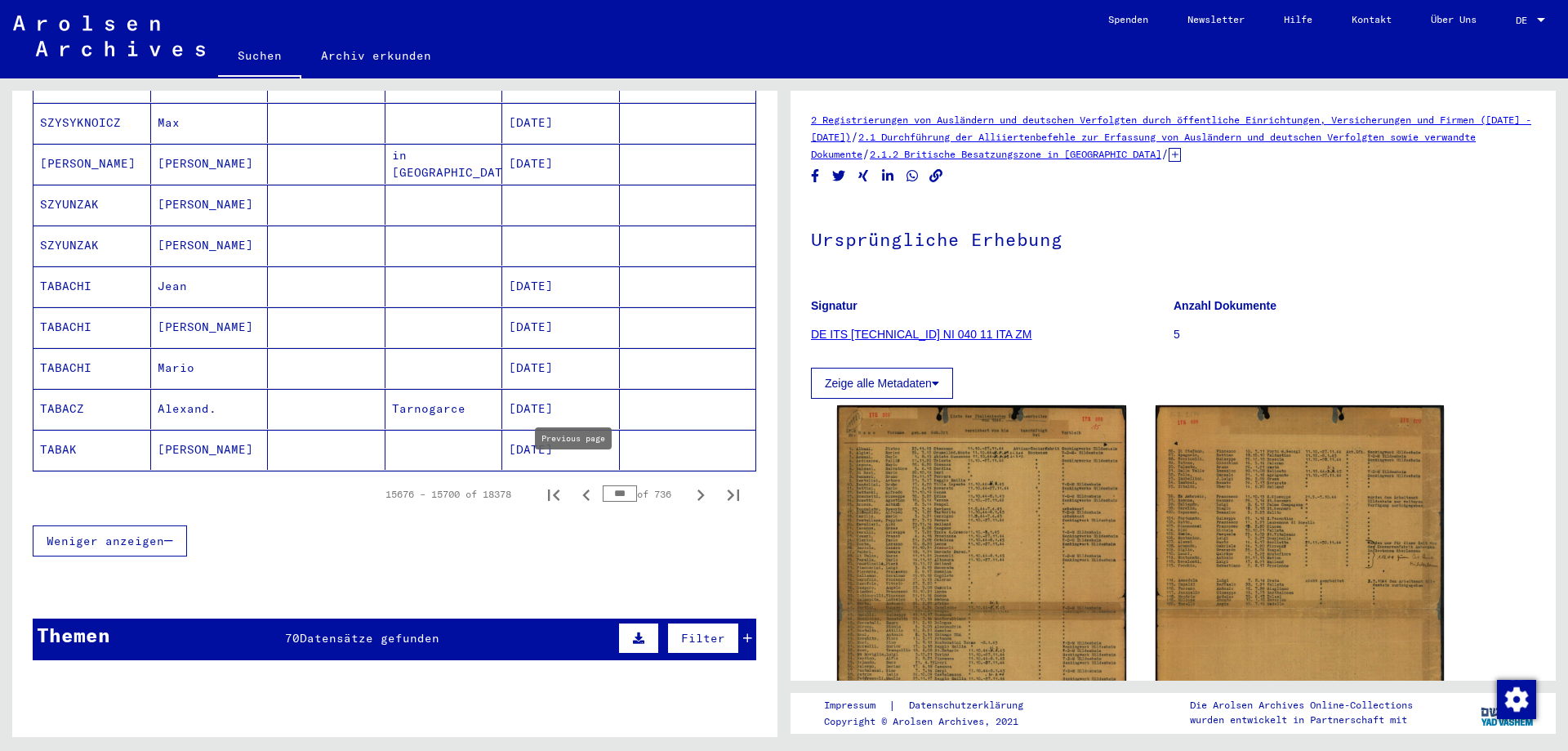
click at [582, 489] on icon "Previous page" at bounding box center [586, 494] width 7 height 11
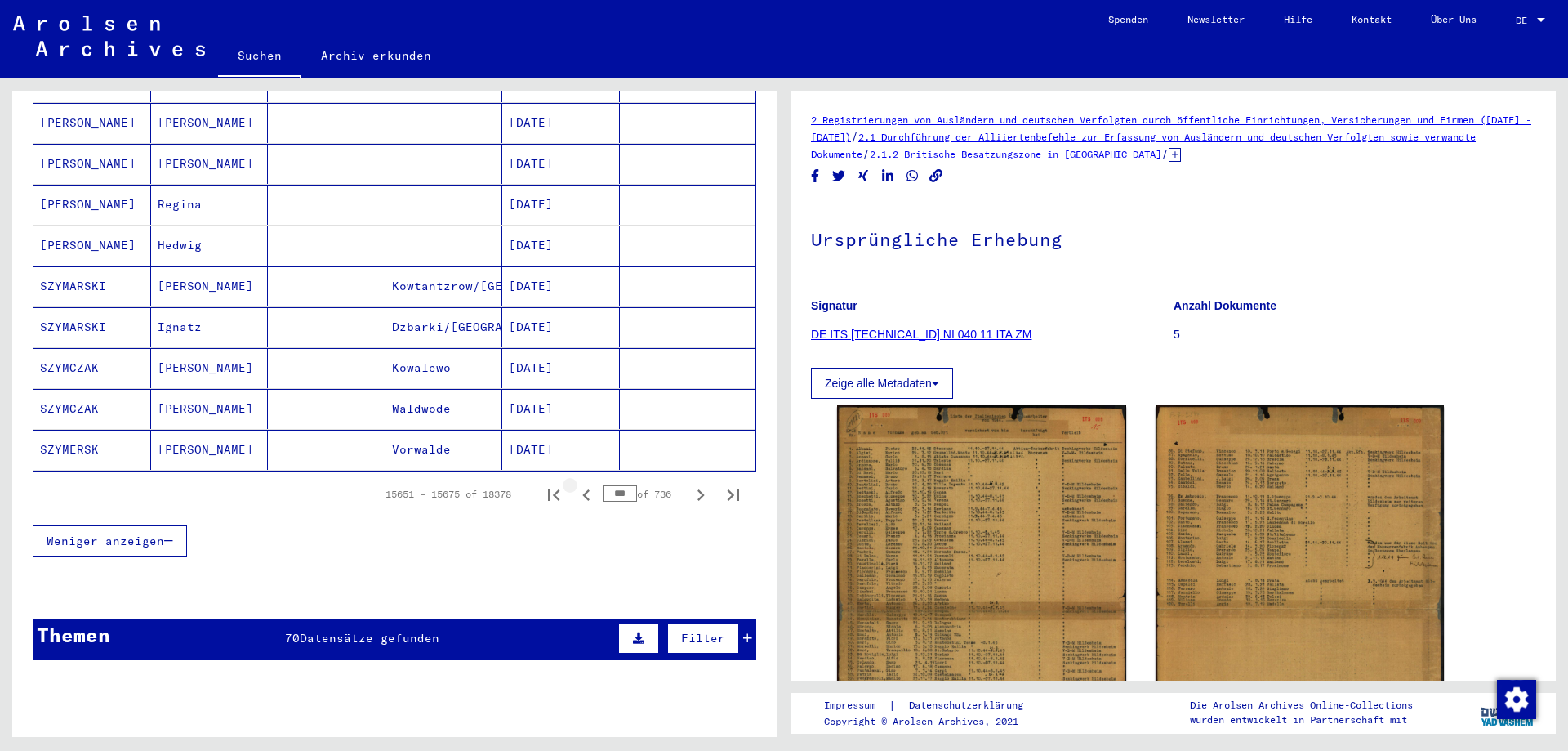
click at [582, 489] on icon "Previous page" at bounding box center [586, 494] width 7 height 11
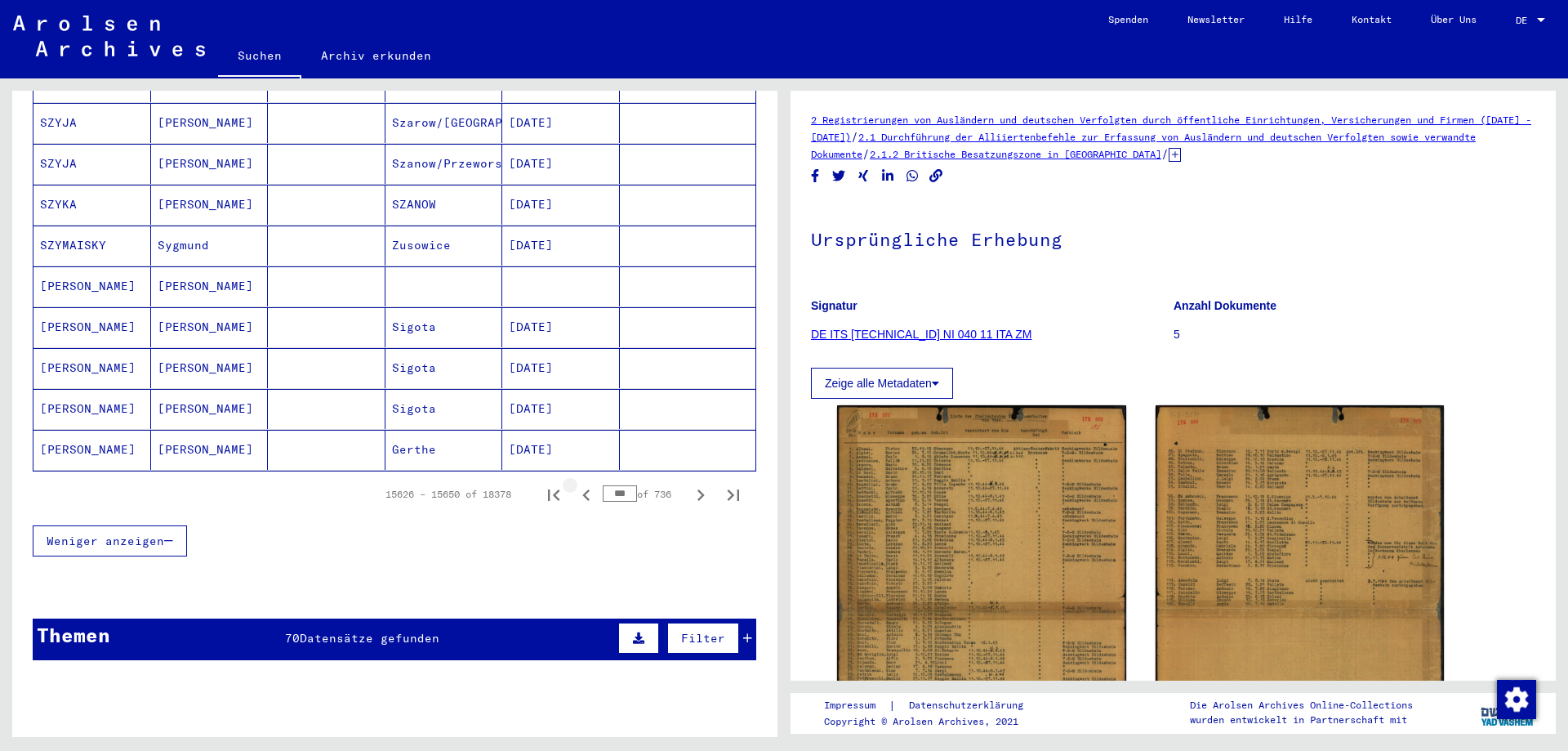
click at [582, 489] on icon "Previous page" at bounding box center [586, 494] width 7 height 11
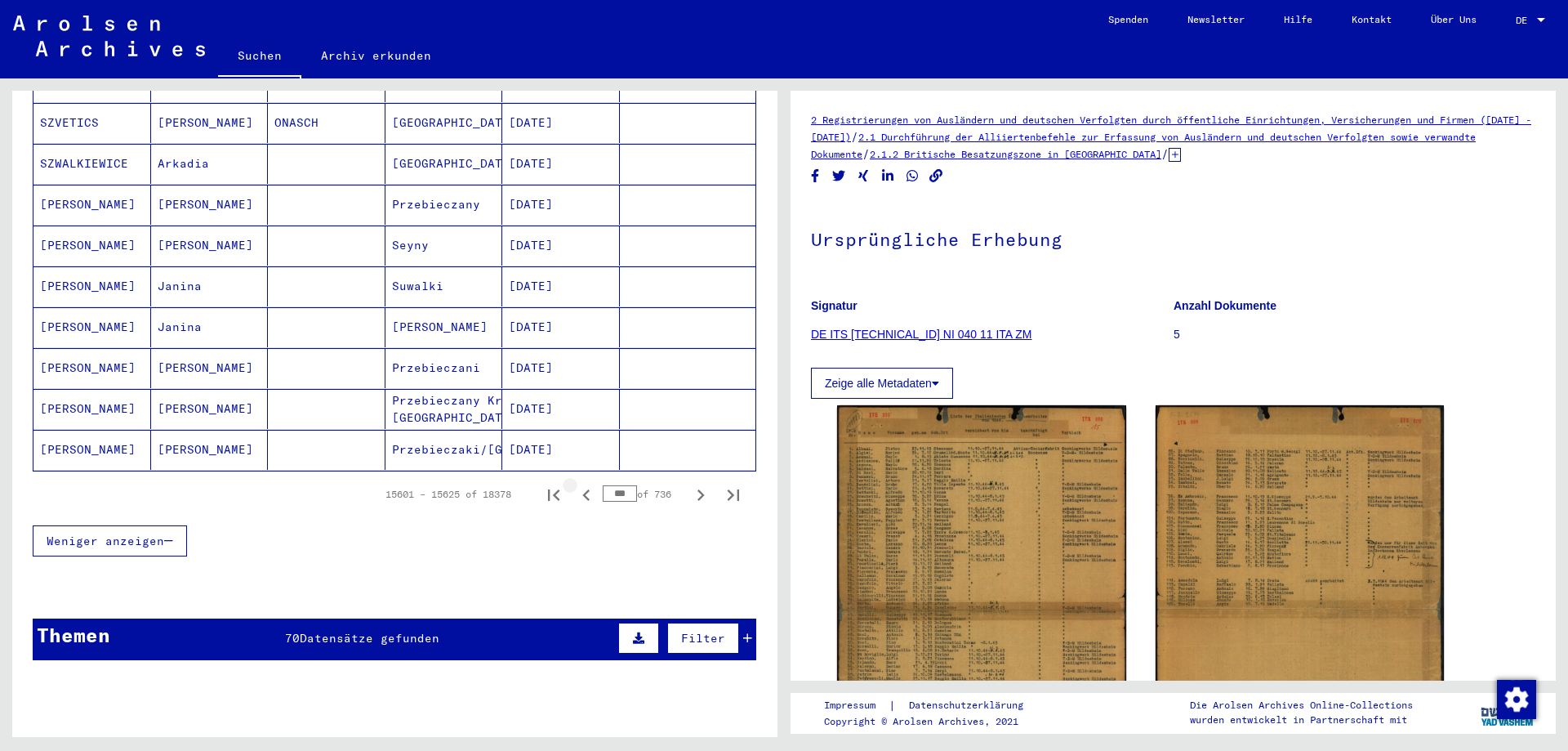
click at [582, 489] on icon "Previous page" at bounding box center [586, 494] width 7 height 11
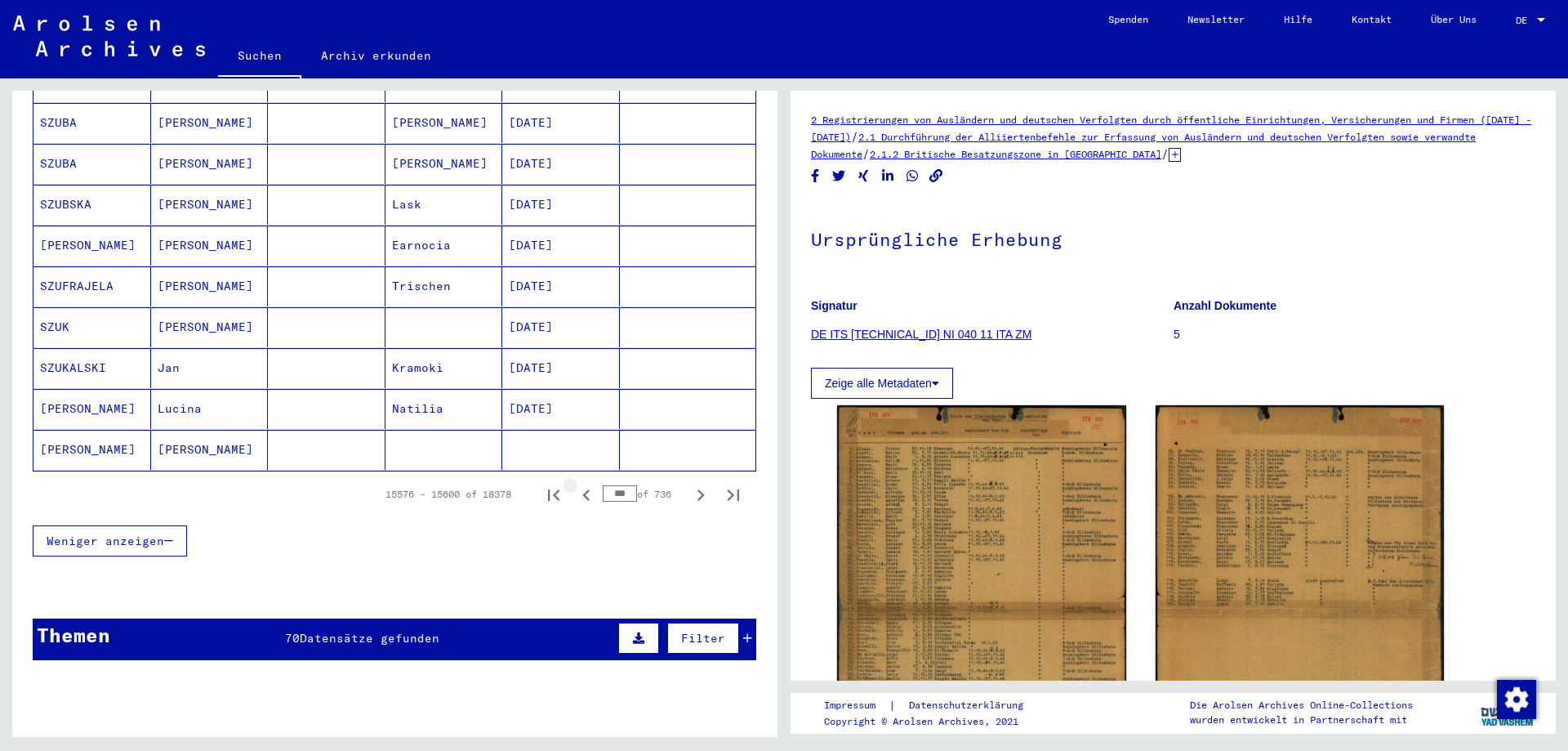
click at [582, 489] on icon "Previous page" at bounding box center [586, 494] width 7 height 11
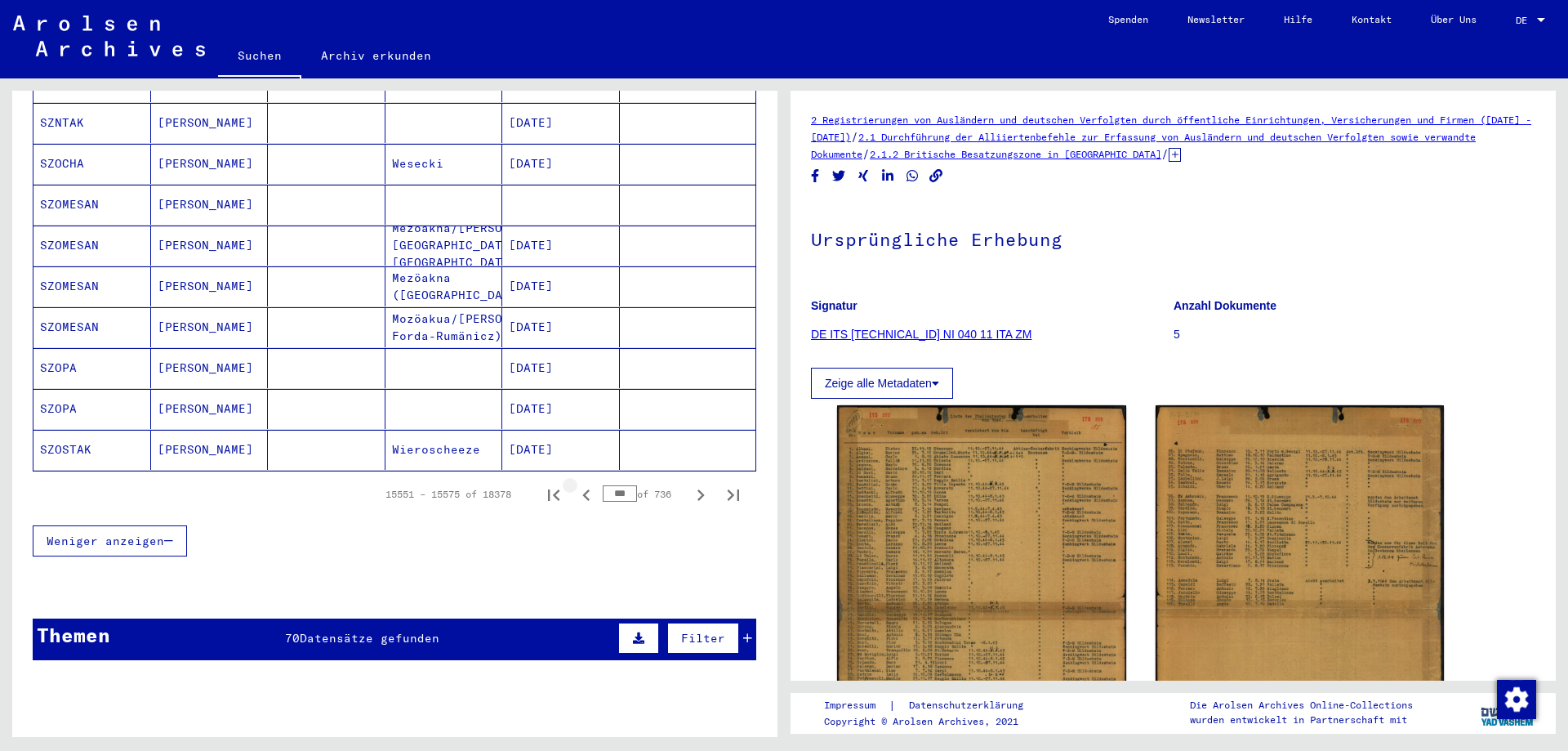
click at [582, 489] on icon "Previous page" at bounding box center [586, 494] width 7 height 11
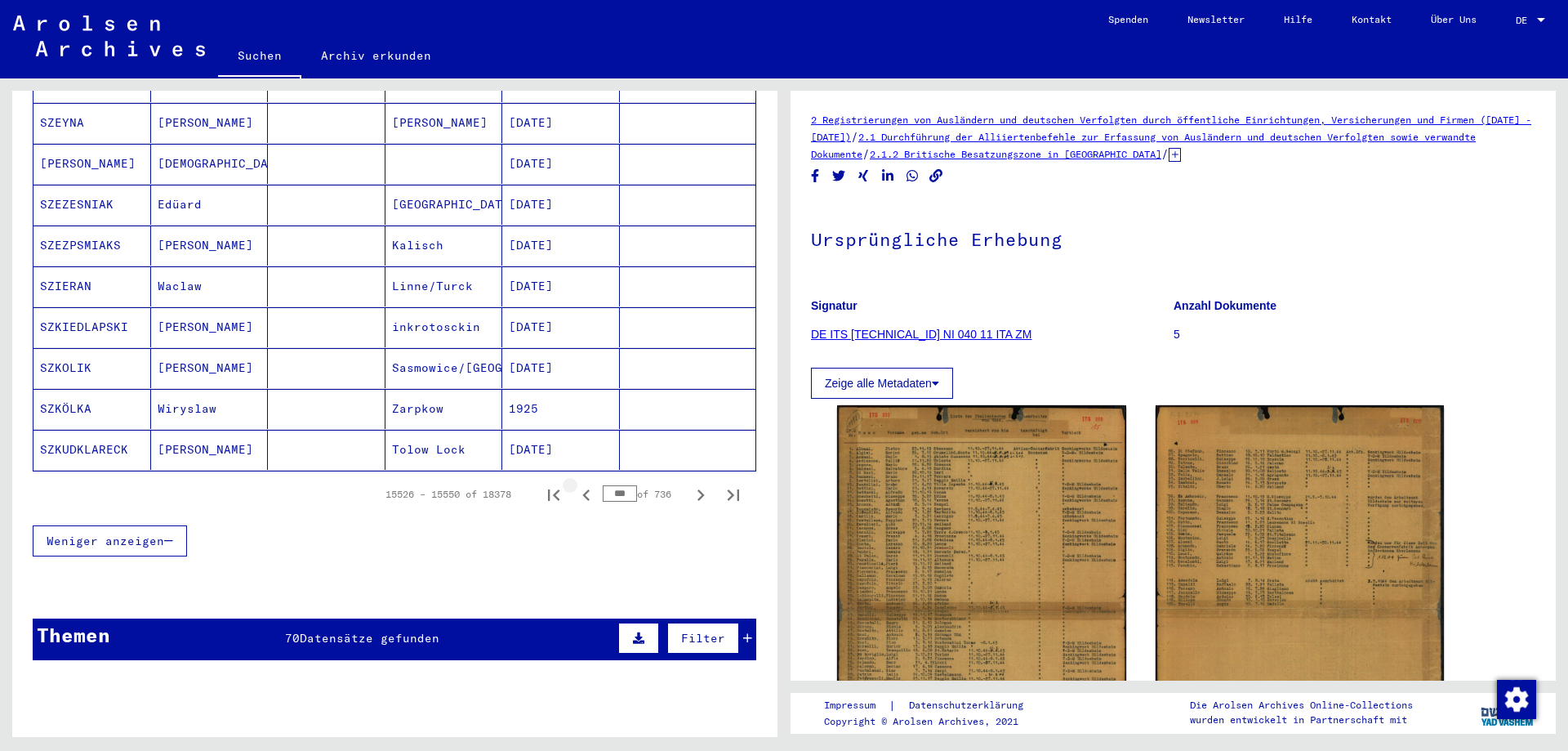
click at [582, 489] on icon "Previous page" at bounding box center [586, 494] width 7 height 11
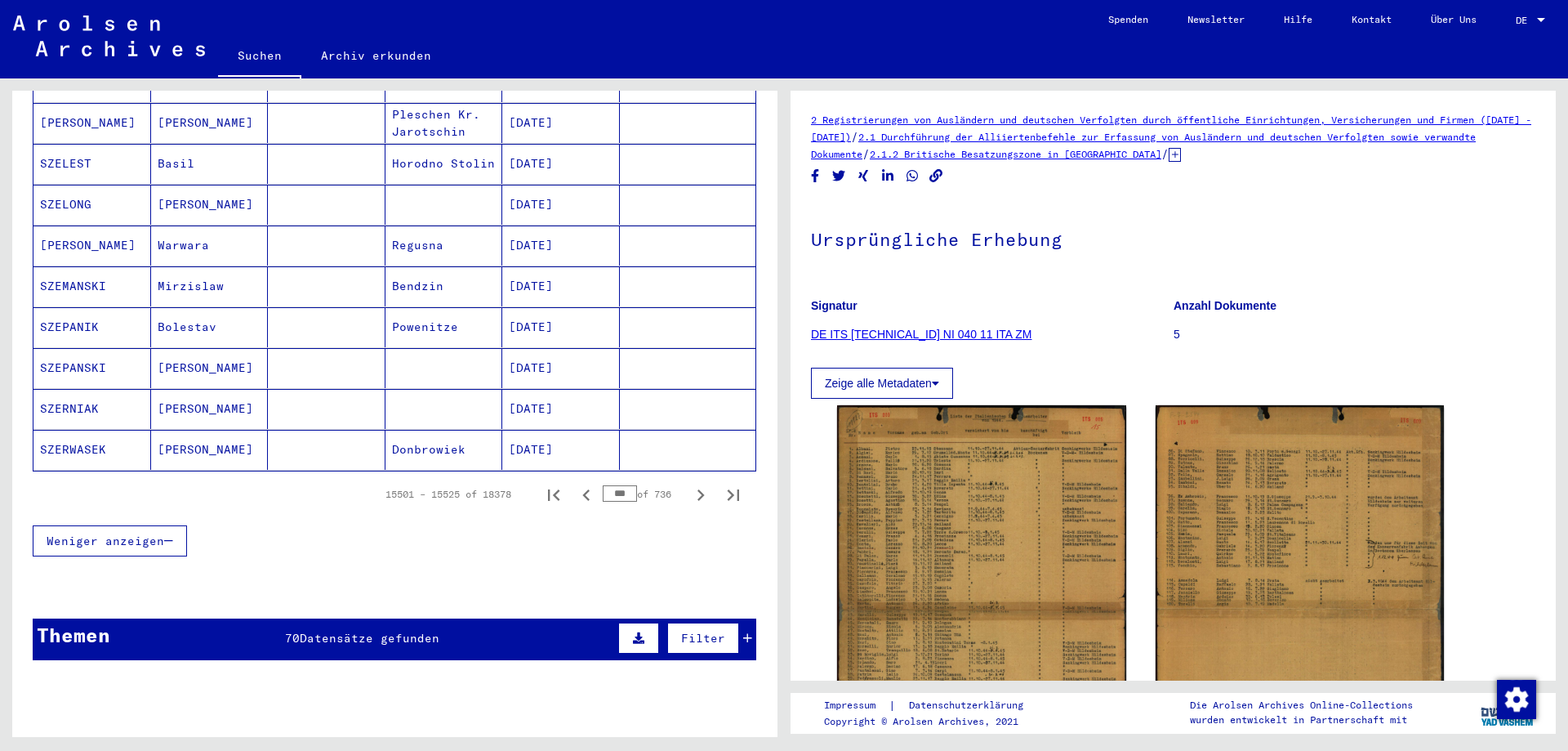
click at [582, 489] on icon "Previous page" at bounding box center [586, 494] width 7 height 11
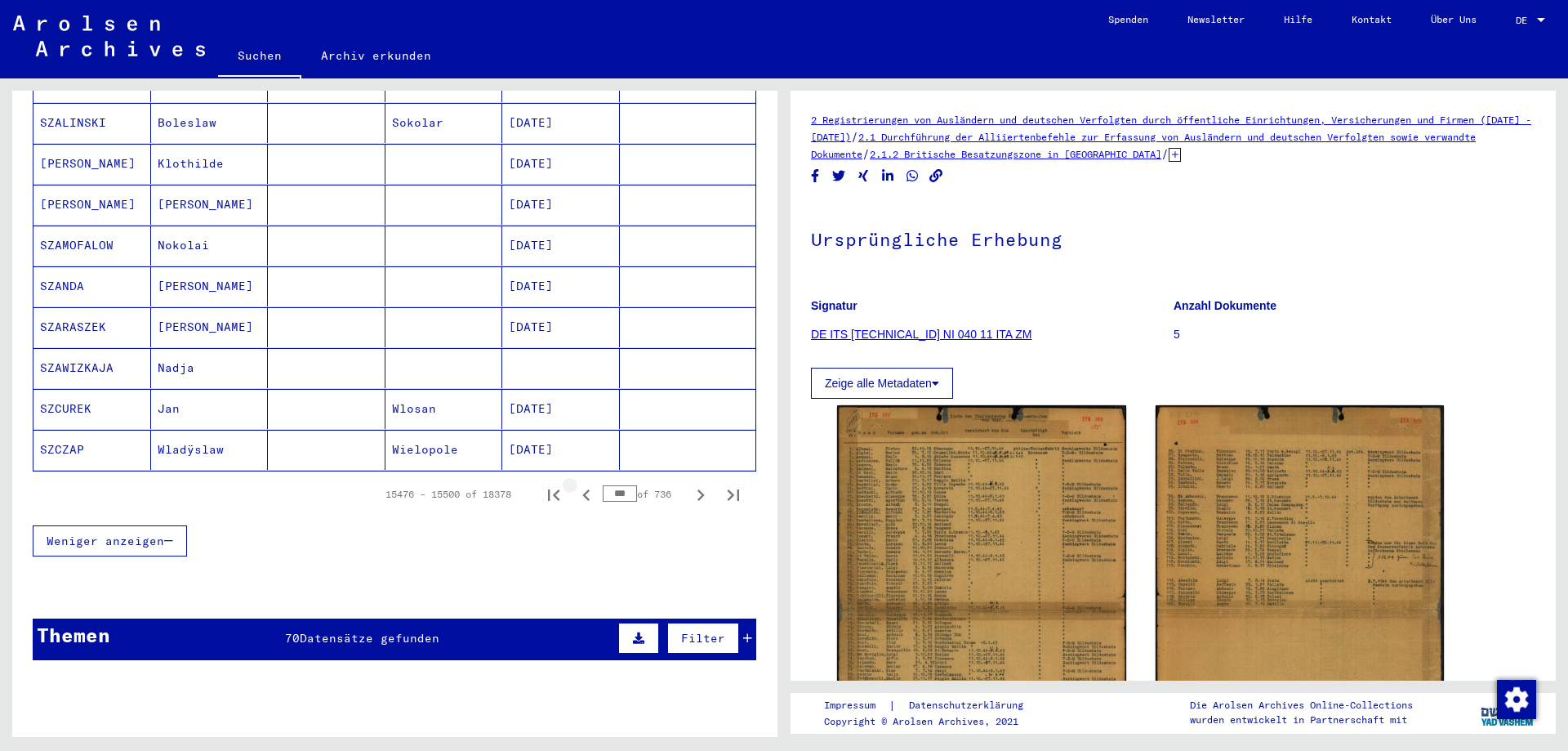
click at [582, 489] on icon "Previous page" at bounding box center [586, 494] width 7 height 11
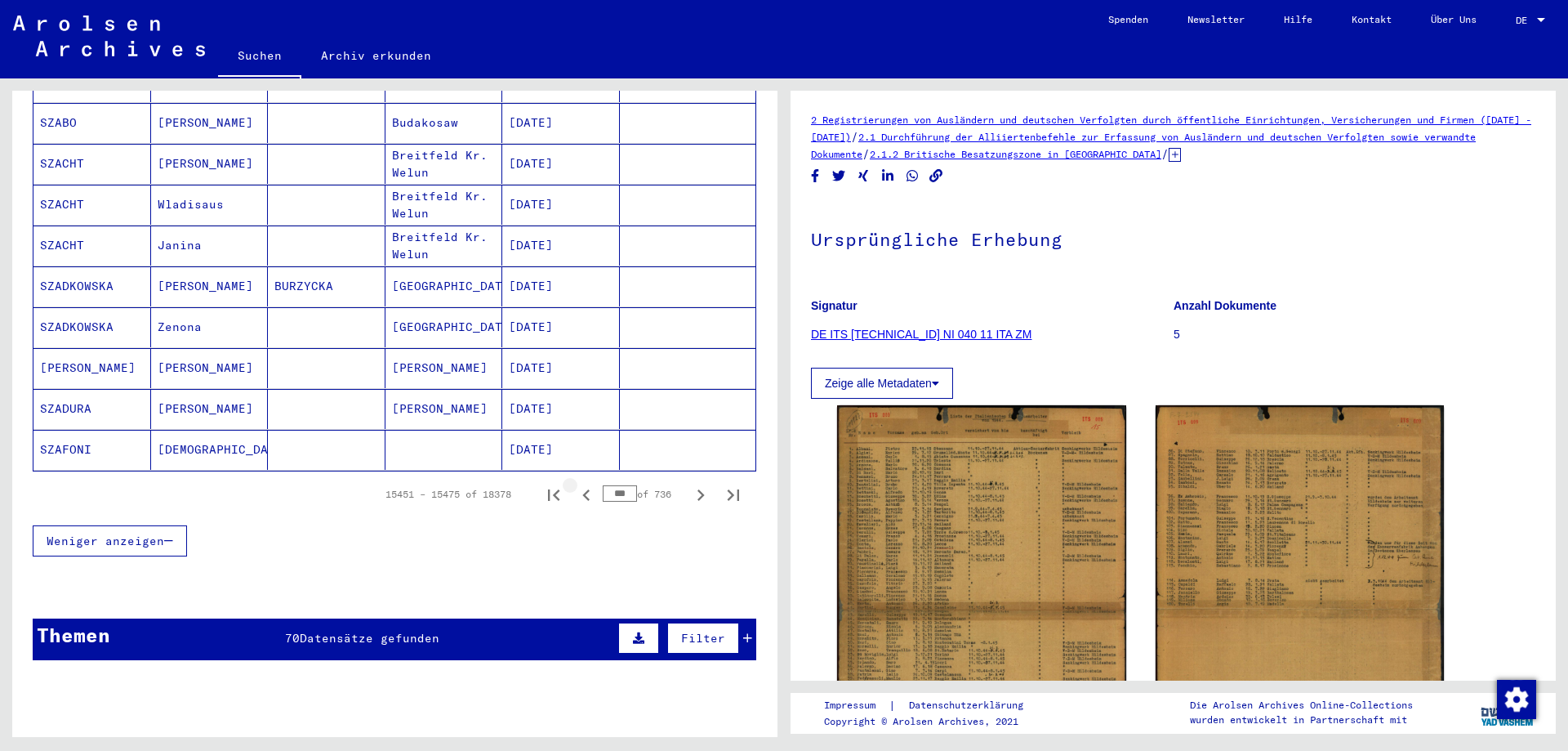
click at [582, 489] on icon "Previous page" at bounding box center [586, 494] width 7 height 11
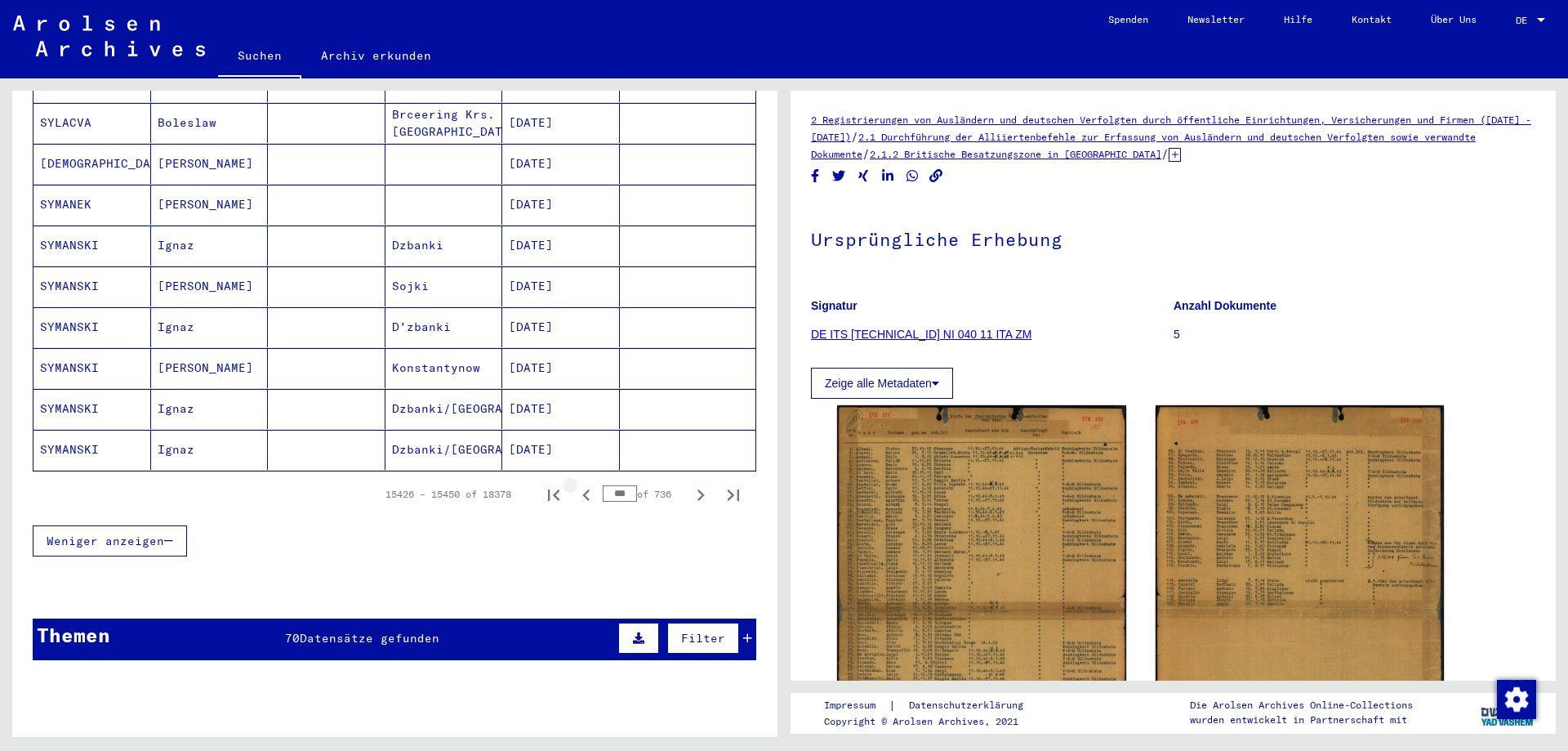
click at [582, 489] on icon "Previous page" at bounding box center [586, 494] width 7 height 11
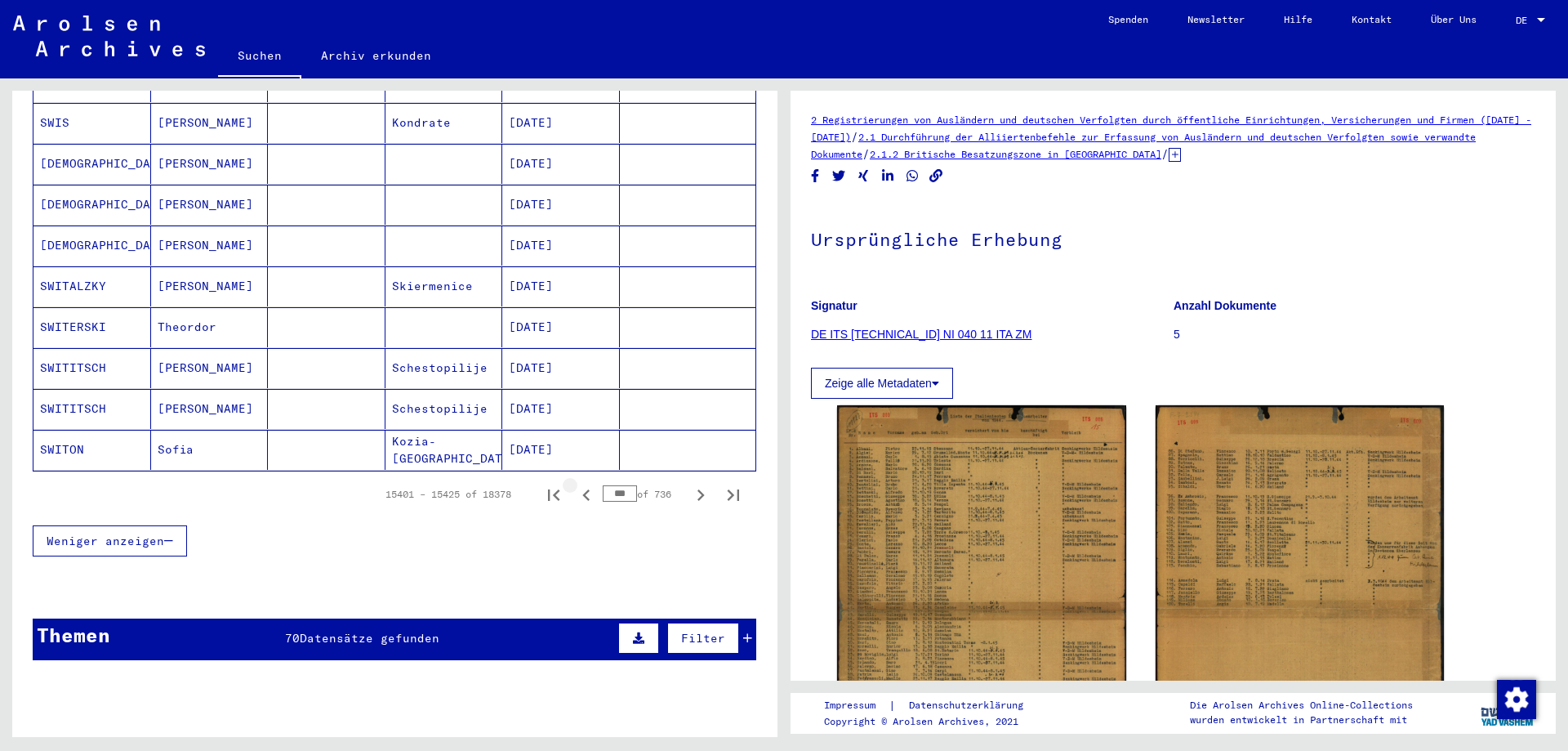
click at [582, 489] on icon "Previous page" at bounding box center [586, 494] width 7 height 11
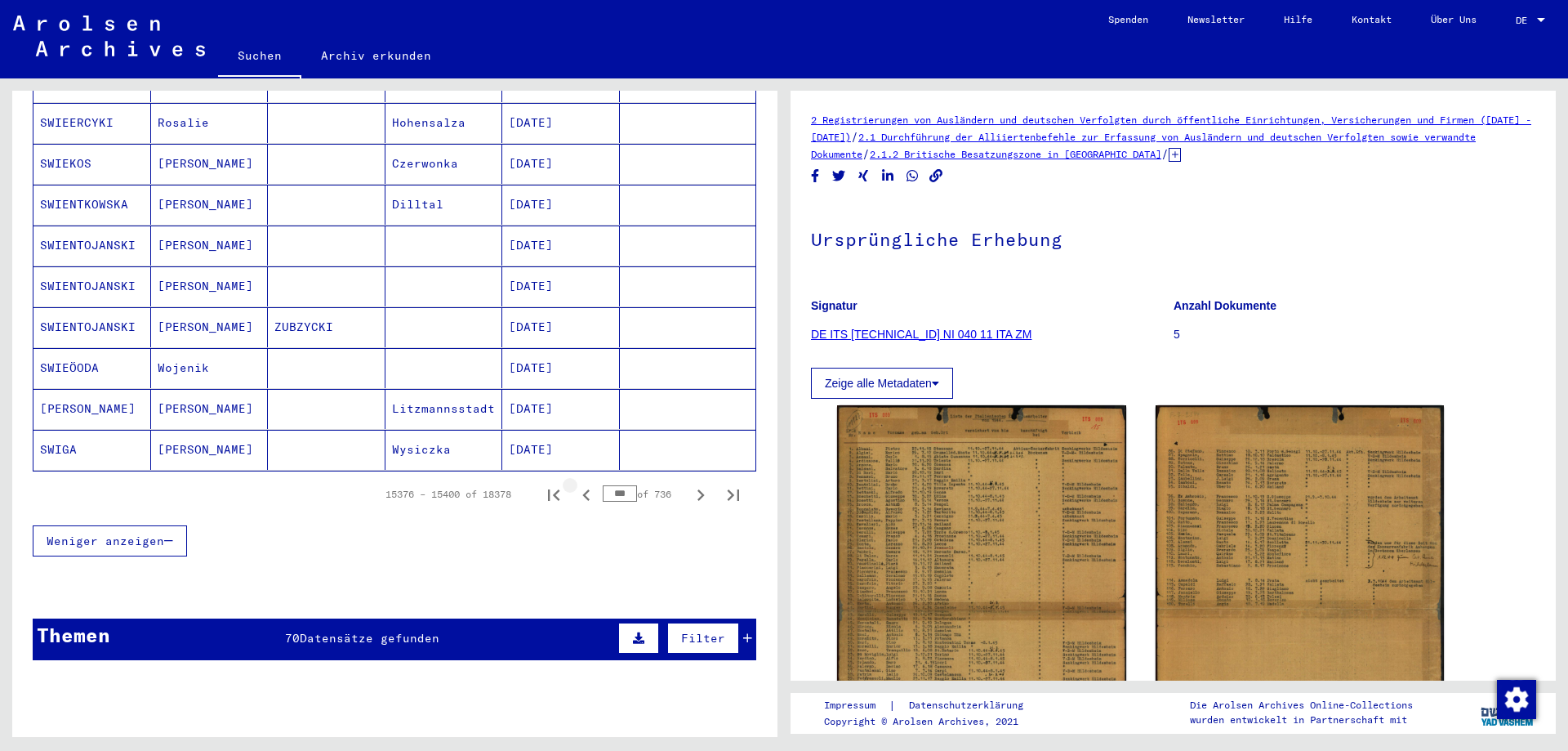
click at [582, 489] on icon "Previous page" at bounding box center [586, 494] width 7 height 11
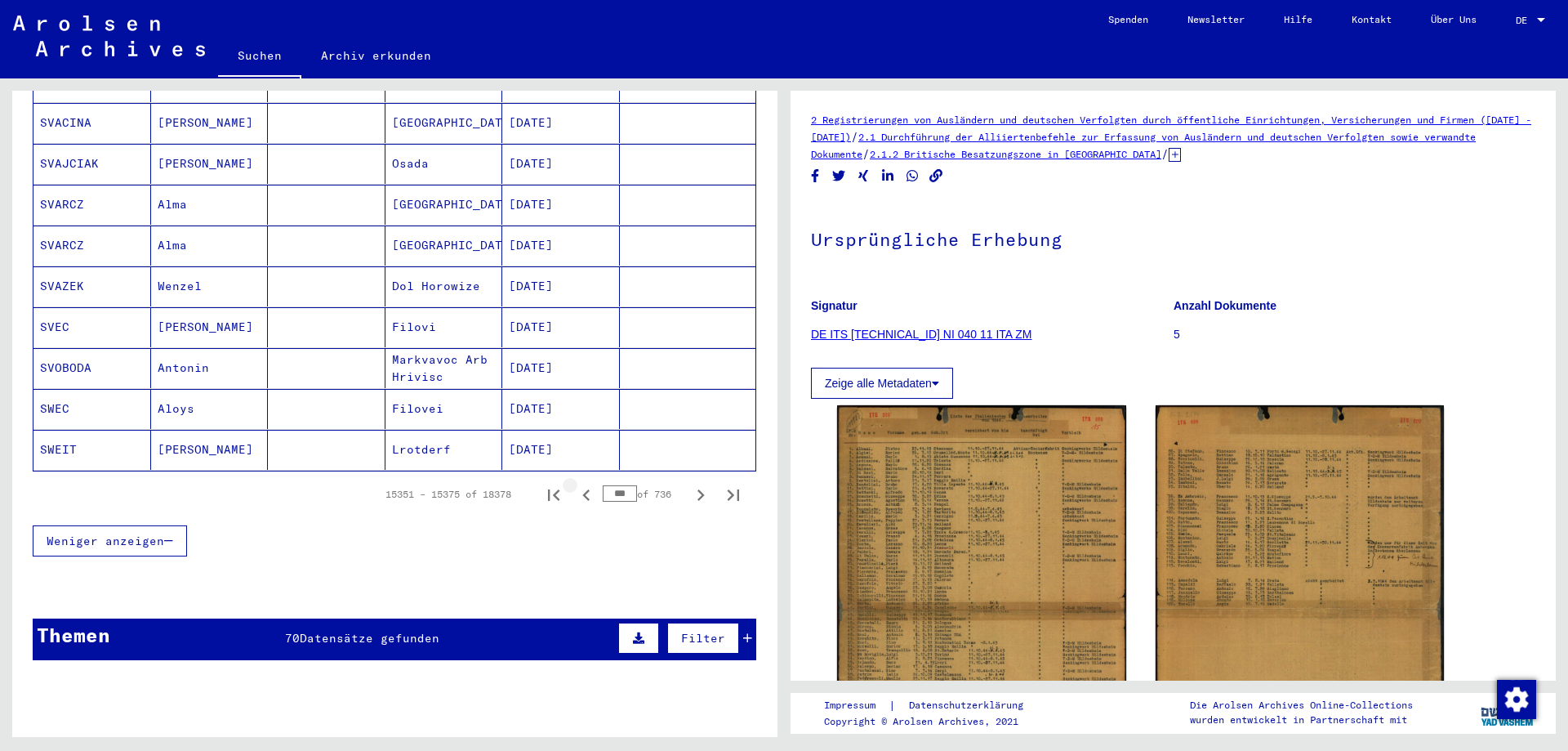
click at [582, 489] on icon "Previous page" at bounding box center [586, 494] width 7 height 11
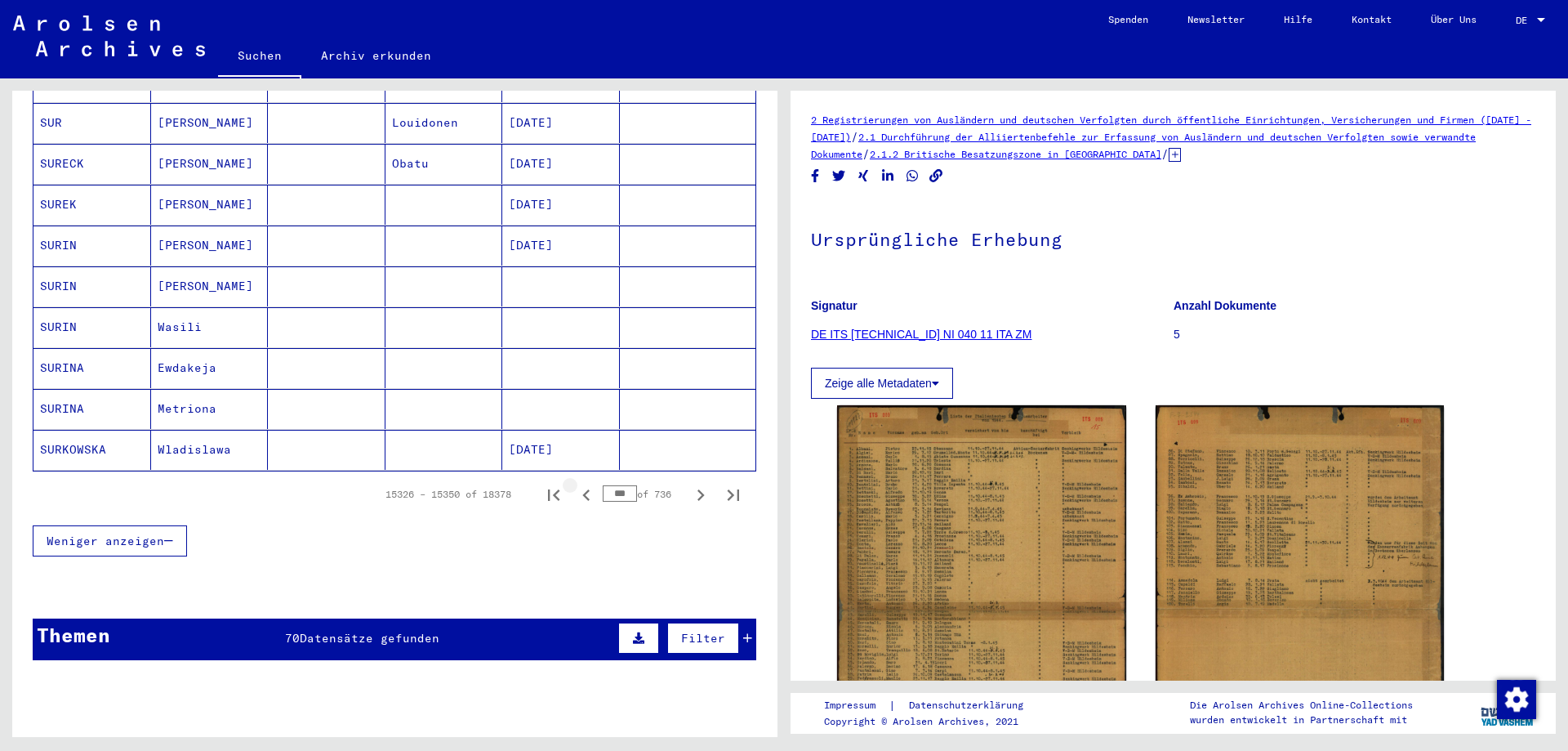
click at [582, 489] on icon "Previous page" at bounding box center [586, 494] width 7 height 11
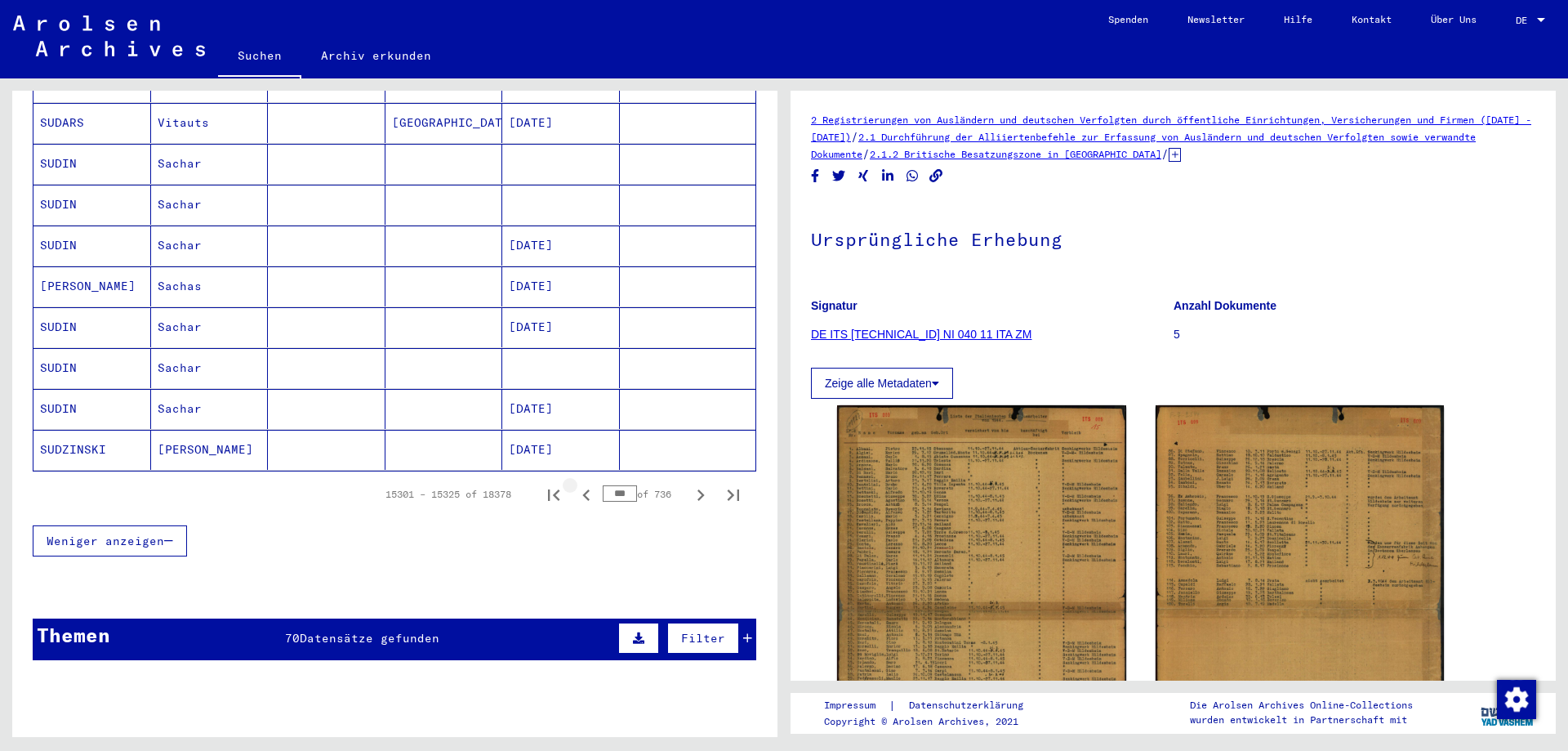
click at [582, 489] on icon "Previous page" at bounding box center [586, 494] width 7 height 11
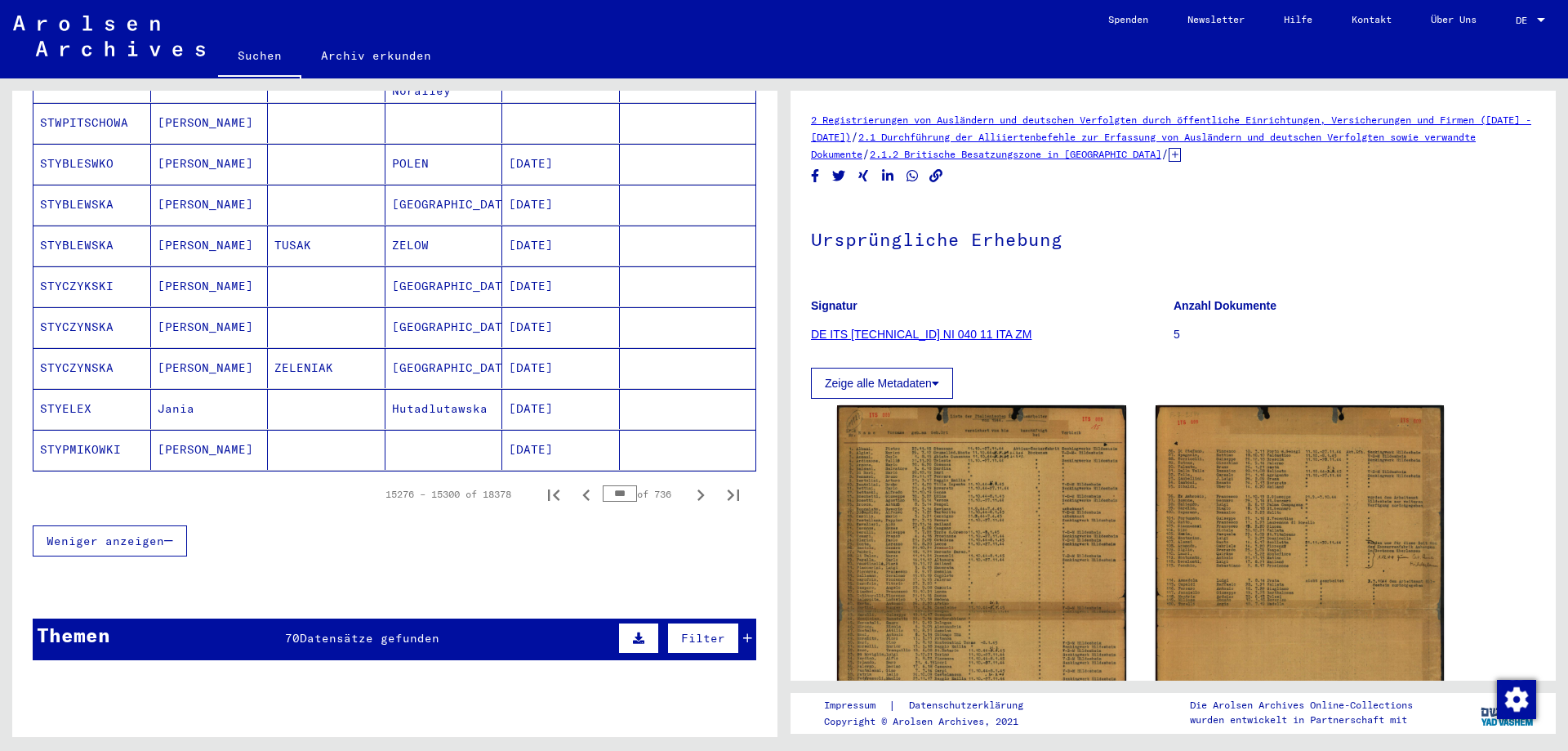
click at [582, 489] on icon "Previous page" at bounding box center [586, 494] width 7 height 11
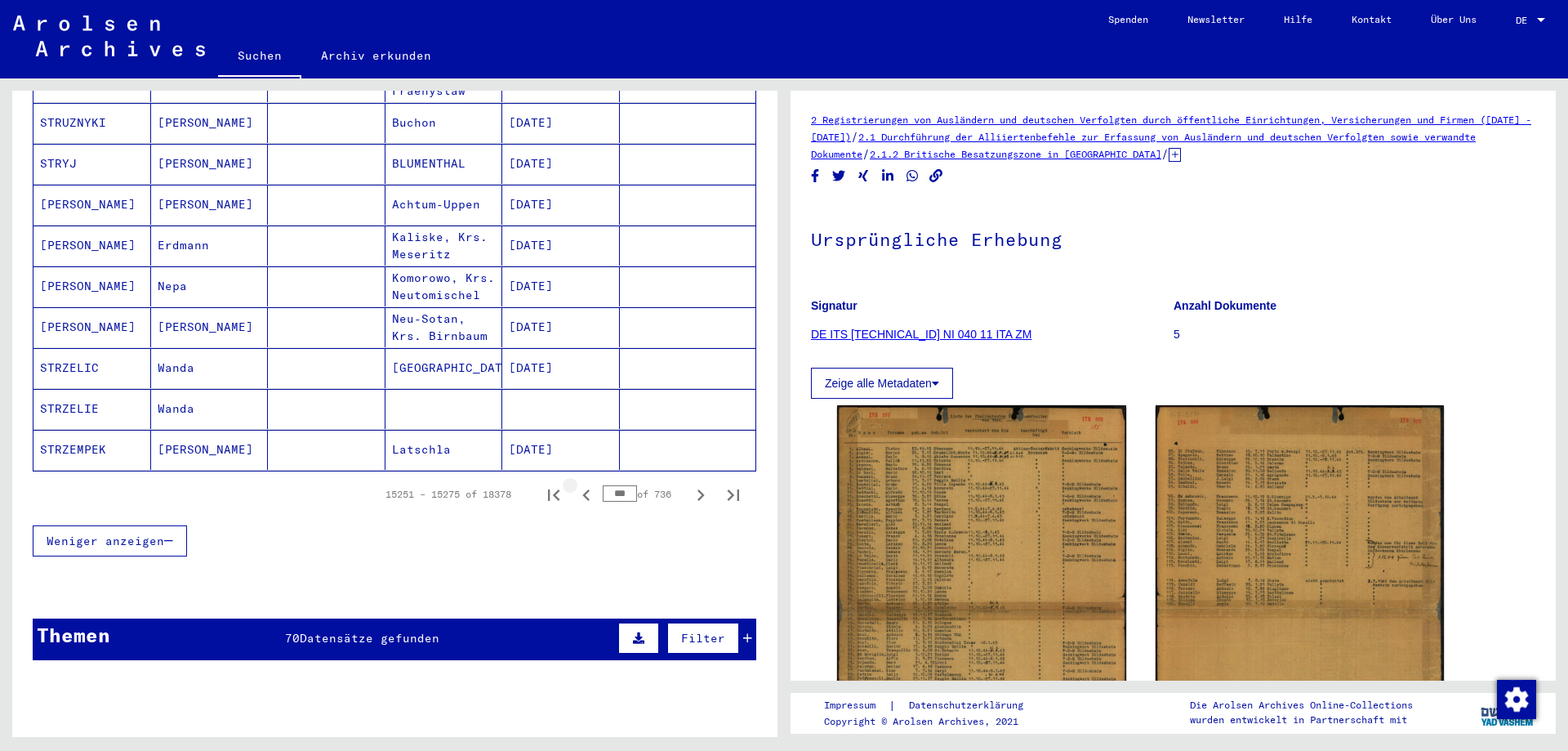
click at [582, 489] on icon "Previous page" at bounding box center [586, 494] width 7 height 11
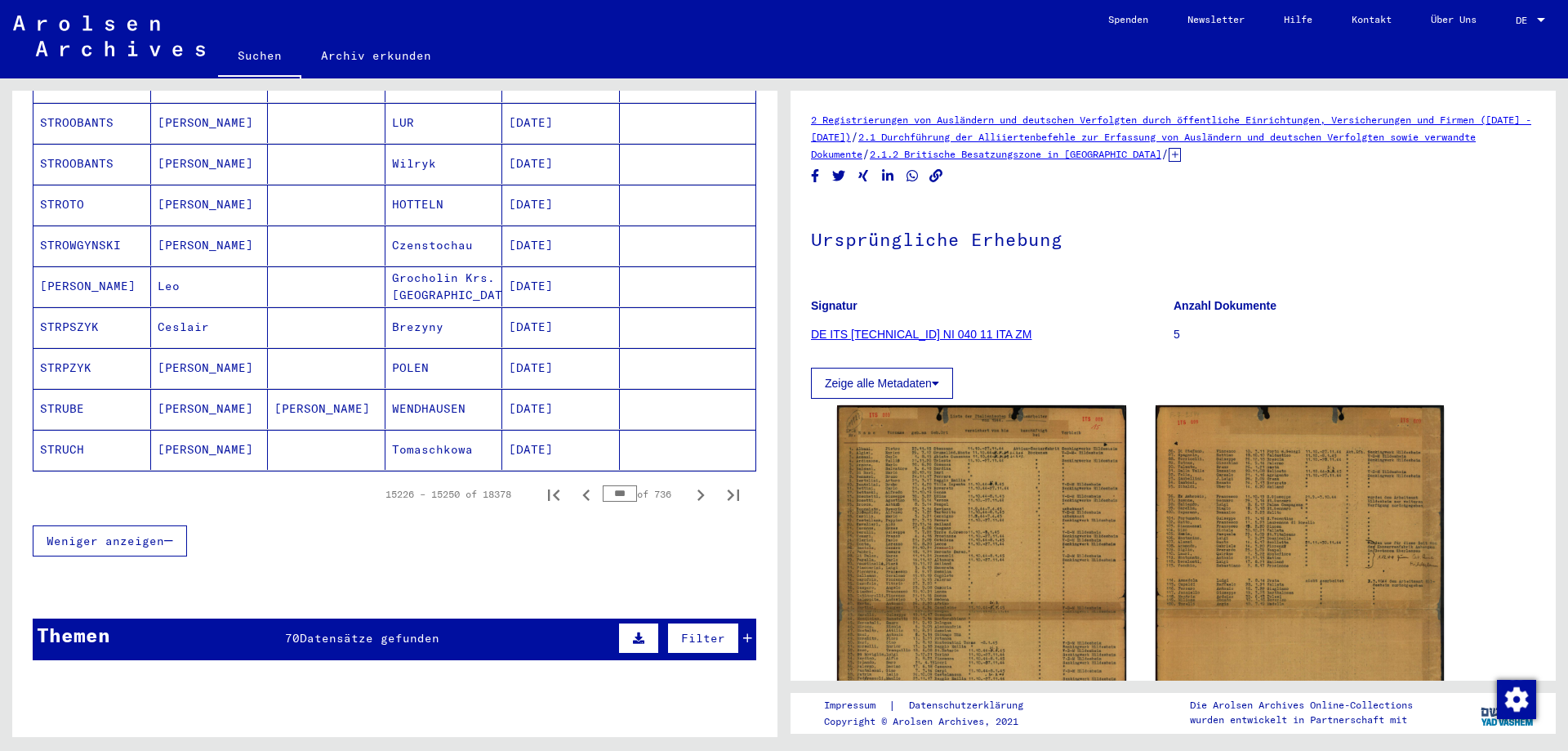
click at [582, 489] on icon "Previous page" at bounding box center [586, 494] width 7 height 11
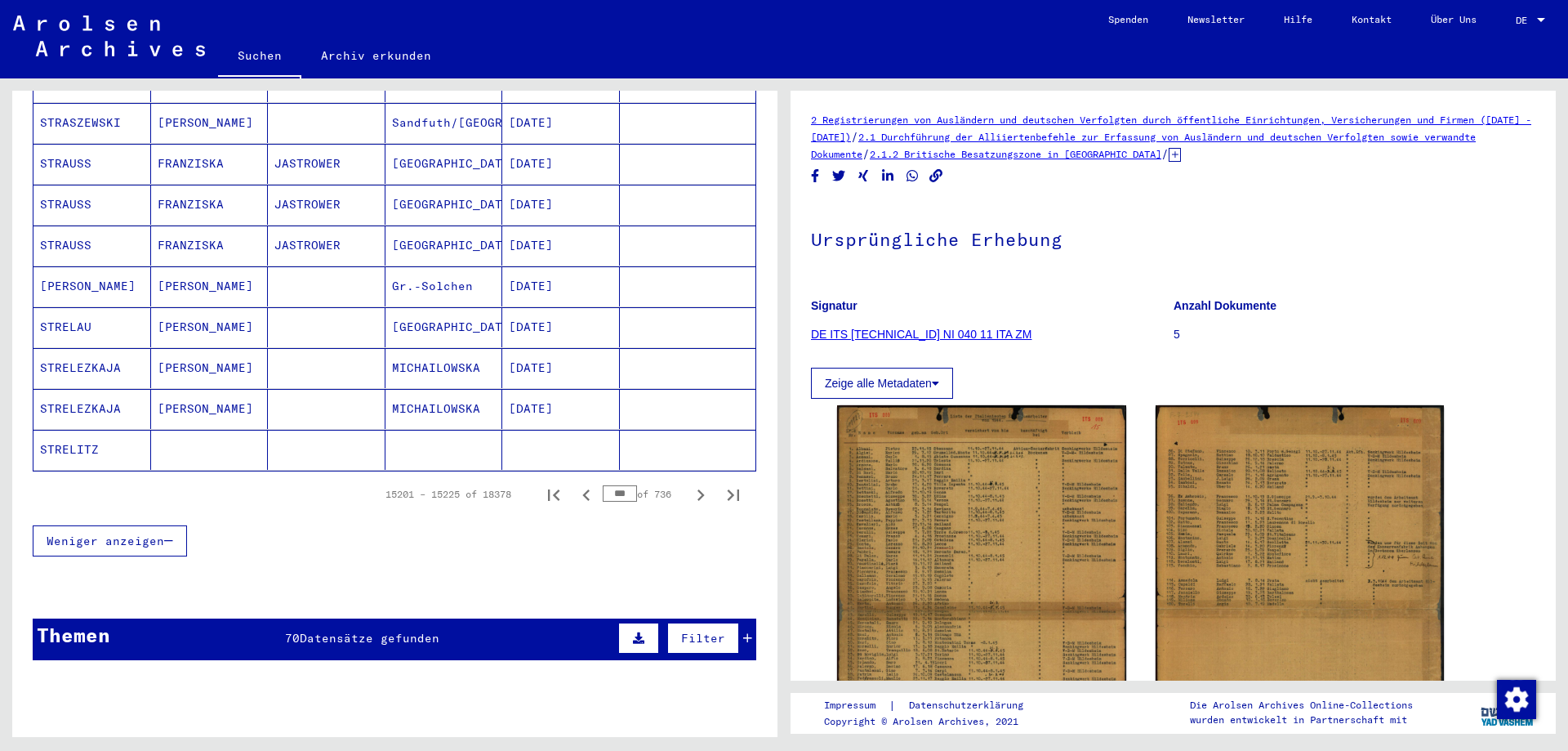
click at [582, 489] on icon "Previous page" at bounding box center [586, 494] width 7 height 11
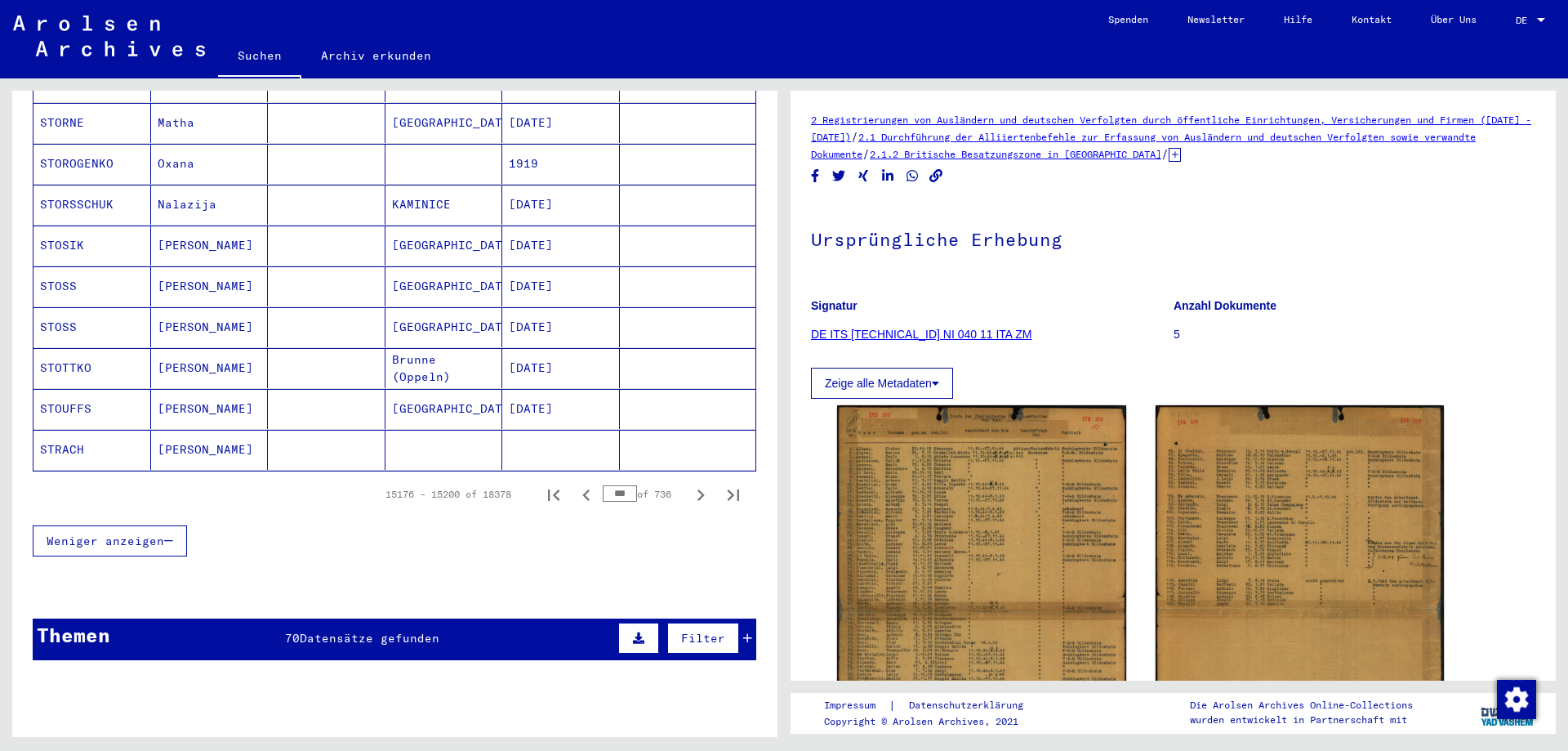
click at [582, 489] on icon "Previous page" at bounding box center [586, 494] width 7 height 11
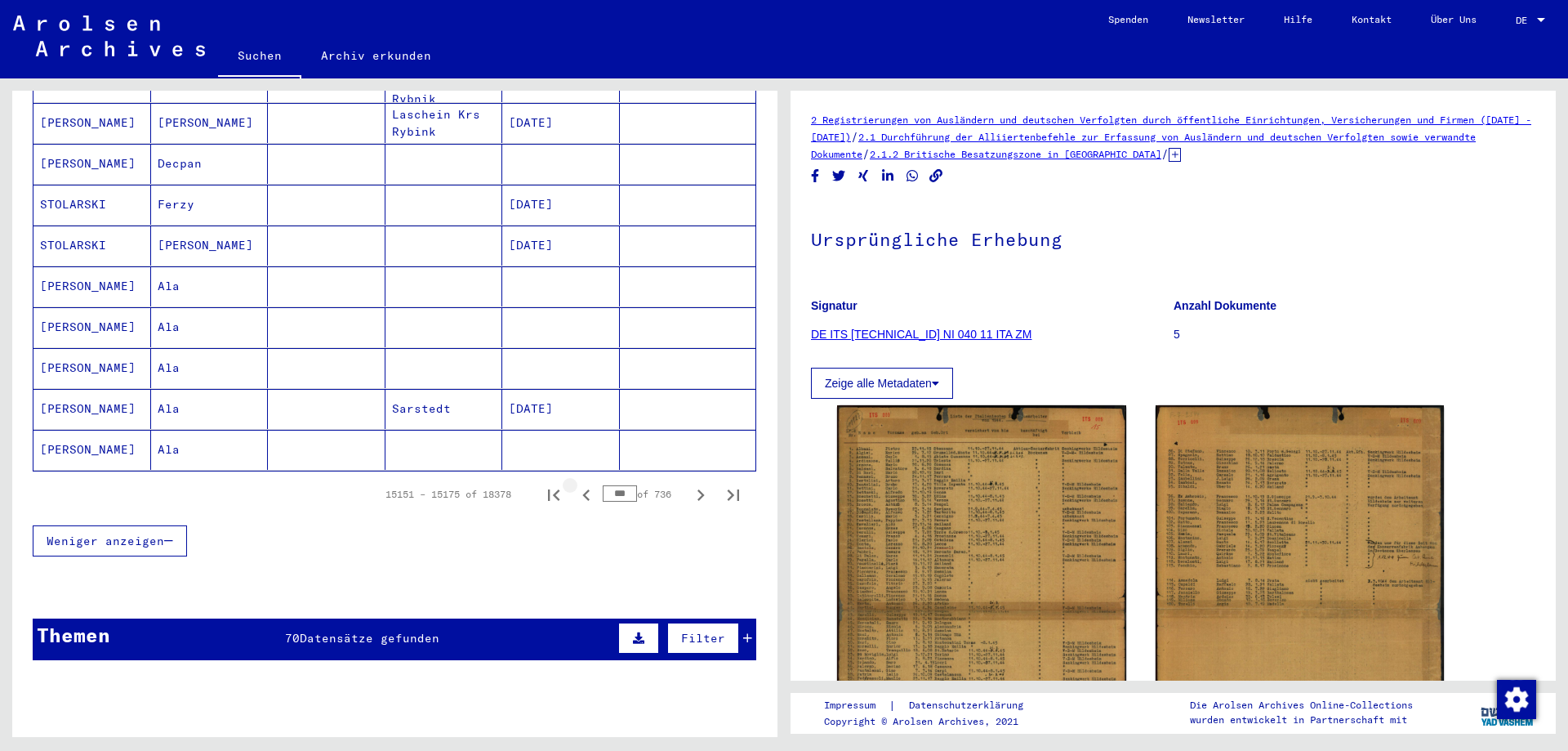
click at [582, 489] on icon "Previous page" at bounding box center [586, 494] width 7 height 11
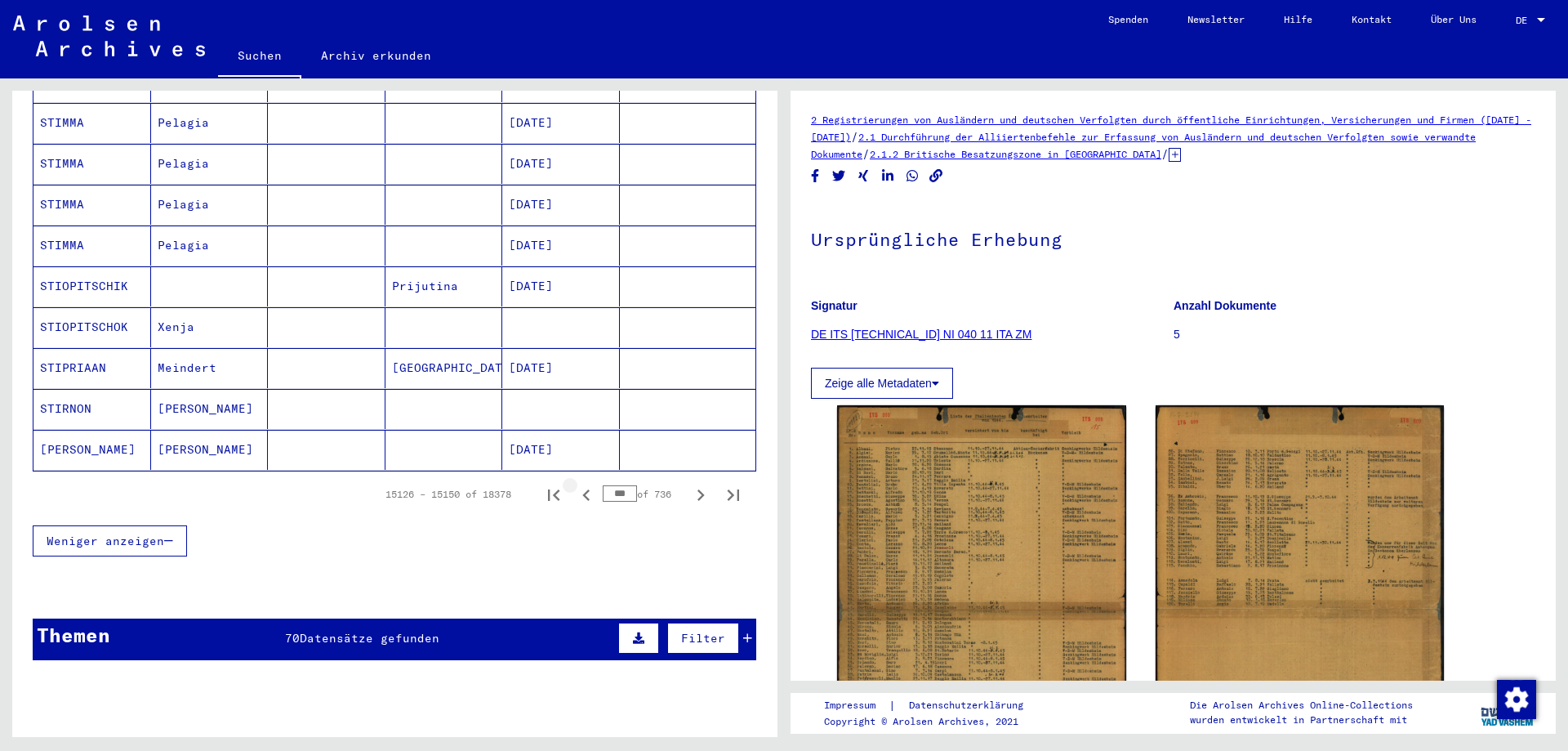
click at [582, 489] on icon "Previous page" at bounding box center [586, 494] width 7 height 11
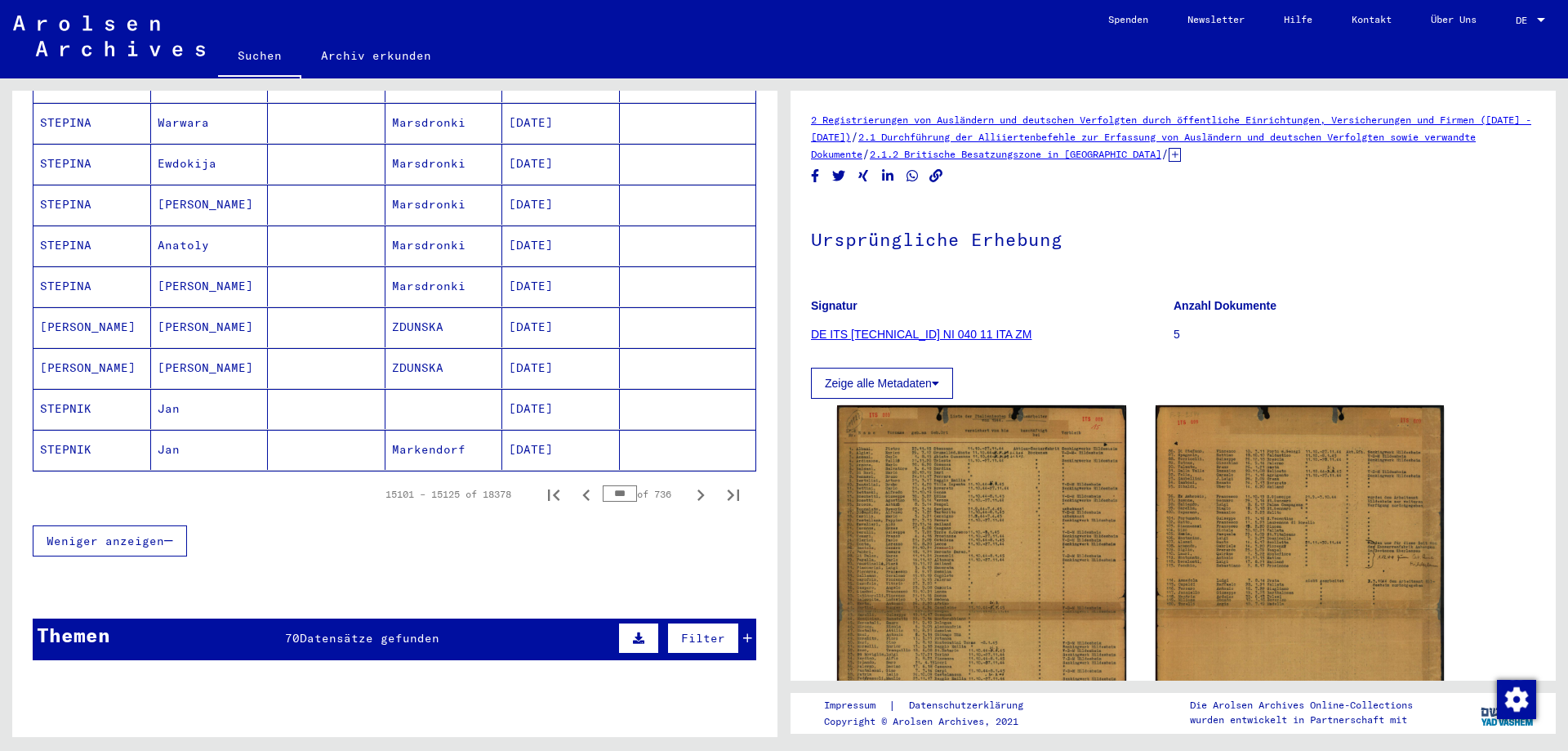
click at [582, 489] on icon "Previous page" at bounding box center [586, 494] width 7 height 11
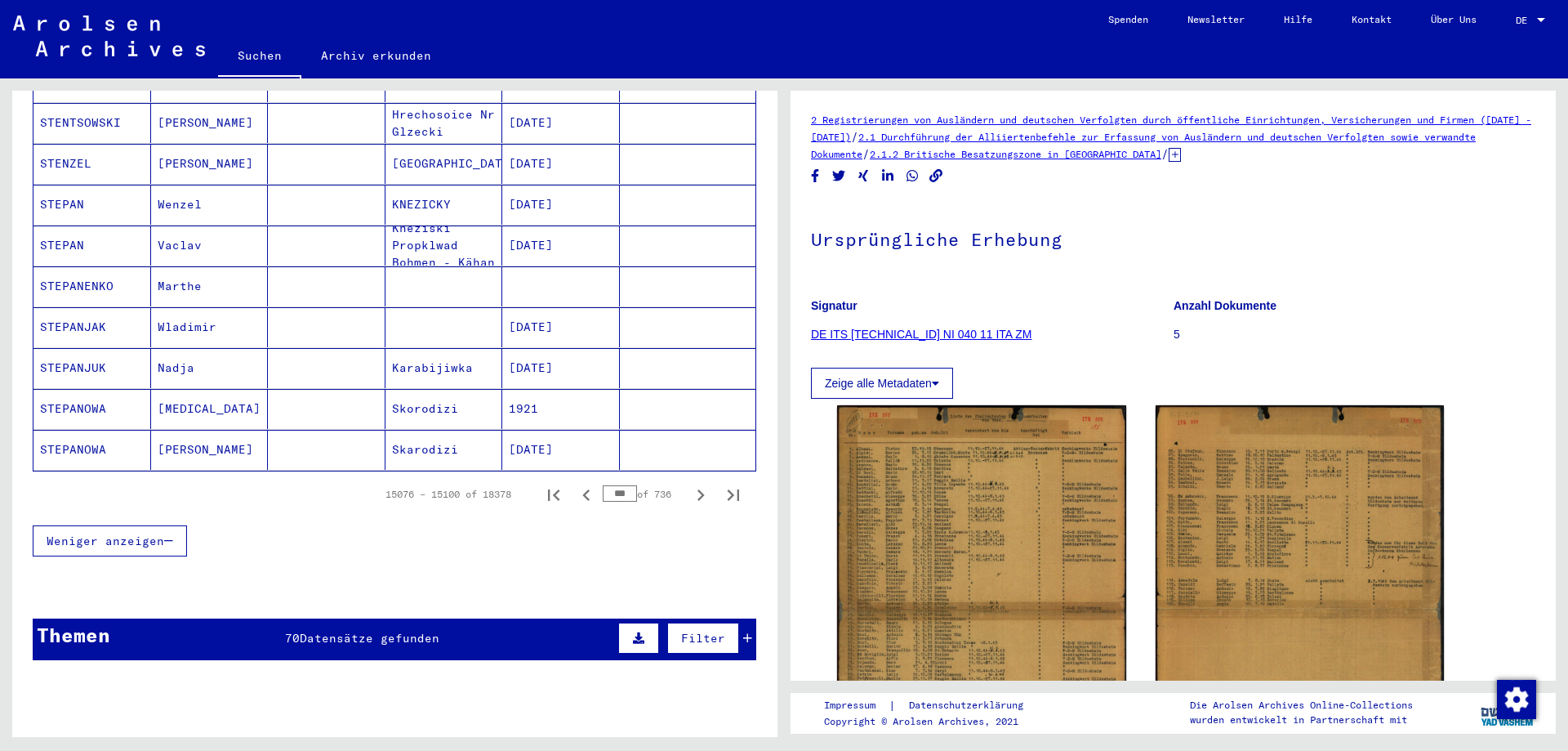
click at [582, 489] on icon "Previous page" at bounding box center [586, 494] width 7 height 11
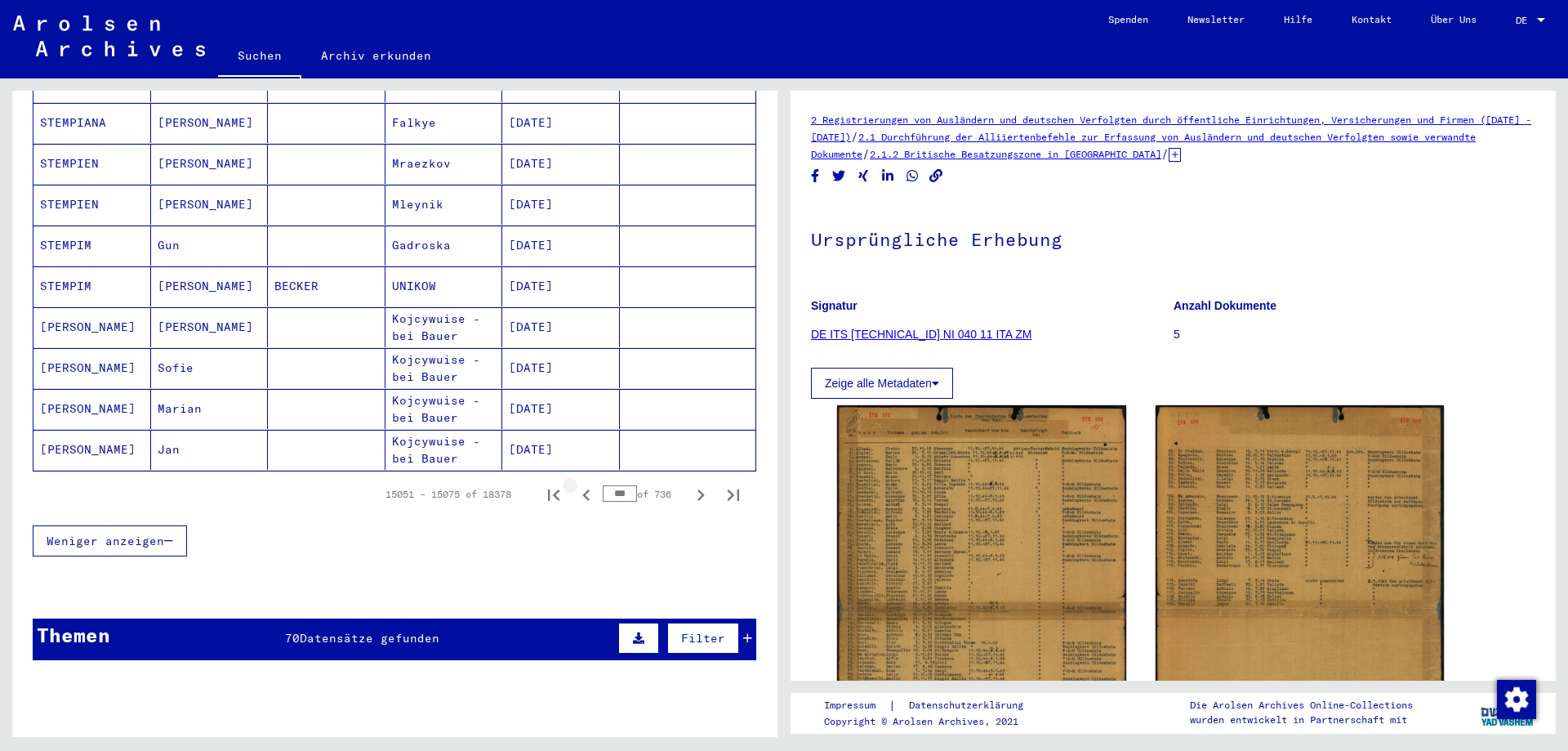
click at [582, 489] on icon "Previous page" at bounding box center [586, 494] width 7 height 11
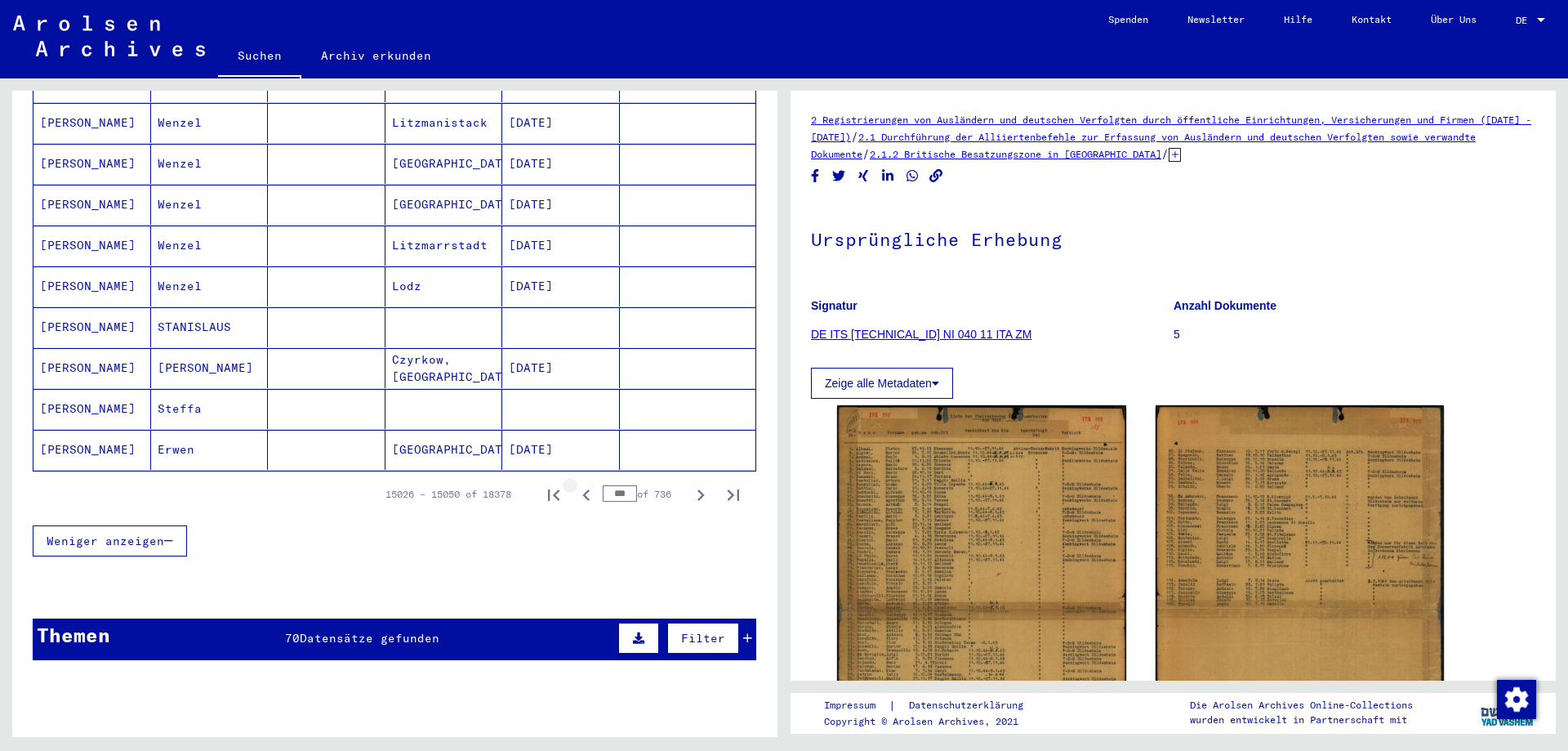
click at [582, 489] on icon "Previous page" at bounding box center [586, 494] width 7 height 11
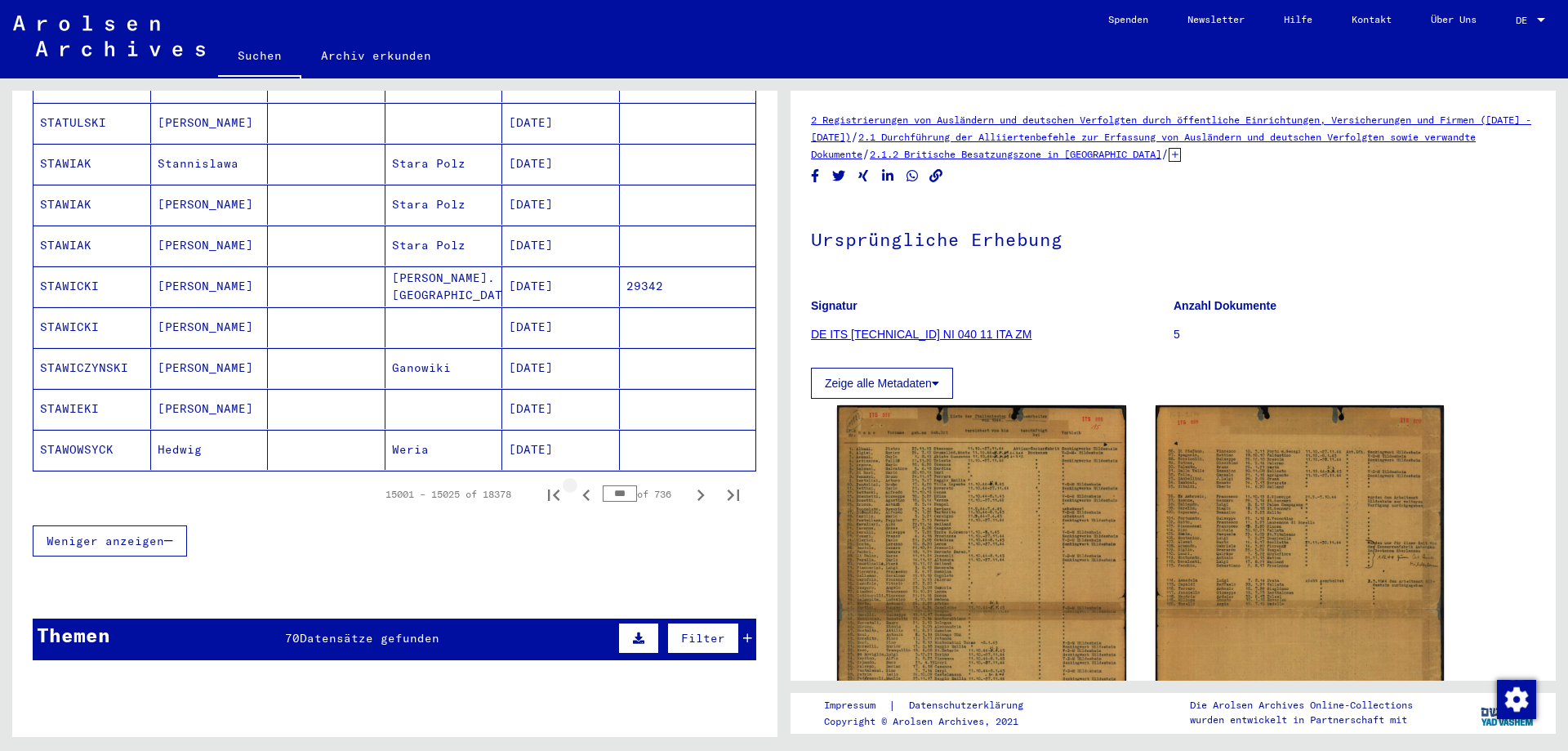
click at [582, 489] on icon "Previous page" at bounding box center [586, 494] width 7 height 11
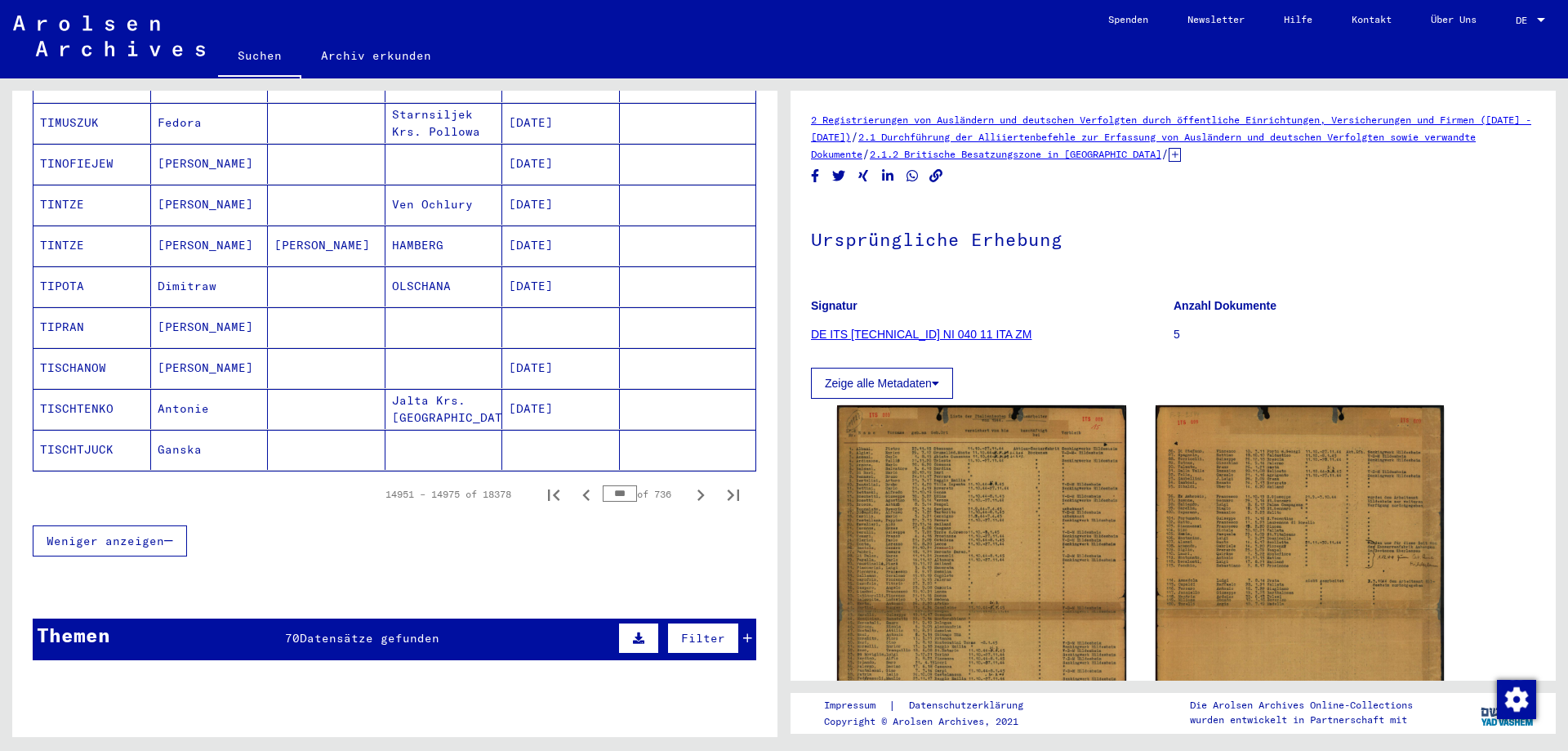
click at [582, 489] on icon "Previous page" at bounding box center [586, 494] width 7 height 11
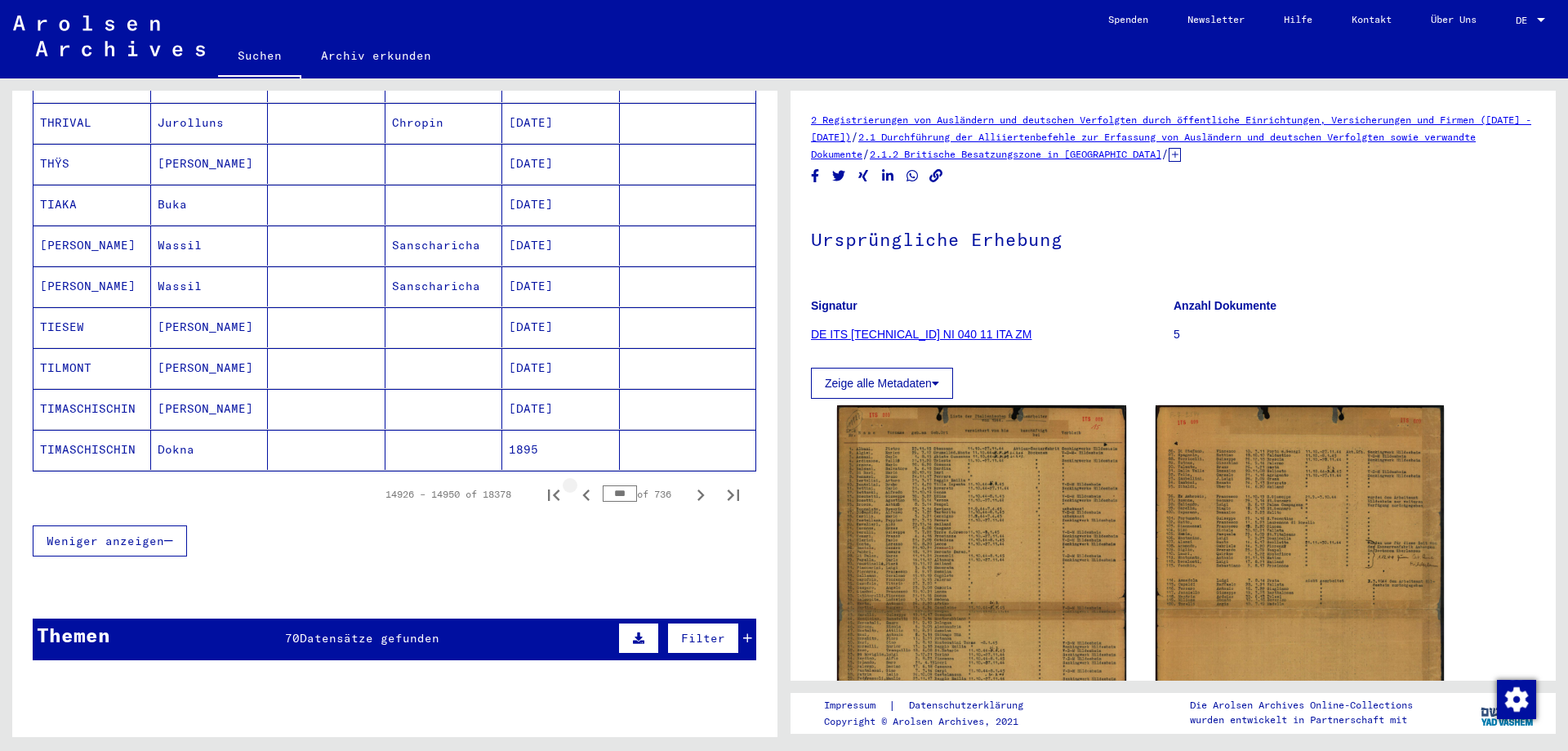
click at [582, 489] on icon "Previous page" at bounding box center [586, 494] width 7 height 11
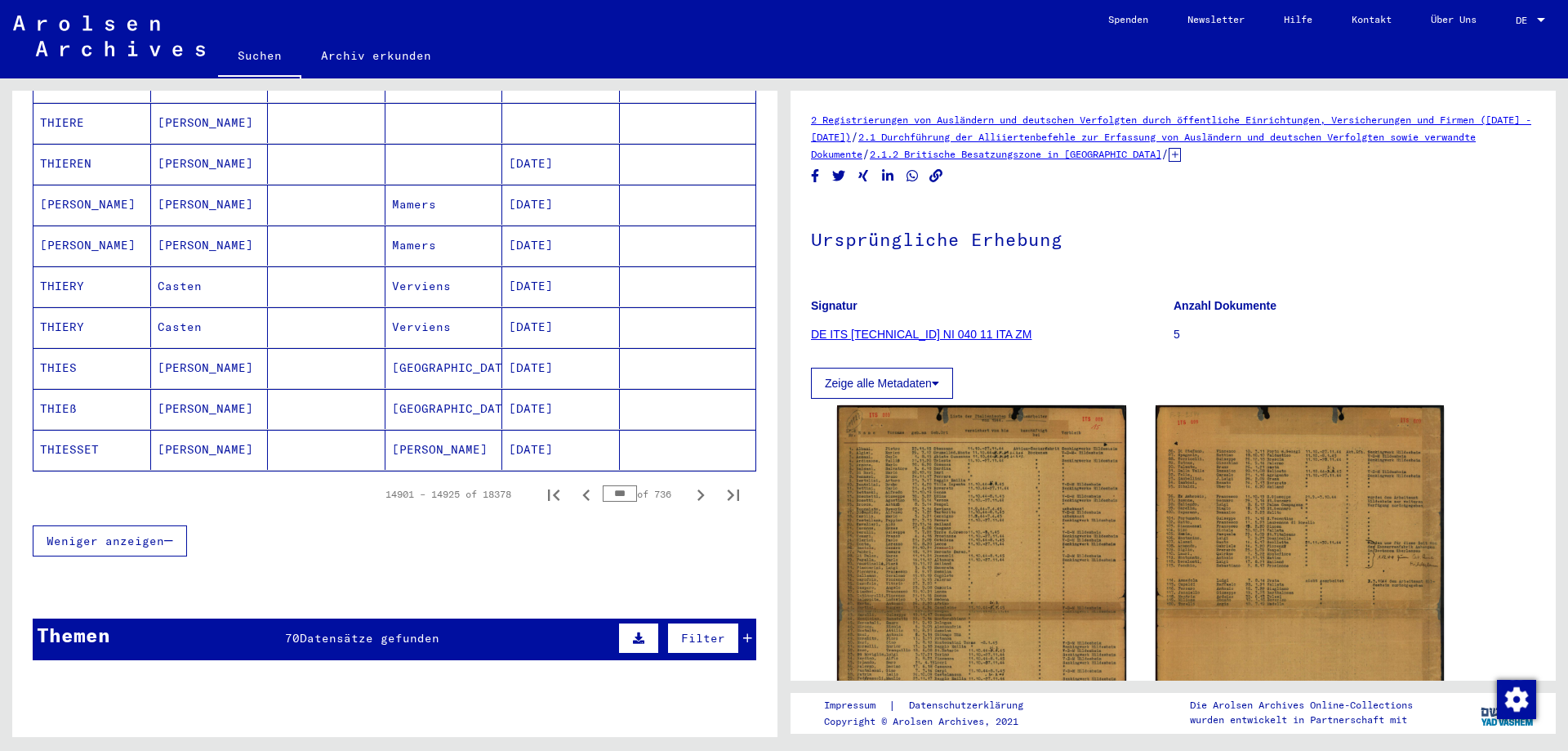
click at [582, 489] on icon "Previous page" at bounding box center [586, 494] width 7 height 11
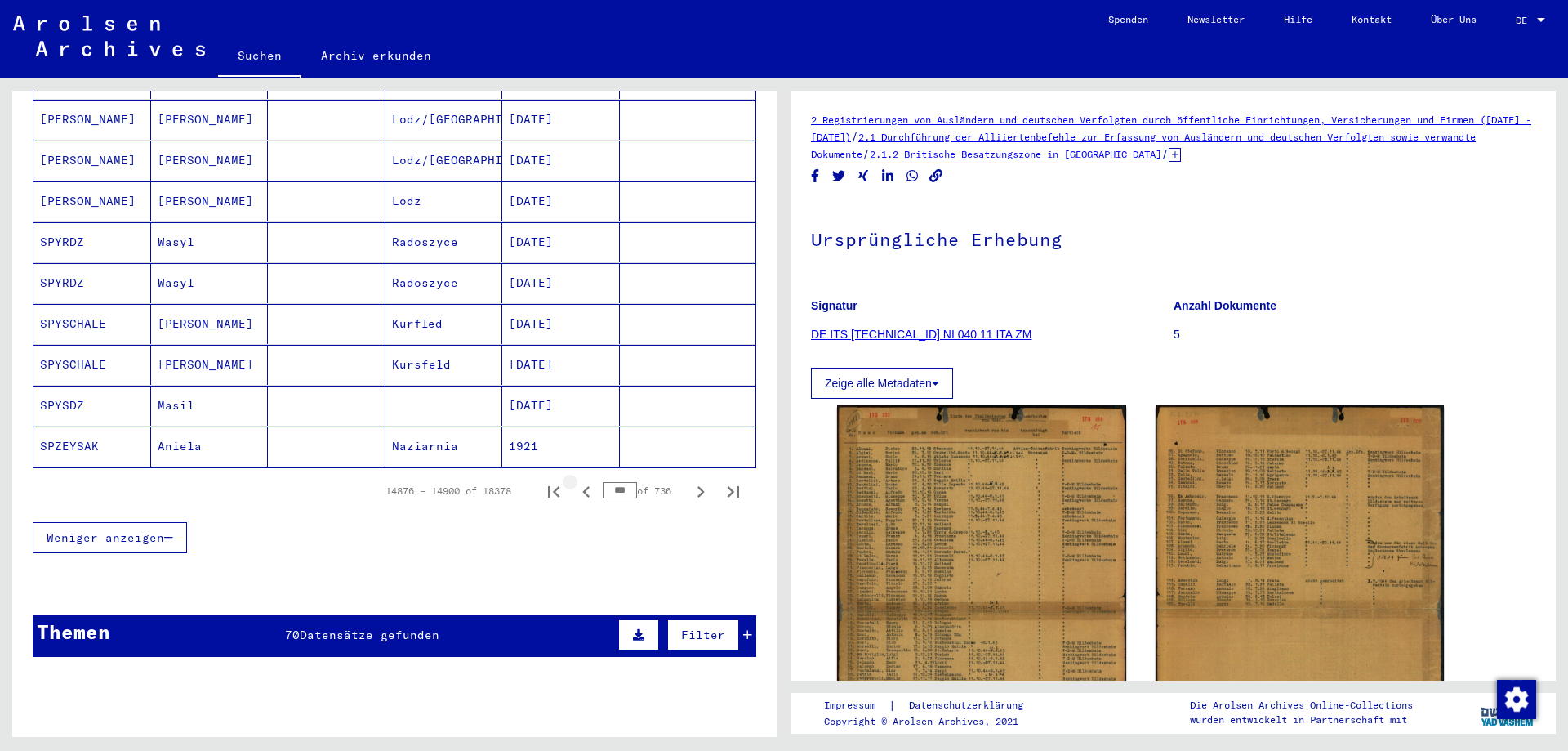
scroll to position [899, 0]
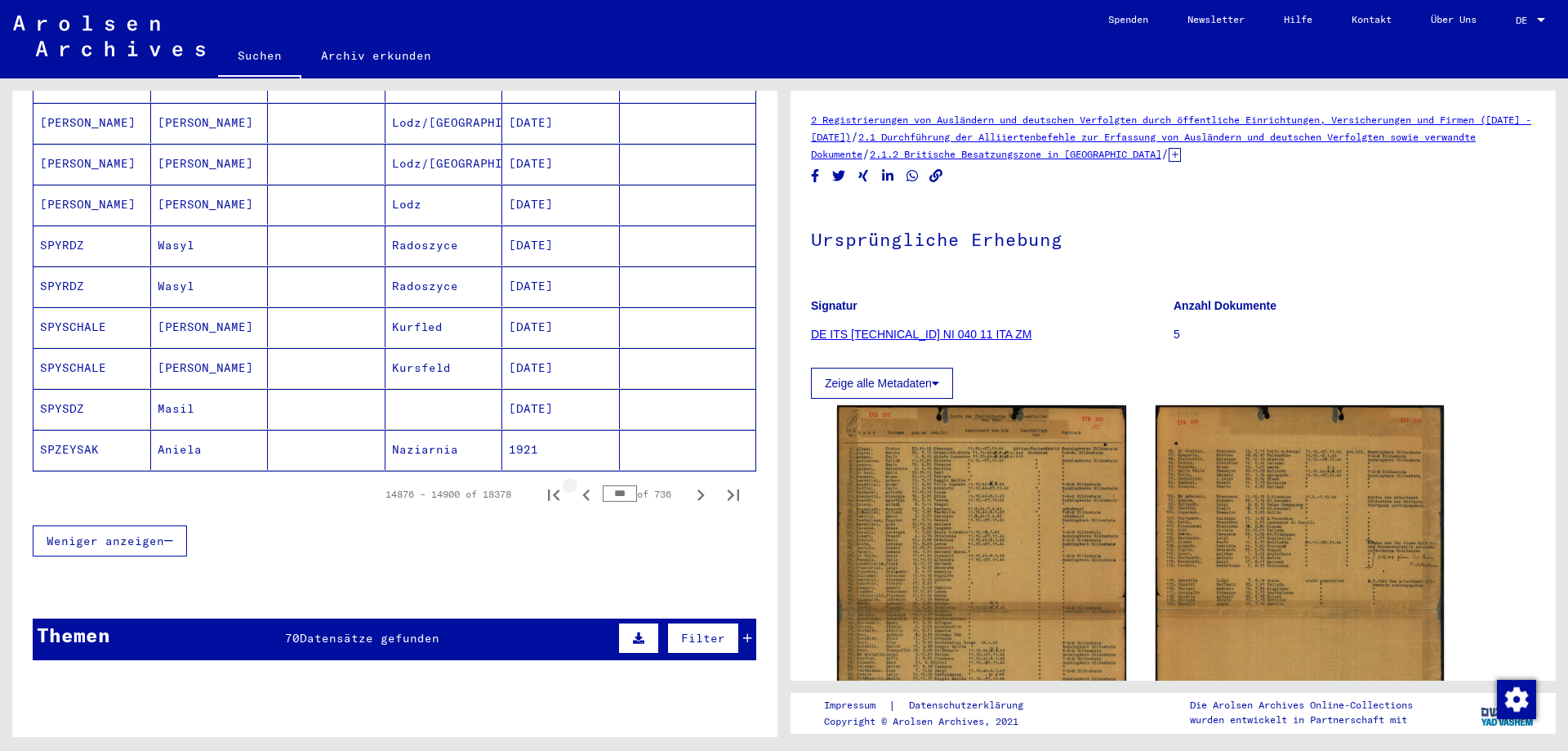
click at [582, 489] on icon "Previous page" at bounding box center [586, 494] width 7 height 11
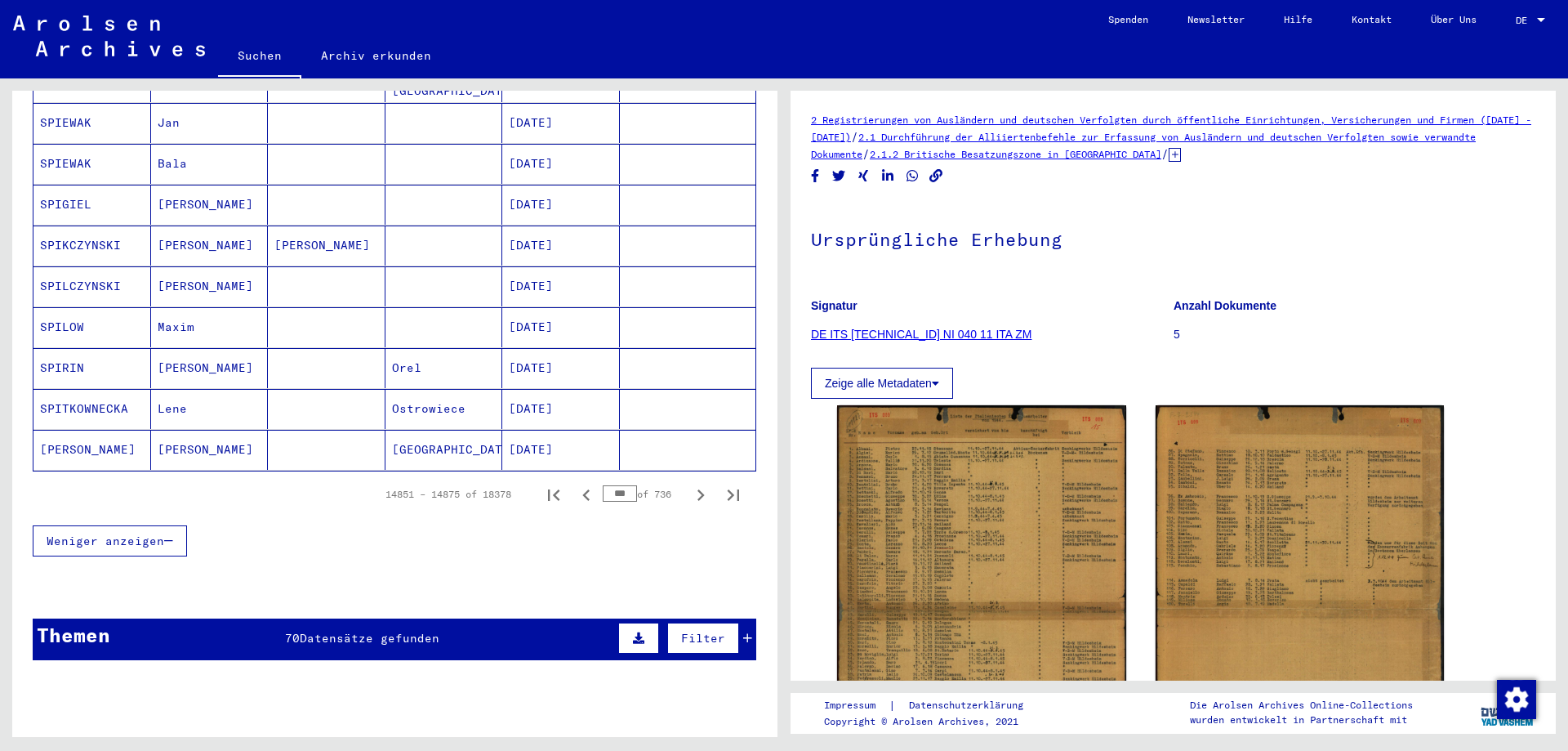
click at [582, 489] on icon "Previous page" at bounding box center [586, 494] width 7 height 11
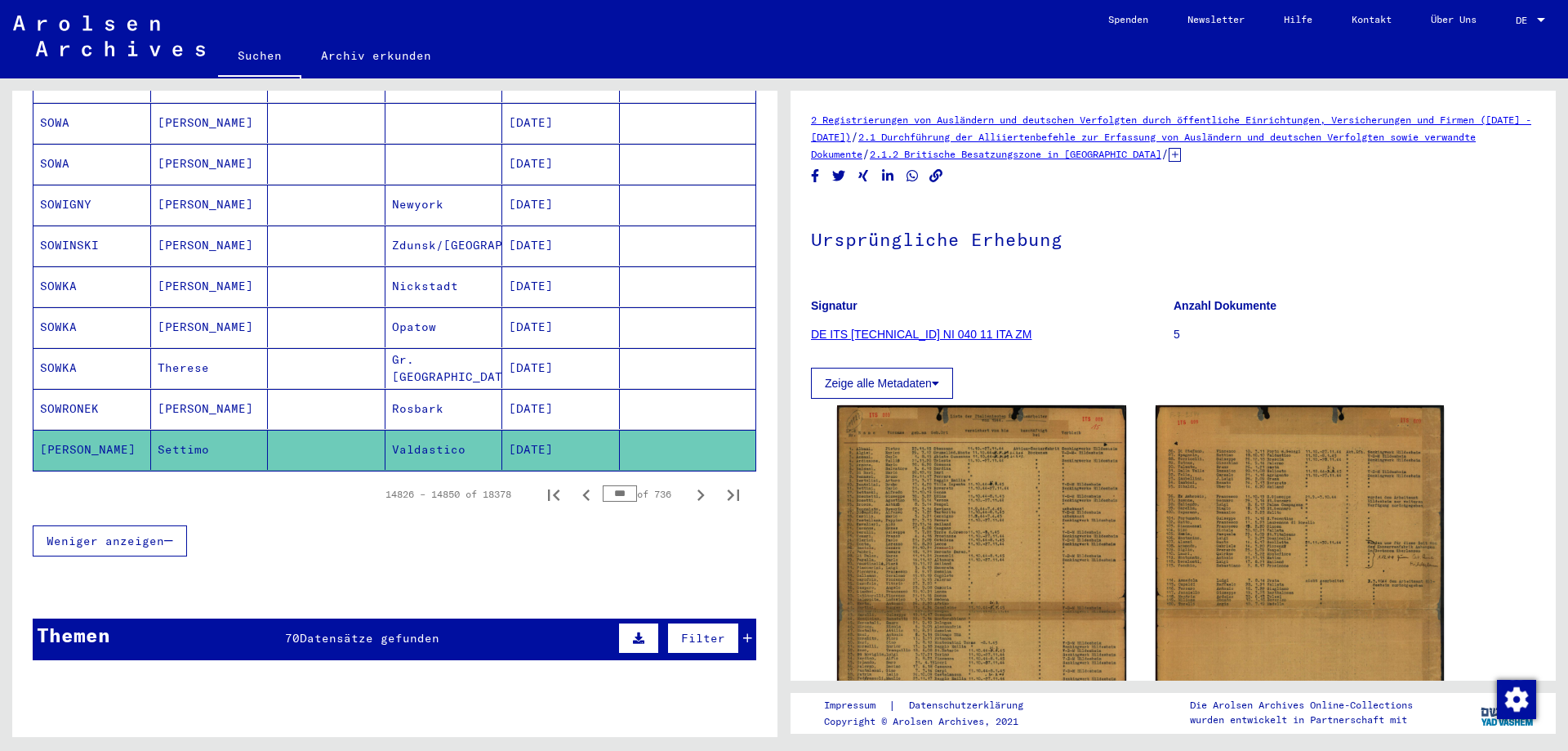
click at [575, 484] on icon "Previous page" at bounding box center [587, 495] width 23 height 23
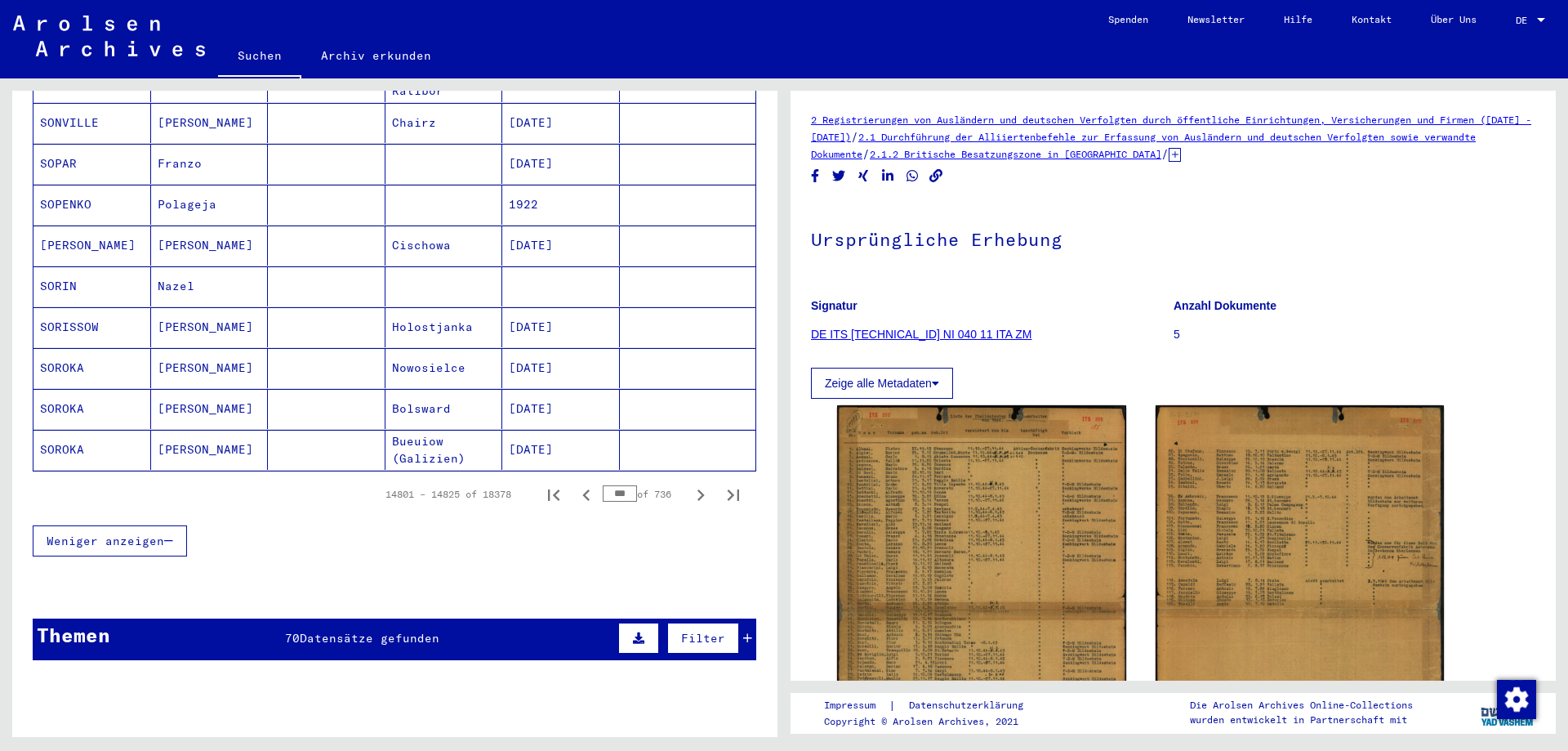
click at [575, 484] on icon "Previous page" at bounding box center [587, 495] width 23 height 23
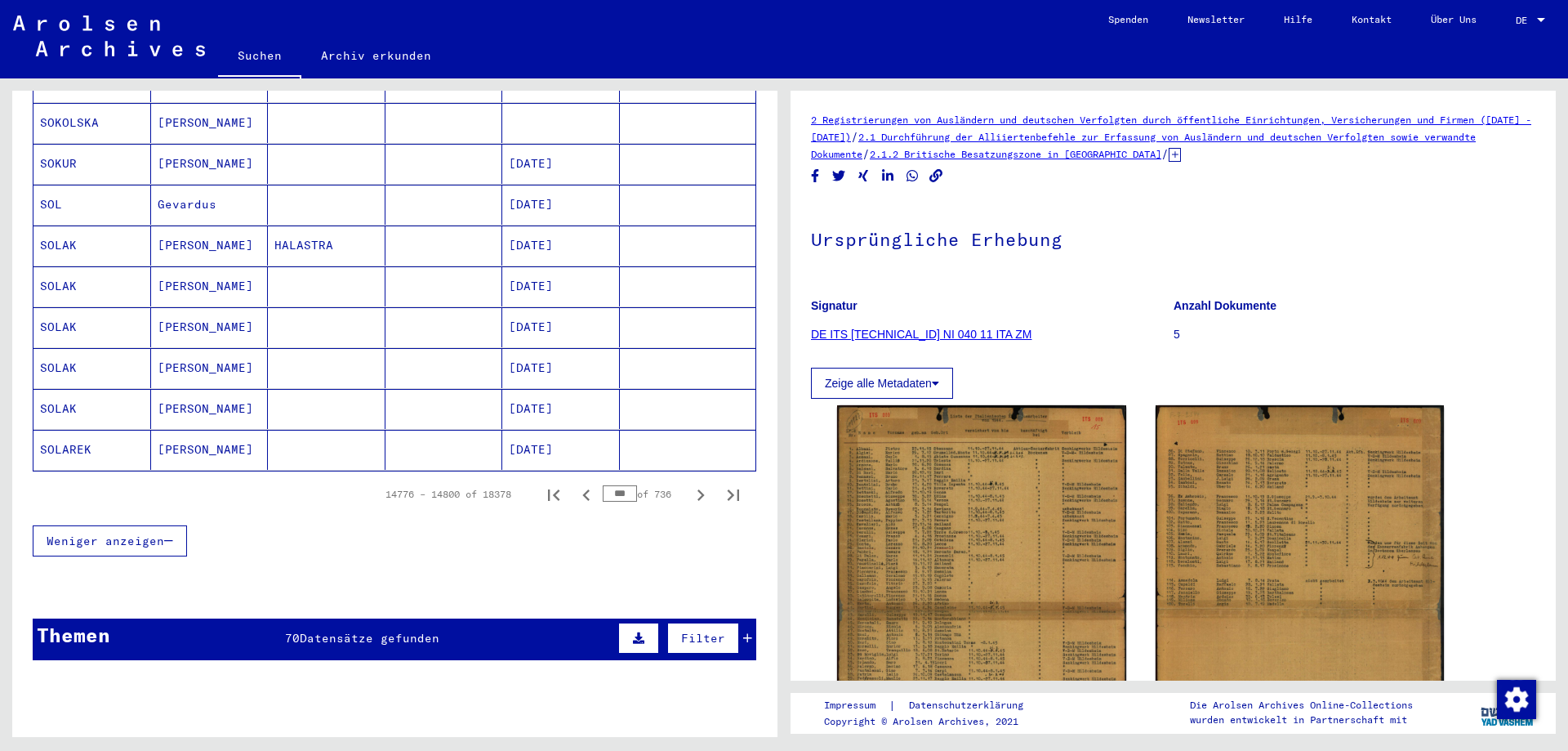
click at [575, 484] on icon "Previous page" at bounding box center [587, 495] width 23 height 23
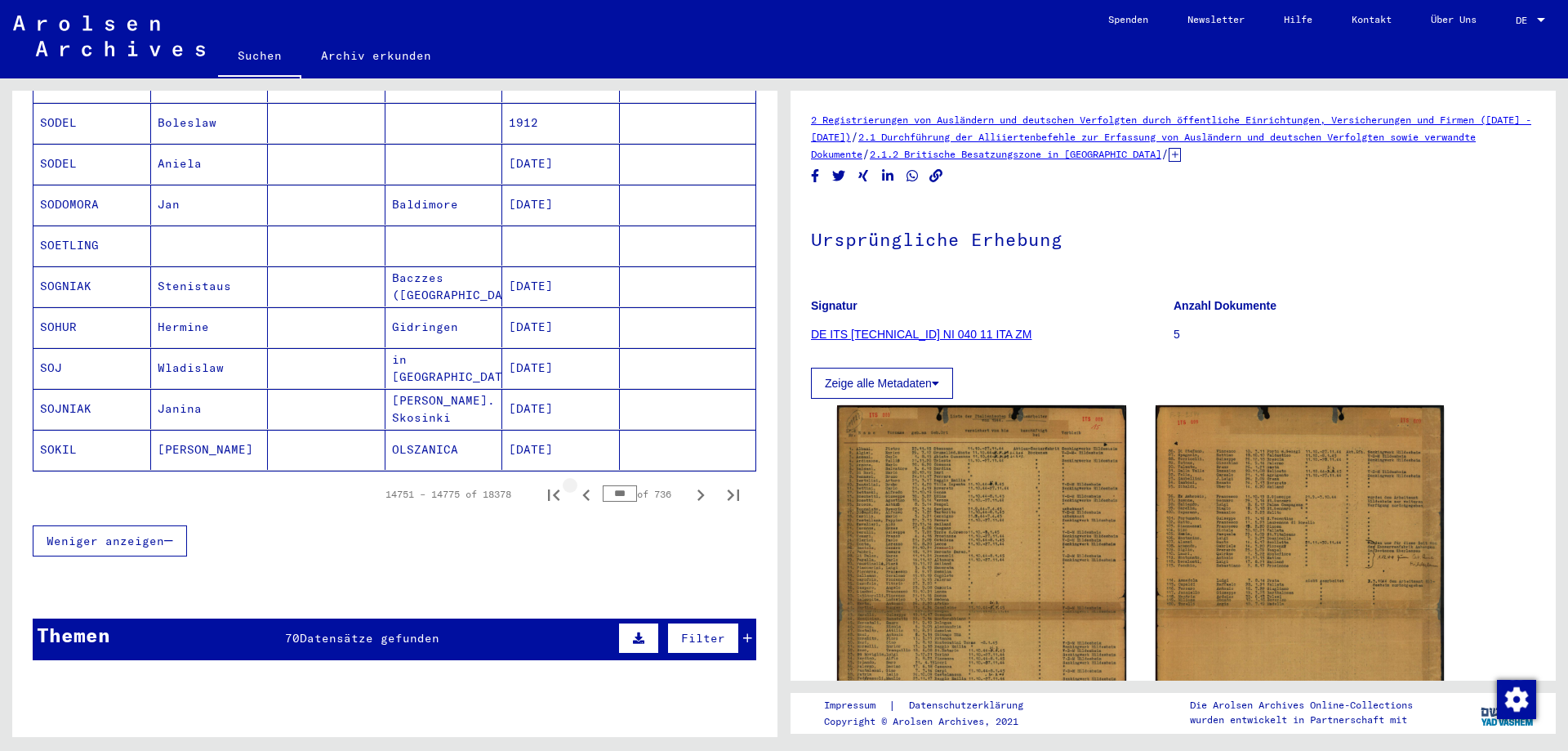
click at [575, 484] on icon "Previous page" at bounding box center [587, 495] width 23 height 23
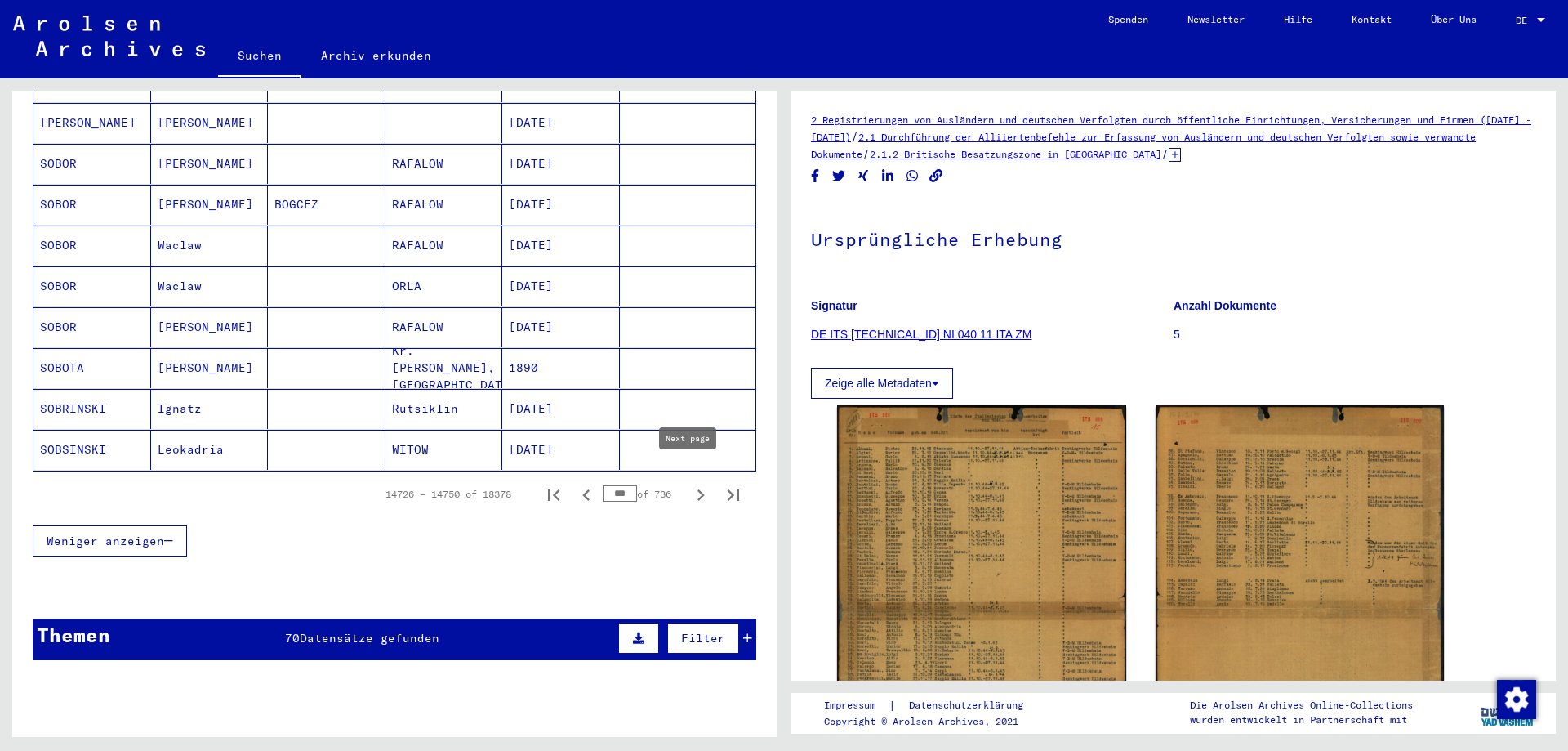
click at [689, 484] on icon "Next page" at bounding box center [700, 495] width 23 height 23
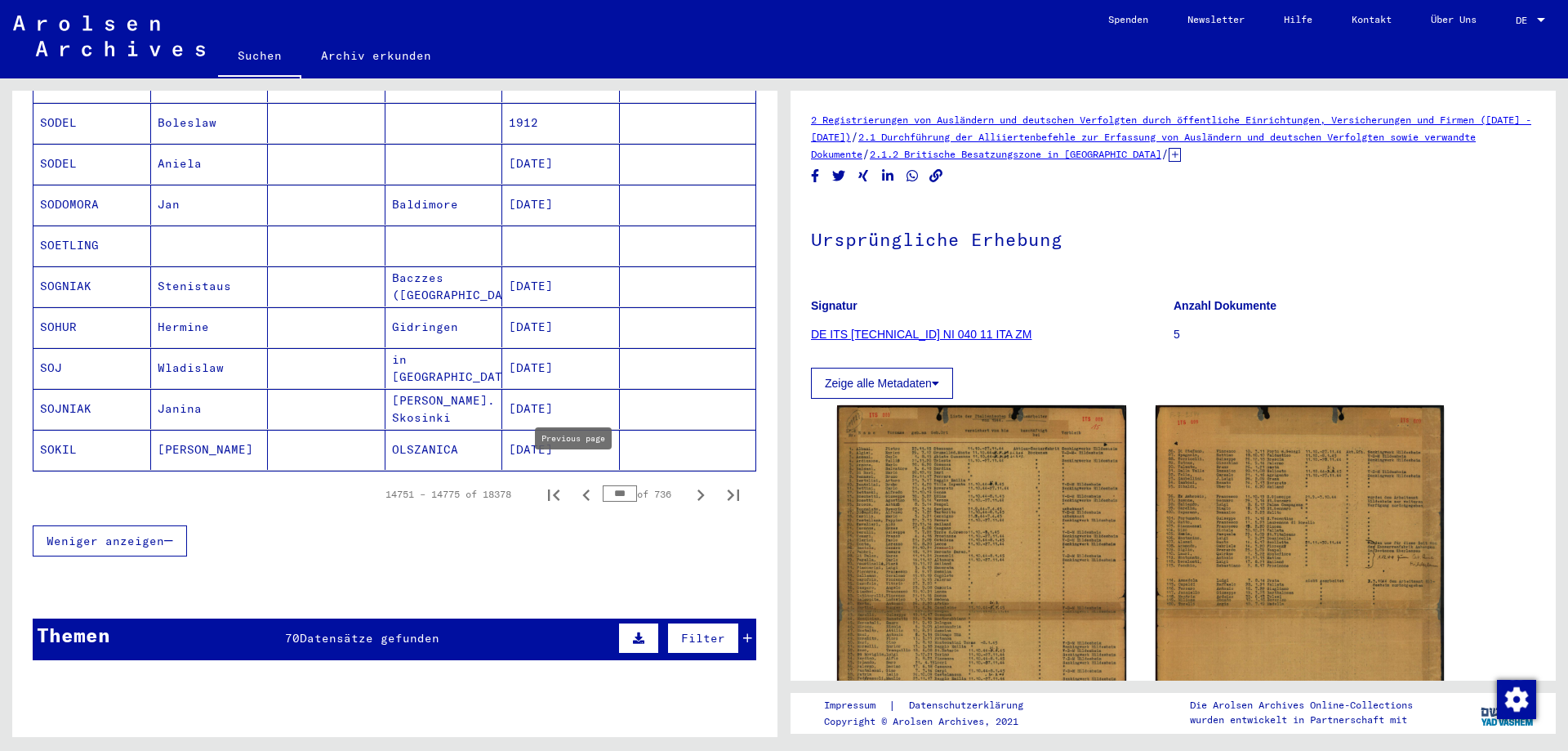
click at [575, 484] on icon "Previous page" at bounding box center [587, 495] width 23 height 23
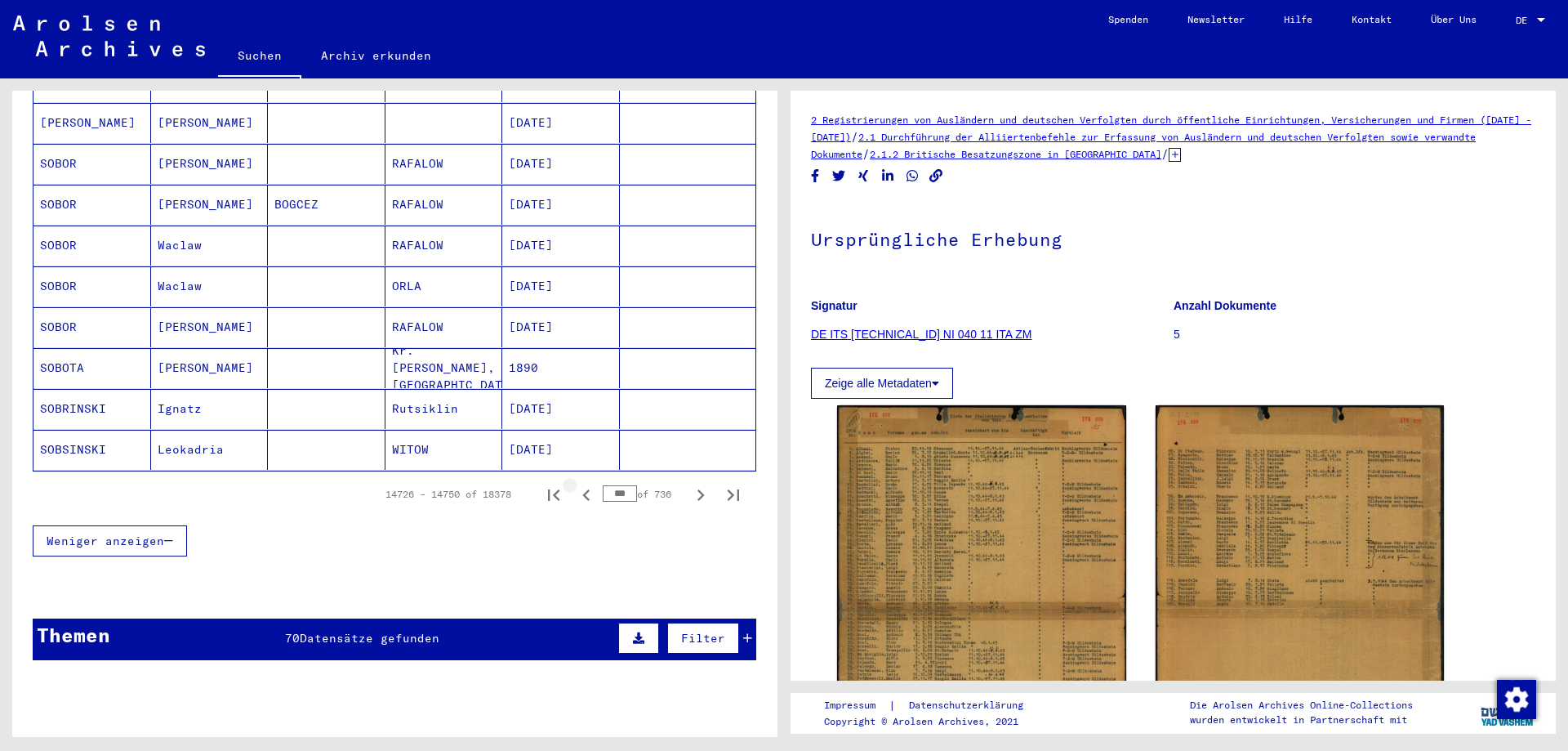
click at [575, 484] on icon "Previous page" at bounding box center [587, 495] width 23 height 23
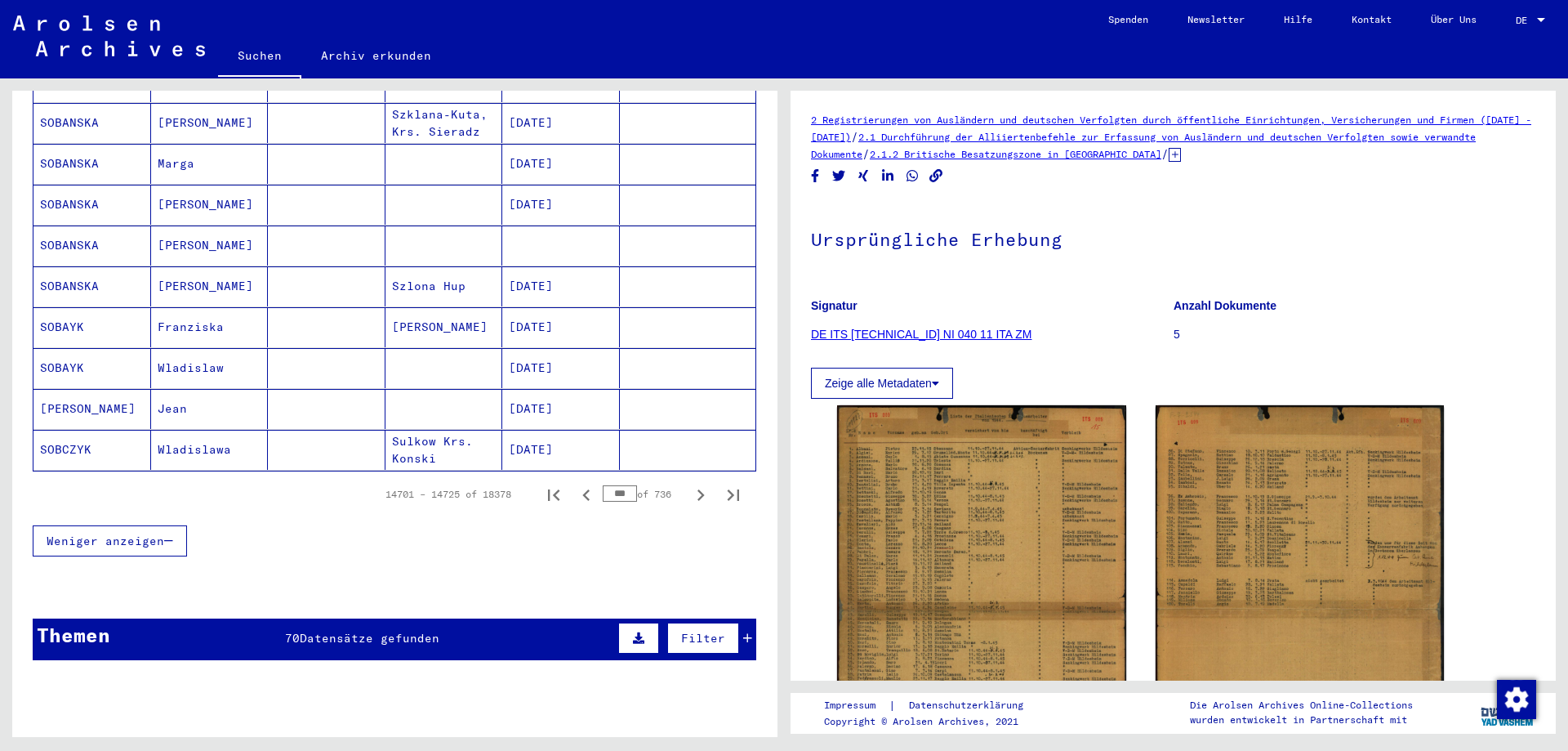
click at [575, 484] on icon "Previous page" at bounding box center [587, 495] width 23 height 23
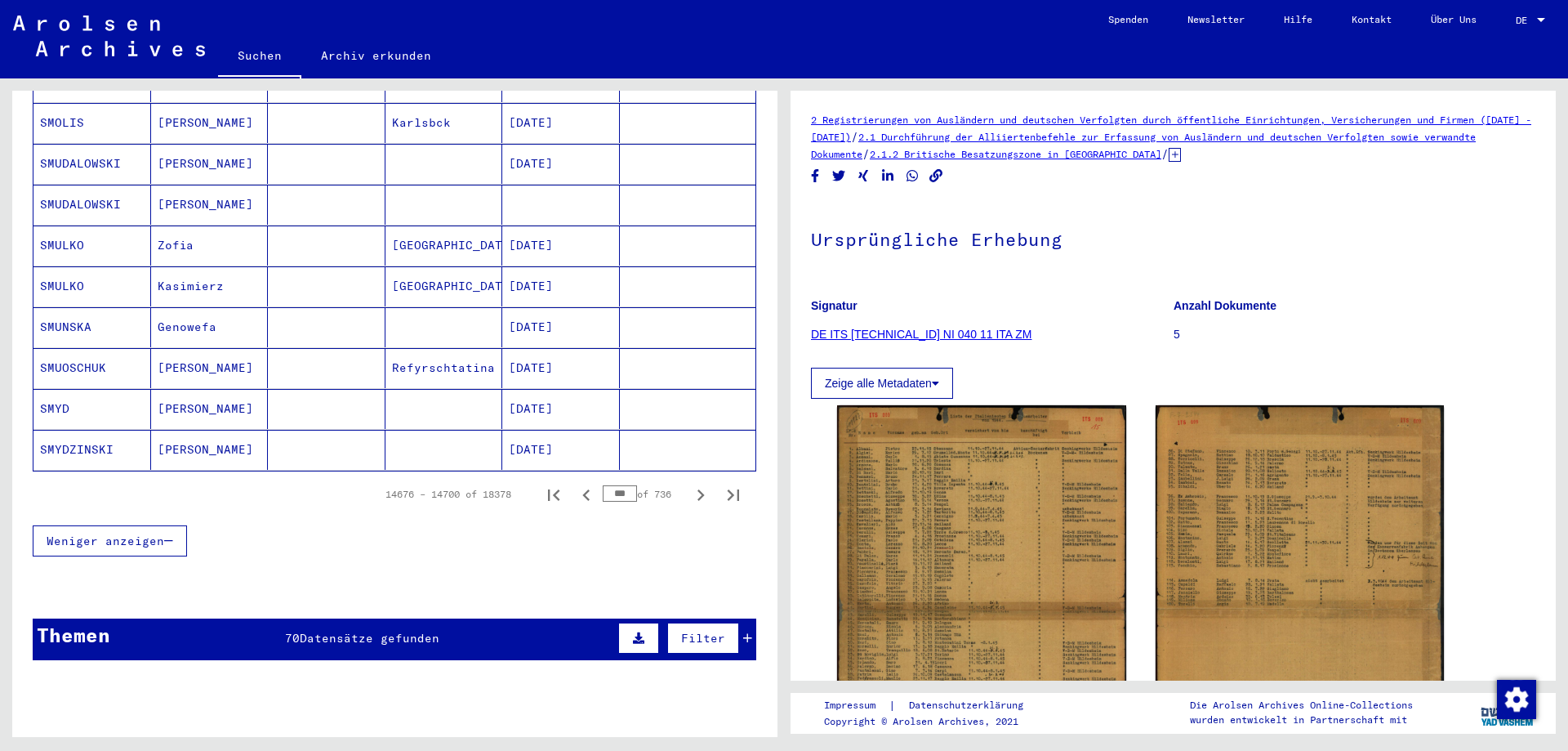
click at [575, 484] on icon "Previous page" at bounding box center [587, 495] width 23 height 23
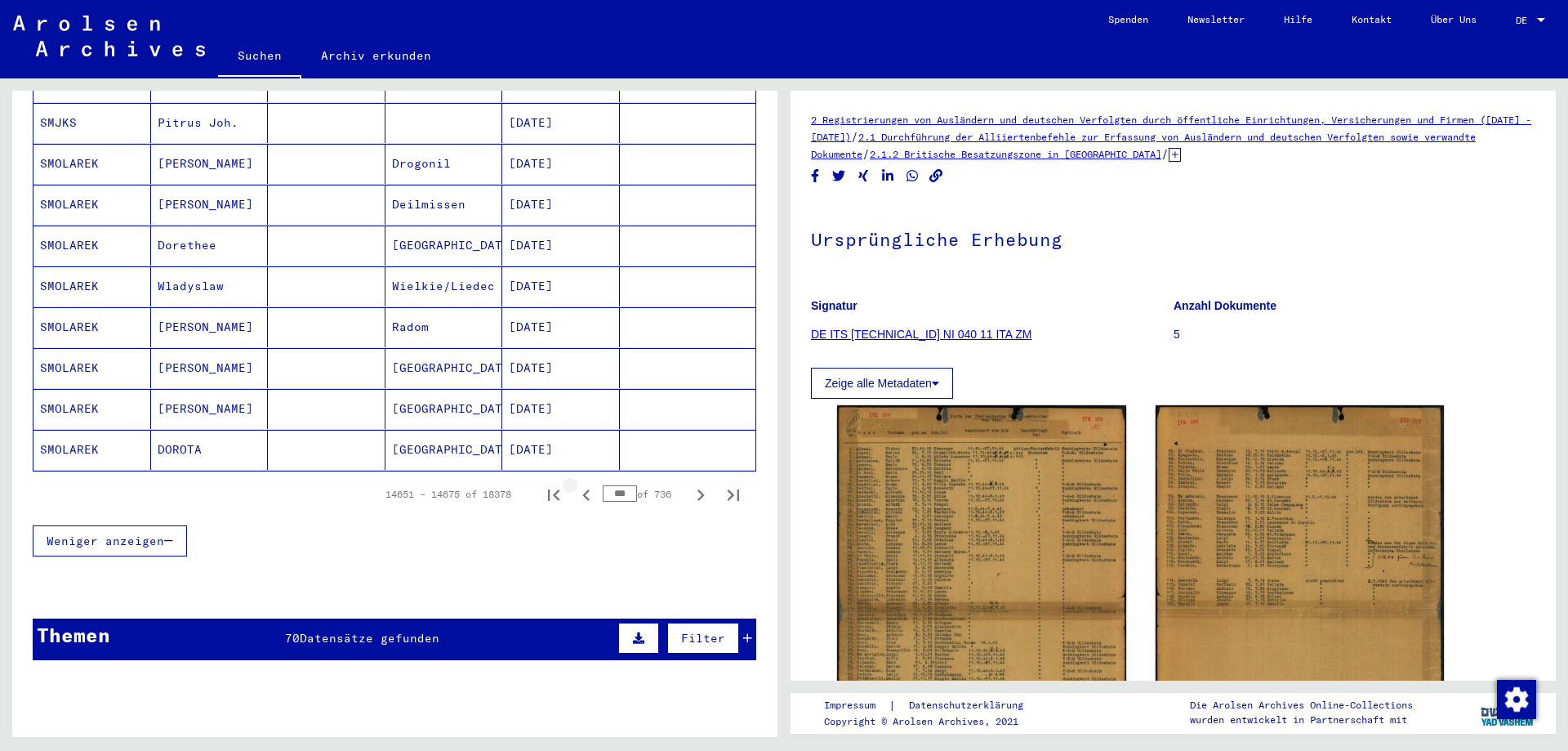
click at [575, 484] on icon "Previous page" at bounding box center [587, 495] width 23 height 23
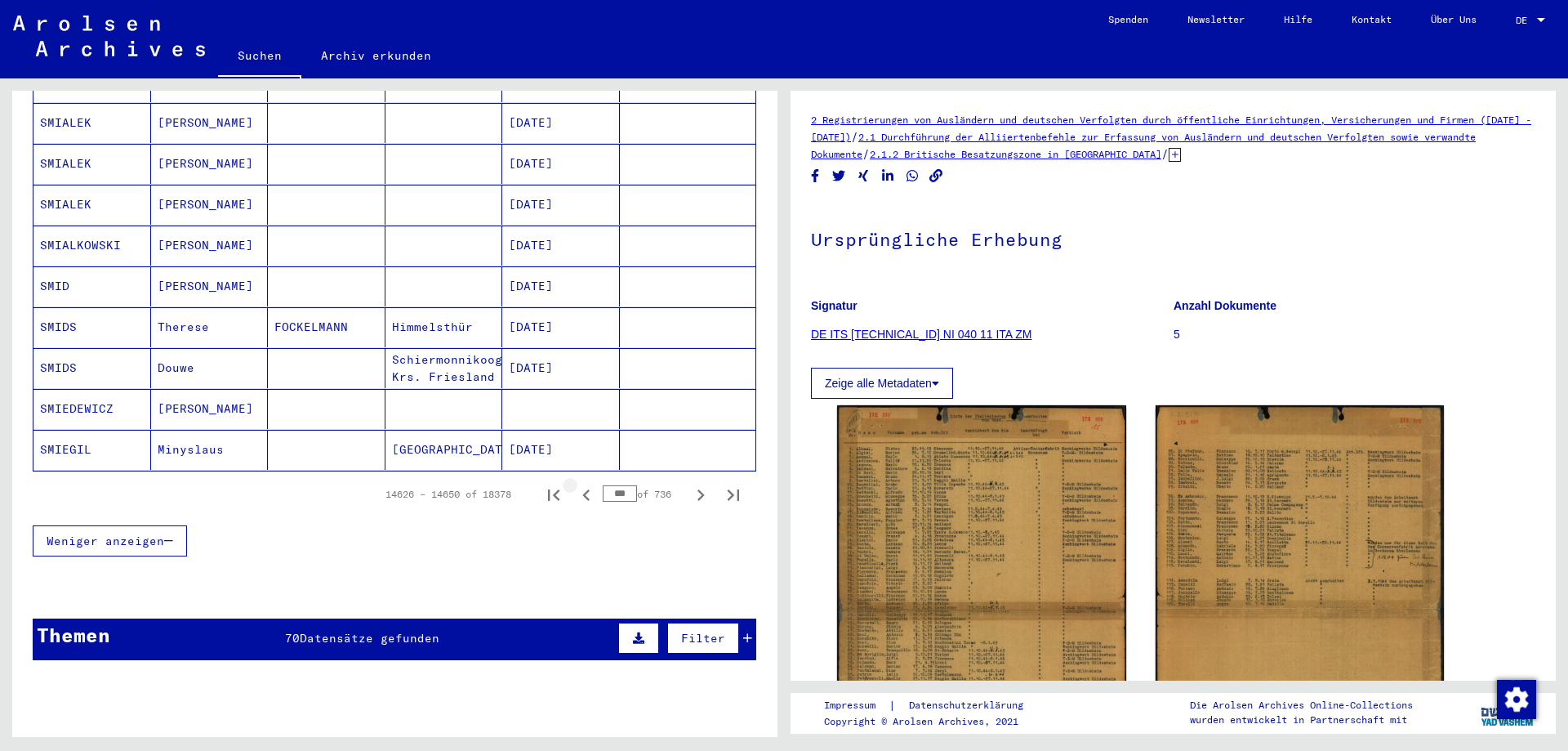
click at [575, 484] on icon "Previous page" at bounding box center [587, 495] width 23 height 23
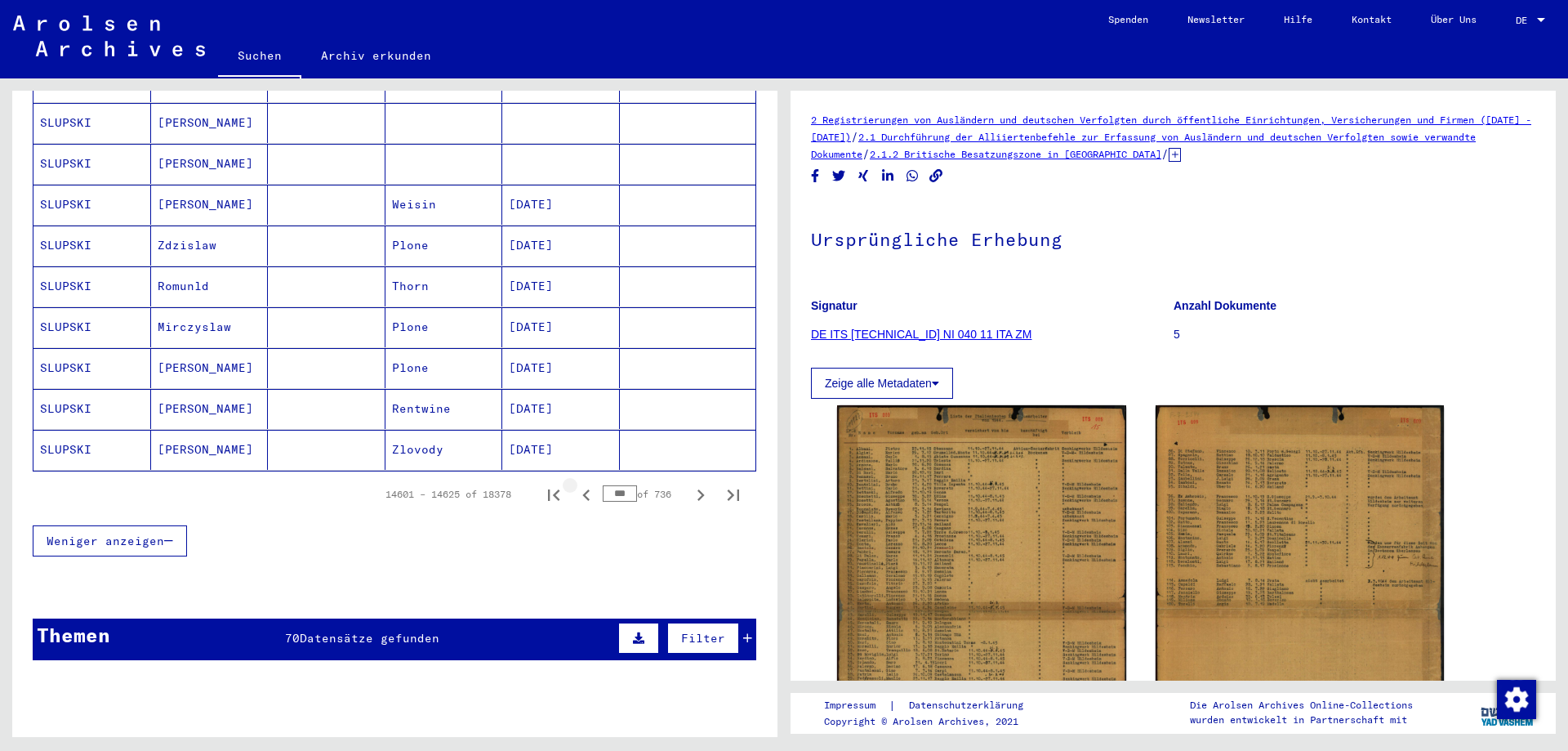
click at [575, 484] on icon "Previous page" at bounding box center [587, 495] width 23 height 23
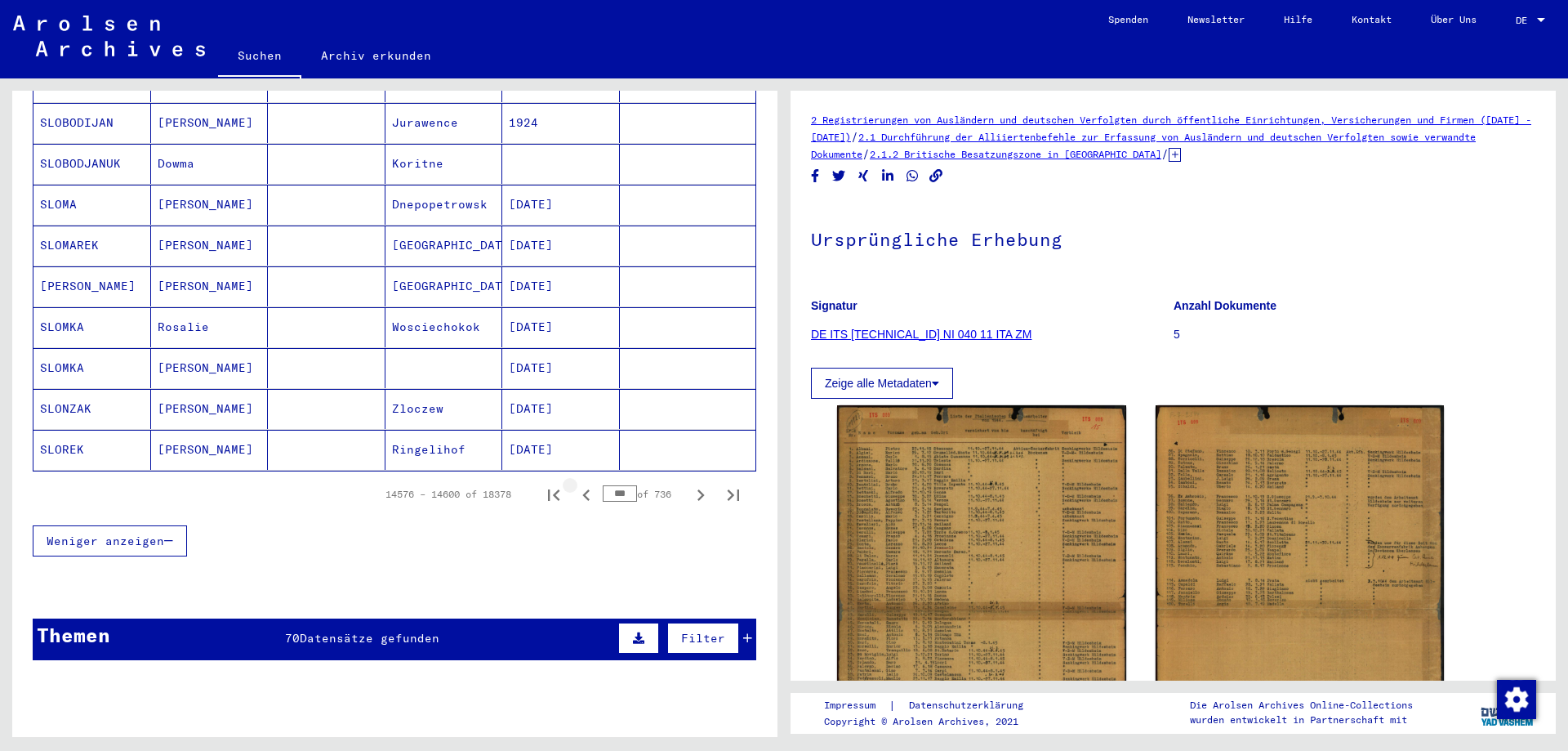
click at [575, 484] on icon "Previous page" at bounding box center [587, 495] width 23 height 23
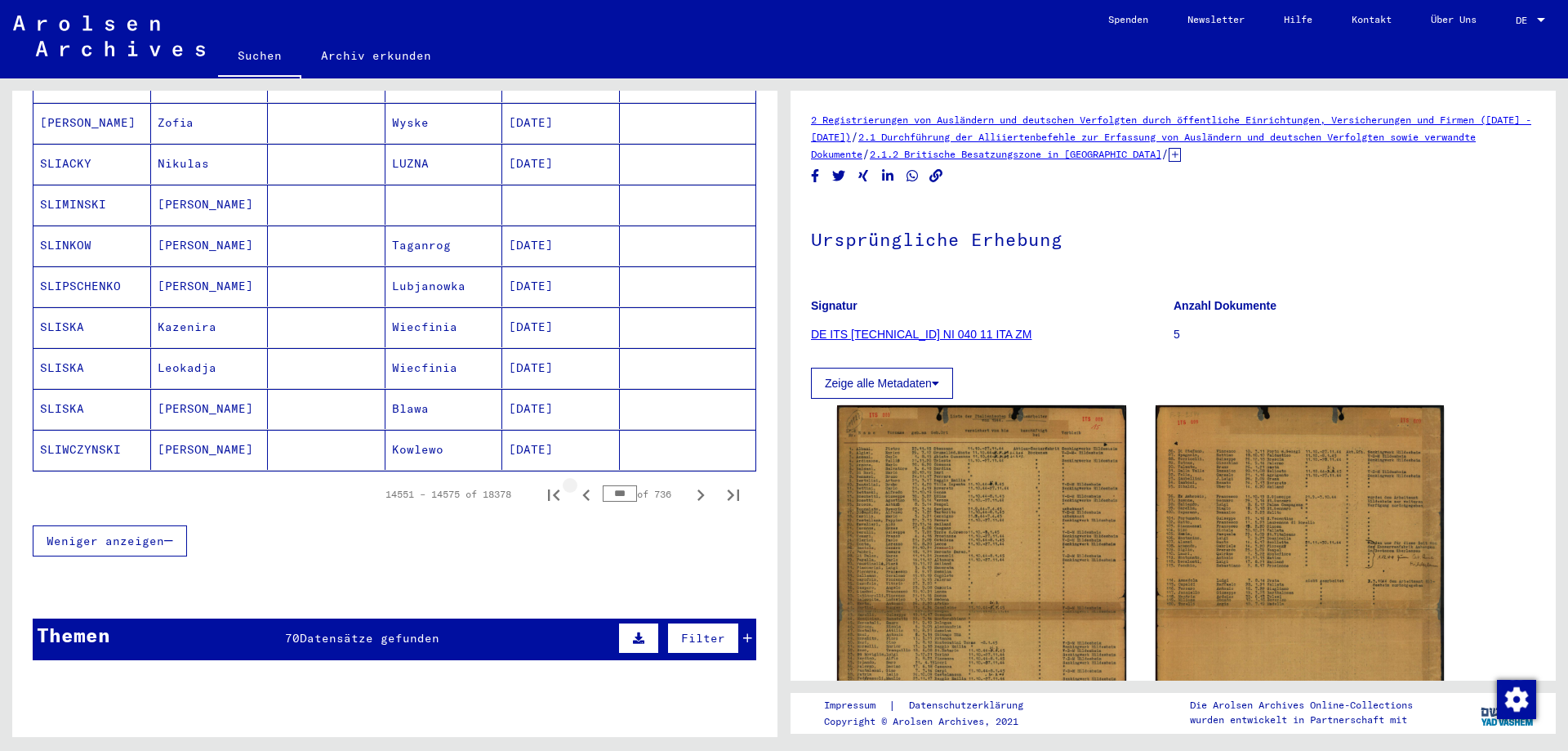
click at [575, 484] on icon "Previous page" at bounding box center [587, 495] width 23 height 23
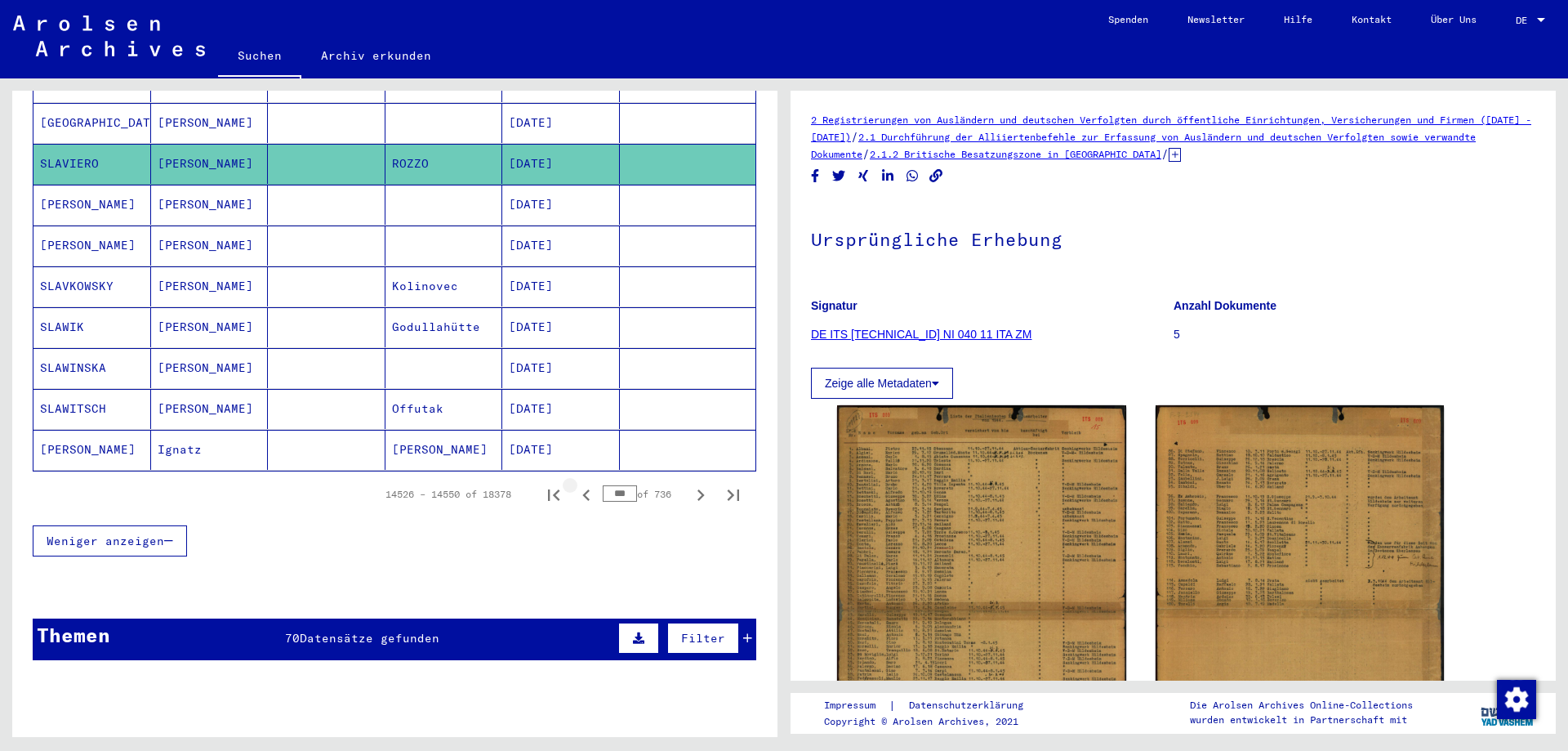
click at [575, 484] on icon "Previous page" at bounding box center [587, 495] width 23 height 23
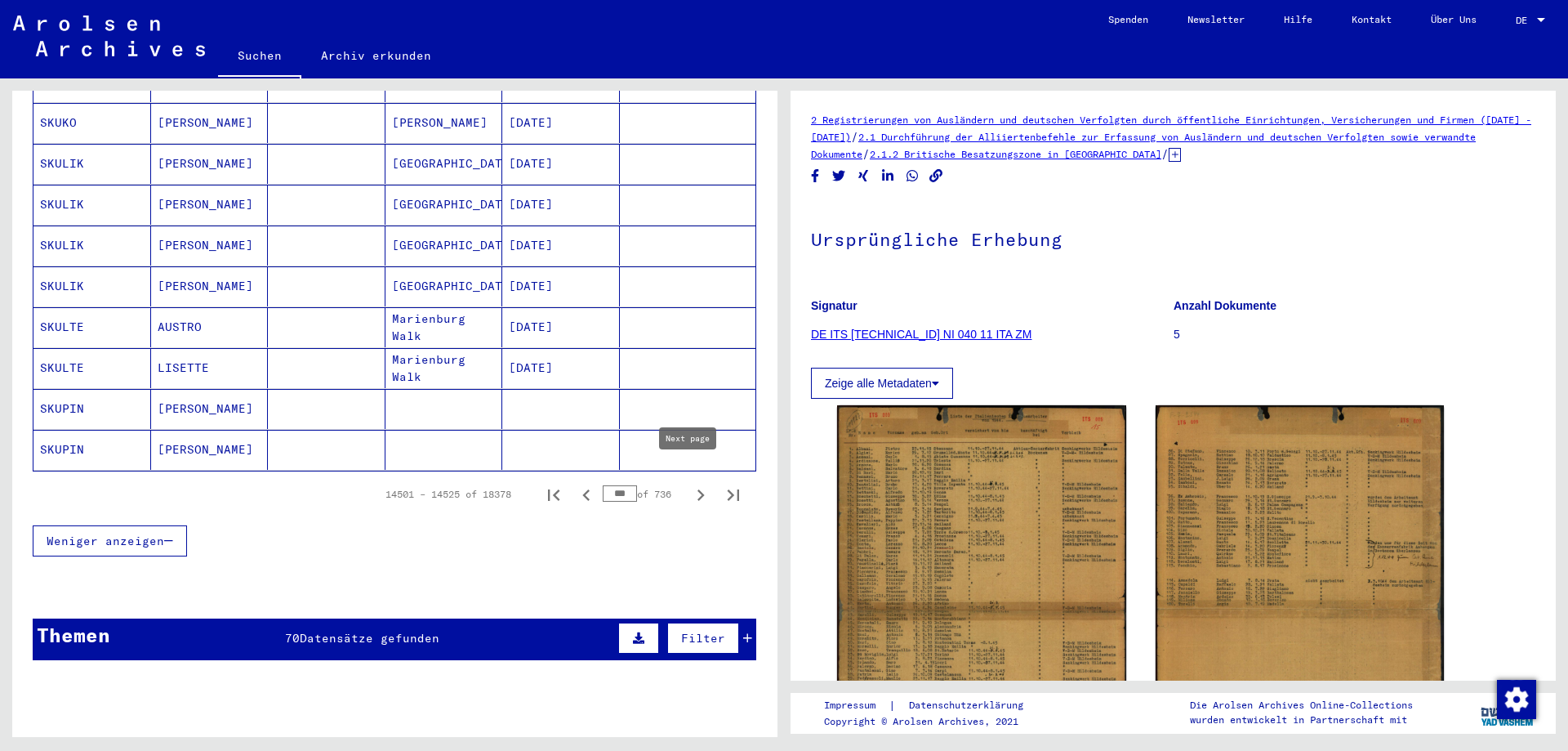
click at [692, 484] on icon "Next page" at bounding box center [700, 495] width 23 height 23
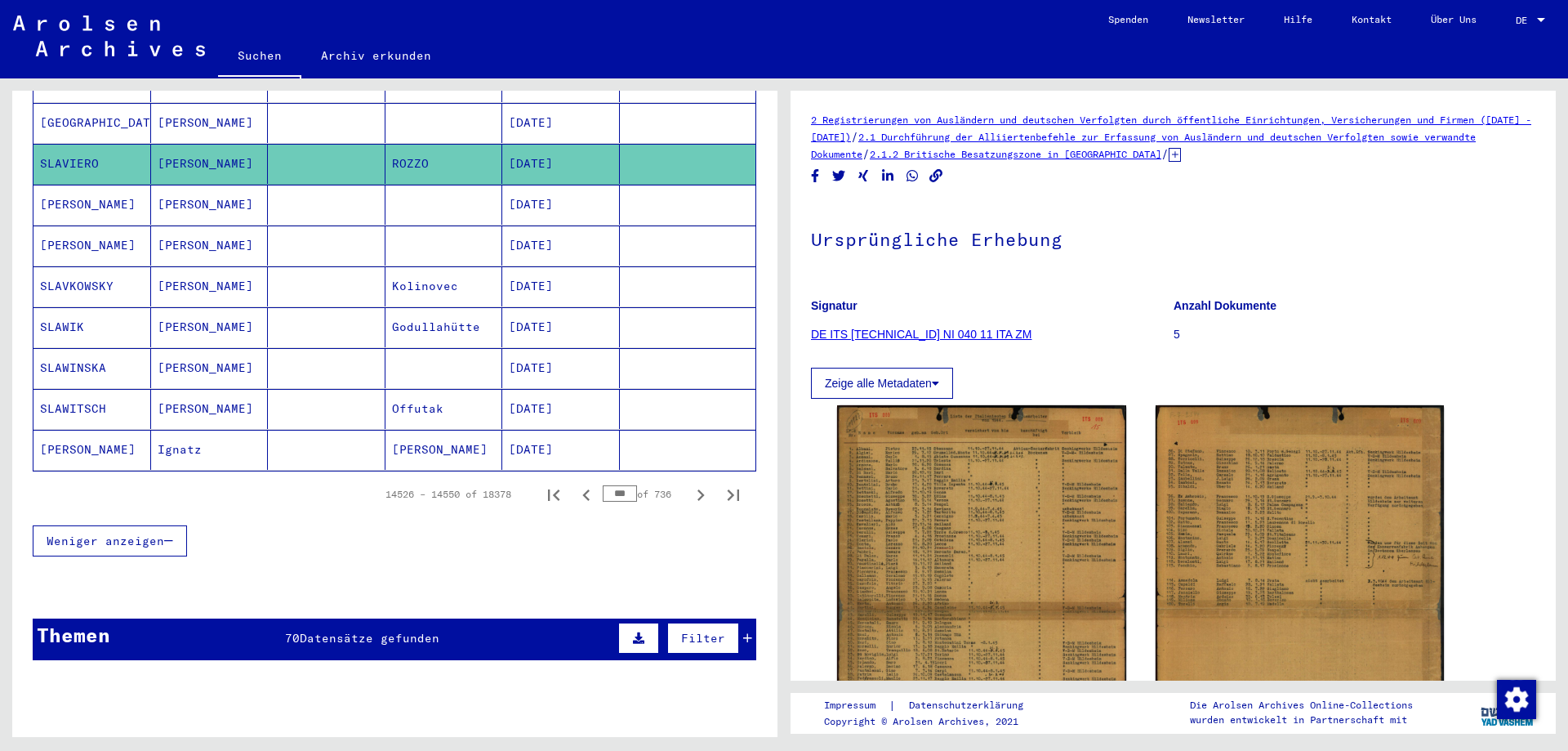
click at [349, 144] on mat-cell at bounding box center [327, 163] width 118 height 40
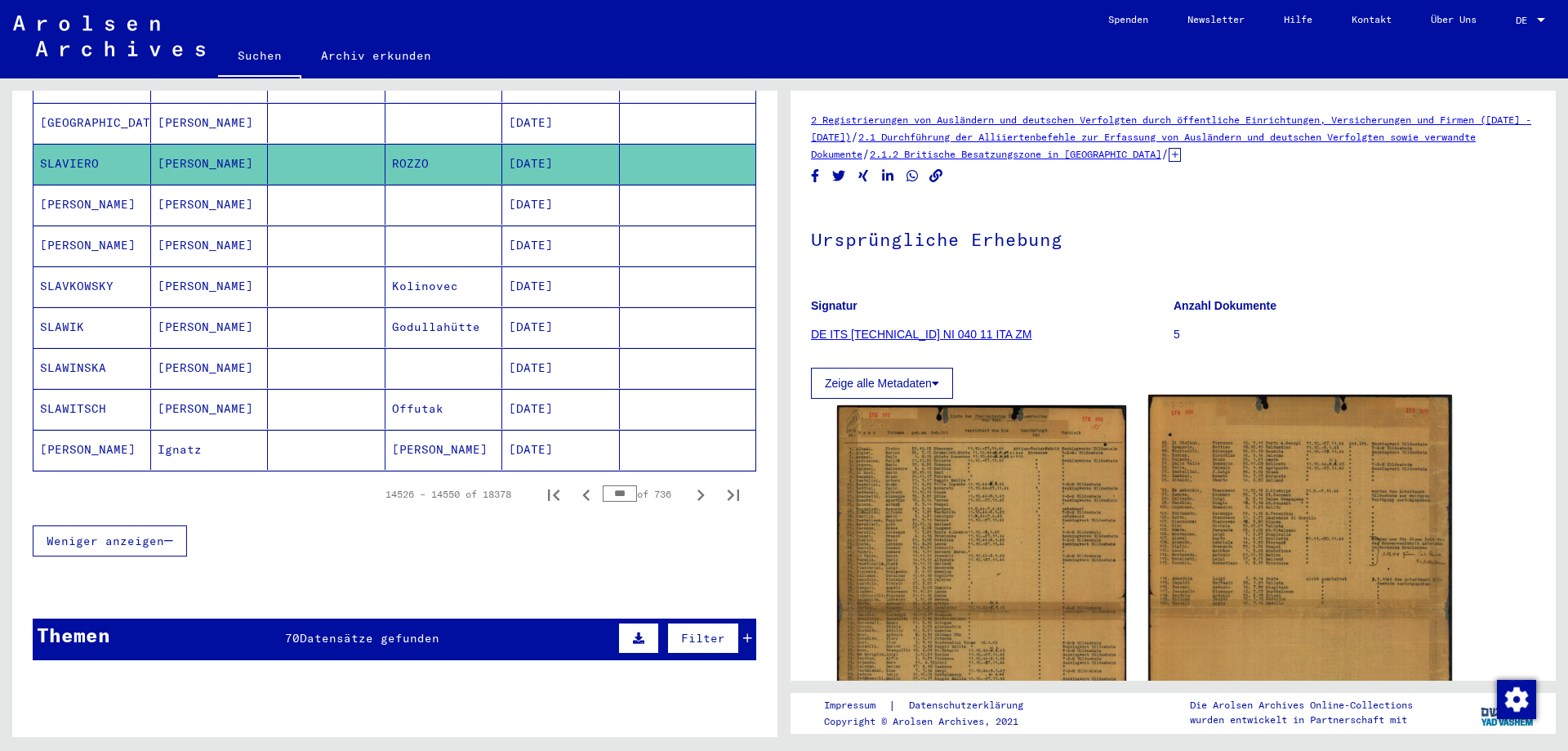
click at [1176, 561] on img at bounding box center [1300, 608] width 303 height 428
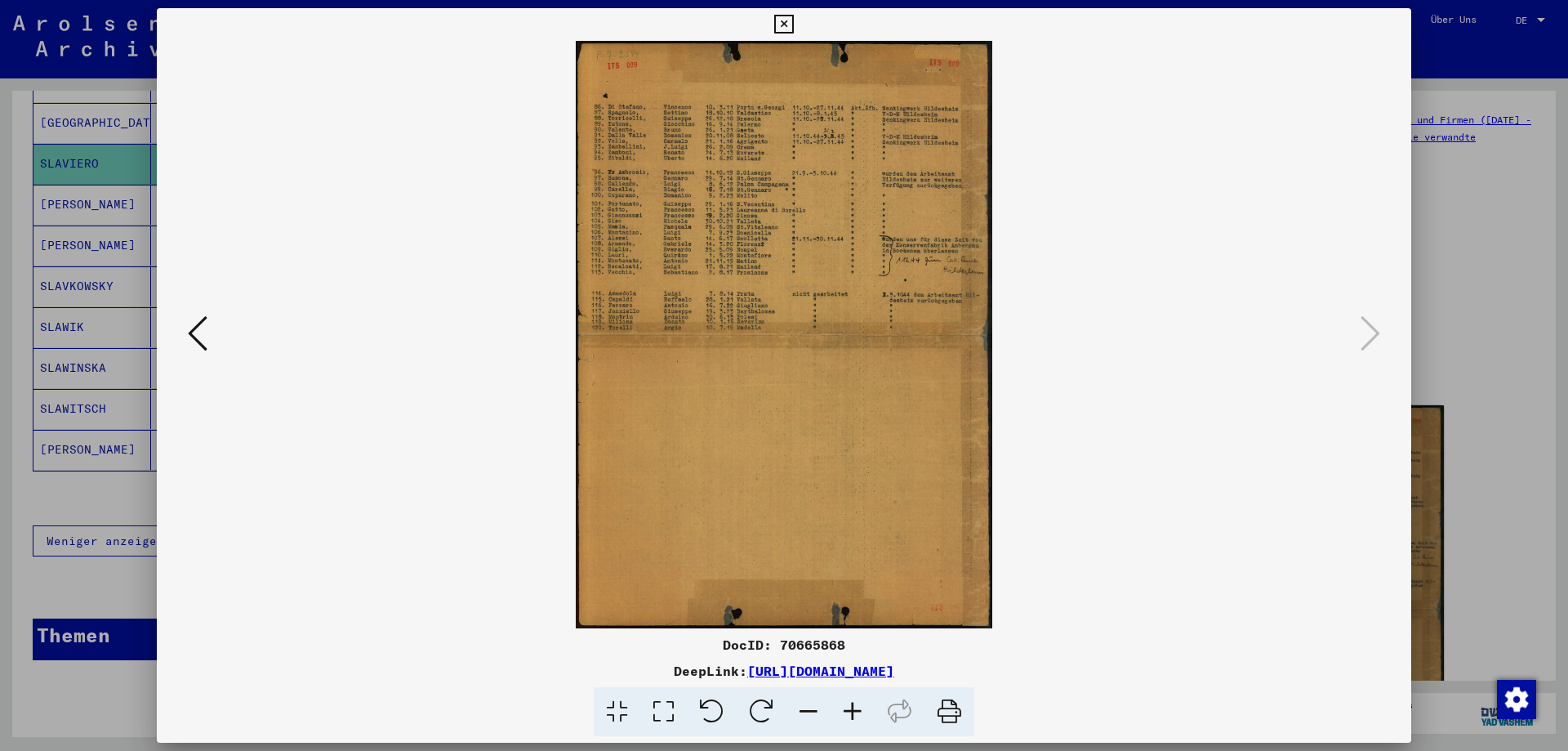
click at [845, 713] on icon at bounding box center [853, 712] width 44 height 50
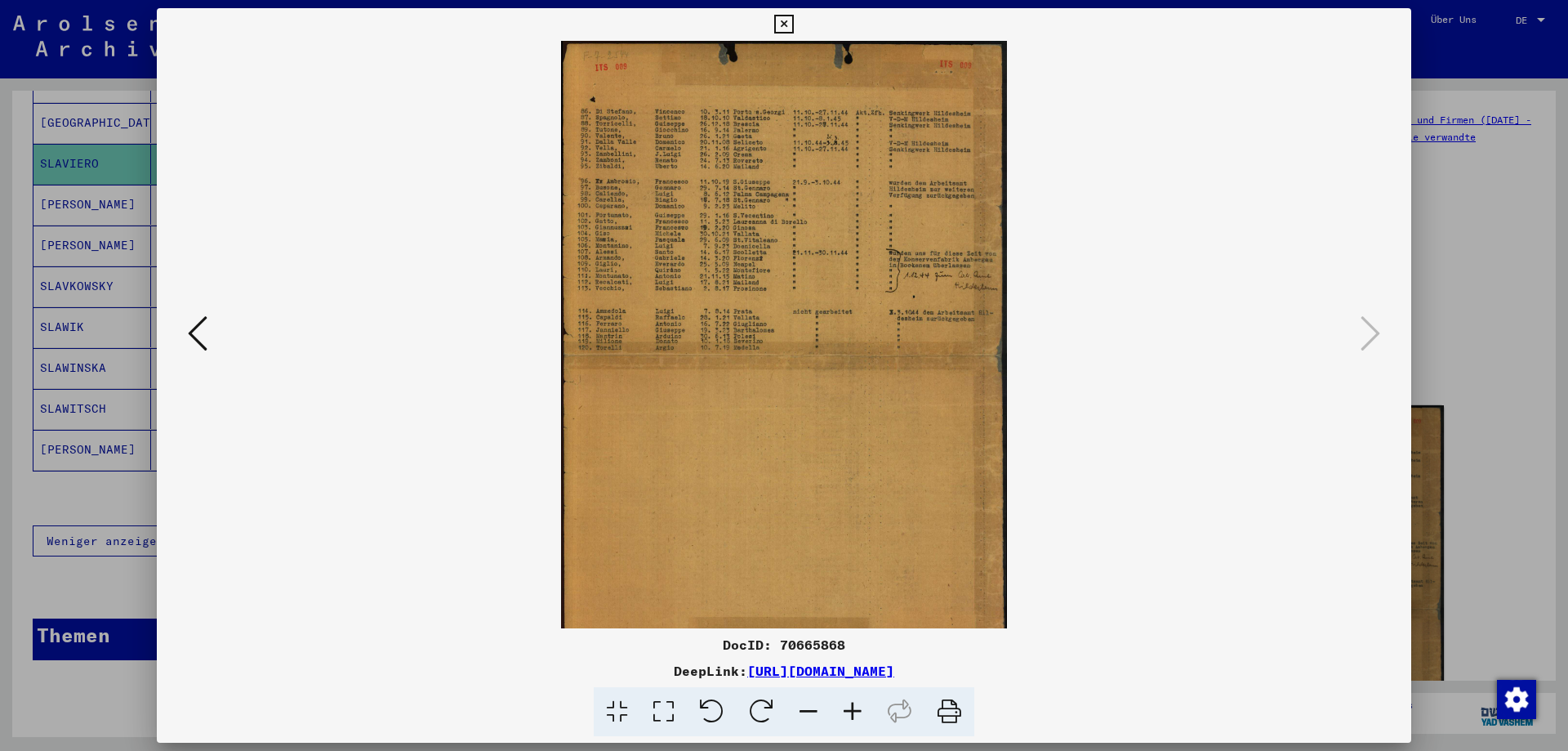
click at [845, 712] on icon at bounding box center [853, 712] width 44 height 50
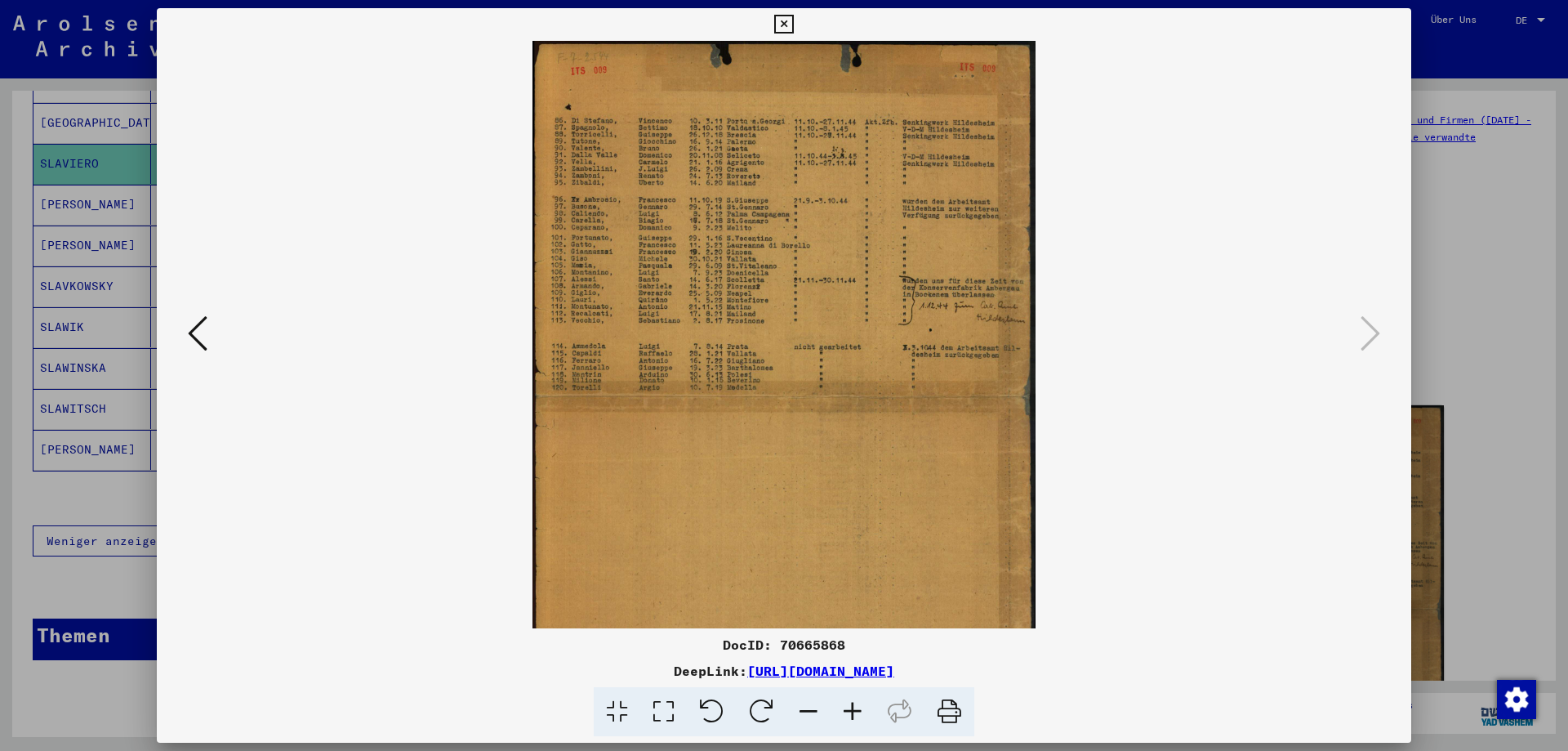
click at [845, 712] on icon at bounding box center [853, 712] width 44 height 50
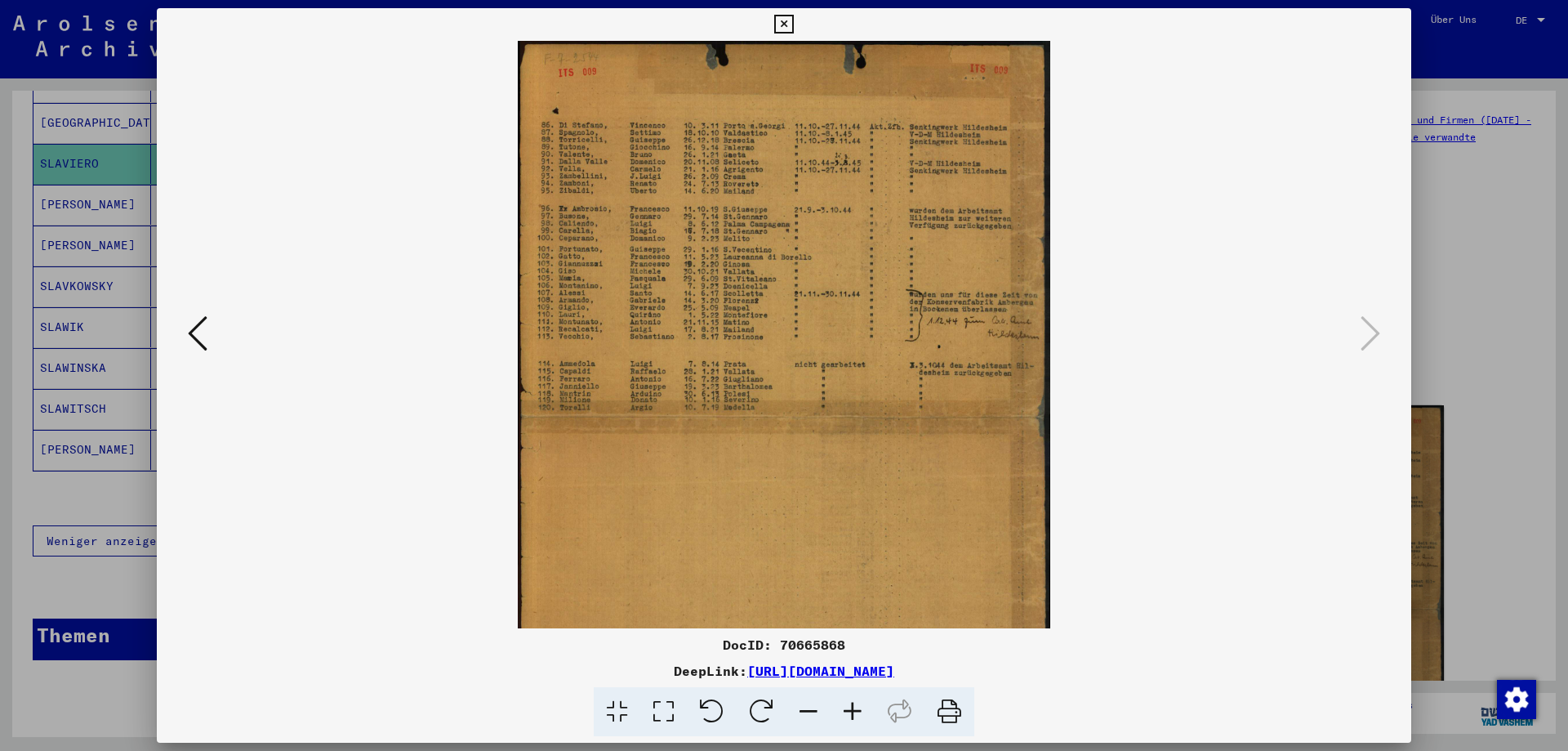
click at [845, 712] on icon at bounding box center [853, 712] width 44 height 50
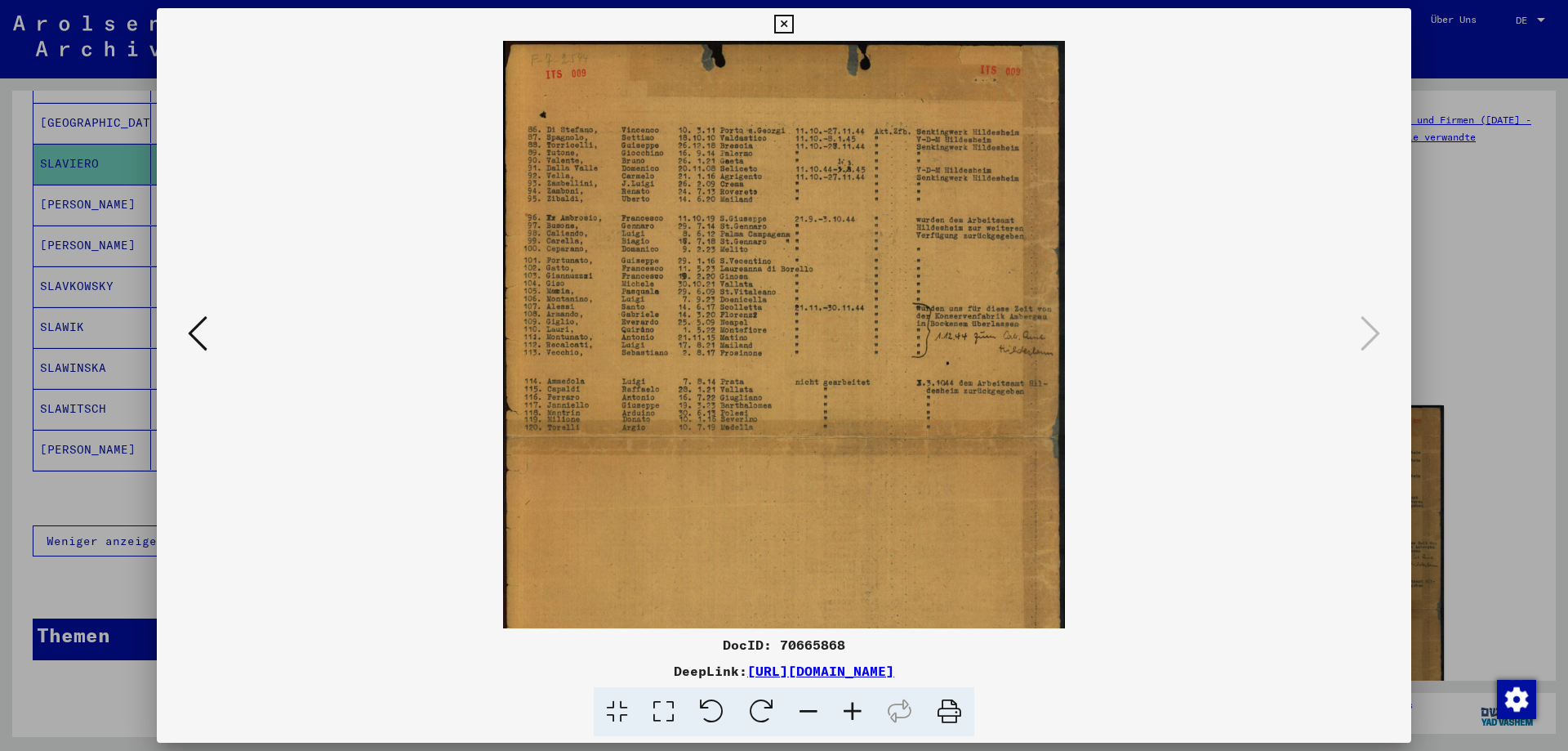
click at [845, 712] on icon at bounding box center [853, 712] width 44 height 50
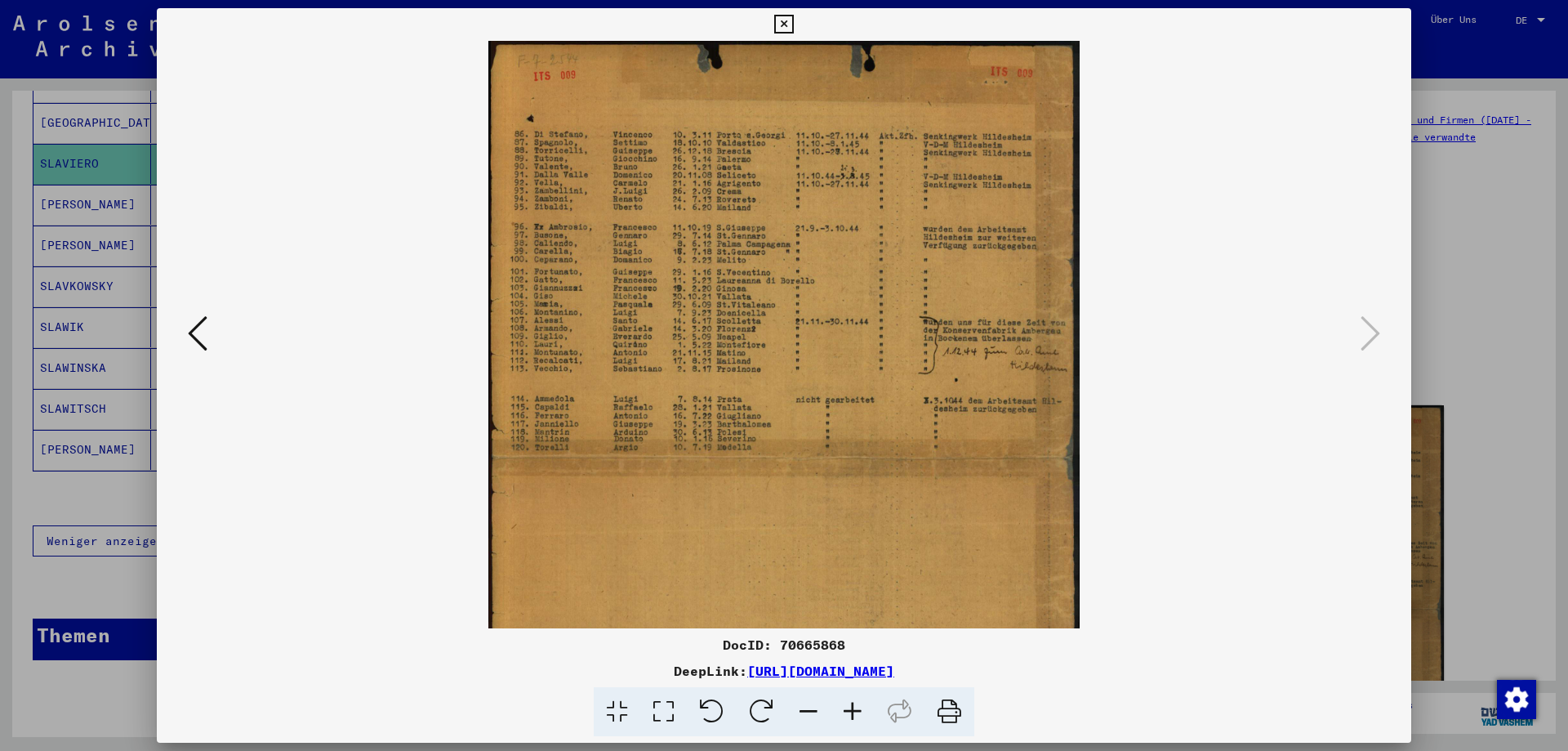
click at [845, 712] on icon at bounding box center [853, 712] width 44 height 50
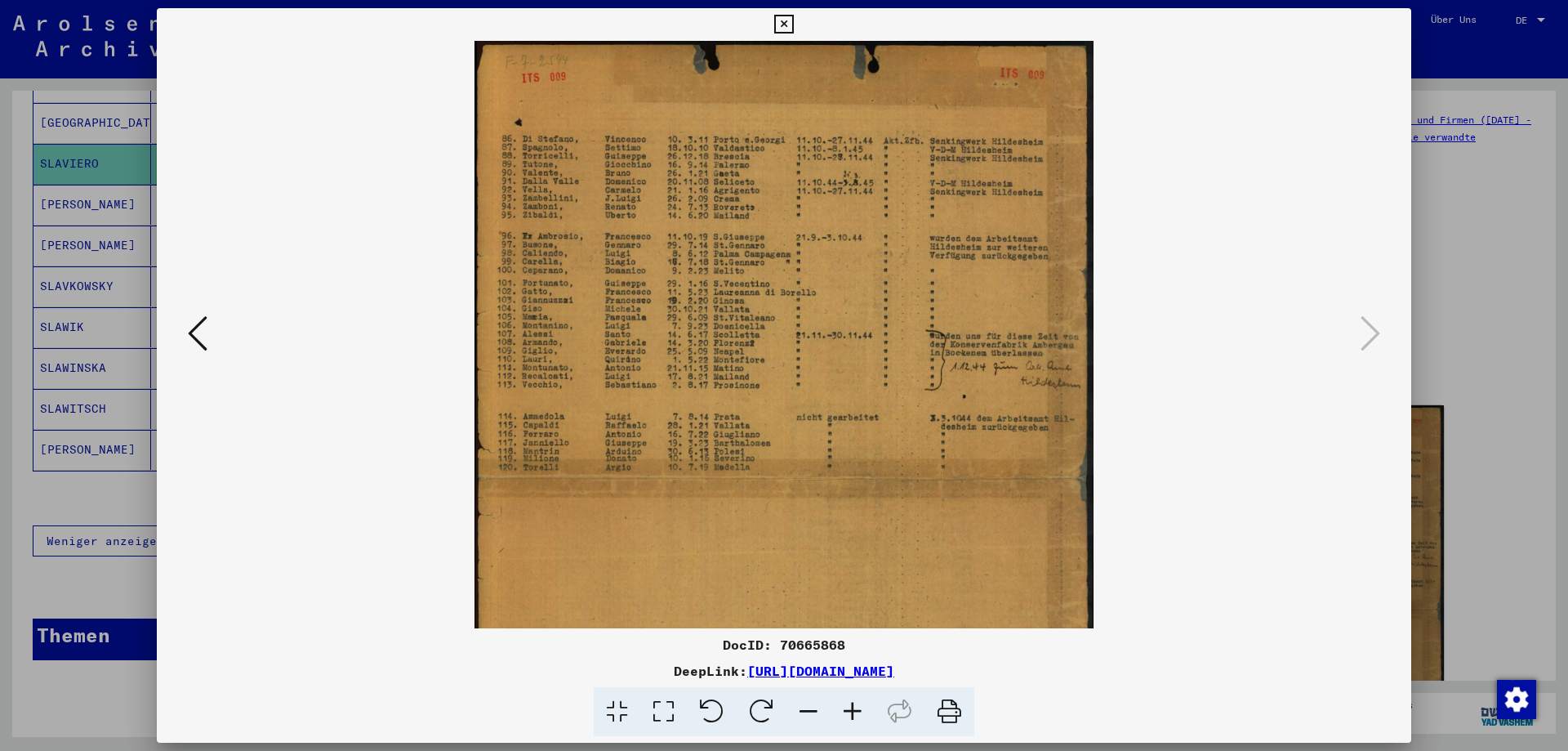
click at [845, 712] on icon at bounding box center [853, 712] width 44 height 50
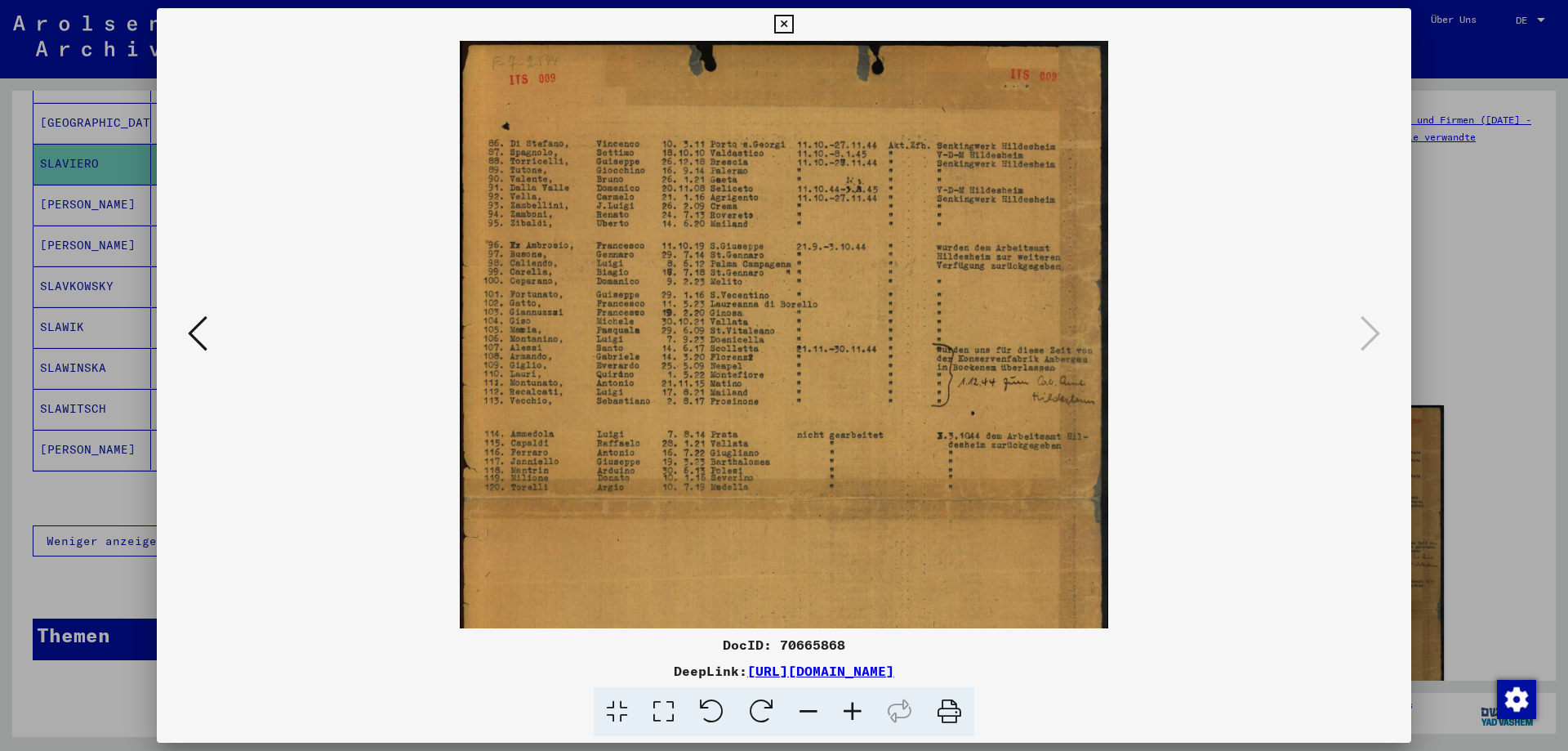
click at [845, 712] on icon at bounding box center [853, 712] width 44 height 50
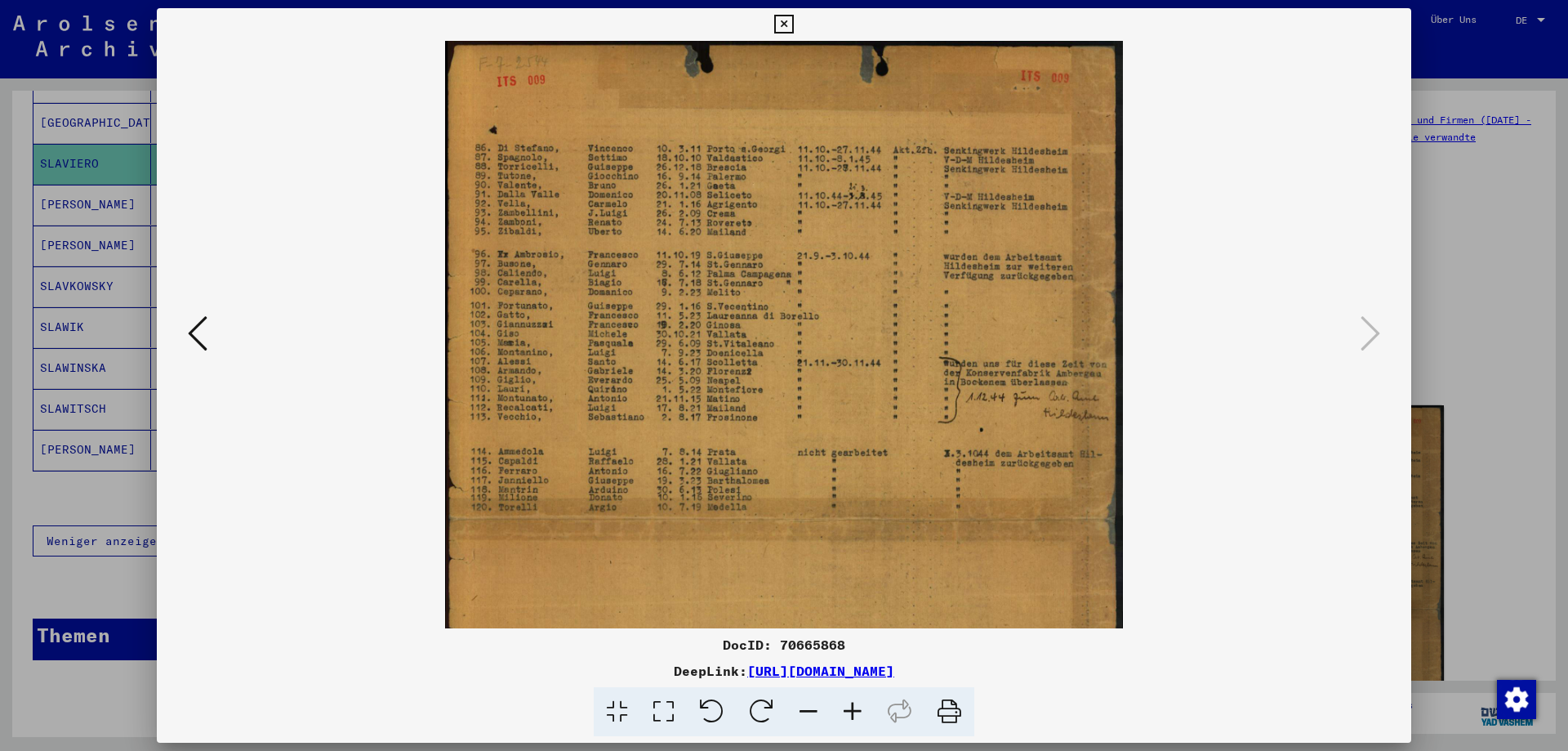
click at [845, 712] on icon at bounding box center [853, 712] width 44 height 50
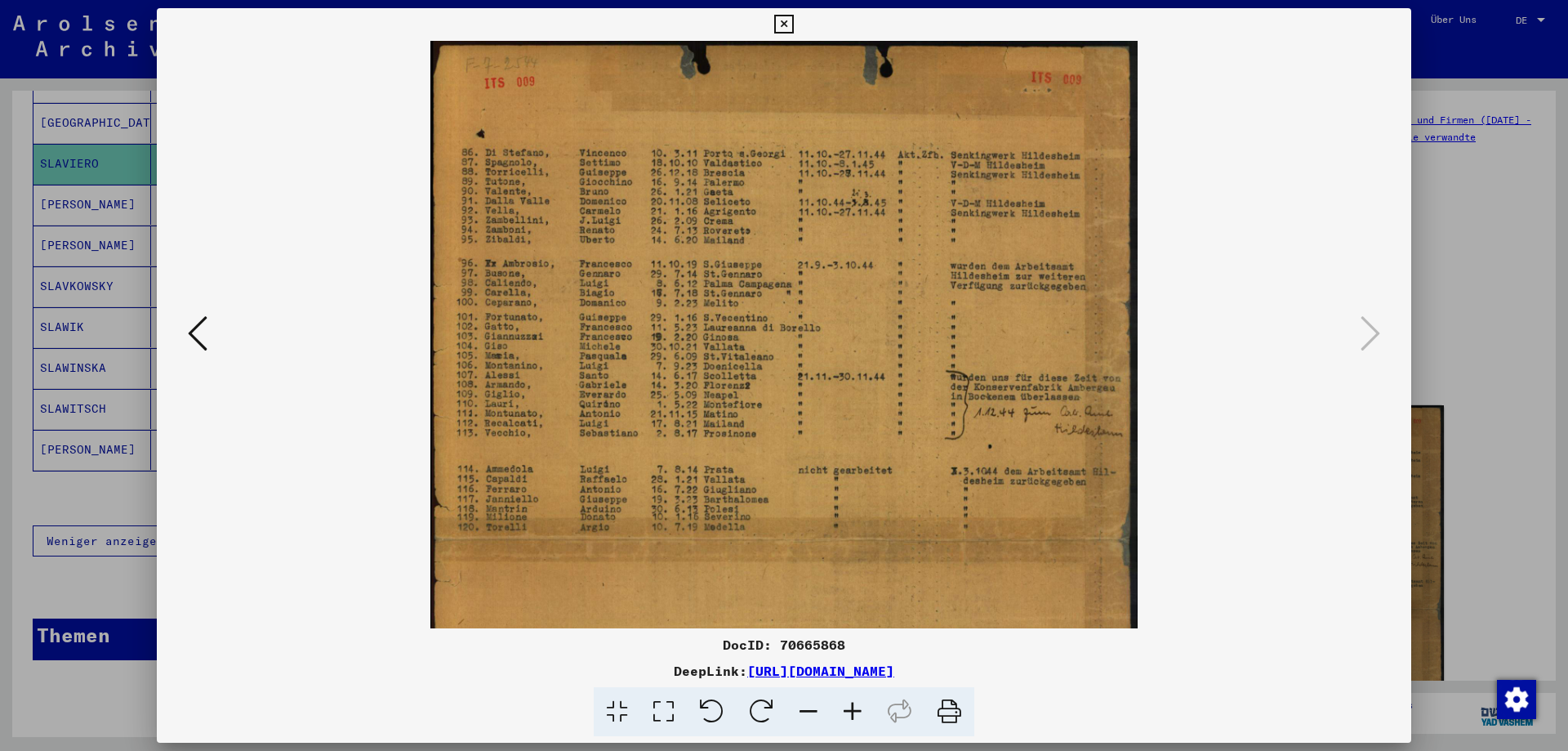
click at [845, 712] on icon at bounding box center [853, 712] width 44 height 50
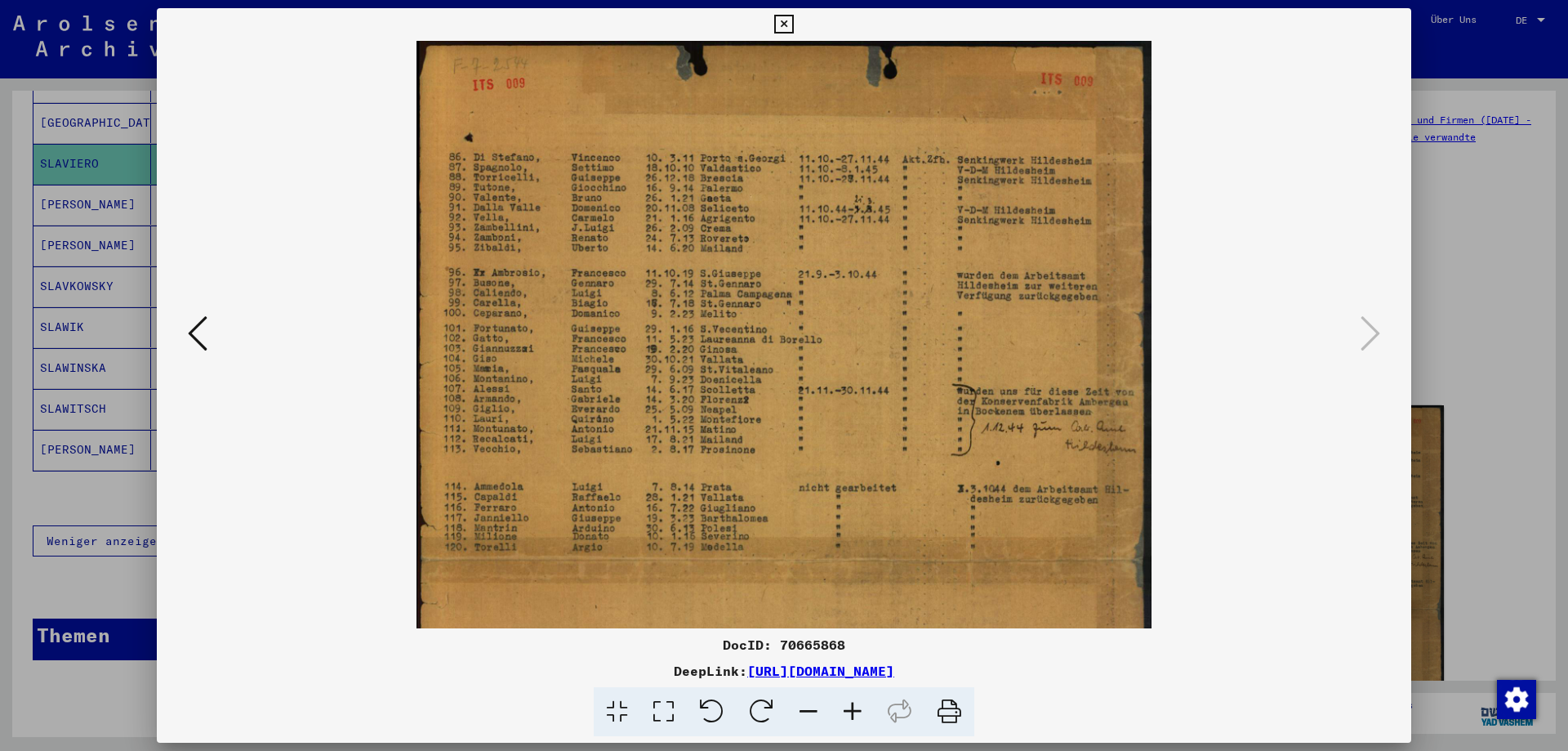
click at [845, 712] on icon at bounding box center [853, 712] width 44 height 50
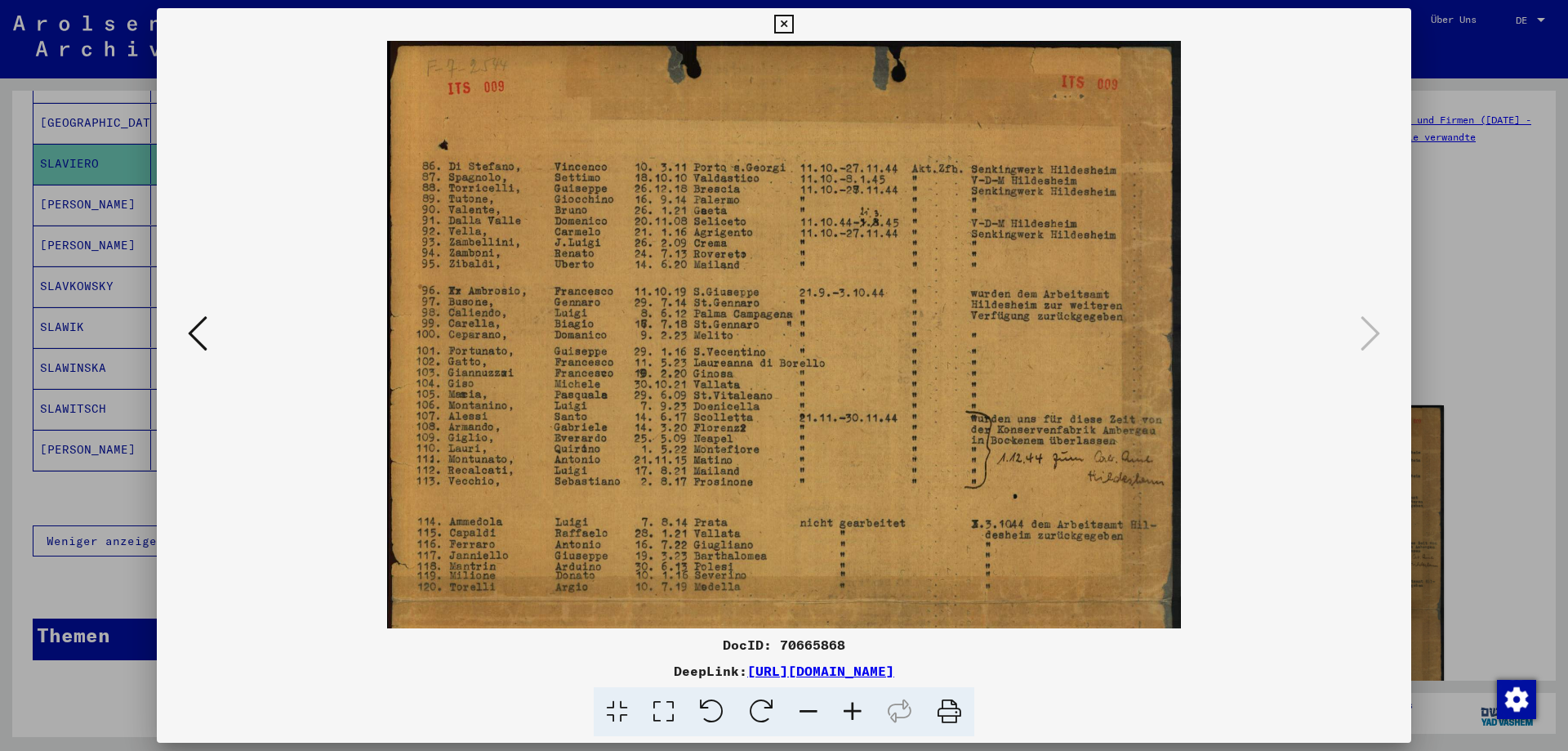
click at [845, 712] on icon at bounding box center [853, 712] width 44 height 50
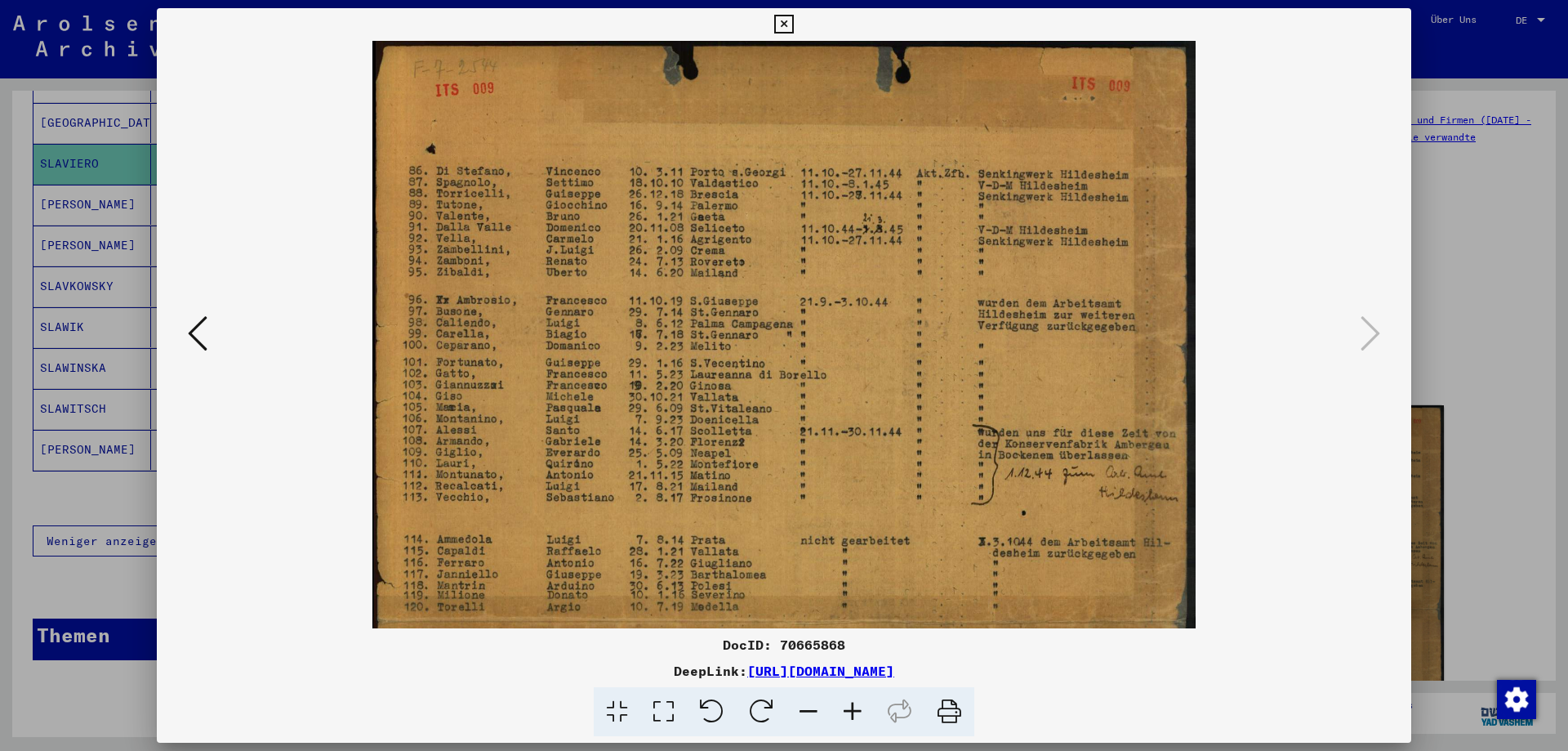
click at [842, 710] on icon at bounding box center [853, 712] width 44 height 50
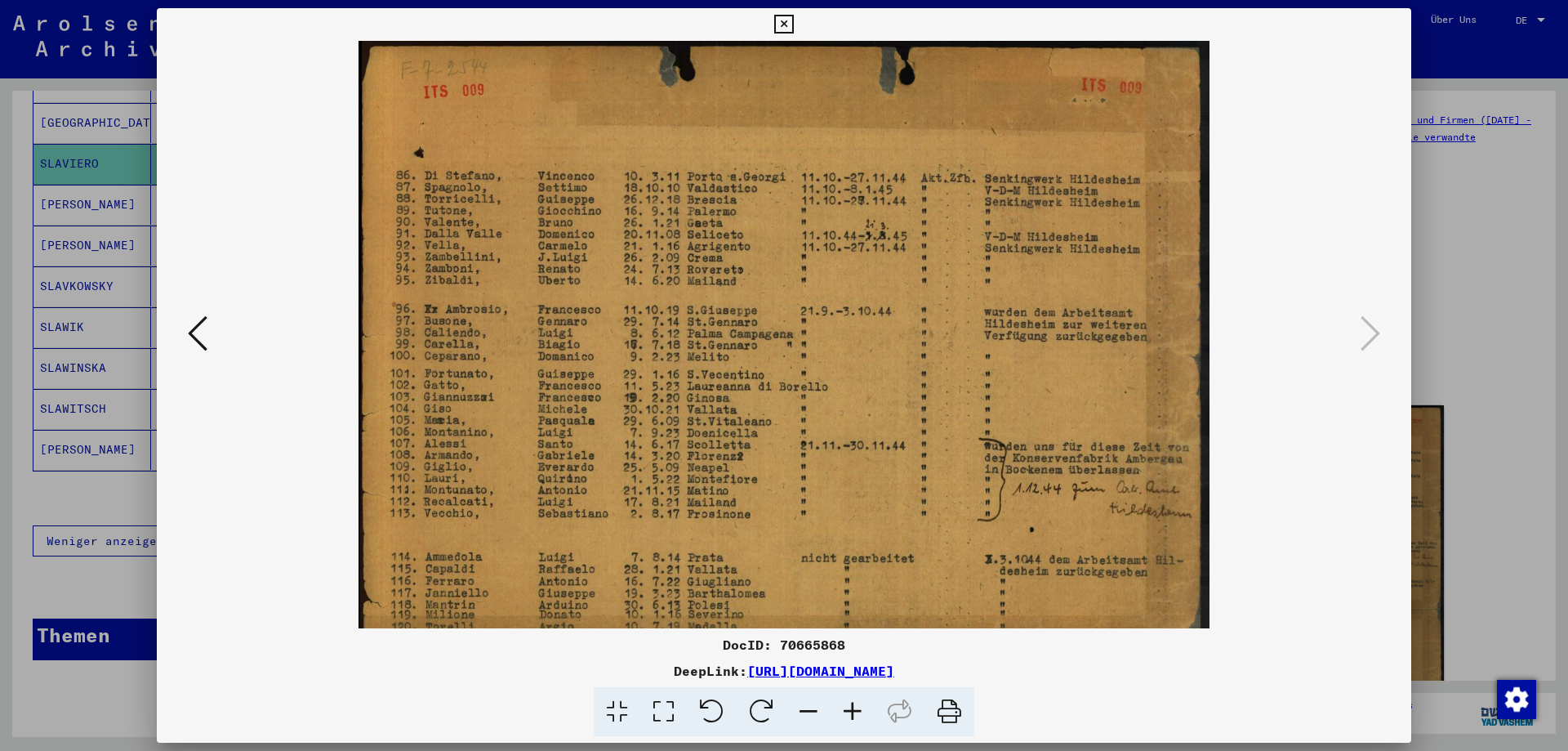
click at [842, 710] on icon at bounding box center [853, 712] width 44 height 50
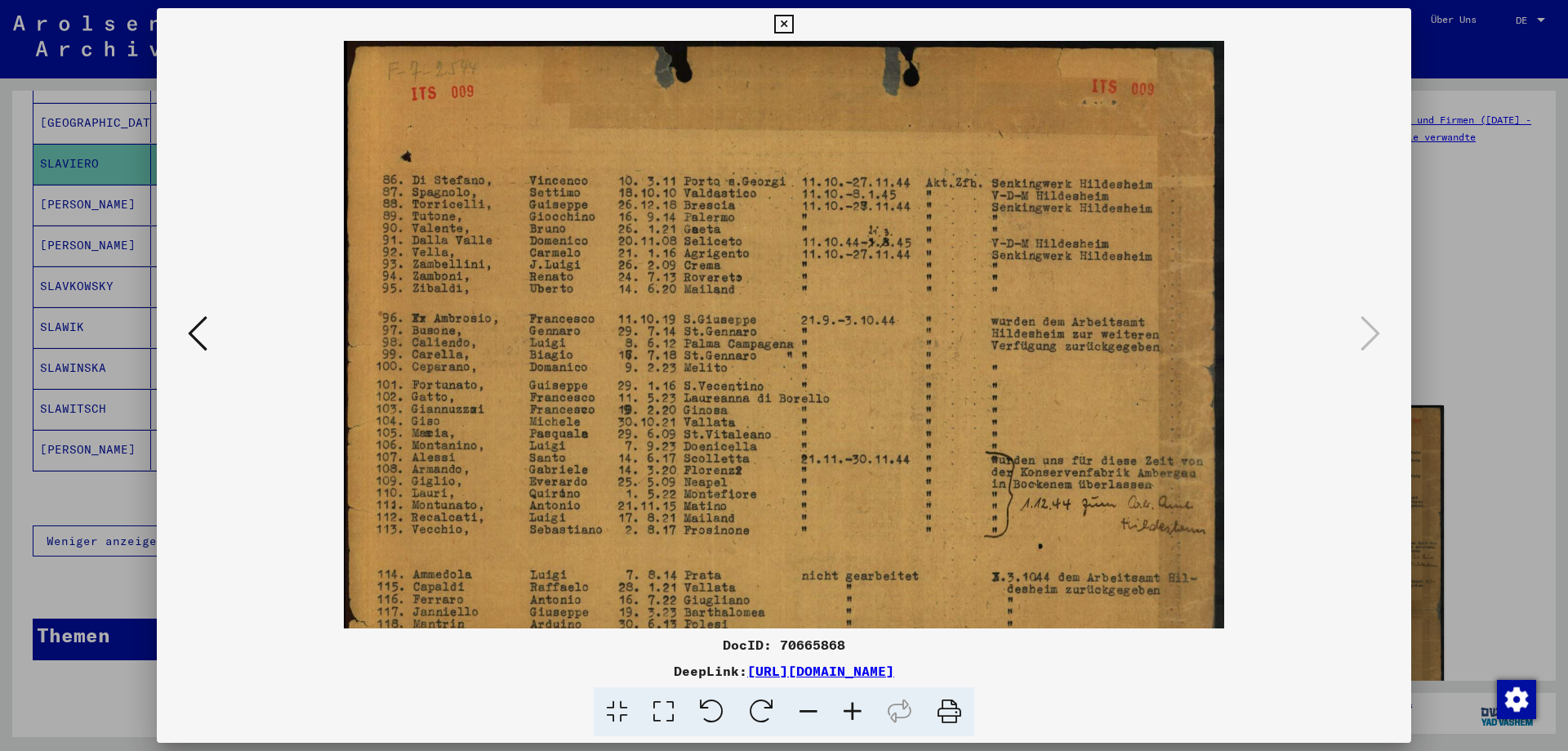
click at [842, 710] on icon at bounding box center [853, 712] width 44 height 50
click at [846, 708] on icon at bounding box center [853, 712] width 44 height 50
click at [209, 338] on button at bounding box center [197, 334] width 29 height 47
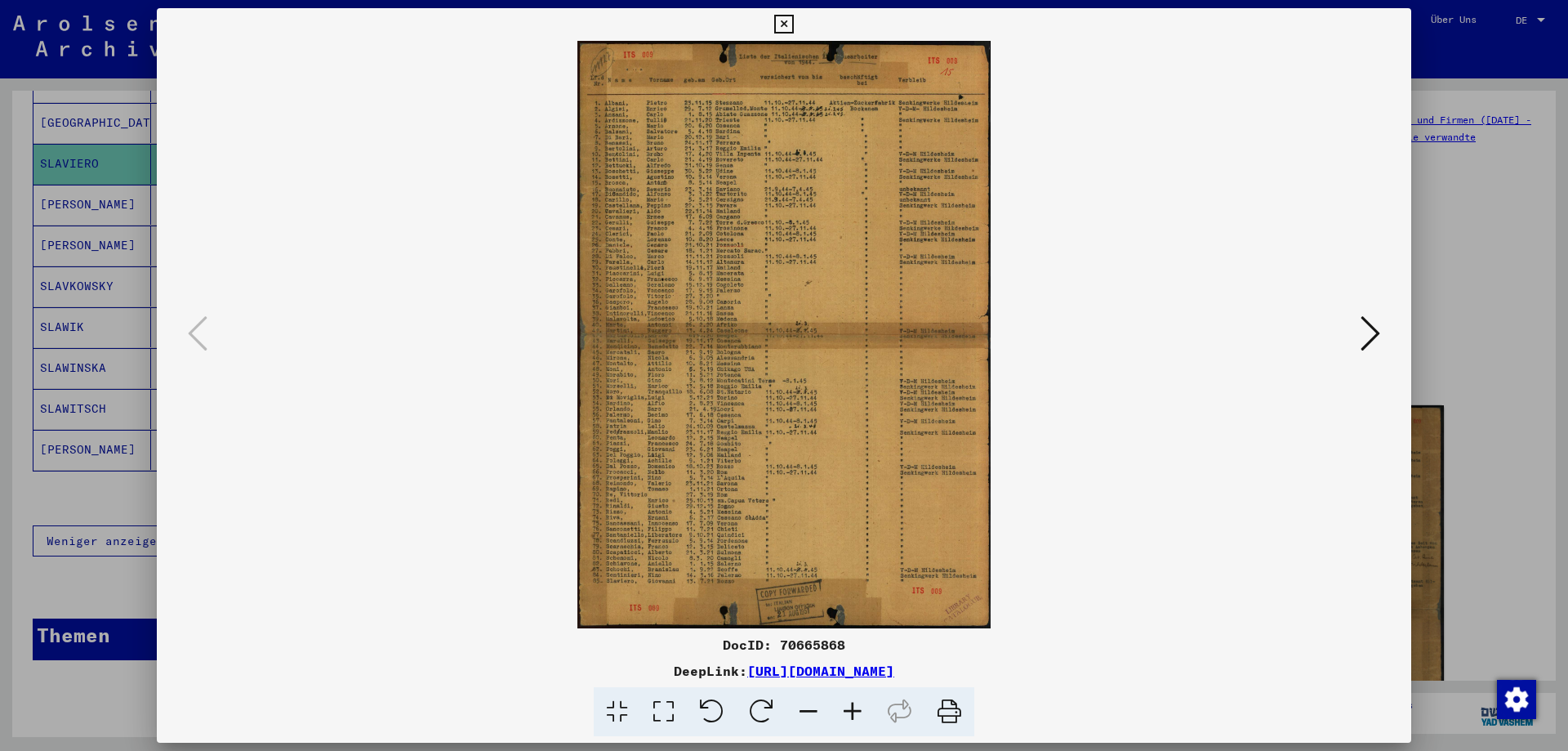
click at [854, 713] on icon at bounding box center [853, 712] width 44 height 50
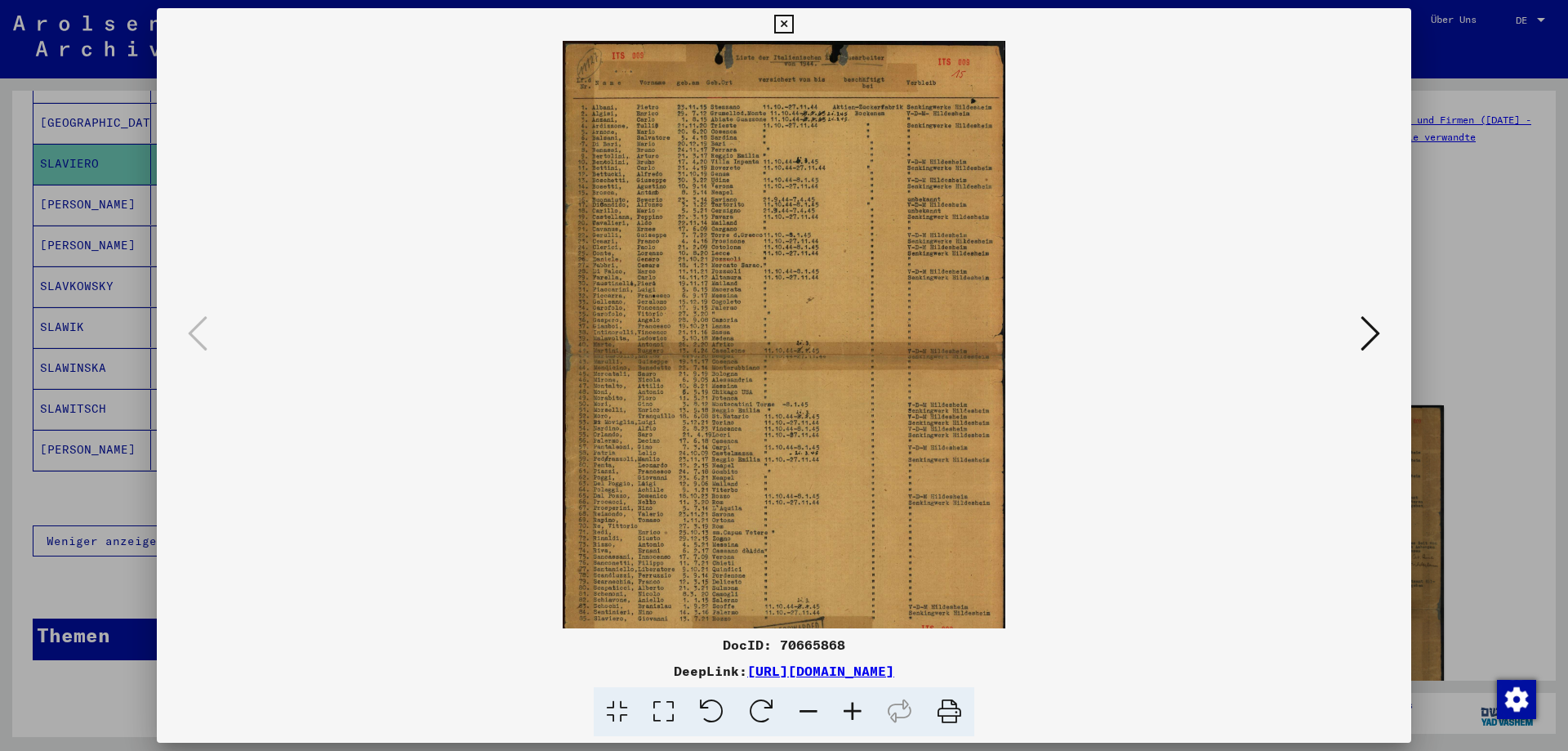
click at [854, 713] on icon at bounding box center [853, 712] width 44 height 50
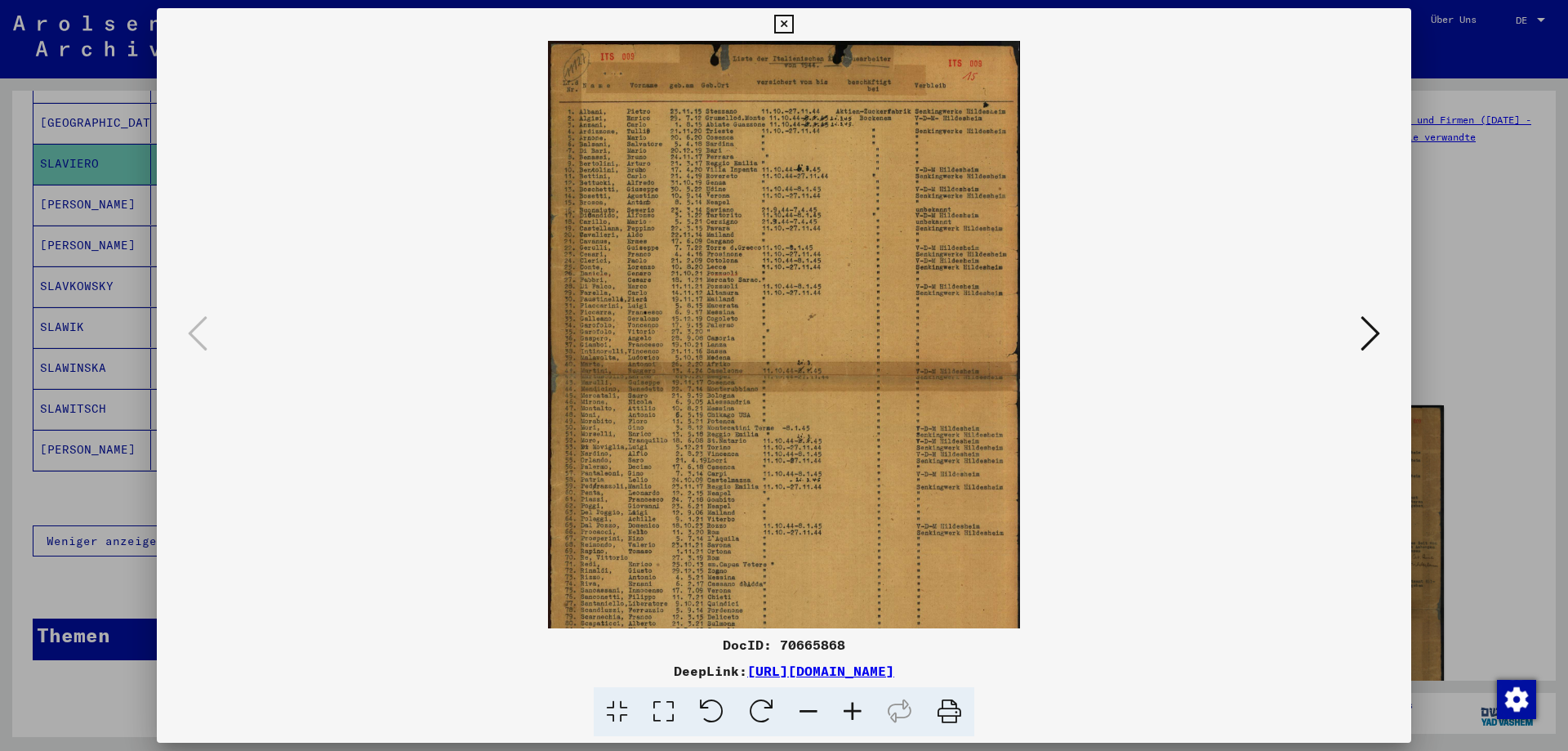
click at [854, 713] on icon at bounding box center [853, 712] width 44 height 50
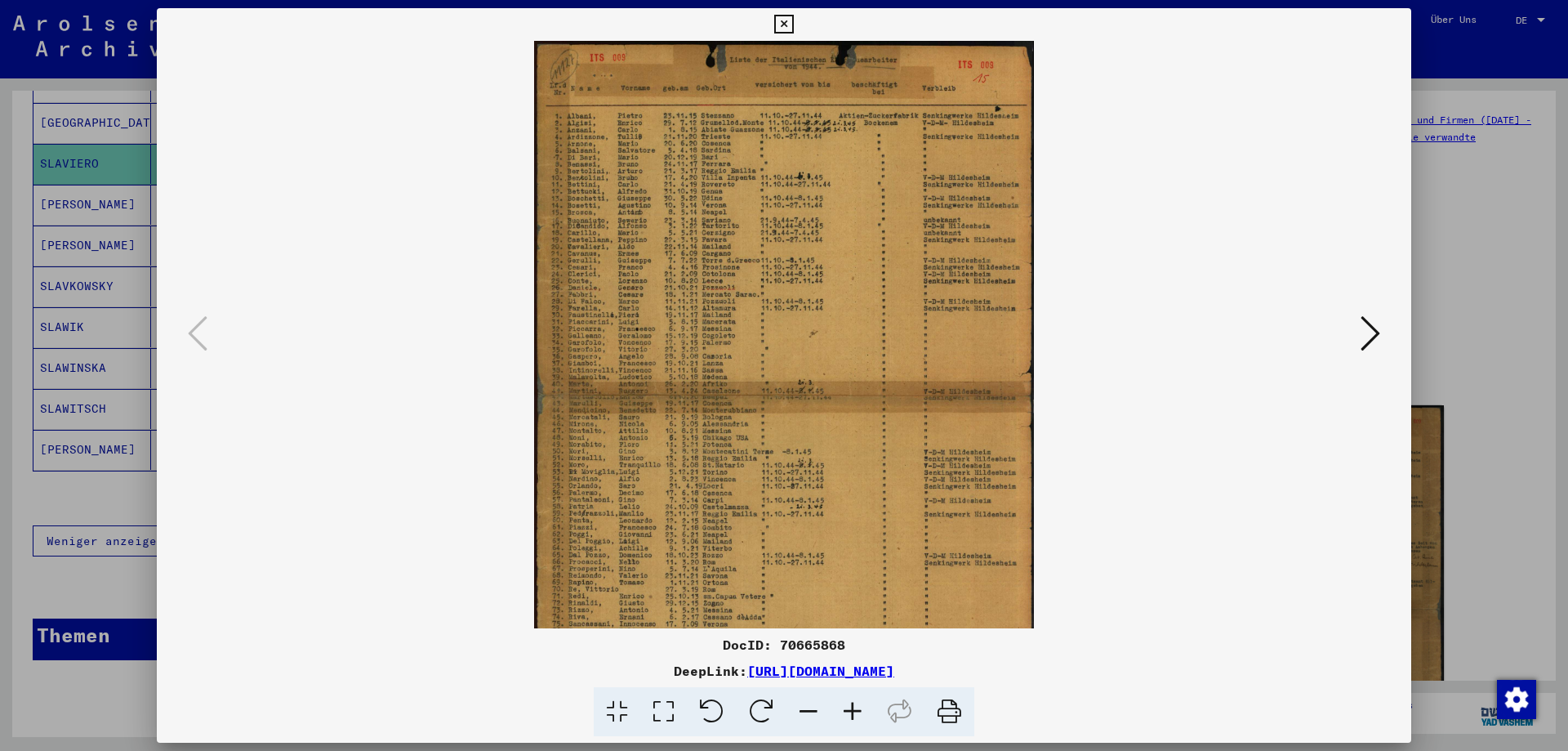
click at [854, 713] on icon at bounding box center [853, 712] width 44 height 50
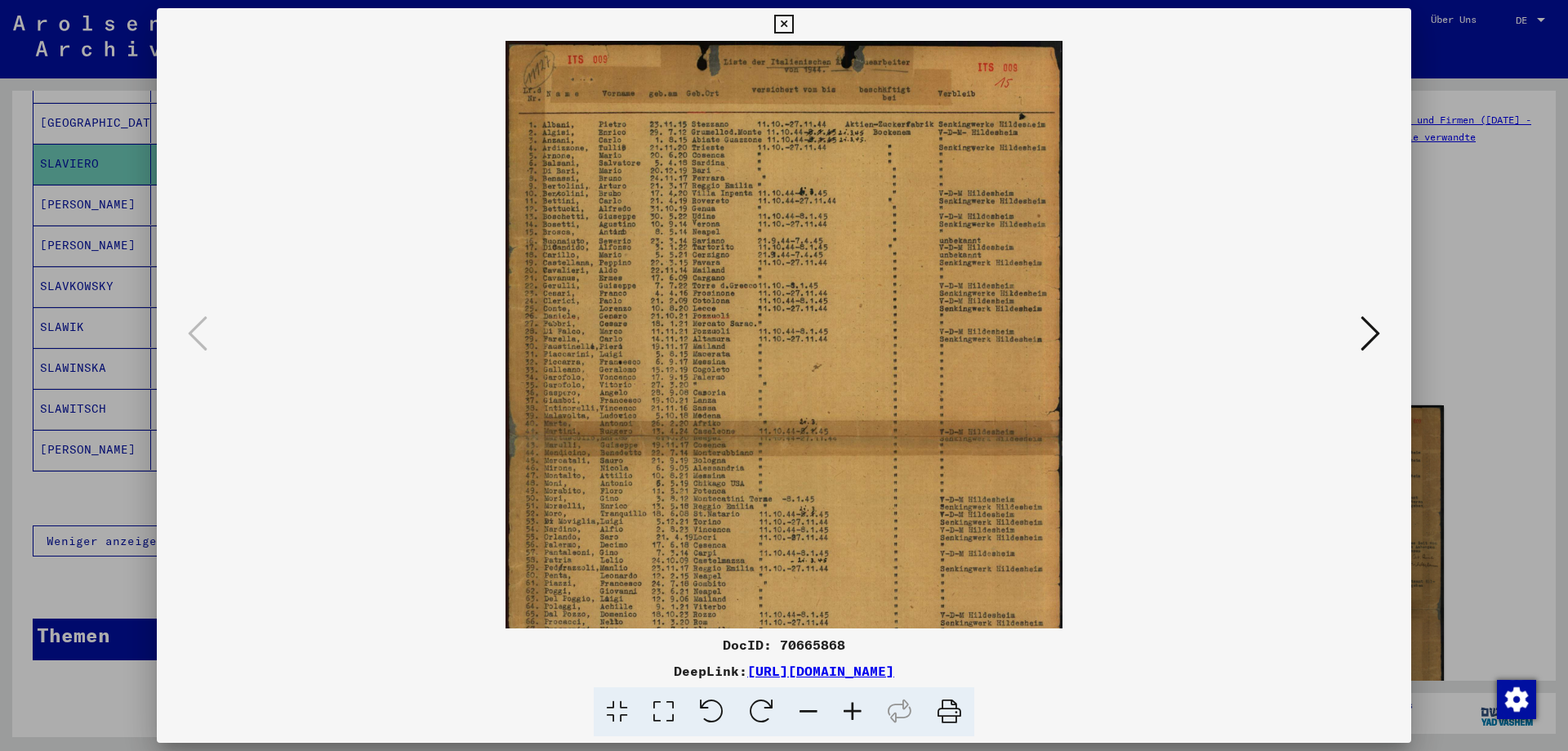
click at [854, 713] on icon at bounding box center [853, 712] width 44 height 50
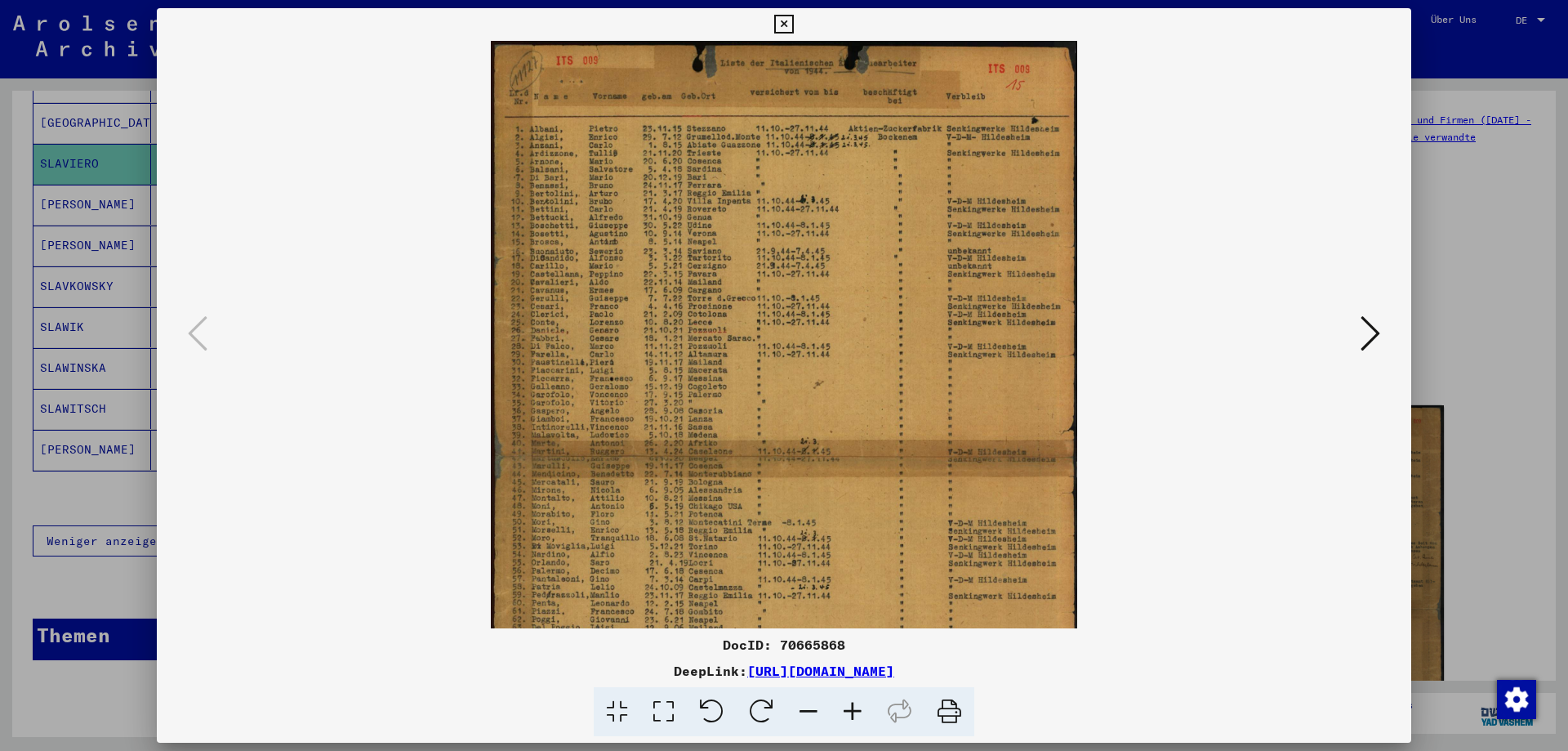
click at [854, 713] on icon at bounding box center [853, 712] width 44 height 50
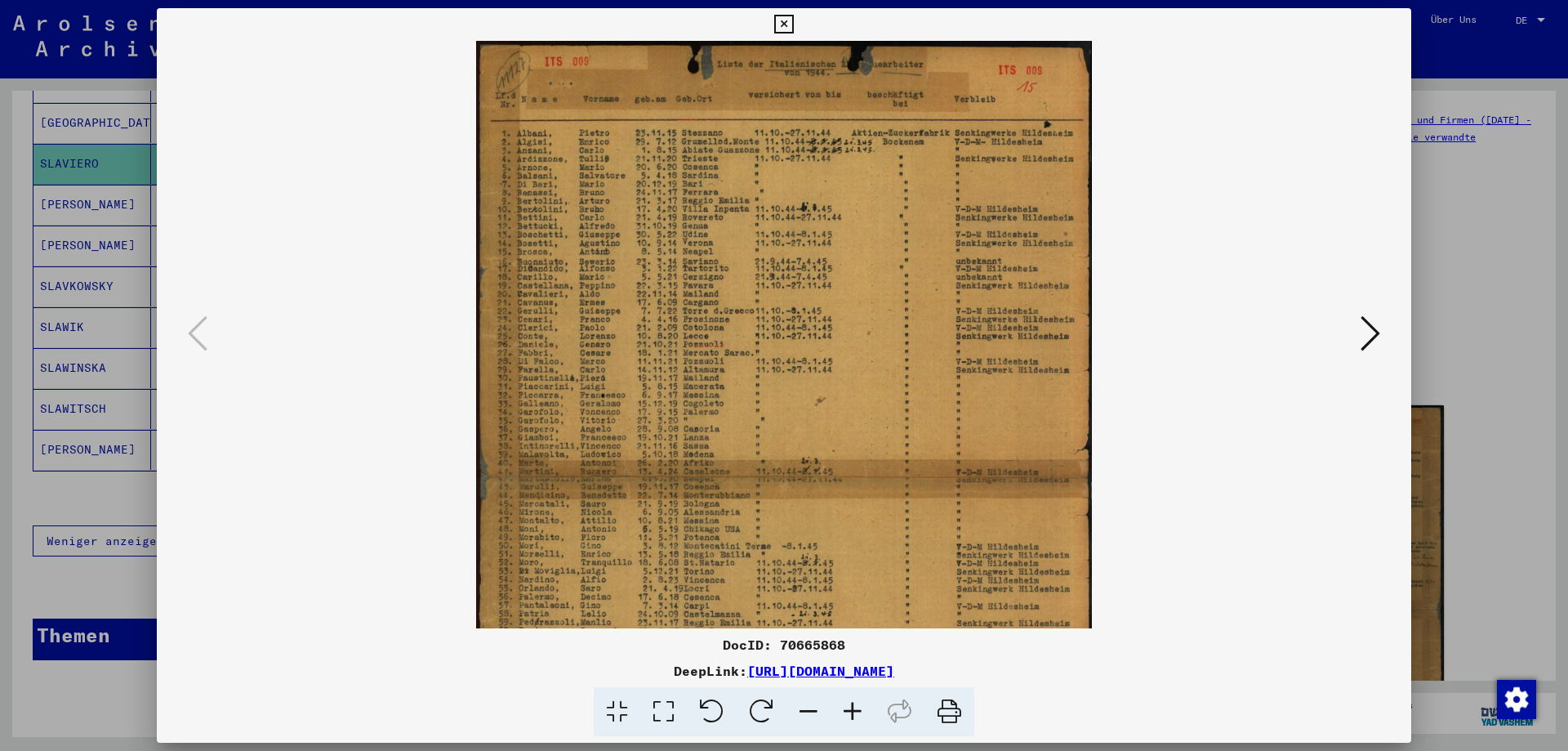
click at [854, 713] on icon at bounding box center [853, 712] width 44 height 50
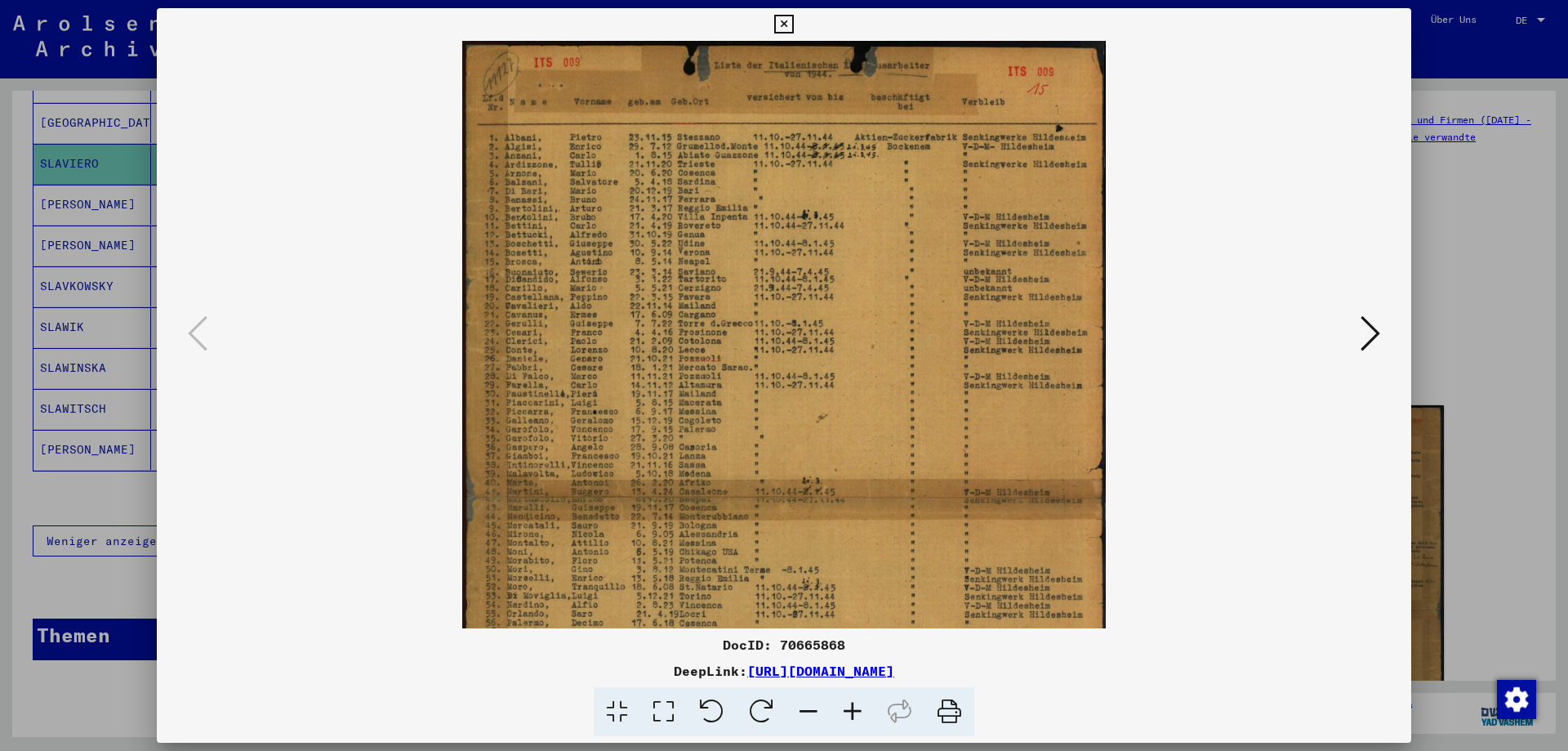
click at [854, 713] on icon at bounding box center [853, 712] width 44 height 50
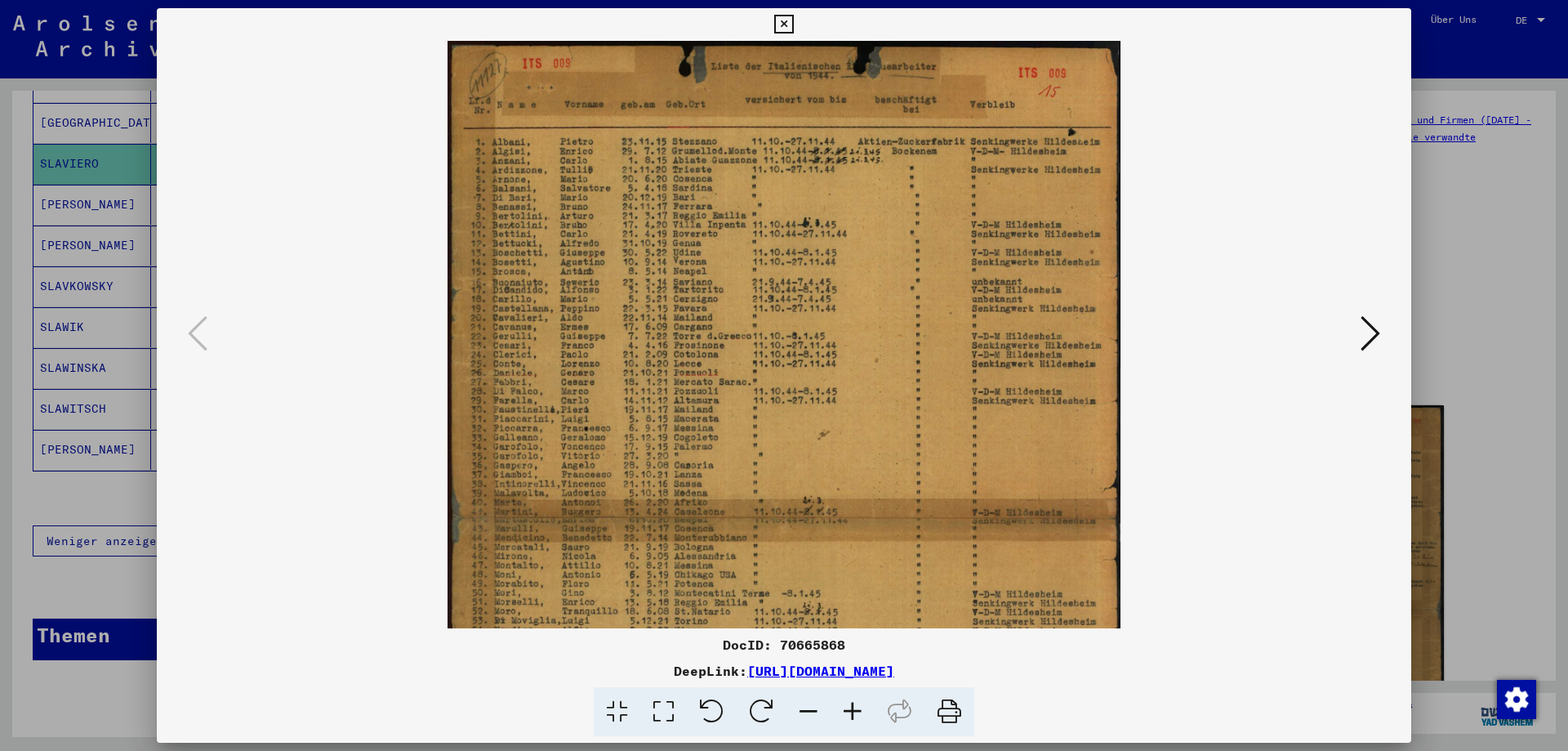
click at [854, 713] on icon at bounding box center [853, 712] width 44 height 50
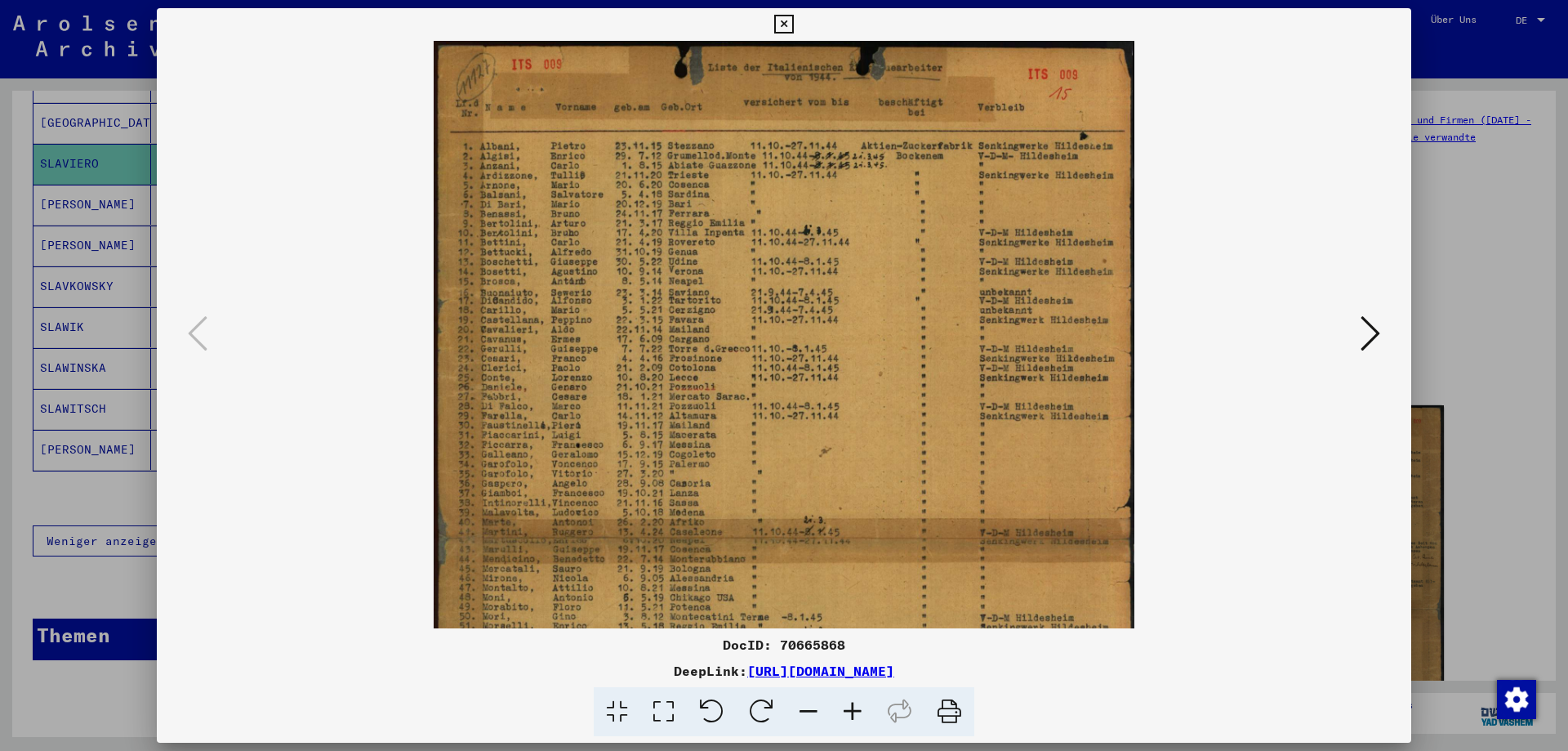
click at [854, 713] on icon at bounding box center [853, 712] width 44 height 50
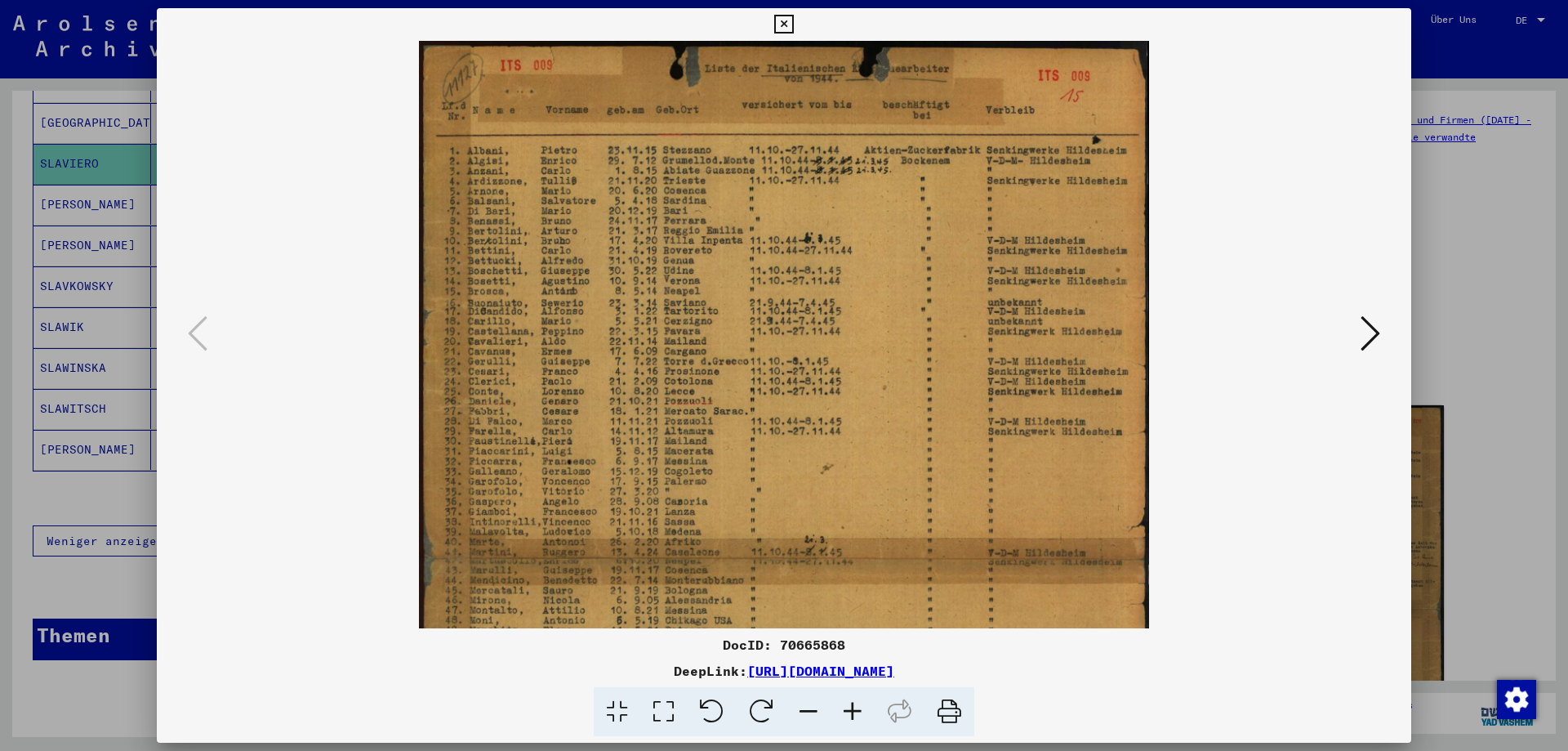
click at [854, 713] on icon at bounding box center [853, 712] width 44 height 50
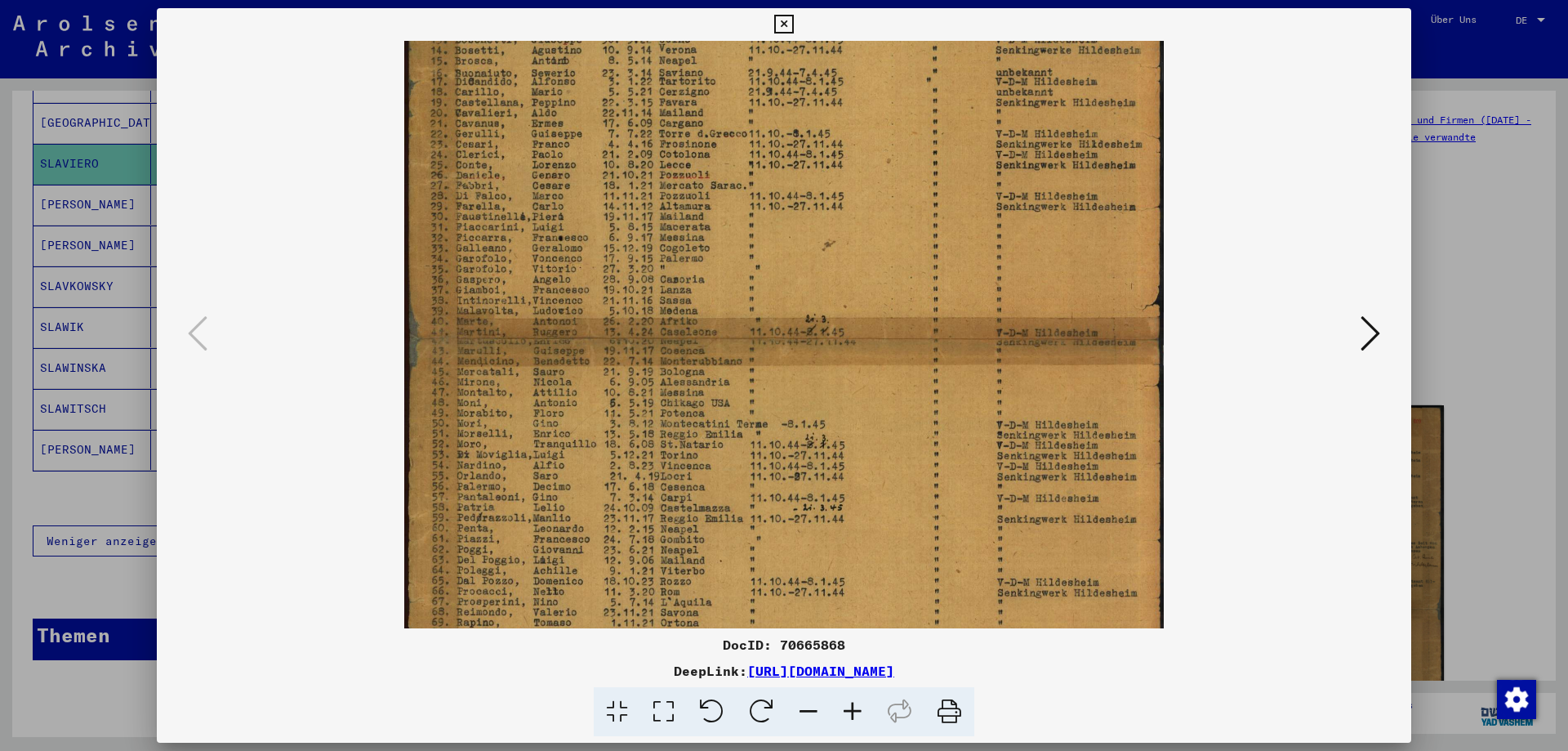
drag, startPoint x: 635, startPoint y: 550, endPoint x: 625, endPoint y: 387, distance: 163.3
click at [638, 293] on img at bounding box center [783, 339] width 758 height 1078
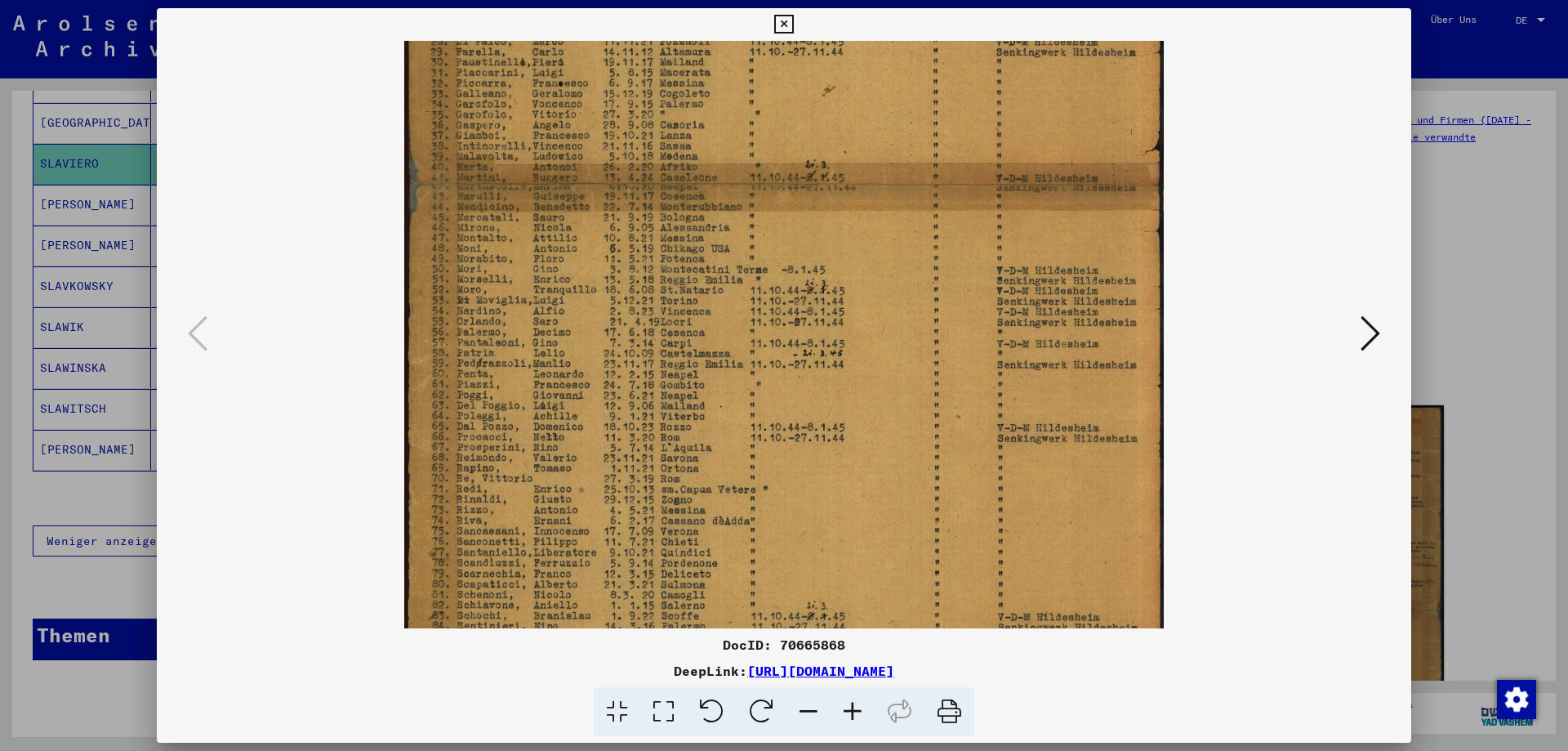
drag, startPoint x: 640, startPoint y: 554, endPoint x: 645, endPoint y: 348, distance: 206.1
click at [645, 348] on img at bounding box center [783, 185] width 758 height 1078
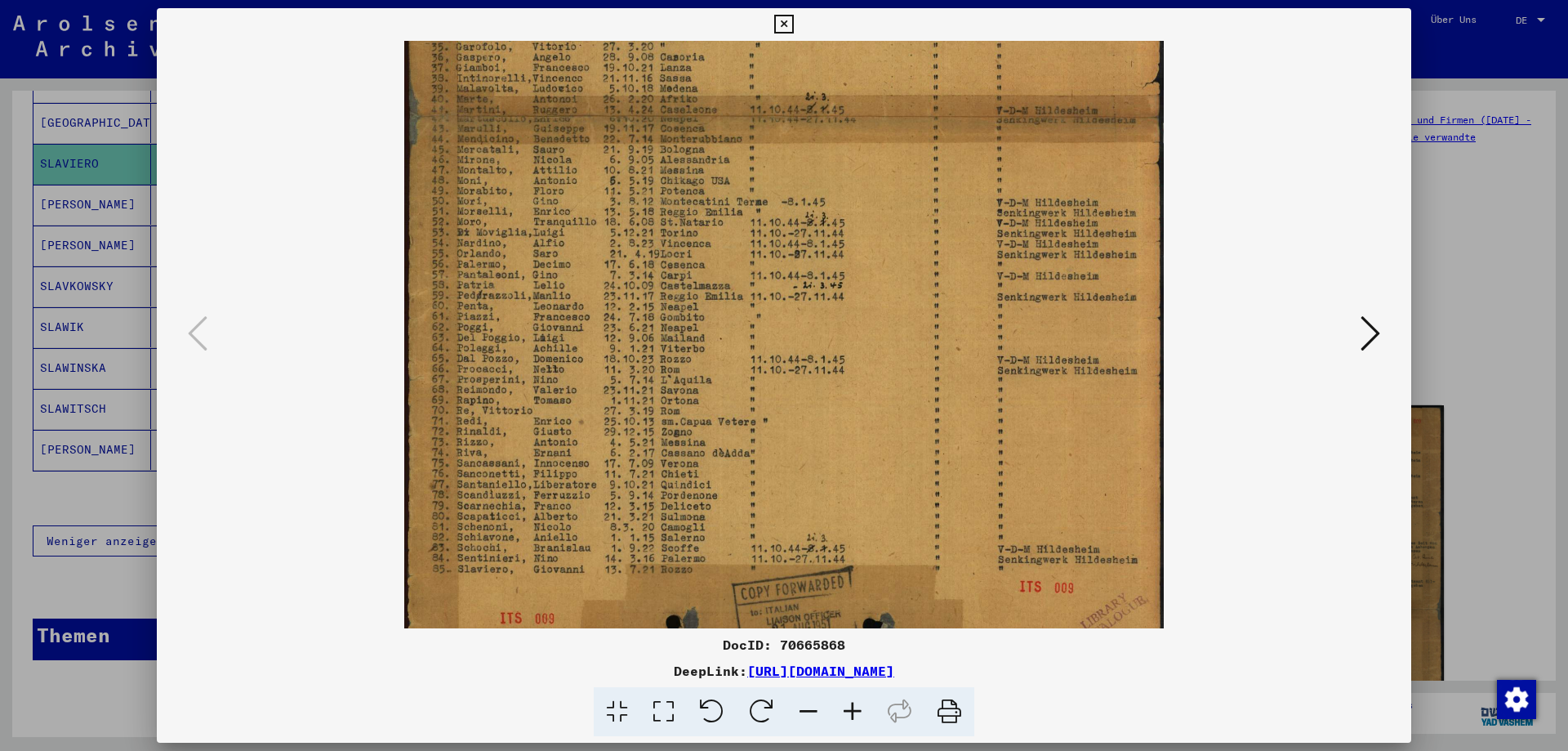
scroll to position [470, 0]
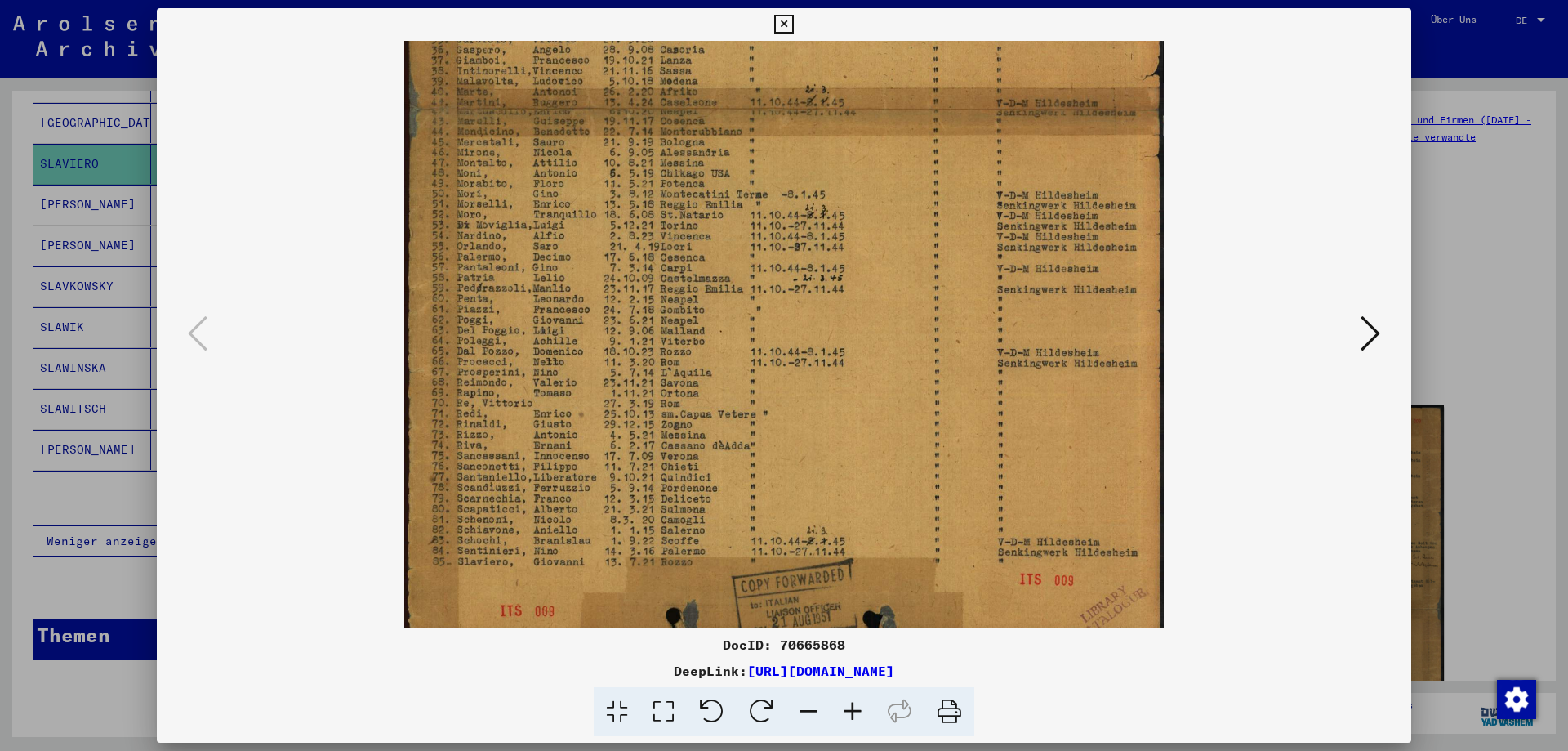
drag, startPoint x: 647, startPoint y: 535, endPoint x: 655, endPoint y: 528, distance: 10.6
click at [655, 528] on img at bounding box center [783, 109] width 758 height 1078
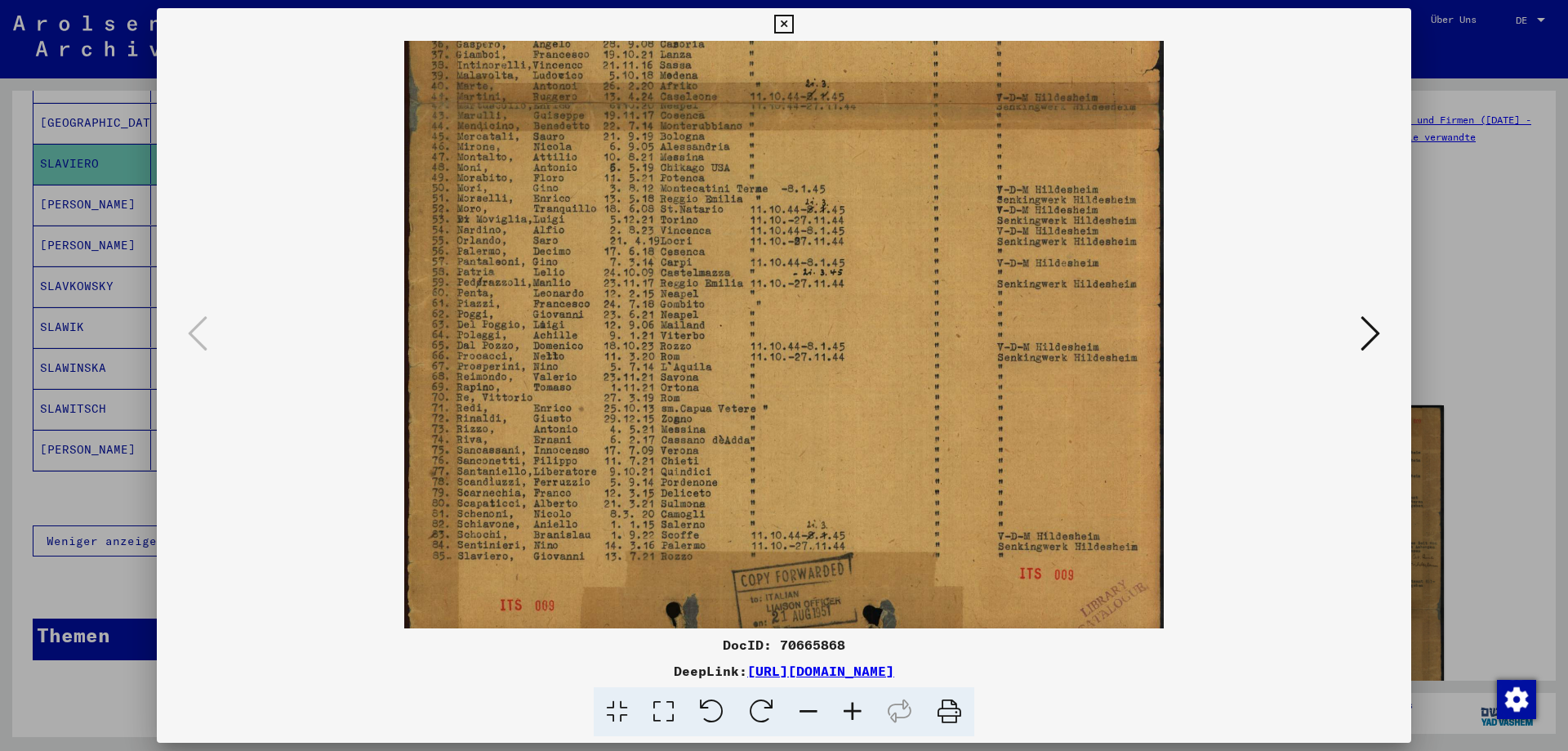
click at [499, 440] on img at bounding box center [783, 104] width 758 height 1078
click at [854, 714] on icon at bounding box center [853, 712] width 44 height 50
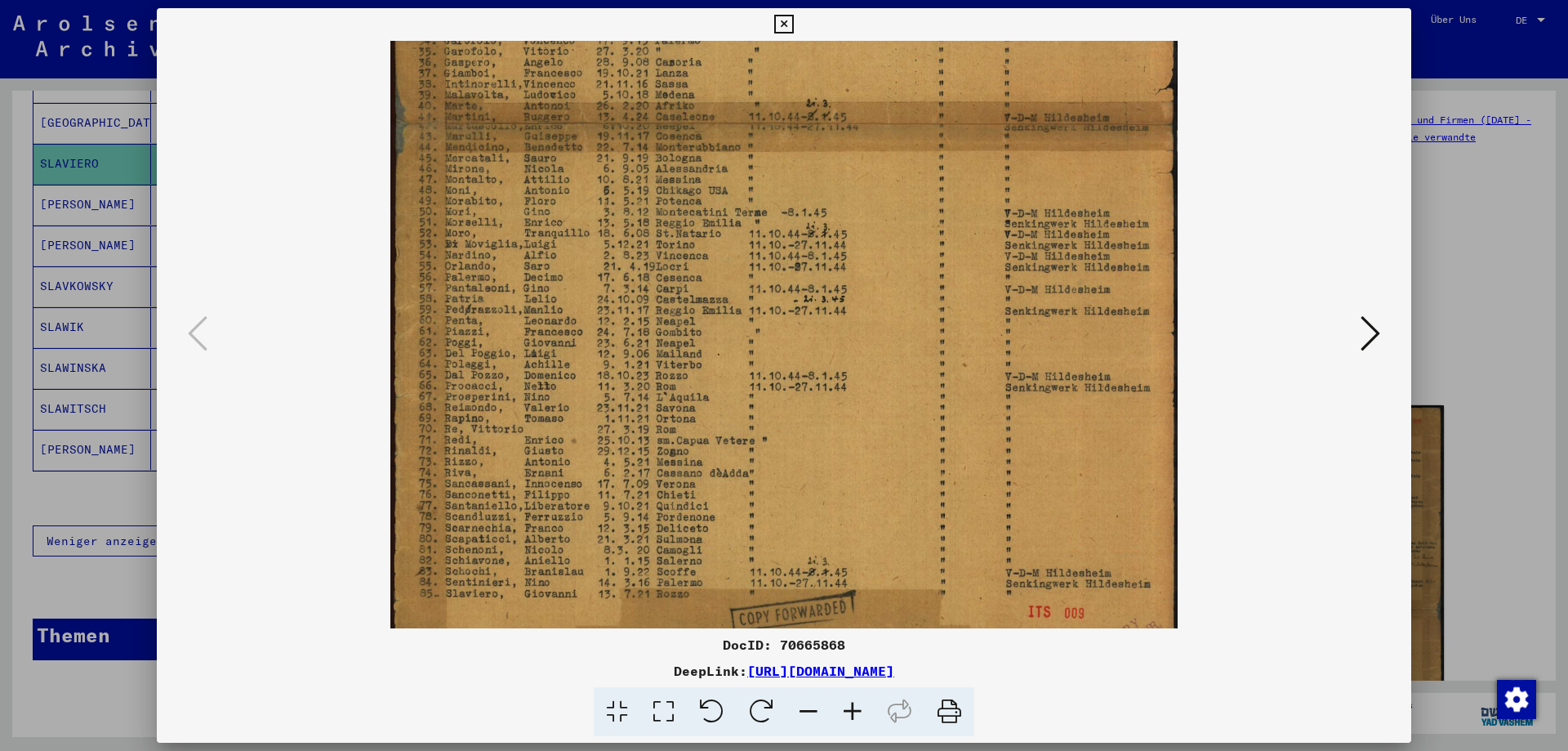
click at [854, 713] on icon at bounding box center [853, 712] width 44 height 50
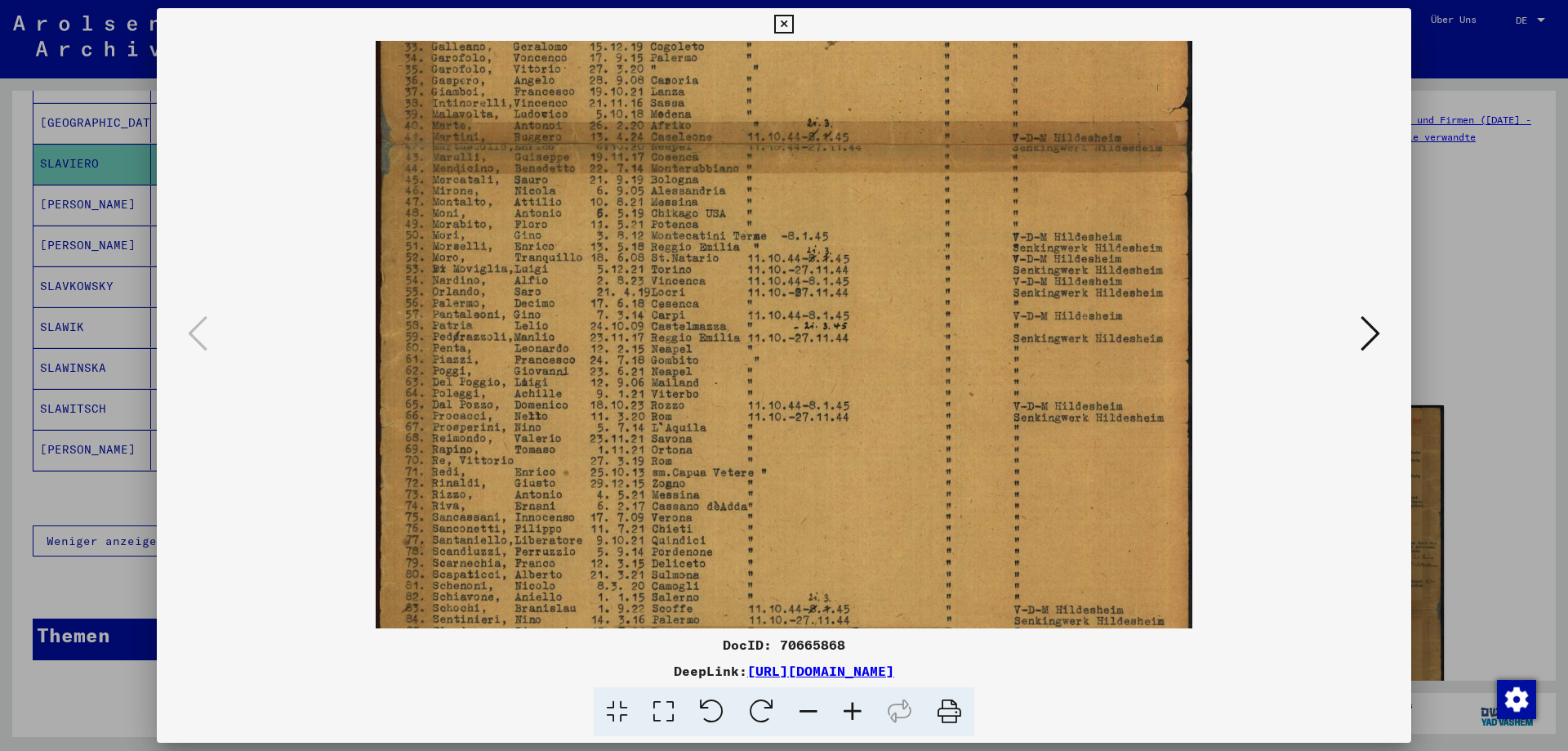
click at [854, 713] on icon at bounding box center [853, 712] width 44 height 50
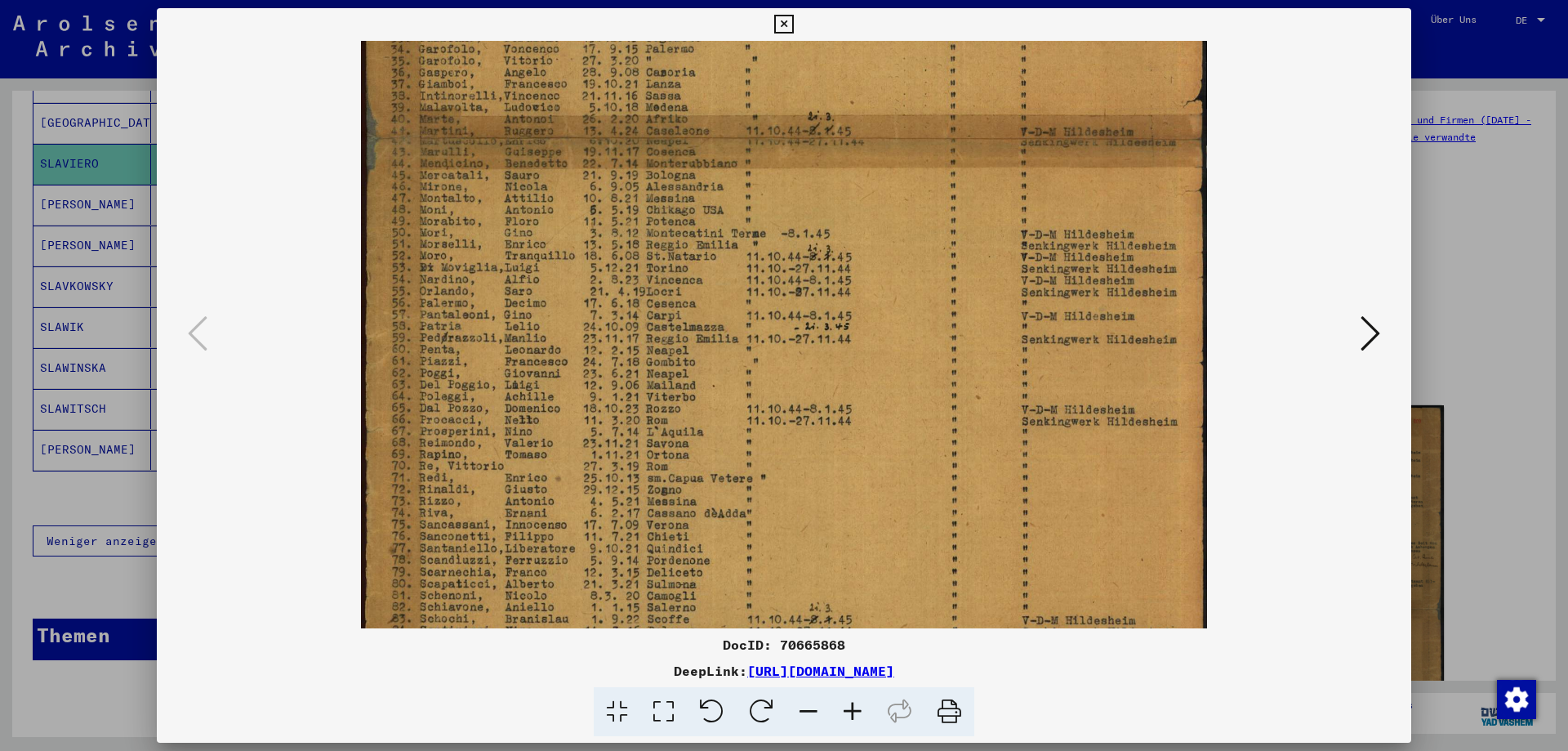
scroll to position [511, 0]
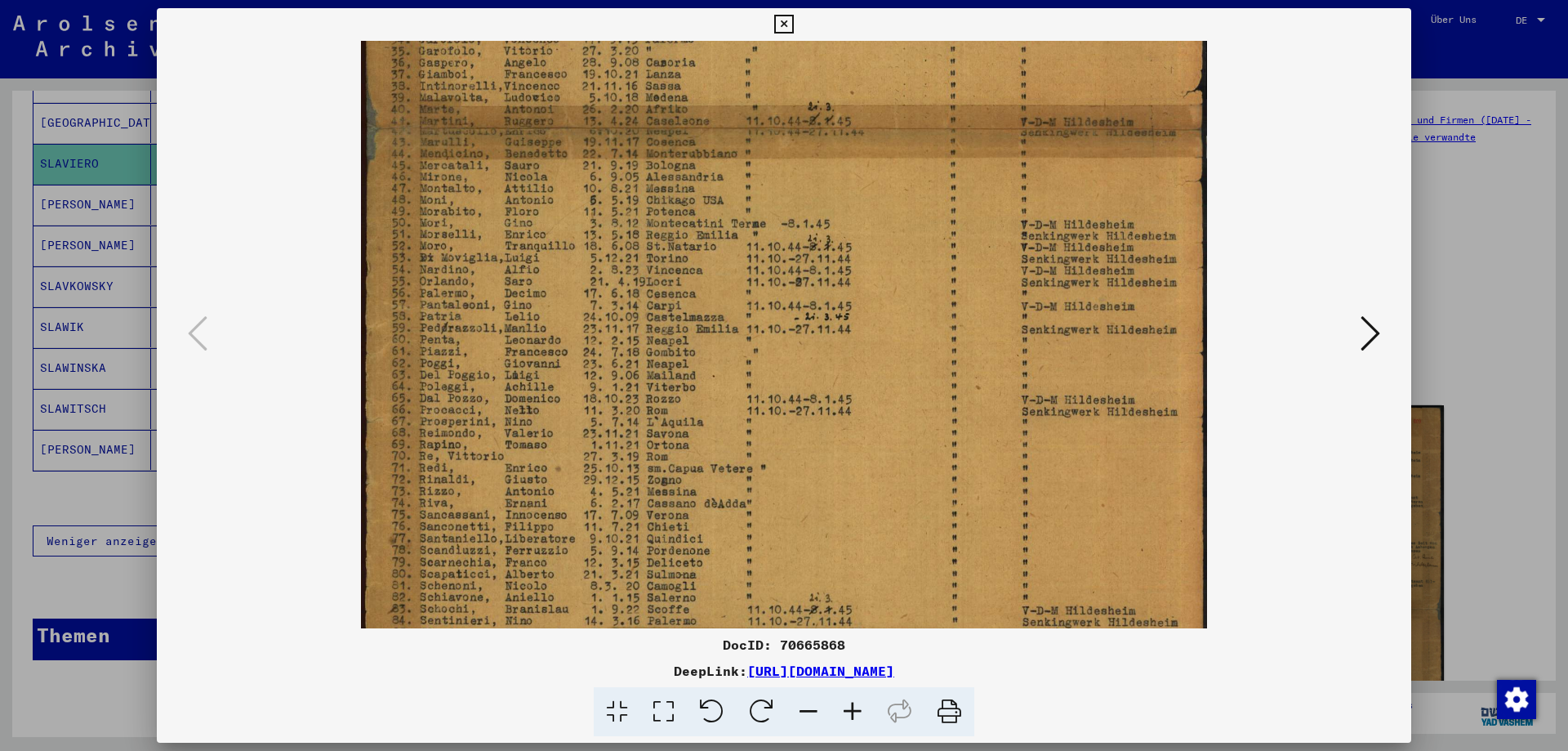
drag, startPoint x: 449, startPoint y: 528, endPoint x: 477, endPoint y: 492, distance: 45.6
click at [477, 492] on img at bounding box center [784, 130] width 846 height 1201
click at [779, 31] on icon at bounding box center [783, 25] width 18 height 19
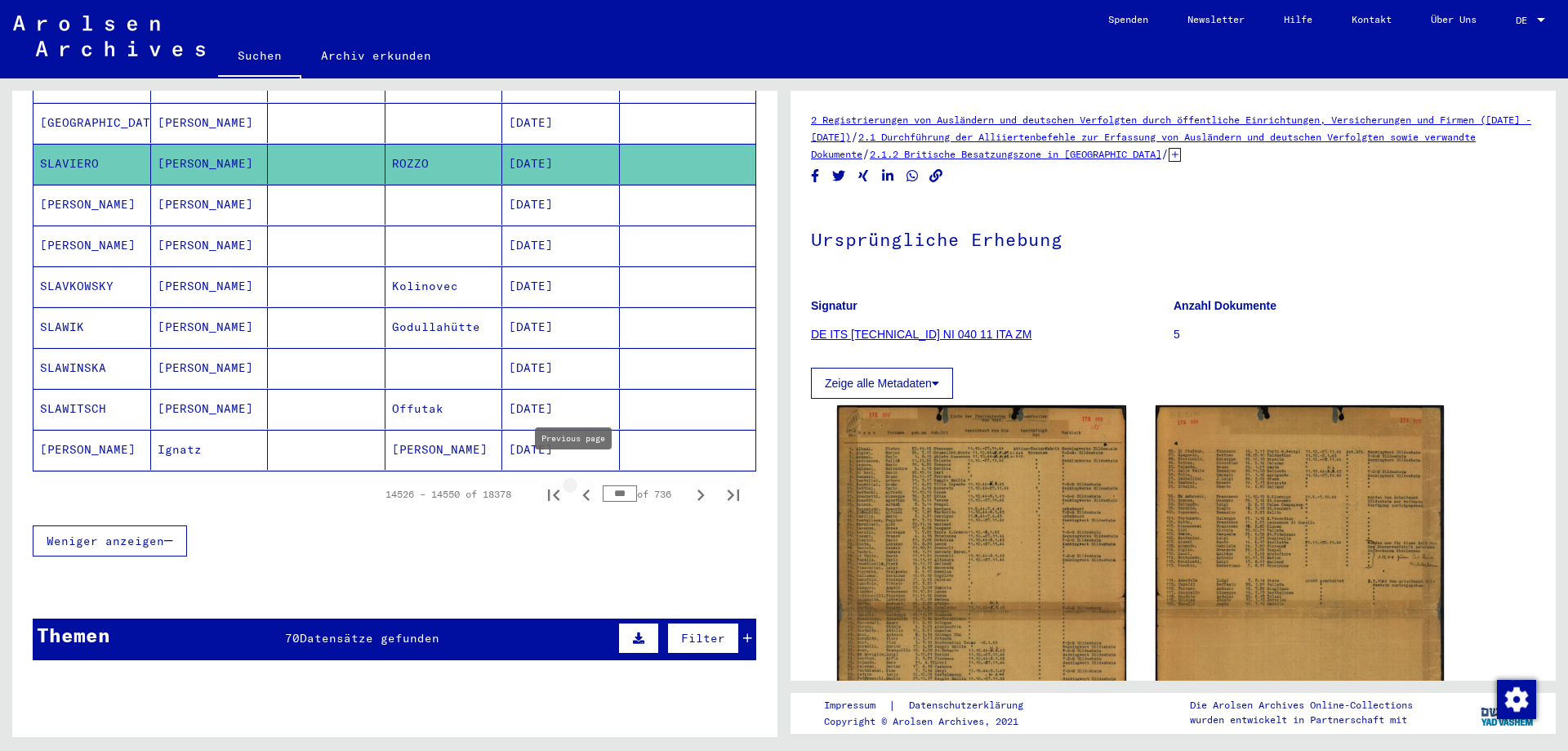
click at [582, 489] on icon "Previous page" at bounding box center [586, 494] width 7 height 11
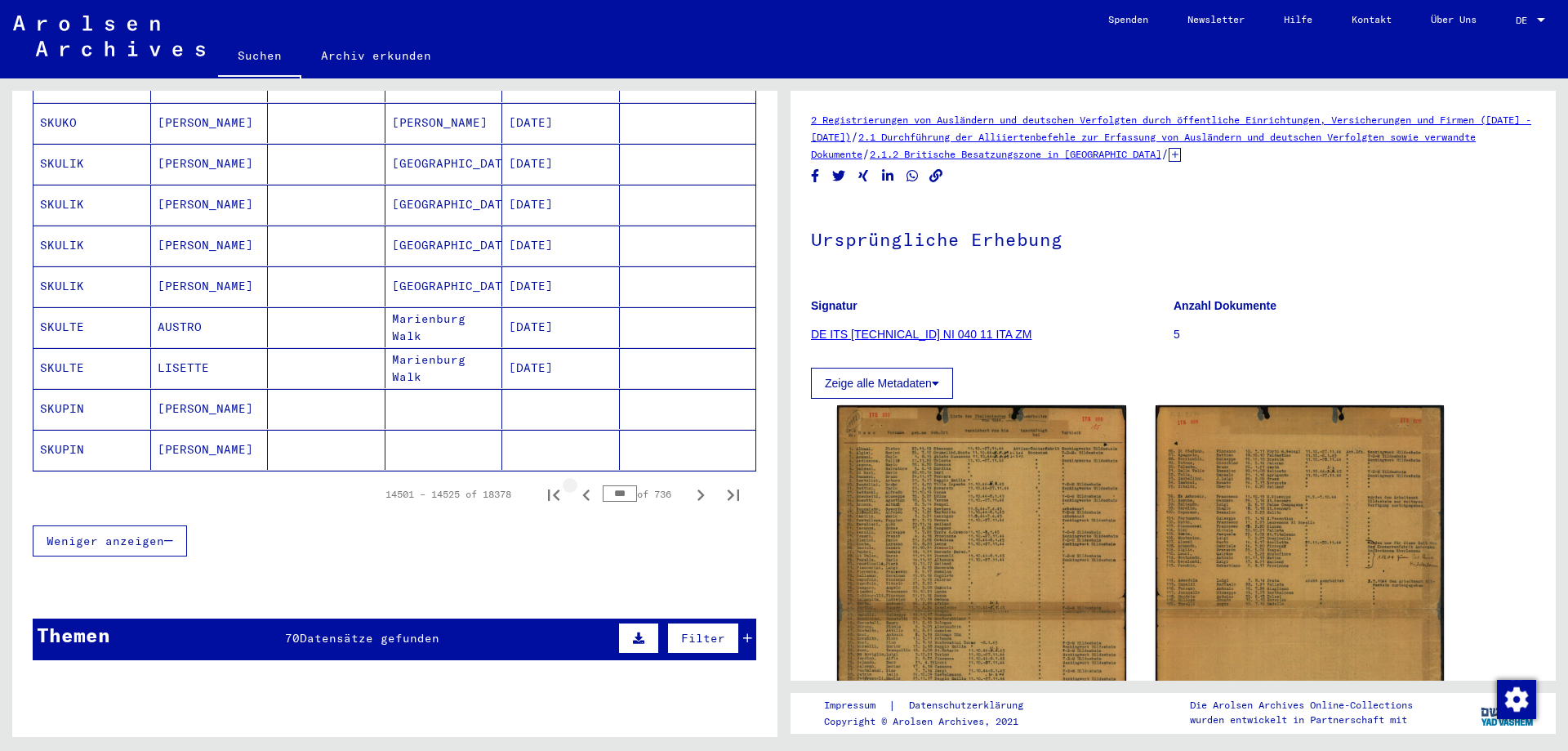
click at [582, 489] on icon "Previous page" at bounding box center [586, 494] width 7 height 11
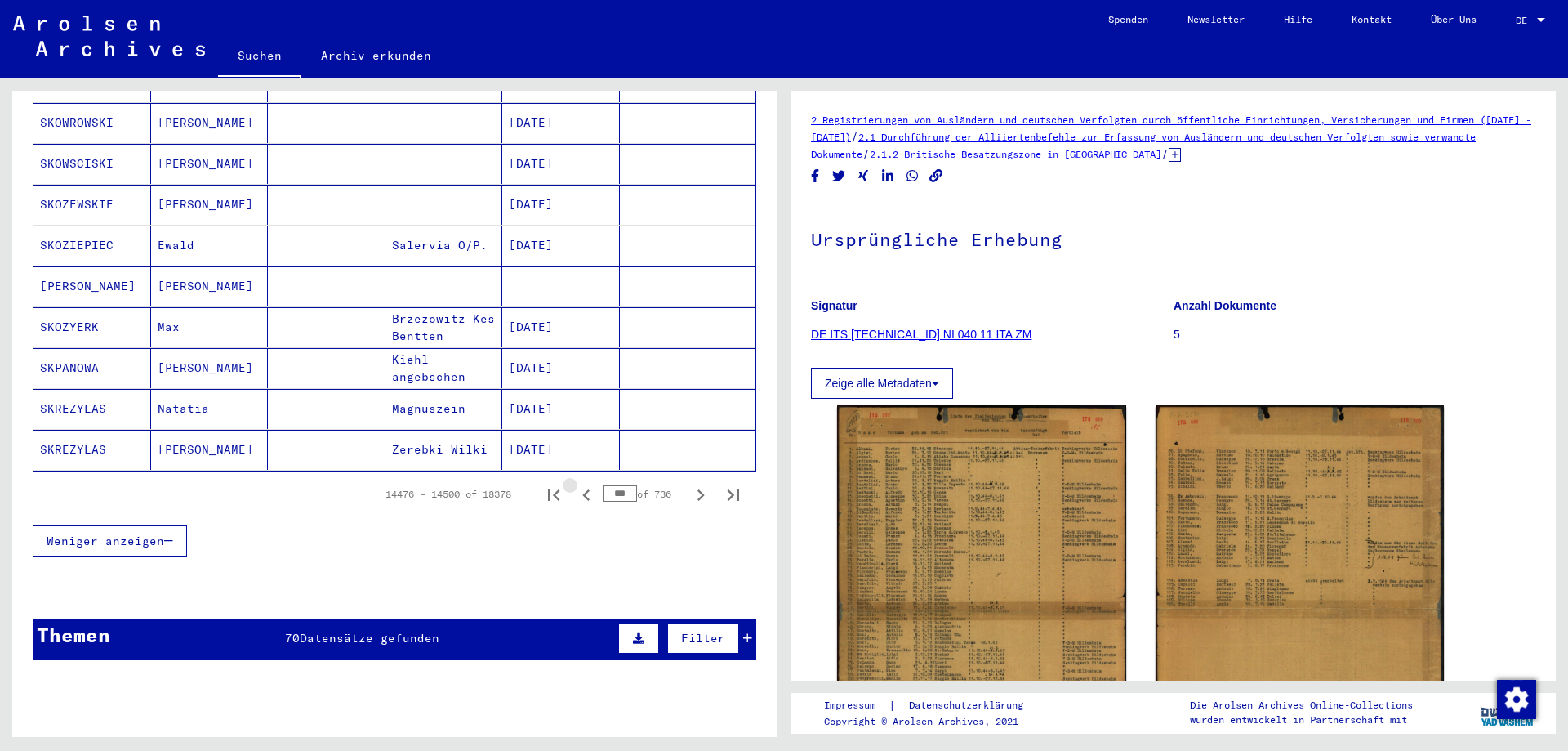
click at [582, 489] on icon "Previous page" at bounding box center [586, 494] width 7 height 11
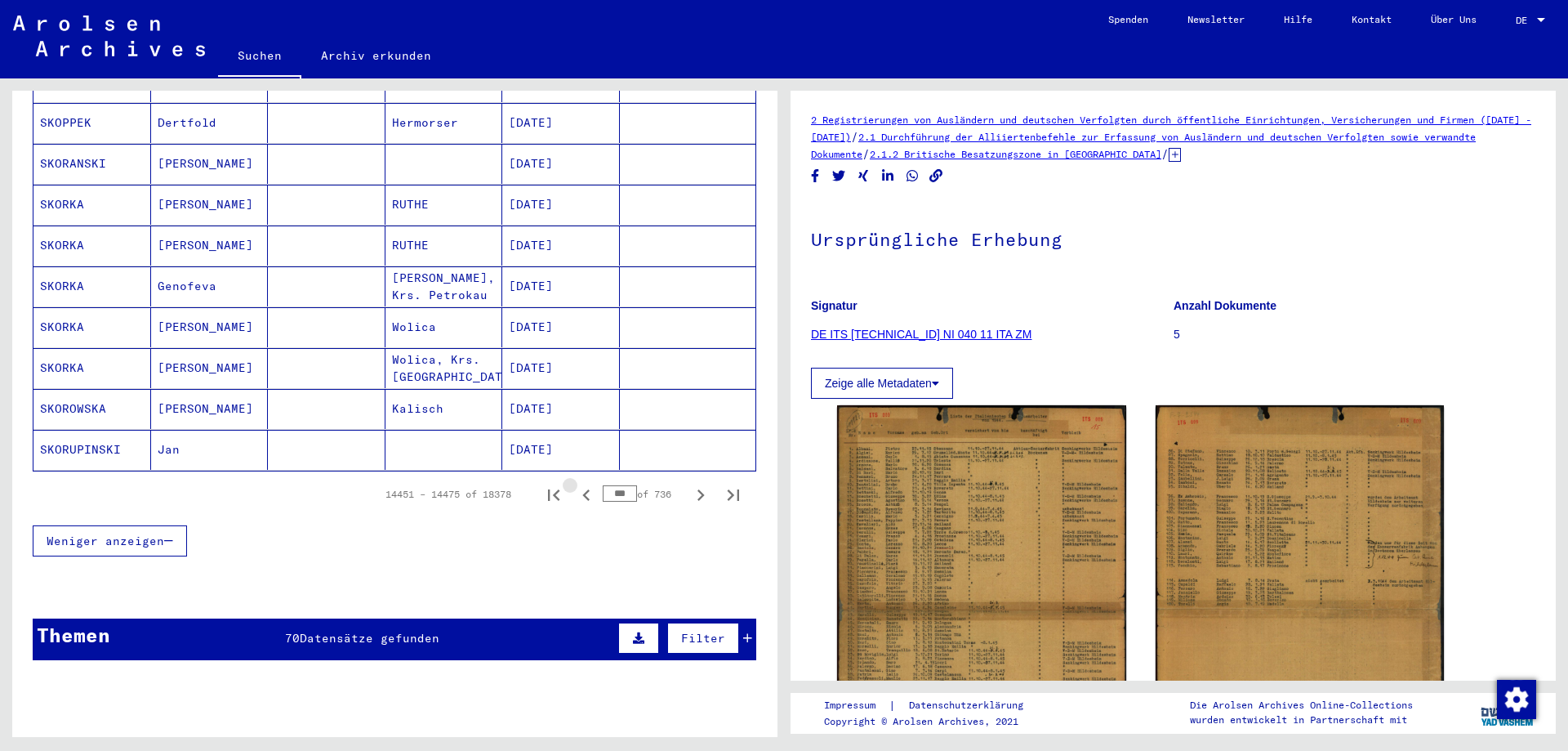
click at [582, 489] on icon "Previous page" at bounding box center [586, 494] width 7 height 11
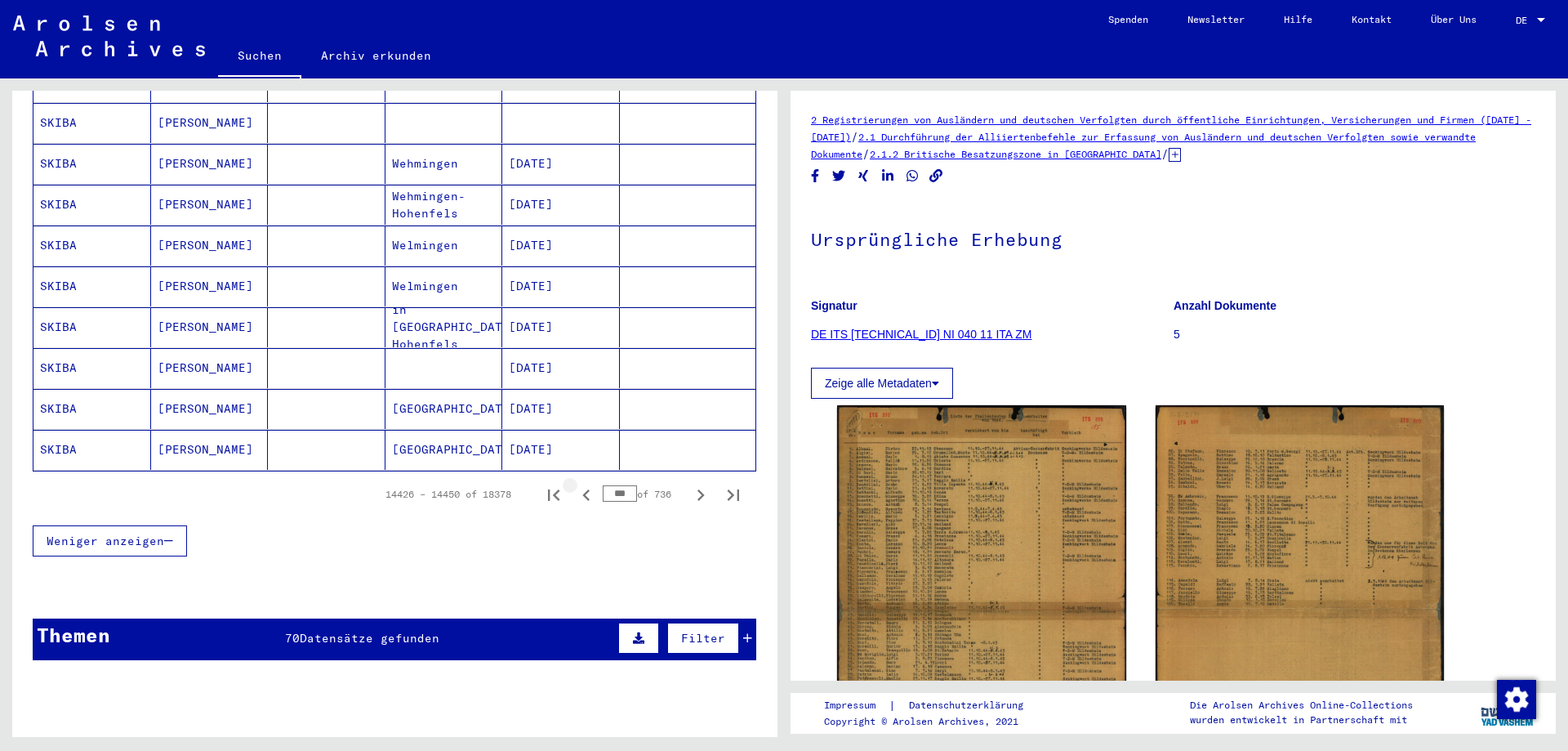
click at [582, 489] on icon "Previous page" at bounding box center [586, 494] width 7 height 11
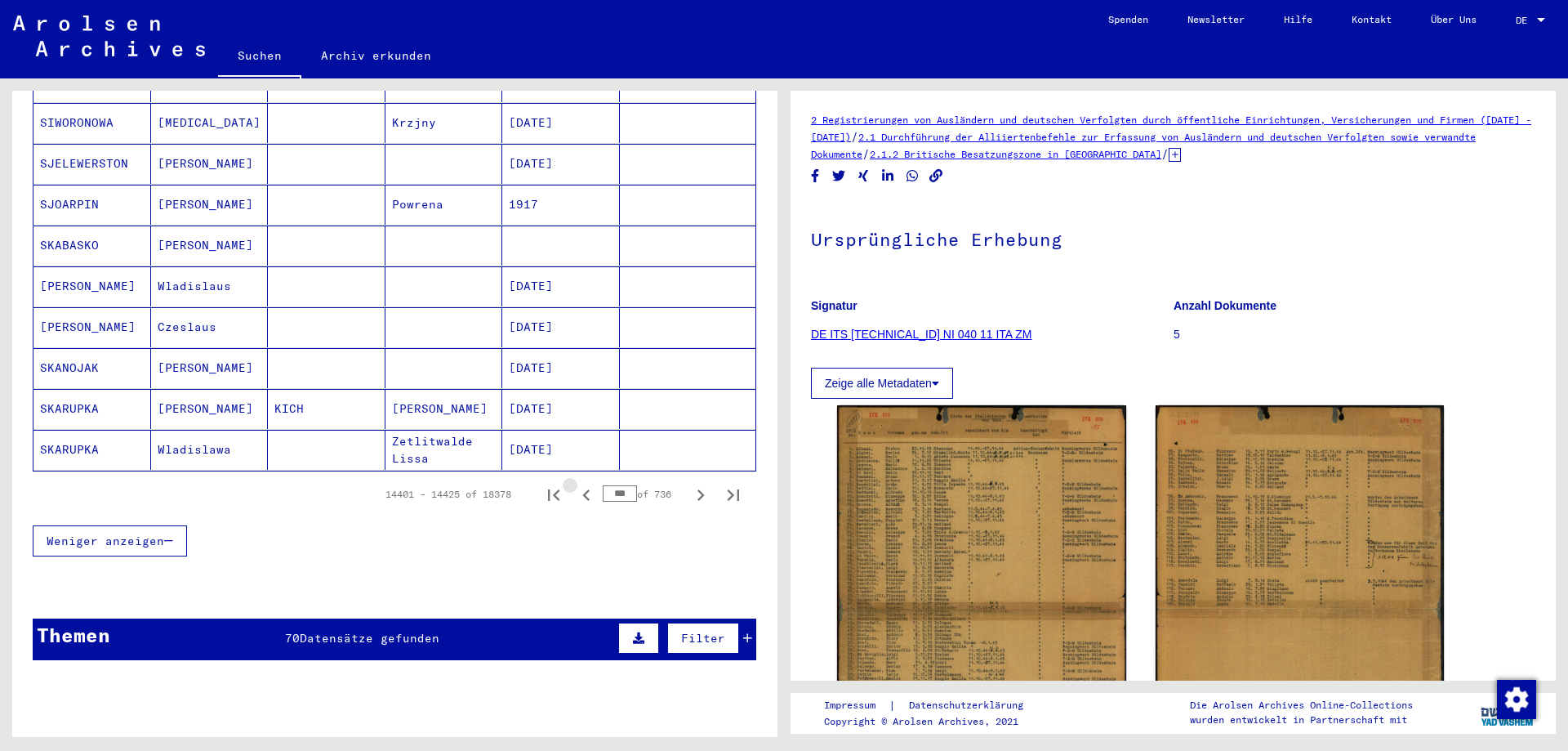
click at [582, 489] on icon "Previous page" at bounding box center [586, 494] width 7 height 11
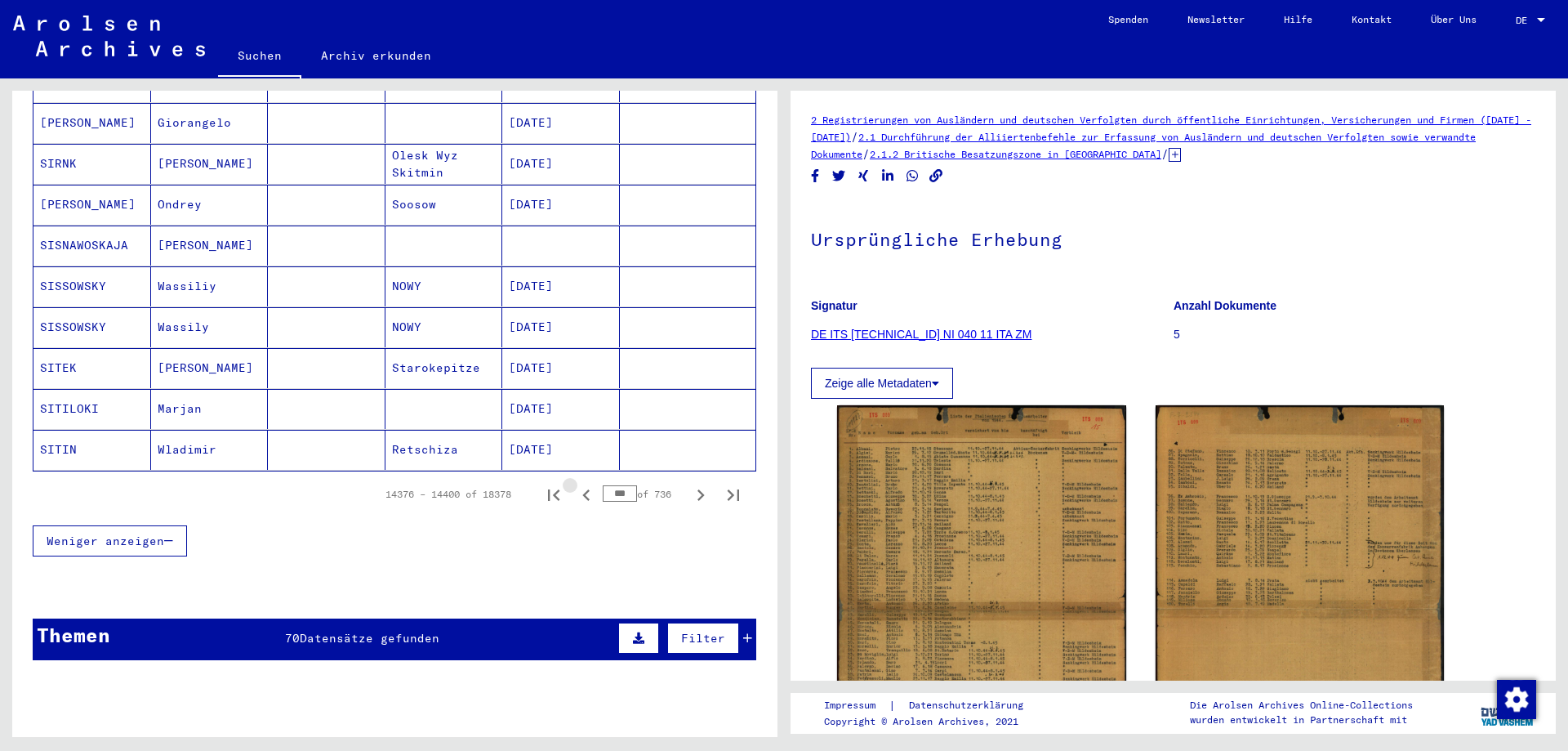
click at [582, 489] on icon "Previous page" at bounding box center [586, 494] width 7 height 11
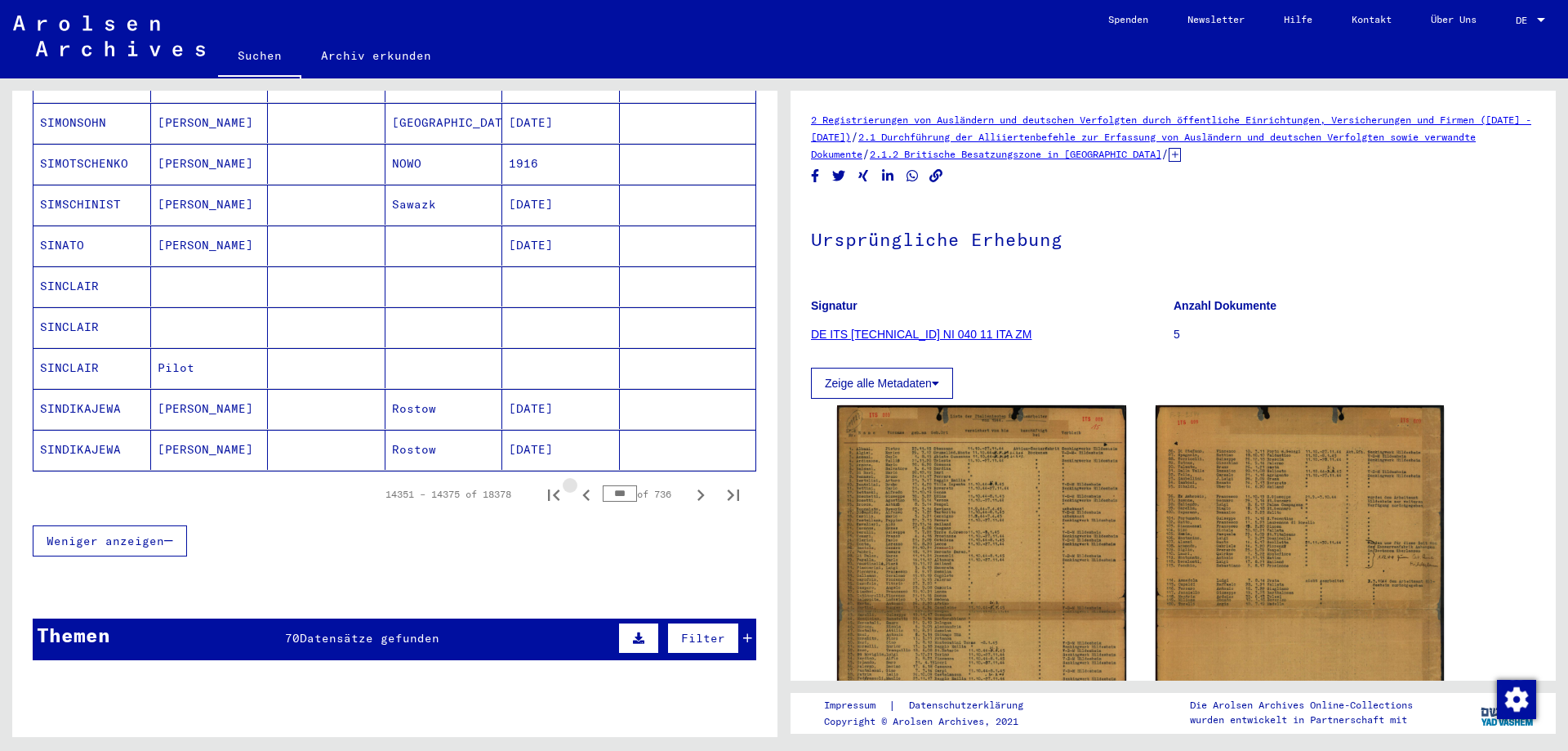
click at [582, 489] on icon "Previous page" at bounding box center [586, 494] width 7 height 11
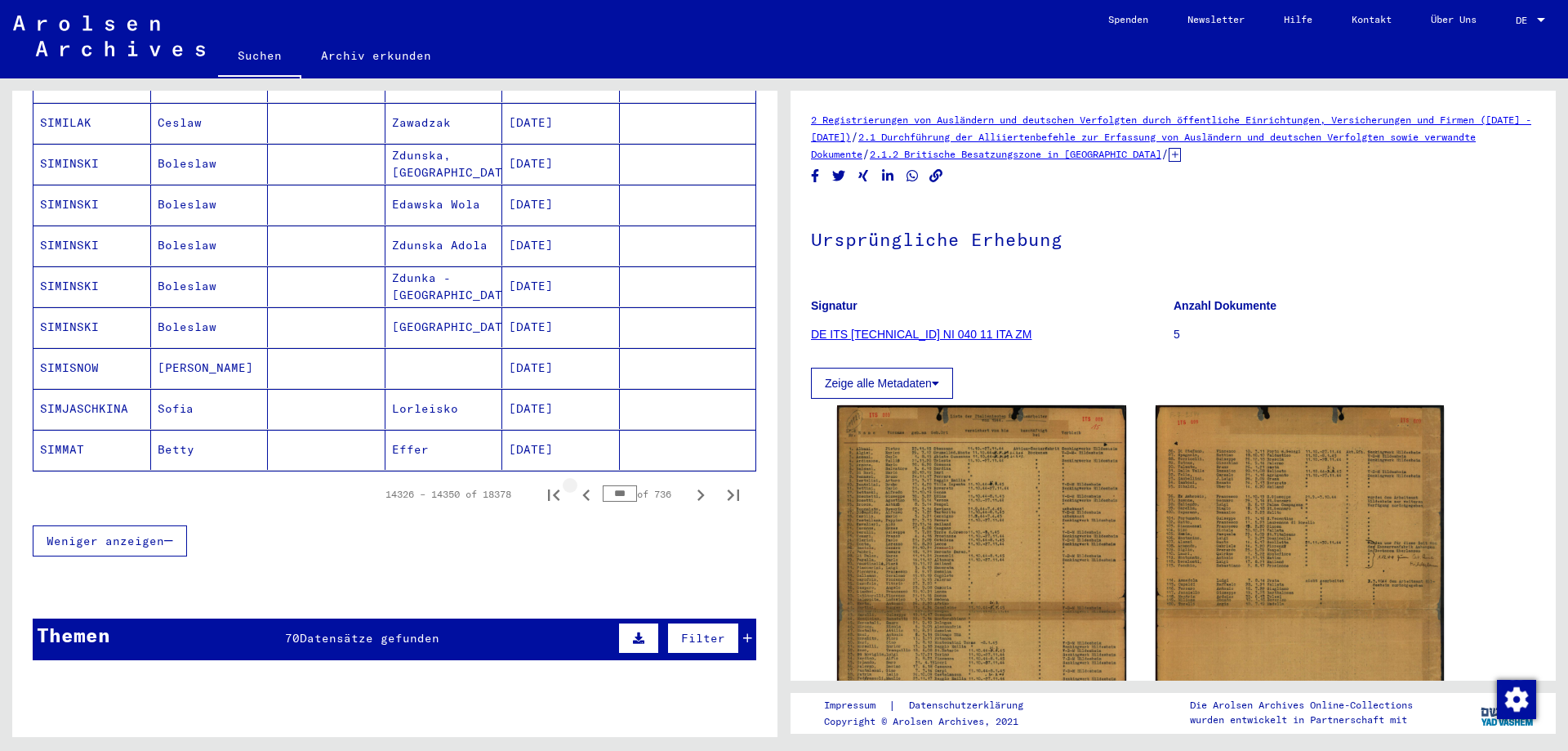
click at [582, 489] on icon "Previous page" at bounding box center [586, 494] width 7 height 11
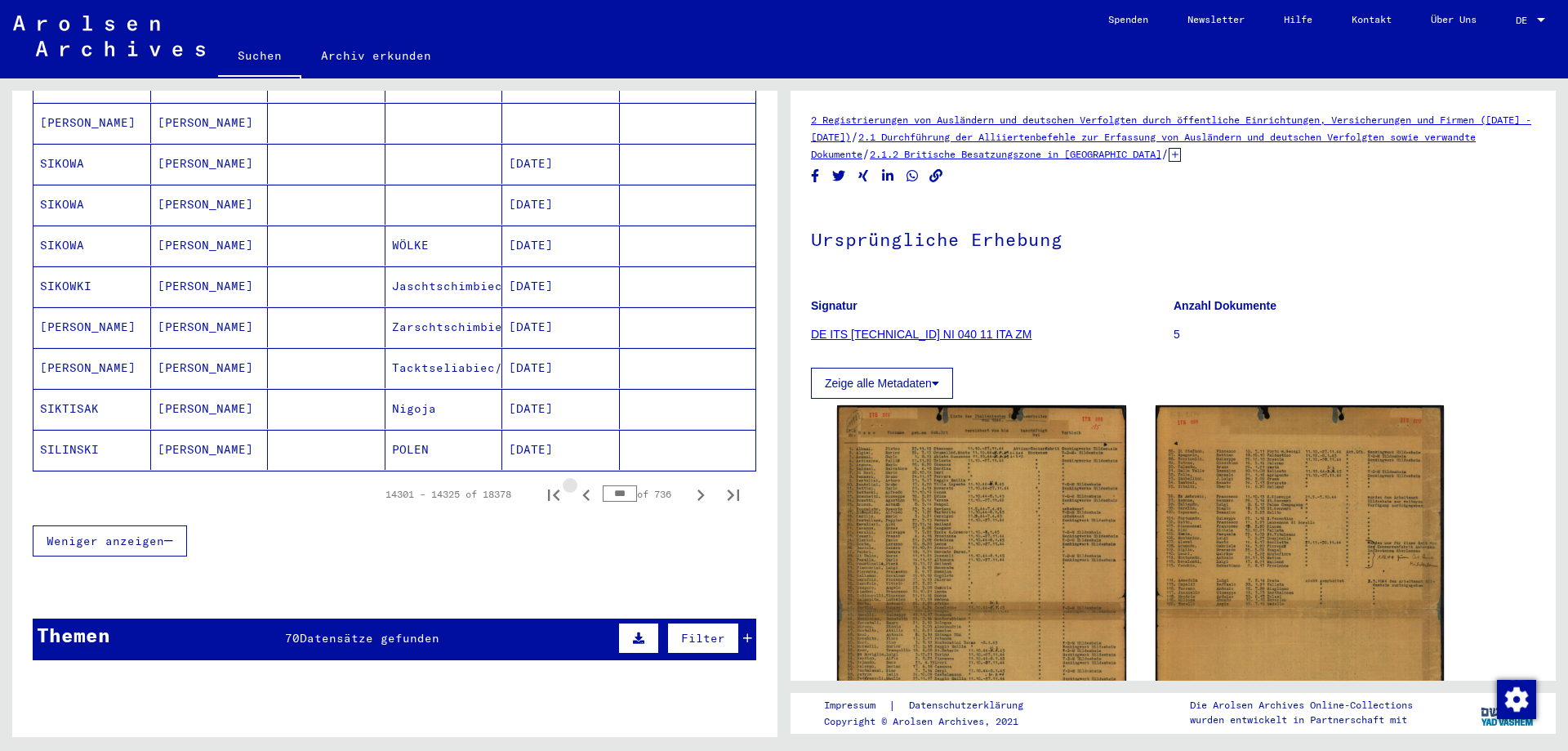
click at [582, 489] on icon "Previous page" at bounding box center [586, 494] width 7 height 11
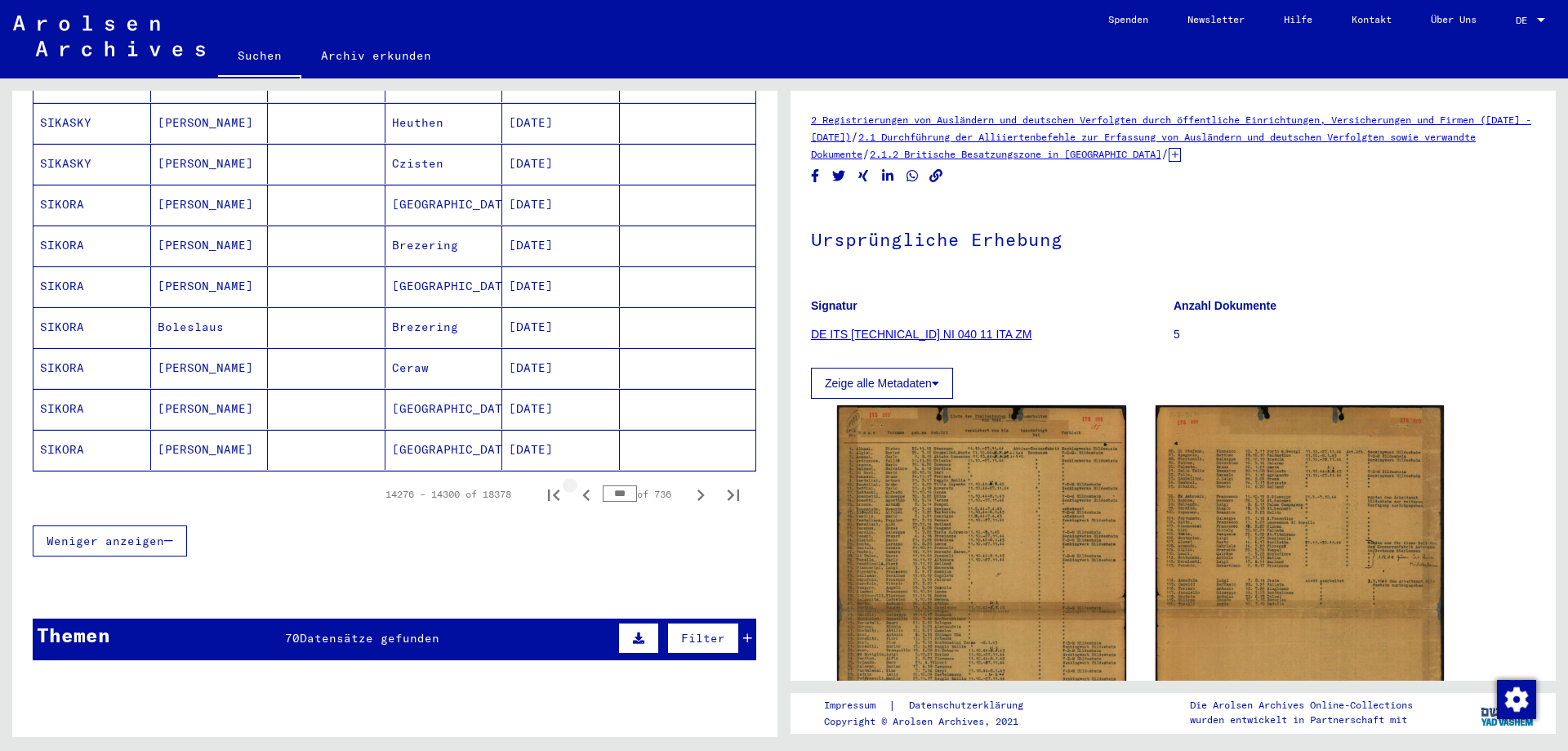
click at [582, 489] on icon "Previous page" at bounding box center [586, 494] width 7 height 11
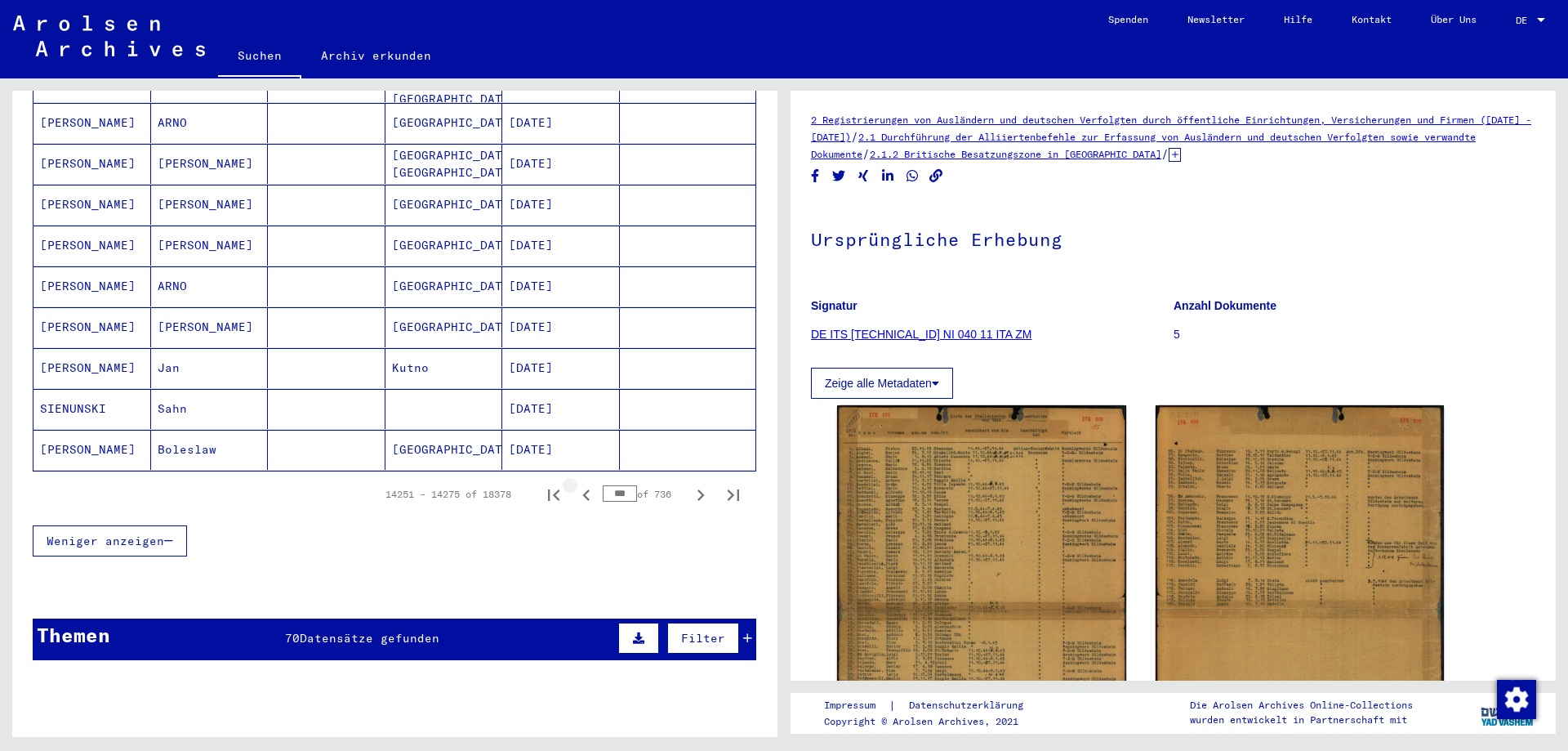
click at [582, 489] on icon "Previous page" at bounding box center [586, 494] width 7 height 11
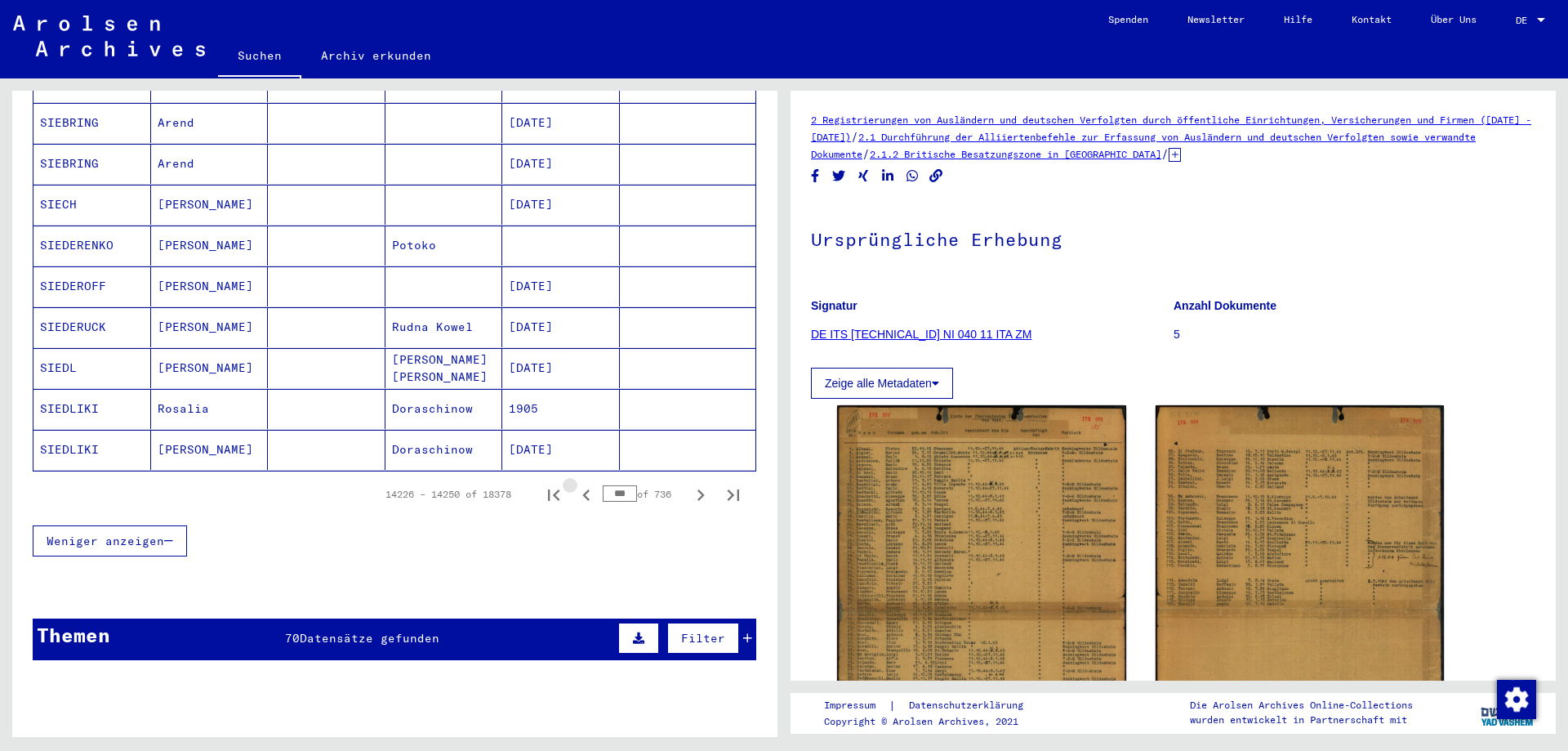
click at [582, 489] on icon "Previous page" at bounding box center [586, 494] width 7 height 11
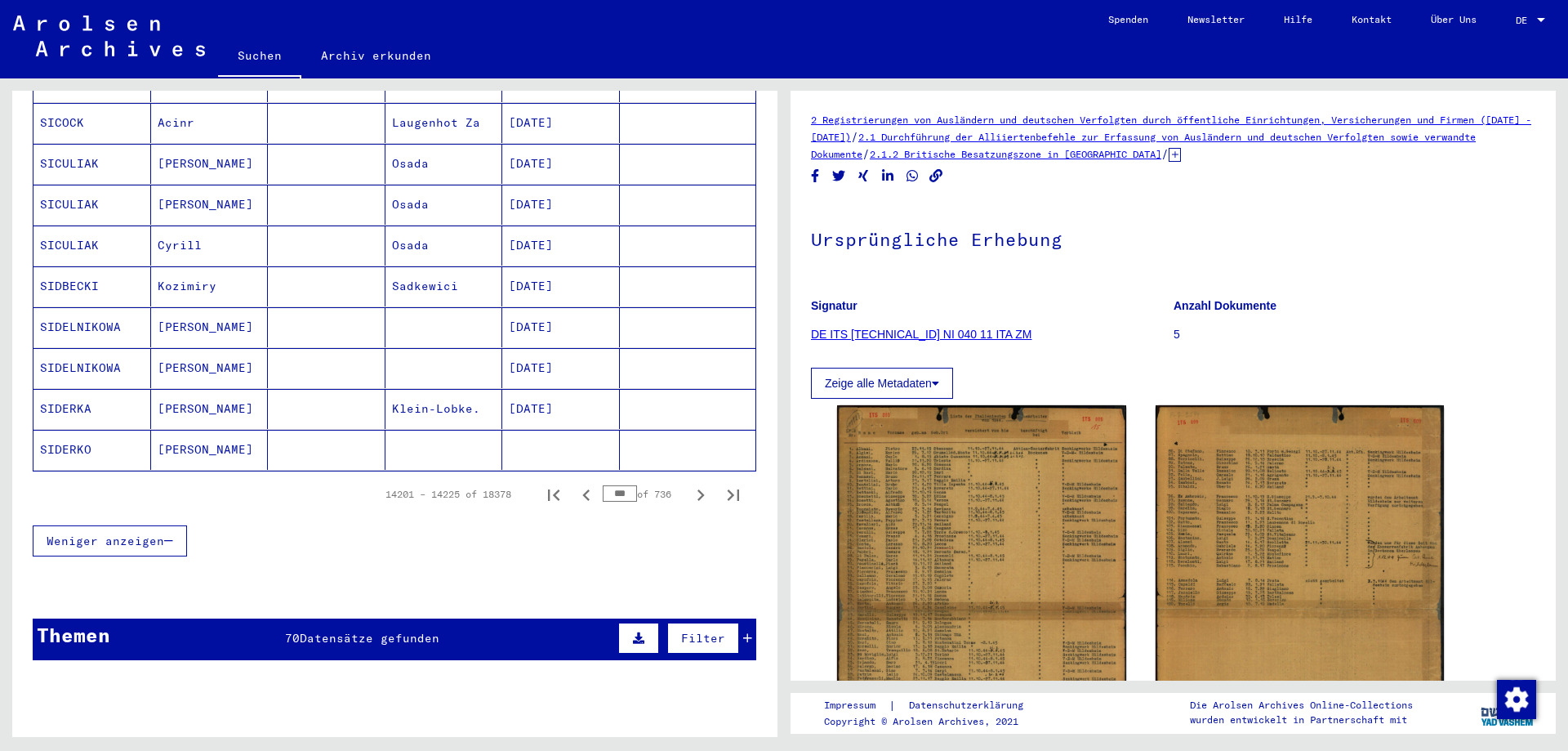
click at [582, 489] on icon "Previous page" at bounding box center [586, 494] width 7 height 11
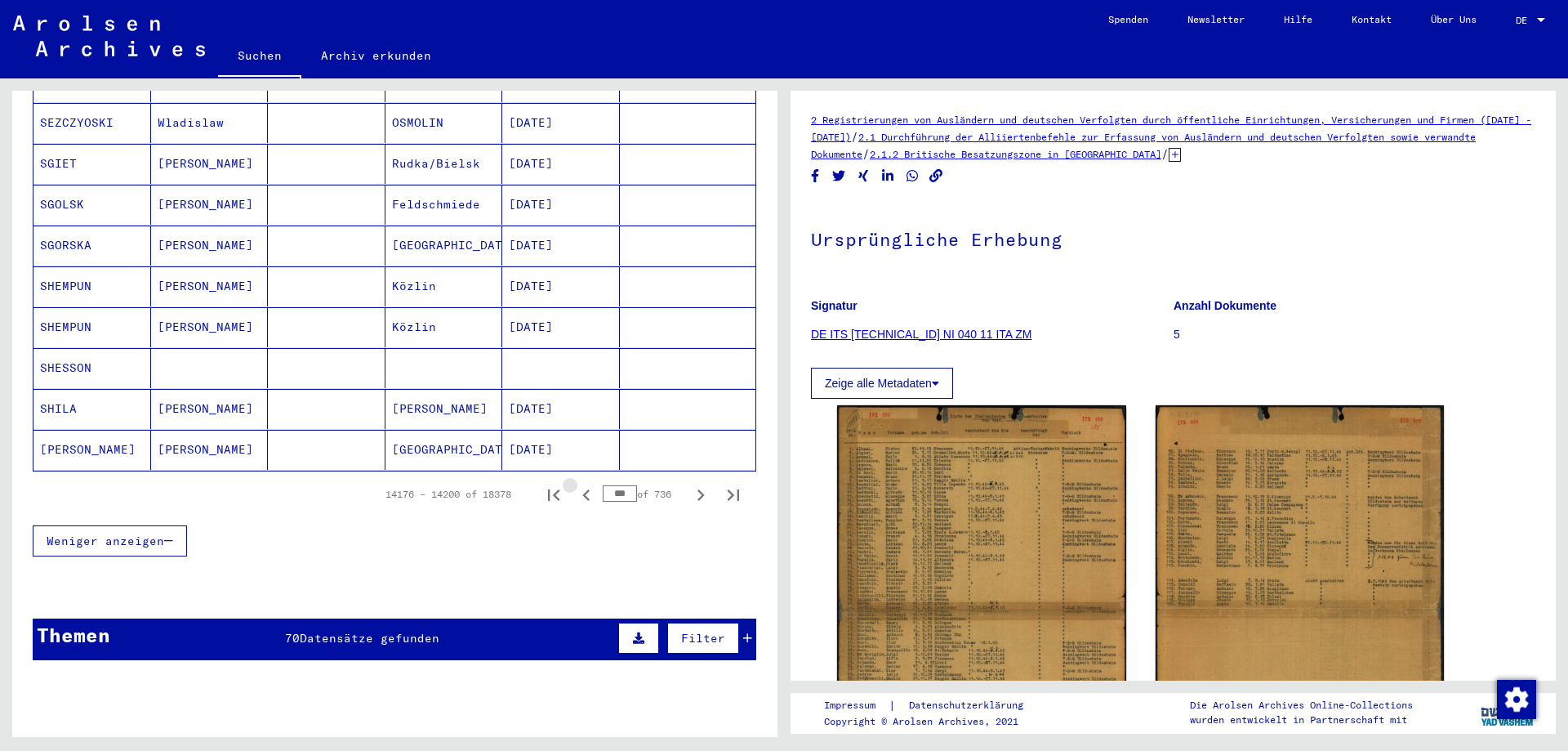
click at [582, 489] on icon "Previous page" at bounding box center [586, 494] width 7 height 11
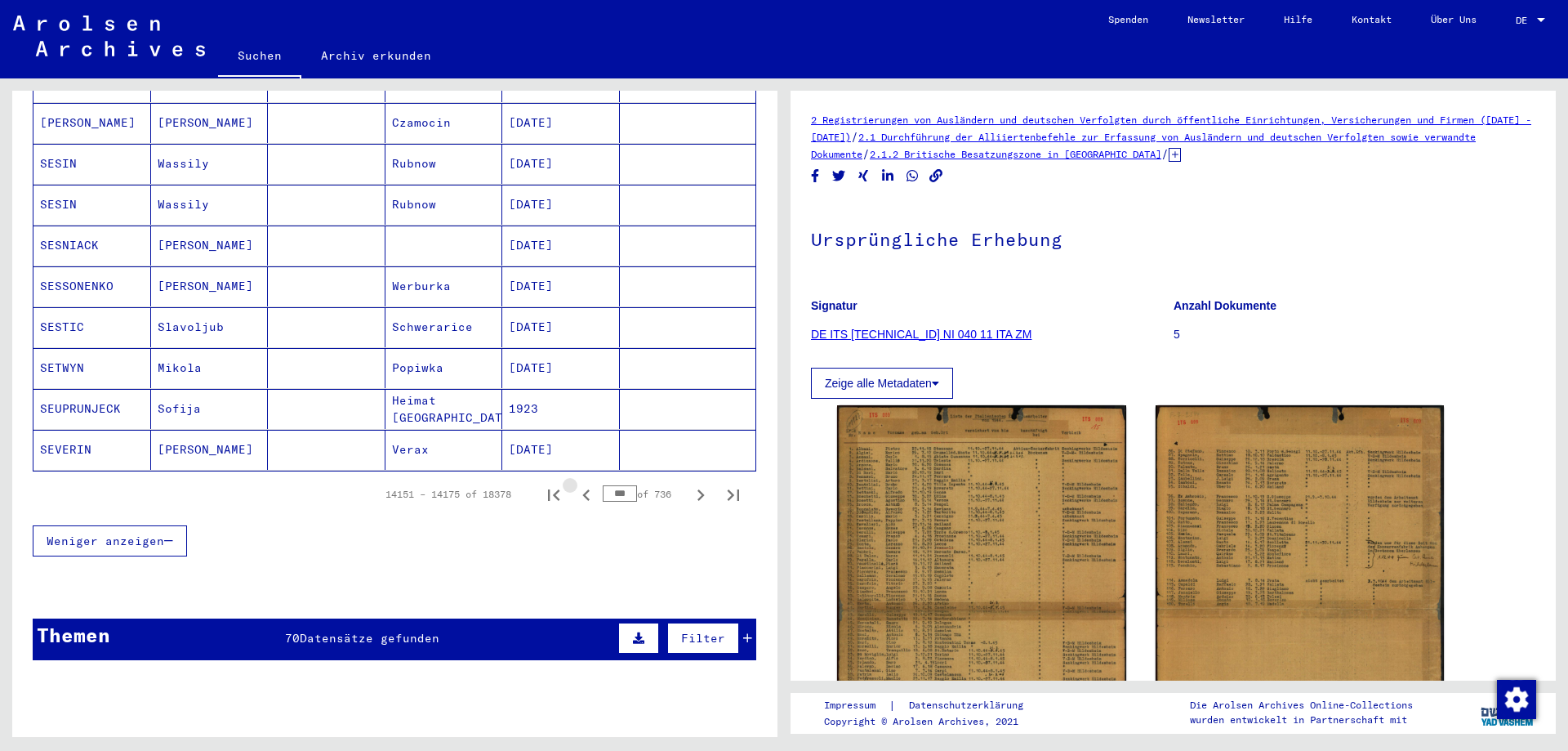
click at [582, 489] on icon "Previous page" at bounding box center [586, 494] width 7 height 11
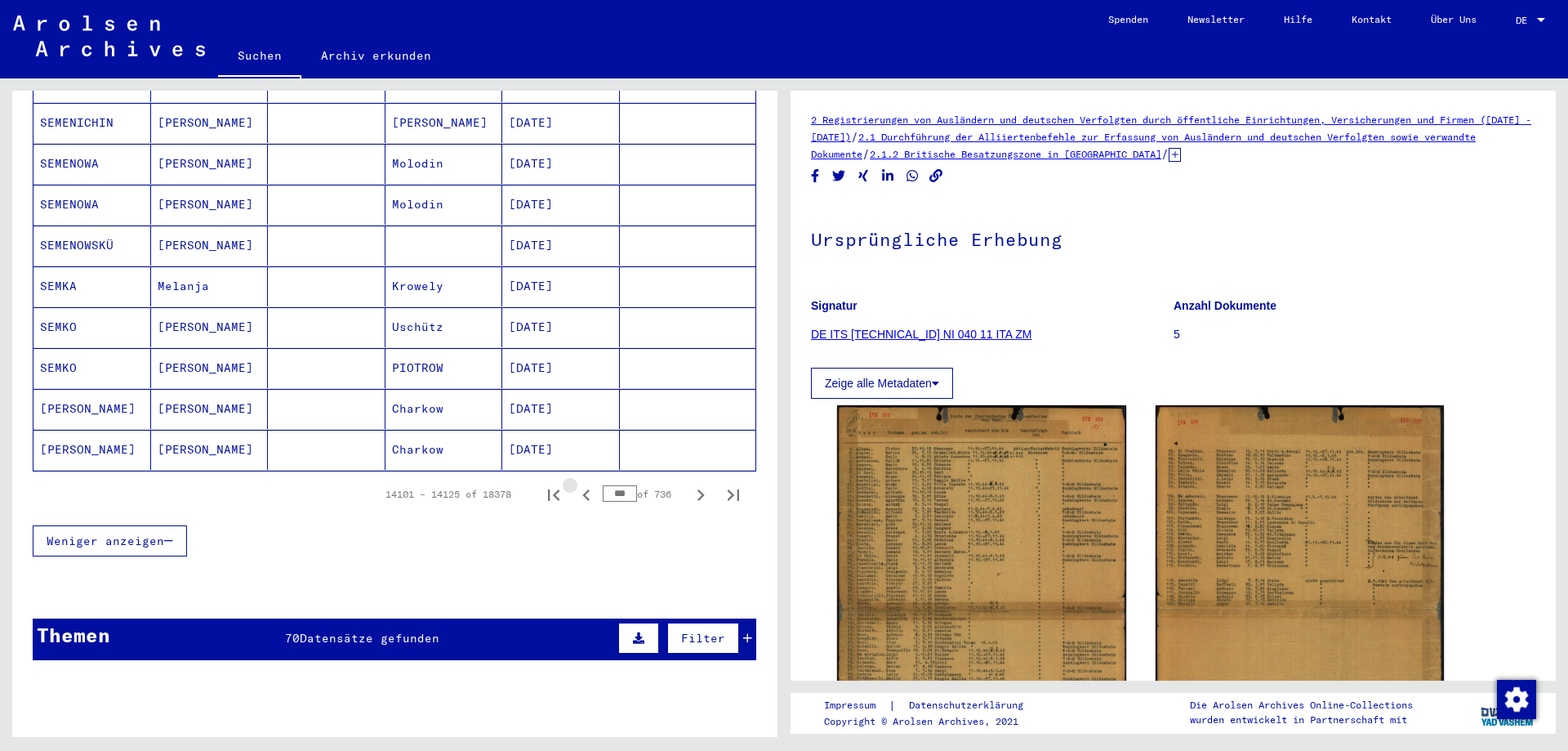
click at [582, 489] on icon "Previous page" at bounding box center [586, 494] width 7 height 11
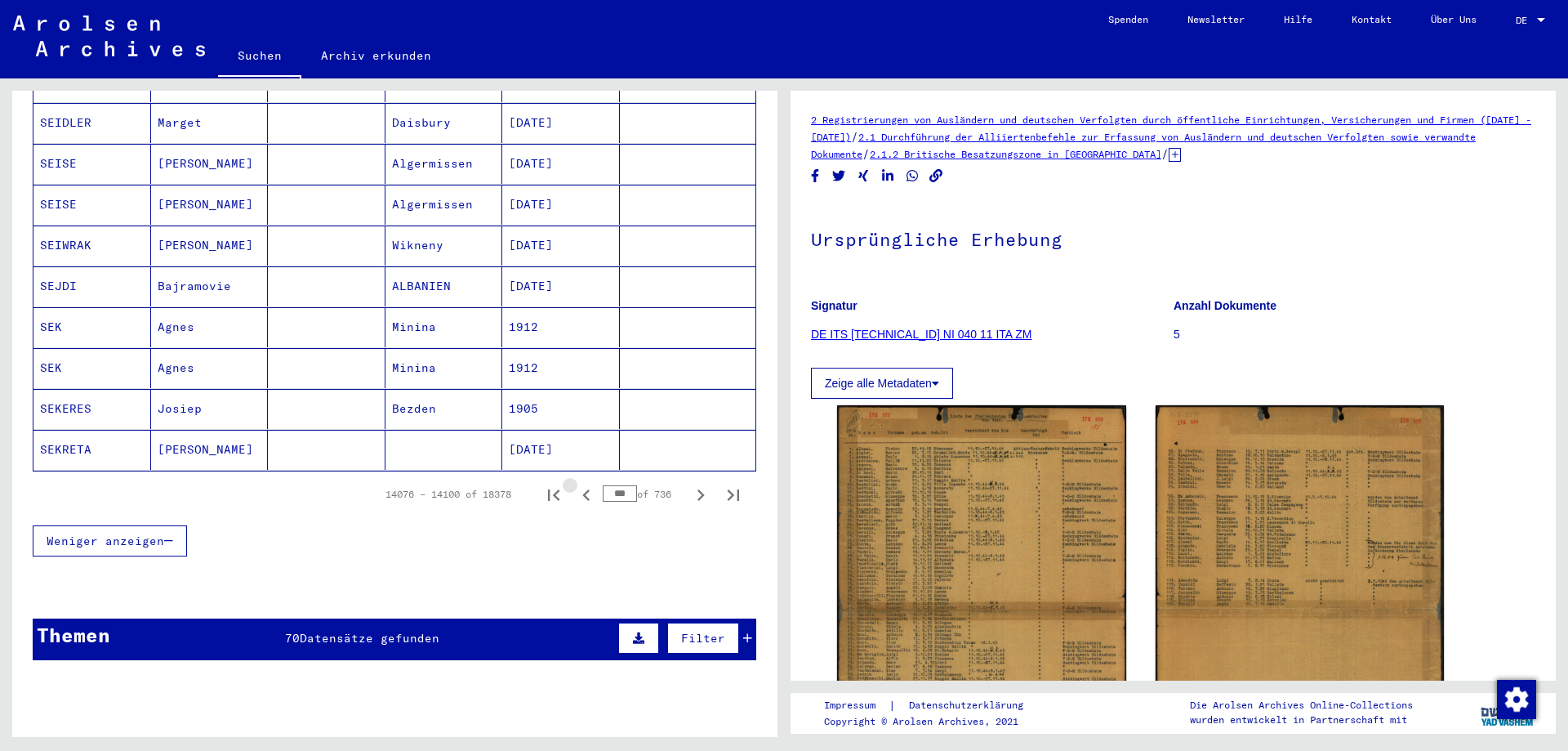
click at [582, 489] on icon "Previous page" at bounding box center [586, 494] width 7 height 11
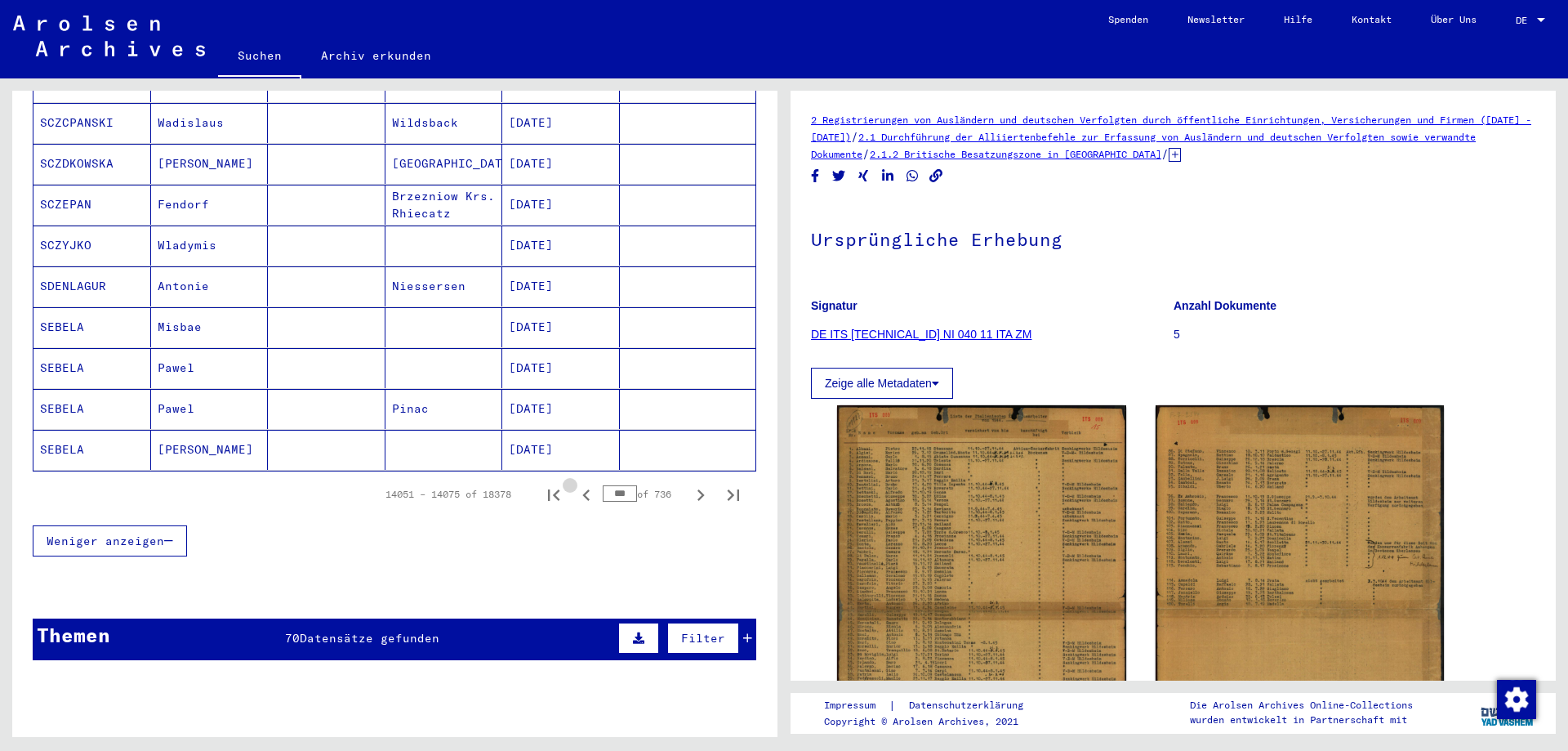
click at [582, 489] on icon "Previous page" at bounding box center [586, 494] width 7 height 11
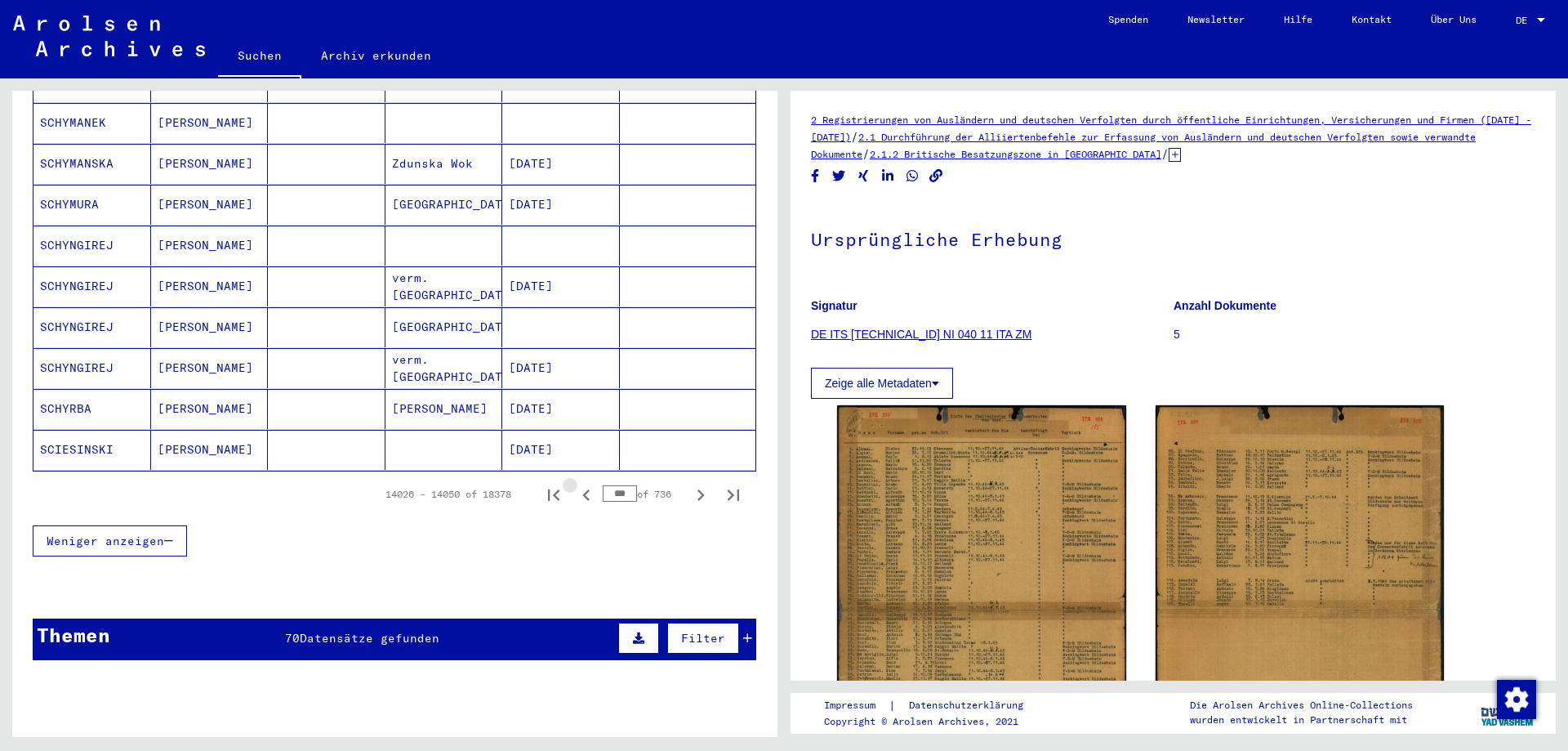
click at [582, 489] on icon "Previous page" at bounding box center [586, 494] width 7 height 11
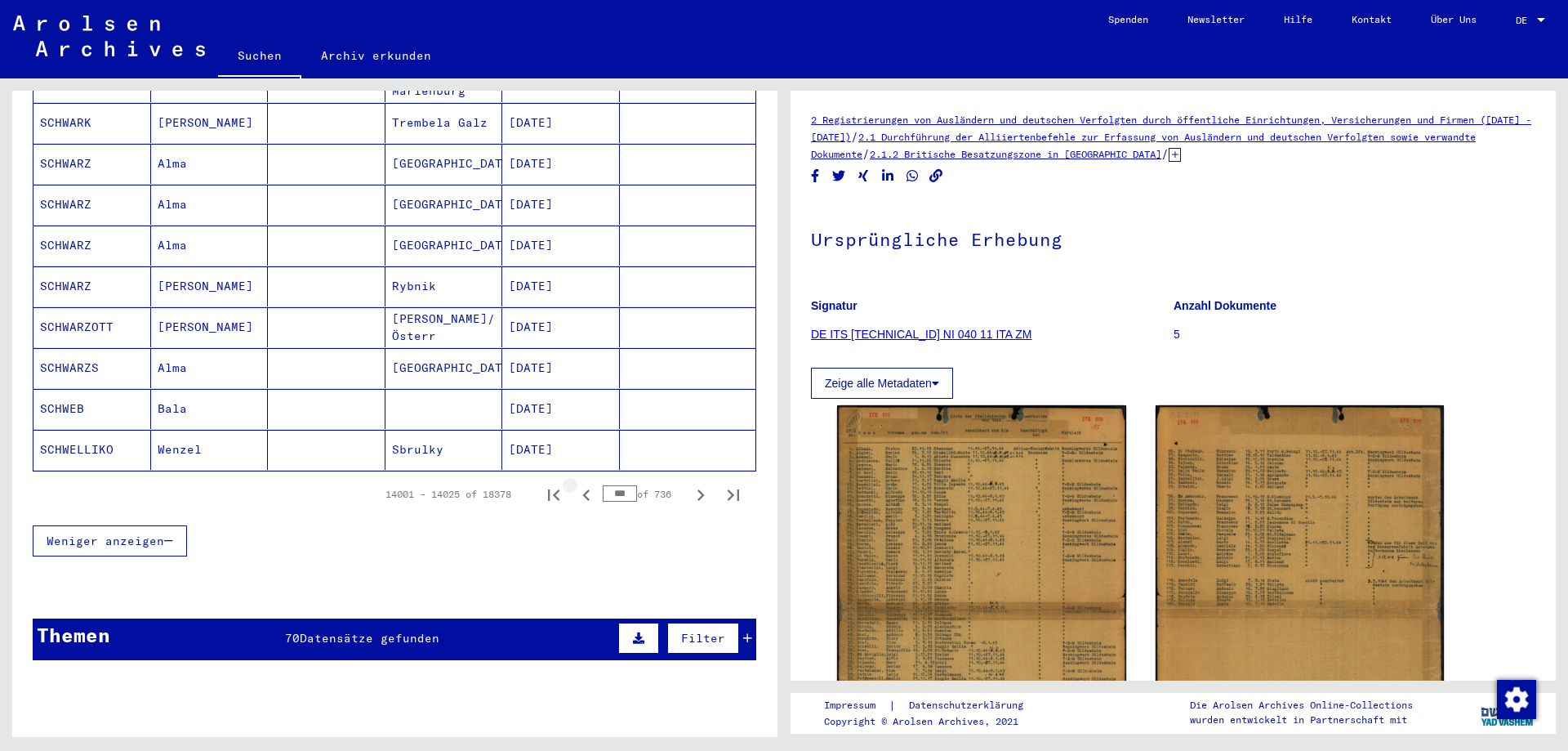
click at [582, 489] on icon "Previous page" at bounding box center [586, 494] width 7 height 11
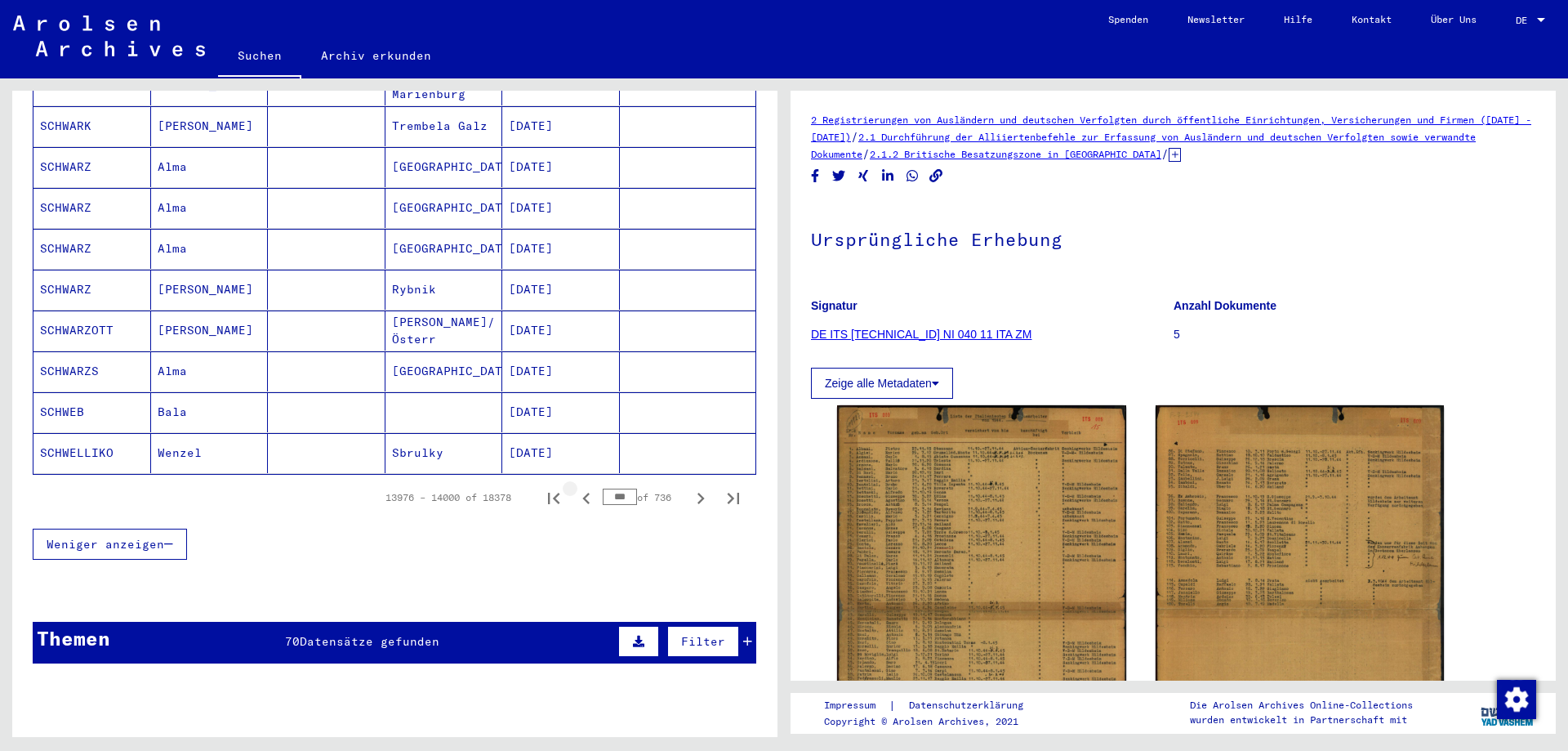
scroll to position [903, 0]
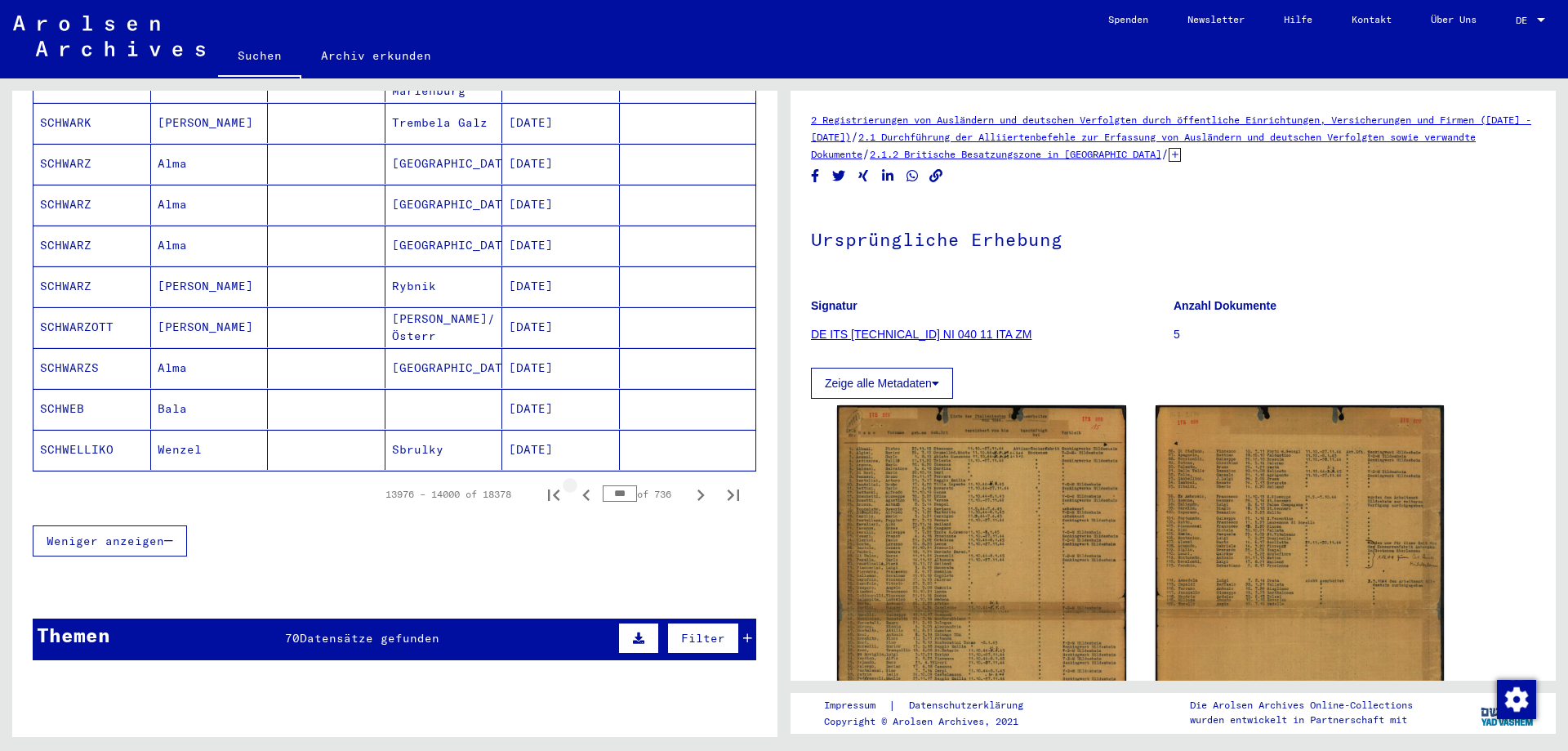
click at [582, 489] on icon "Previous page" at bounding box center [586, 494] width 7 height 11
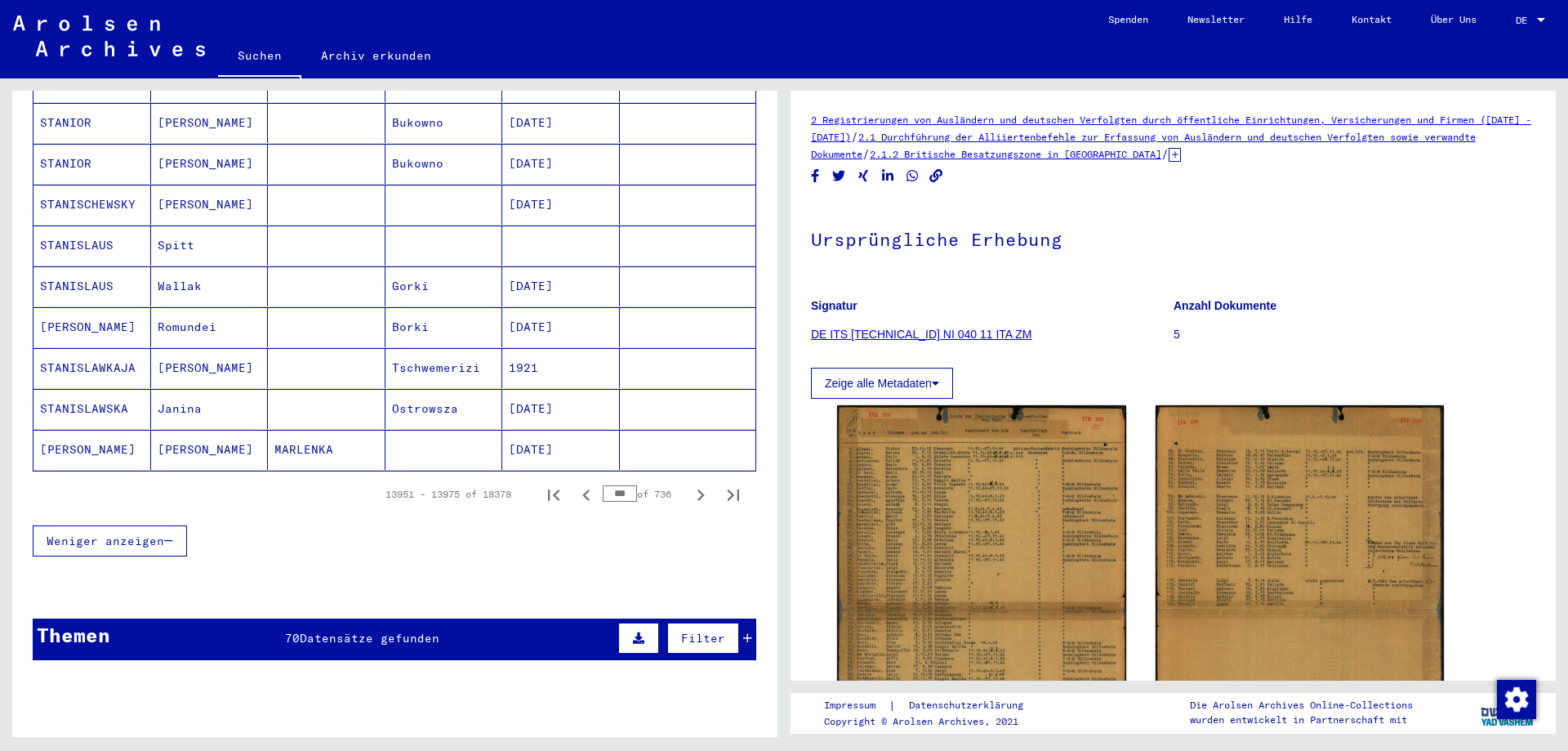
click at [582, 489] on icon "Previous page" at bounding box center [586, 494] width 7 height 11
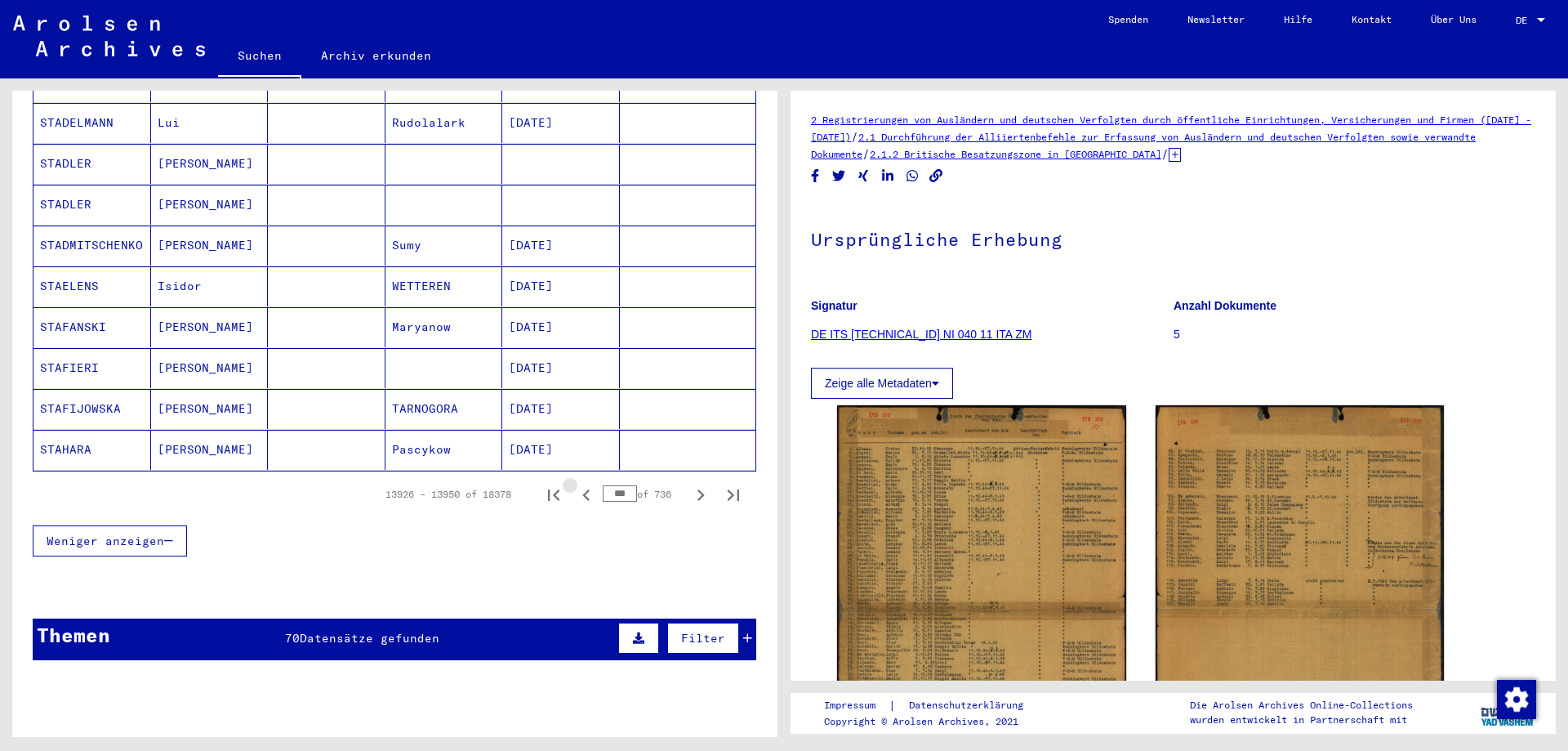
click at [582, 489] on icon "Previous page" at bounding box center [586, 494] width 7 height 11
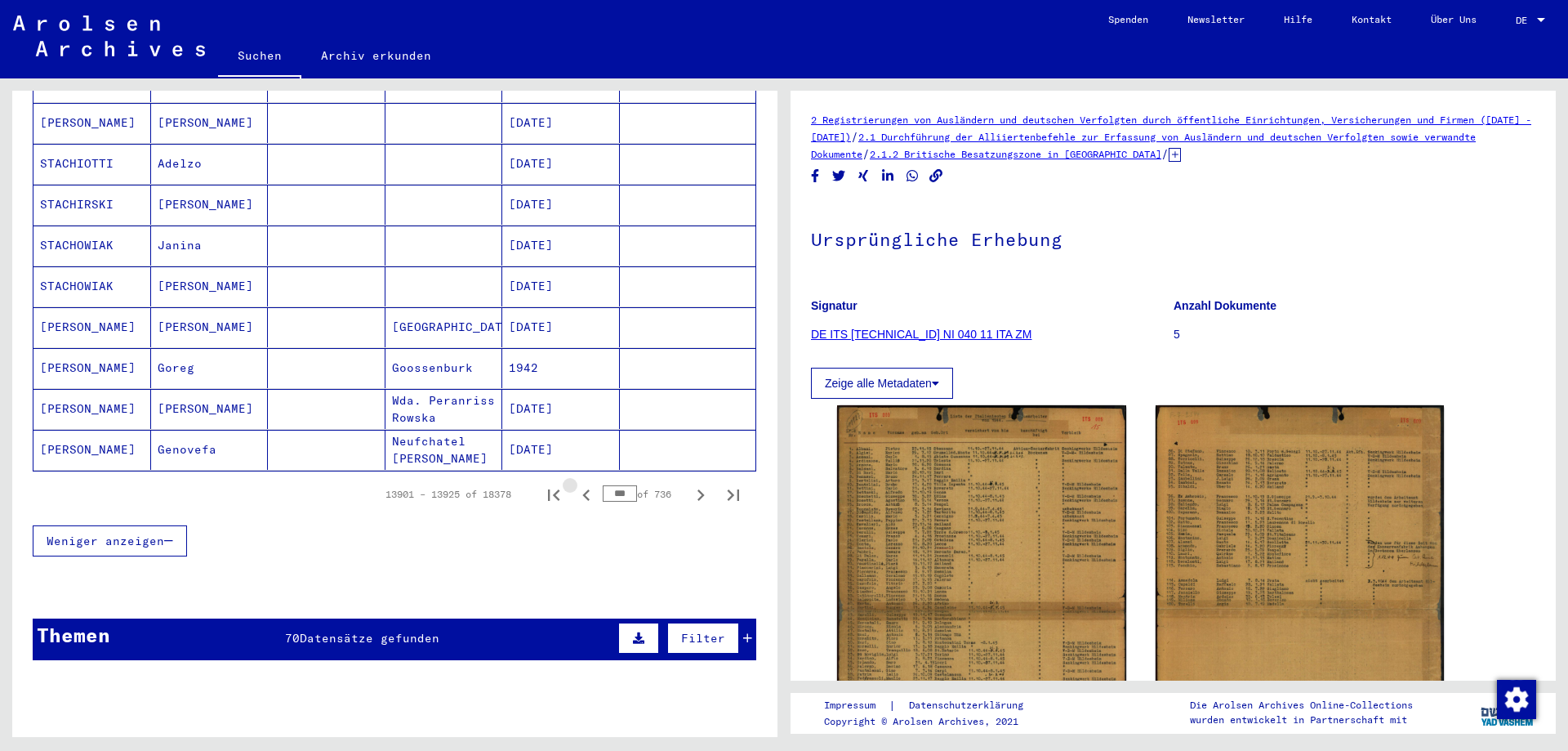
click at [582, 489] on icon "Previous page" at bounding box center [586, 494] width 7 height 11
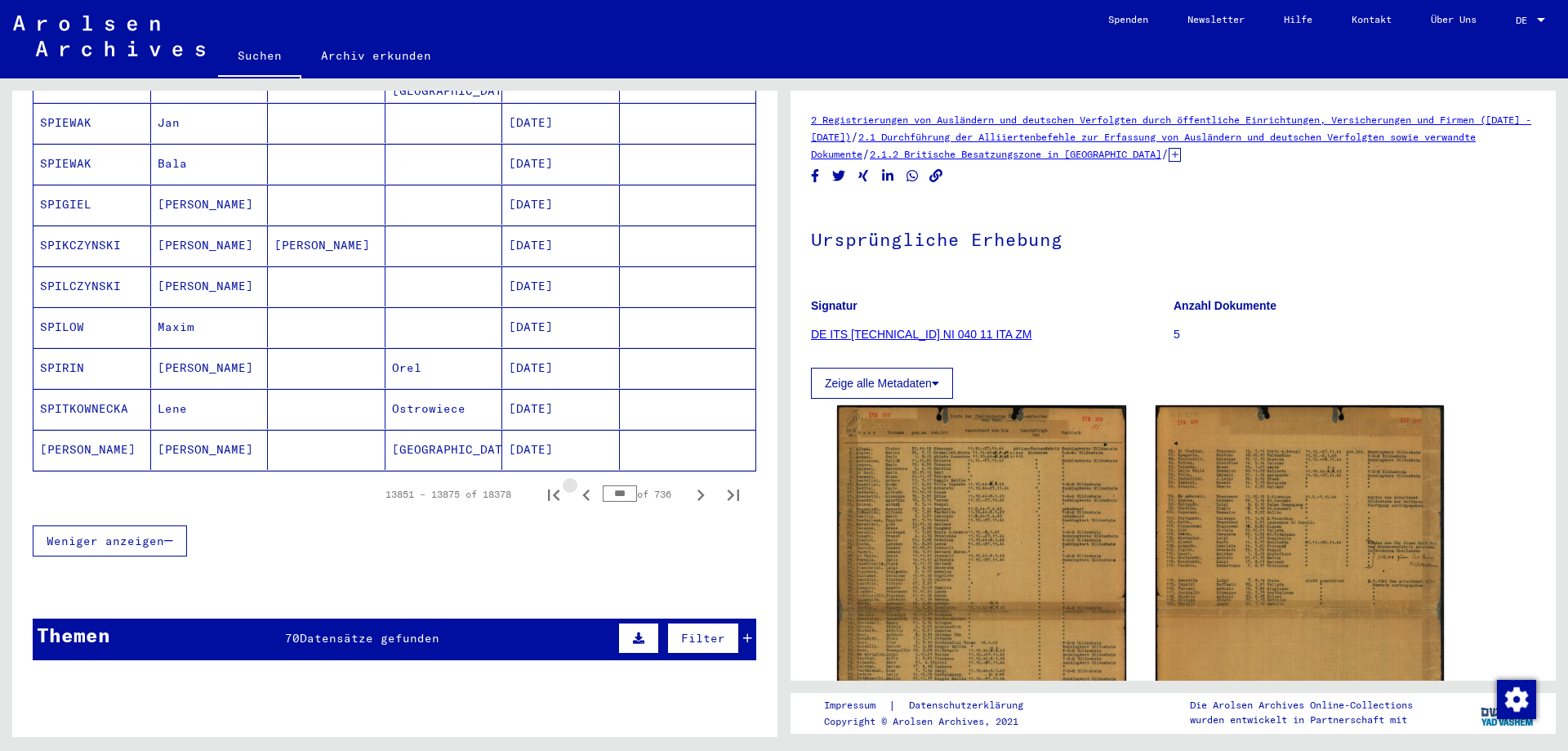
click at [582, 489] on icon "Previous page" at bounding box center [586, 494] width 7 height 11
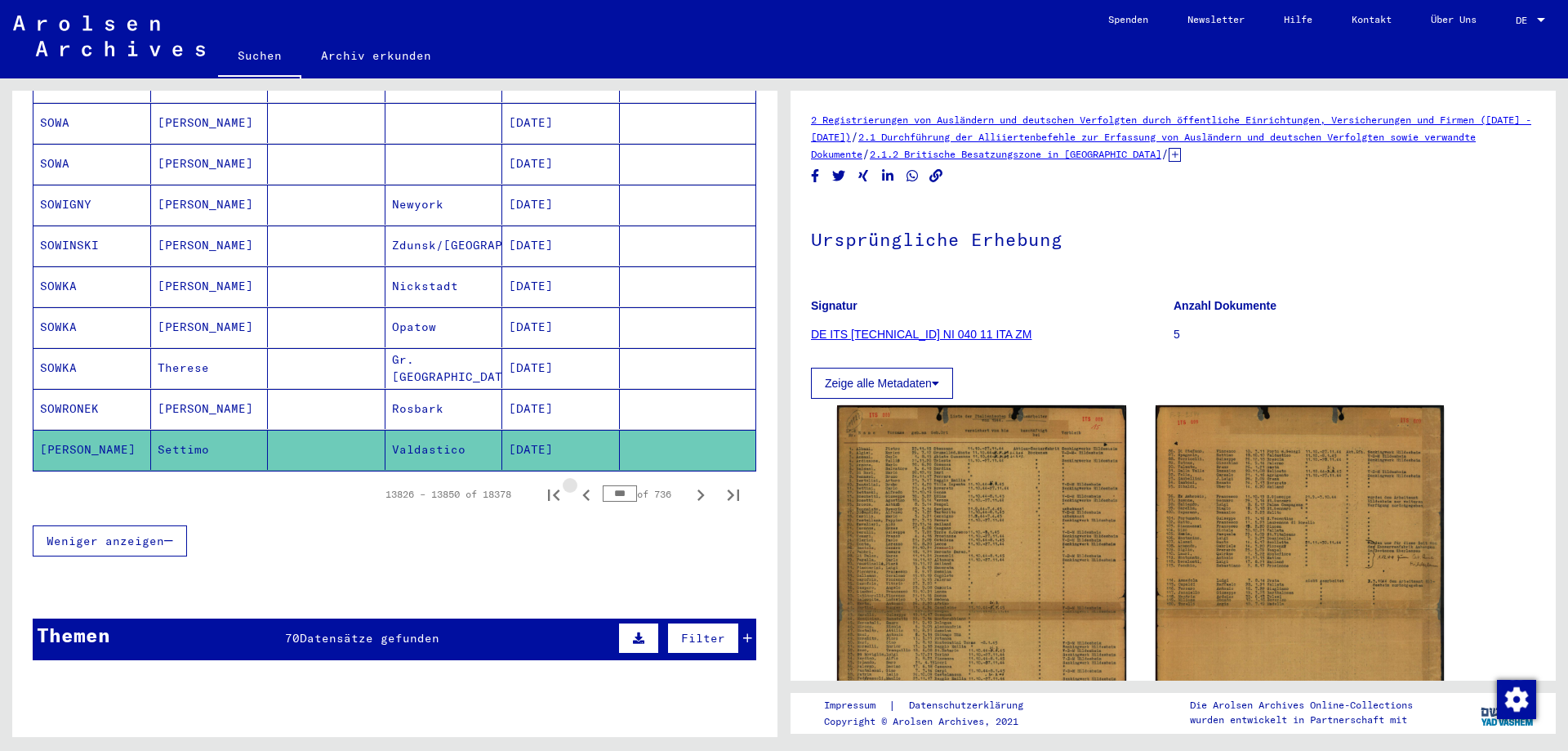
click at [582, 489] on icon "Previous page" at bounding box center [586, 494] width 7 height 11
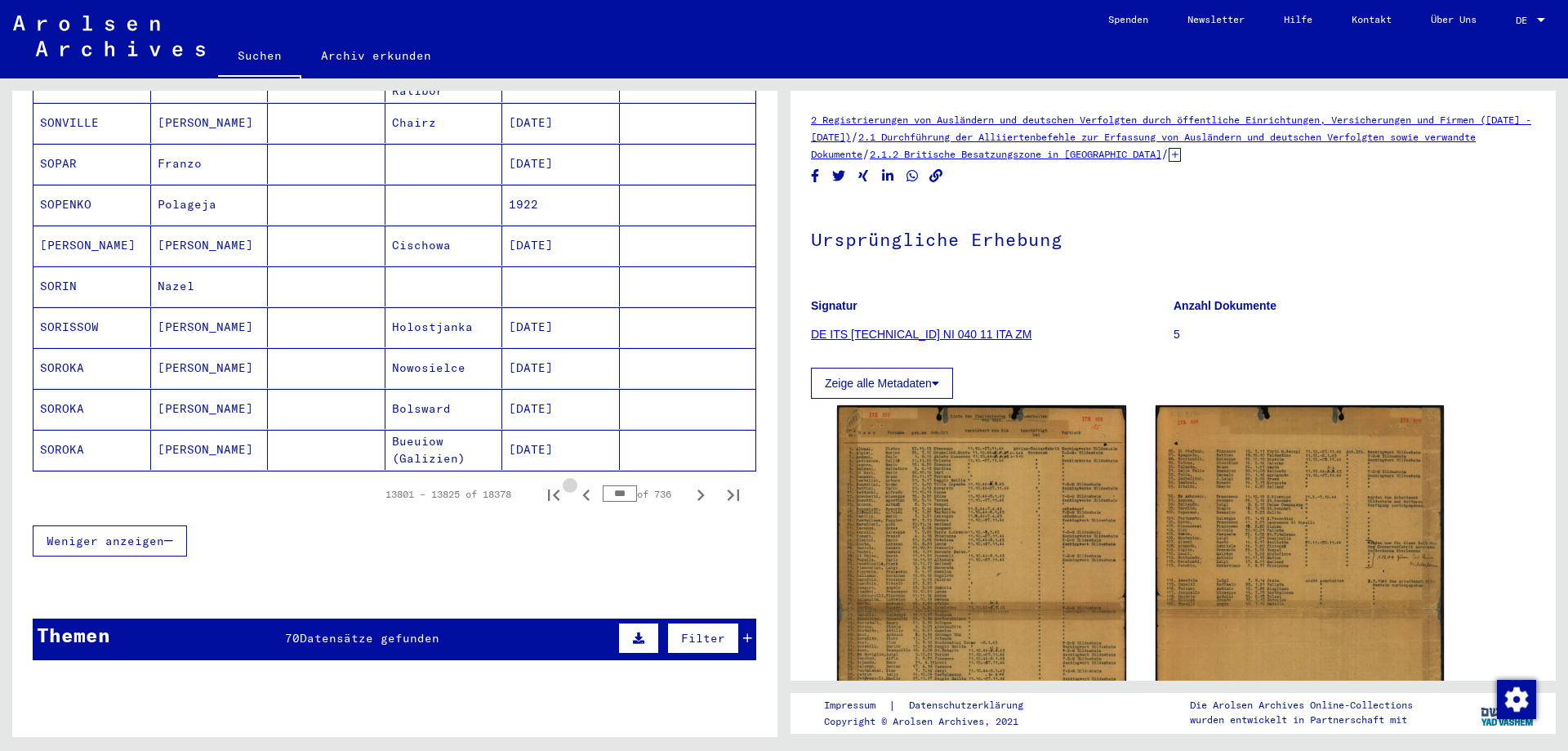
click at [582, 489] on icon "Previous page" at bounding box center [586, 494] width 7 height 11
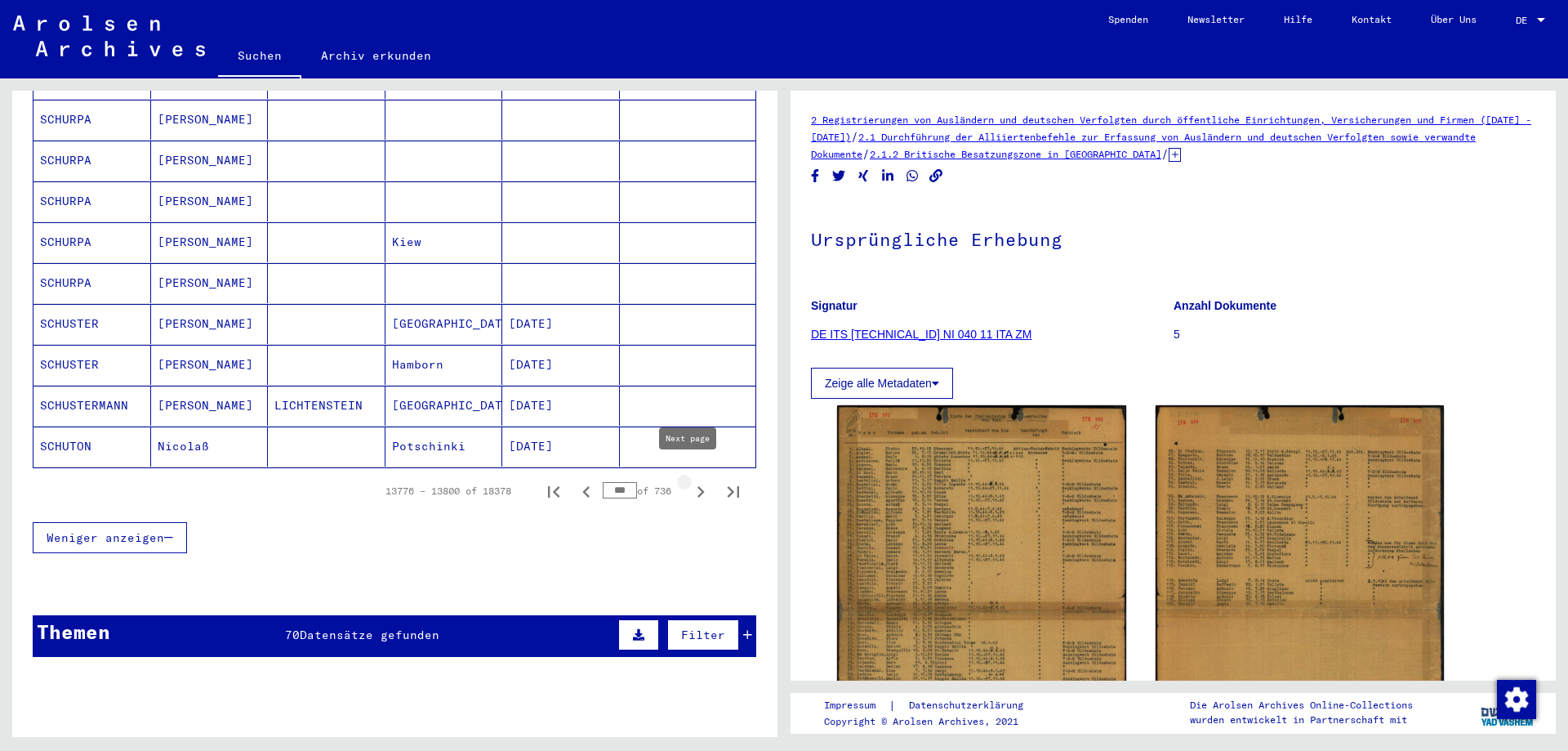
click at [689, 480] on icon "Next page" at bounding box center [700, 492] width 23 height 23
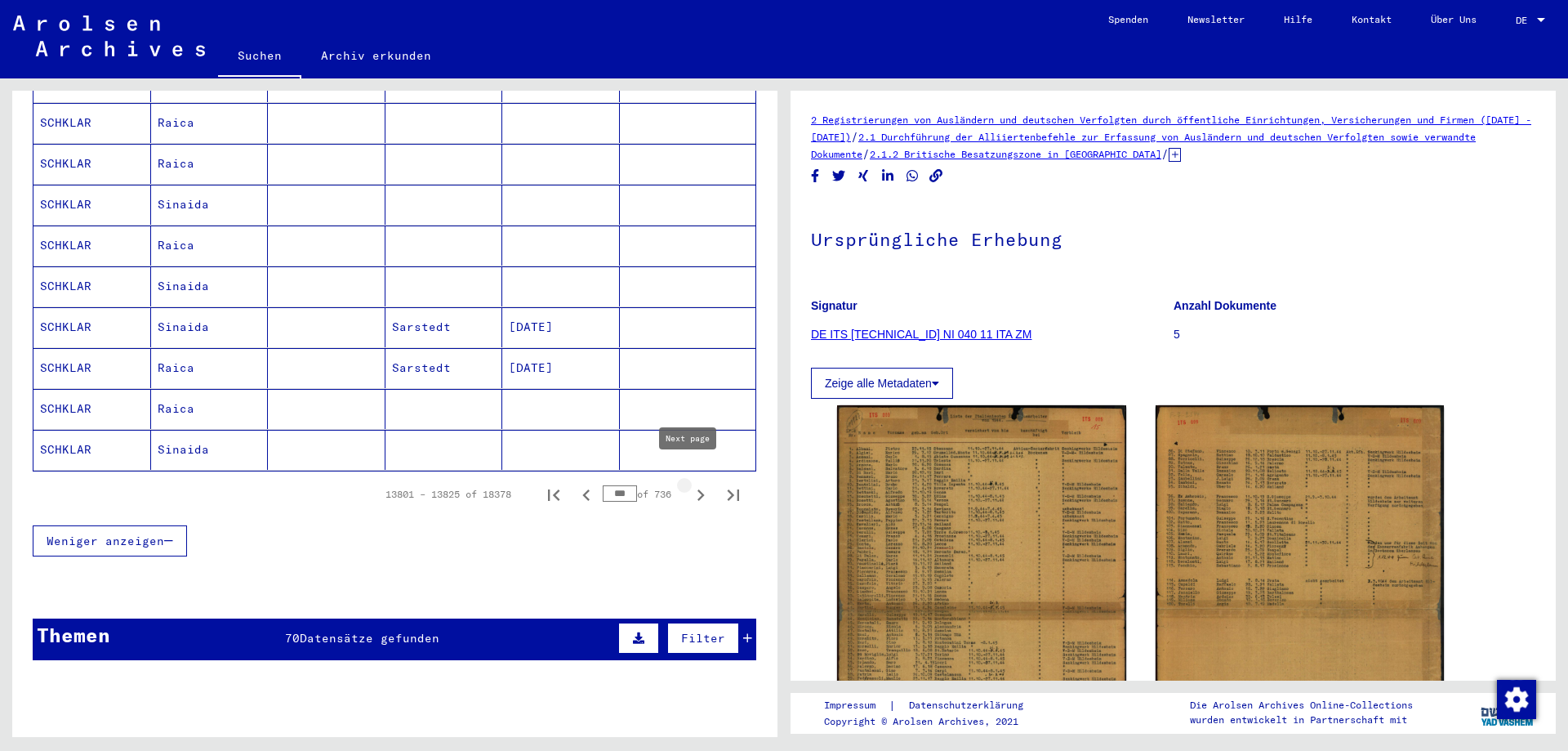
click at [689, 484] on icon "Next page" at bounding box center [700, 495] width 23 height 23
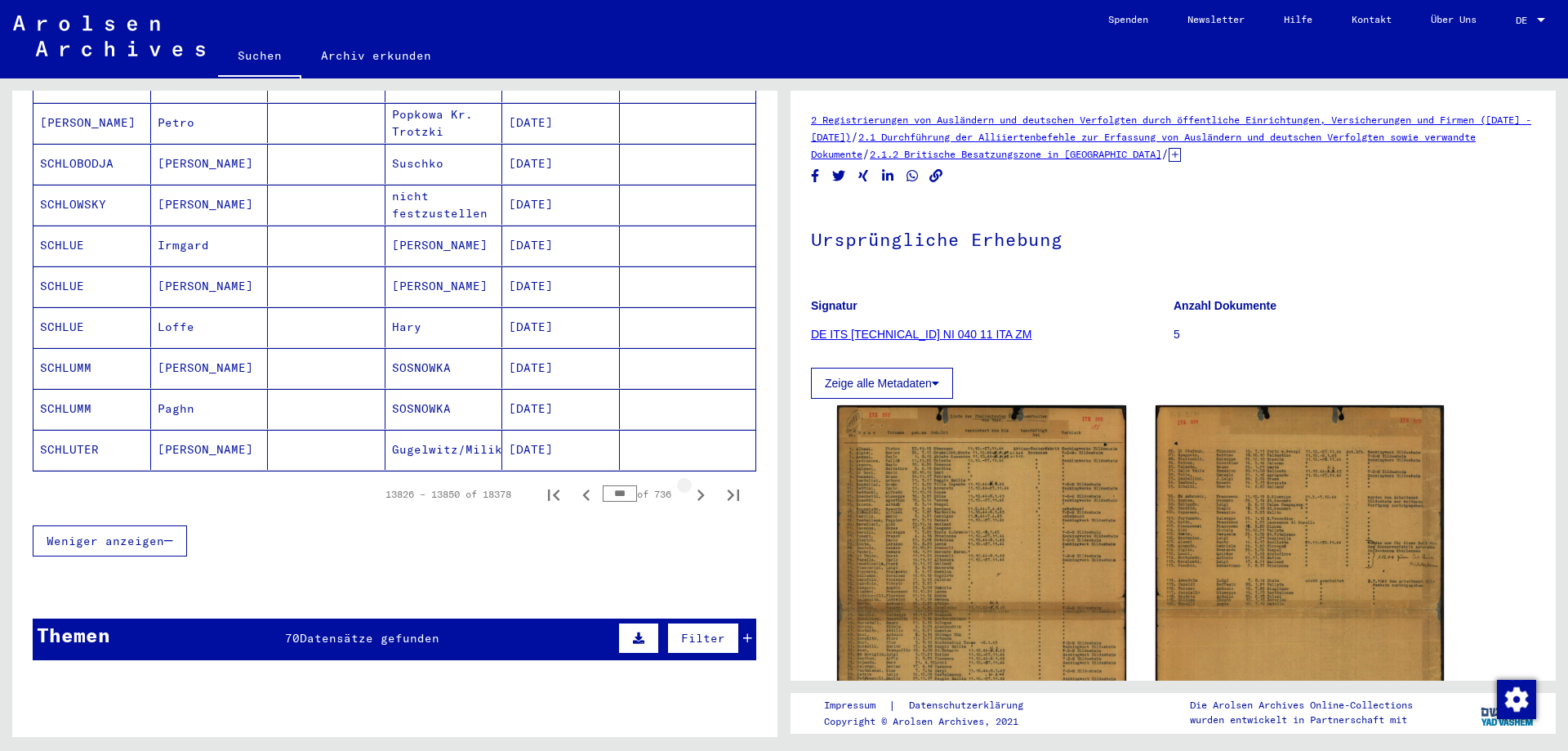
click at [689, 484] on icon "Next page" at bounding box center [700, 495] width 23 height 23
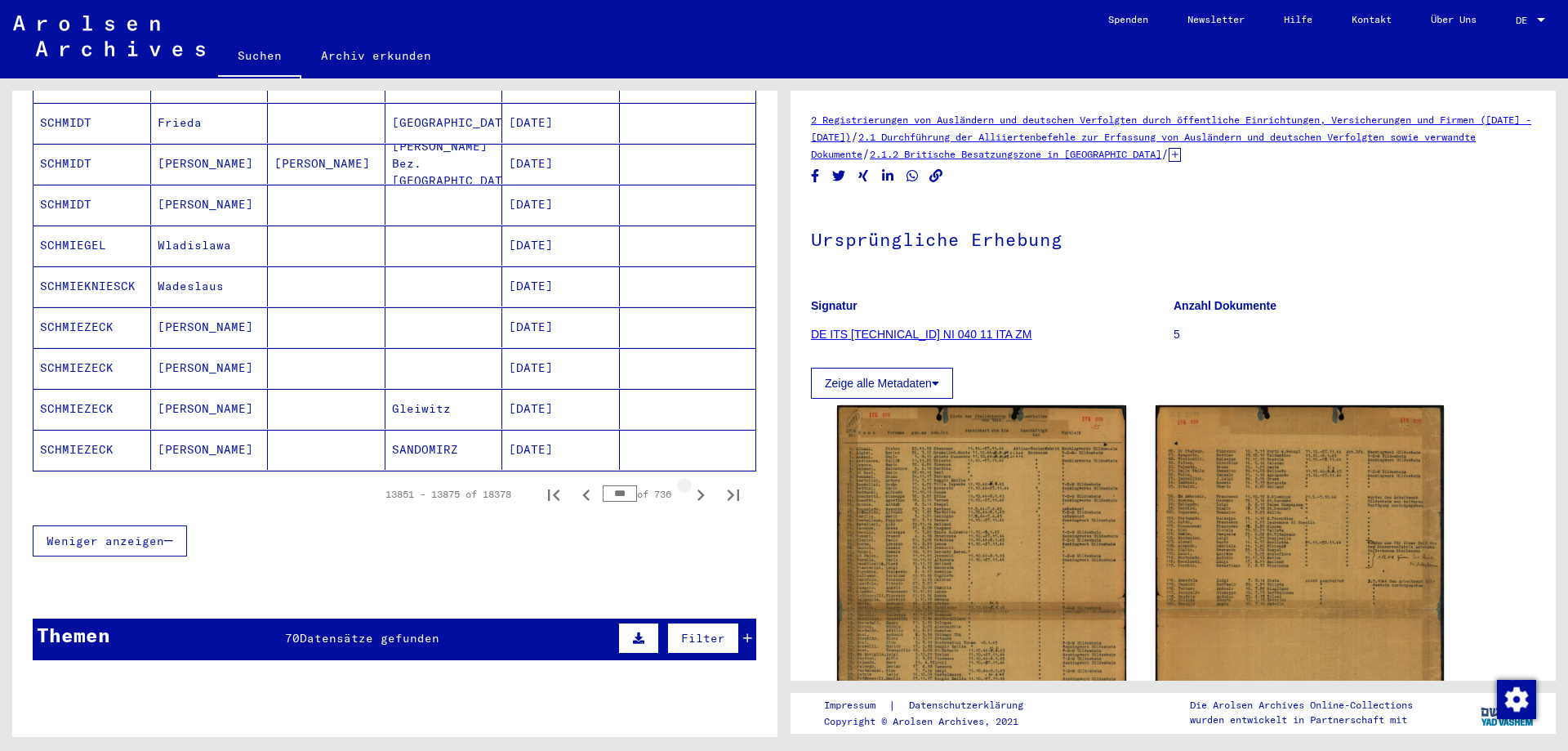
click at [689, 484] on icon "Next page" at bounding box center [700, 495] width 23 height 23
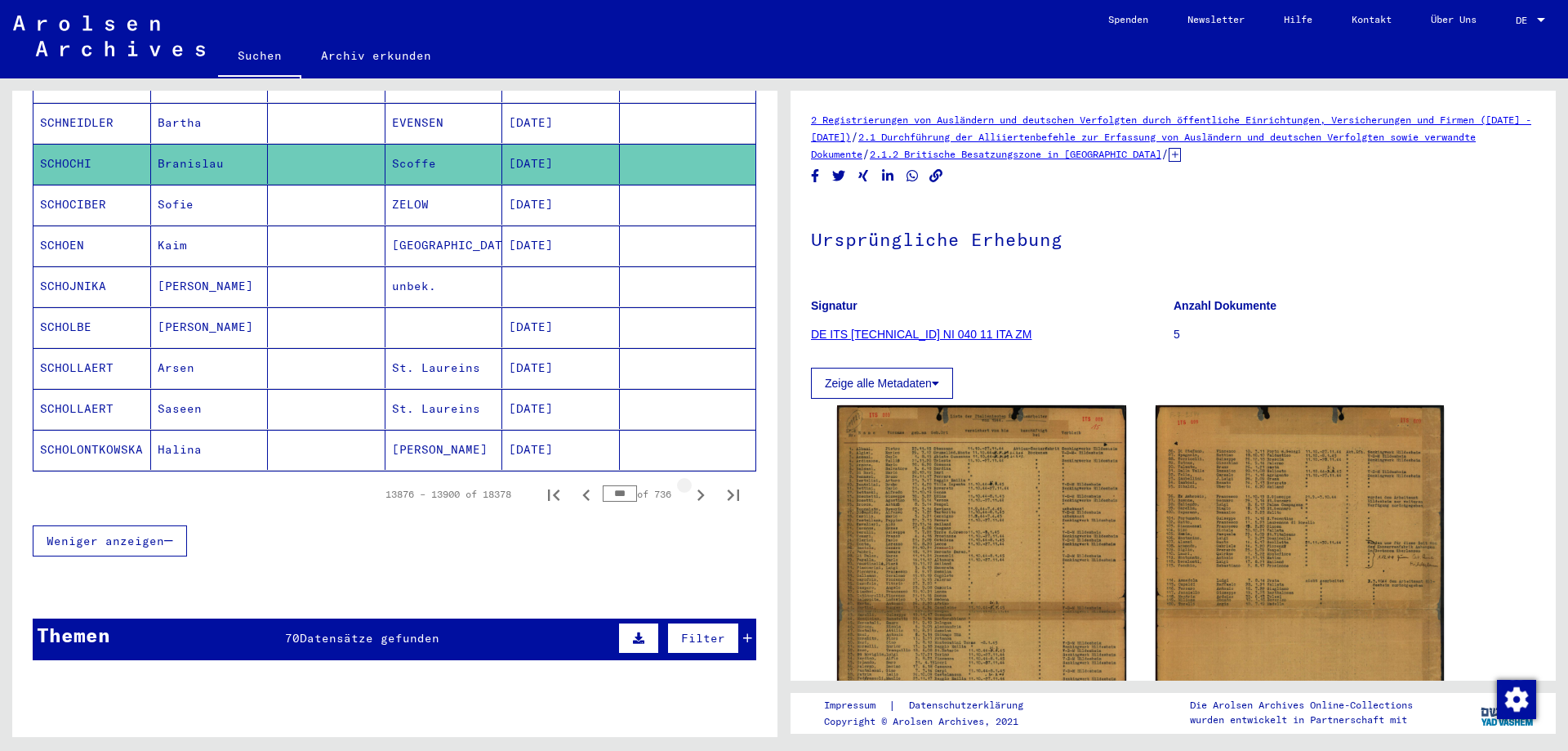
click at [689, 484] on icon "Next page" at bounding box center [700, 495] width 23 height 23
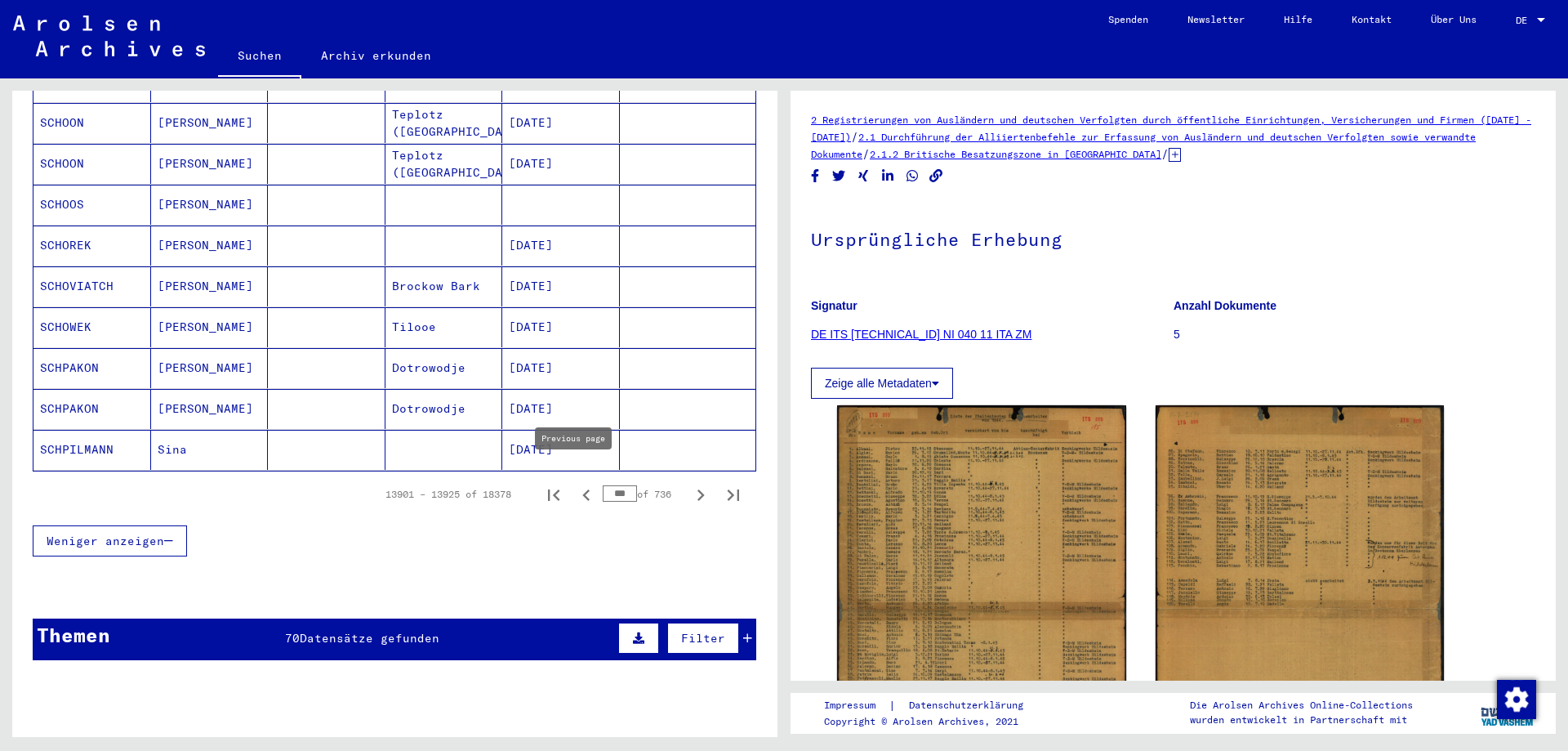
click at [582, 489] on icon "Previous page" at bounding box center [586, 494] width 7 height 11
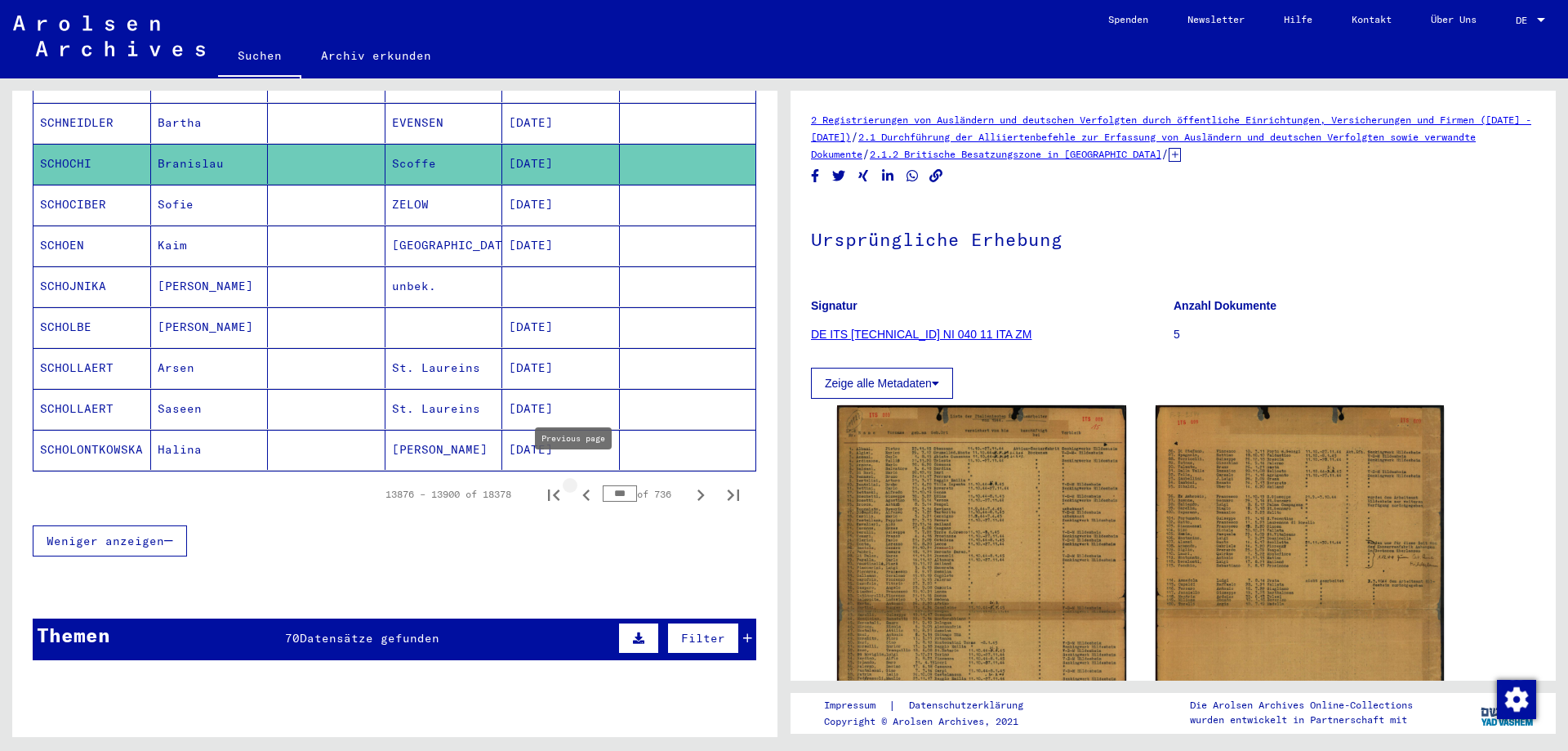
click at [575, 484] on icon "Previous page" at bounding box center [587, 495] width 23 height 23
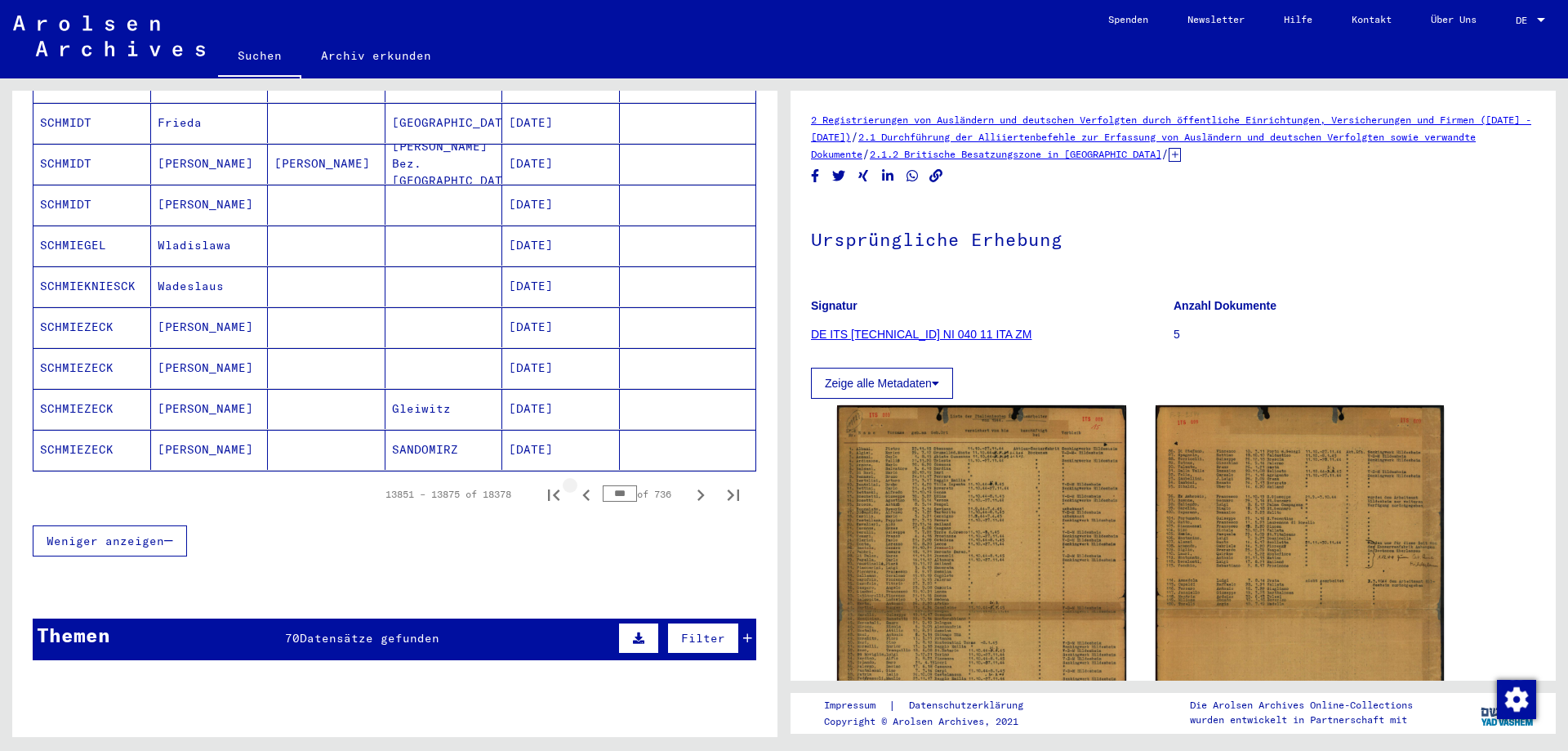
click at [575, 484] on icon "Previous page" at bounding box center [587, 495] width 23 height 23
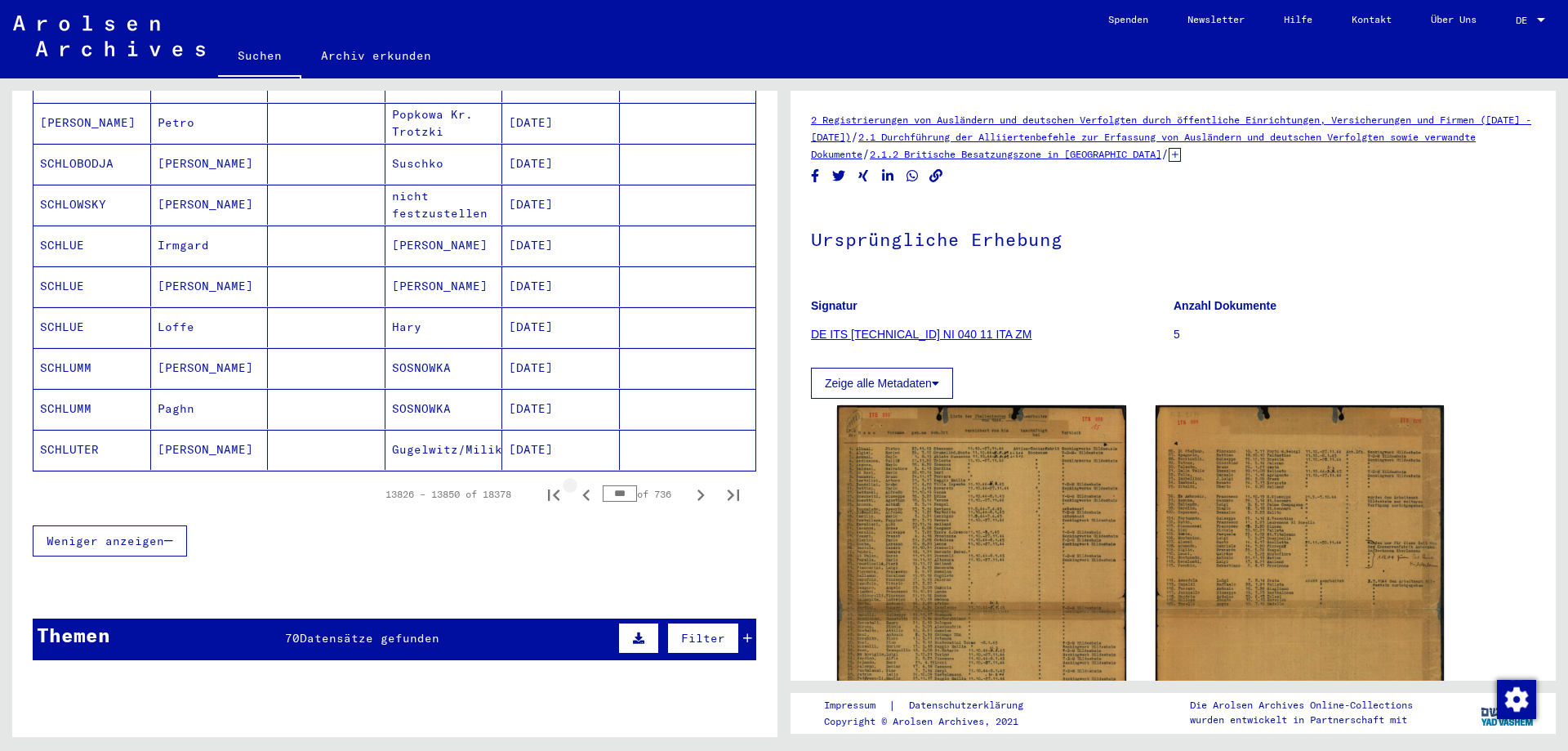
click at [575, 484] on icon "Previous page" at bounding box center [587, 495] width 23 height 23
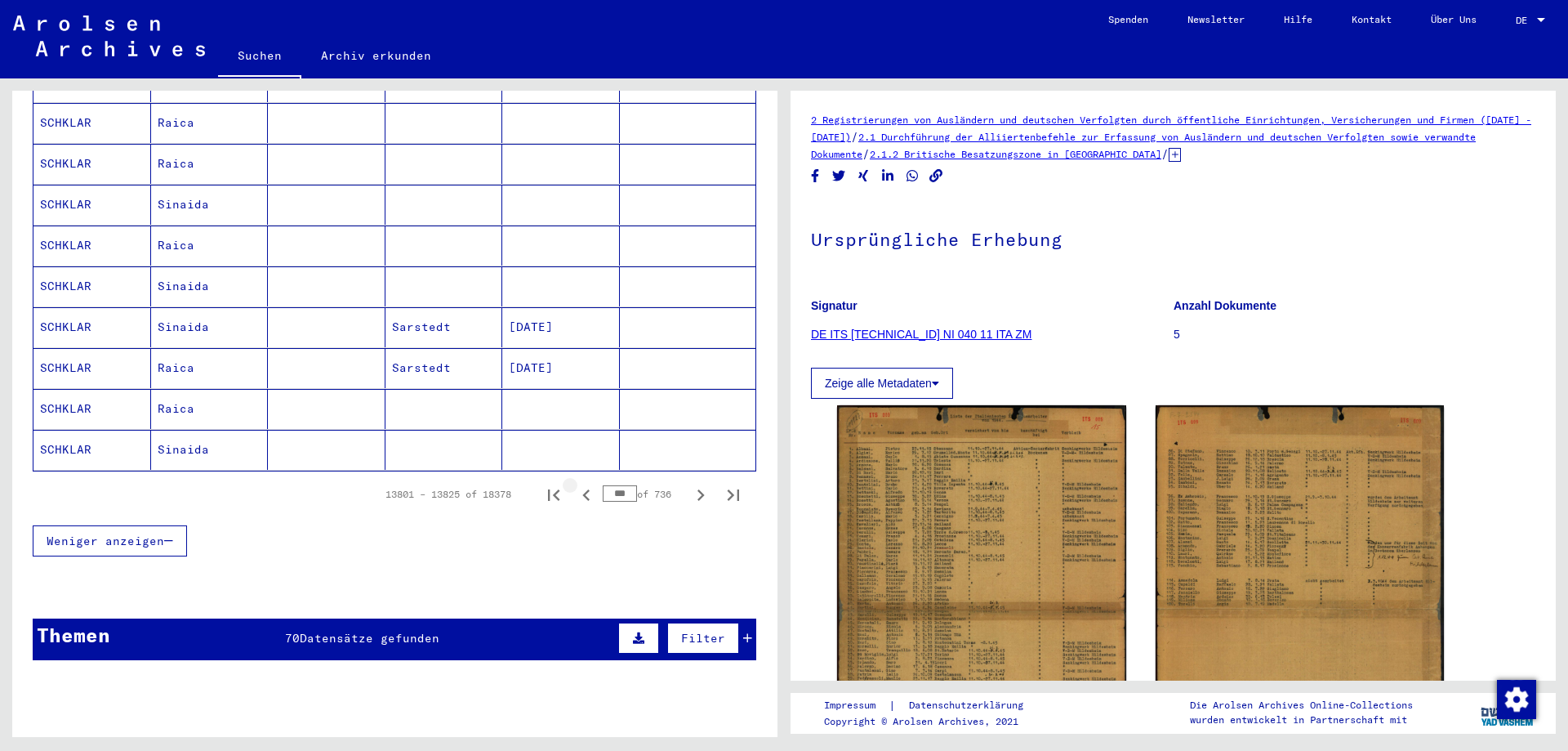
click at [575, 484] on icon "Previous page" at bounding box center [587, 495] width 23 height 23
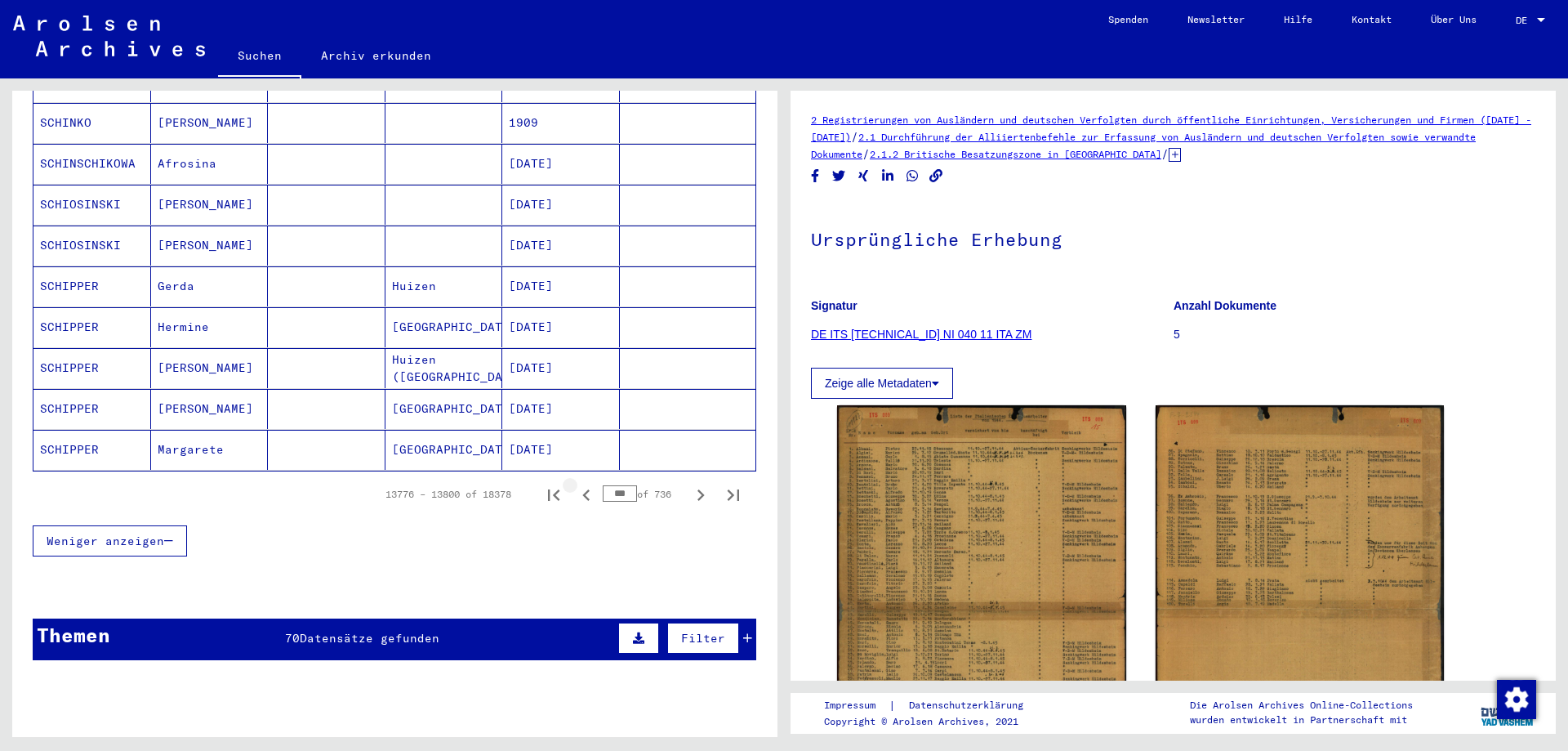
click at [575, 484] on icon "Previous page" at bounding box center [587, 495] width 23 height 23
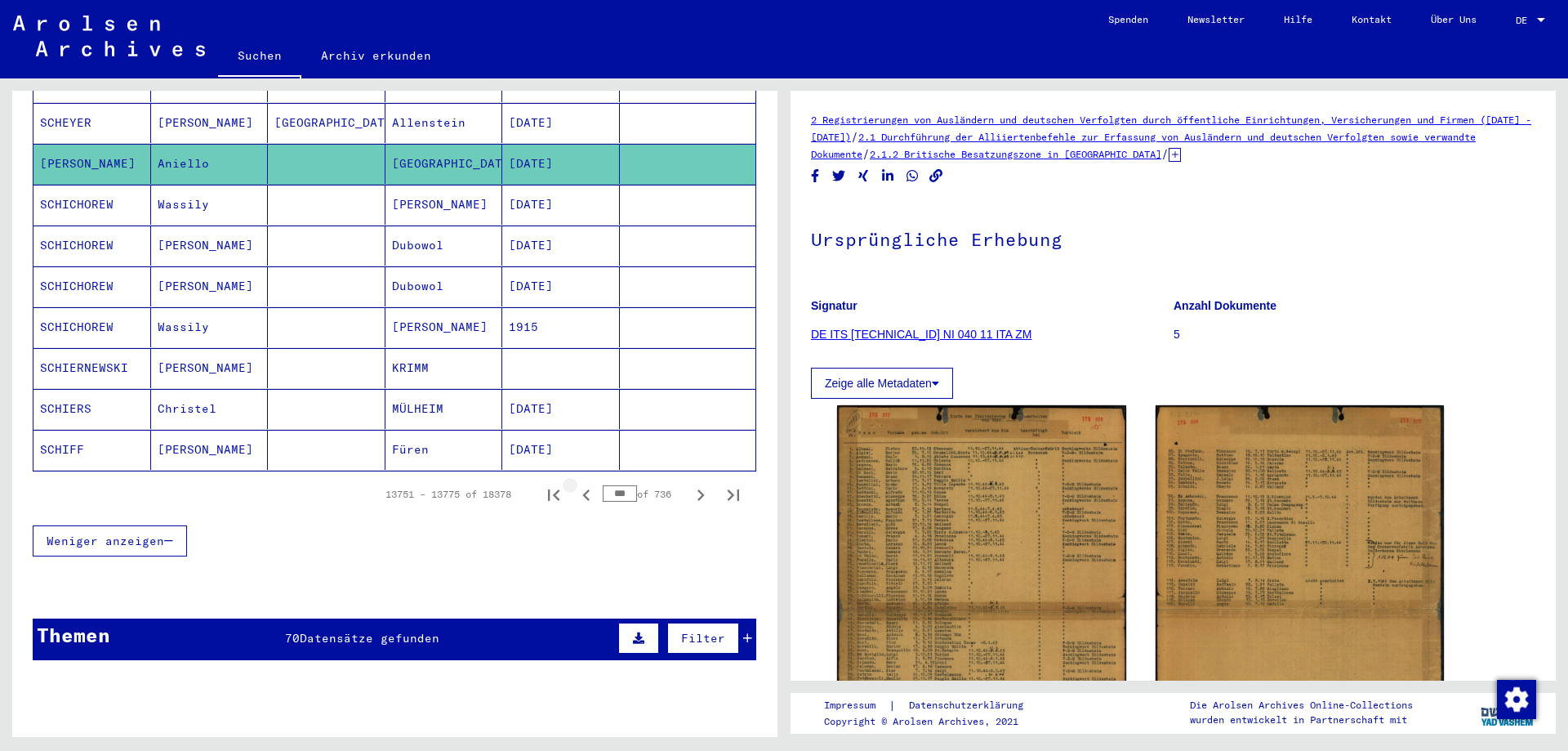
click at [575, 484] on icon "Previous page" at bounding box center [587, 495] width 23 height 23
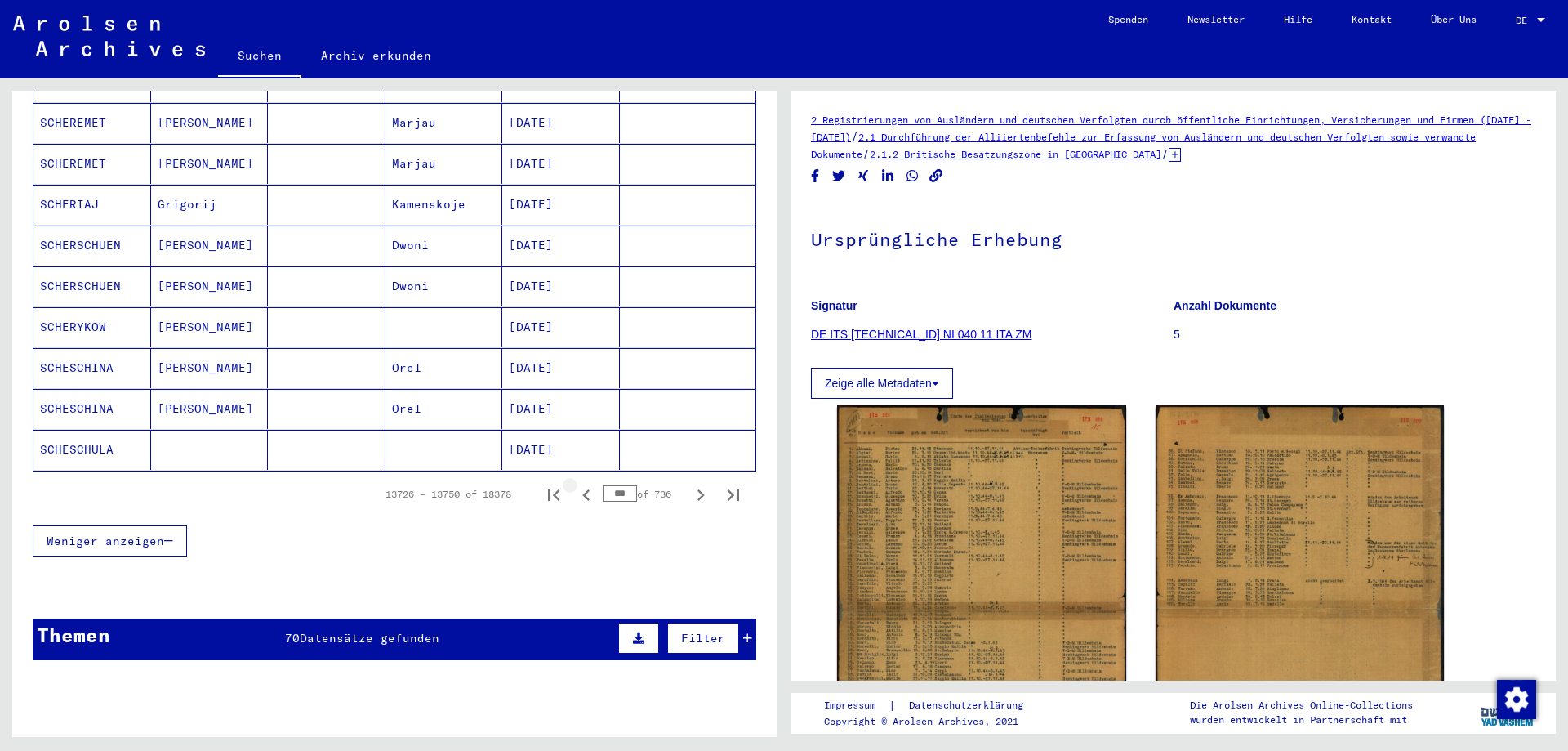
click at [575, 484] on icon "Previous page" at bounding box center [587, 495] width 23 height 23
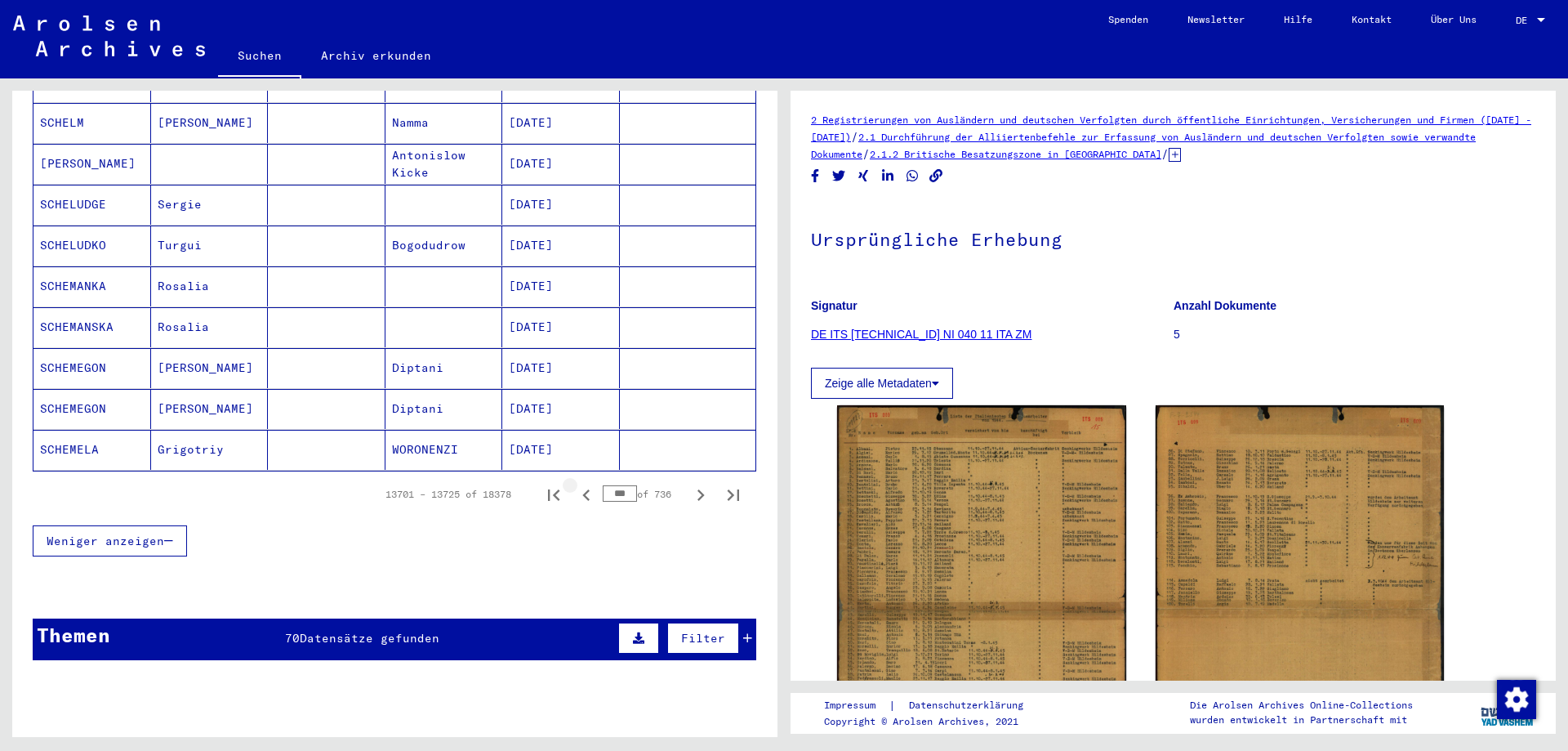
click at [575, 484] on icon "Previous page" at bounding box center [587, 495] width 23 height 23
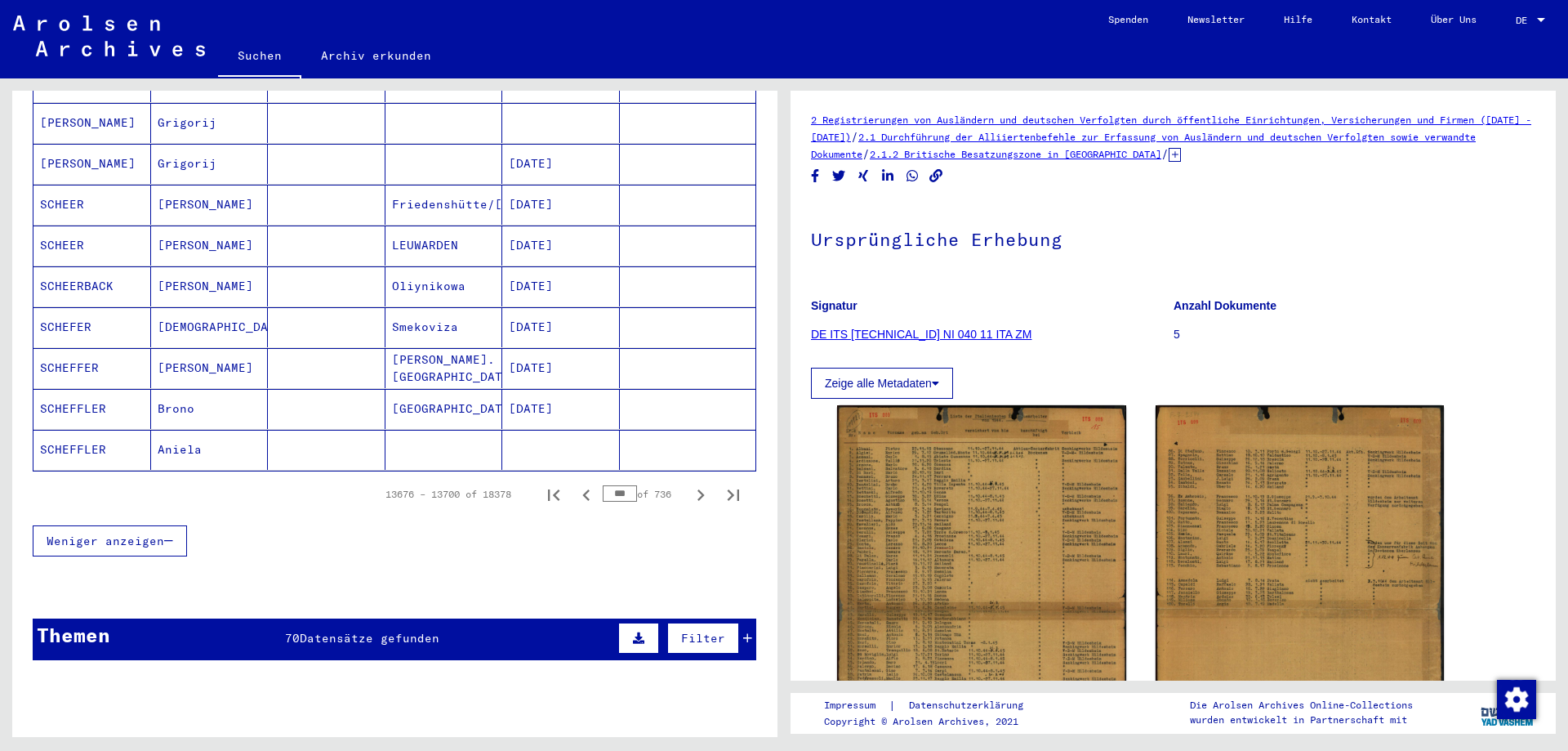
click at [575, 484] on icon "Previous page" at bounding box center [587, 495] width 23 height 23
type input "***"
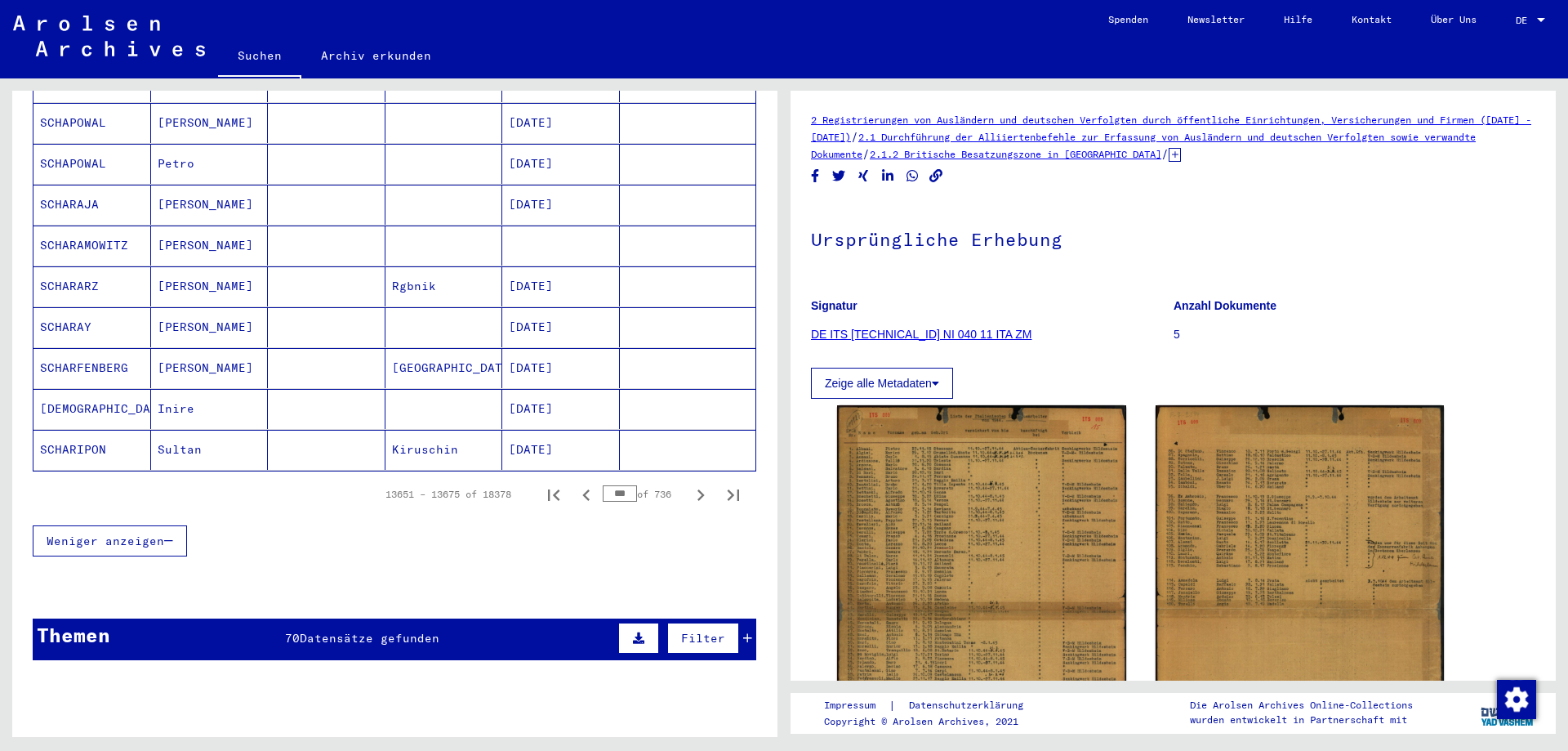
click at [413, 631] on span "Datensätze gefunden" at bounding box center [369, 638] width 140 height 15
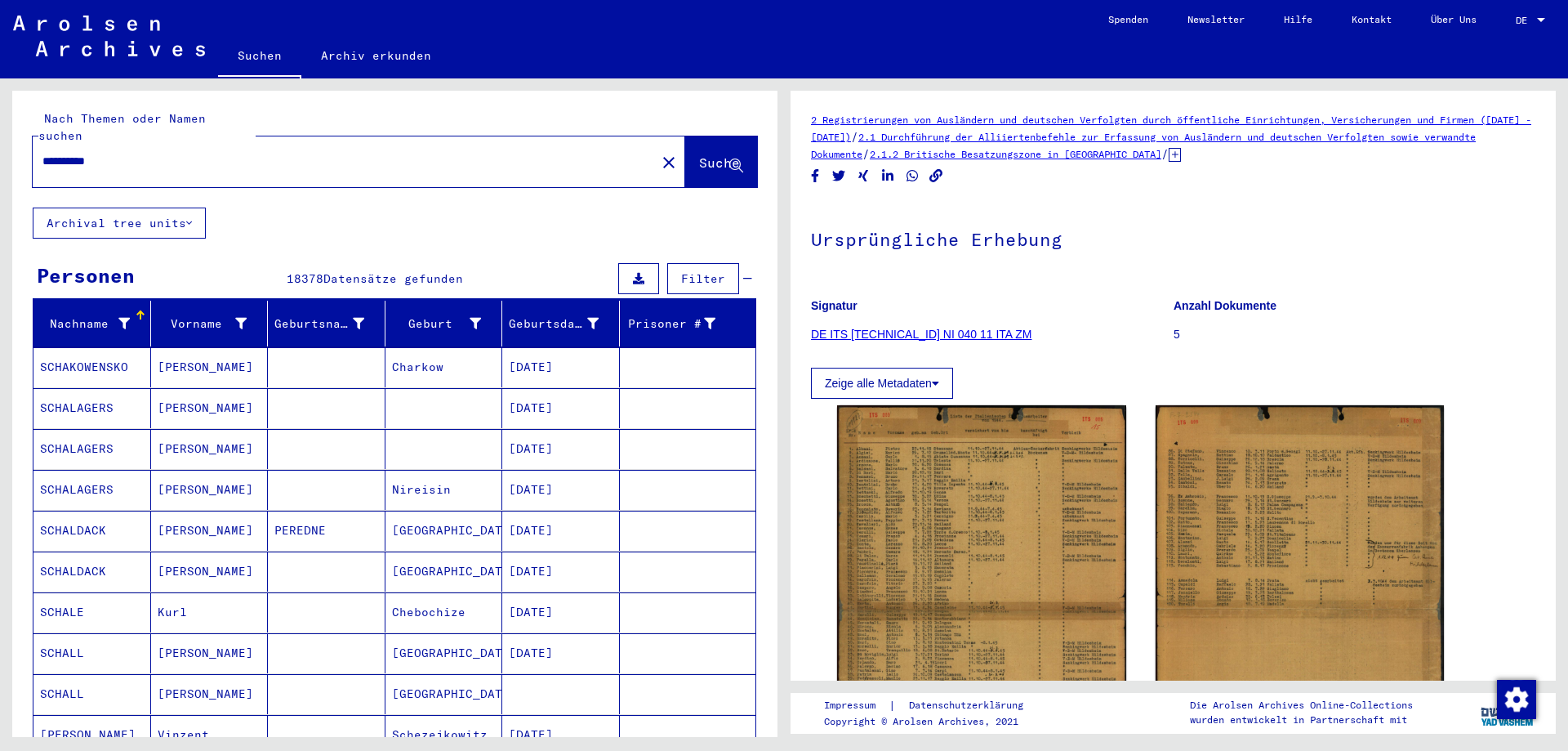
scroll to position [0, 0]
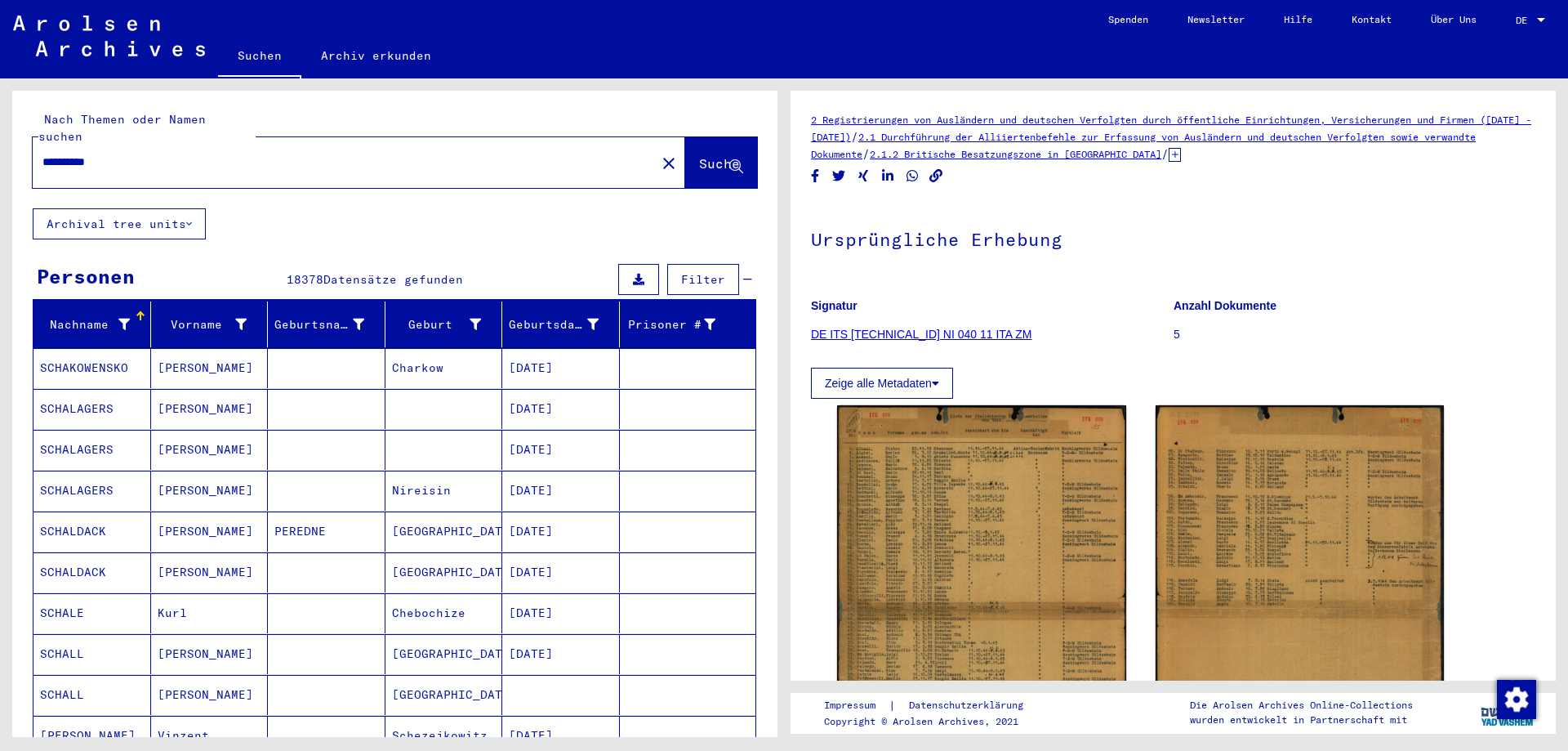
click at [118, 153] on input "**********" at bounding box center [344, 161] width 603 height 17
type input "**********"
click at [699, 155] on span "Suche" at bounding box center [720, 163] width 41 height 17
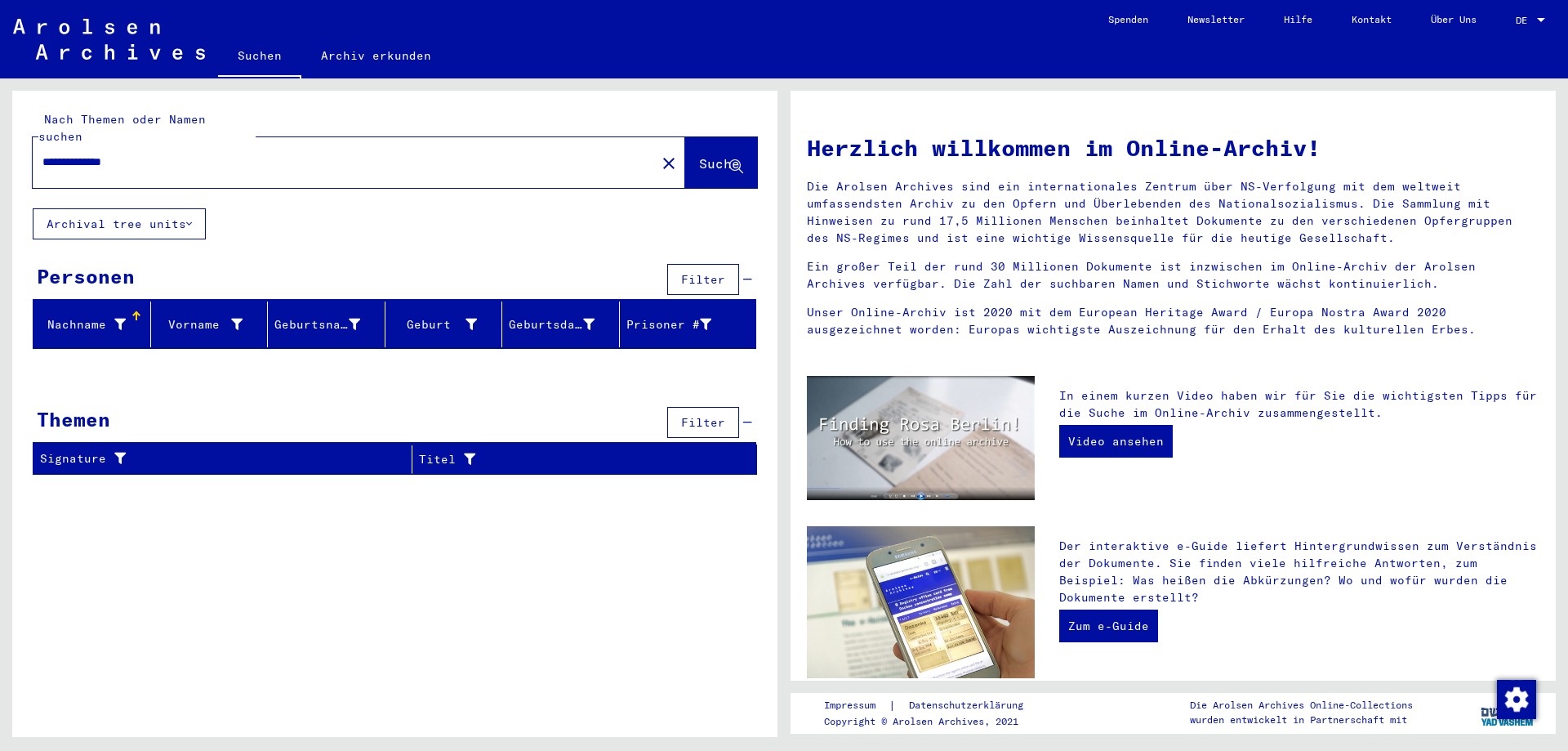
click at [104, 316] on div "Nachname" at bounding box center [82, 324] width 85 height 17
click at [91, 450] on div "Signature" at bounding box center [215, 458] width 351 height 17
click at [162, 153] on input "**********" at bounding box center [339, 161] width 594 height 17
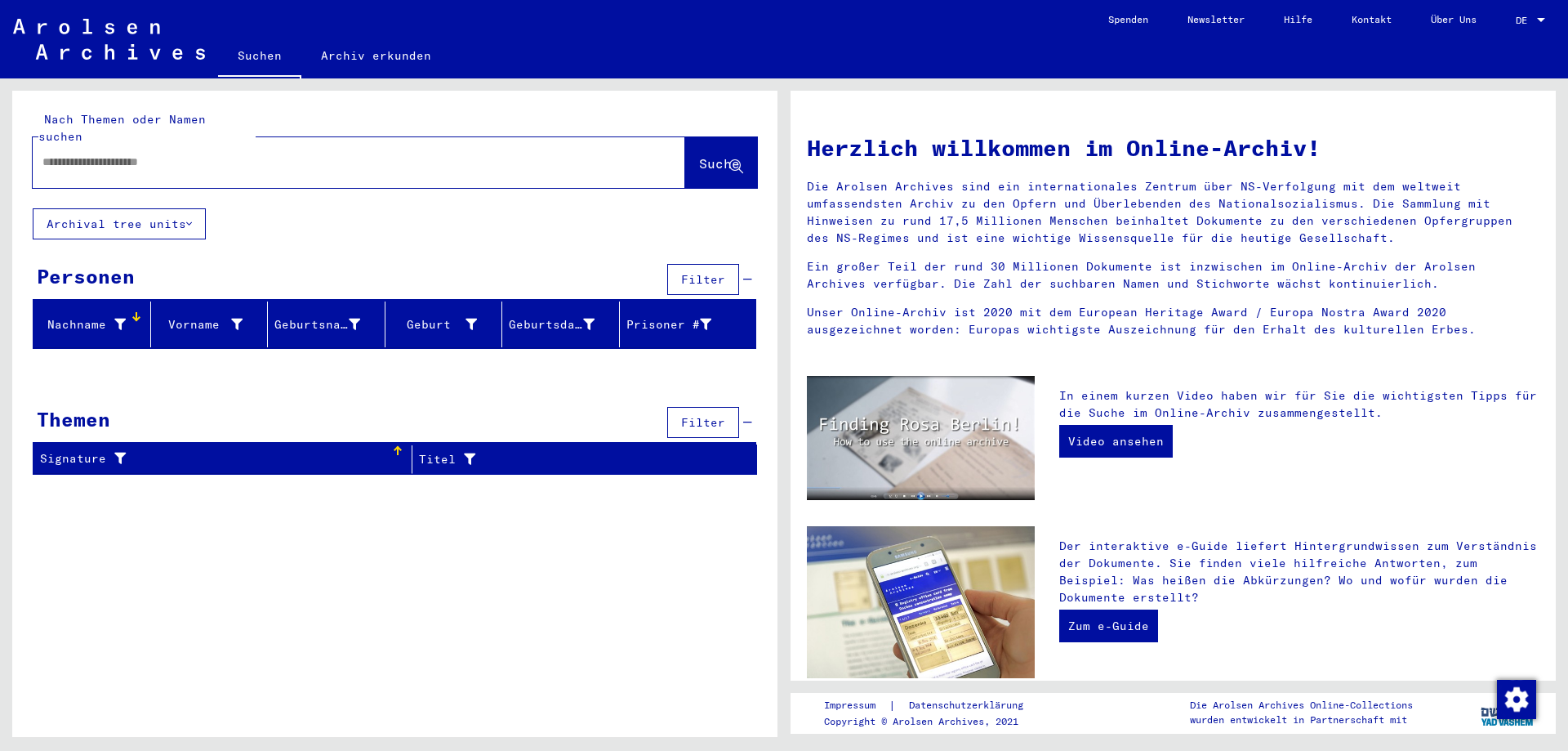
click at [47, 153] on input "text" at bounding box center [339, 161] width 594 height 17
click at [97, 153] on input "text" at bounding box center [339, 161] width 594 height 17
click at [699, 155] on span "Suche" at bounding box center [720, 163] width 41 height 17
drag, startPoint x: 62, startPoint y: 138, endPoint x: 77, endPoint y: 190, distance: 54.1
click at [63, 153] on input "**********" at bounding box center [339, 161] width 594 height 17
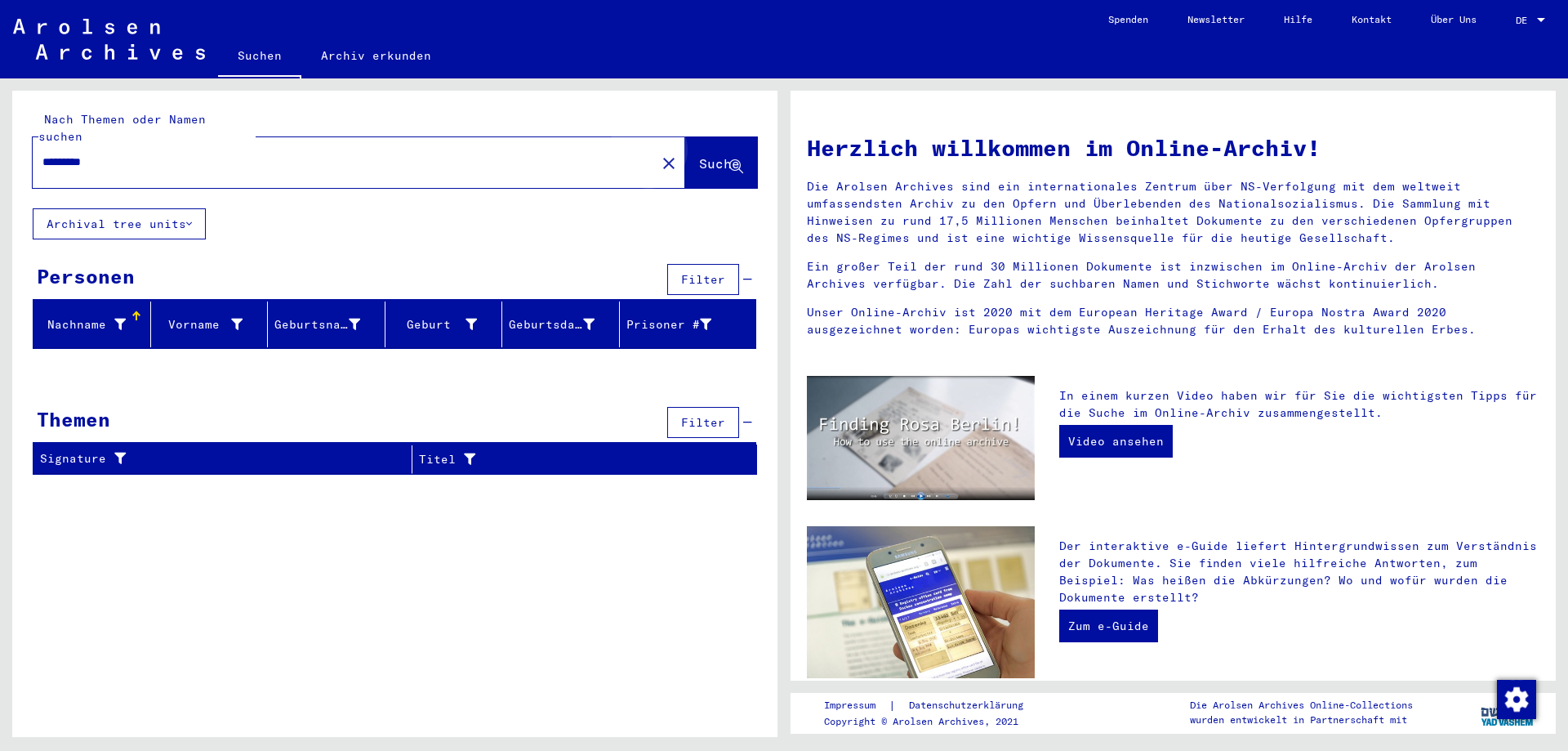
click at [706, 155] on span "Suche" at bounding box center [720, 163] width 41 height 17
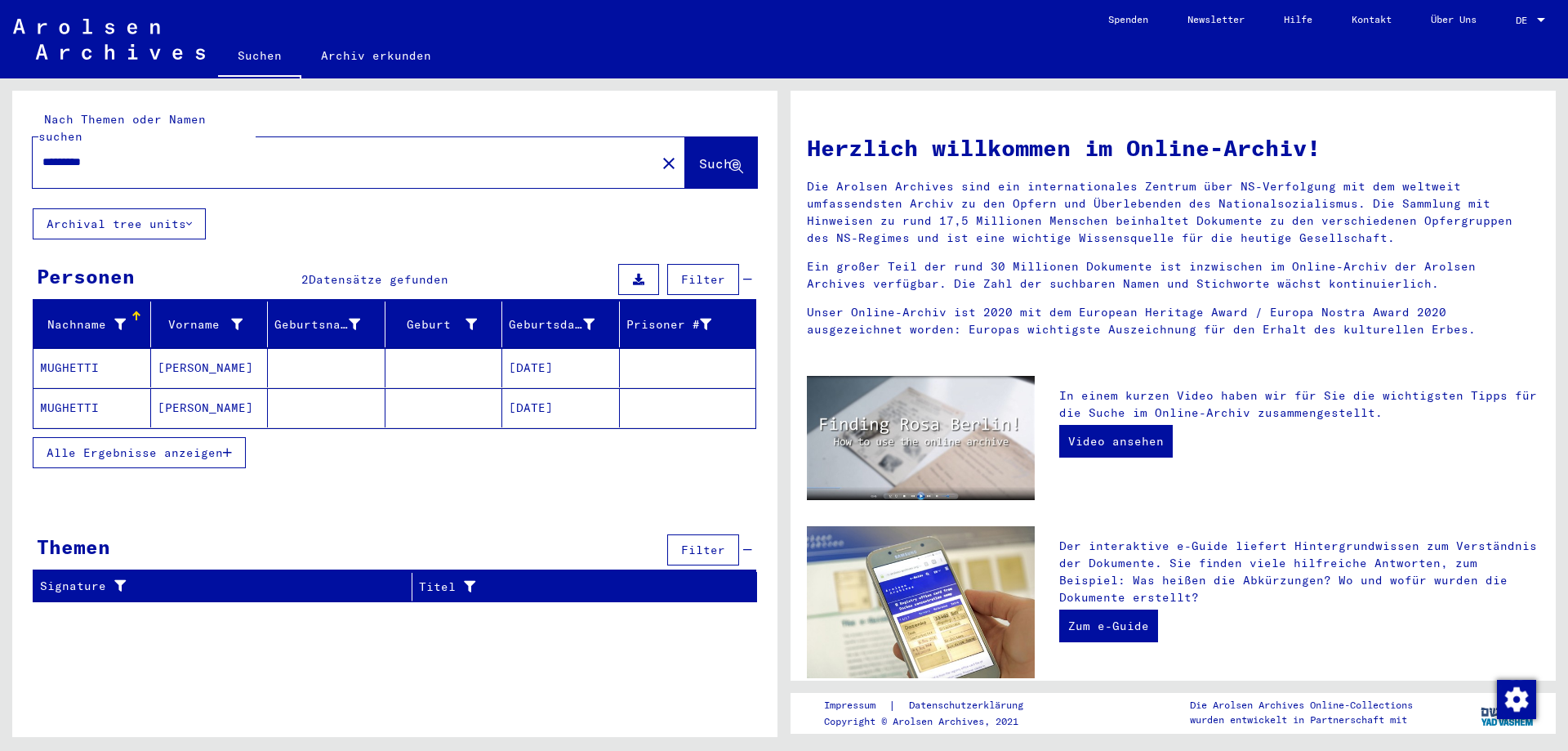
click at [106, 354] on mat-cell "MUGHETTI" at bounding box center [92, 368] width 118 height 40
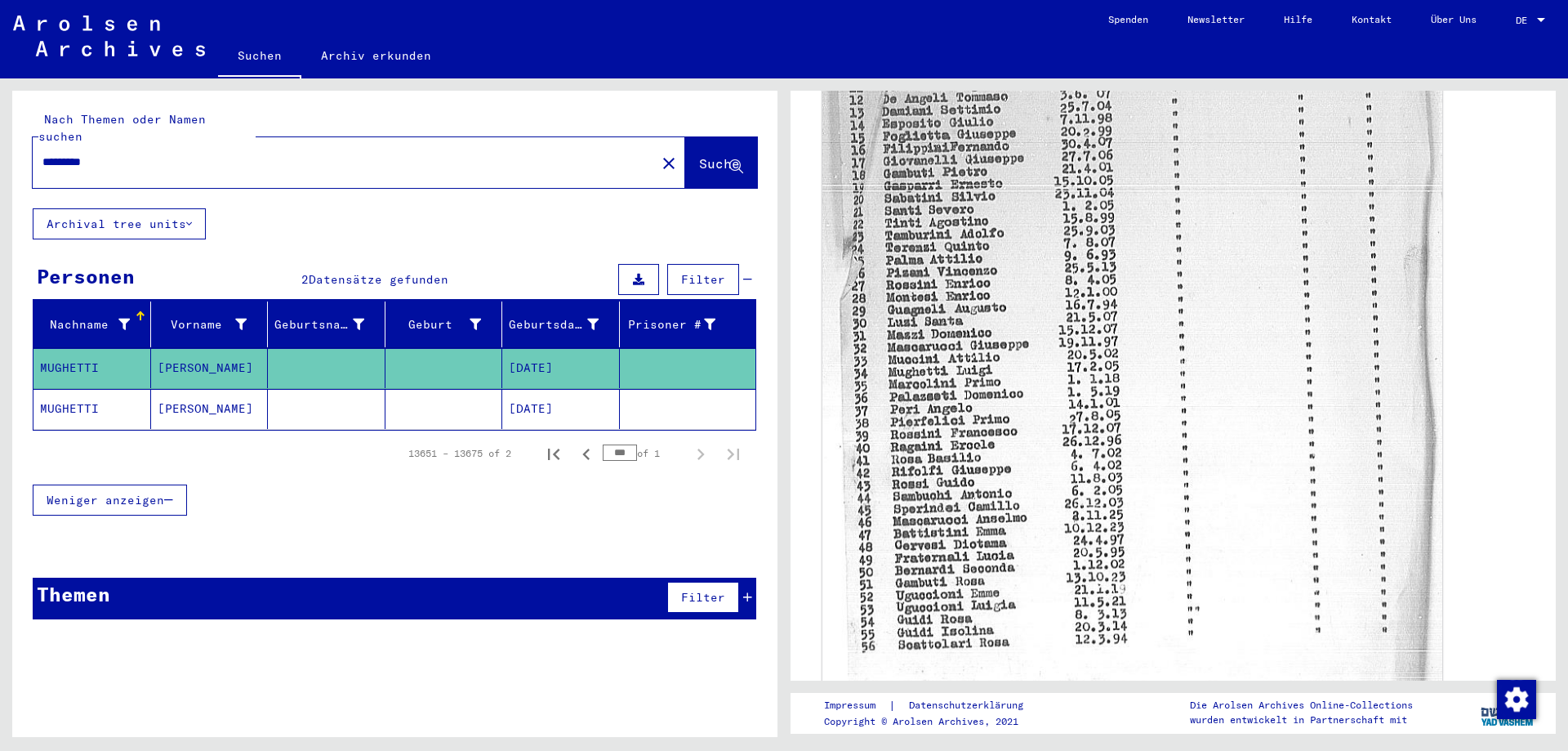
scroll to position [621, 0]
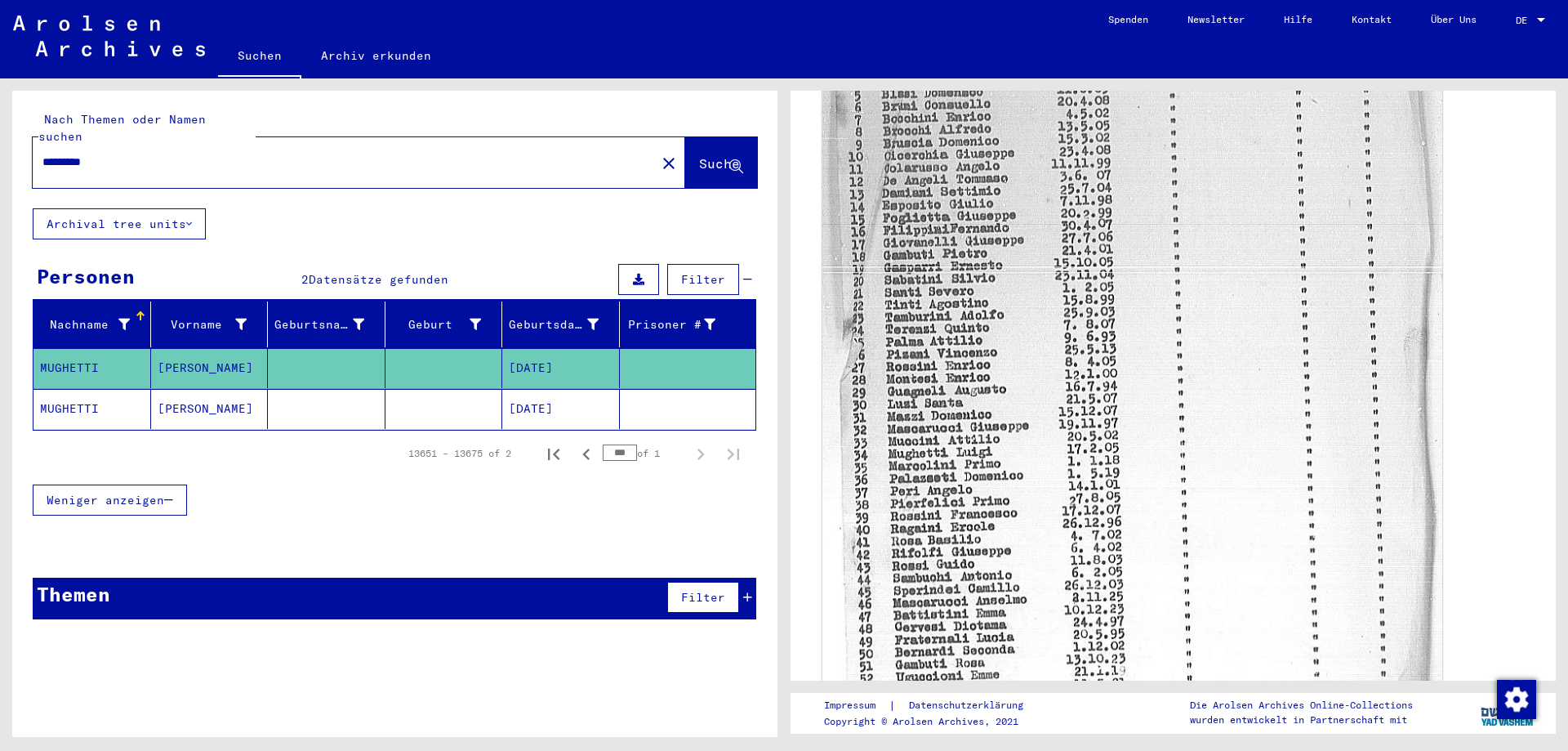
click at [1116, 426] on img at bounding box center [1133, 351] width 620 height 869
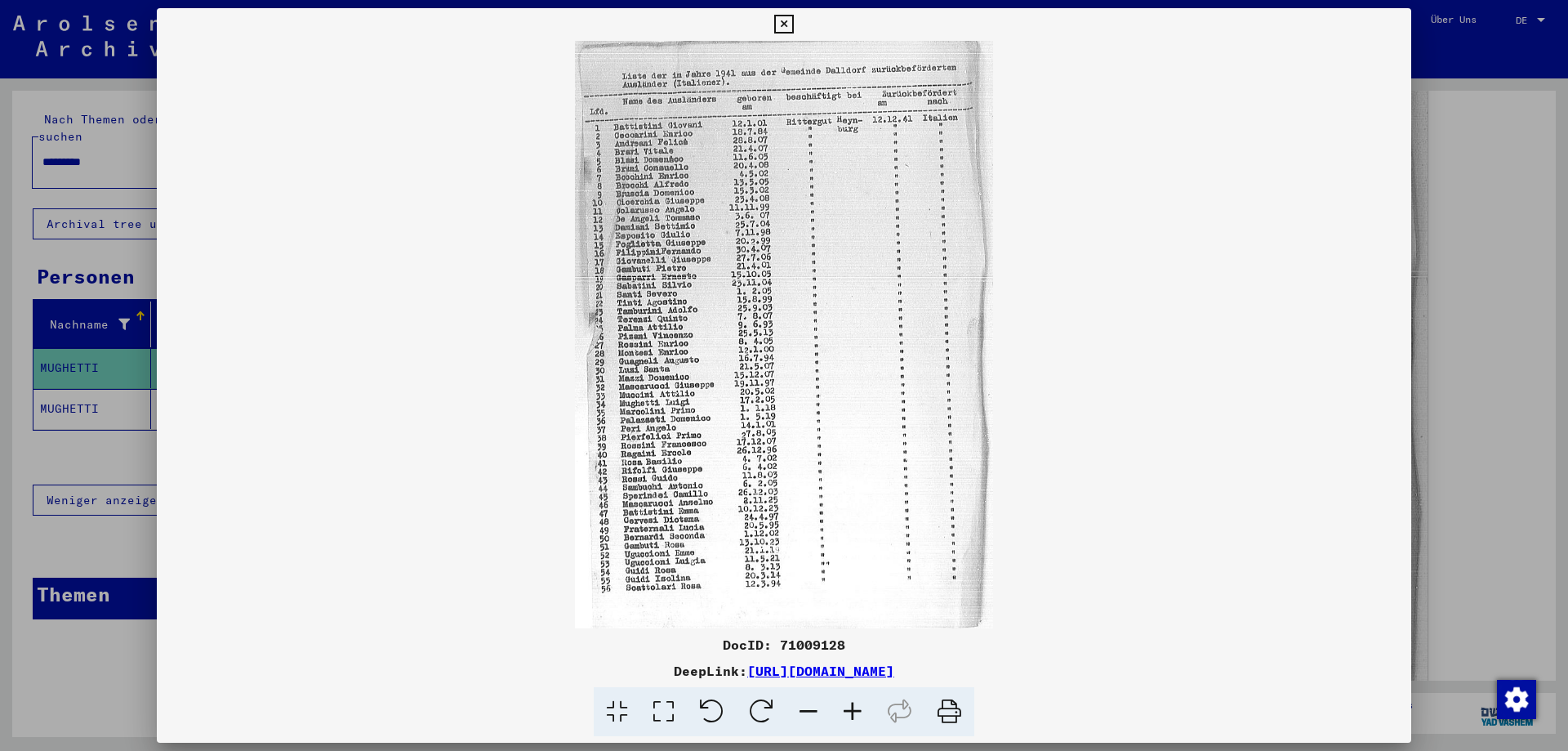
click at [857, 706] on icon at bounding box center [853, 712] width 44 height 50
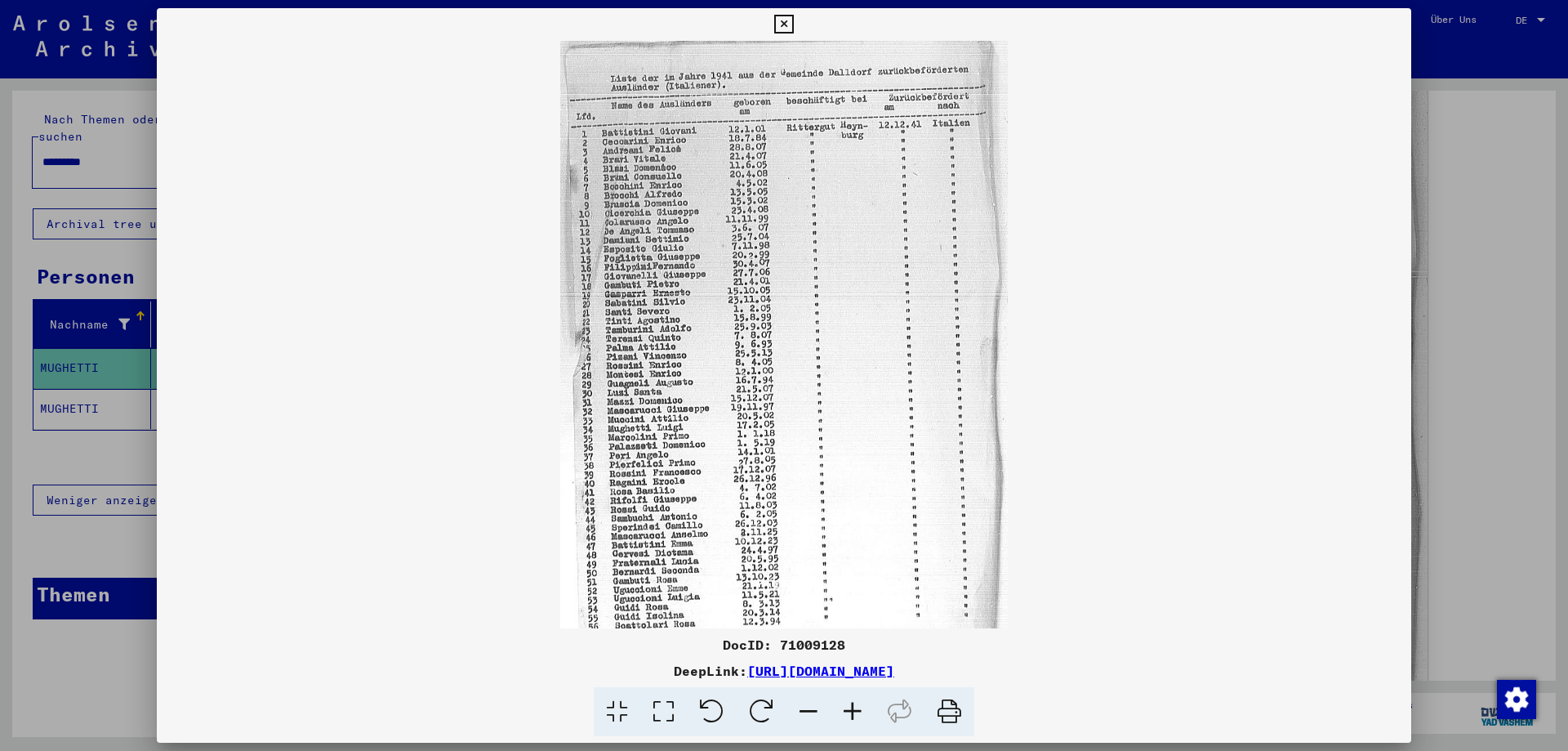
click at [857, 706] on icon at bounding box center [853, 712] width 44 height 50
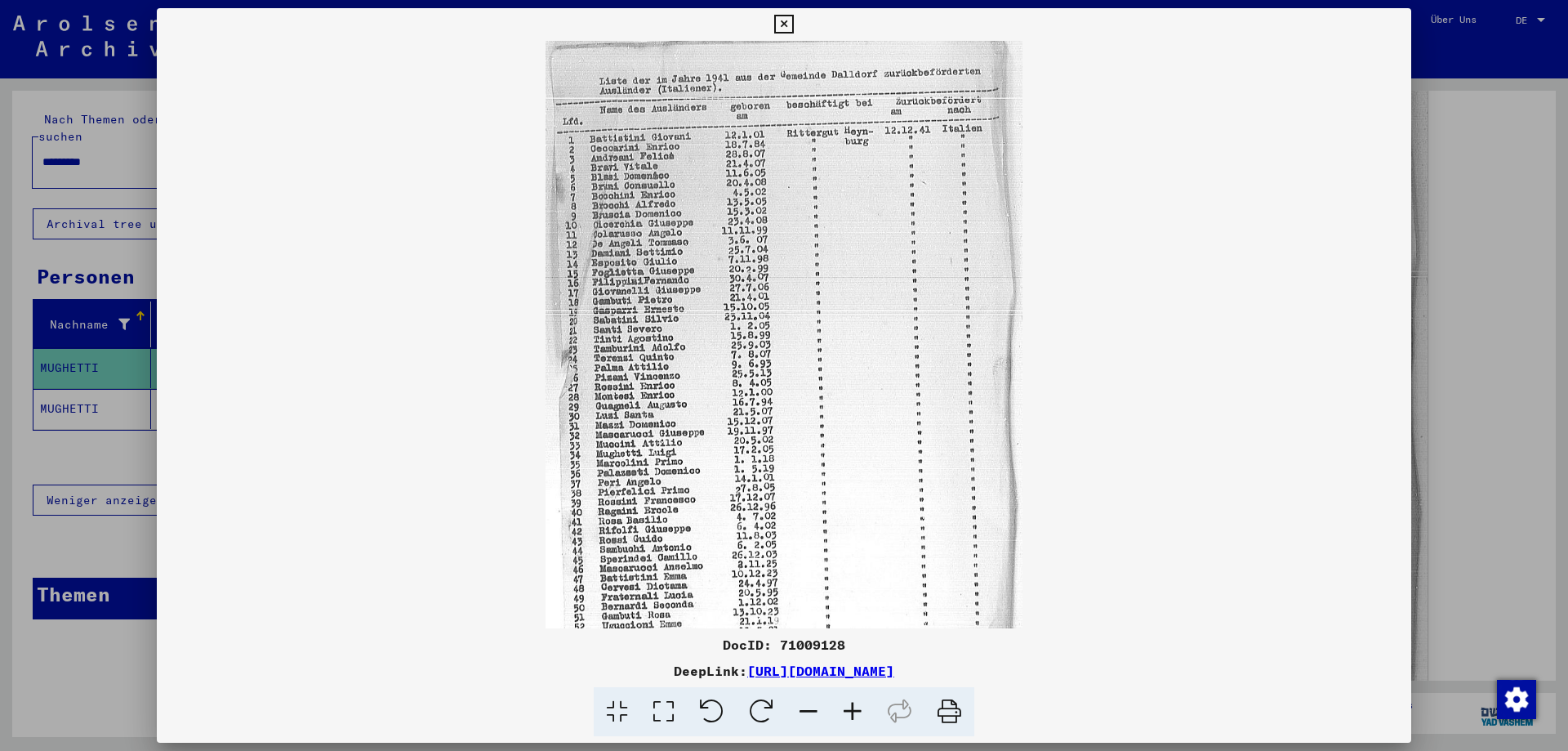
click at [857, 706] on icon at bounding box center [853, 712] width 44 height 50
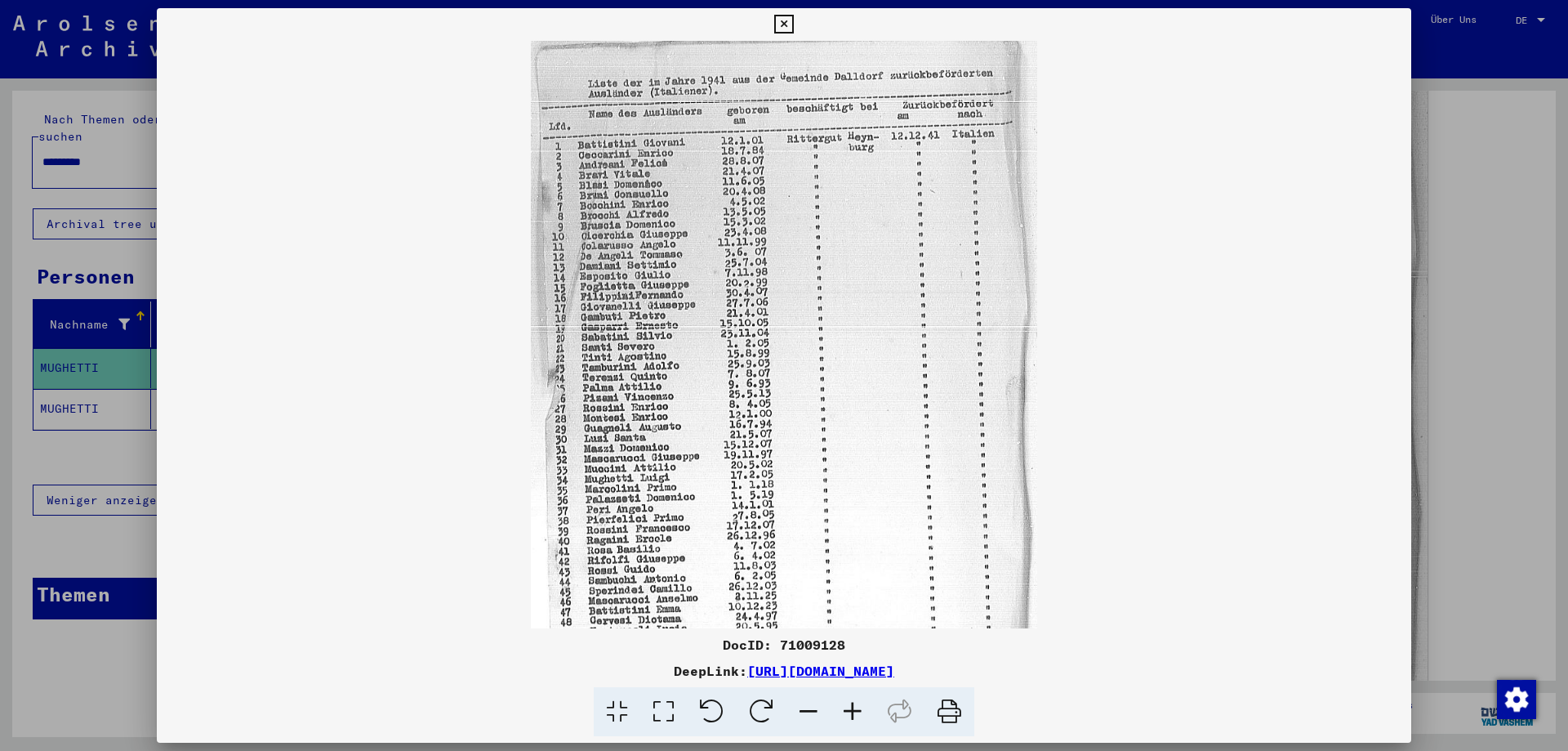
click at [857, 706] on icon at bounding box center [853, 712] width 44 height 50
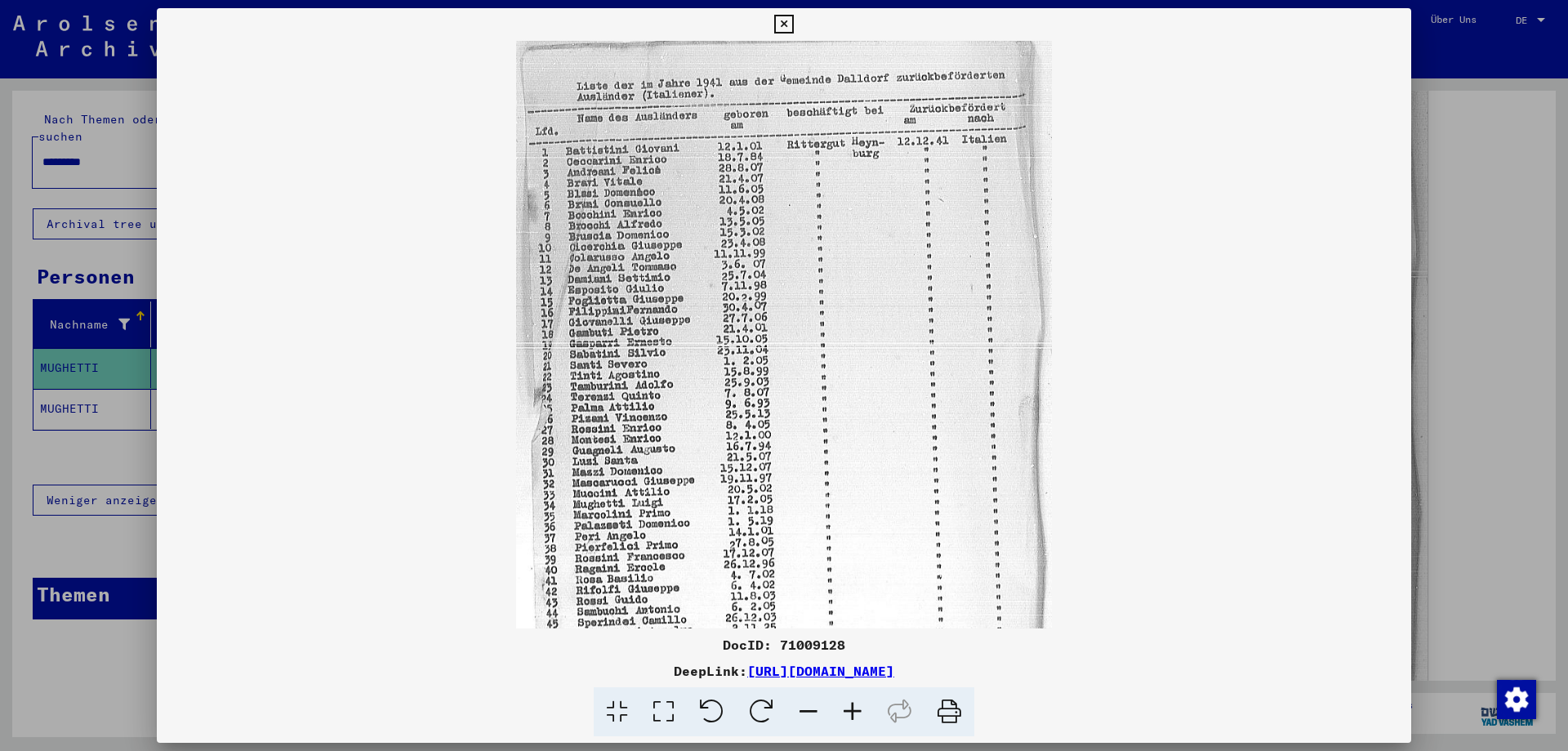
click at [857, 706] on icon at bounding box center [853, 712] width 44 height 50
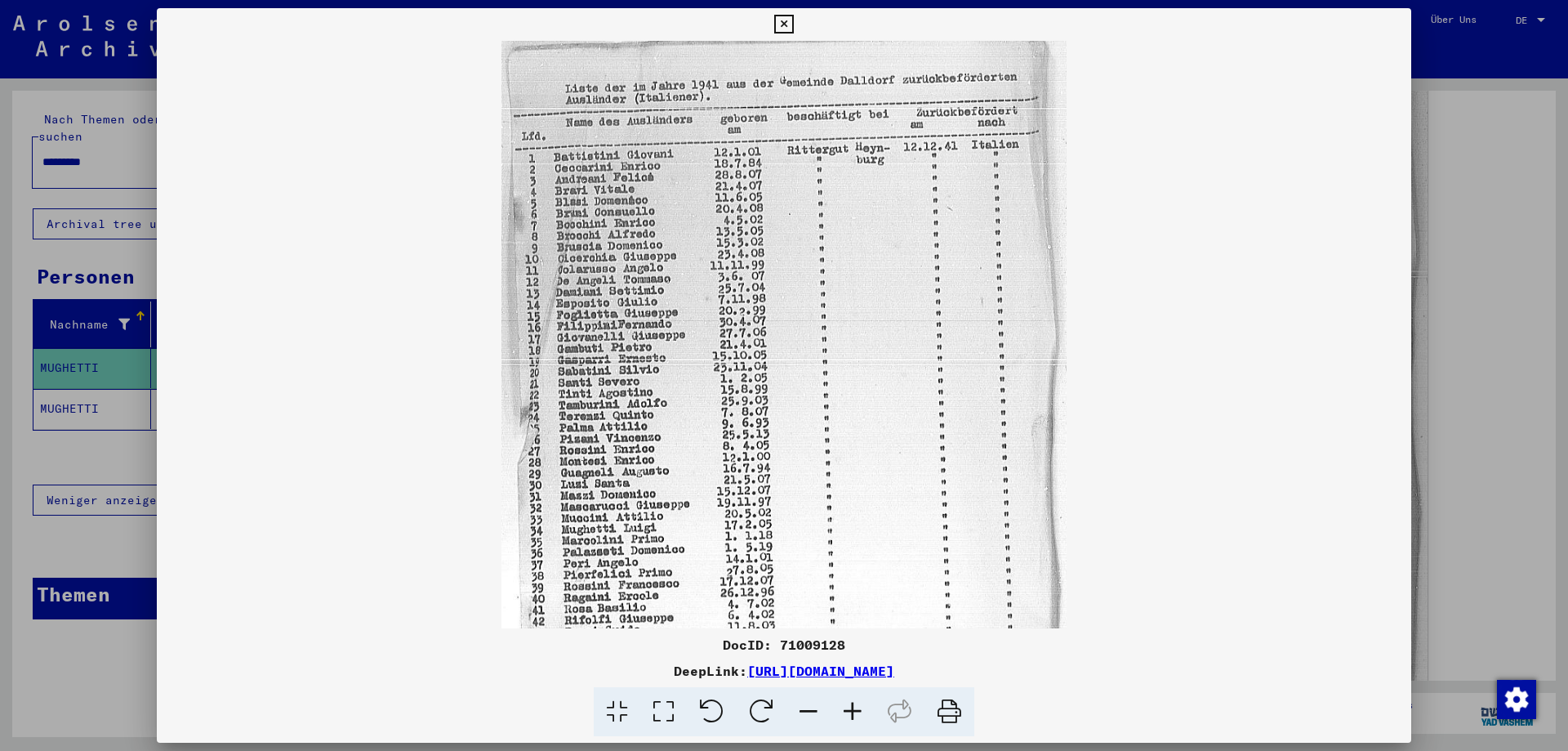
click at [857, 706] on icon at bounding box center [853, 712] width 44 height 50
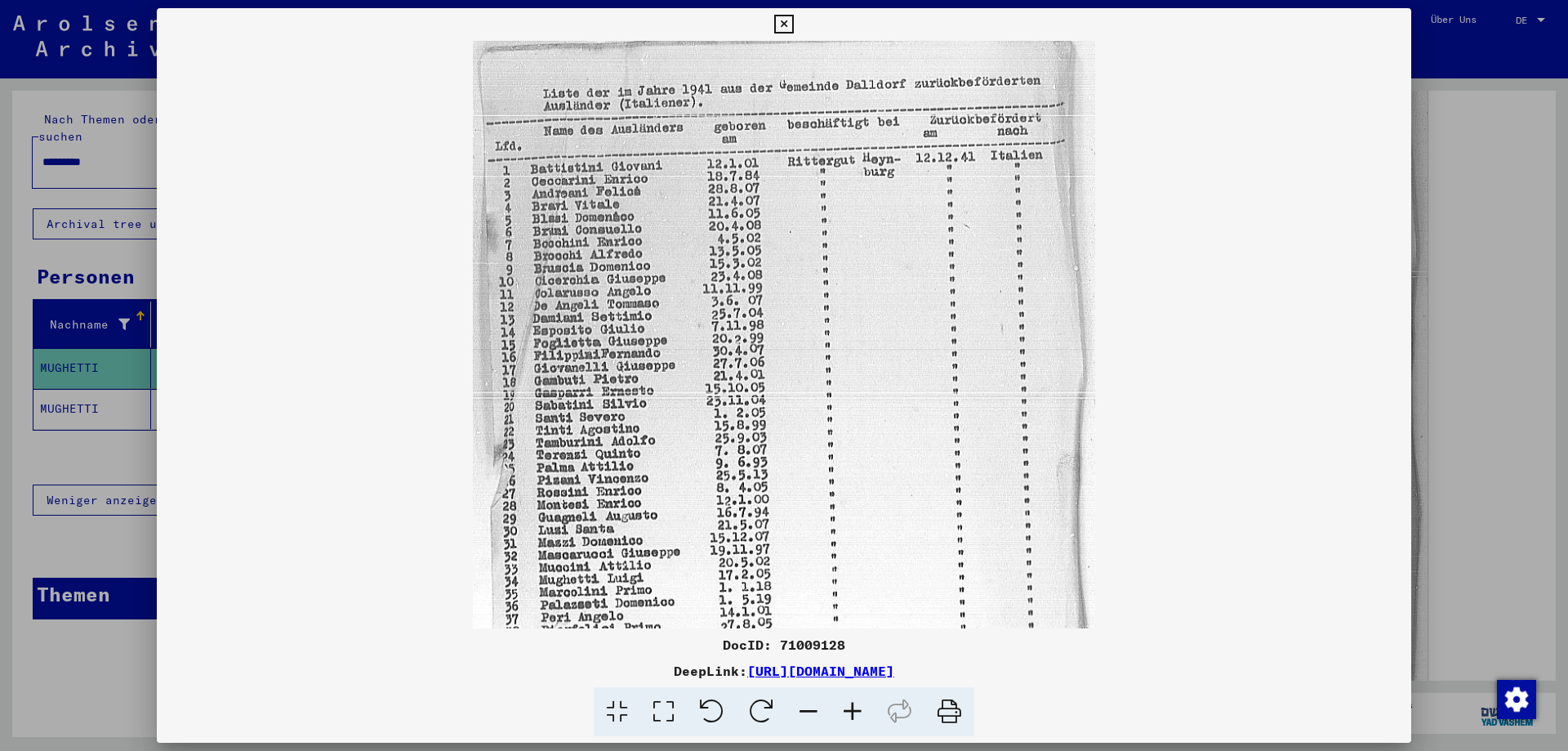
click at [857, 706] on icon at bounding box center [853, 712] width 44 height 50
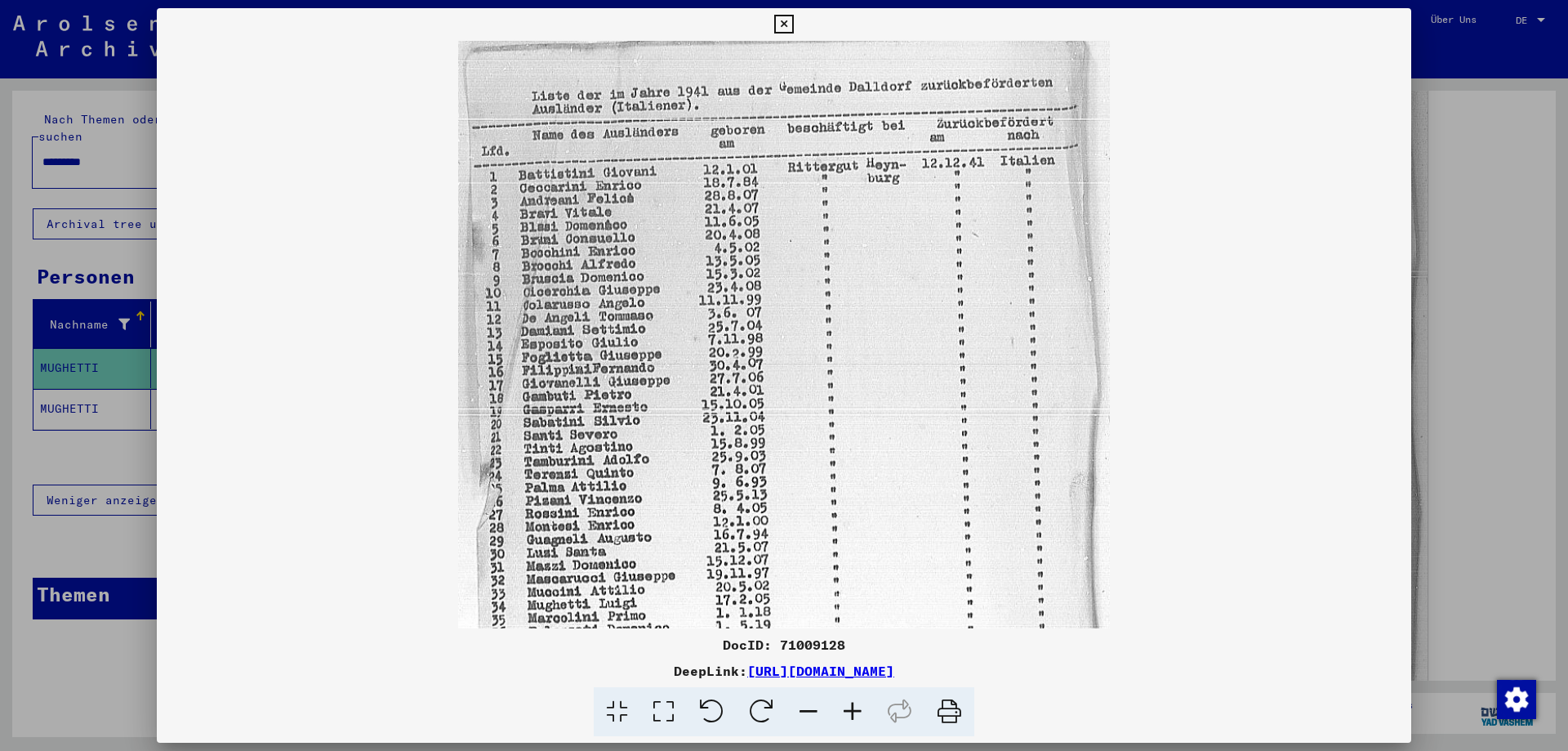
click at [857, 706] on icon at bounding box center [853, 712] width 44 height 50
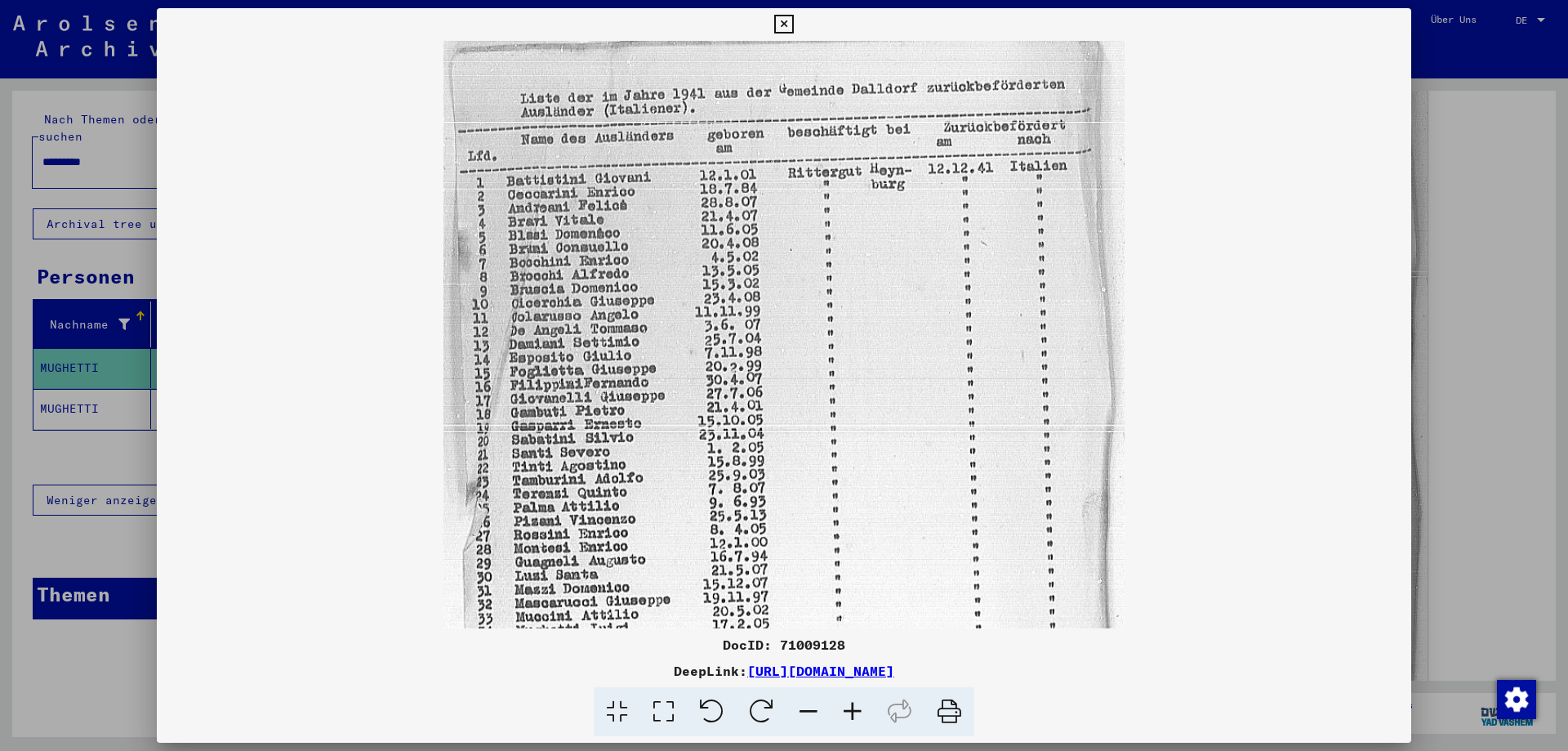
click at [857, 706] on icon at bounding box center [853, 712] width 44 height 50
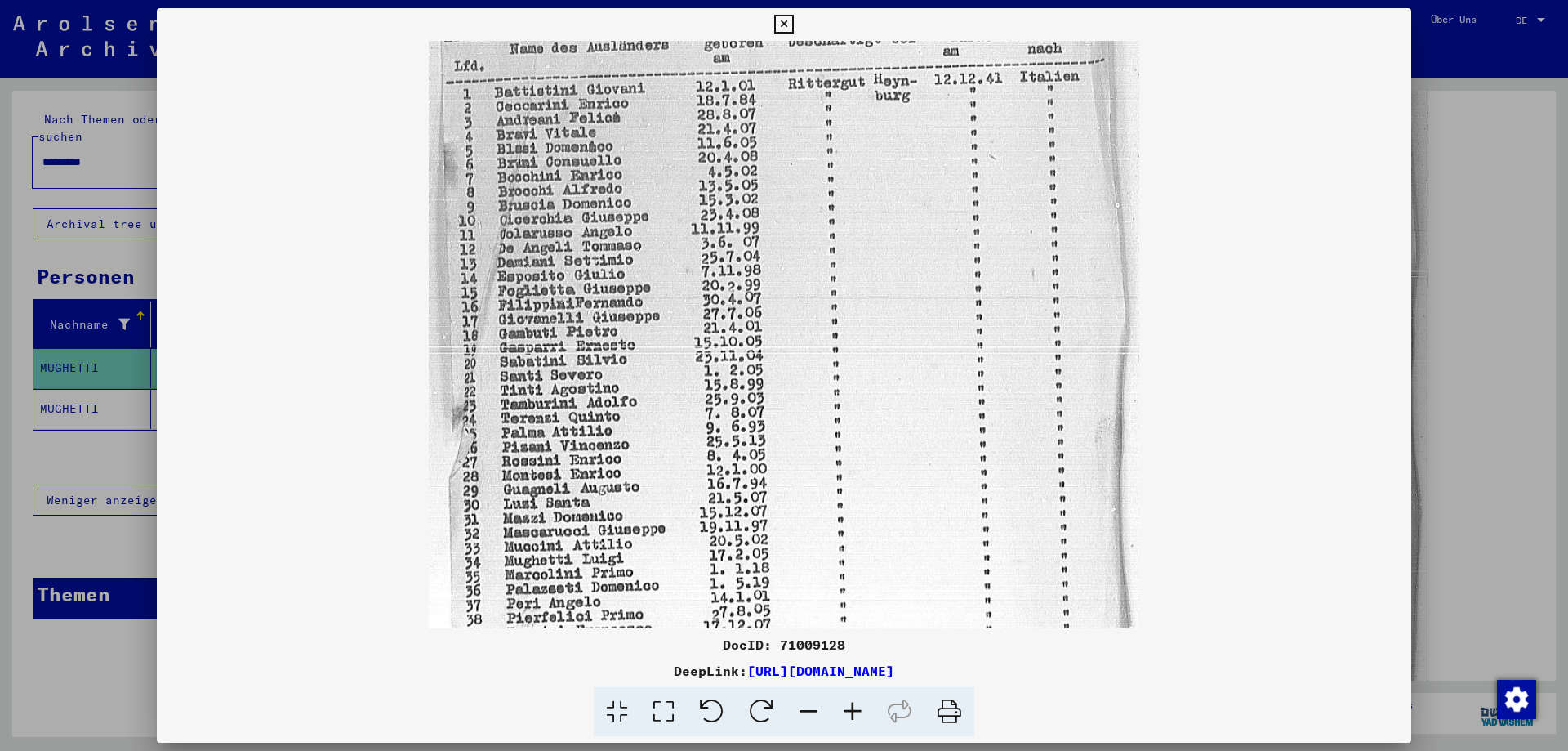
scroll to position [113, 0]
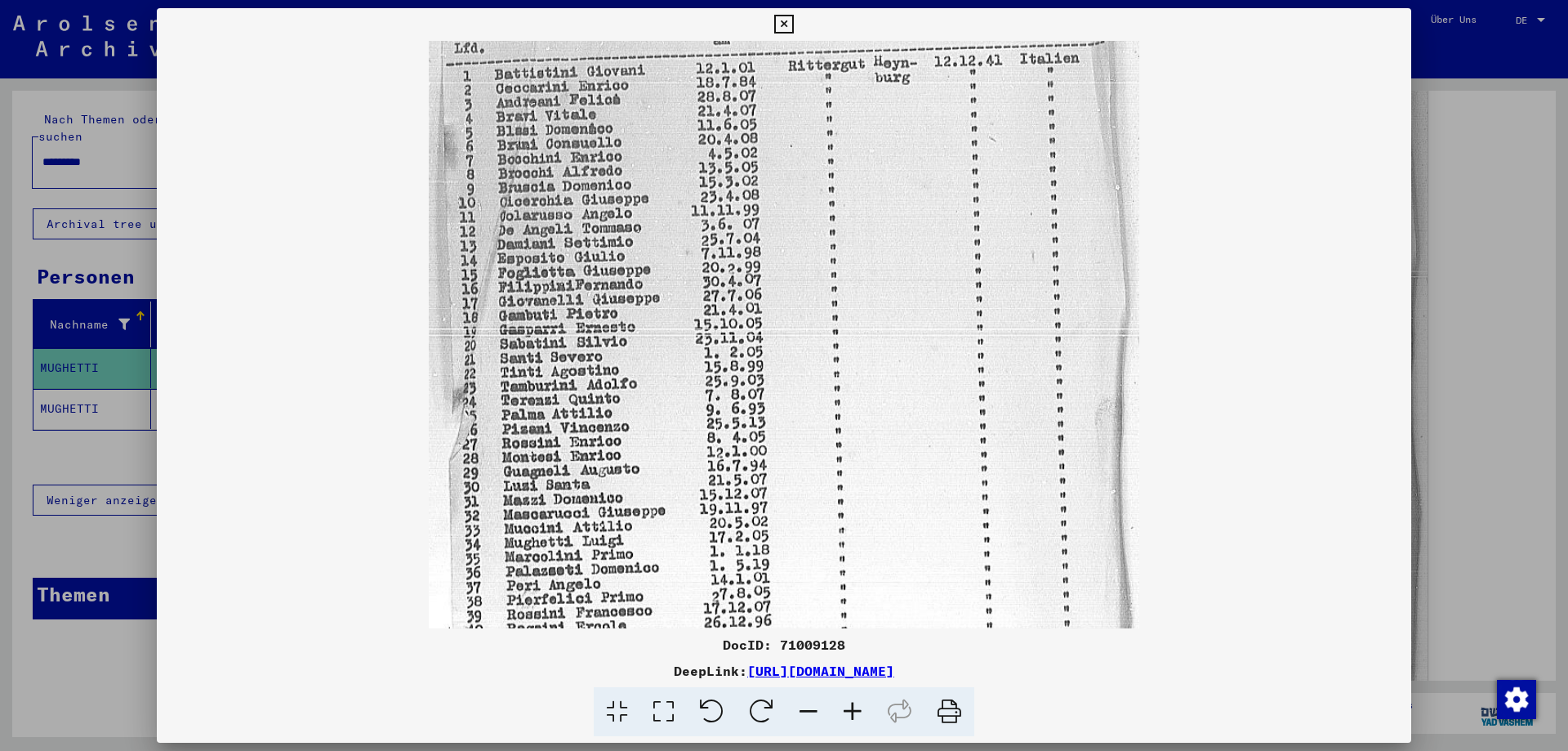
drag, startPoint x: 525, startPoint y: 526, endPoint x: 577, endPoint y: 413, distance: 124.4
click at [577, 413] on img at bounding box center [784, 426] width 710 height 996
click at [782, 21] on icon at bounding box center [783, 25] width 18 height 19
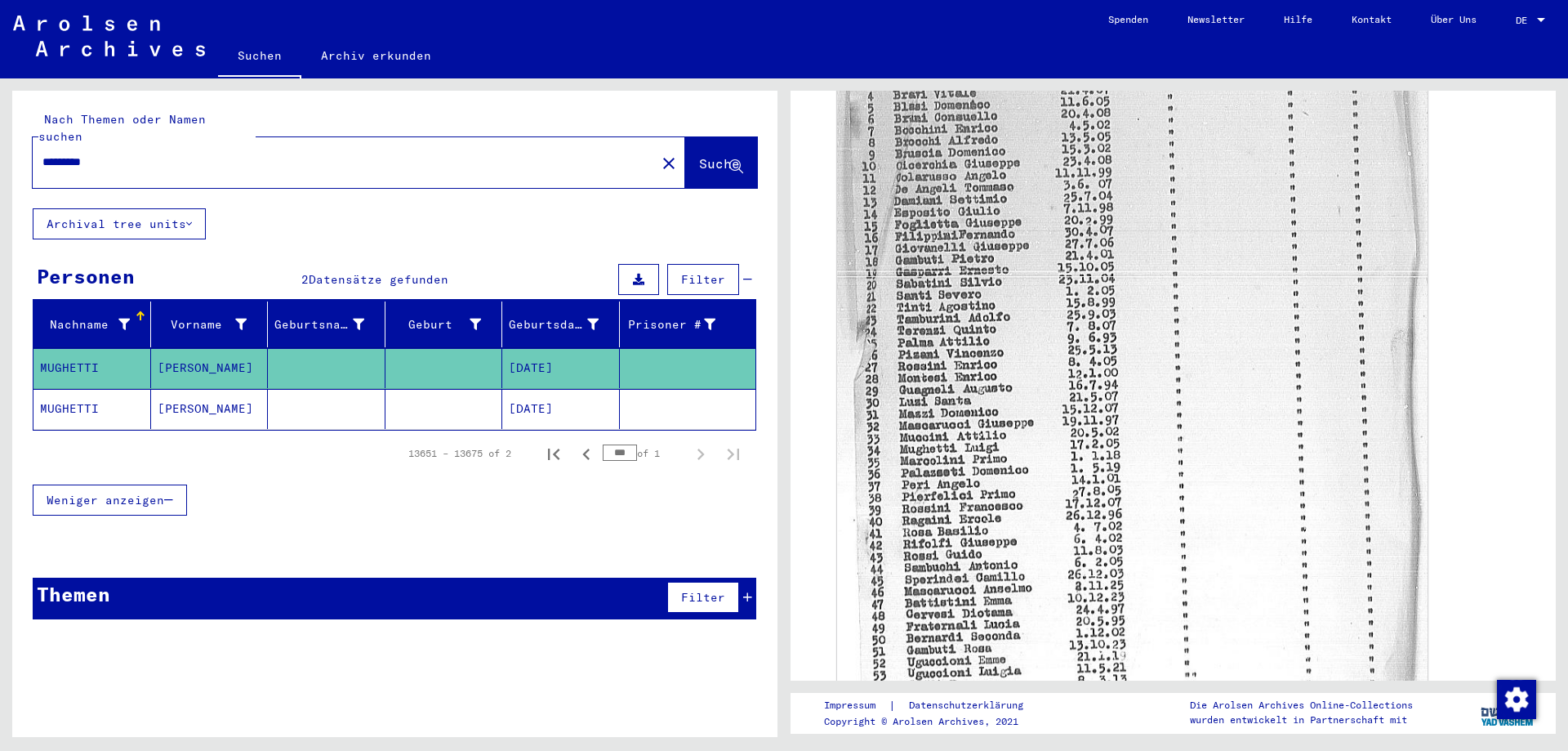
click at [118, 153] on input "********" at bounding box center [344, 161] width 603 height 17
click at [689, 156] on button "Suche" at bounding box center [721, 162] width 72 height 50
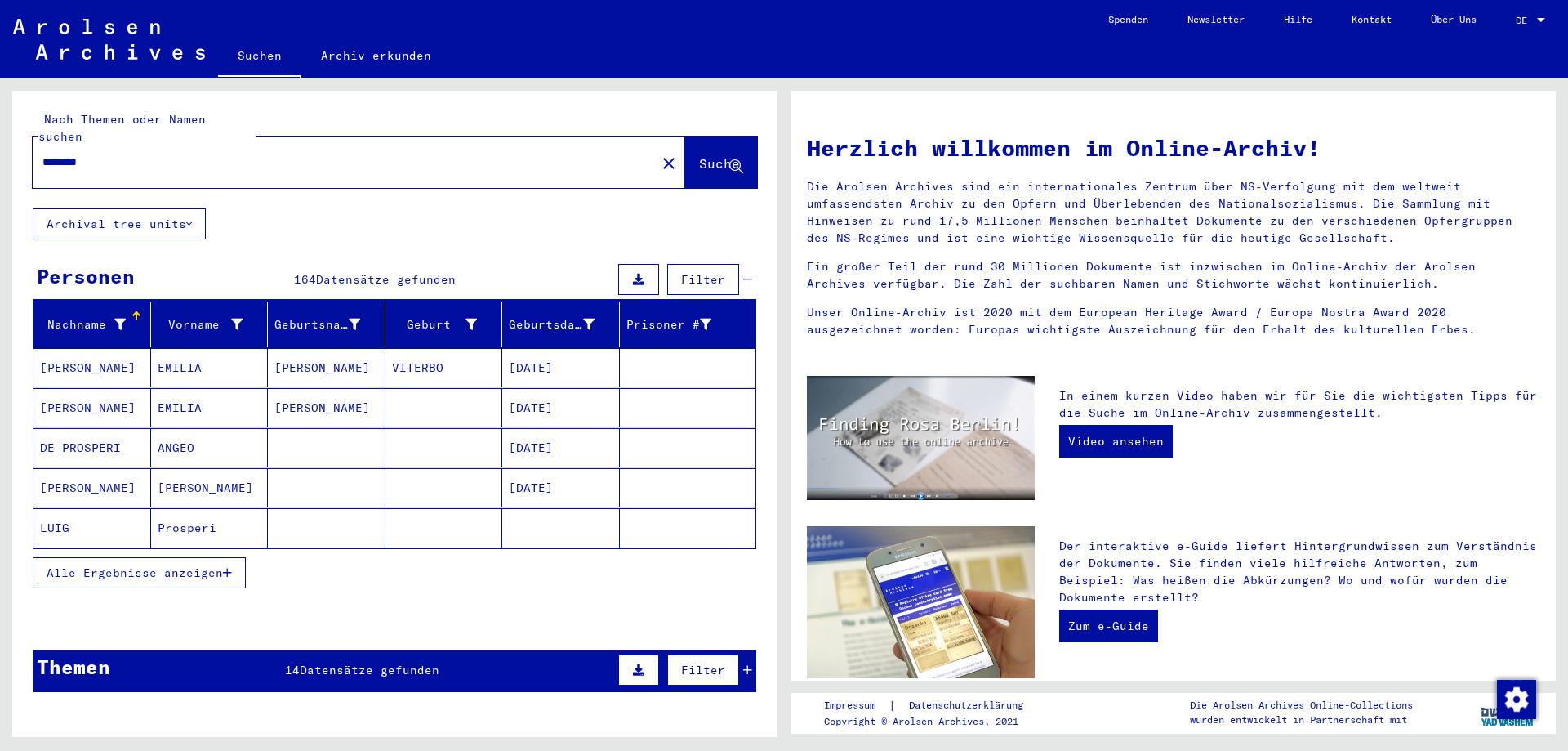
click at [162, 566] on span "Alle Ergebnisse anzeigen" at bounding box center [135, 573] width 176 height 15
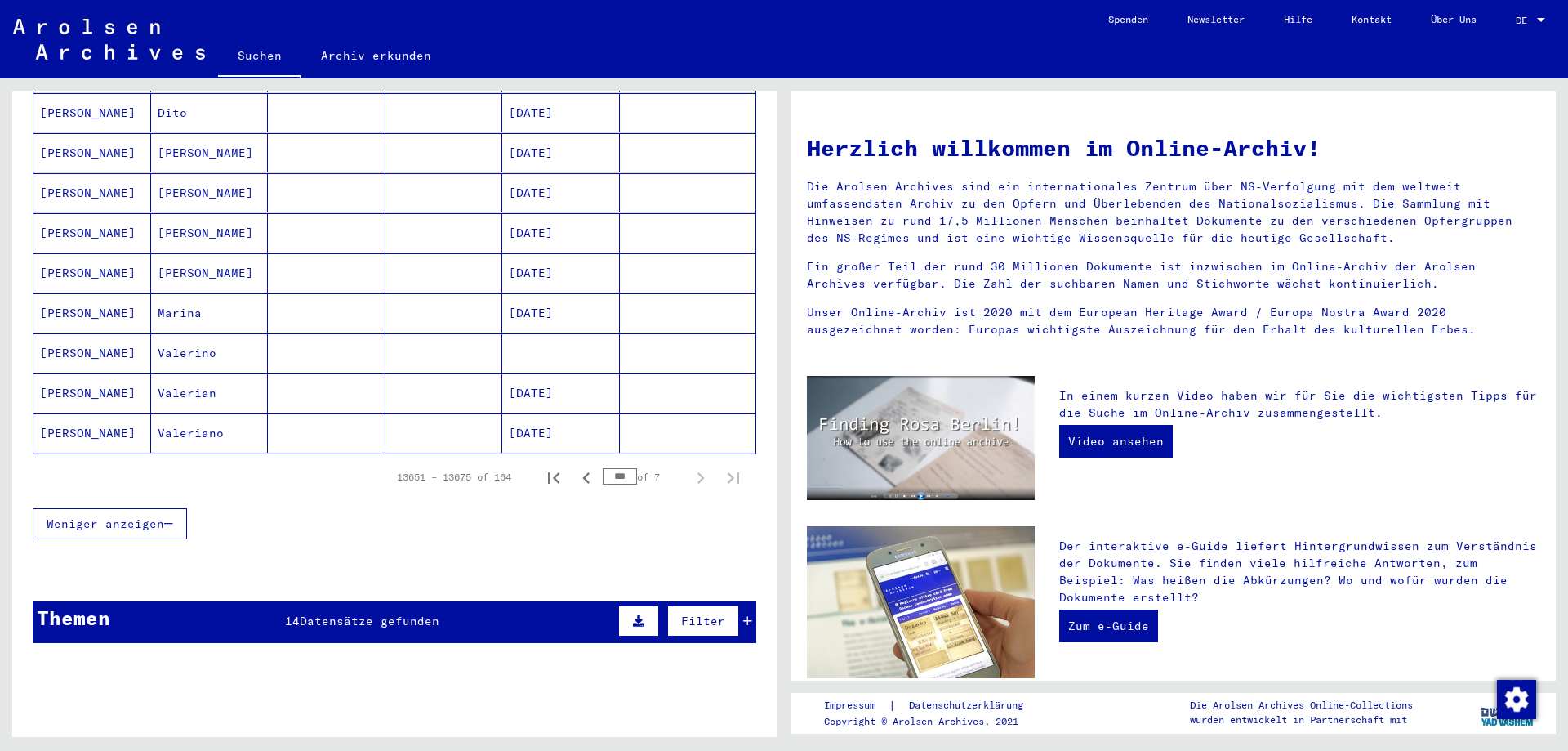
scroll to position [899, 0]
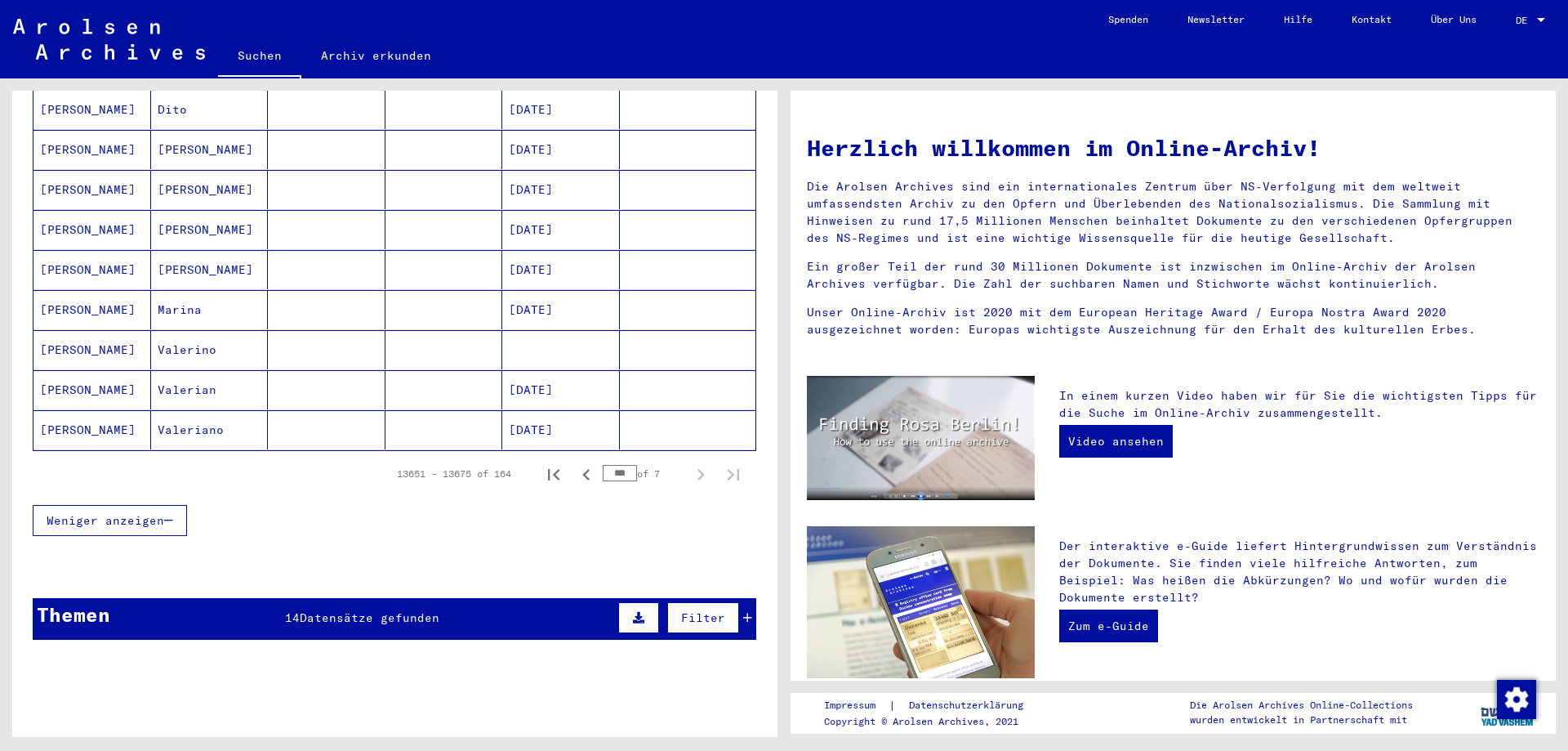
click at [65, 410] on mat-cell "PROSPERI" at bounding box center [92, 429] width 118 height 40
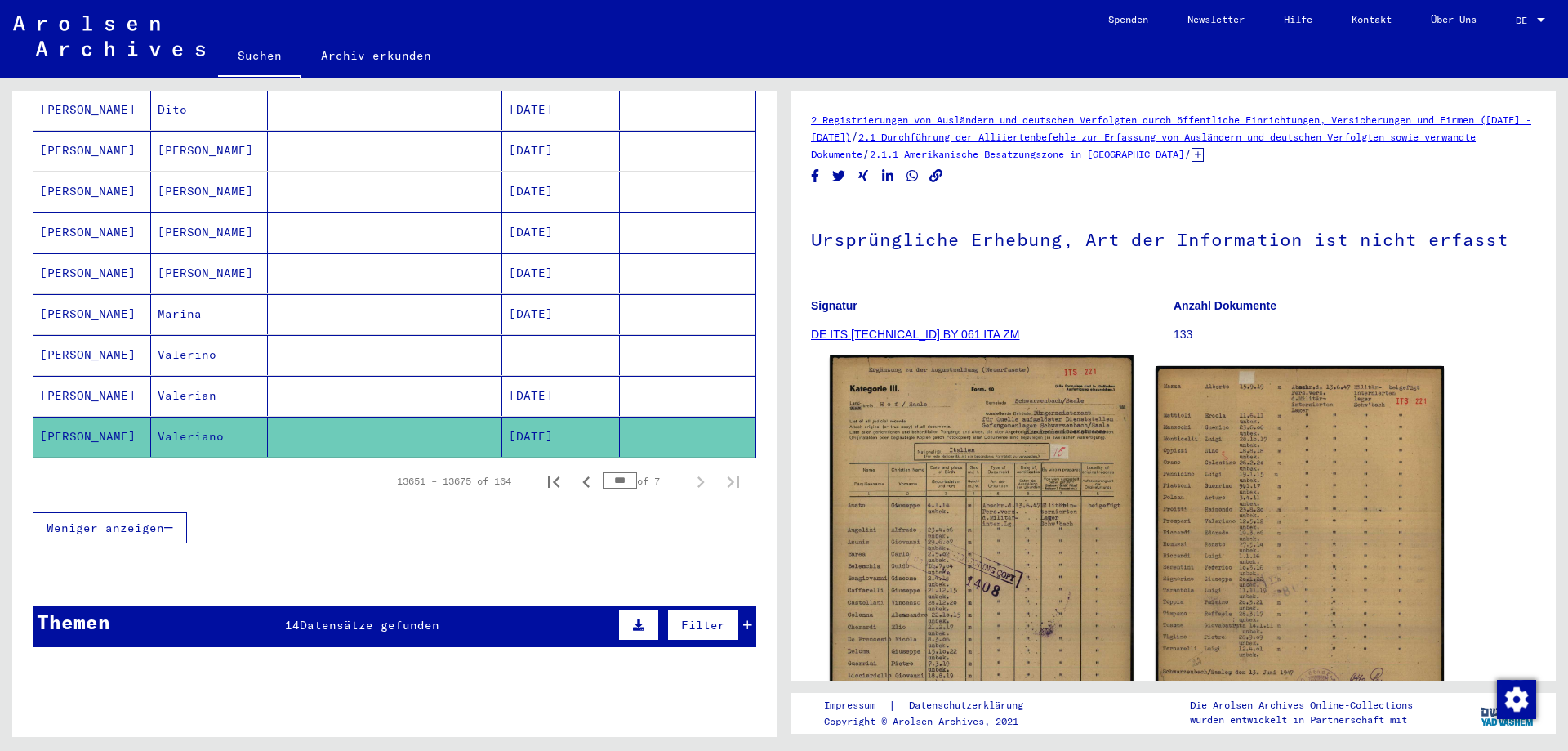
click at [901, 569] on img at bounding box center [981, 570] width 303 height 431
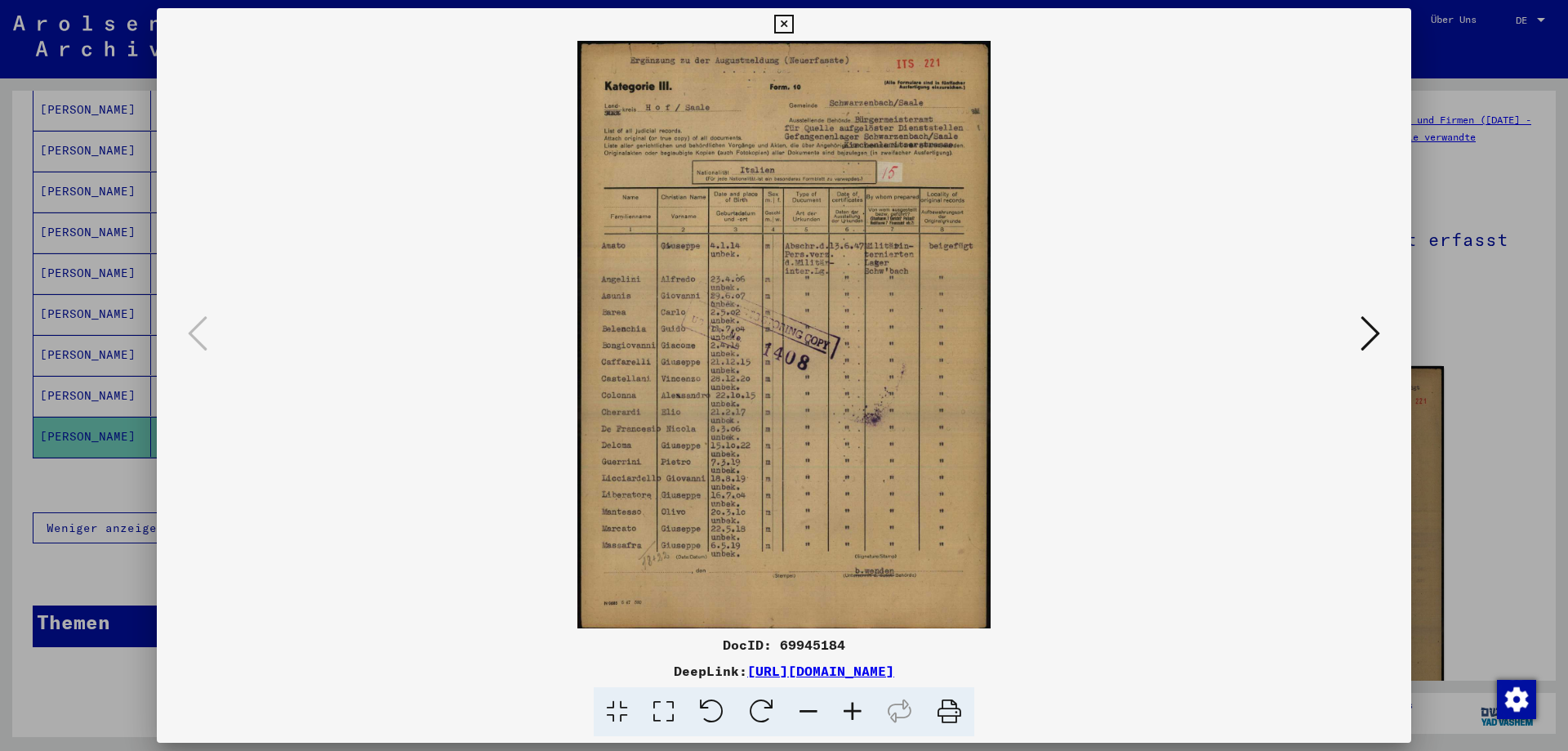
click at [847, 708] on icon at bounding box center [853, 712] width 44 height 50
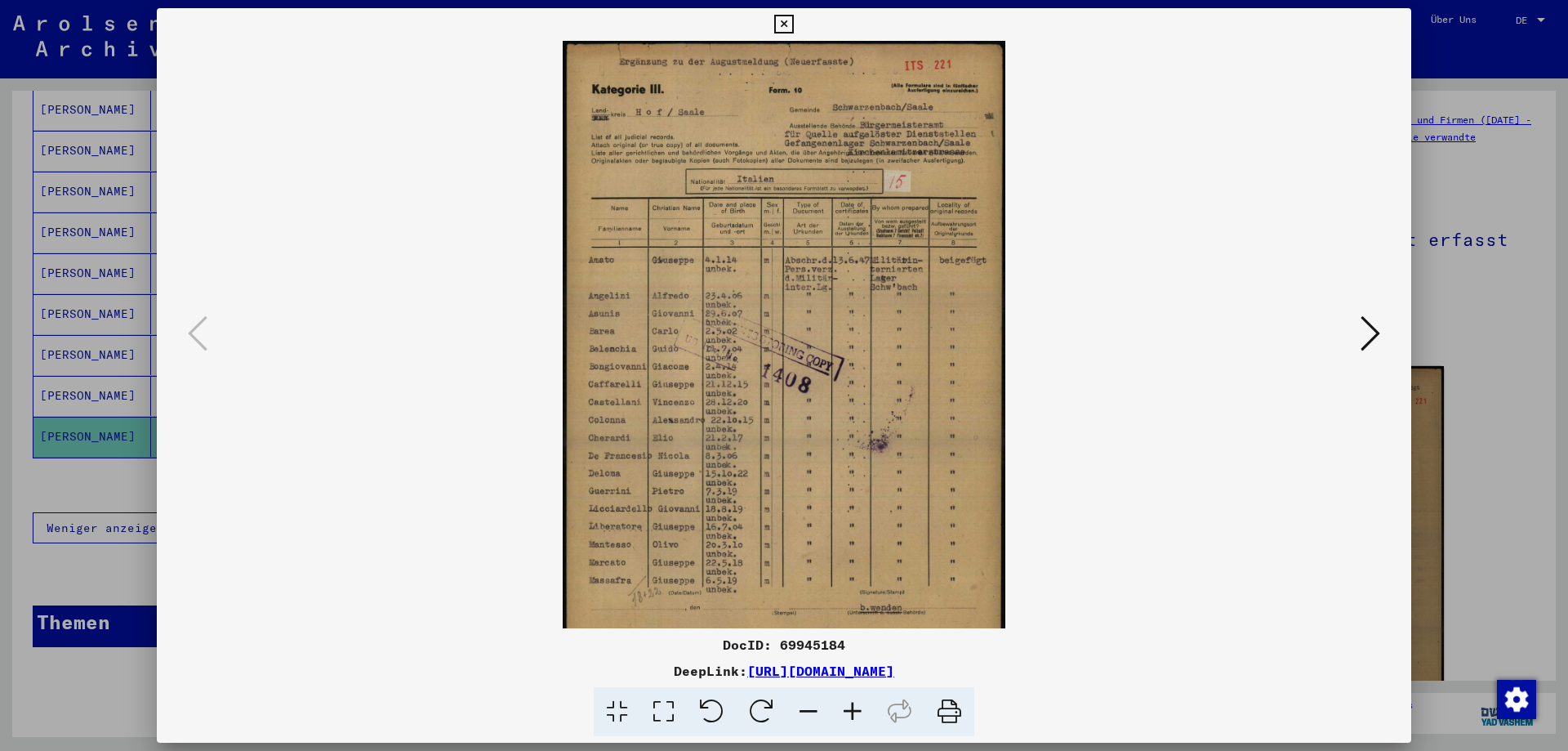
click at [847, 708] on icon at bounding box center [853, 712] width 44 height 50
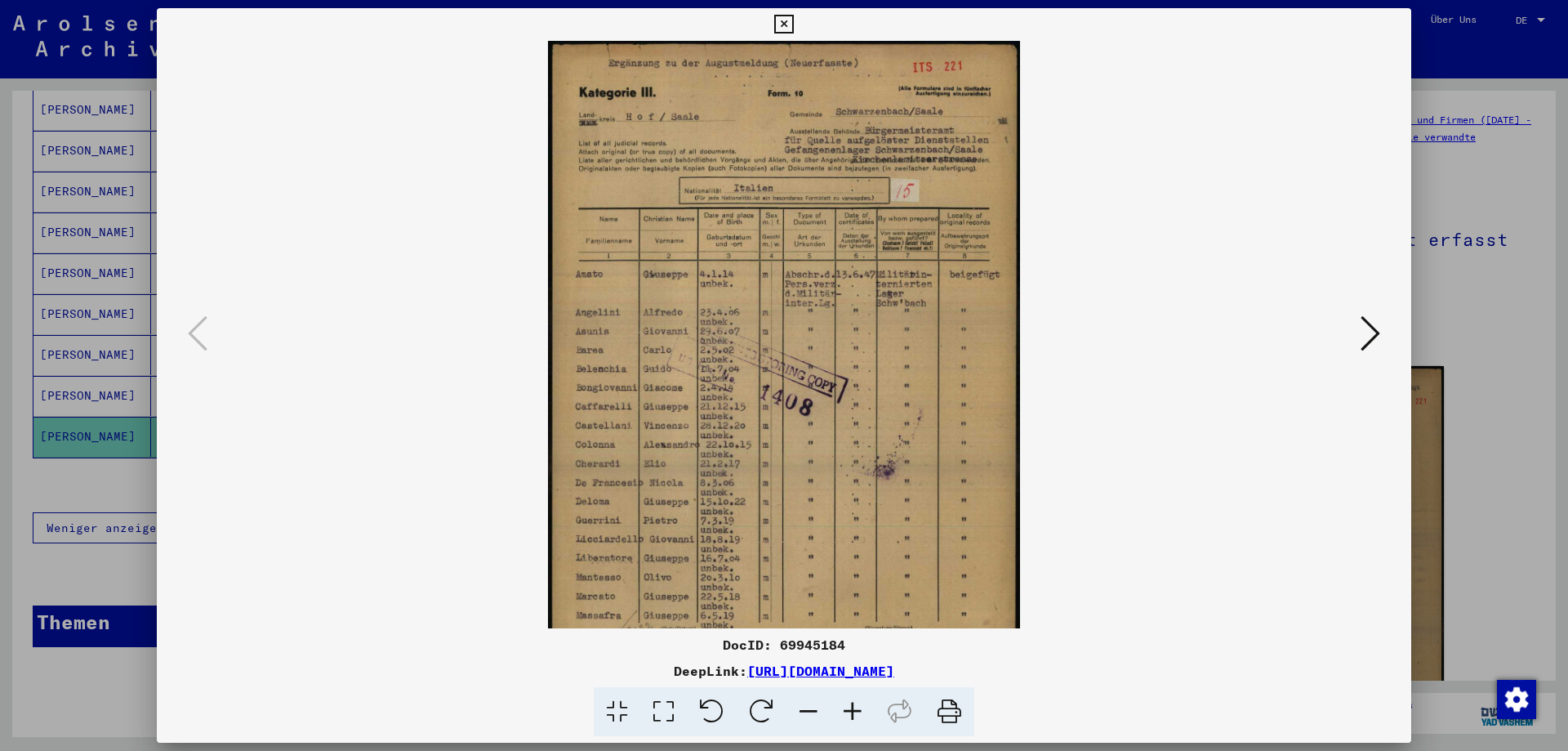
click at [847, 708] on icon at bounding box center [853, 712] width 44 height 50
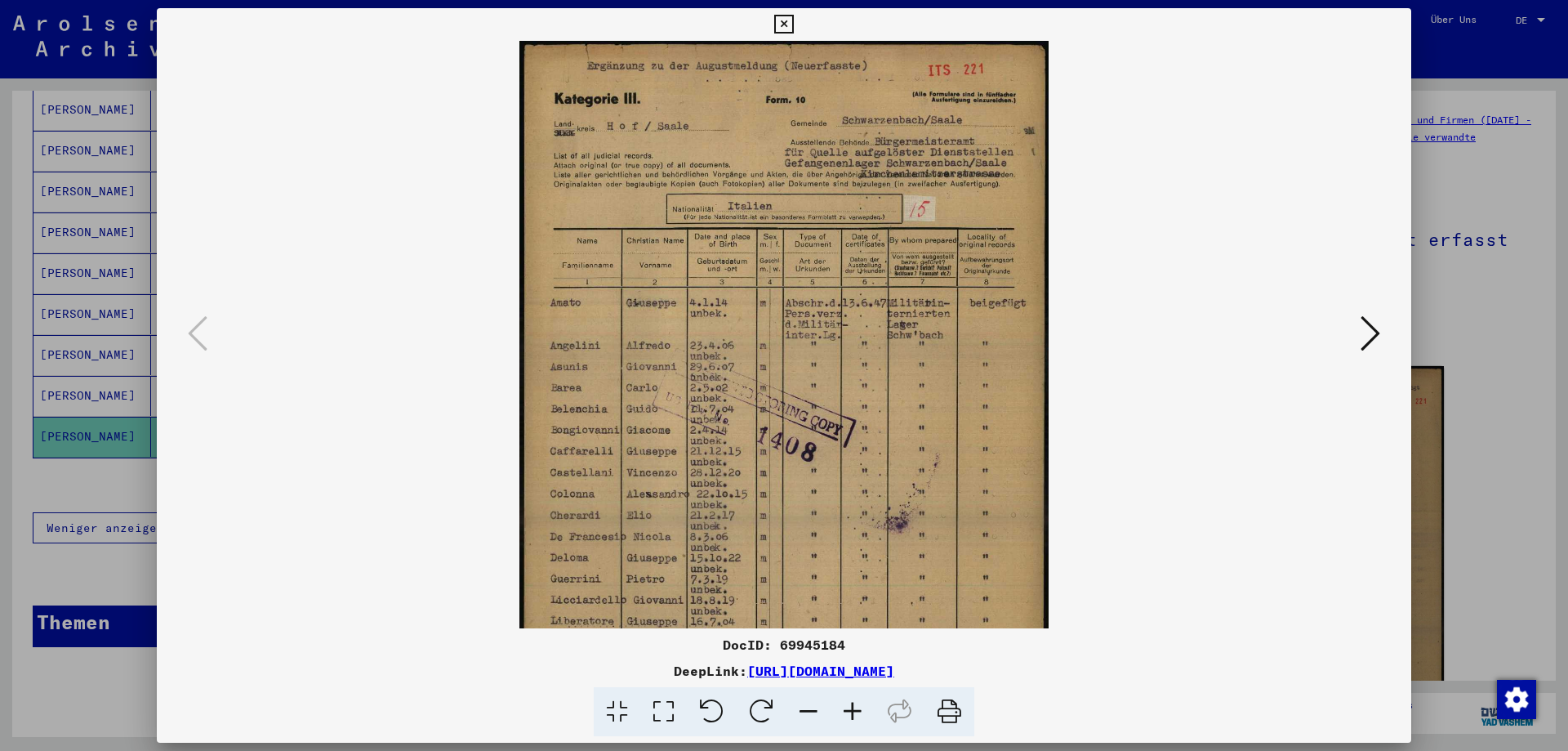
click at [847, 708] on icon at bounding box center [853, 712] width 44 height 50
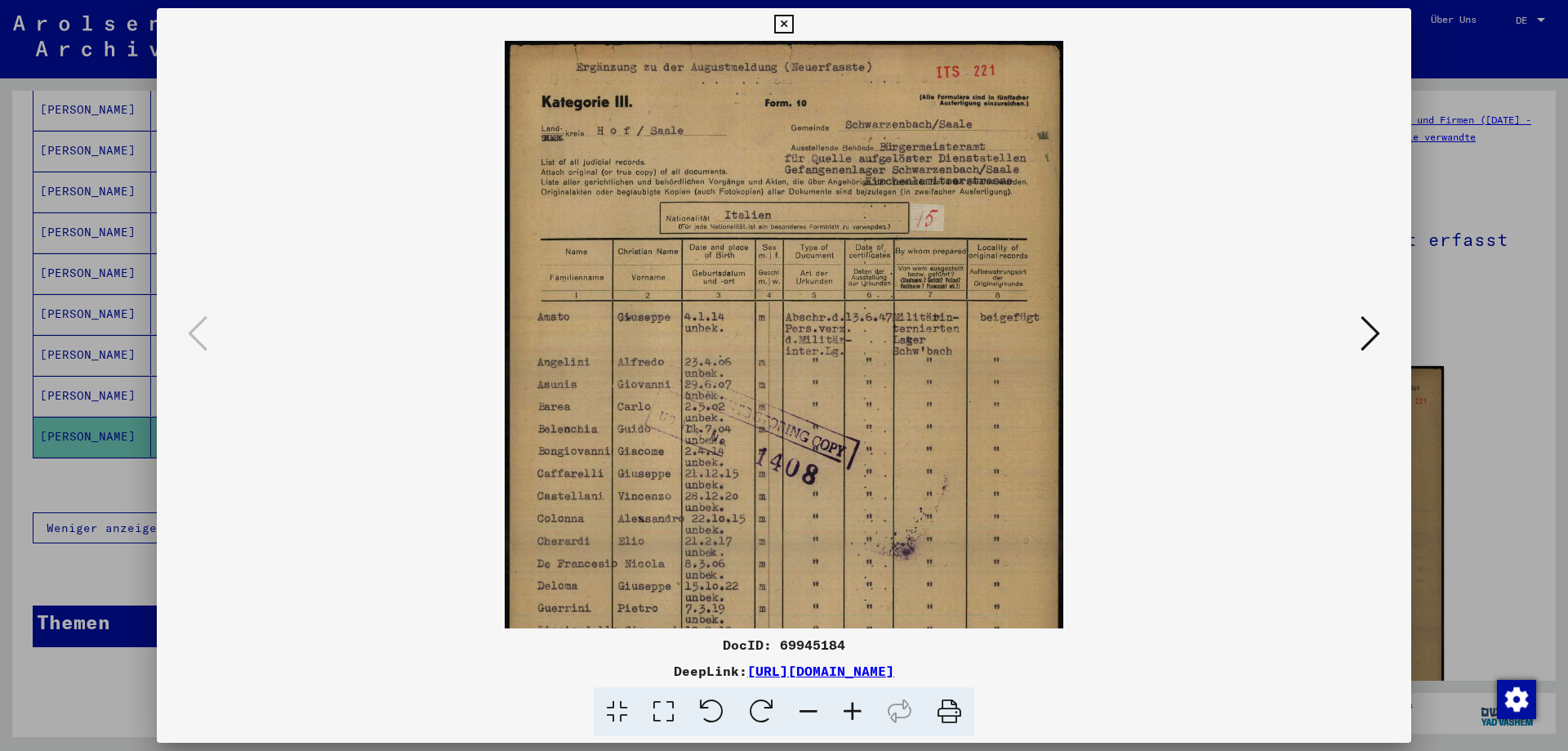
click at [847, 708] on icon at bounding box center [853, 712] width 44 height 50
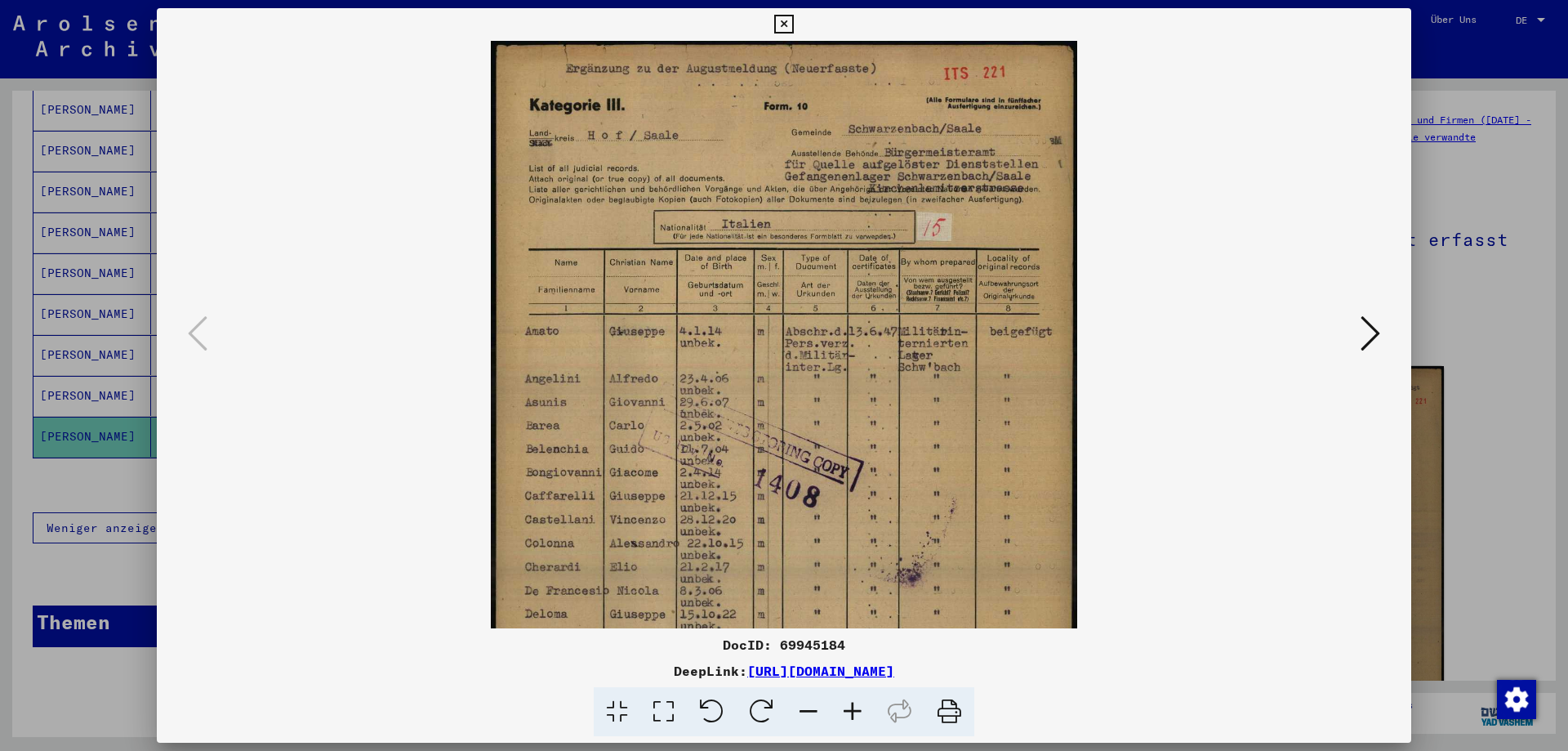
click at [847, 708] on icon at bounding box center [853, 712] width 44 height 50
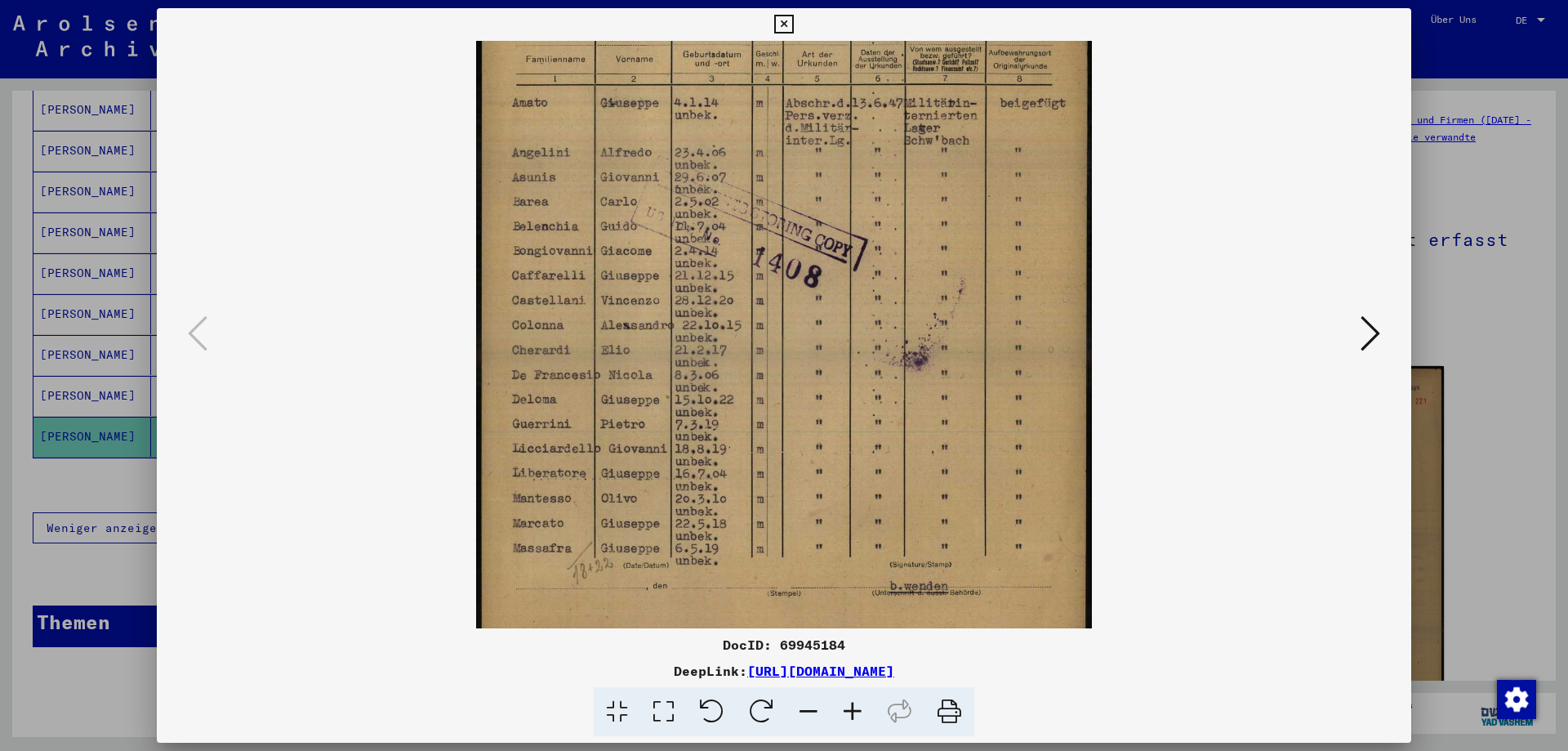
scroll to position [286, 0]
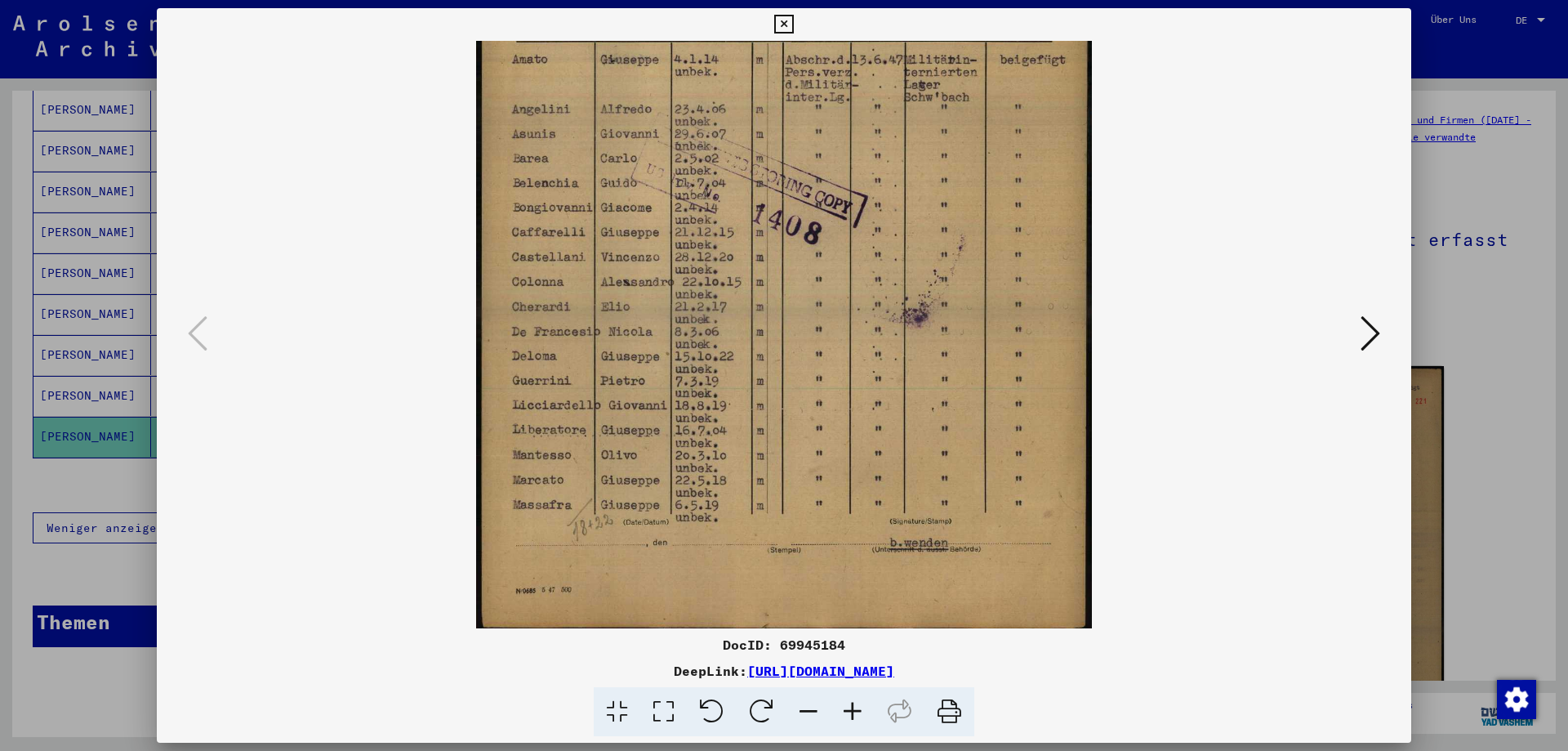
drag, startPoint x: 627, startPoint y: 510, endPoint x: 729, endPoint y: 204, distance: 322.6
click at [729, 204] on img at bounding box center [784, 191] width 616 height 874
click at [1372, 324] on icon at bounding box center [1371, 333] width 19 height 40
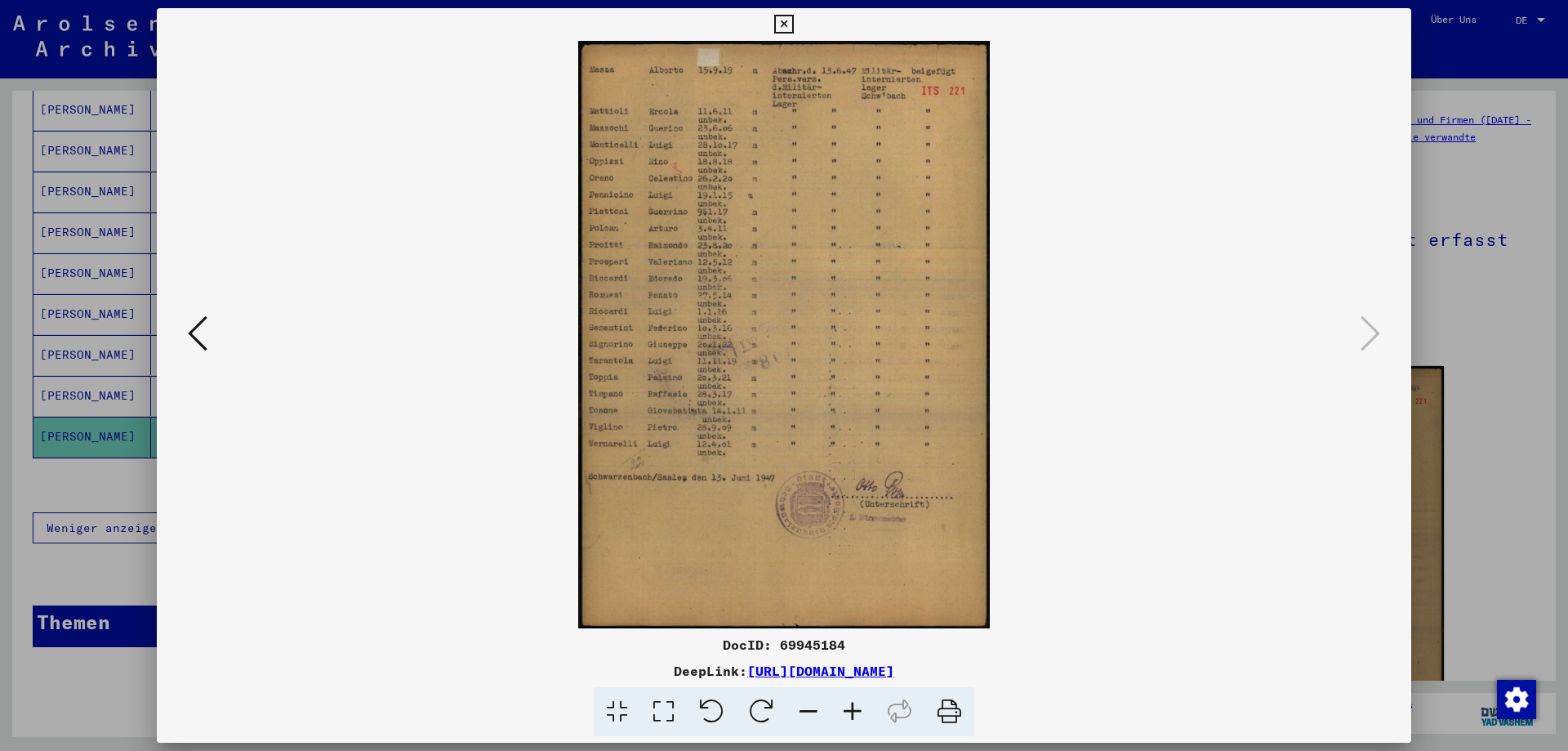
scroll to position [0, 0]
click at [850, 712] on icon at bounding box center [853, 712] width 44 height 50
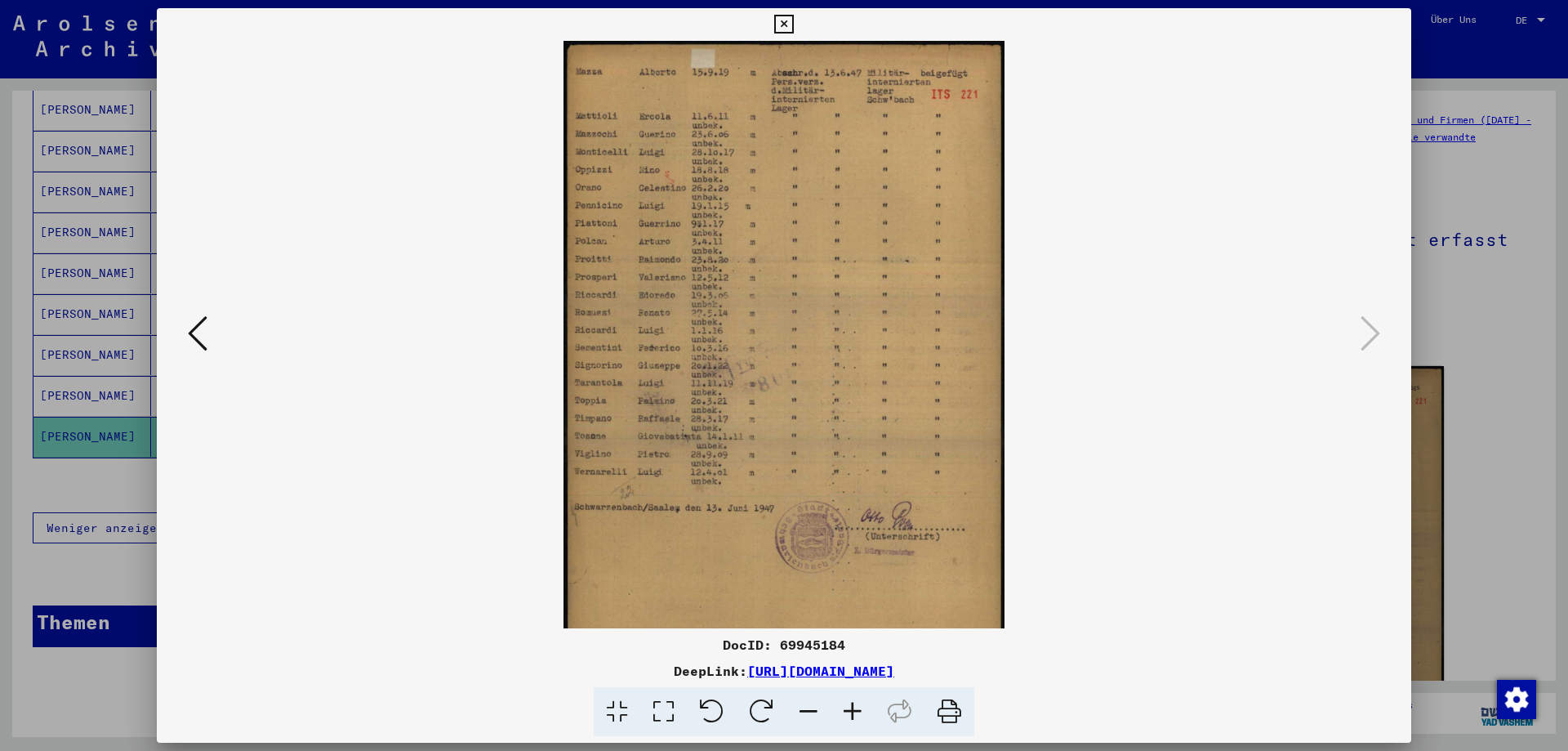
click at [850, 712] on icon at bounding box center [853, 712] width 44 height 50
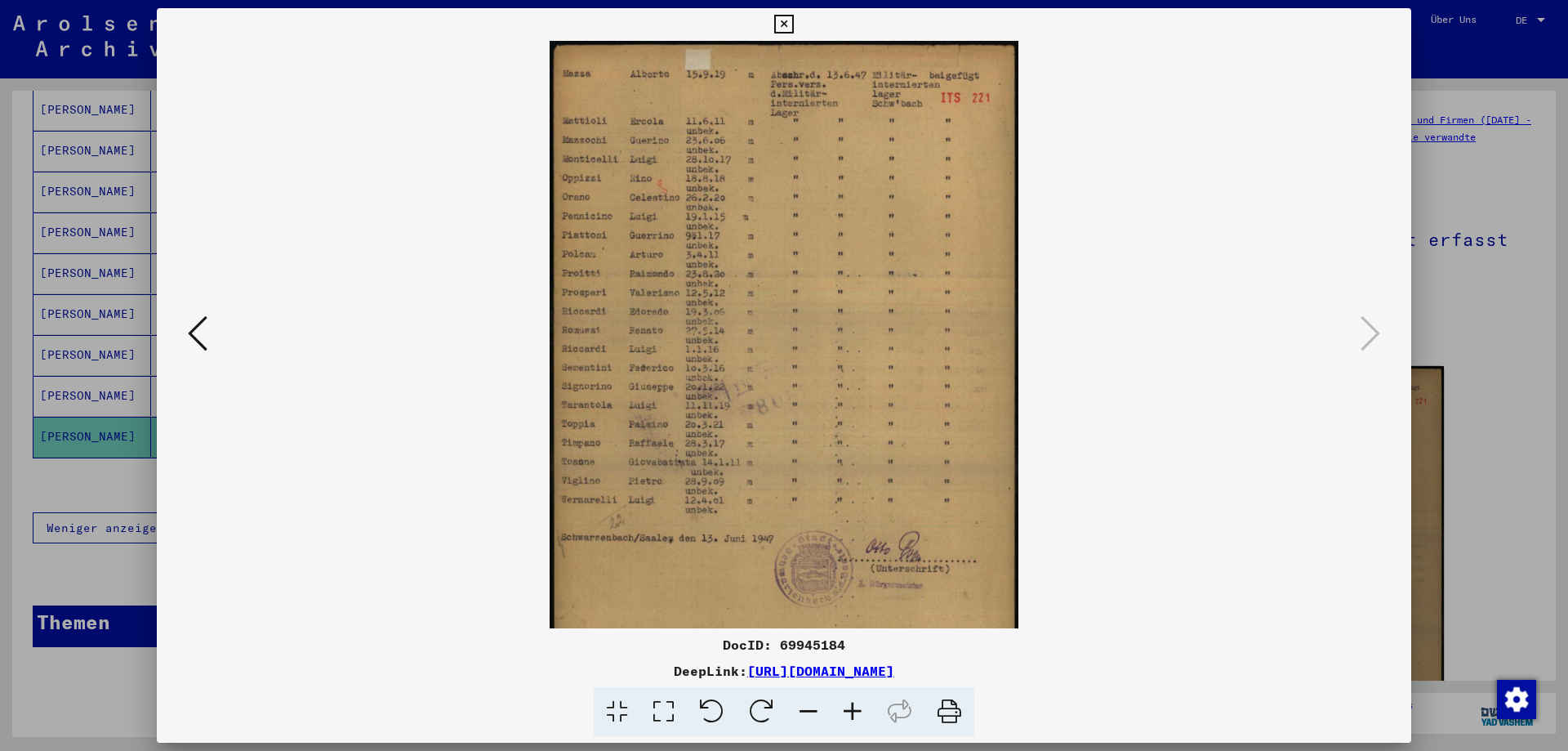
click at [850, 712] on icon at bounding box center [853, 712] width 44 height 50
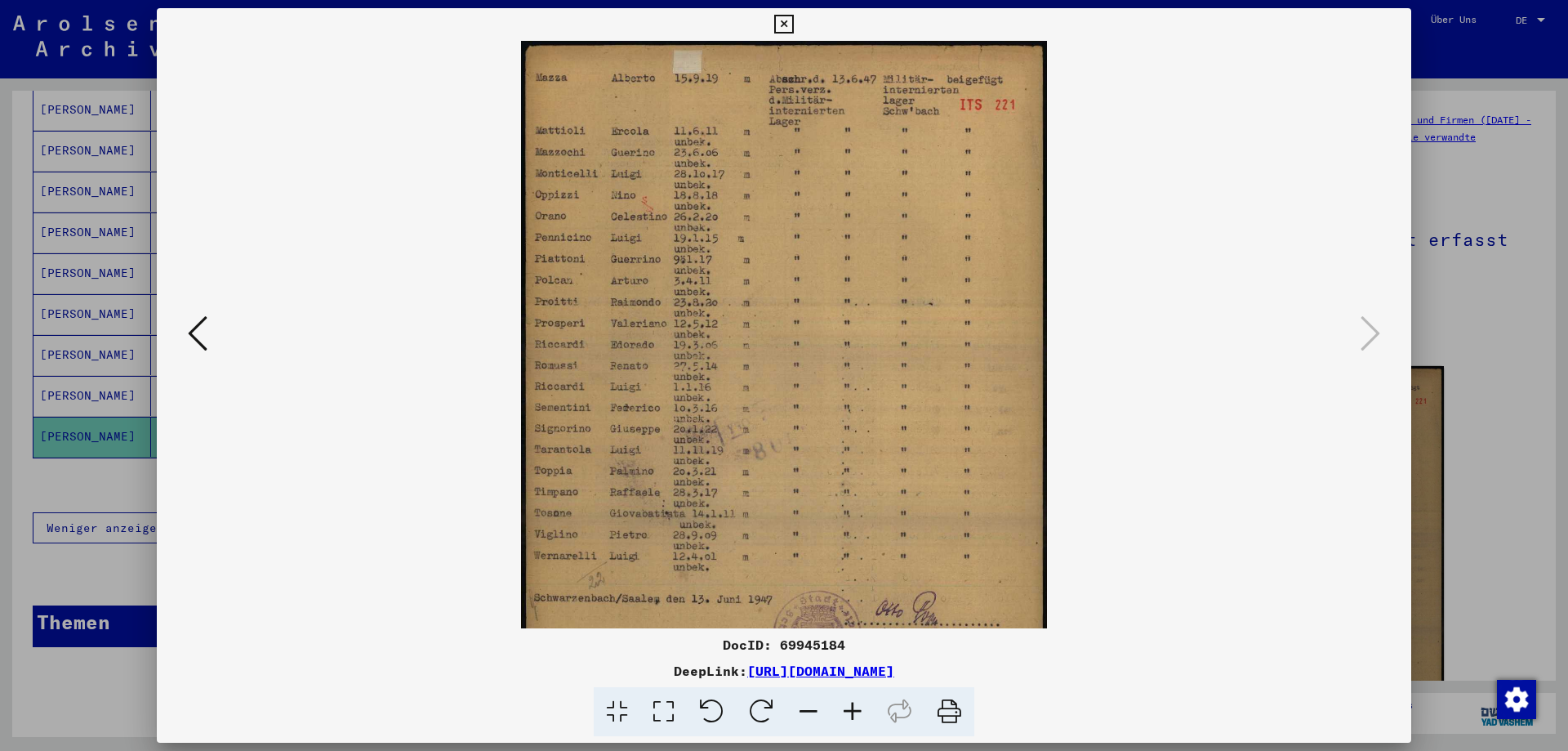
click at [849, 712] on icon at bounding box center [853, 712] width 44 height 50
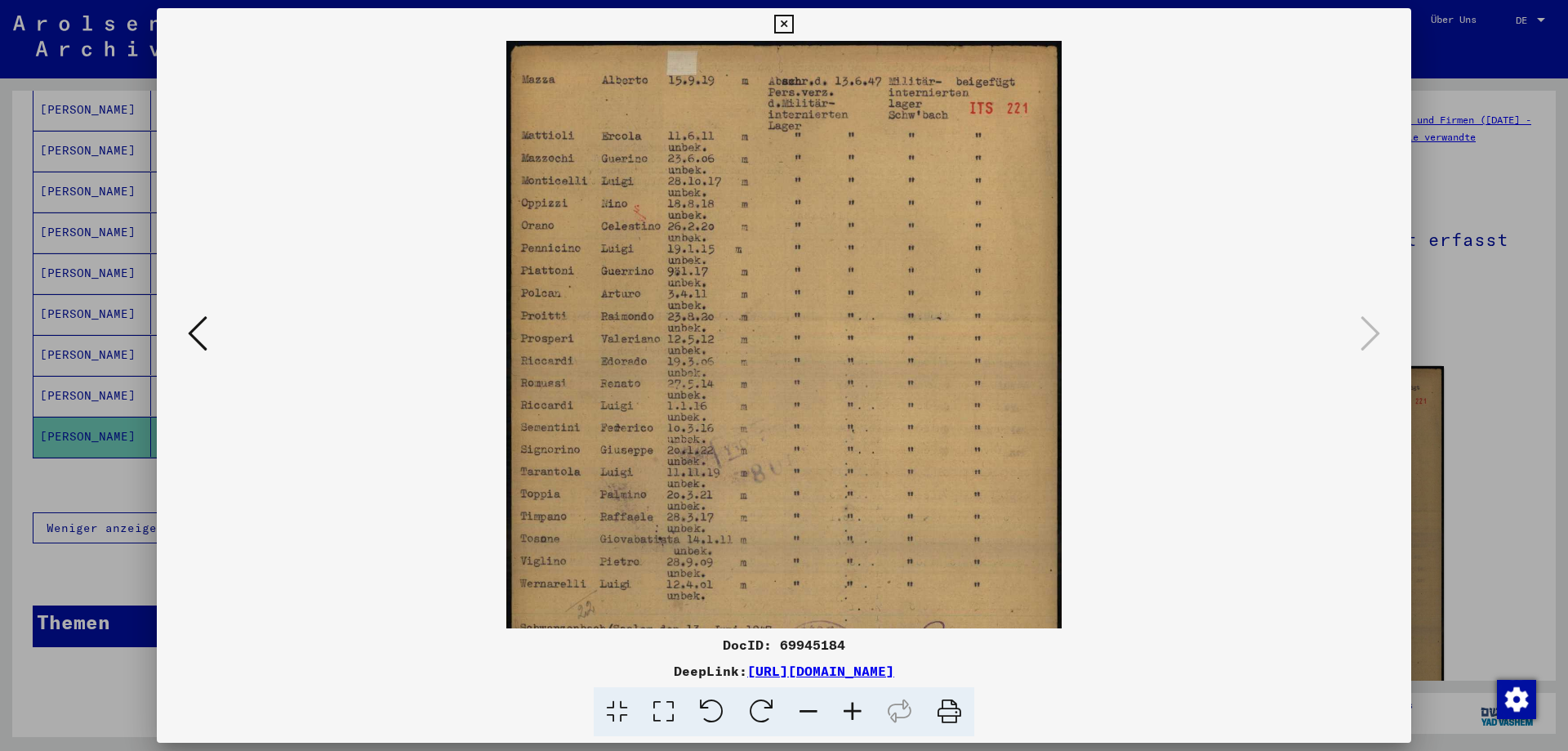
click at [849, 712] on icon at bounding box center [853, 712] width 44 height 50
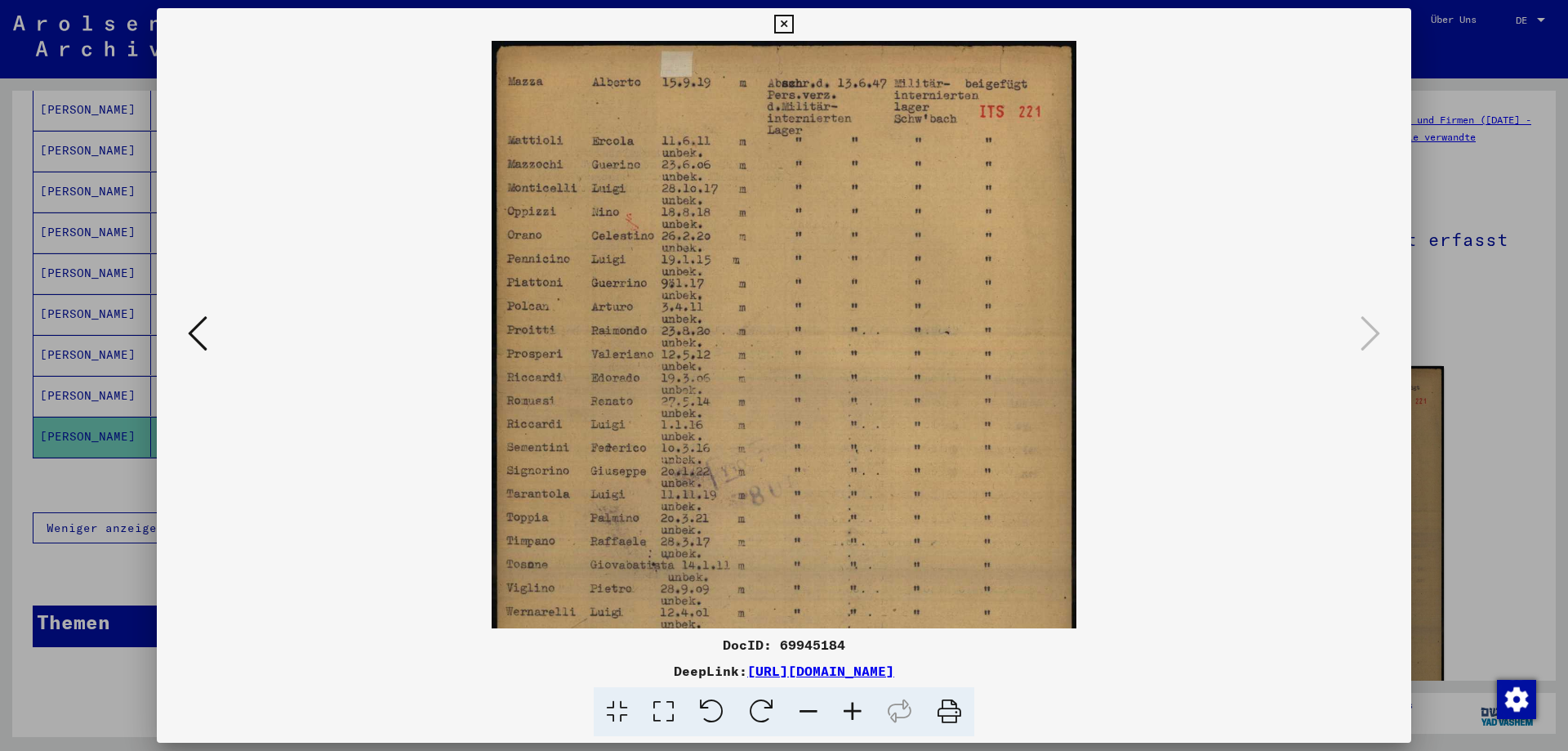
click at [849, 712] on icon at bounding box center [853, 712] width 44 height 50
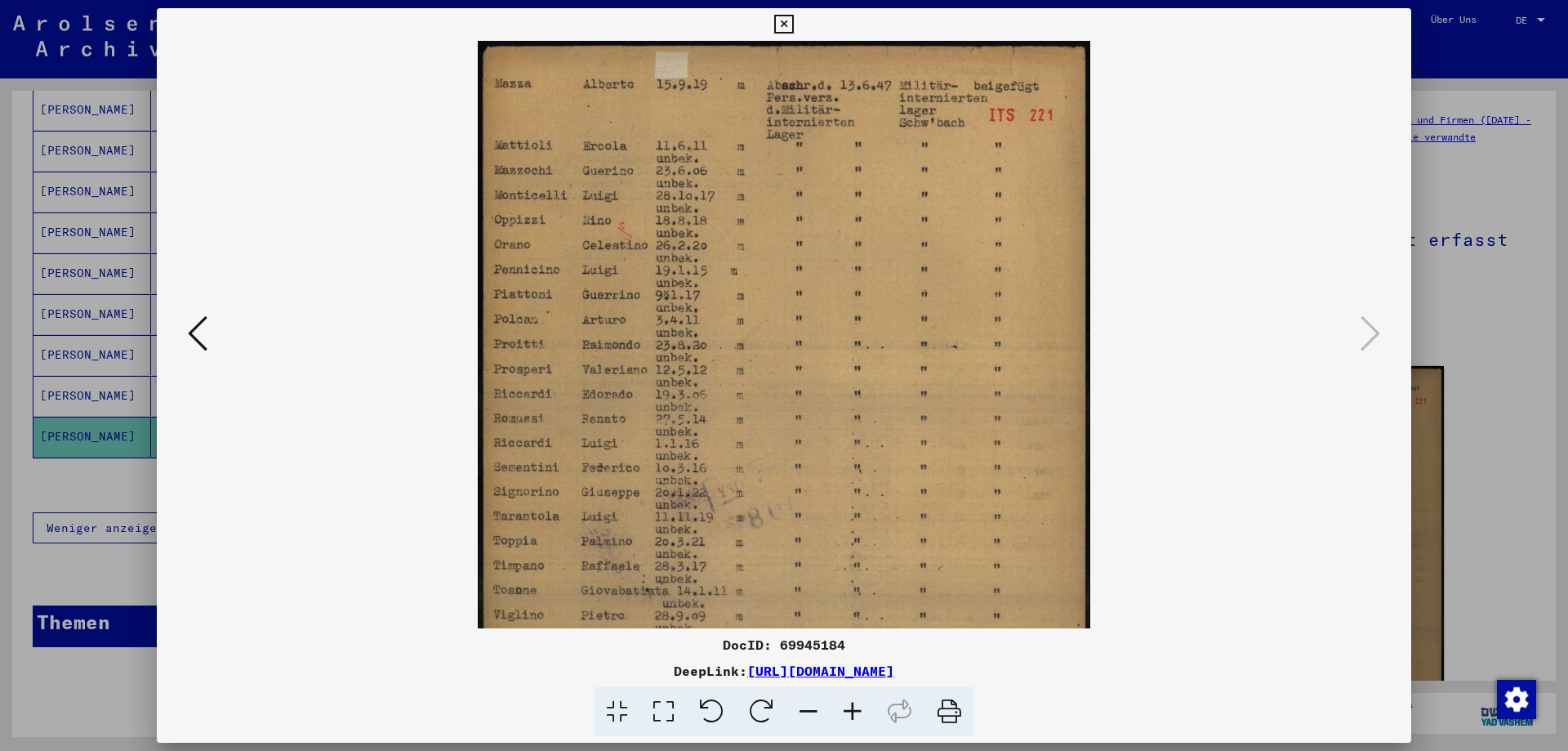
drag, startPoint x: 559, startPoint y: 208, endPoint x: 699, endPoint y: 211, distance: 140.0
click at [699, 211] on img at bounding box center [783, 477] width 612 height 874
click at [780, 19] on icon at bounding box center [783, 25] width 18 height 19
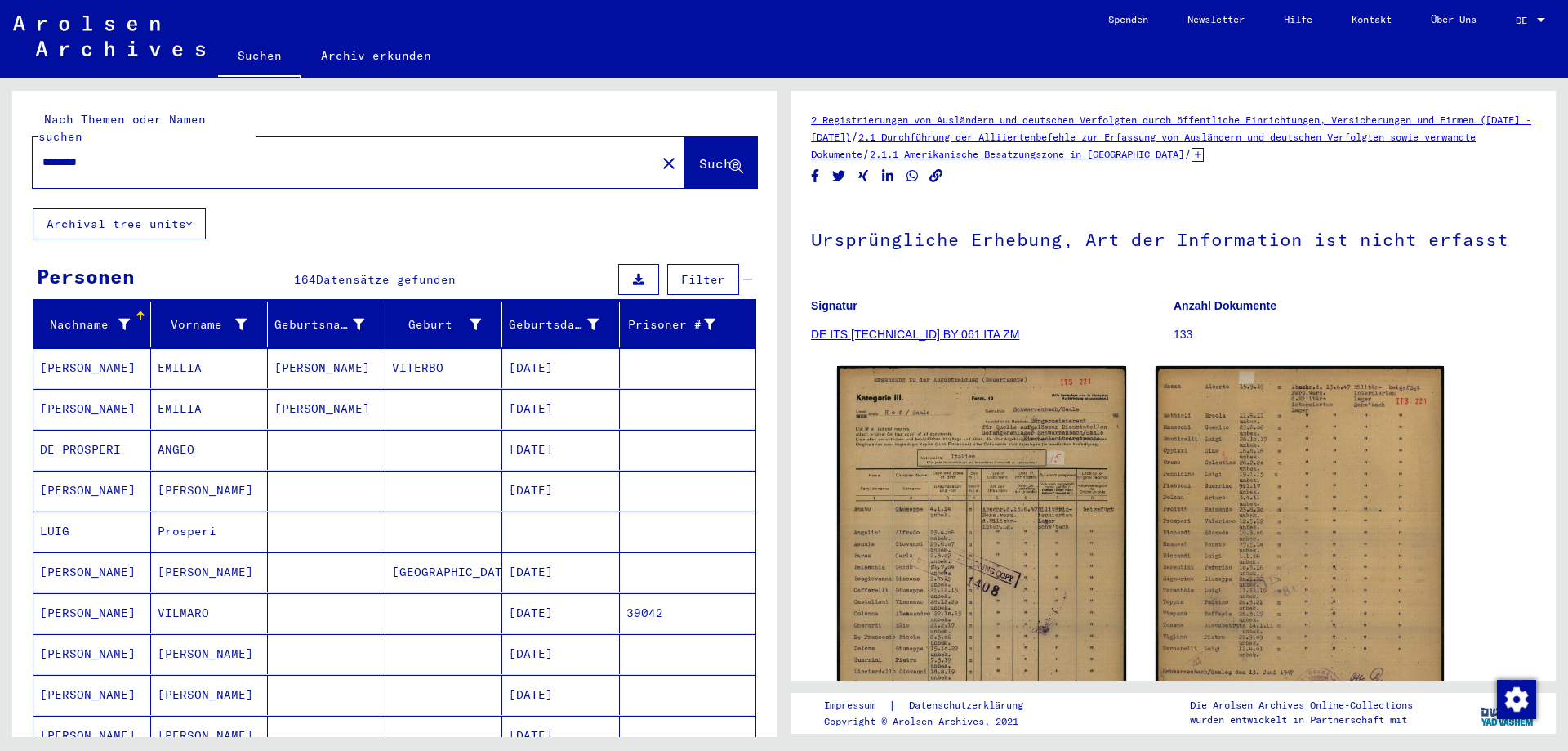
click at [112, 153] on input "********" at bounding box center [344, 161] width 603 height 17
click at [699, 155] on span "Suche" at bounding box center [720, 163] width 41 height 17
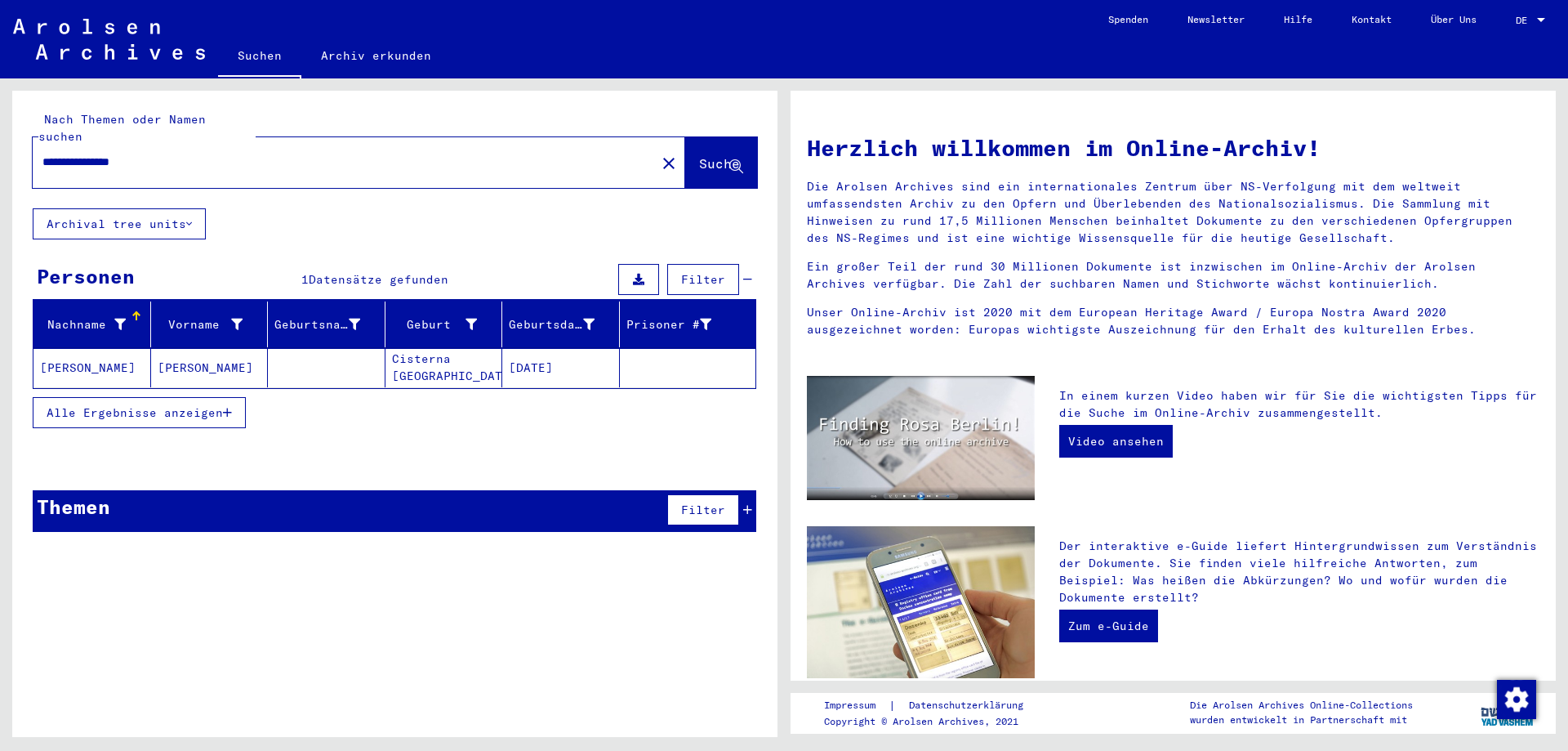
click at [187, 348] on mat-cell "[PERSON_NAME]" at bounding box center [211, 368] width 118 height 40
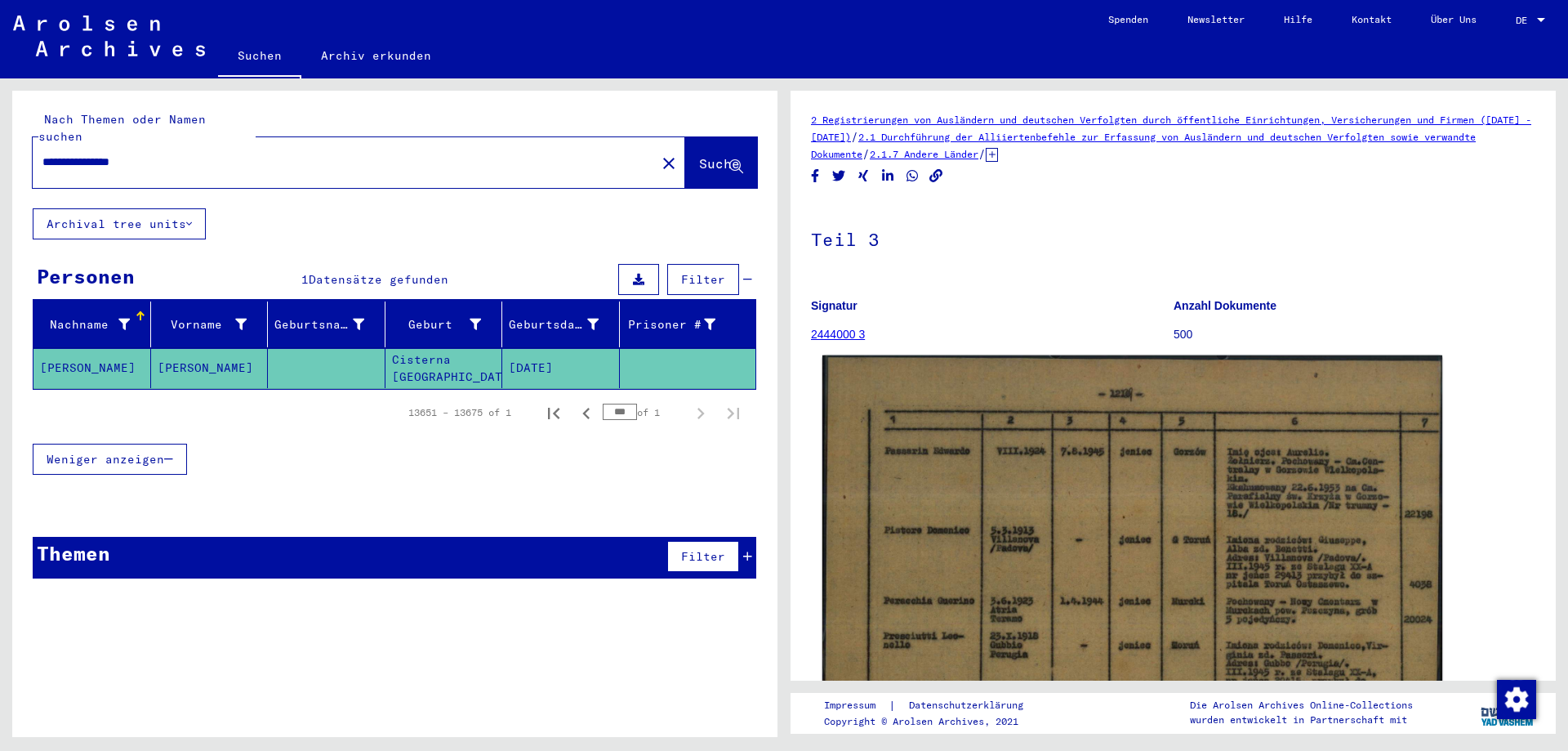
click at [1157, 524] on img at bounding box center [1133, 576] width 620 height 442
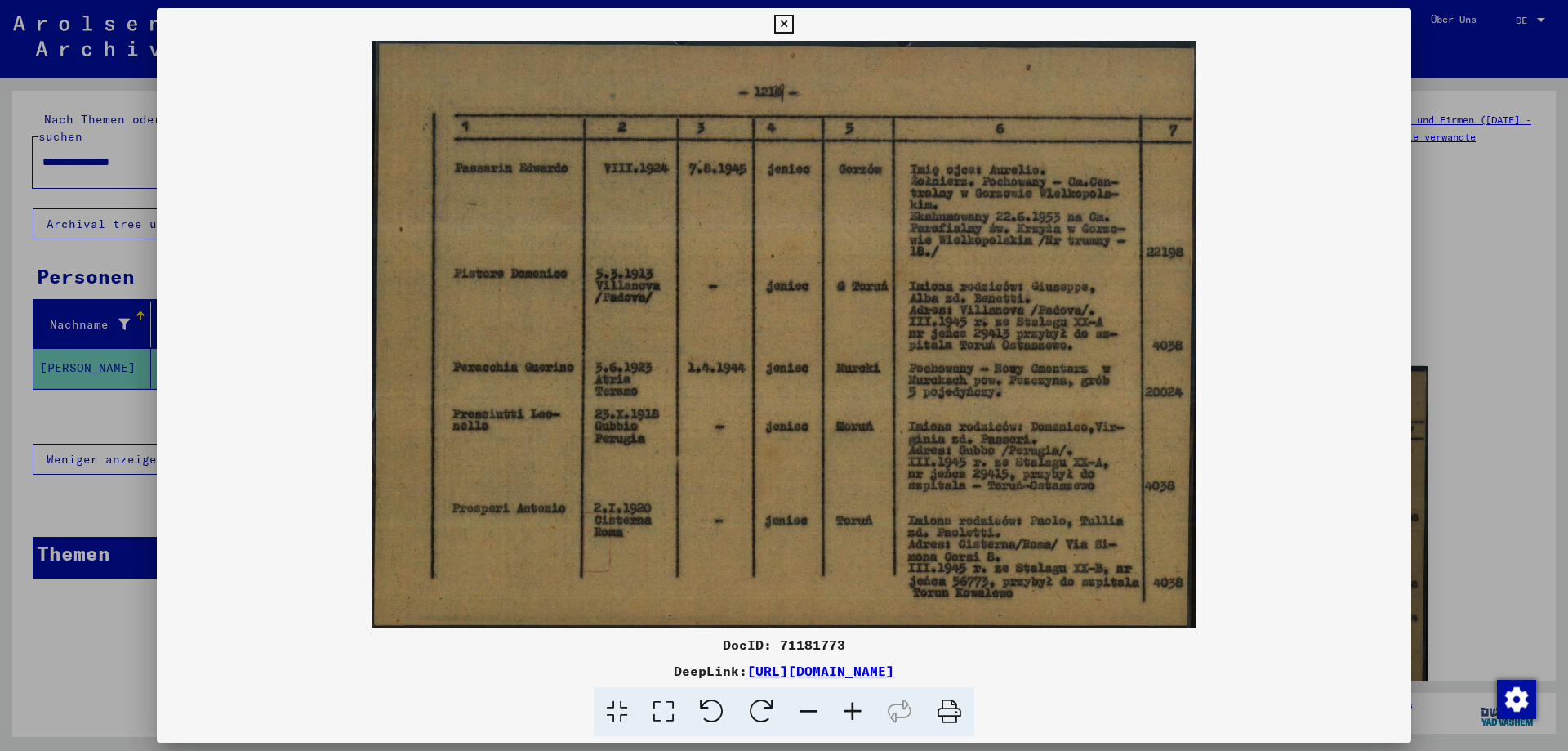
click at [462, 513] on img at bounding box center [784, 334] width 1254 height 588
click at [854, 711] on icon at bounding box center [853, 712] width 44 height 50
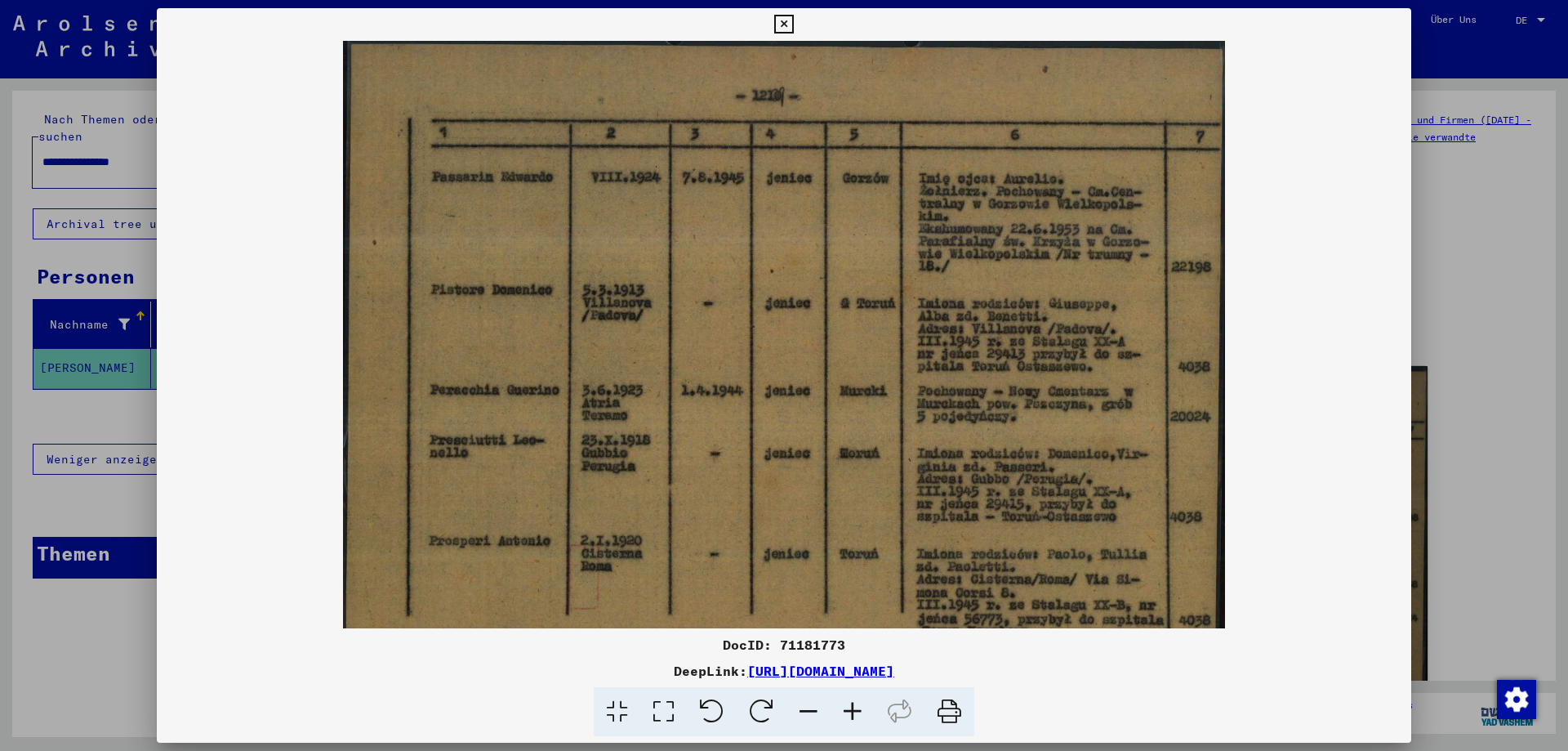
click at [857, 710] on icon at bounding box center [853, 712] width 44 height 50
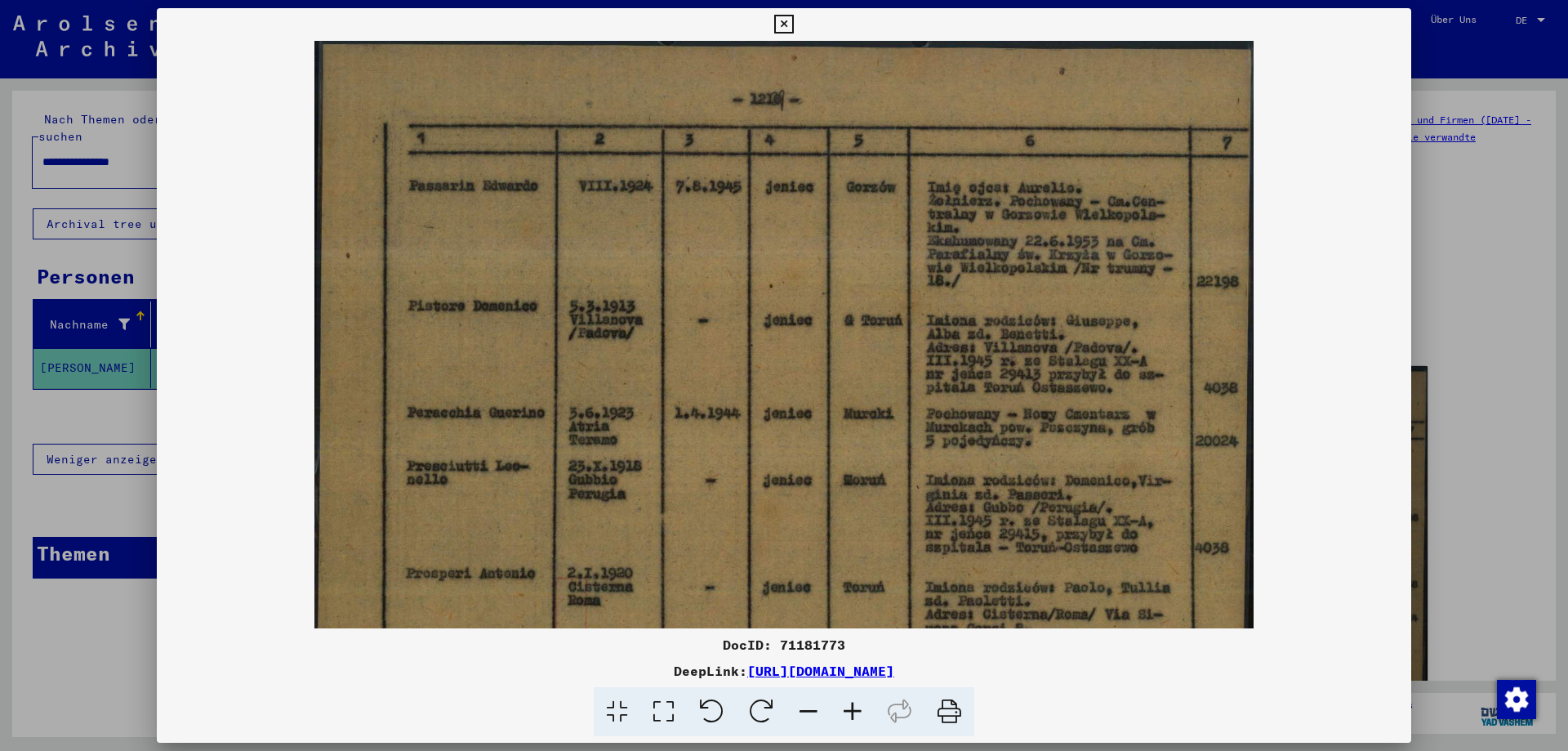
click at [857, 710] on icon at bounding box center [853, 712] width 44 height 50
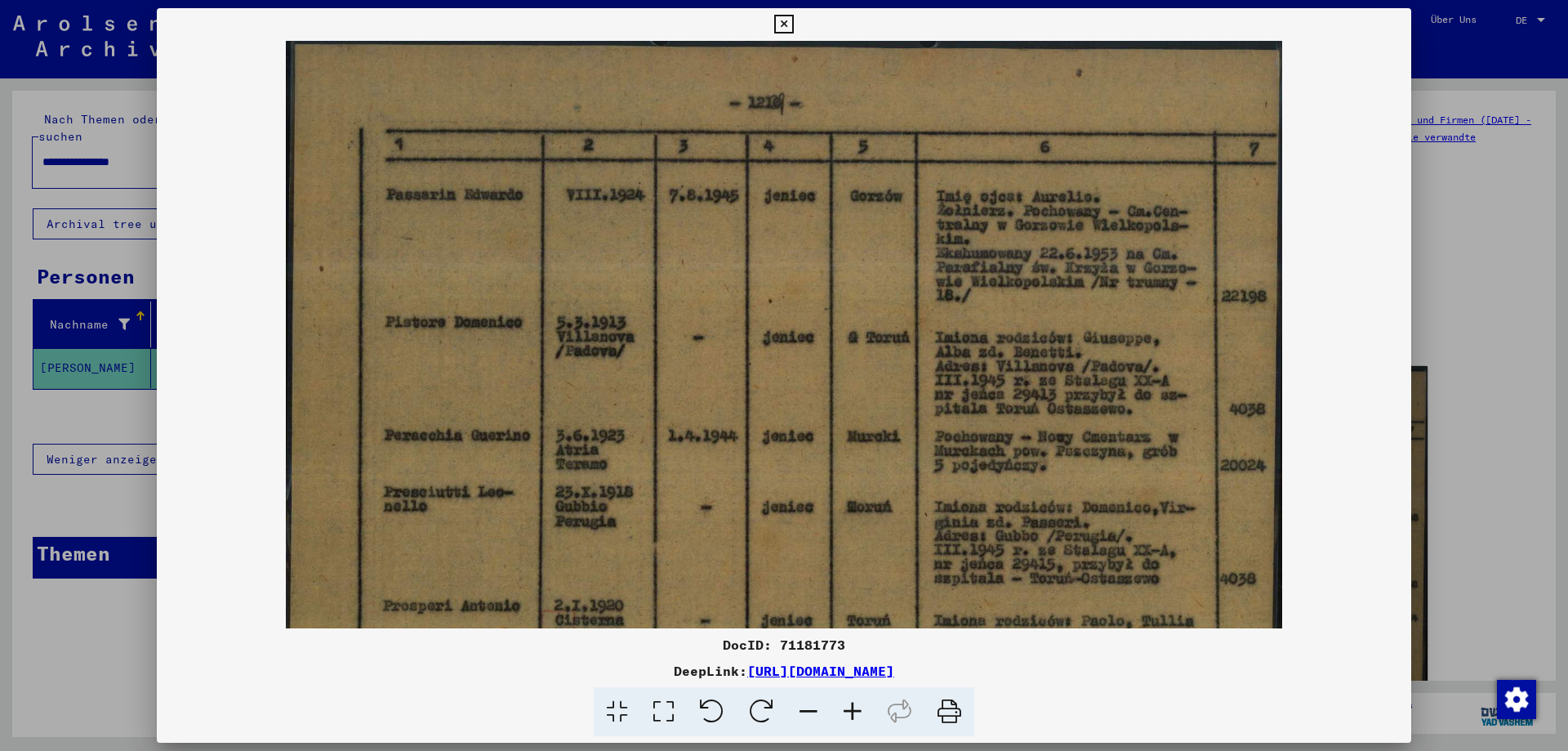
click at [857, 710] on icon at bounding box center [853, 712] width 44 height 50
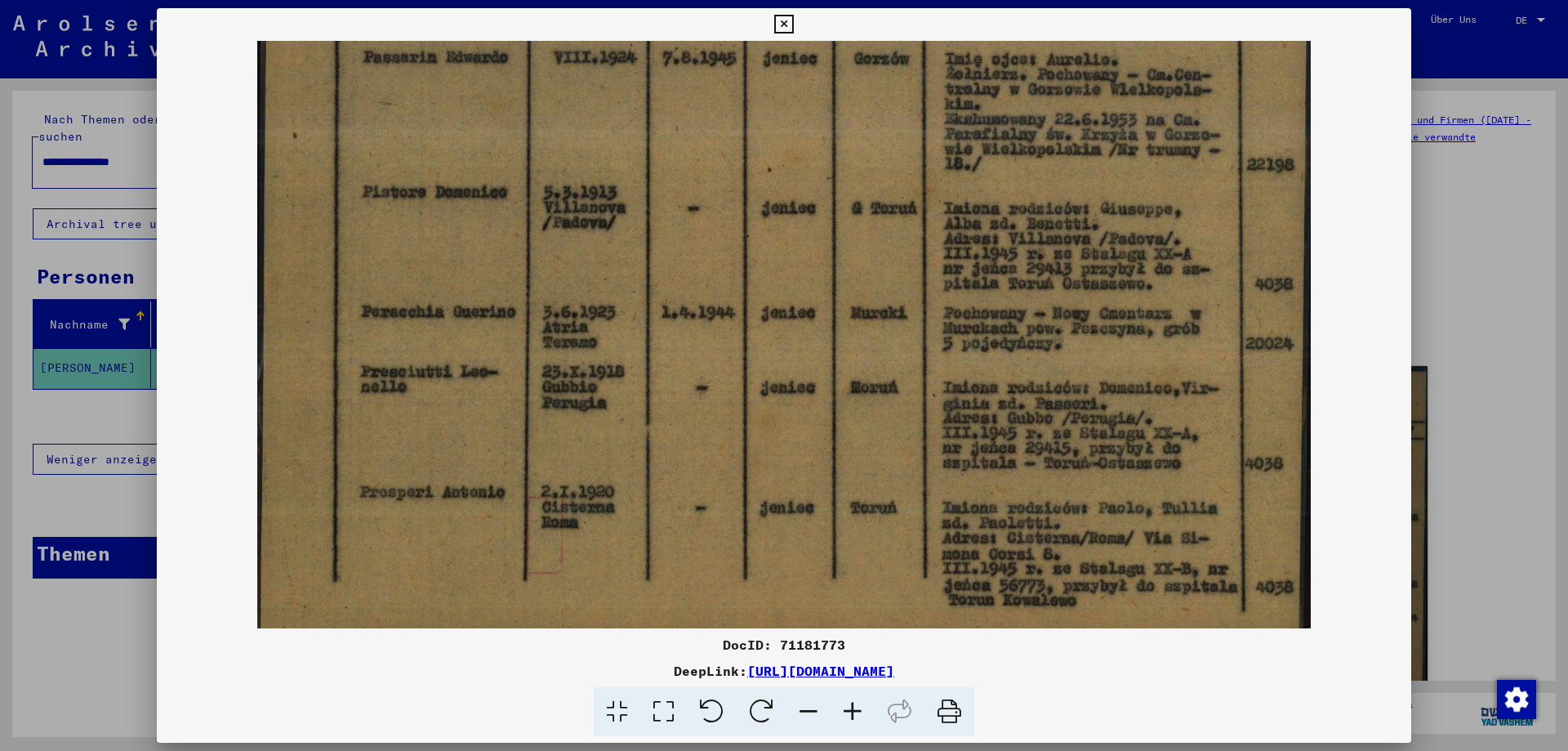
scroll to position [163, 0]
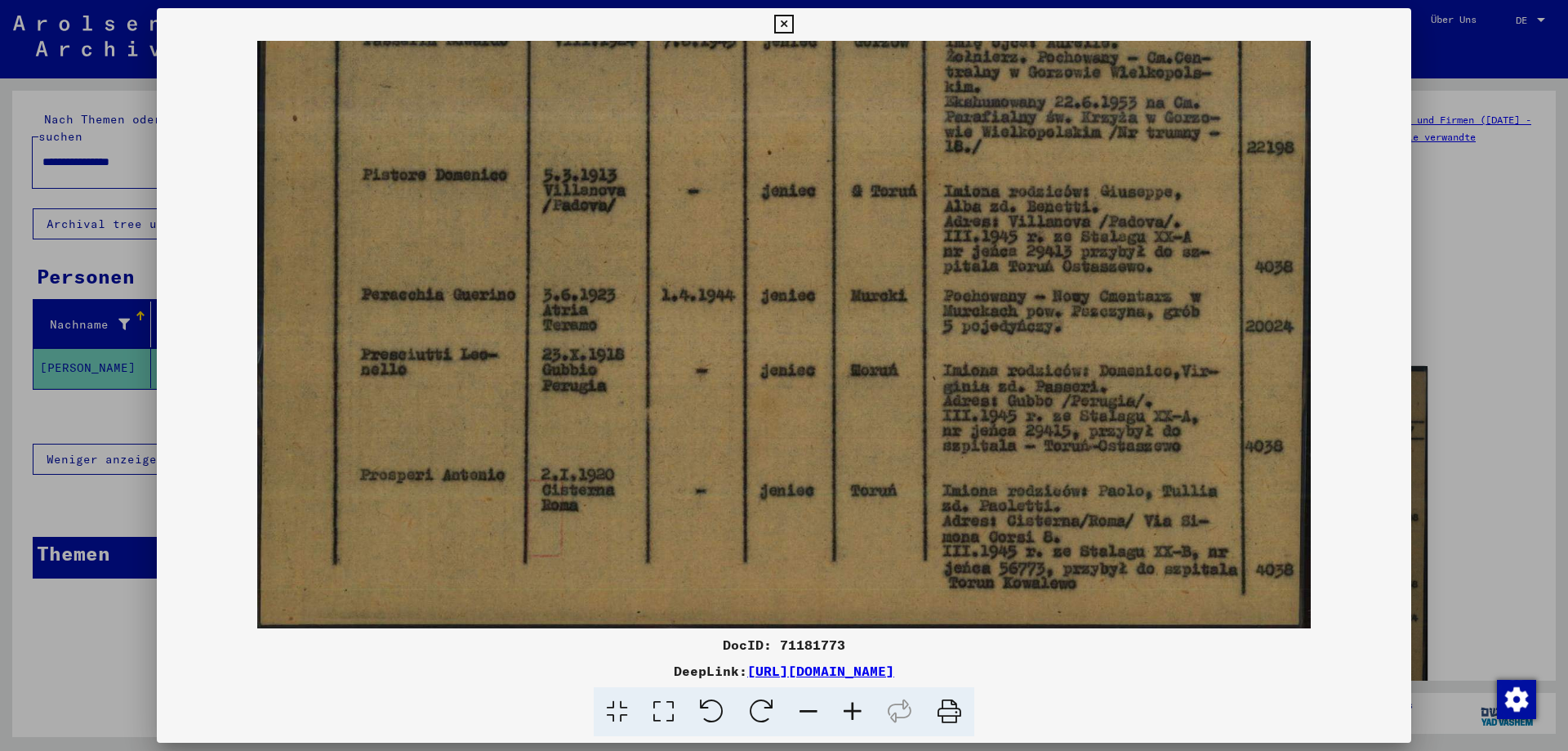
drag, startPoint x: 976, startPoint y: 590, endPoint x: 965, endPoint y: 324, distance: 266.2
click at [965, 324] on img at bounding box center [784, 253] width 1054 height 751
click at [844, 712] on icon at bounding box center [853, 712] width 44 height 50
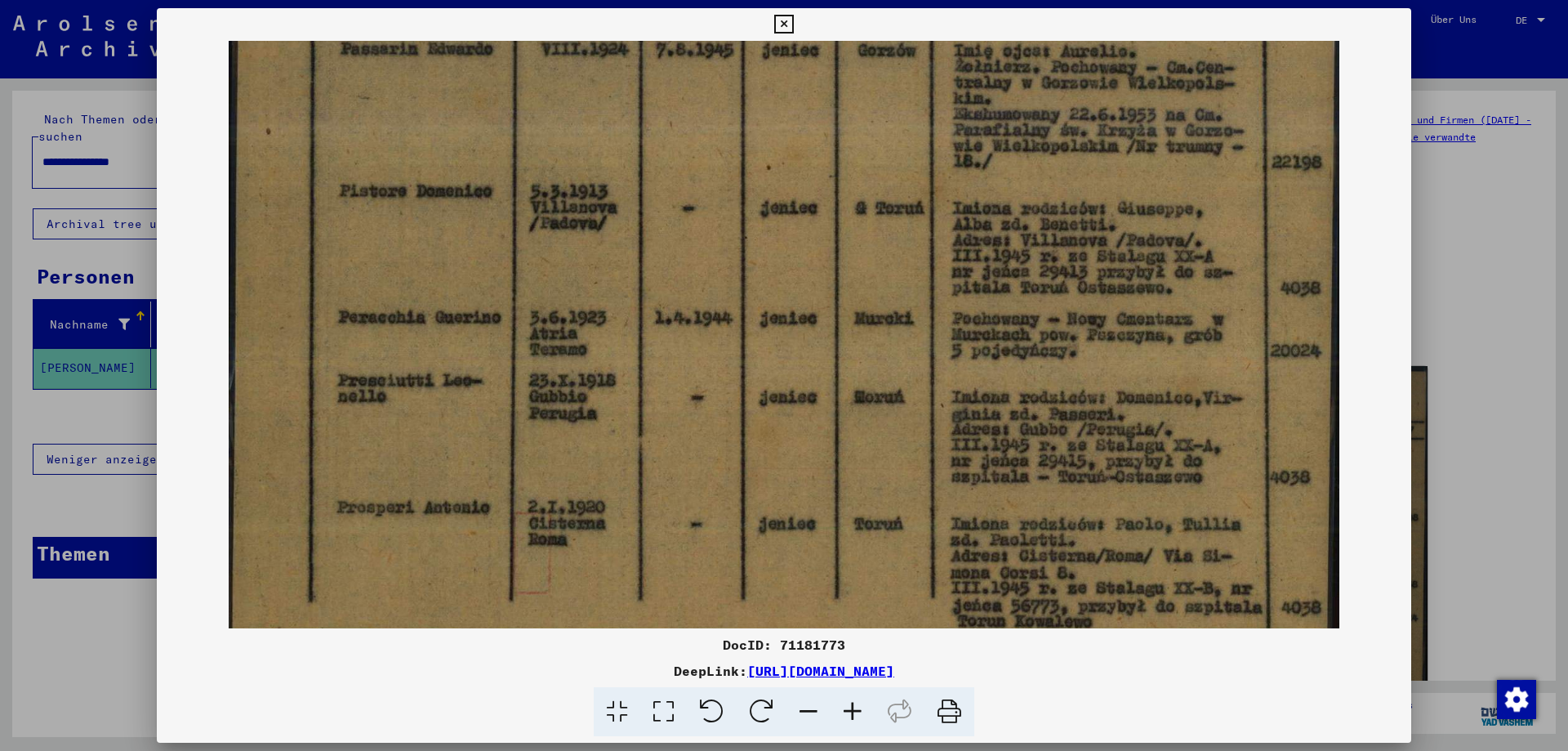
click at [844, 712] on icon at bounding box center [853, 712] width 44 height 50
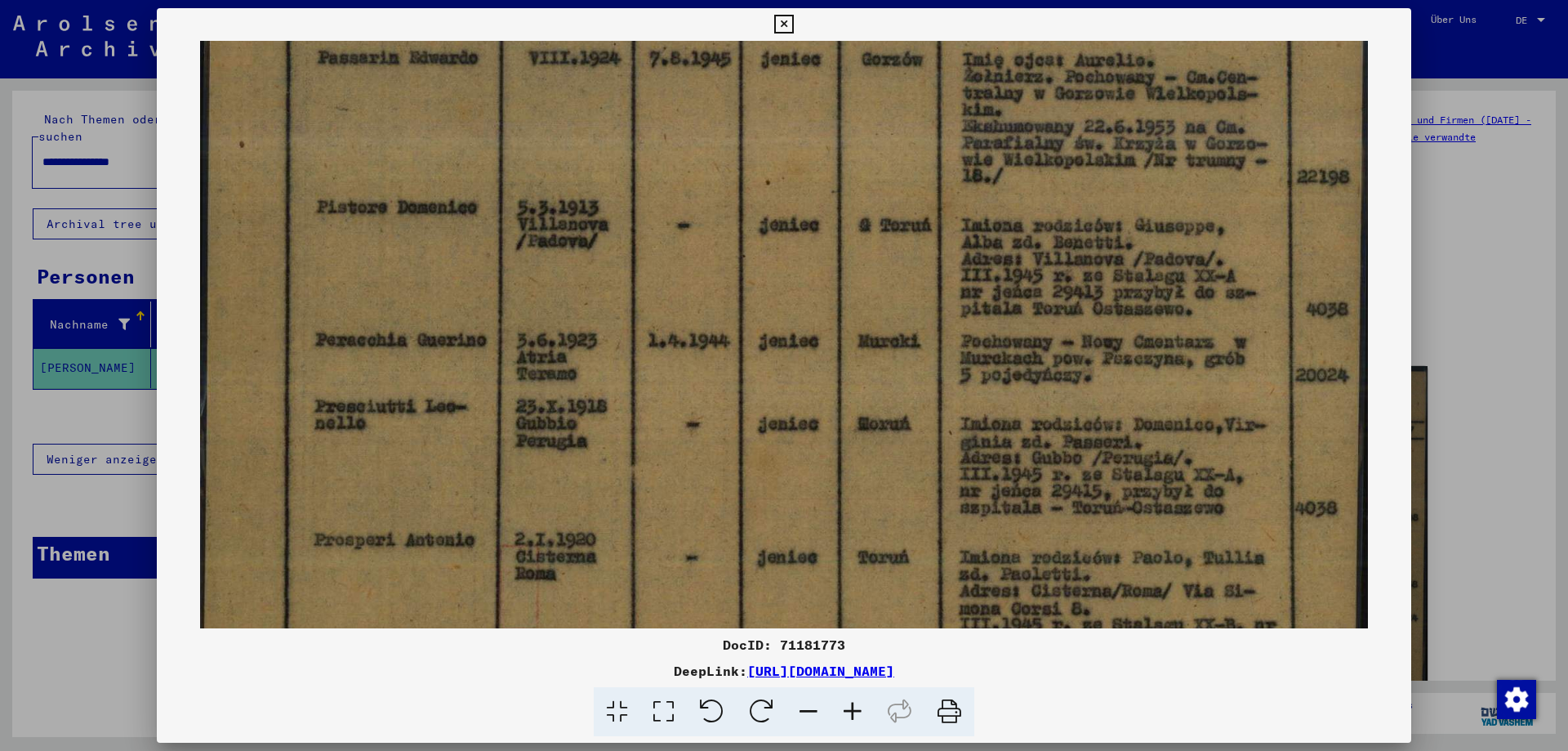
click at [844, 712] on icon at bounding box center [853, 712] width 44 height 50
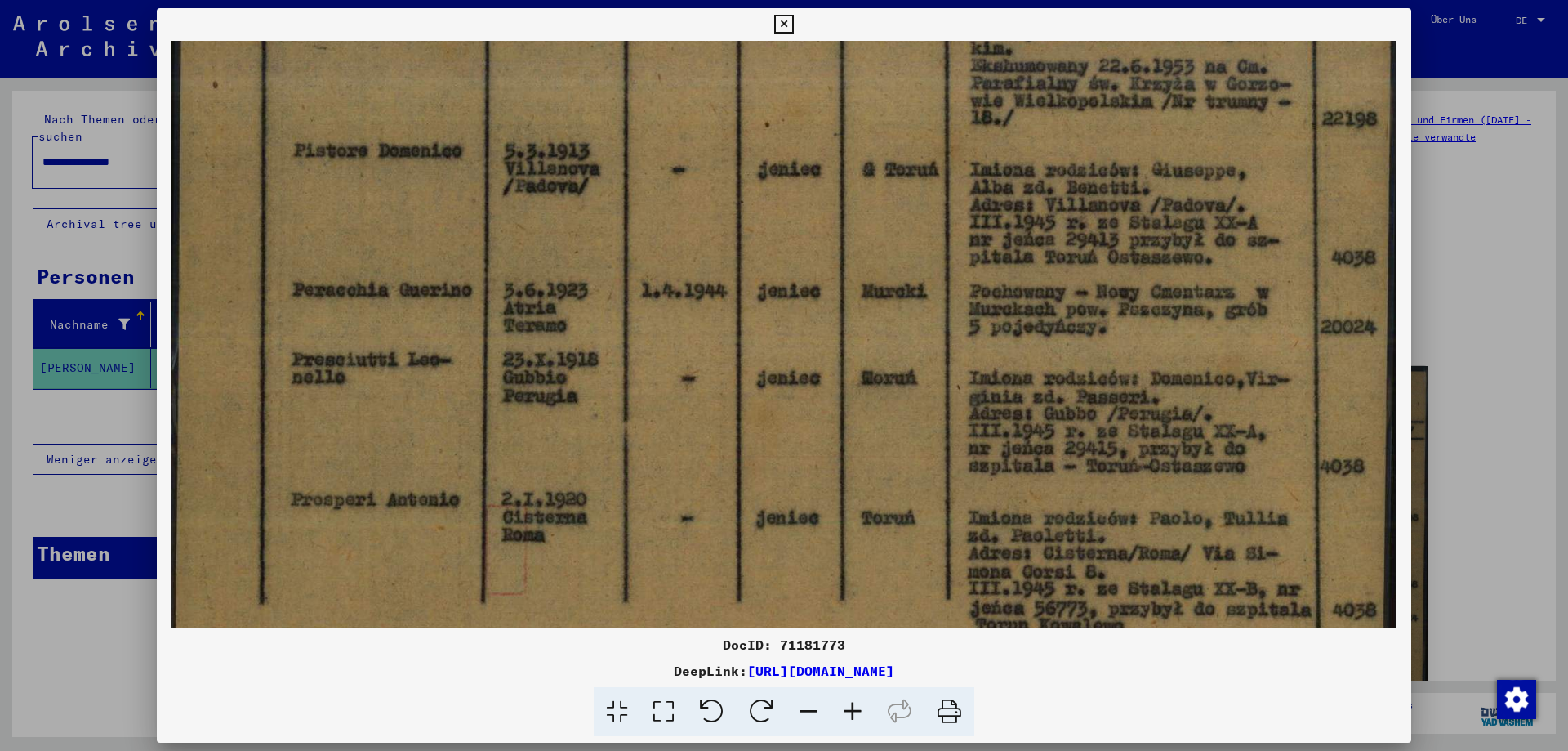
scroll to position [286, 0]
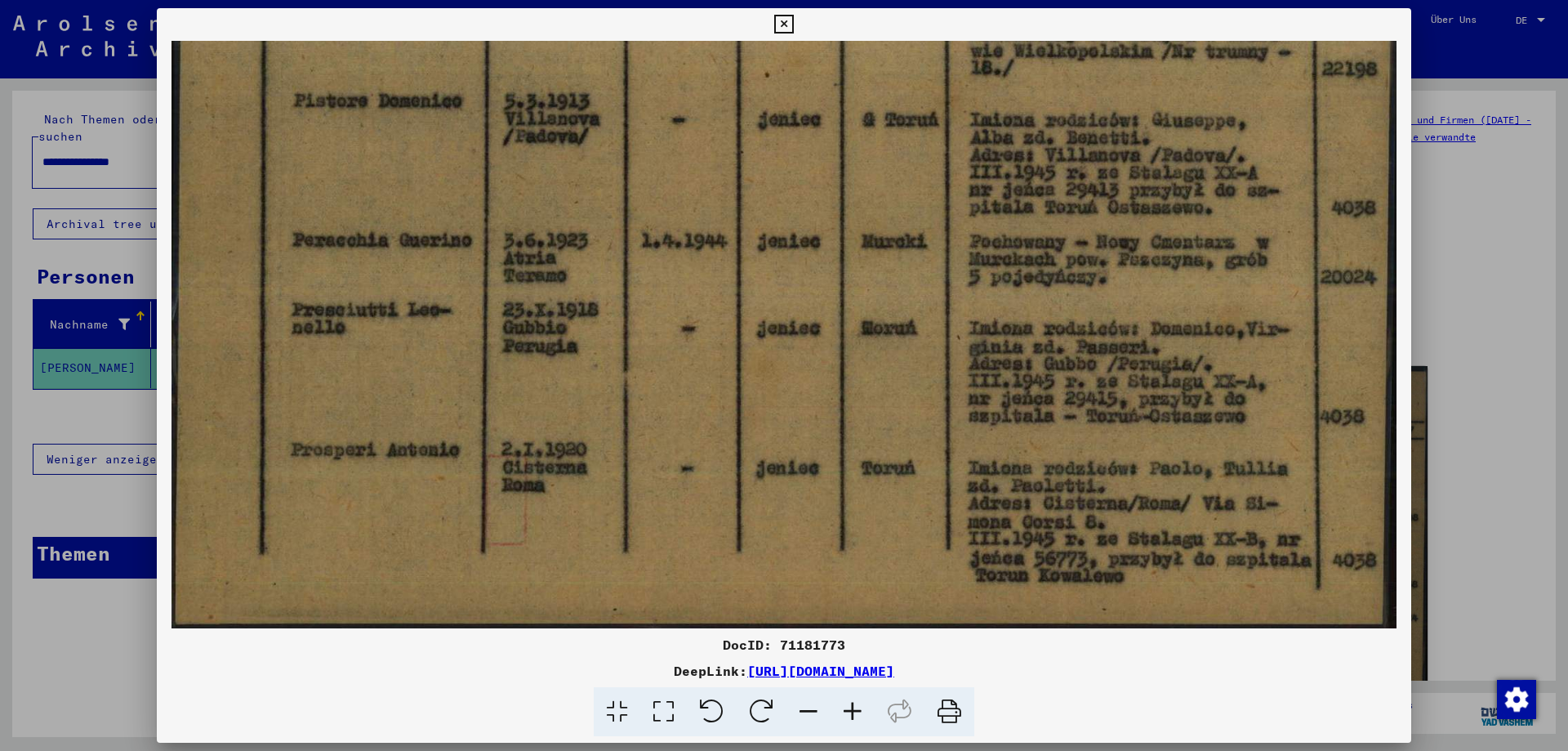
drag, startPoint x: 1019, startPoint y: 532, endPoint x: 1011, endPoint y: 432, distance: 100.3
click at [1011, 432] on img at bounding box center [785, 191] width 1226 height 874
drag, startPoint x: 780, startPoint y: 17, endPoint x: 756, endPoint y: 63, distance: 51.9
click at [780, 16] on icon at bounding box center [783, 25] width 18 height 19
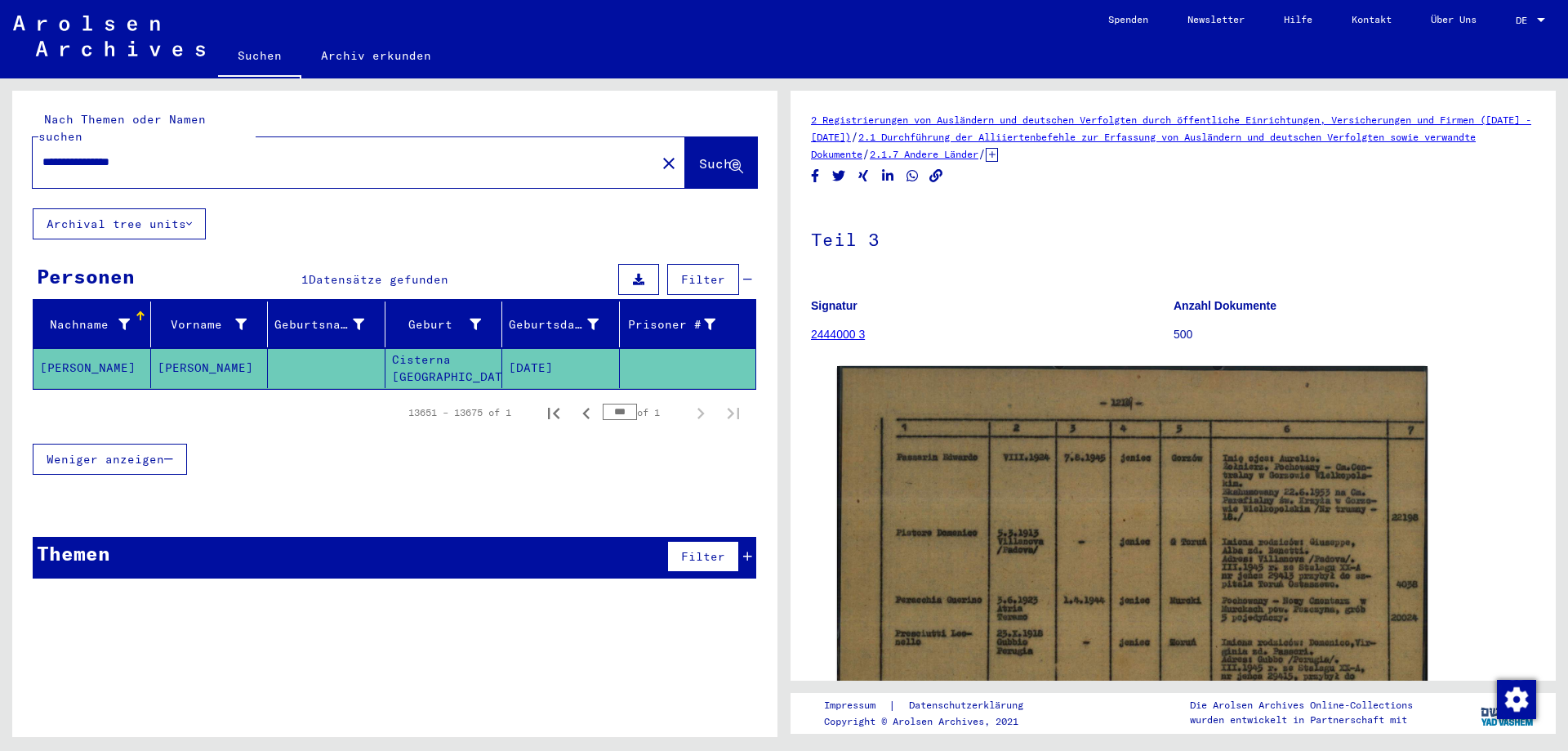
click at [196, 153] on input "**********" at bounding box center [344, 161] width 603 height 17
click at [715, 155] on span "Suche" at bounding box center [720, 163] width 41 height 17
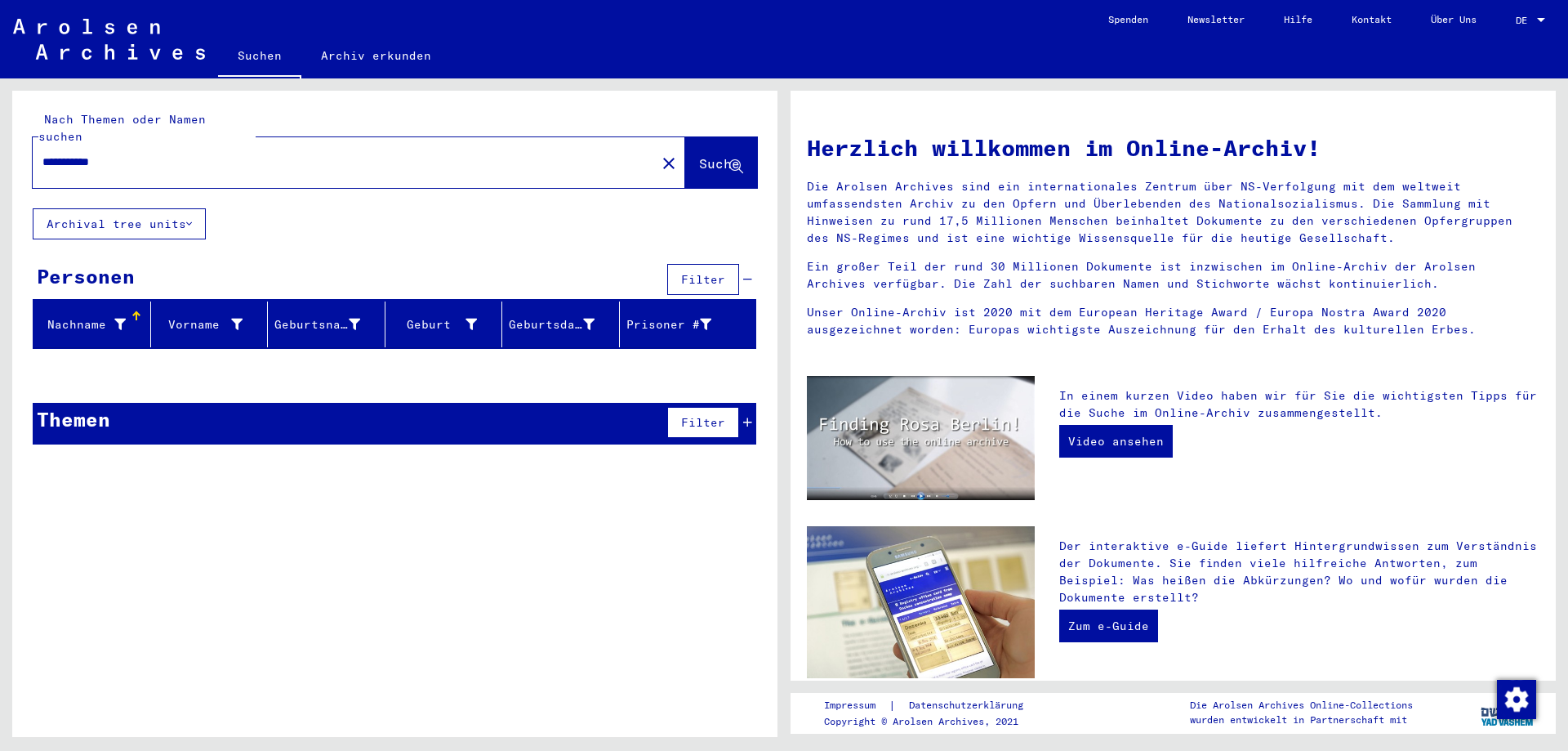
click at [137, 153] on input "**********" at bounding box center [339, 161] width 594 height 17
click at [695, 138] on button "Suche" at bounding box center [721, 162] width 72 height 50
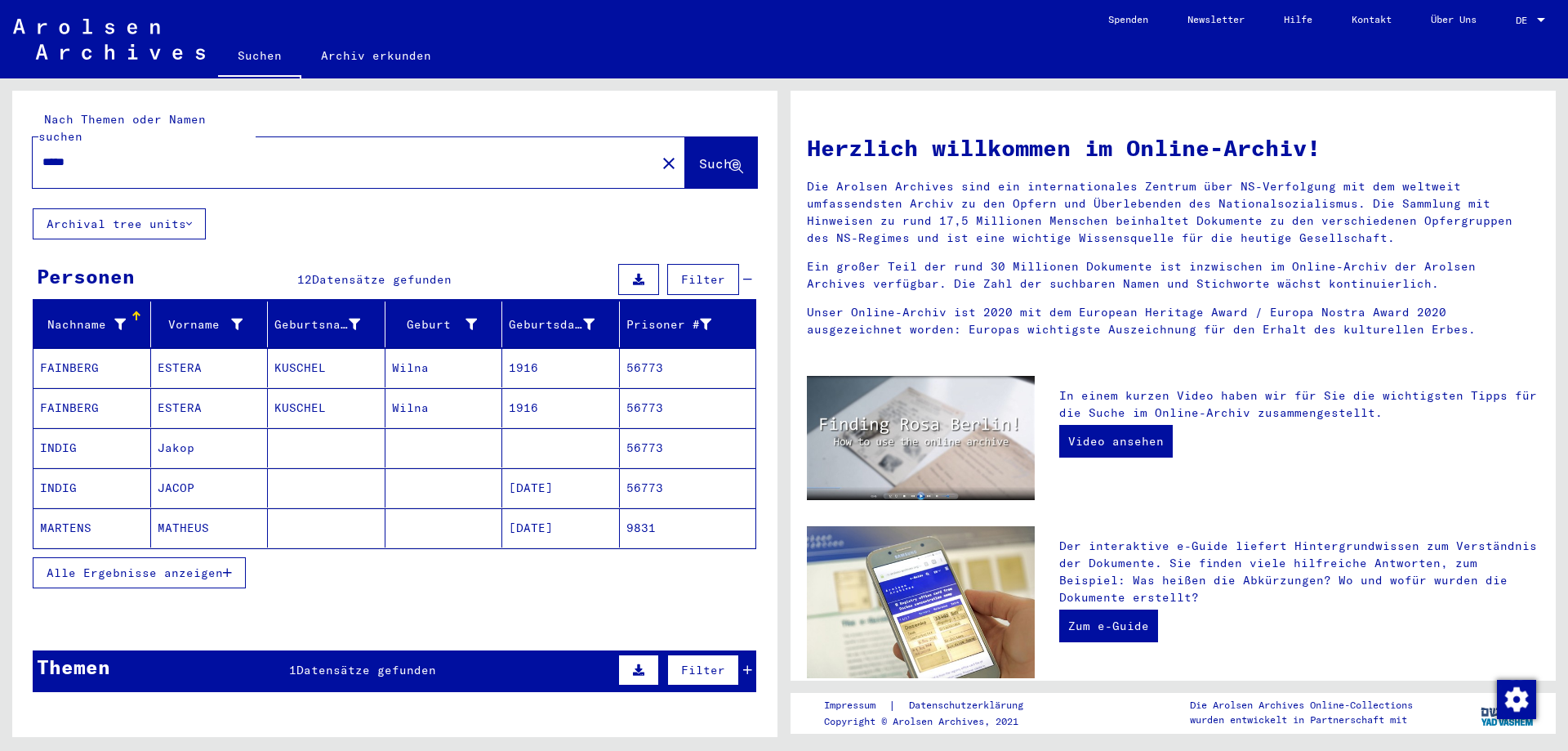
click at [223, 566] on span "Alle Ergebnisse anzeigen" at bounding box center [135, 573] width 176 height 15
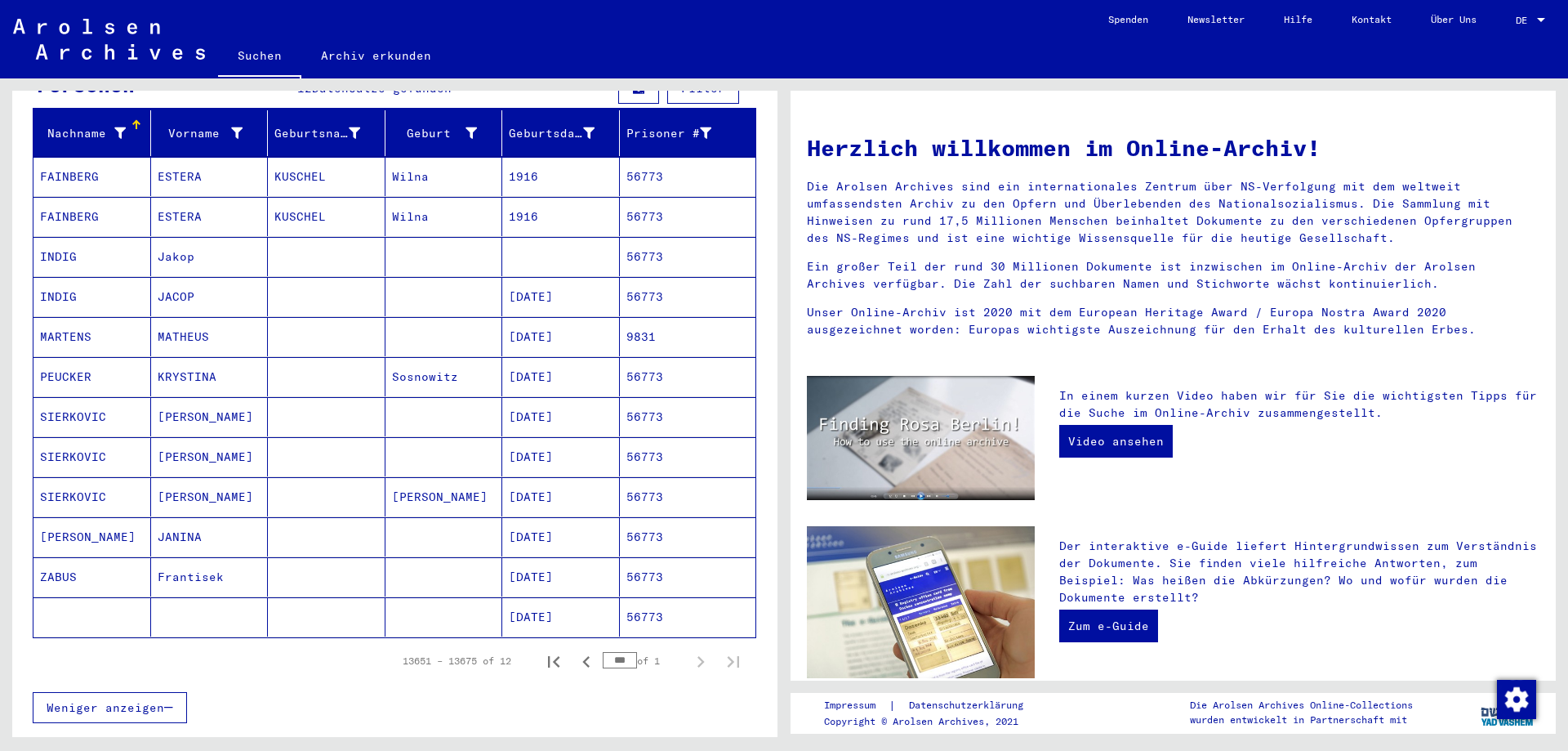
scroll to position [82, 0]
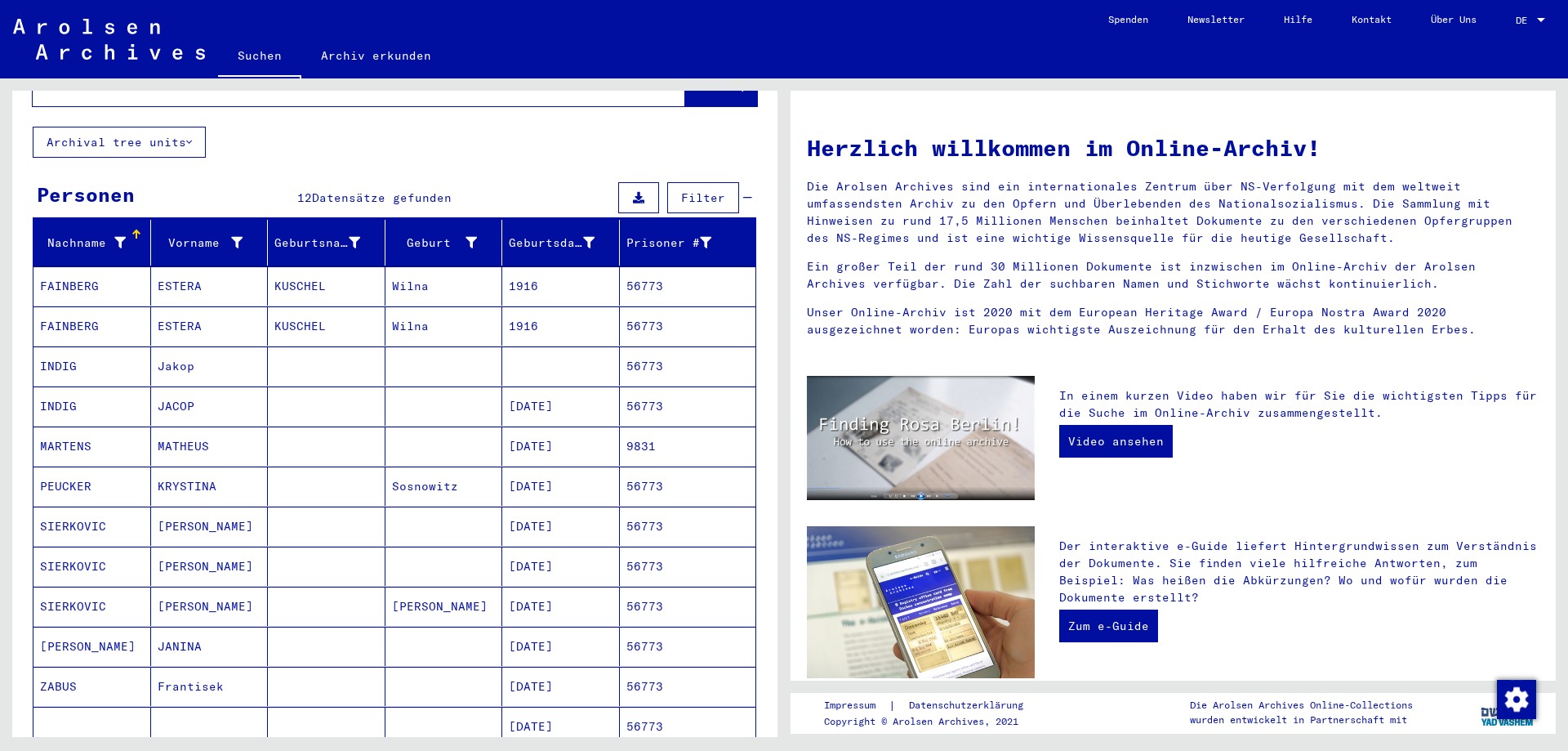
click at [187, 270] on mat-cell "ESTERA" at bounding box center [211, 286] width 118 height 40
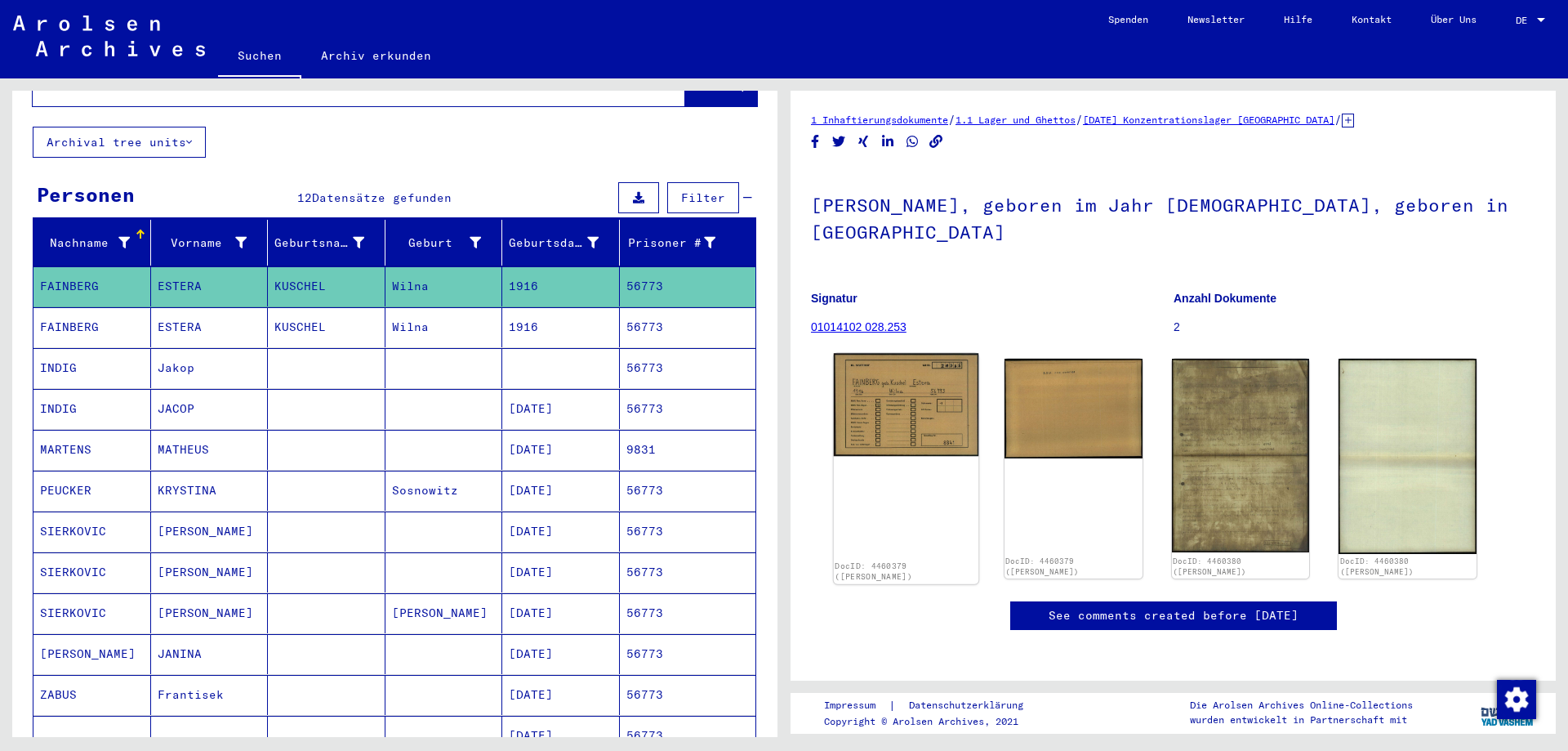
click at [883, 428] on img at bounding box center [906, 405] width 144 height 103
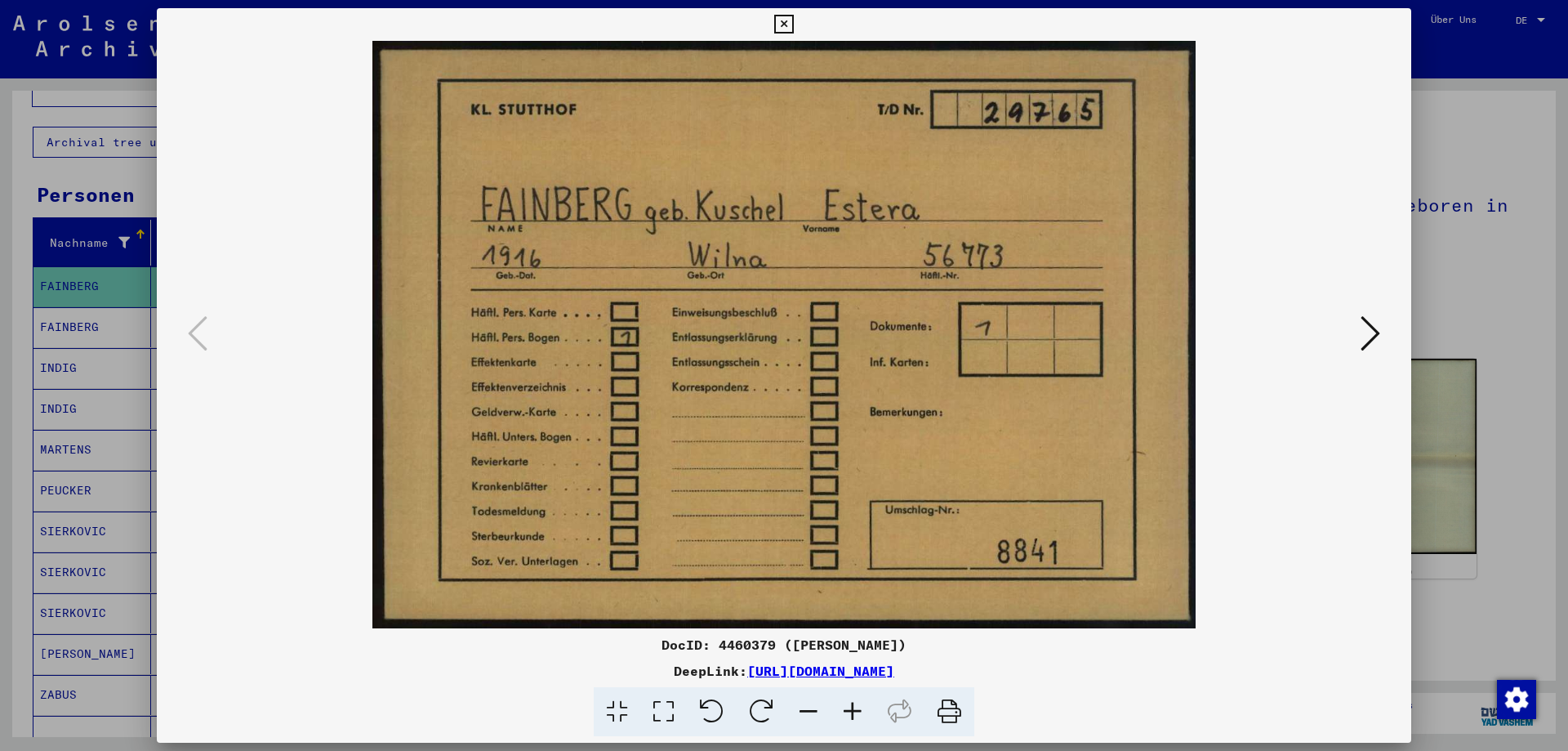
click at [784, 18] on icon at bounding box center [783, 25] width 18 height 19
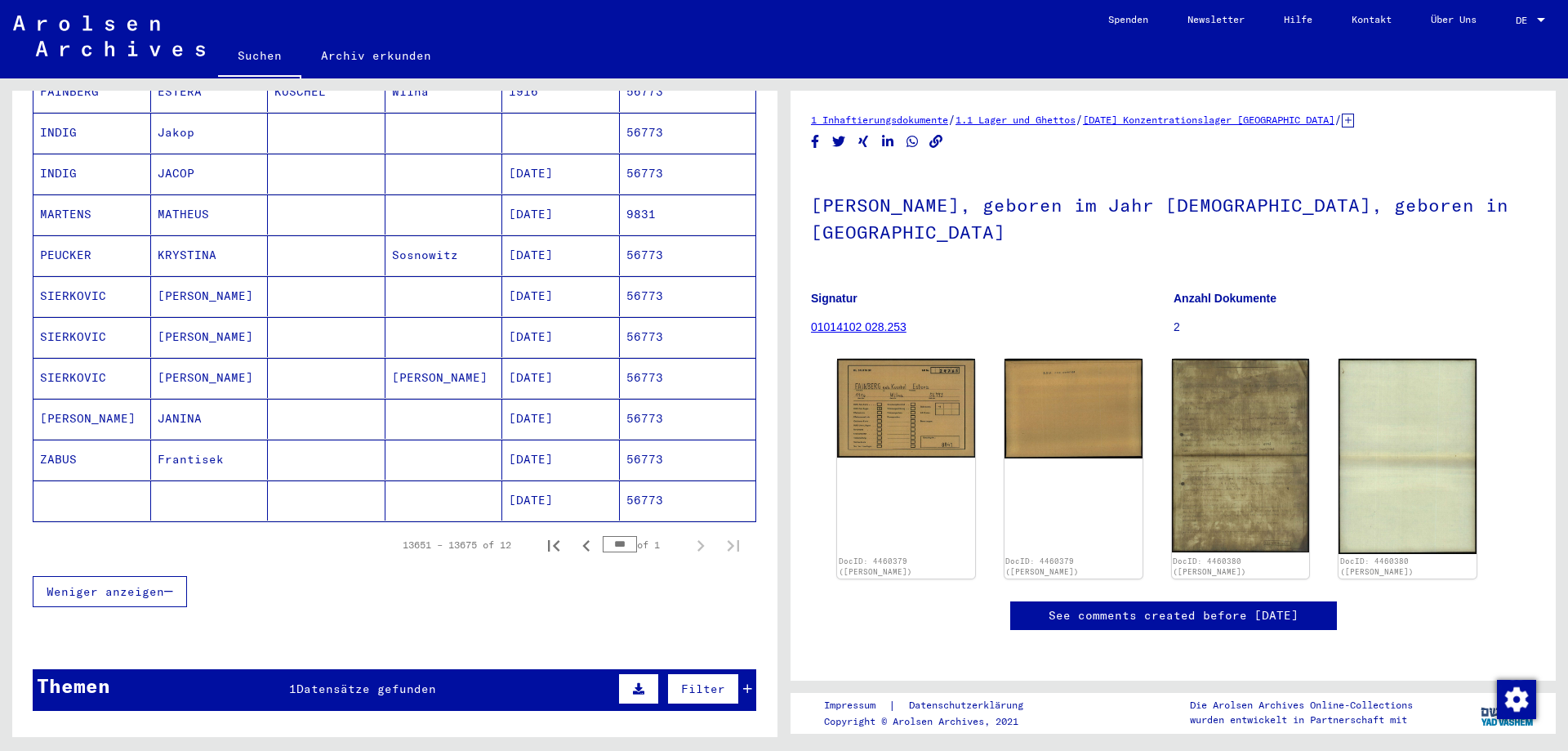
scroll to position [327, 0]
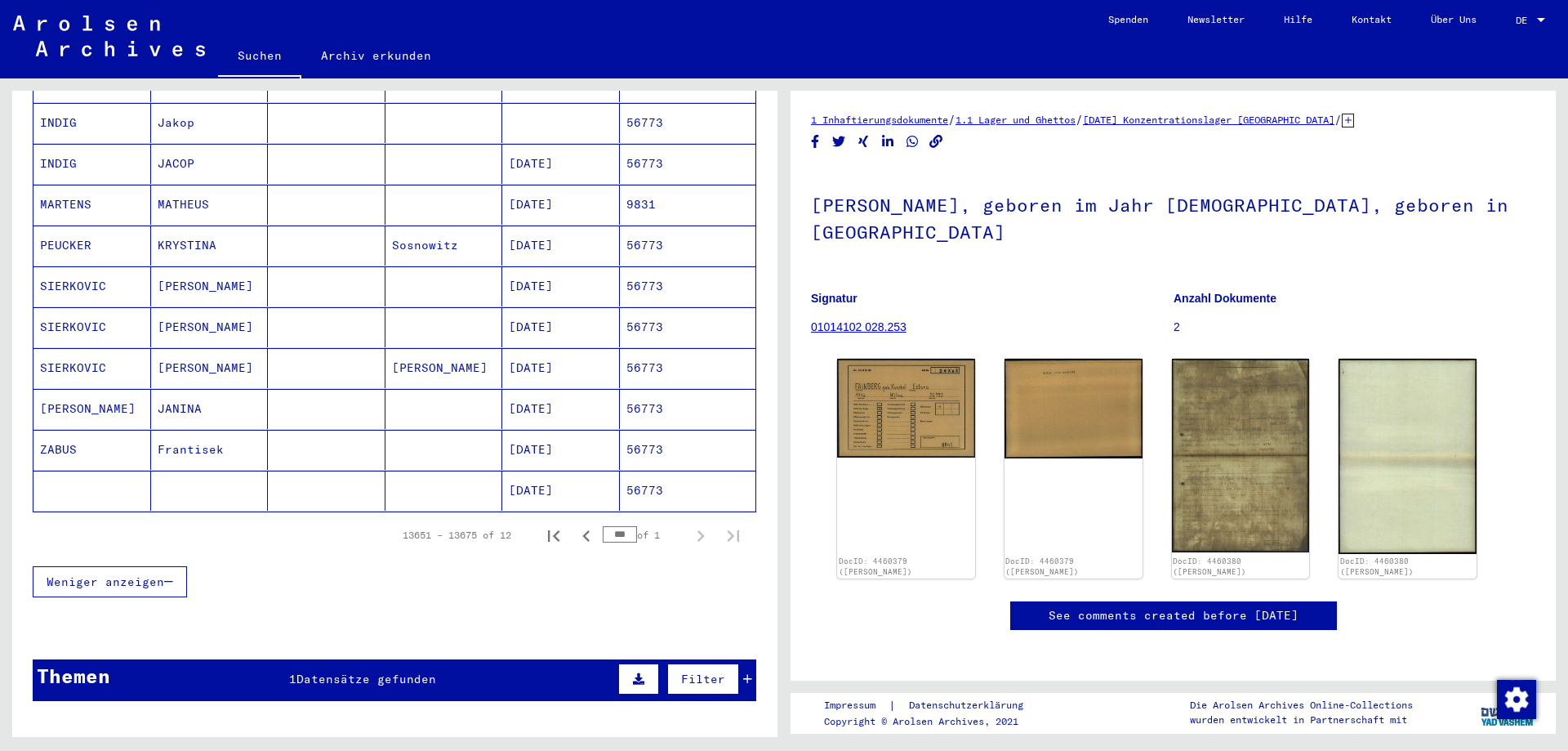
click at [502, 474] on mat-cell "11/30/1920" at bounding box center [561, 490] width 118 height 40
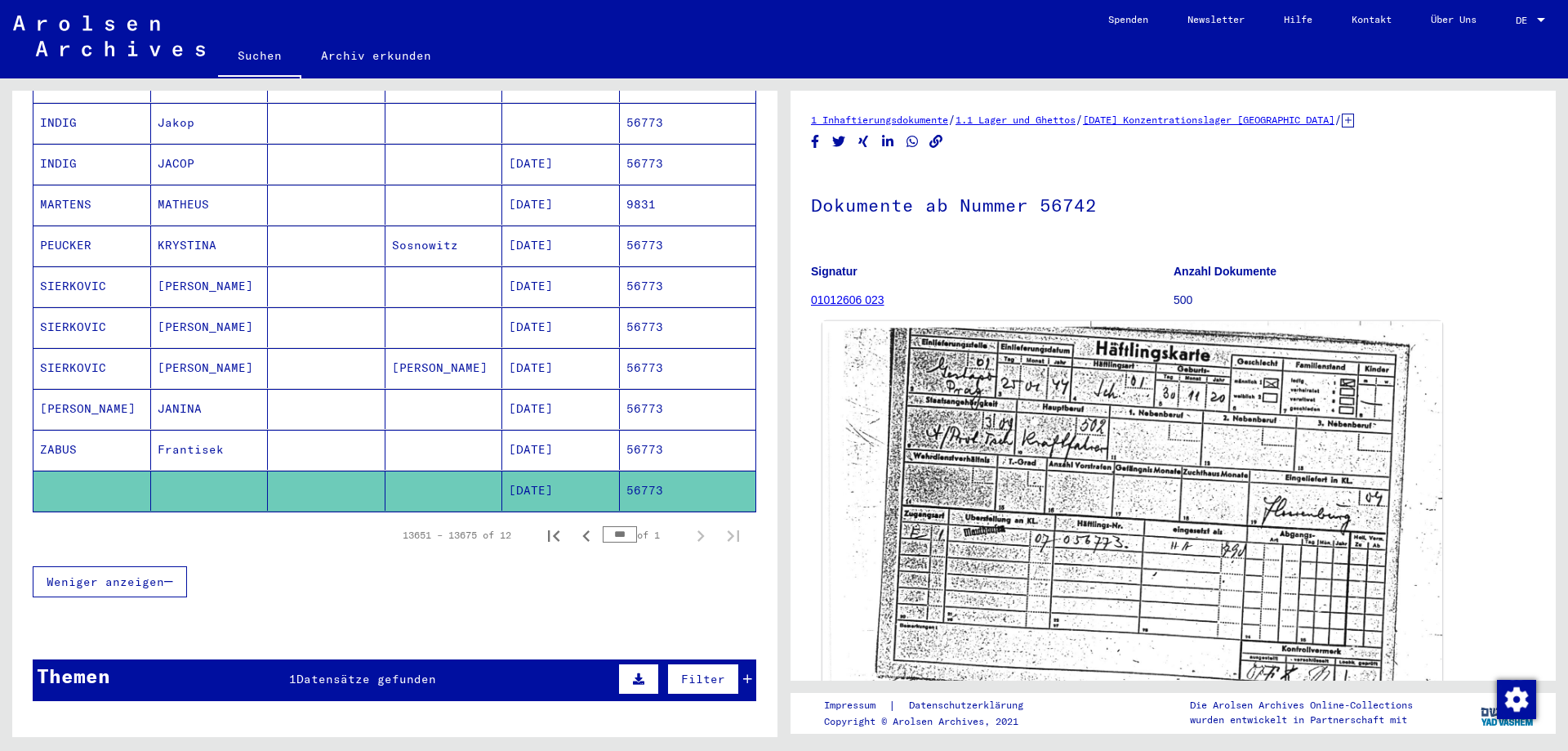
click at [1105, 537] on img at bounding box center [1133, 540] width 620 height 439
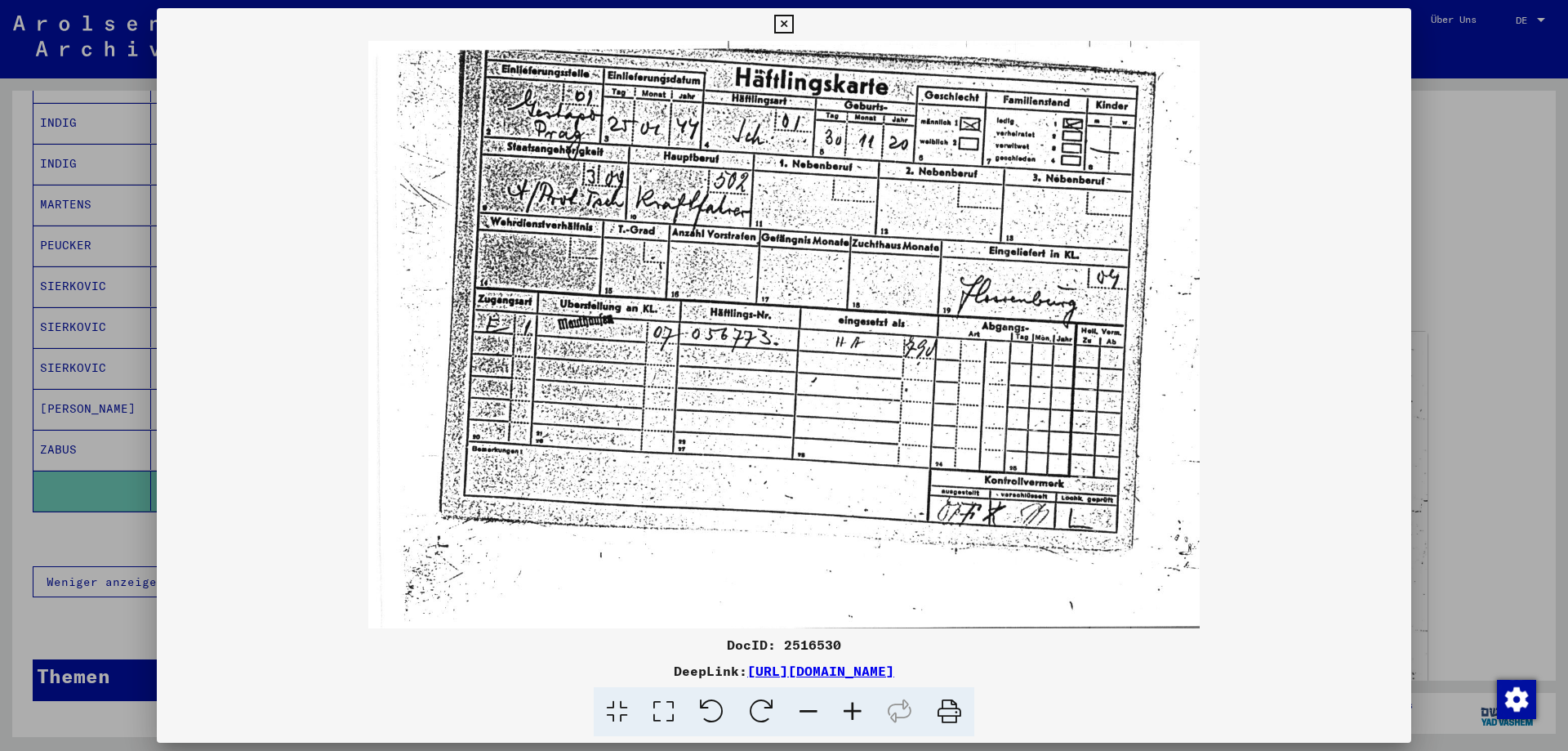
click at [788, 25] on icon at bounding box center [783, 25] width 18 height 19
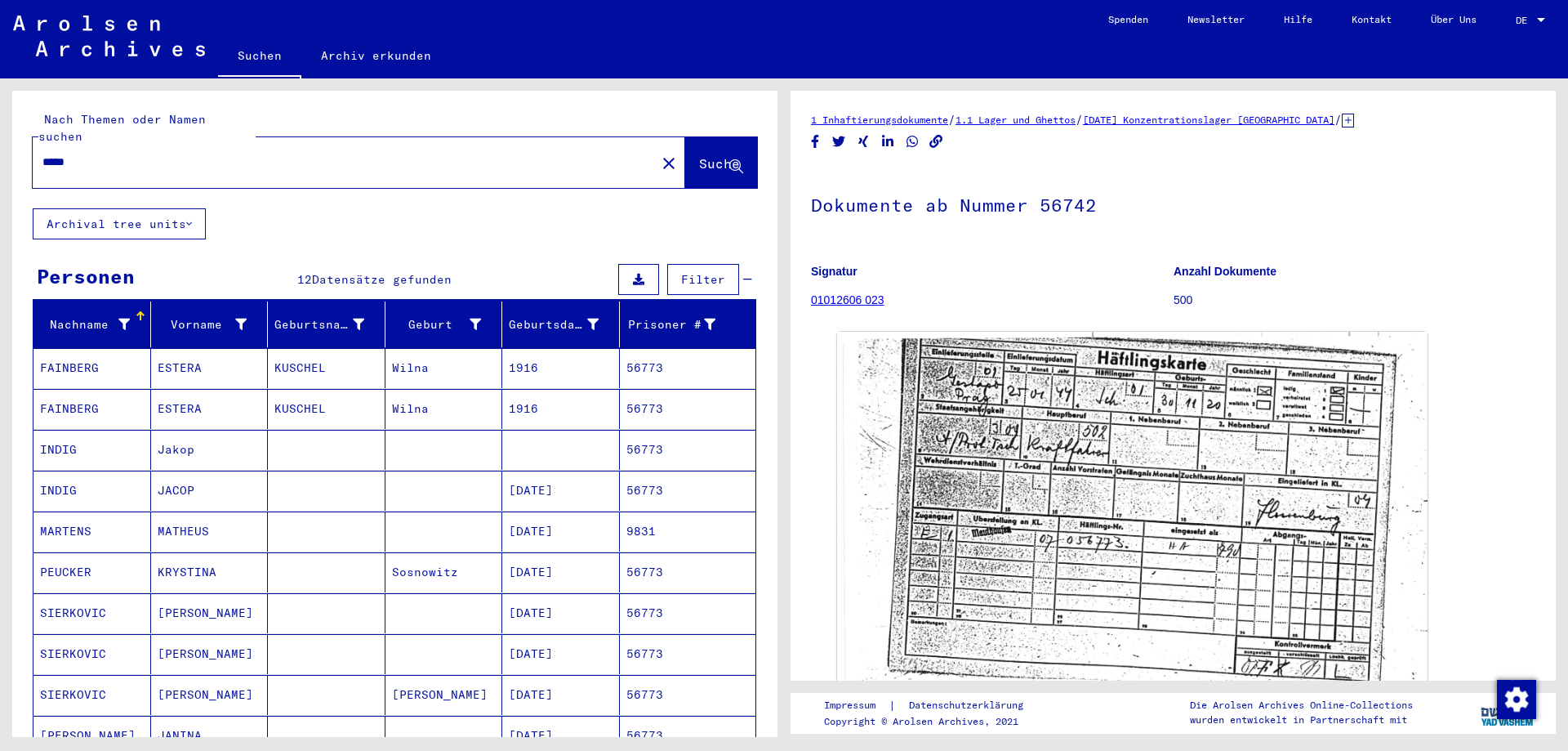
click at [99, 153] on input "*****" at bounding box center [344, 161] width 603 height 17
click at [712, 155] on span "Suche" at bounding box center [720, 163] width 41 height 17
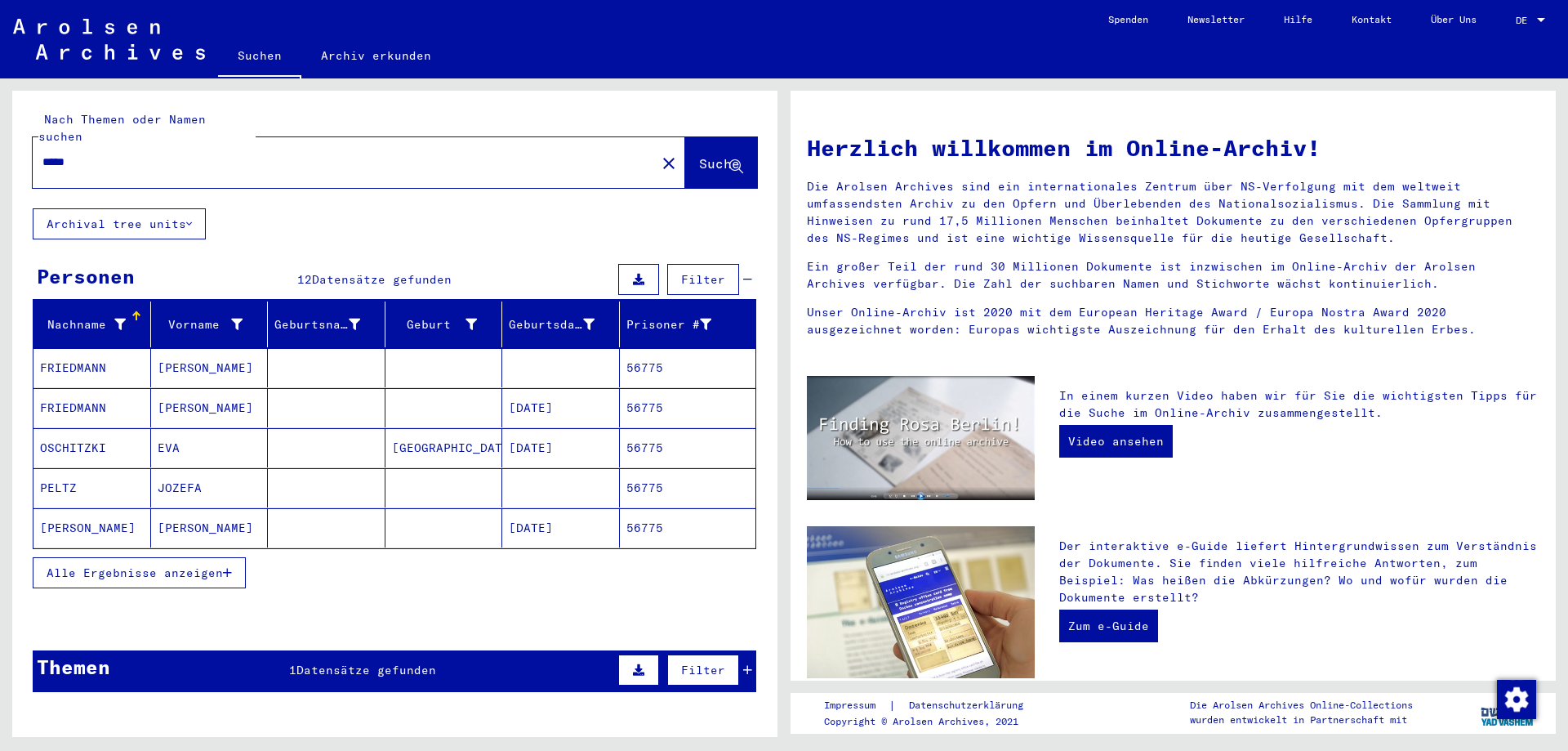
click at [530, 517] on mat-cell "[DATE]" at bounding box center [561, 528] width 118 height 40
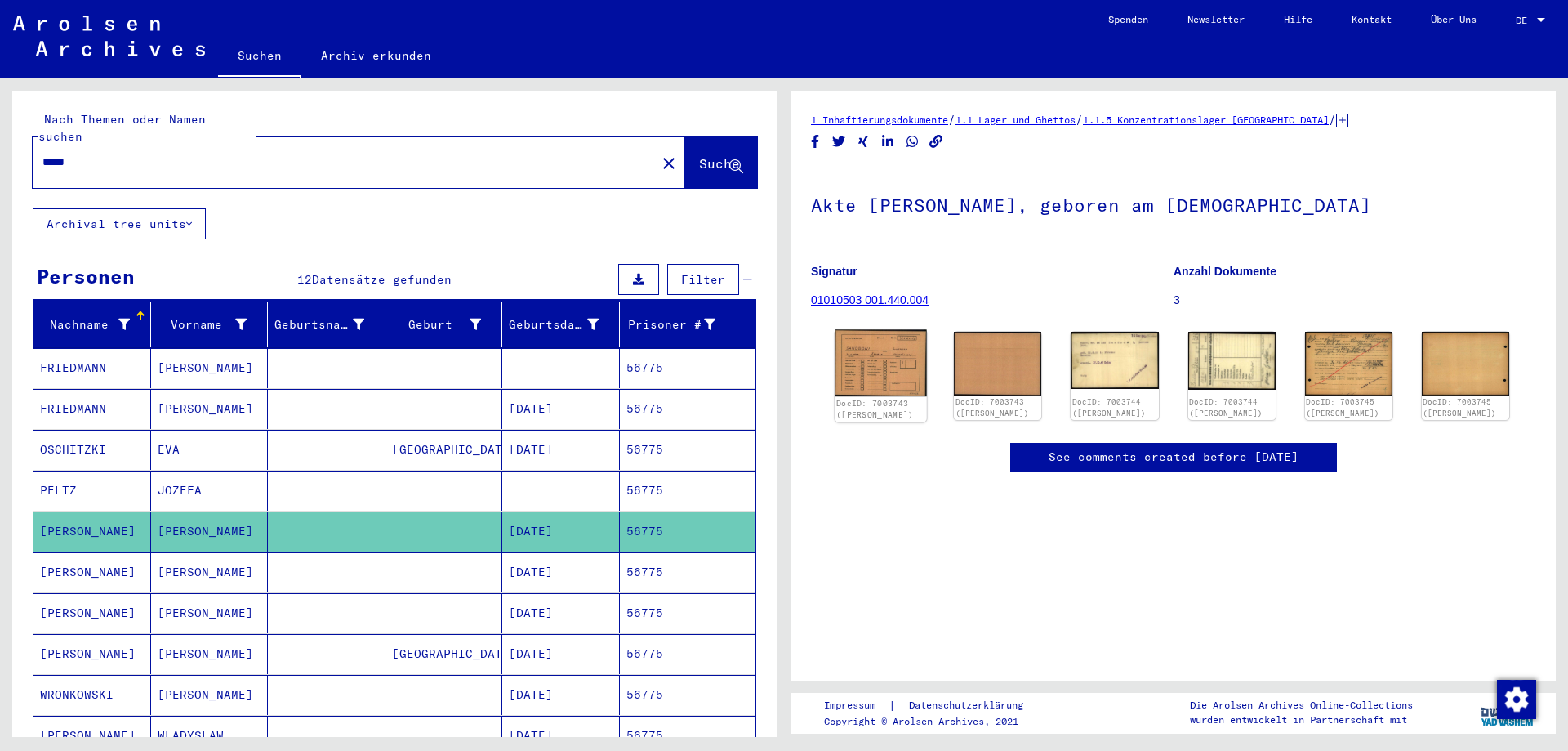
click at [882, 378] on img at bounding box center [881, 363] width 92 height 66
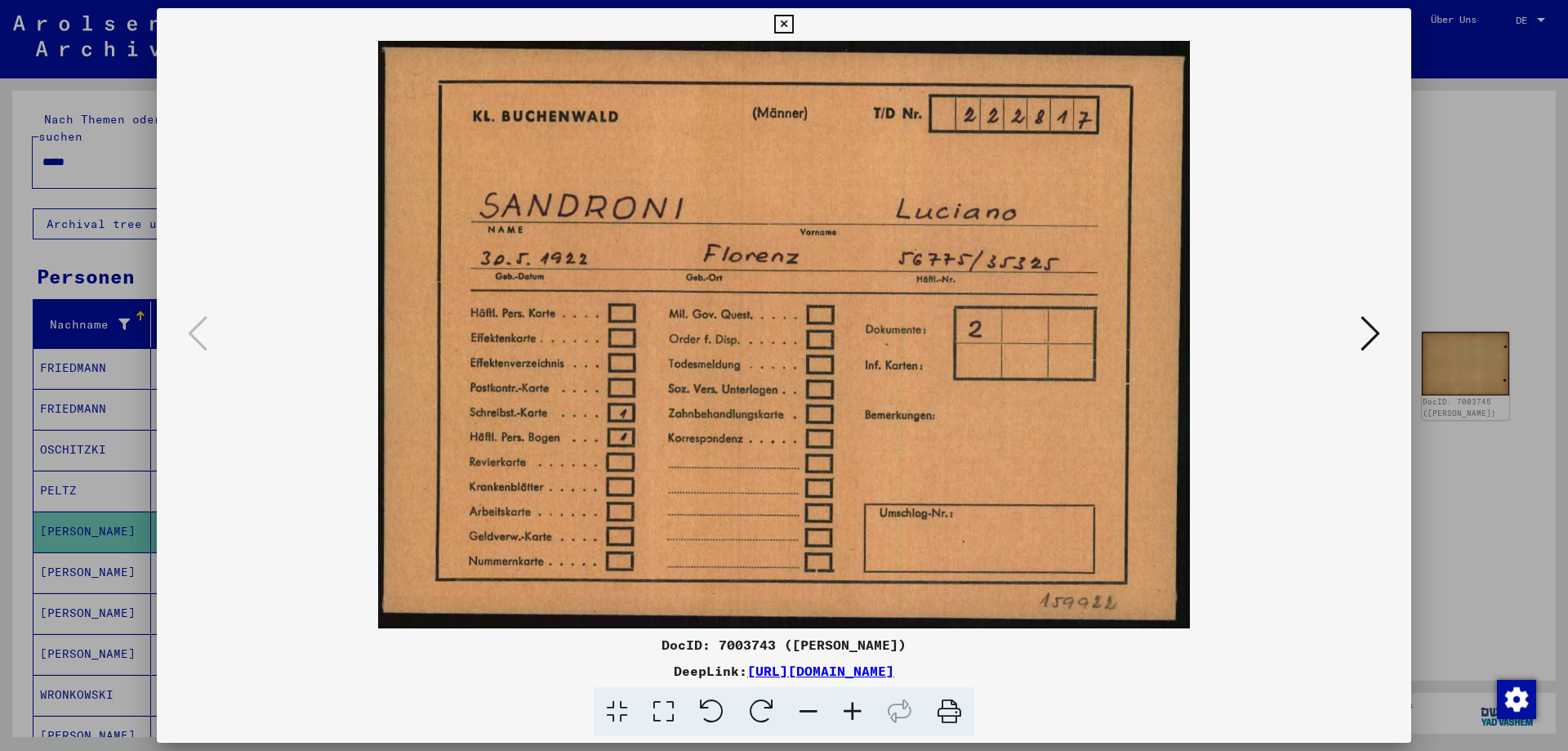
click at [1377, 331] on icon at bounding box center [1371, 333] width 19 height 40
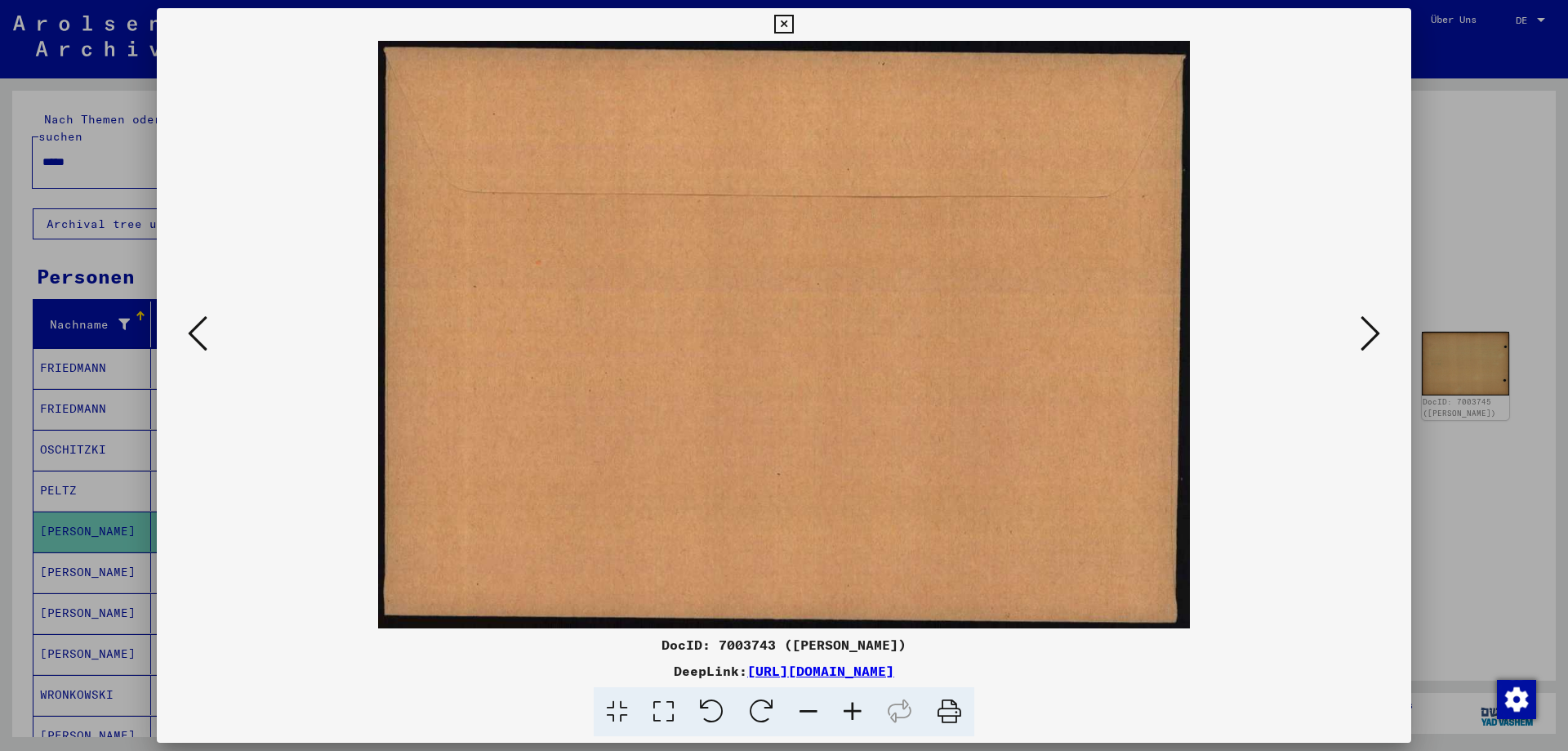
click at [1377, 331] on icon at bounding box center [1371, 333] width 19 height 40
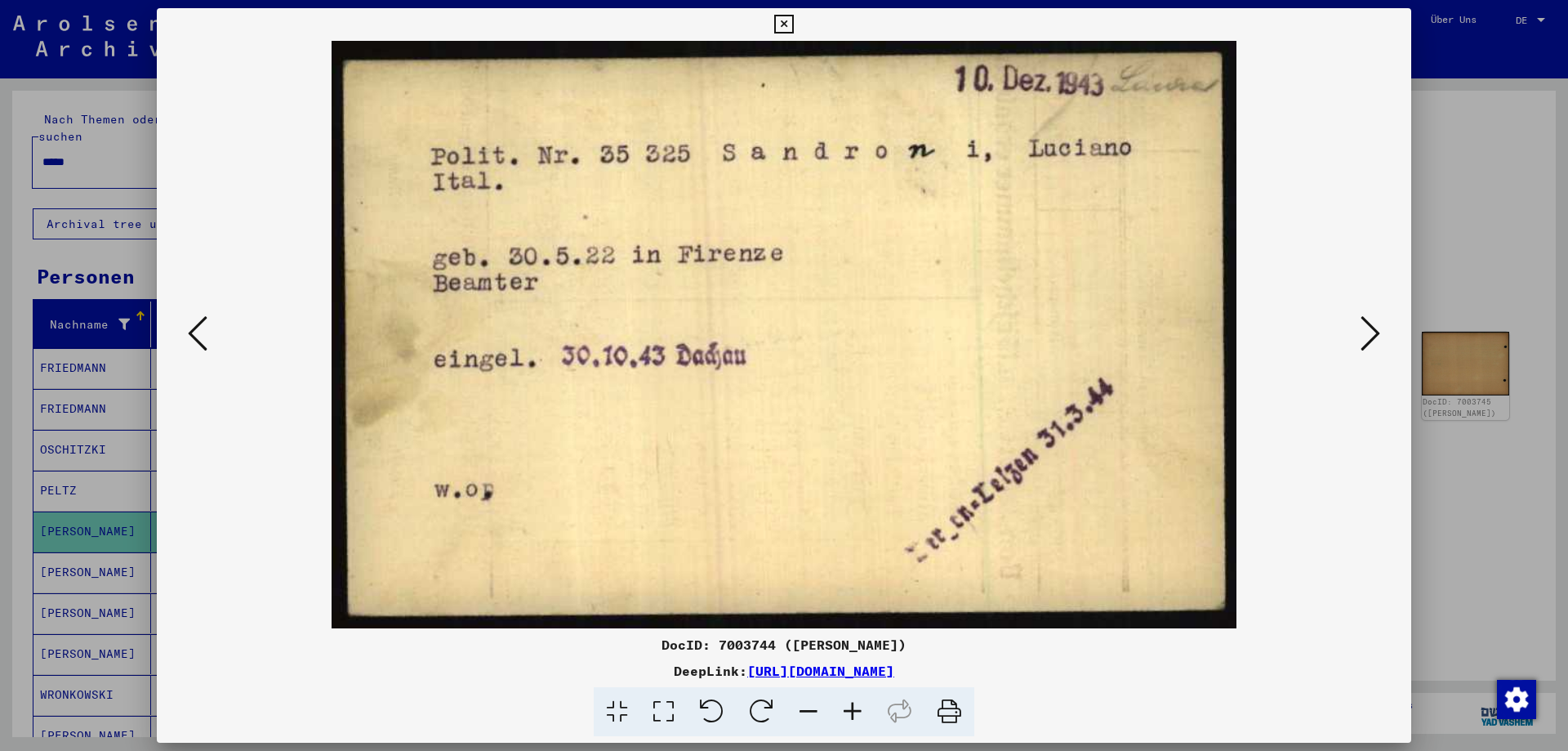
click at [1377, 331] on icon at bounding box center [1371, 333] width 19 height 40
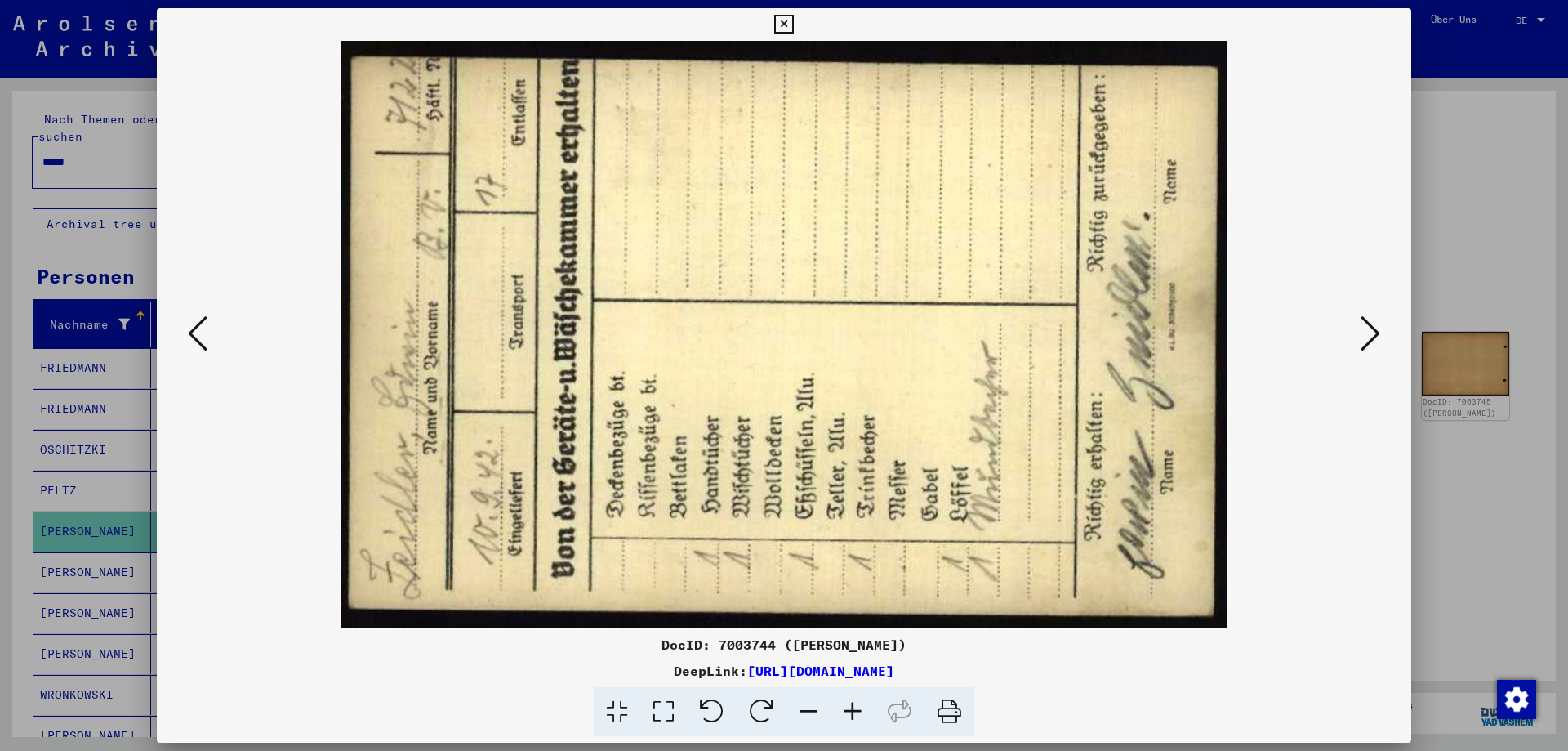
click at [1377, 331] on icon at bounding box center [1371, 333] width 19 height 40
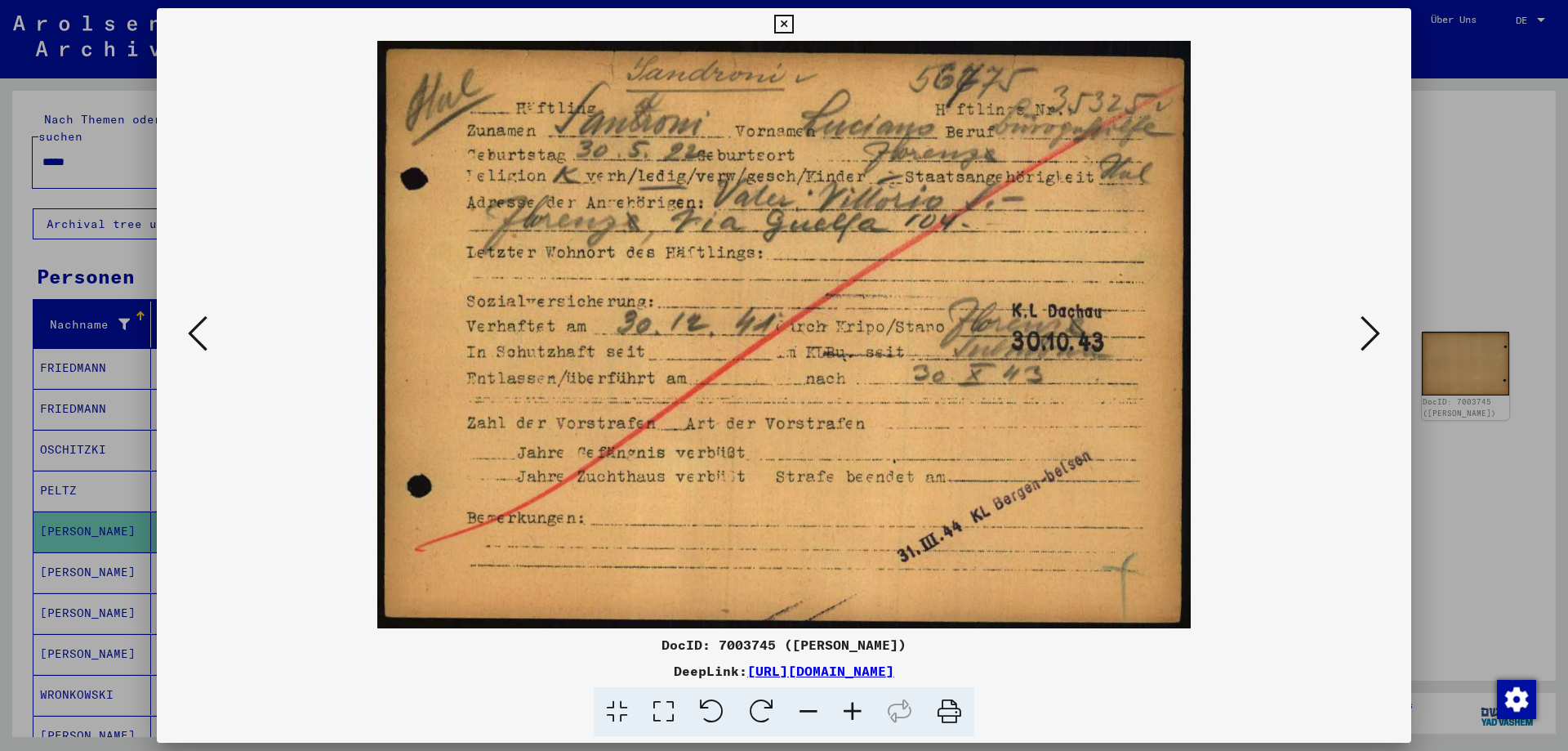
click at [1377, 331] on icon at bounding box center [1371, 333] width 19 height 40
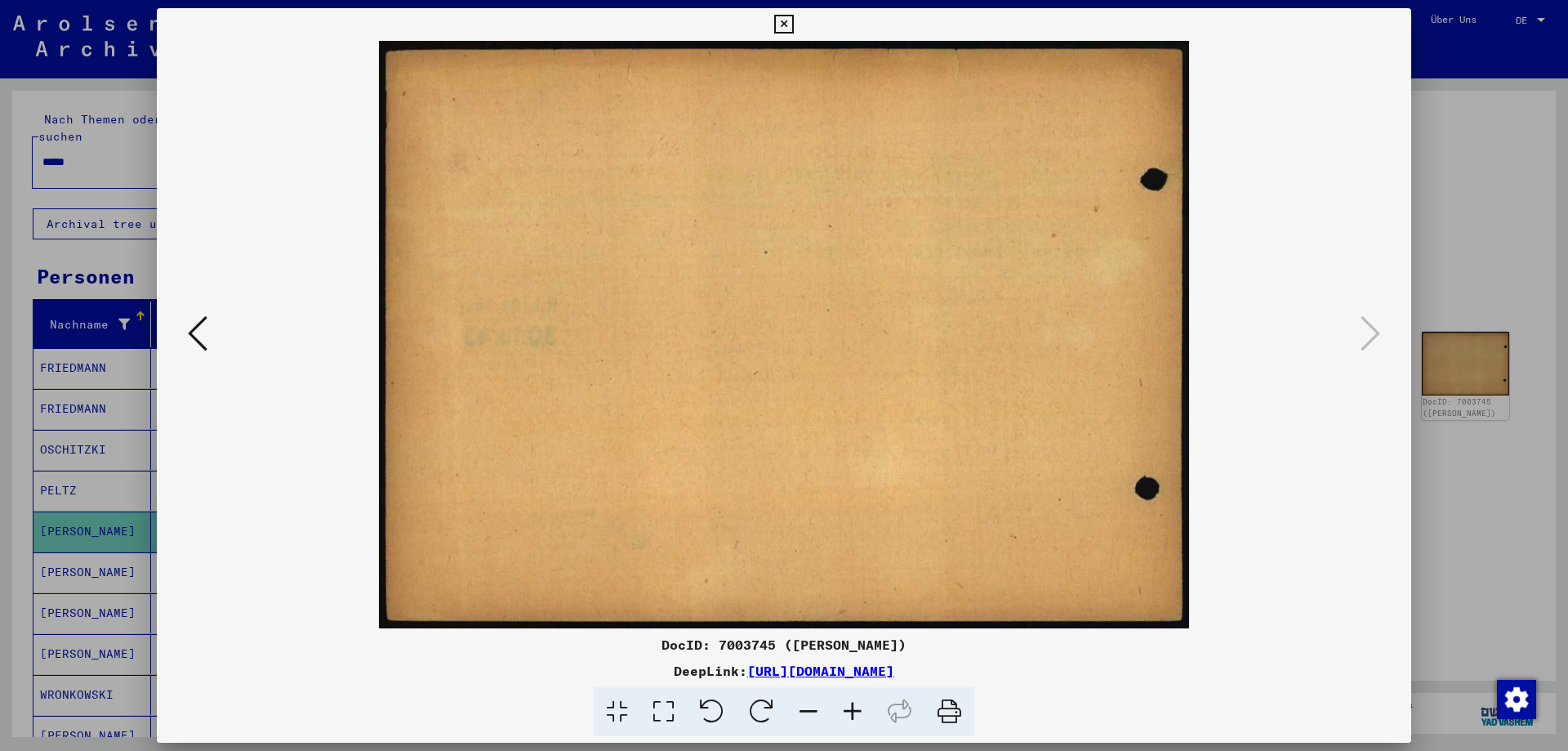
click at [779, 26] on icon at bounding box center [783, 25] width 18 height 19
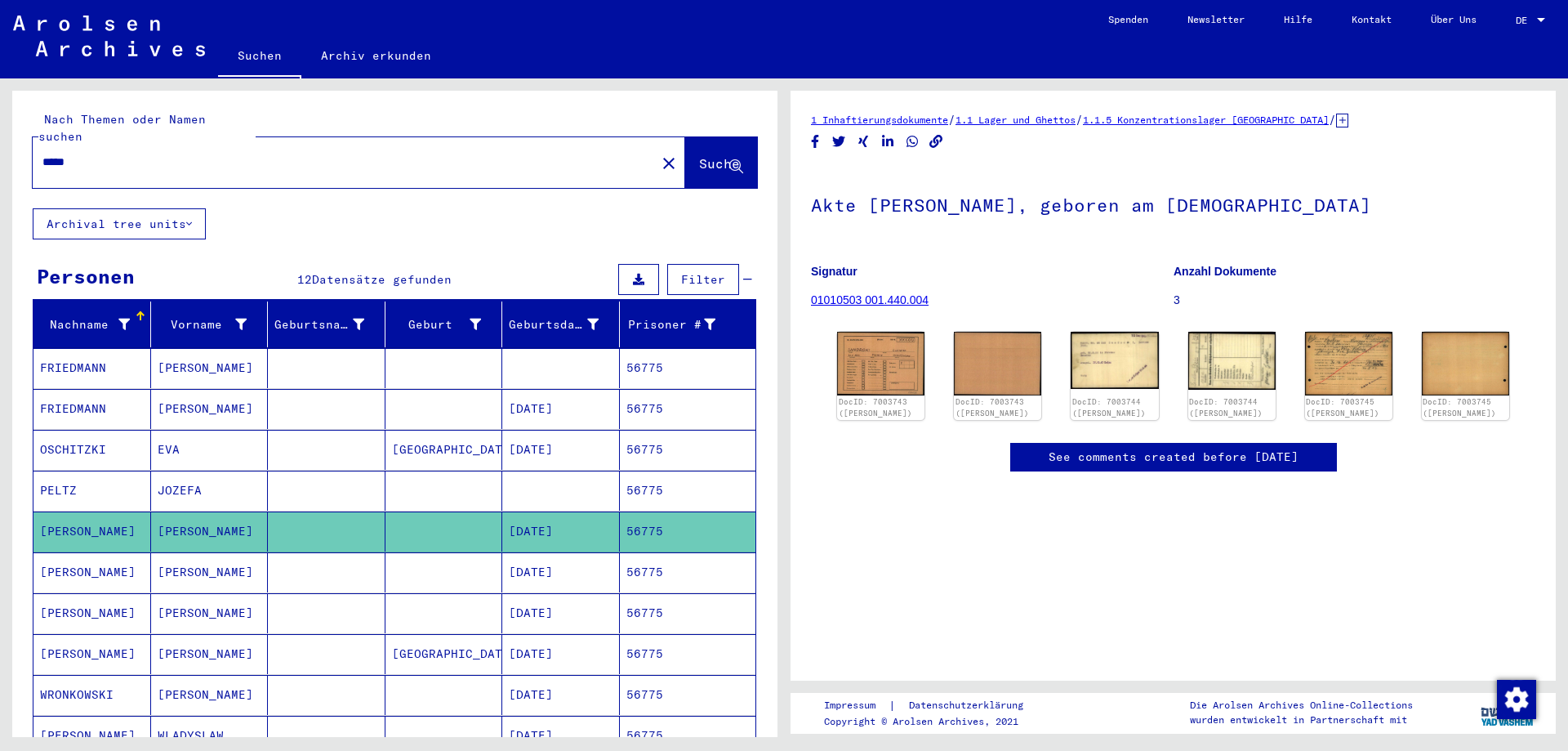
click at [409, 639] on mat-cell "FIRENZE" at bounding box center [445, 653] width 118 height 40
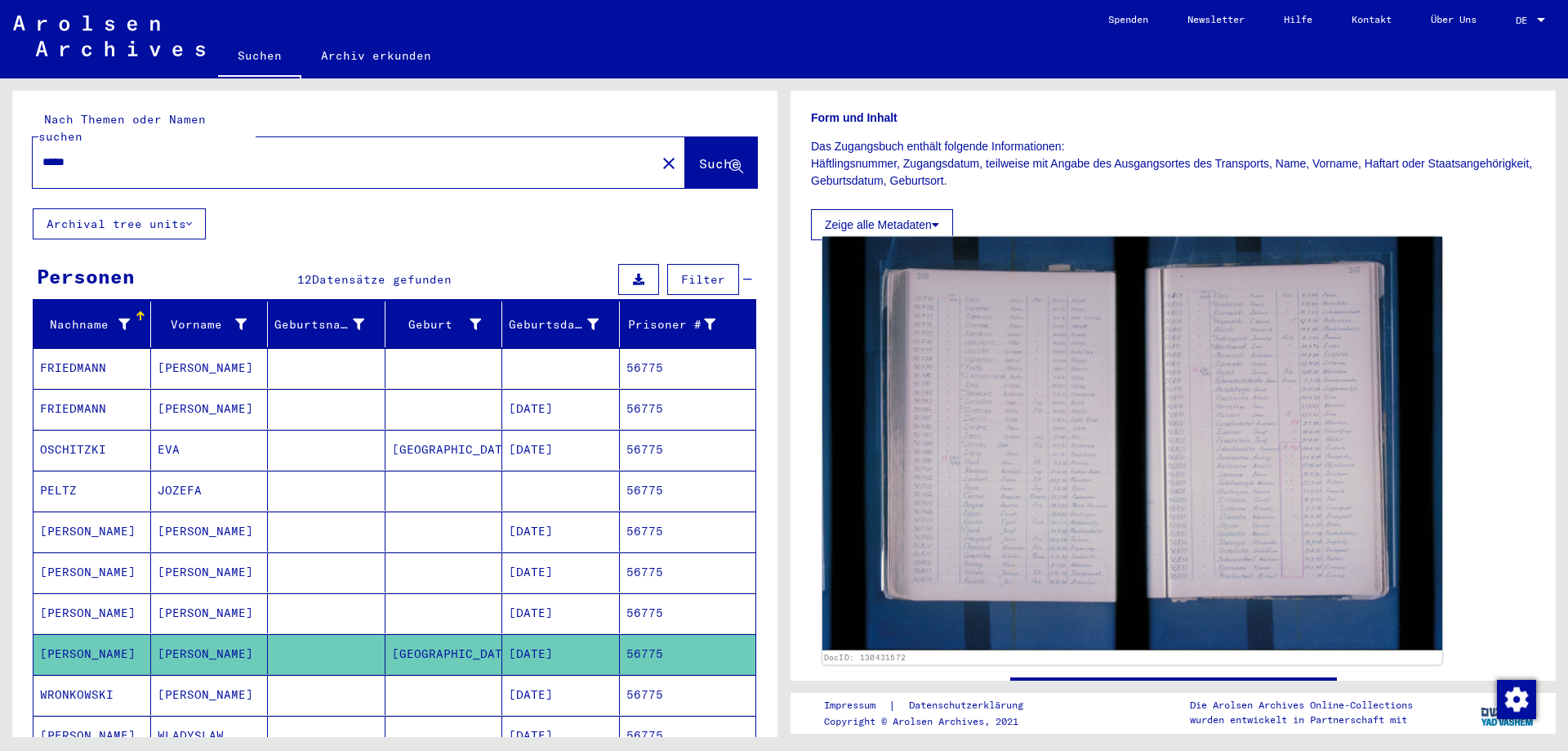
scroll to position [245, 0]
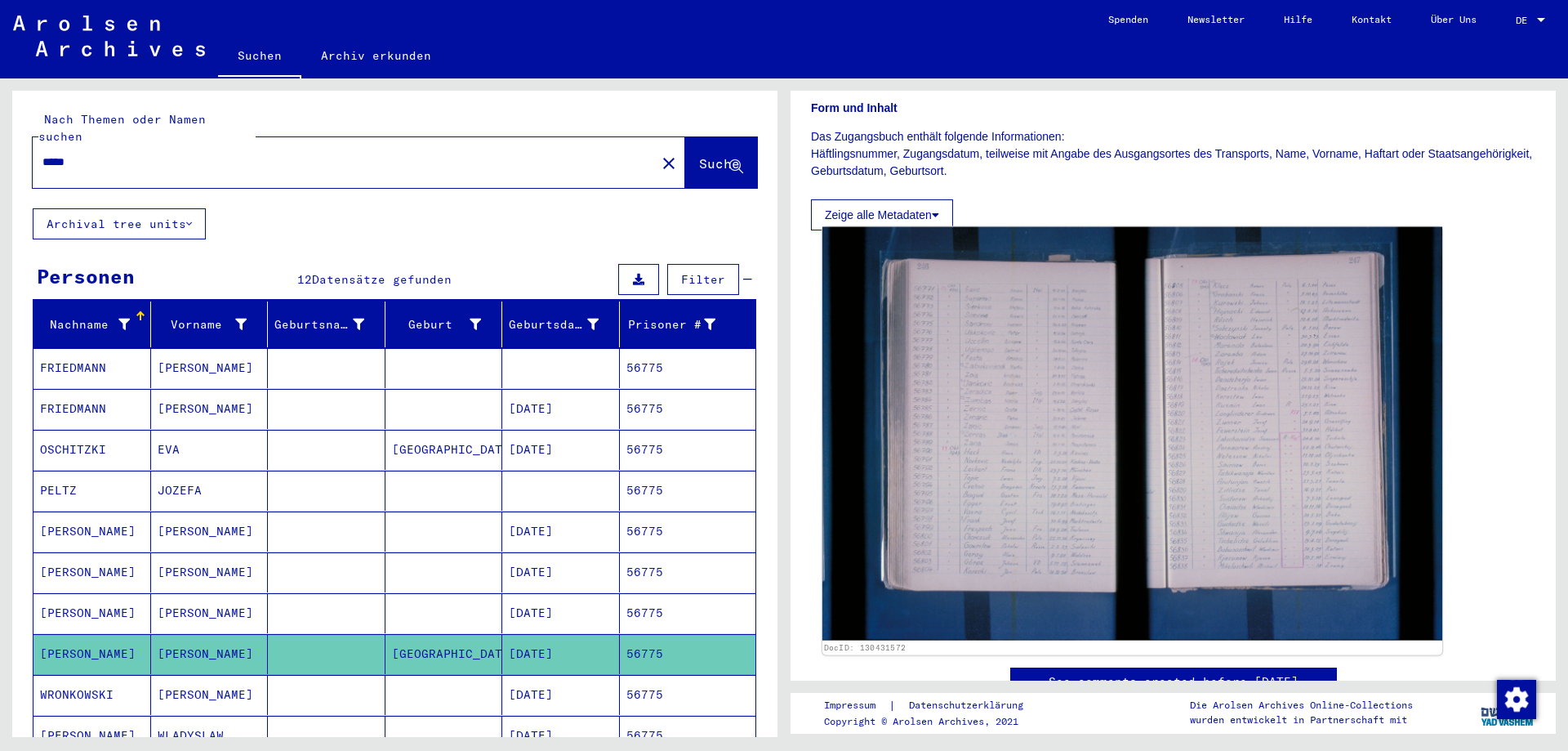
click at [1018, 474] on img at bounding box center [1133, 434] width 620 height 413
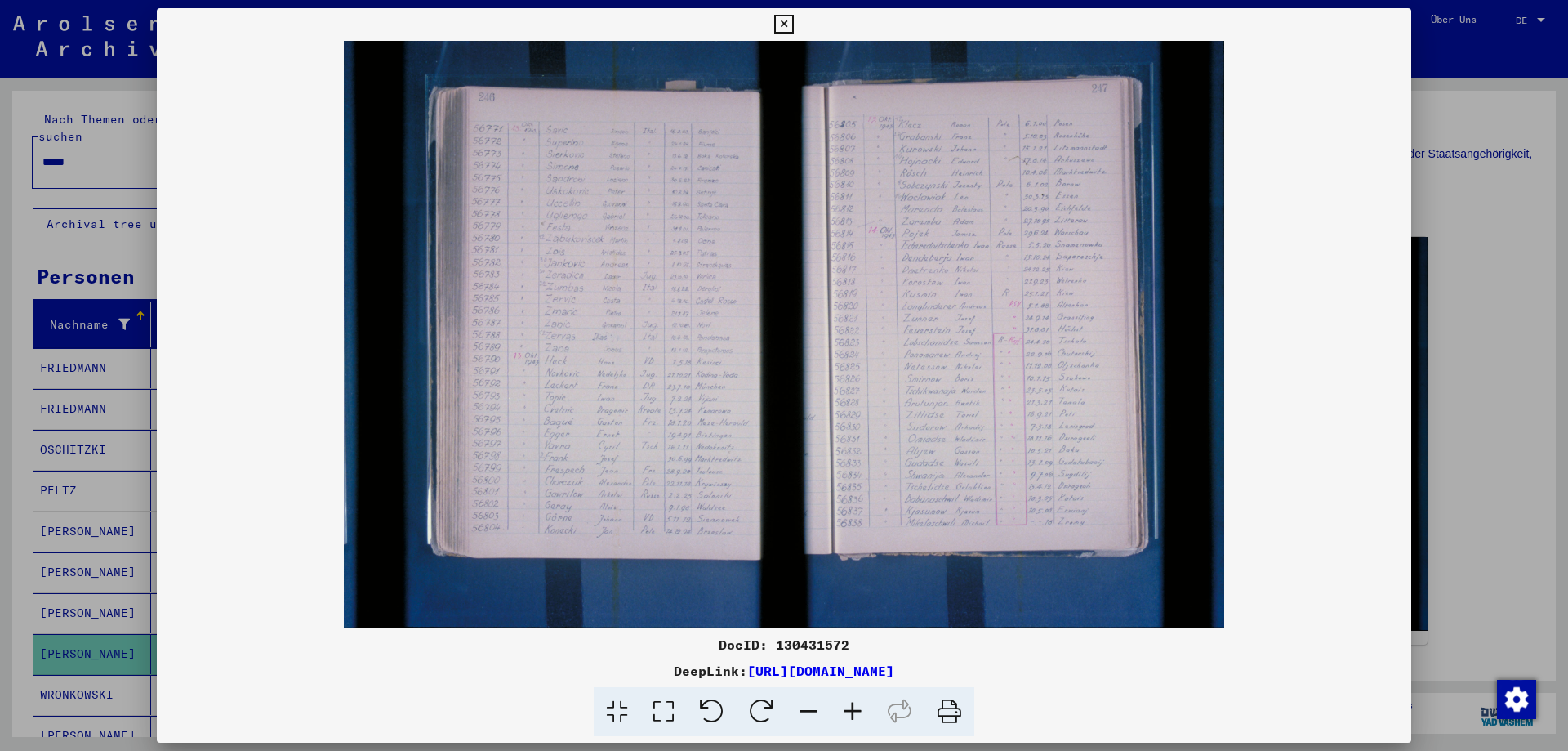
click at [853, 711] on icon at bounding box center [853, 712] width 44 height 50
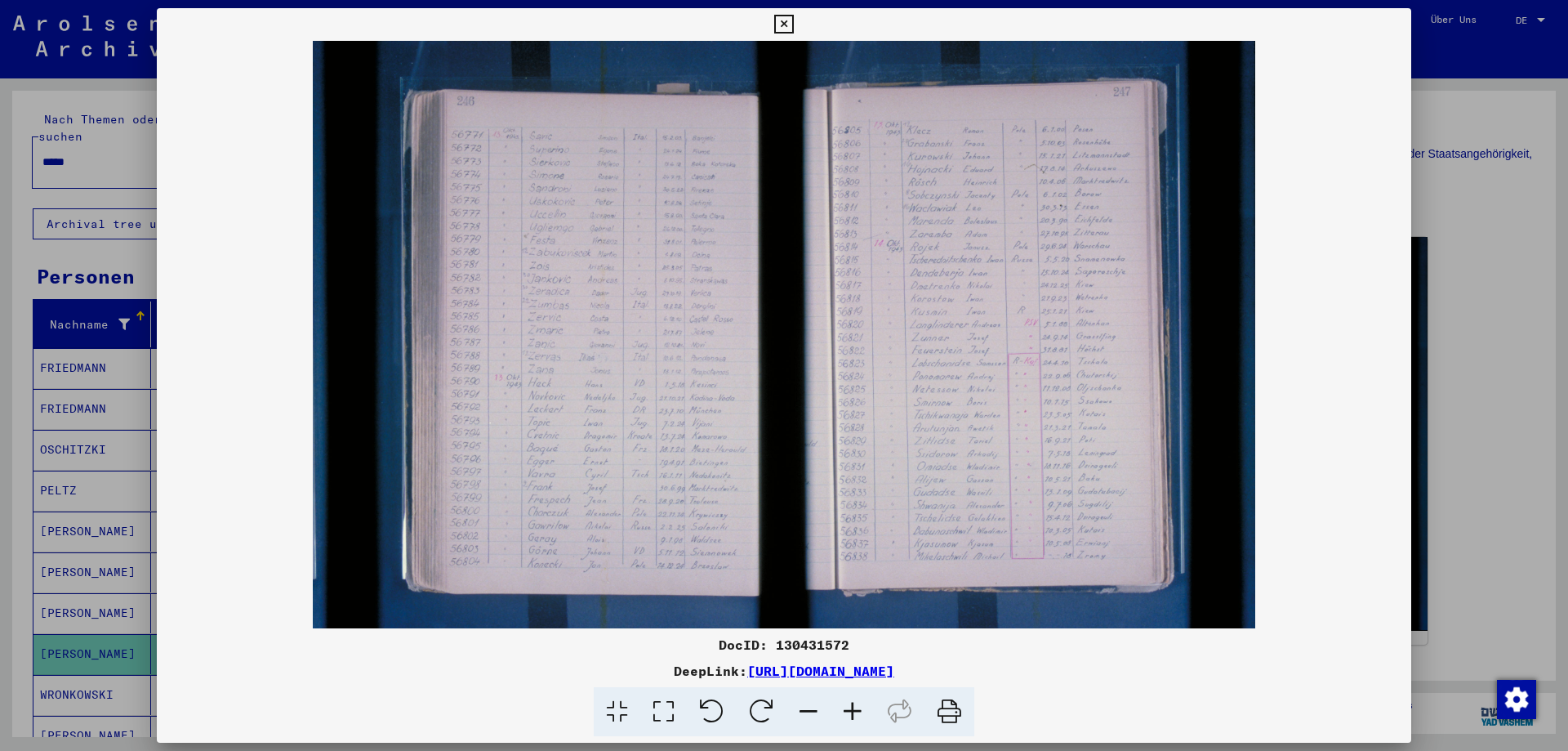
click at [853, 710] on icon at bounding box center [853, 712] width 44 height 50
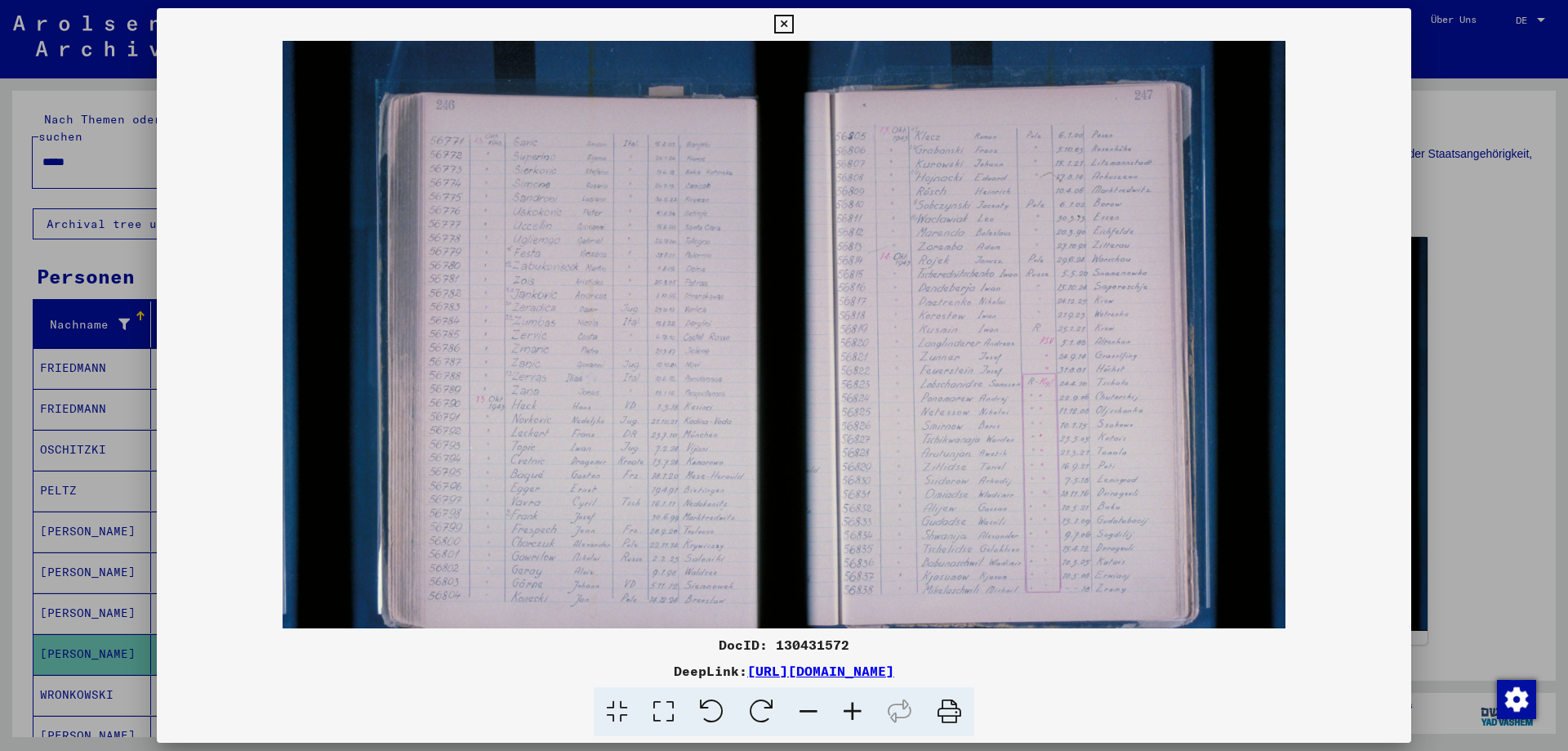
click at [854, 710] on icon at bounding box center [853, 712] width 44 height 50
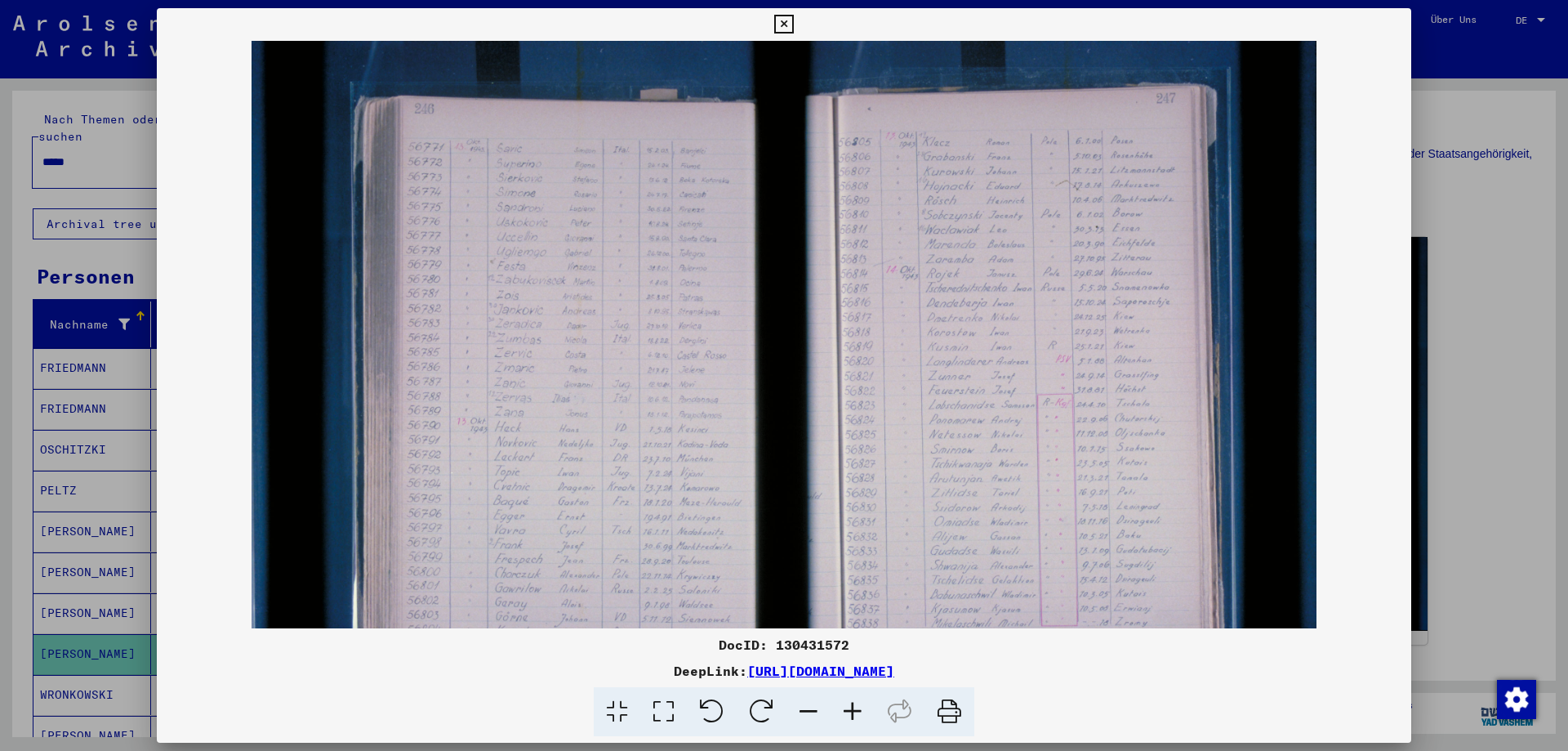
click at [854, 710] on icon at bounding box center [853, 712] width 44 height 50
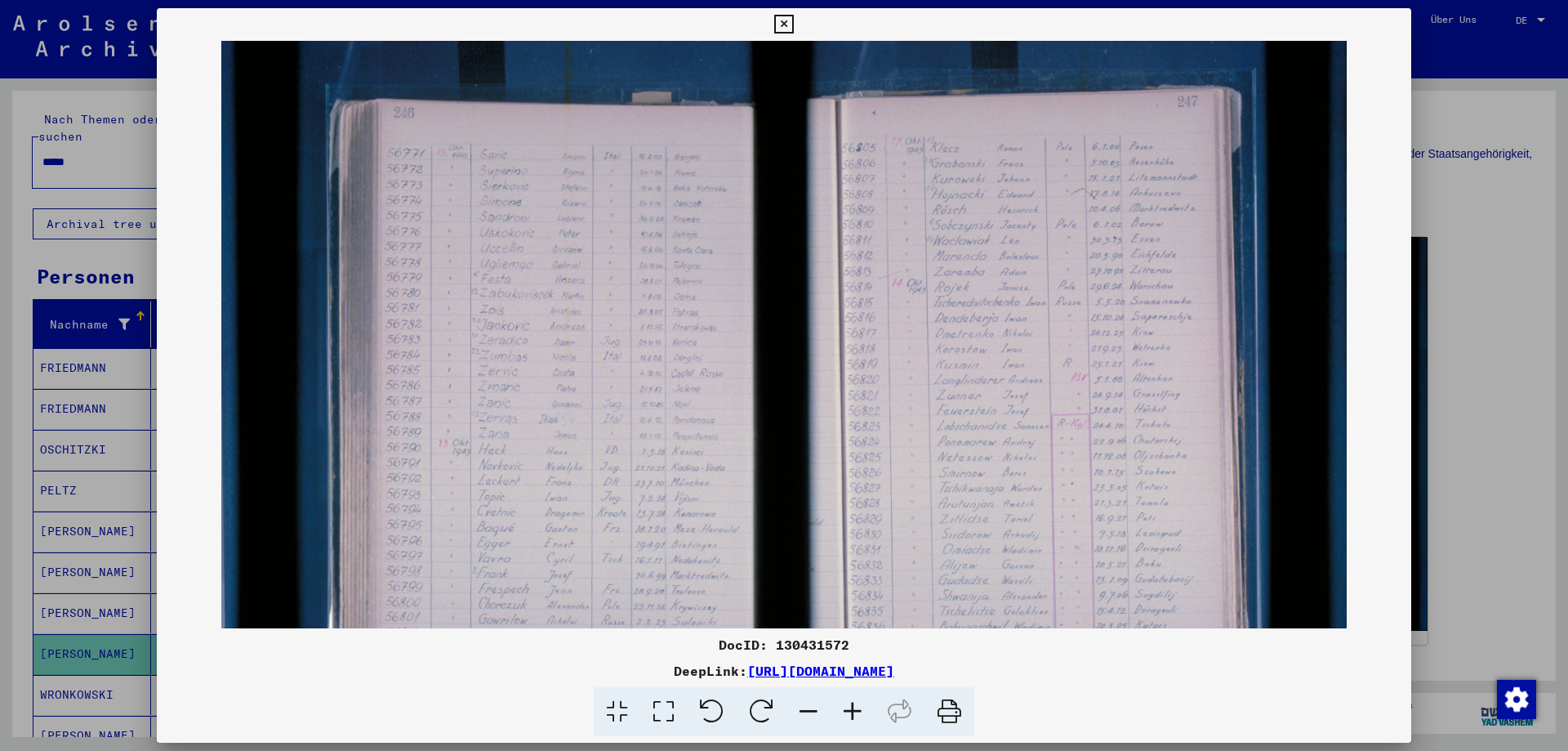
click at [854, 710] on icon at bounding box center [853, 712] width 44 height 50
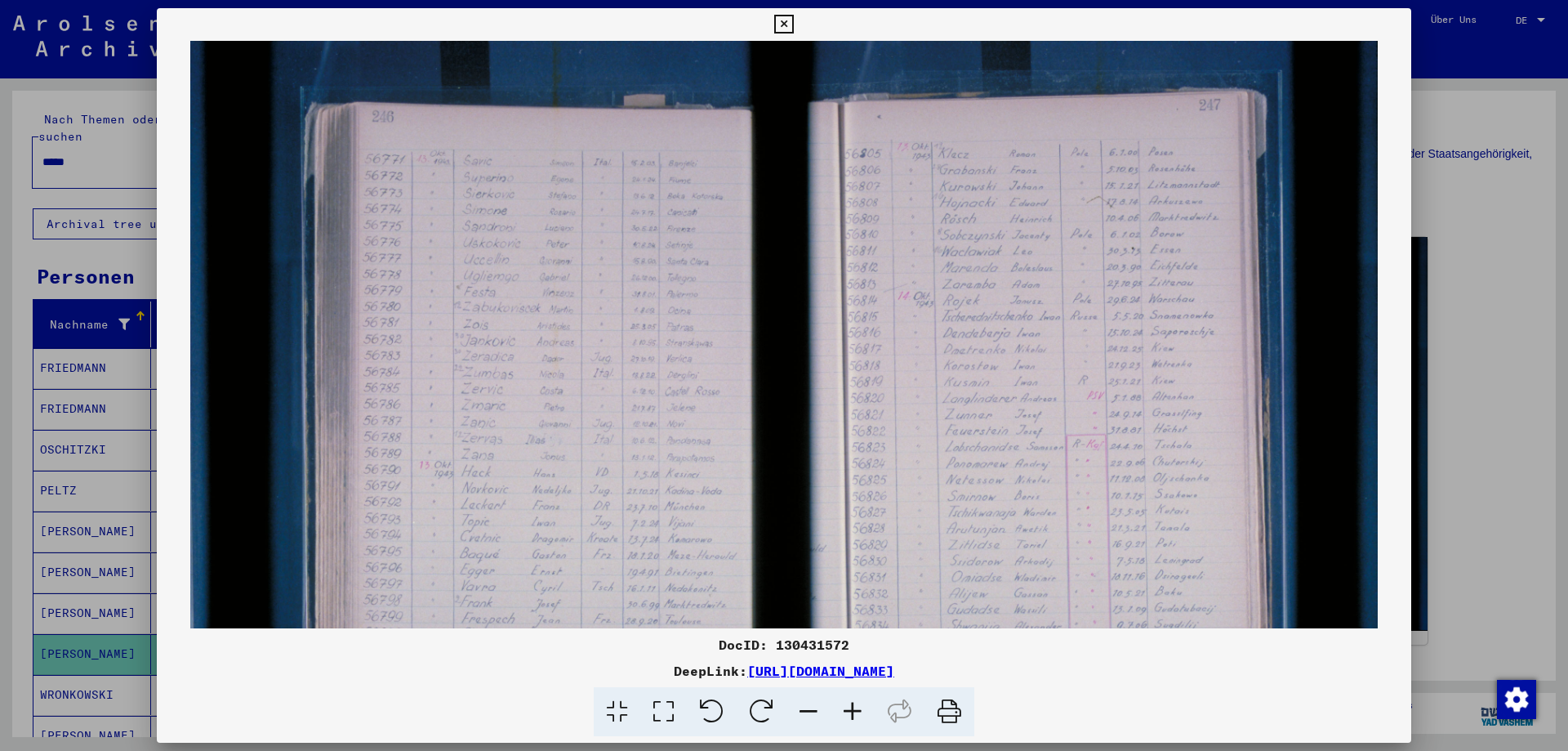
click at [857, 707] on icon at bounding box center [853, 712] width 44 height 50
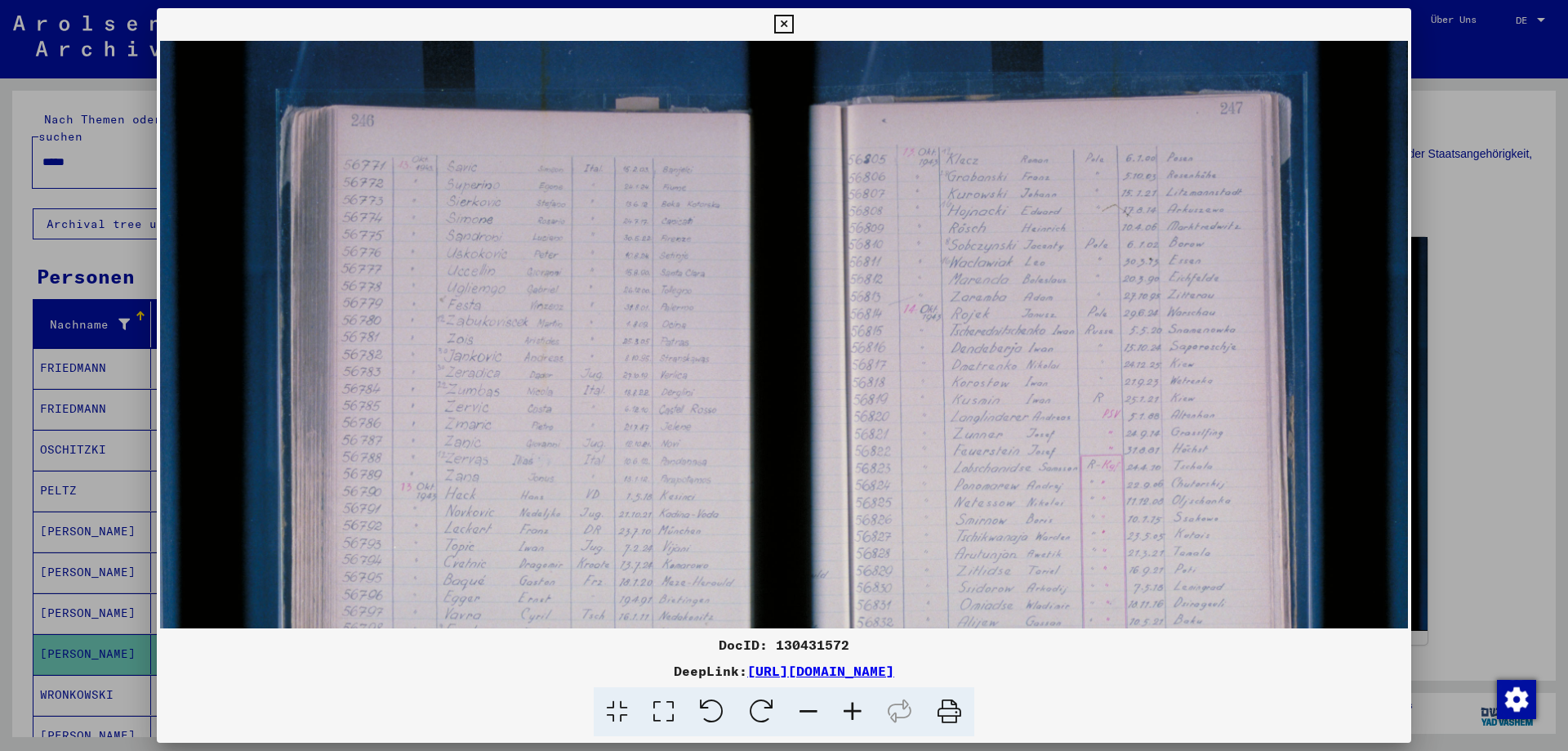
click at [857, 707] on icon at bounding box center [853, 712] width 44 height 50
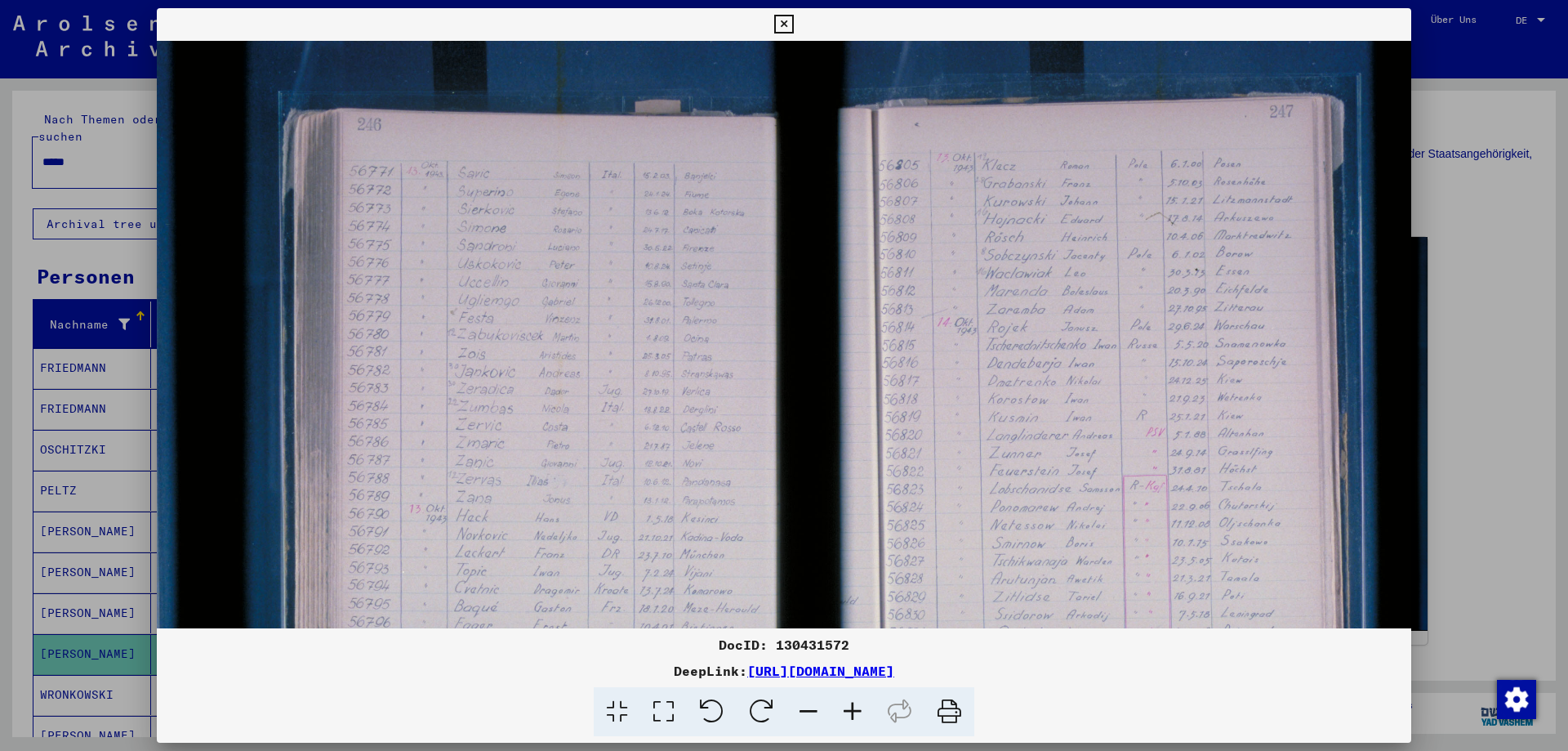
click at [857, 707] on icon at bounding box center [853, 712] width 44 height 50
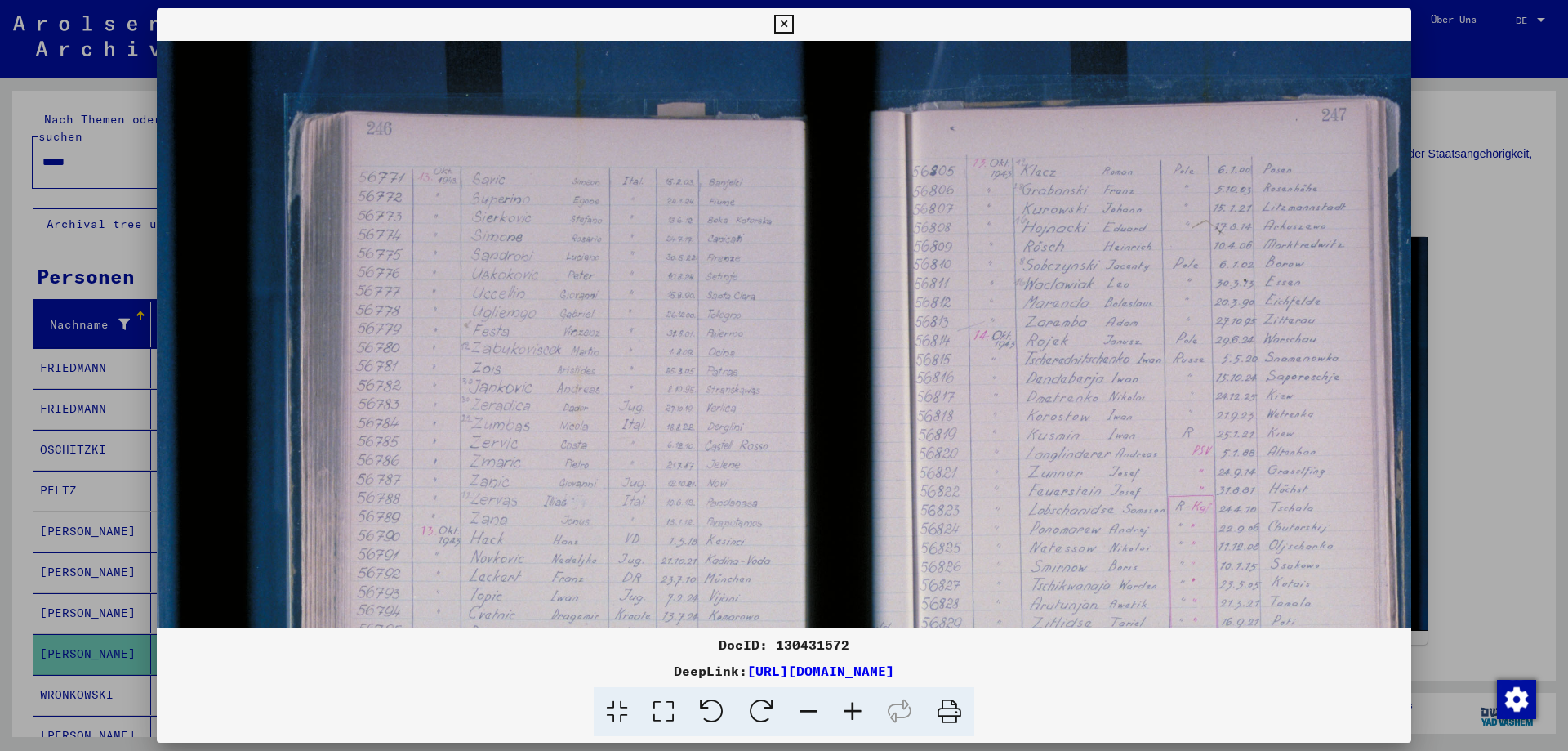
click at [857, 707] on icon at bounding box center [853, 712] width 44 height 50
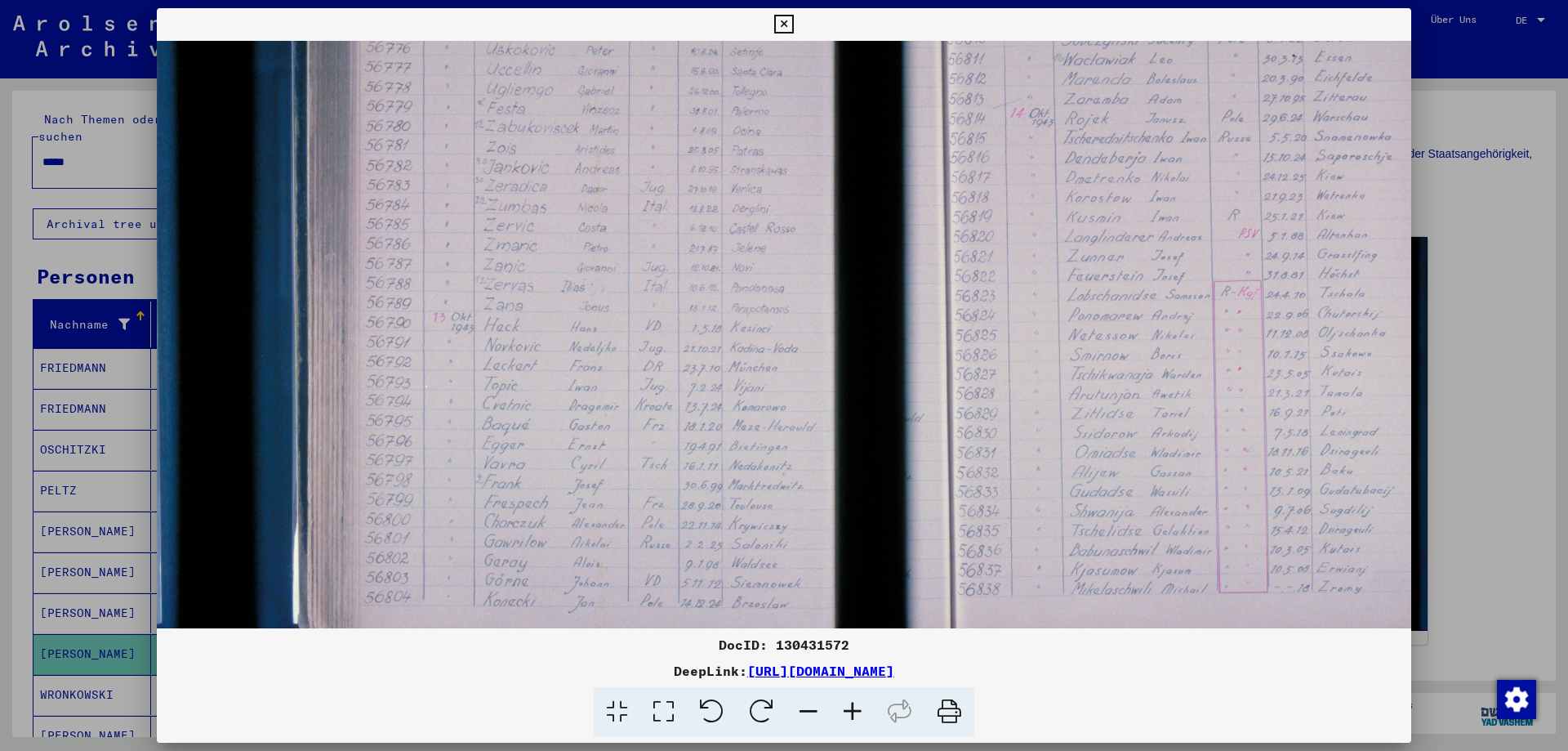
scroll to position [236, 0]
drag, startPoint x: 544, startPoint y: 514, endPoint x: 633, endPoint y: 278, distance: 252.2
click at [633, 278] on img at bounding box center [873, 282] width 1432 height 955
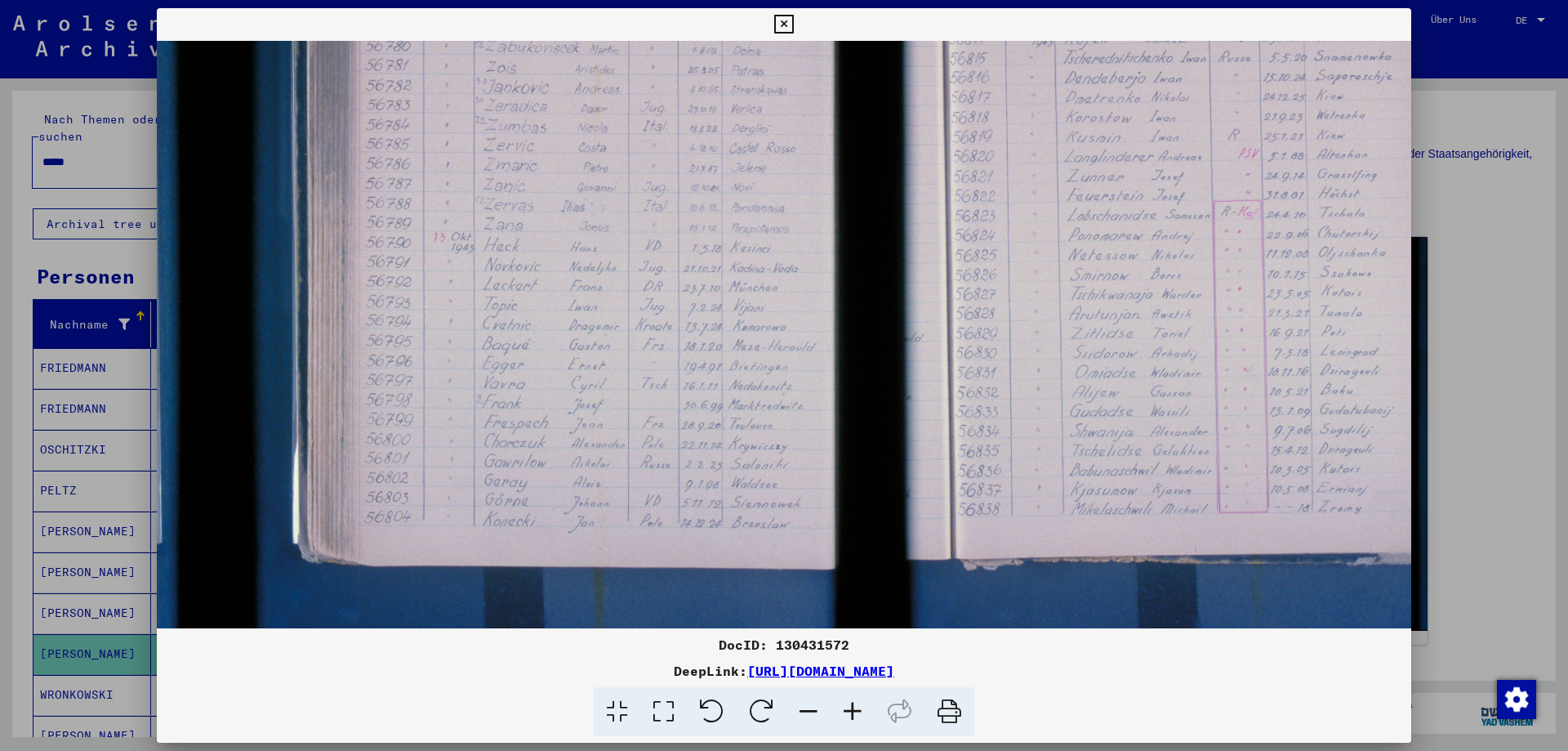
drag, startPoint x: 559, startPoint y: 476, endPoint x: 561, endPoint y: 393, distance: 83.0
click at [561, 395] on img at bounding box center [873, 203] width 1432 height 955
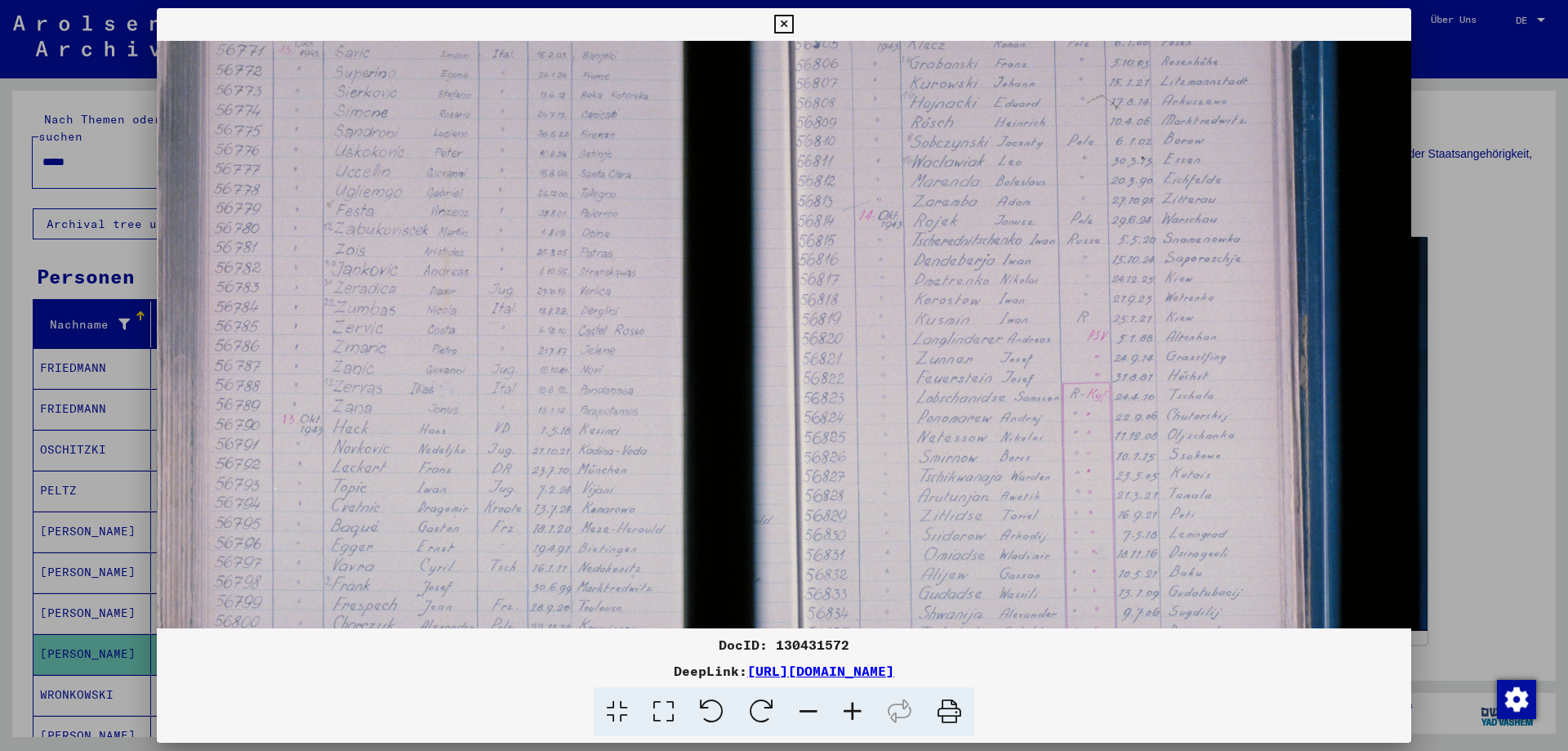
scroll to position [97, 151]
drag, startPoint x: 1024, startPoint y: 418, endPoint x: 870, endPoint y: 634, distance: 265.3
click at [870, 634] on div "DocID: 130431572 DeepLink: https://collections.arolsen-archives.org/de/document…" at bounding box center [784, 372] width 1254 height 729
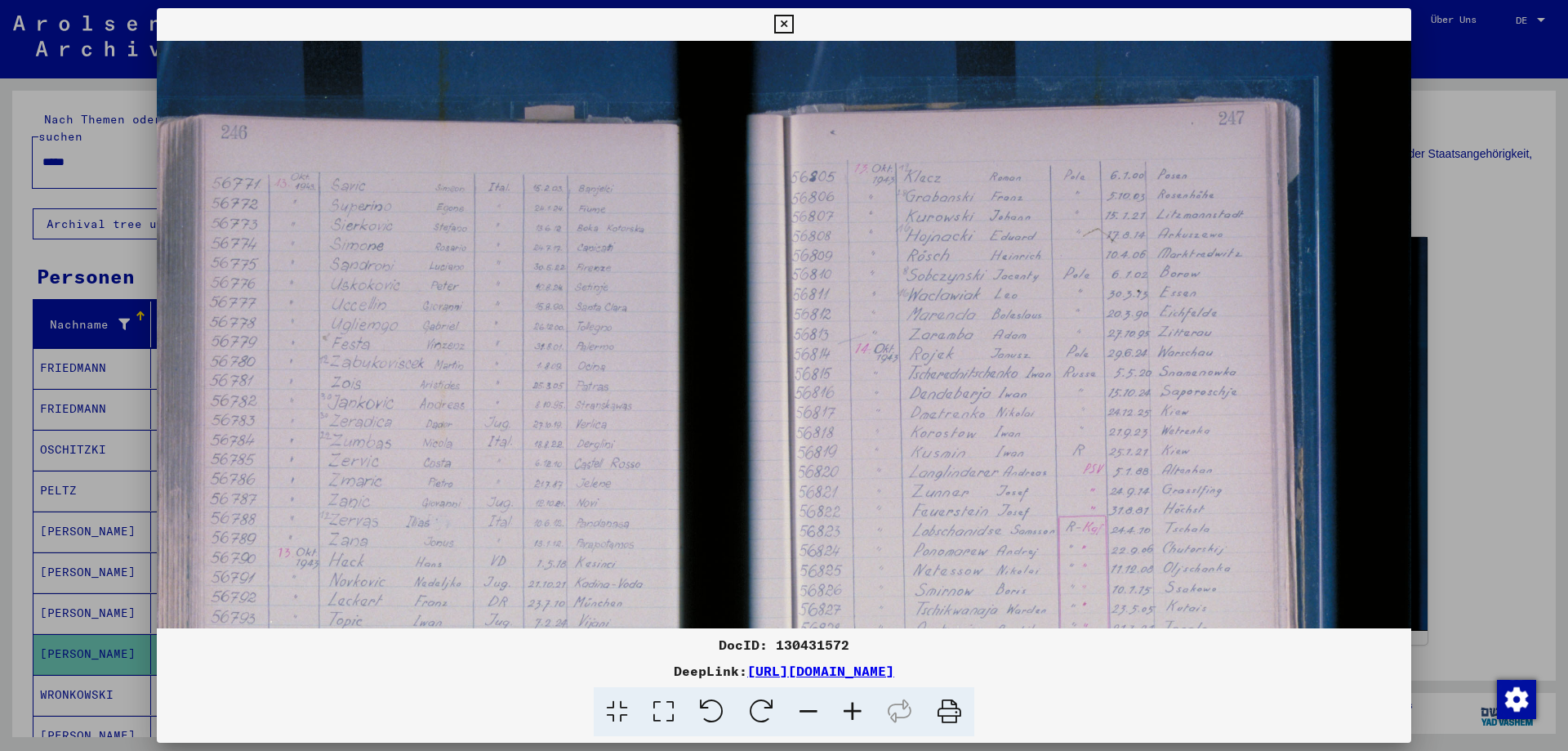
scroll to position [0, 174]
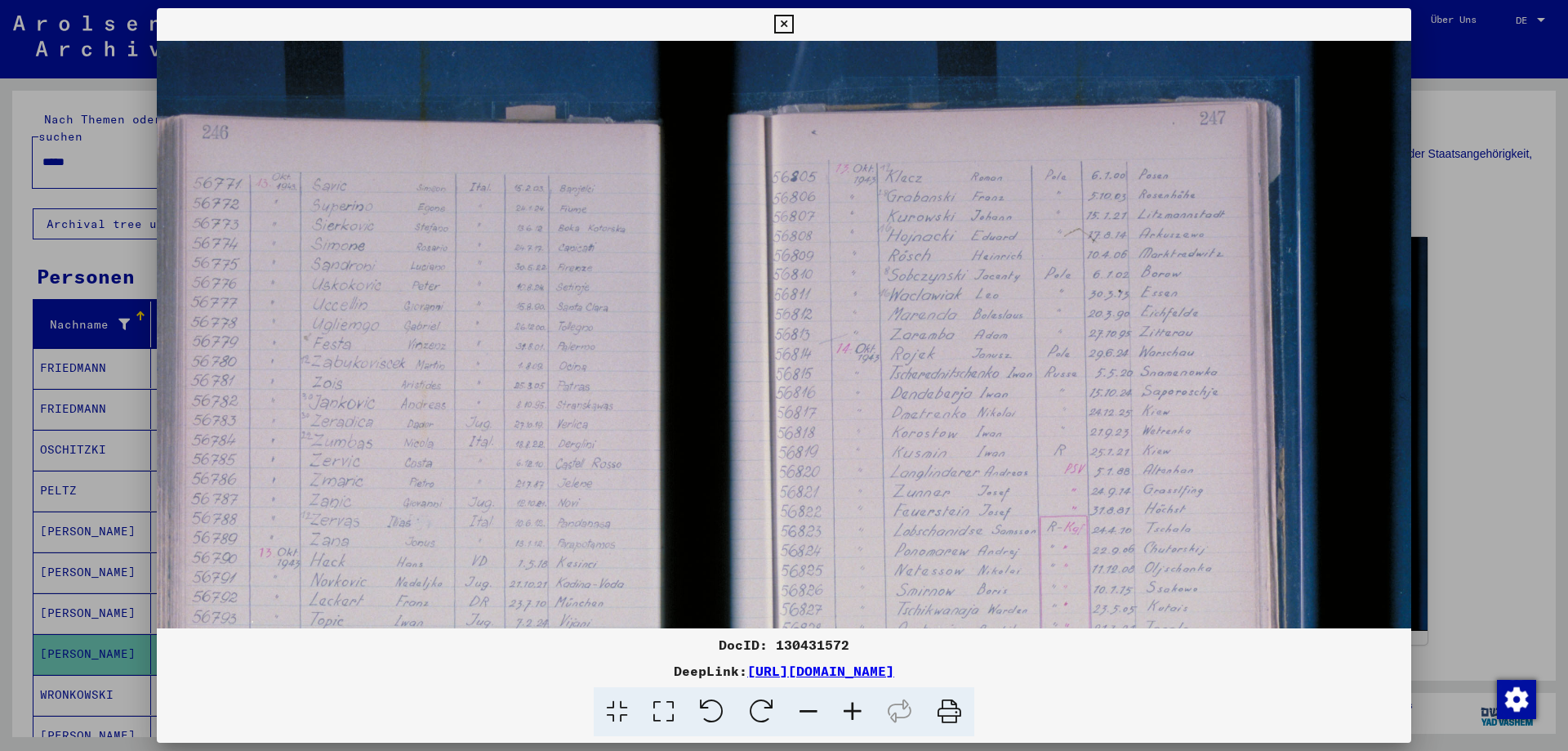
drag, startPoint x: 966, startPoint y: 210, endPoint x: 943, endPoint y: 476, distance: 267.0
click at [943, 476] on img at bounding box center [699, 518] width 1432 height 955
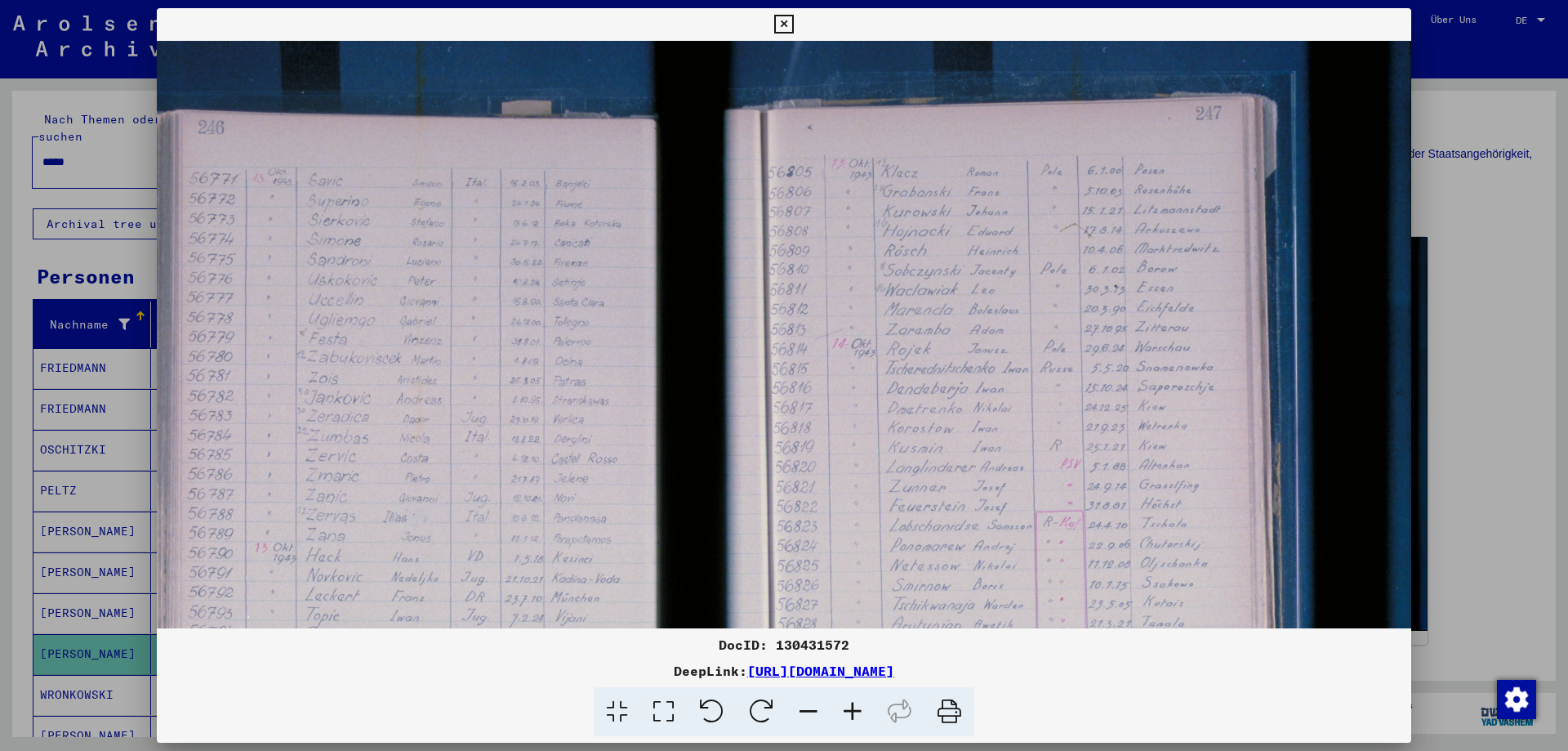
scroll to position [0, 178]
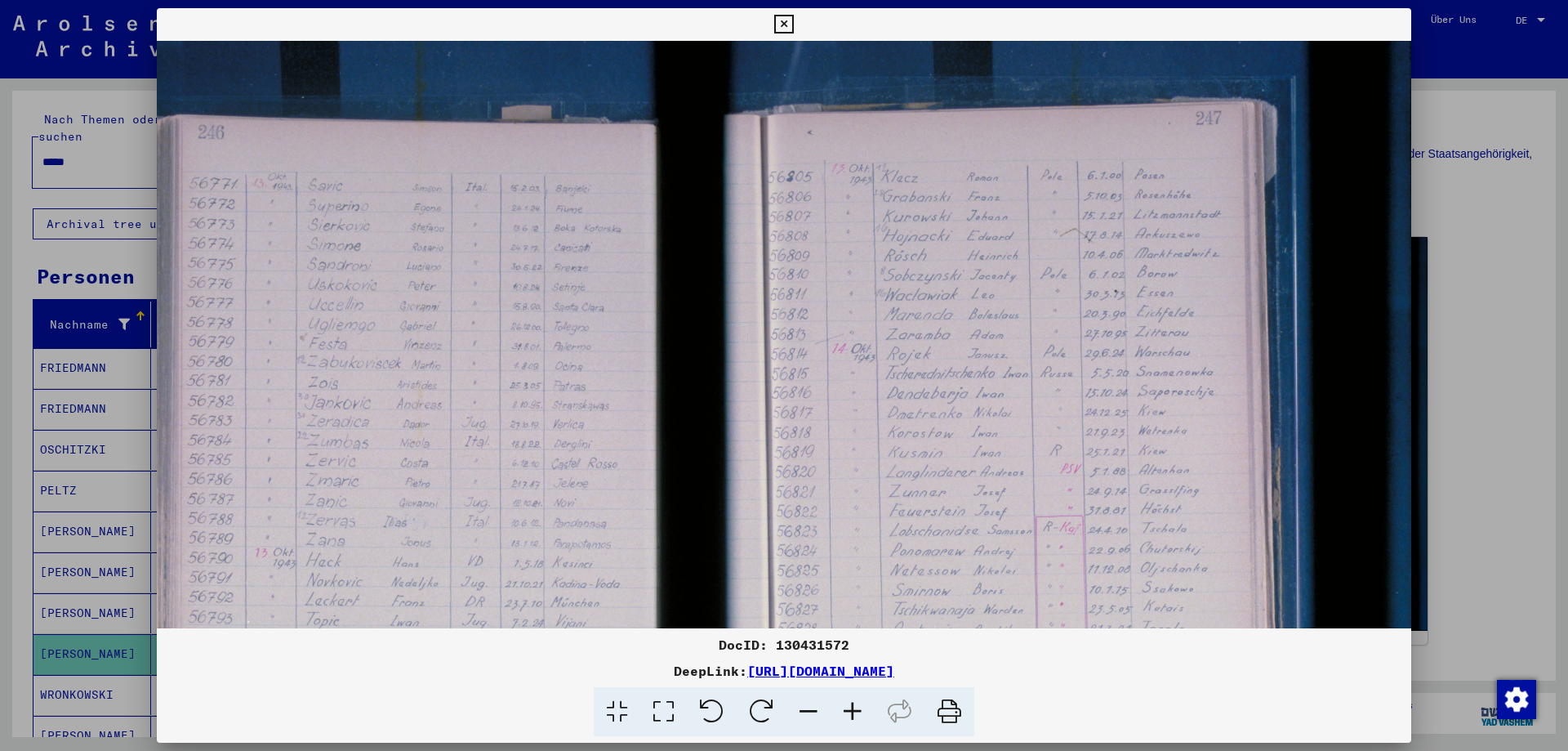
drag, startPoint x: 952, startPoint y: 357, endPoint x: 835, endPoint y: 409, distance: 128.0
click at [835, 409] on img at bounding box center [695, 518] width 1432 height 955
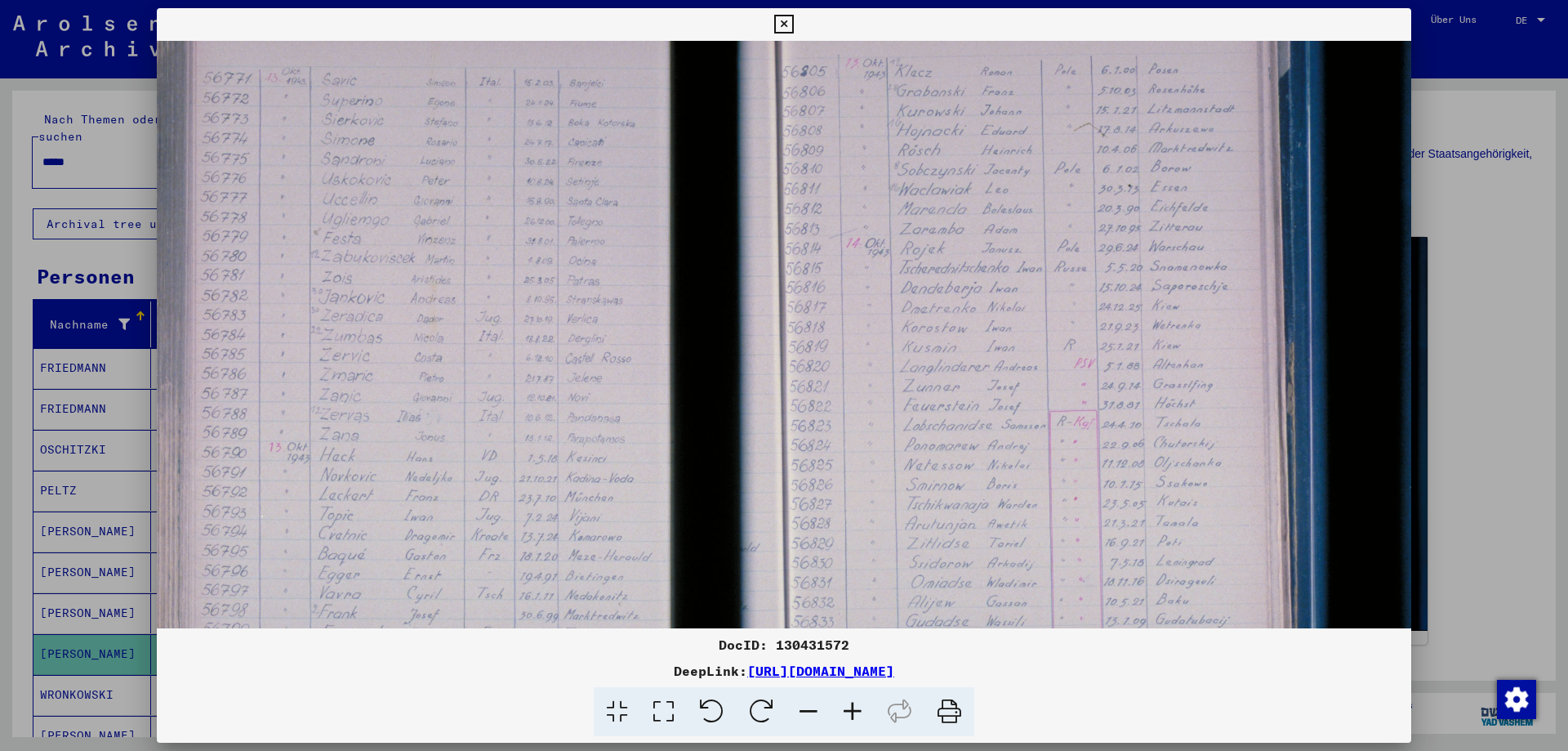
scroll to position [111, 164]
drag, startPoint x: 918, startPoint y: 473, endPoint x: 932, endPoint y: 362, distance: 111.9
click at [932, 362] on img at bounding box center [709, 407] width 1432 height 955
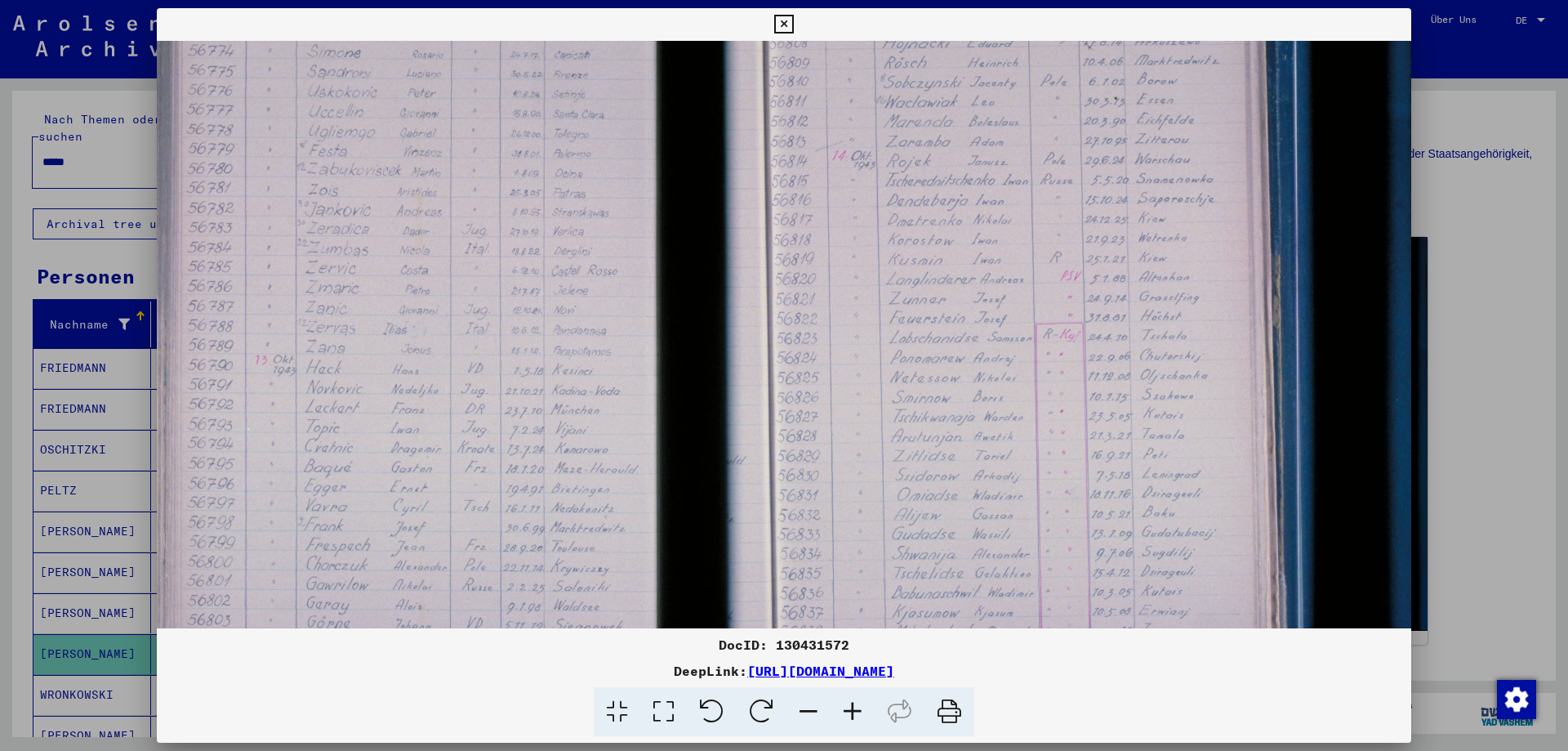
drag, startPoint x: 920, startPoint y: 496, endPoint x: 869, endPoint y: 443, distance: 73.6
click at [896, 409] on img at bounding box center [695, 326] width 1432 height 955
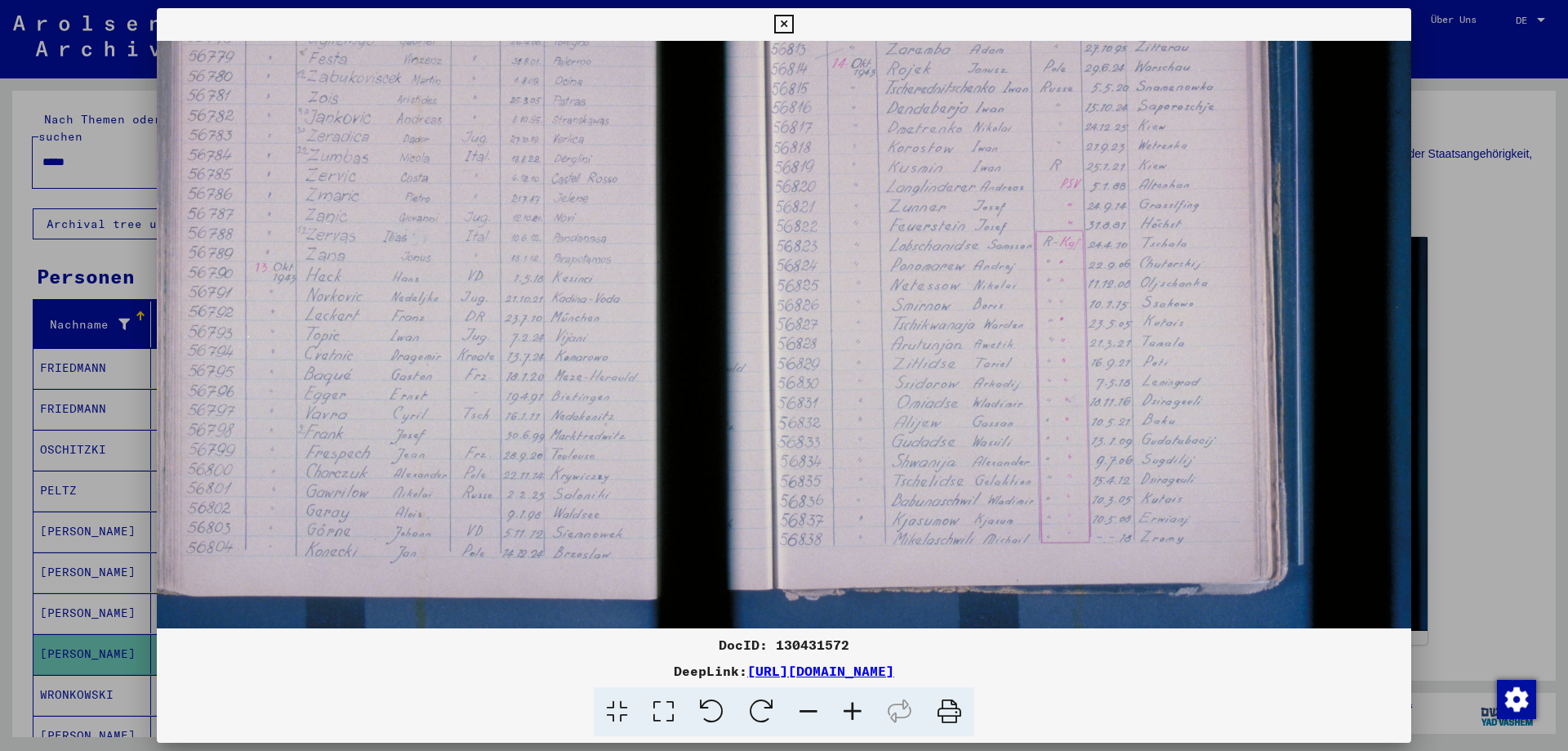
drag, startPoint x: 922, startPoint y: 511, endPoint x: 914, endPoint y: 432, distance: 79.4
click at [919, 425] on img at bounding box center [695, 234] width 1432 height 955
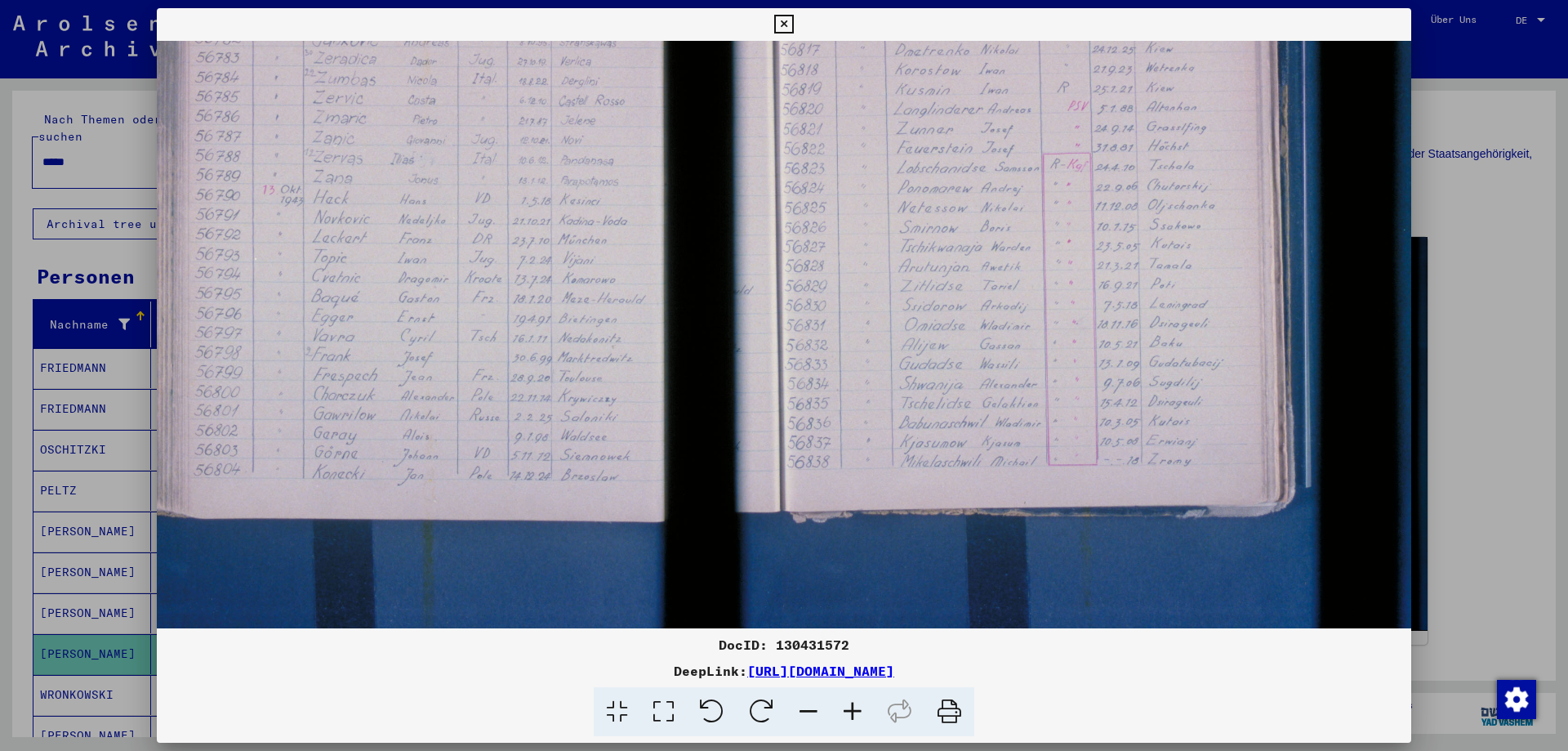
scroll to position [368, 171]
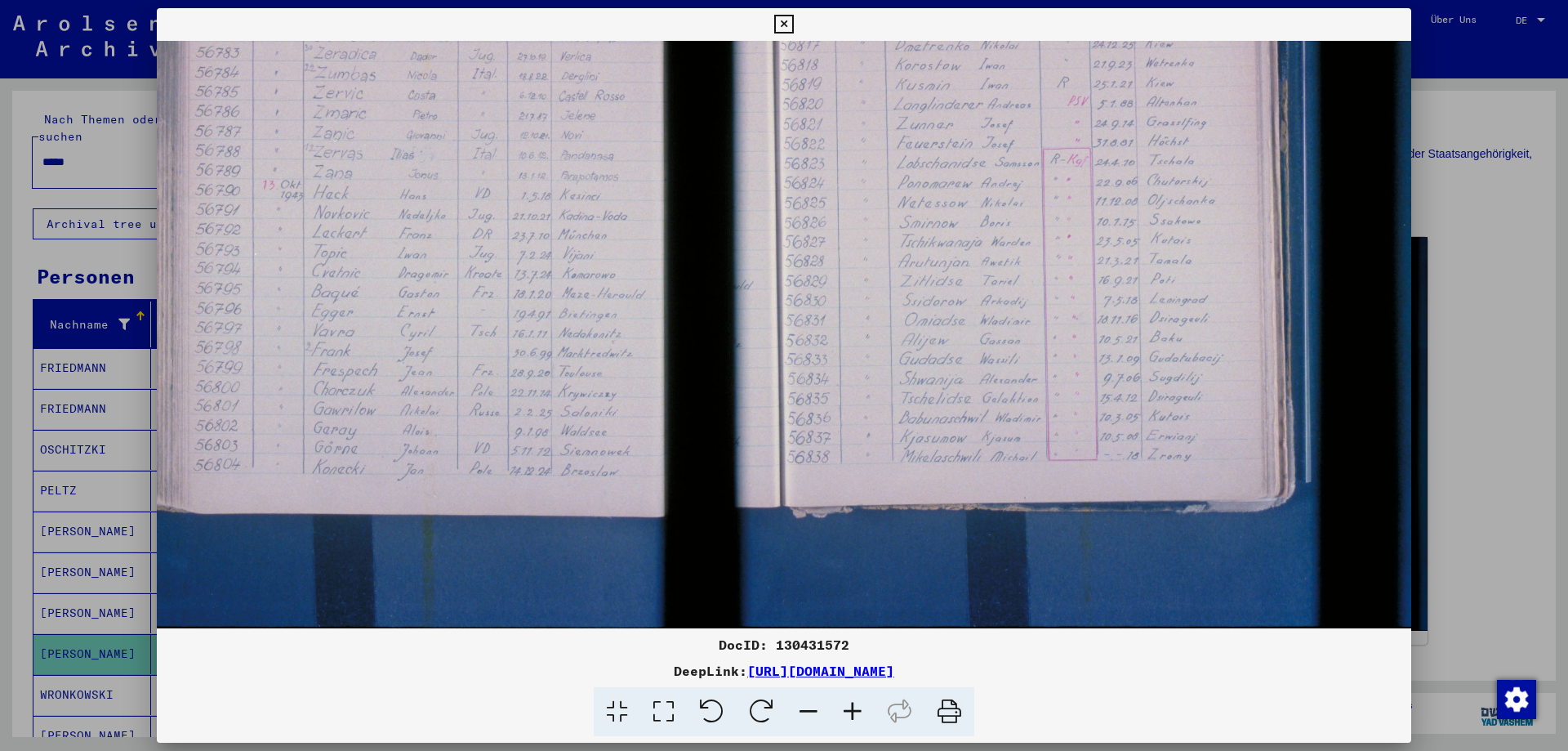
drag, startPoint x: 928, startPoint y: 505, endPoint x: 945, endPoint y: 379, distance: 127.1
click at [936, 388] on img at bounding box center [702, 151] width 1432 height 955
click at [782, 26] on icon at bounding box center [783, 25] width 18 height 19
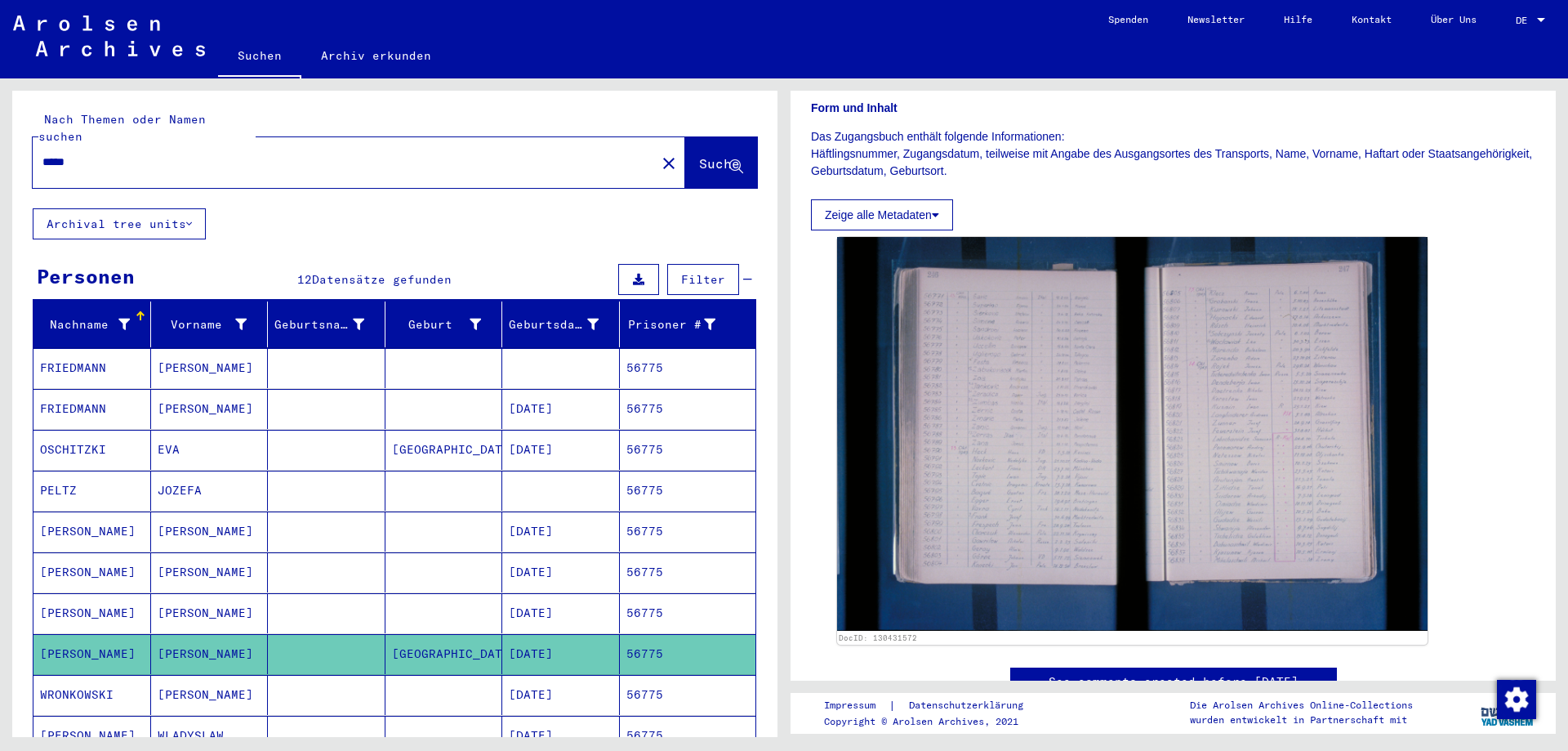
click at [118, 153] on input "*****" at bounding box center [344, 161] width 603 height 17
click at [699, 155] on span "Suche" at bounding box center [720, 163] width 41 height 17
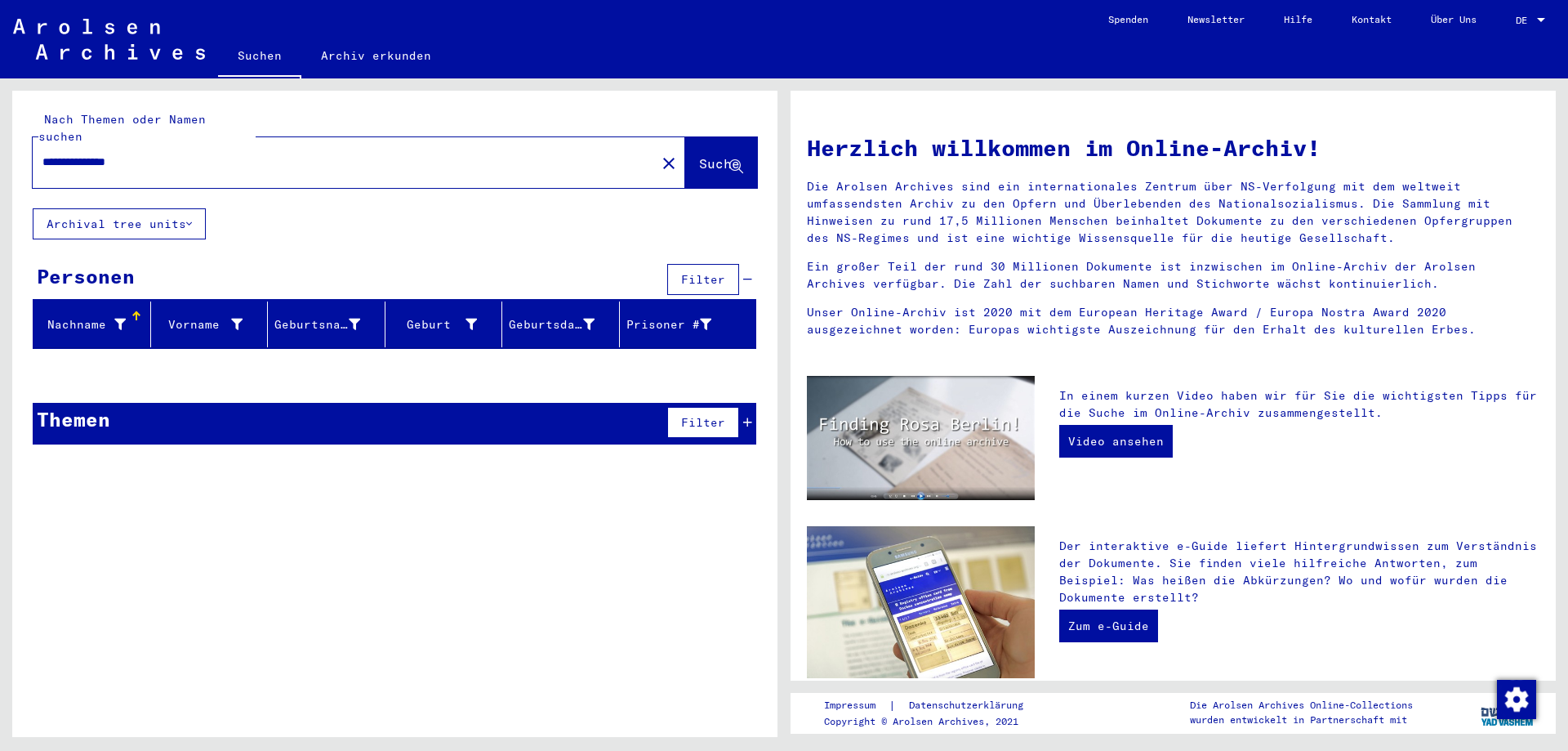
click at [175, 153] on input "**********" at bounding box center [339, 161] width 594 height 17
click at [176, 153] on input "**********" at bounding box center [339, 161] width 594 height 17
click at [710, 155] on span "Suche" at bounding box center [720, 163] width 41 height 17
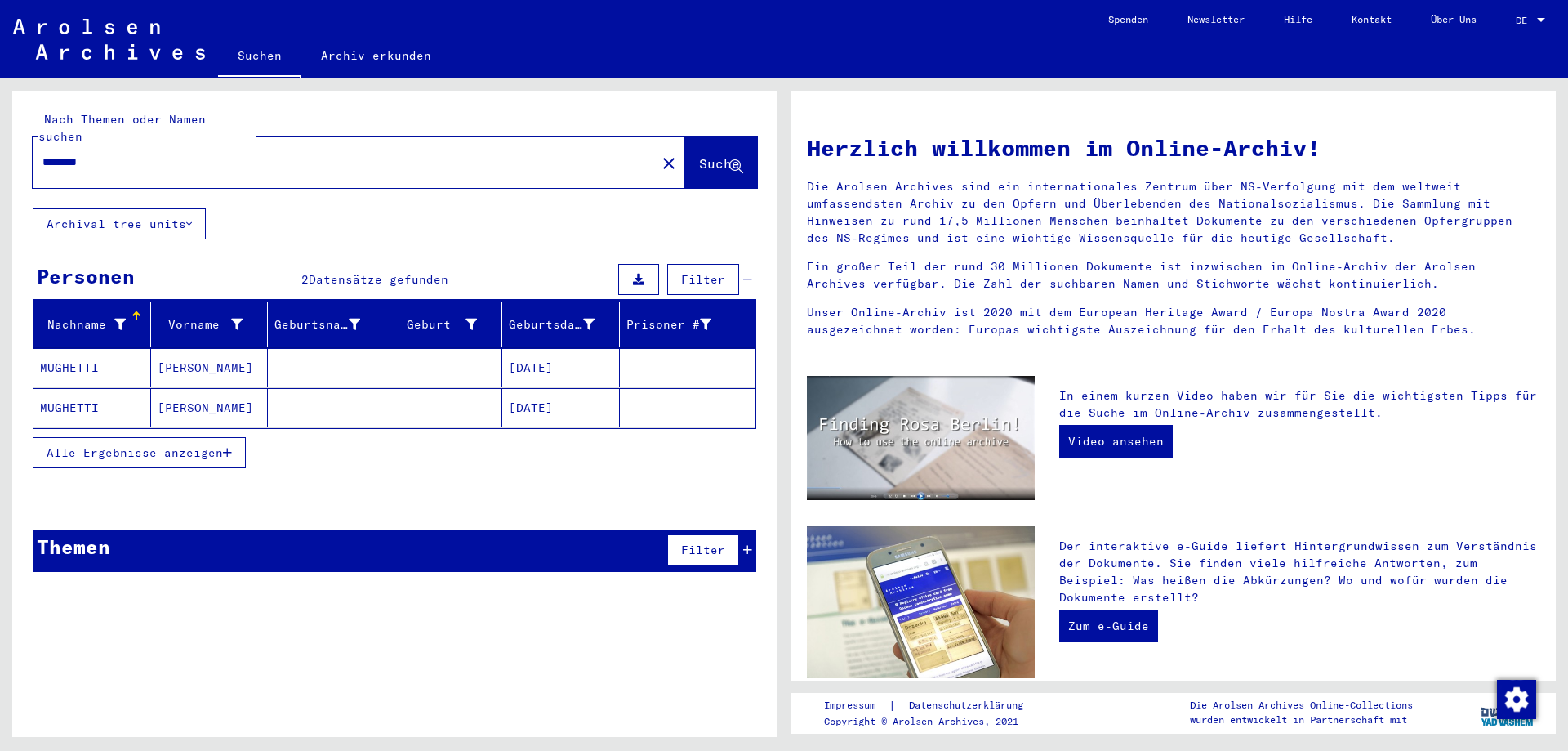
click at [169, 445] on span "Alle Ergebnisse anzeigen" at bounding box center [135, 452] width 176 height 15
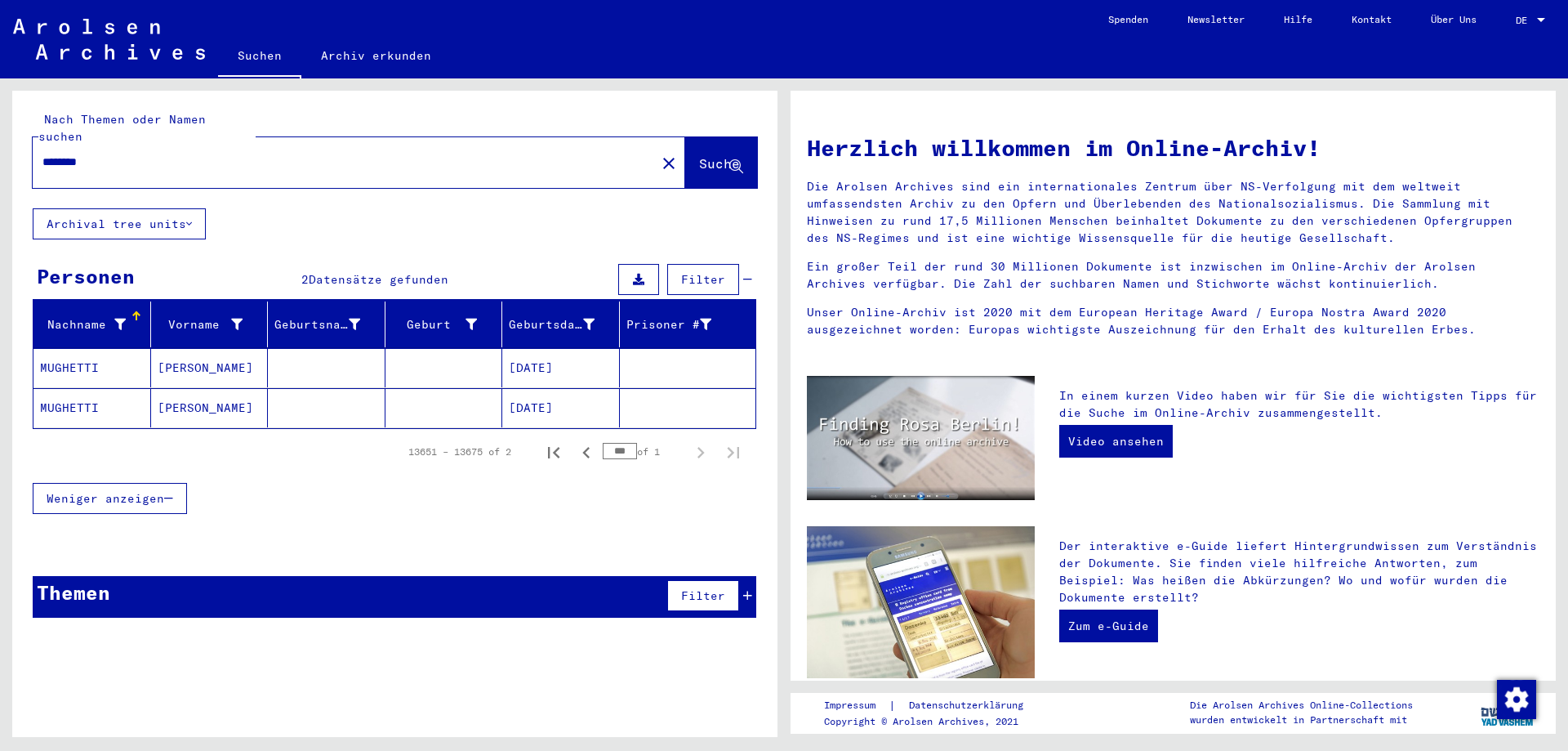
click at [122, 153] on input "********" at bounding box center [339, 161] width 594 height 17
type input "**********"
click at [718, 155] on span "Suche" at bounding box center [720, 163] width 41 height 17
